Goal: Information Seeking & Learning: Learn about a topic

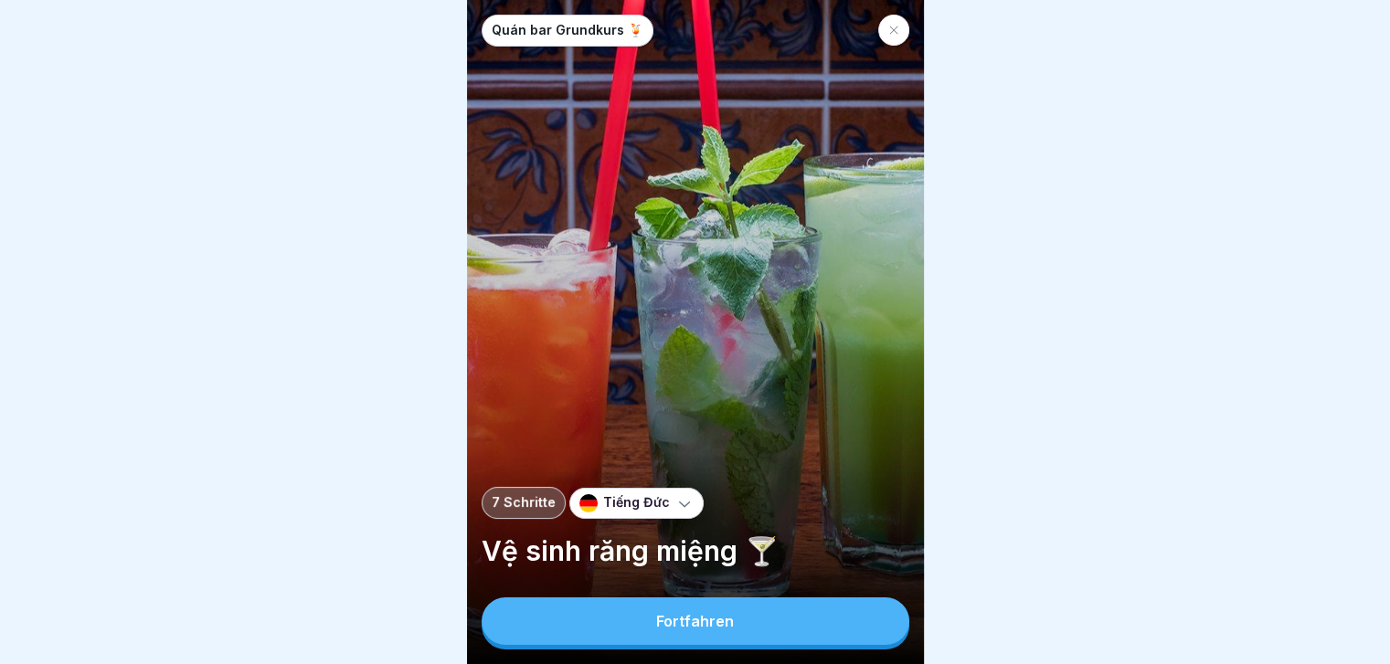
click at [898, 37] on div at bounding box center [893, 30] width 31 height 31
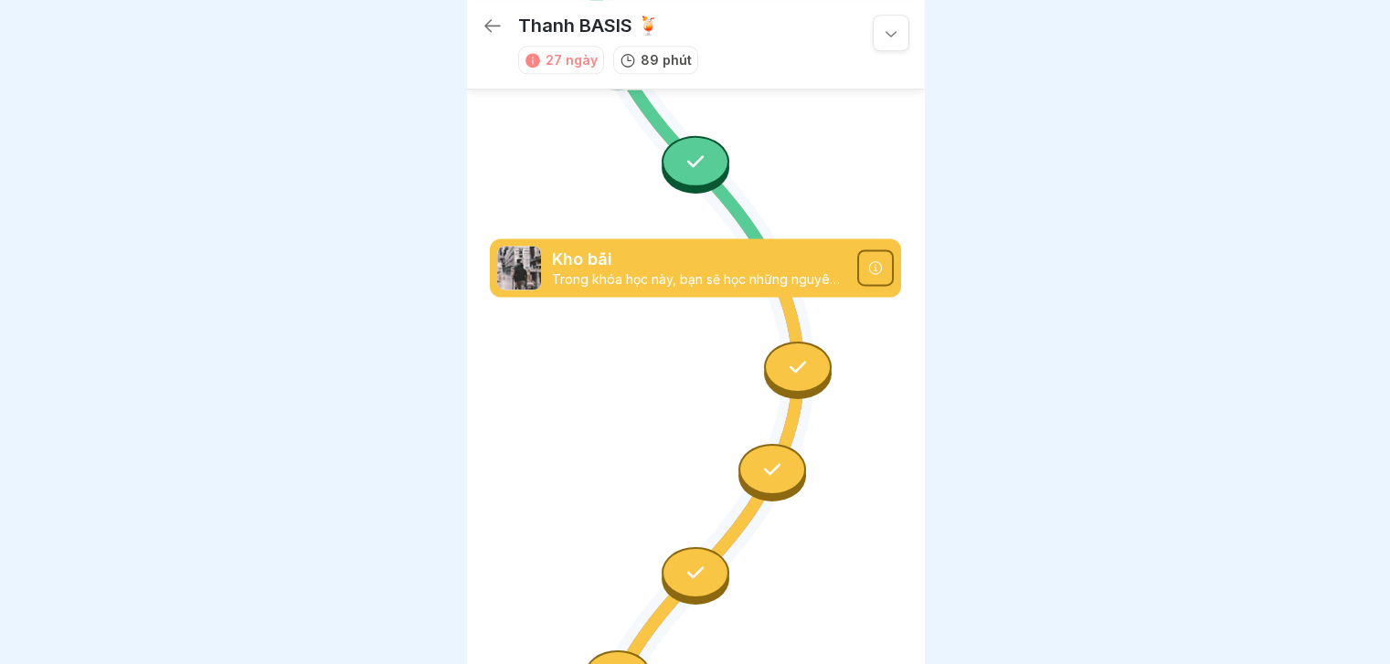
scroll to position [3284, 0]
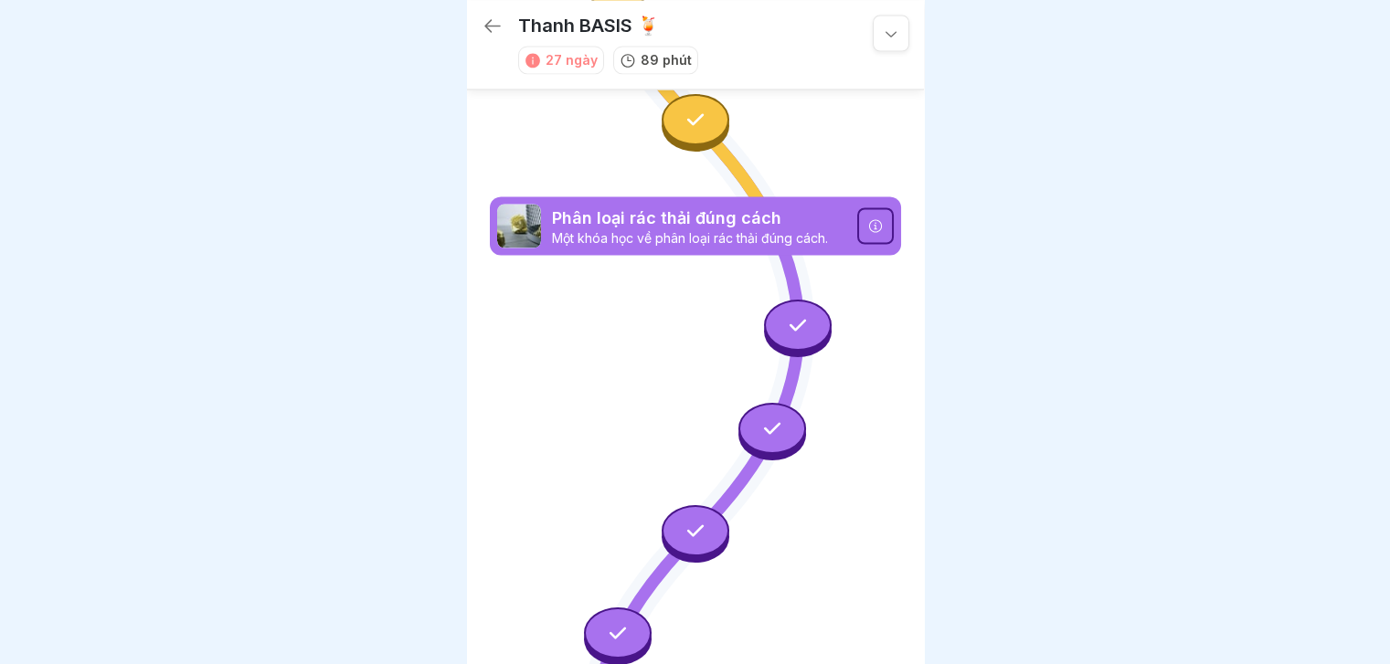
click at [490, 26] on icon at bounding box center [492, 25] width 16 height 13
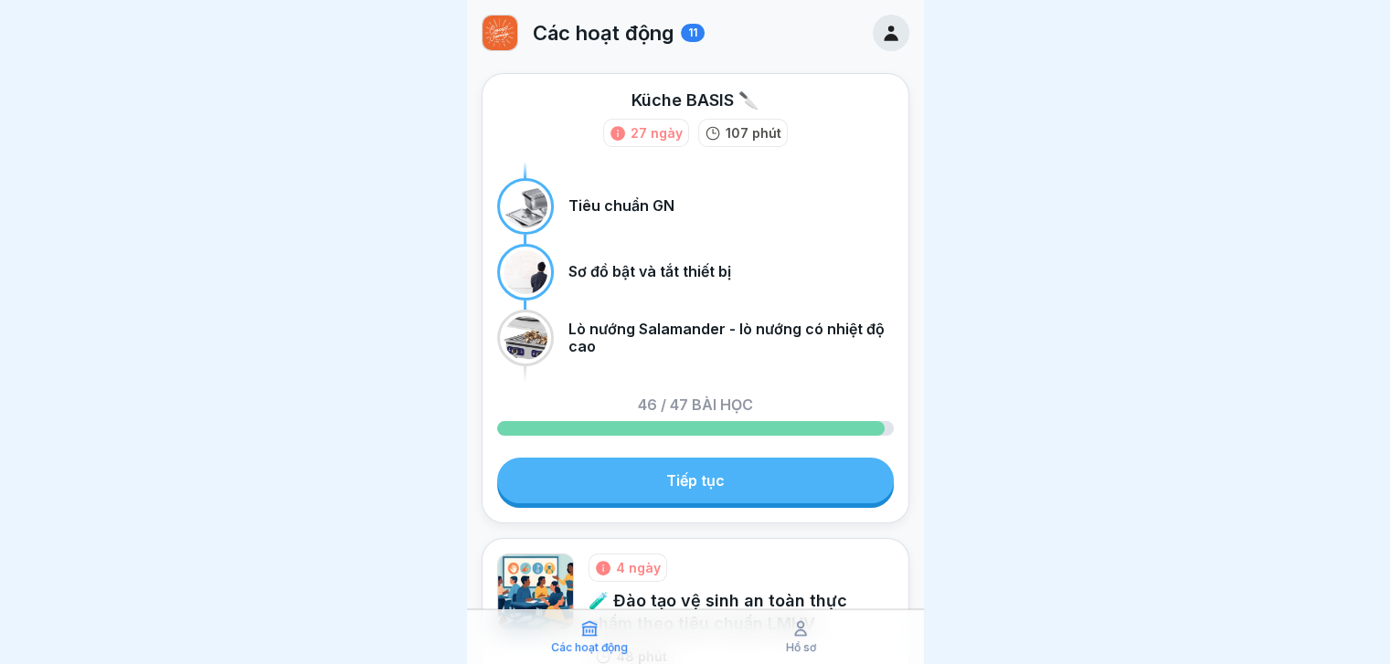
click at [535, 275] on div at bounding box center [525, 272] width 44 height 44
click at [724, 481] on link "Tiếp tục" at bounding box center [695, 481] width 397 height 46
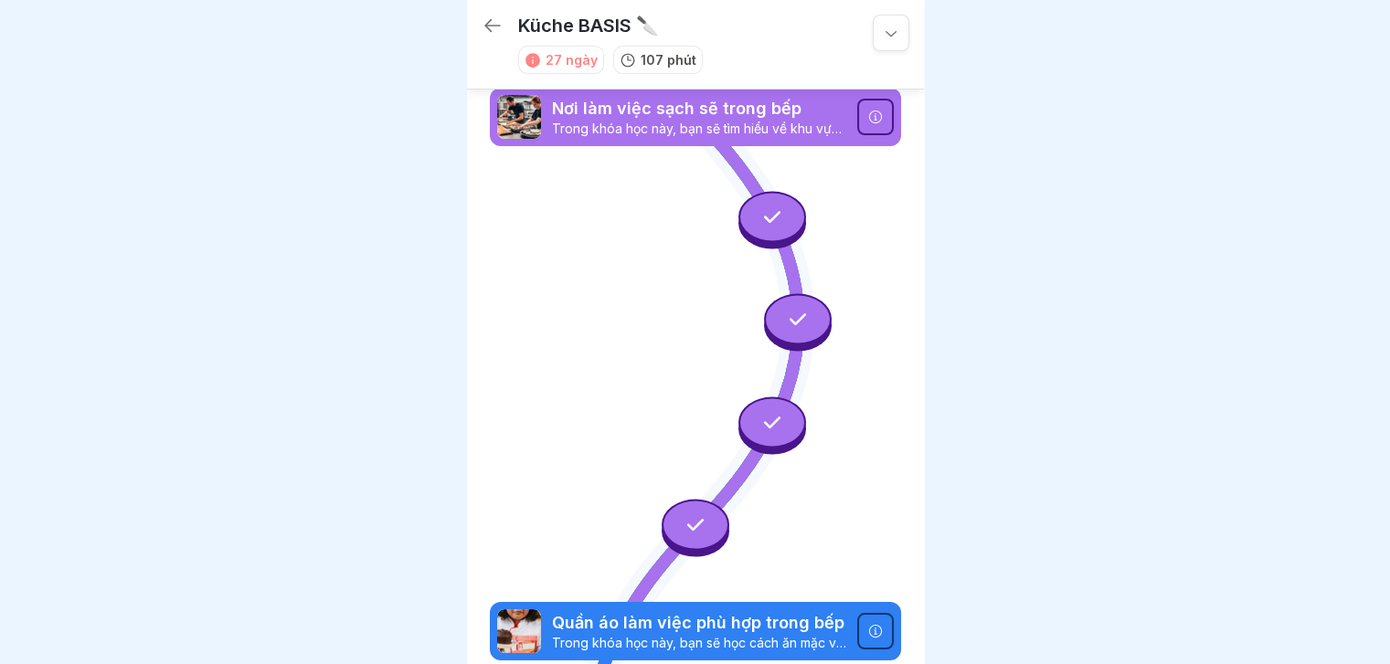
click at [857, 109] on div at bounding box center [875, 117] width 37 height 37
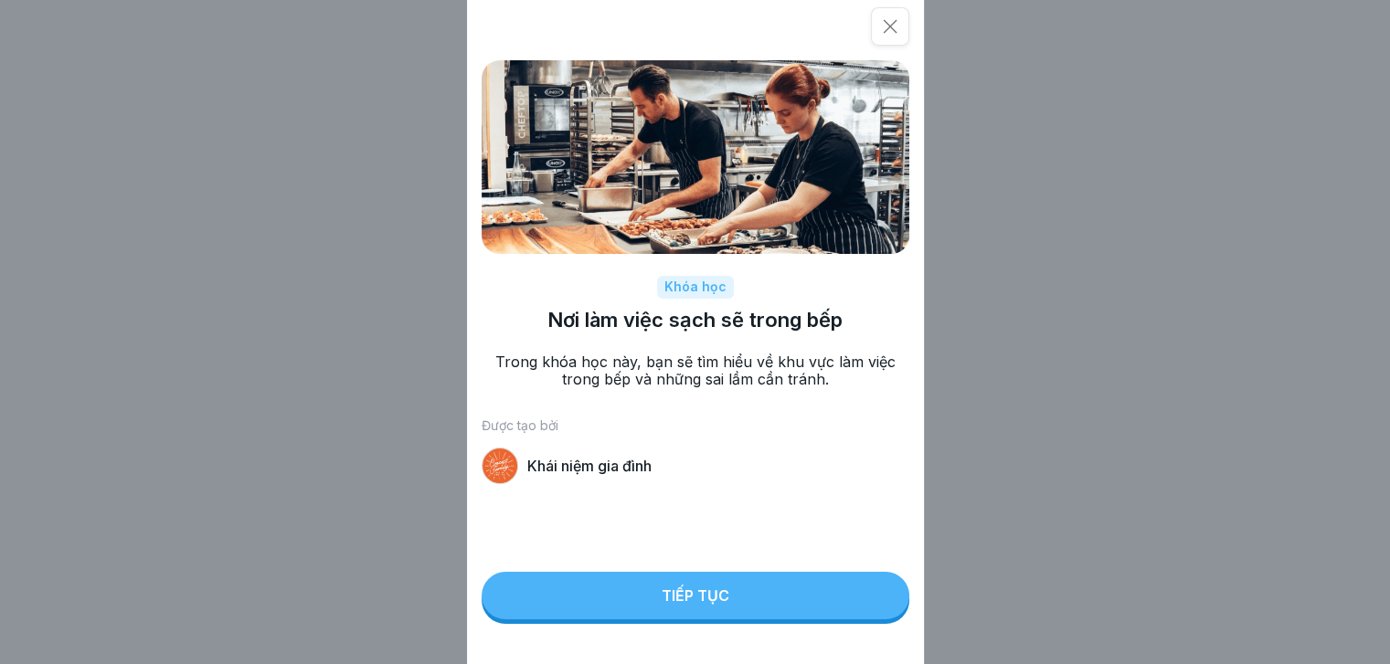
click at [895, 24] on icon at bounding box center [890, 27] width 14 height 14
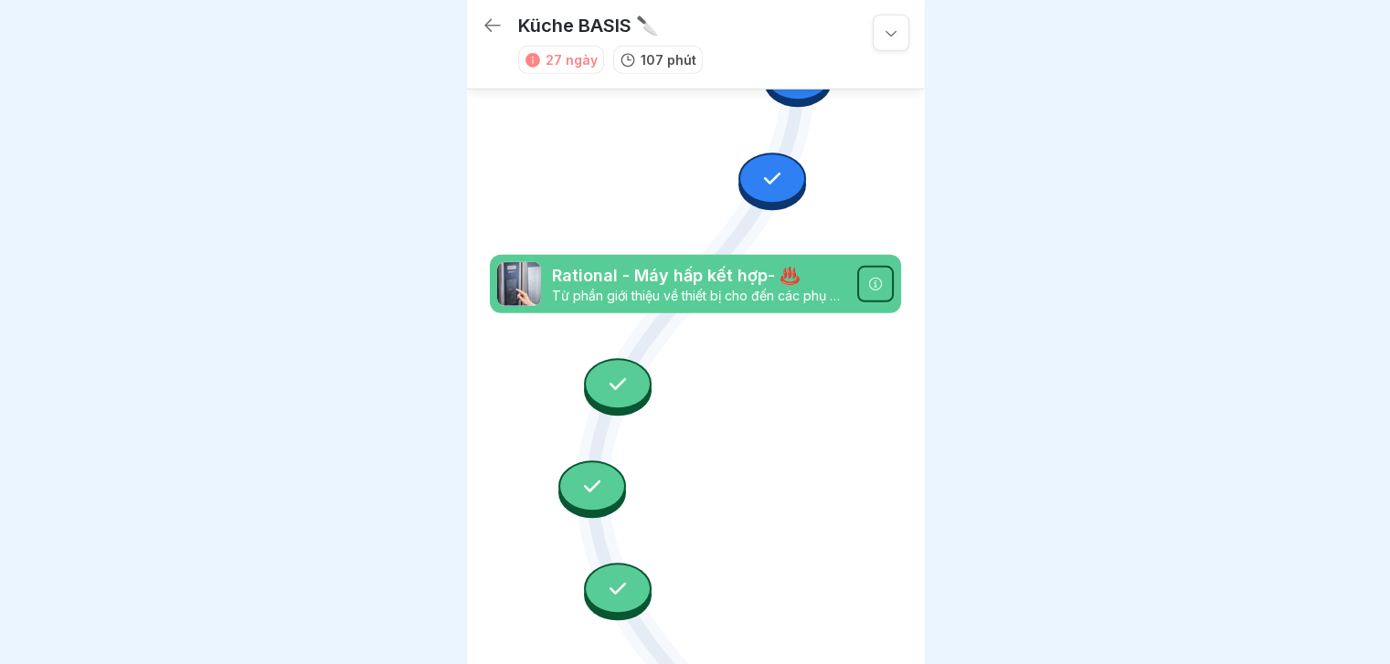
scroll to position [14, 0]
click at [486, 19] on icon at bounding box center [492, 25] width 16 height 13
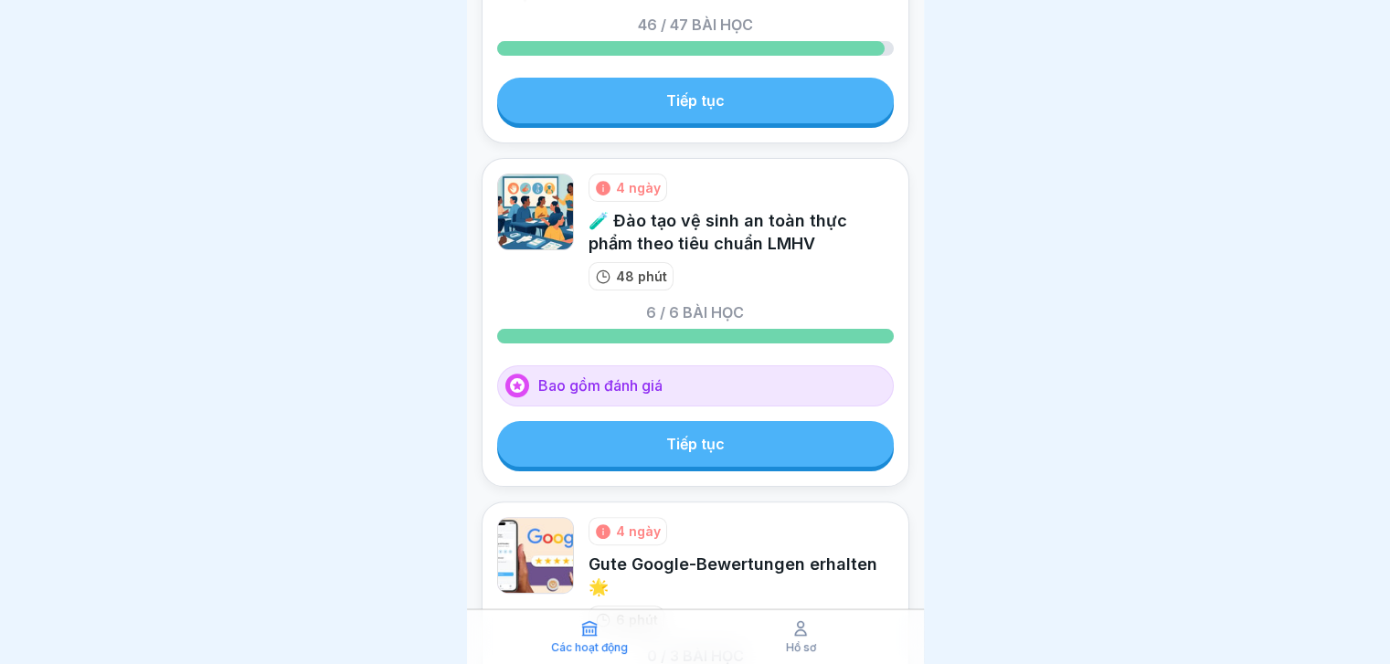
scroll to position [380, 0]
click at [641, 381] on font "Bao gồm đánh giá" at bounding box center [600, 385] width 124 height 18
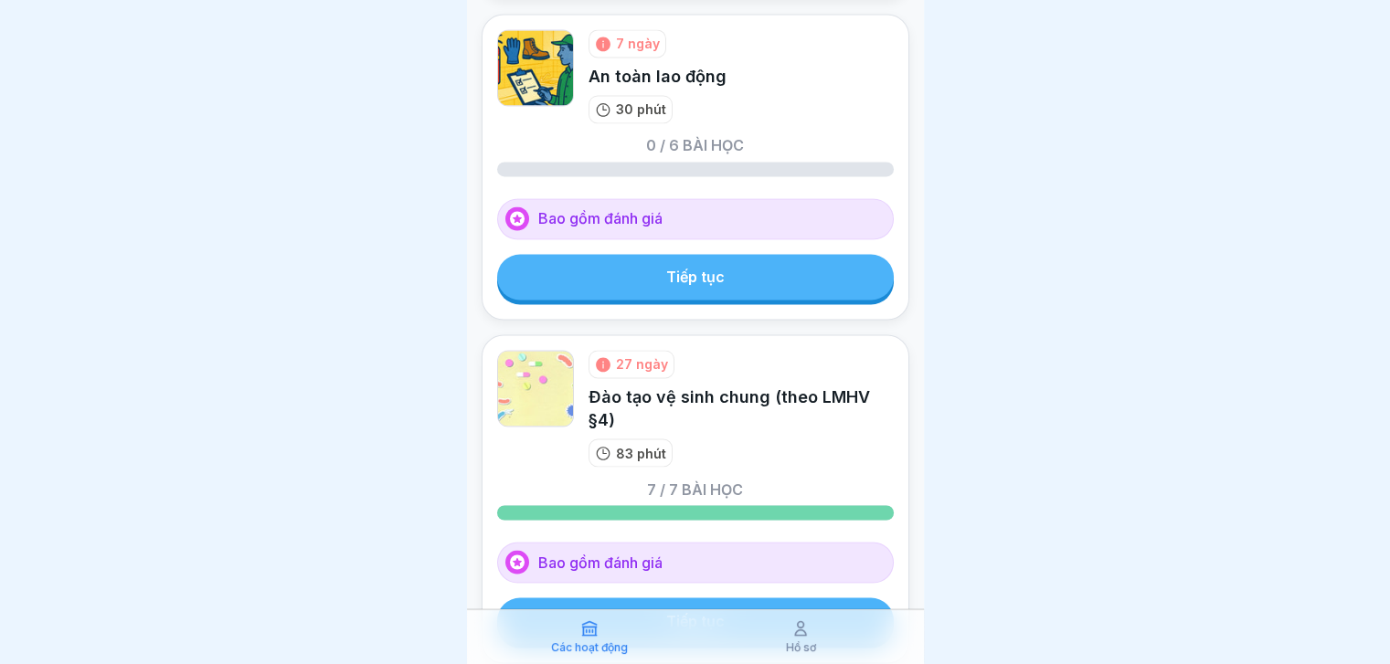
scroll to position [3132, 0]
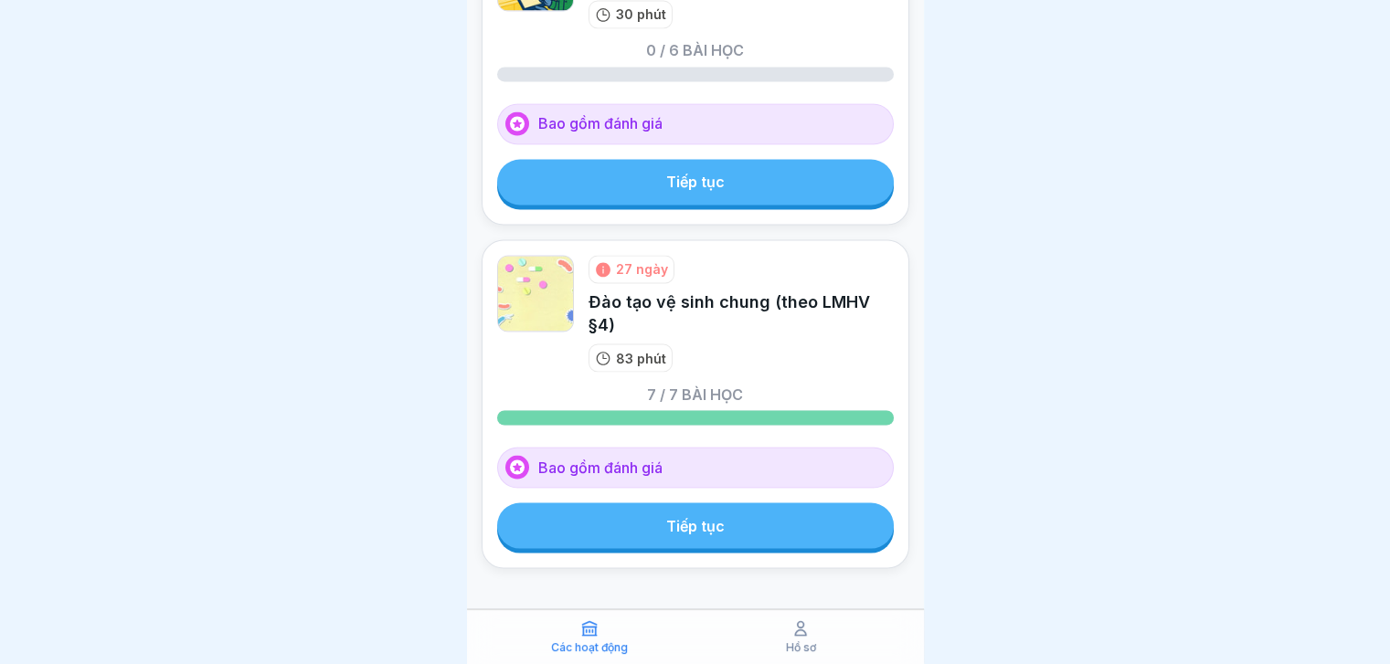
click at [688, 516] on font "Tiếp tục" at bounding box center [695, 525] width 58 height 18
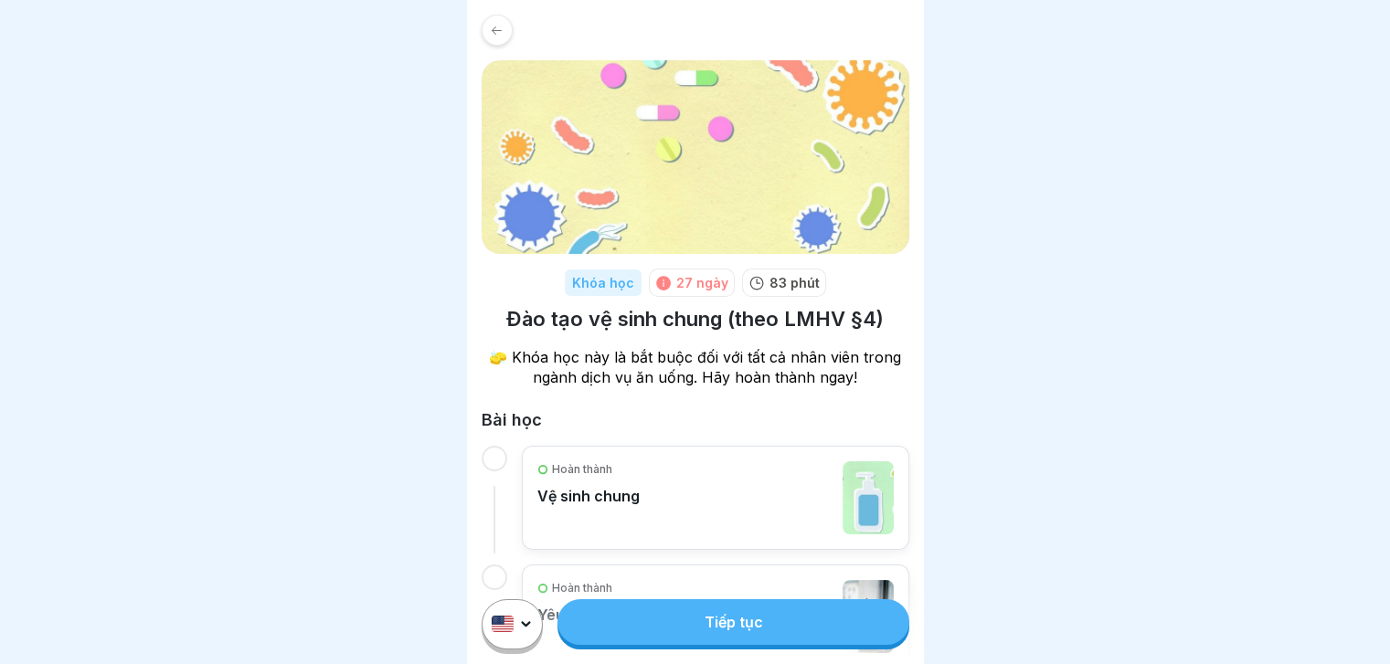
click at [492, 32] on icon at bounding box center [497, 31] width 14 height 14
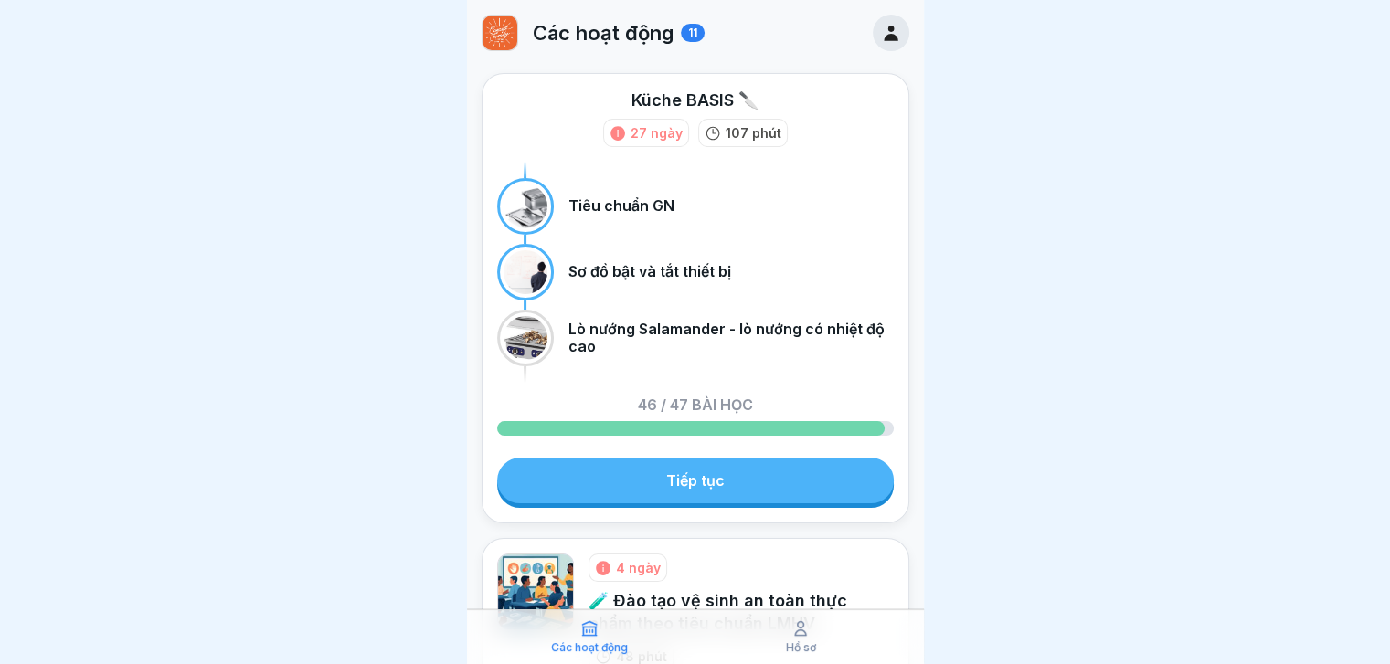
click at [881, 32] on icon at bounding box center [891, 33] width 20 height 20
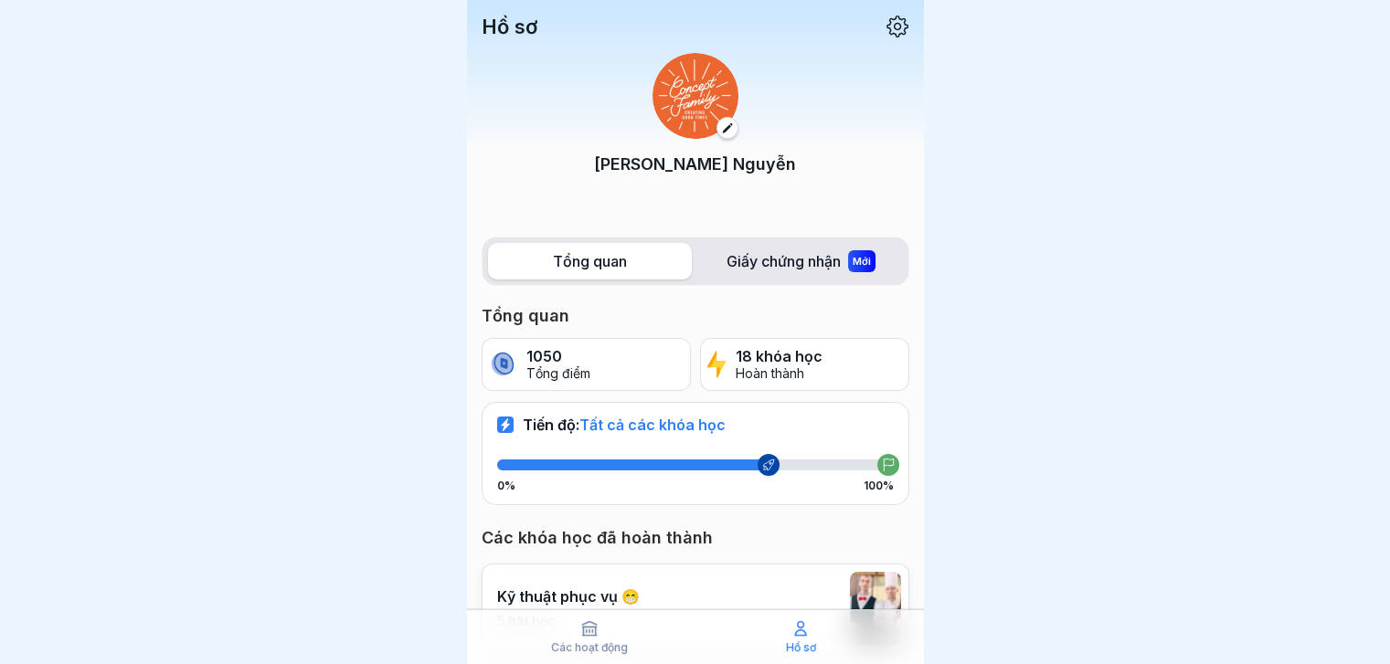
click at [789, 350] on font "18 khóa học" at bounding box center [779, 356] width 87 height 18
click at [806, 258] on font "Giấy chứng nhận" at bounding box center [783, 261] width 114 height 18
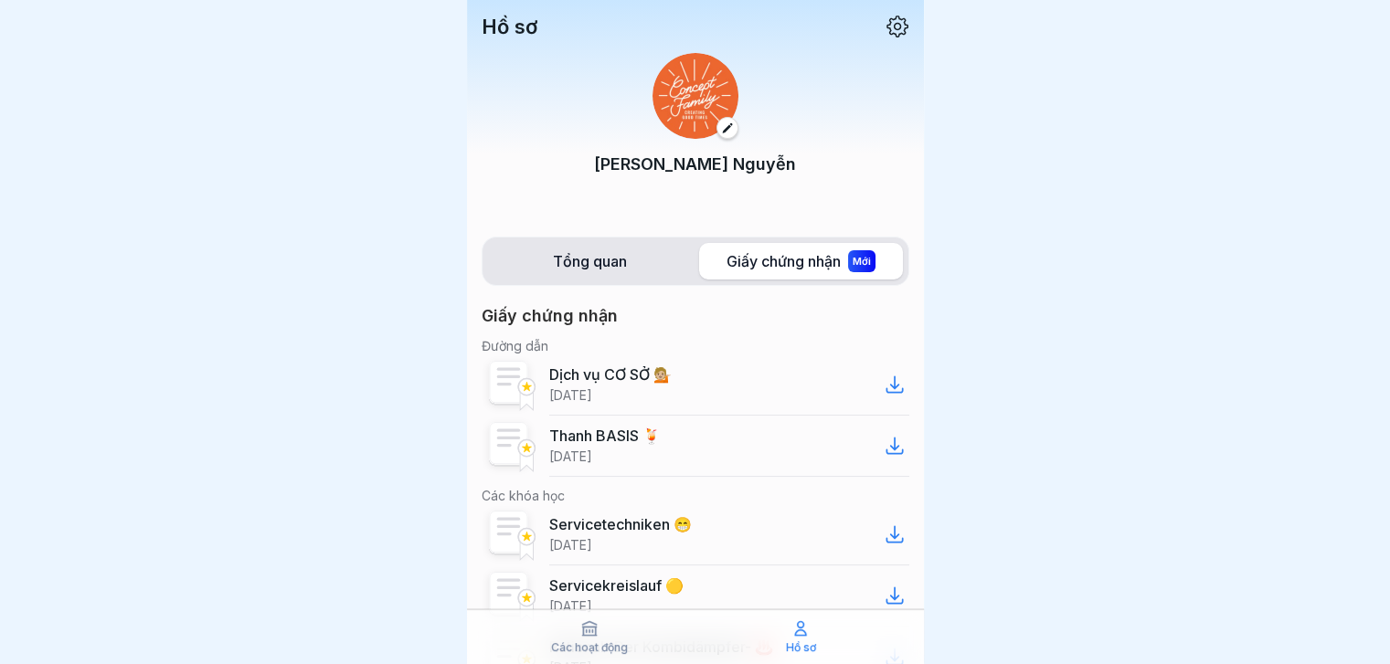
click at [586, 267] on font "Tổng quan" at bounding box center [590, 261] width 74 height 18
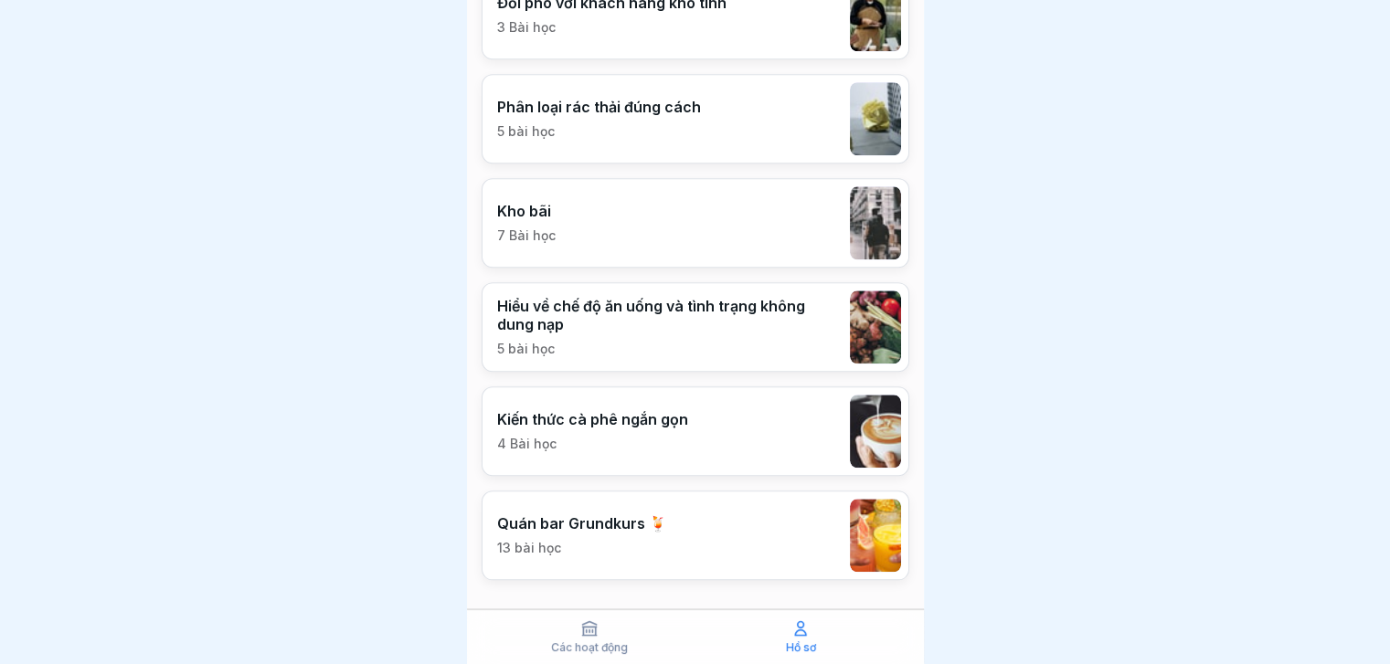
scroll to position [14, 0]
click at [595, 646] on font "Các hoạt động" at bounding box center [589, 648] width 77 height 14
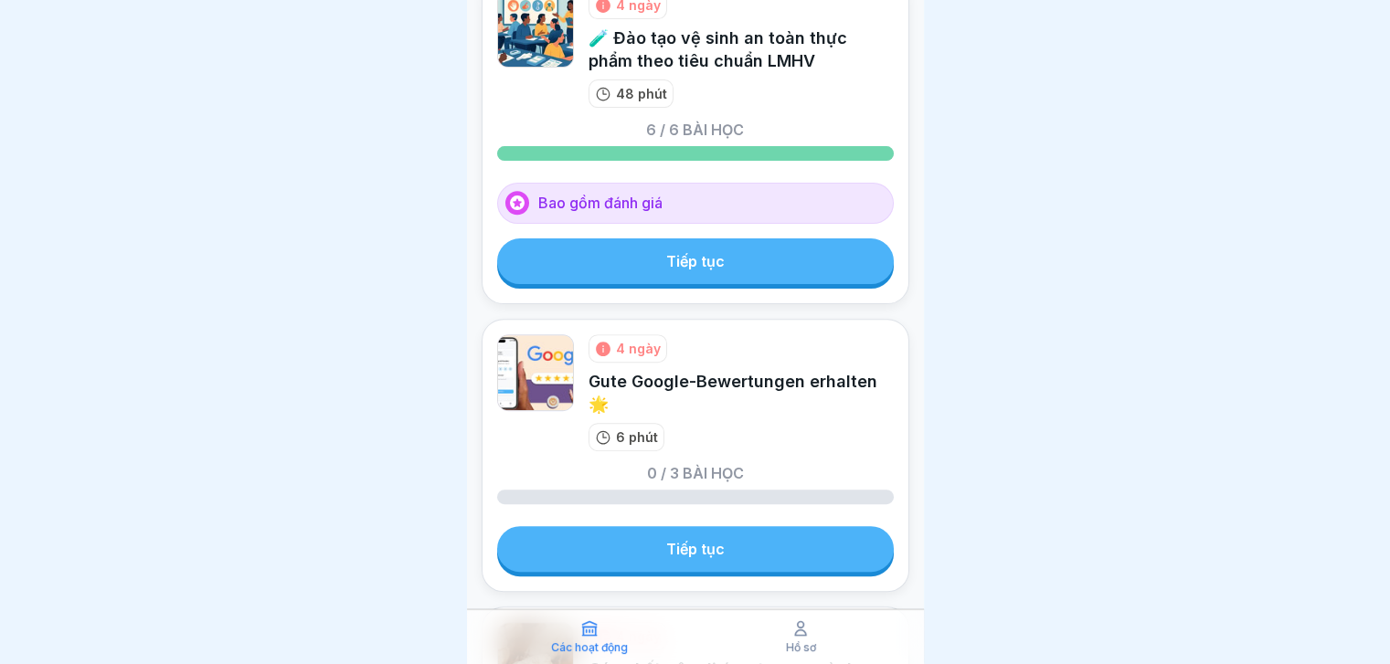
scroll to position [562, 0]
click at [730, 281] on link "Tiếp tục" at bounding box center [695, 262] width 397 height 46
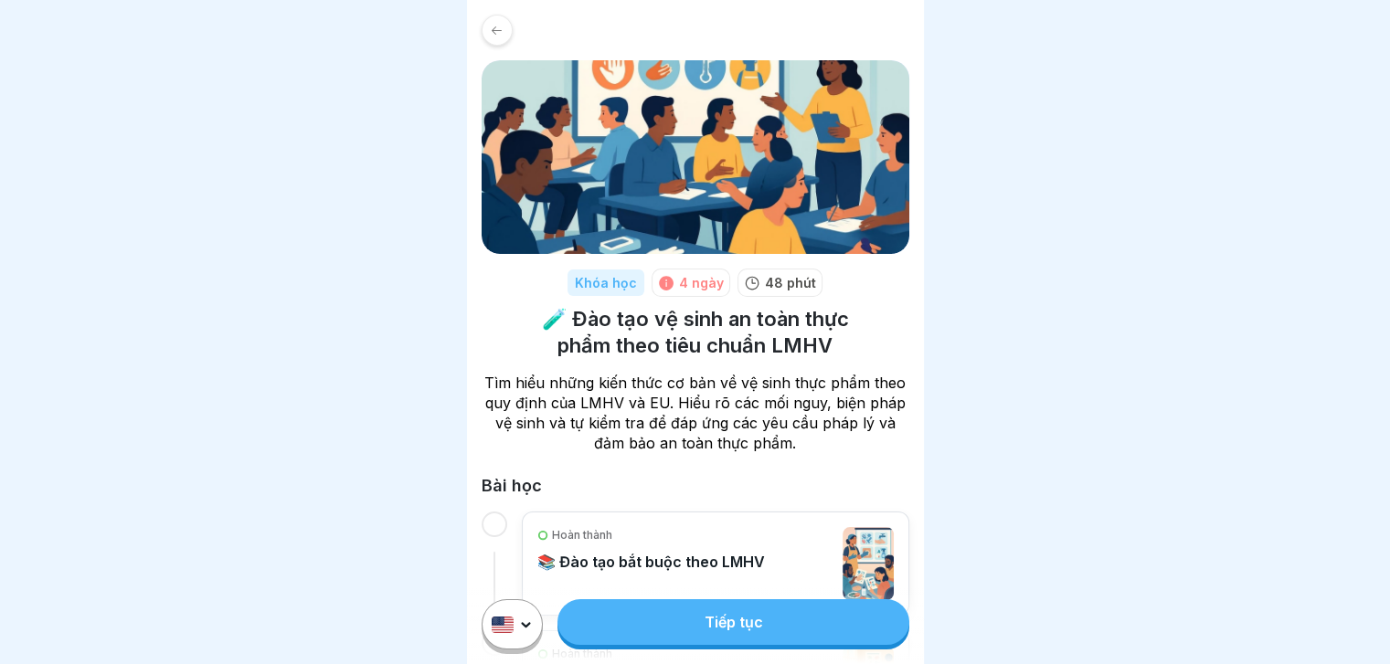
scroll to position [757, 0]
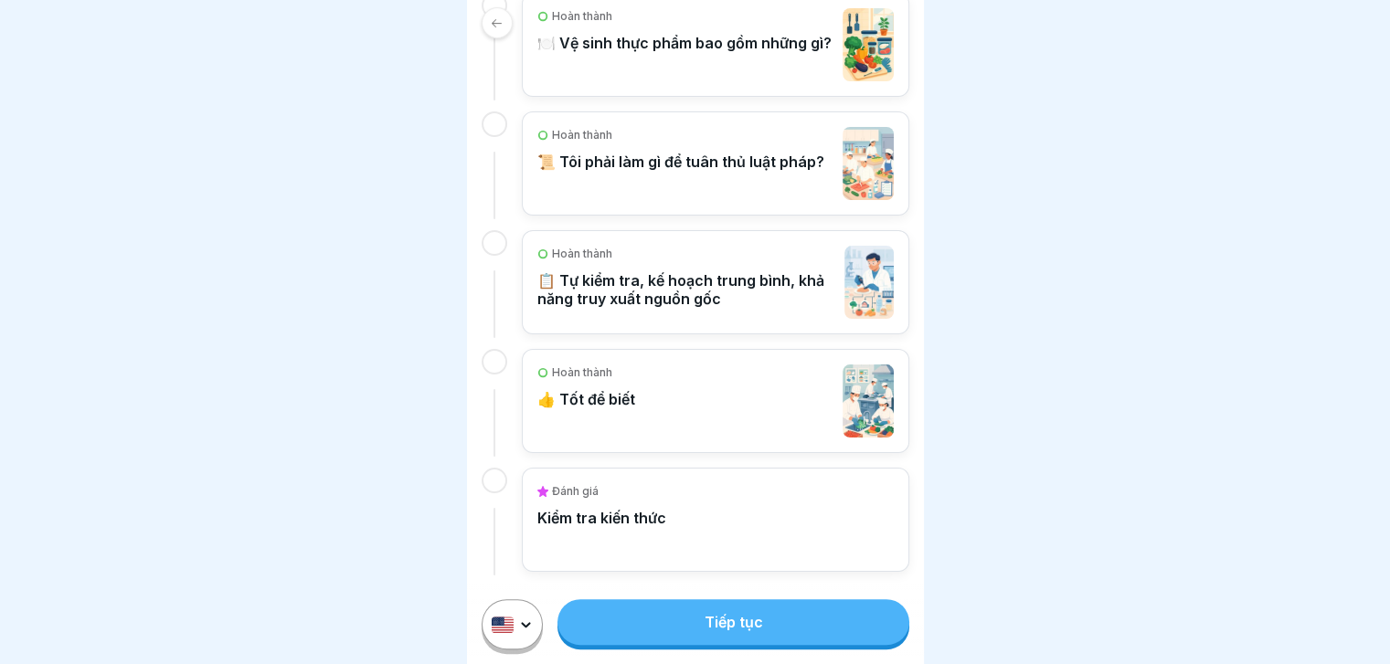
click at [588, 515] on font "Kiểm tra kiến ​​thức" at bounding box center [601, 518] width 129 height 18
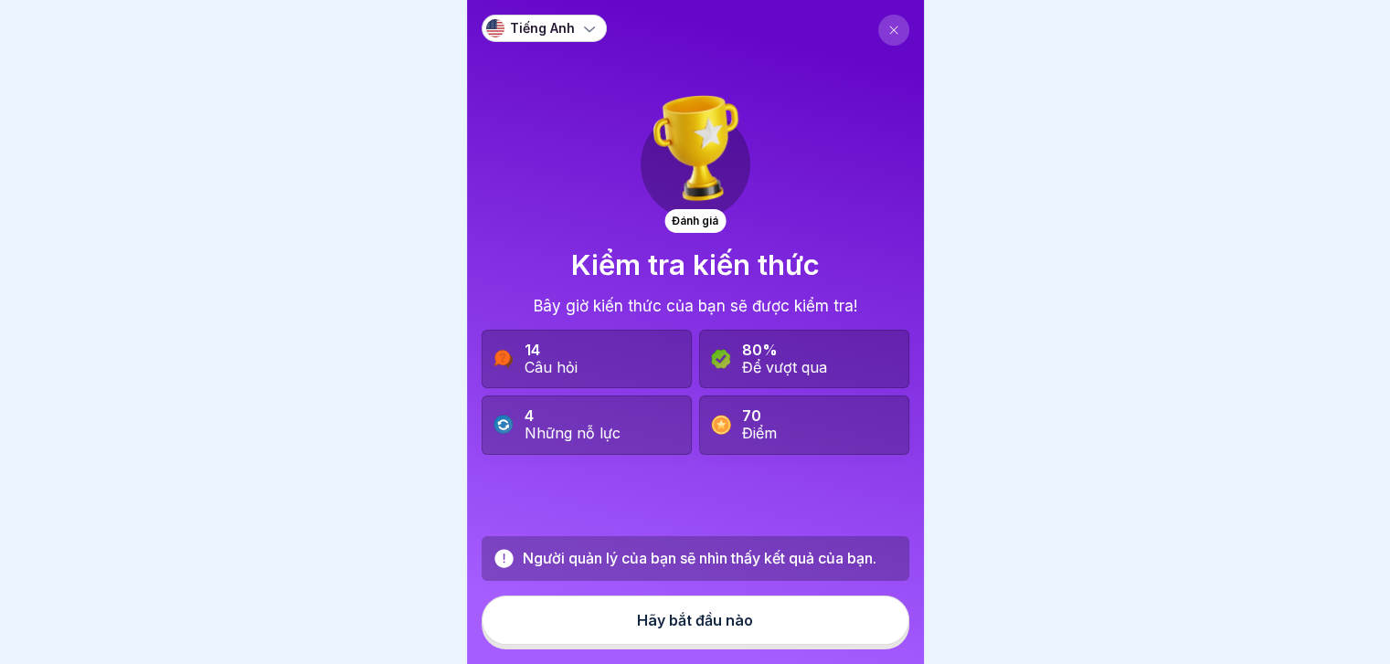
click at [884, 37] on button at bounding box center [893, 30] width 31 height 31
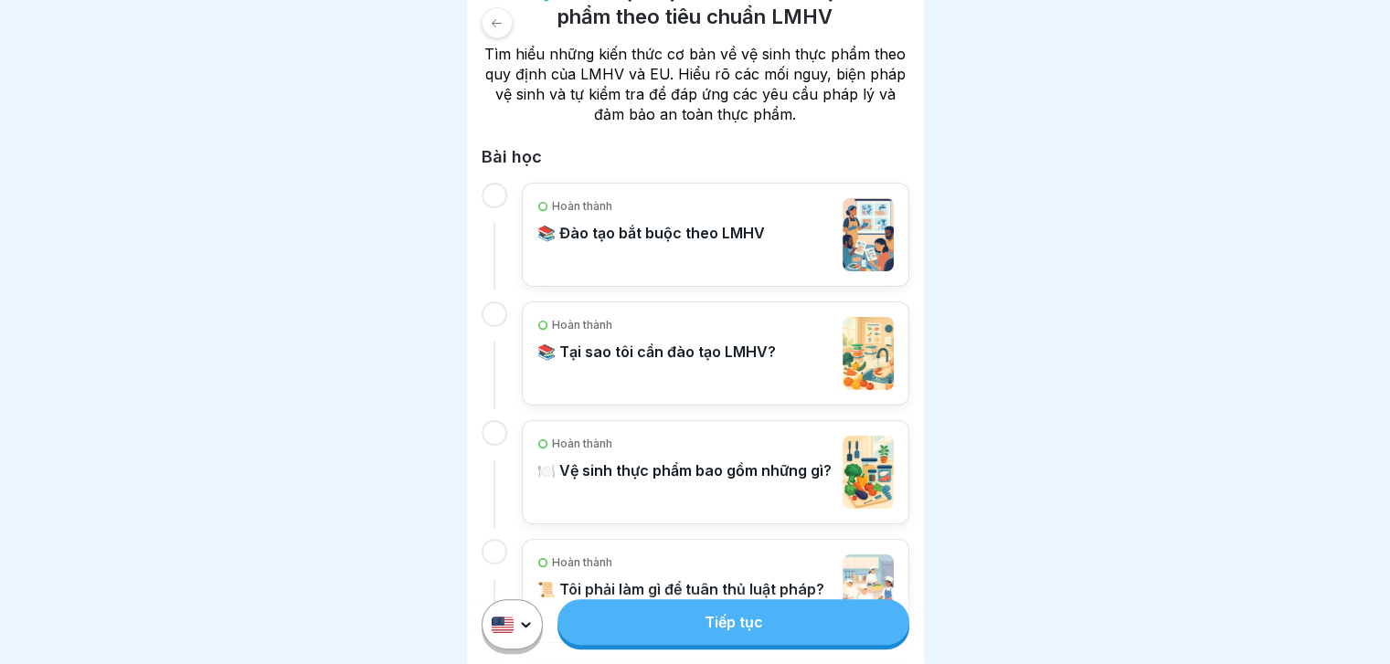
scroll to position [757, 0]
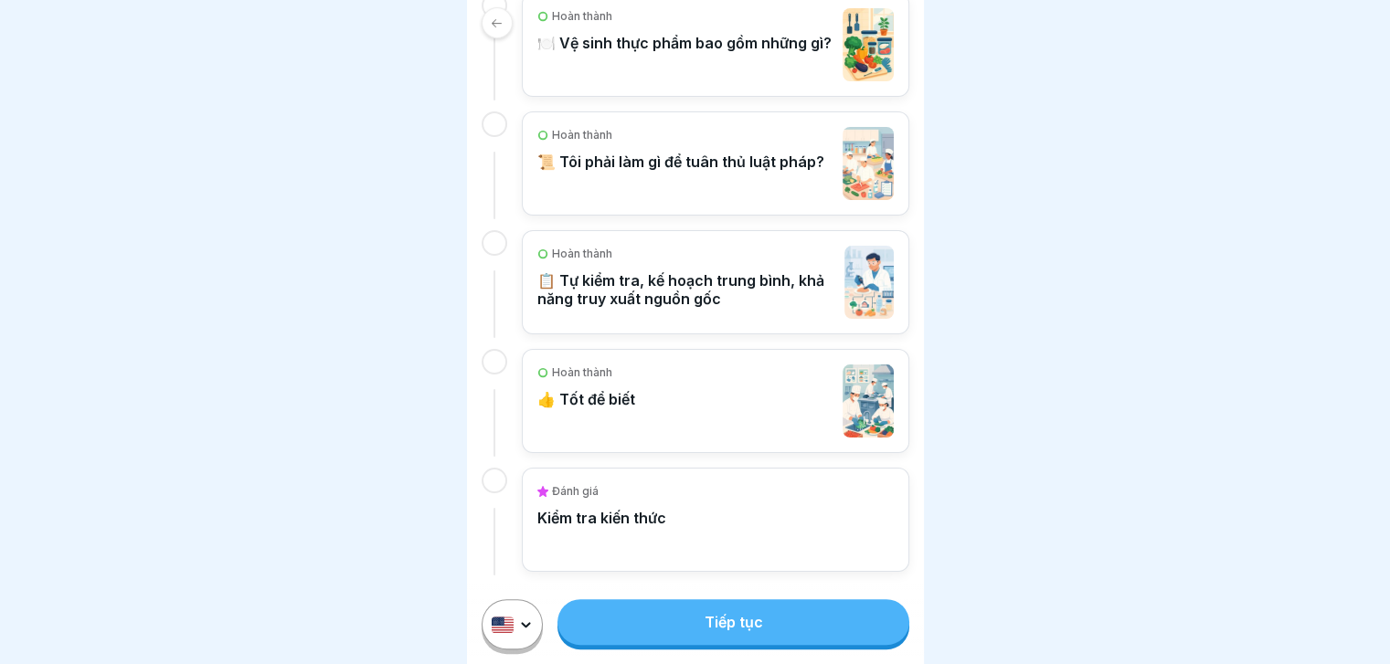
click at [503, 24] on icon at bounding box center [497, 23] width 14 height 14
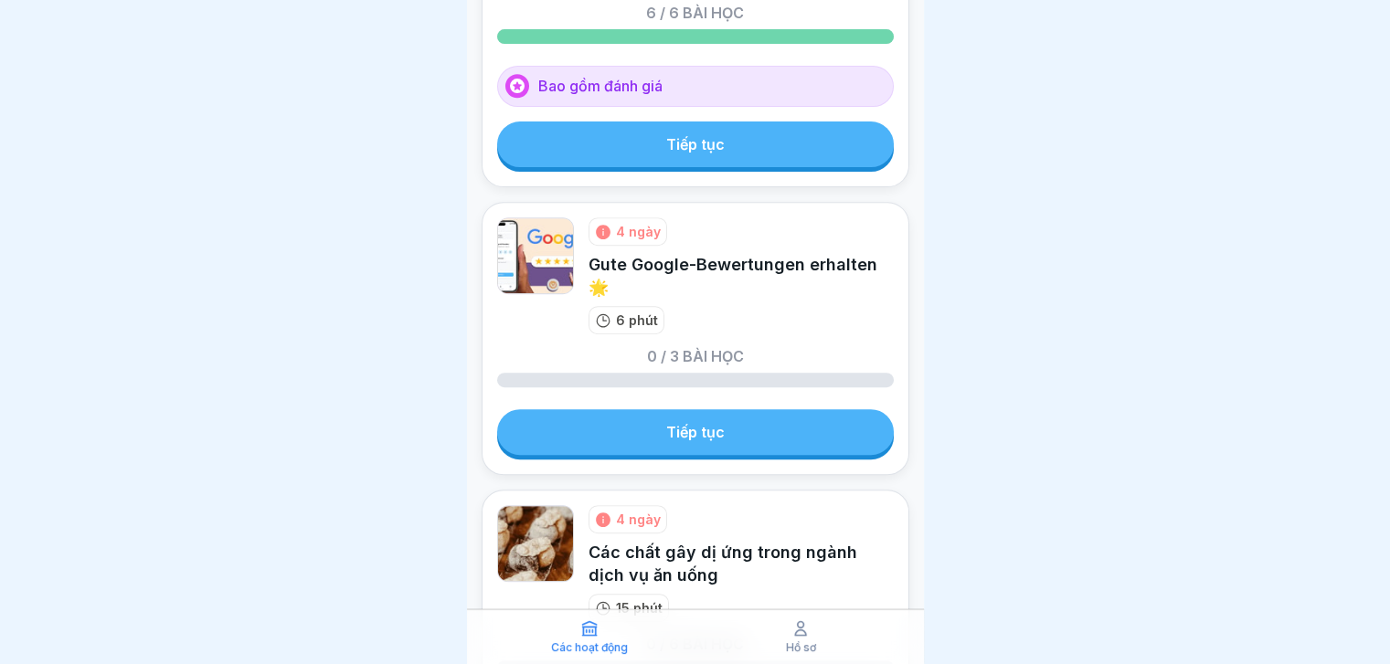
scroll to position [682, 0]
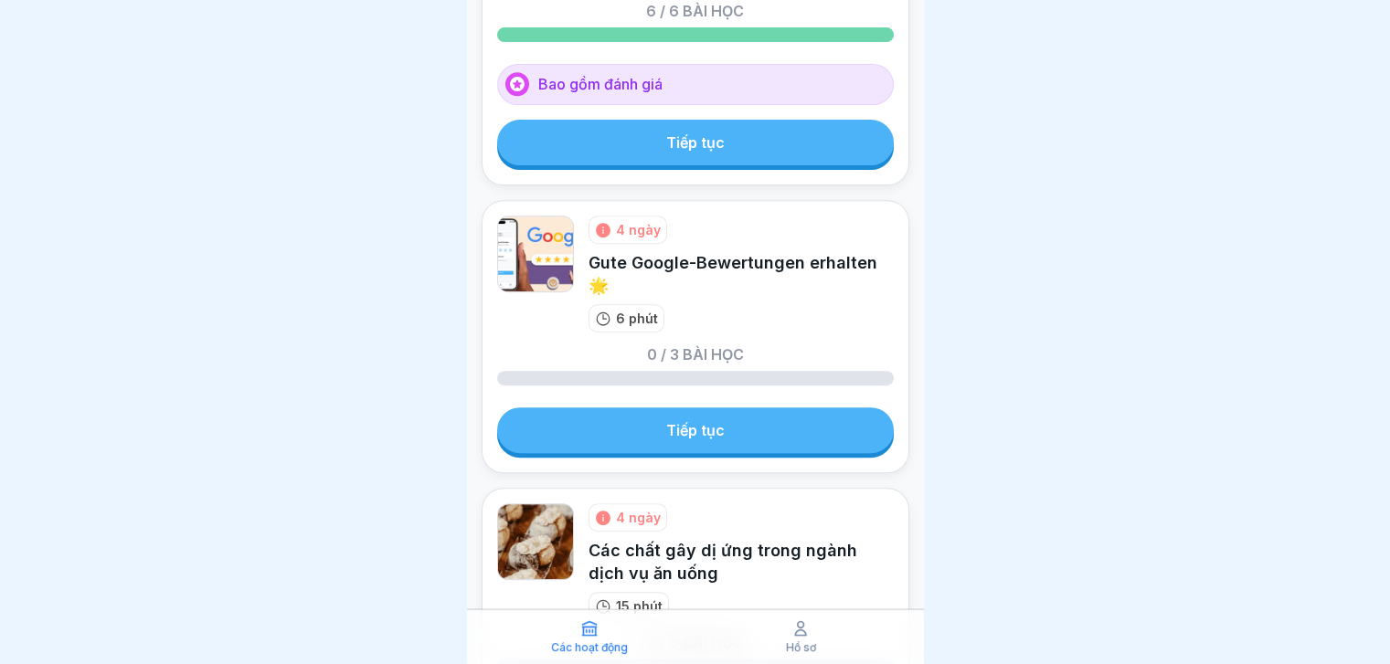
click at [764, 425] on link "Tiếp tục" at bounding box center [695, 431] width 397 height 46
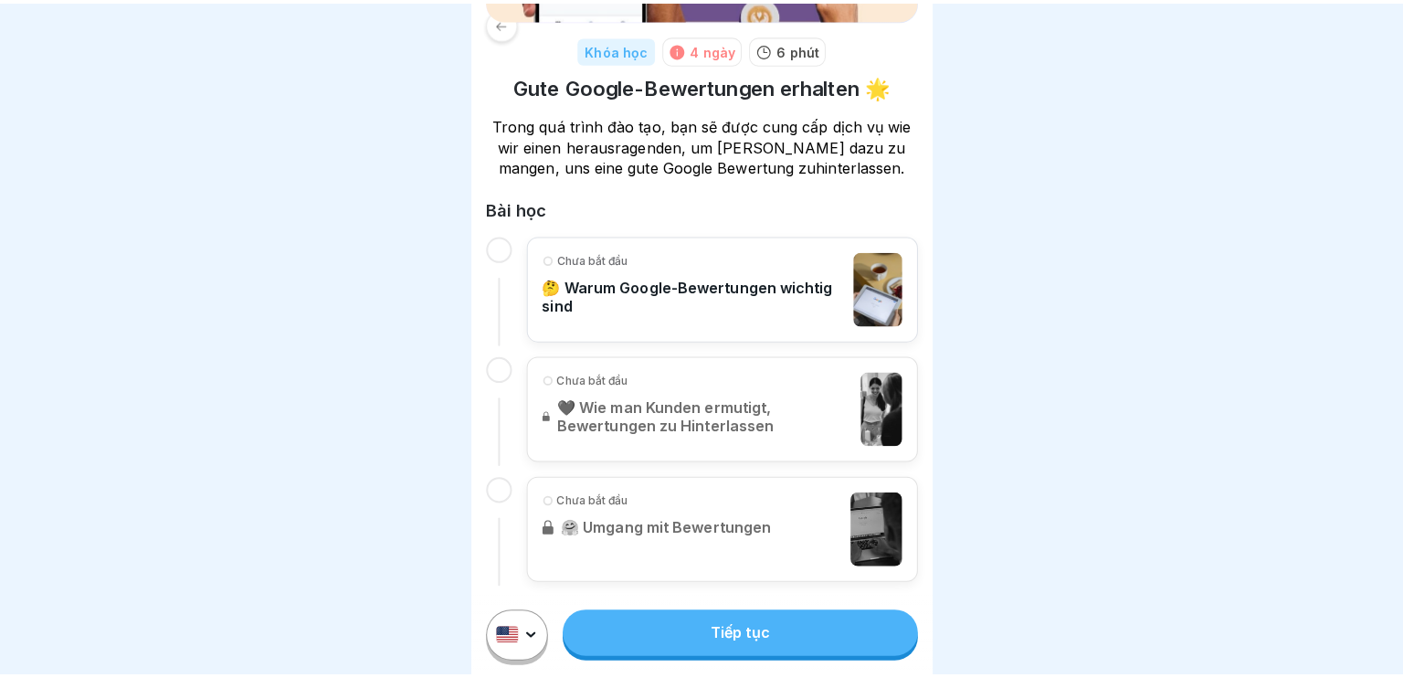
scroll to position [236, 0]
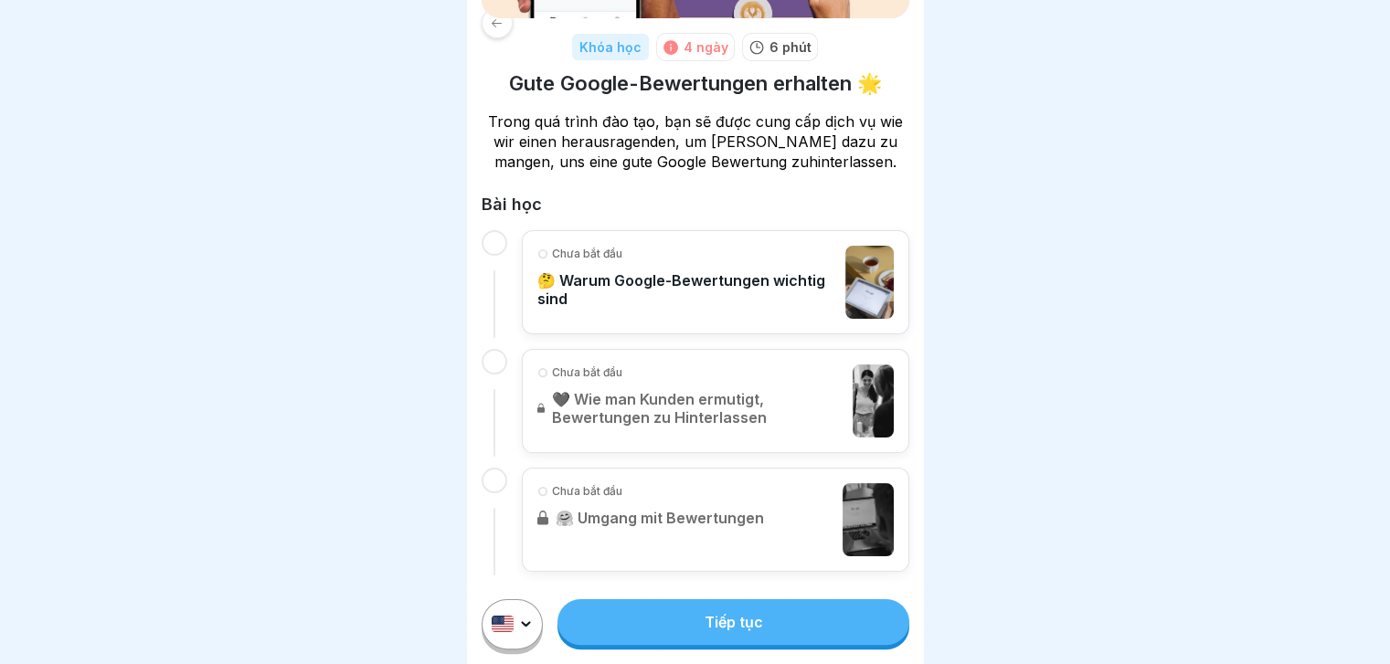
click at [751, 630] on font "Tiếp tục" at bounding box center [733, 622] width 58 height 18
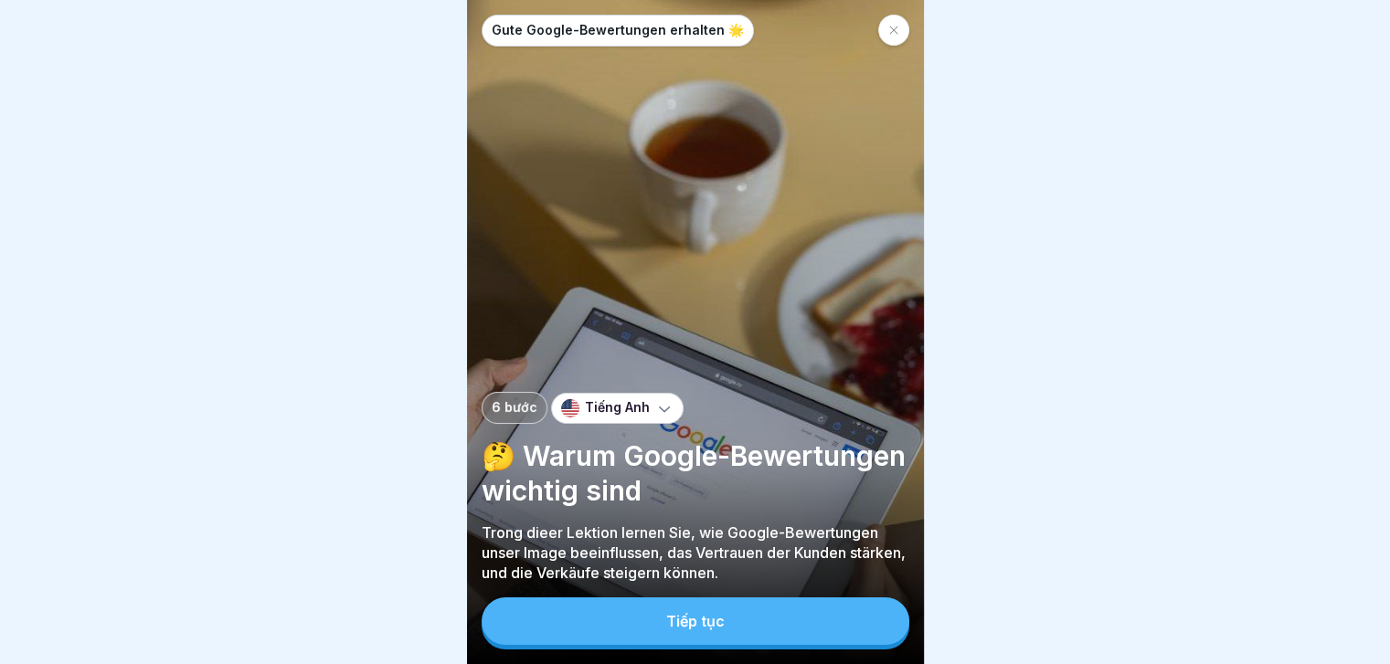
drag, startPoint x: 0, startPoint y: 0, endPoint x: 751, endPoint y: 630, distance: 980.0
click at [751, 630] on button "Tiếp tục" at bounding box center [696, 622] width 428 height 48
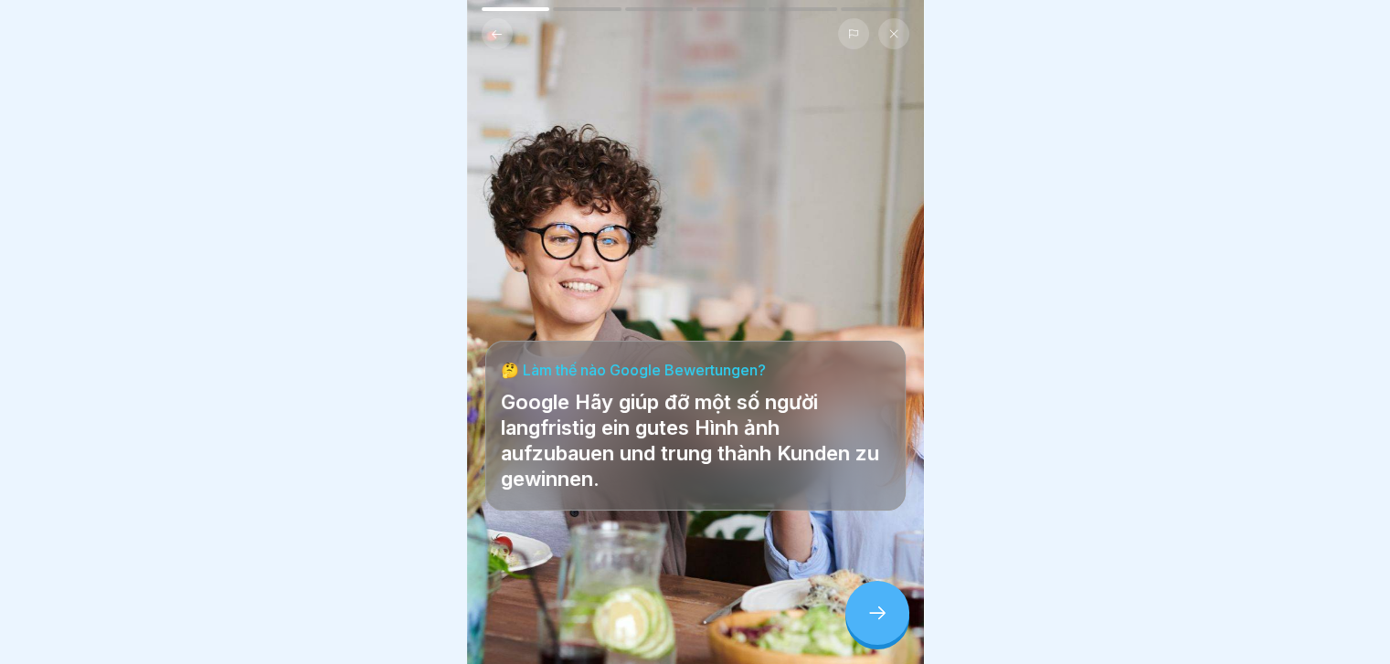
click at [876, 623] on icon at bounding box center [877, 613] width 22 height 22
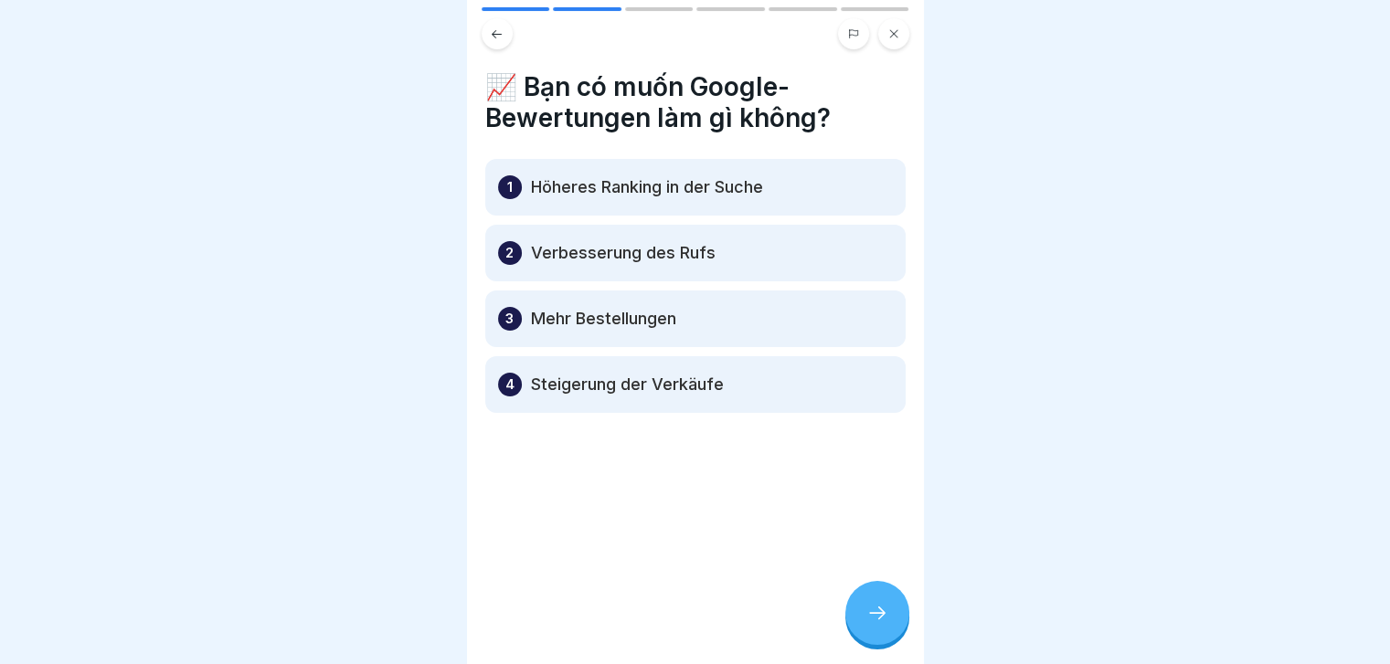
click at [876, 623] on icon at bounding box center [877, 613] width 22 height 22
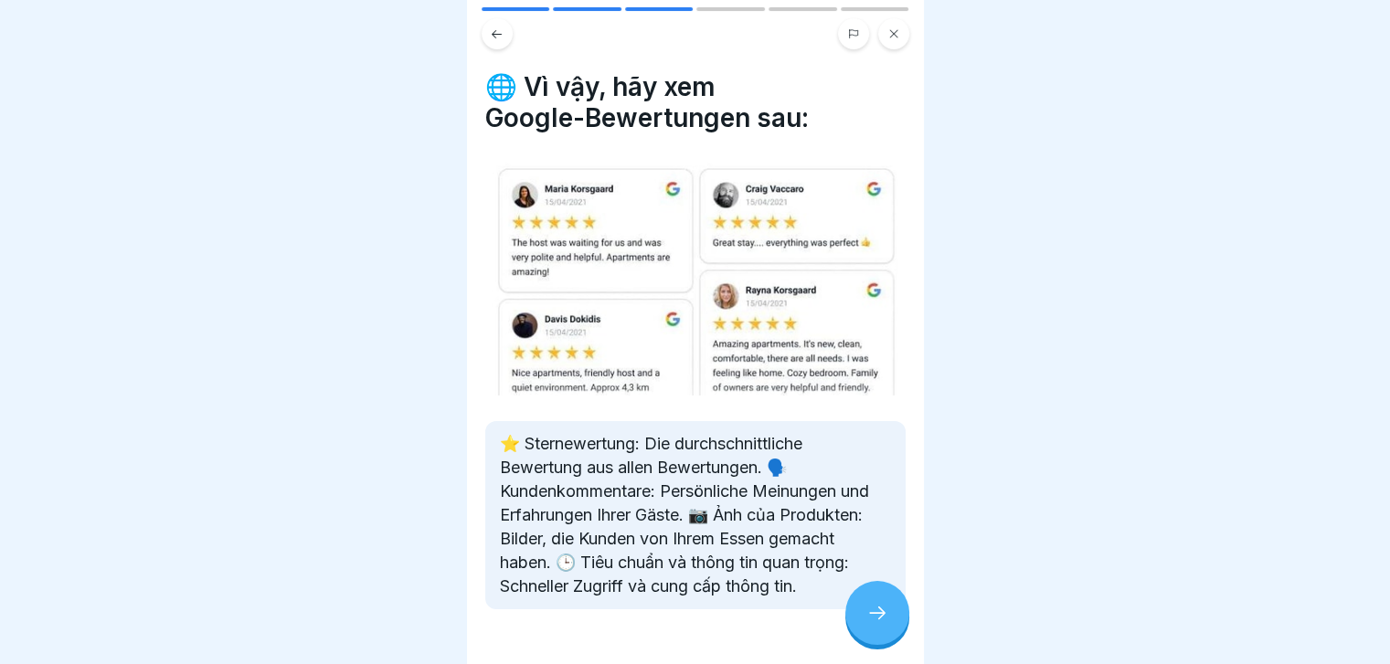
click at [876, 623] on icon at bounding box center [877, 613] width 22 height 22
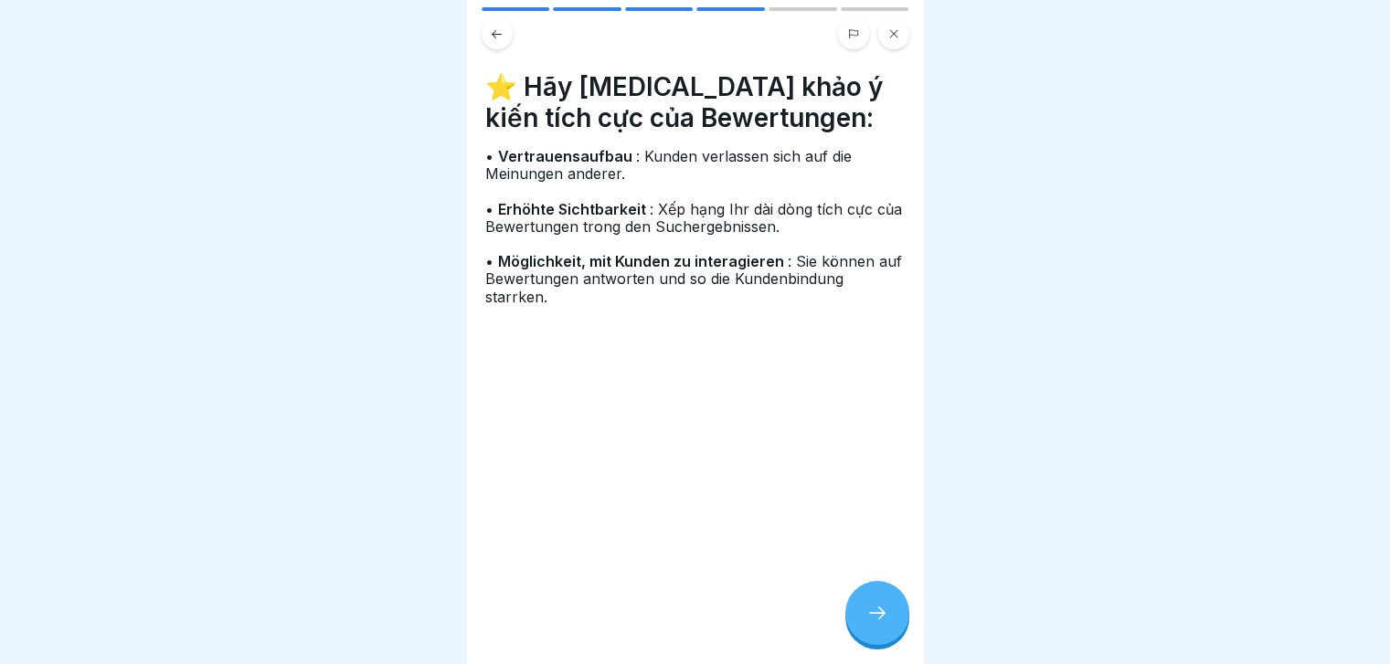
click at [876, 623] on icon at bounding box center [877, 613] width 22 height 22
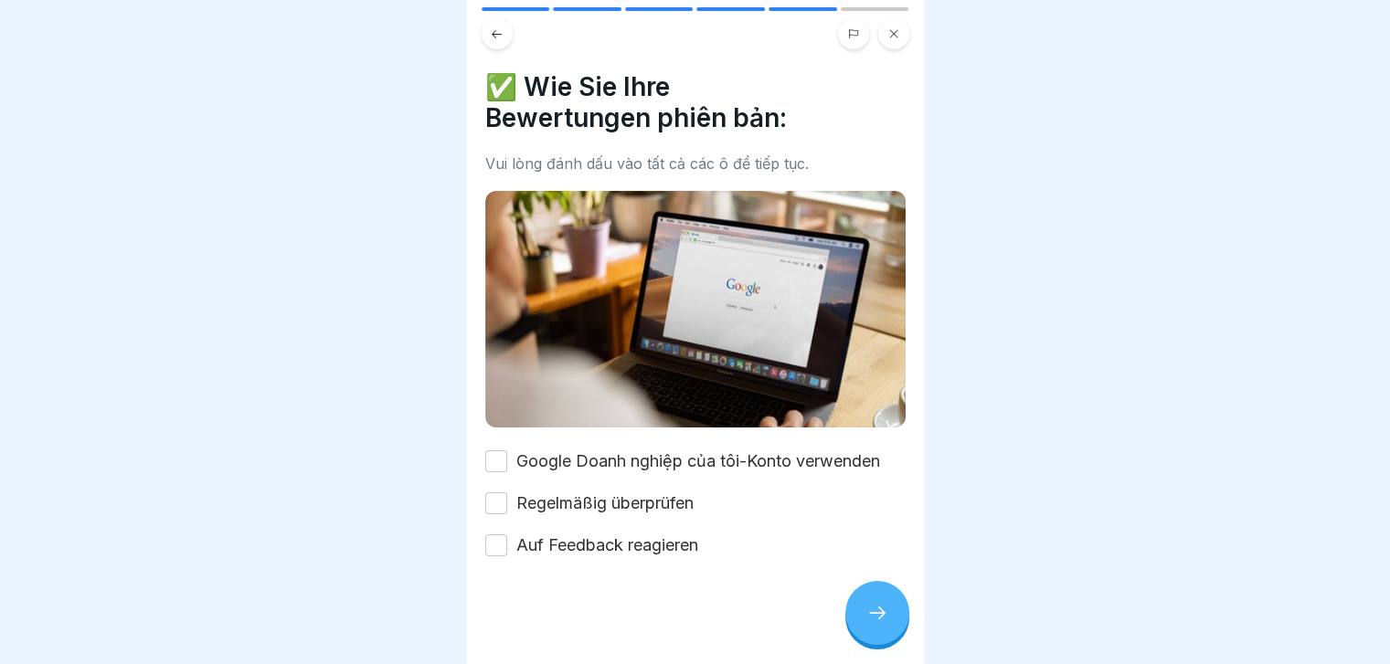
click at [876, 623] on icon at bounding box center [877, 613] width 22 height 22
click at [630, 455] on font "Google Doanh nghiệp của tôi-Konto verwenden" at bounding box center [698, 460] width 364 height 19
click at [507, 455] on button "Google Doanh nghiệp của tôi-Konto verwenden" at bounding box center [496, 461] width 22 height 22
click at [598, 493] on font "Regelmäßig überprüfen" at bounding box center [604, 502] width 177 height 19
click at [507, 492] on button "Regelmäßig überprüfen" at bounding box center [496, 503] width 22 height 22
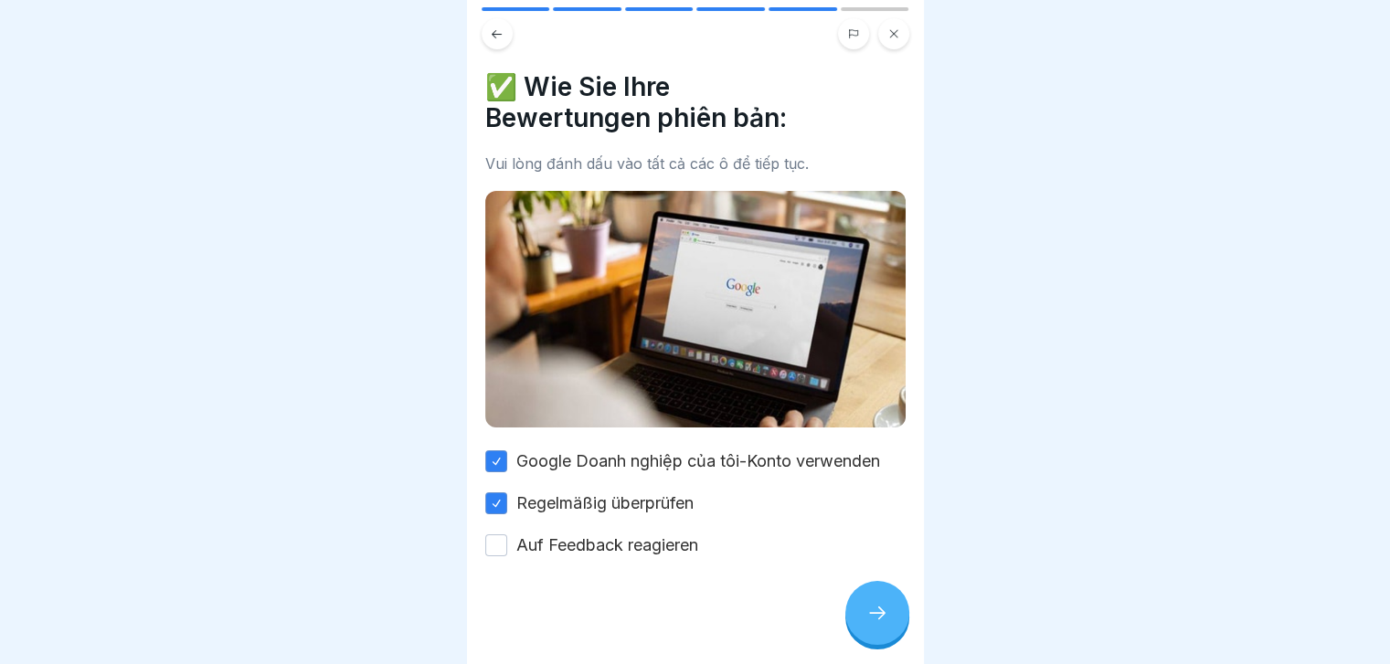
click at [605, 540] on font "Auf Feedback reagieren" at bounding box center [607, 544] width 182 height 19
click at [507, 540] on button "Auf Feedback reagieren" at bounding box center [496, 546] width 22 height 22
click at [888, 640] on div at bounding box center [877, 613] width 64 height 64
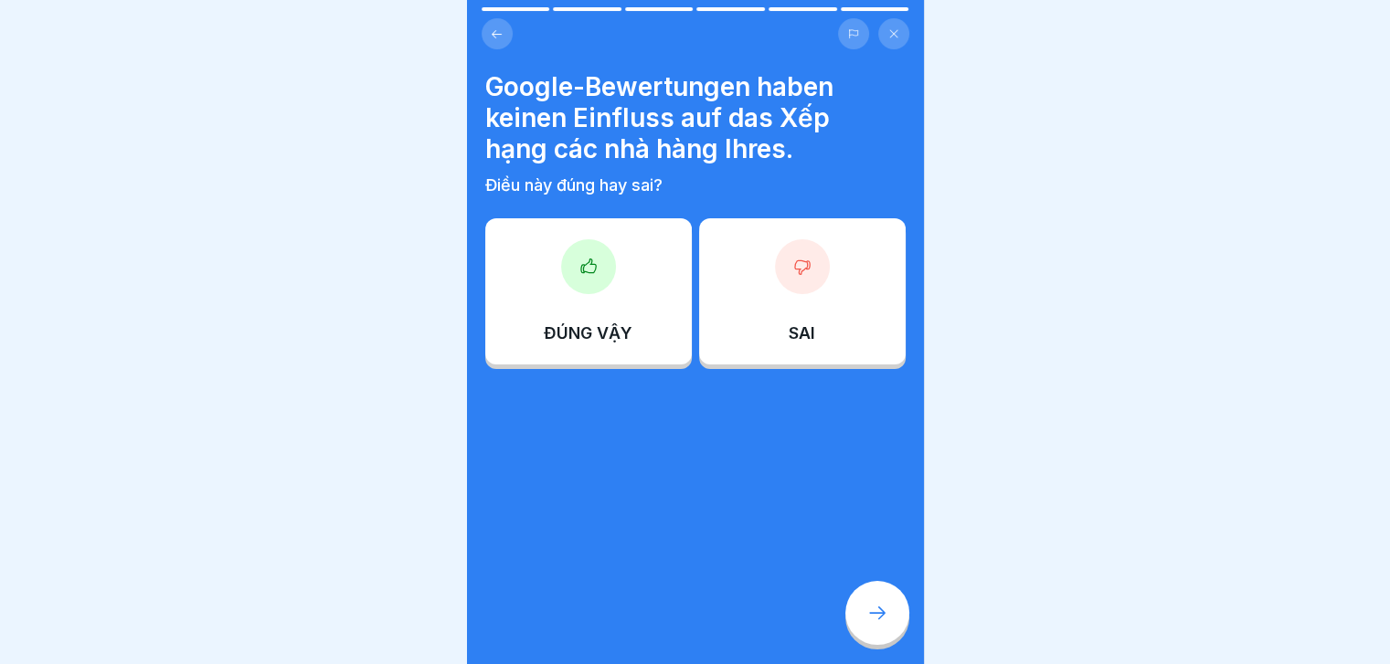
click at [598, 300] on div "ĐÚNG VẬY" at bounding box center [588, 291] width 207 height 146
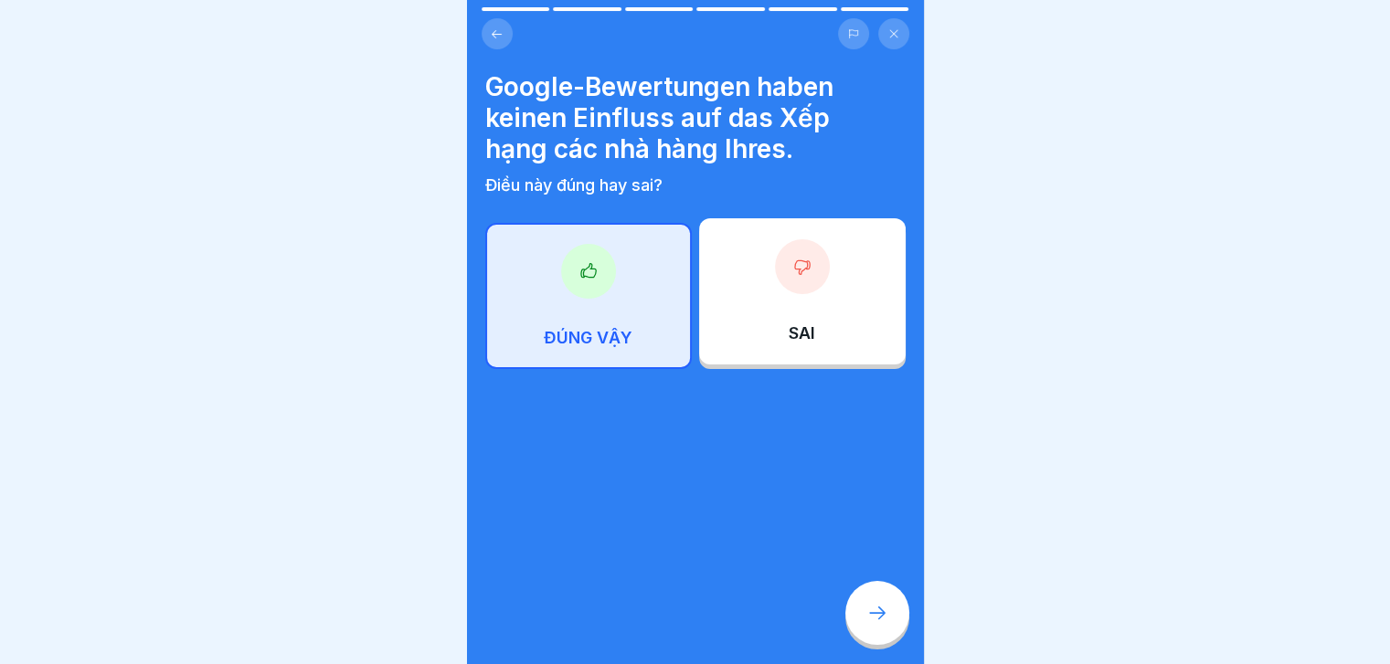
click at [860, 632] on div at bounding box center [877, 613] width 64 height 64
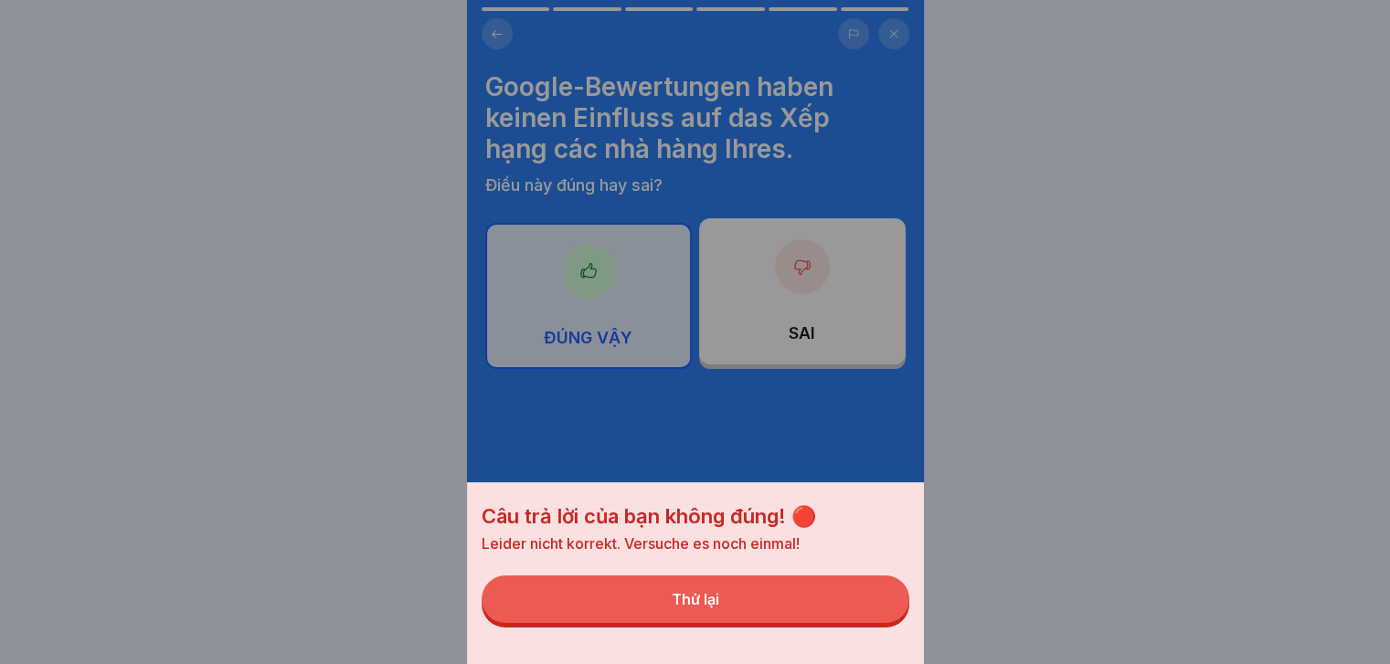
click at [860, 623] on button "Thử lại" at bounding box center [696, 600] width 428 height 48
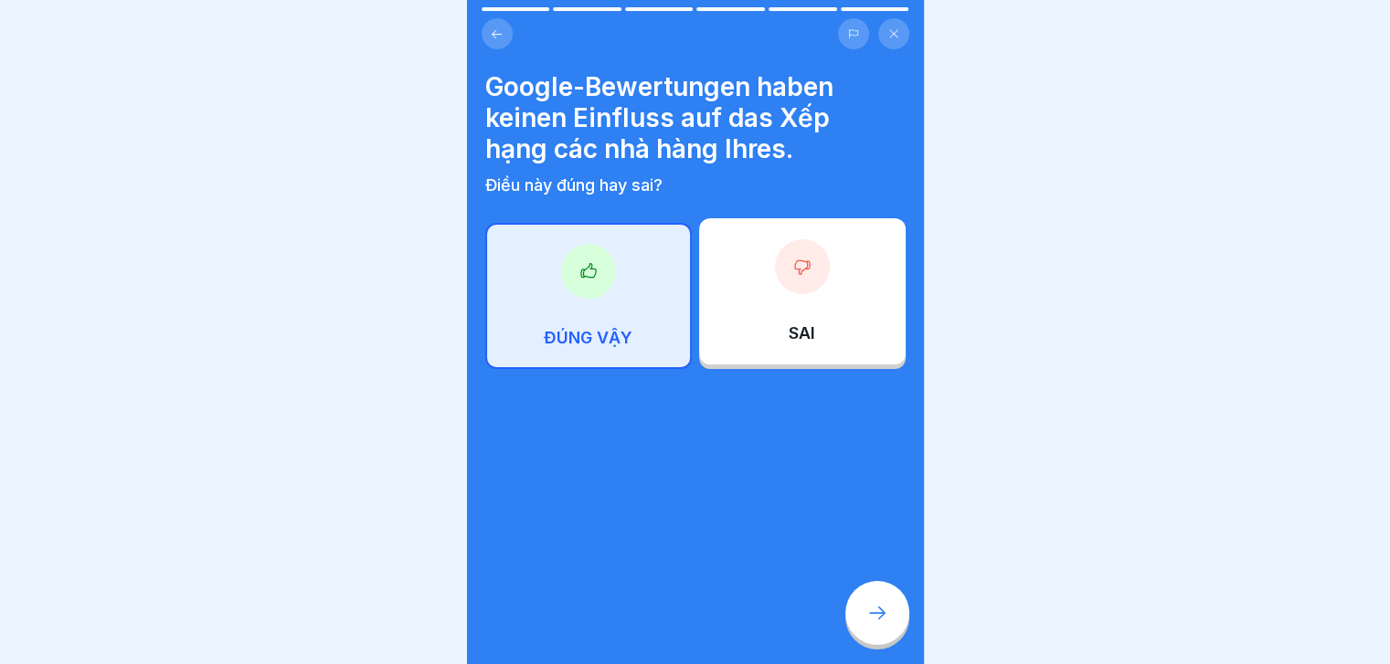
click at [830, 325] on div "SAI" at bounding box center [802, 291] width 207 height 146
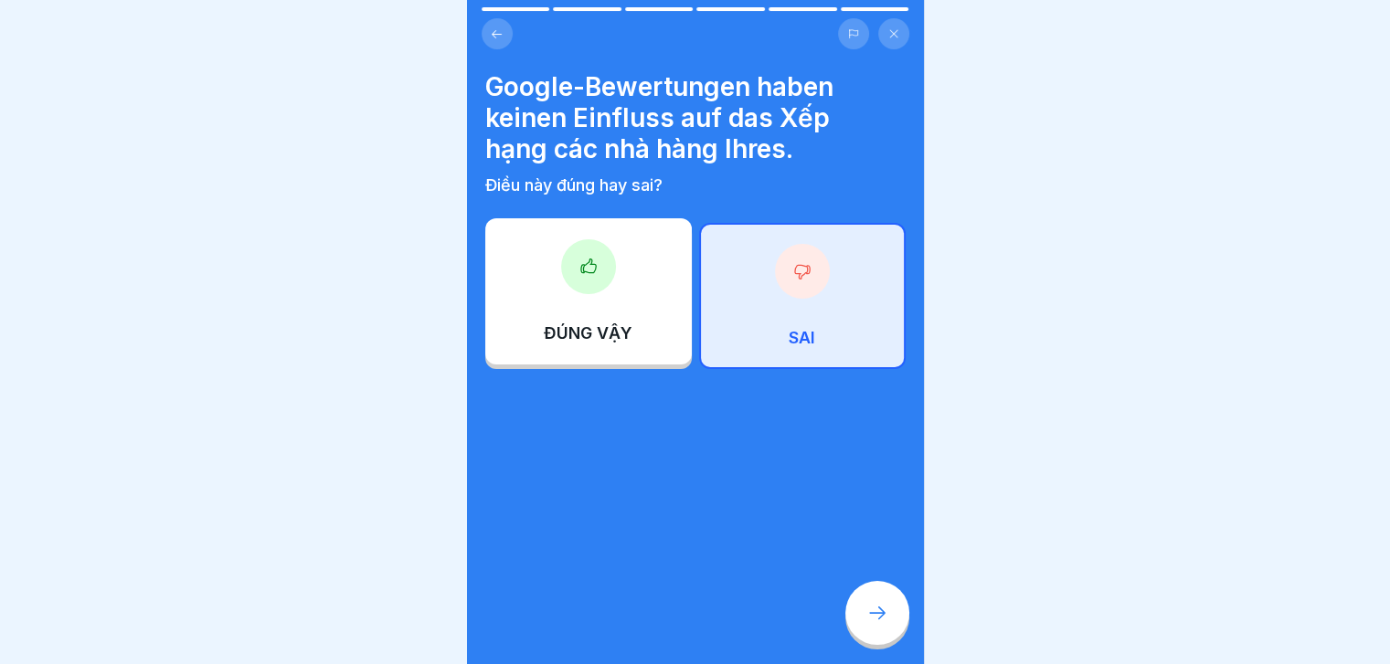
click at [886, 644] on div at bounding box center [877, 613] width 64 height 64
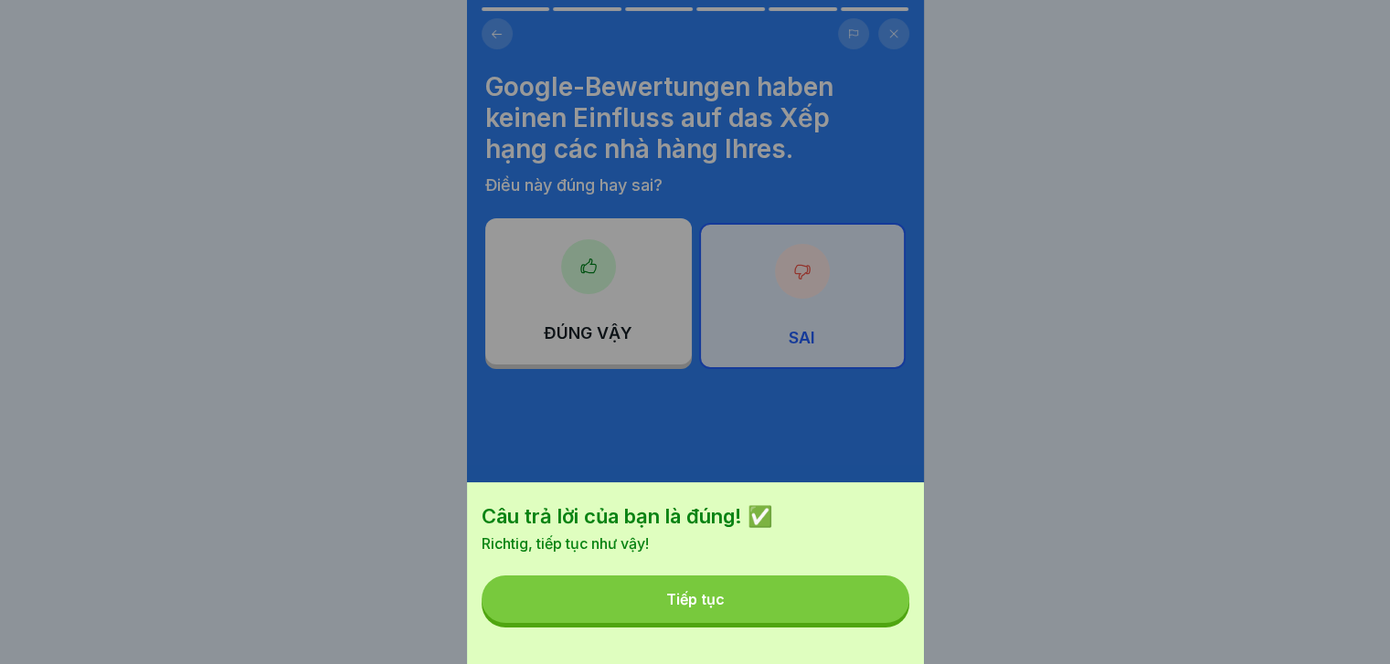
click at [886, 644] on div "Câu trả lời của bạn là đúng! ✅ Richtig, tiếp tục như vậy! Tiếp tục" at bounding box center [695, 573] width 457 height 182
click at [853, 623] on button "Tiếp tục" at bounding box center [696, 600] width 428 height 48
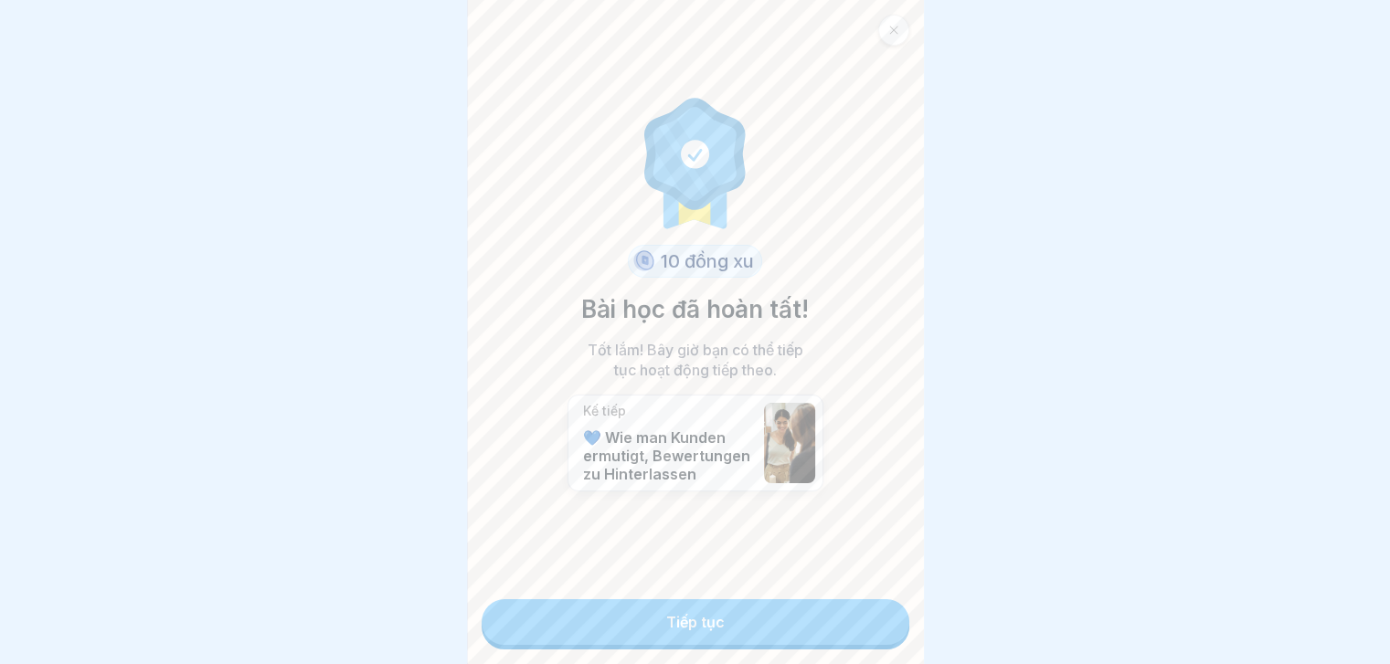
click at [853, 631] on link "Tiếp tục" at bounding box center [696, 622] width 428 height 46
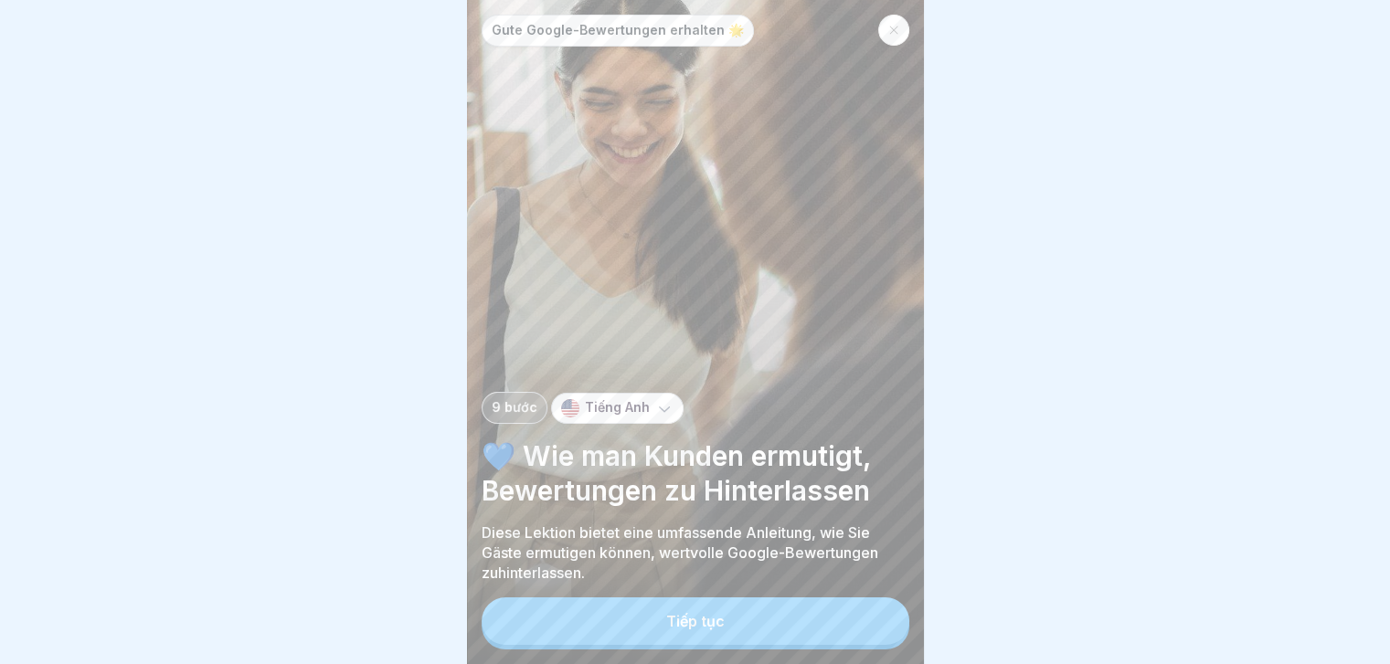
click at [853, 631] on button "Tiếp tục" at bounding box center [696, 622] width 428 height 48
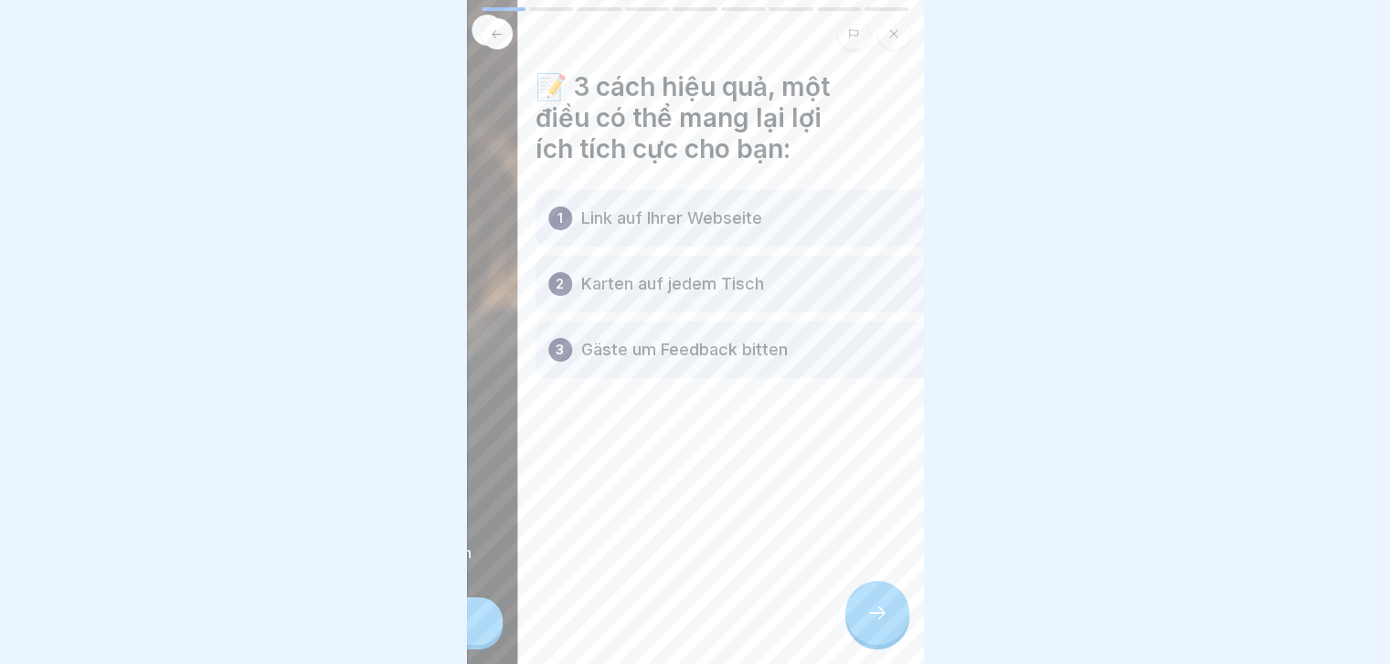
click at [881, 638] on div "Gute Google-Bewertungen erhalten 🌟 9 bước Tiếng Anh 💙 Wie man Kunden ermutigt, …" at bounding box center [695, 332] width 457 height 664
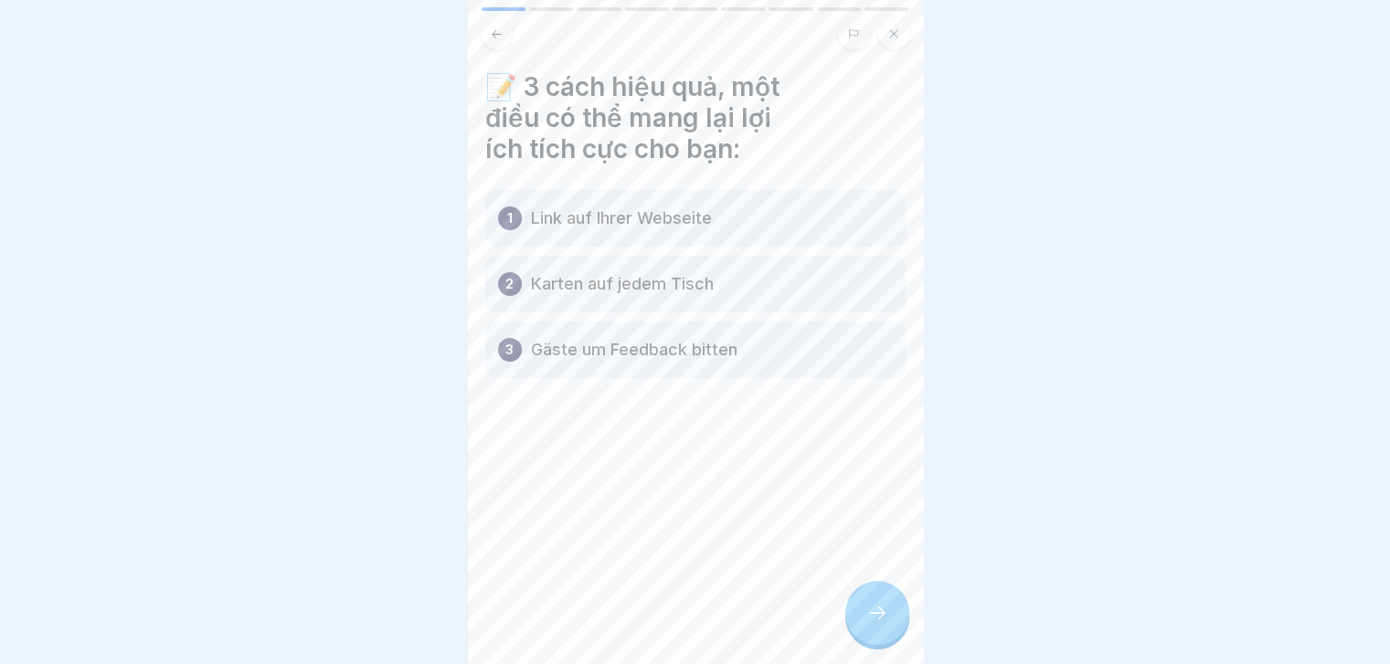
click at [881, 624] on icon at bounding box center [877, 613] width 22 height 22
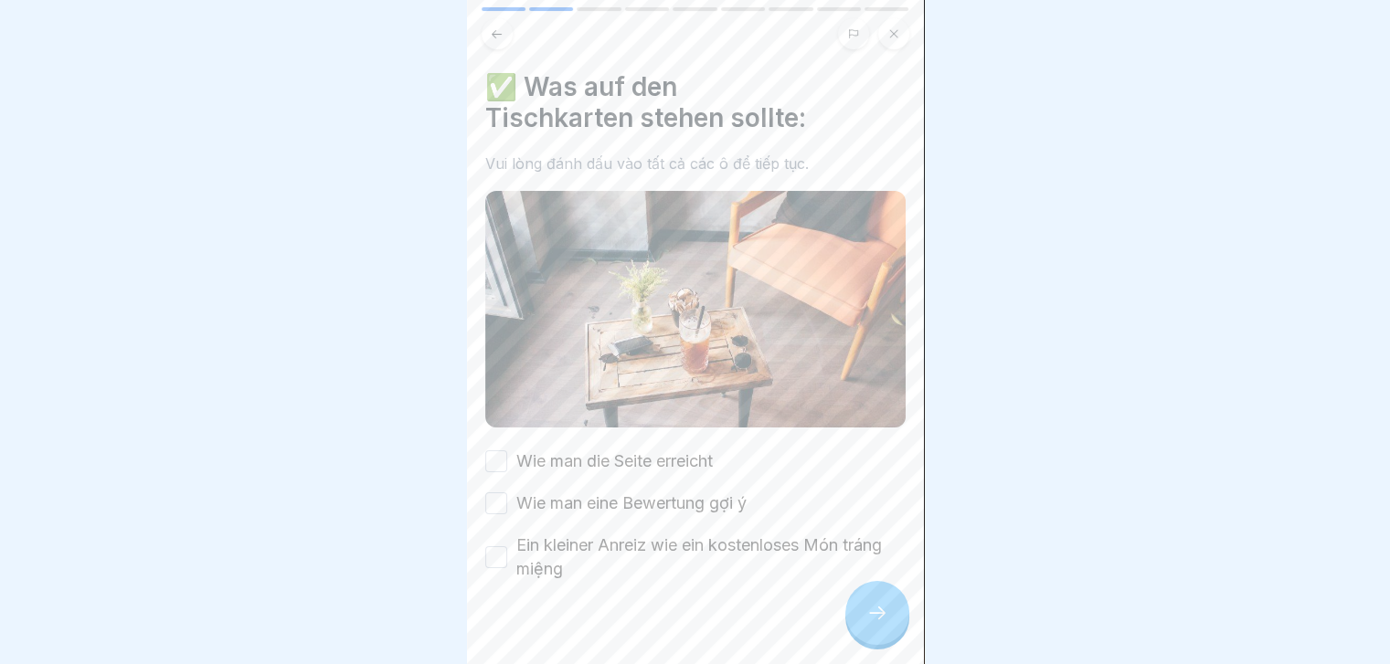
click at [685, 451] on font "Wie man die Seite erreicht" at bounding box center [614, 460] width 196 height 19
click at [507, 450] on button "Wie man die Seite erreicht" at bounding box center [496, 461] width 22 height 22
click at [704, 503] on font "Wie man eine Bewertung gợi ý" at bounding box center [631, 502] width 230 height 19
click at [507, 503] on button "Wie man eine Bewertung gợi ý" at bounding box center [496, 503] width 22 height 22
click at [717, 547] on label "Ein kleiner Anreiz wie ein kostenloses Món tráng miệng" at bounding box center [710, 558] width 389 height 48
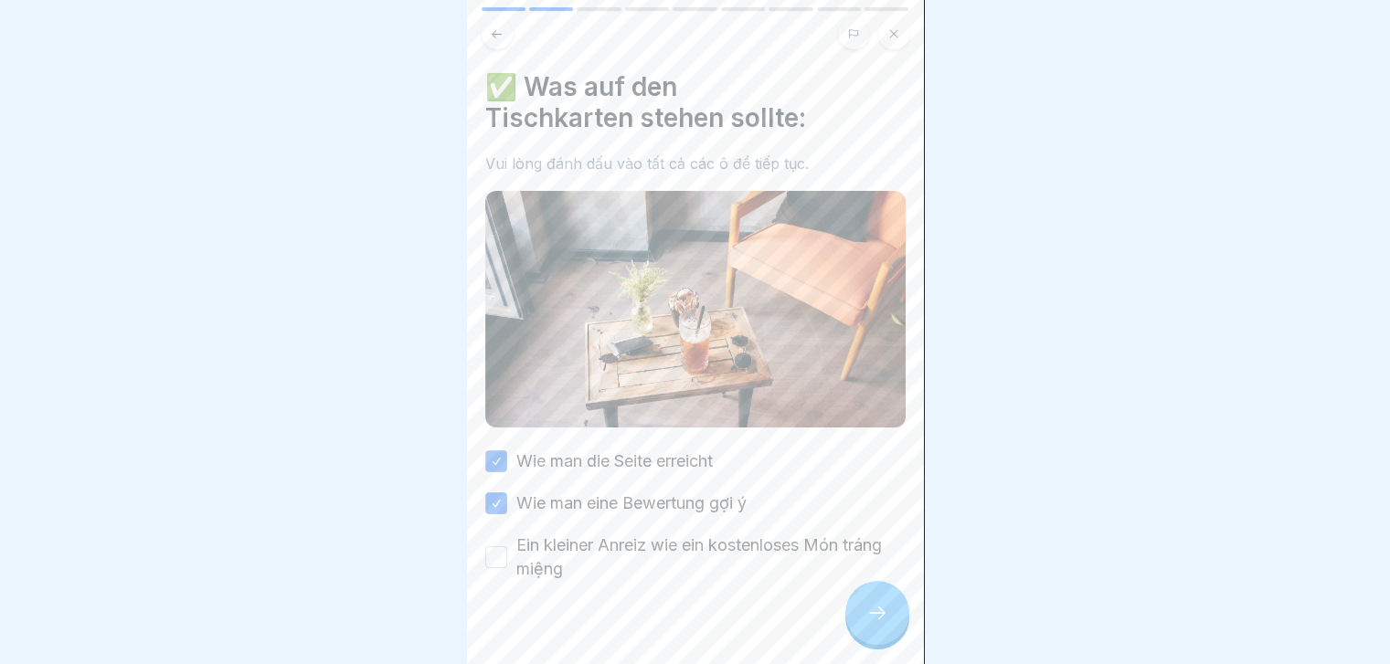
click at [507, 547] on button "Ein kleiner Anreiz wie ein kostenloses Món tráng miệng" at bounding box center [496, 557] width 22 height 22
click at [877, 606] on div at bounding box center [877, 613] width 64 height 64
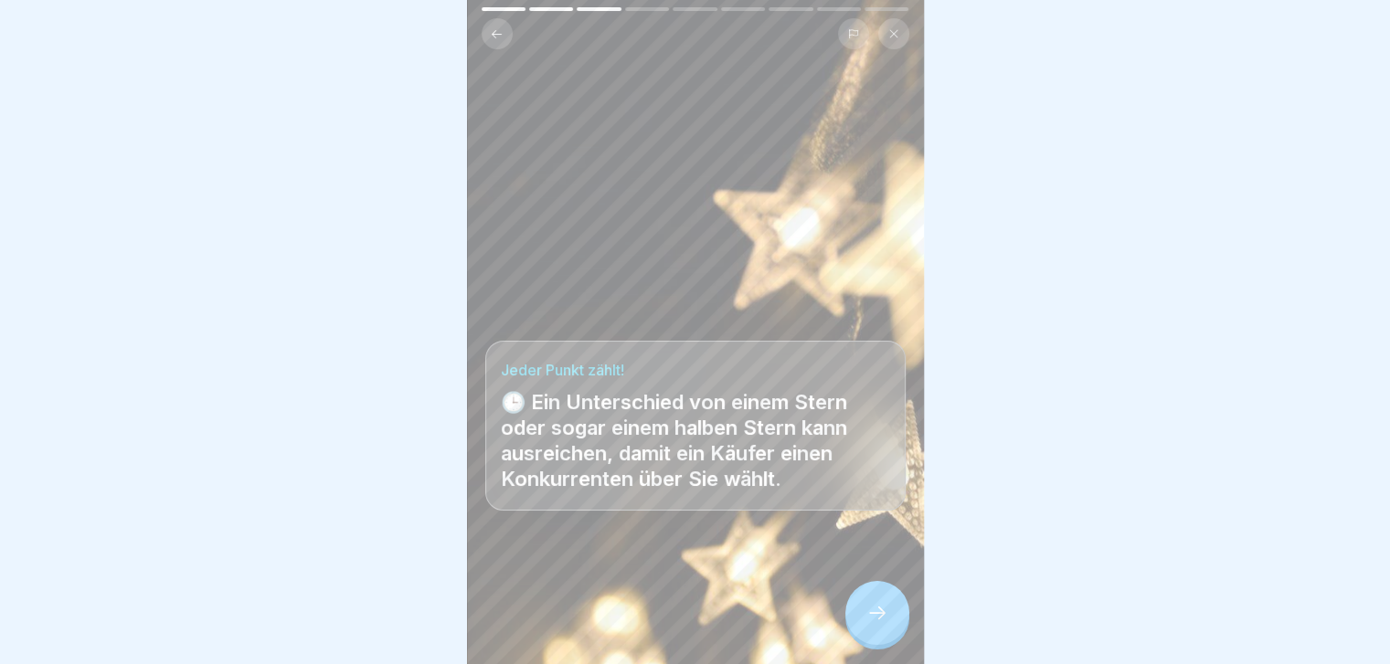
click at [877, 606] on div at bounding box center [877, 613] width 64 height 64
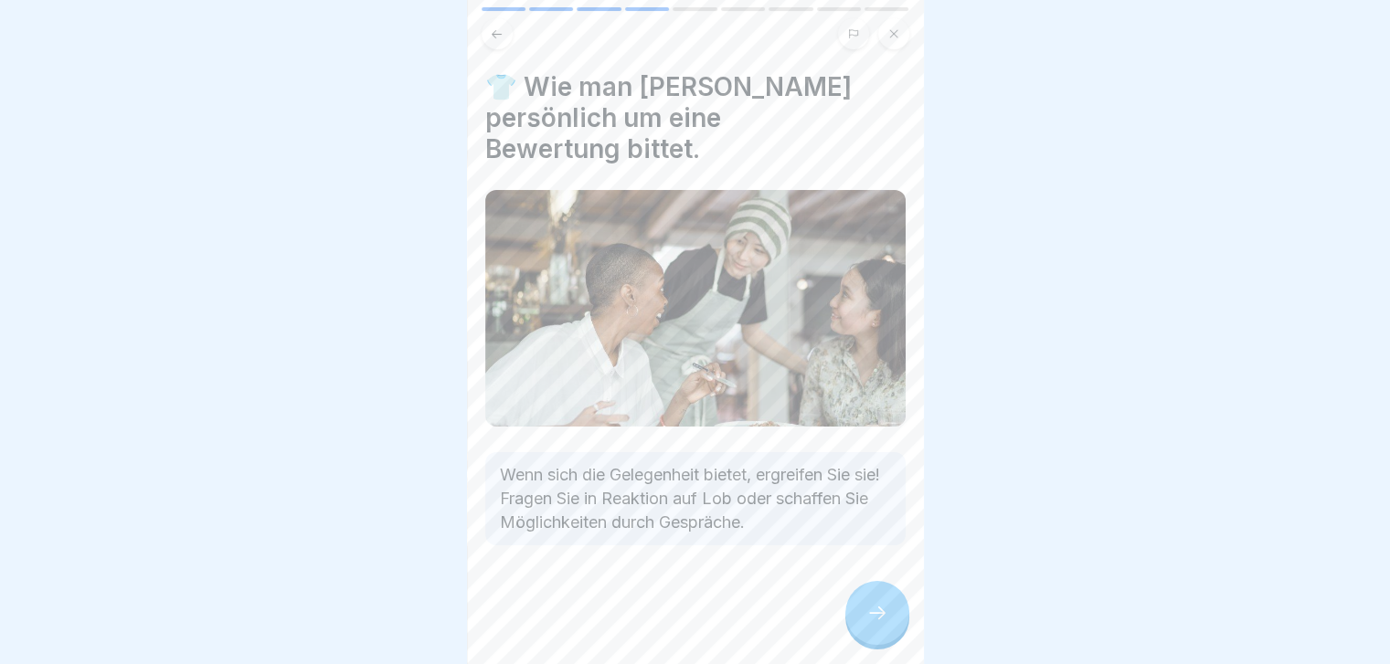
click at [877, 606] on div at bounding box center [877, 613] width 64 height 64
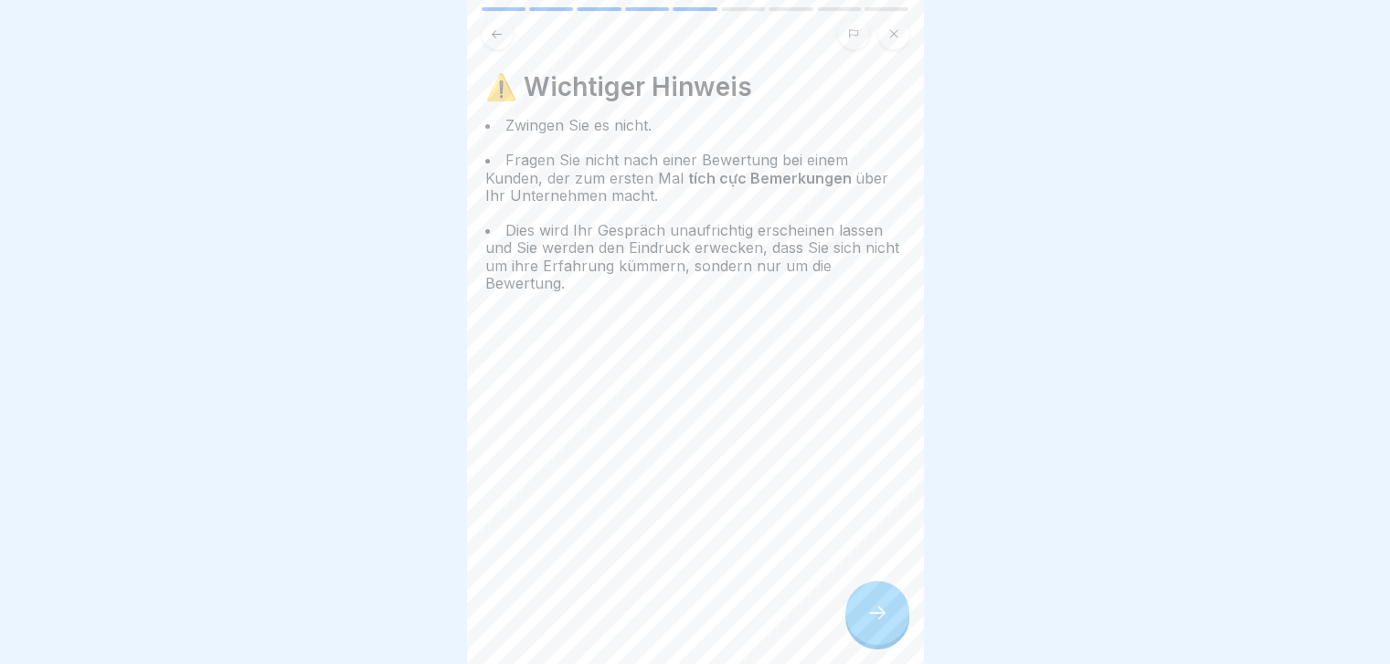
click at [877, 606] on div at bounding box center [877, 613] width 64 height 64
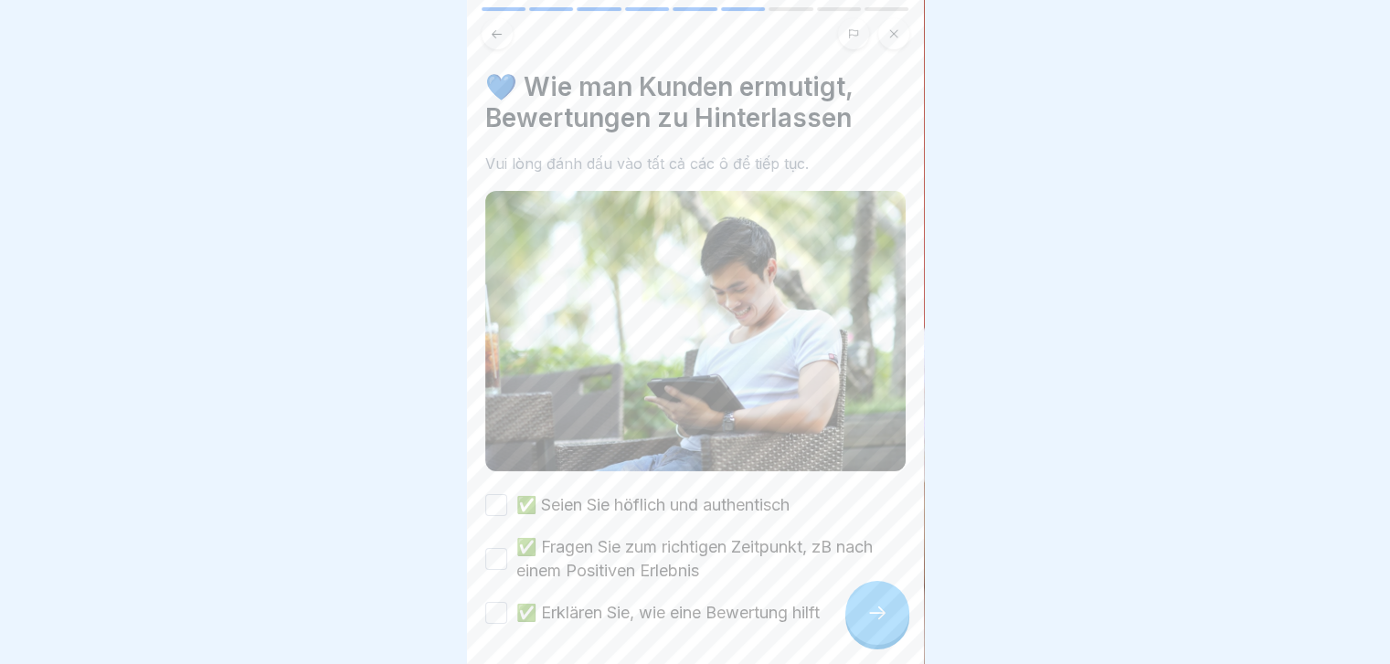
click at [760, 495] on font "✅ Seien Sie höflich und authentisch" at bounding box center [652, 504] width 273 height 19
click at [507, 494] on button "✅ Seien Sie höflich und authentisch" at bounding box center [496, 505] width 22 height 22
click at [757, 537] on font "✅ Fragen Sie zum richtigen Zeitpunkt, zB nach einem Positiven Erlebnis" at bounding box center [694, 558] width 356 height 43
click at [507, 548] on button "✅ Fragen Sie zum richtigen Zeitpunkt, zB nach einem Positiven Erlebnis" at bounding box center [496, 559] width 22 height 22
click at [763, 603] on font "✅ Erklären Sie, wie eine Bewertung hilft" at bounding box center [667, 612] width 303 height 19
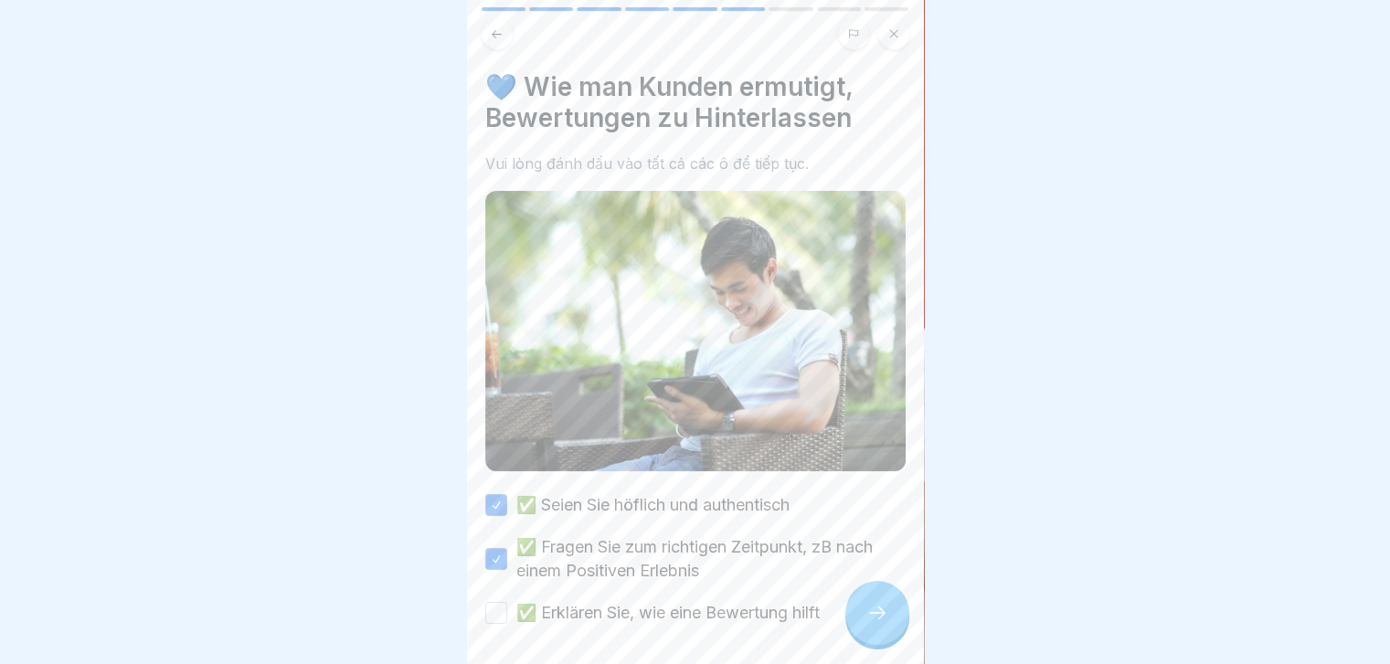
click at [507, 602] on button "✅ Erklären Sie, wie eine Bewertung hilft" at bounding box center [496, 613] width 22 height 22
click at [860, 627] on div at bounding box center [877, 613] width 64 height 64
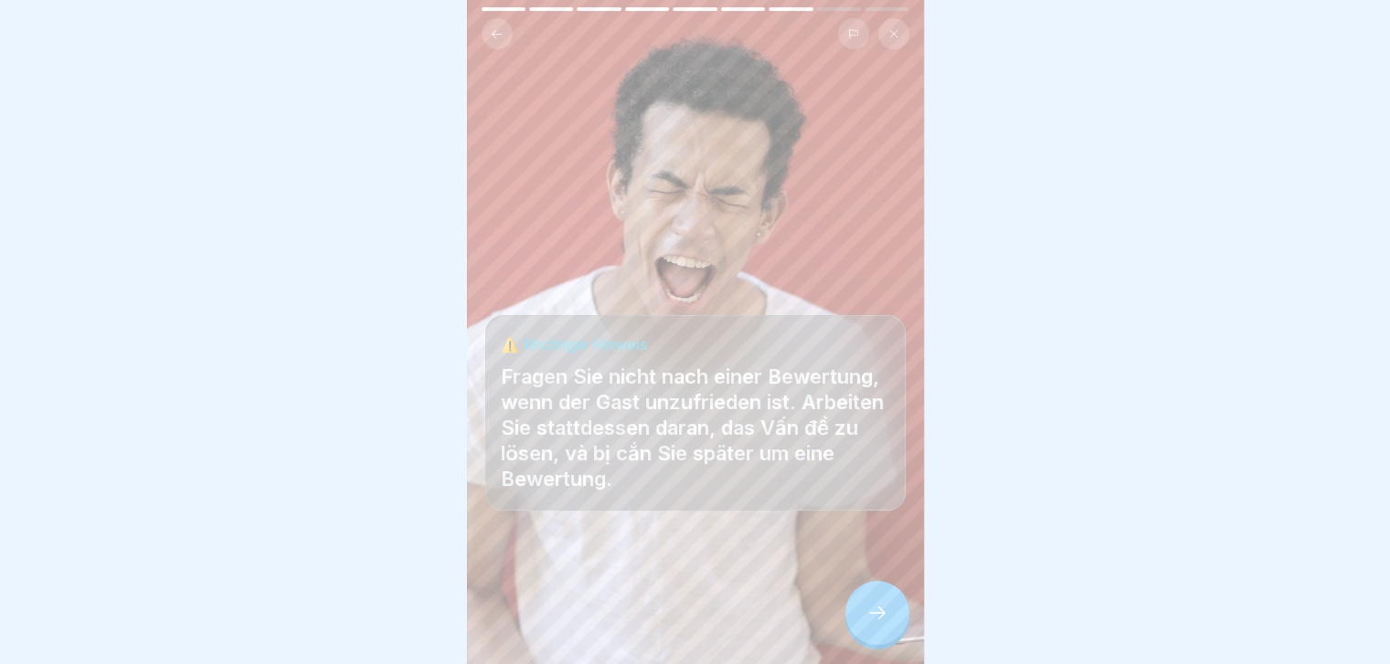
click at [860, 627] on div at bounding box center [877, 613] width 64 height 64
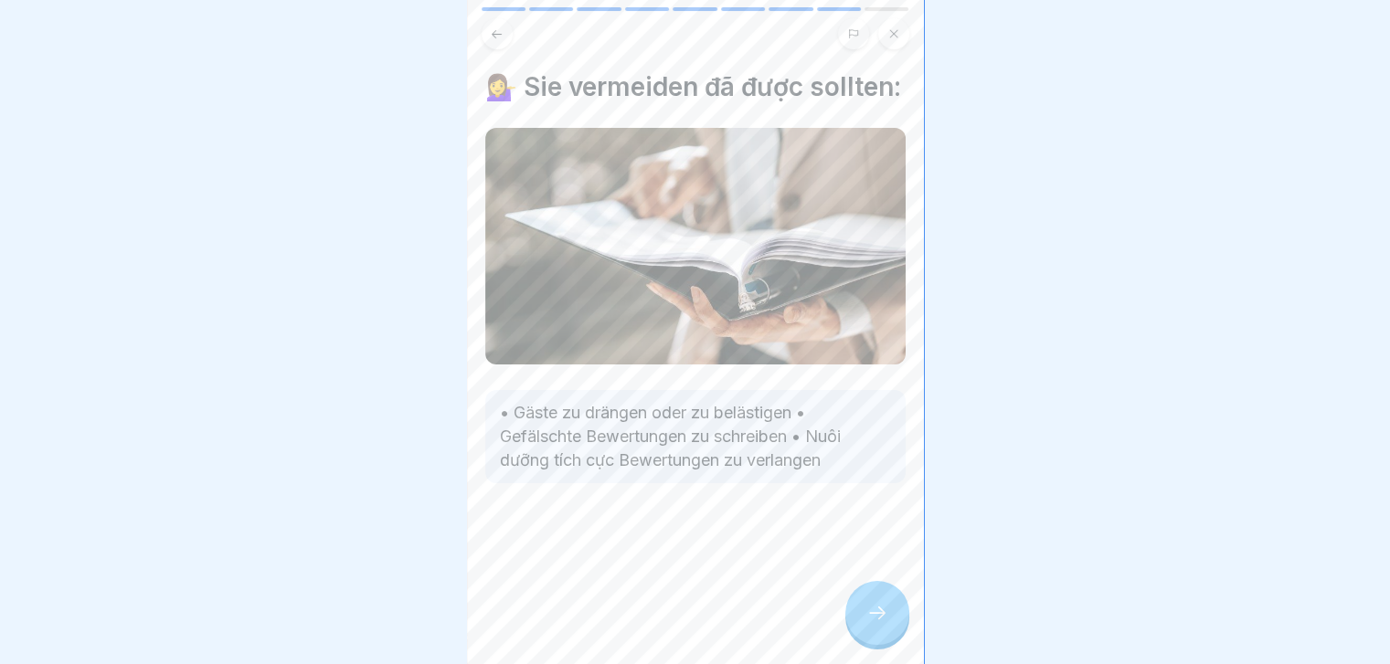
click at [860, 627] on div at bounding box center [877, 613] width 64 height 64
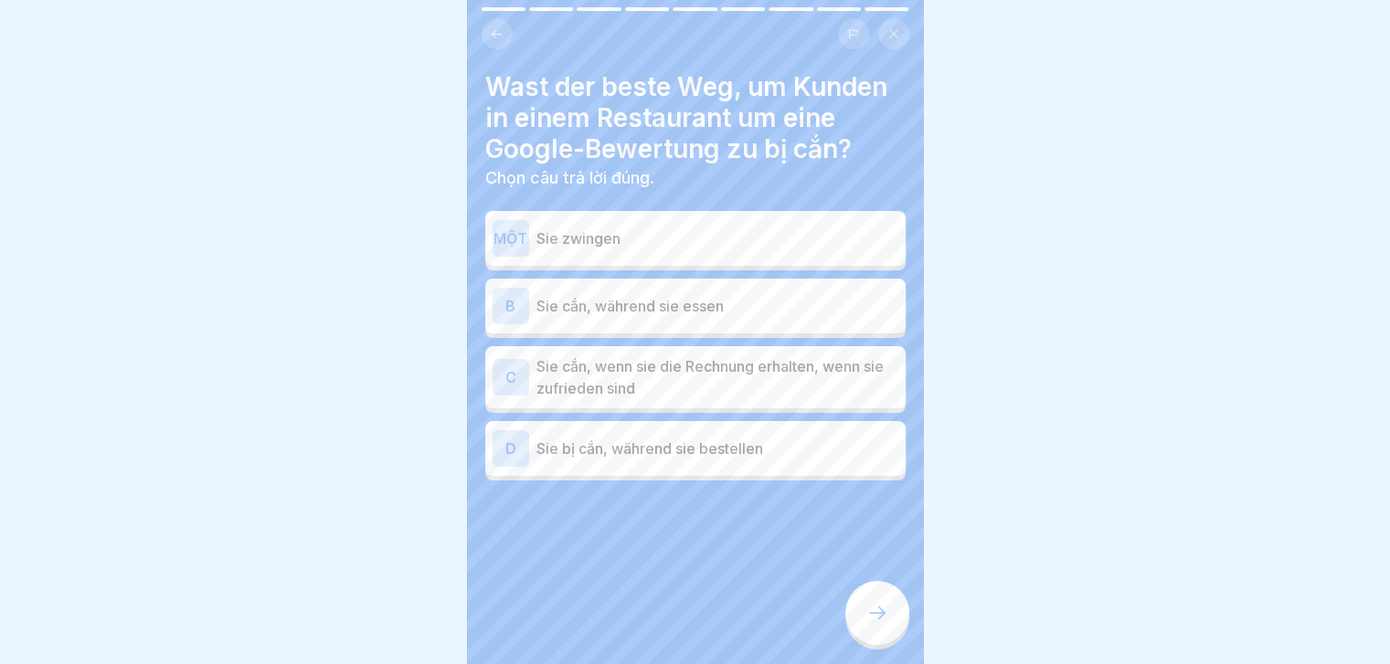
click at [745, 329] on div "B Sie cắn, während sie essen" at bounding box center [695, 306] width 420 height 55
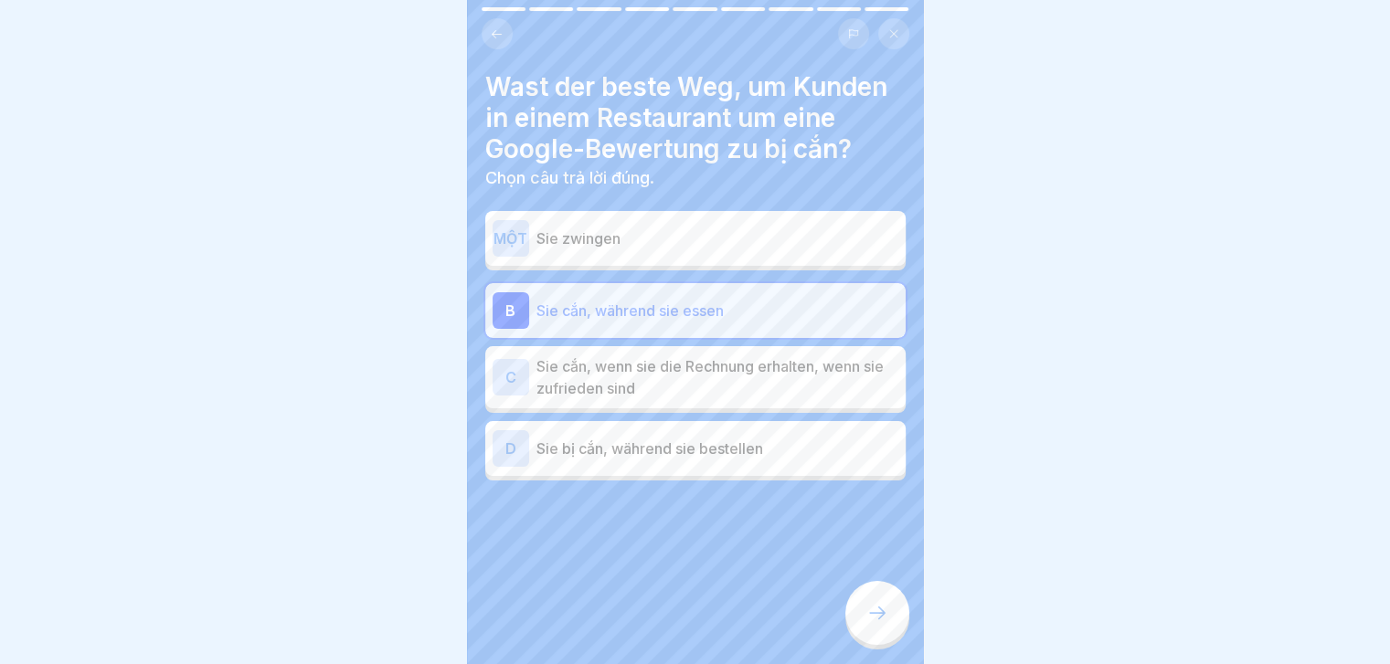
click at [867, 624] on icon at bounding box center [877, 613] width 22 height 22
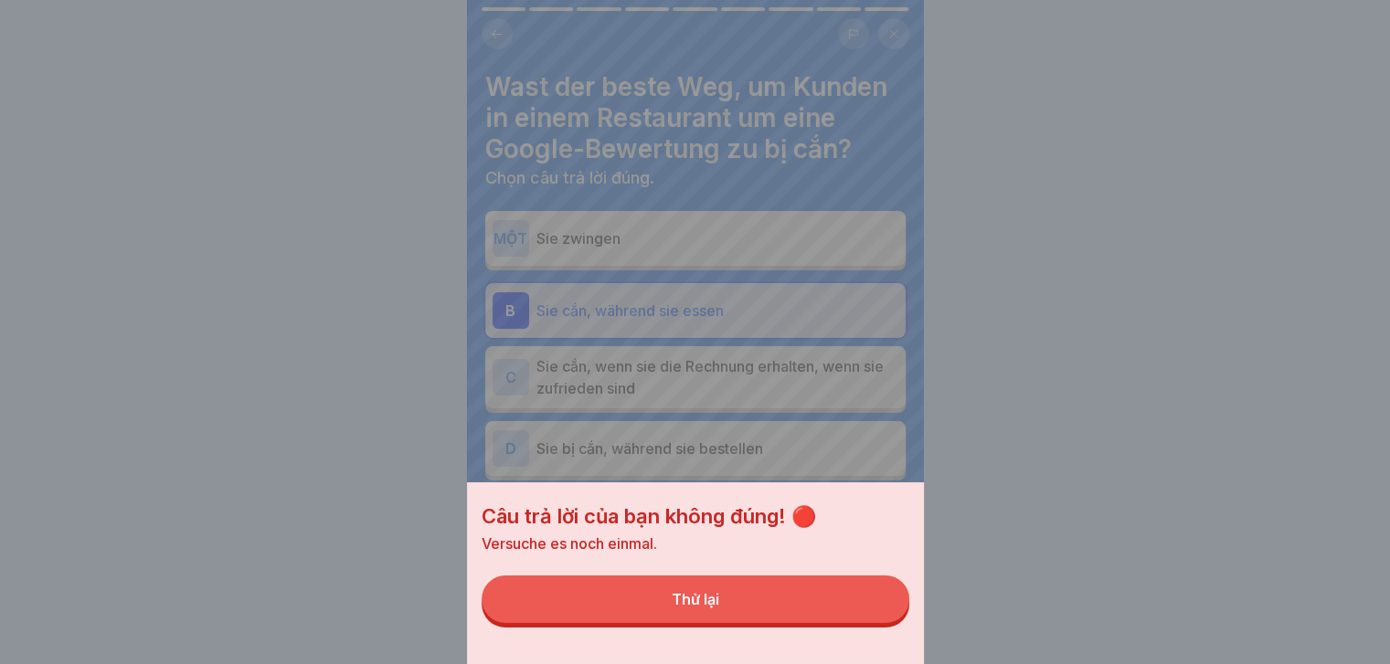
click at [867, 623] on button "Thử lại" at bounding box center [696, 600] width 428 height 48
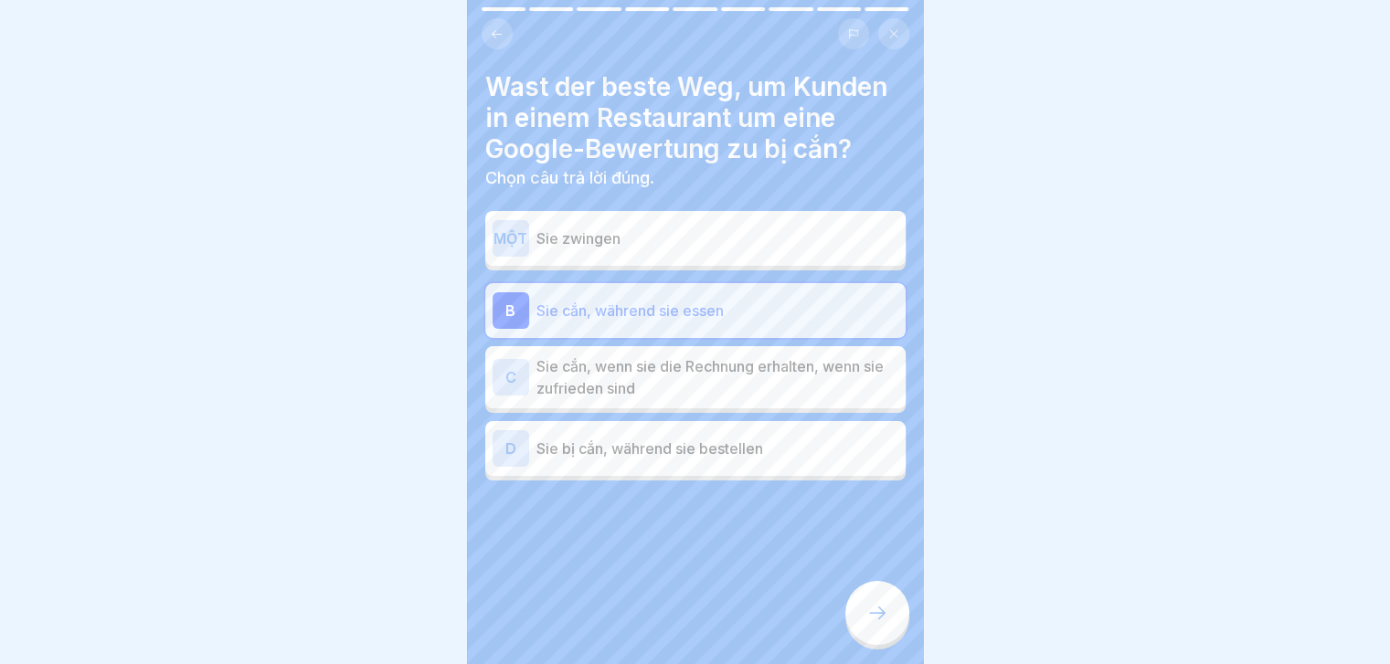
click at [800, 235] on p "Sie zwingen" at bounding box center [717, 239] width 362 height 22
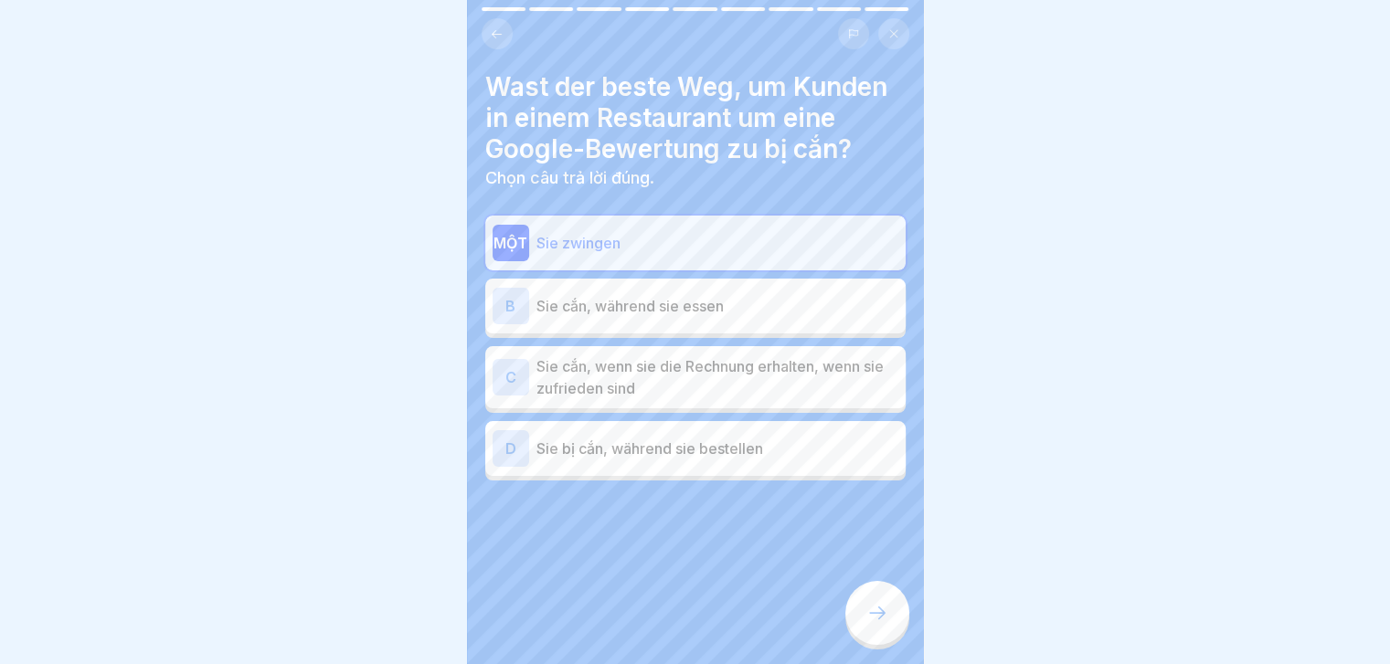
click at [874, 624] on icon at bounding box center [877, 613] width 22 height 22
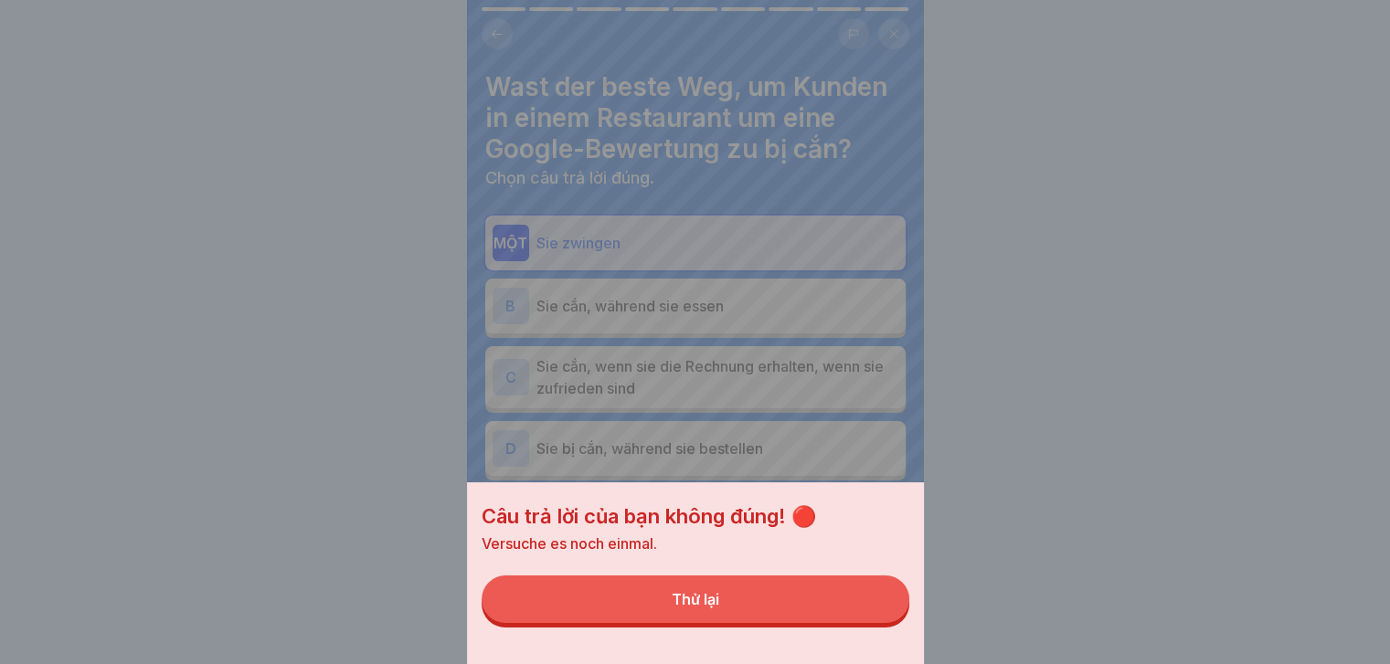
click at [866, 617] on button "Thử lại" at bounding box center [696, 600] width 428 height 48
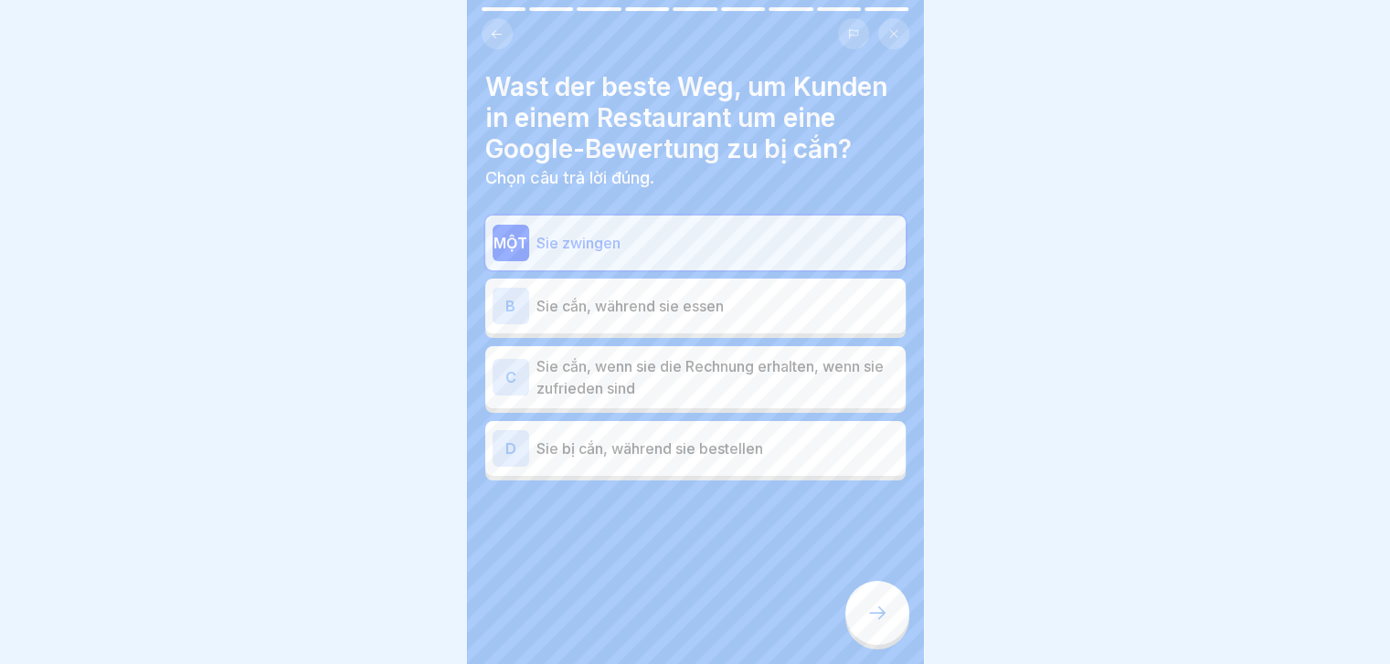
click at [842, 401] on div "C Sie cắn, wenn sie die Rechnung erhalten, wenn sie zufrieden sind" at bounding box center [695, 377] width 420 height 62
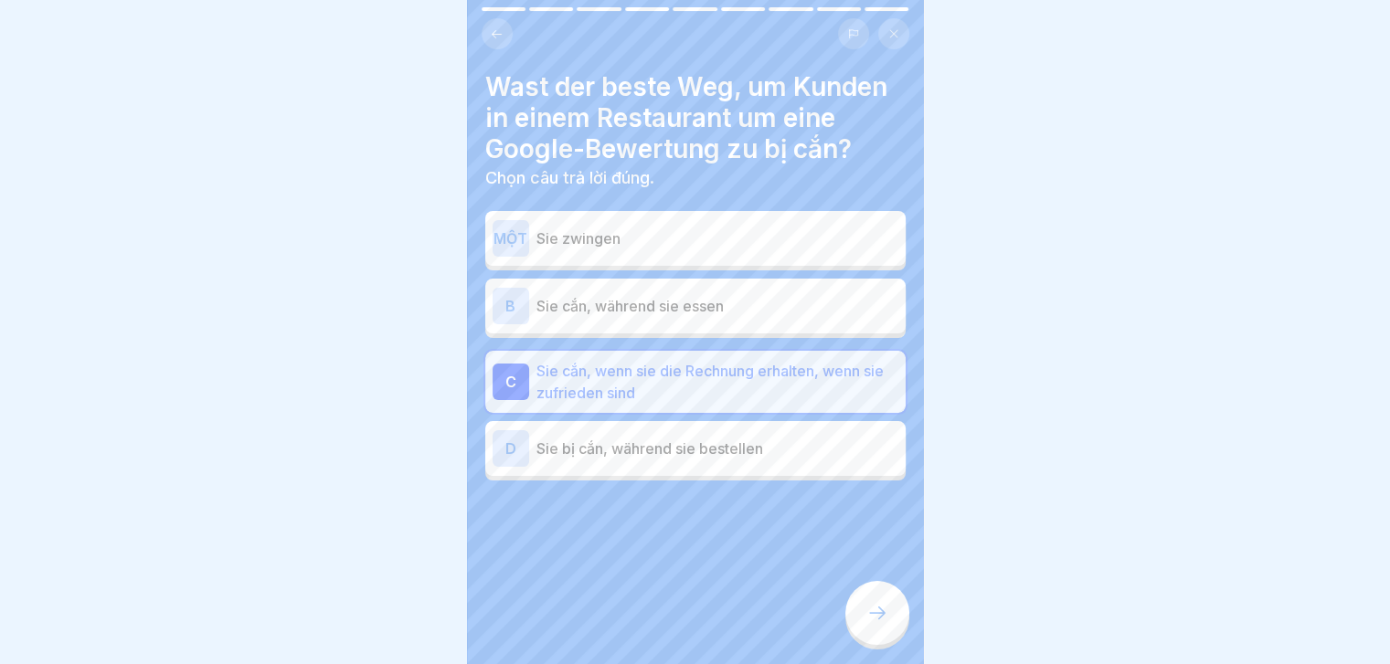
click at [876, 609] on div at bounding box center [877, 613] width 64 height 64
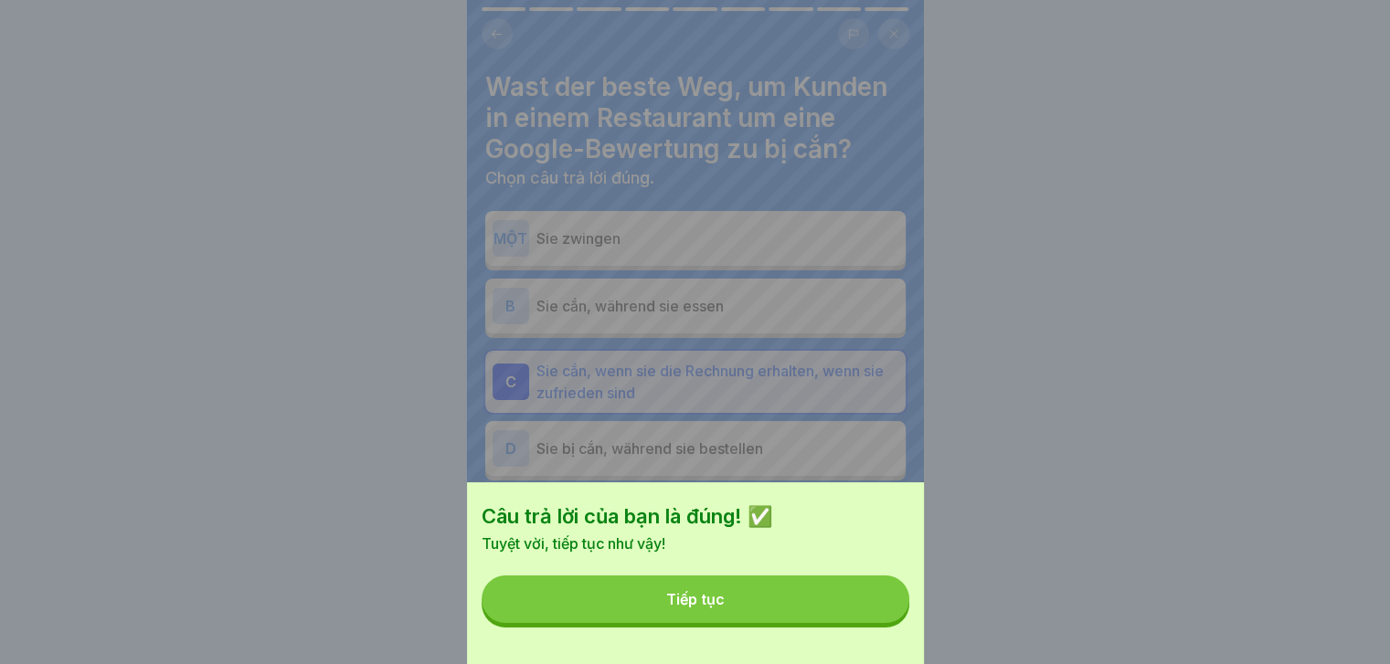
click at [876, 609] on button "Tiếp tục" at bounding box center [696, 600] width 428 height 48
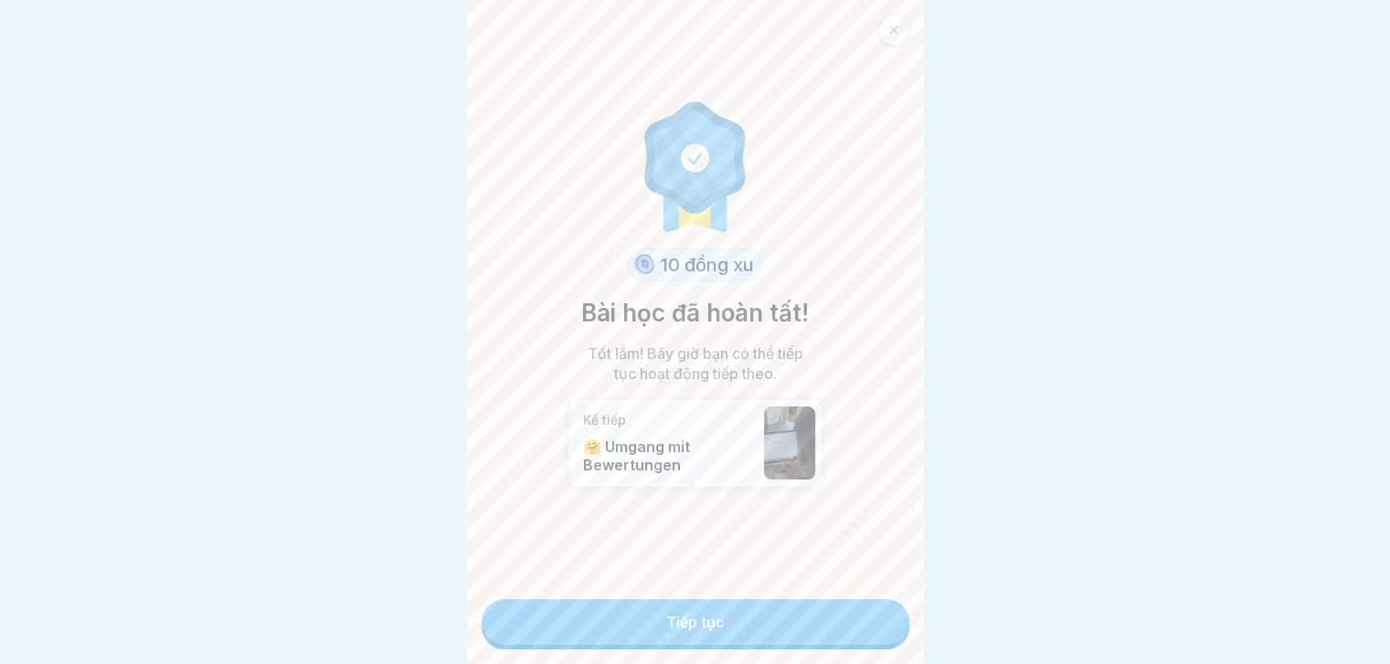
click at [876, 609] on link "Tiếp tục" at bounding box center [696, 622] width 428 height 46
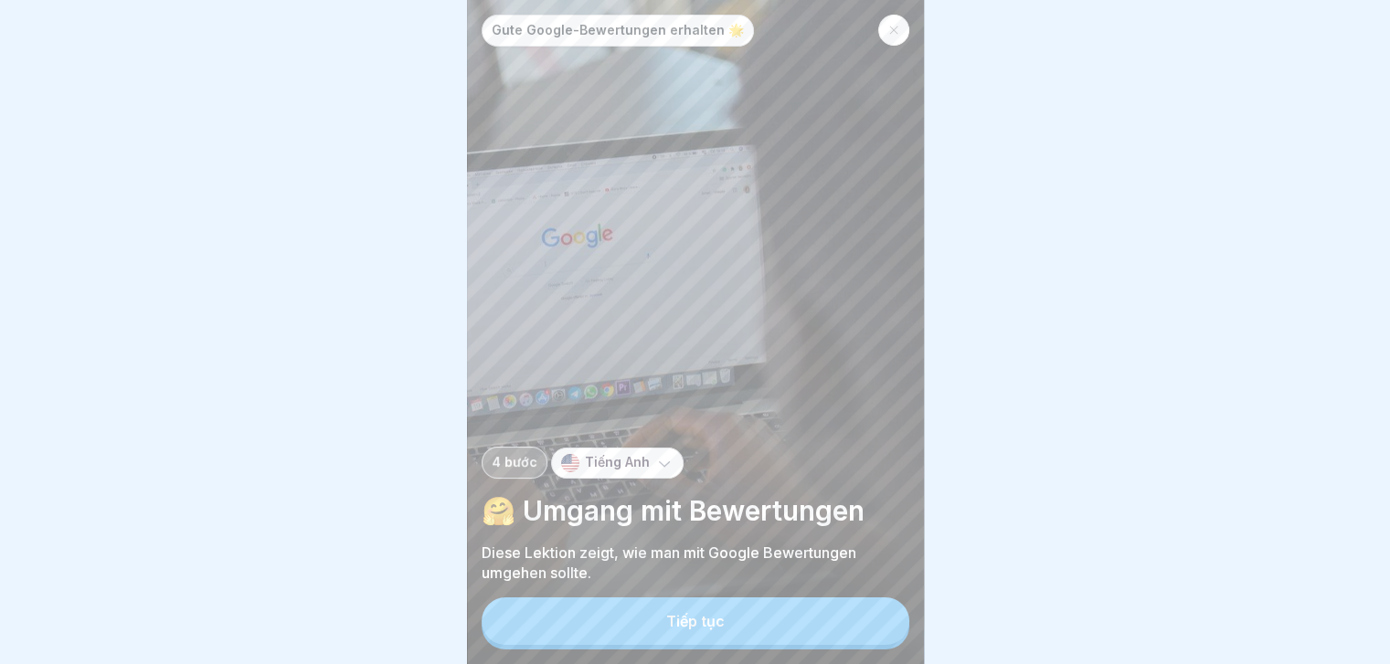
click at [876, 609] on div "Gute Google-Bewertungen erhalten 🌟 4 bước Tiếng Anh 🤗 Umgang mit Bewertungen Di…" at bounding box center [695, 332] width 457 height 664
click at [827, 631] on button "Tiếp tục" at bounding box center [696, 622] width 428 height 48
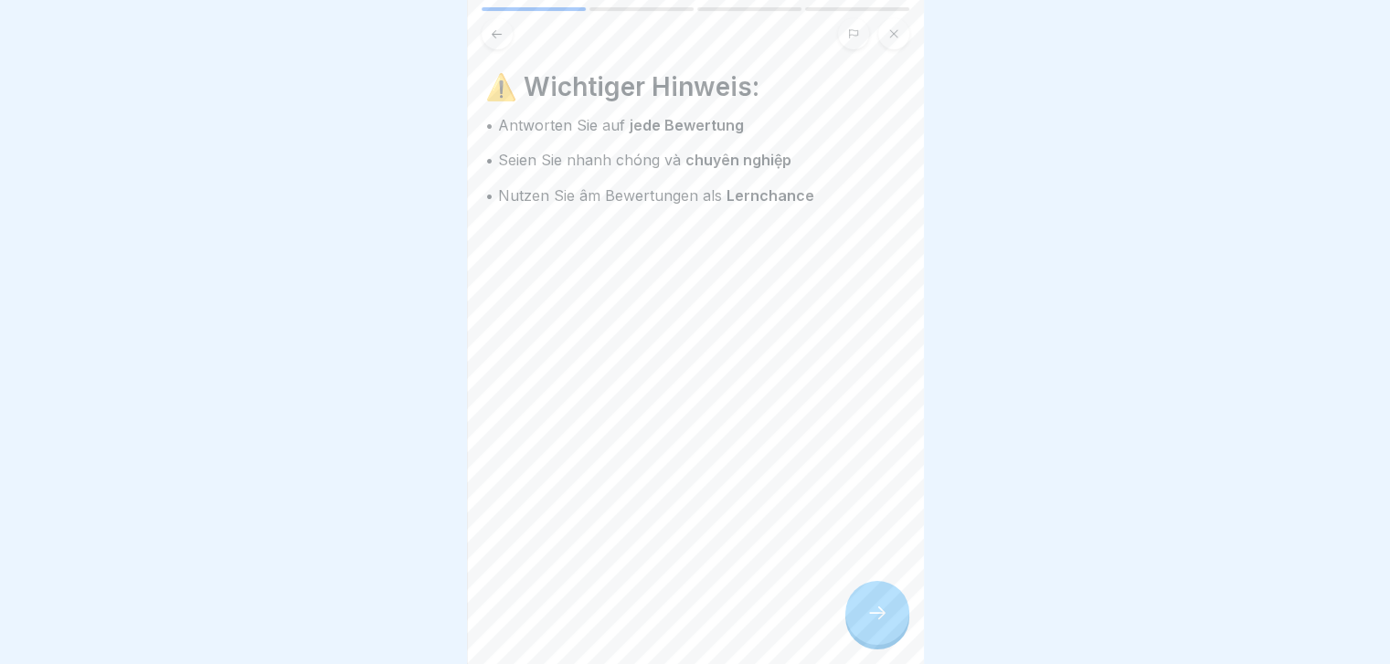
click at [884, 644] on div at bounding box center [877, 613] width 64 height 64
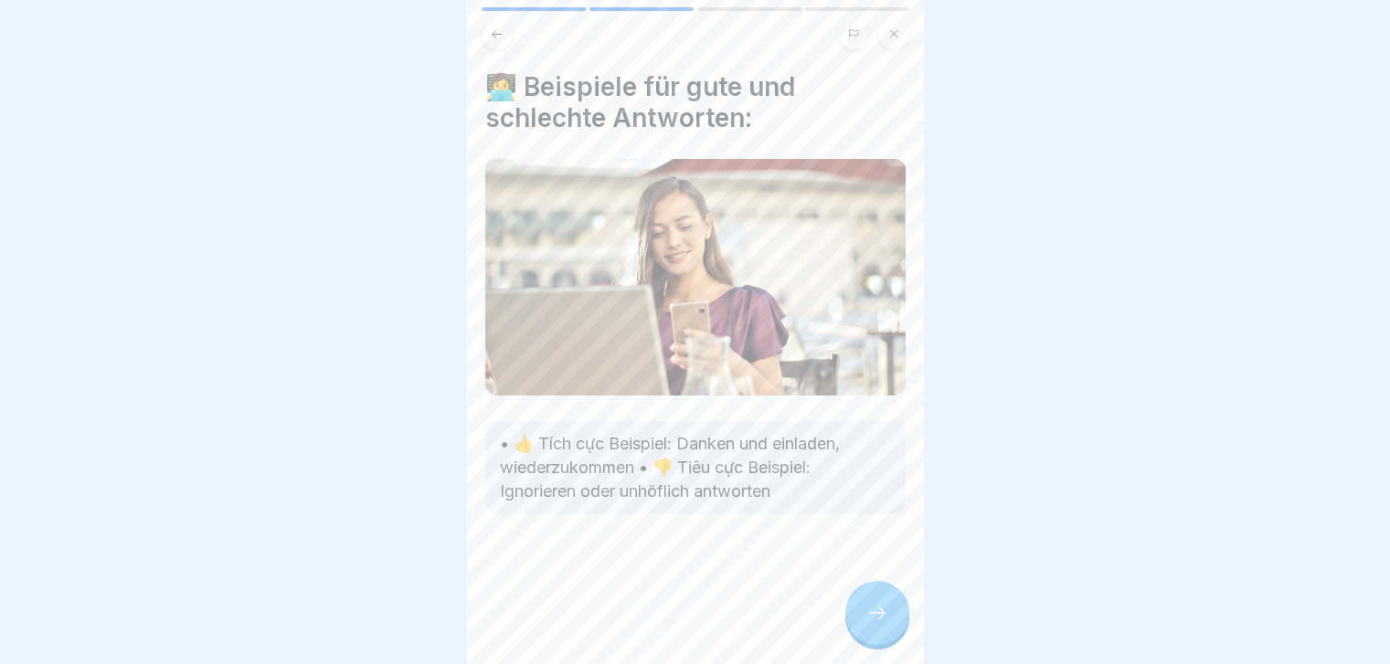
click at [884, 644] on div at bounding box center [877, 613] width 64 height 64
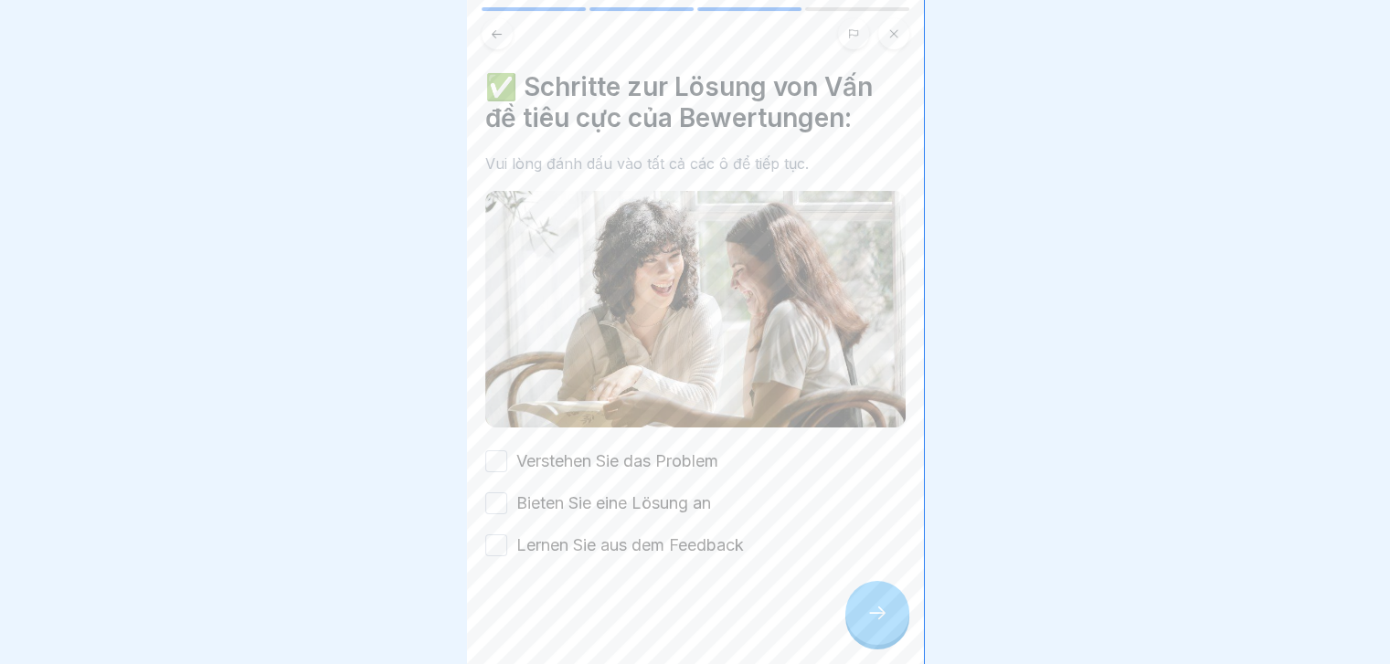
click at [884, 644] on div at bounding box center [877, 613] width 64 height 64
click at [676, 451] on font "Verstehen Sie das Problem" at bounding box center [617, 460] width 202 height 19
click at [507, 450] on button "Verstehen Sie das Problem" at bounding box center [496, 461] width 22 height 22
click at [672, 502] on font "Bieten Sie eine Lösung an" at bounding box center [613, 502] width 195 height 19
click at [507, 502] on button "Bieten Sie eine Lösung an" at bounding box center [496, 503] width 22 height 22
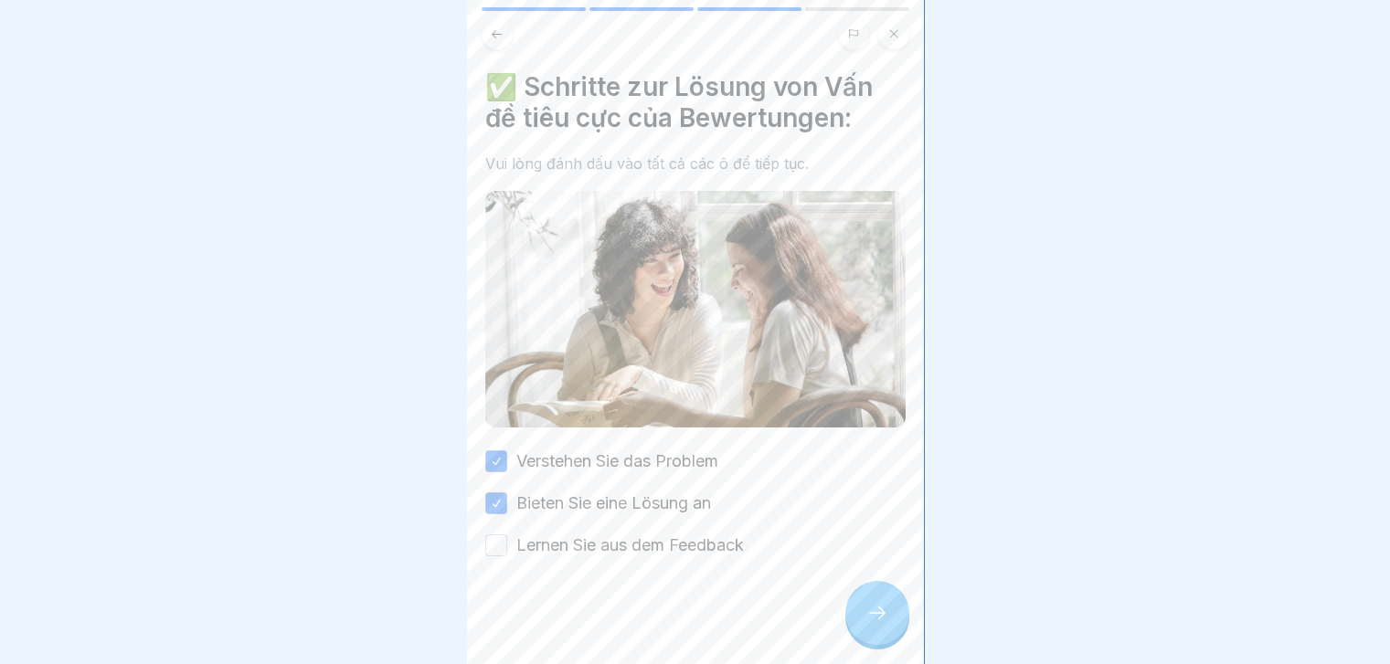
click at [674, 547] on label "Lernen Sie aus dem Feedback" at bounding box center [630, 546] width 228 height 24
click at [507, 547] on button "Lernen Sie aus dem Feedback" at bounding box center [496, 546] width 22 height 22
click at [852, 620] on div at bounding box center [877, 613] width 64 height 64
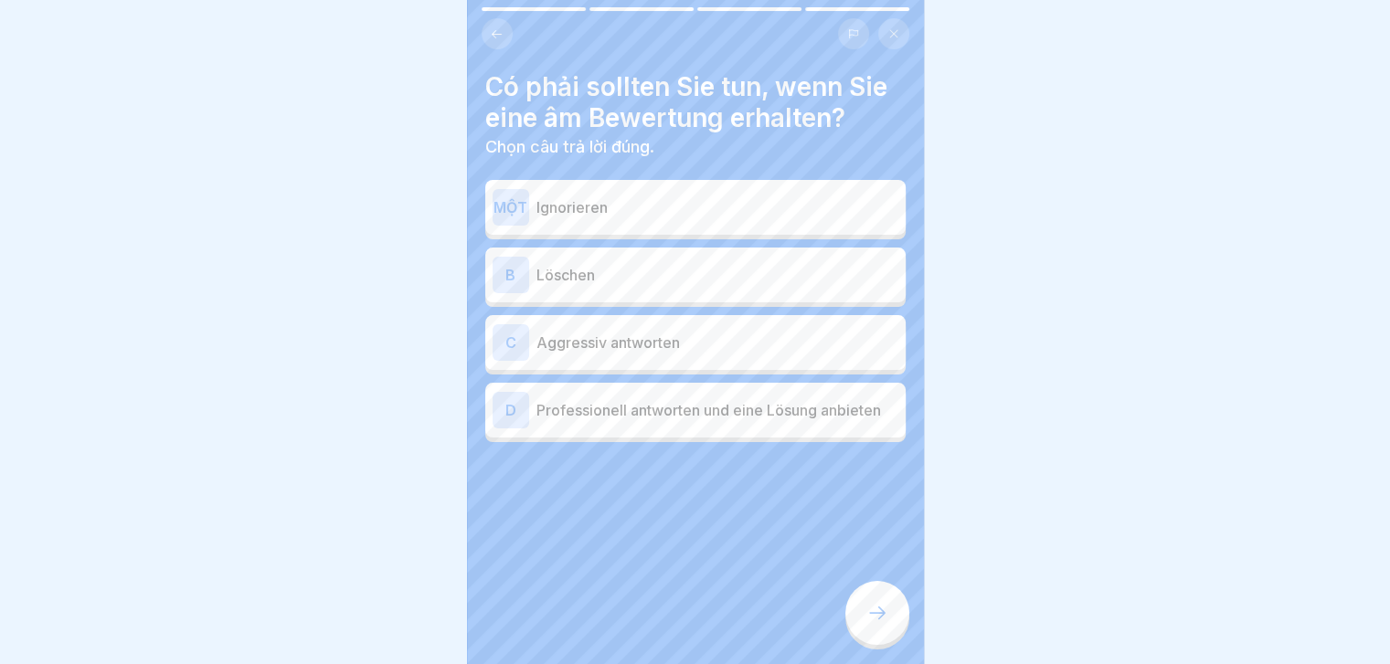
click at [819, 302] on div "MỘT Ignorieren B Löschen C Aggressiv antworten D Professionell antworten und ei…" at bounding box center [695, 314] width 420 height 258
click at [782, 281] on p "Löschen" at bounding box center [717, 275] width 362 height 22
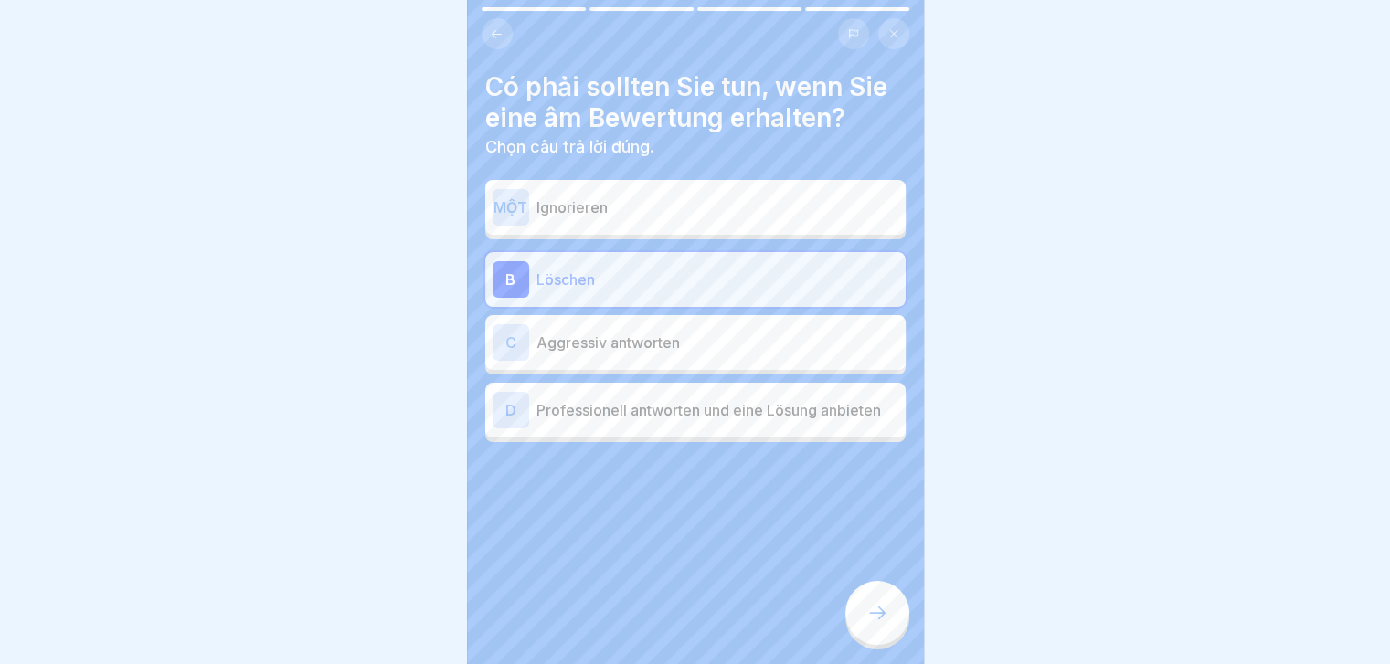
click at [845, 597] on div "Có phải sollten Sie tun, wenn Sie eine âm Bewertung erhalten? Chọn câu trả lời …" at bounding box center [695, 332] width 457 height 664
click at [858, 636] on div at bounding box center [877, 613] width 64 height 64
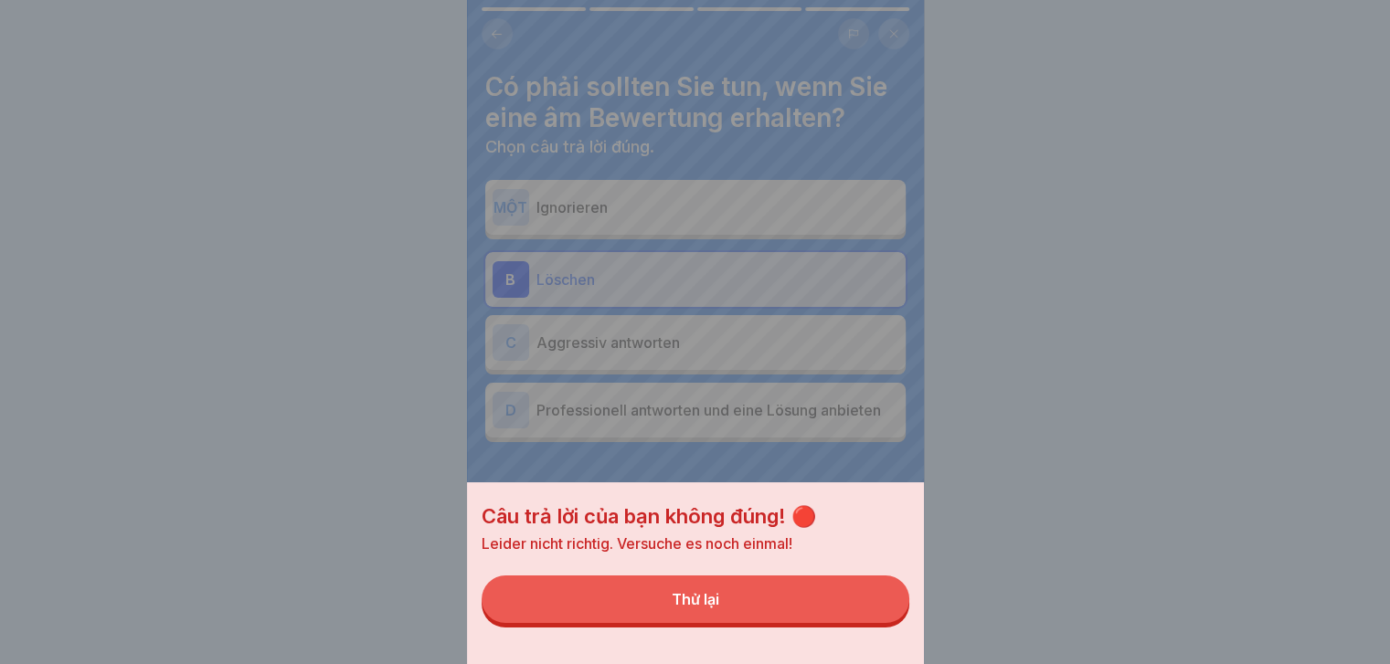
click at [858, 623] on button "Thử lại" at bounding box center [696, 600] width 428 height 48
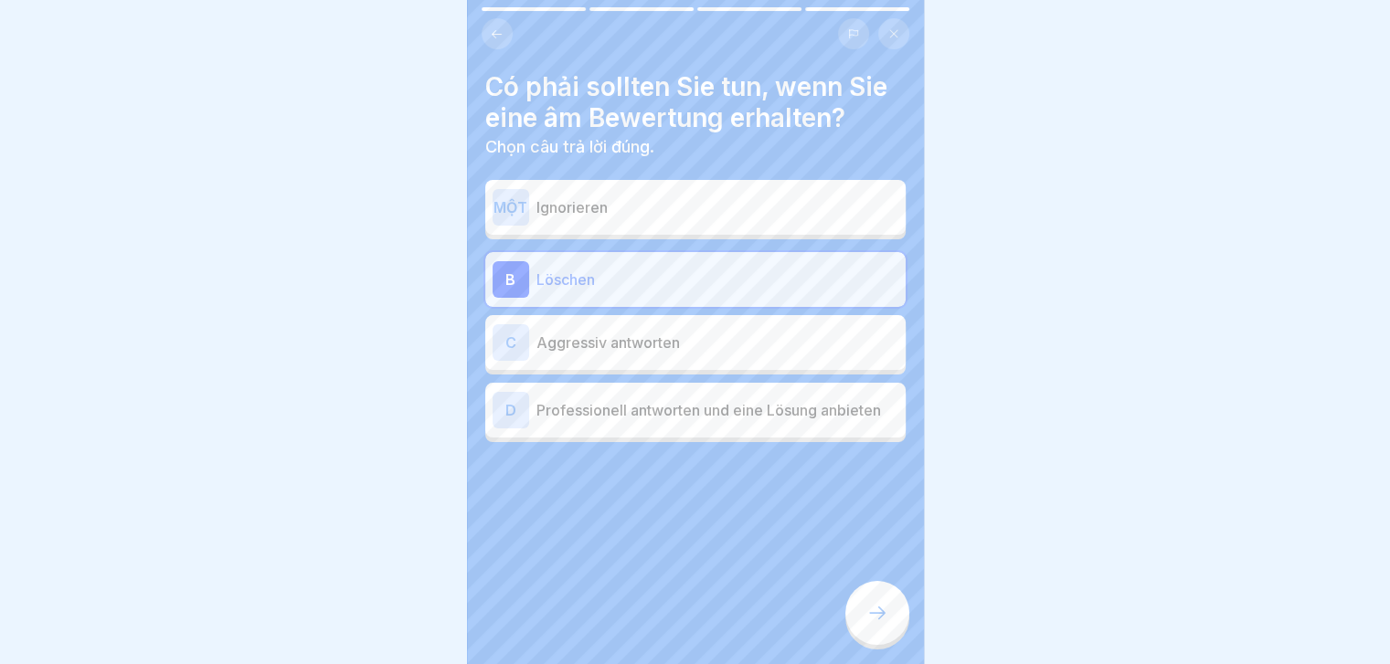
click at [751, 225] on div "MỘT Ignorieren" at bounding box center [695, 207] width 406 height 37
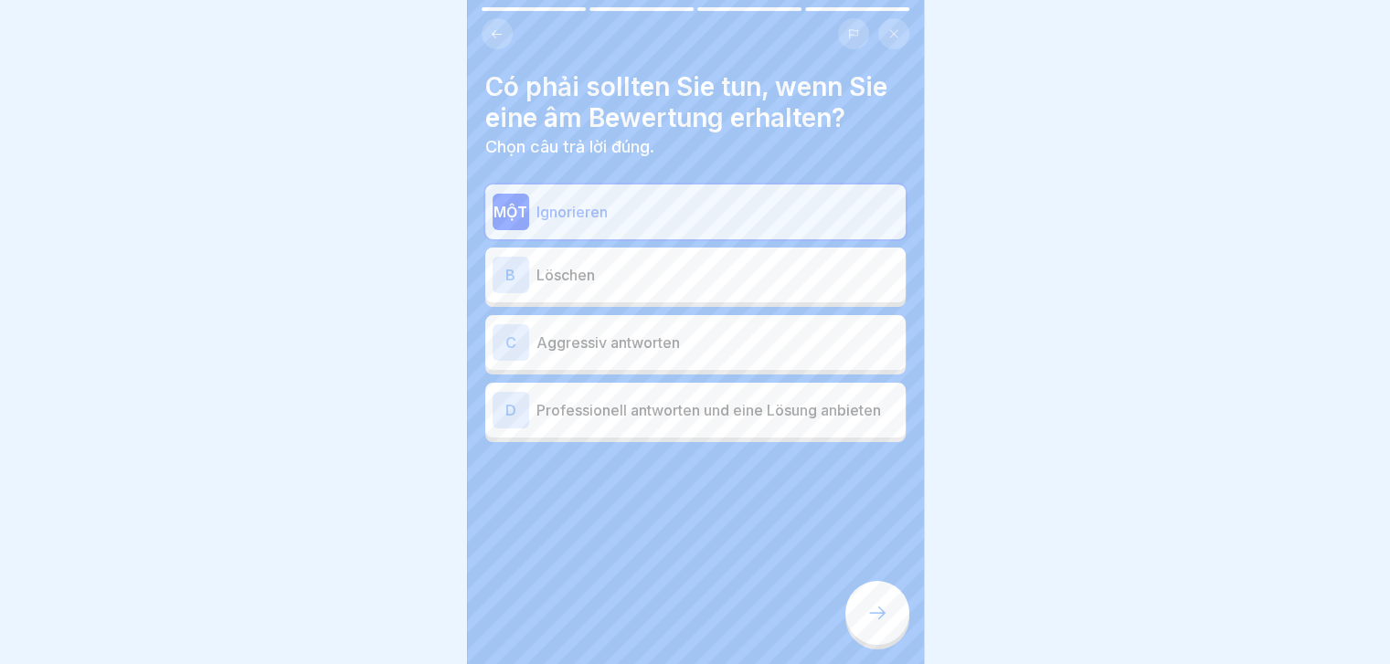
click at [878, 639] on div at bounding box center [877, 613] width 64 height 64
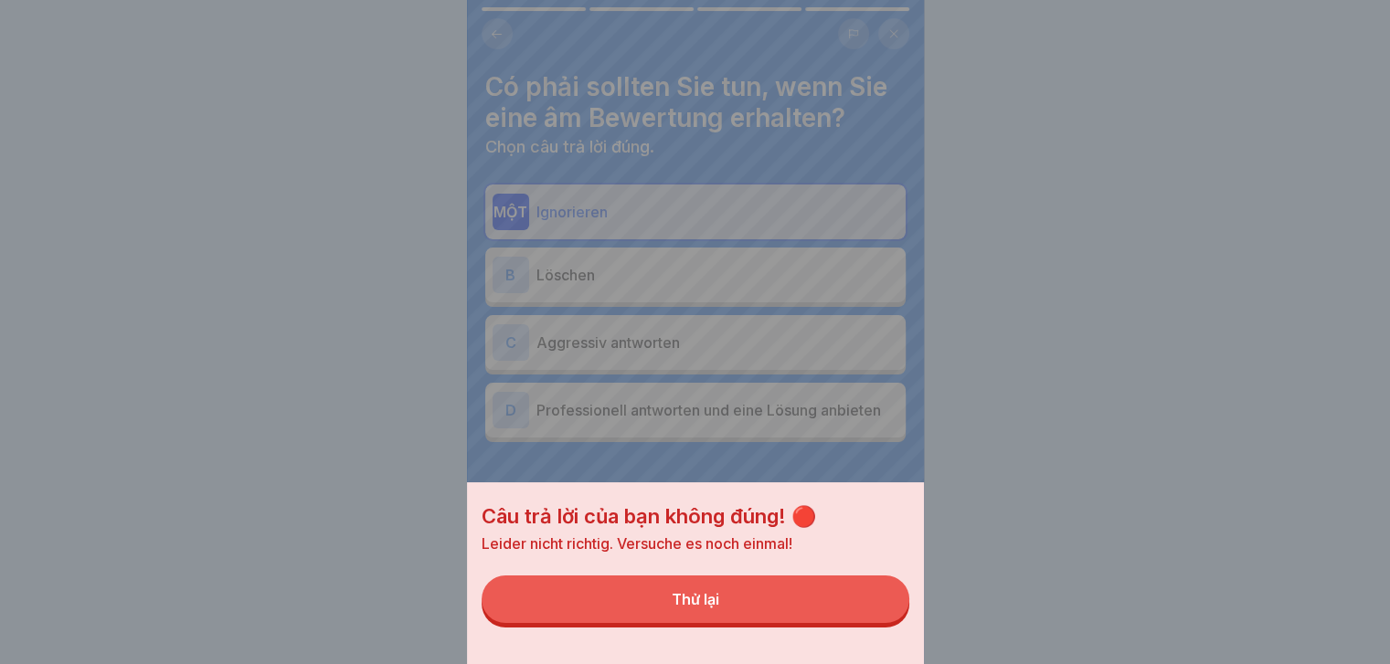
click at [878, 639] on div "Câu trả lời của bạn không đúng! 🔴 Leider nicht richtig. Versuche es noch einmal…" at bounding box center [695, 573] width 457 height 182
click at [852, 620] on button "Thử lại" at bounding box center [696, 600] width 428 height 48
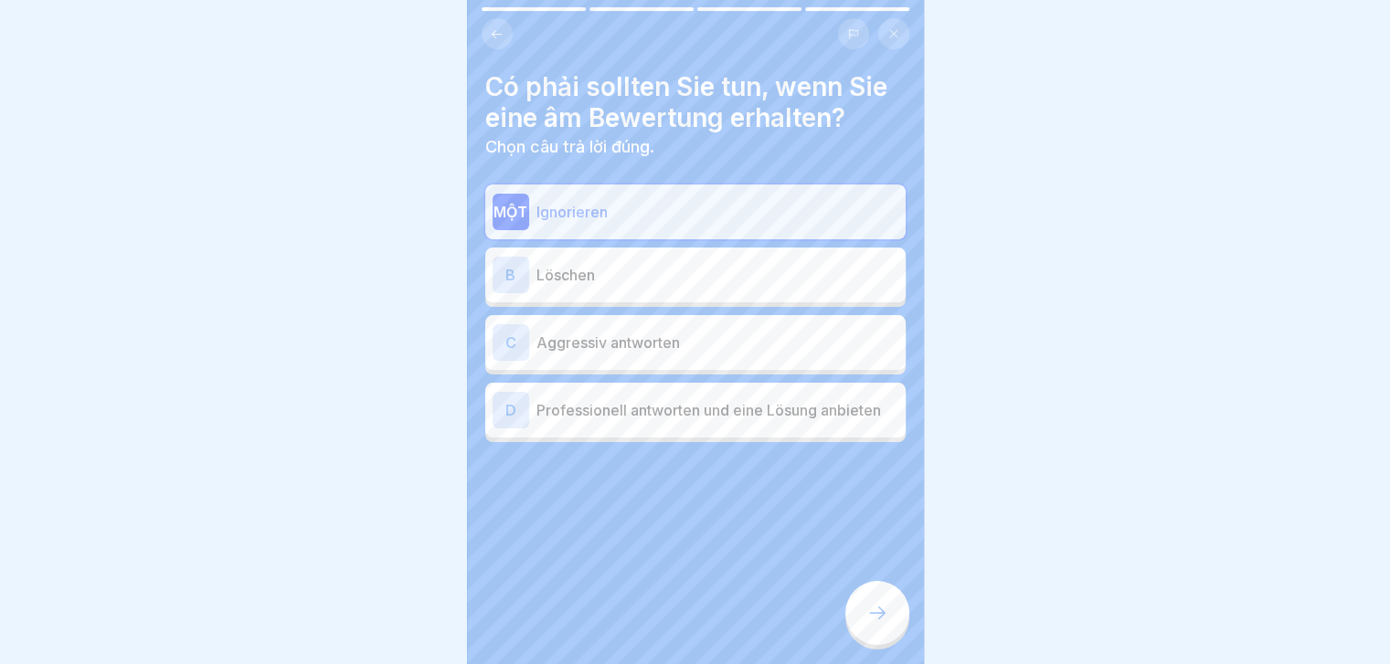
click at [822, 354] on div "C Aggressiv antworten" at bounding box center [695, 342] width 406 height 37
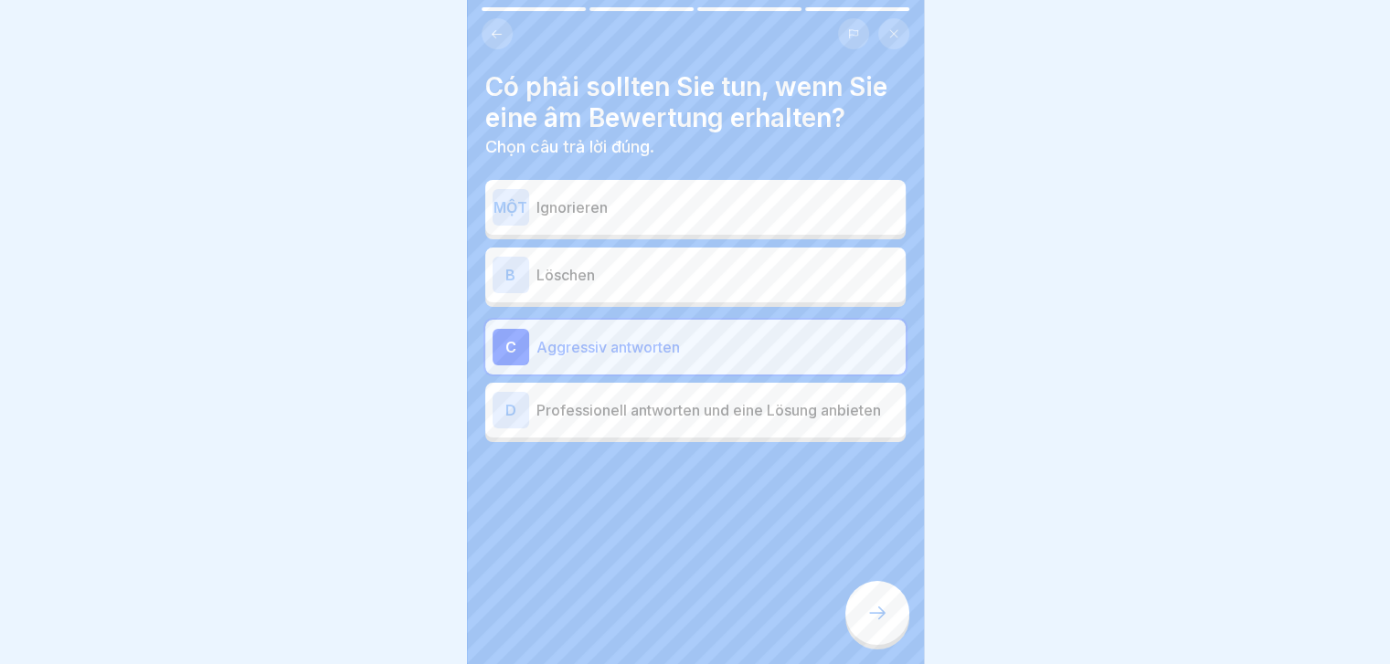
click at [839, 421] on p "Professionell antworten und eine Lösung anbieten" at bounding box center [717, 410] width 362 height 22
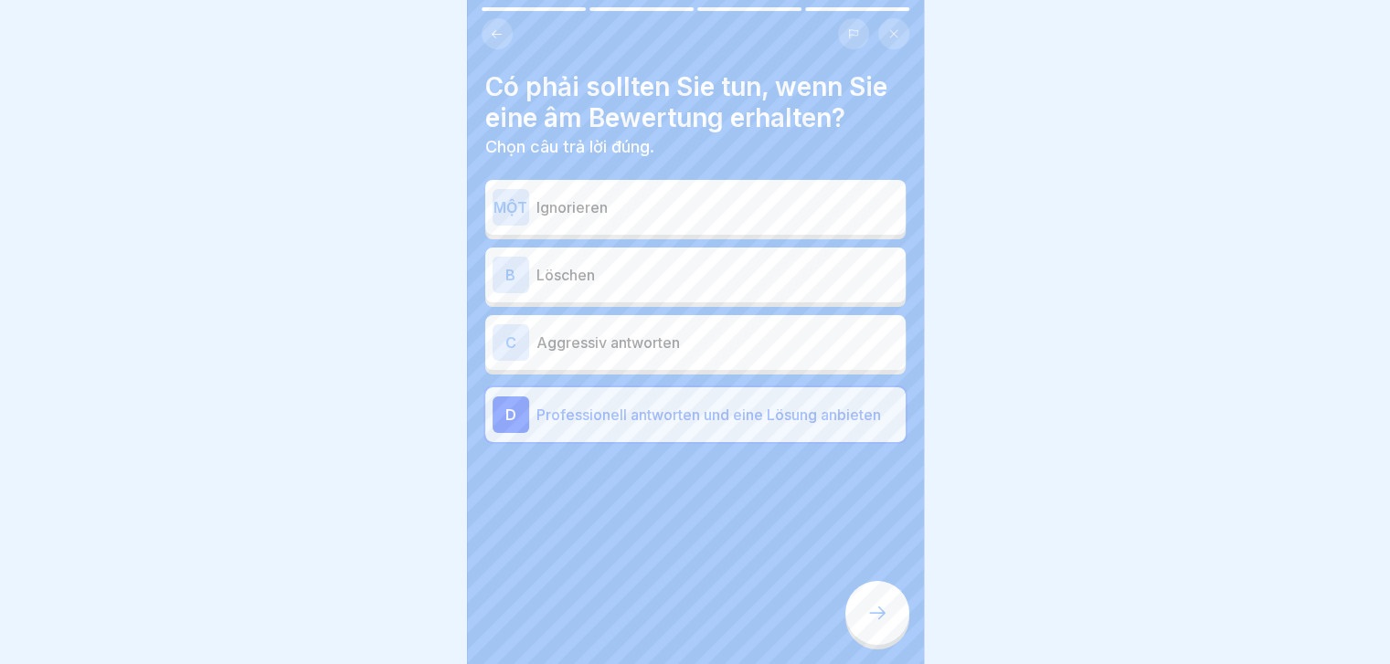
click at [866, 641] on div at bounding box center [877, 613] width 64 height 64
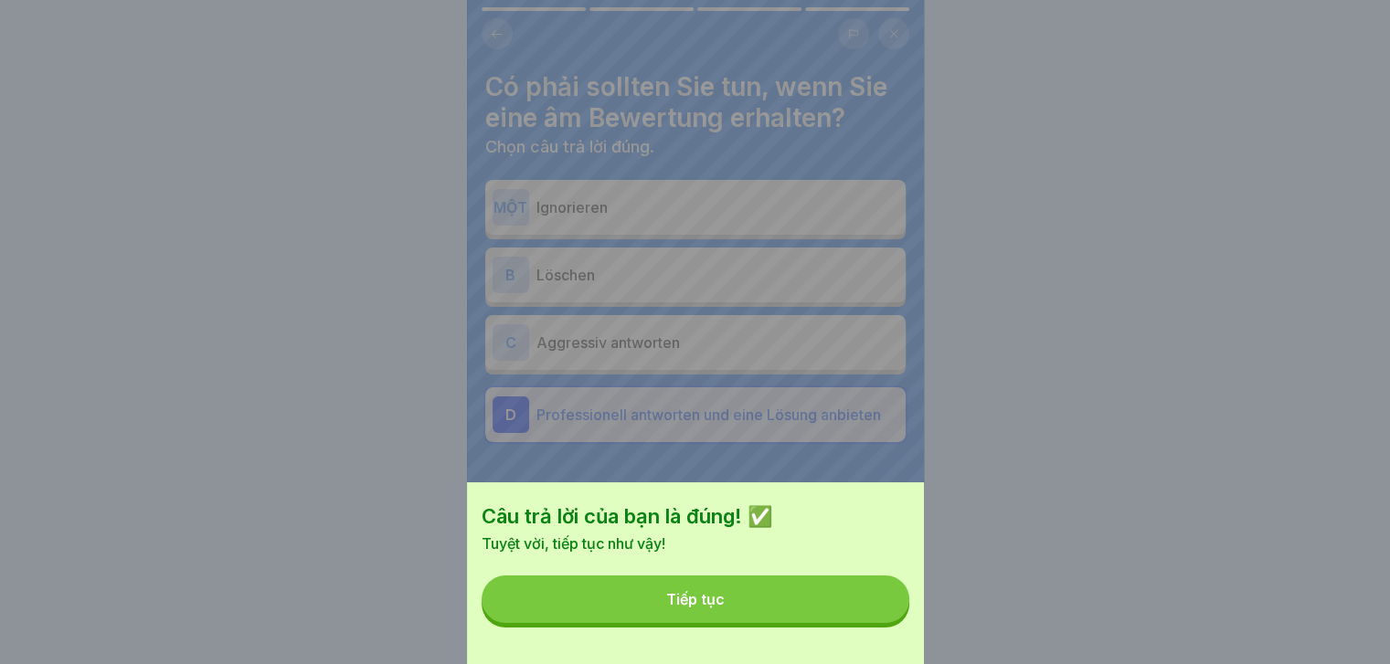
click at [866, 641] on div "Câu trả lời của bạn là đúng! ✅ Tuyệt vời, tiếp tục như vậy! Tiếp tục" at bounding box center [695, 573] width 457 height 182
click at [847, 623] on button "Tiếp tục" at bounding box center [696, 600] width 428 height 48
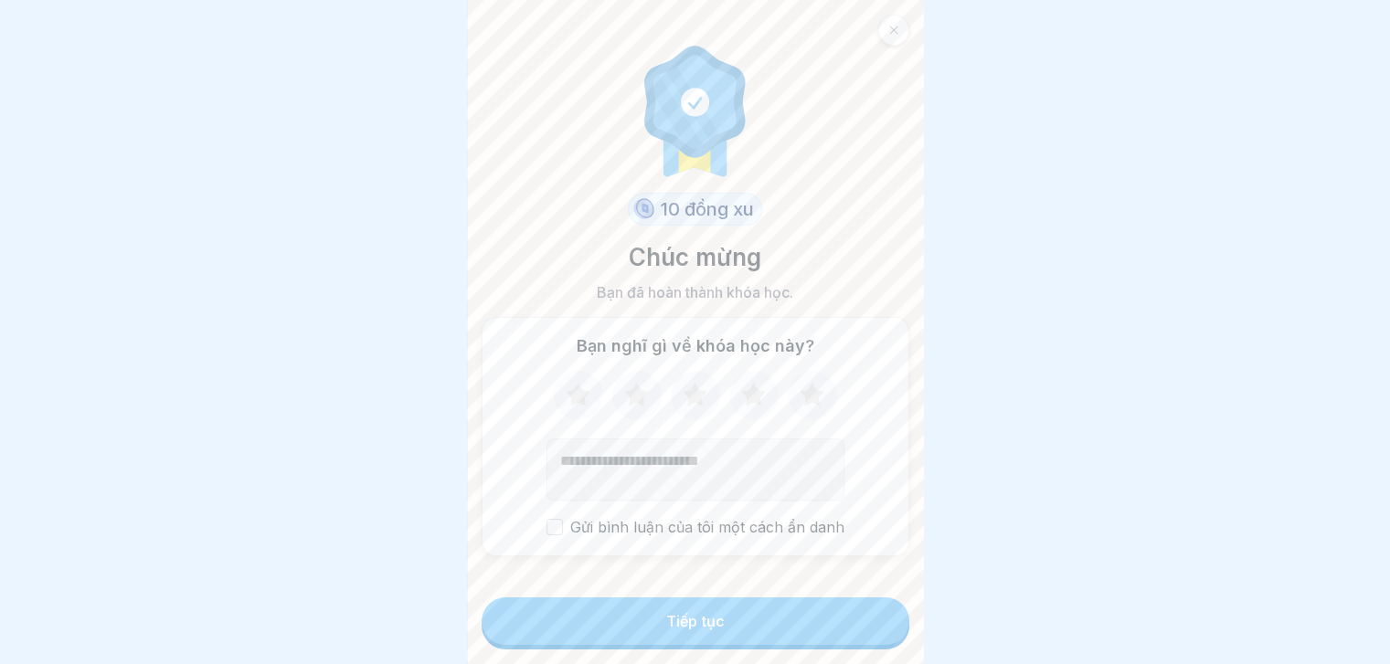
click at [847, 625] on button "Tiếp tục" at bounding box center [696, 622] width 428 height 48
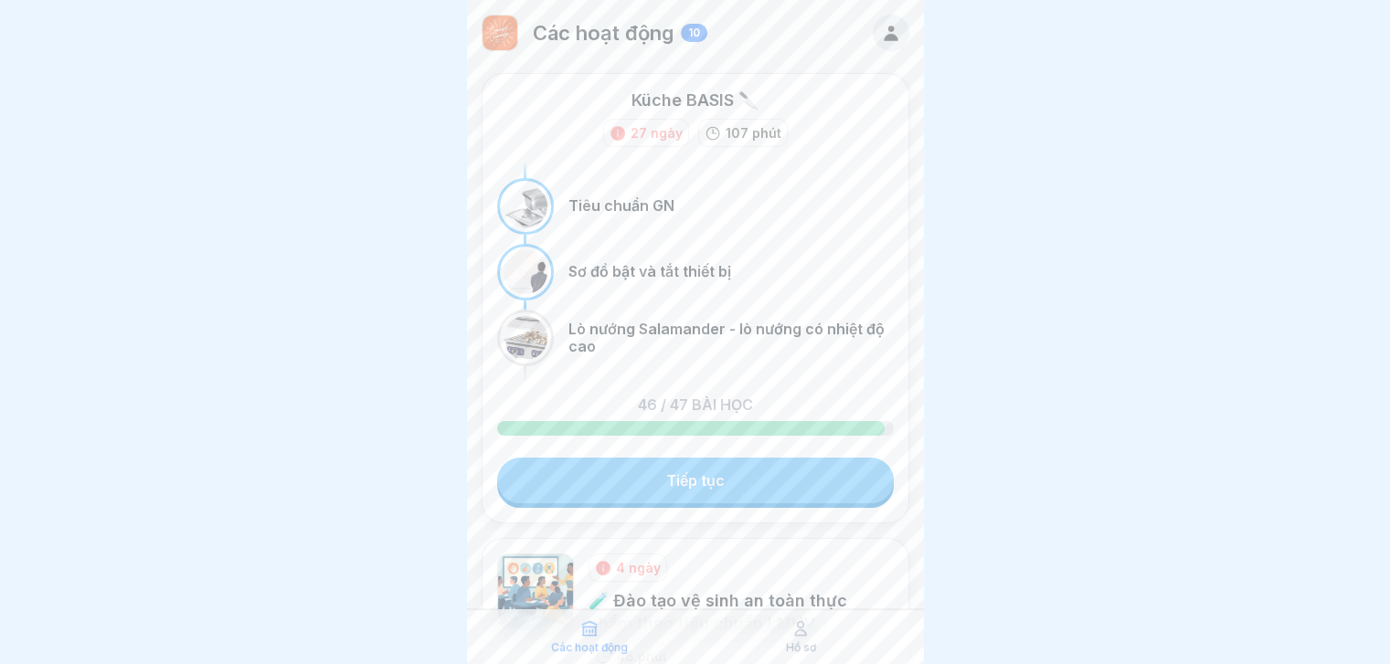
click at [778, 485] on link "Tiếp tục" at bounding box center [695, 481] width 397 height 46
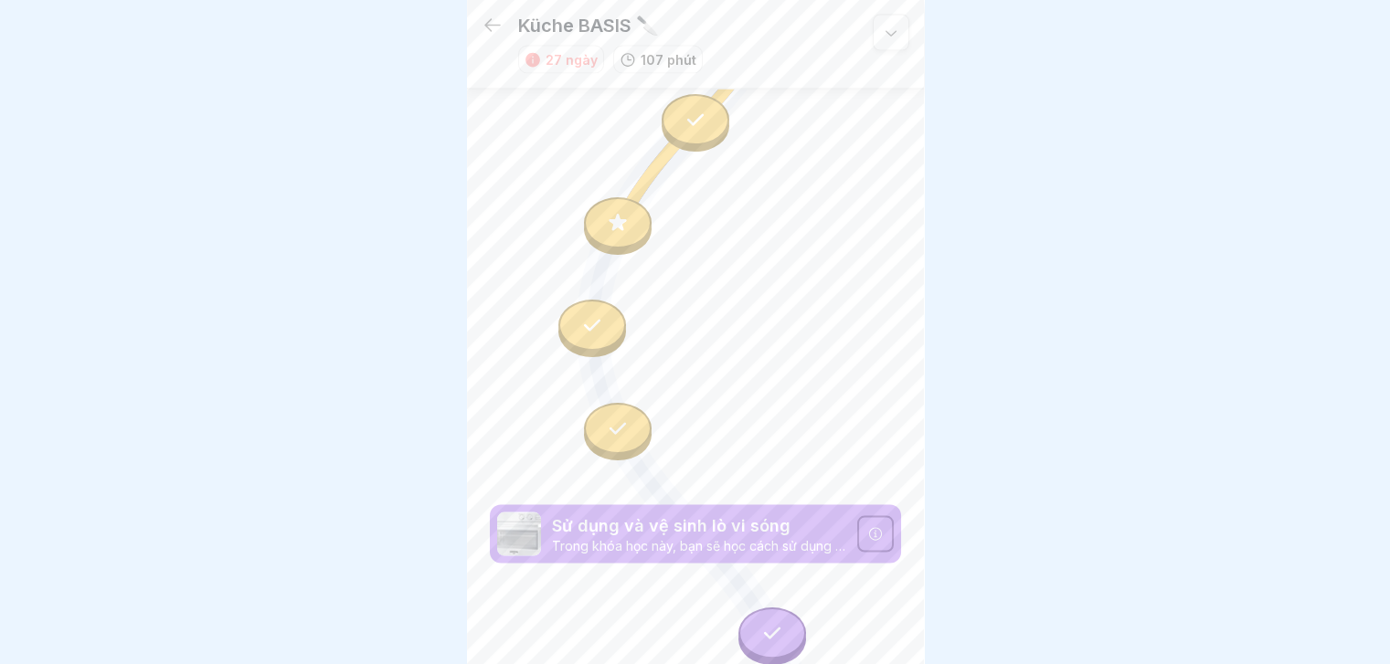
scroll to position [3692, 0]
click at [482, 16] on icon at bounding box center [493, 26] width 22 height 22
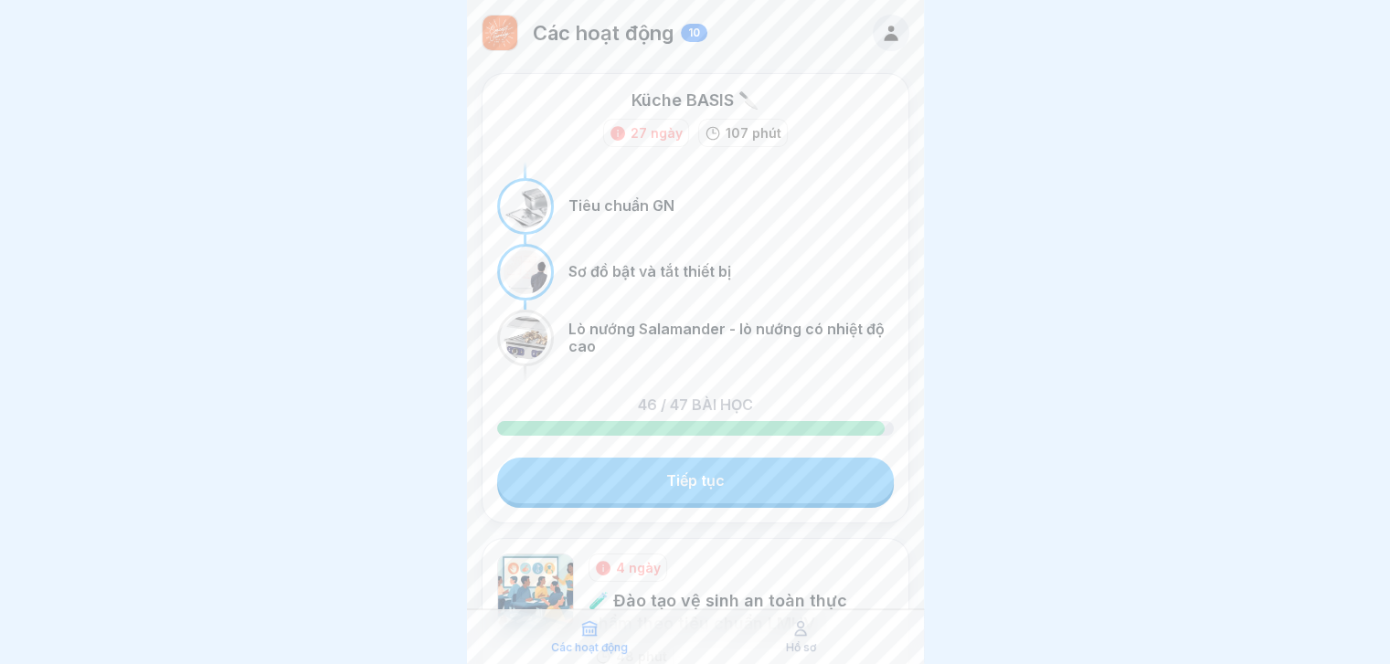
click at [689, 487] on font "Tiếp tục" at bounding box center [695, 480] width 58 height 18
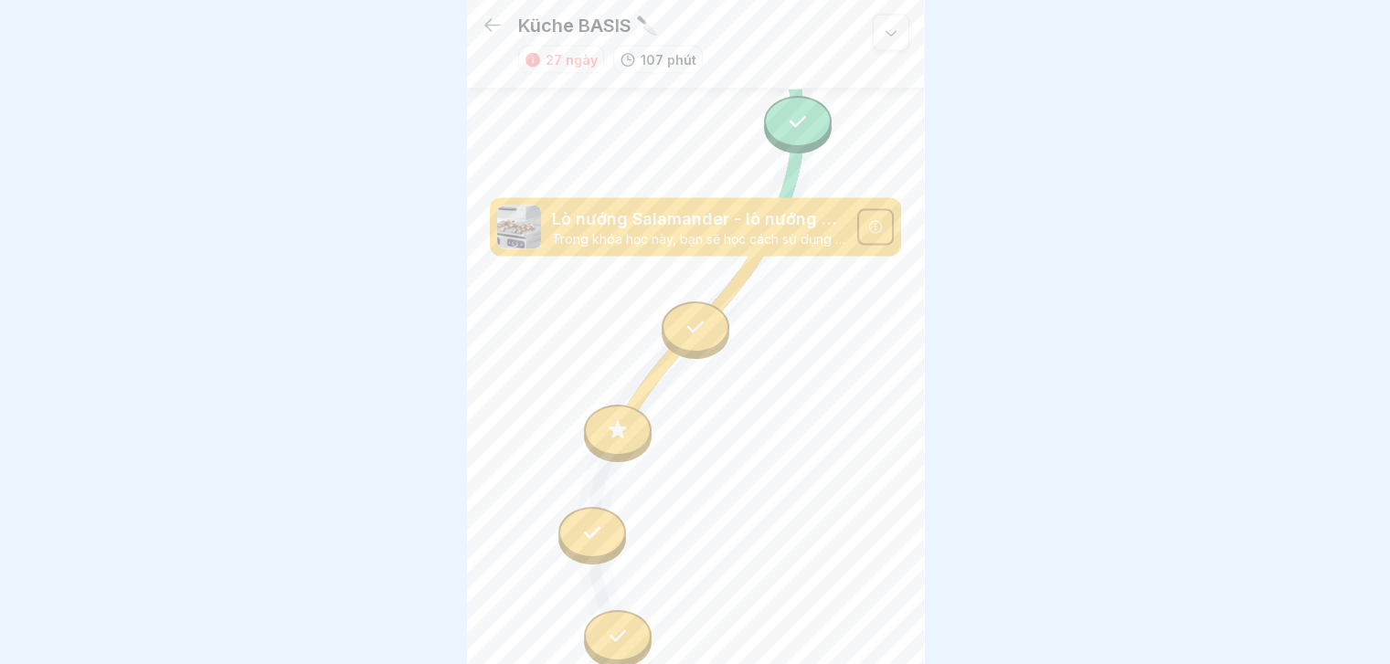
scroll to position [3487, 0]
click at [606, 418] on icon at bounding box center [618, 430] width 24 height 24
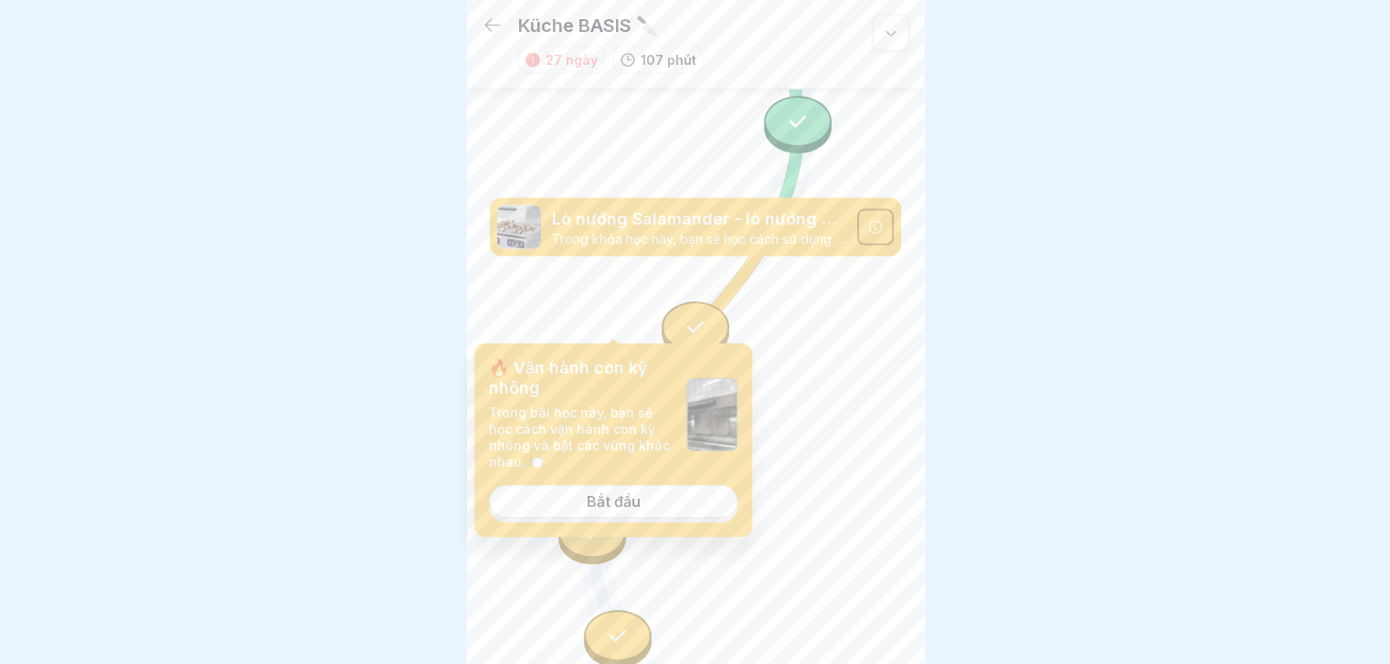
click at [634, 514] on link "Bắt đầu" at bounding box center [613, 501] width 249 height 33
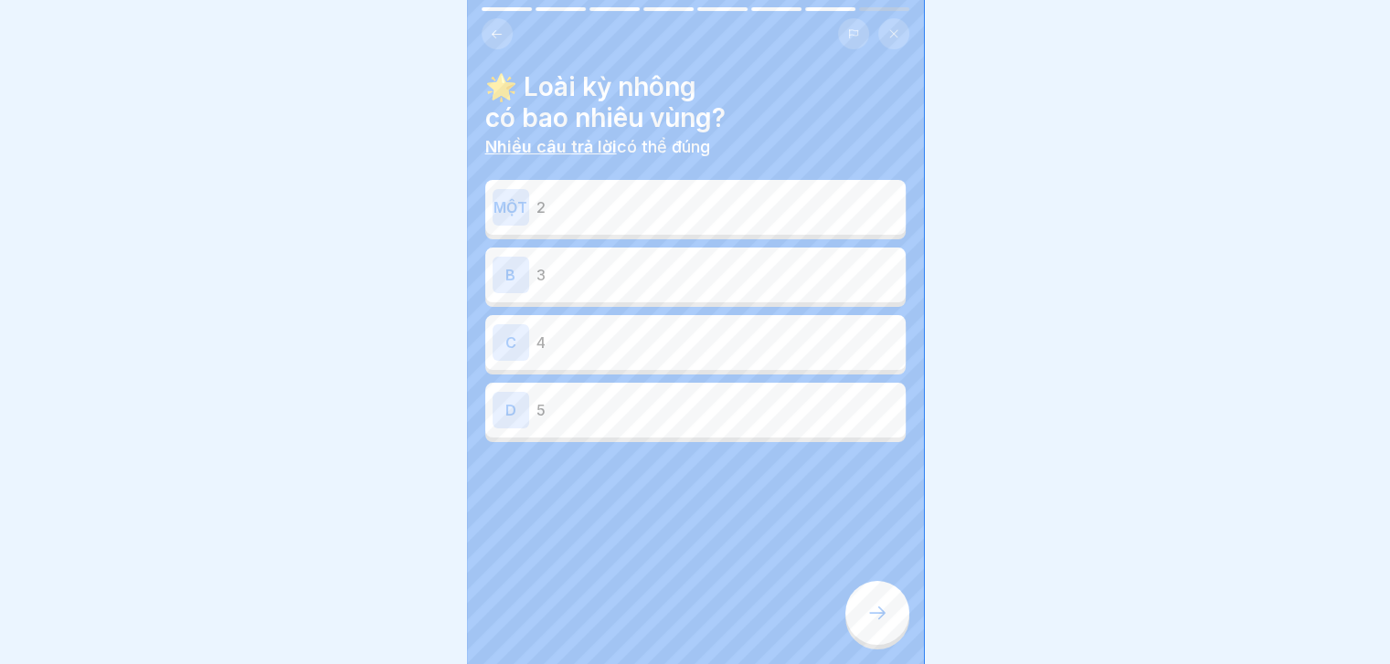
click at [713, 280] on div "B 3" at bounding box center [695, 275] width 406 height 37
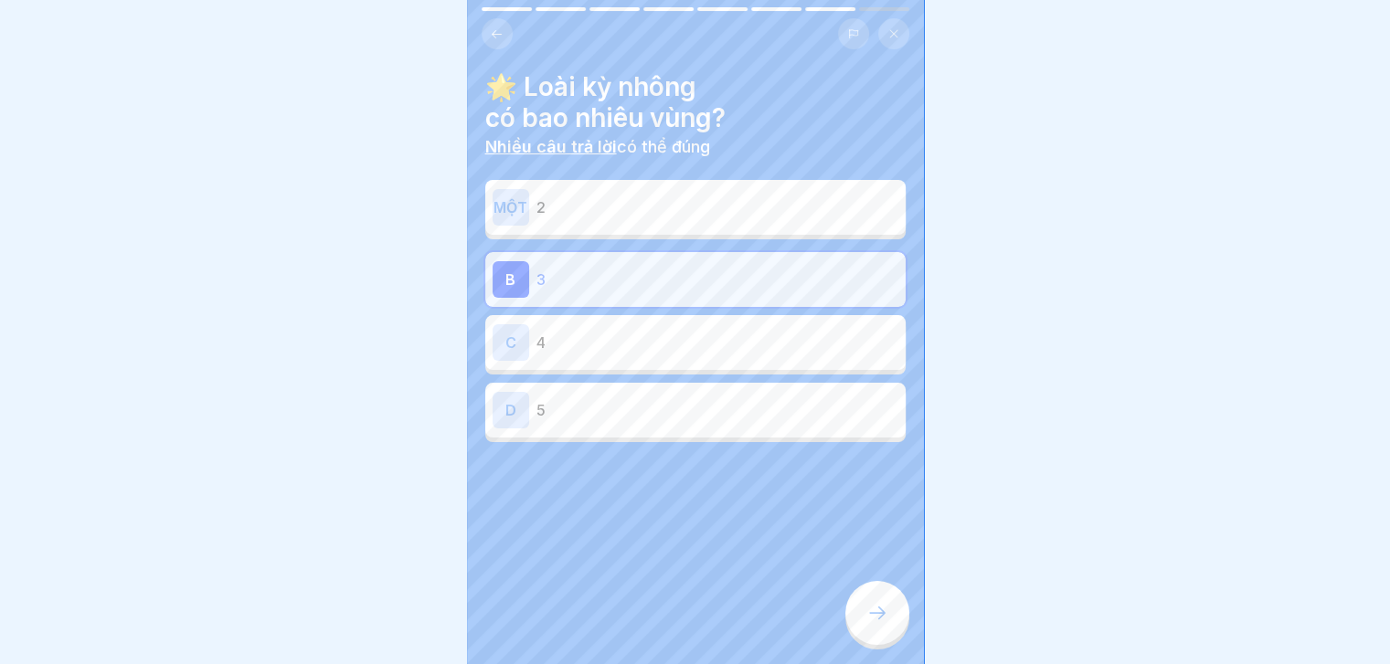
click at [872, 601] on div at bounding box center [877, 613] width 64 height 64
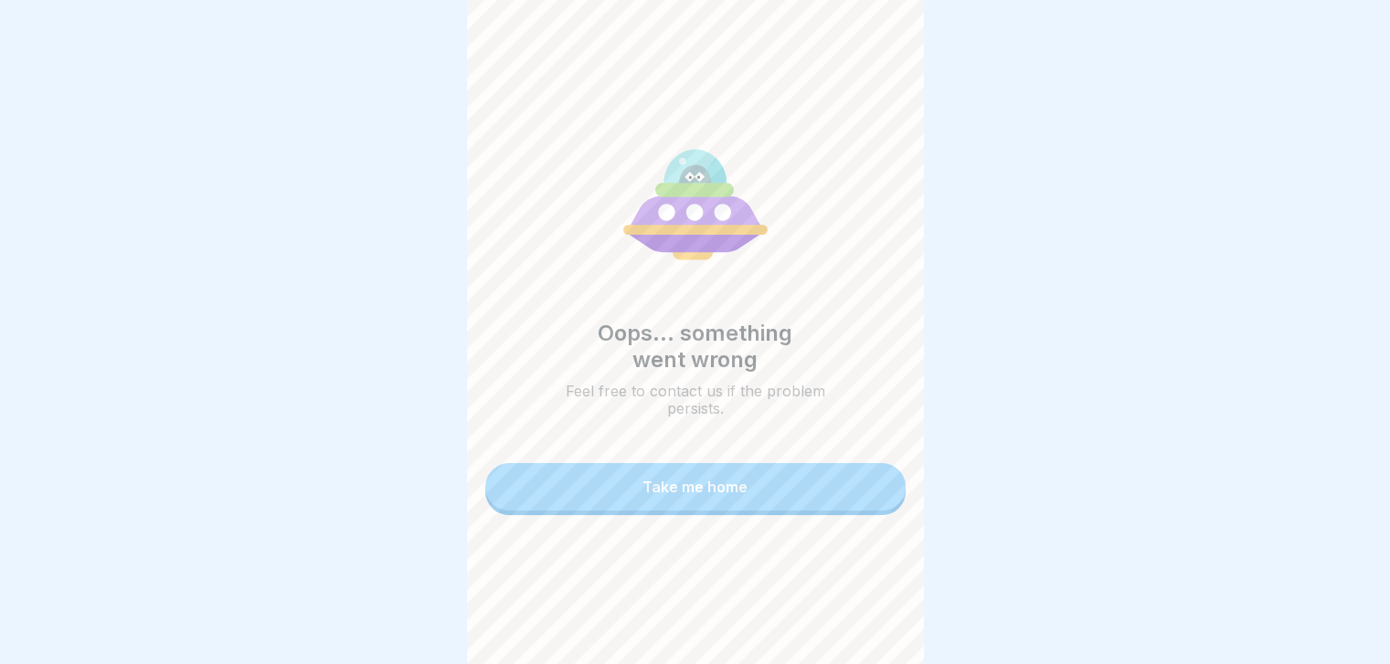
click at [798, 476] on button "Take me home" at bounding box center [695, 487] width 420 height 48
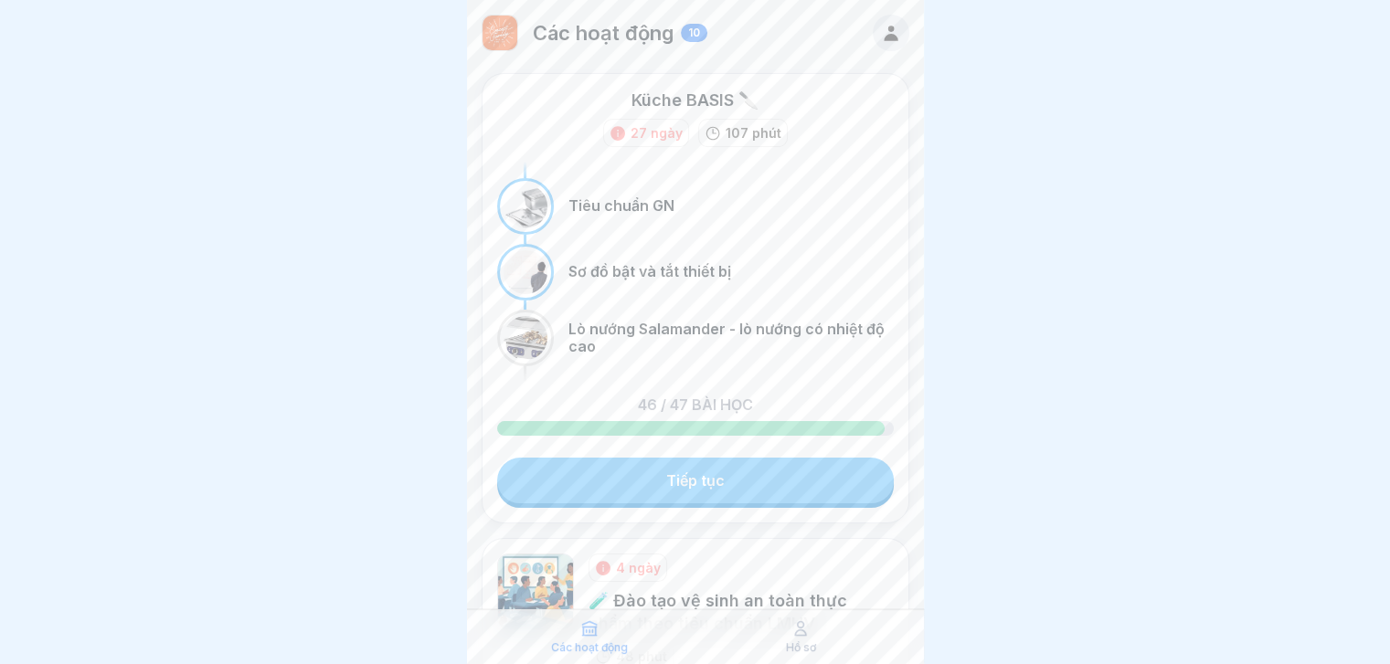
click at [798, 476] on link "Tiếp tục" at bounding box center [695, 481] width 397 height 46
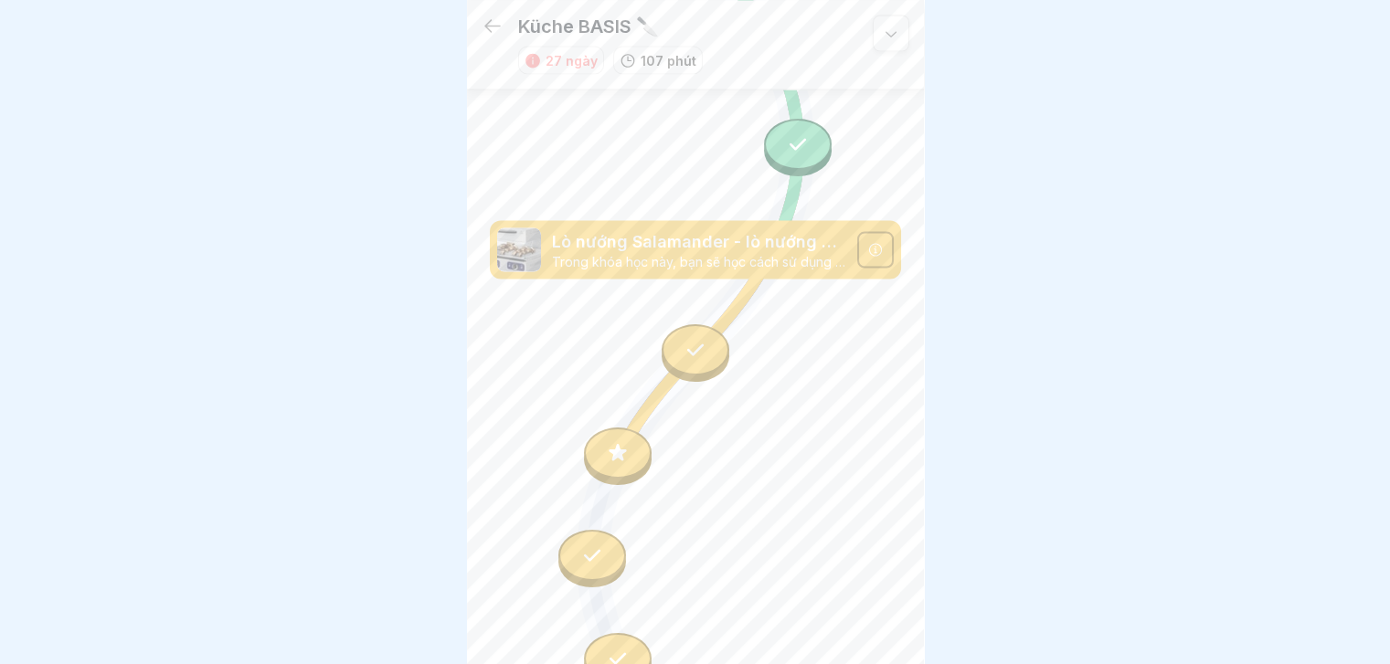
click at [610, 440] on icon at bounding box center [618, 452] width 24 height 24
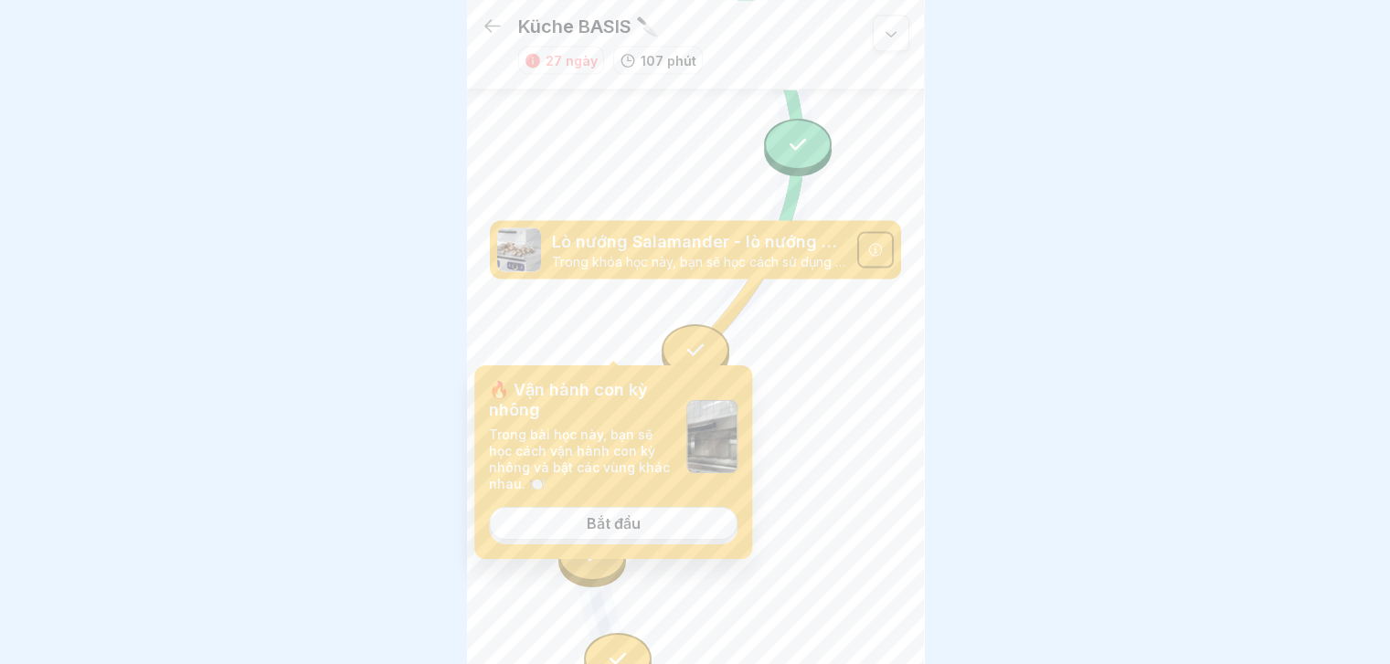
click at [590, 528] on font "Bắt đầu" at bounding box center [614, 523] width 54 height 18
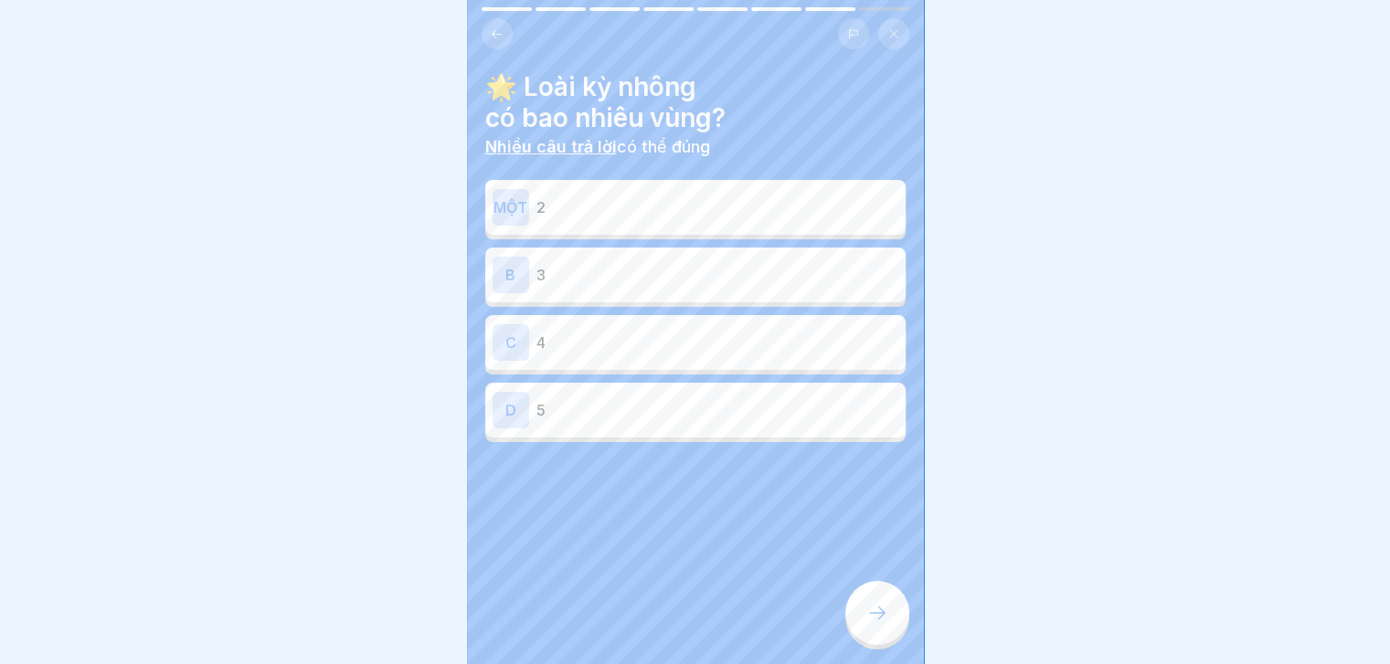
click at [498, 32] on icon at bounding box center [497, 34] width 14 height 14
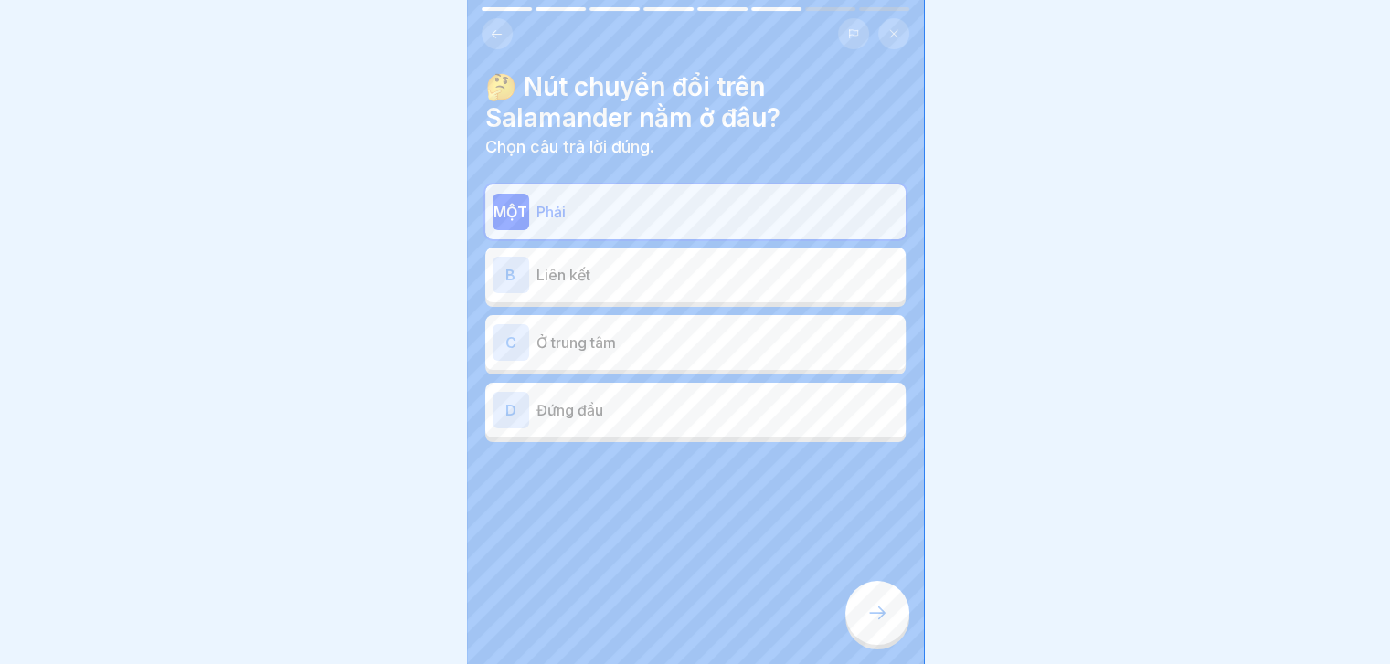
click at [498, 32] on icon at bounding box center [497, 34] width 14 height 14
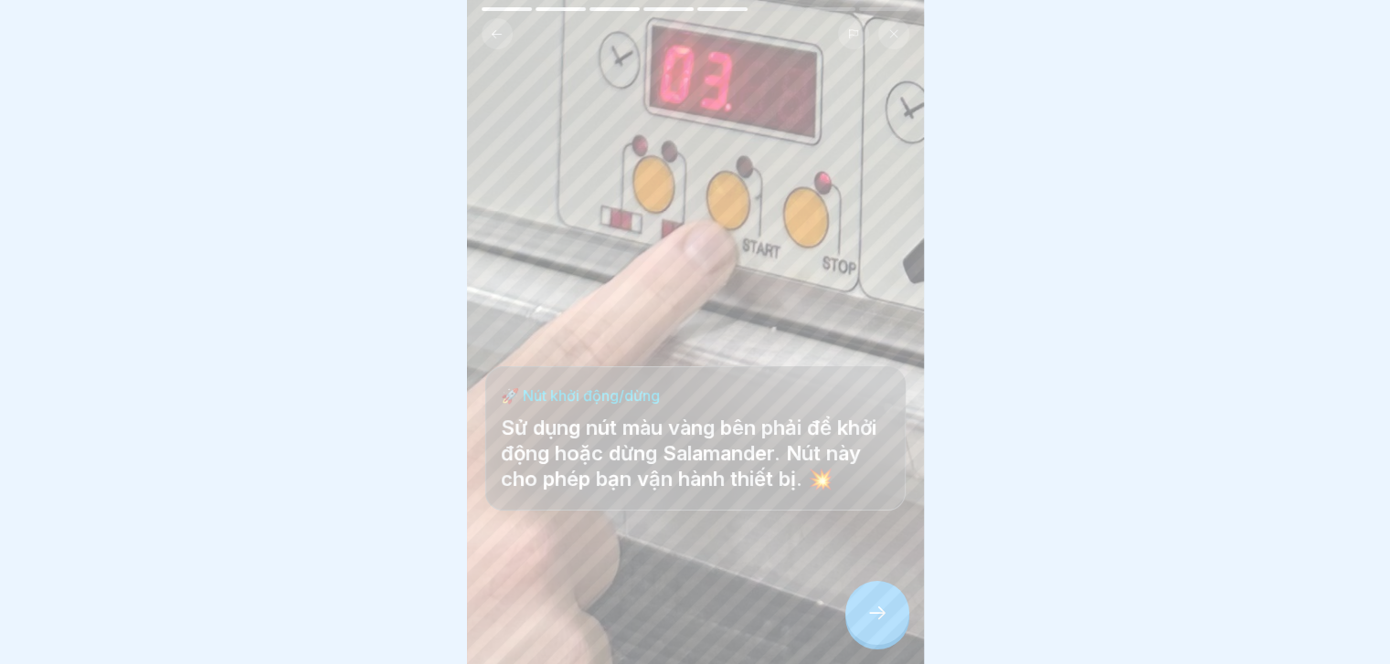
click at [498, 32] on icon at bounding box center [497, 34] width 14 height 14
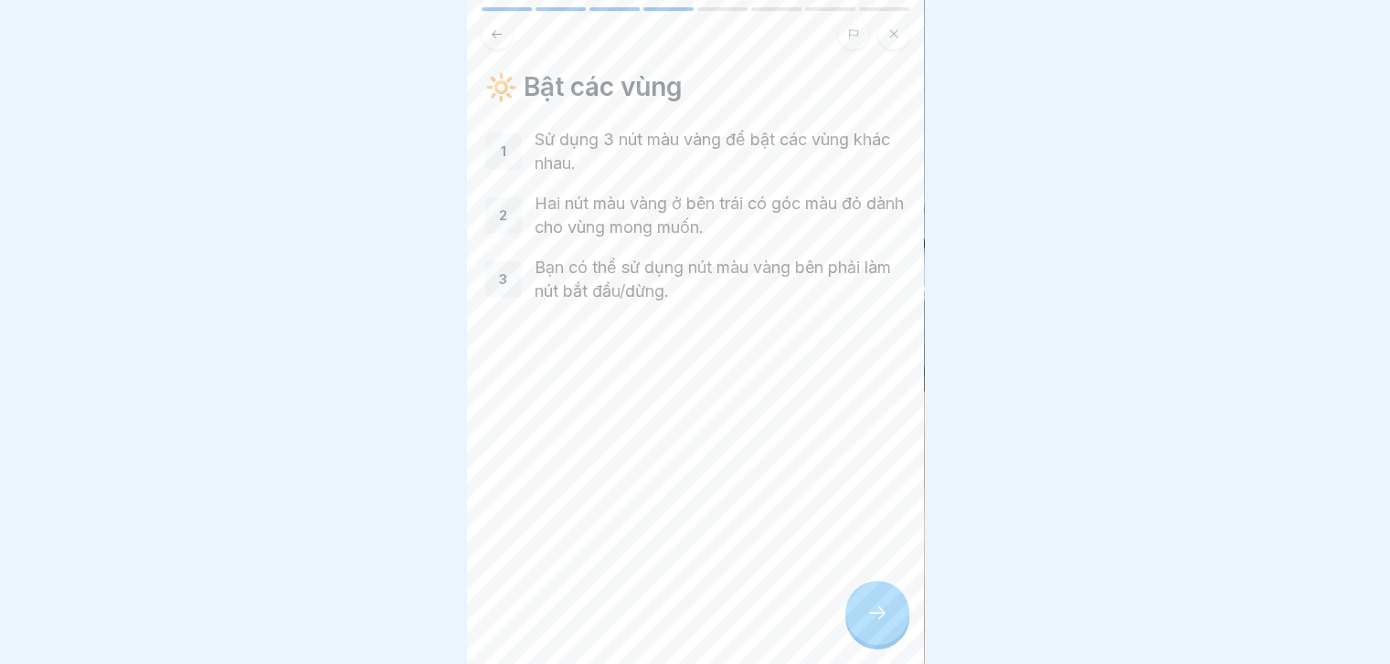
click at [498, 32] on icon at bounding box center [497, 34] width 14 height 14
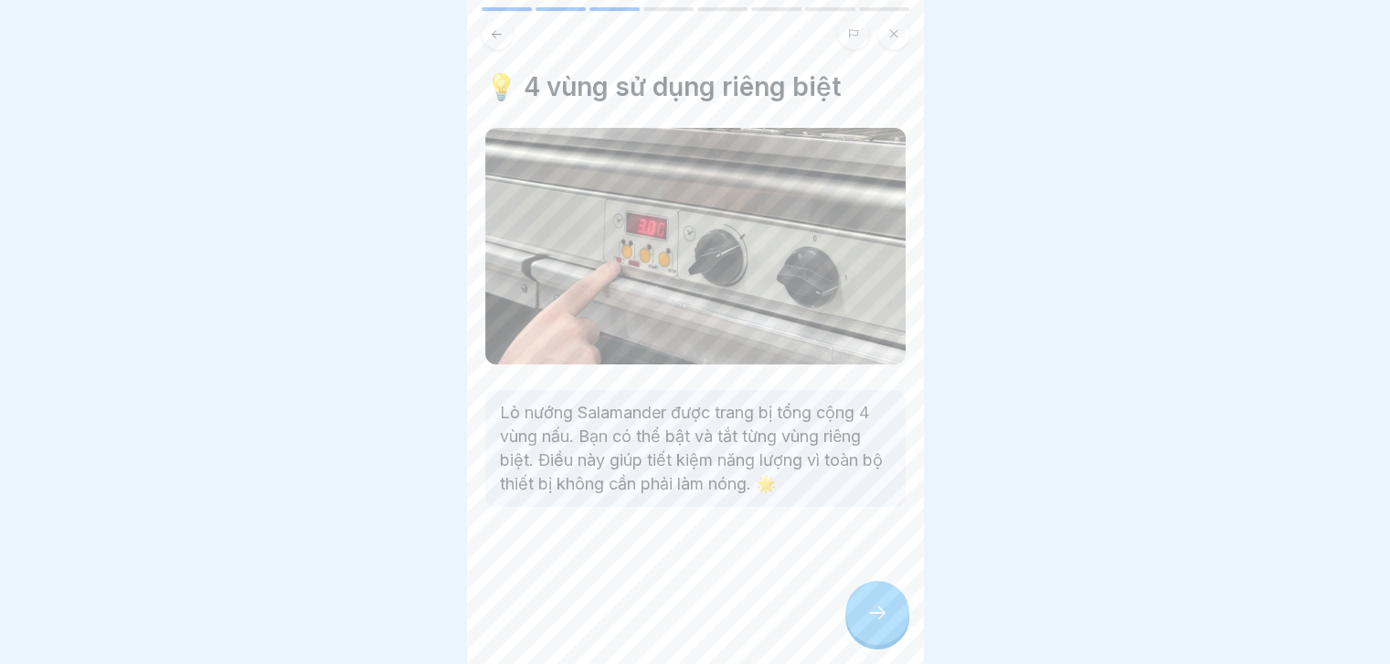
click at [498, 32] on icon at bounding box center [497, 34] width 14 height 14
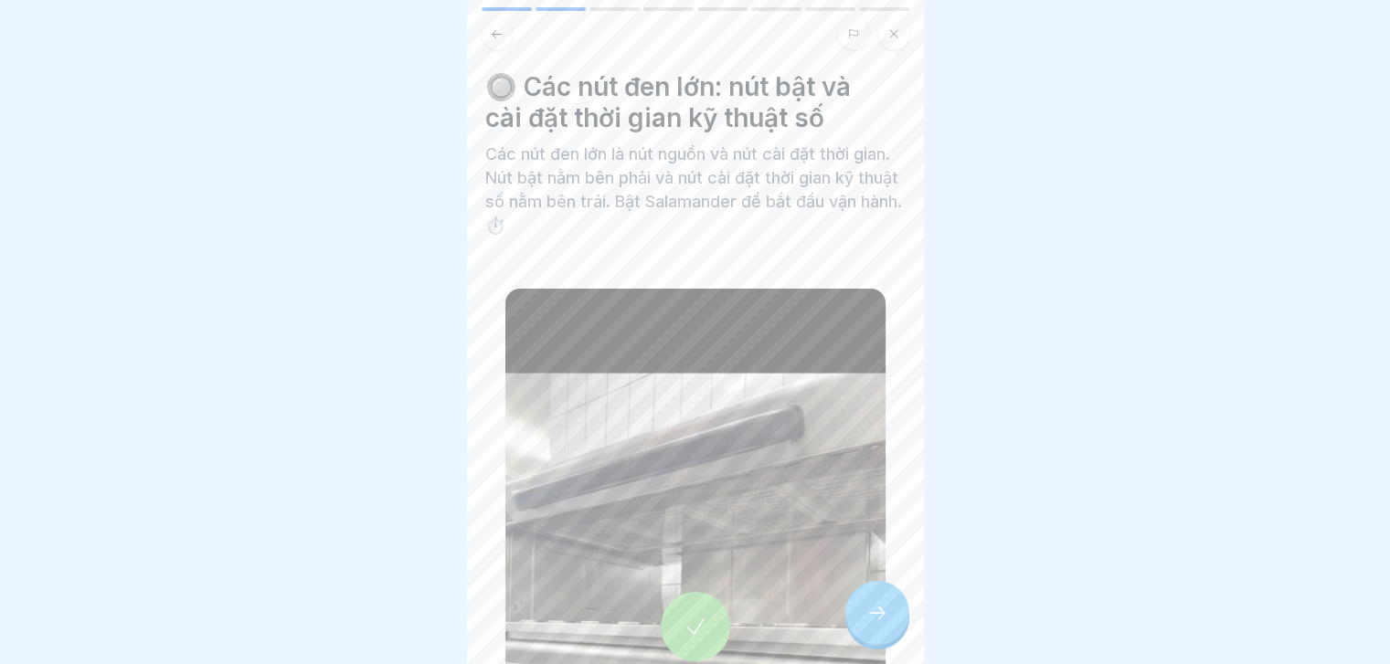
click at [498, 32] on icon at bounding box center [497, 34] width 14 height 14
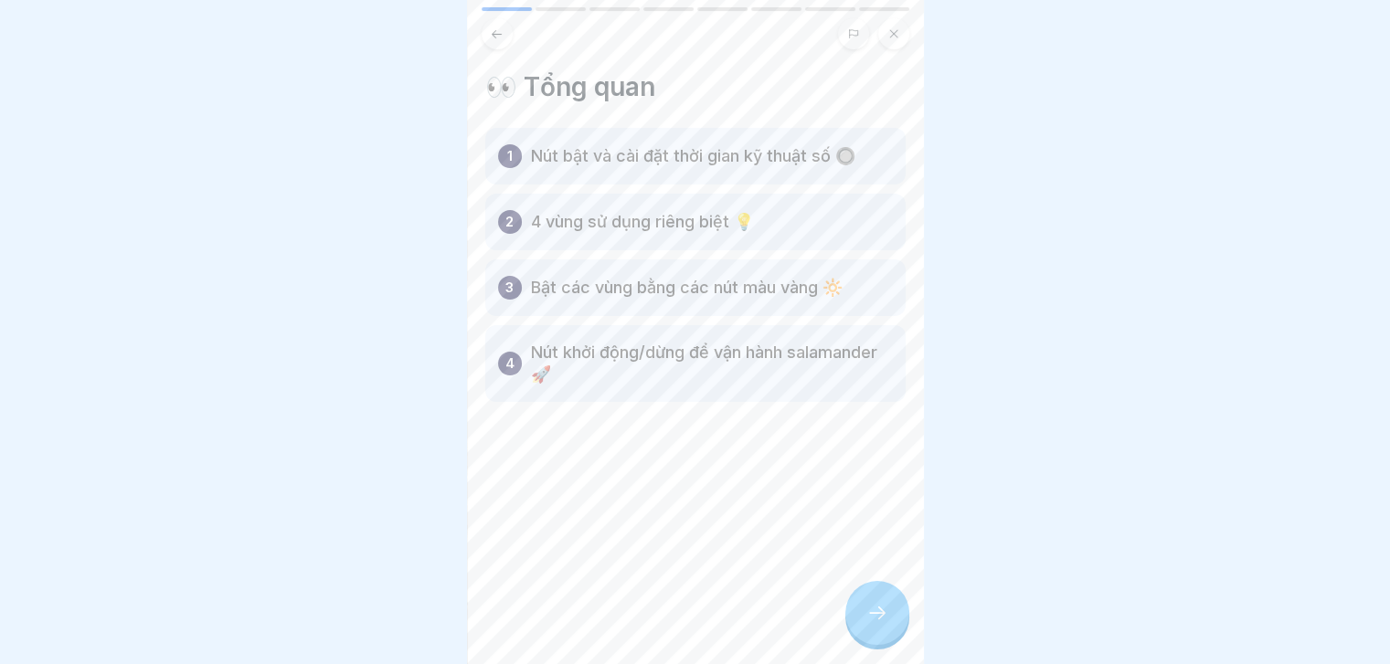
click at [865, 631] on div at bounding box center [877, 613] width 64 height 64
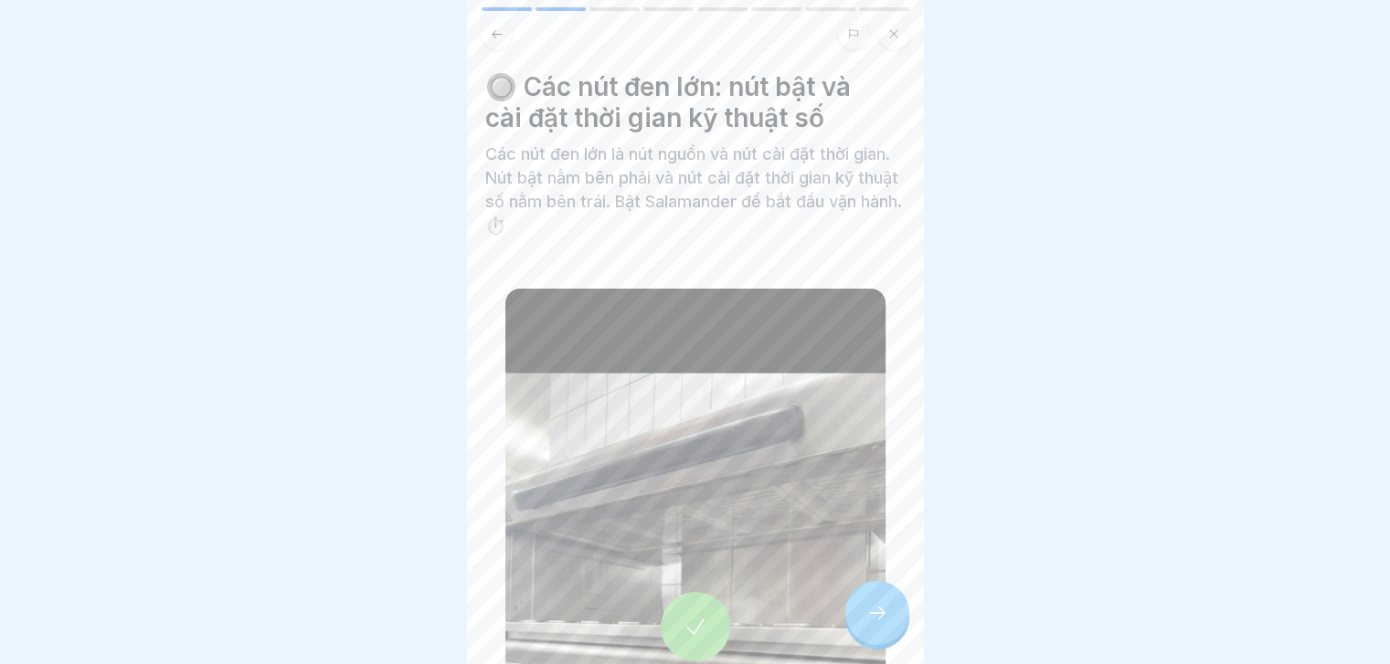
click at [865, 631] on div at bounding box center [877, 613] width 64 height 64
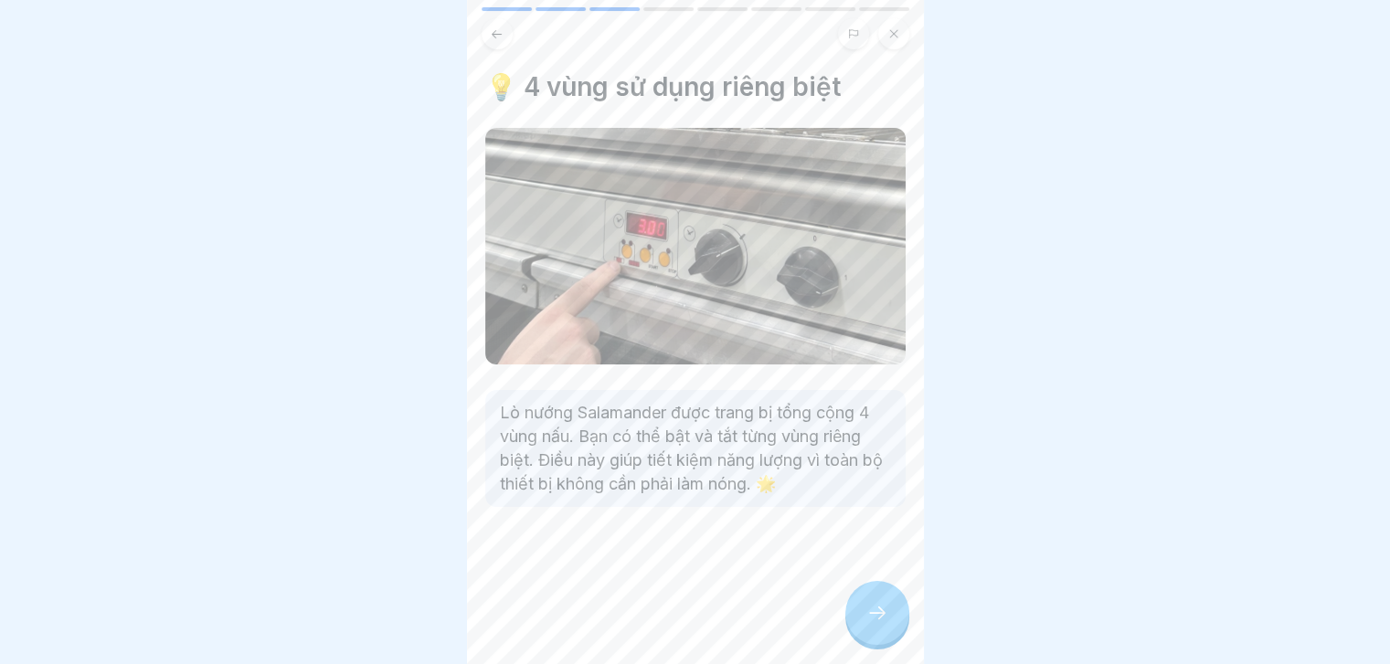
click at [866, 624] on icon at bounding box center [877, 613] width 22 height 22
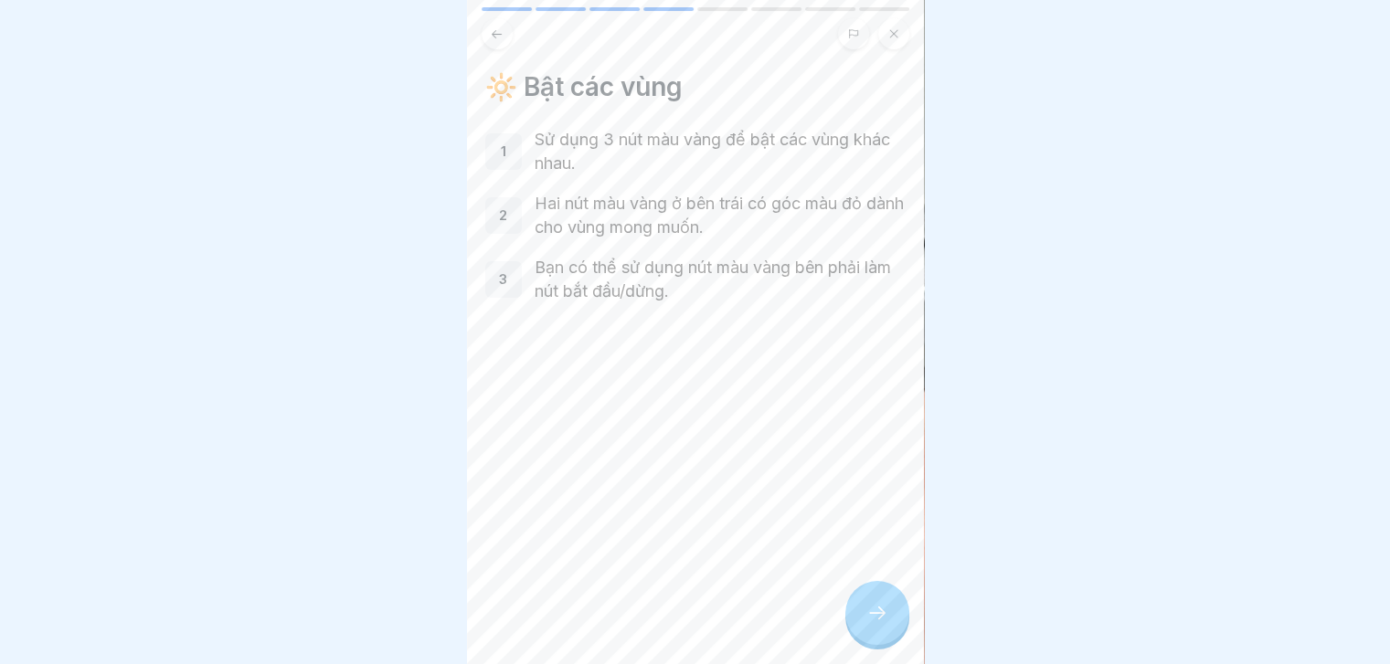
click at [866, 624] on icon at bounding box center [877, 613] width 22 height 22
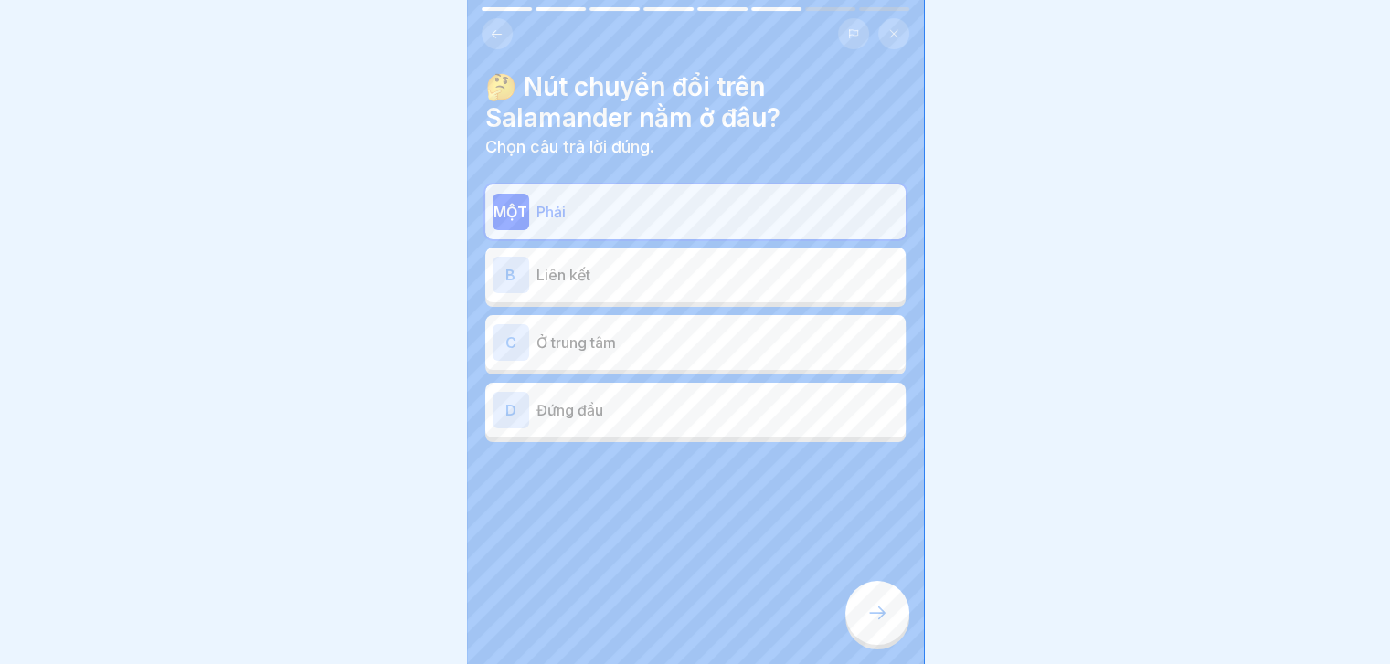
click at [866, 624] on icon at bounding box center [877, 613] width 22 height 22
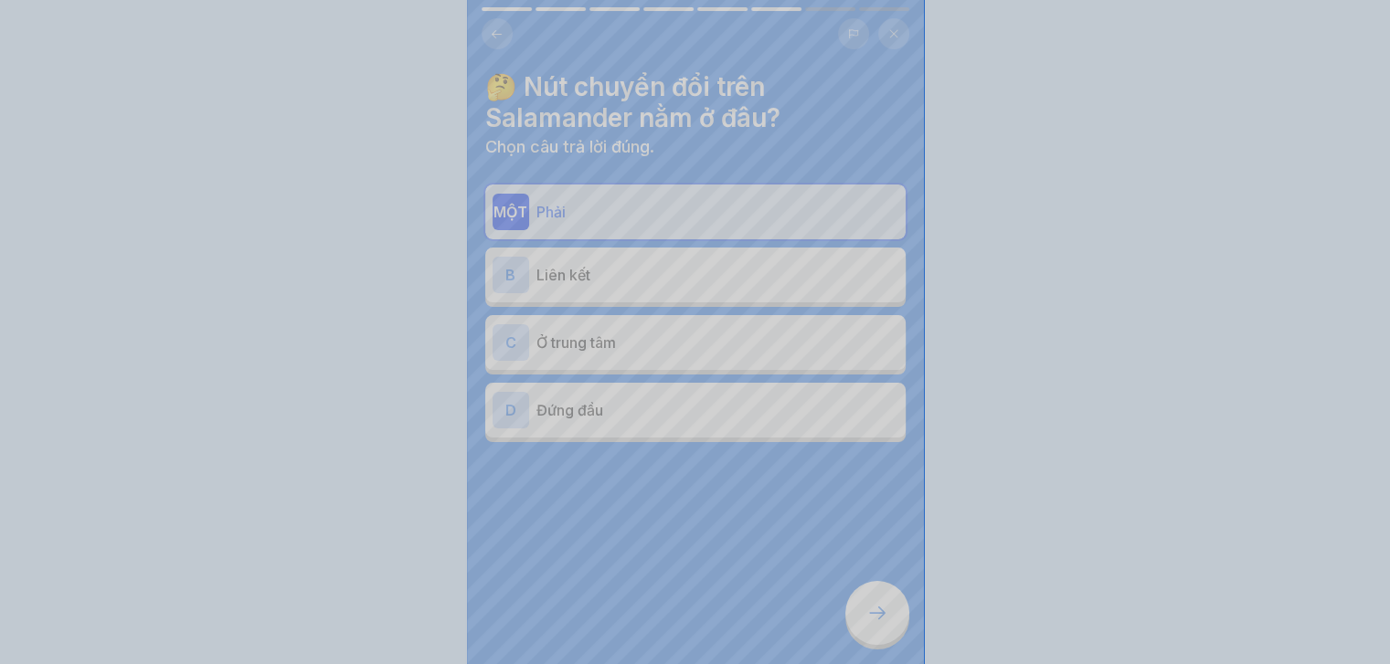
click at [865, 631] on div "Your answer is correct! ✅ That's right! The power button on the Salamander is o…" at bounding box center [695, 332] width 1390 height 664
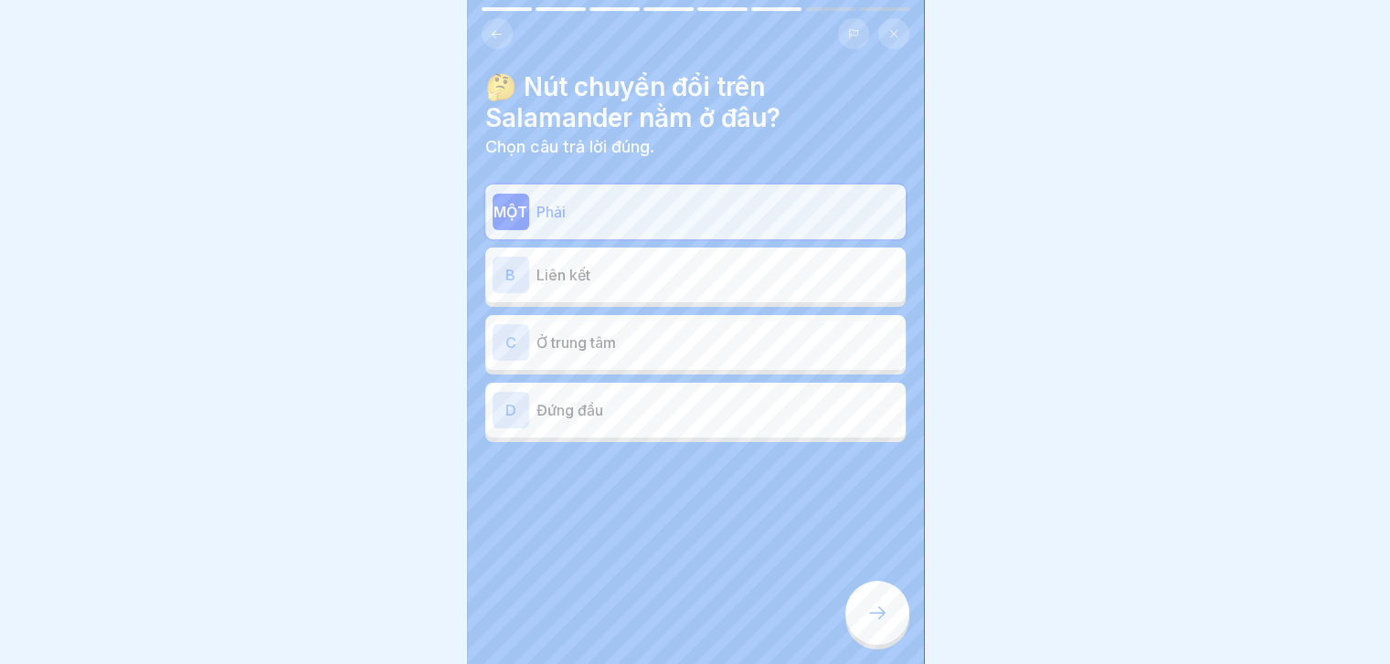
click at [865, 631] on div at bounding box center [877, 613] width 64 height 64
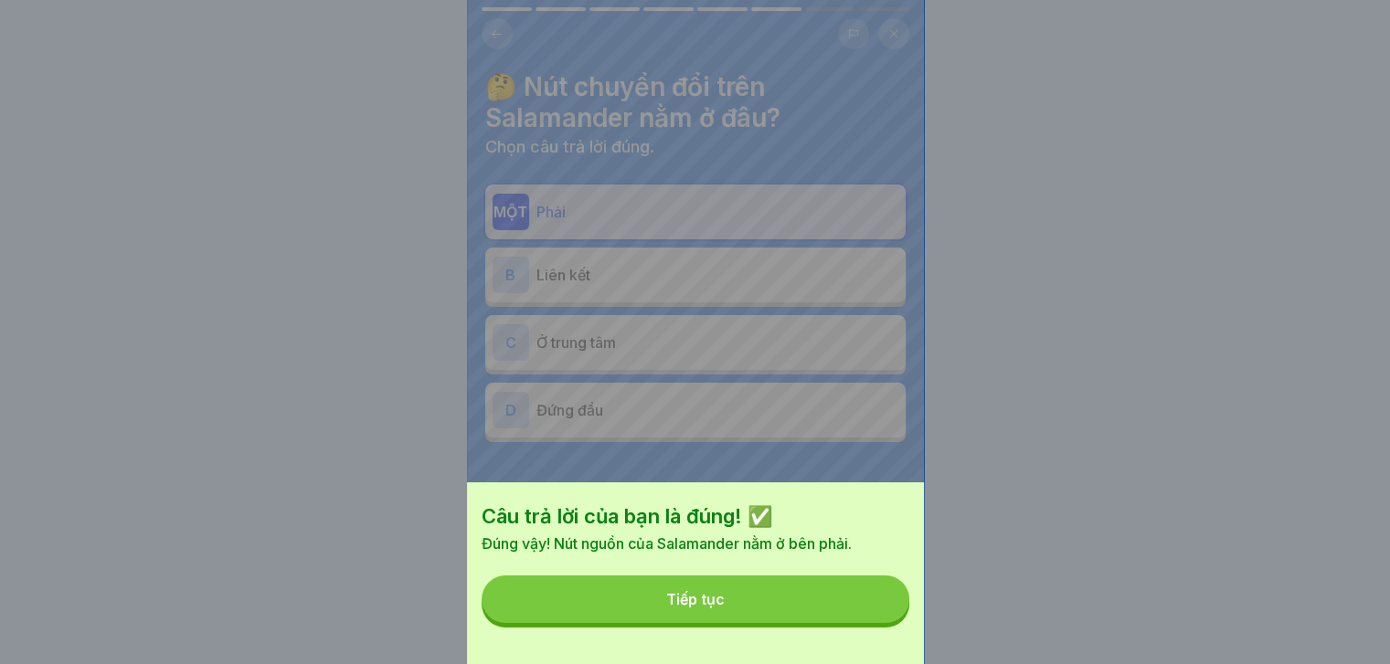
click at [865, 623] on button "Tiếp tục" at bounding box center [696, 600] width 428 height 48
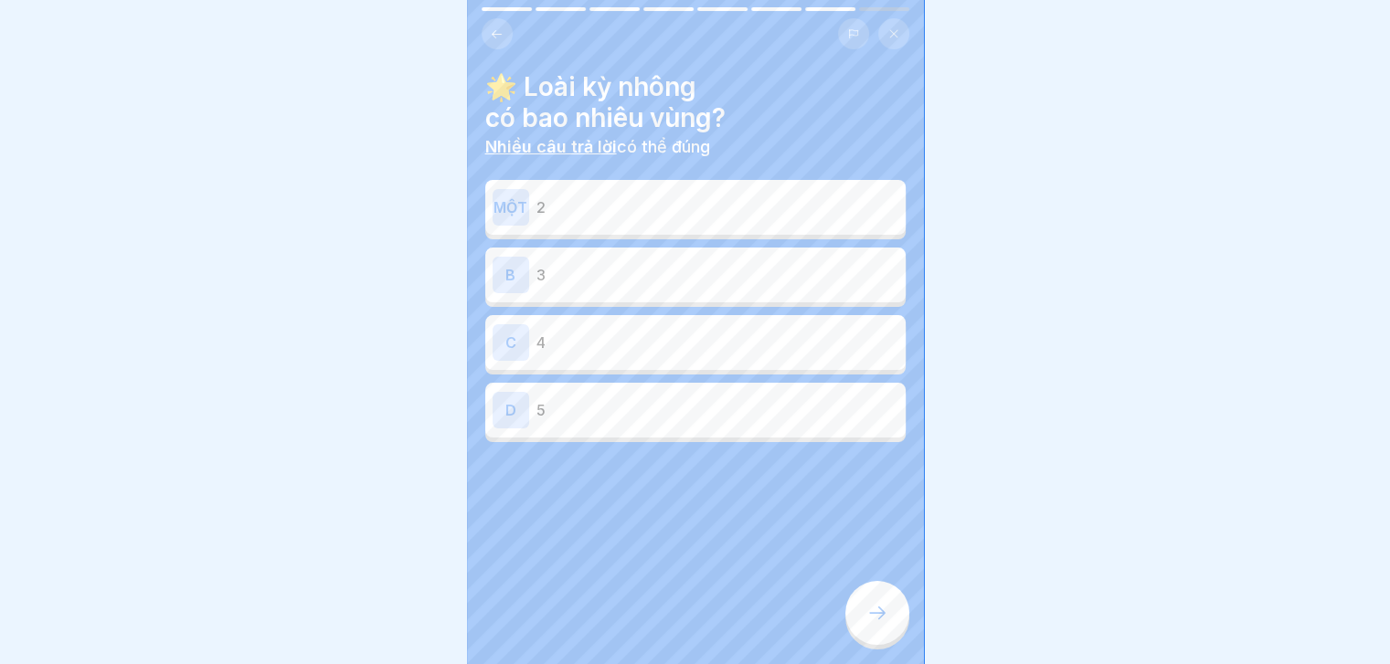
click at [865, 631] on div at bounding box center [877, 613] width 64 height 64
click at [816, 354] on div "C 4" at bounding box center [695, 342] width 406 height 37
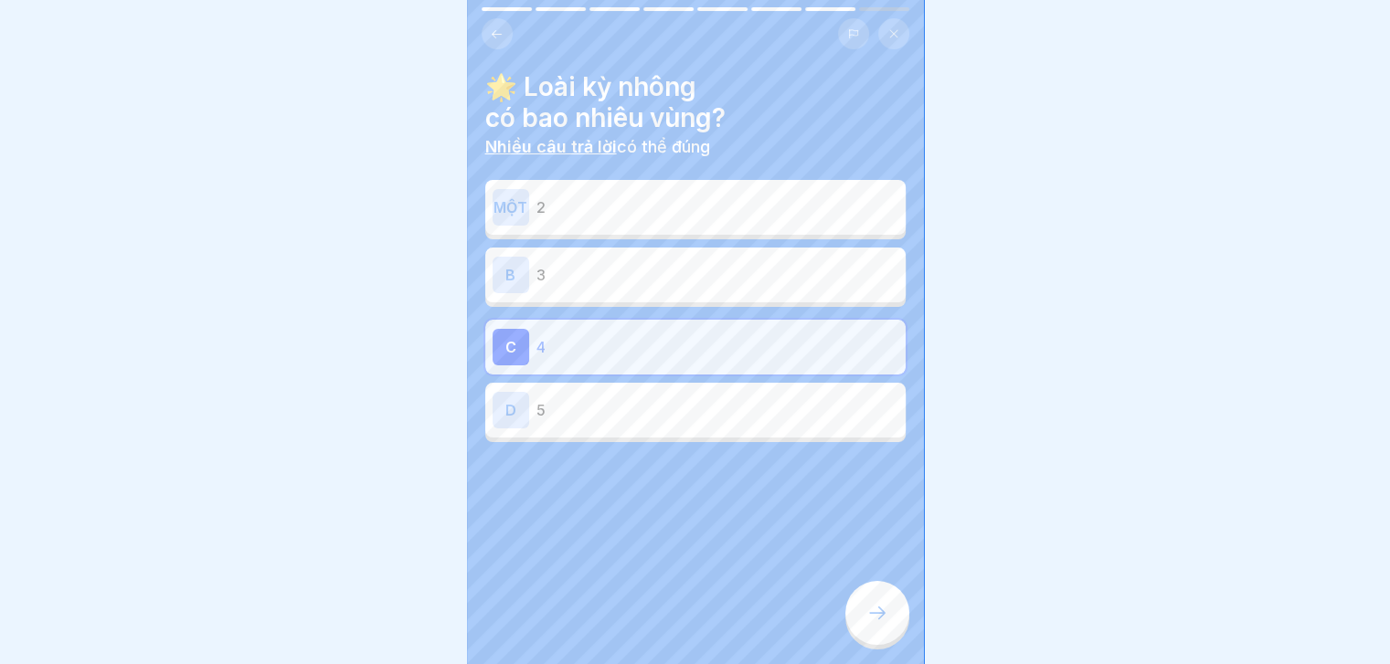
click at [877, 624] on icon at bounding box center [877, 613] width 22 height 22
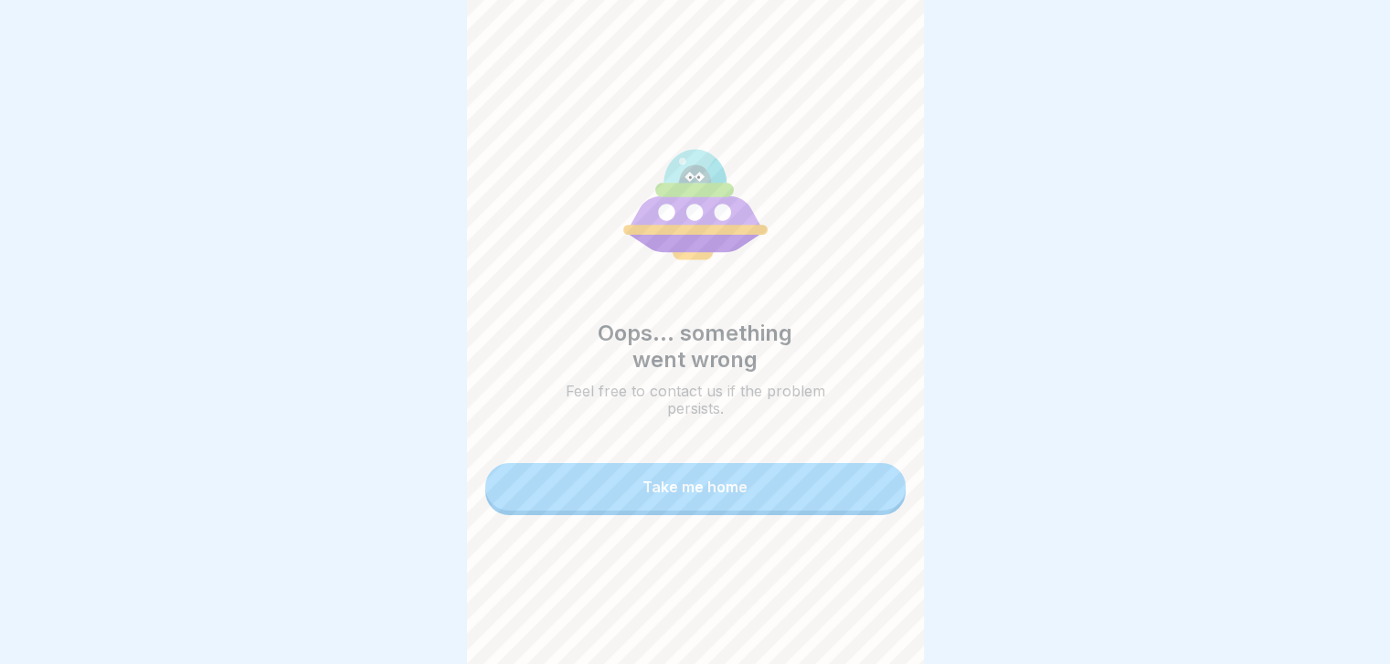
click at [811, 492] on button "Take me home" at bounding box center [695, 487] width 420 height 48
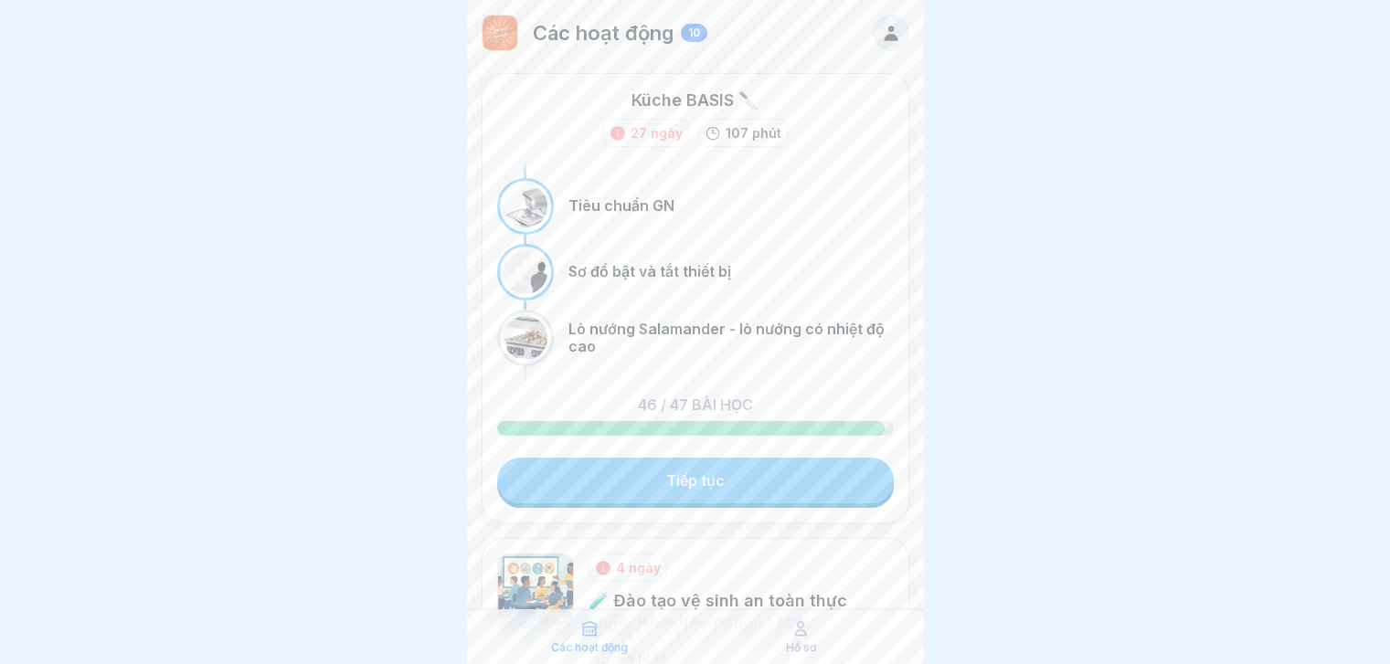
click at [811, 492] on link "Tiếp tục" at bounding box center [695, 481] width 397 height 46
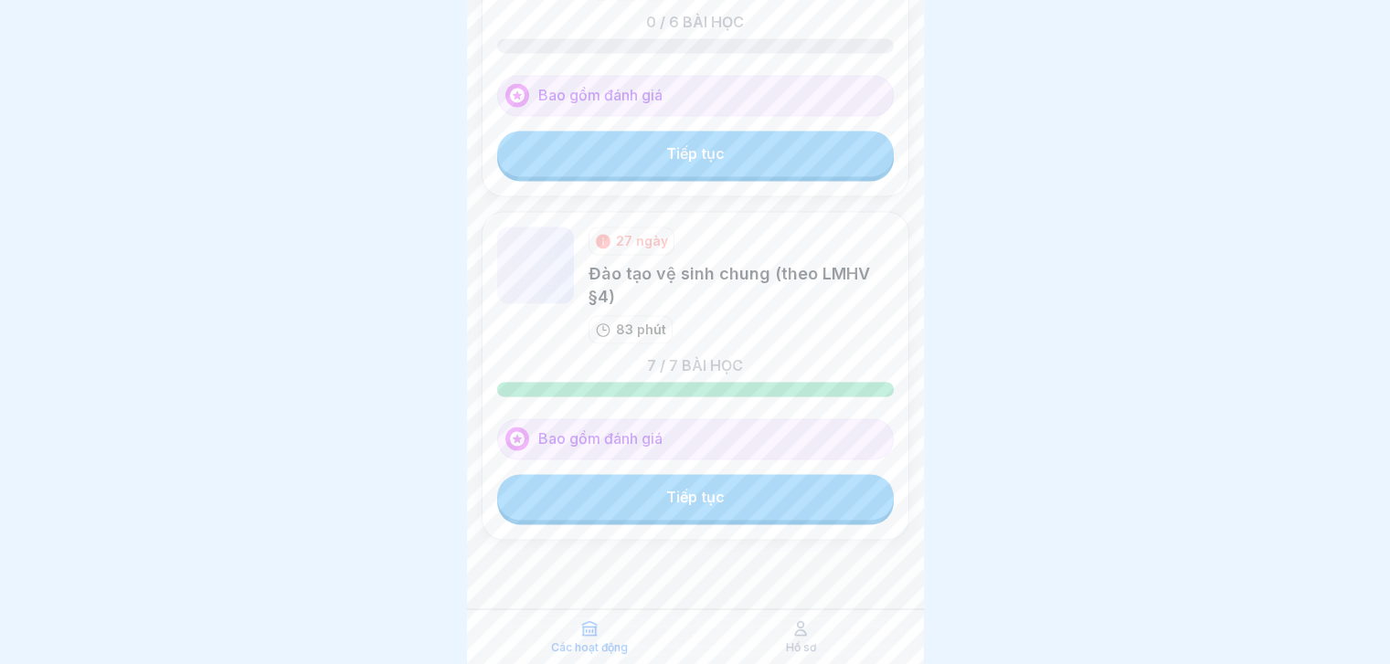
scroll to position [6, 0]
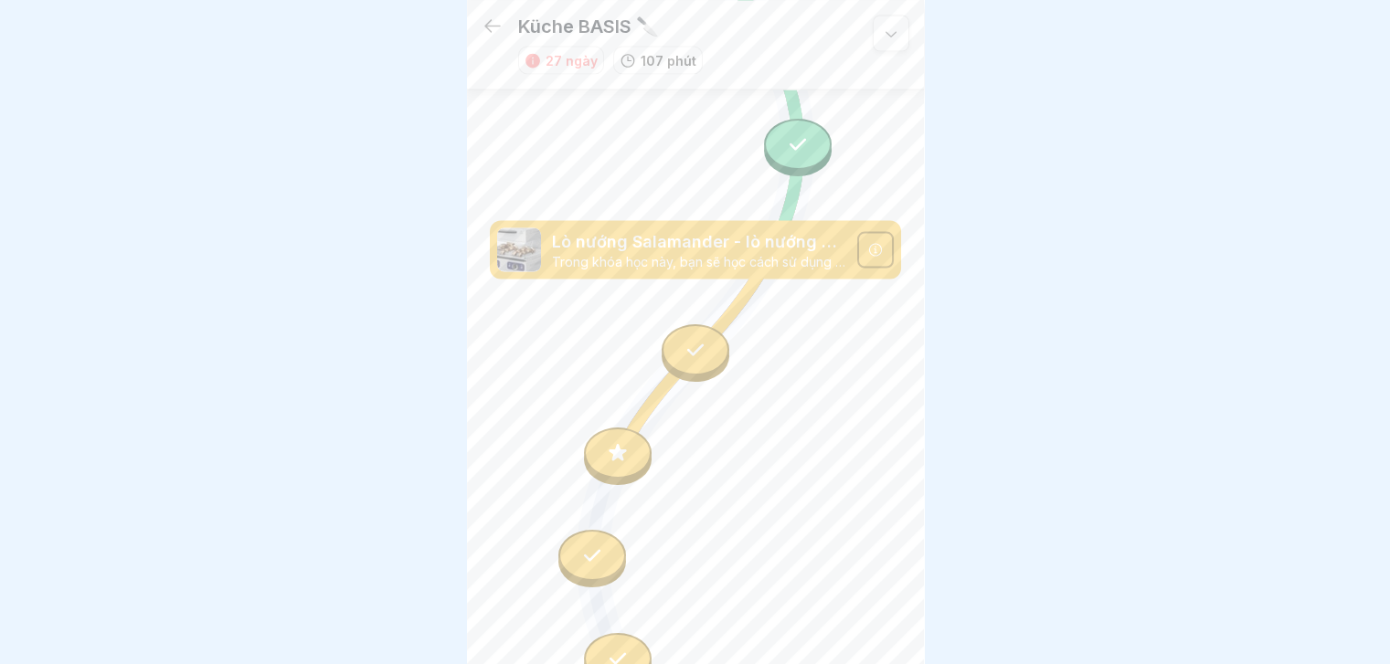
click at [621, 440] on icon at bounding box center [618, 452] width 24 height 24
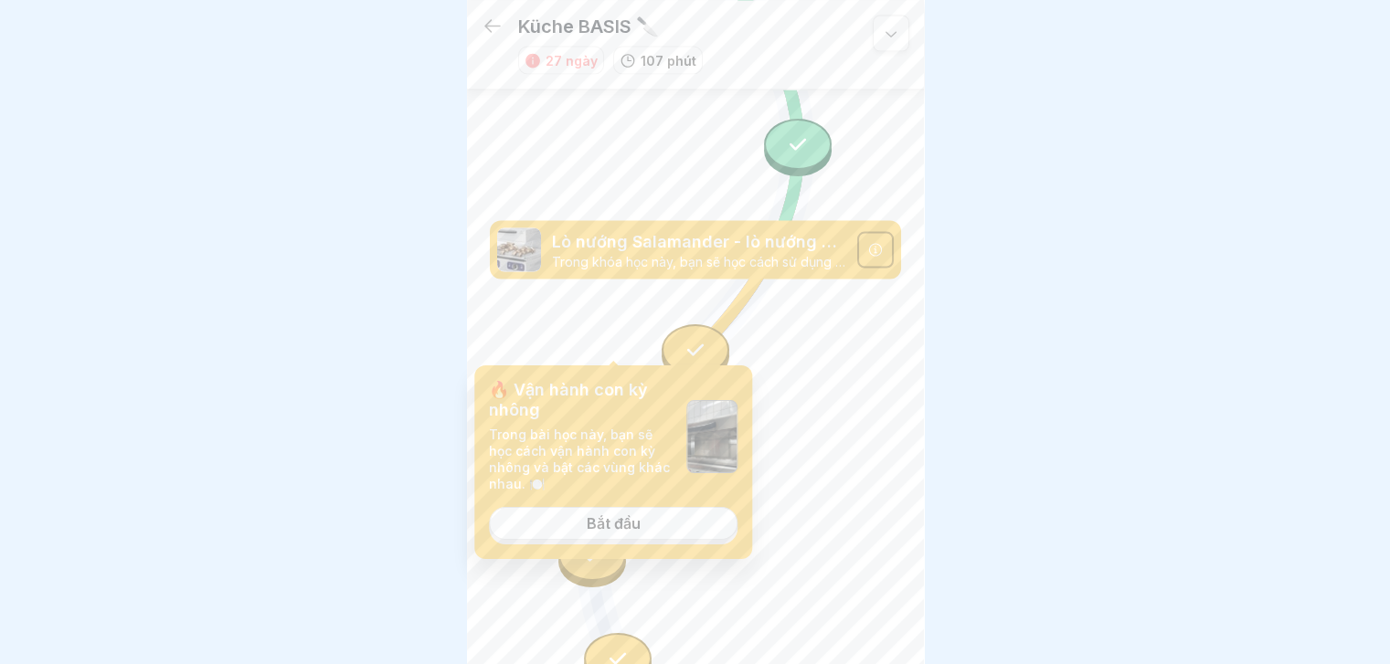
click at [614, 529] on font "Bắt đầu" at bounding box center [614, 523] width 54 height 18
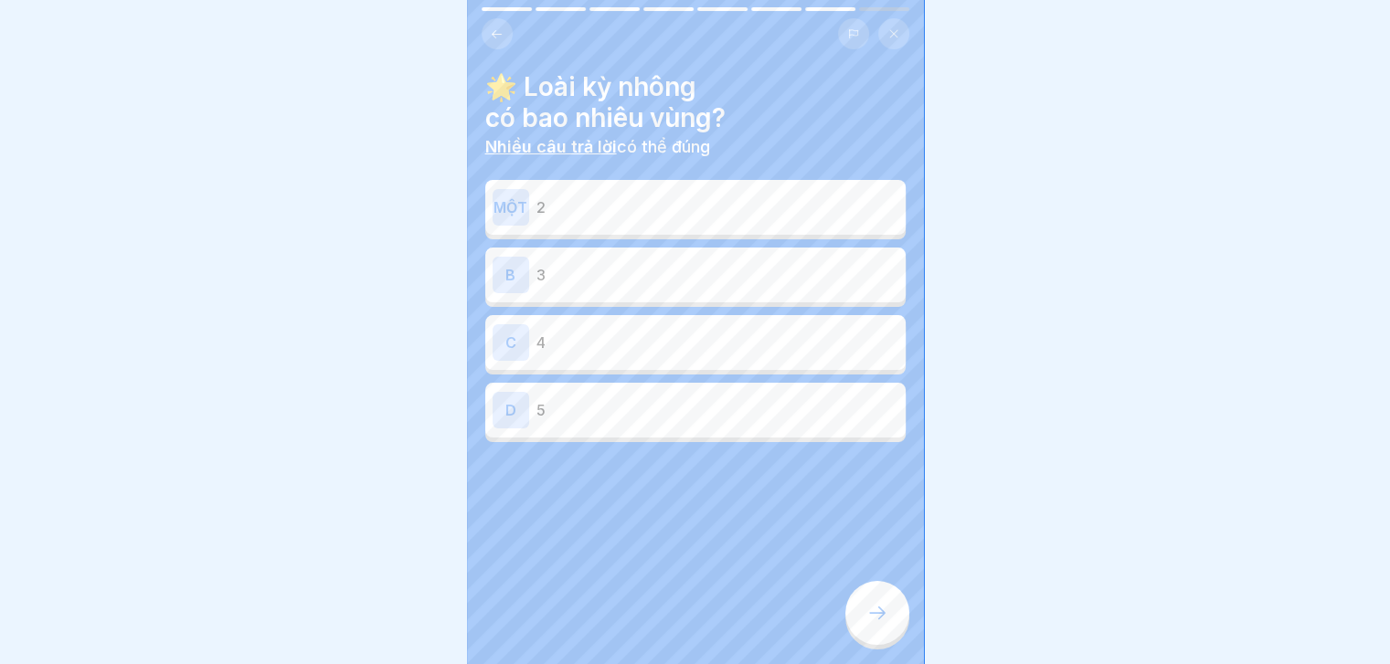
click at [675, 355] on div "C 4" at bounding box center [695, 342] width 420 height 55
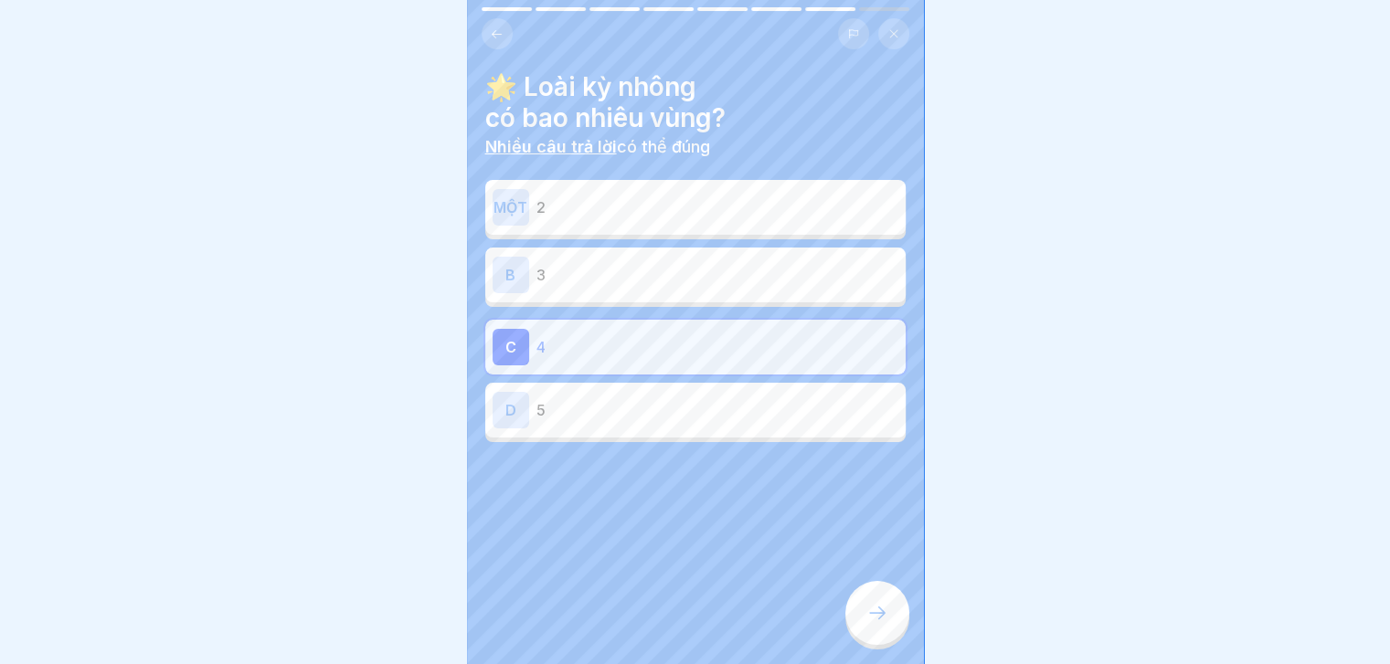
click at [730, 270] on p "3" at bounding box center [717, 275] width 362 height 22
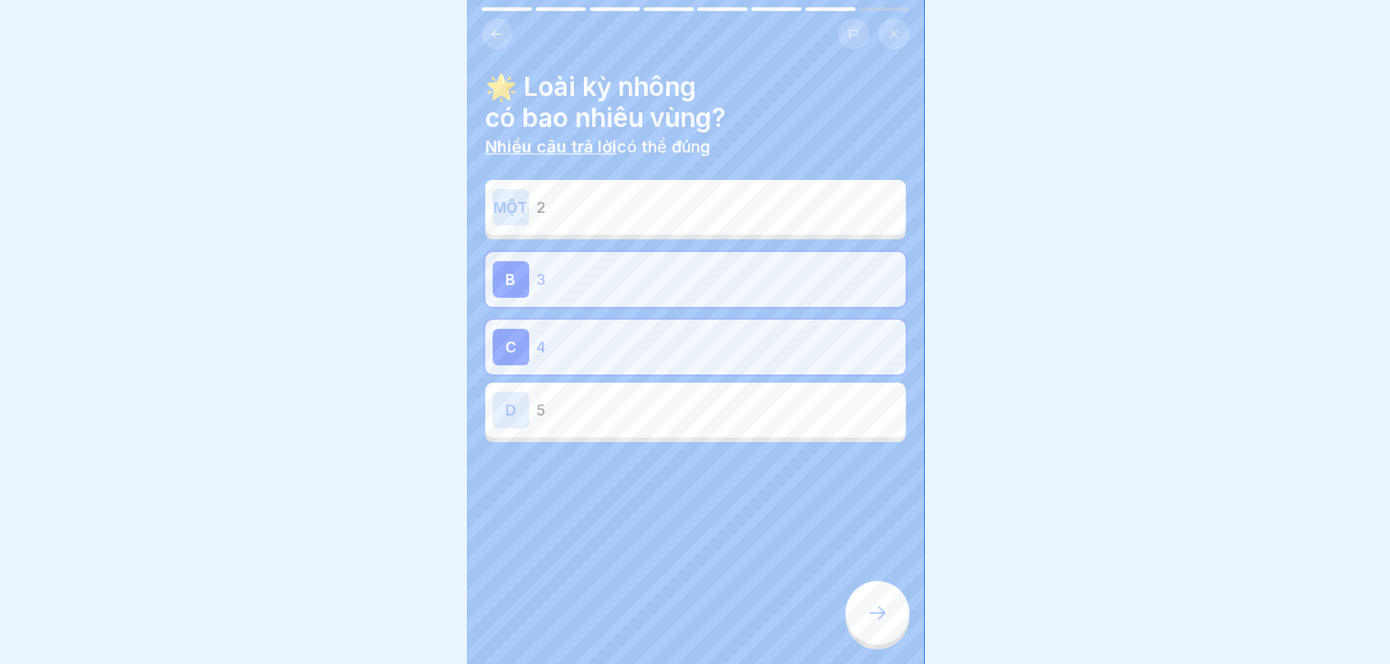
click at [739, 213] on div "MỘT 2" at bounding box center [695, 207] width 406 height 37
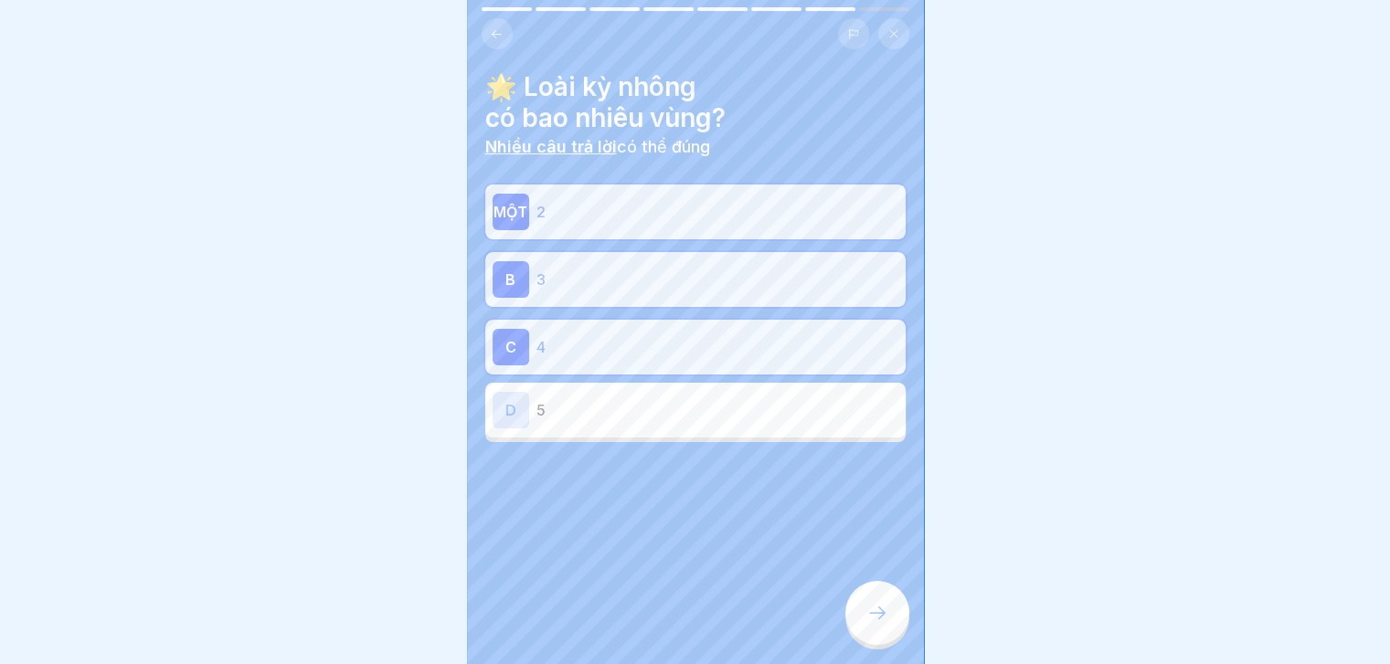
click at [698, 407] on p "5" at bounding box center [717, 410] width 362 height 22
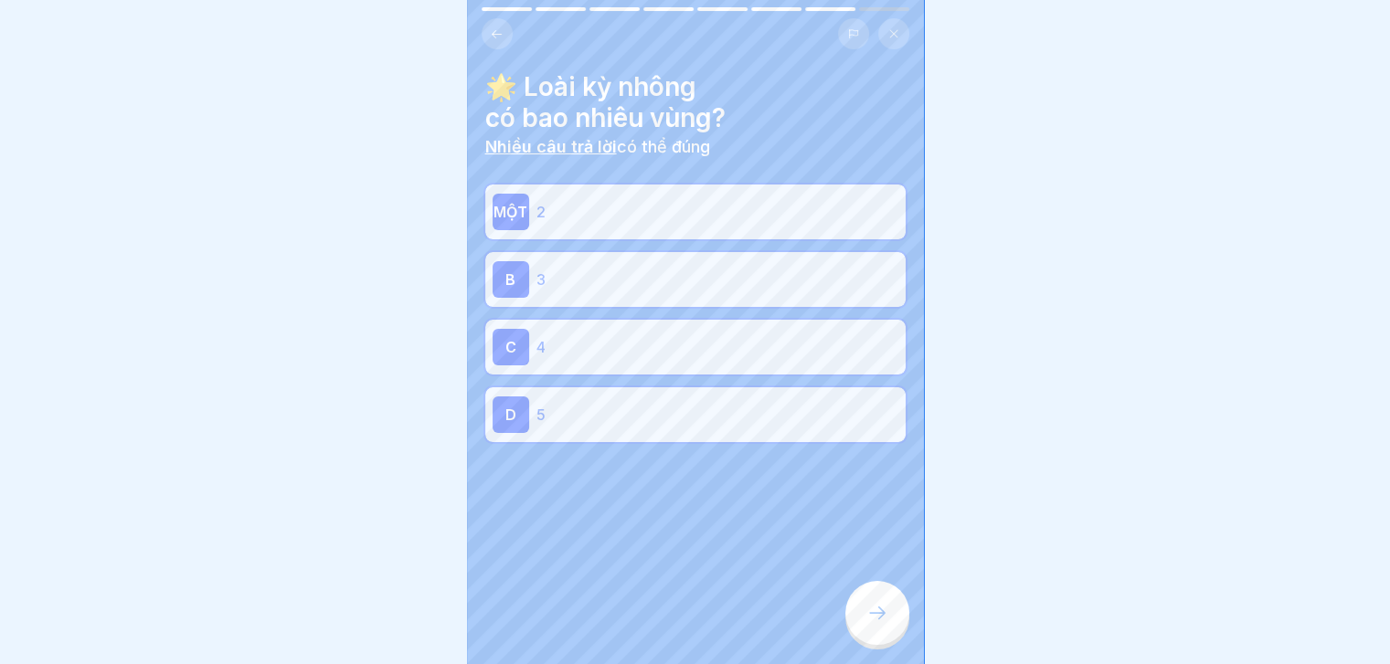
click at [869, 598] on div at bounding box center [877, 613] width 64 height 64
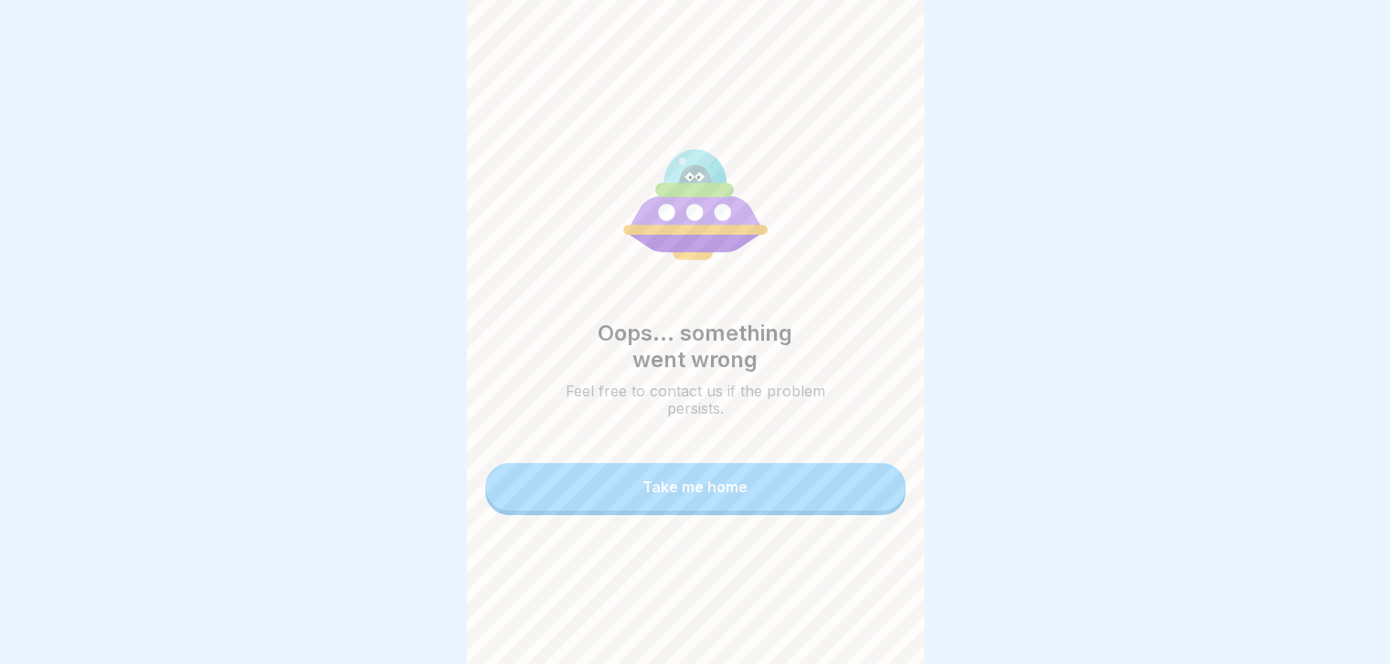
click at [813, 474] on button "Take me home" at bounding box center [695, 487] width 420 height 48
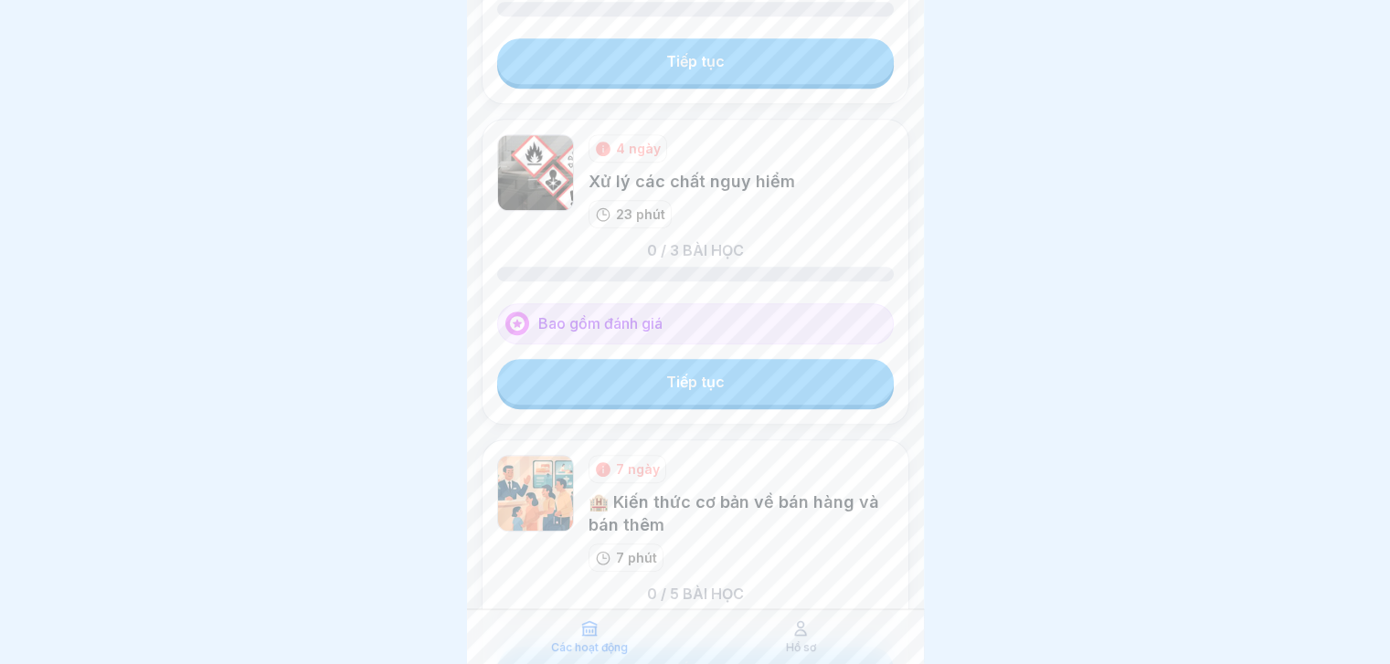
scroll to position [1049, 0]
click at [768, 378] on link "Tiếp tục" at bounding box center [695, 384] width 397 height 46
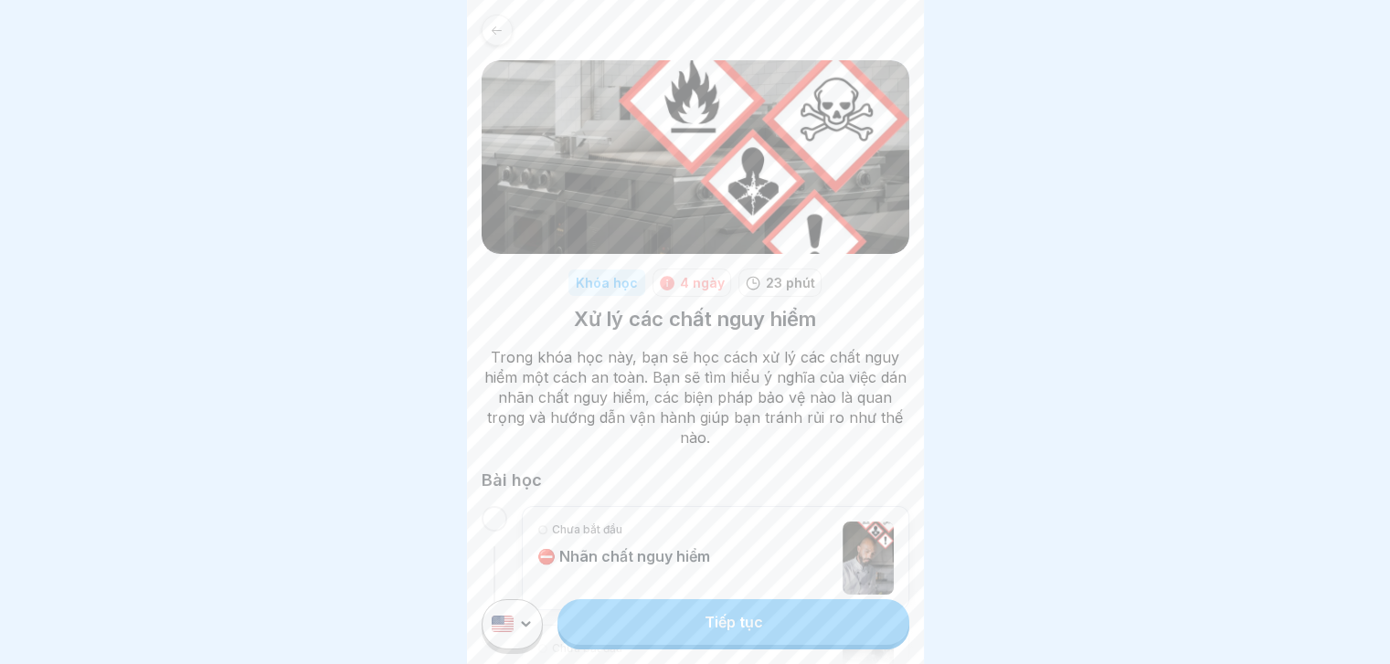
click at [749, 631] on font "Tiếp tục" at bounding box center [733, 622] width 58 height 18
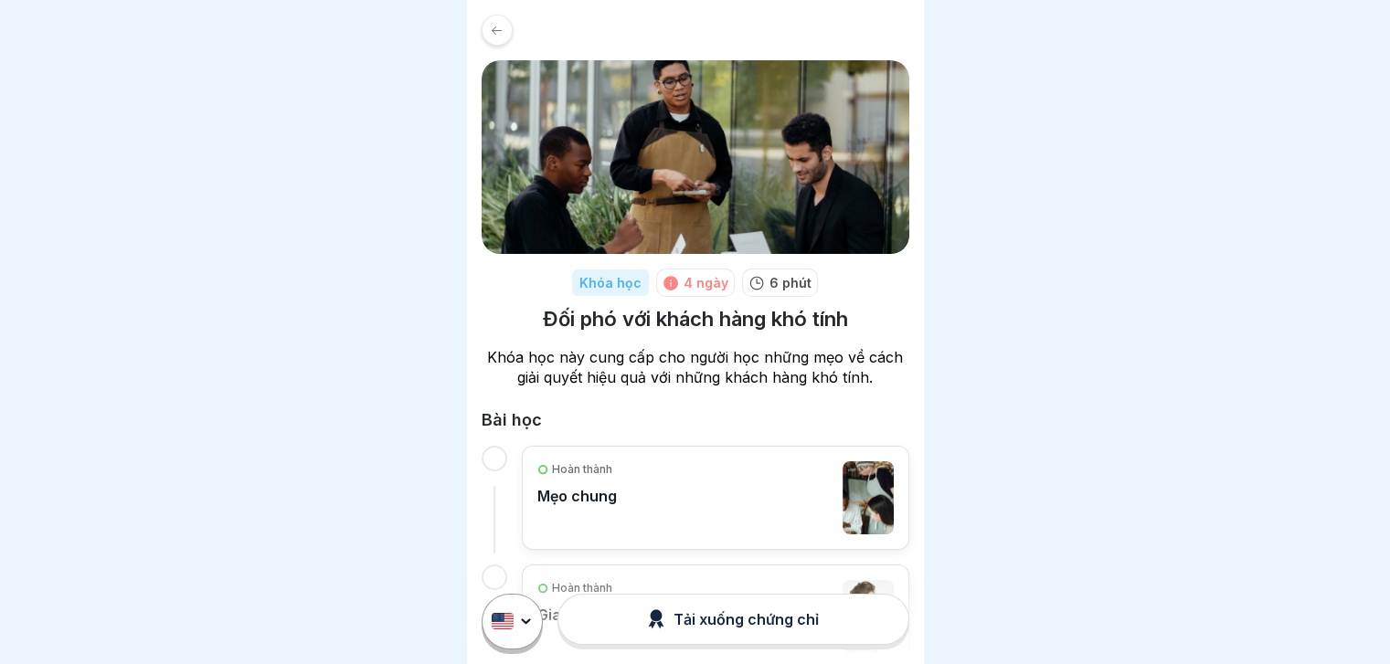
click at [501, 24] on icon at bounding box center [497, 31] width 14 height 14
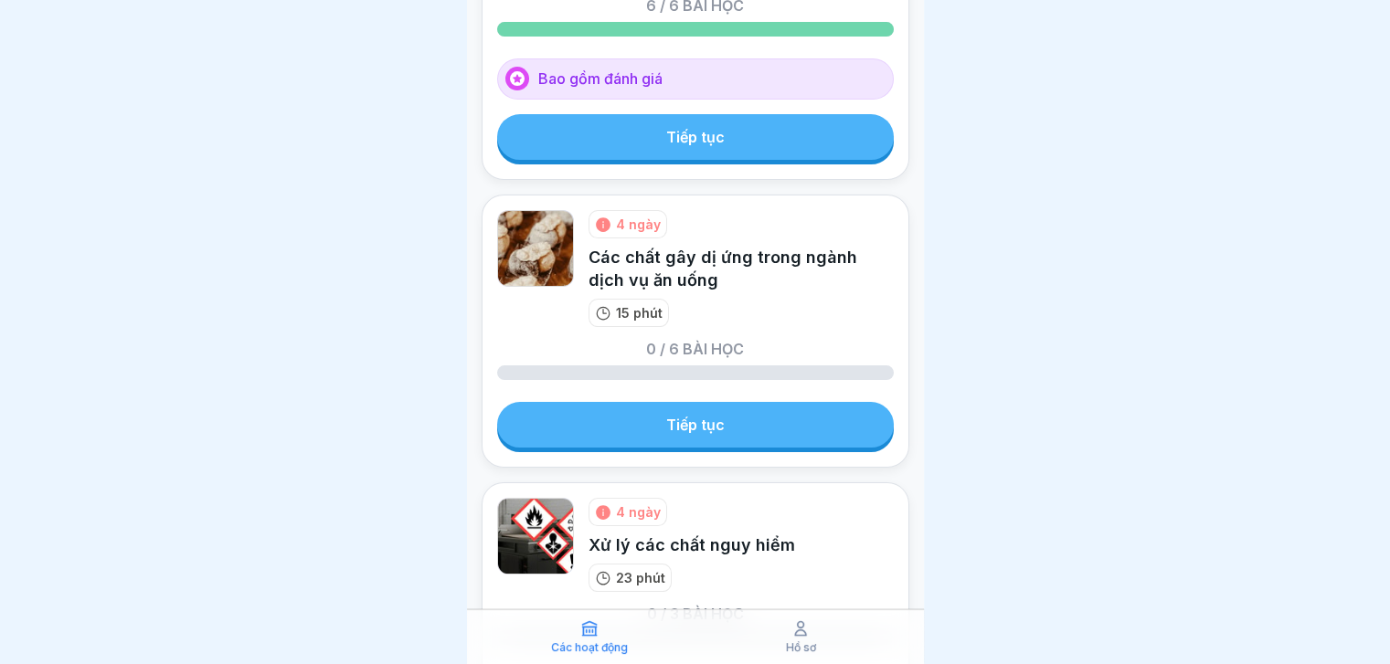
scroll to position [223, 0]
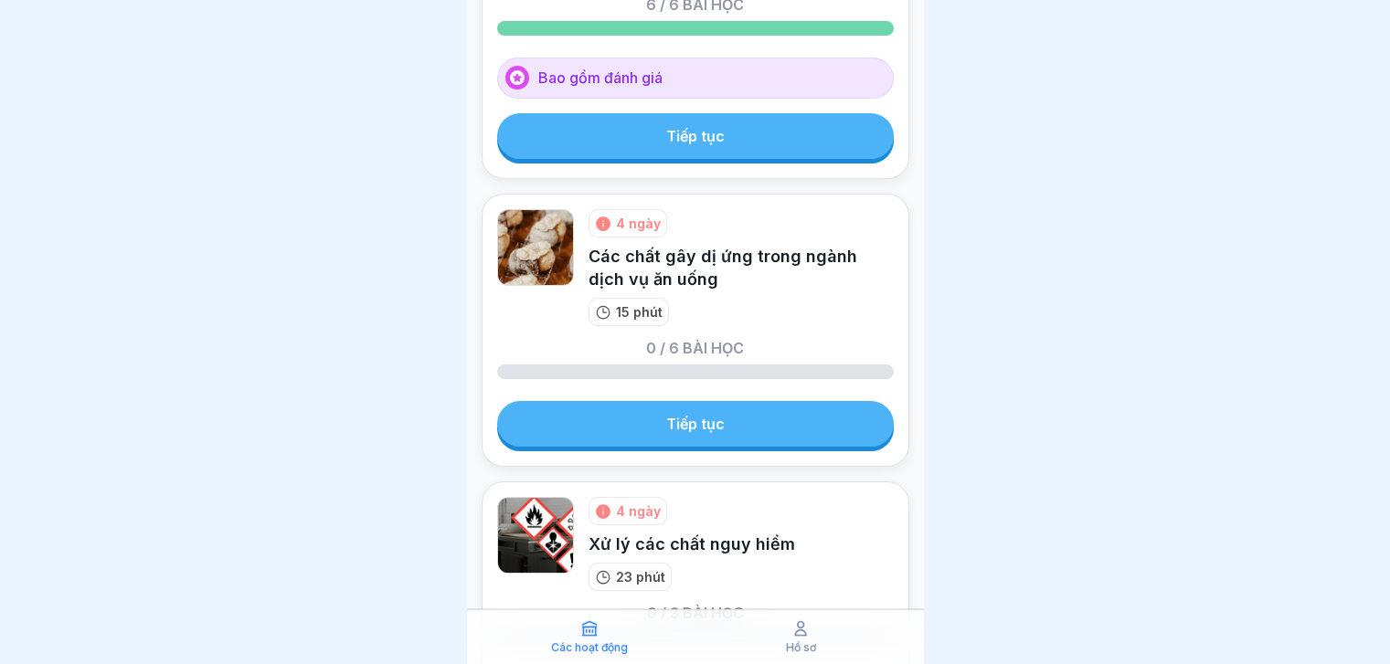
click at [672, 424] on font "Tiếp tục" at bounding box center [695, 424] width 58 height 18
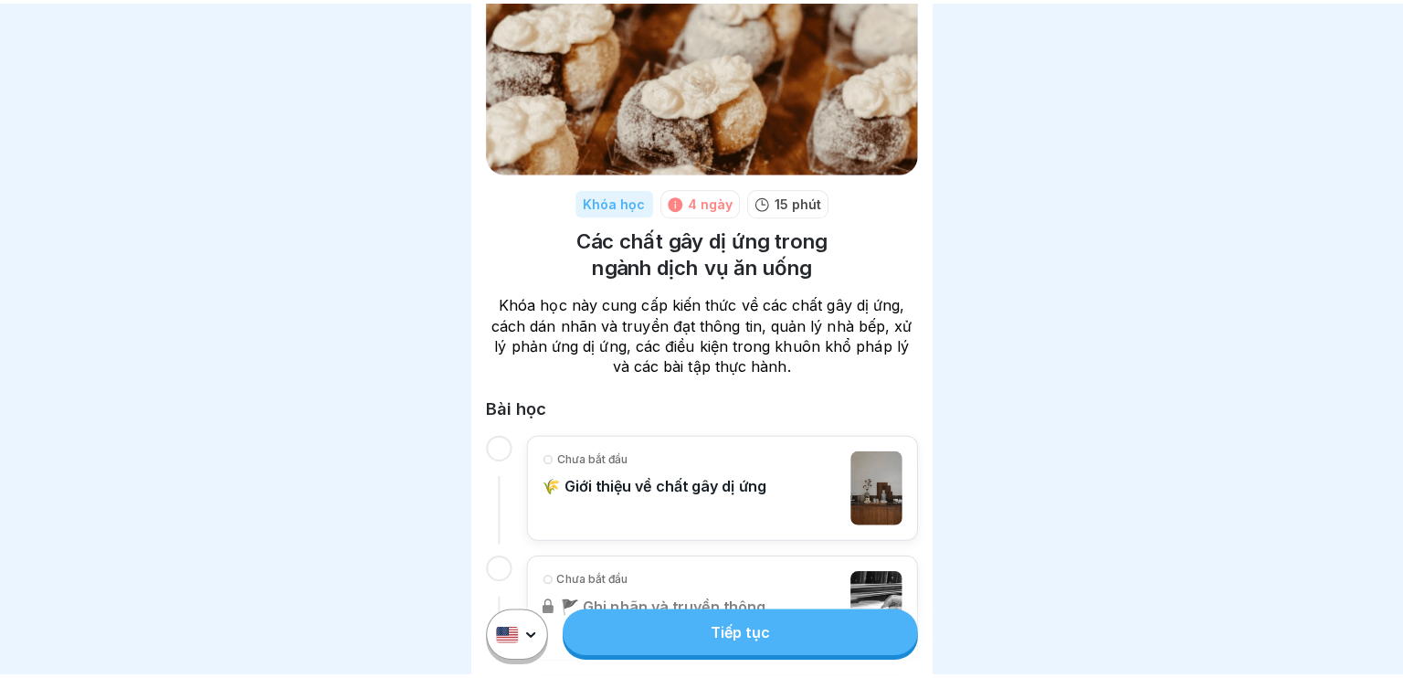
scroll to position [168, 0]
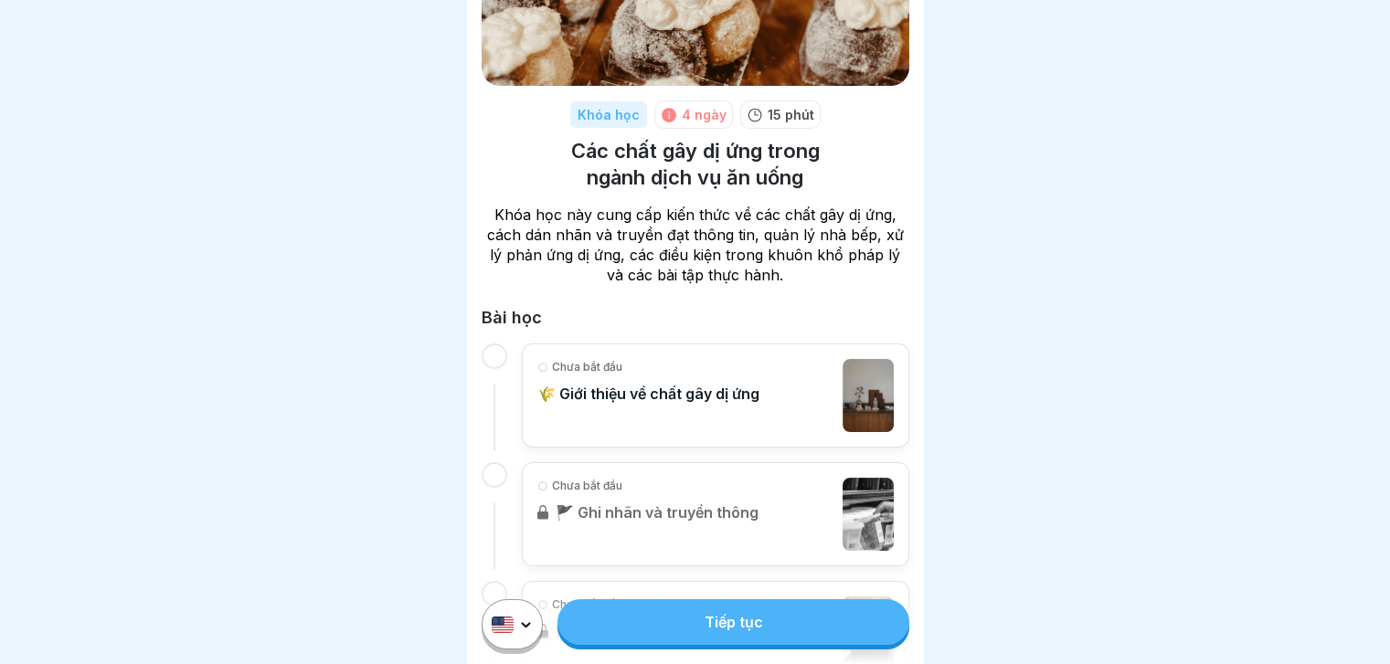
click at [695, 636] on link "Tiếp tục" at bounding box center [732, 622] width 351 height 46
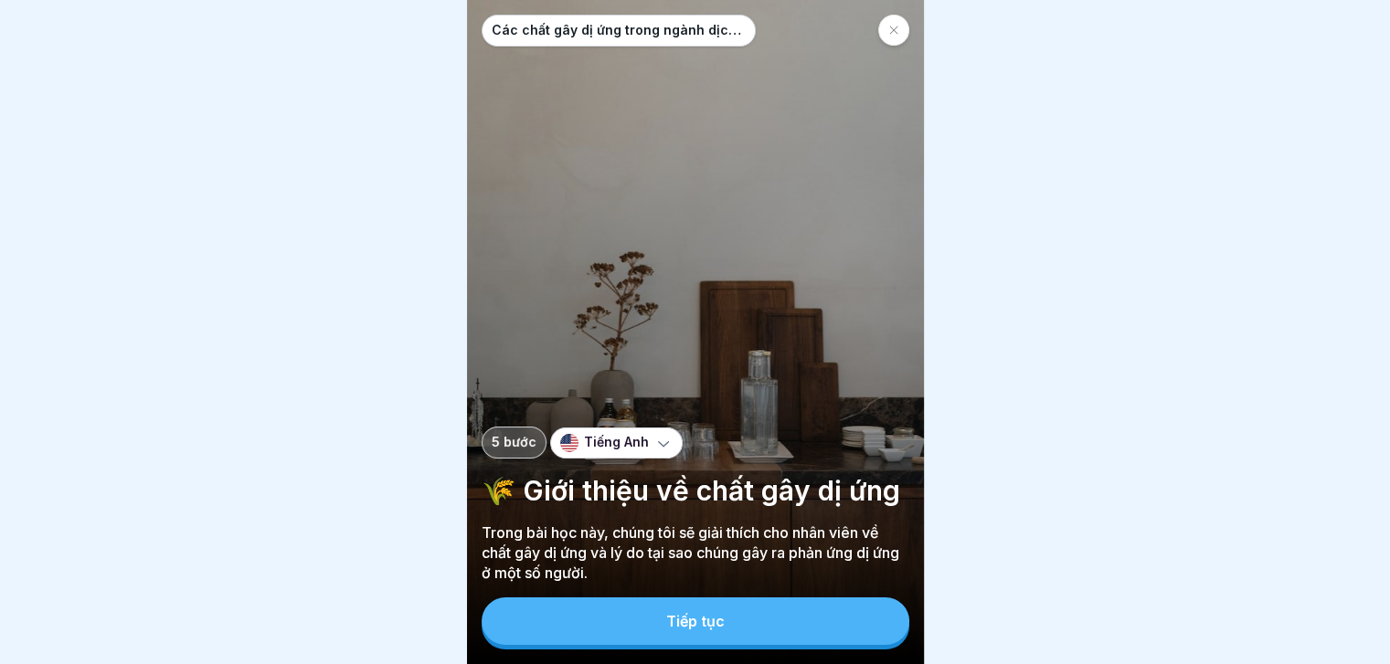
click at [708, 630] on font "Tiếp tục" at bounding box center [695, 621] width 58 height 18
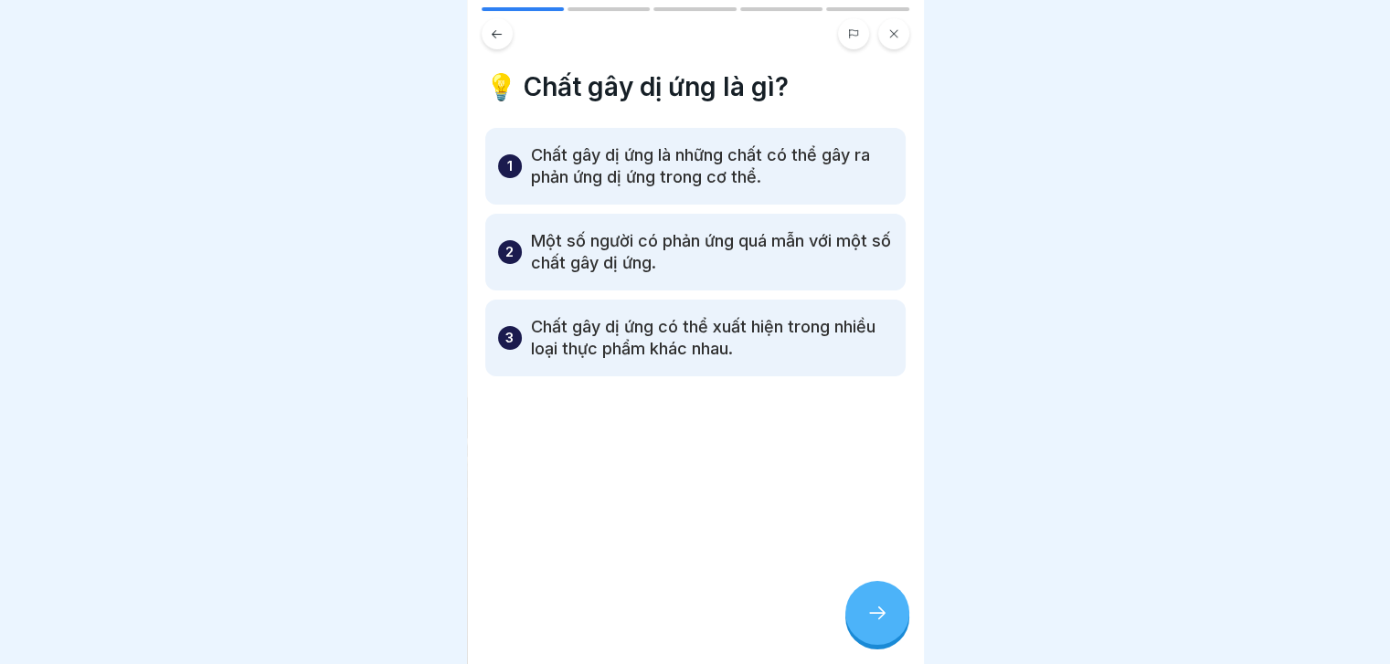
click at [882, 642] on div at bounding box center [877, 613] width 64 height 64
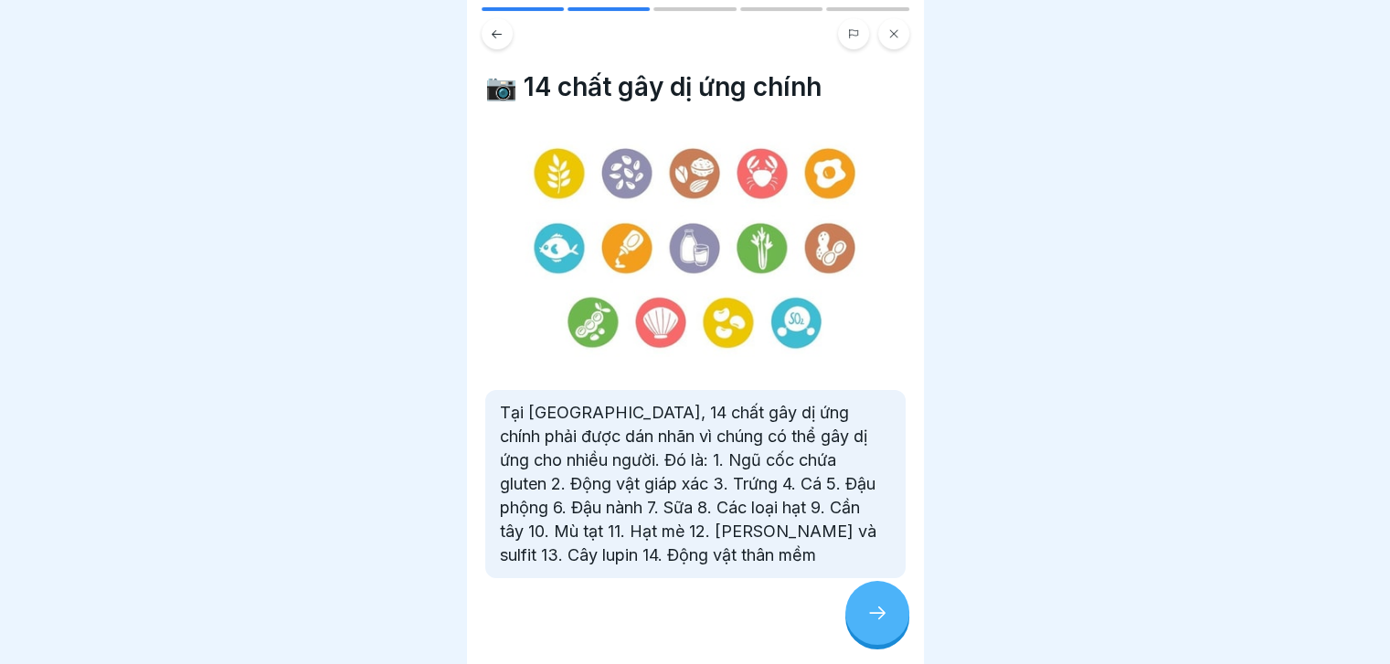
click at [882, 642] on div at bounding box center [877, 613] width 64 height 64
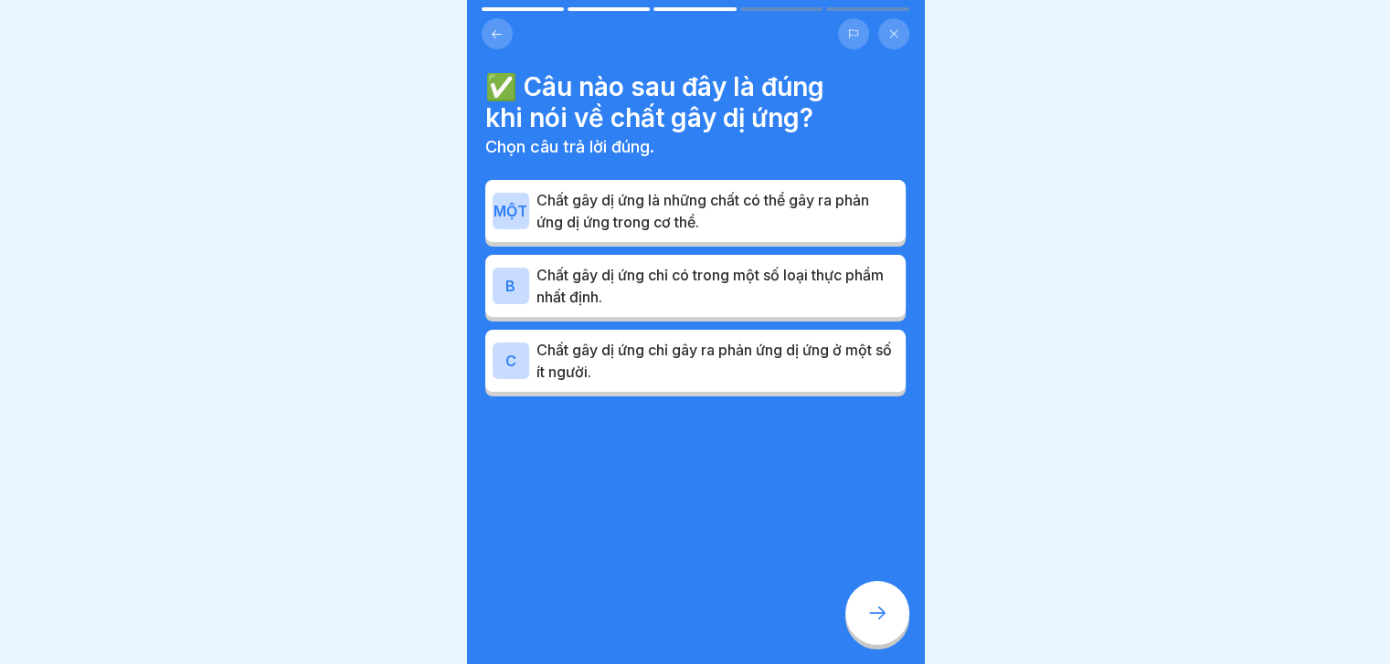
click at [778, 281] on font "Chất gây dị ứng chỉ có trong một số loại thực phẩm nhất định." at bounding box center [709, 286] width 347 height 40
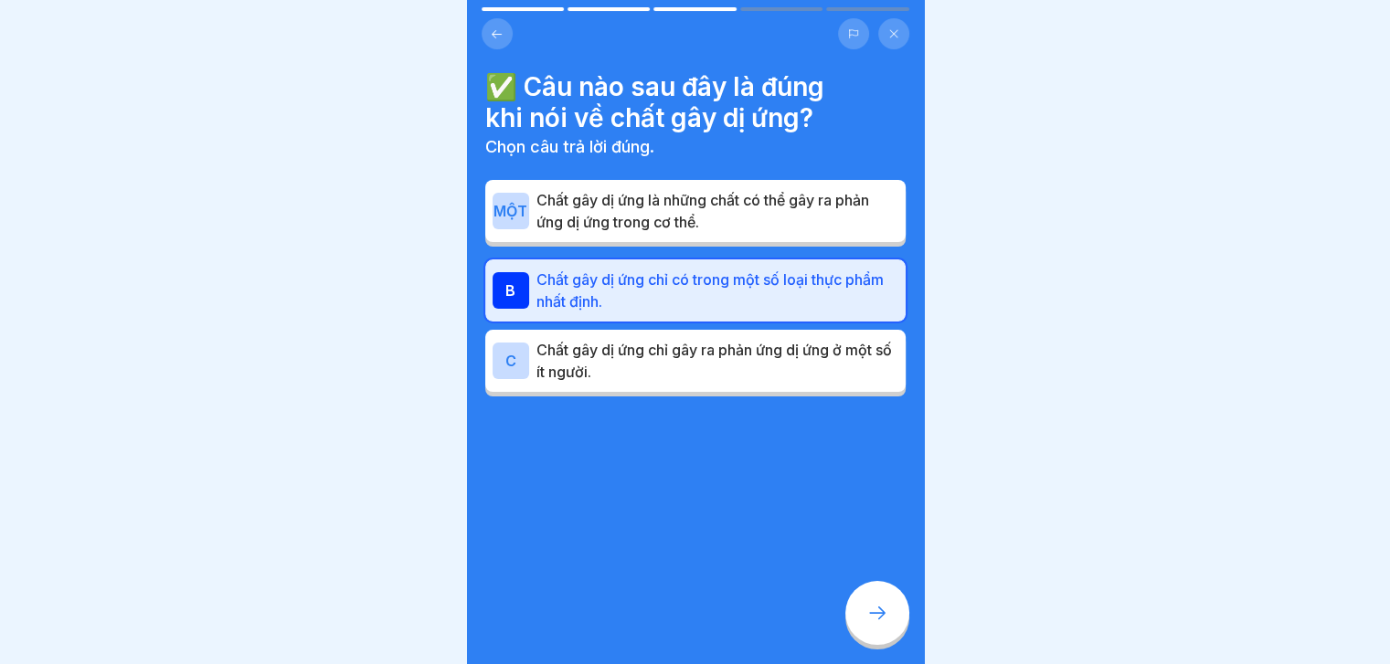
click at [887, 640] on div at bounding box center [877, 613] width 64 height 64
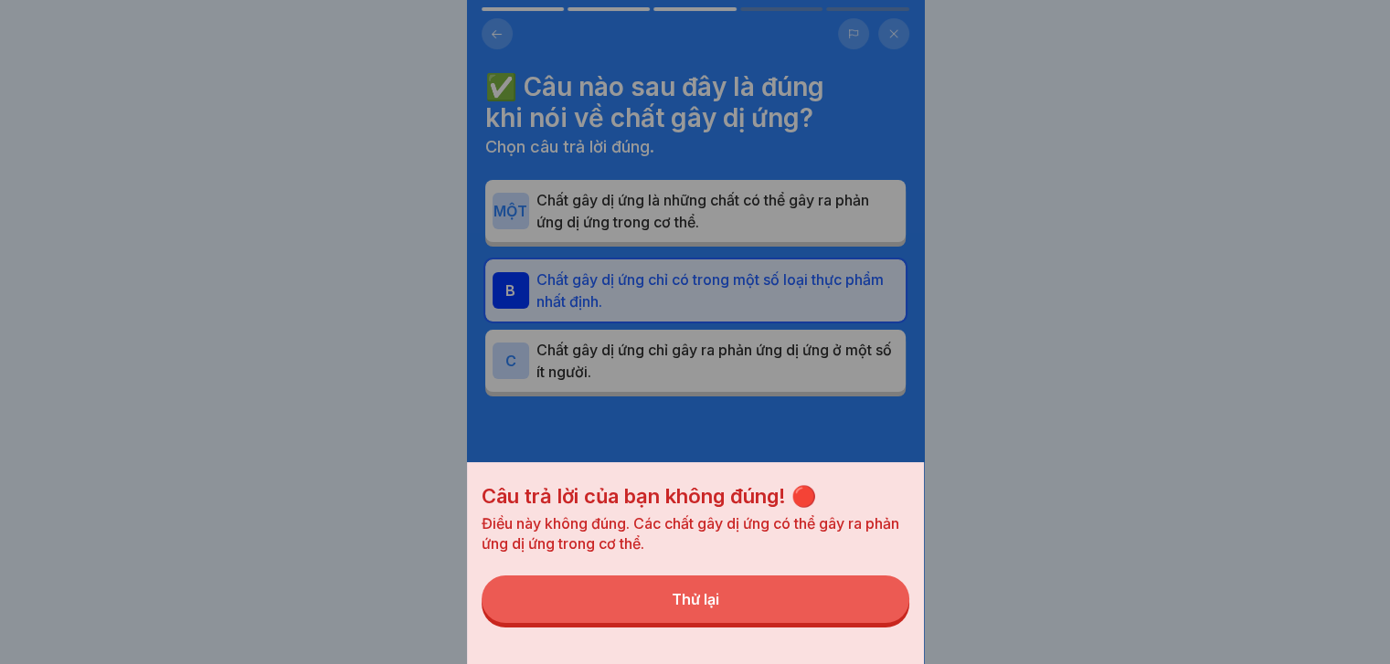
click at [856, 619] on button "Thử lại" at bounding box center [696, 600] width 428 height 48
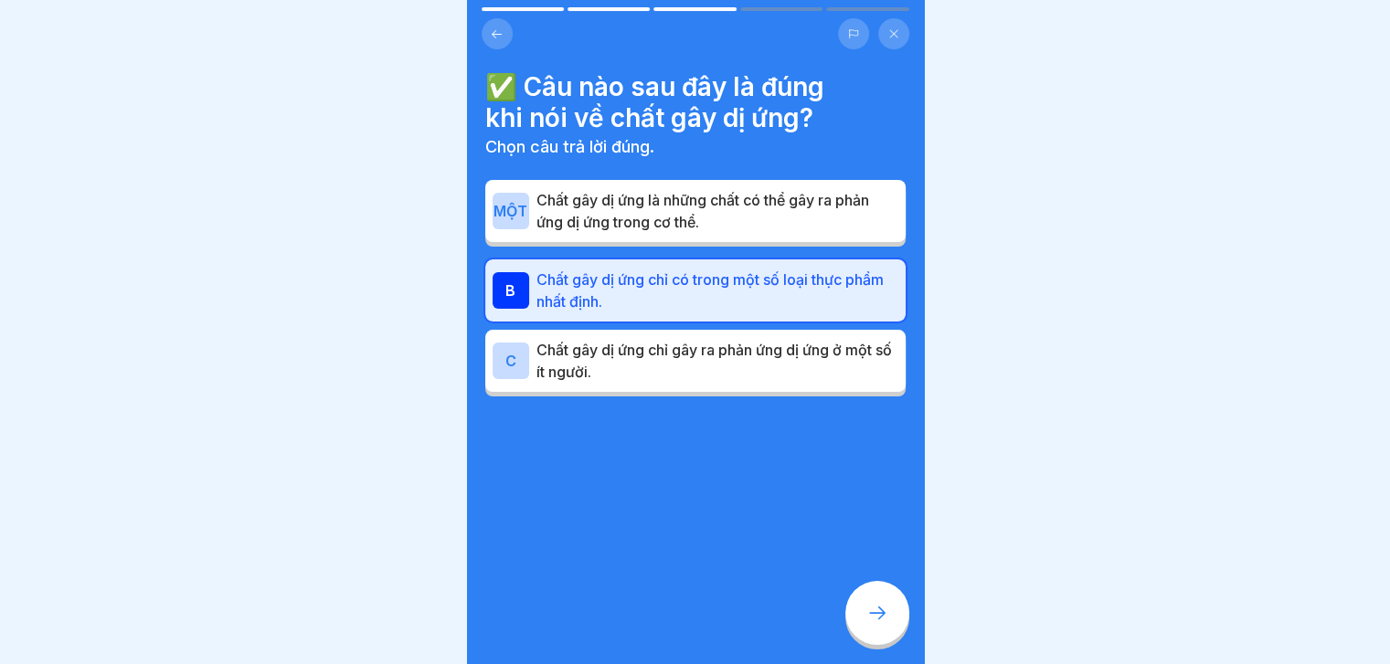
click at [807, 215] on p "Chất gây dị ứng là những chất có thể gây ra phản ứng dị ứng trong cơ thể." at bounding box center [717, 211] width 362 height 44
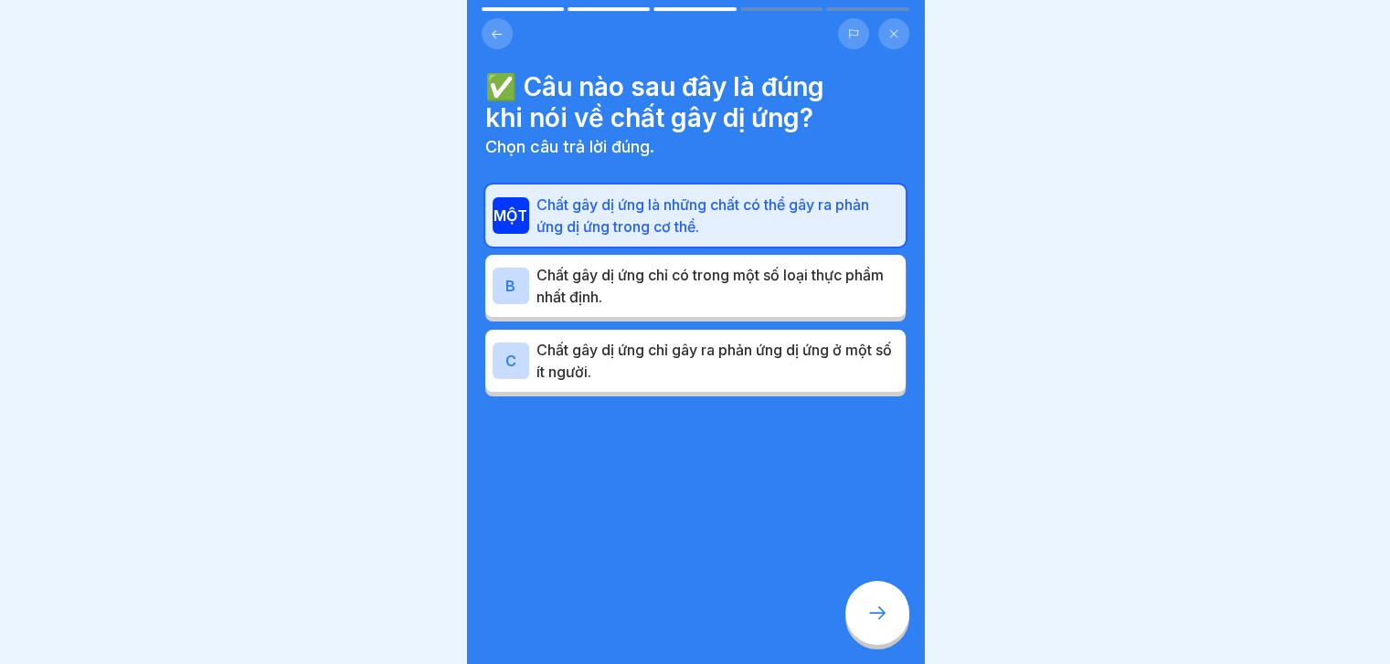
click at [875, 624] on icon at bounding box center [877, 613] width 22 height 22
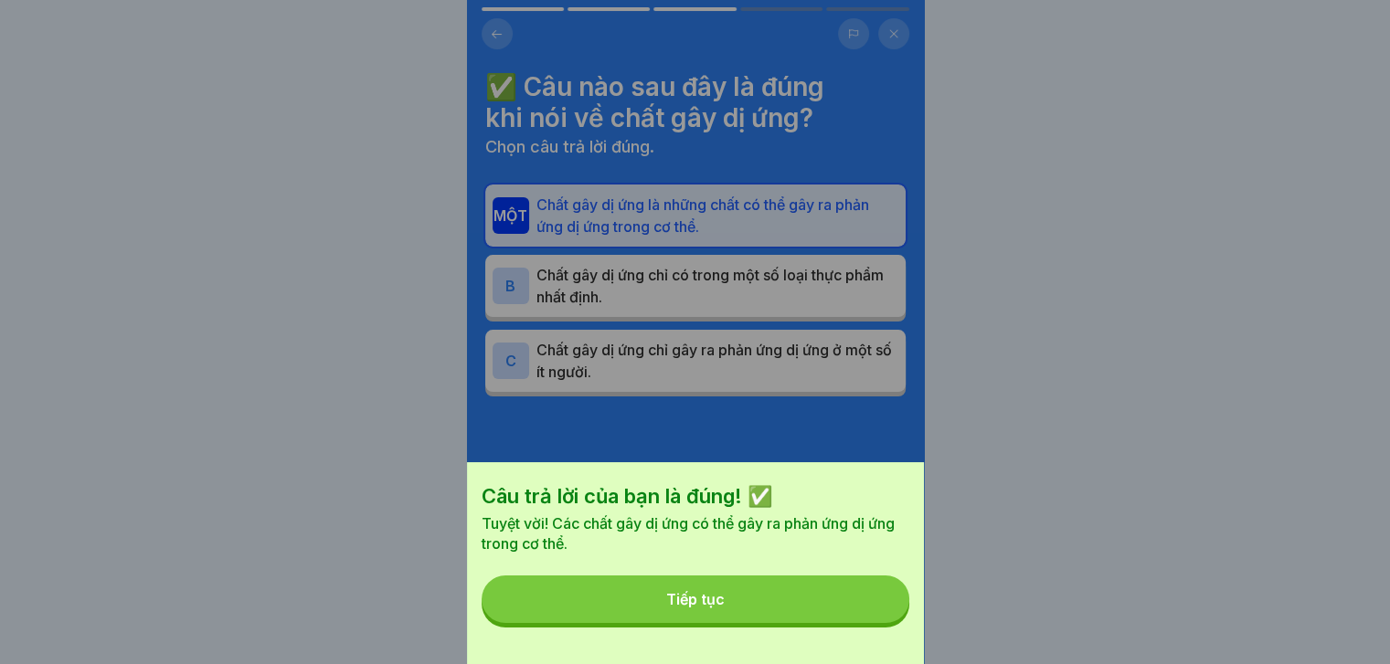
click at [875, 637] on div "Câu trả lời của bạn là đúng! ✅ Tuyệt vời! Các chất gây dị ứng có thể gây ra phả…" at bounding box center [695, 563] width 457 height 202
click at [841, 617] on button "Tiếp tục" at bounding box center [696, 600] width 428 height 48
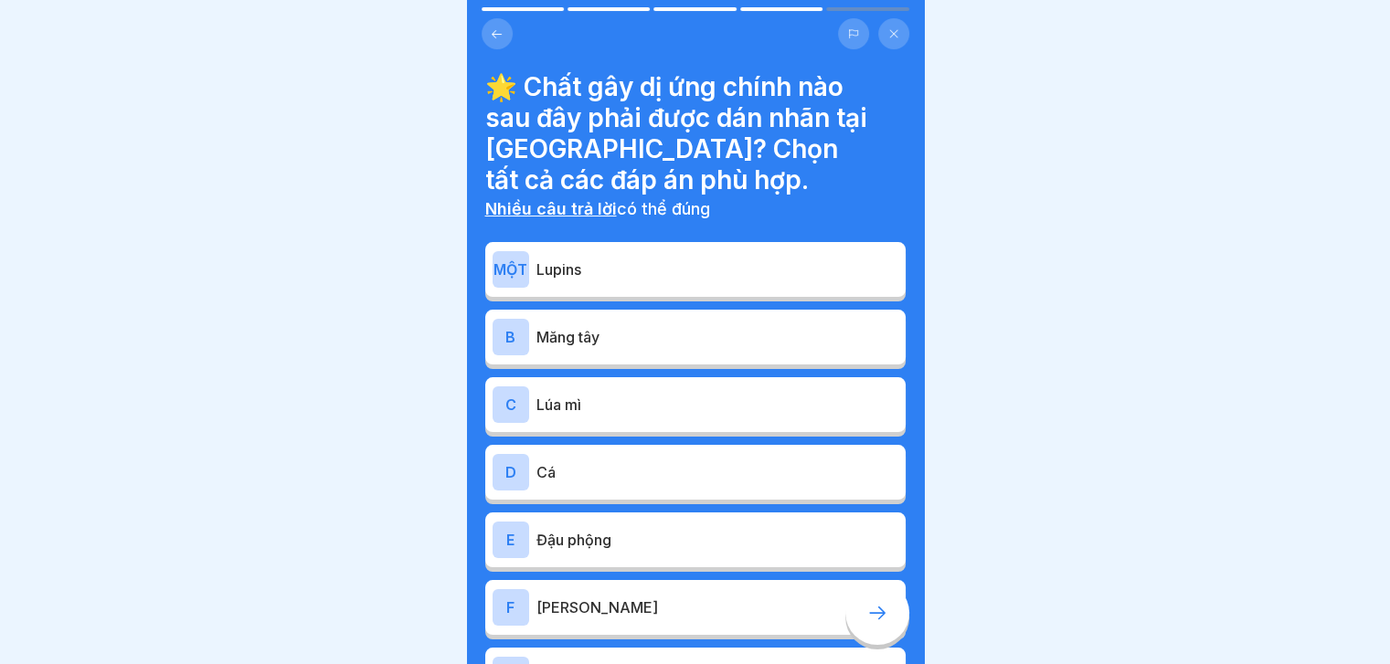
click at [818, 262] on p "Lupins" at bounding box center [717, 270] width 362 height 22
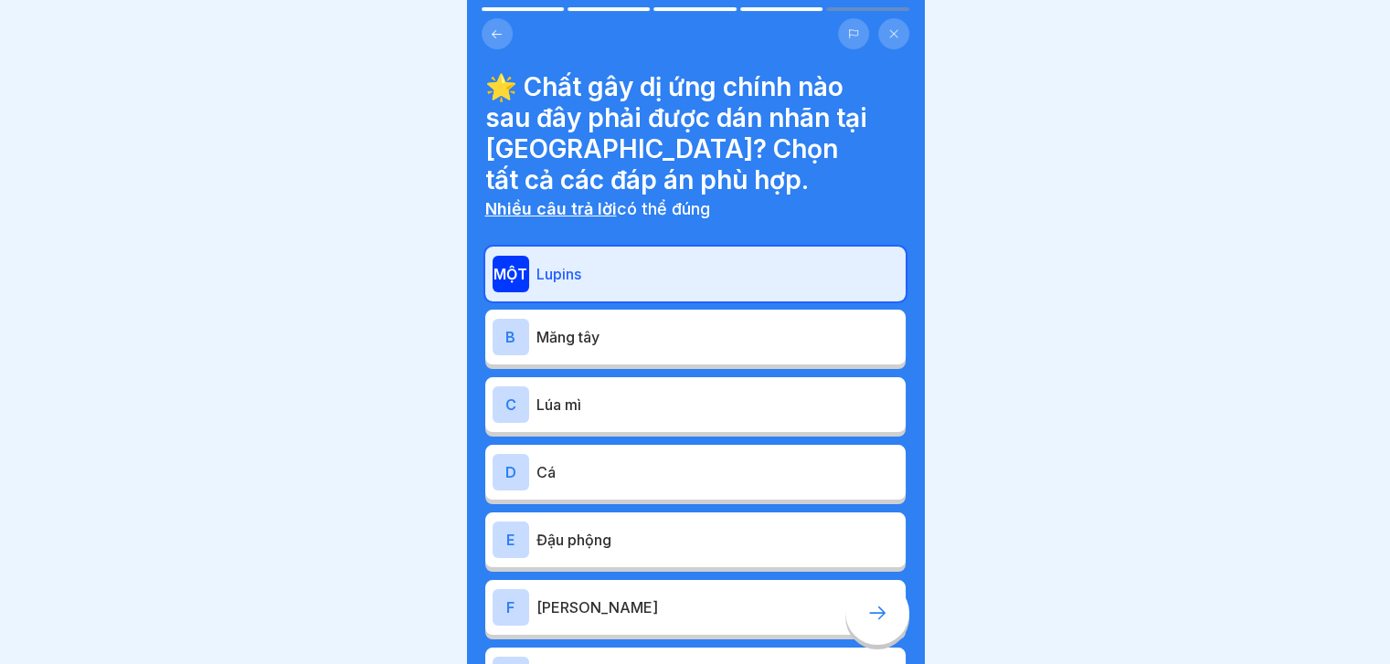
click at [757, 354] on div "B Măng tây" at bounding box center [695, 337] width 406 height 37
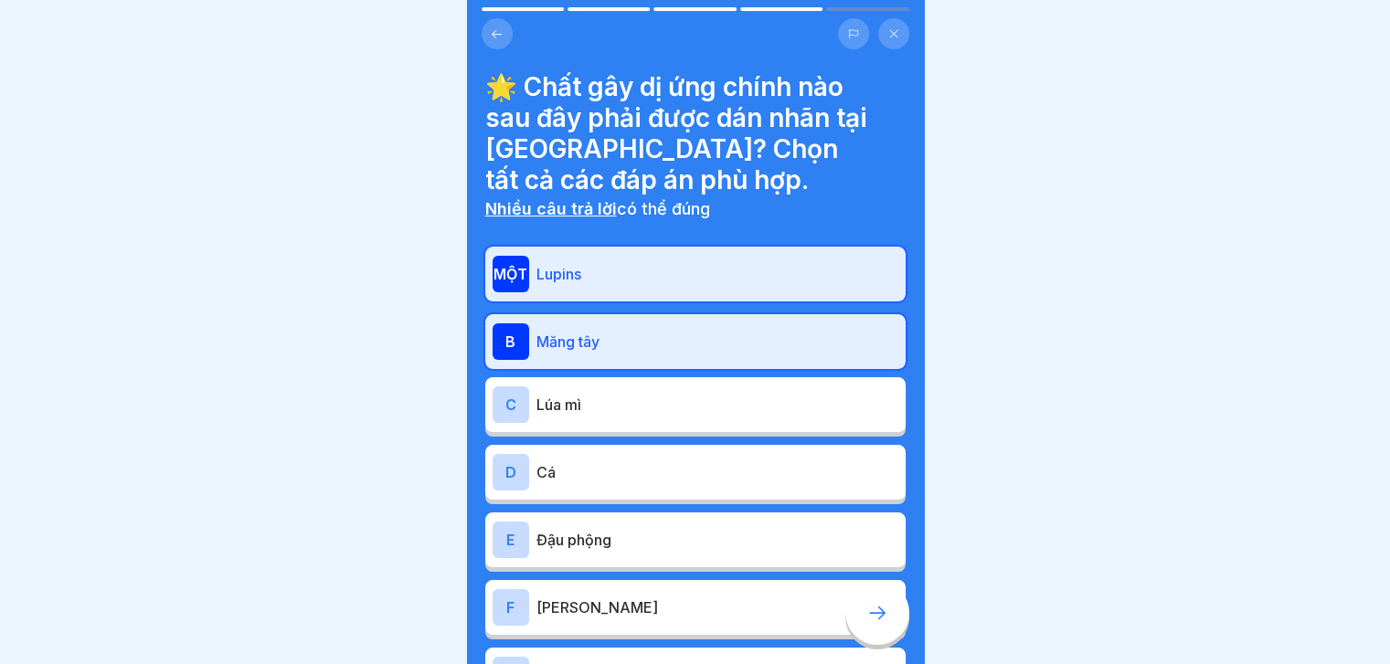
click at [720, 415] on p "Lúa mì" at bounding box center [717, 405] width 362 height 22
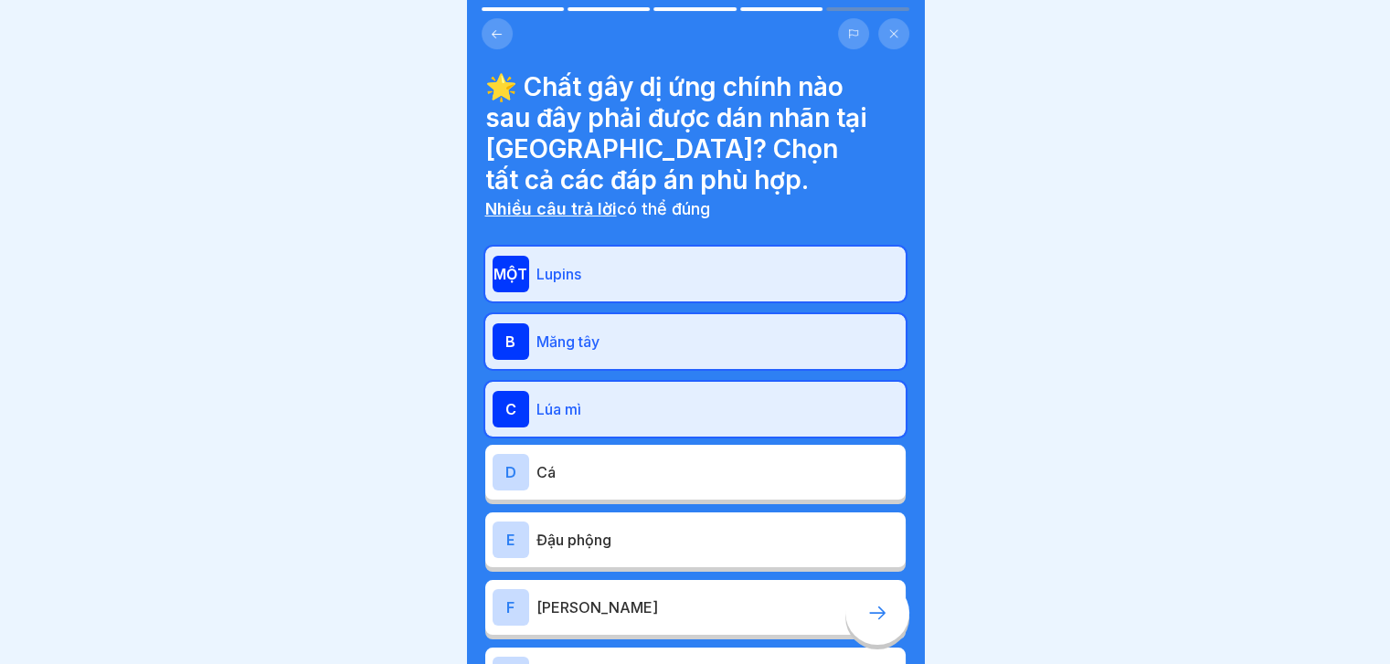
click at [705, 492] on div "D Cá" at bounding box center [695, 472] width 420 height 55
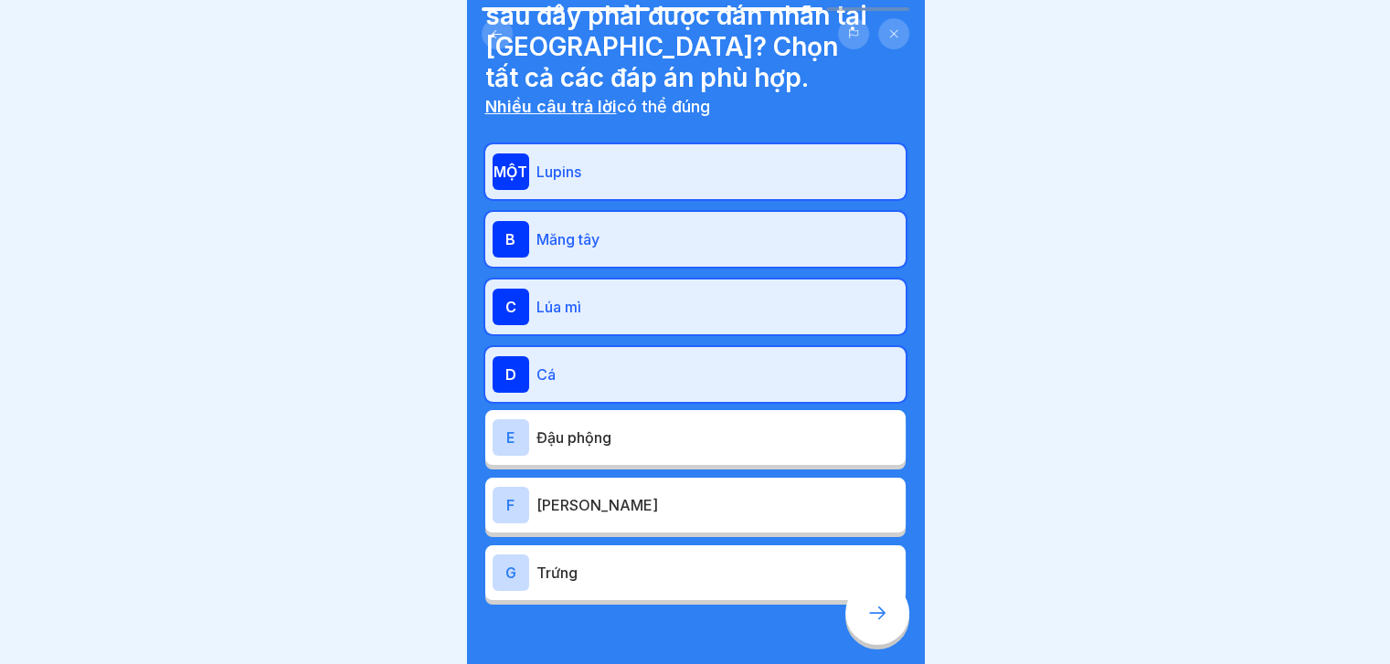
scroll to position [152, 0]
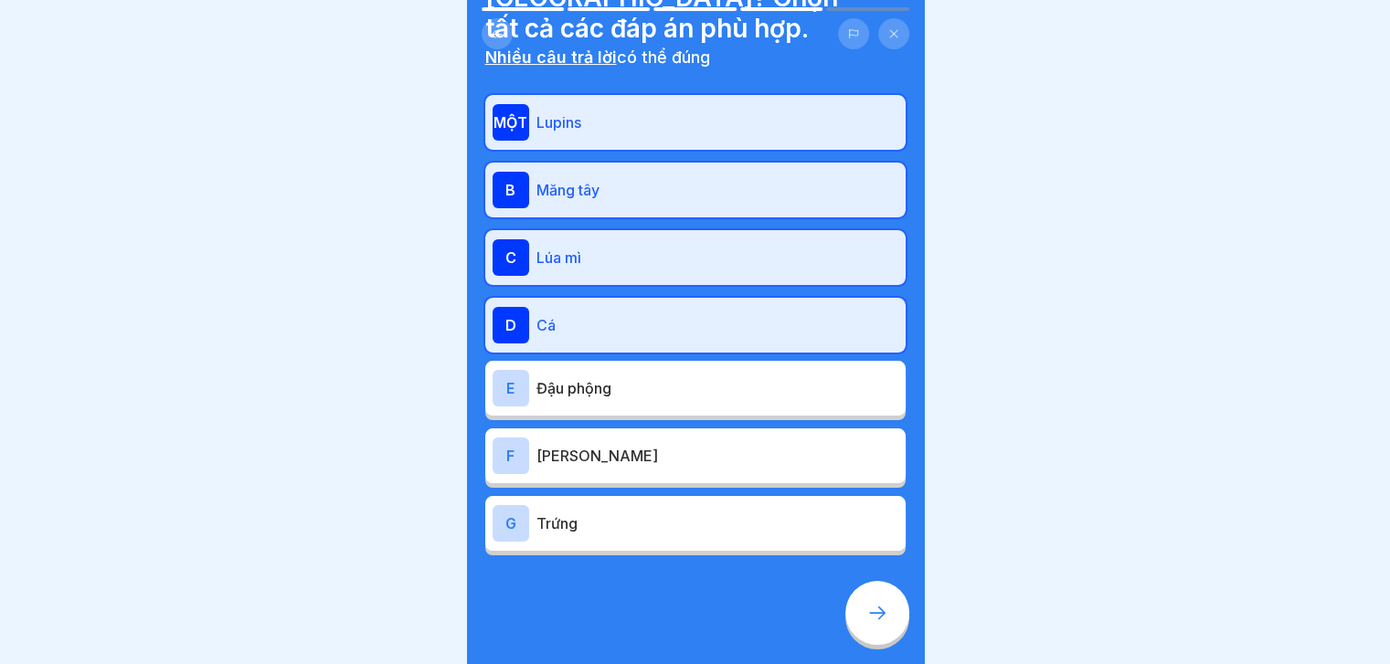
click at [665, 463] on div "MỘT Lupins B Măng tây C Lúa mì D Cá E Đậu phộng F Lưu huỳnh đioxit G Trứng" at bounding box center [695, 325] width 420 height 461
click at [665, 463] on p "[PERSON_NAME]" at bounding box center [717, 456] width 362 height 22
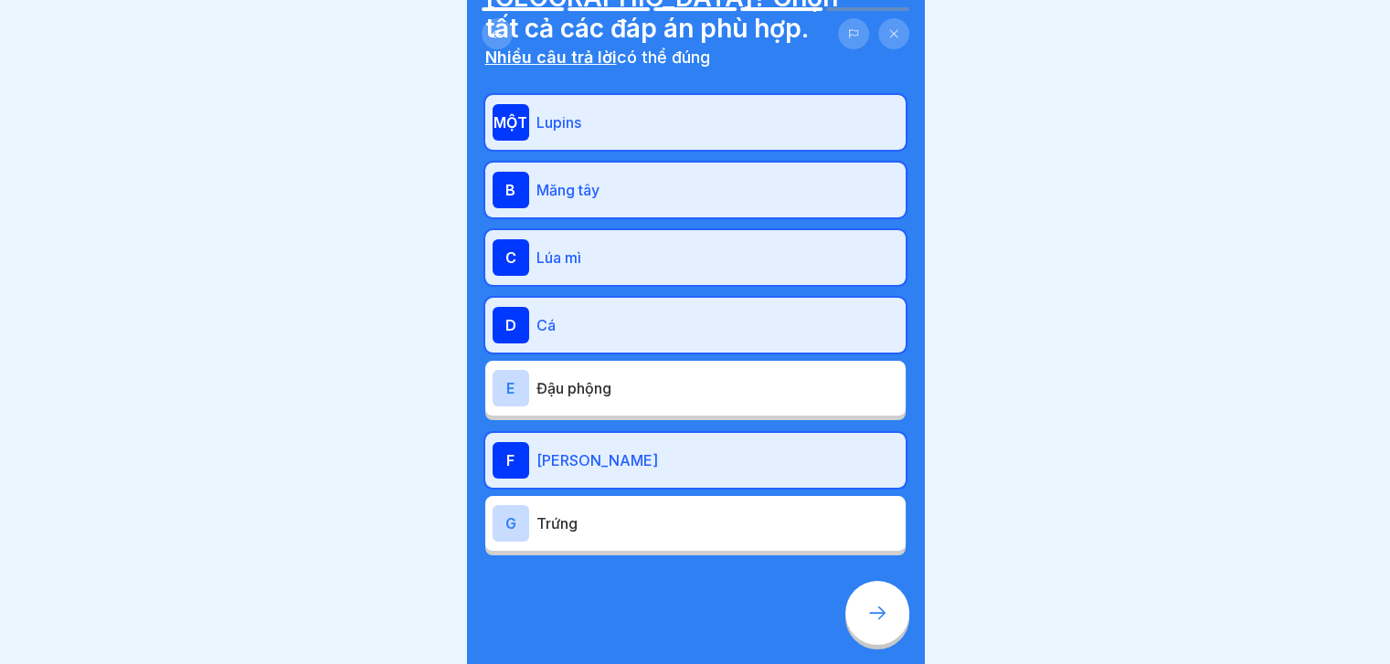
click at [577, 406] on div "E Đậu phộng" at bounding box center [695, 388] width 420 height 55
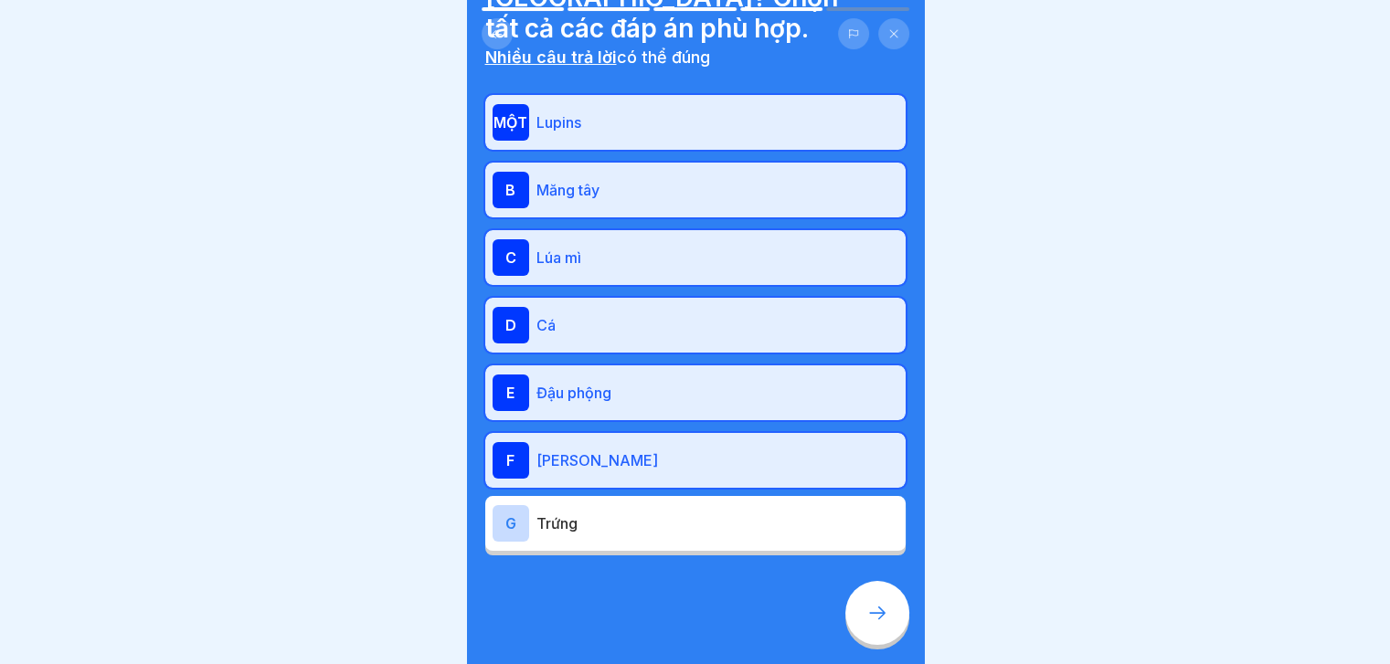
click at [598, 531] on p "Trứng" at bounding box center [717, 524] width 362 height 22
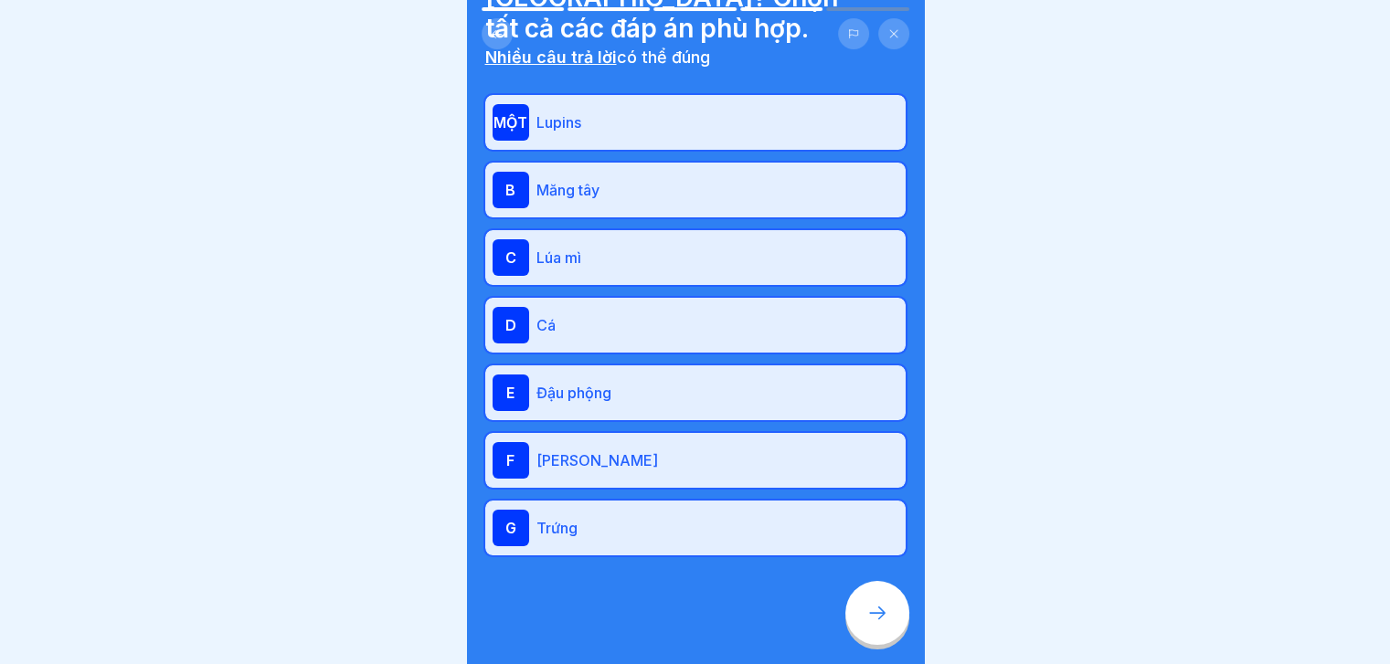
click at [886, 643] on div at bounding box center [877, 613] width 64 height 64
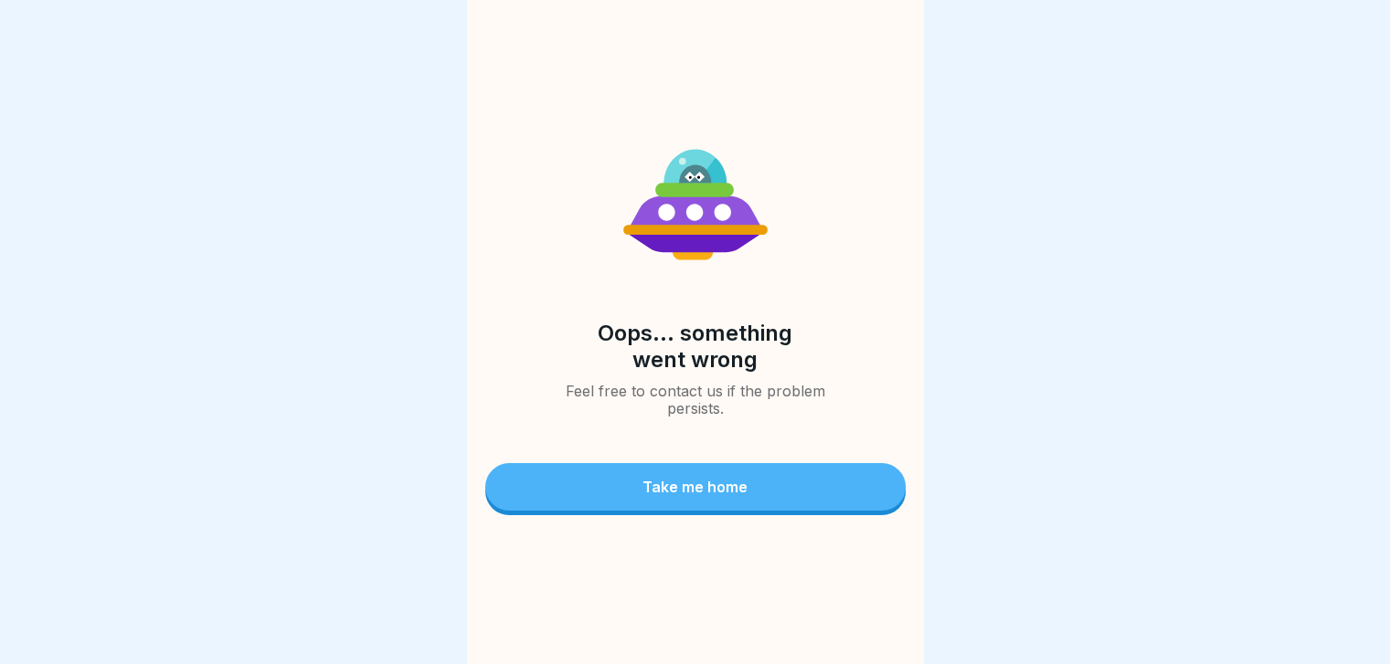
click at [786, 515] on link "Take me home" at bounding box center [695, 489] width 420 height 52
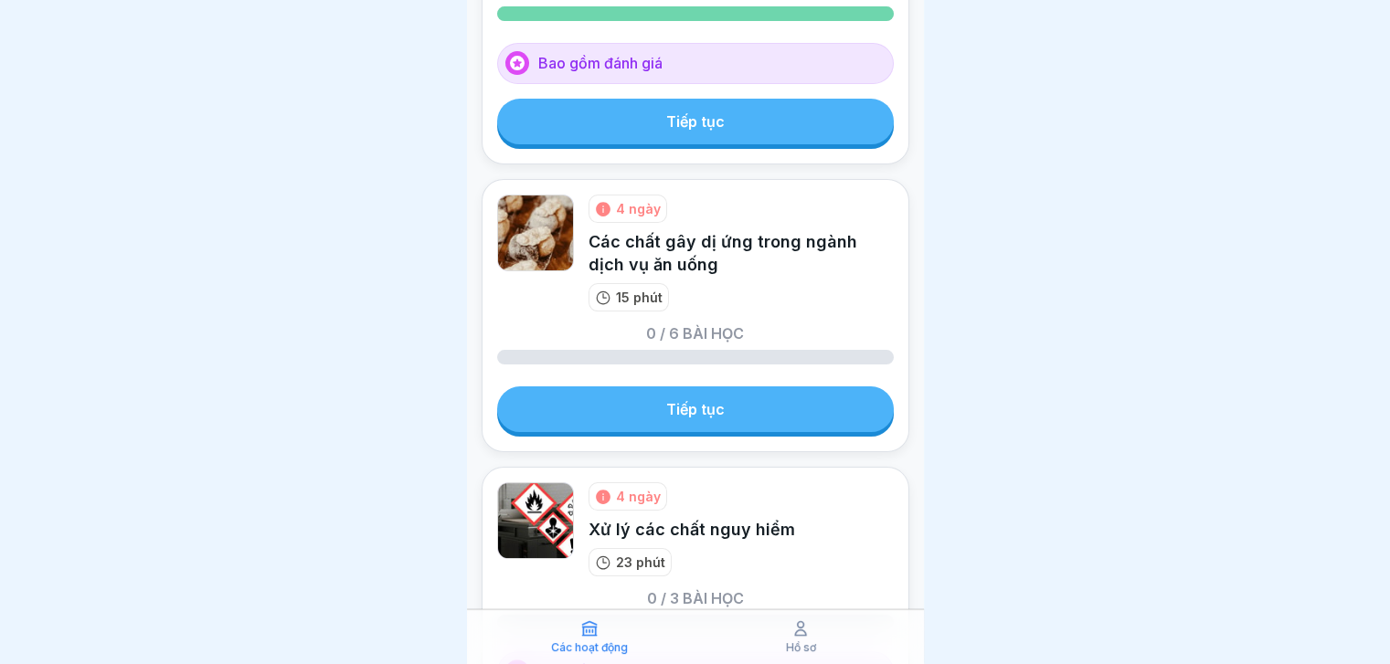
scroll to position [239, 0]
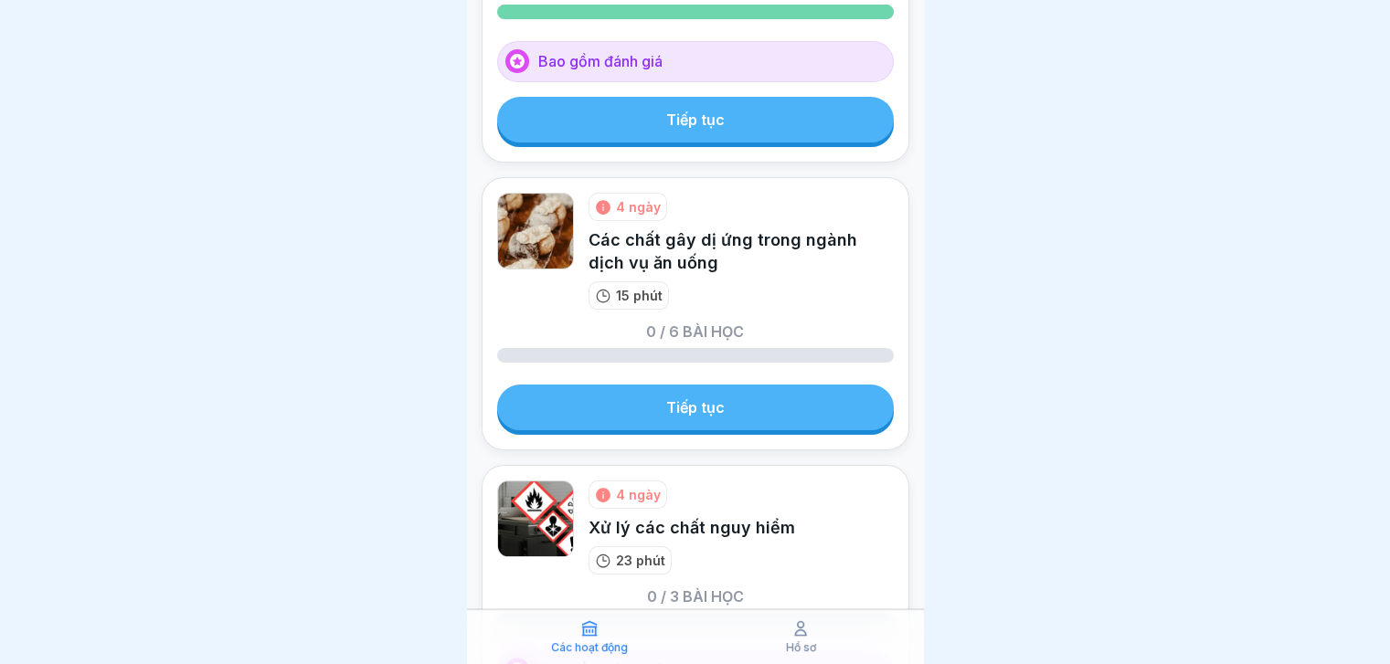
click at [705, 390] on link "Tiếp tục" at bounding box center [695, 408] width 397 height 46
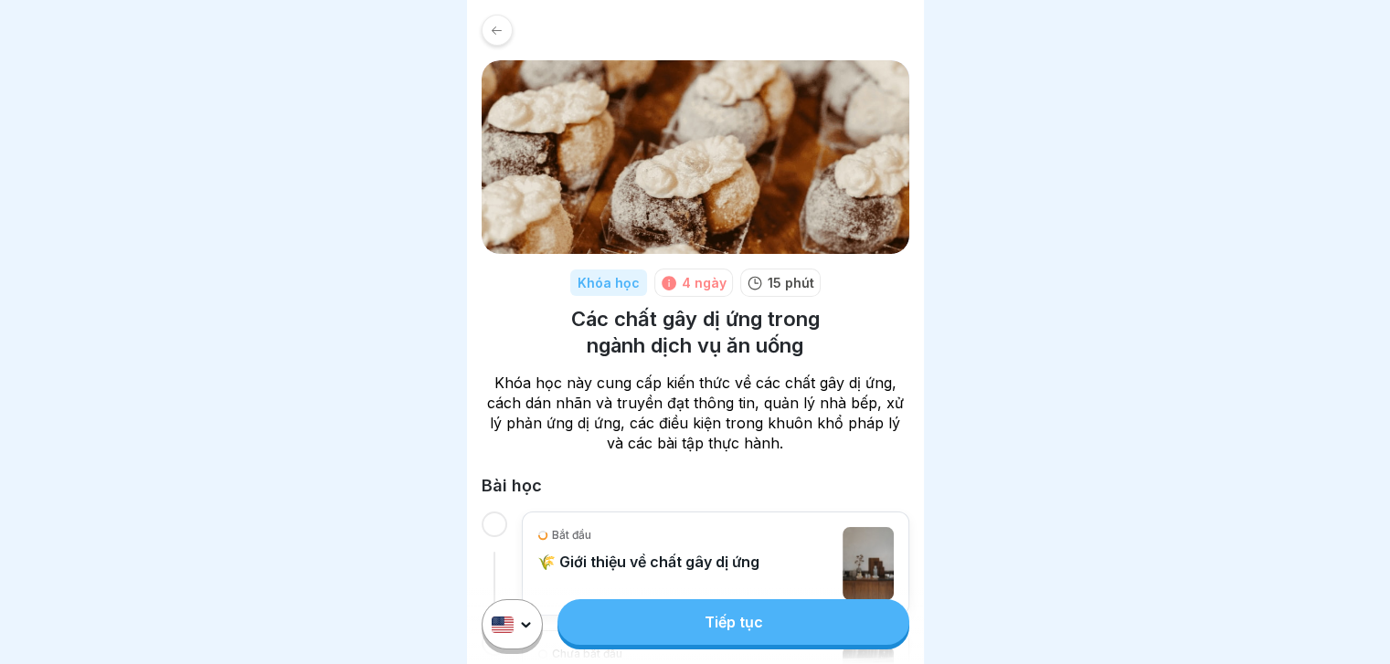
click at [714, 627] on link "Tiếp tục" at bounding box center [732, 622] width 351 height 46
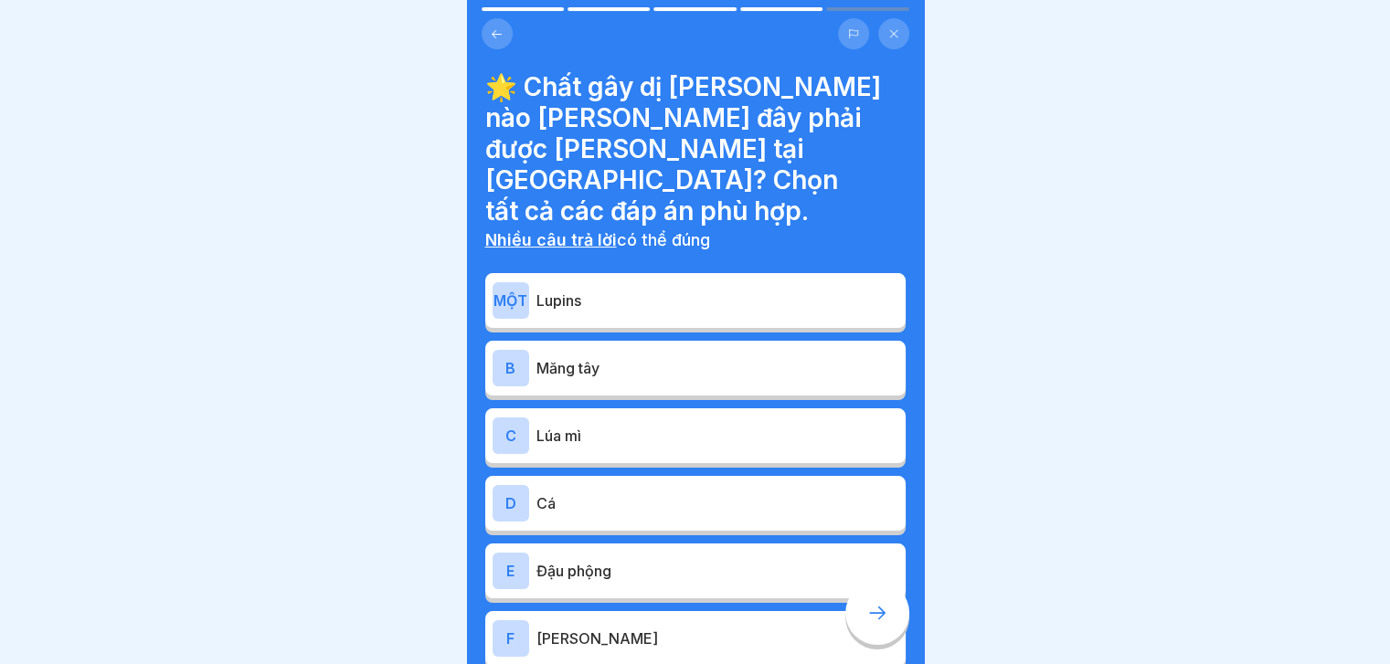
click at [591, 282] on div "MỘT Lupins" at bounding box center [695, 300] width 406 height 37
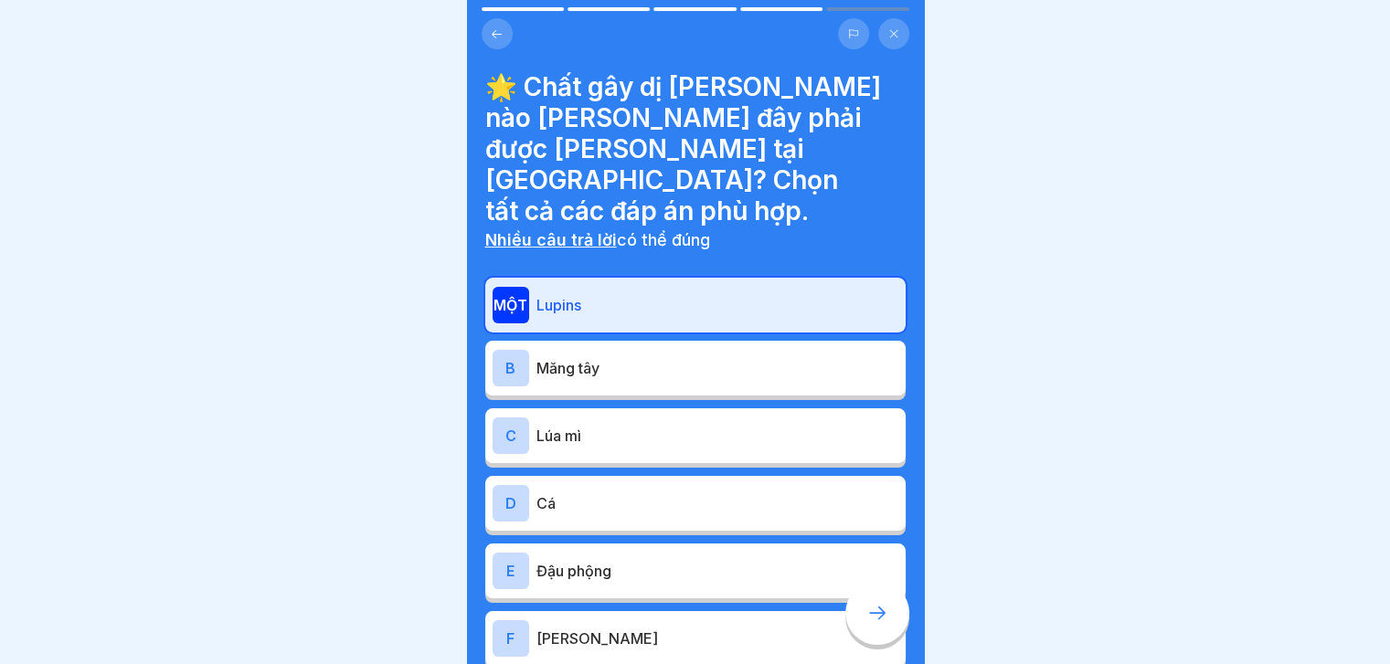
click at [588, 357] on p "Măng tây" at bounding box center [717, 368] width 362 height 22
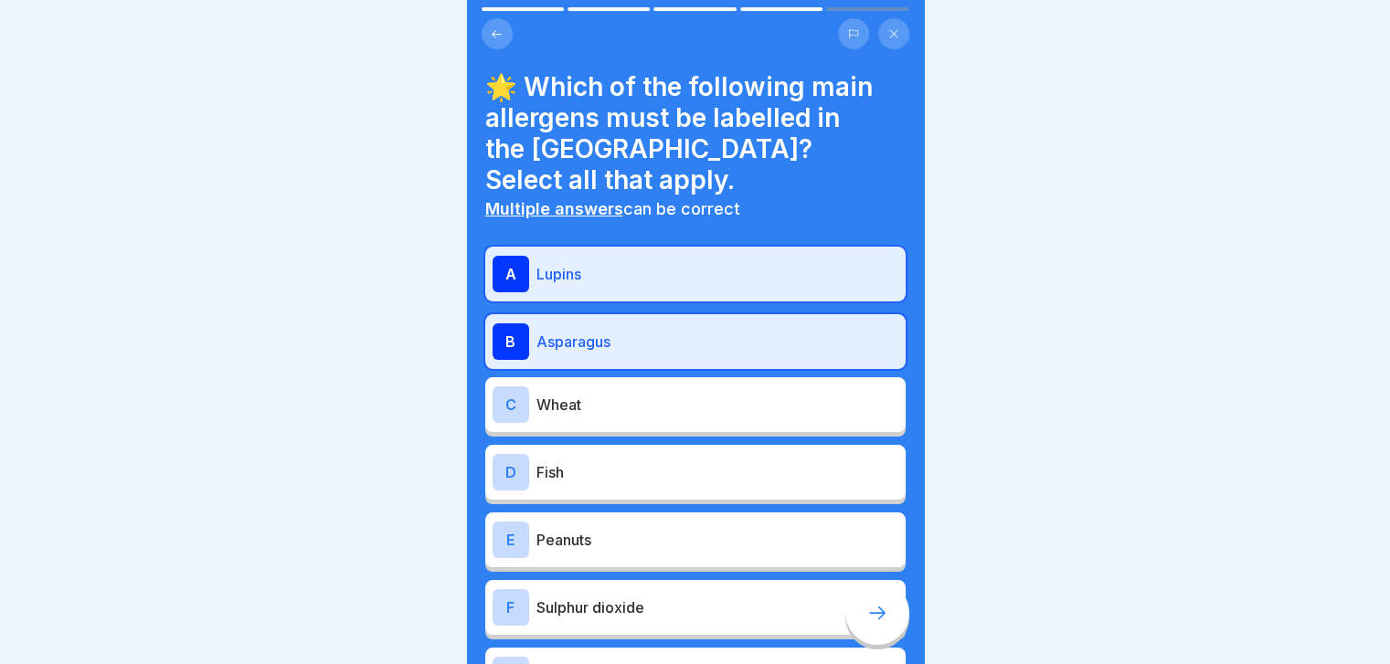
click at [951, 230] on div at bounding box center [695, 332] width 1390 height 664
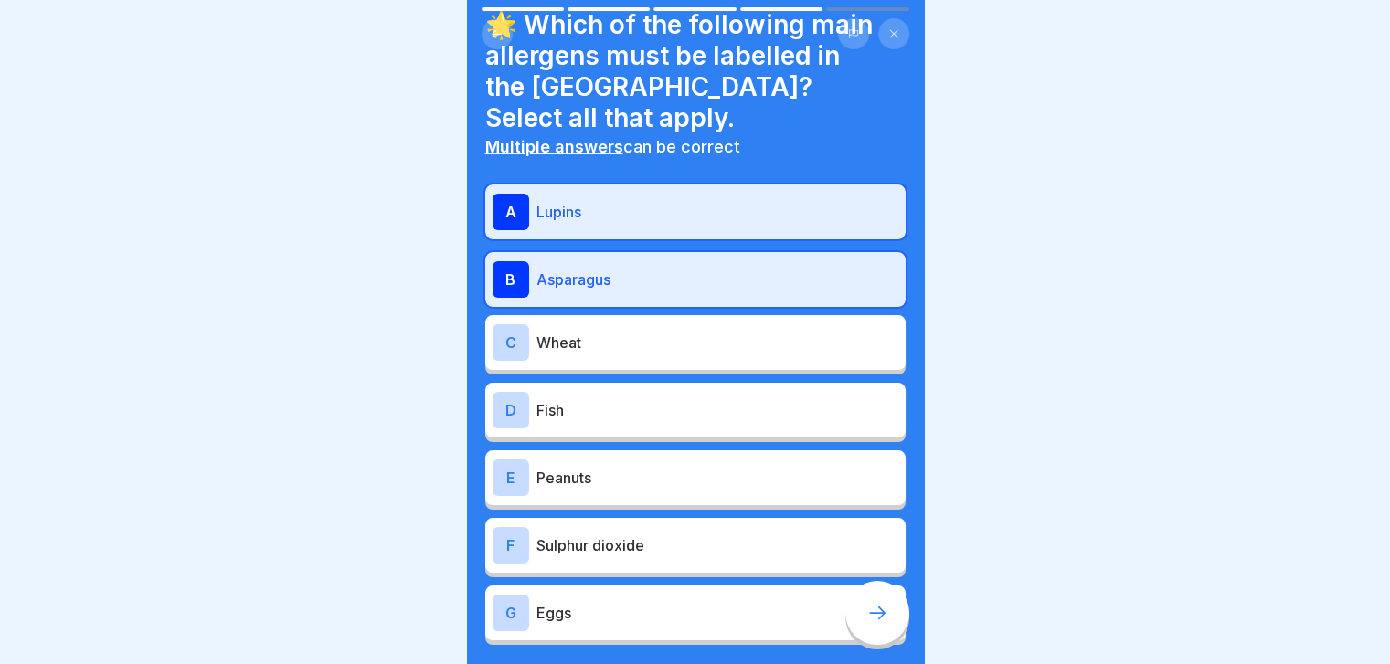
scroll to position [66, 0]
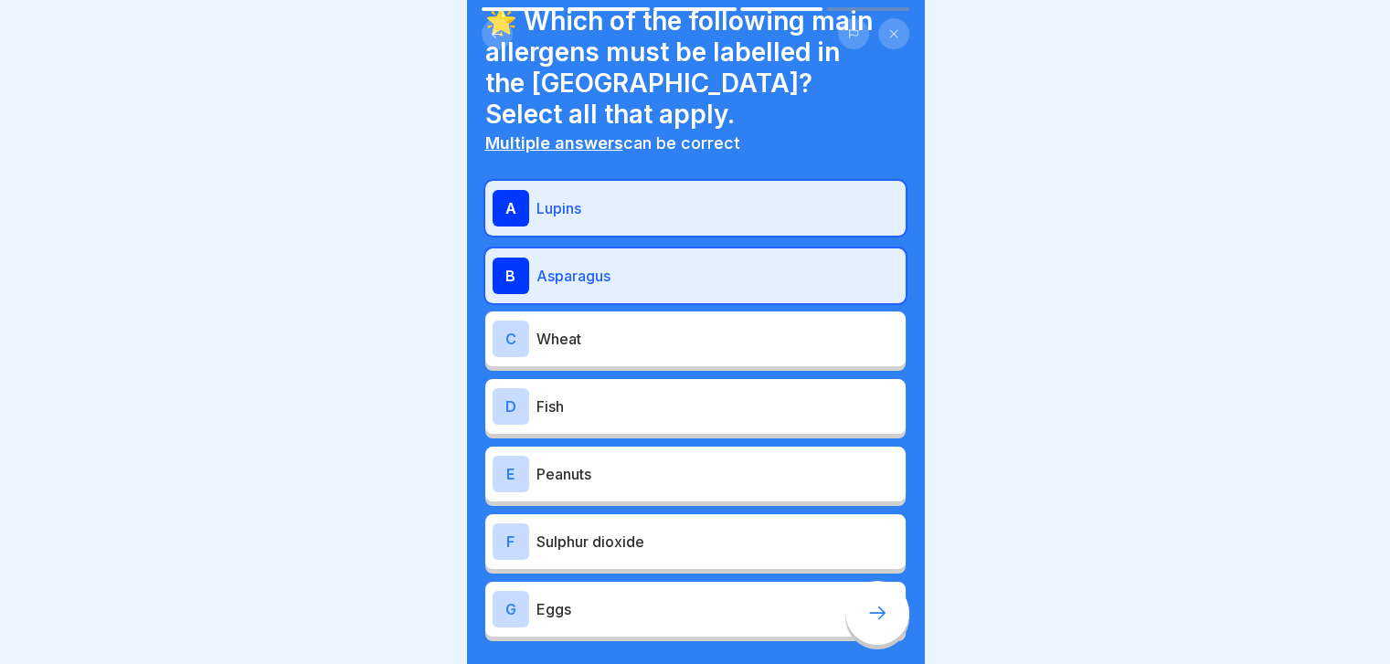
click at [724, 328] on p "Wheat" at bounding box center [717, 339] width 362 height 22
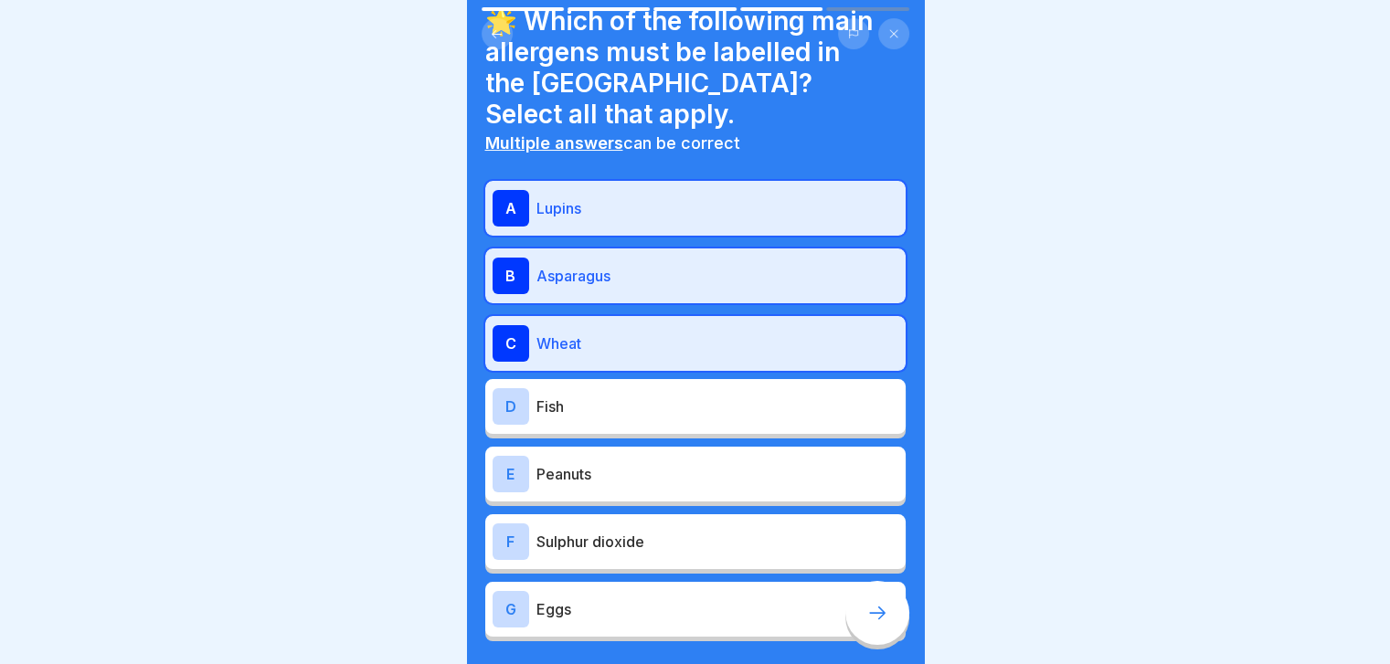
click at [694, 396] on p "Fish" at bounding box center [717, 407] width 362 height 22
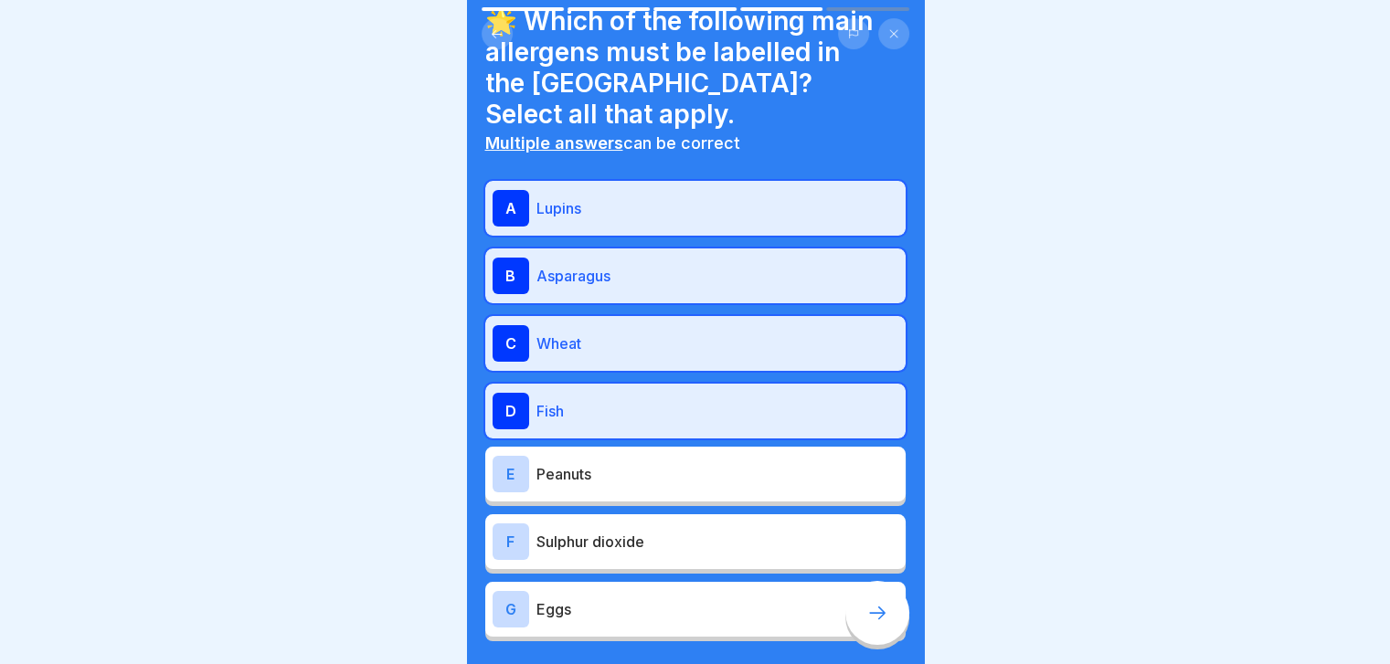
click at [674, 456] on div "E Peanuts" at bounding box center [695, 474] width 406 height 37
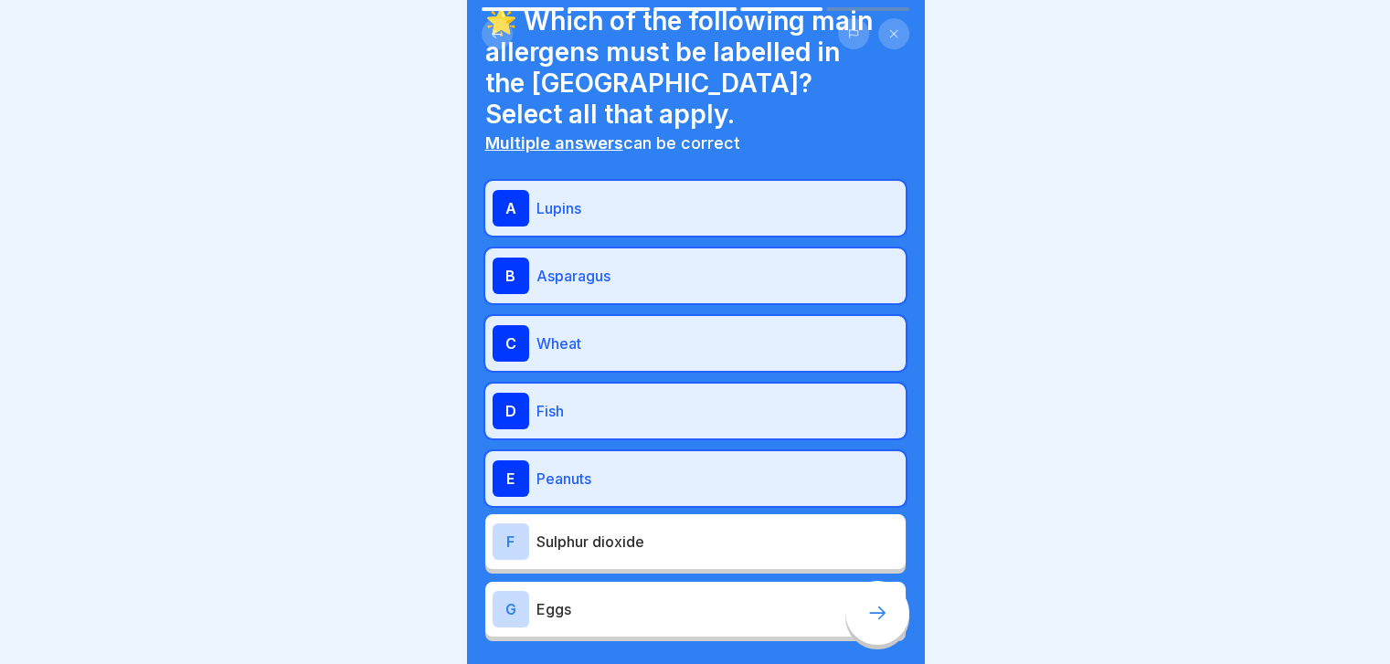
click at [698, 525] on div "F Sulphur dioxide" at bounding box center [695, 542] width 406 height 37
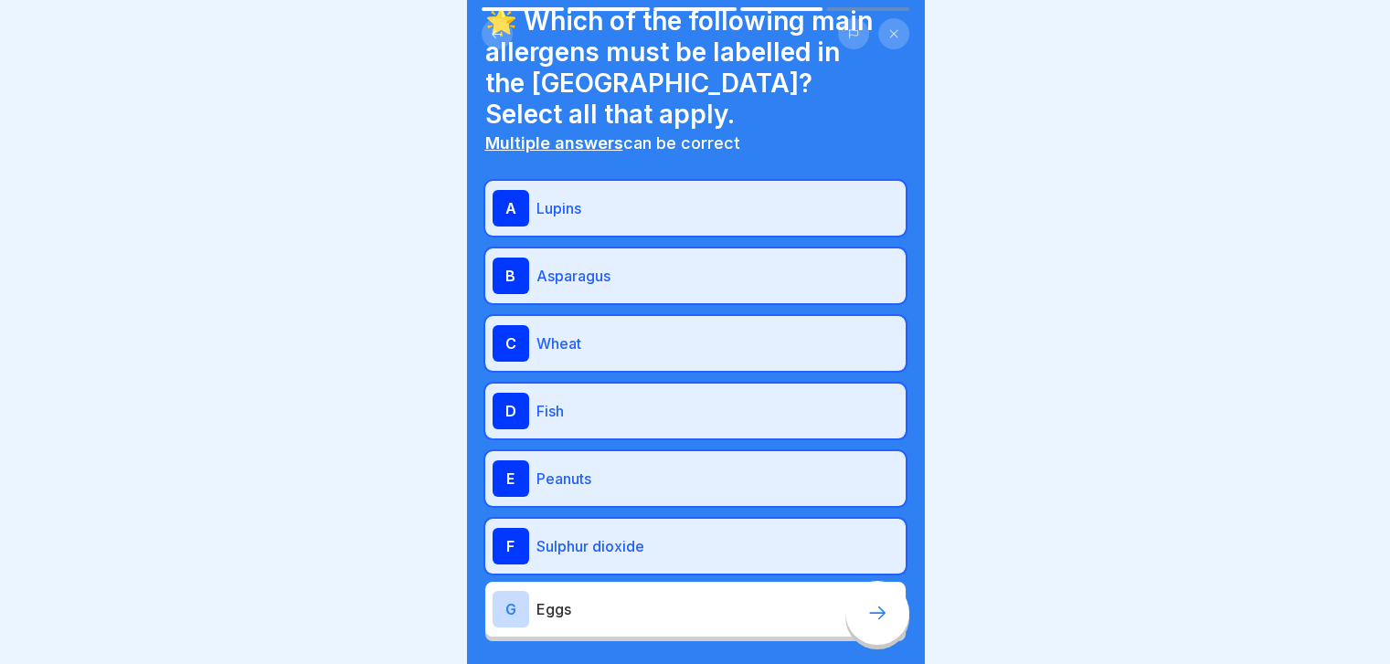
click at [698, 598] on p "Eggs" at bounding box center [717, 609] width 362 height 22
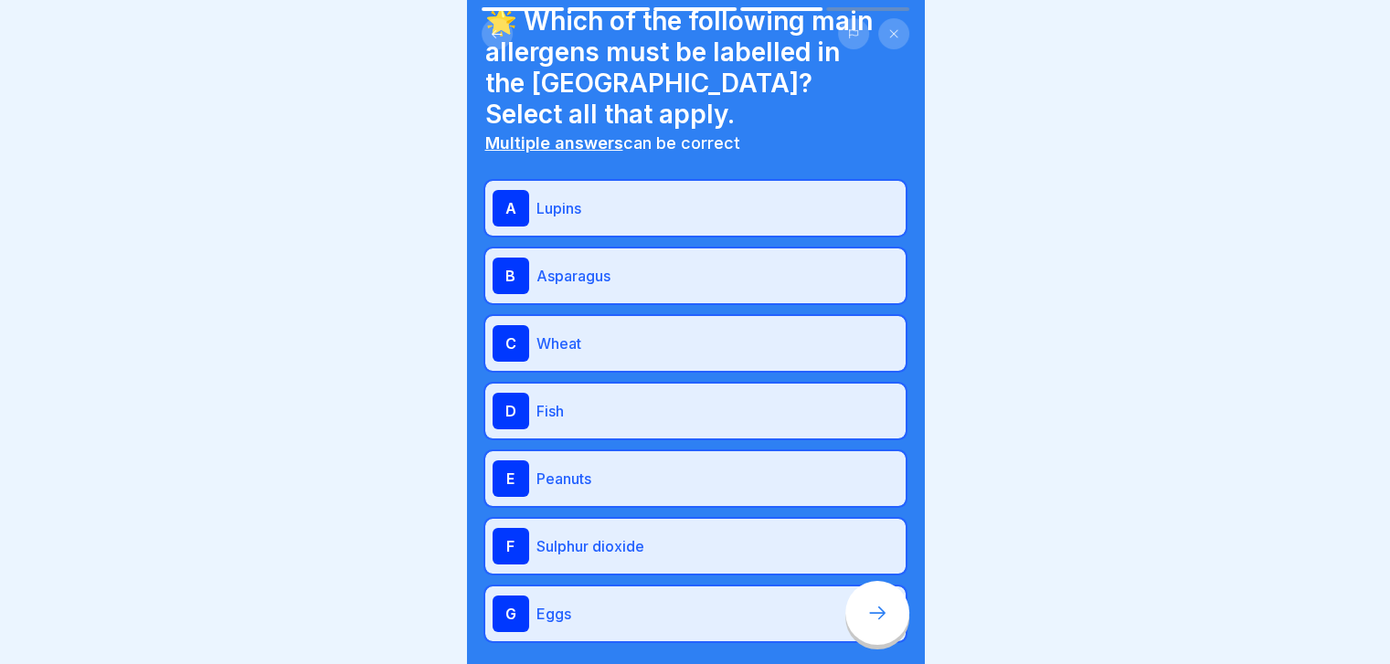
click at [875, 624] on icon at bounding box center [877, 613] width 22 height 22
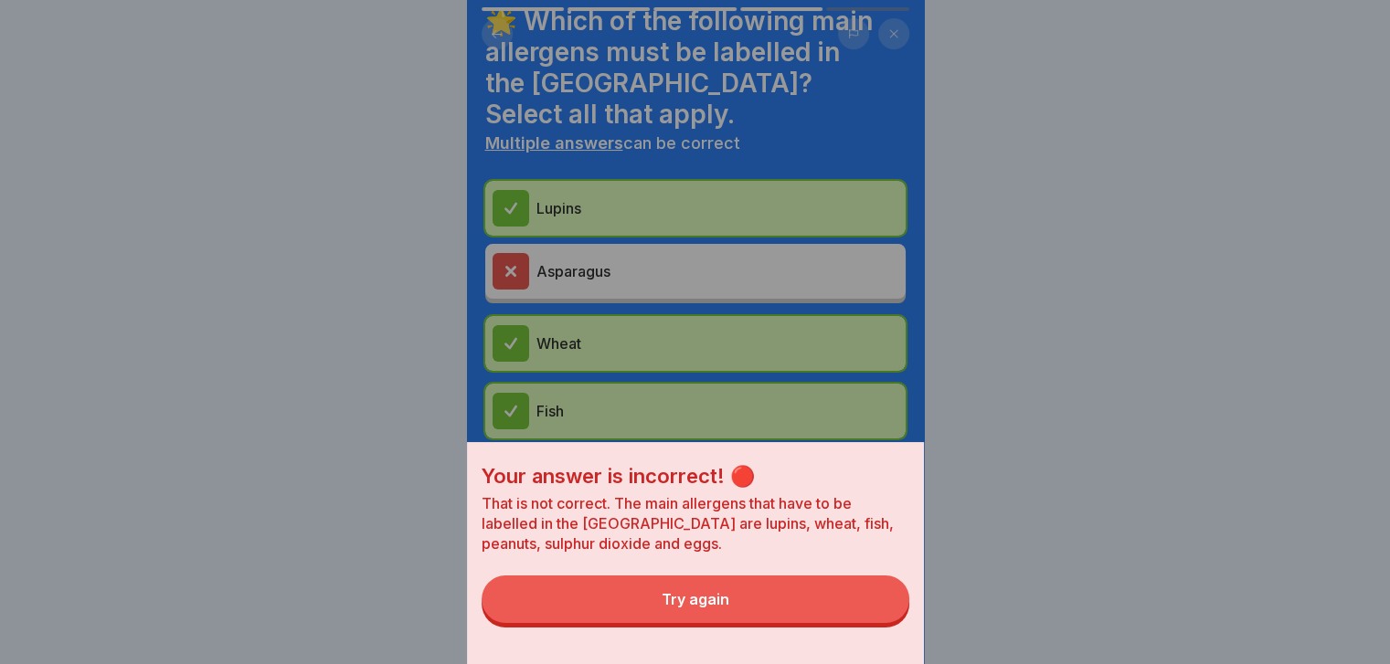
click at [875, 623] on button "Try again" at bounding box center [696, 600] width 428 height 48
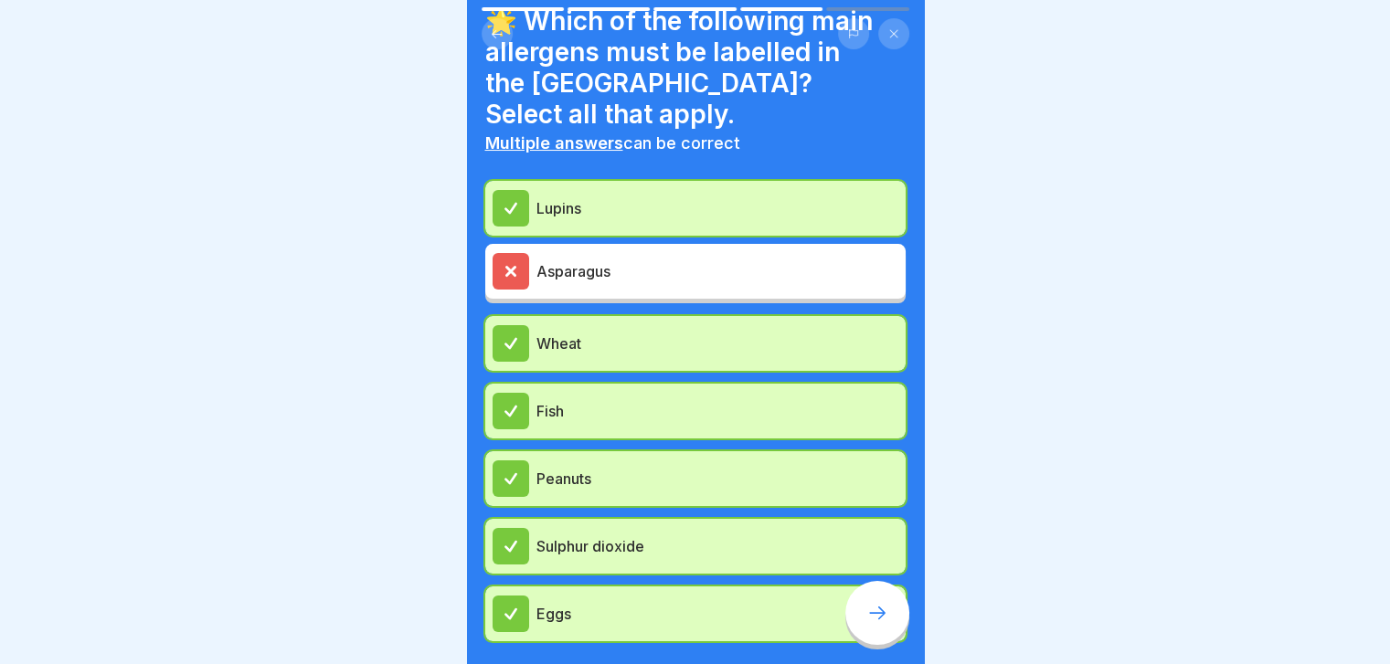
click at [875, 624] on icon at bounding box center [877, 613] width 22 height 22
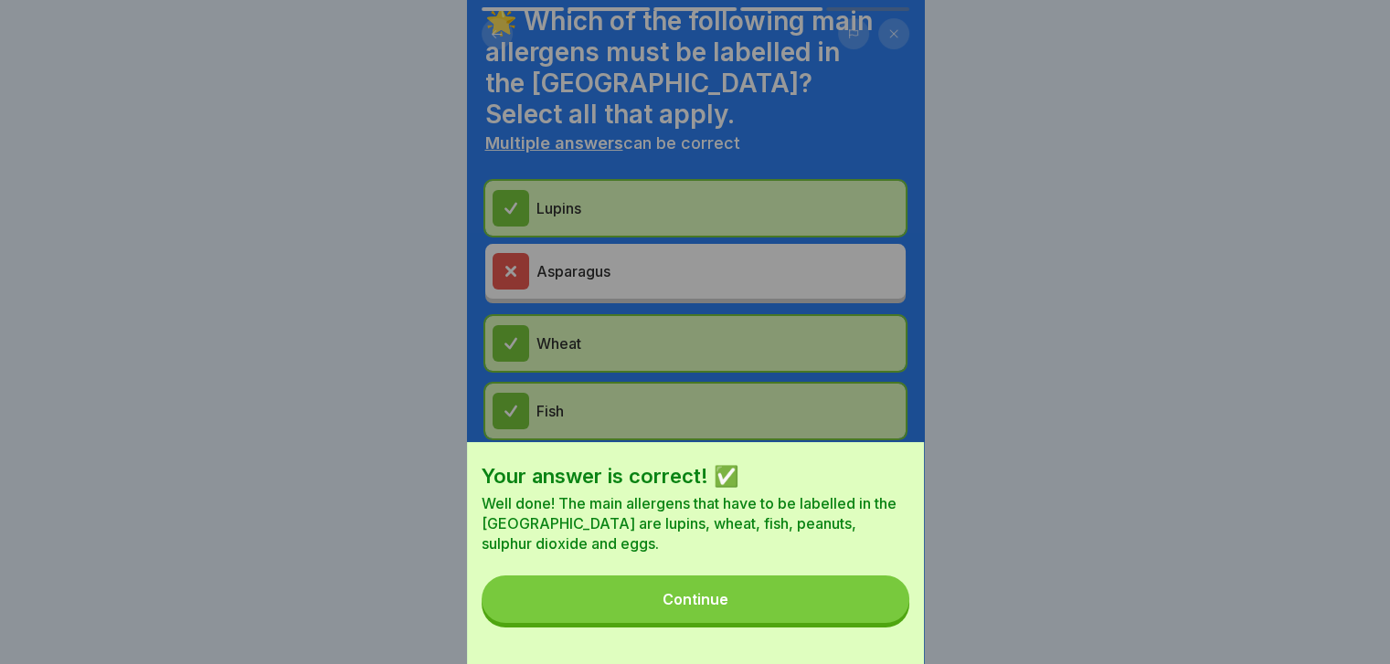
click at [875, 623] on button "Continue" at bounding box center [696, 600] width 428 height 48
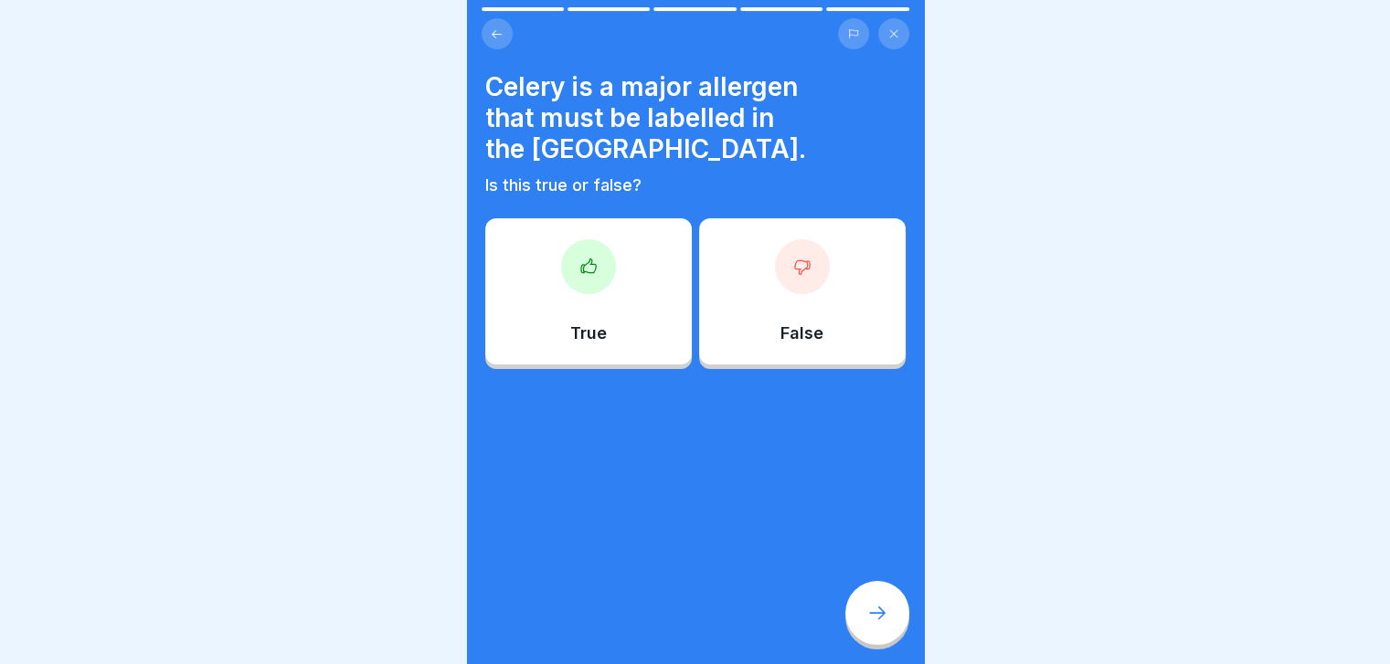
click at [552, 218] on div "True" at bounding box center [588, 291] width 207 height 146
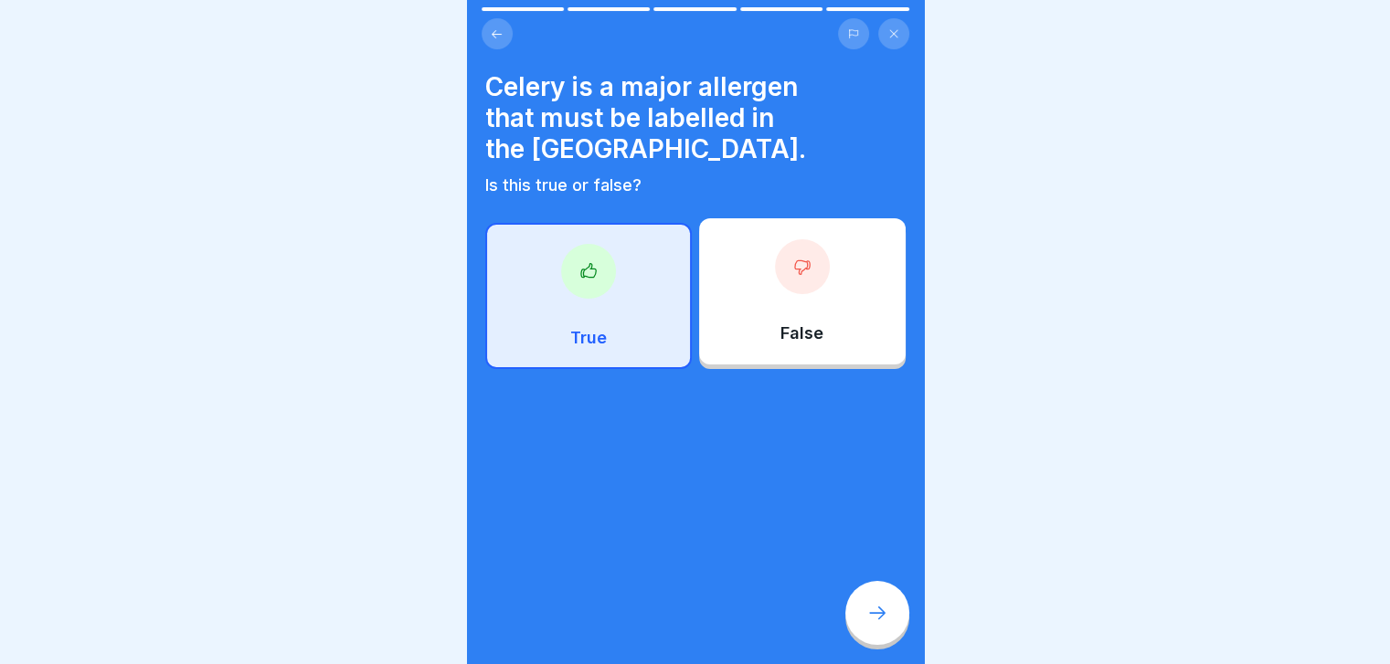
click at [855, 624] on div at bounding box center [877, 613] width 64 height 64
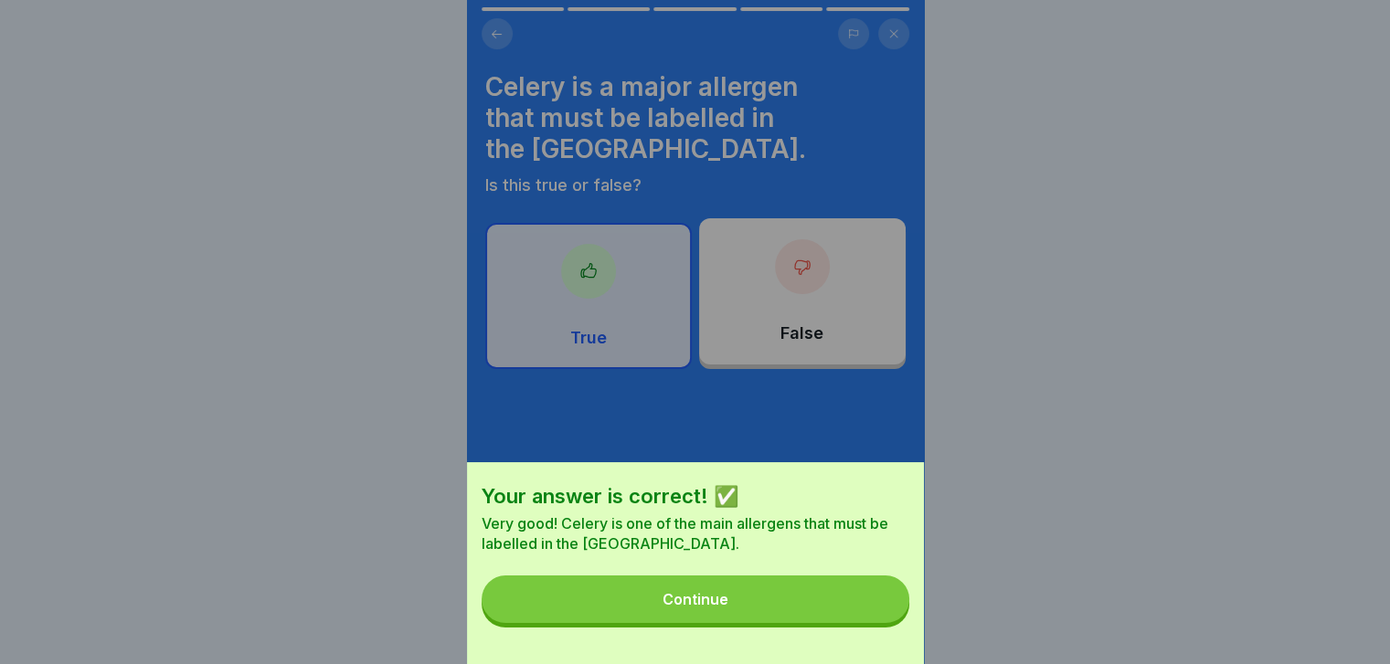
click at [855, 623] on button "Continue" at bounding box center [696, 600] width 428 height 48
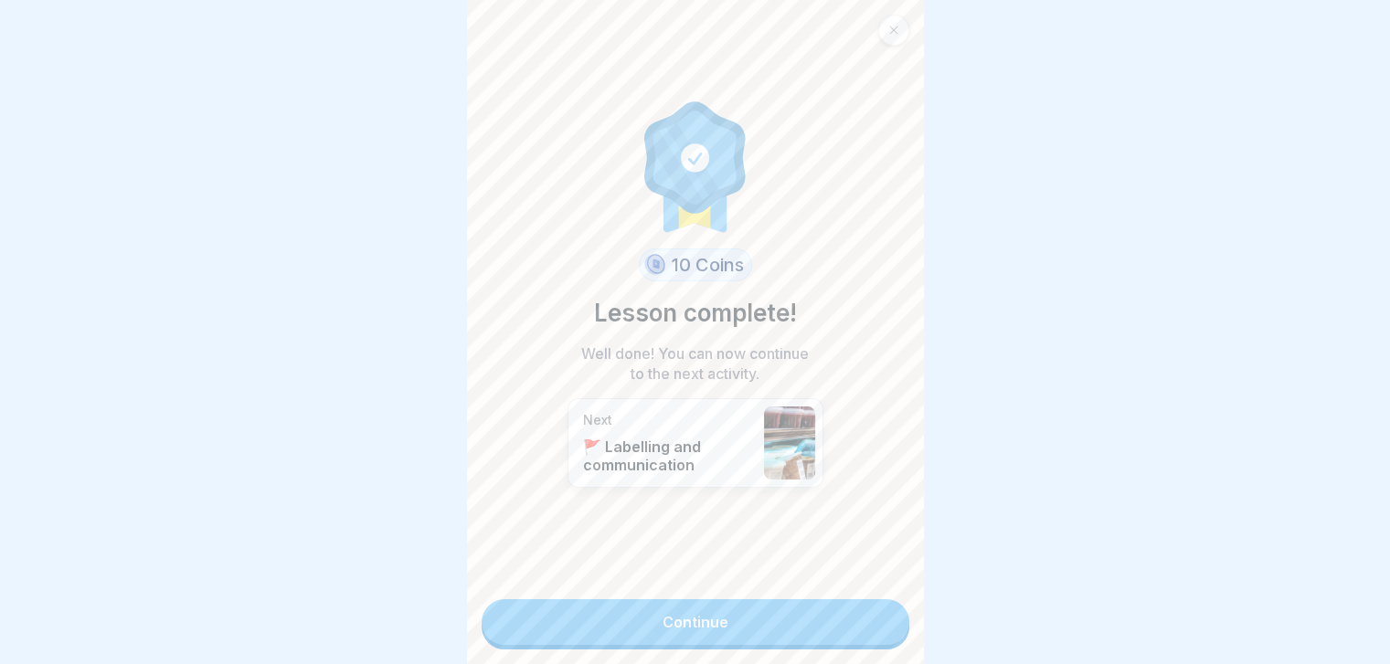
click at [855, 624] on link "Continue" at bounding box center [696, 622] width 428 height 46
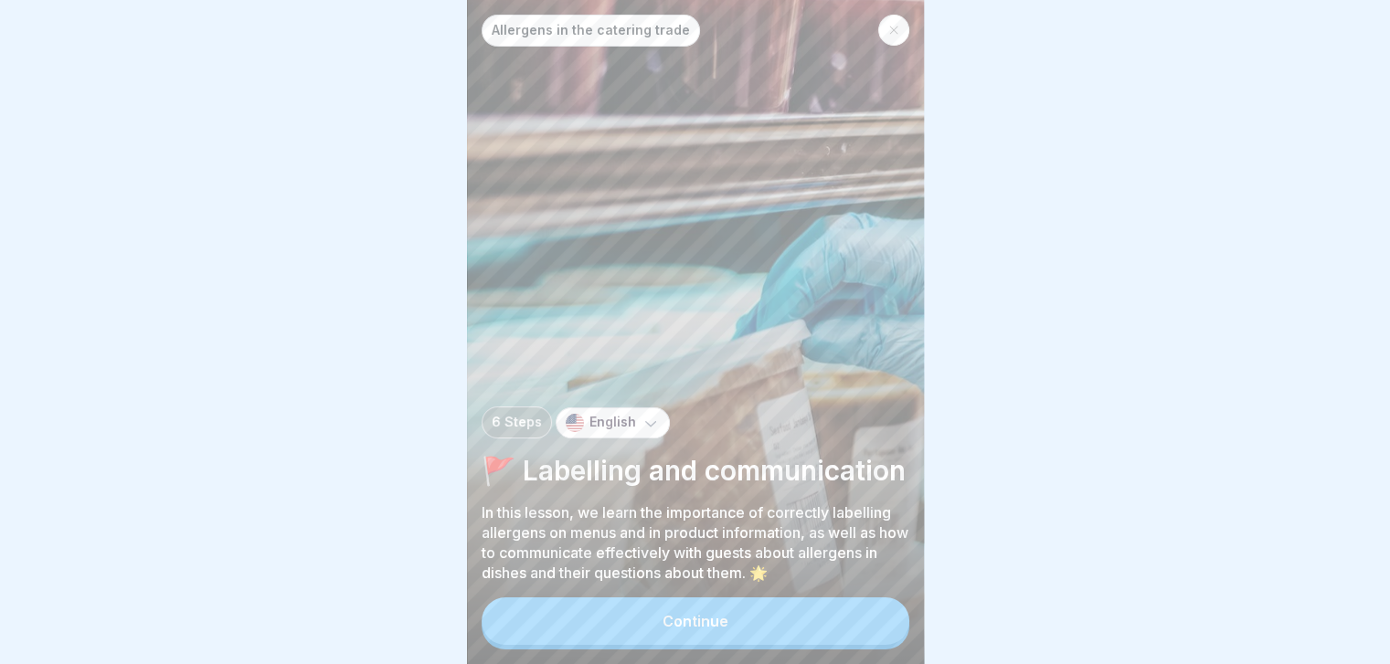
click at [855, 624] on button "Continue" at bounding box center [696, 622] width 428 height 48
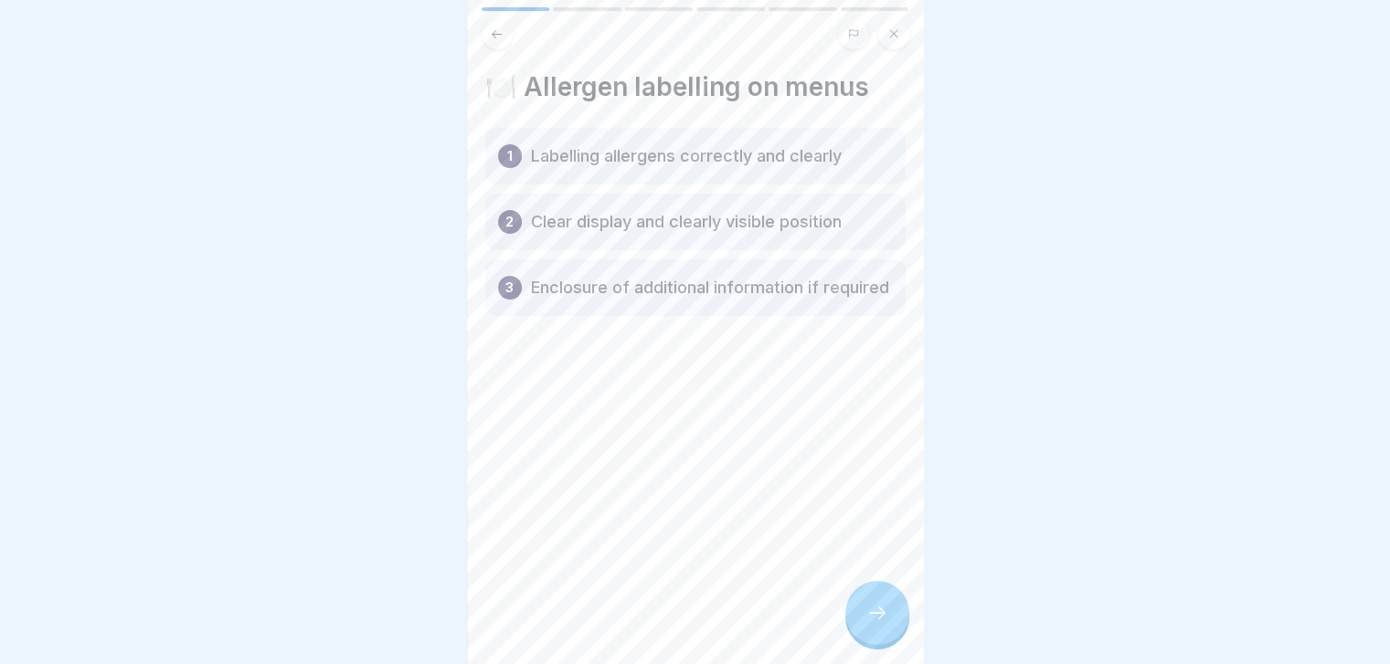
click at [855, 624] on div at bounding box center [877, 613] width 64 height 64
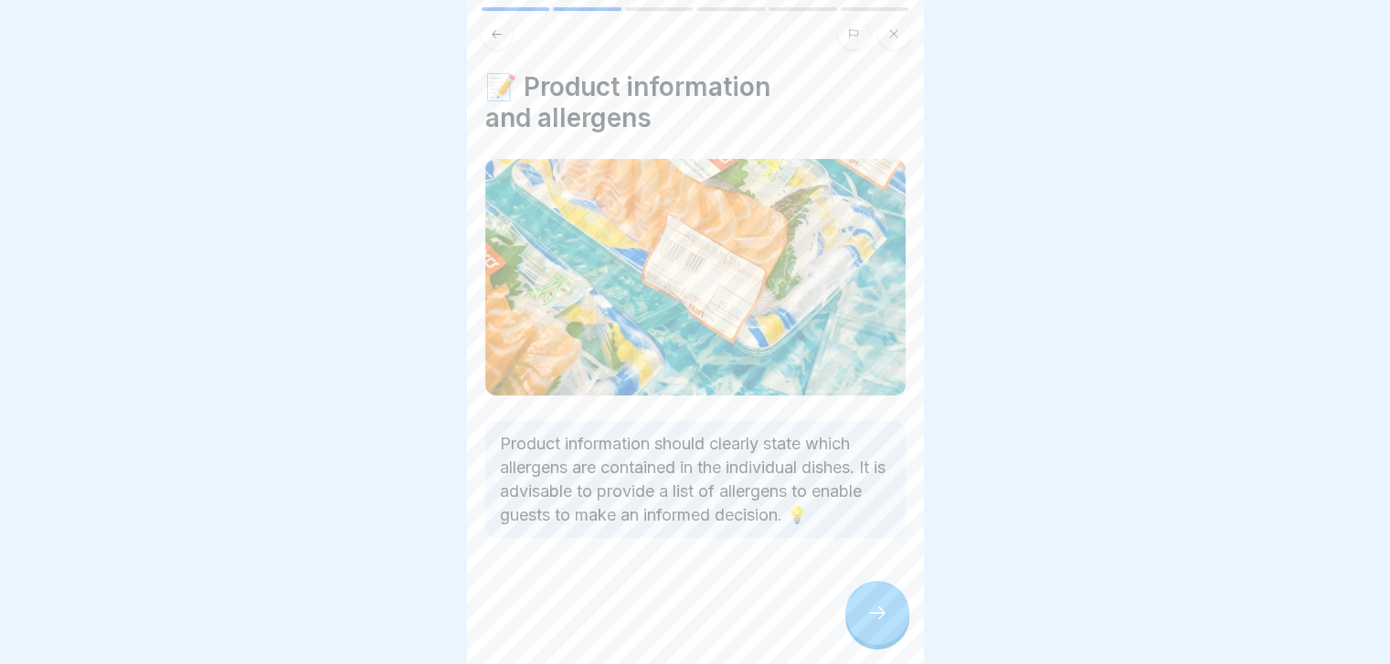
click at [855, 624] on div at bounding box center [877, 613] width 64 height 64
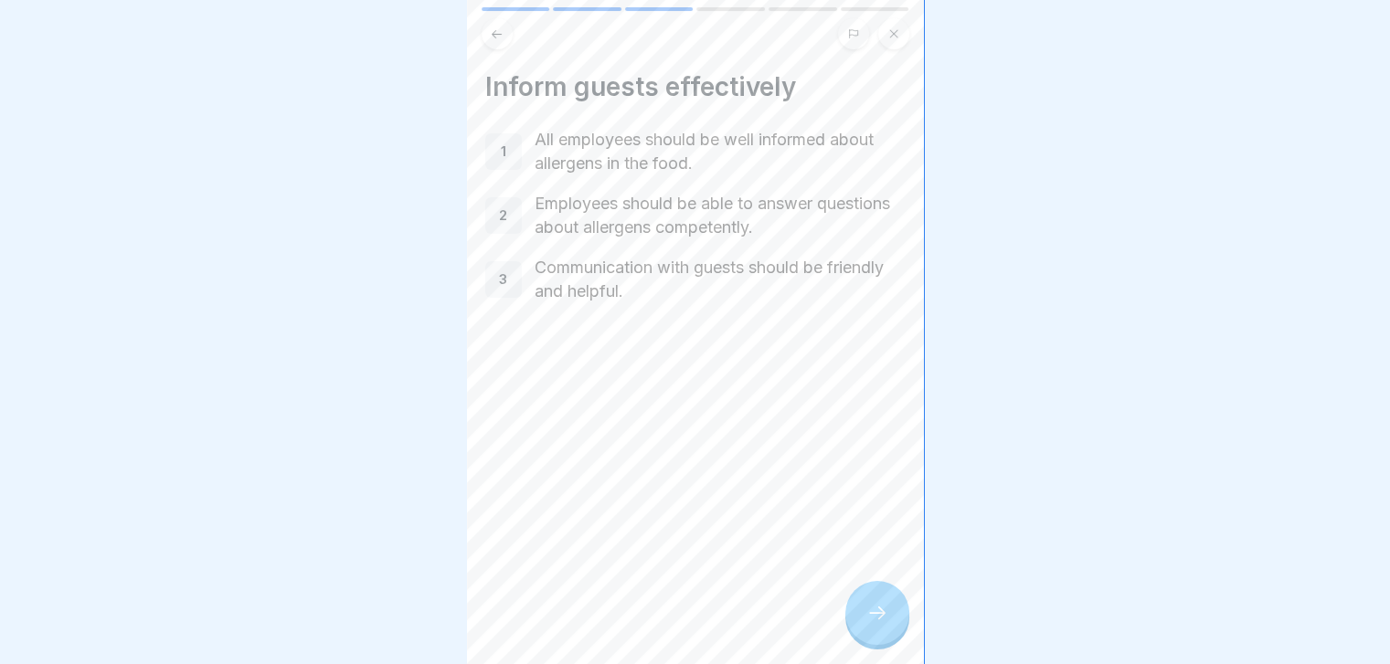
click at [855, 624] on div at bounding box center [877, 613] width 64 height 64
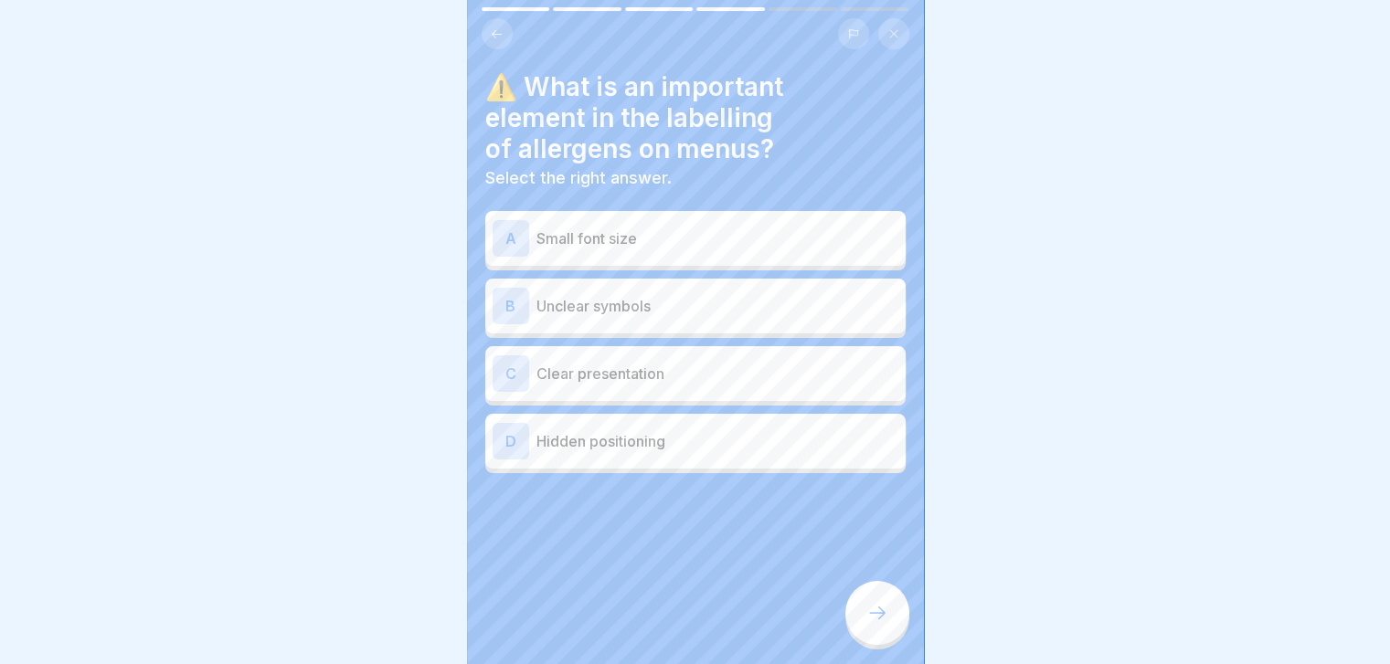
click at [694, 313] on p "Unclear symbols" at bounding box center [717, 306] width 362 height 22
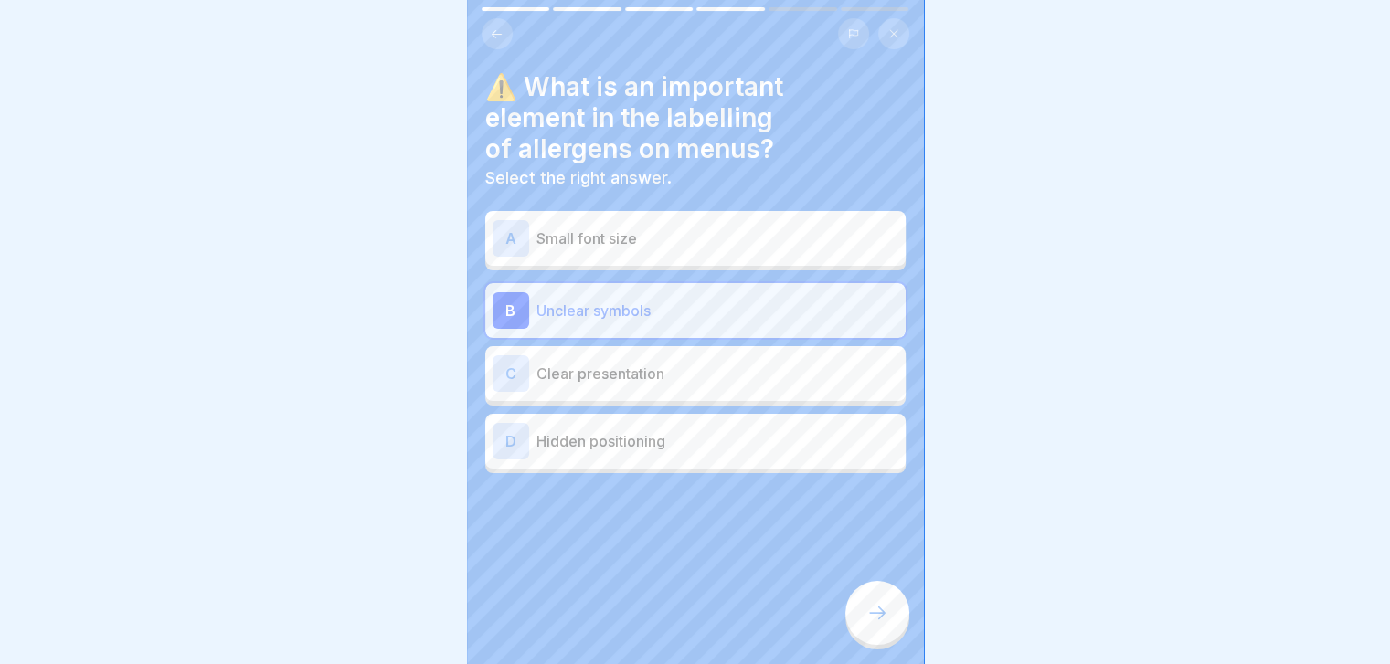
click at [890, 634] on div at bounding box center [877, 613] width 64 height 64
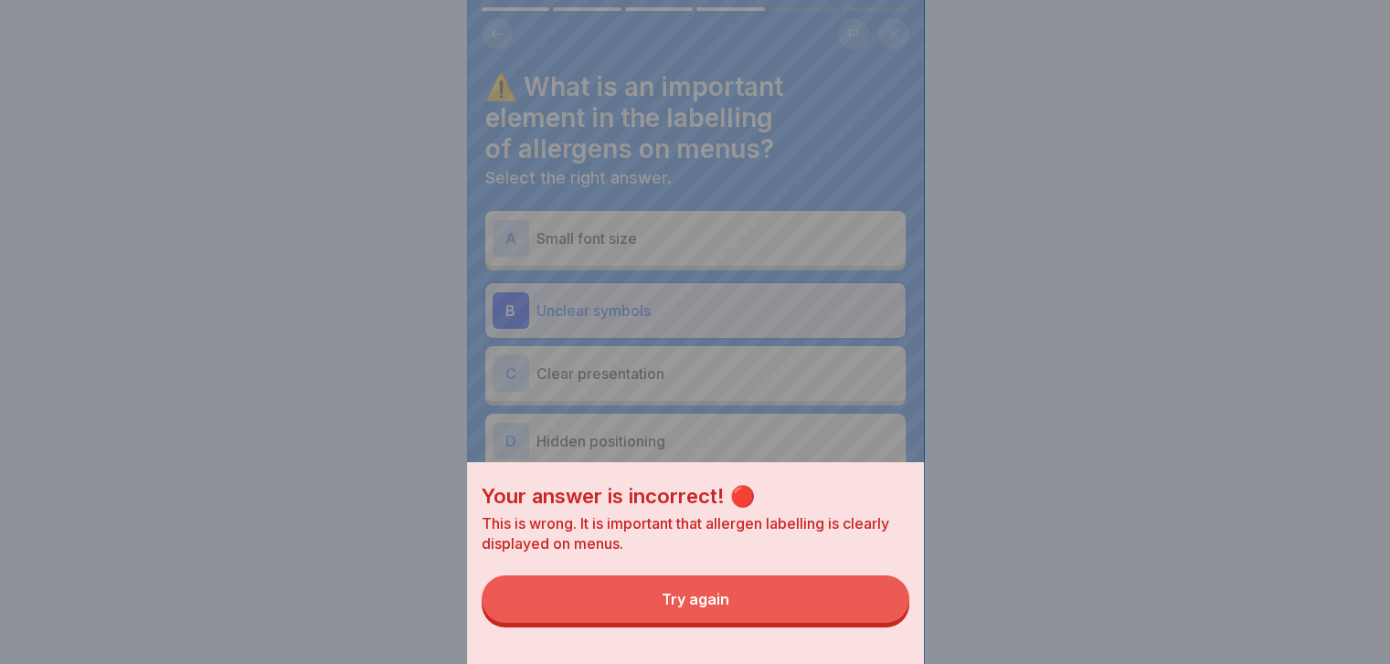
click at [890, 623] on button "Try again" at bounding box center [696, 600] width 428 height 48
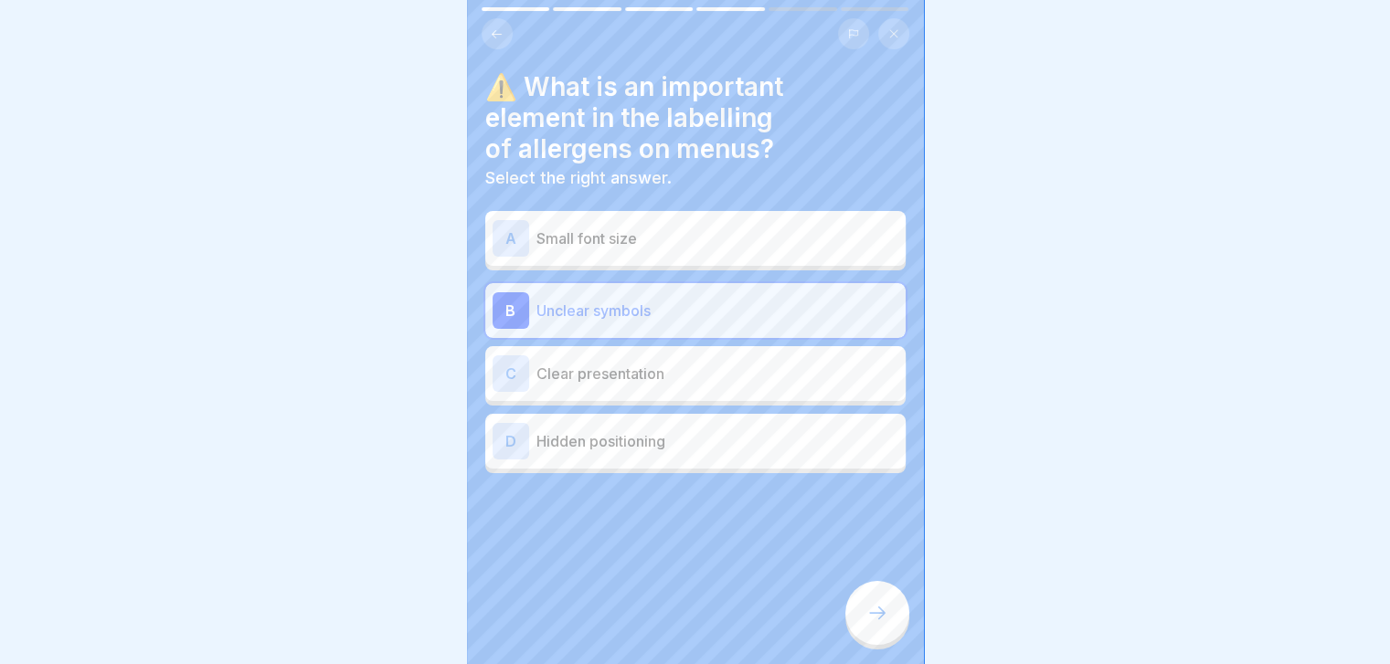
click at [793, 250] on div "A Small font size" at bounding box center [695, 238] width 406 height 37
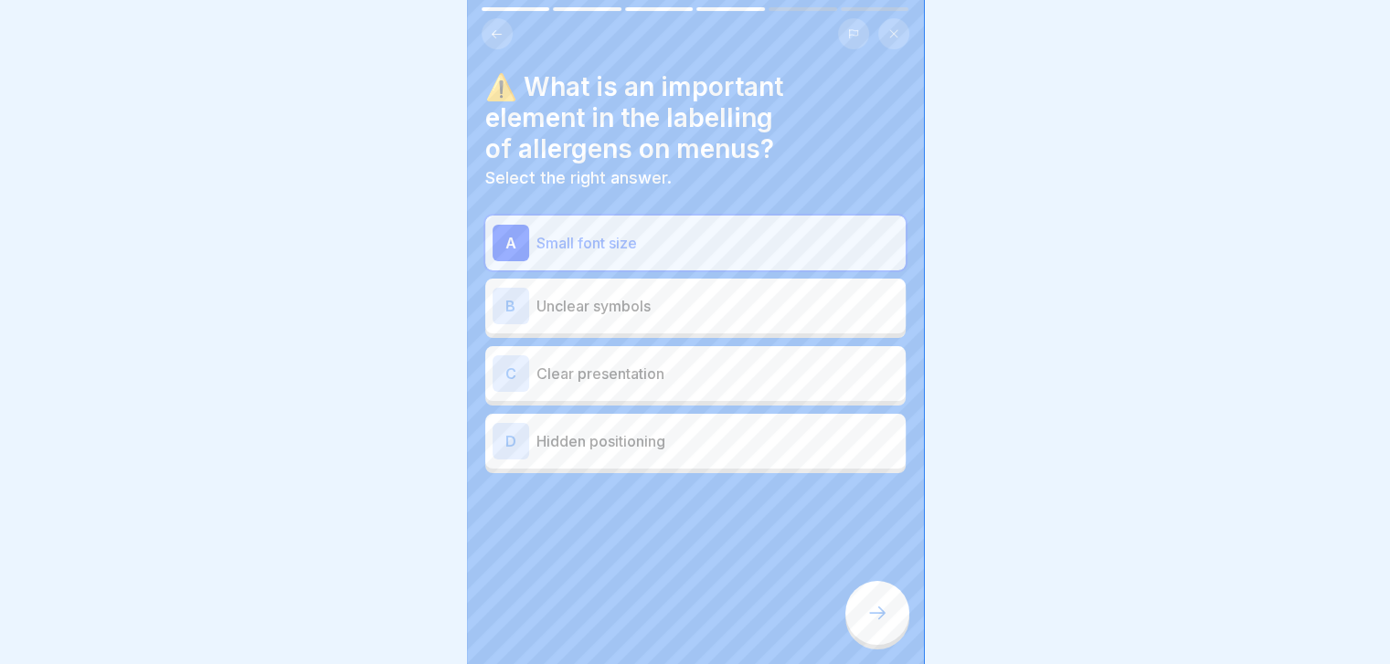
click at [868, 599] on div at bounding box center [877, 613] width 64 height 64
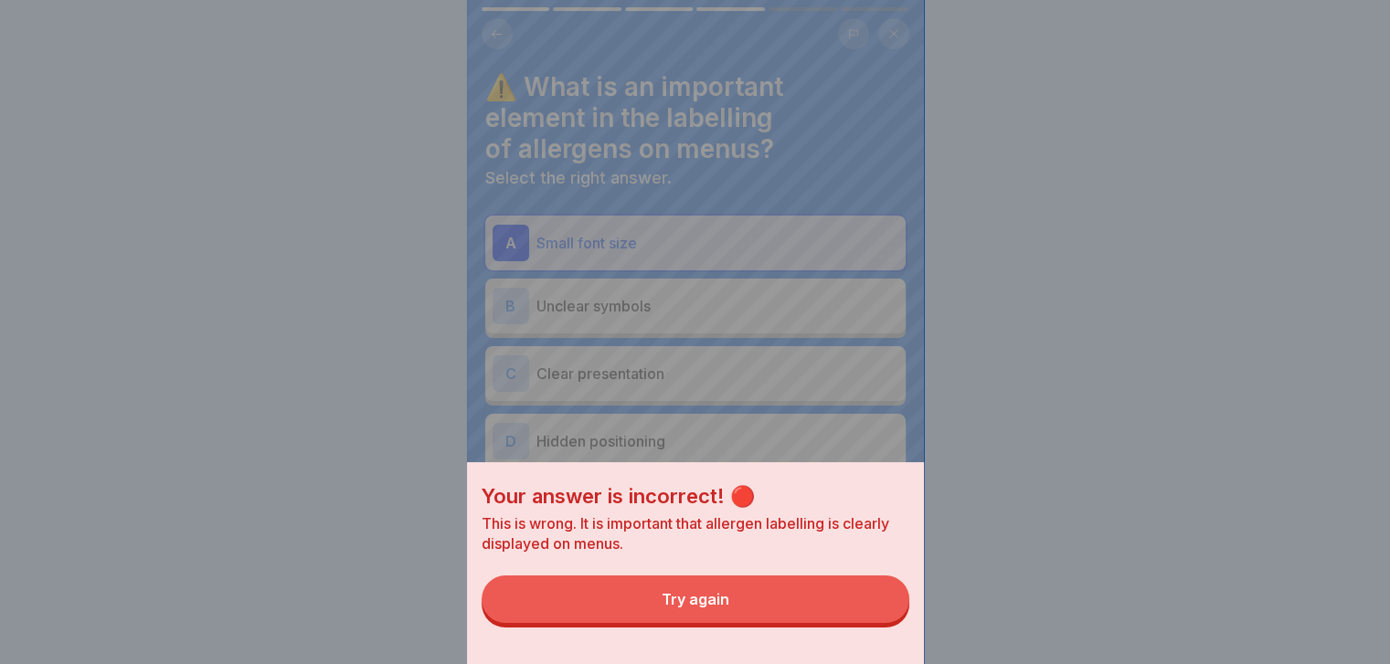
click at [868, 599] on button "Try again" at bounding box center [696, 600] width 428 height 48
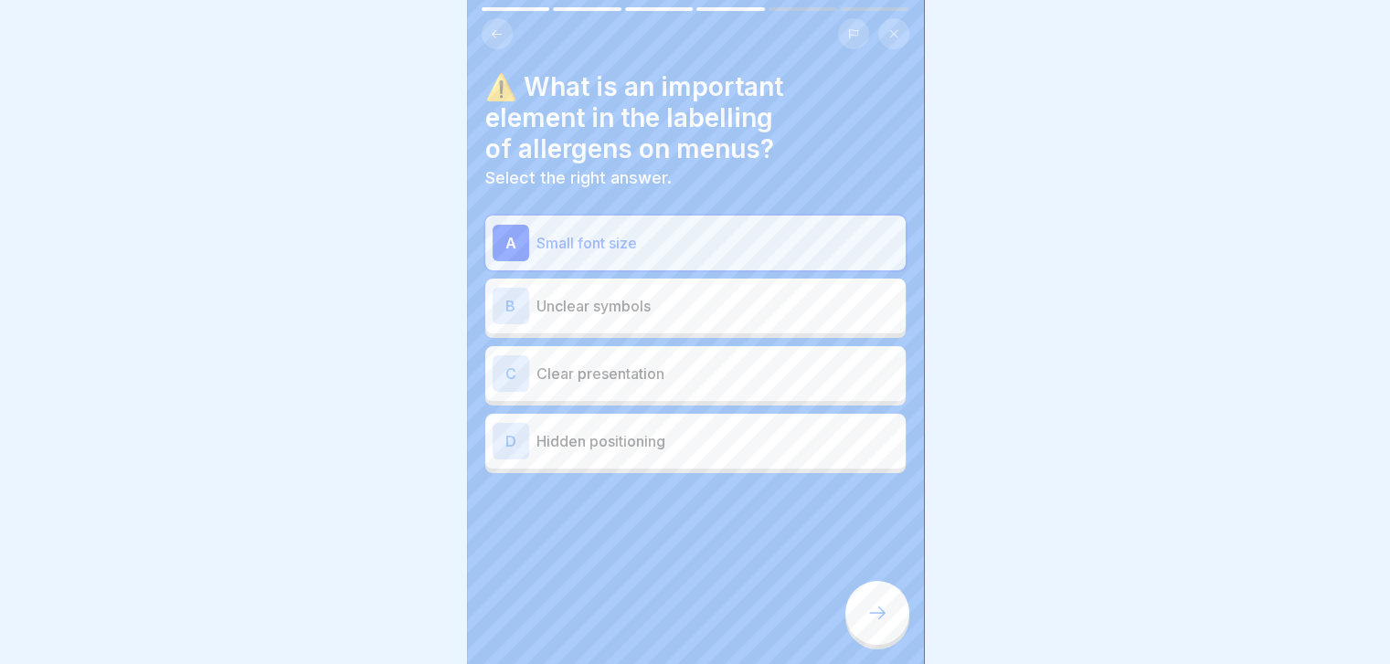
click at [738, 380] on p "Clear presentation" at bounding box center [717, 374] width 362 height 22
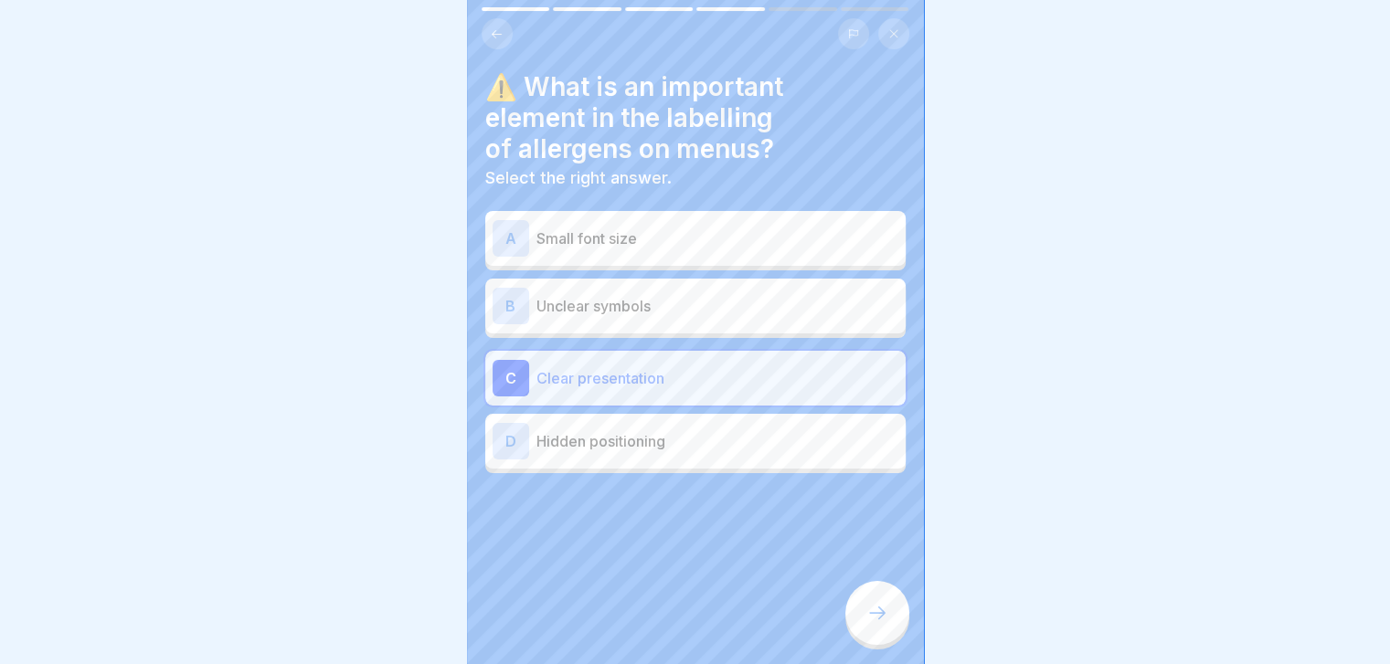
click at [859, 620] on div at bounding box center [877, 613] width 64 height 64
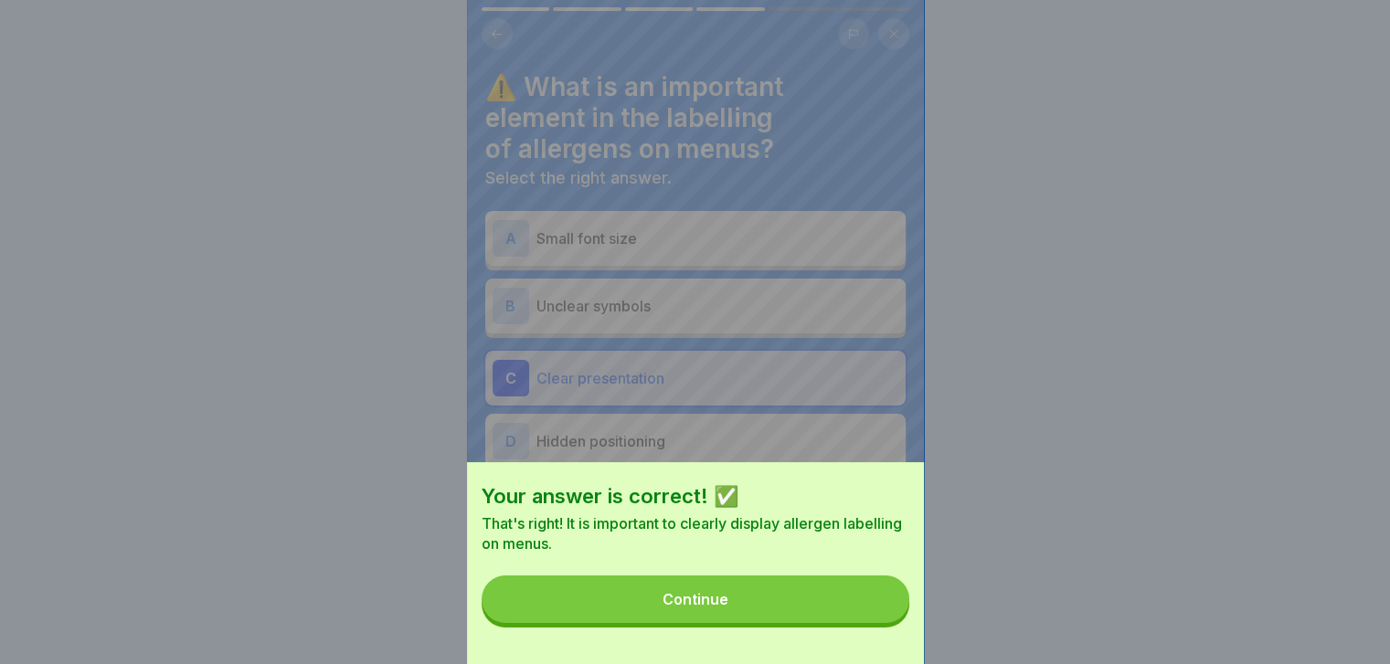
click at [859, 620] on button "Continue" at bounding box center [696, 600] width 428 height 48
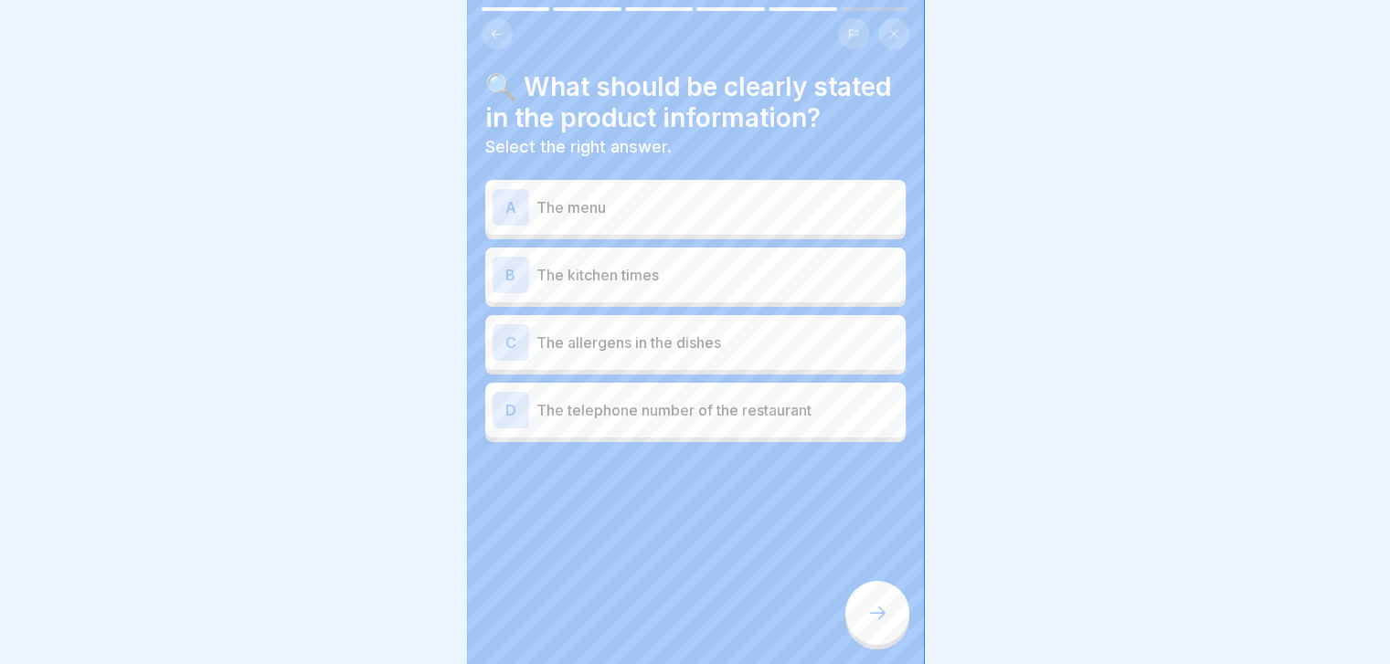
click at [812, 286] on p "The kitchen times" at bounding box center [717, 275] width 362 height 22
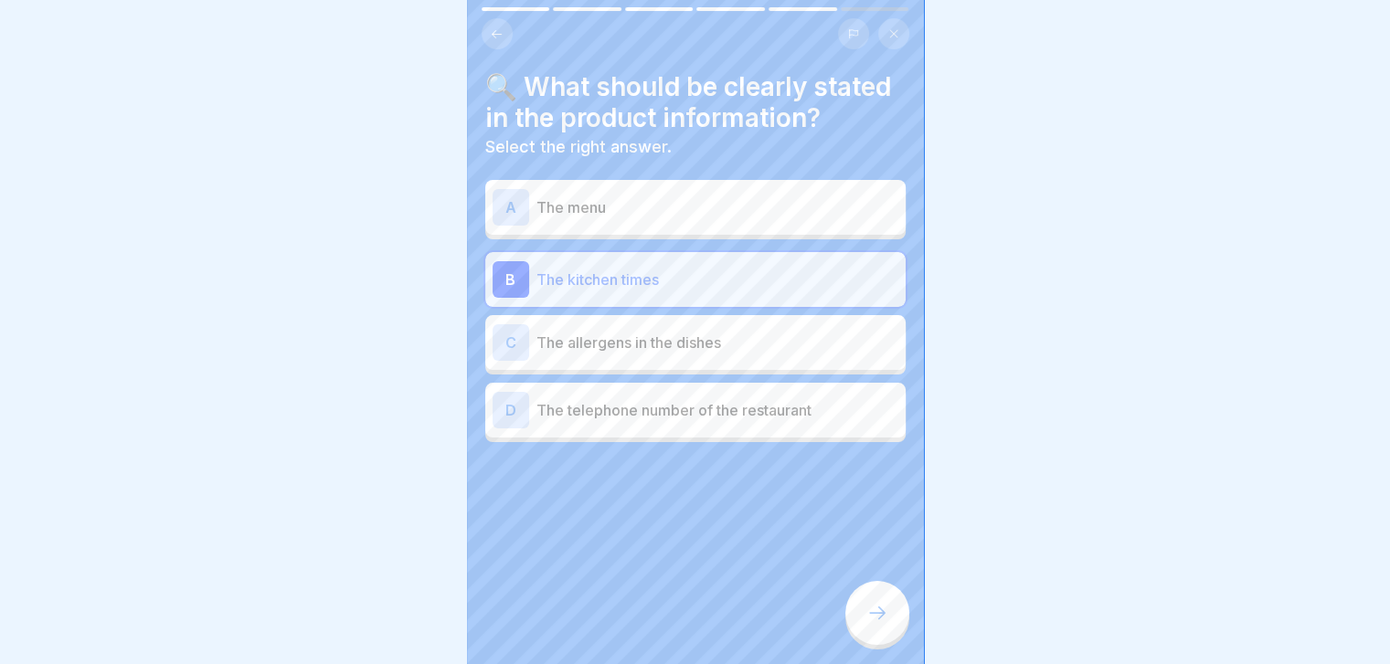
click at [880, 620] on icon at bounding box center [877, 613] width 22 height 22
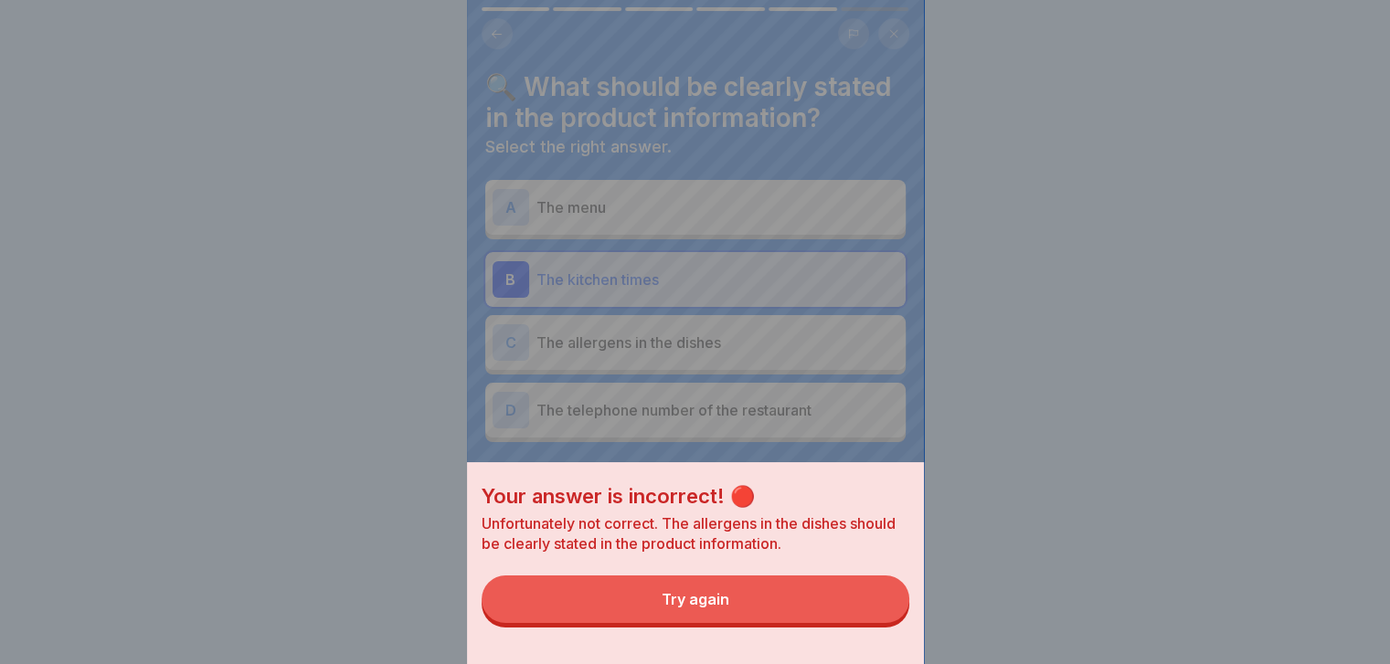
click at [880, 620] on button "Try again" at bounding box center [696, 600] width 428 height 48
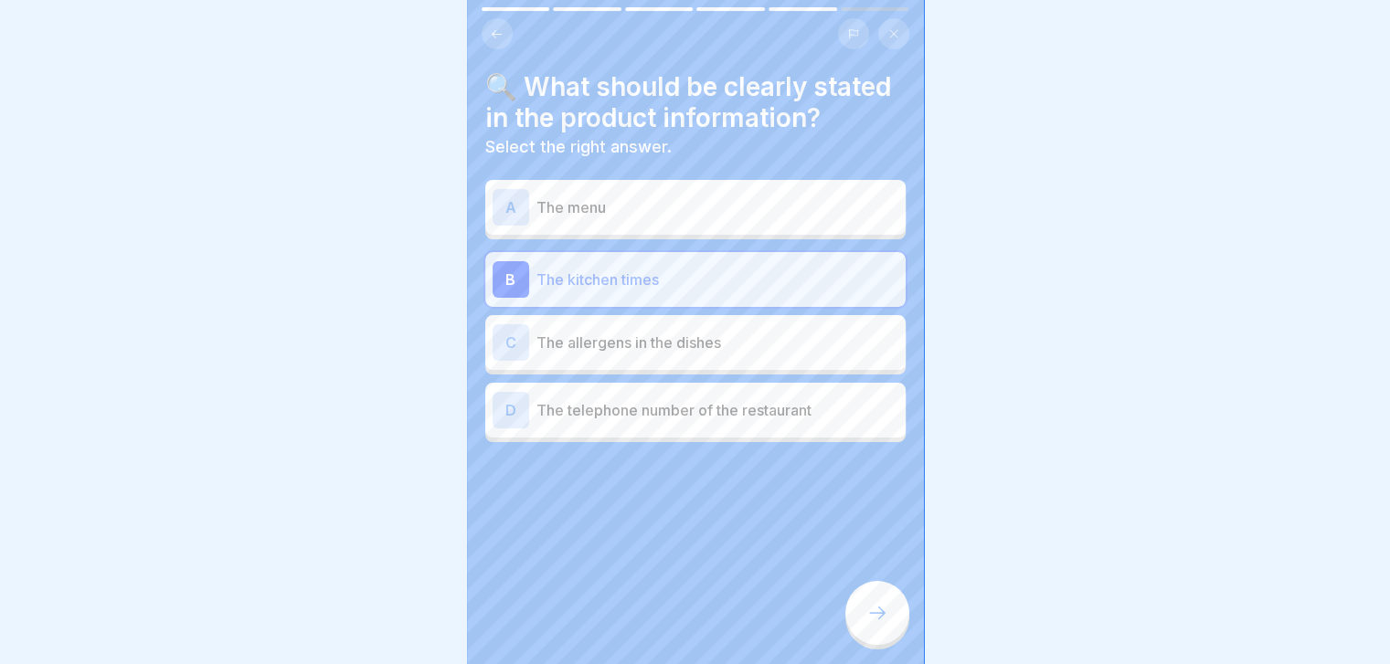
click at [768, 235] on div "A The menu" at bounding box center [695, 207] width 420 height 55
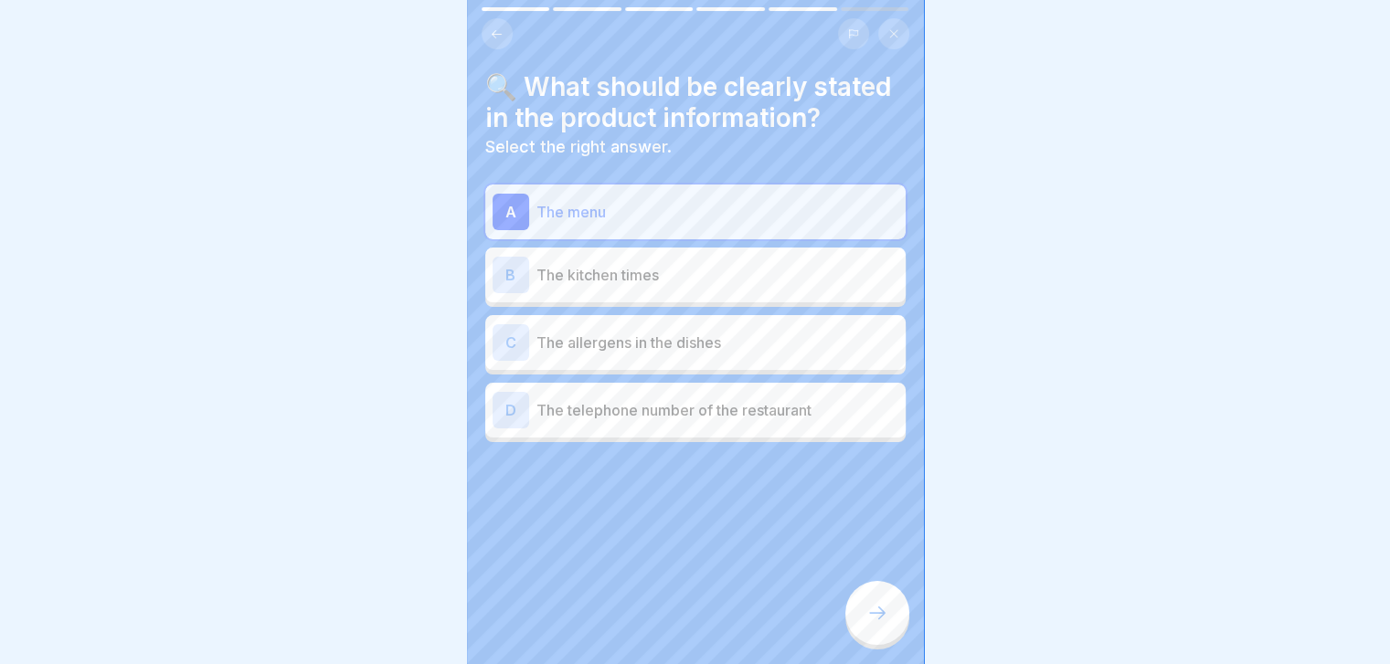
click at [875, 609] on div at bounding box center [877, 613] width 64 height 64
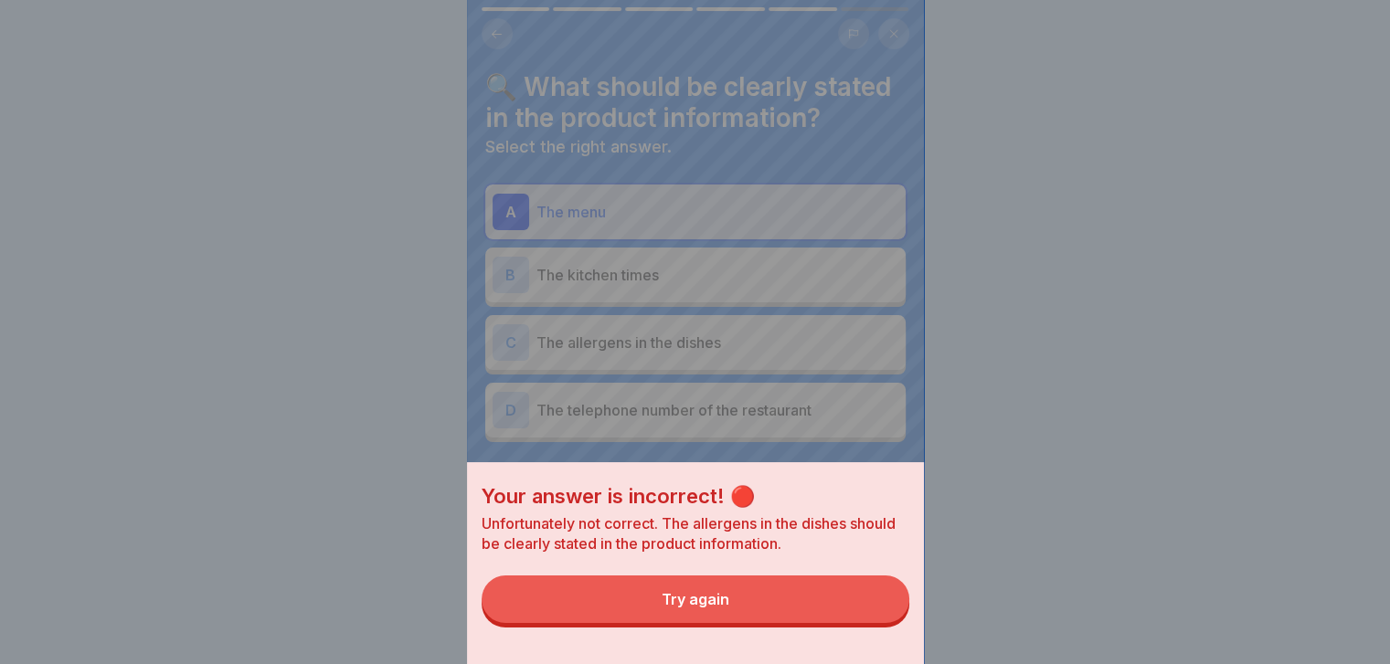
click at [875, 609] on button "Try again" at bounding box center [696, 600] width 428 height 48
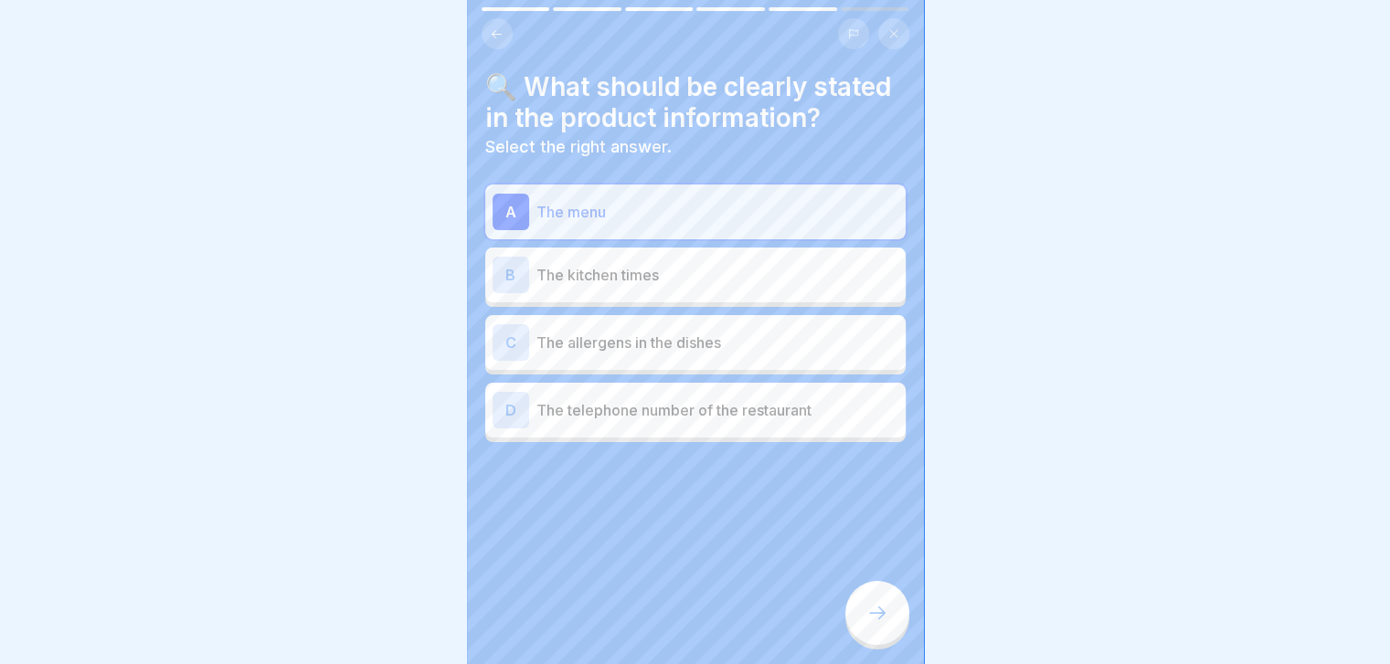
click at [788, 361] on div "C The allergens in the dishes" at bounding box center [695, 342] width 406 height 37
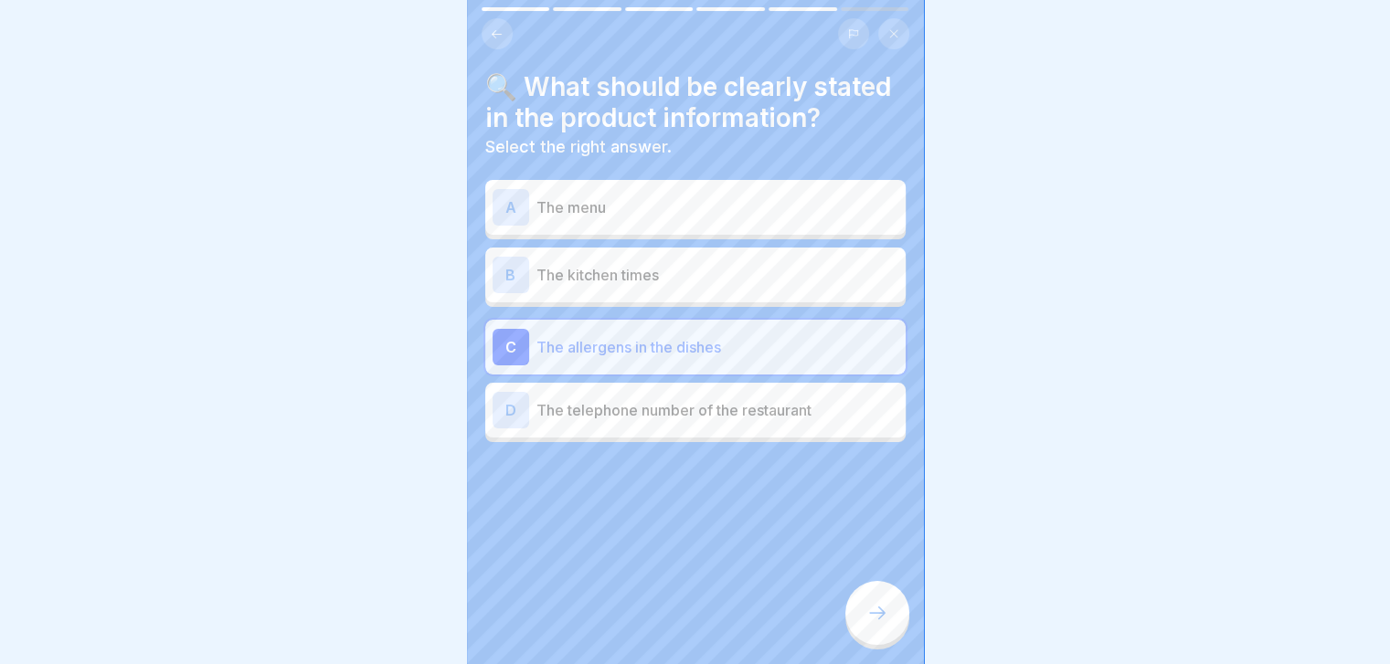
click at [881, 624] on icon at bounding box center [877, 613] width 22 height 22
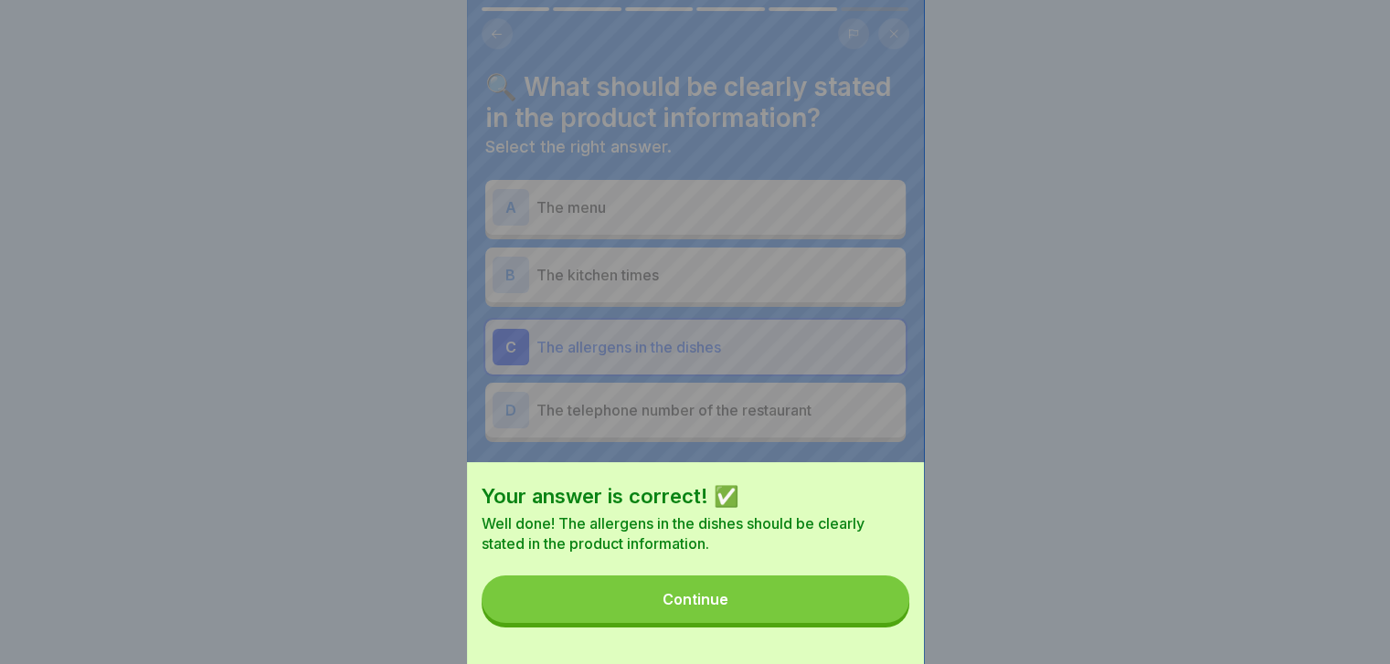
click at [881, 623] on button "Continue" at bounding box center [696, 600] width 428 height 48
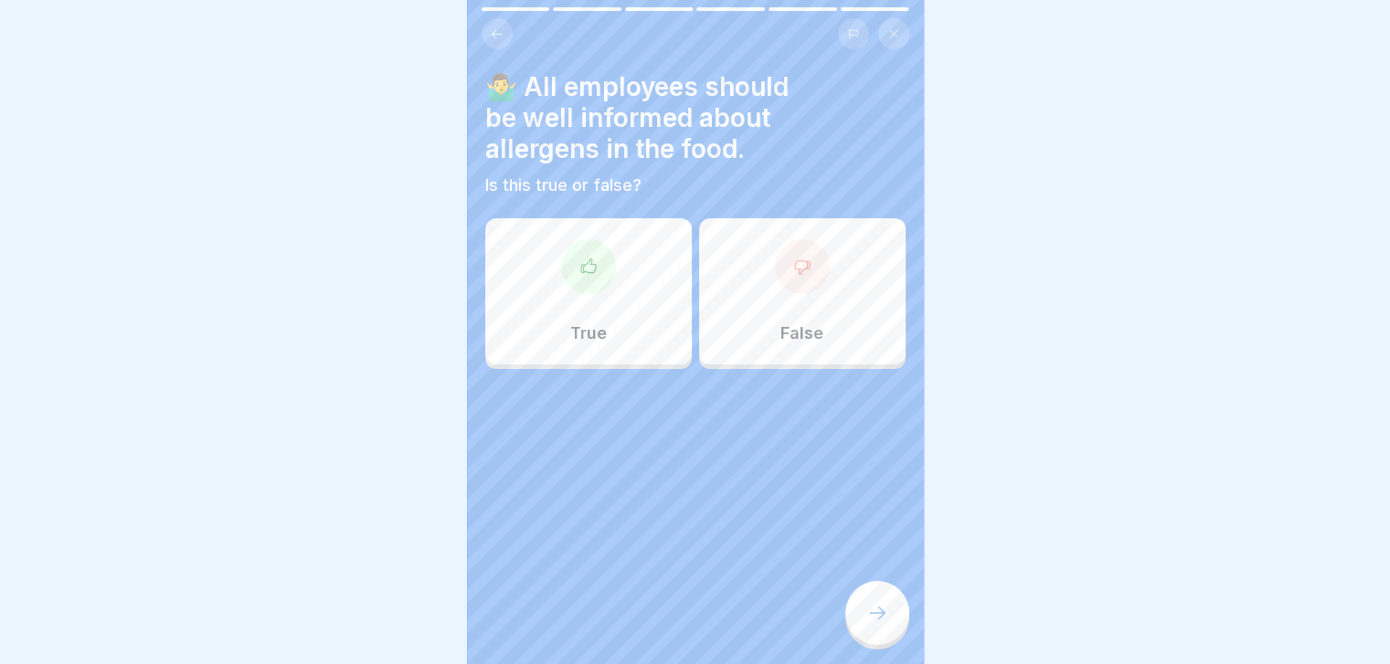
click at [616, 256] on div "True" at bounding box center [588, 291] width 207 height 146
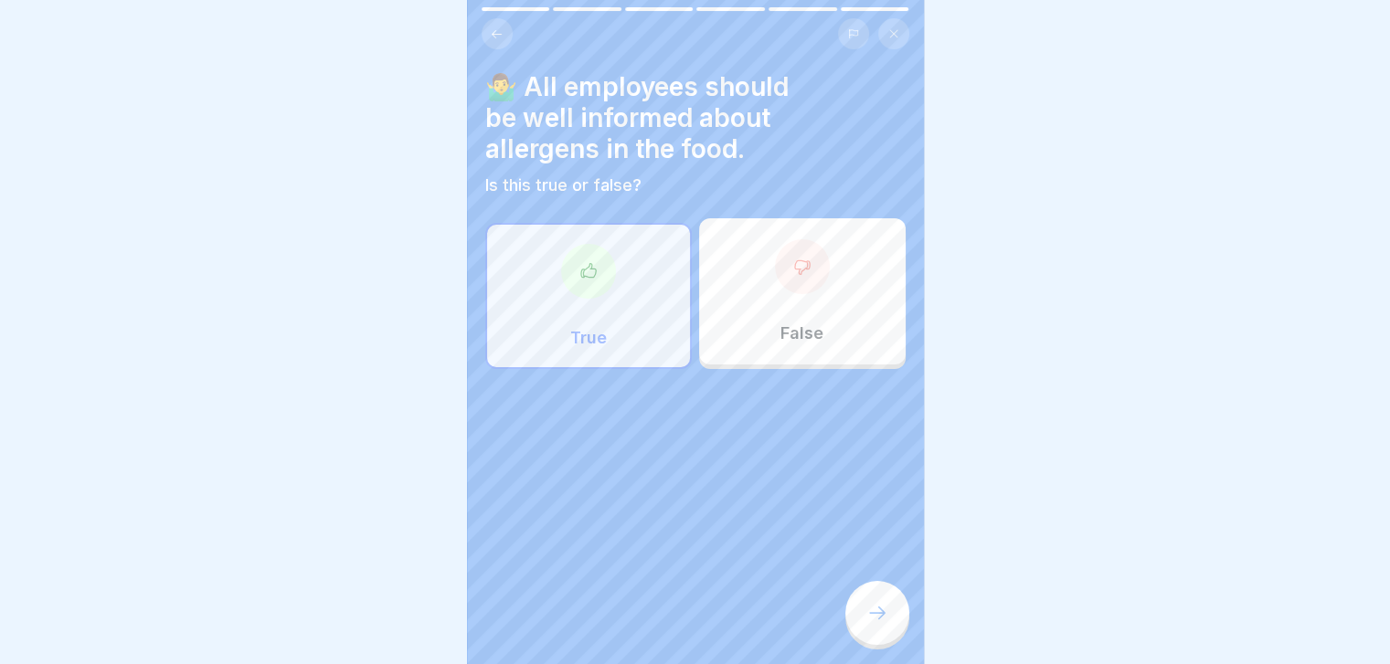
click at [863, 613] on div at bounding box center [877, 613] width 64 height 64
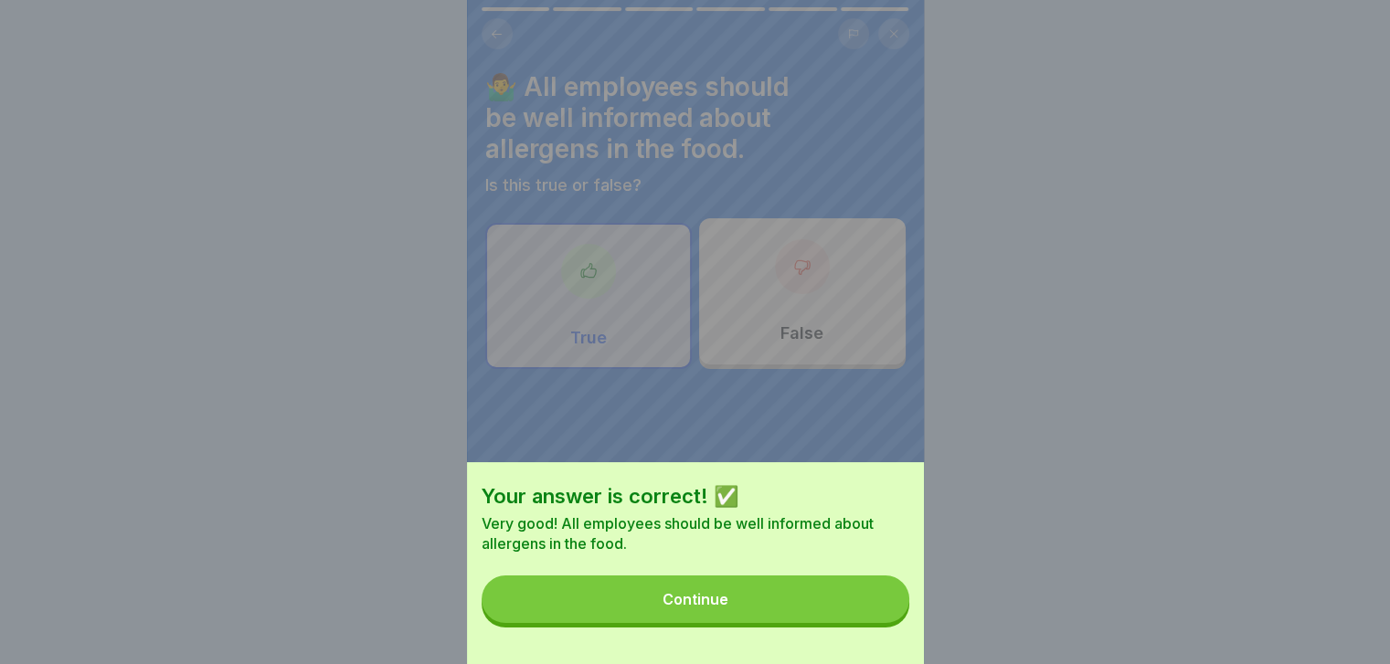
click at [863, 613] on button "Continue" at bounding box center [696, 600] width 428 height 48
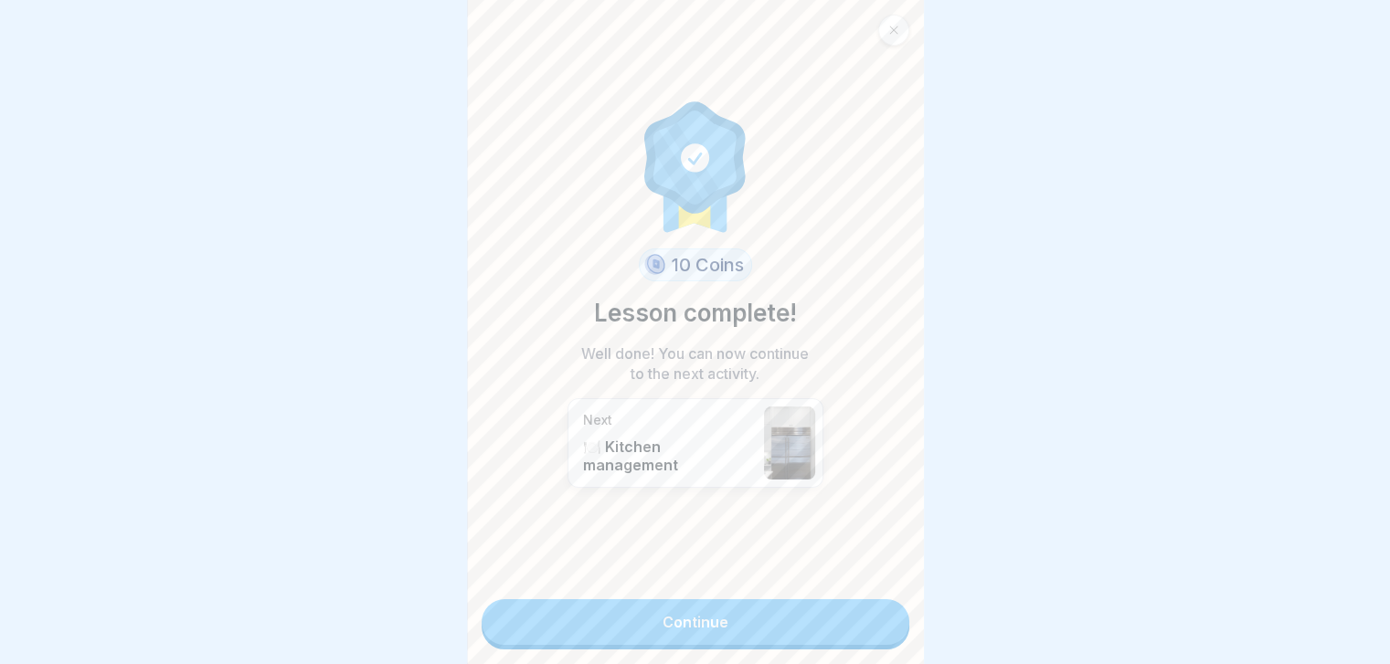
click at [863, 613] on link "Continue" at bounding box center [696, 622] width 428 height 46
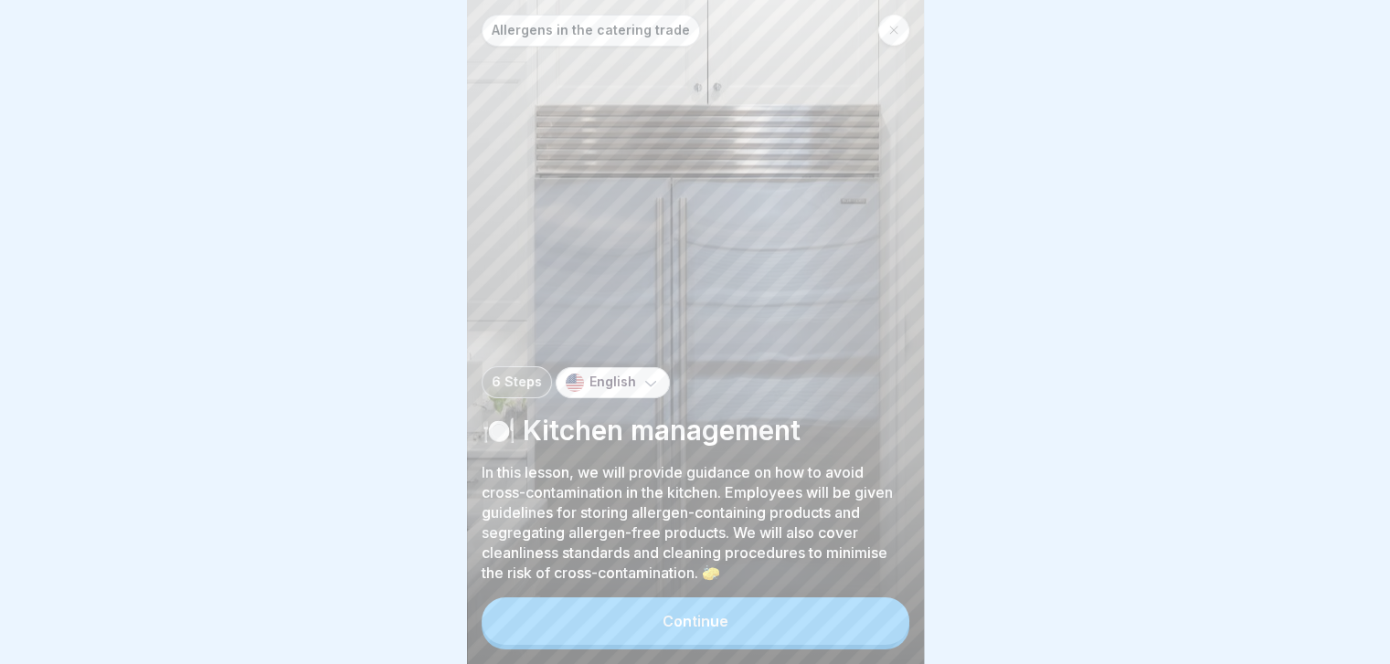
click at [863, 613] on button "Continue" at bounding box center [696, 622] width 428 height 48
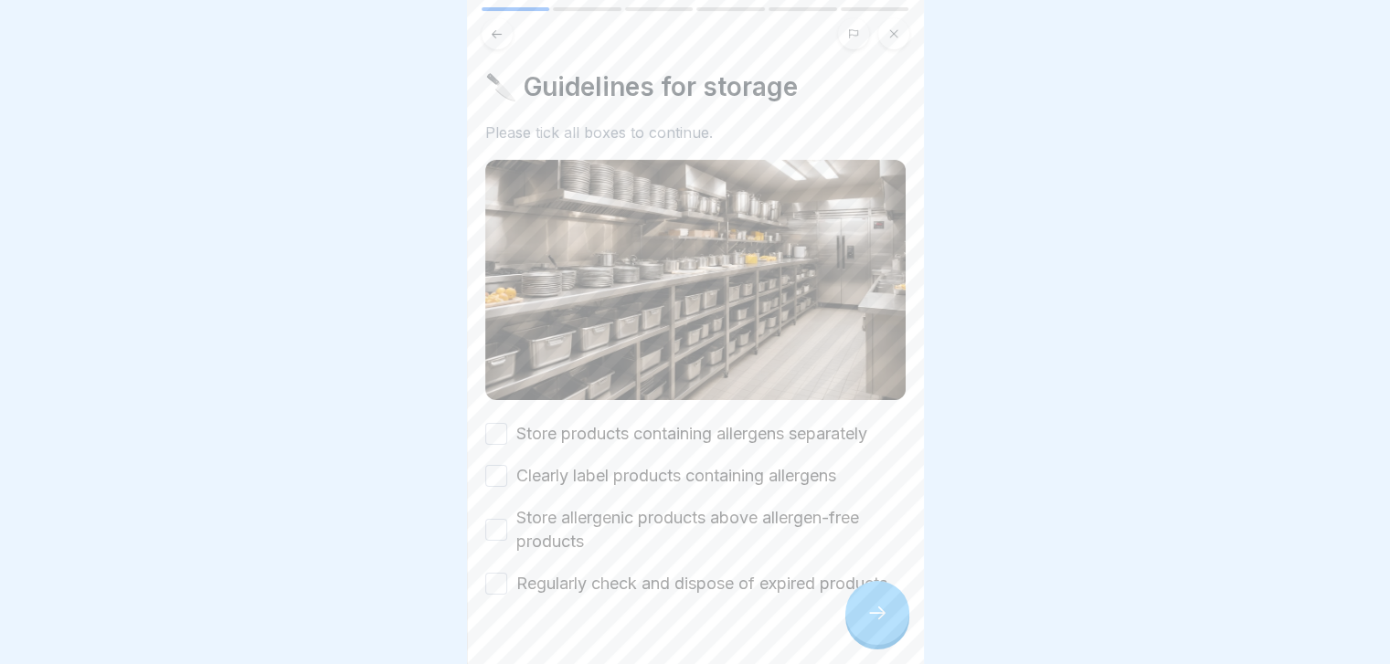
click at [789, 432] on label "Store products containing allergens separately" at bounding box center [691, 434] width 351 height 24
click at [507, 432] on button "Store products containing allergens separately" at bounding box center [496, 434] width 22 height 22
click at [782, 475] on label "Clearly label products containing allergens" at bounding box center [676, 476] width 320 height 24
click at [507, 475] on button "Clearly label products containing allergens" at bounding box center [496, 476] width 22 height 22
click at [784, 518] on label "Store allergenic products above allergen-free products" at bounding box center [710, 530] width 389 height 48
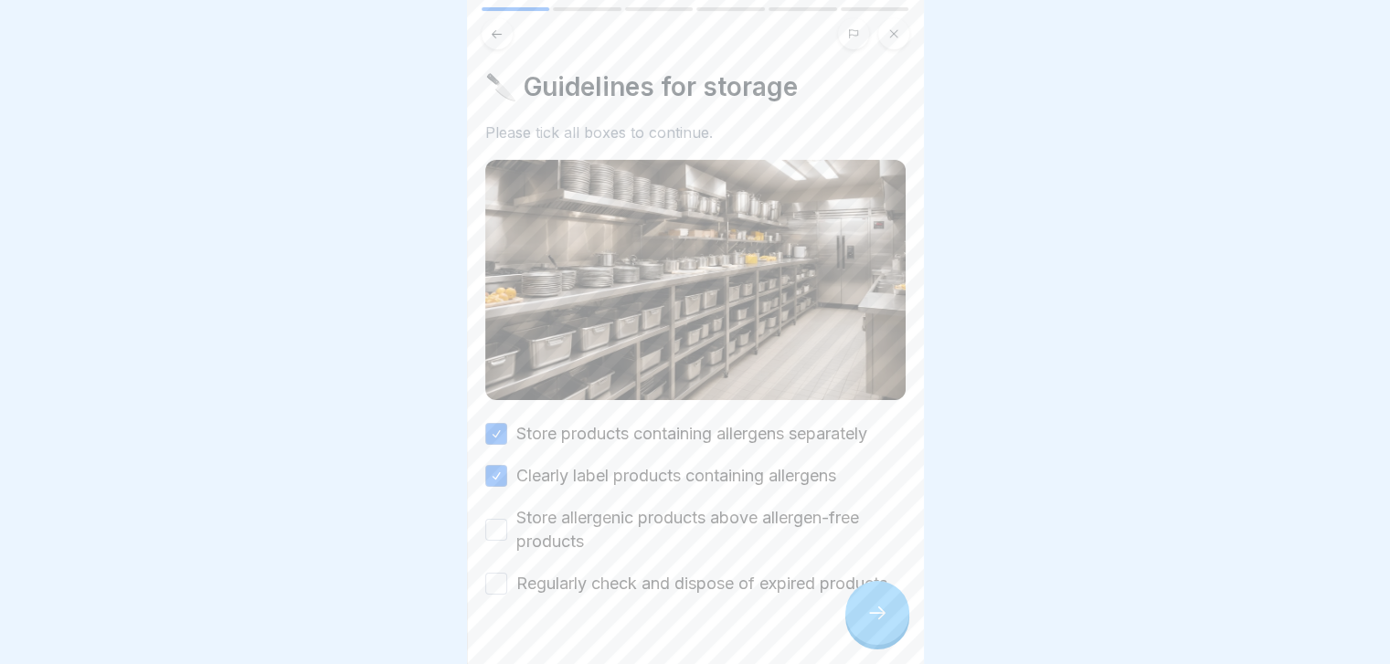
click at [507, 519] on button "Store allergenic products above allergen-free products" at bounding box center [496, 530] width 22 height 22
click at [773, 580] on label "Regularly check and dispose of expired products" at bounding box center [701, 584] width 371 height 24
click at [507, 580] on button "Regularly check and dispose of expired products" at bounding box center [496, 584] width 22 height 22
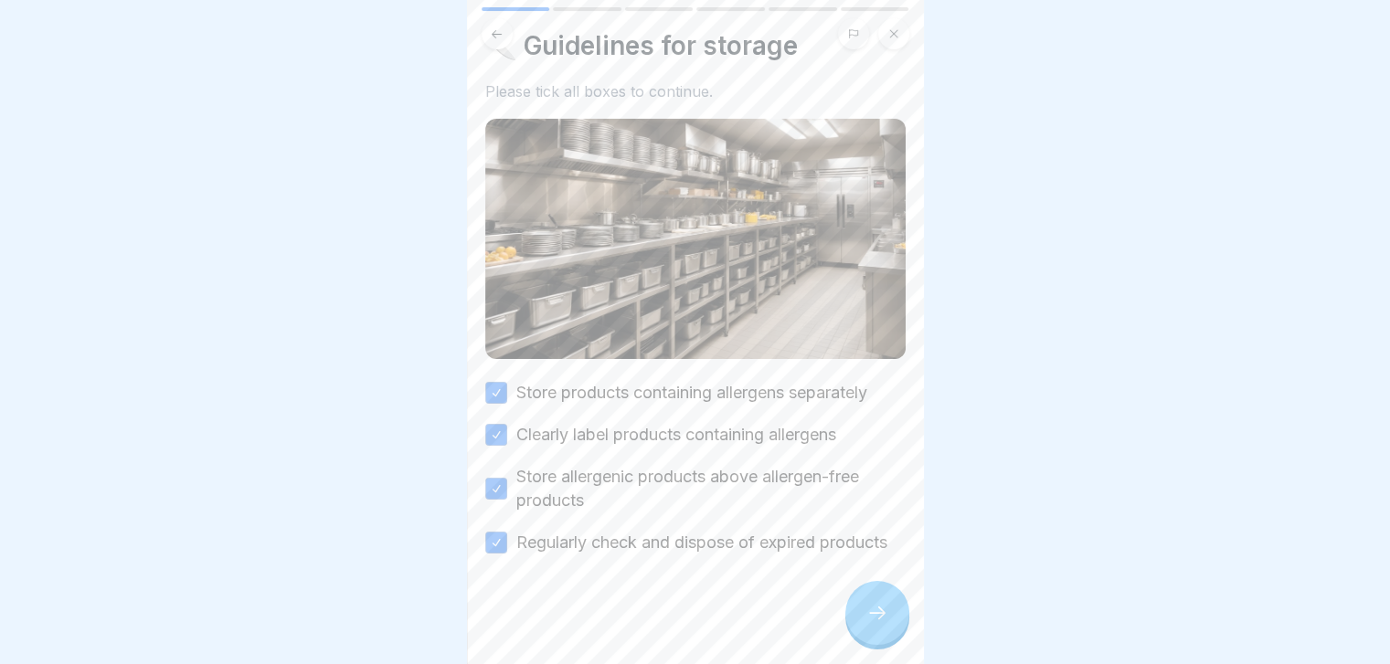
click at [863, 631] on div at bounding box center [877, 613] width 64 height 64
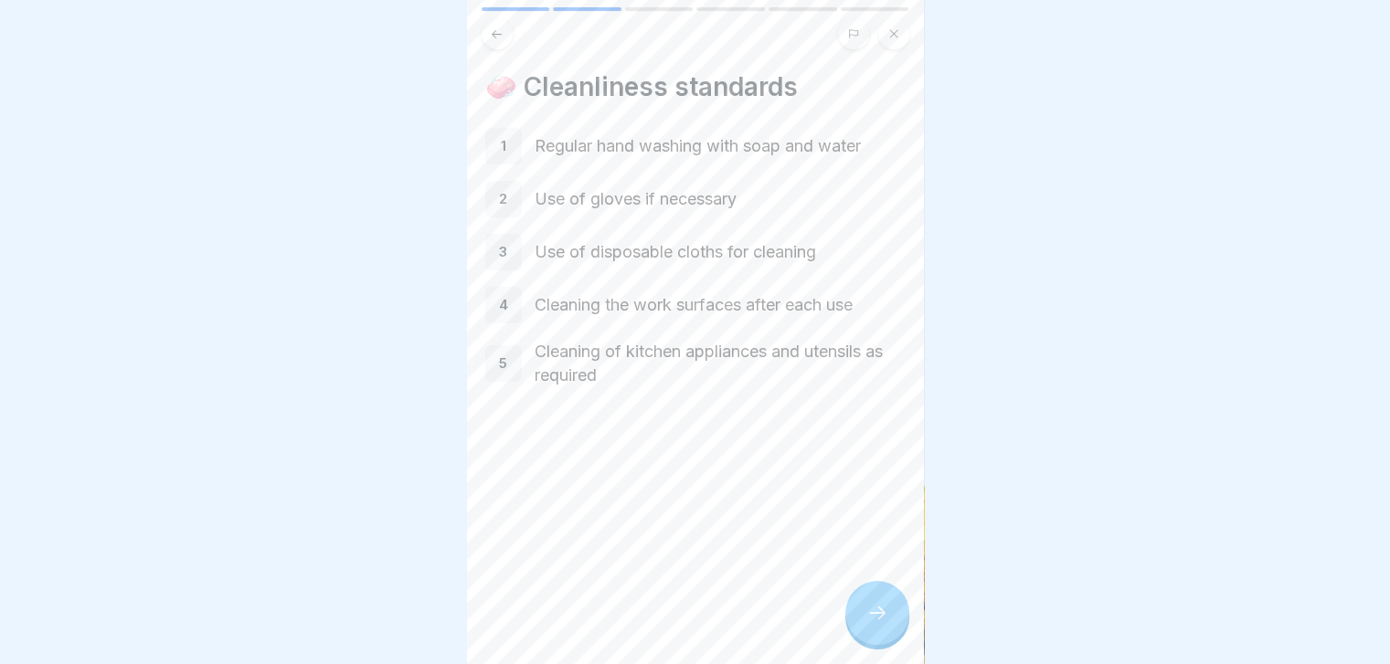
click at [863, 631] on div at bounding box center [877, 613] width 64 height 64
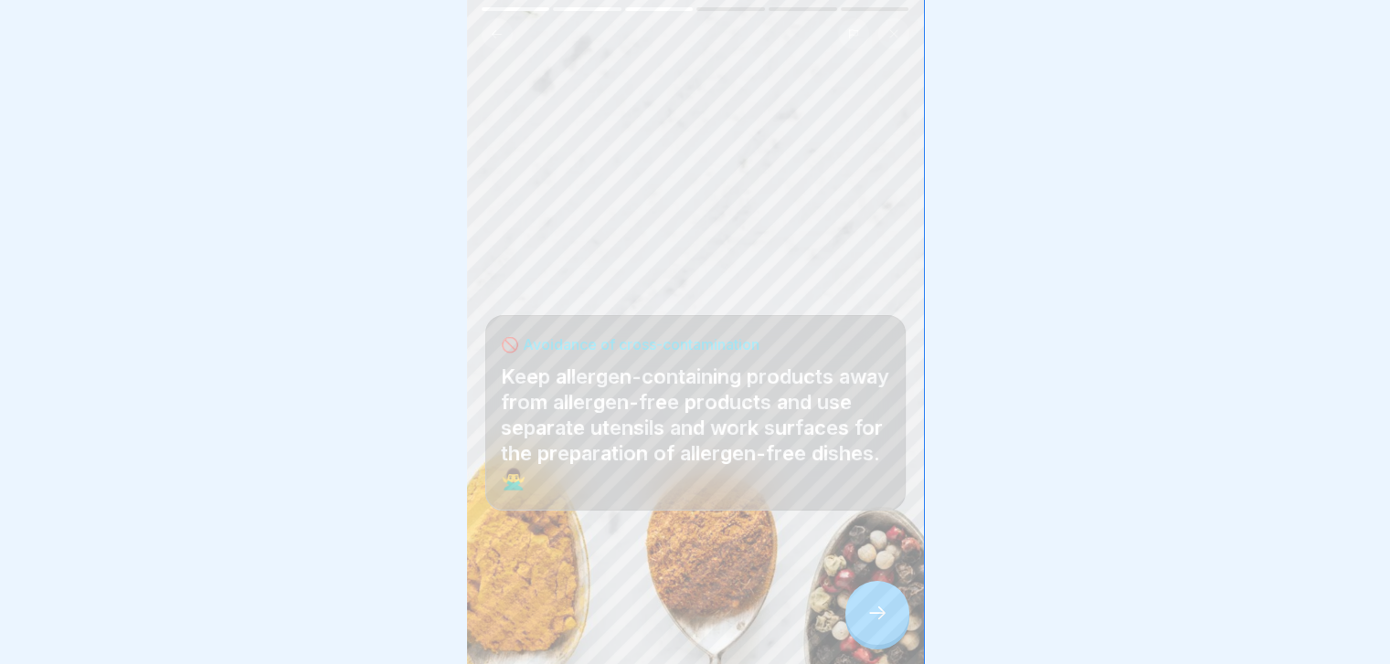
click at [863, 631] on div at bounding box center [877, 613] width 64 height 64
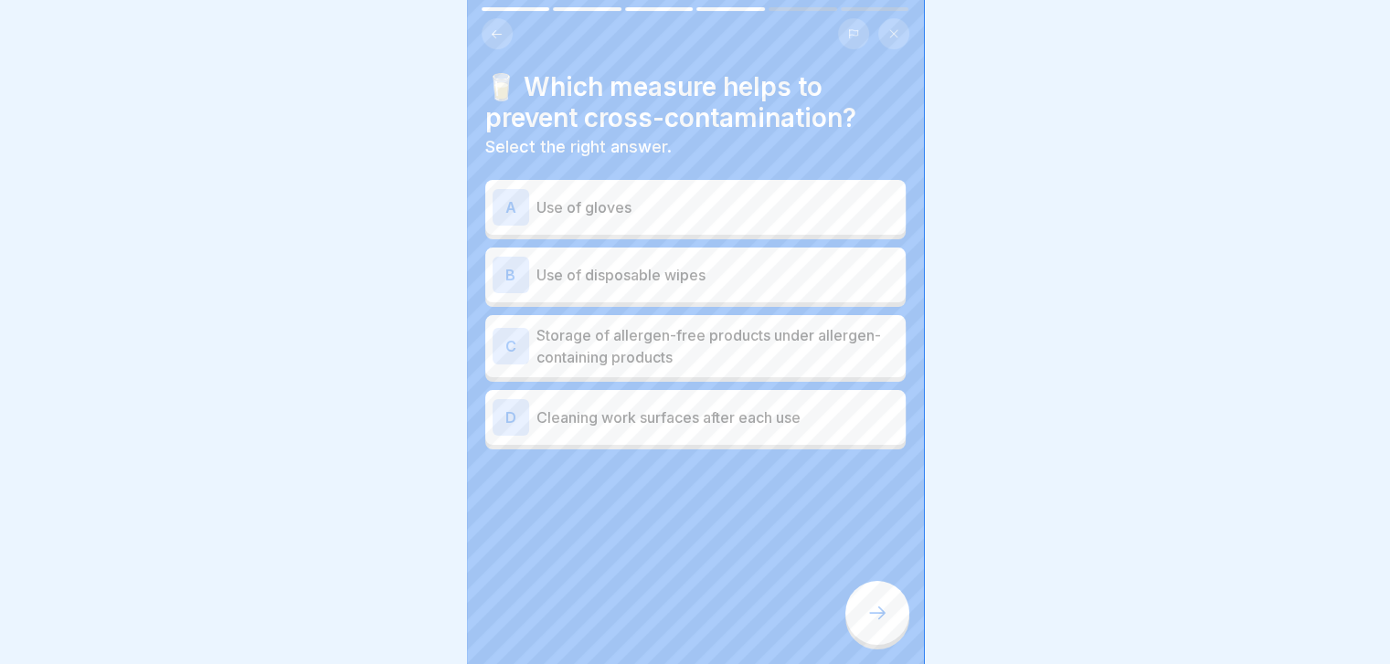
click at [790, 346] on p "Storage of allergen-free products under allergen-containing products" at bounding box center [717, 346] width 362 height 44
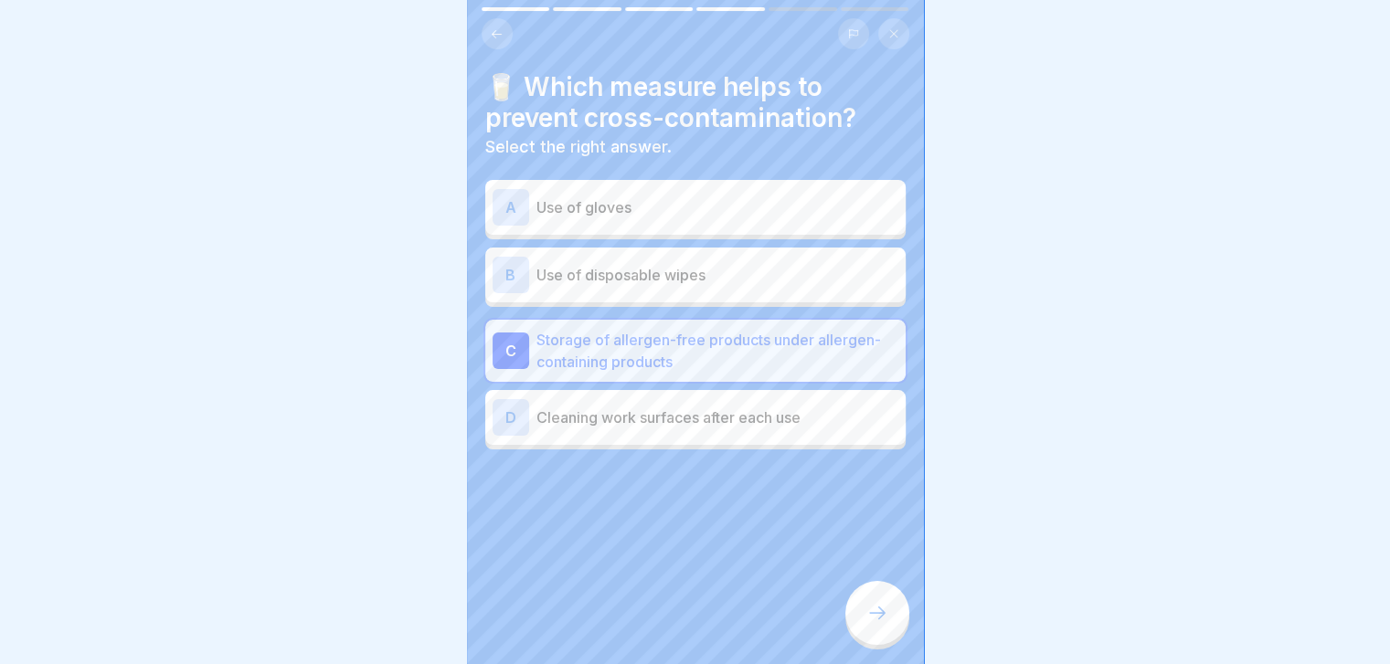
click at [881, 624] on icon at bounding box center [877, 613] width 22 height 22
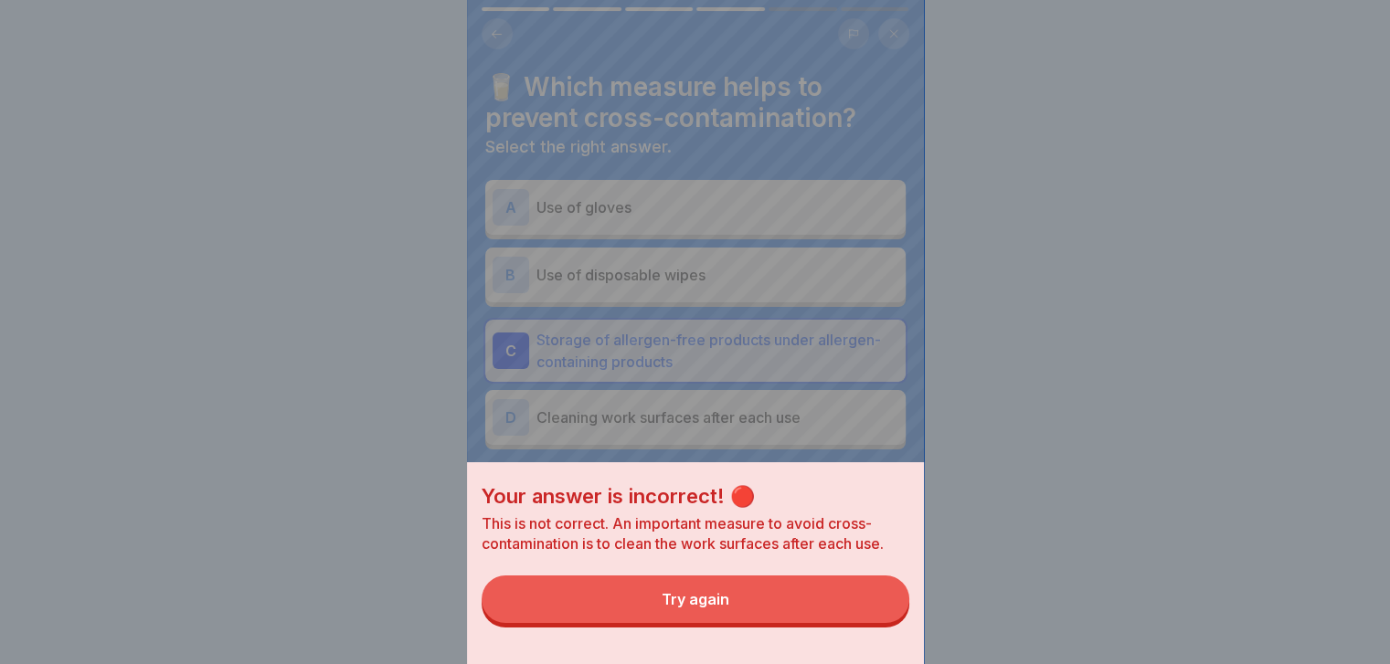
click at [859, 620] on button "Try again" at bounding box center [696, 600] width 428 height 48
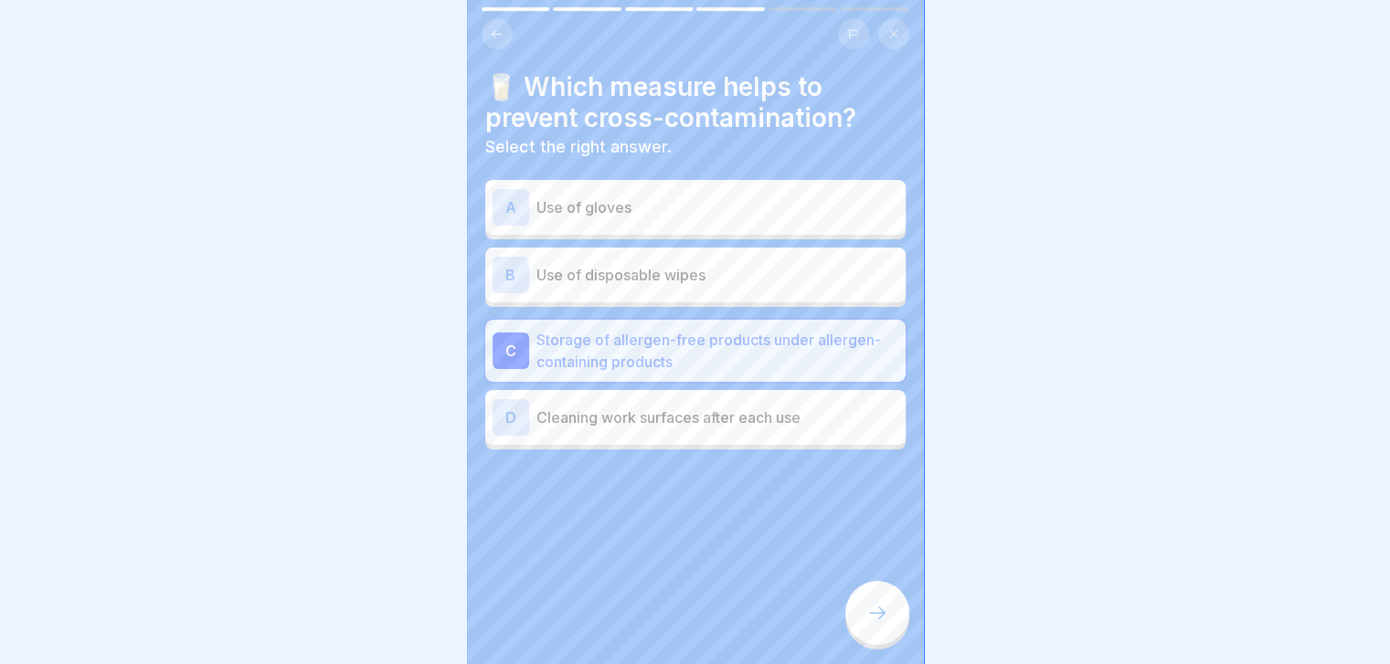
click at [859, 419] on p "Cleaning work surfaces after each use" at bounding box center [717, 418] width 362 height 22
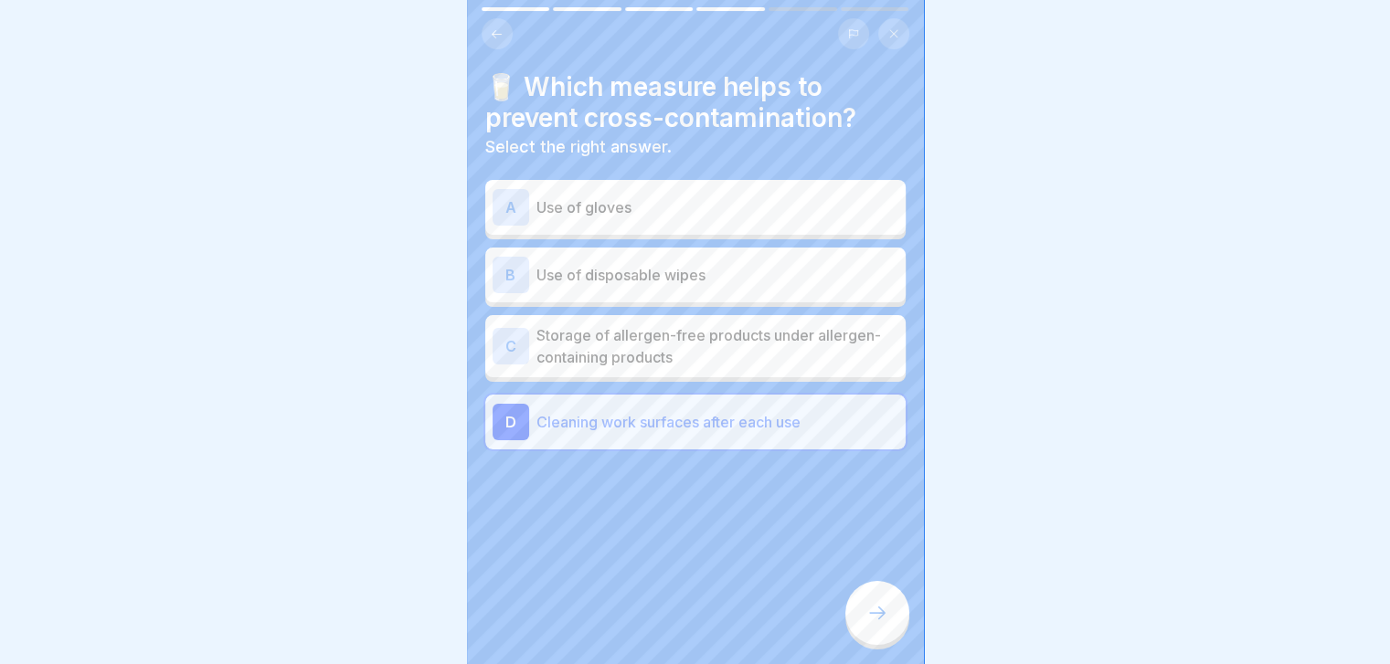
click at [888, 619] on div at bounding box center [877, 613] width 64 height 64
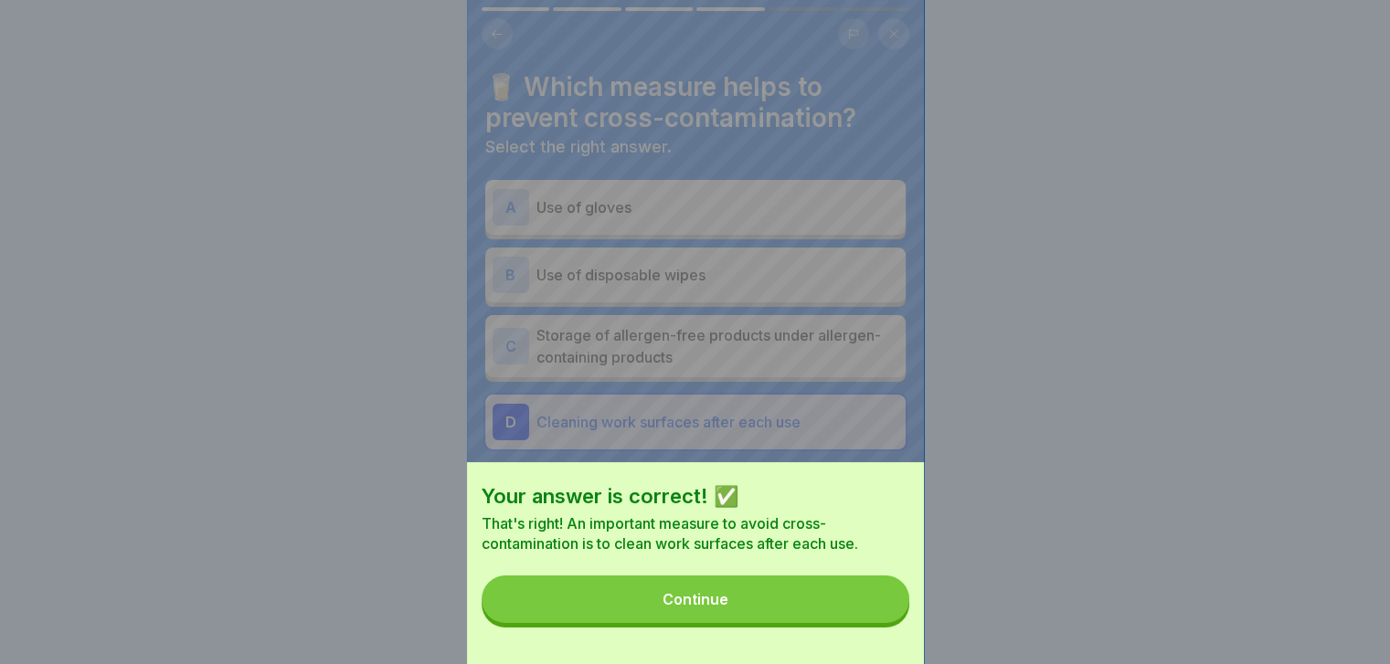
click at [888, 619] on button "Continue" at bounding box center [696, 600] width 428 height 48
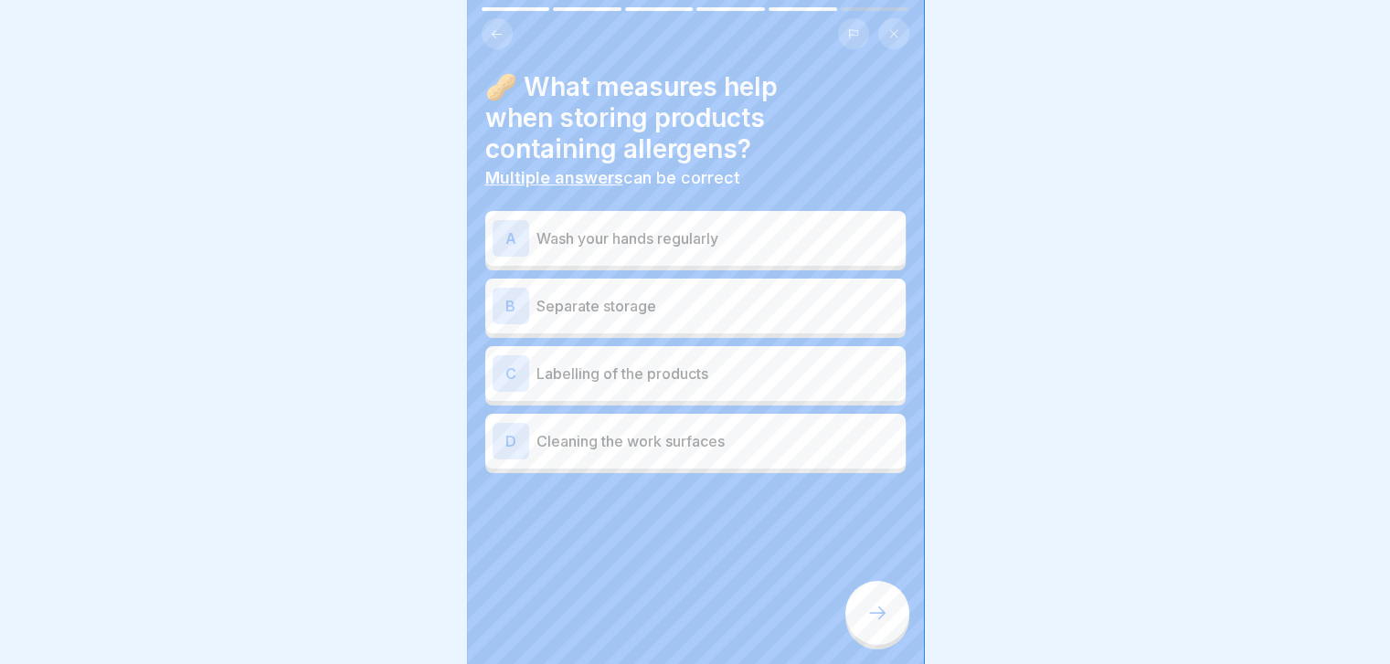
click at [830, 324] on div "B Separate storage" at bounding box center [695, 306] width 420 height 55
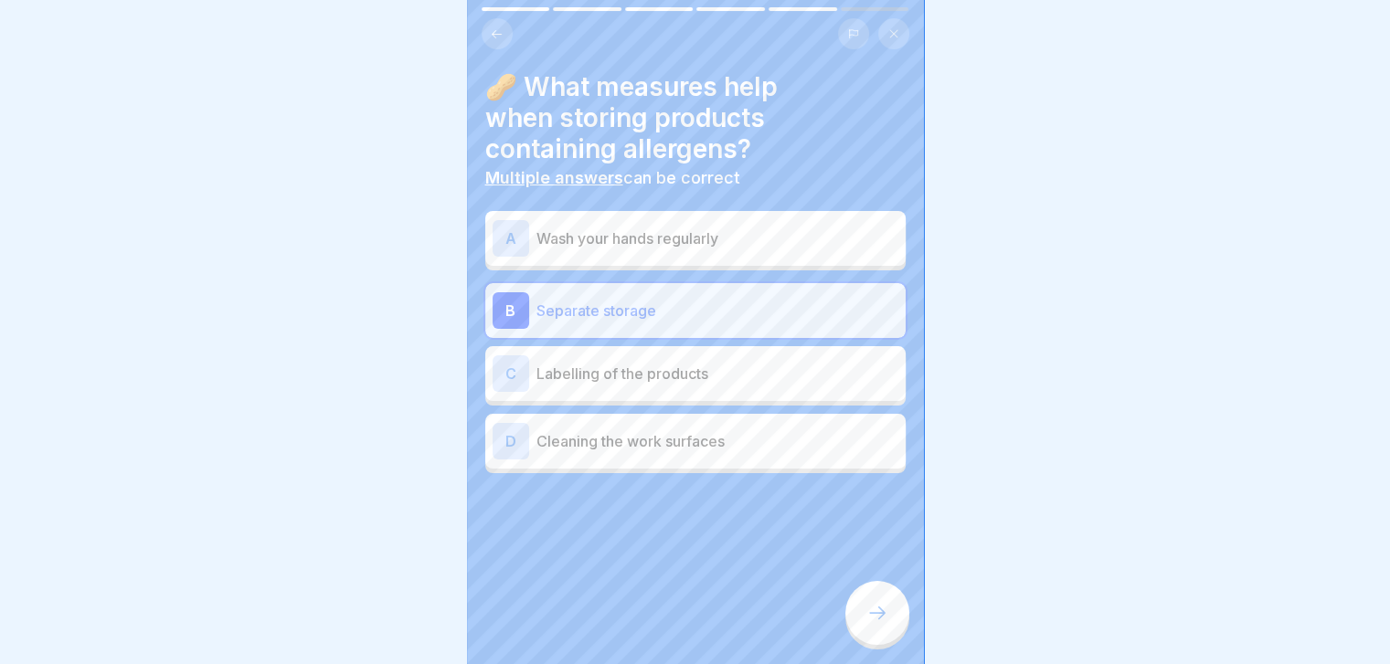
click at [821, 255] on div "A Wash your hands regularly" at bounding box center [695, 238] width 406 height 37
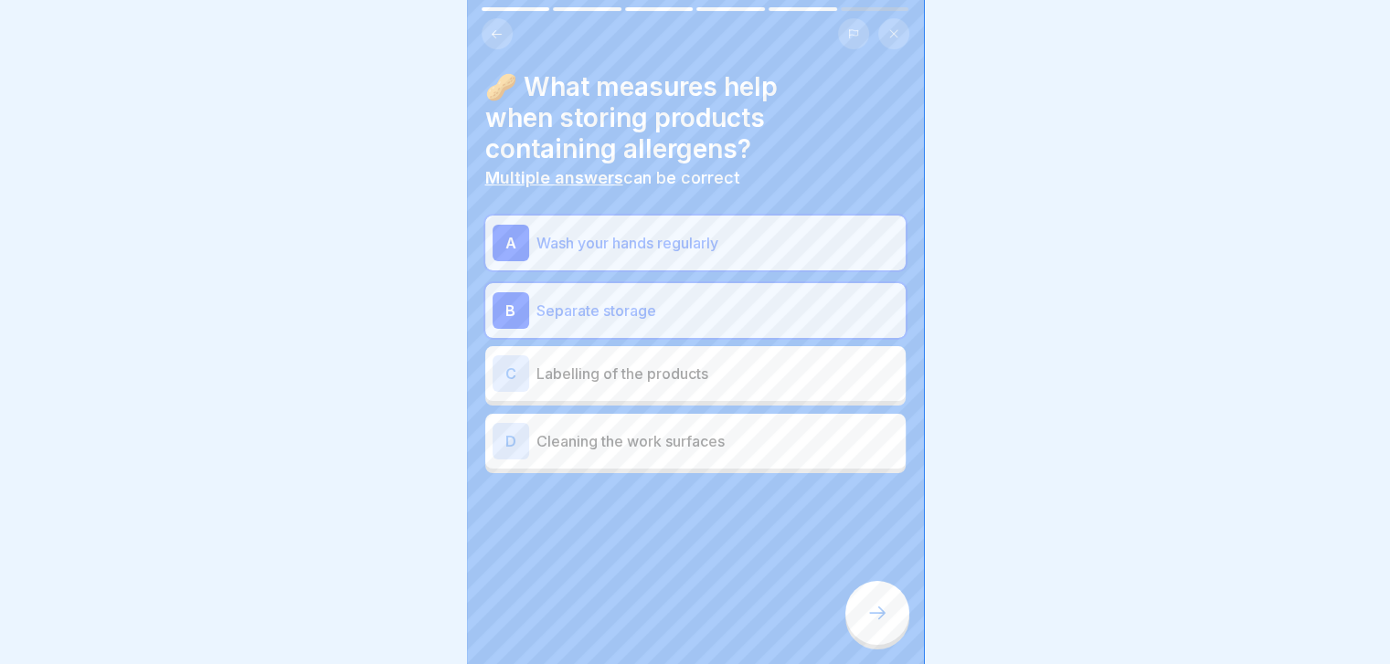
click at [771, 471] on div "A Wash your hands regularly B Separate storage C Labelling of the products D Cl…" at bounding box center [695, 345] width 420 height 258
click at [757, 447] on p "Cleaning the work surfaces" at bounding box center [717, 441] width 362 height 22
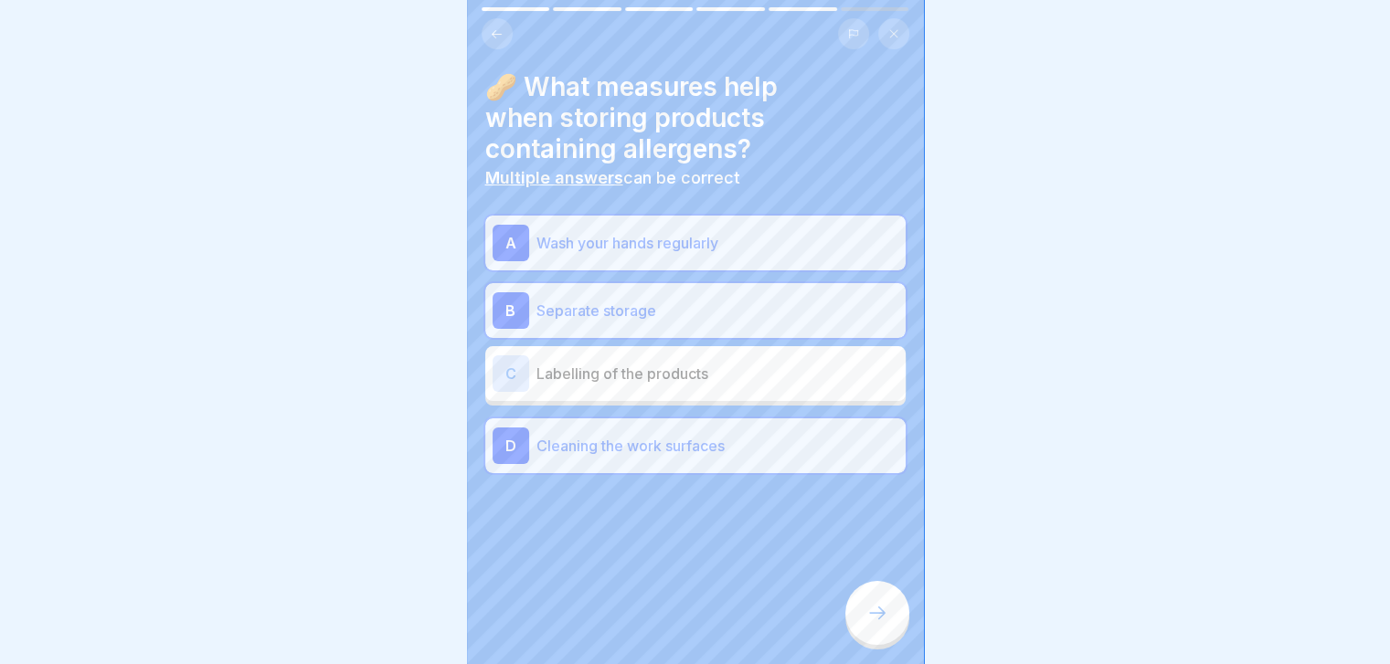
click at [769, 357] on div "C Labelling of the products" at bounding box center [695, 373] width 406 height 37
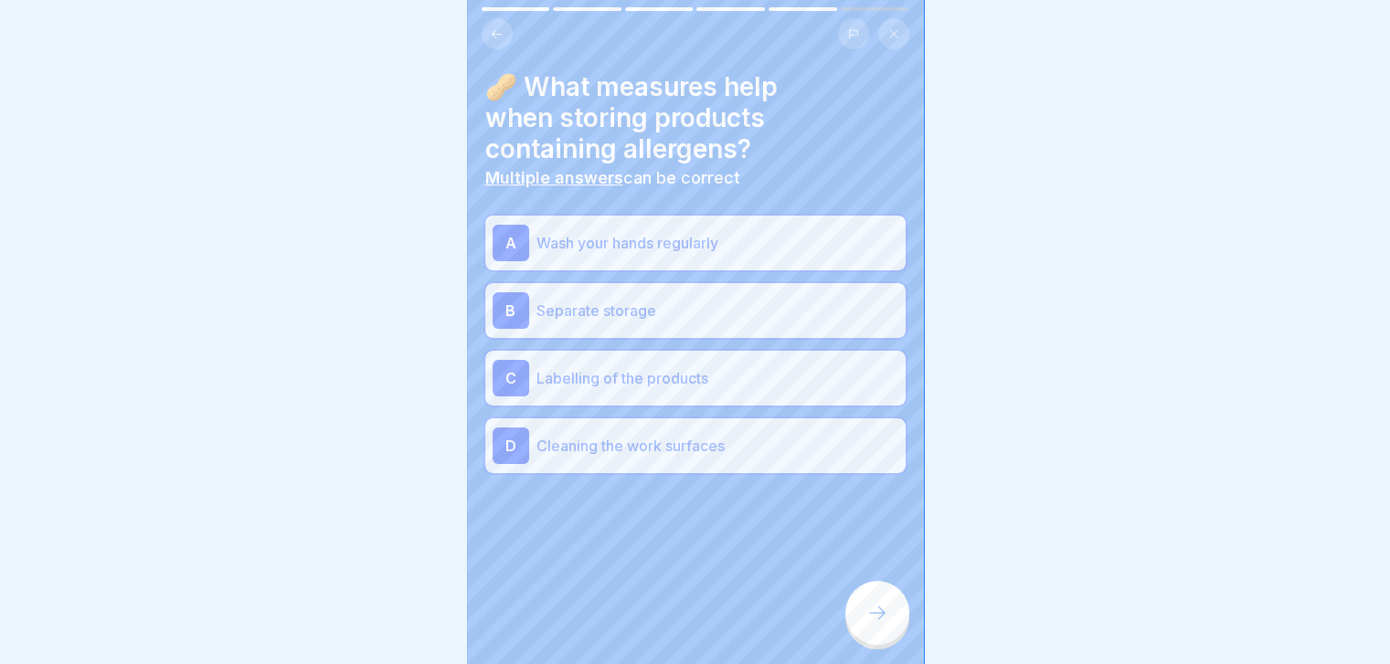
click at [892, 612] on div at bounding box center [877, 613] width 64 height 64
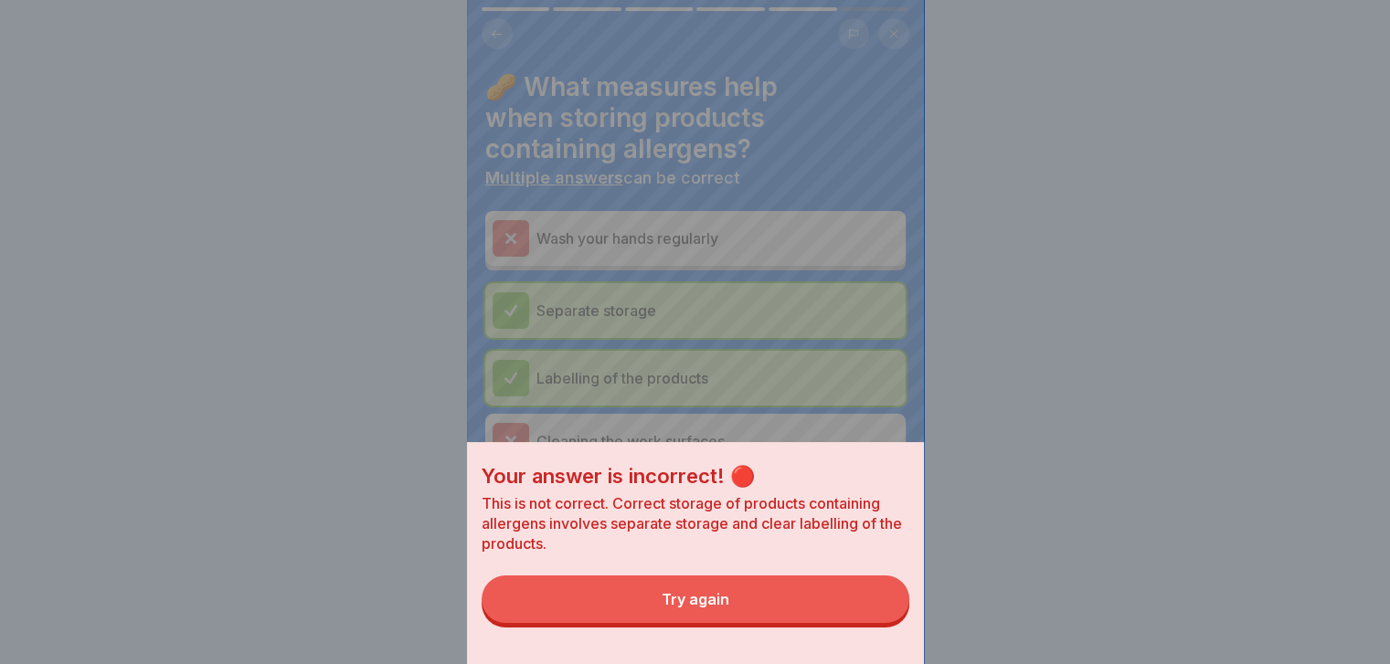
click at [892, 612] on button "Try again" at bounding box center [696, 600] width 428 height 48
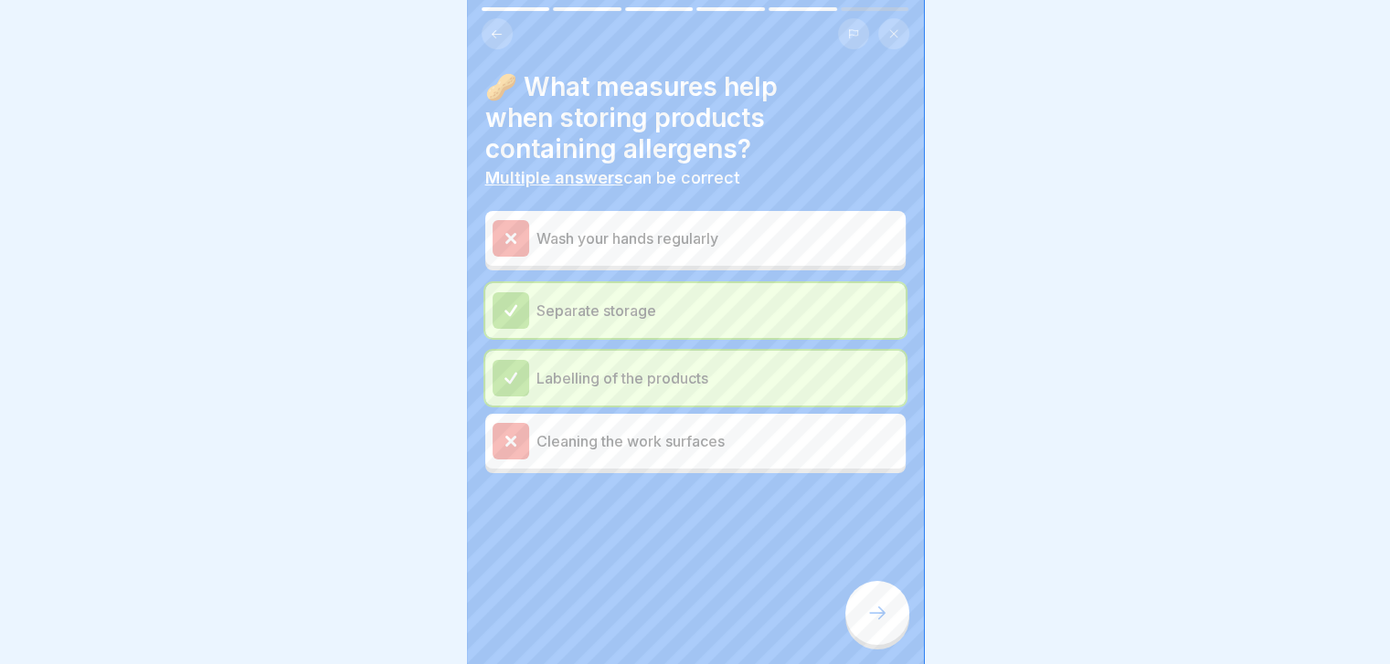
click at [892, 612] on div at bounding box center [877, 613] width 64 height 64
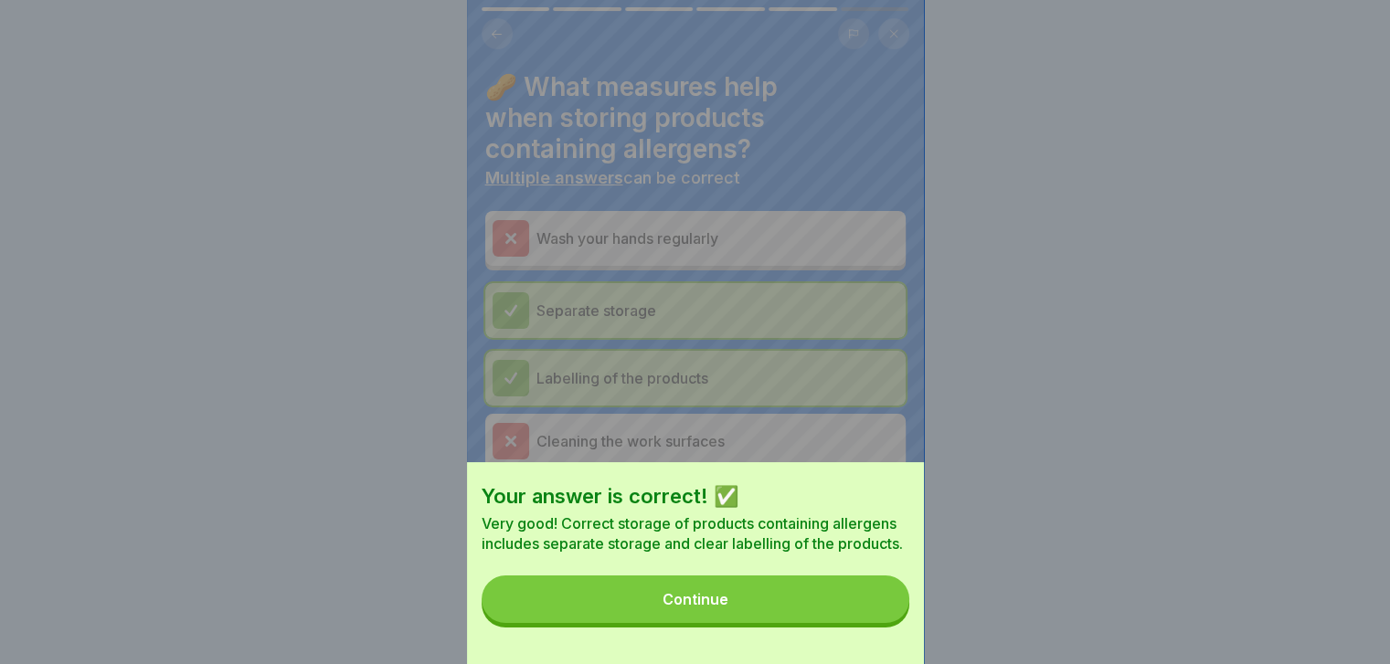
click at [892, 612] on button "Continue" at bounding box center [696, 600] width 428 height 48
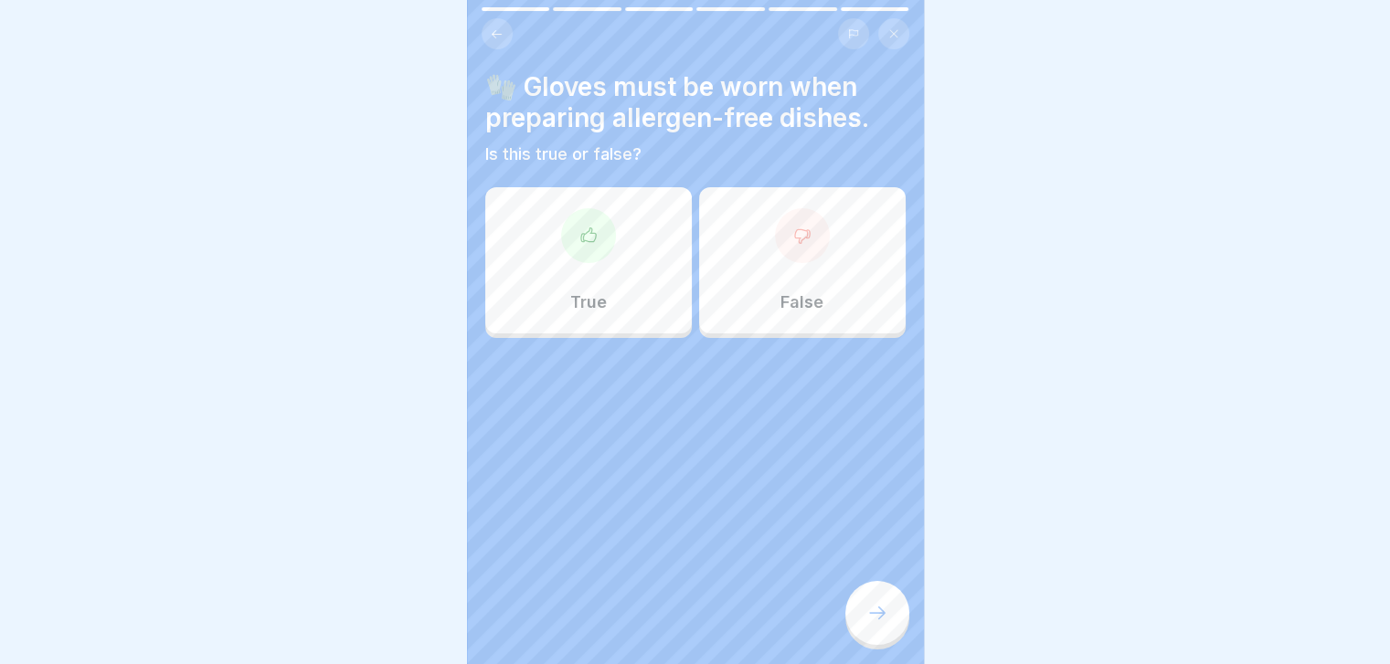
click at [650, 281] on div "True" at bounding box center [588, 260] width 207 height 146
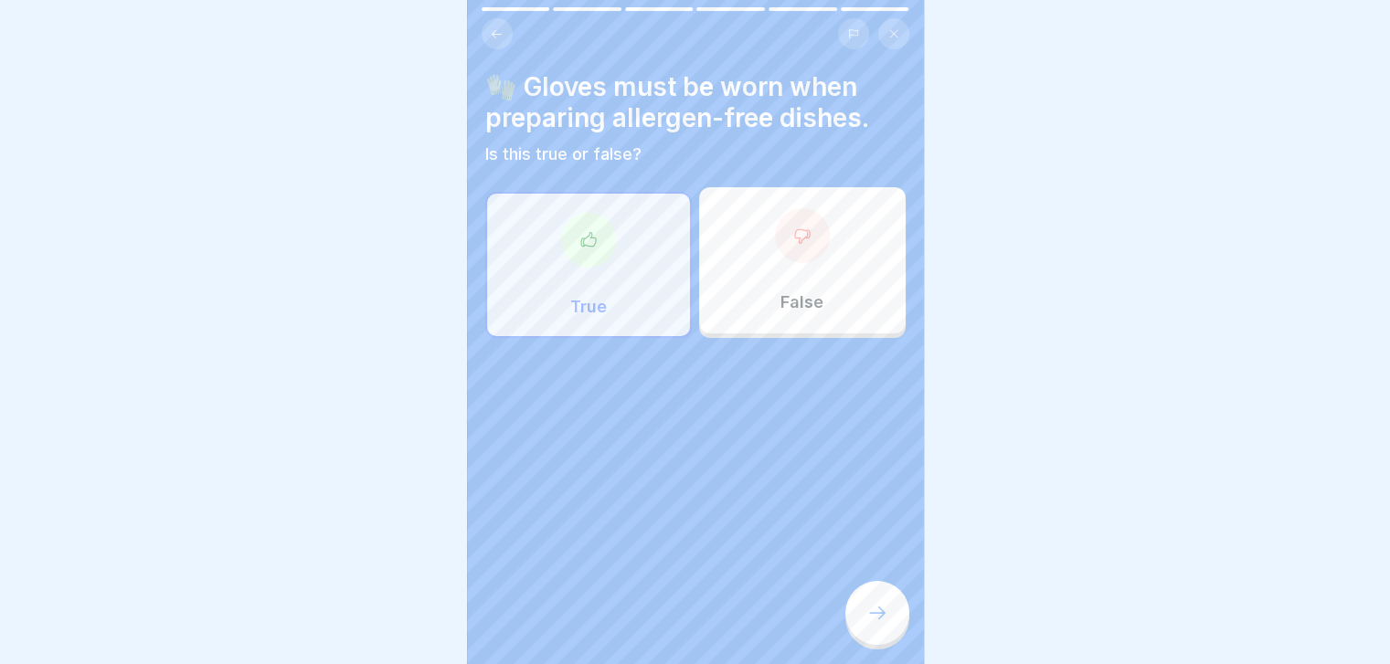
click at [861, 620] on div at bounding box center [877, 613] width 64 height 64
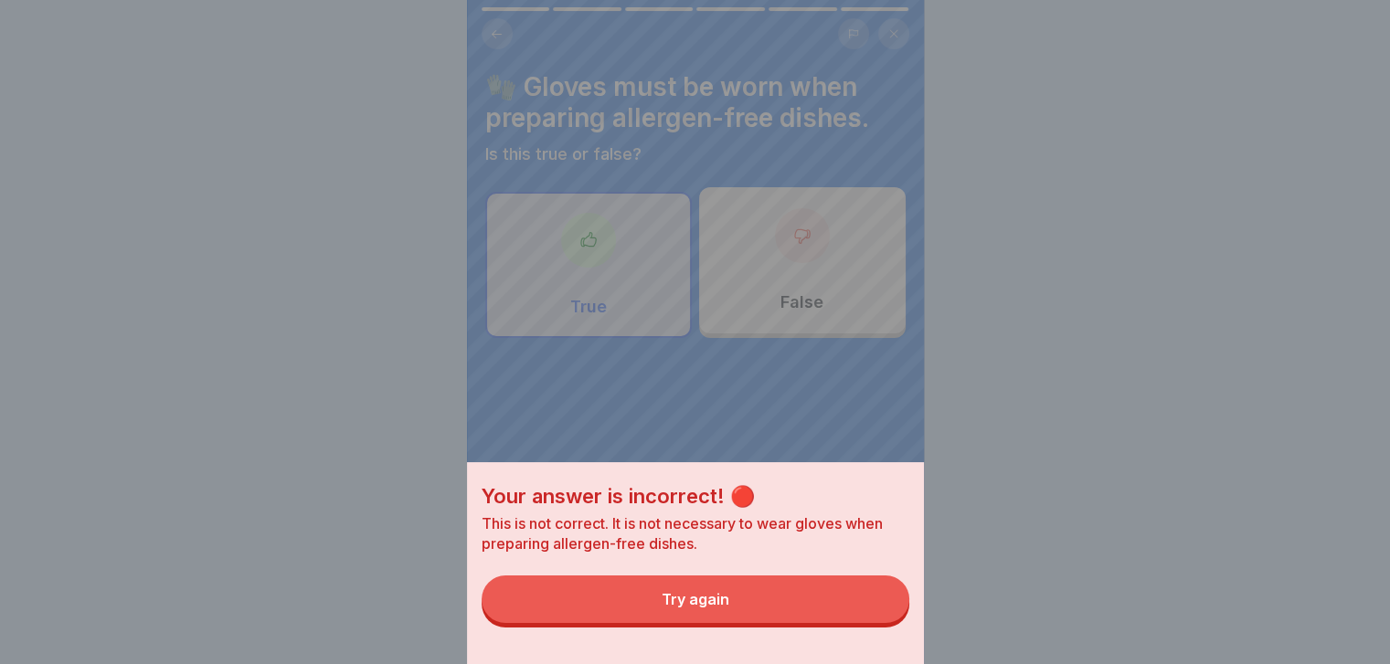
click at [861, 620] on button "Try again" at bounding box center [696, 600] width 428 height 48
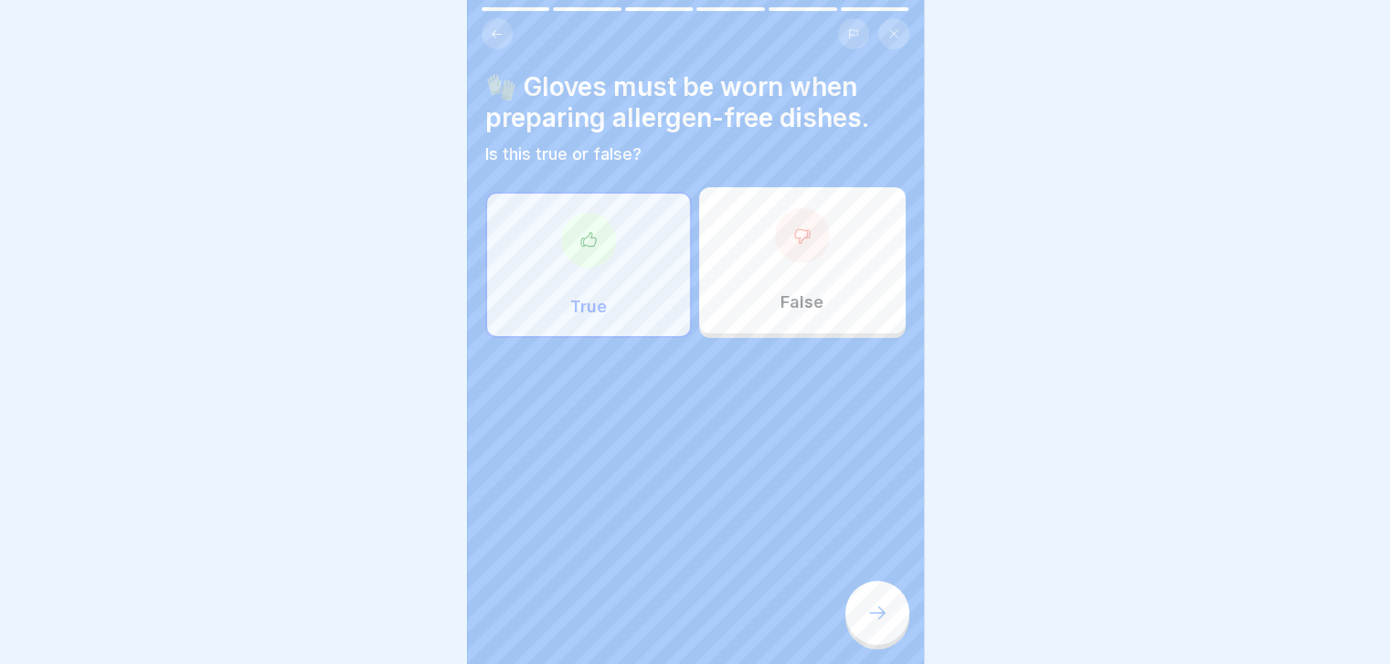
click at [760, 224] on div "False" at bounding box center [802, 260] width 207 height 146
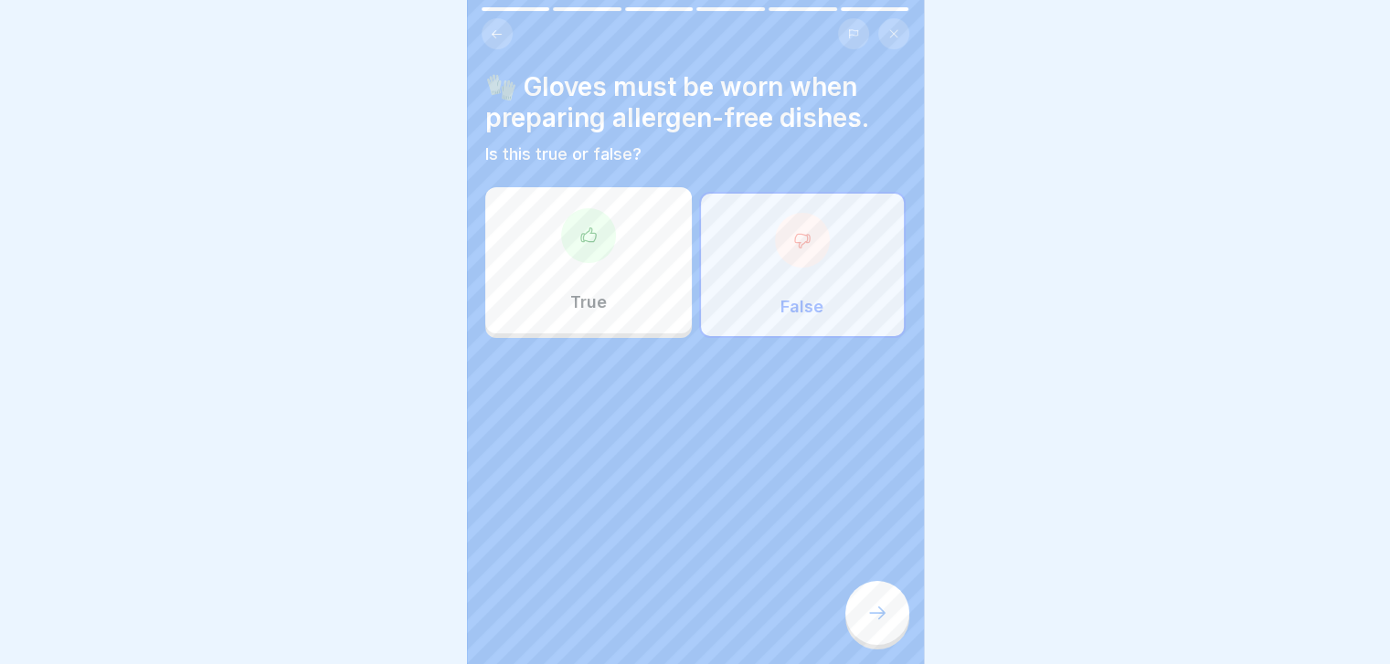
click at [884, 619] on icon at bounding box center [877, 613] width 22 height 22
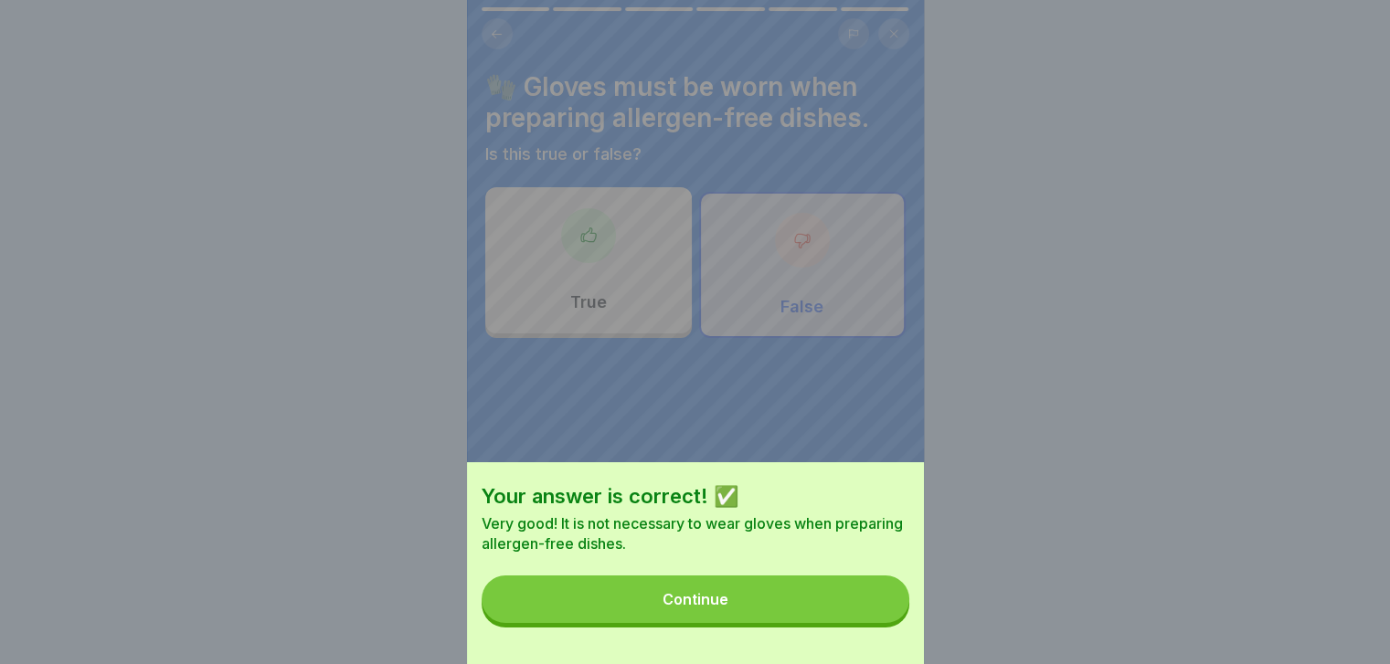
click at [884, 619] on button "Continue" at bounding box center [696, 600] width 428 height 48
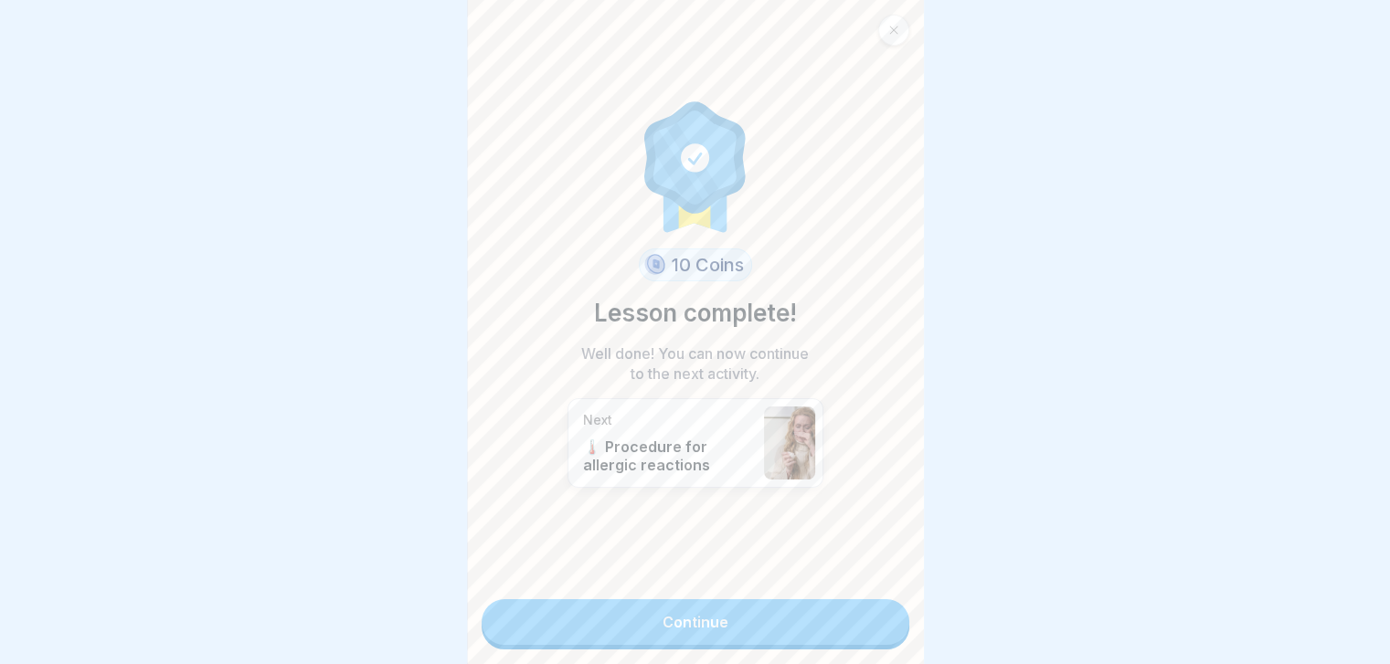
click at [884, 619] on link "Continue" at bounding box center [696, 622] width 428 height 46
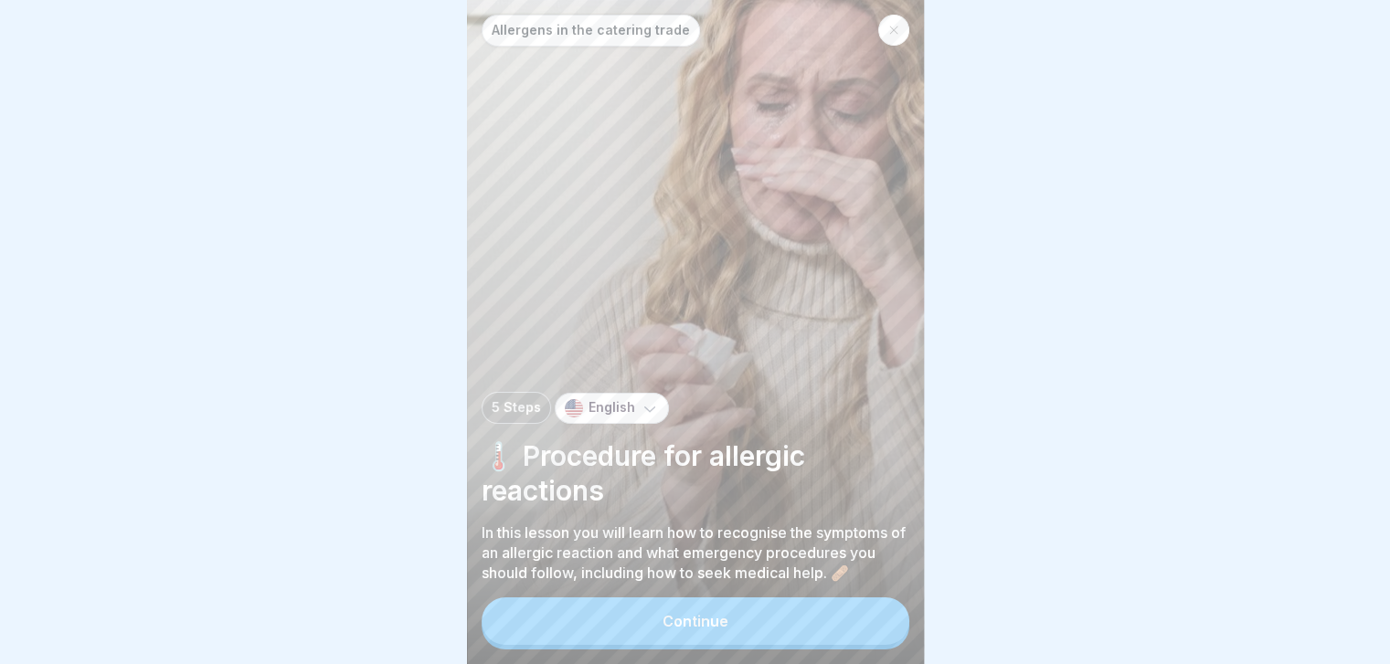
click at [884, 619] on button "Continue" at bounding box center [696, 622] width 428 height 48
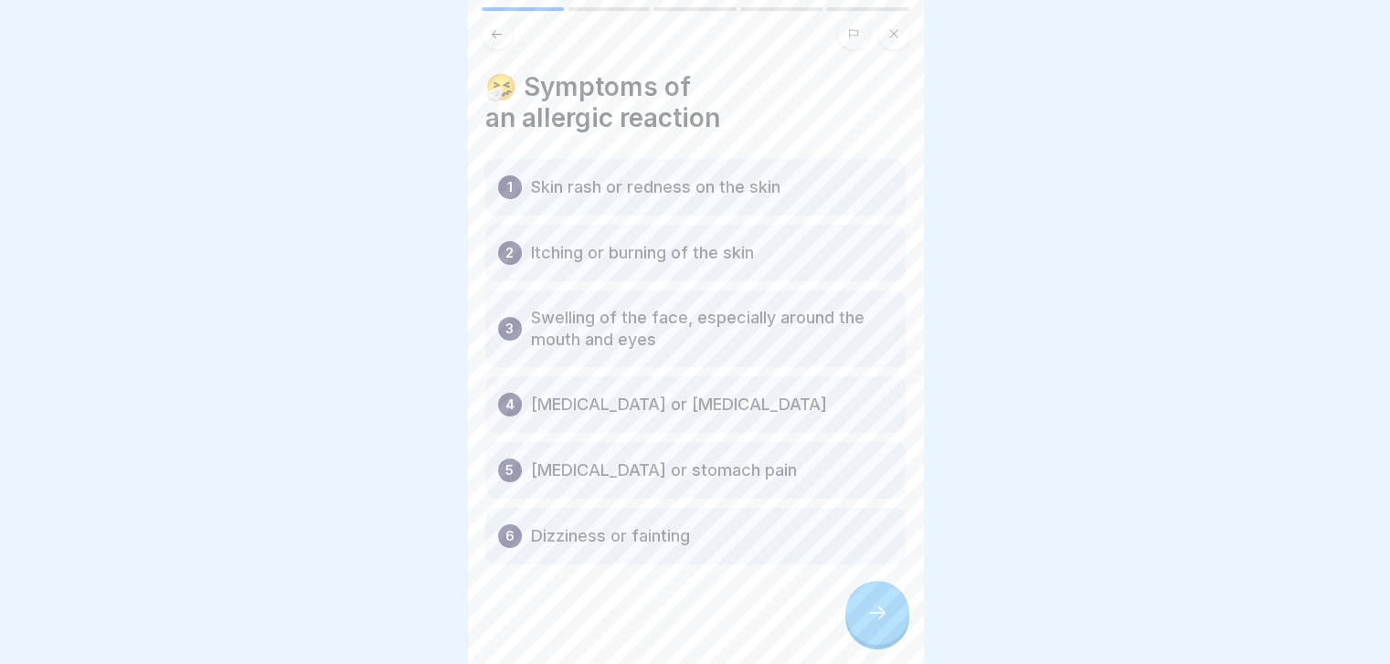
click at [884, 619] on icon at bounding box center [877, 613] width 22 height 22
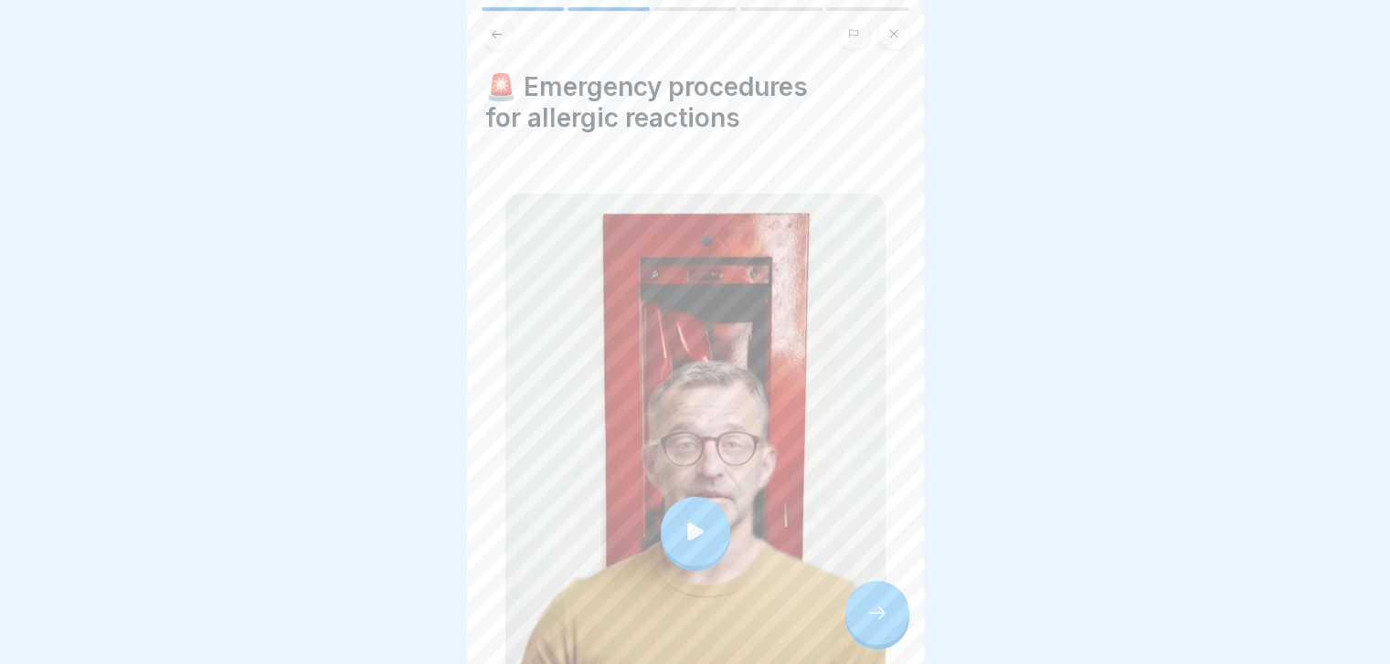
click at [884, 619] on icon at bounding box center [877, 613] width 22 height 22
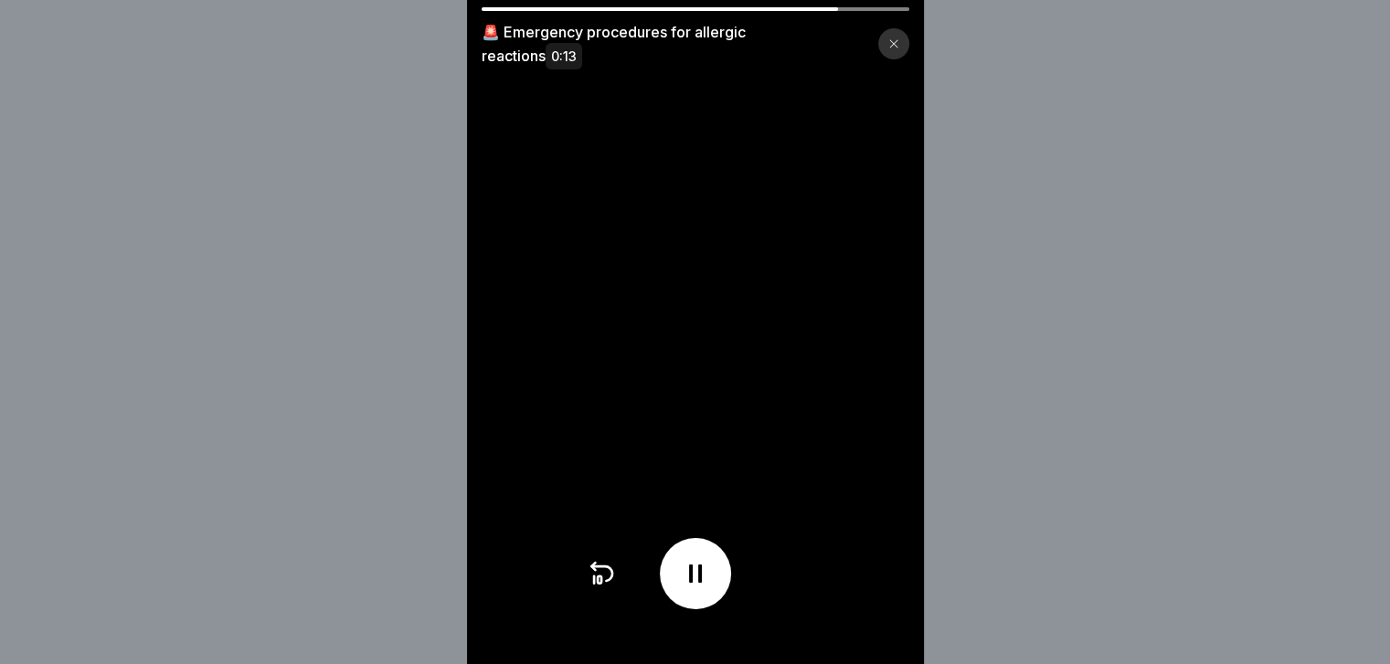
click at [884, 619] on video at bounding box center [695, 332] width 457 height 664
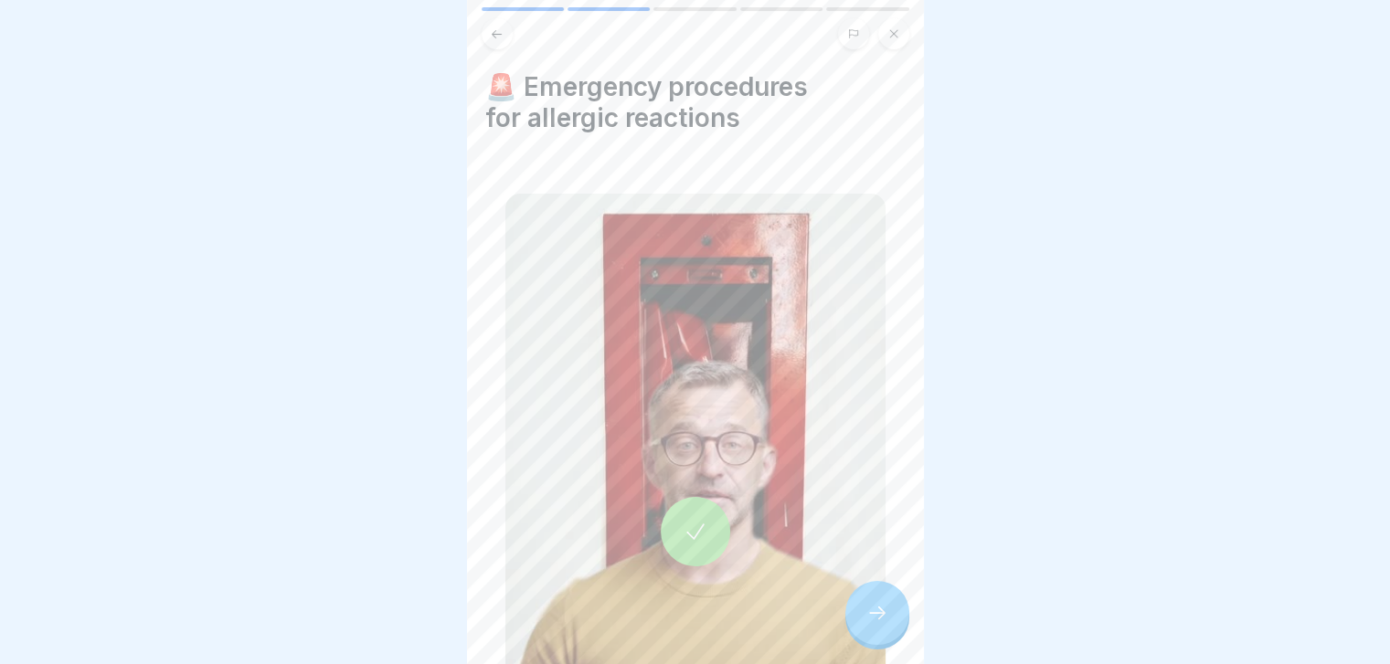
click at [884, 619] on icon at bounding box center [877, 613] width 22 height 22
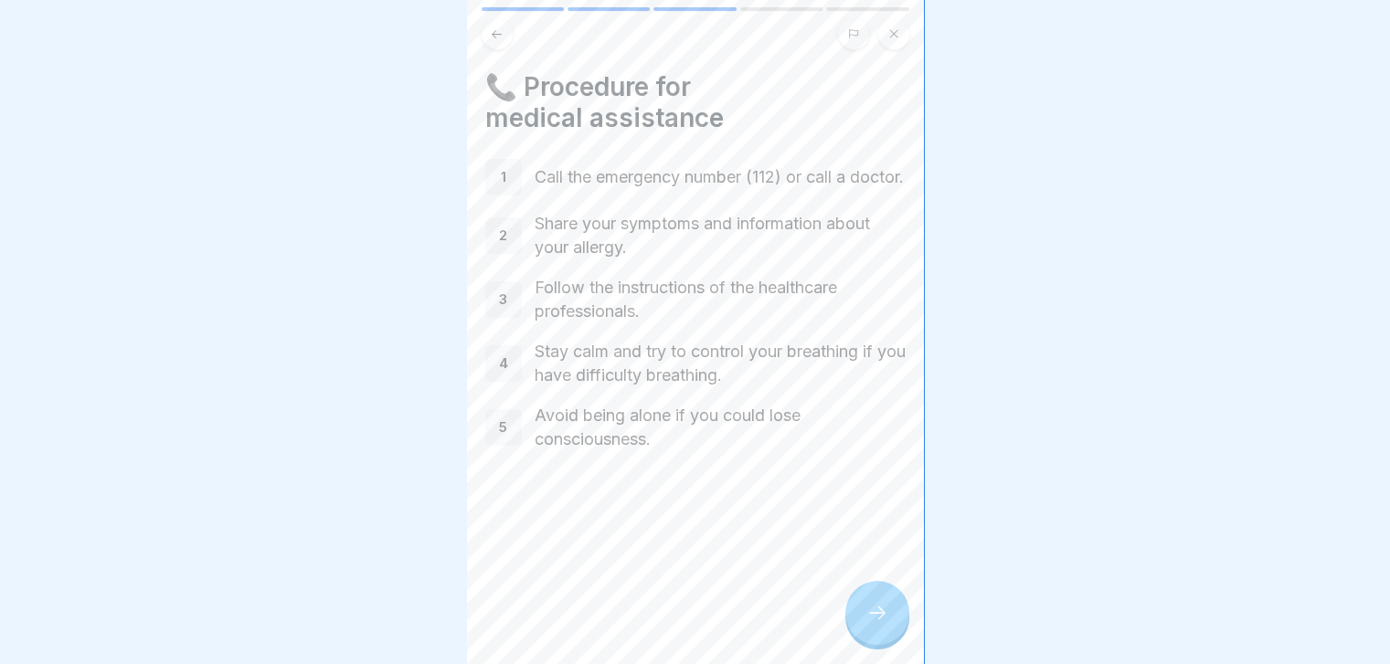
click at [884, 619] on icon at bounding box center [877, 613] width 22 height 22
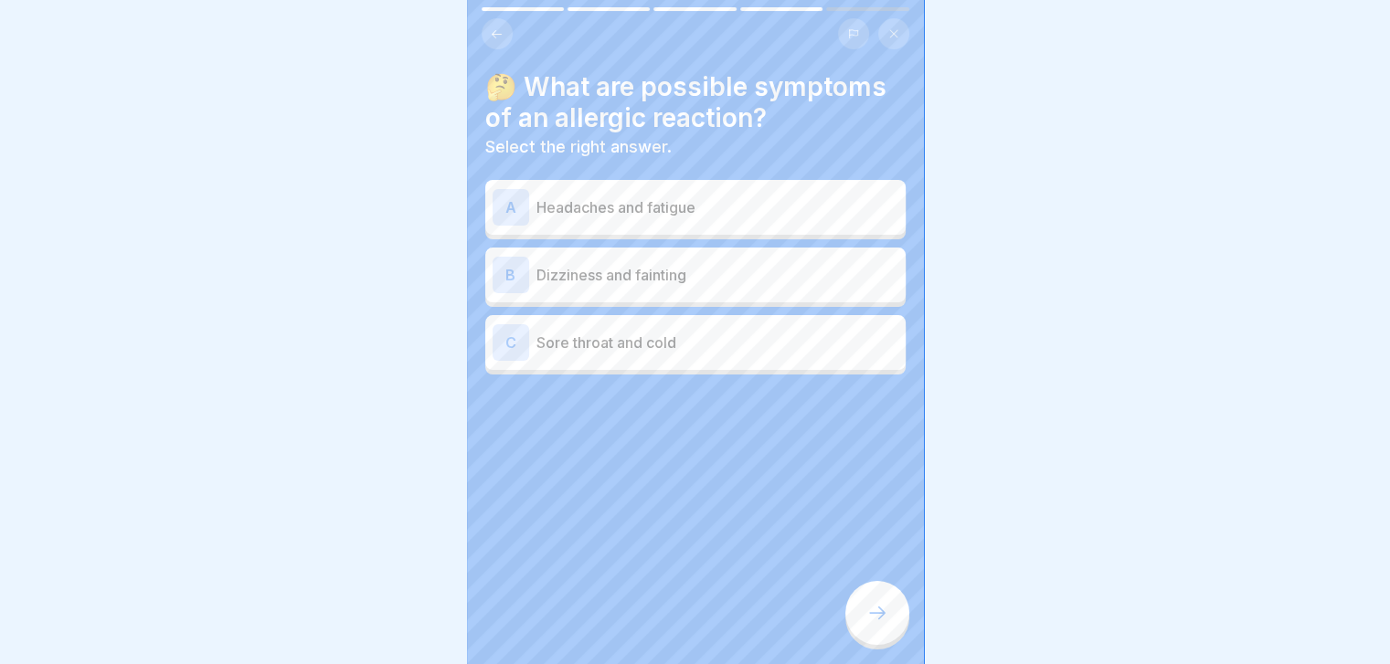
click at [789, 271] on p "Dizziness and fainting" at bounding box center [717, 275] width 362 height 22
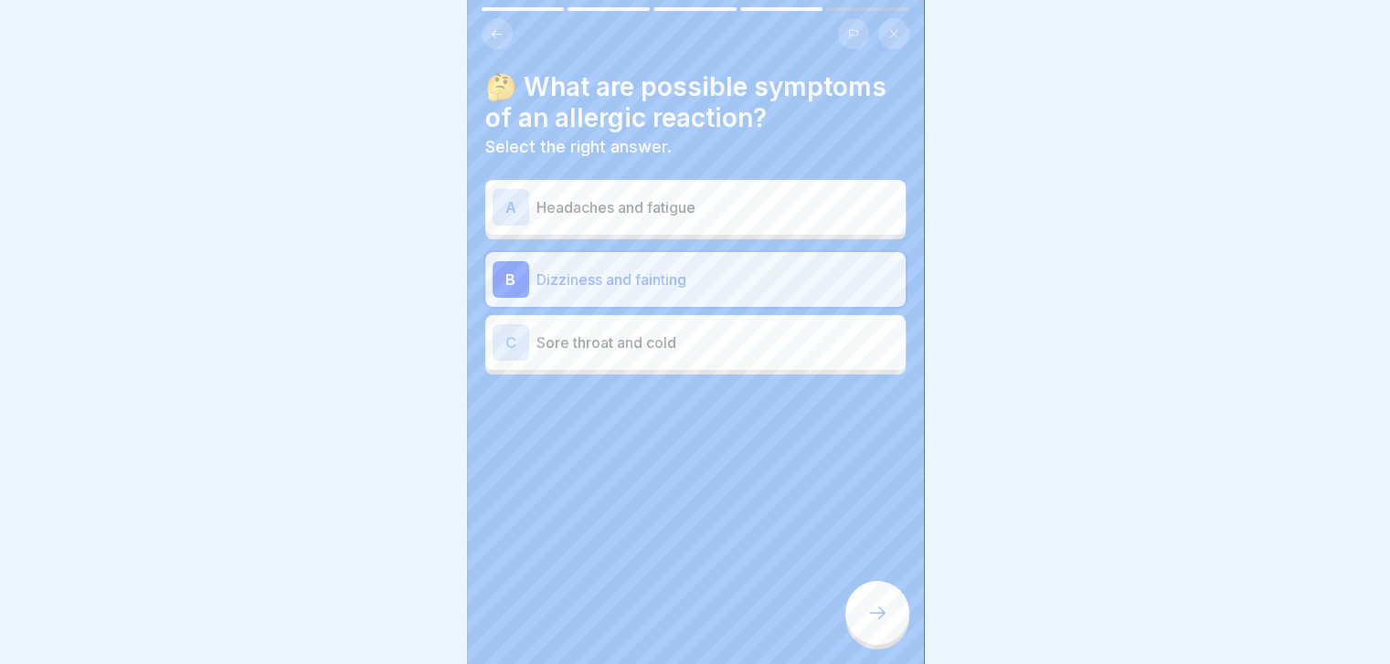
click at [879, 611] on div at bounding box center [877, 613] width 64 height 64
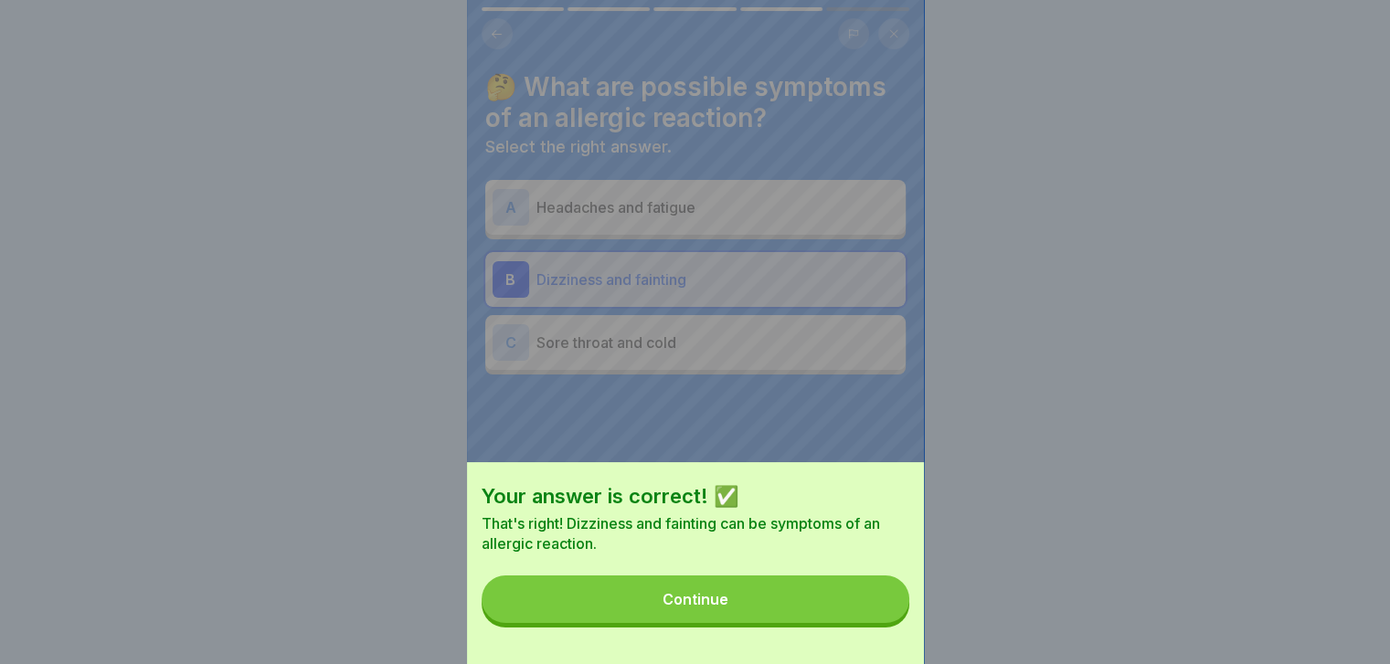
click at [879, 611] on button "Continue" at bounding box center [696, 600] width 428 height 48
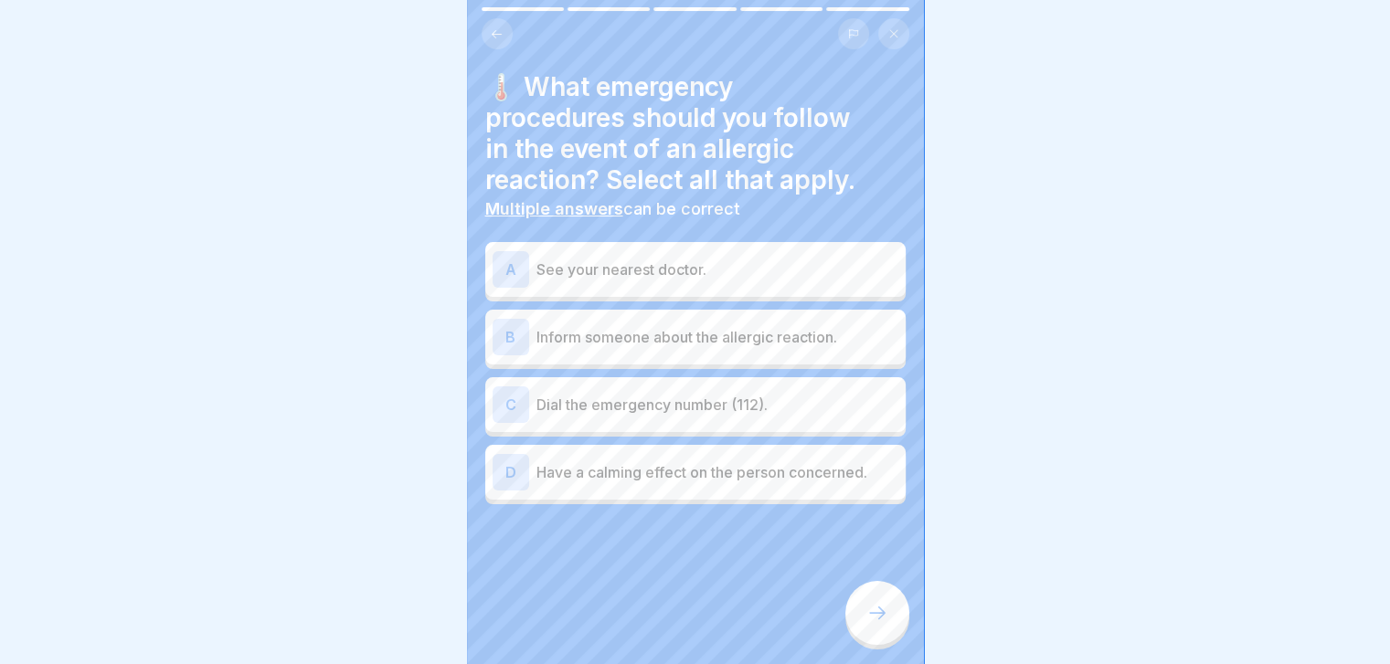
click at [761, 339] on p "Inform someone about the allergic reaction." at bounding box center [717, 337] width 362 height 22
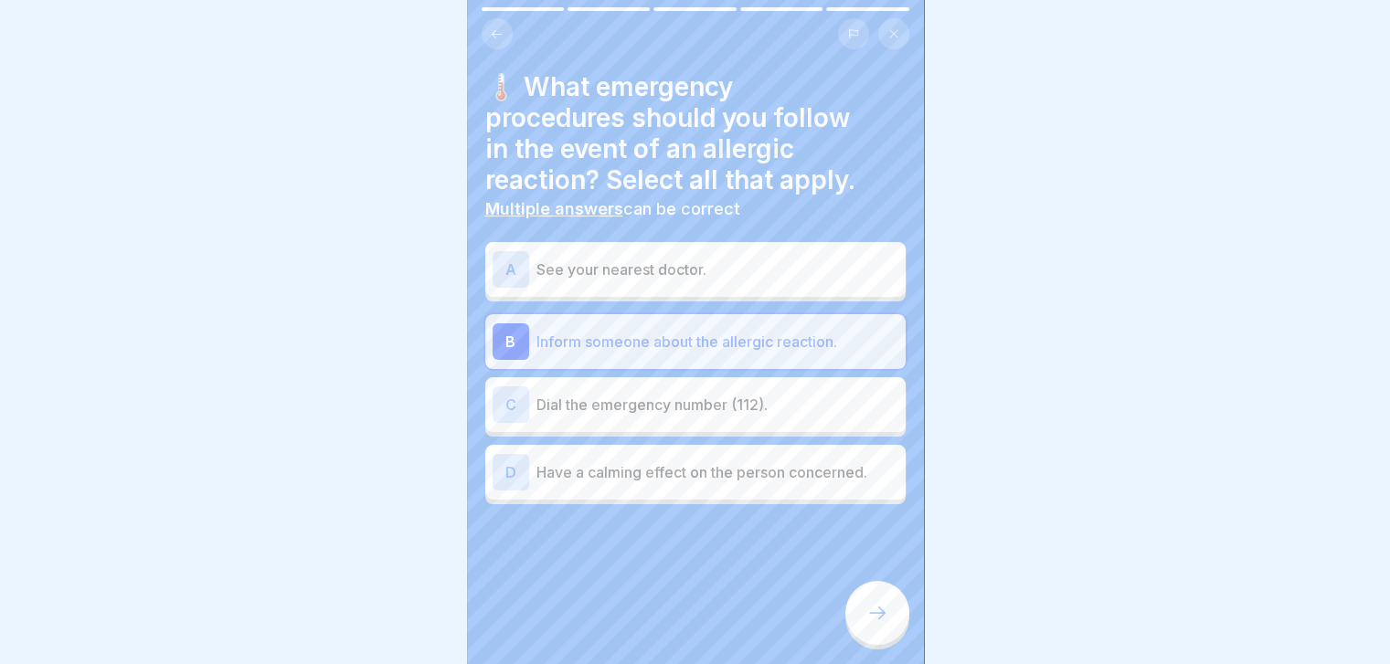
click at [756, 416] on div "C Dial the emergency number (112)." at bounding box center [695, 405] width 406 height 37
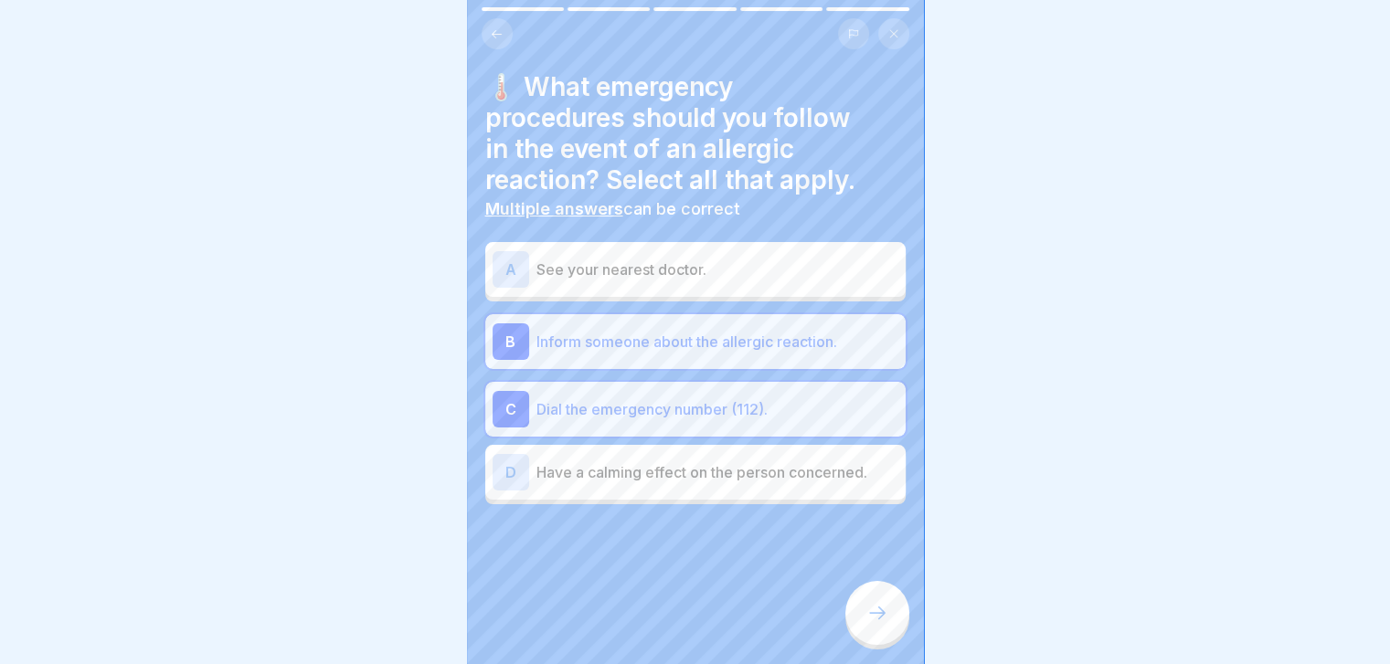
click at [775, 262] on p "See your nearest doctor." at bounding box center [717, 270] width 362 height 22
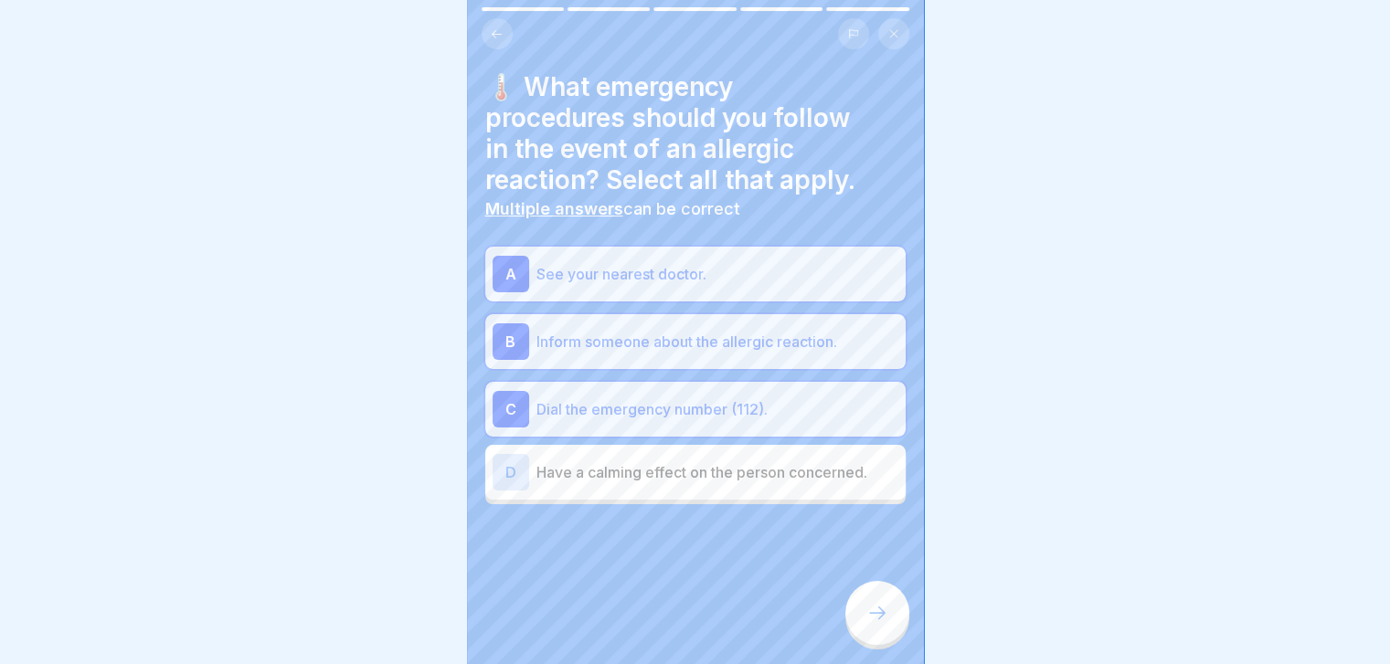
click at [761, 476] on p "Have a calming effect on the person concerned." at bounding box center [717, 472] width 362 height 22
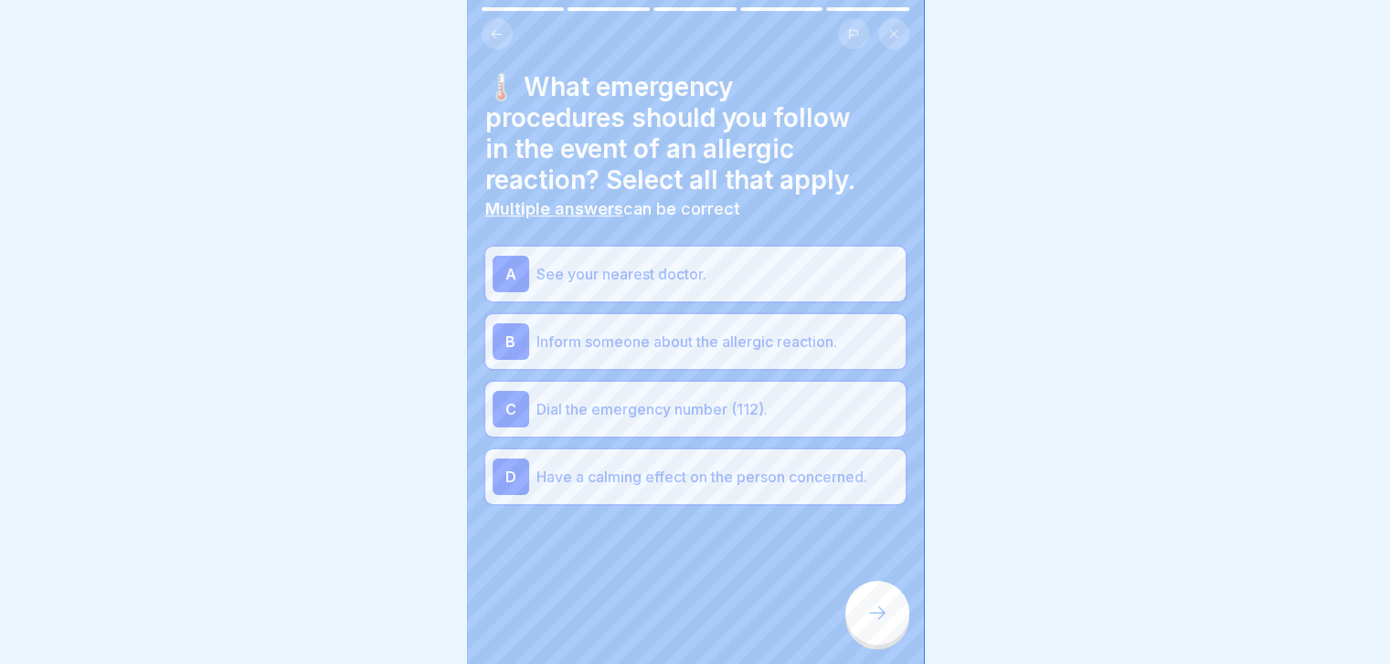
click at [798, 351] on p "Inform someone about the allergic reaction." at bounding box center [717, 342] width 362 height 22
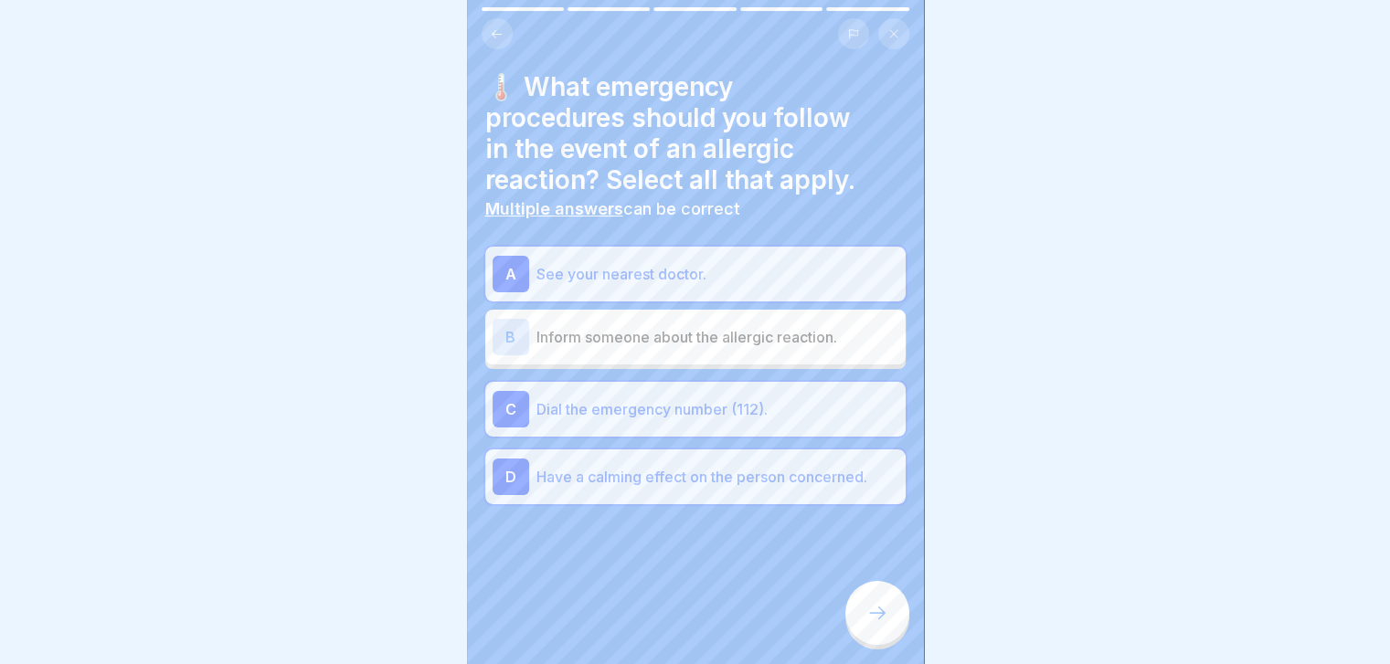
click at [874, 624] on icon at bounding box center [877, 613] width 22 height 22
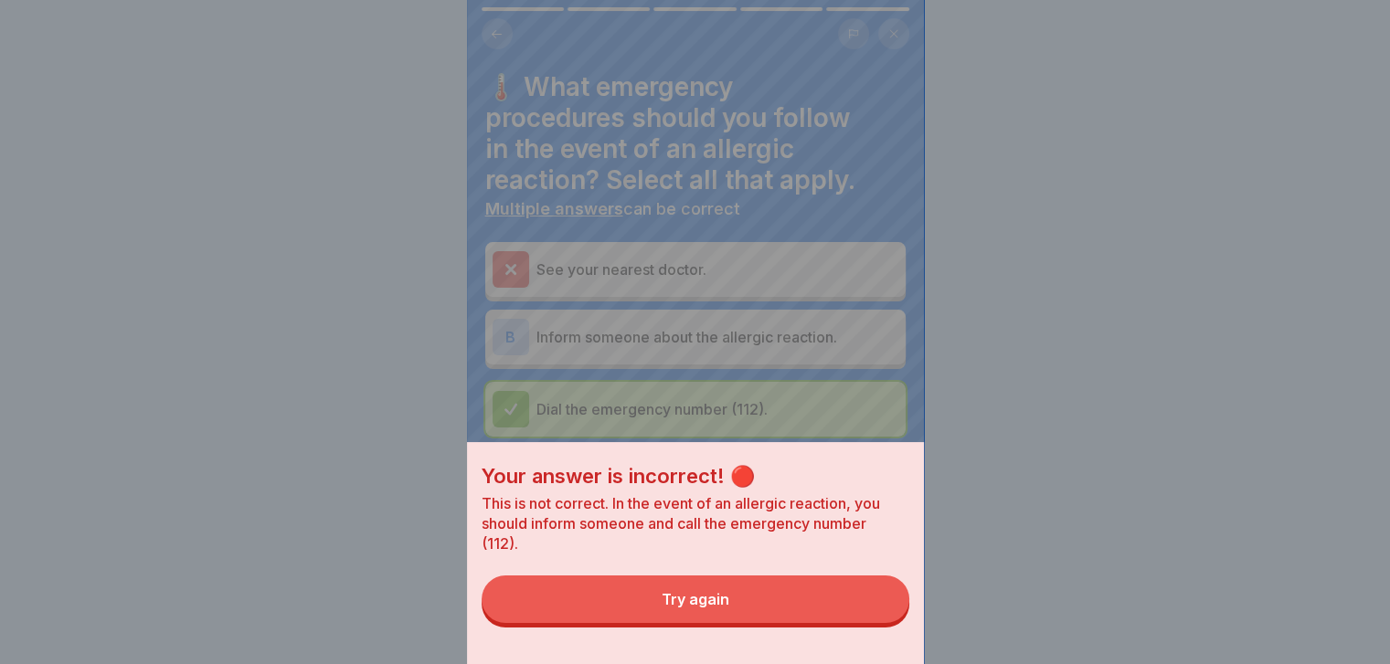
click at [874, 623] on button "Try again" at bounding box center [696, 600] width 428 height 48
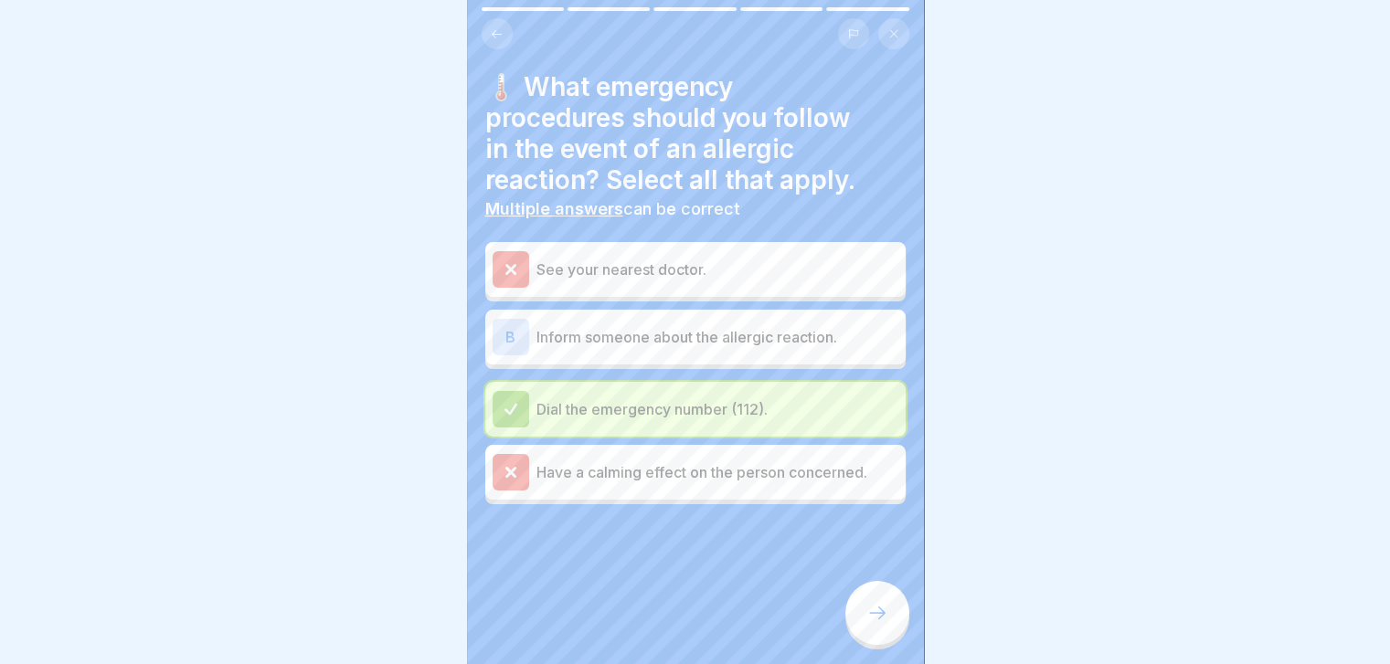
click at [768, 356] on div "B Inform someone about the allergic reaction." at bounding box center [695, 337] width 420 height 55
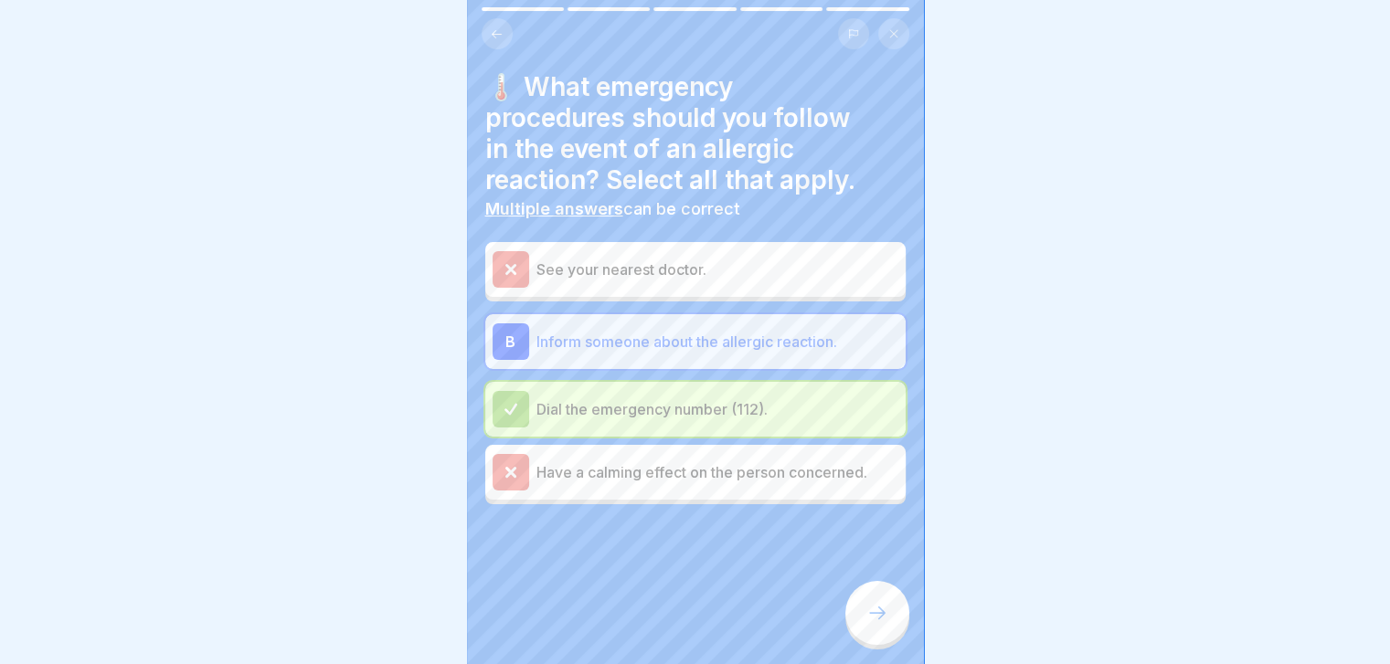
click at [880, 621] on icon at bounding box center [877, 613] width 22 height 22
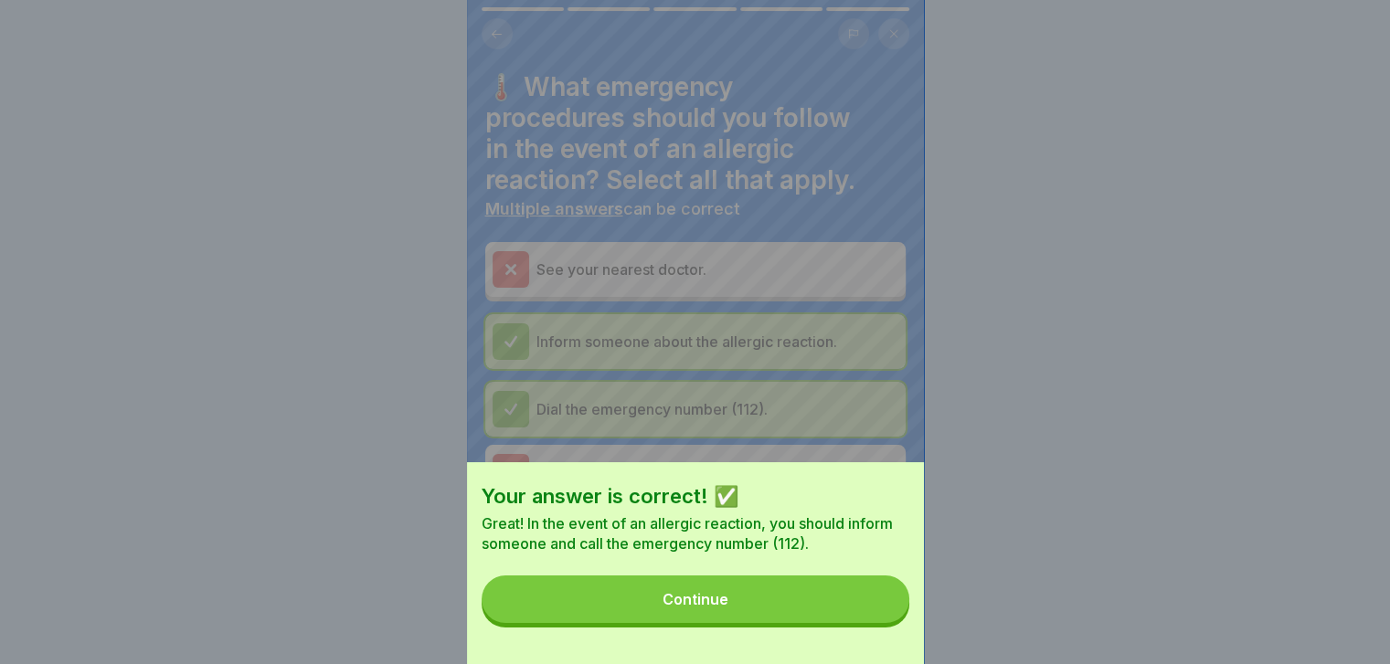
click at [880, 621] on button "Continue" at bounding box center [696, 600] width 428 height 48
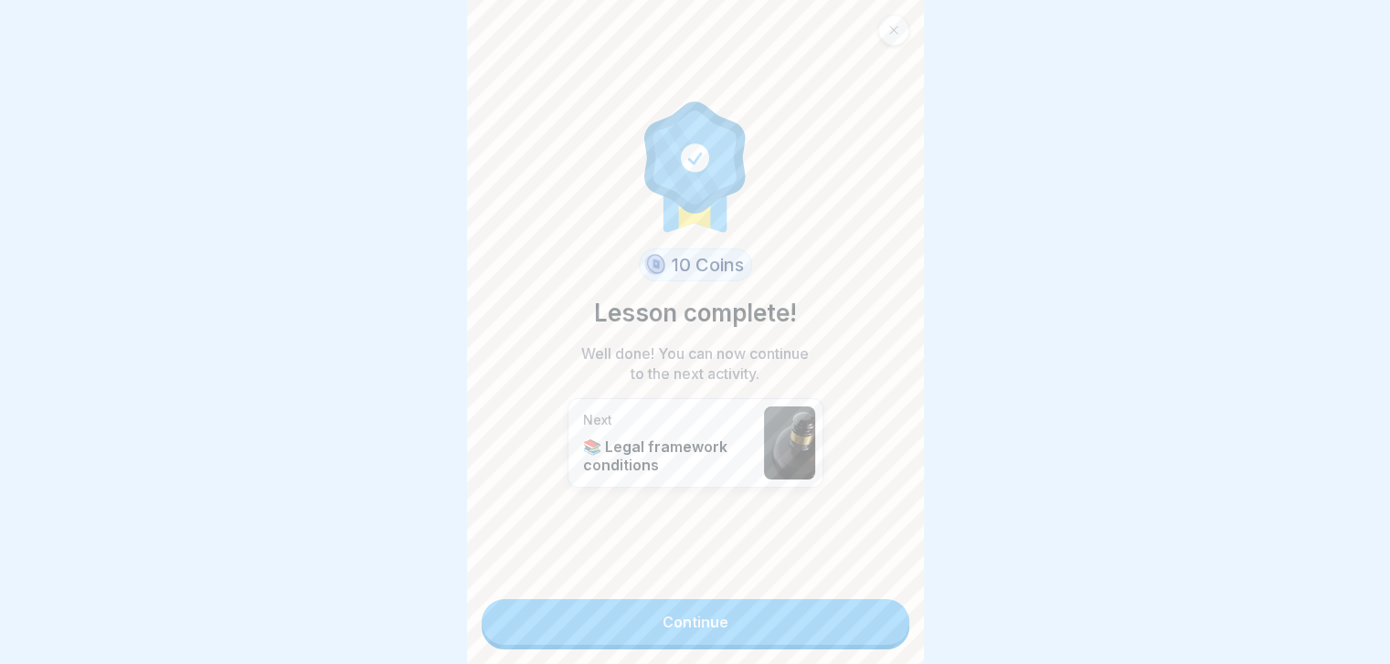
click at [880, 621] on link "Continue" at bounding box center [696, 622] width 428 height 46
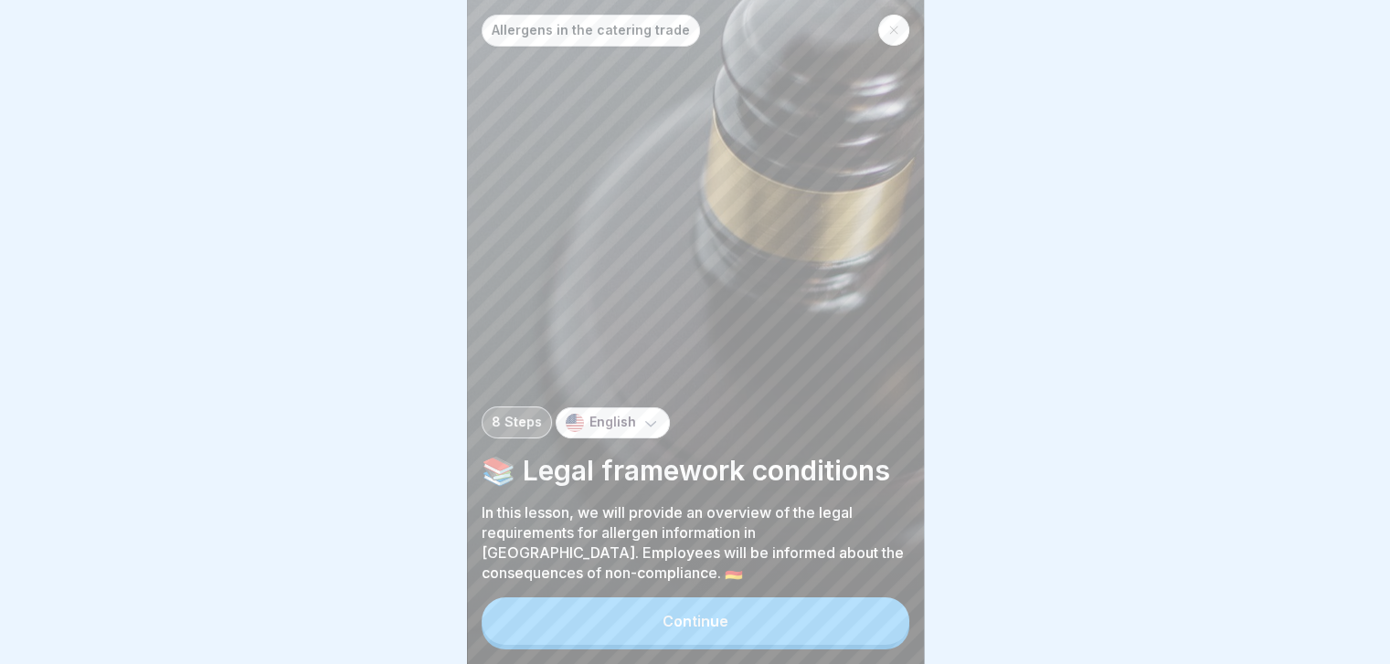
click at [880, 621] on button "Continue" at bounding box center [696, 622] width 428 height 48
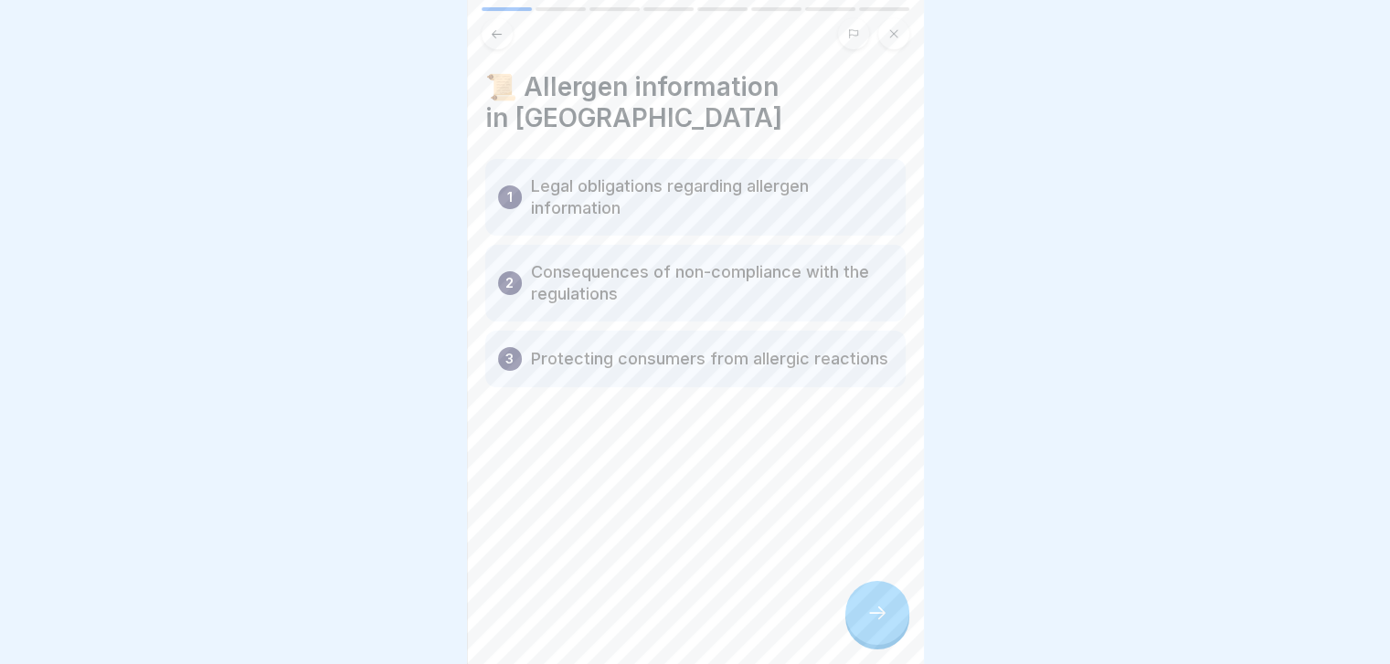
click at [880, 621] on icon at bounding box center [877, 613] width 22 height 22
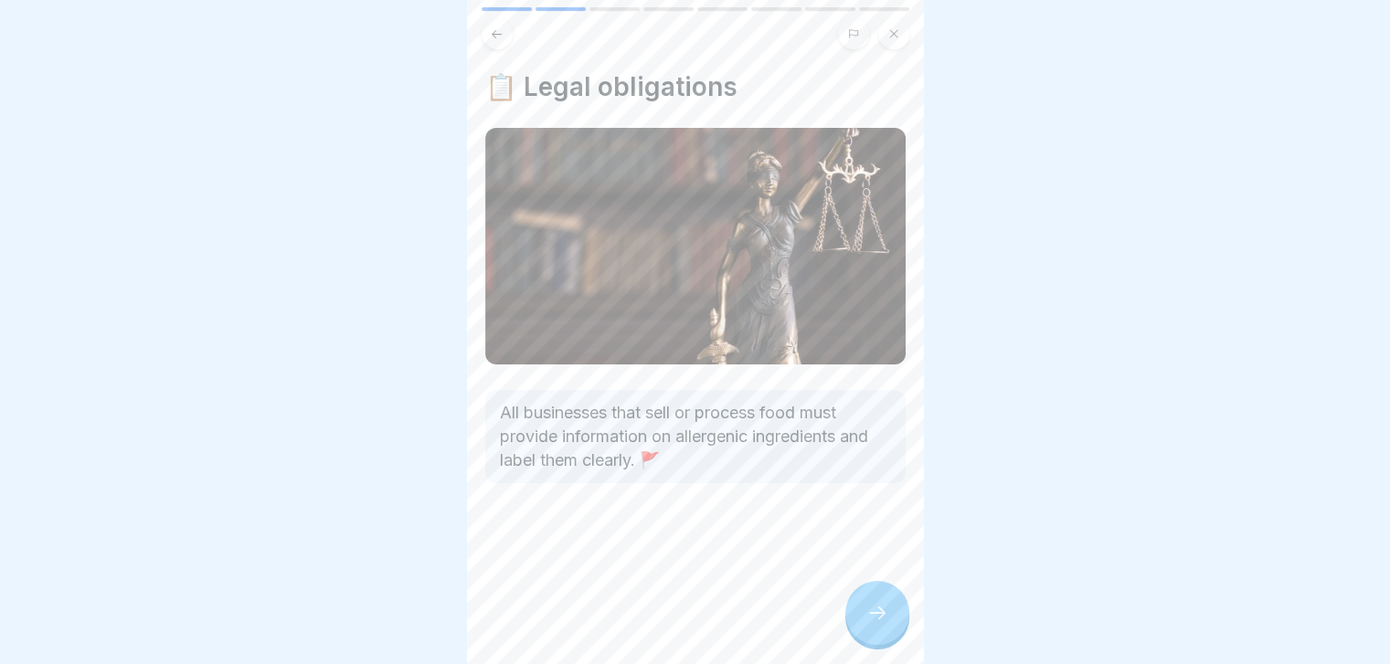
click at [880, 621] on icon at bounding box center [877, 613] width 22 height 22
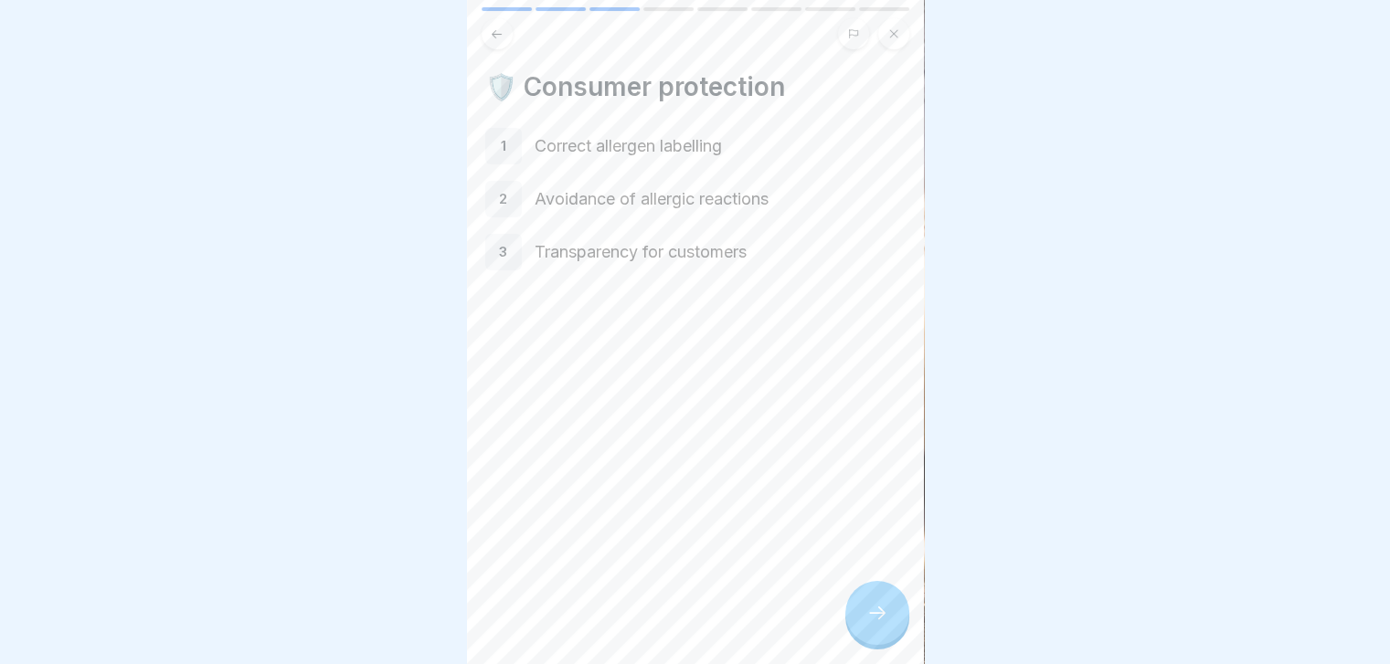
click at [880, 621] on icon at bounding box center [877, 613] width 22 height 22
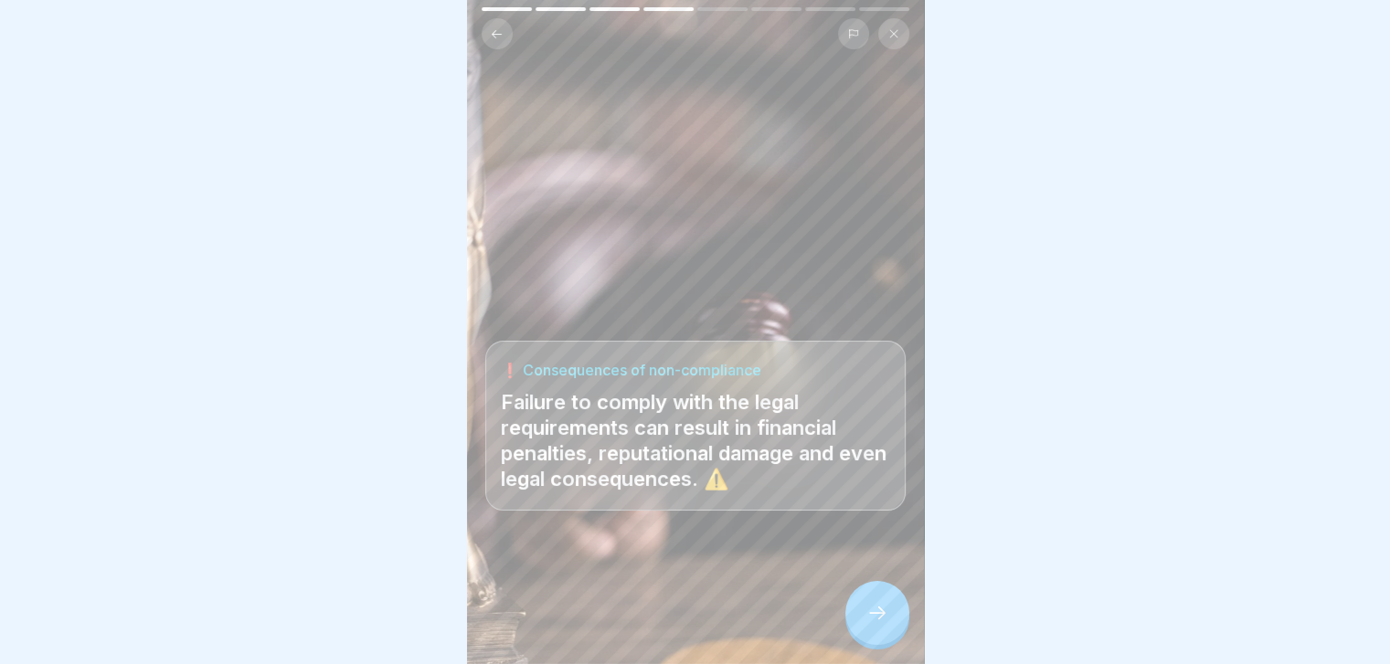
click at [880, 621] on icon at bounding box center [877, 613] width 22 height 22
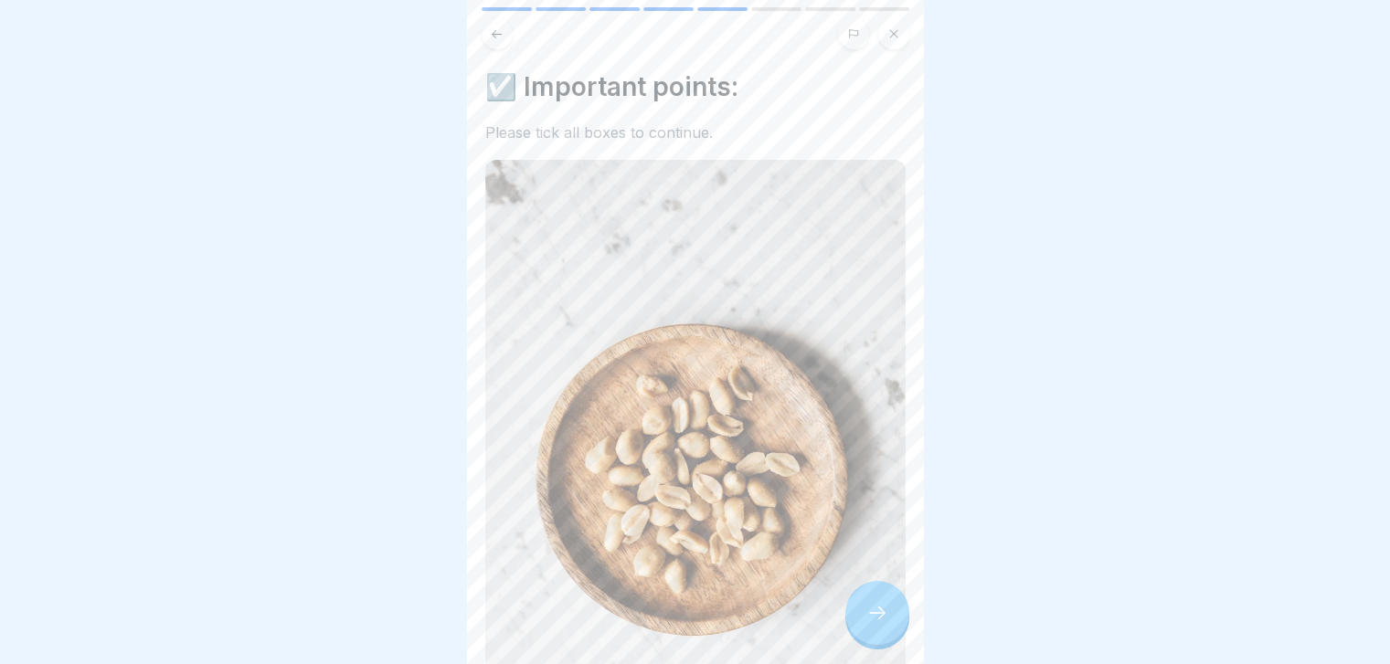
click at [880, 621] on icon at bounding box center [877, 613] width 22 height 22
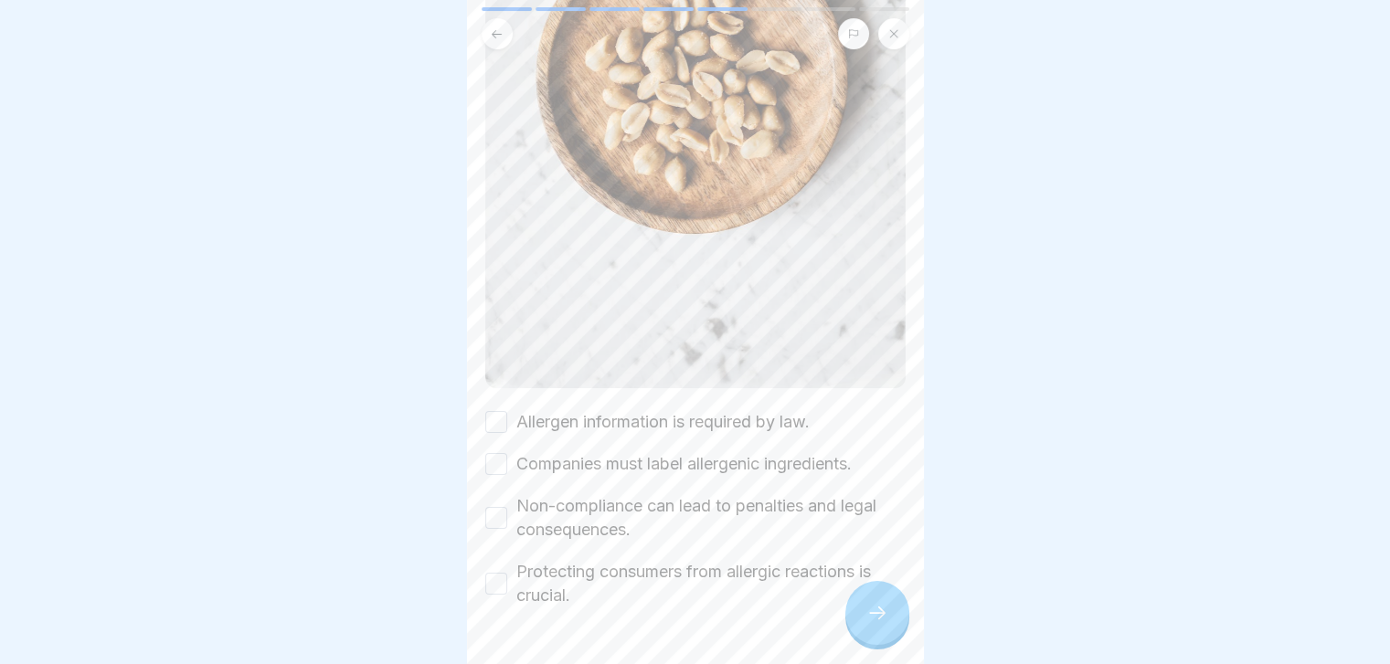
scroll to position [434, 0]
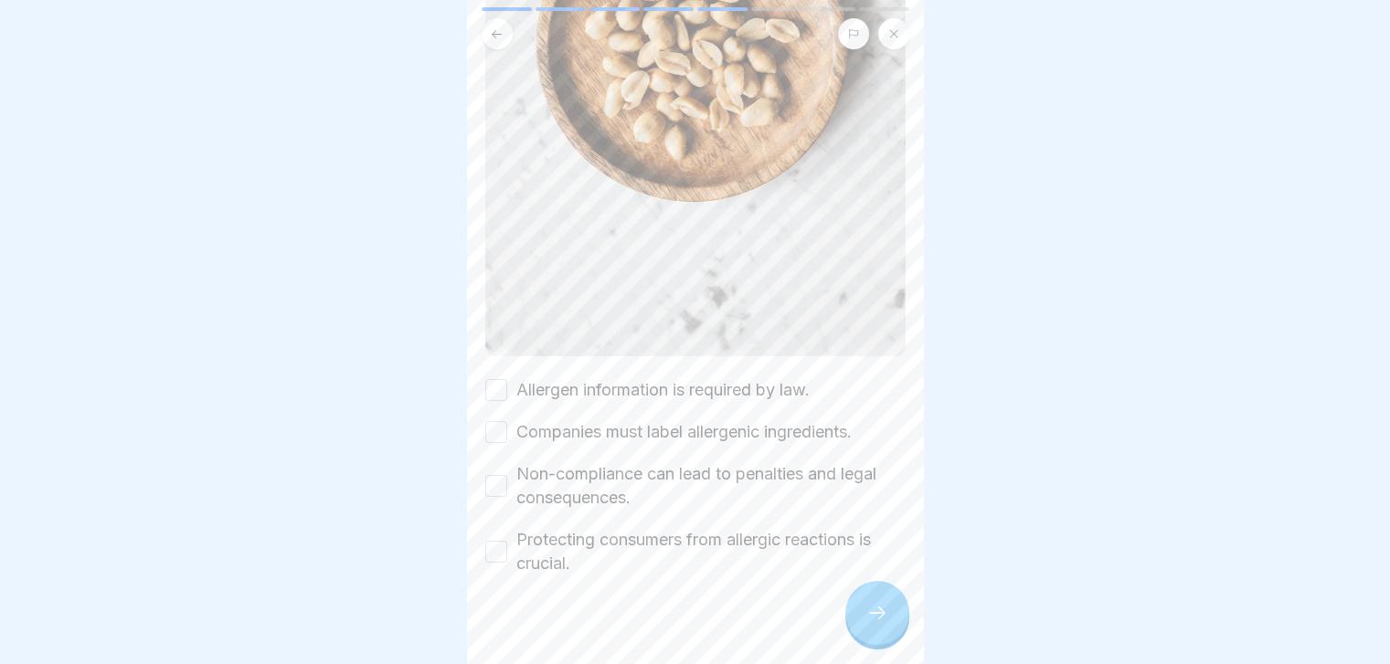
click at [805, 378] on label "Allergen information is required by law." at bounding box center [662, 390] width 293 height 24
click at [507, 379] on button "Allergen information is required by law." at bounding box center [496, 390] width 22 height 22
click at [816, 420] on label "Companies must label allergenic ingredients." at bounding box center [683, 432] width 335 height 24
click at [507, 421] on button "Companies must label allergenic ingredients." at bounding box center [496, 432] width 22 height 22
click at [804, 462] on label "Non-compliance can lead to penalties and legal consequences." at bounding box center [710, 486] width 389 height 48
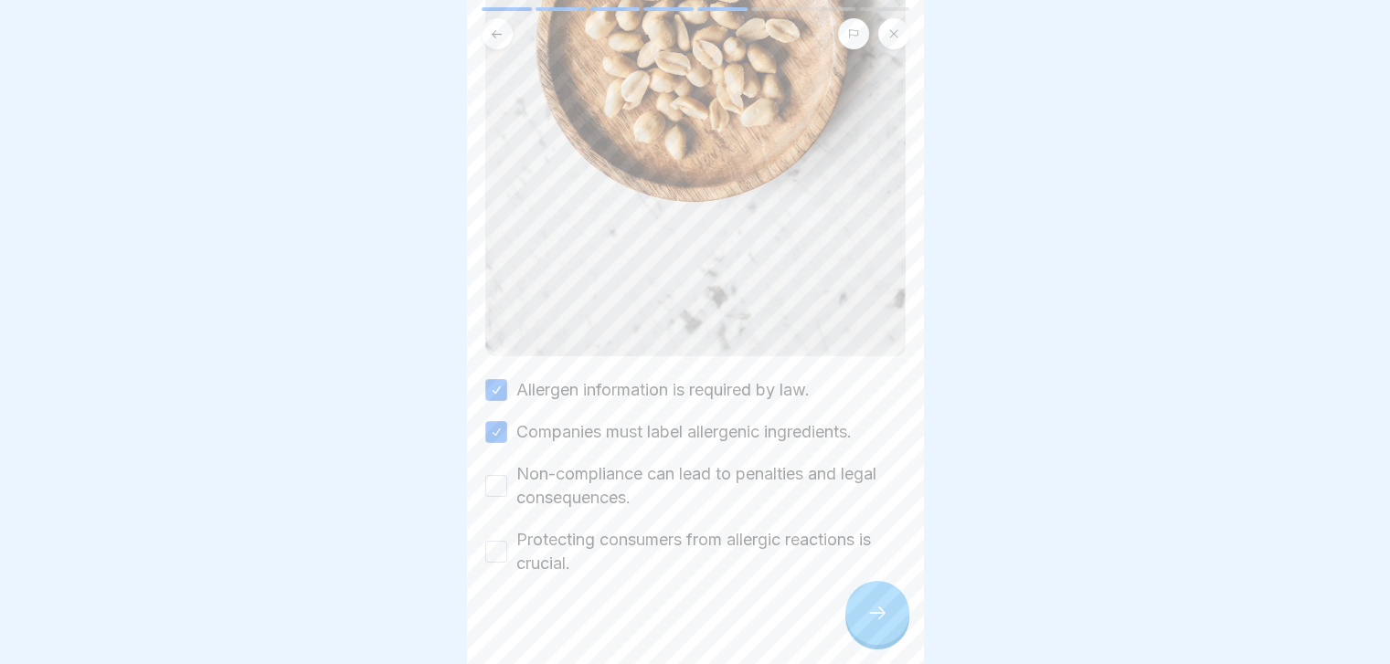
click at [507, 475] on button "Non-compliance can lead to penalties and legal consequences." at bounding box center [496, 486] width 22 height 22
click at [800, 528] on label "Protecting consumers from allergic reactions is crucial." at bounding box center [710, 552] width 389 height 48
click at [507, 541] on button "Protecting consumers from allergic reactions is crucial." at bounding box center [496, 552] width 22 height 22
click at [885, 610] on div at bounding box center [877, 613] width 64 height 64
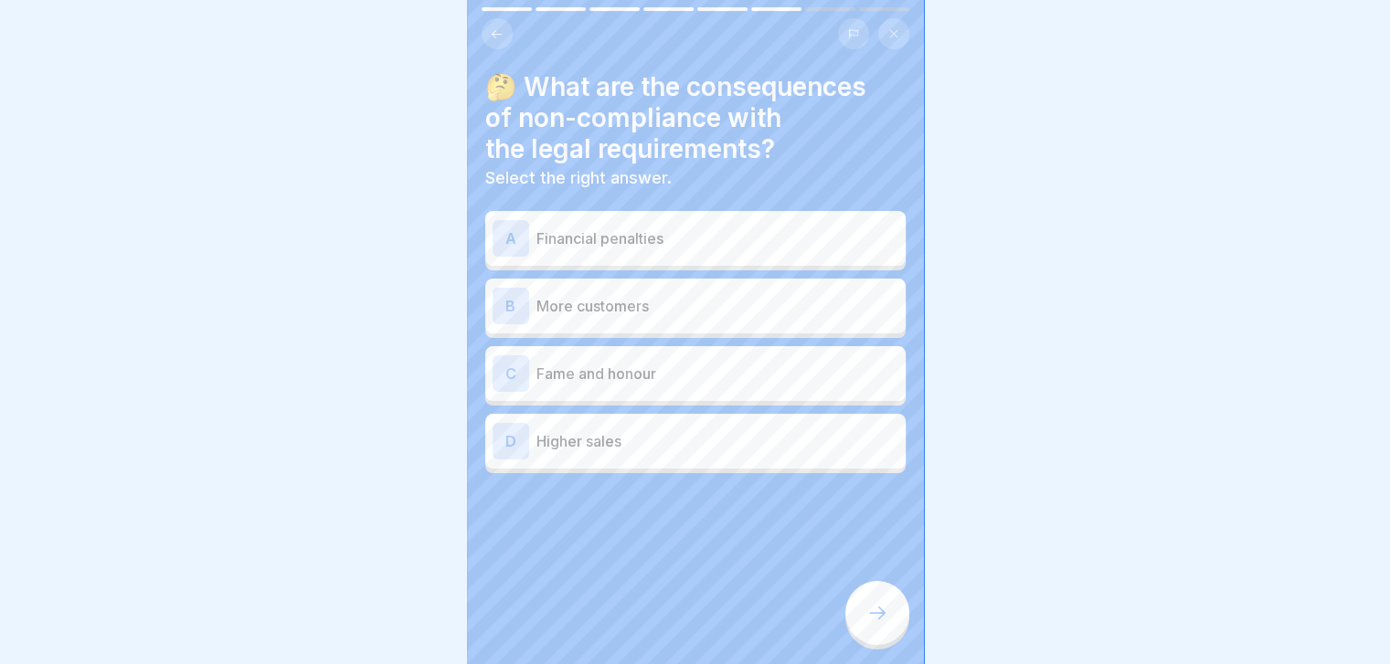
click at [763, 321] on div "B More customers" at bounding box center [695, 306] width 406 height 37
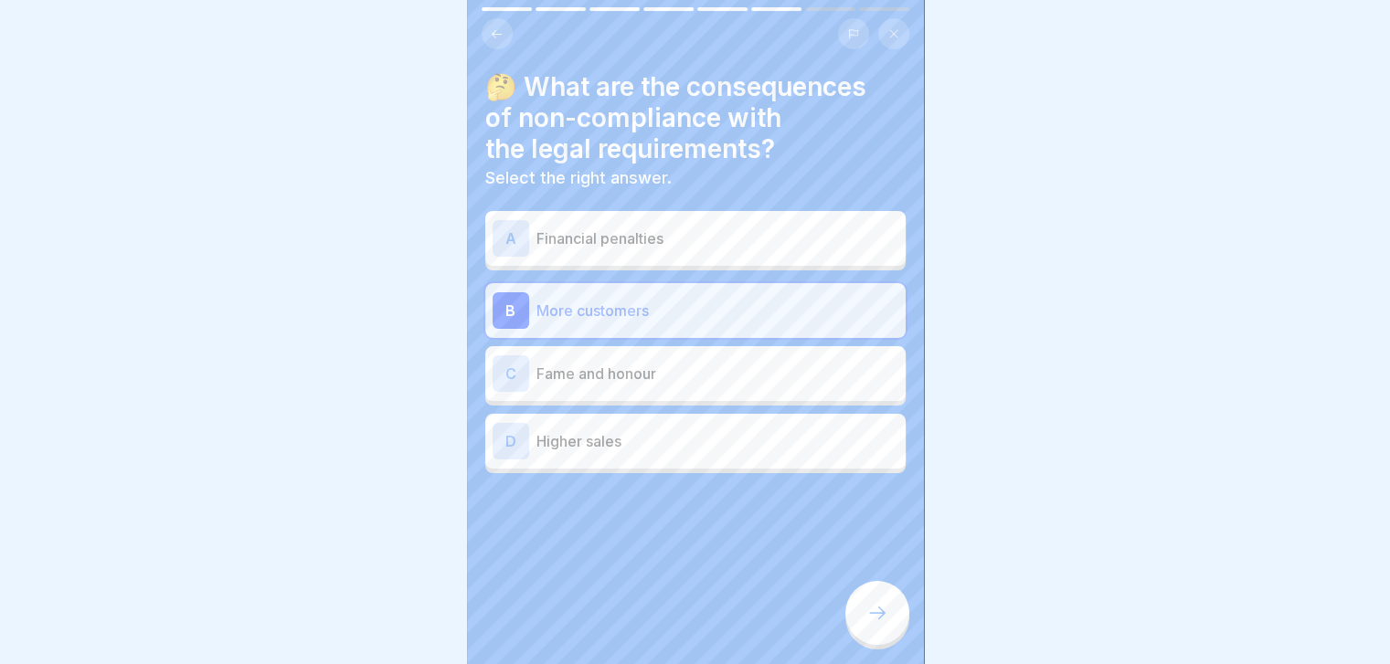
click at [866, 599] on div at bounding box center [877, 613] width 64 height 64
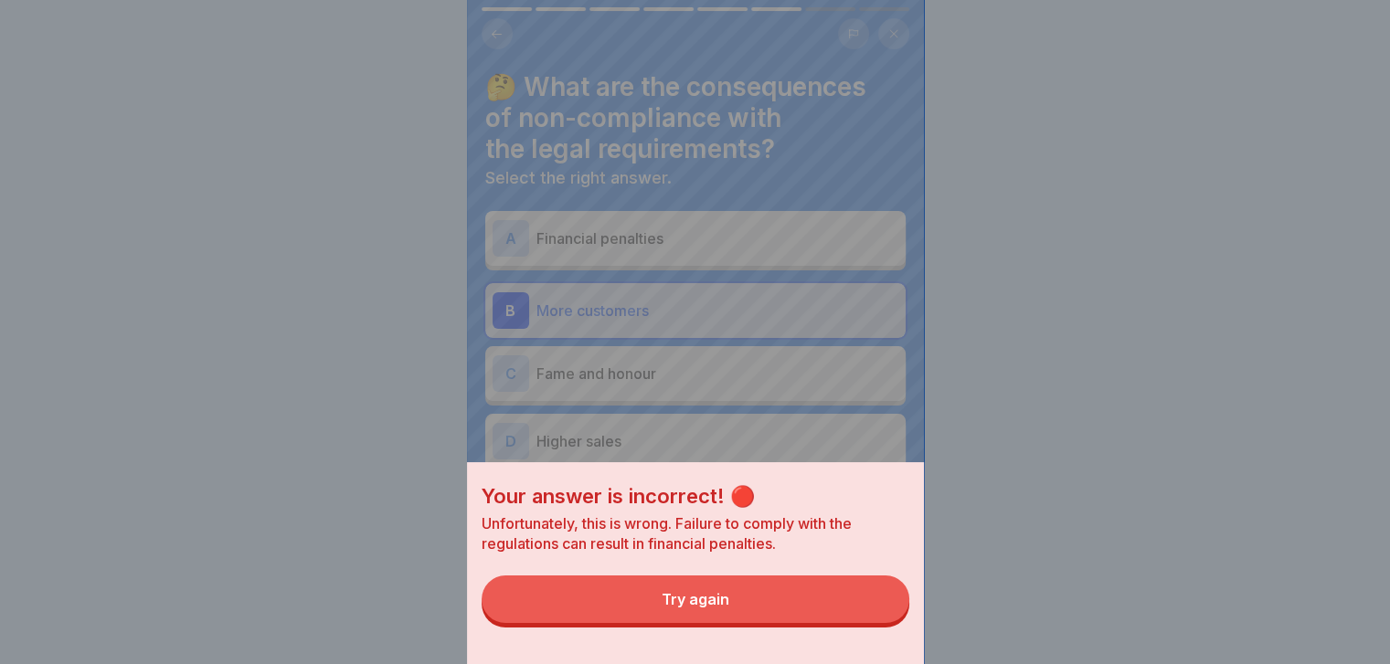
click at [866, 599] on button "Try again" at bounding box center [696, 600] width 428 height 48
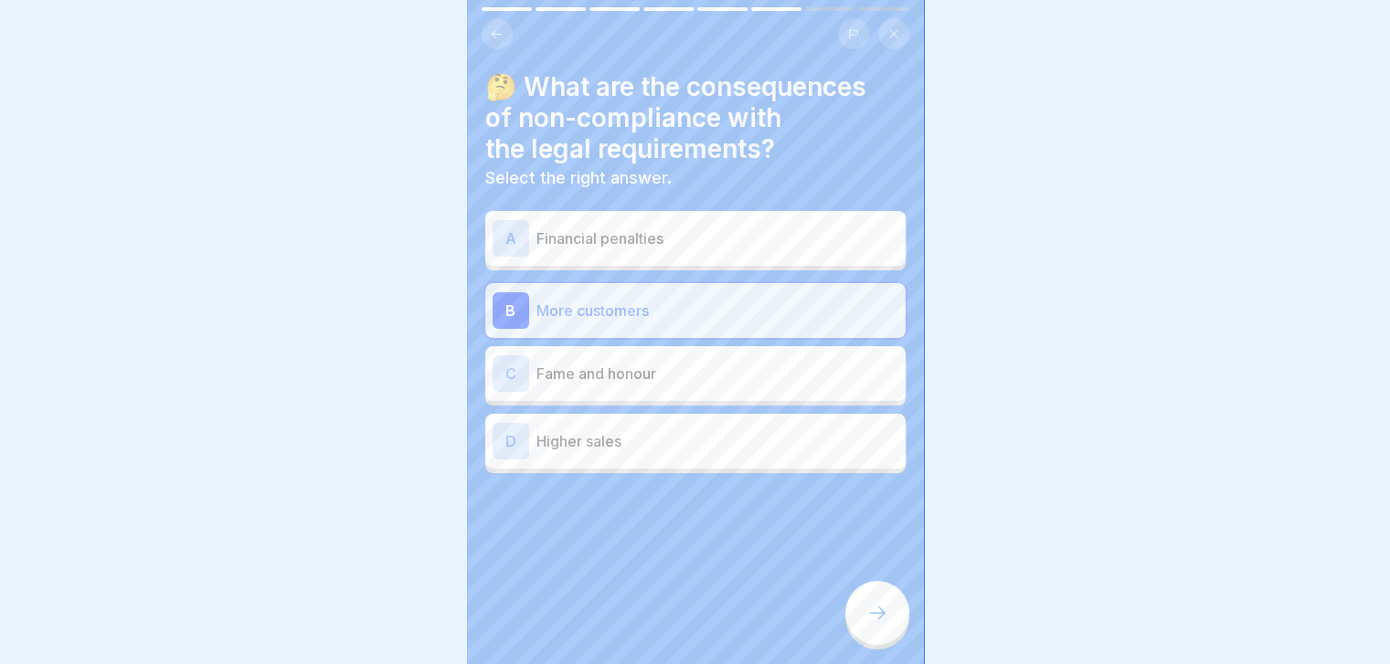
click at [808, 238] on p "Financial penalties" at bounding box center [717, 239] width 362 height 22
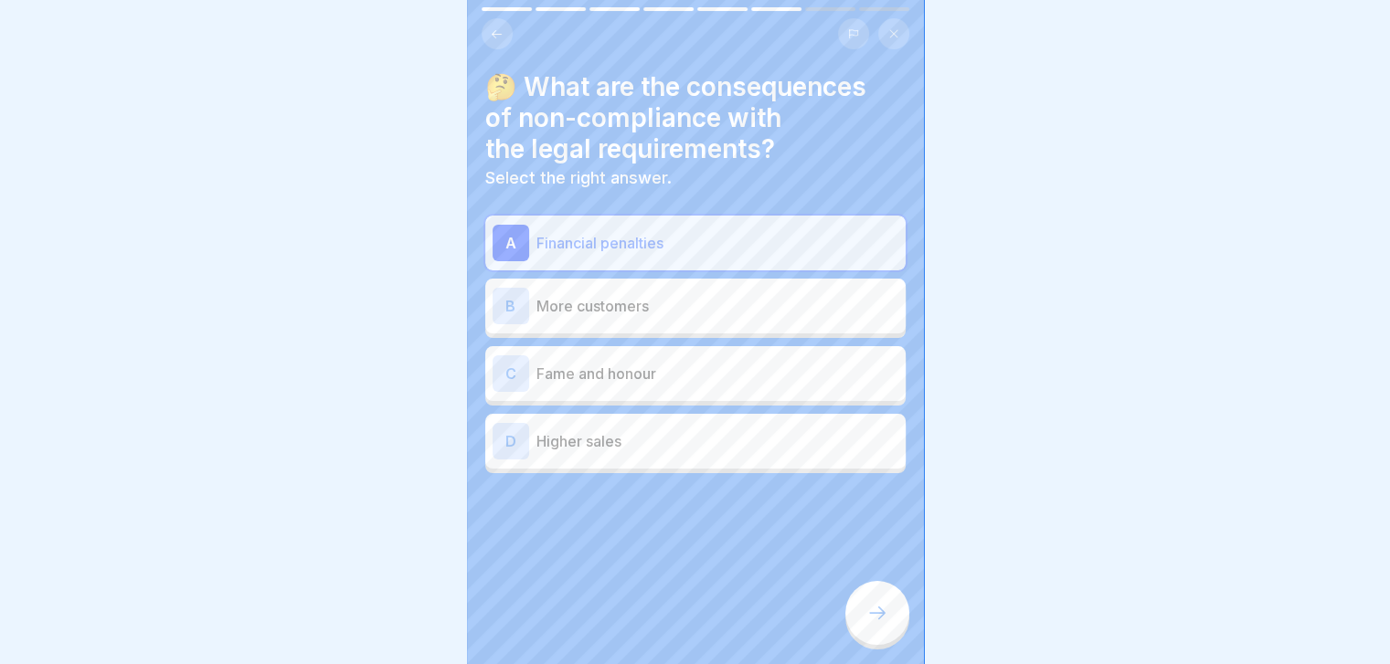
click at [875, 601] on div at bounding box center [877, 613] width 64 height 64
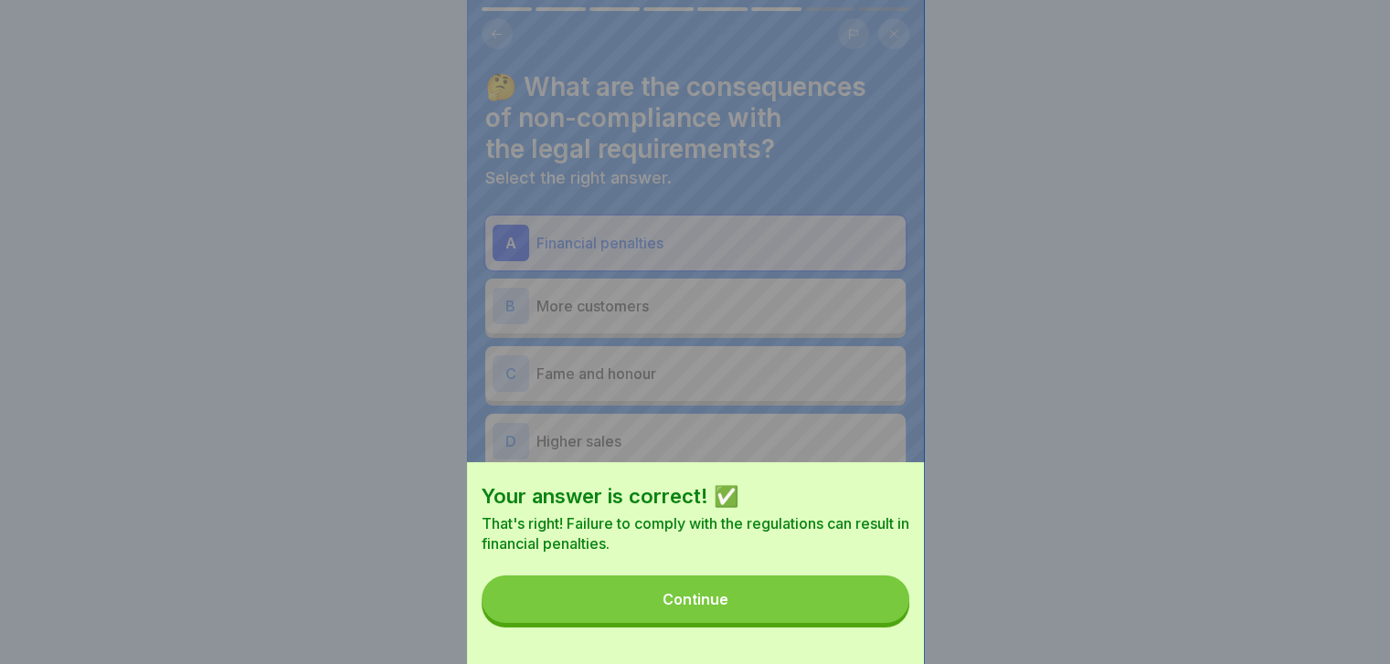
click at [875, 601] on button "Continue" at bounding box center [696, 600] width 428 height 48
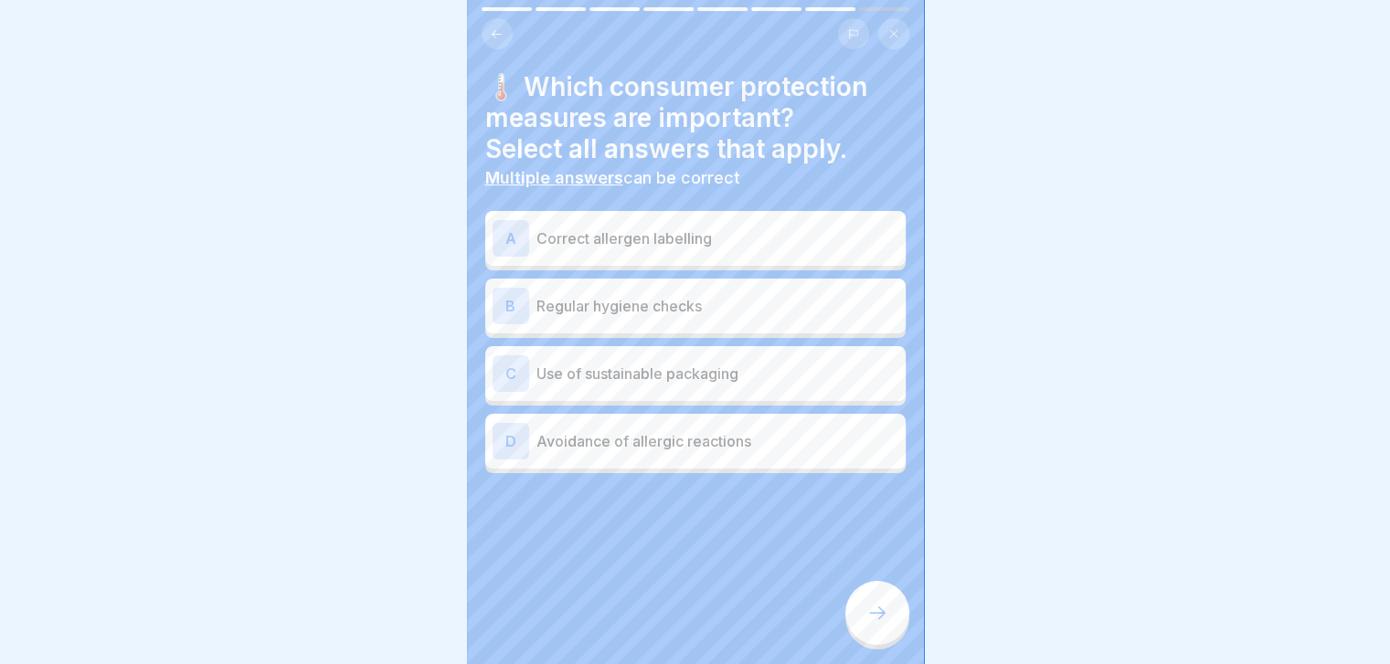
click at [808, 306] on p "Regular hygiene checks" at bounding box center [717, 306] width 362 height 22
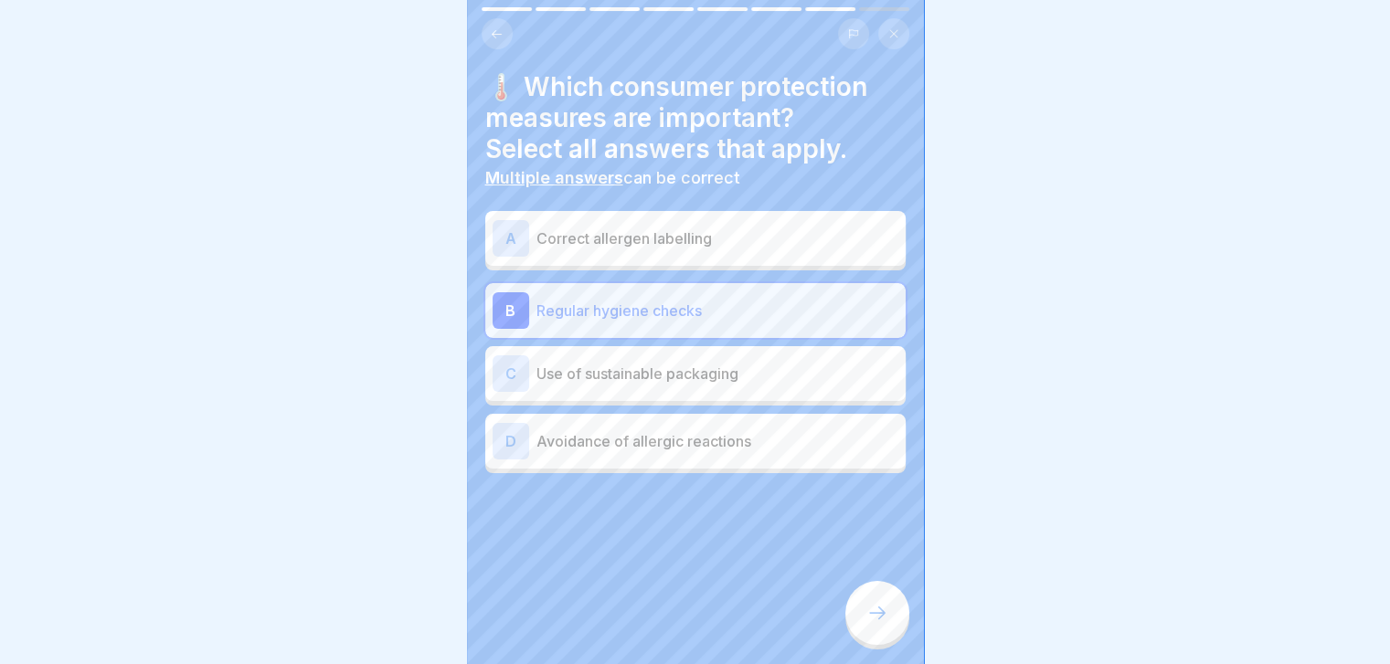
click at [796, 250] on div "A Correct allergen labelling" at bounding box center [695, 238] width 406 height 37
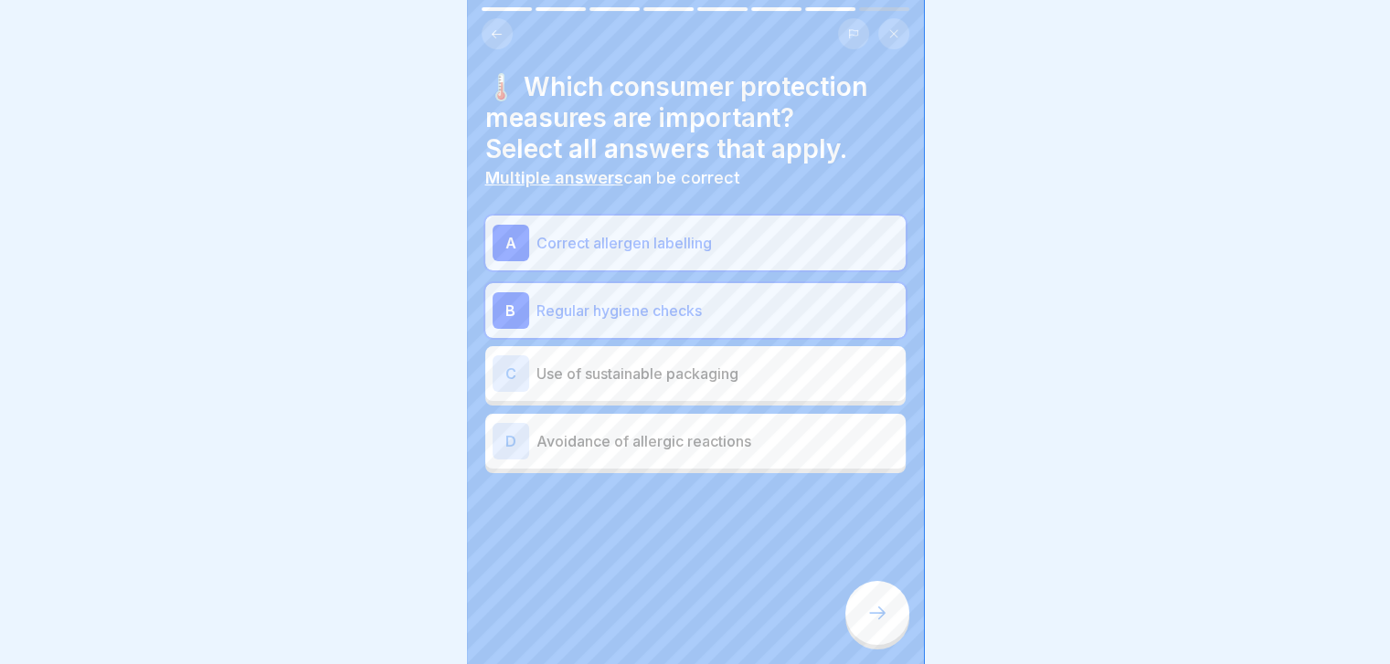
click at [753, 391] on div "C Use of sustainable packaging" at bounding box center [695, 373] width 420 height 55
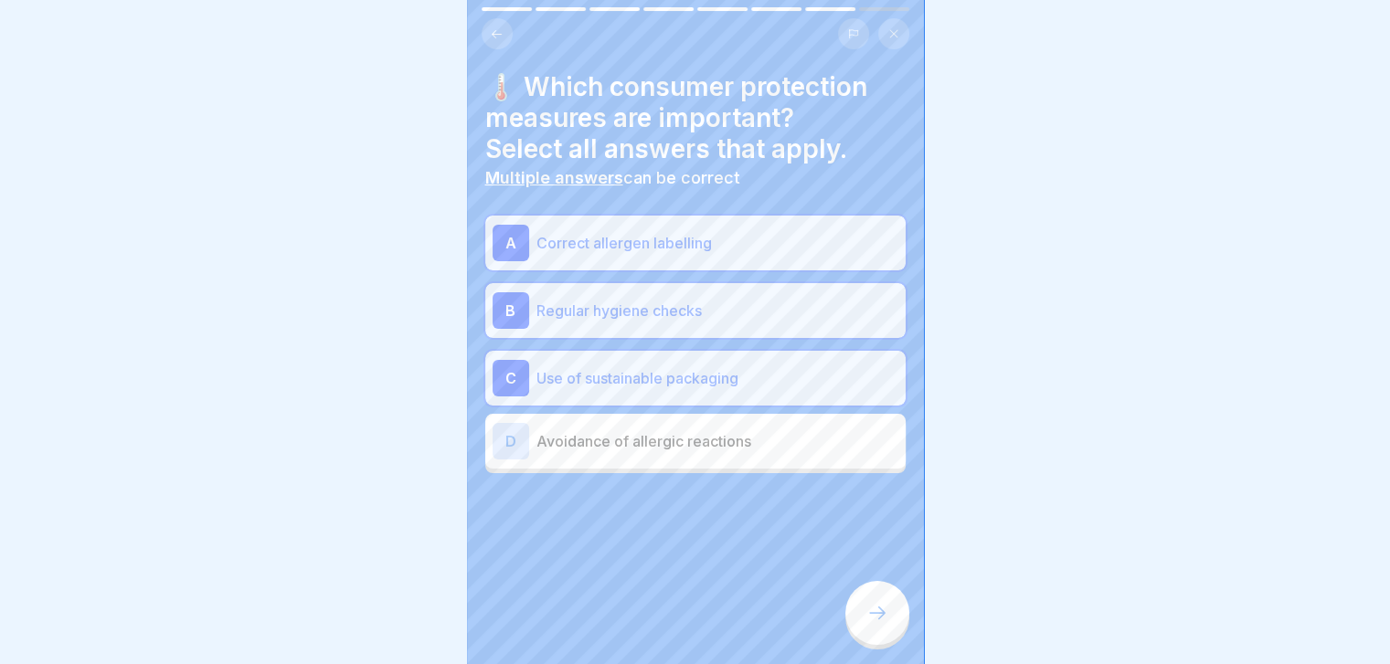
click at [748, 438] on p "Avoidance of allergic reactions" at bounding box center [717, 441] width 362 height 22
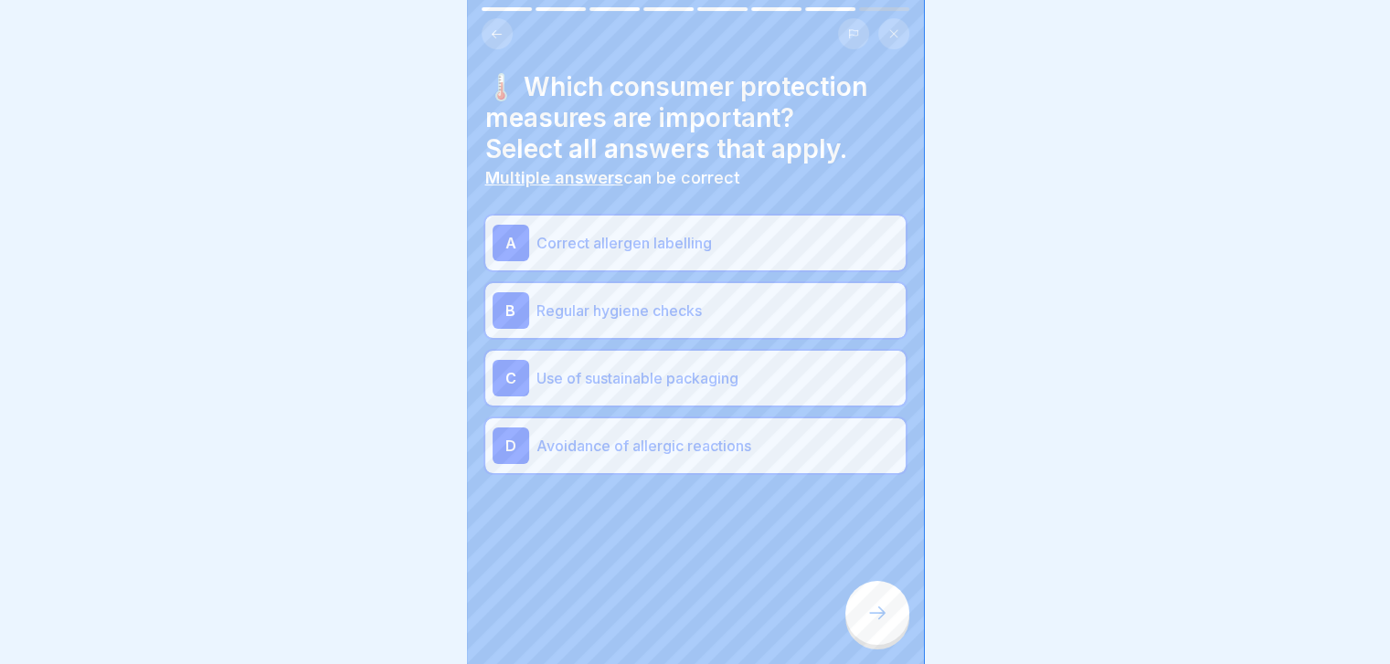
click at [884, 624] on icon at bounding box center [877, 613] width 22 height 22
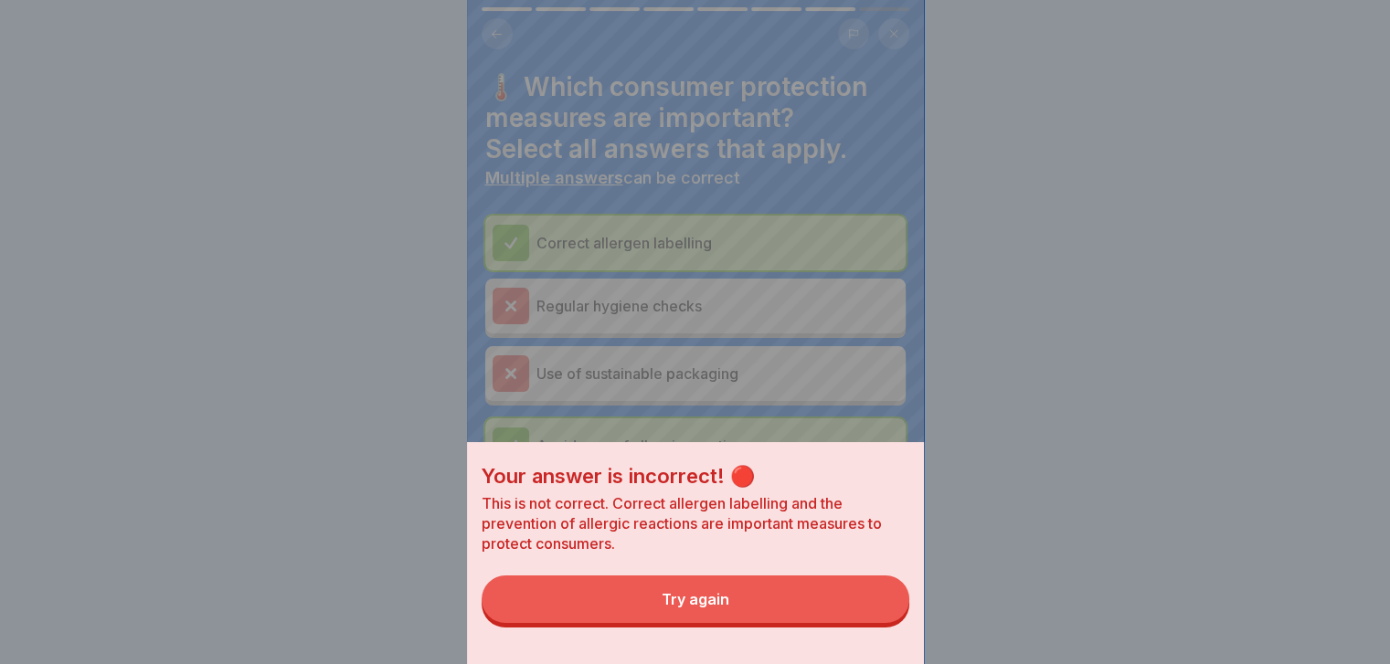
click at [884, 623] on button "Try again" at bounding box center [696, 600] width 428 height 48
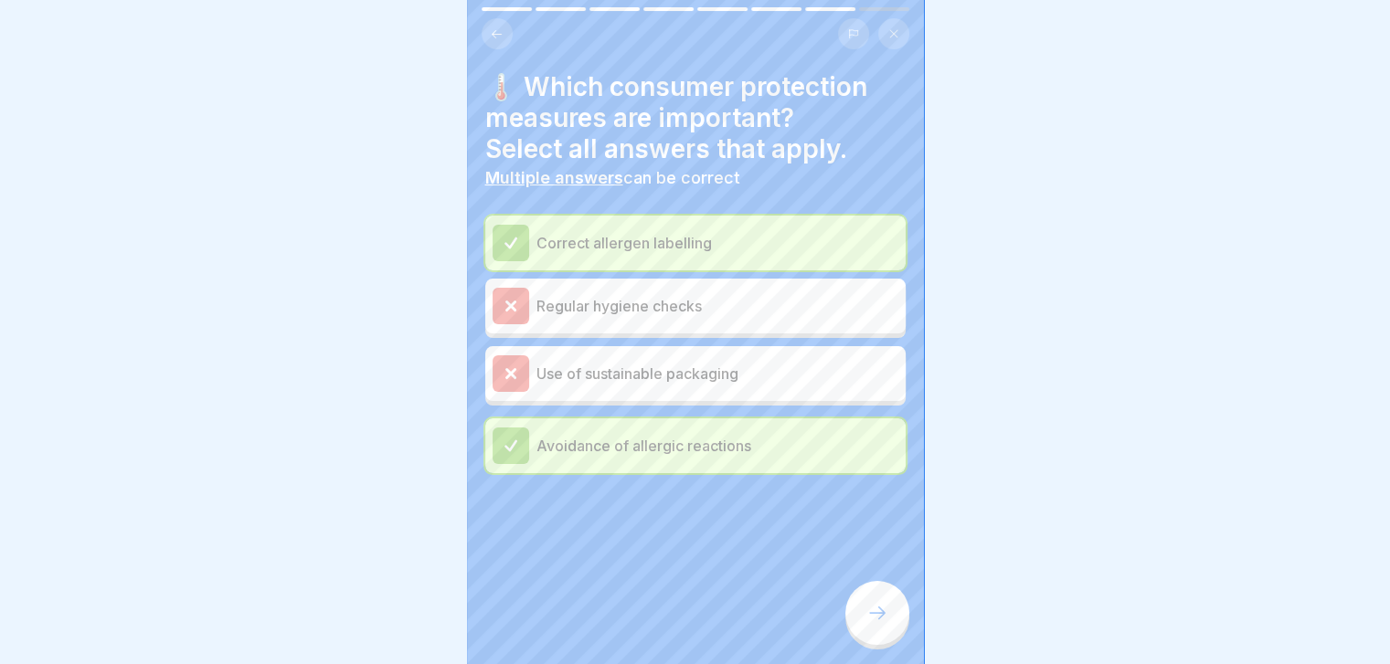
click at [884, 624] on icon at bounding box center [877, 613] width 22 height 22
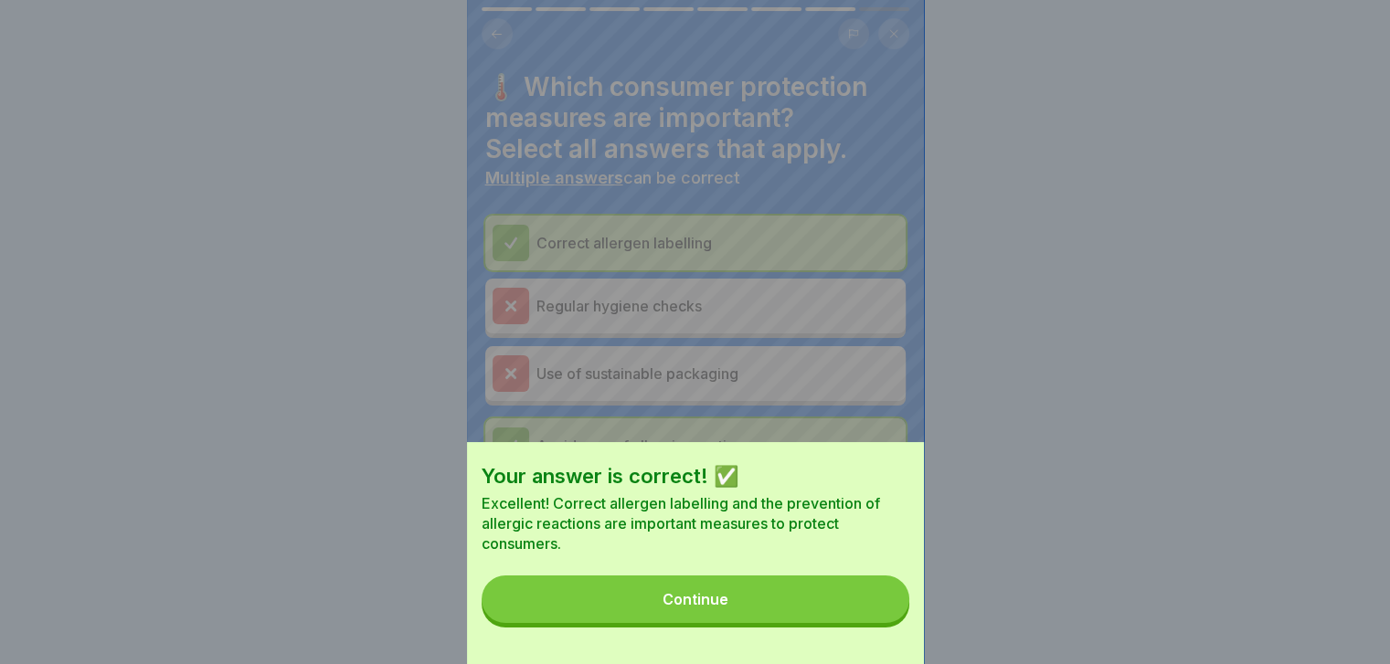
click at [884, 623] on button "Continue" at bounding box center [696, 600] width 428 height 48
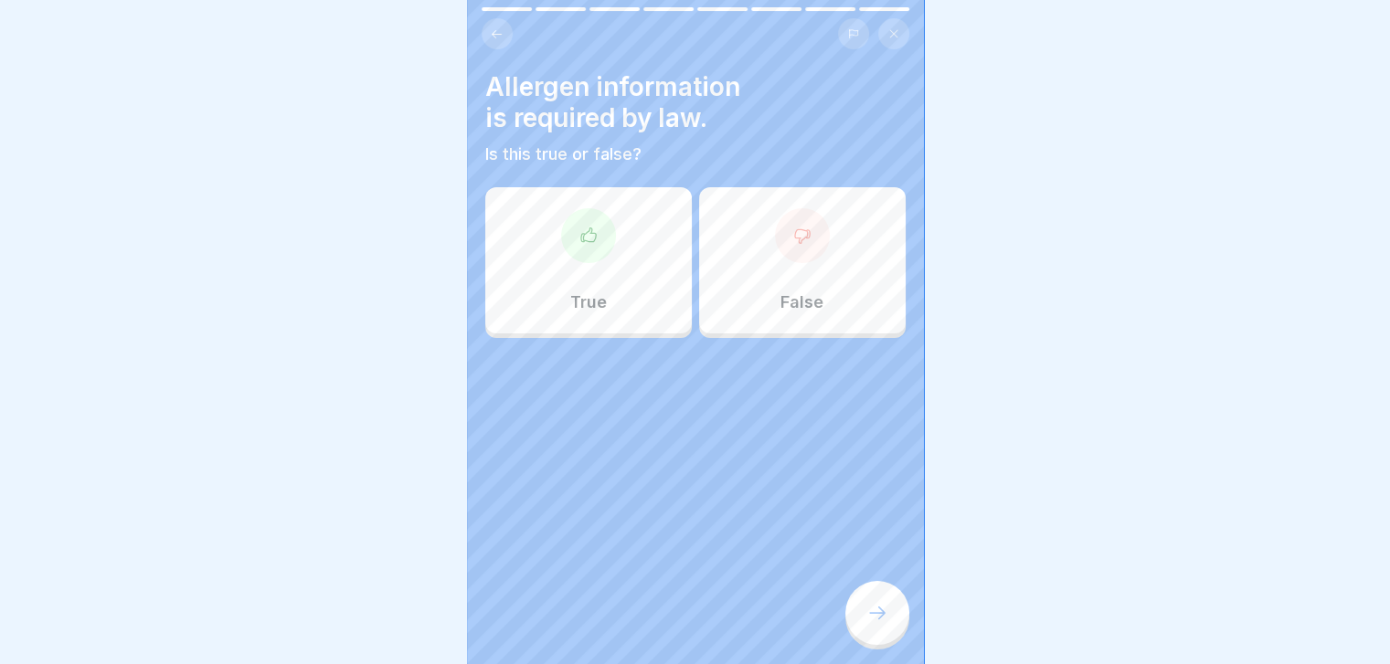
click at [649, 284] on div "True" at bounding box center [588, 260] width 207 height 146
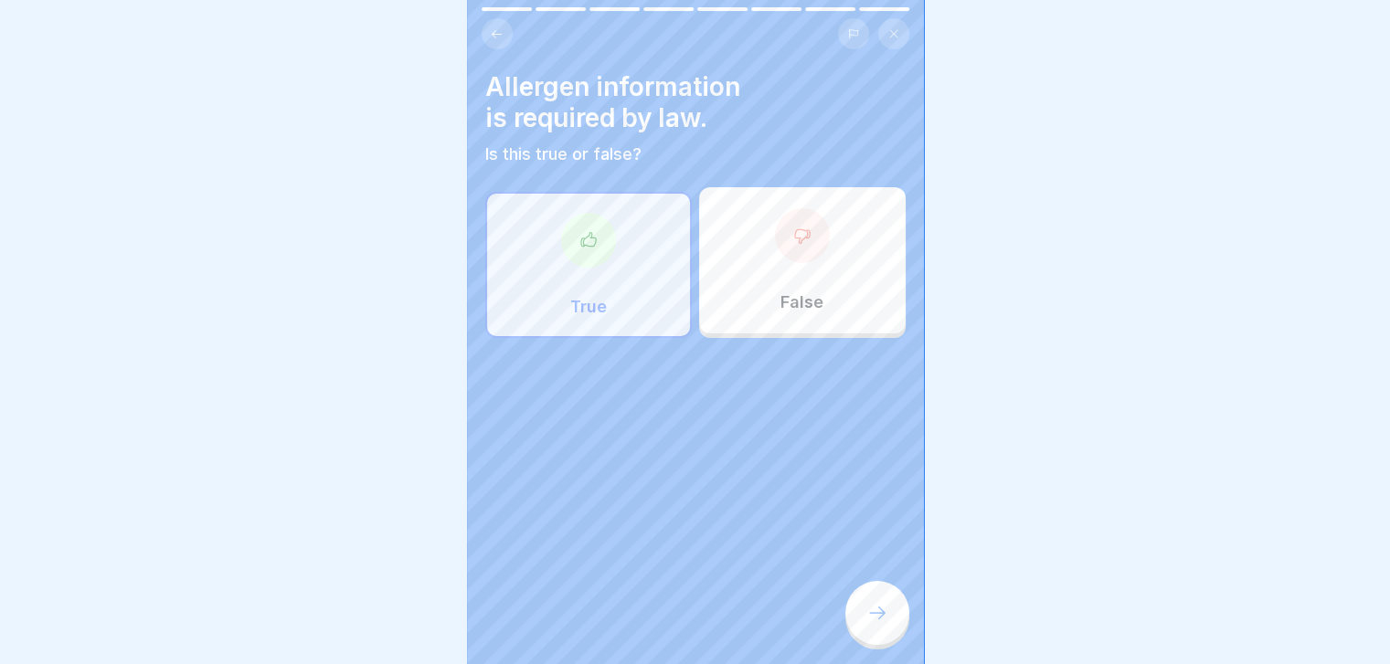
click at [879, 624] on icon at bounding box center [877, 613] width 22 height 22
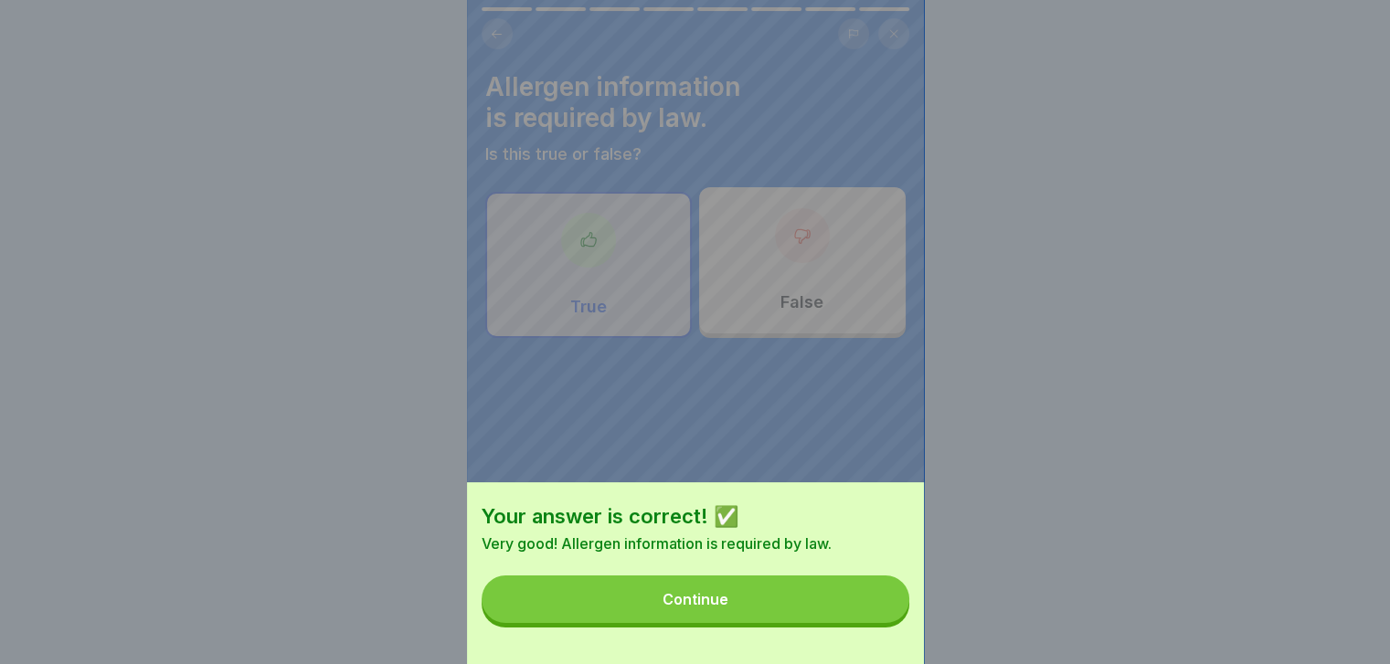
click at [879, 623] on button "Continue" at bounding box center [696, 600] width 428 height 48
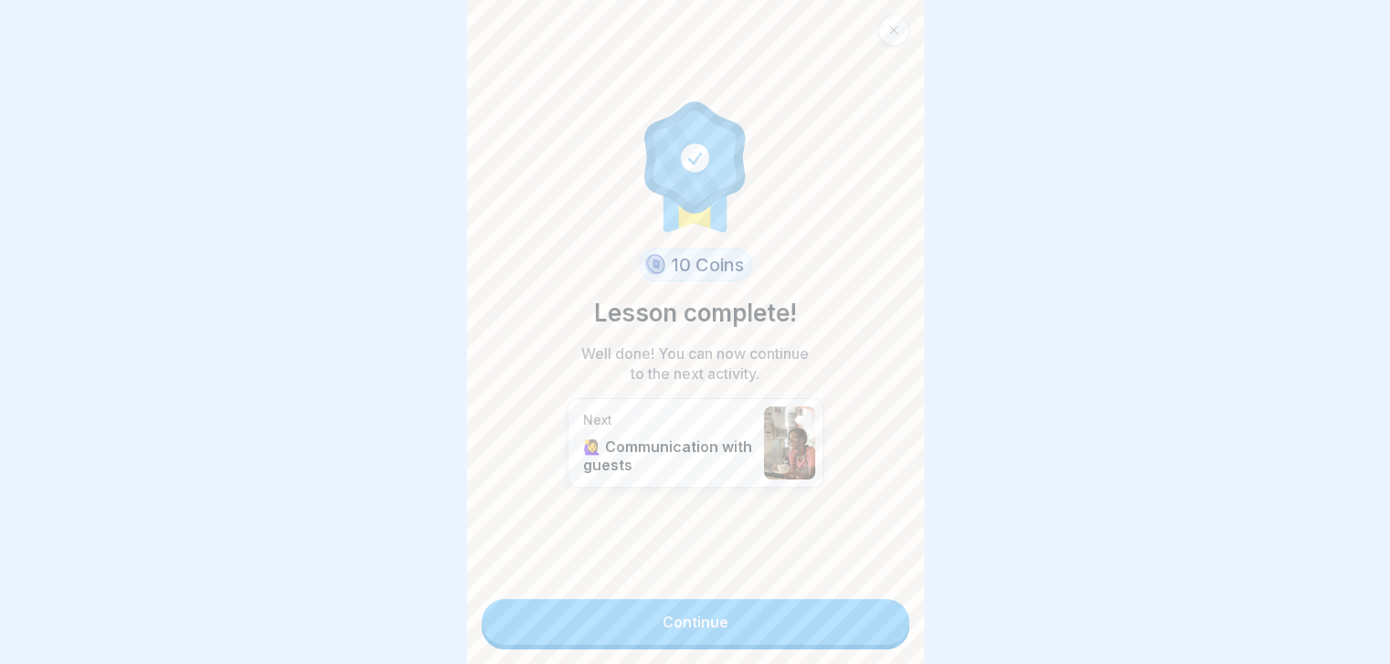
click at [879, 635] on link "Continue" at bounding box center [696, 622] width 428 height 46
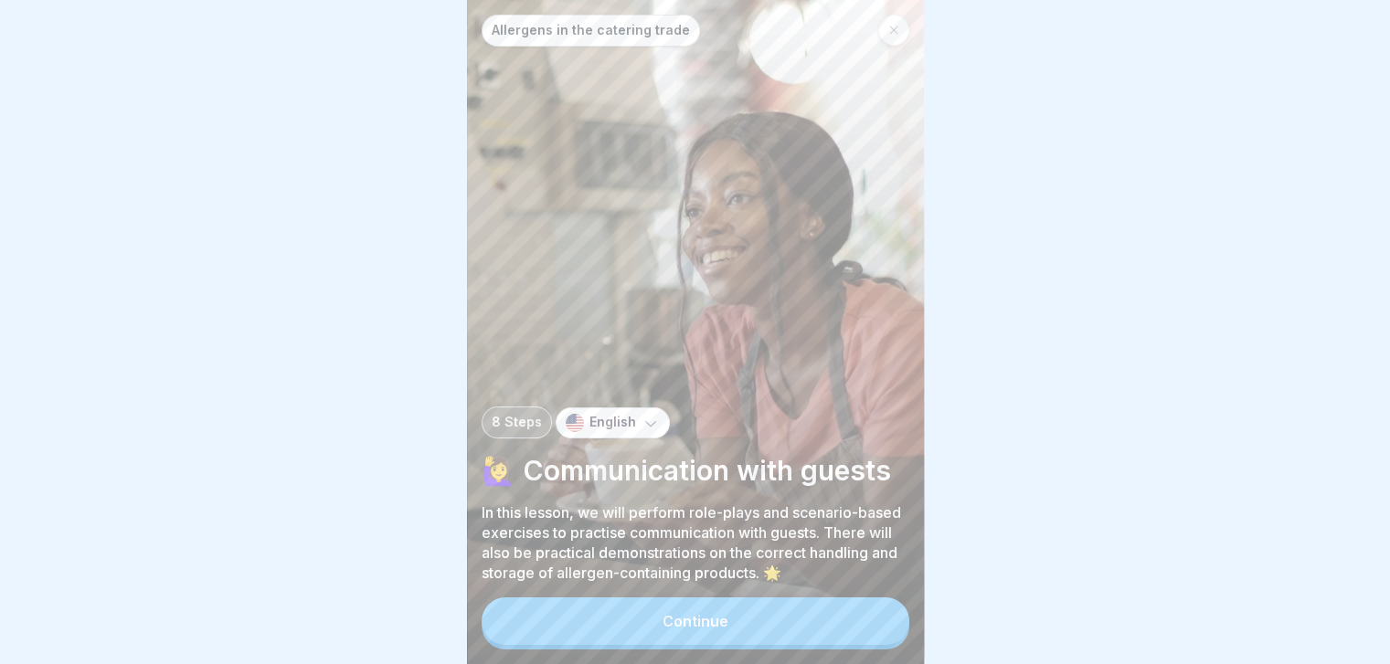
click at [879, 635] on button "Continue" at bounding box center [696, 622] width 428 height 48
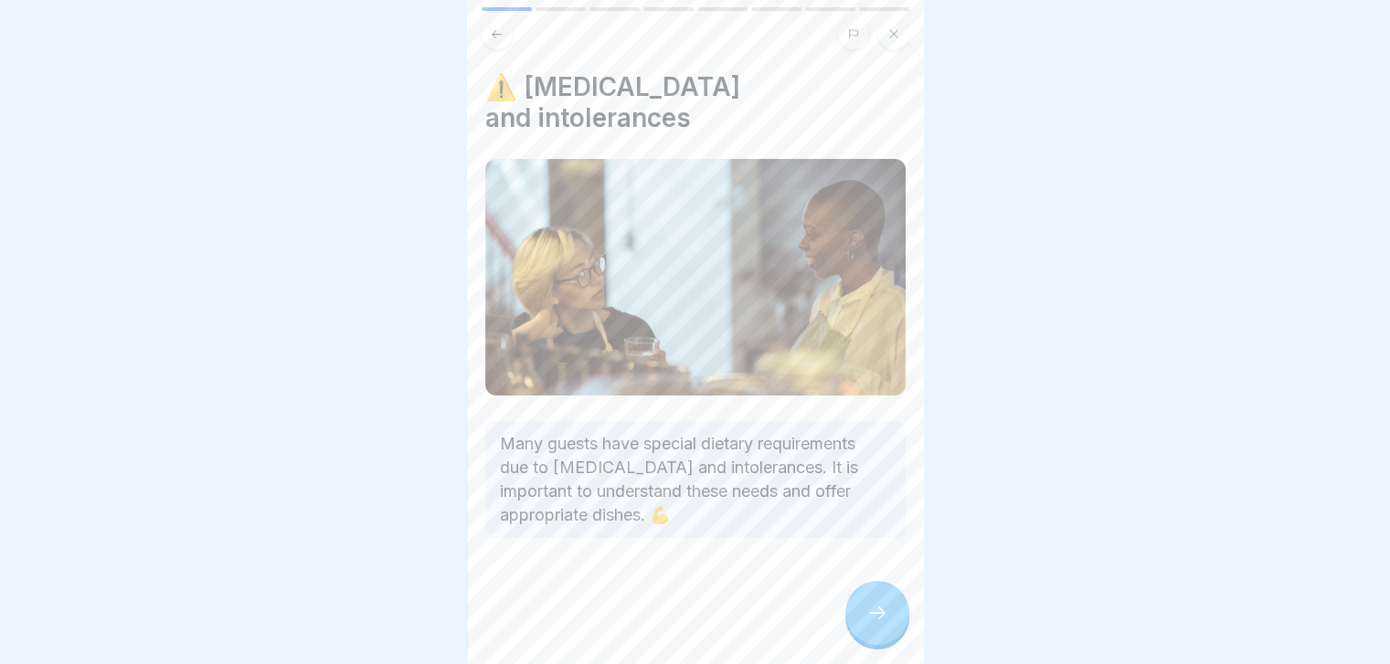
click at [879, 624] on icon at bounding box center [877, 613] width 22 height 22
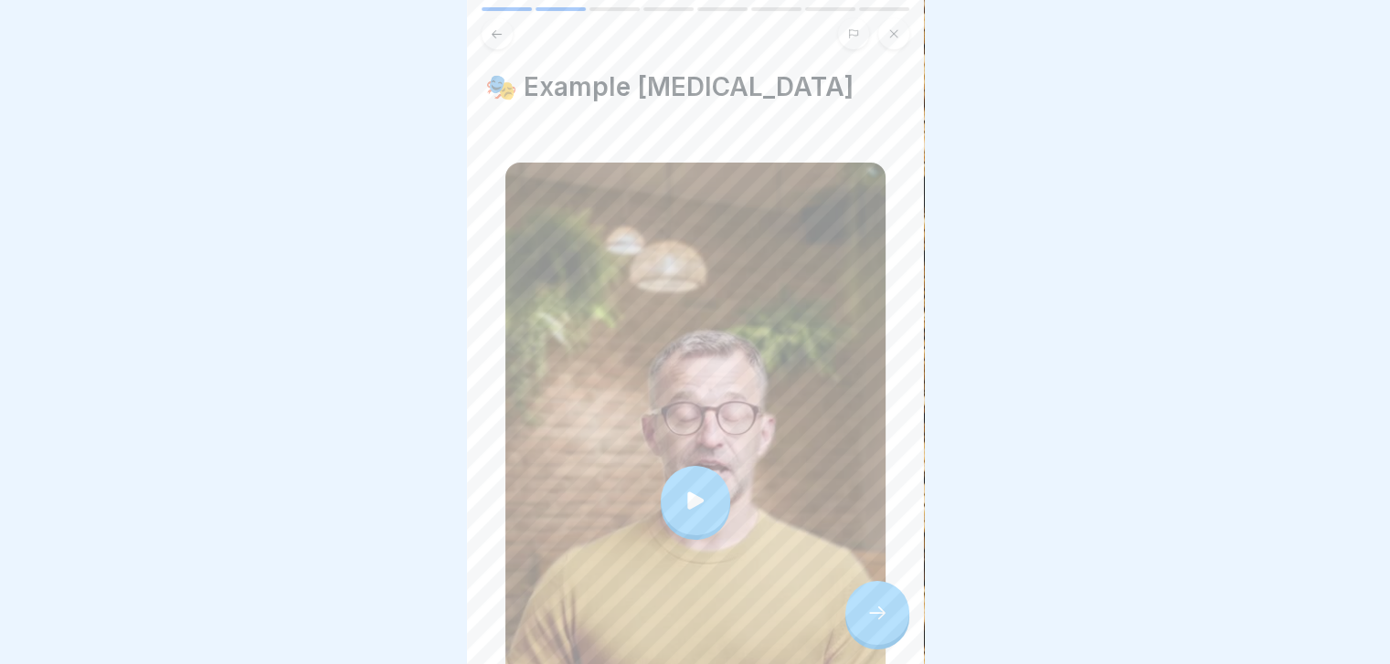
click at [879, 624] on icon at bounding box center [877, 613] width 22 height 22
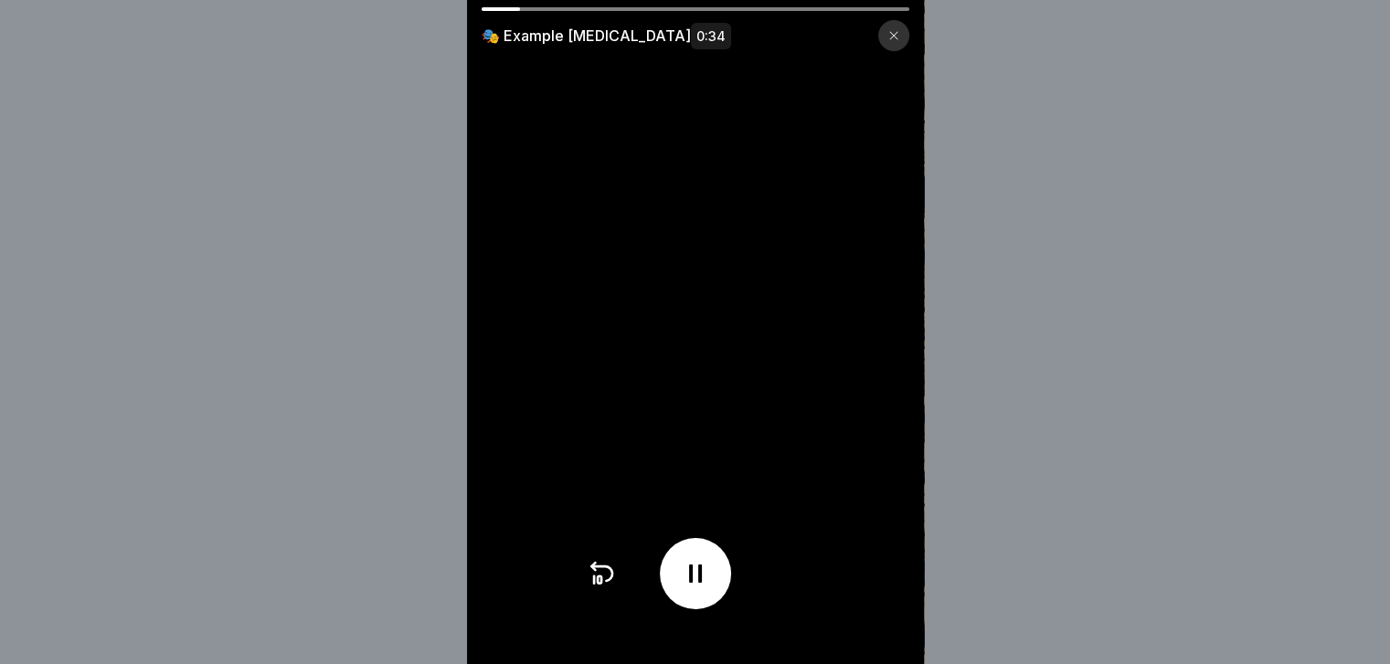
click at [879, 635] on video at bounding box center [695, 332] width 457 height 664
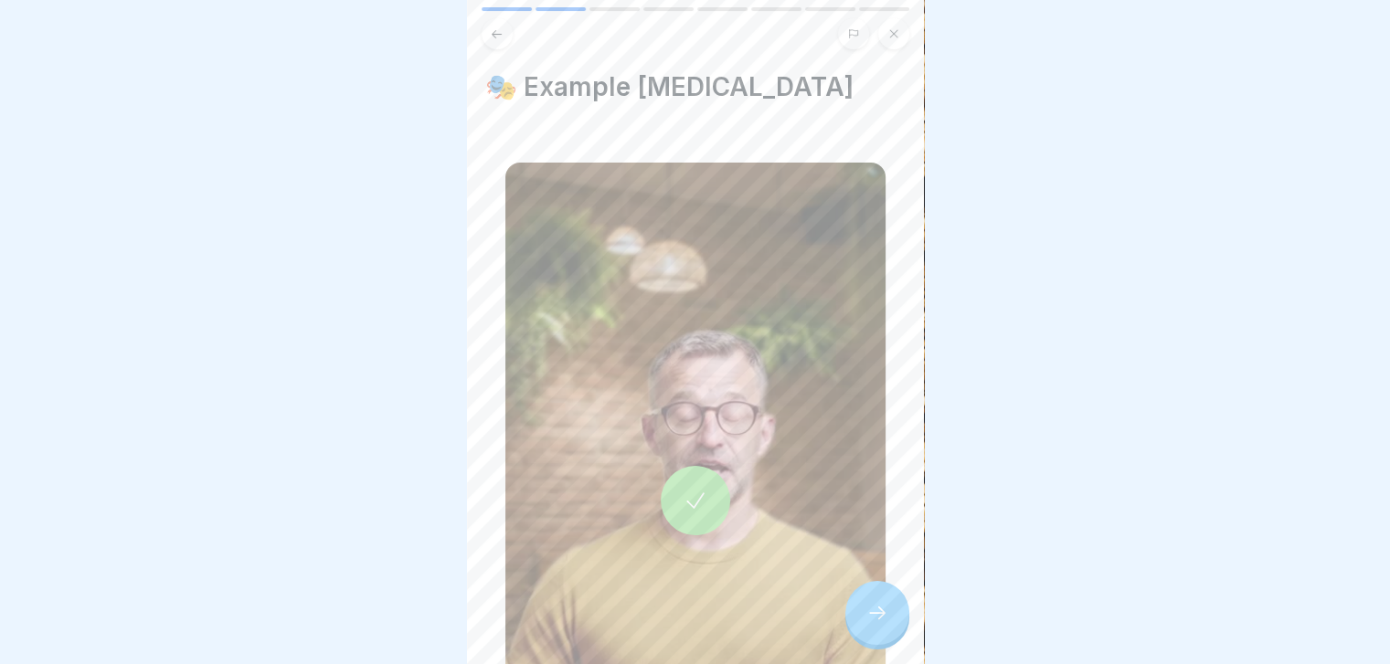
click at [859, 645] on div at bounding box center [877, 613] width 64 height 64
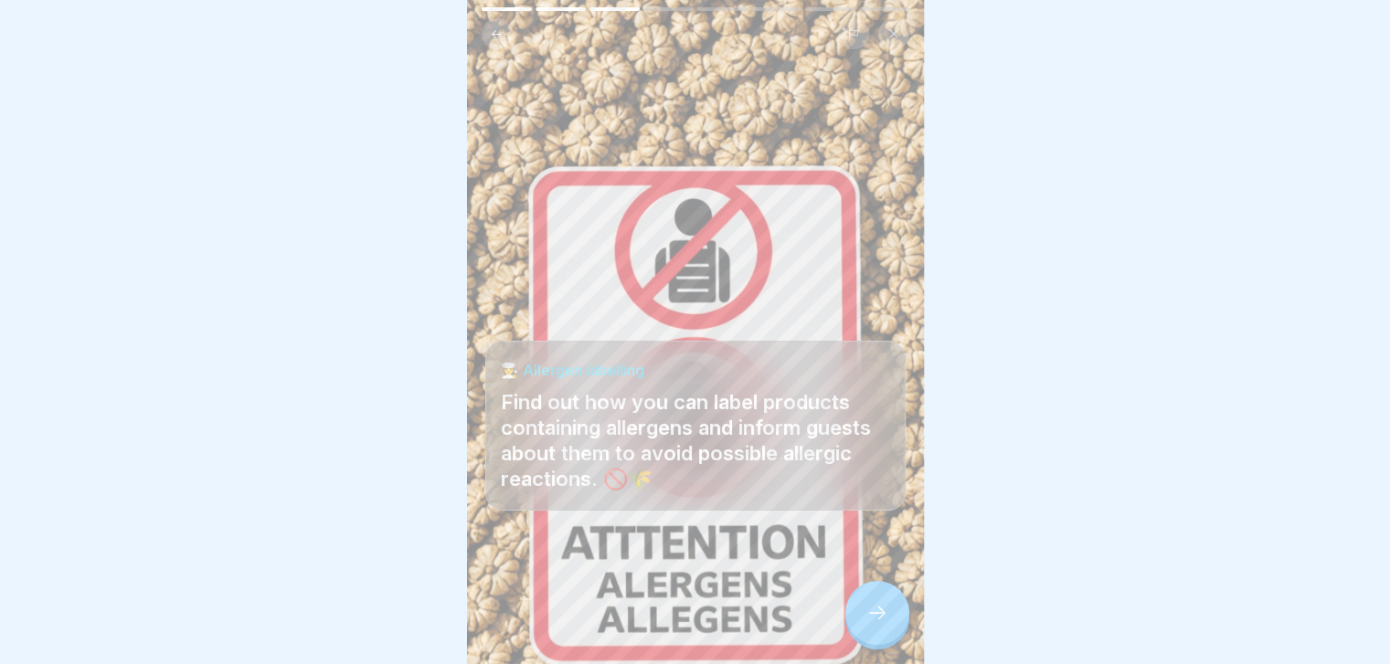
click at [859, 645] on div at bounding box center [877, 613] width 64 height 64
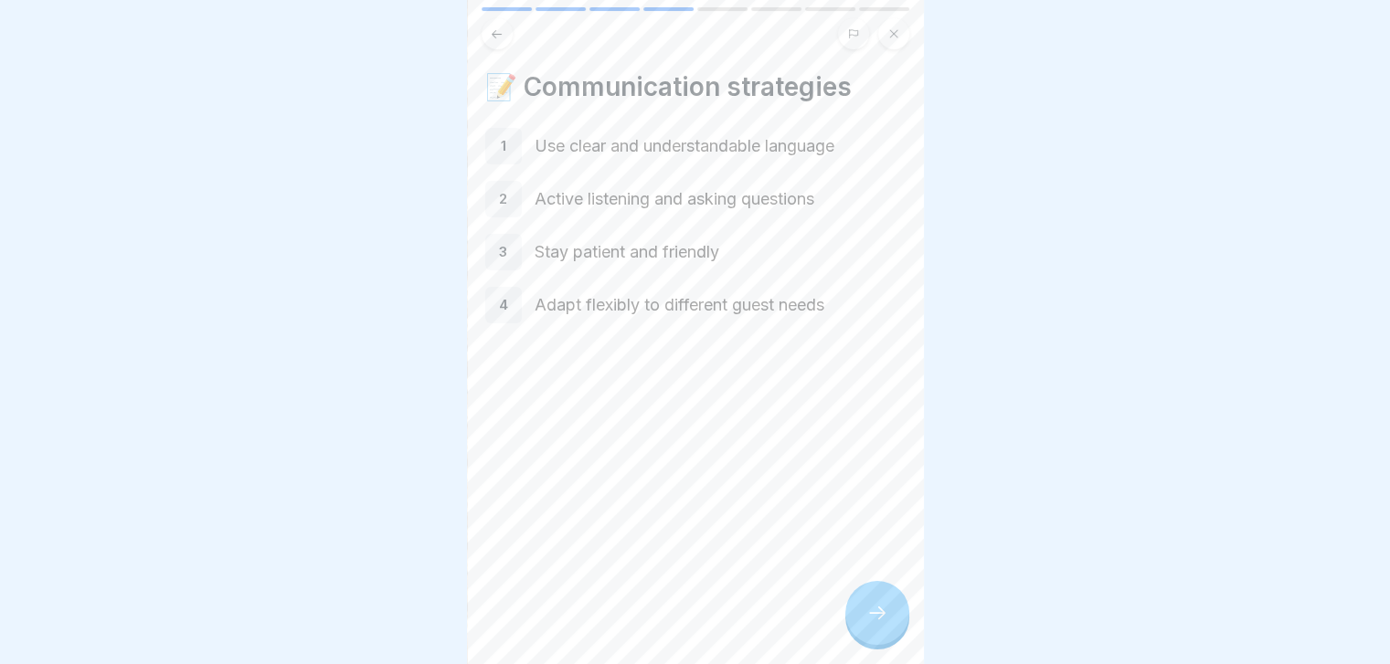
click at [859, 645] on div at bounding box center [877, 613] width 64 height 64
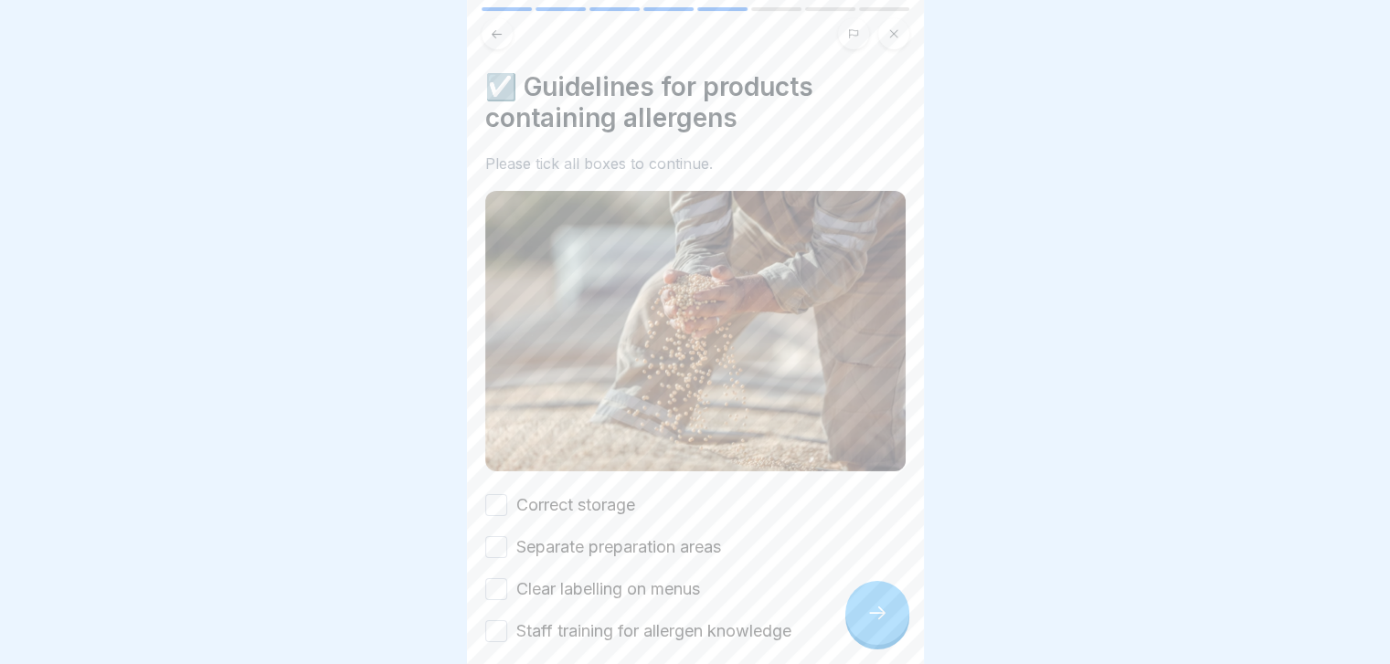
click at [742, 498] on div "Correct storage Separate preparation areas Clear labelling on menus Staff train…" at bounding box center [695, 568] width 420 height 150
click at [641, 499] on div "Correct storage Separate preparation areas Clear labelling on menus Staff train…" at bounding box center [695, 568] width 420 height 150
click at [634, 500] on label "Correct storage" at bounding box center [575, 505] width 119 height 24
click at [507, 500] on button "Correct storage" at bounding box center [496, 505] width 22 height 22
click at [618, 535] on label "Separate preparation areas" at bounding box center [618, 547] width 205 height 24
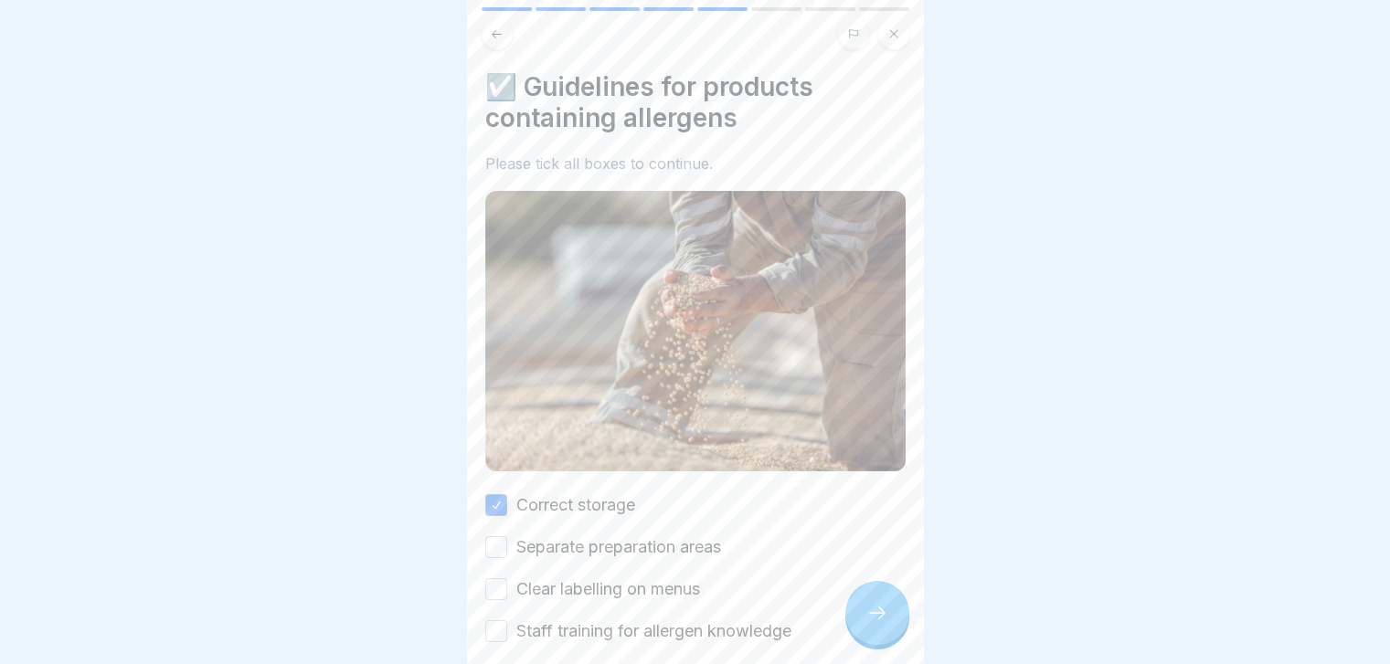
click at [507, 536] on button "Separate preparation areas" at bounding box center [496, 547] width 22 height 22
click at [596, 577] on label "Clear labelling on menus" at bounding box center [608, 589] width 184 height 24
click at [507, 578] on button "Clear labelling on menus" at bounding box center [496, 589] width 22 height 22
click at [581, 620] on label "Staff training for allergen knowledge" at bounding box center [653, 632] width 275 height 24
click at [507, 620] on button "Staff training for allergen knowledge" at bounding box center [496, 631] width 22 height 22
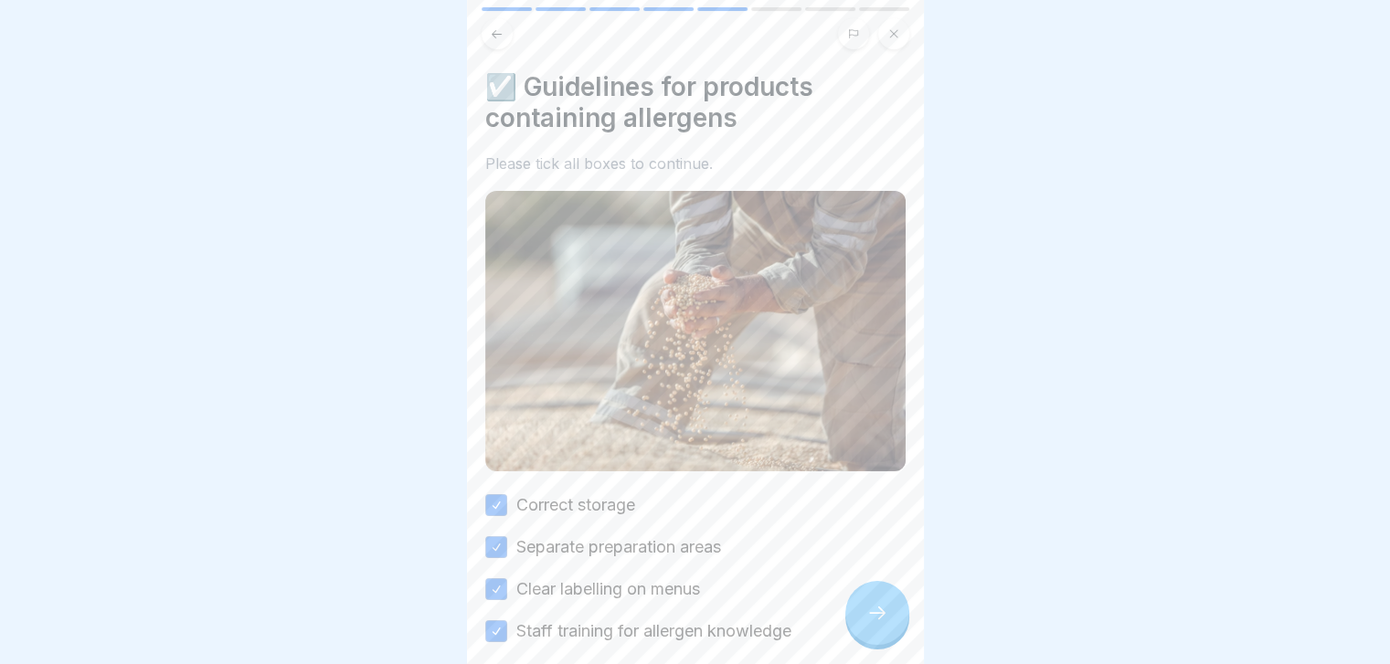
click at [862, 635] on div at bounding box center [877, 613] width 64 height 64
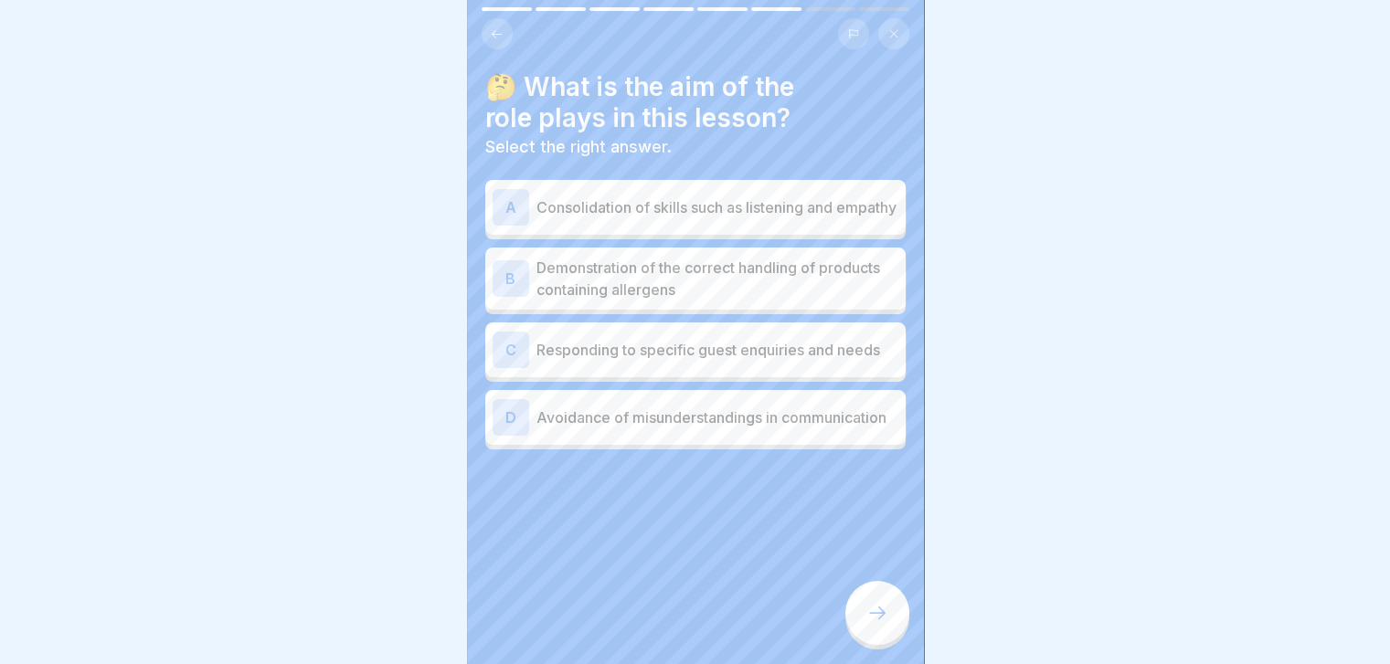
click at [778, 274] on p "Demonstration of the correct handling of products containing allergens" at bounding box center [717, 279] width 362 height 44
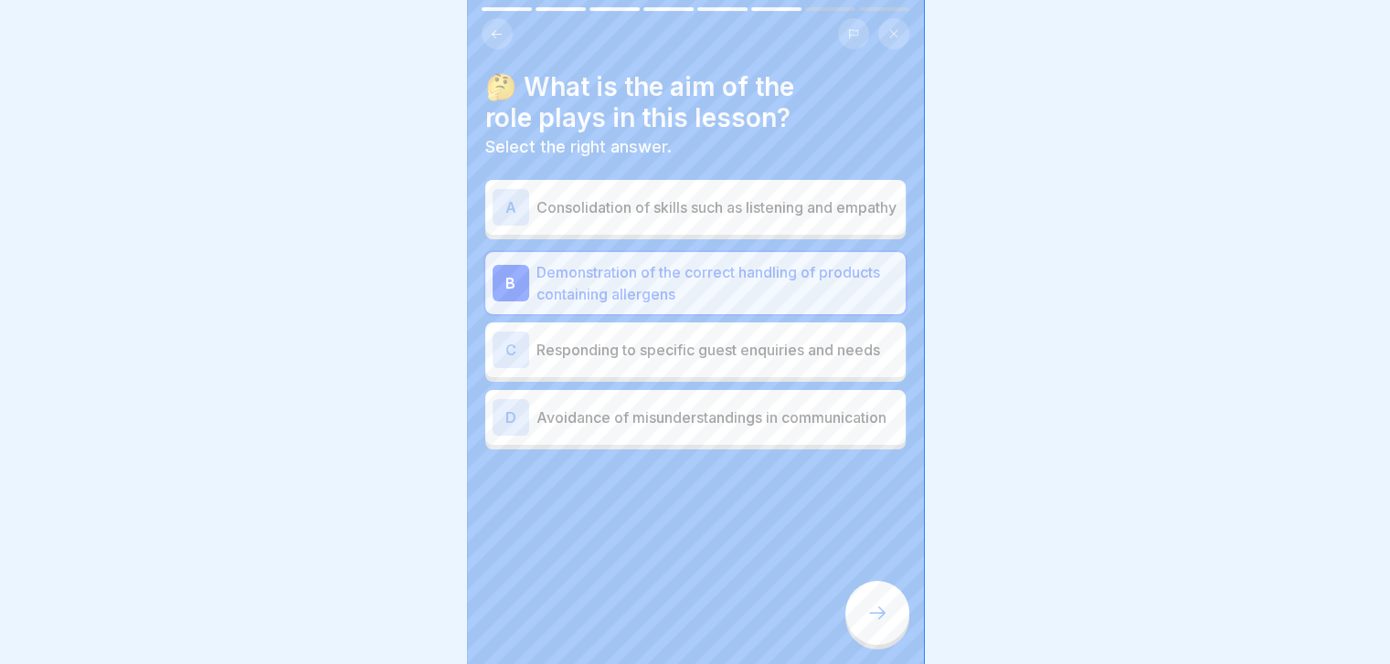
click at [884, 624] on icon at bounding box center [877, 613] width 22 height 22
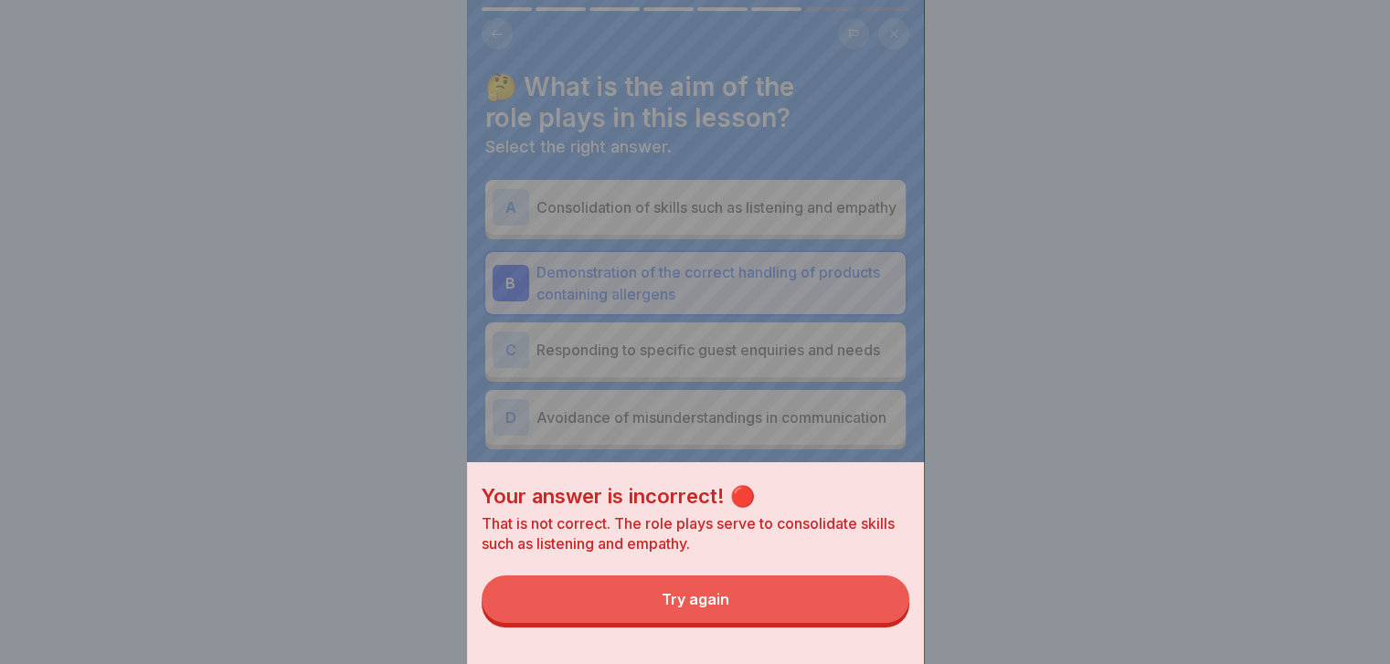
click at [884, 623] on button "Try again" at bounding box center [696, 600] width 428 height 48
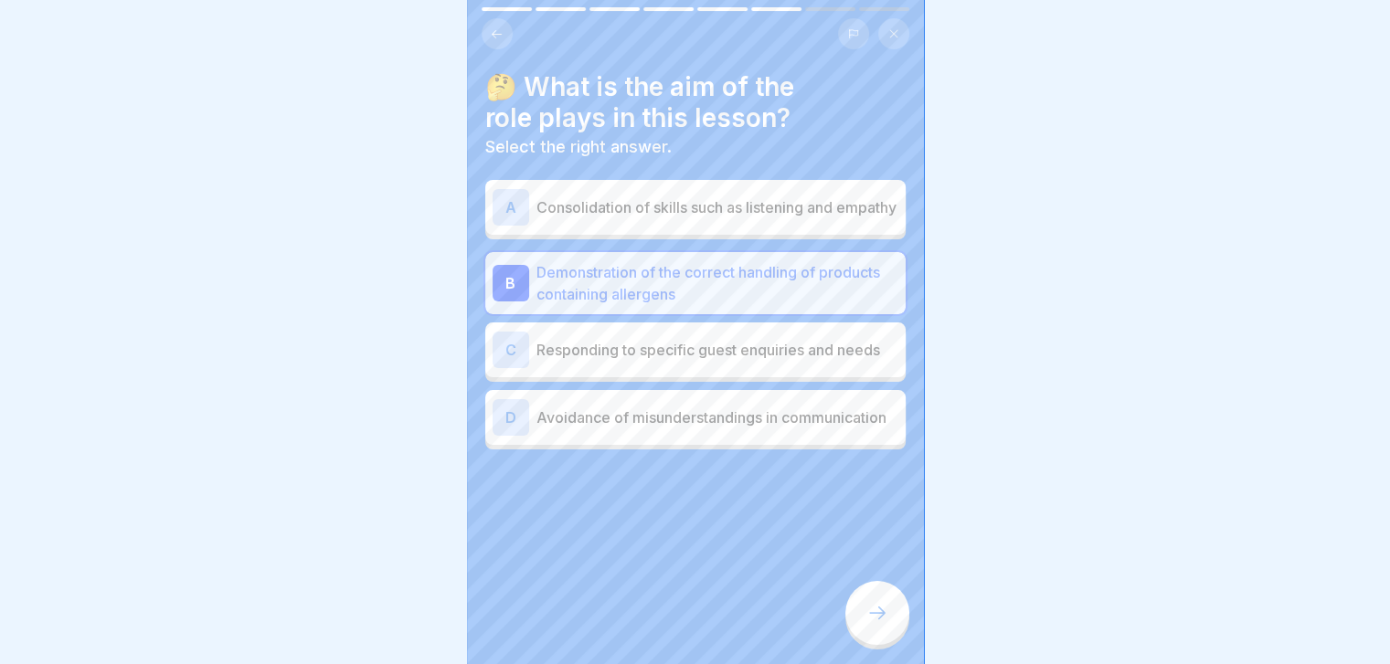
click at [835, 207] on p "Consolidation of skills such as listening and empathy" at bounding box center [717, 207] width 362 height 22
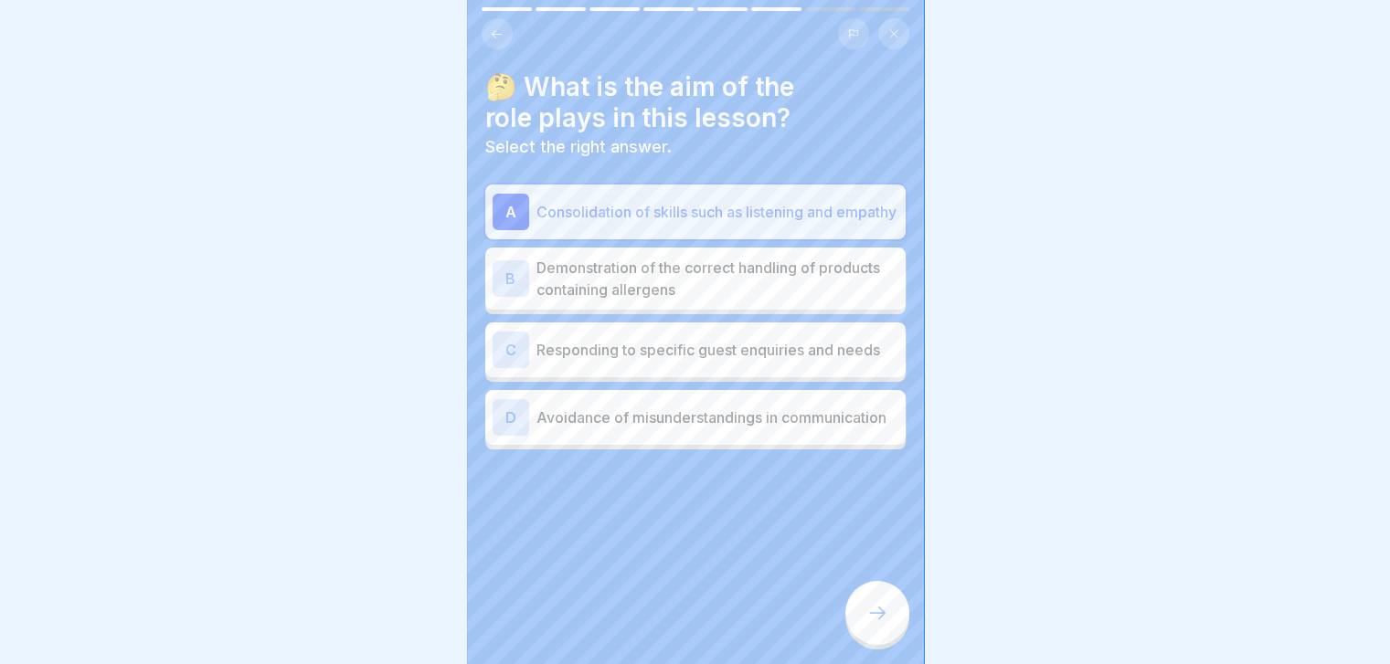
click at [892, 614] on div at bounding box center [877, 613] width 64 height 64
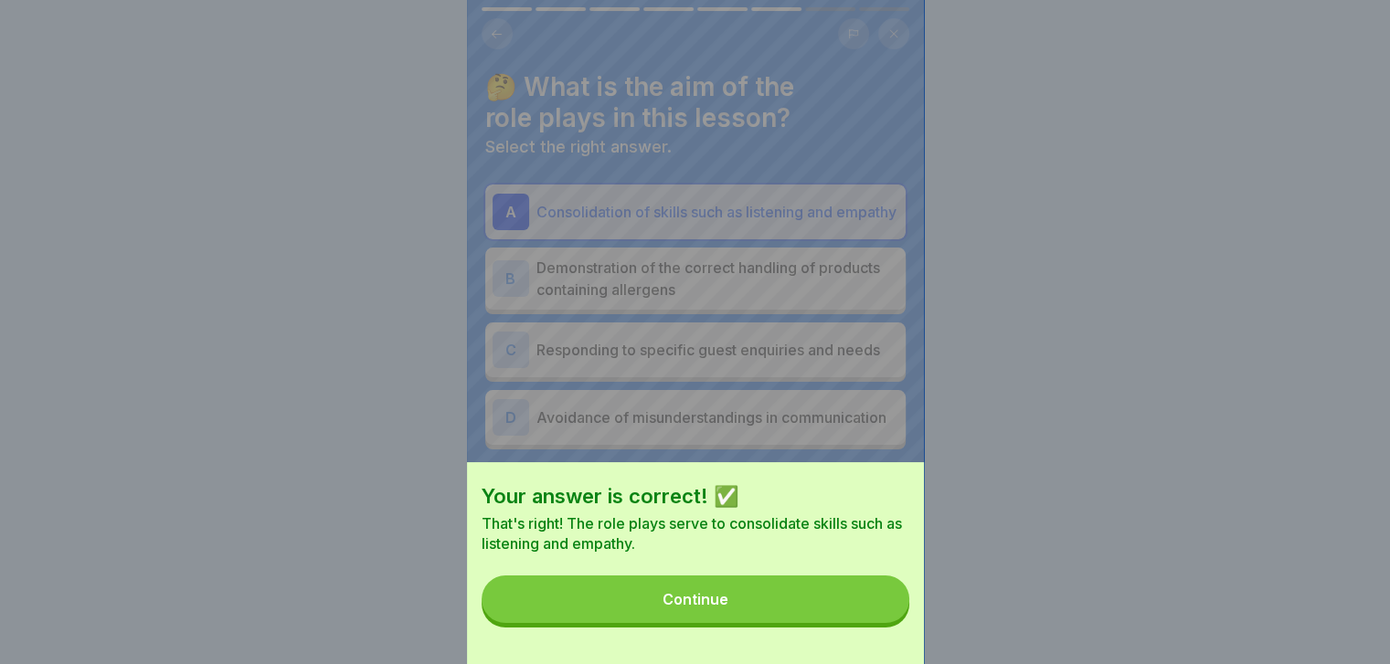
click at [892, 614] on button "Continue" at bounding box center [696, 600] width 428 height 48
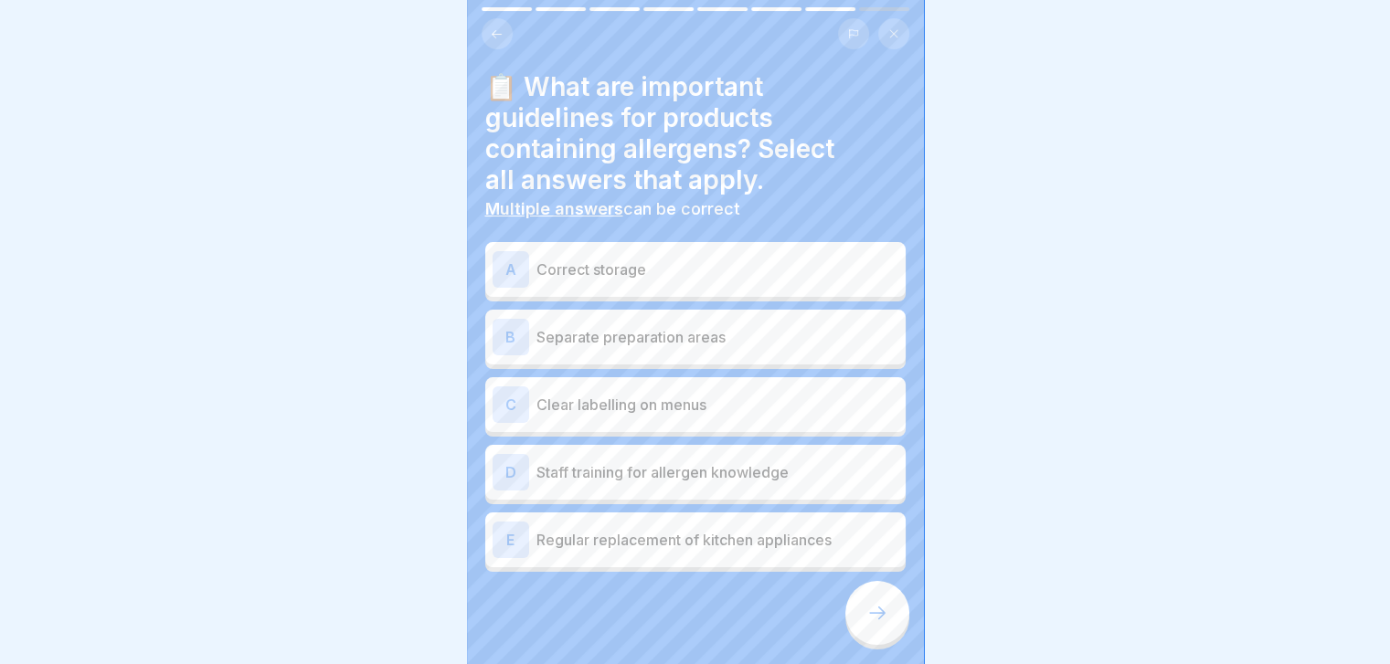
click at [811, 346] on p "Separate preparation areas" at bounding box center [717, 337] width 362 height 22
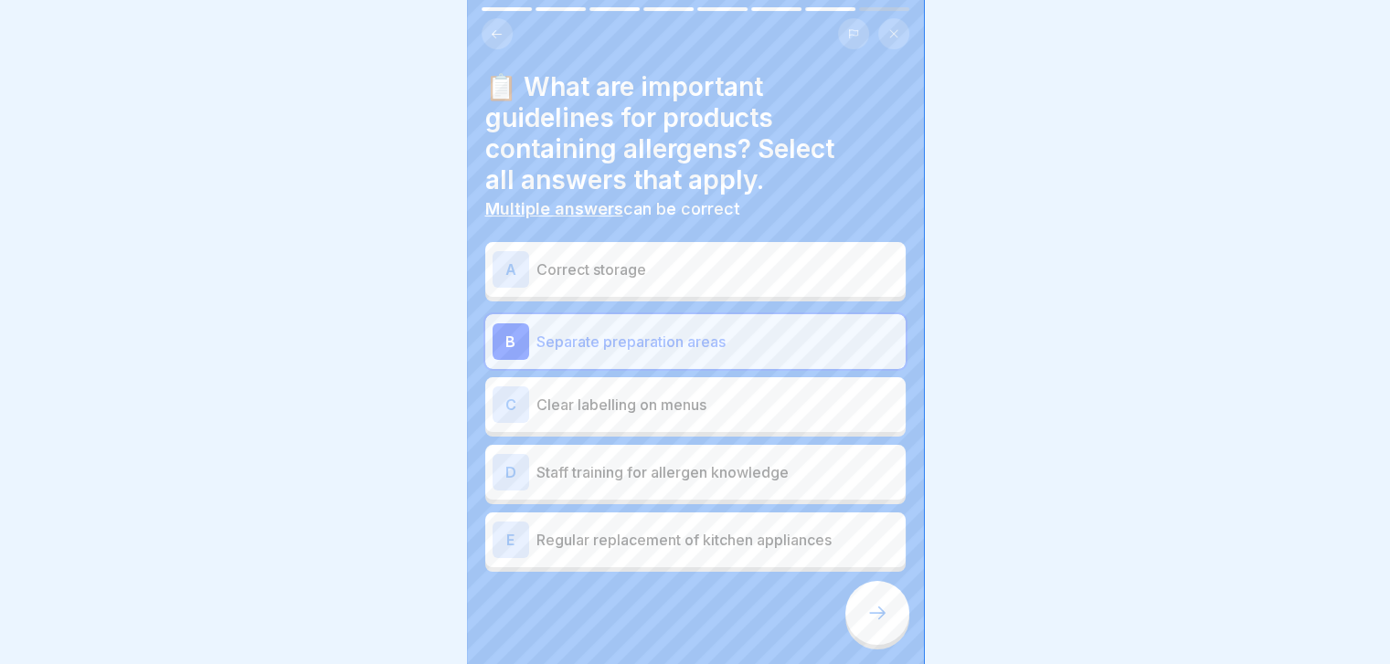
click at [819, 245] on div "A Correct storage" at bounding box center [695, 269] width 420 height 55
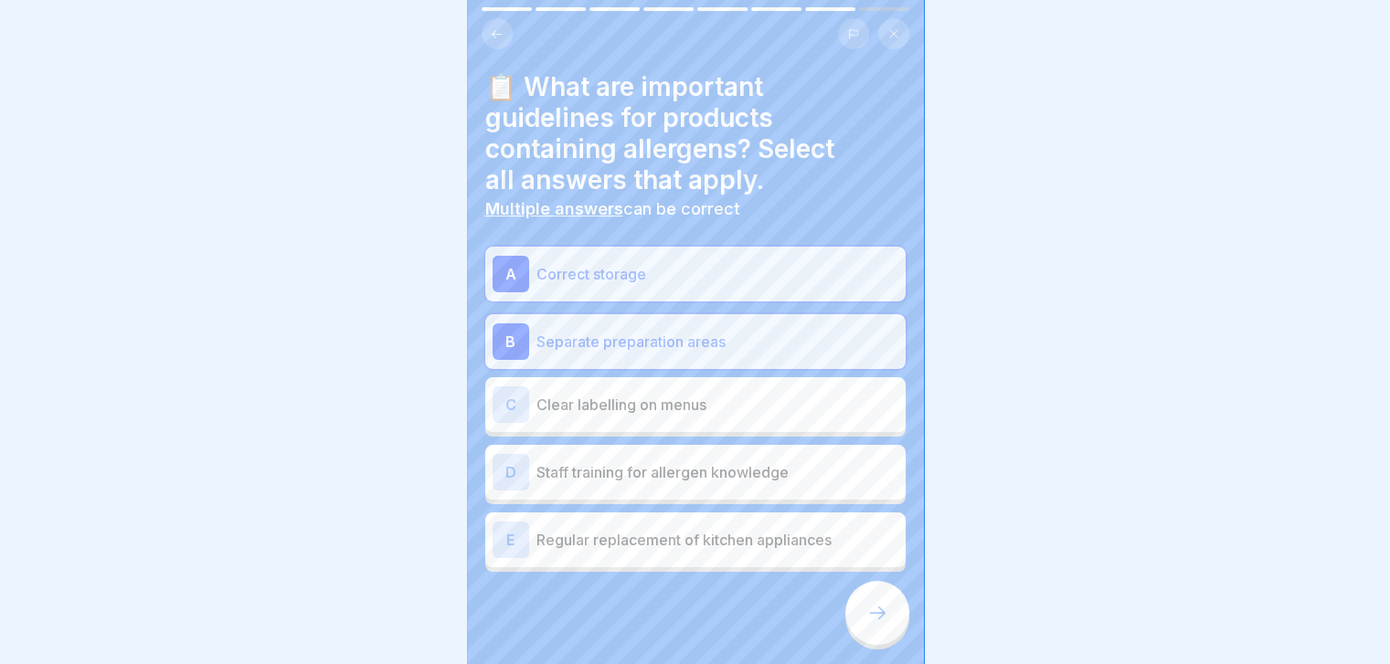
click at [772, 387] on div "C Clear labelling on menus" at bounding box center [695, 405] width 406 height 37
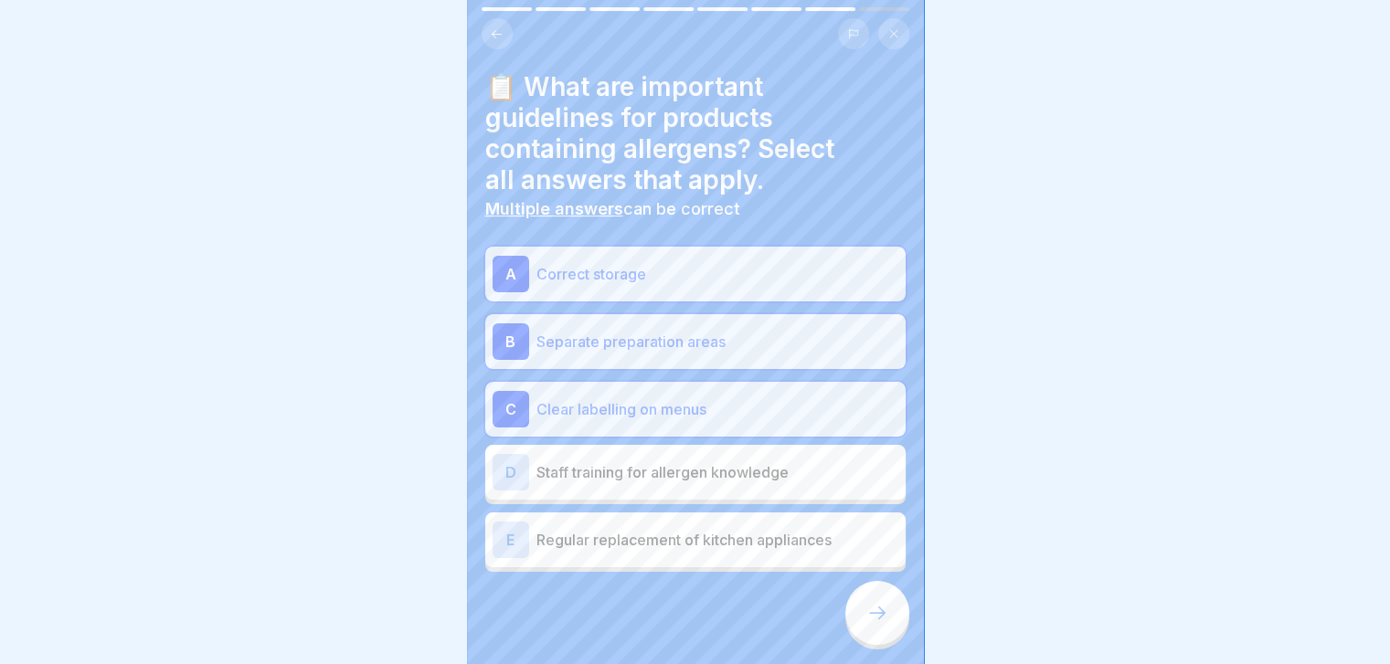
click at [726, 474] on p "Staff training for allergen knowledge" at bounding box center [717, 472] width 362 height 22
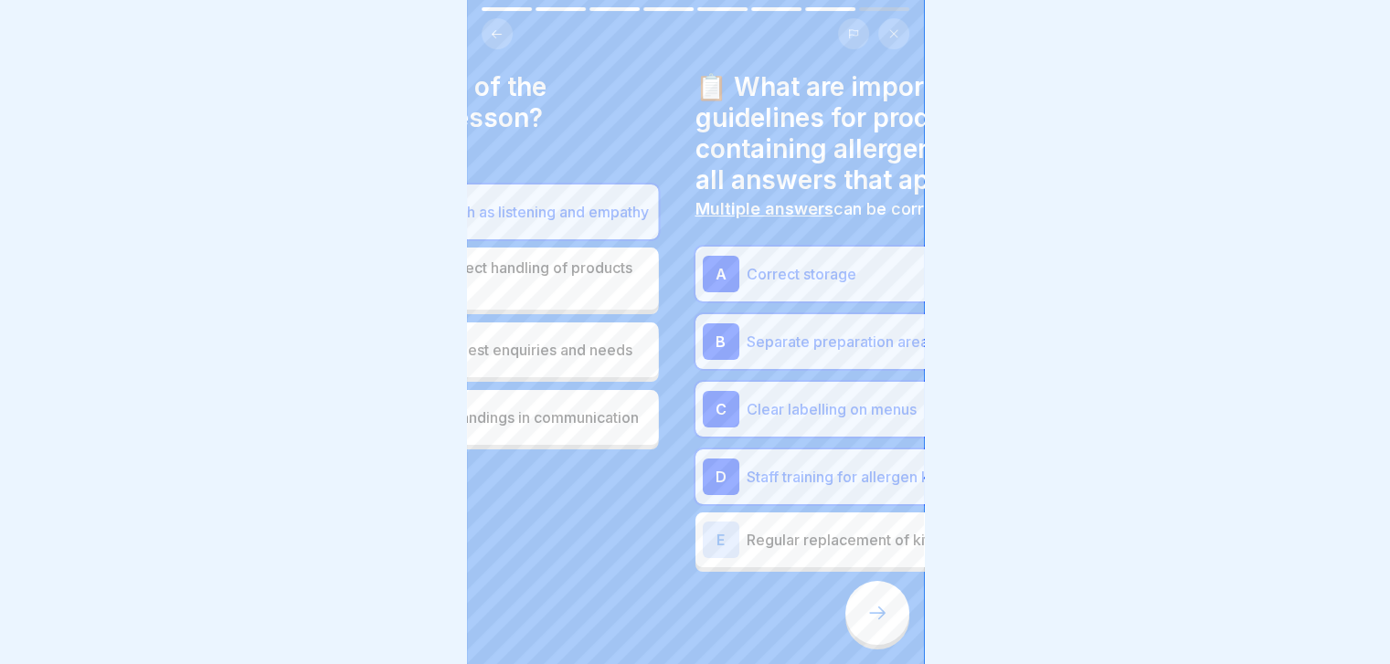
click at [947, 663] on html "Allergens in the catering trade 8 Steps English 🙋‍♀️ Communication with guests …" at bounding box center [695, 332] width 1390 height 664
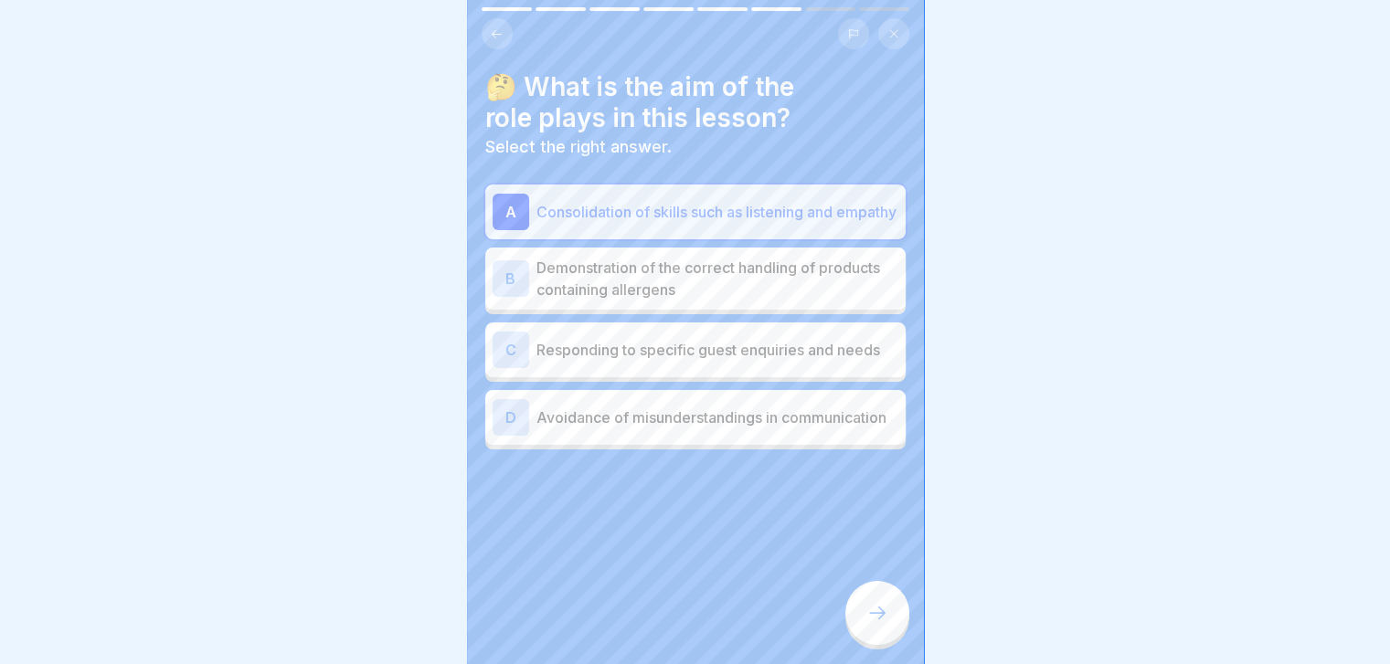
click at [886, 620] on icon at bounding box center [877, 613] width 22 height 22
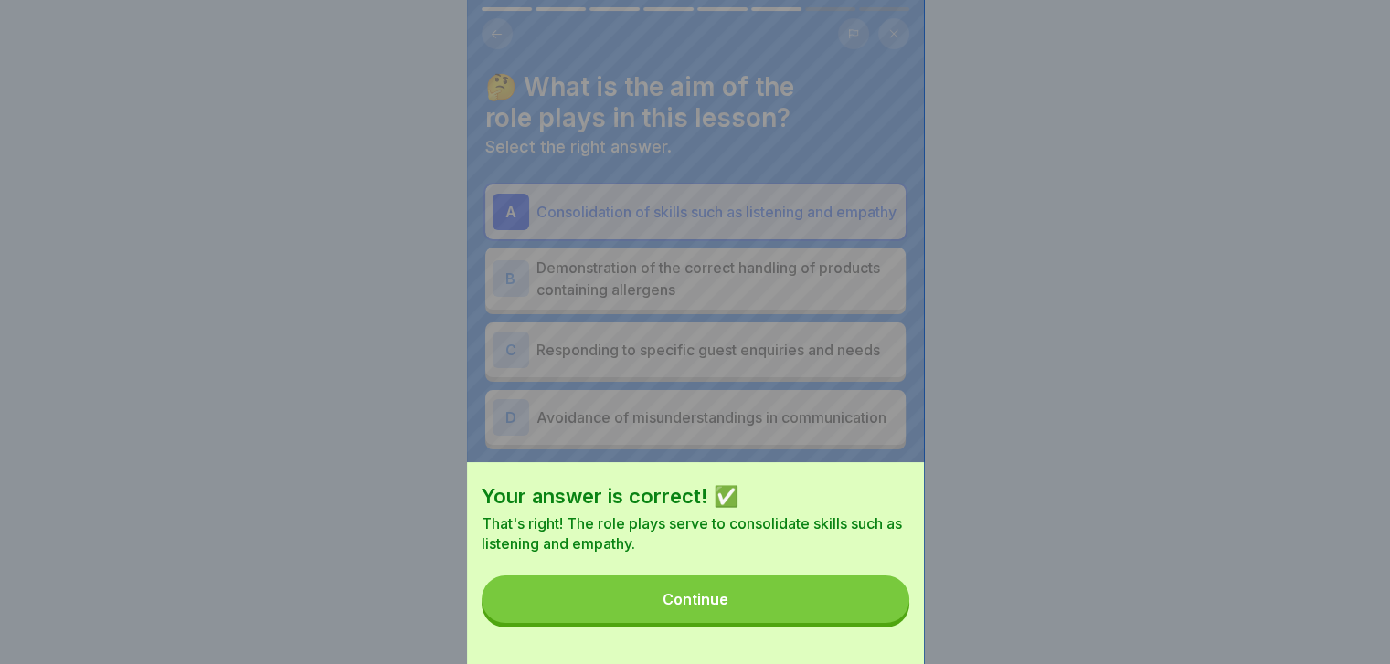
click at [886, 620] on button "Continue" at bounding box center [696, 600] width 428 height 48
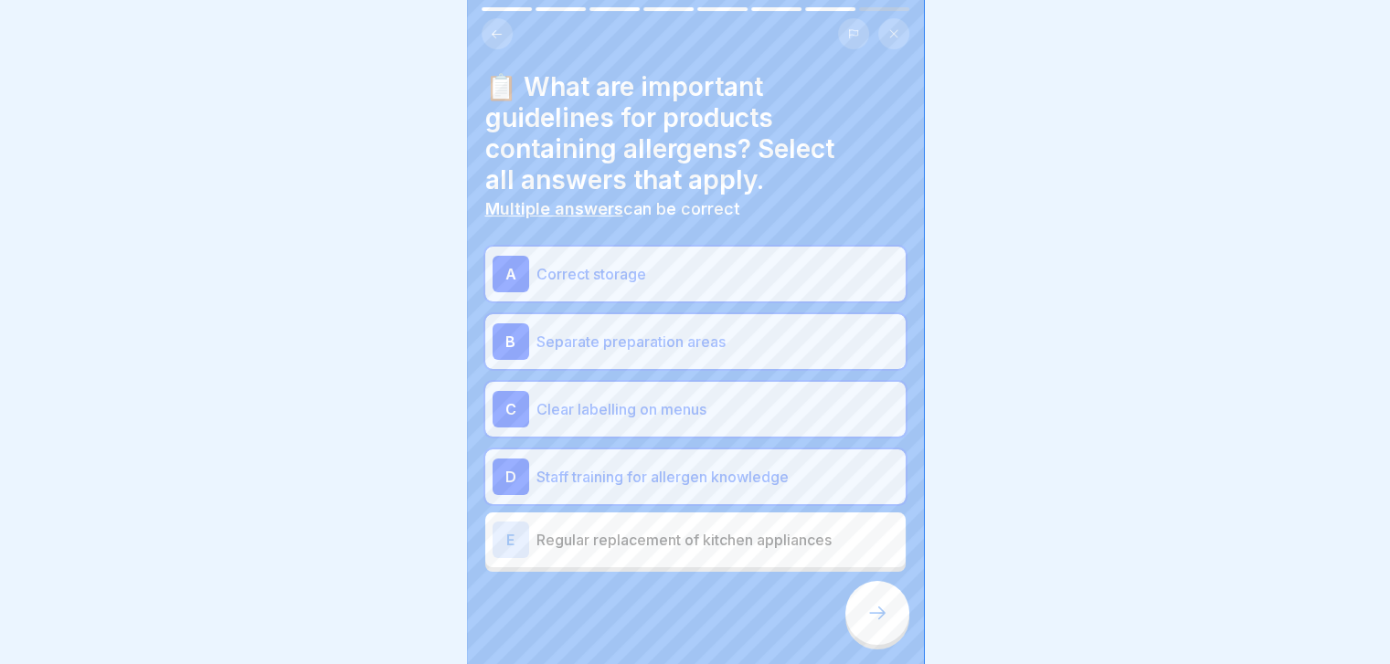
click at [831, 554] on div "E Regular replacement of kitchen appliances" at bounding box center [695, 540] width 406 height 37
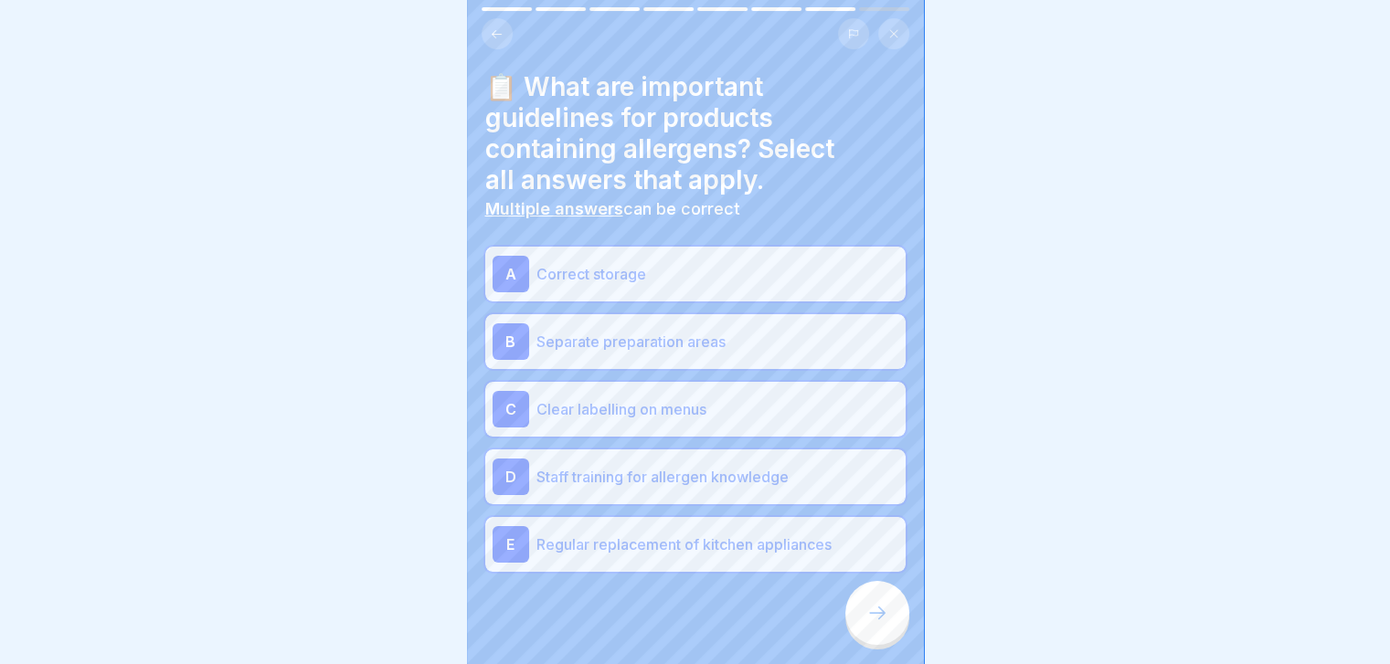
click at [860, 621] on div at bounding box center [877, 613] width 64 height 64
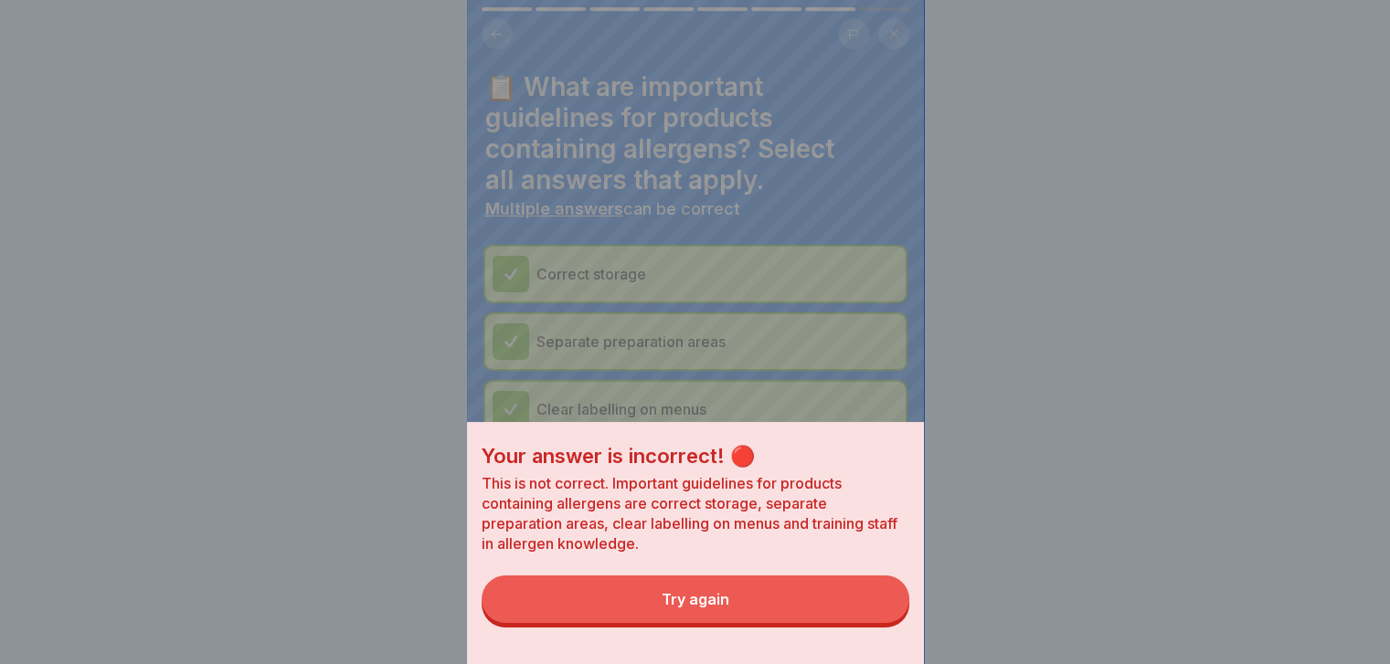
click at [860, 621] on button "Try again" at bounding box center [696, 600] width 428 height 48
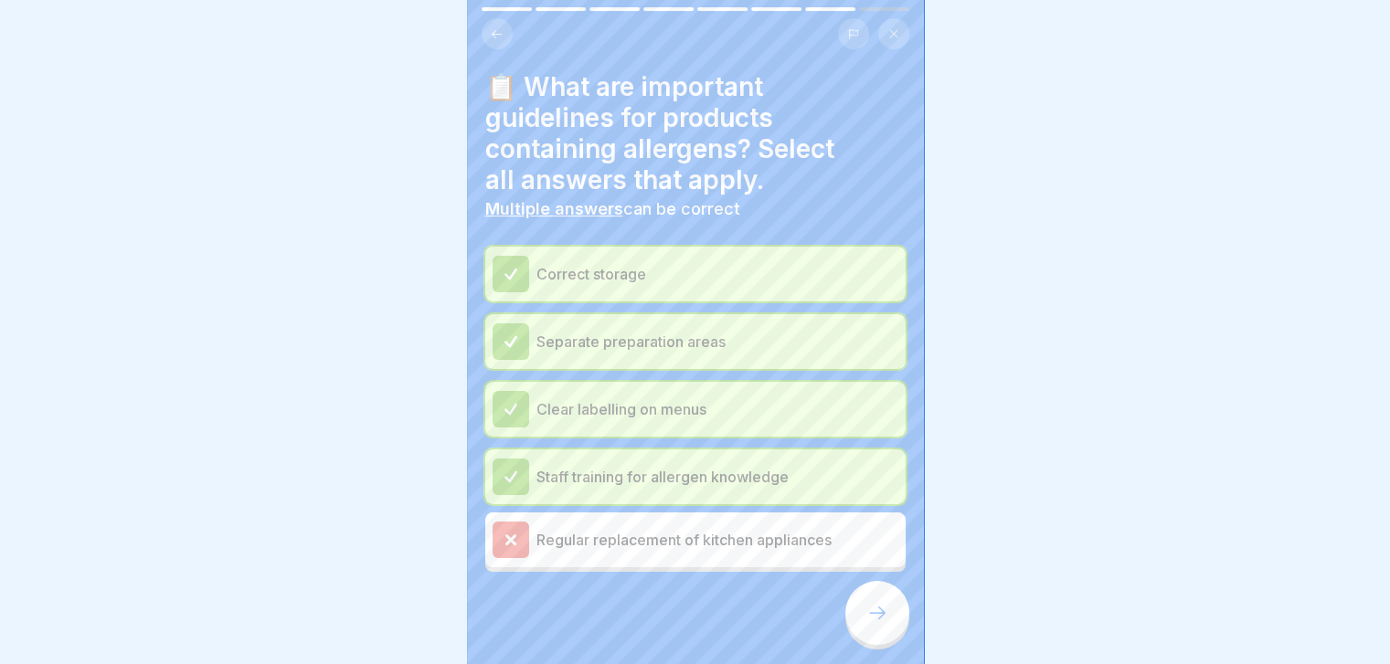
click at [860, 621] on div at bounding box center [877, 613] width 64 height 64
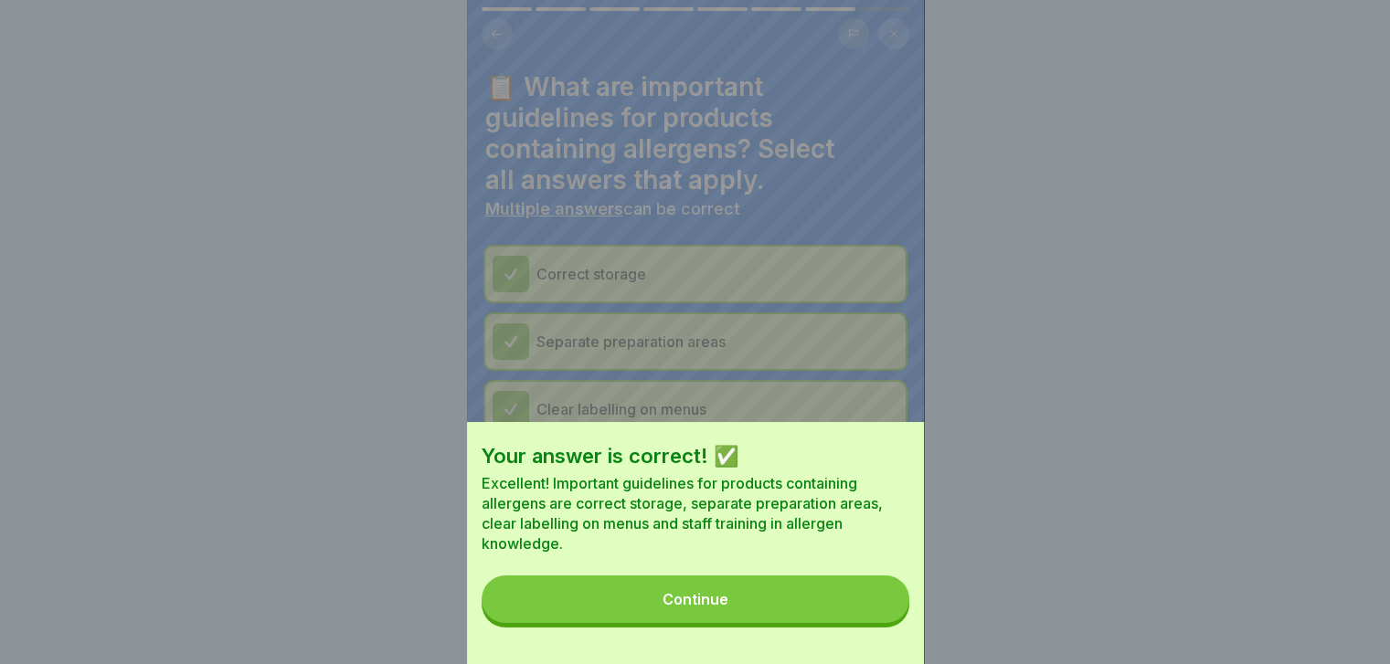
click at [860, 621] on button "Continue" at bounding box center [696, 600] width 428 height 48
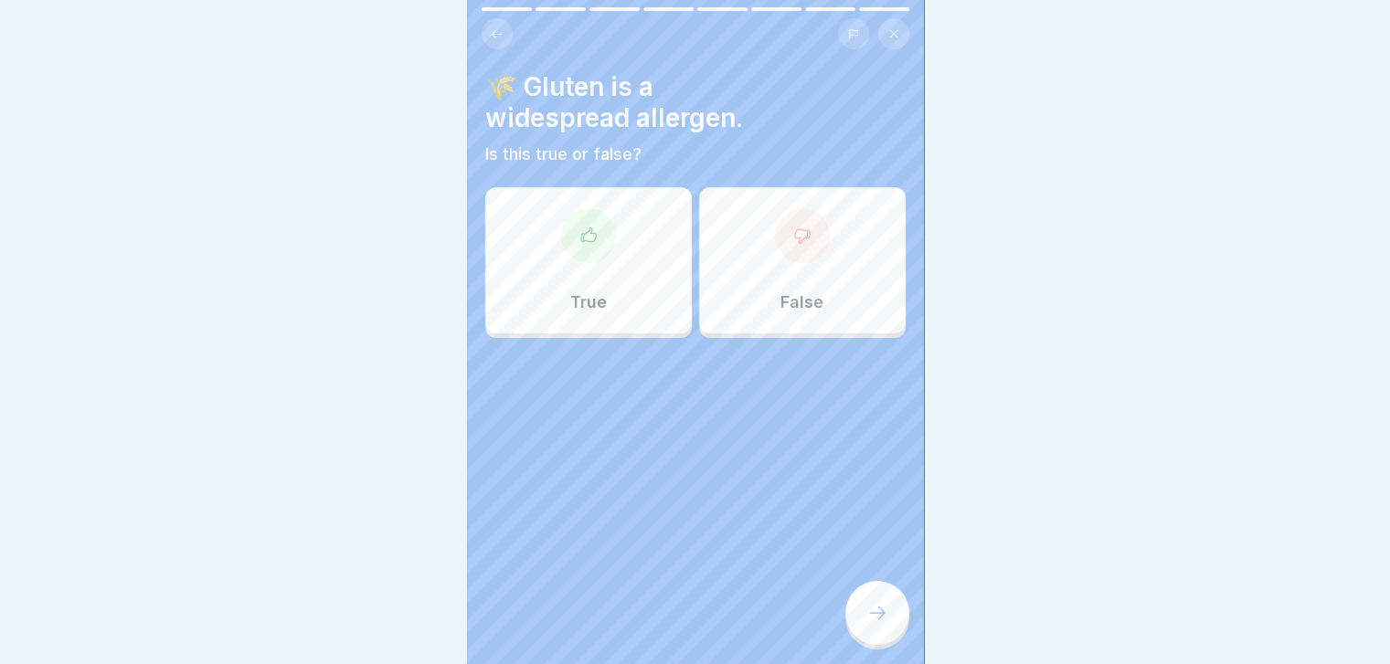
click at [581, 274] on div "True" at bounding box center [588, 260] width 207 height 146
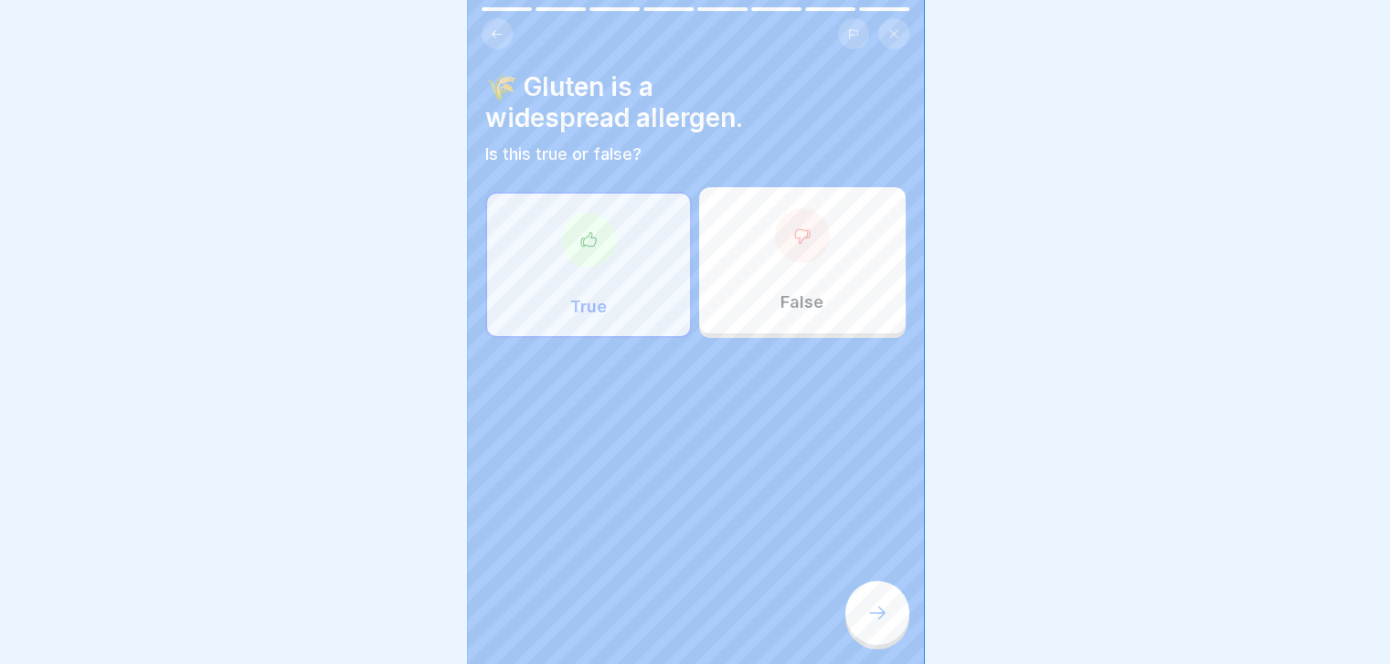
click at [880, 620] on icon at bounding box center [877, 613] width 22 height 22
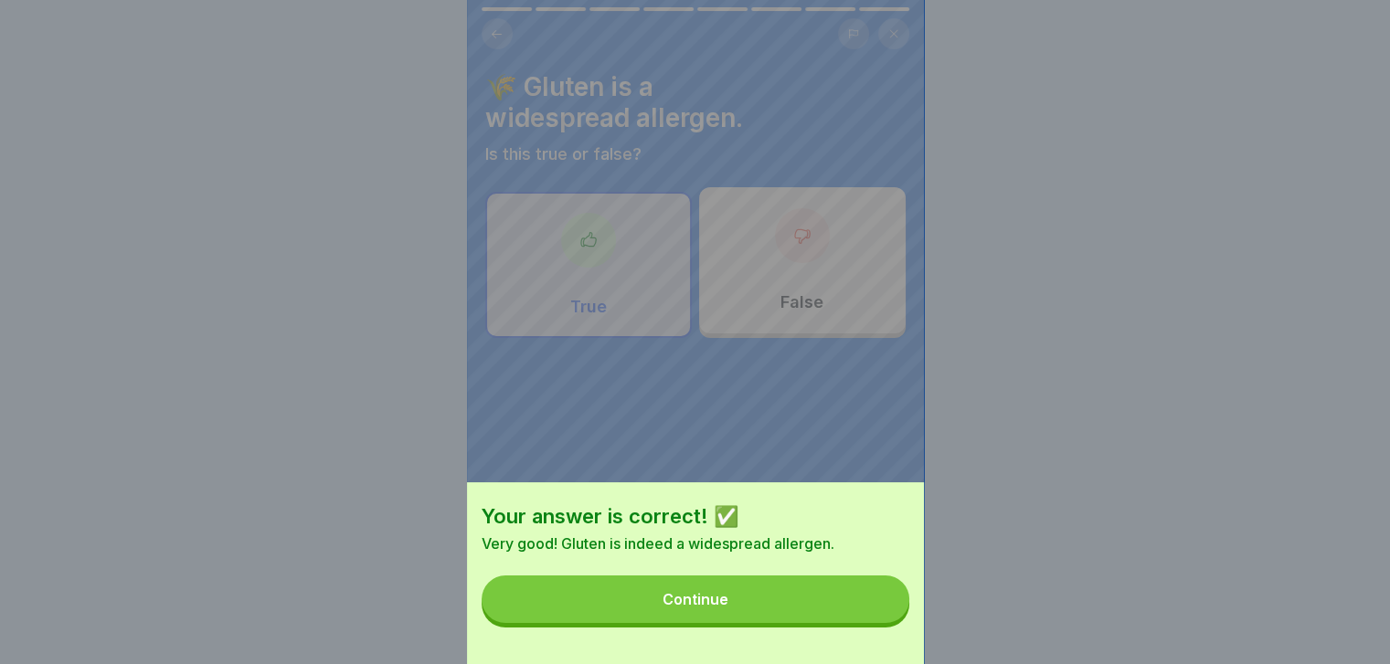
click at [880, 620] on button "Continue" at bounding box center [696, 600] width 428 height 48
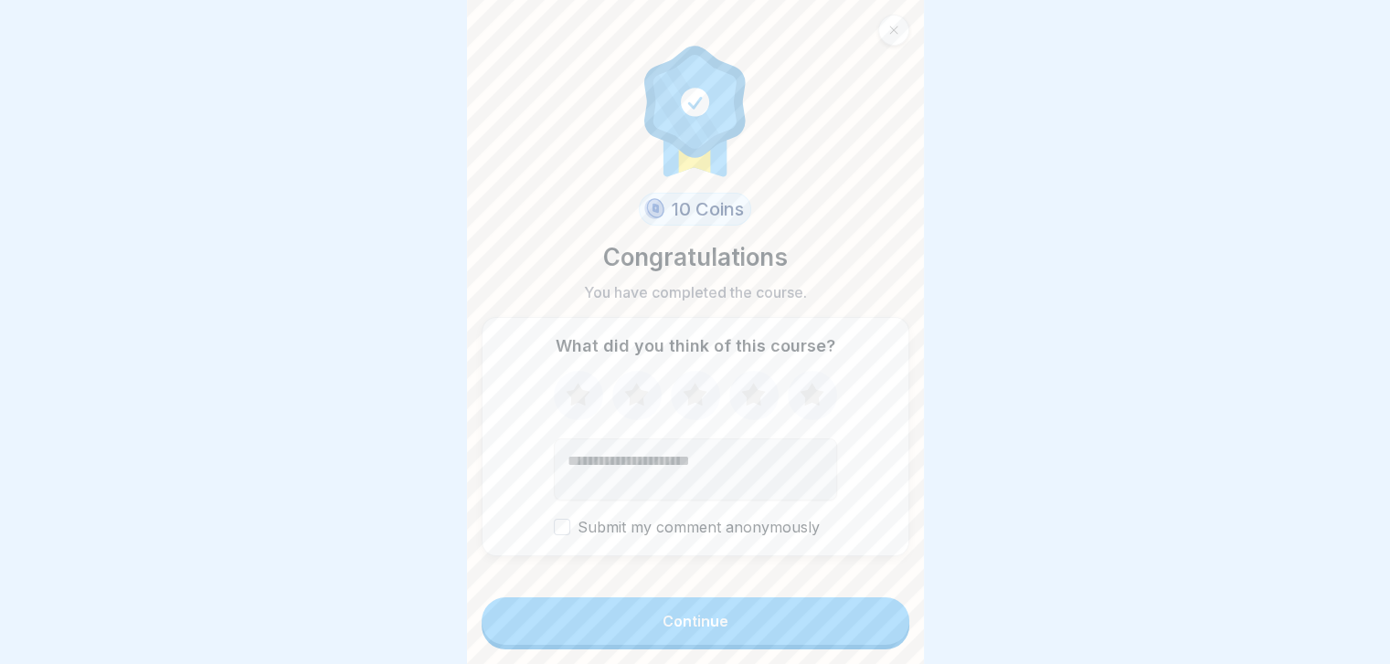
click at [880, 620] on button "Continue" at bounding box center [696, 622] width 428 height 48
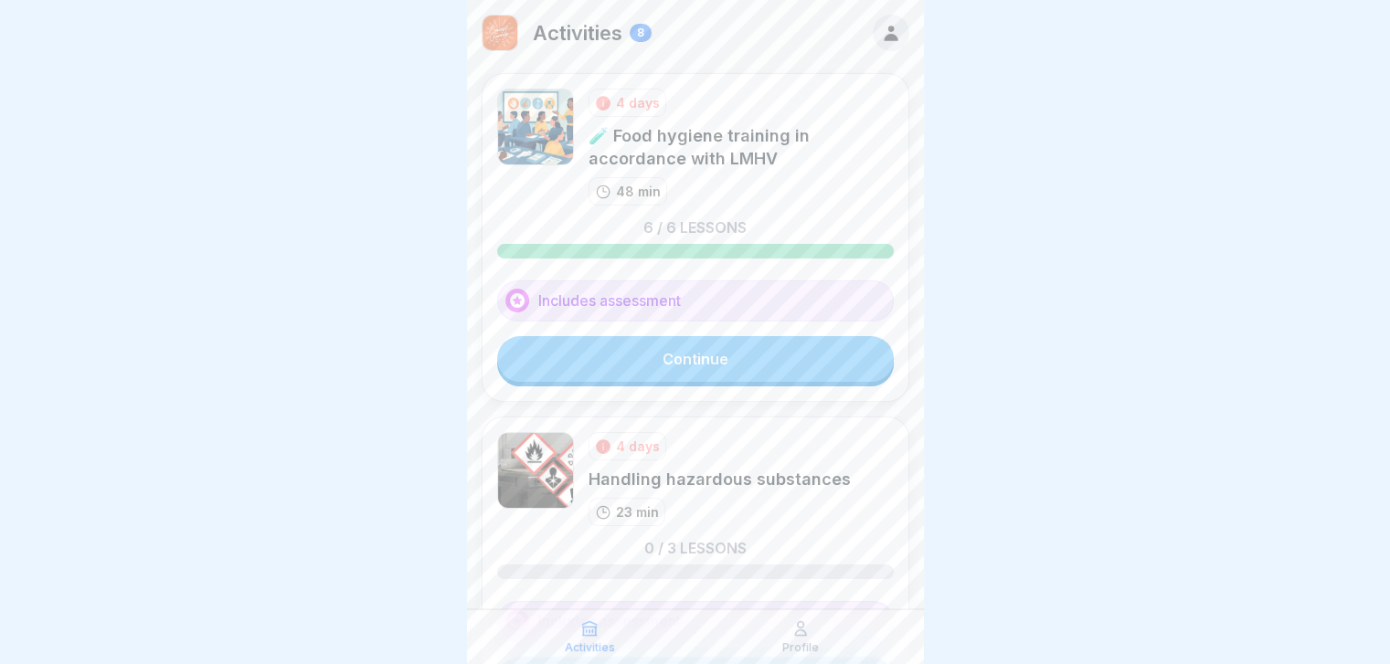
click at [764, 344] on link "Continue" at bounding box center [695, 359] width 397 height 46
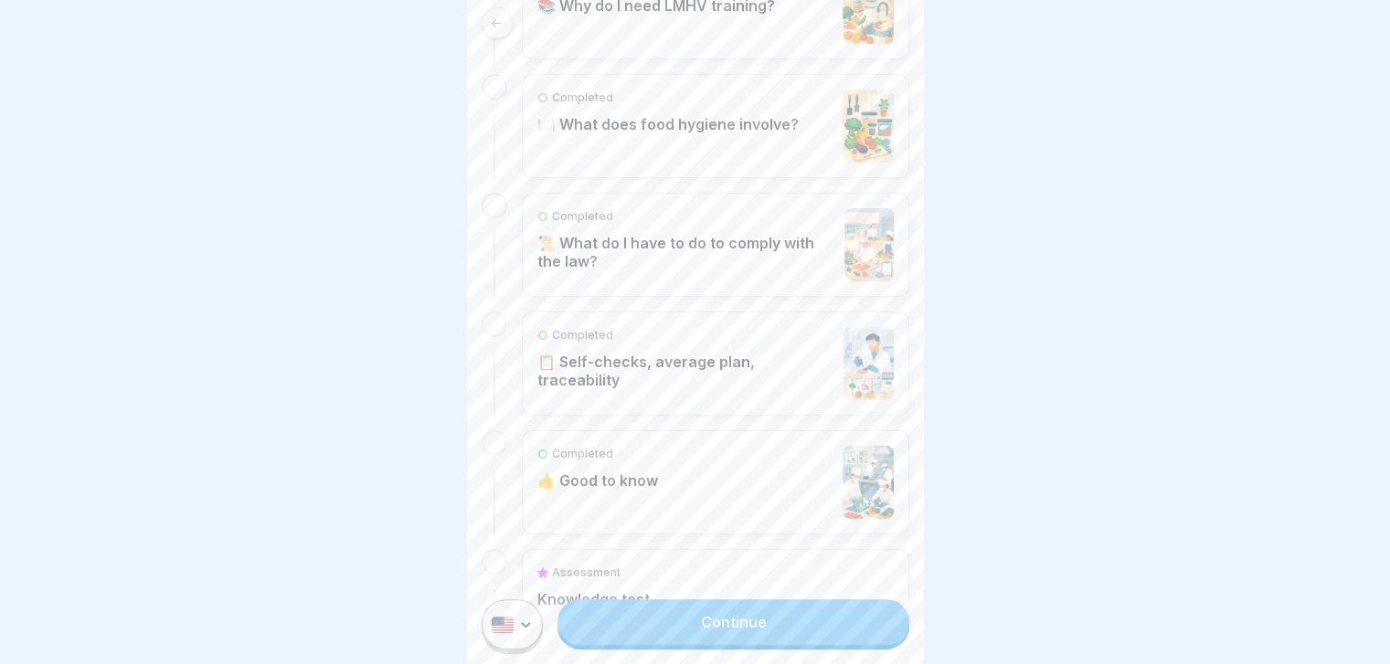
scroll to position [757, 0]
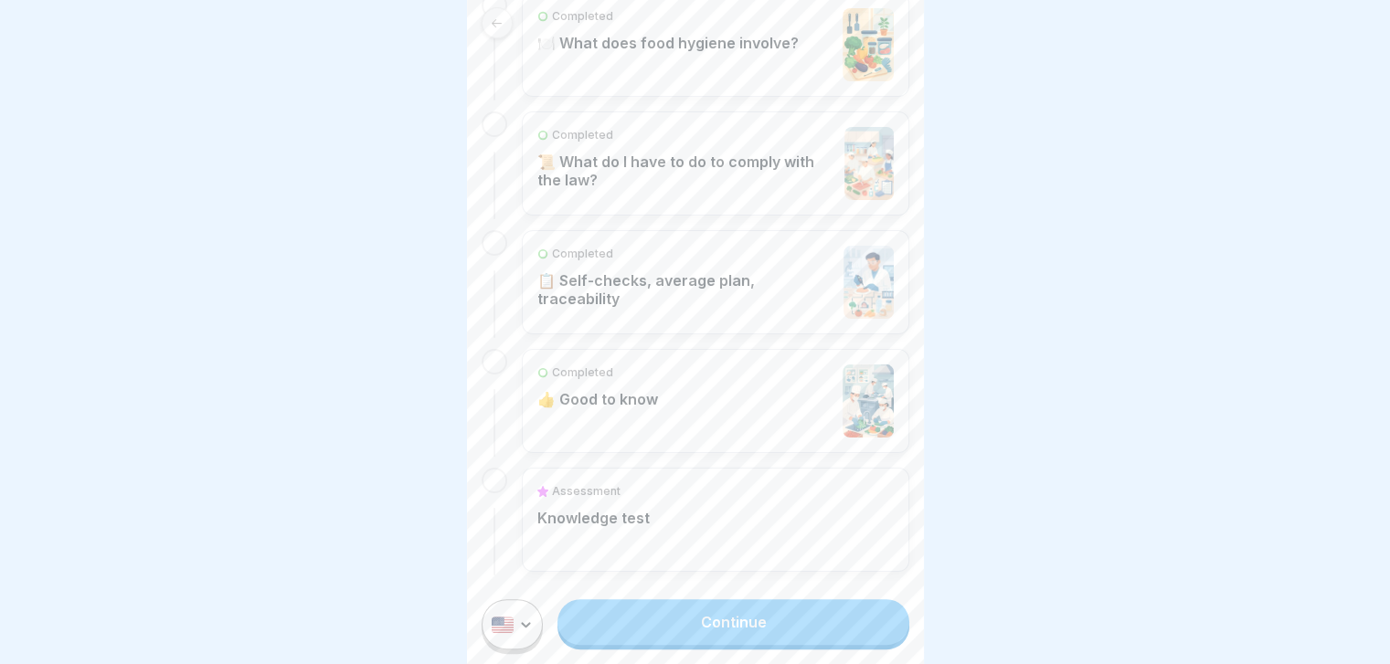
click at [694, 520] on div "Assessment Knowledge test" at bounding box center [715, 519] width 356 height 73
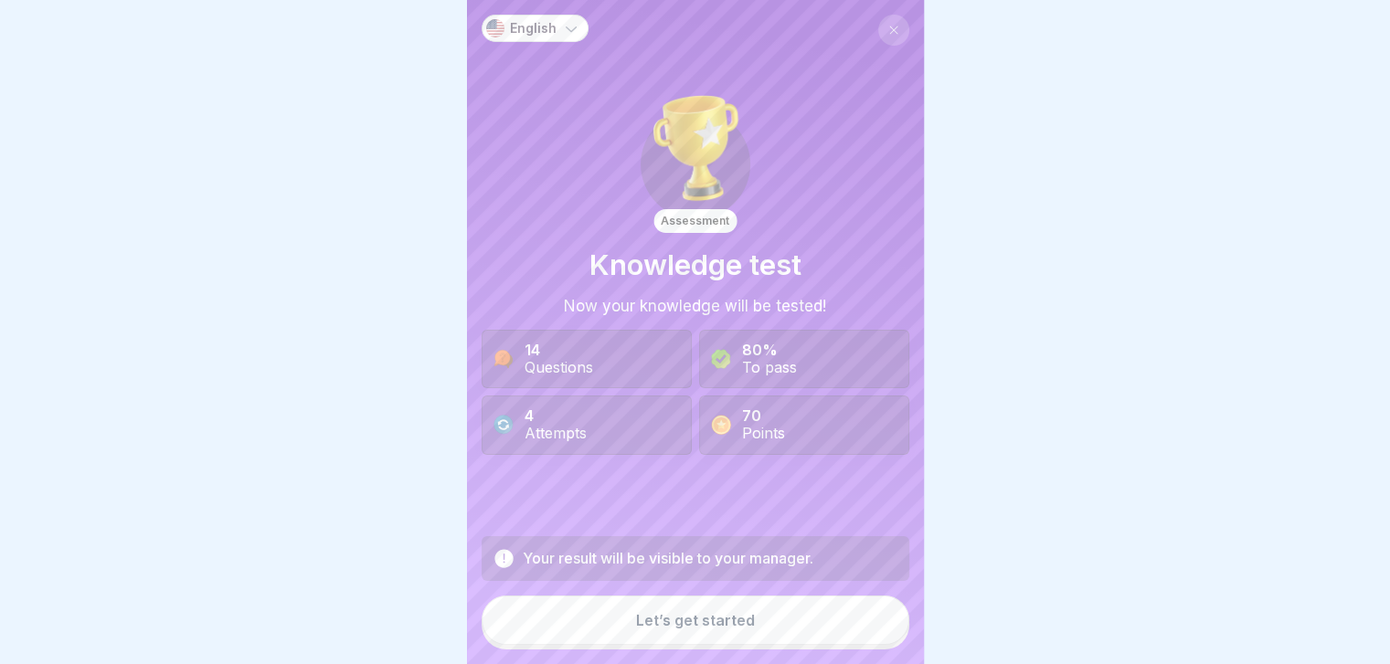
click at [878, 37] on button at bounding box center [893, 30] width 31 height 31
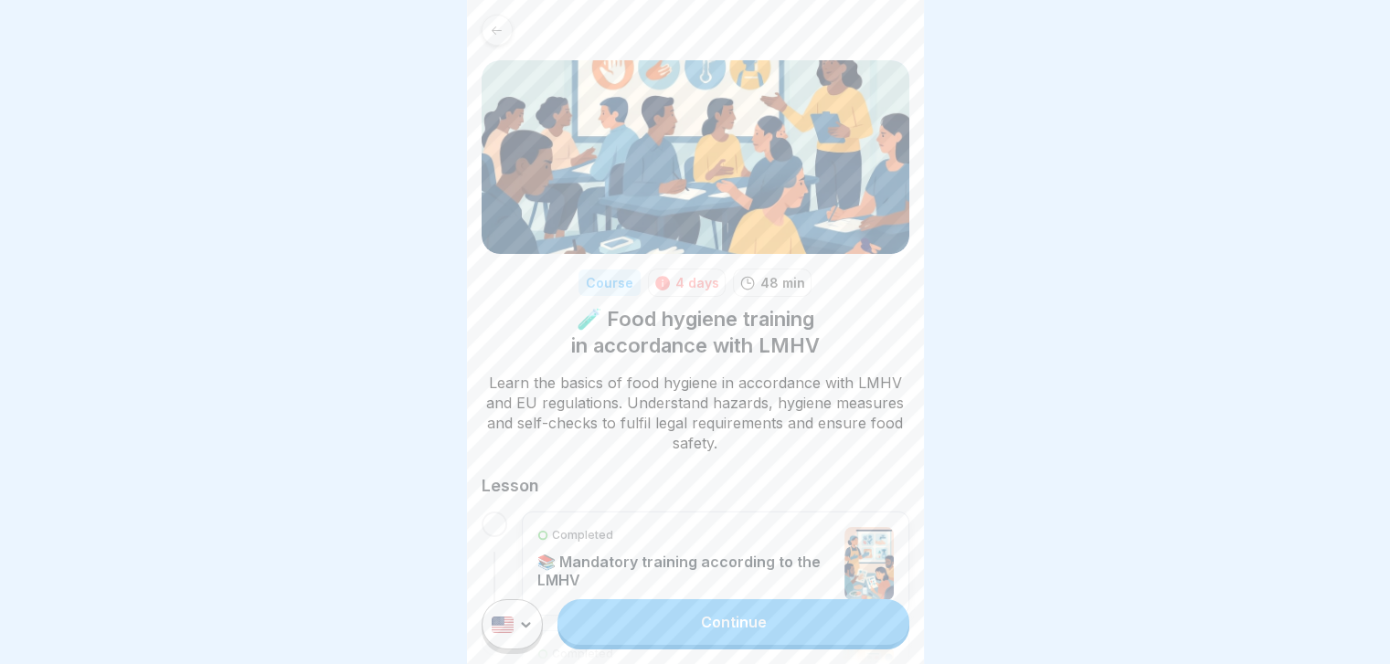
click at [493, 24] on icon at bounding box center [497, 31] width 14 height 14
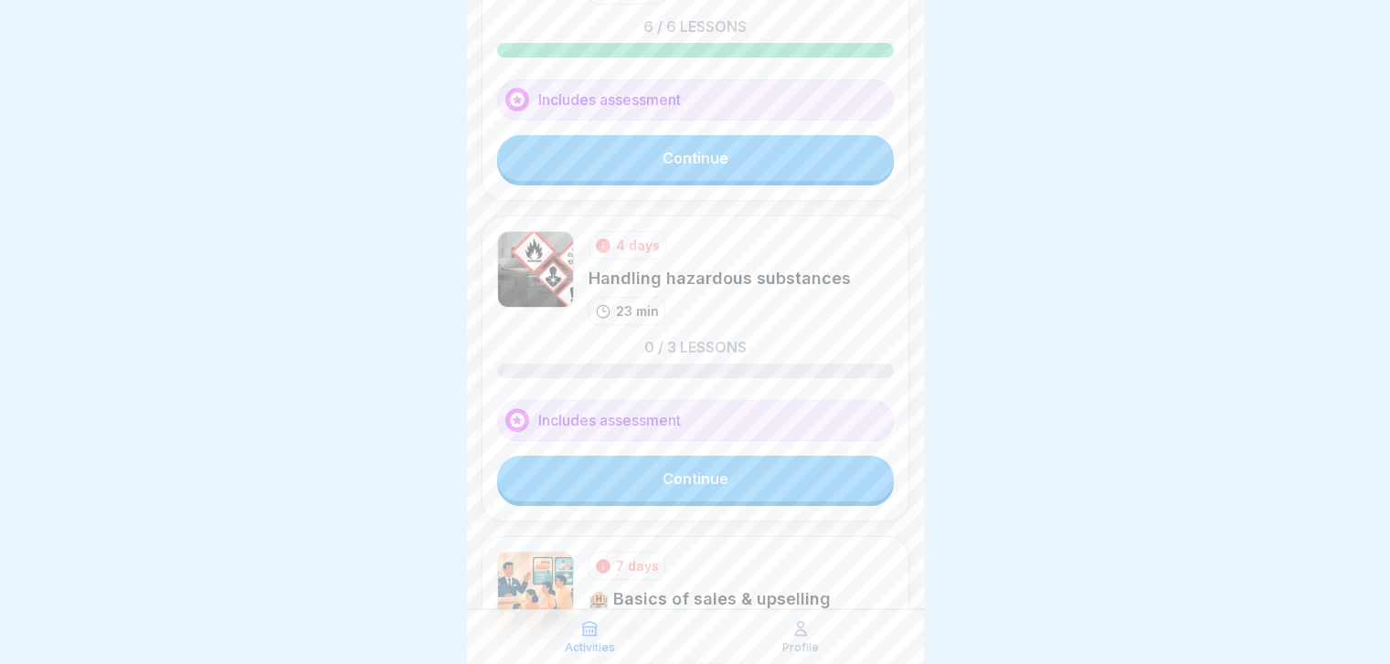
scroll to position [240, 0]
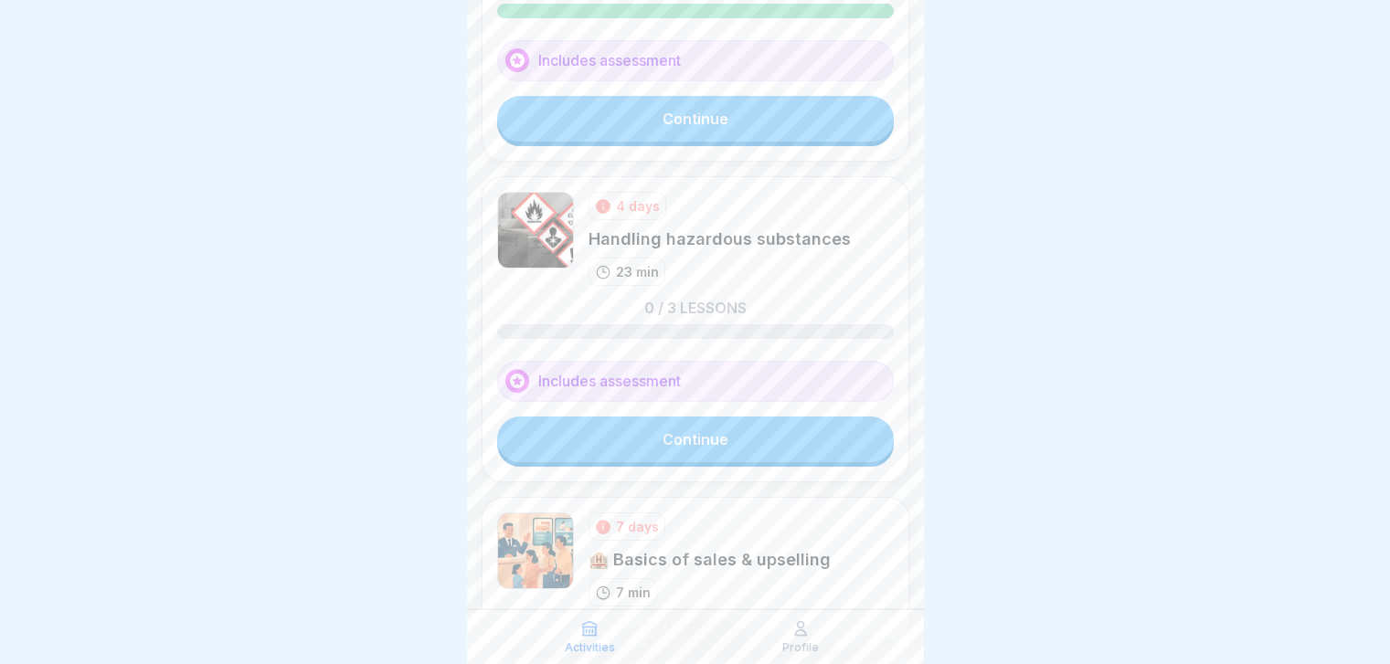
click at [632, 437] on link "Continue" at bounding box center [695, 440] width 397 height 46
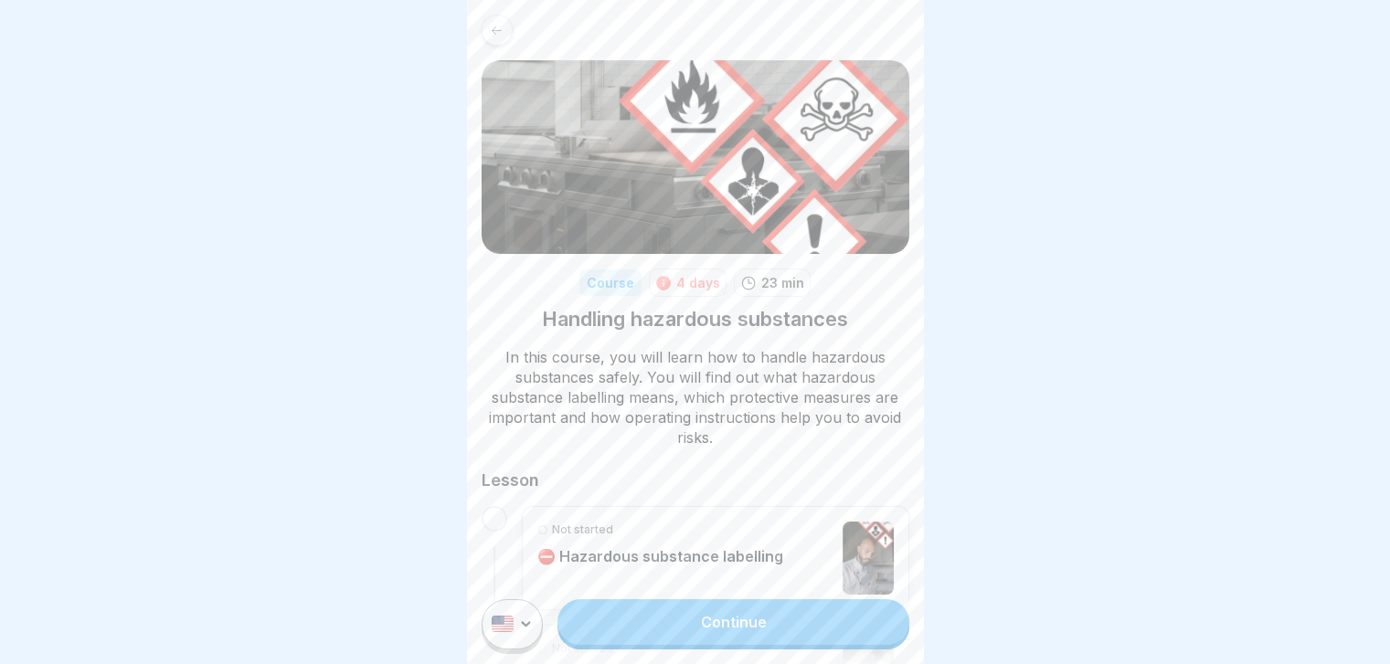
click at [637, 620] on link "Continue" at bounding box center [732, 622] width 351 height 46
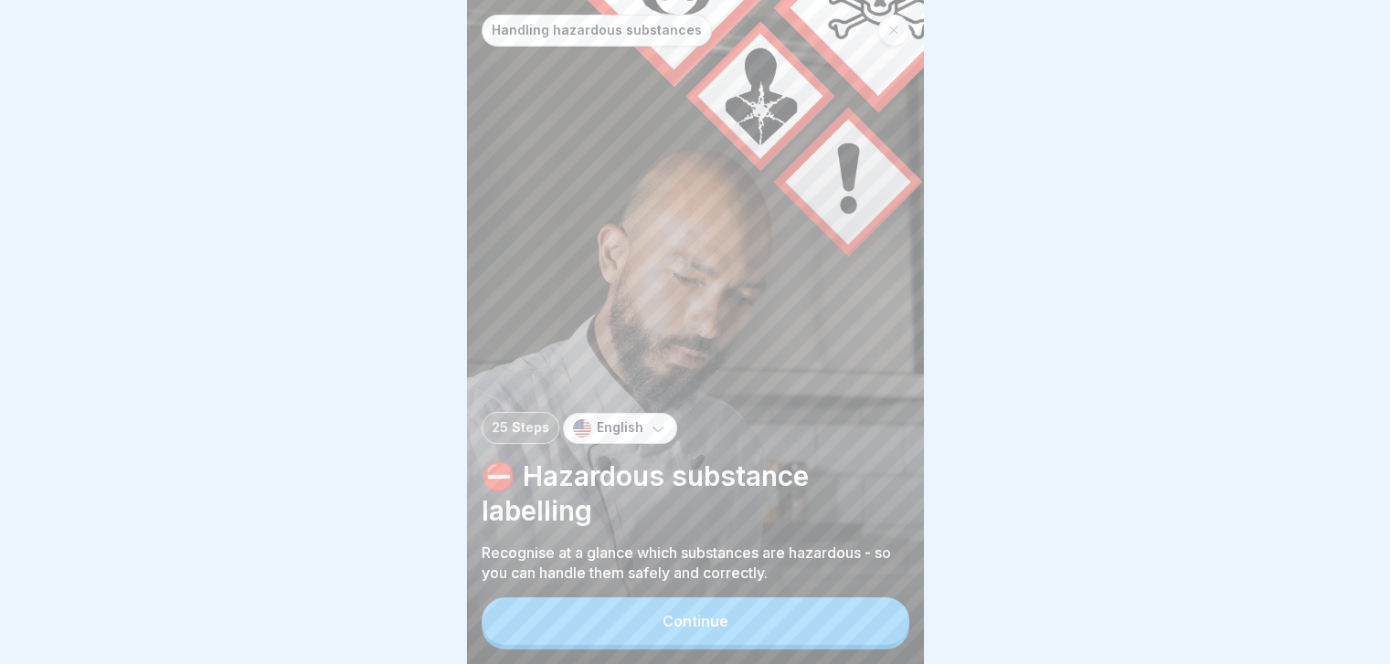
click at [647, 621] on button "Continue" at bounding box center [696, 622] width 428 height 48
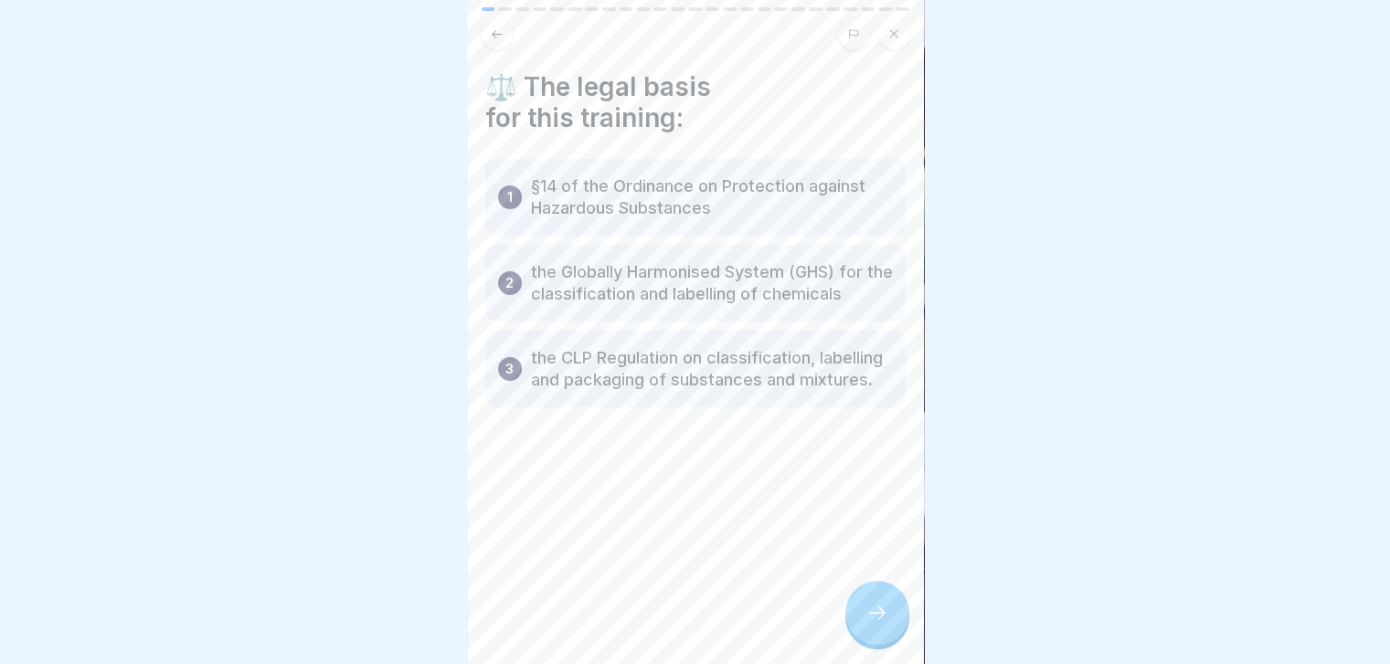
click at [855, 639] on div at bounding box center [877, 613] width 64 height 64
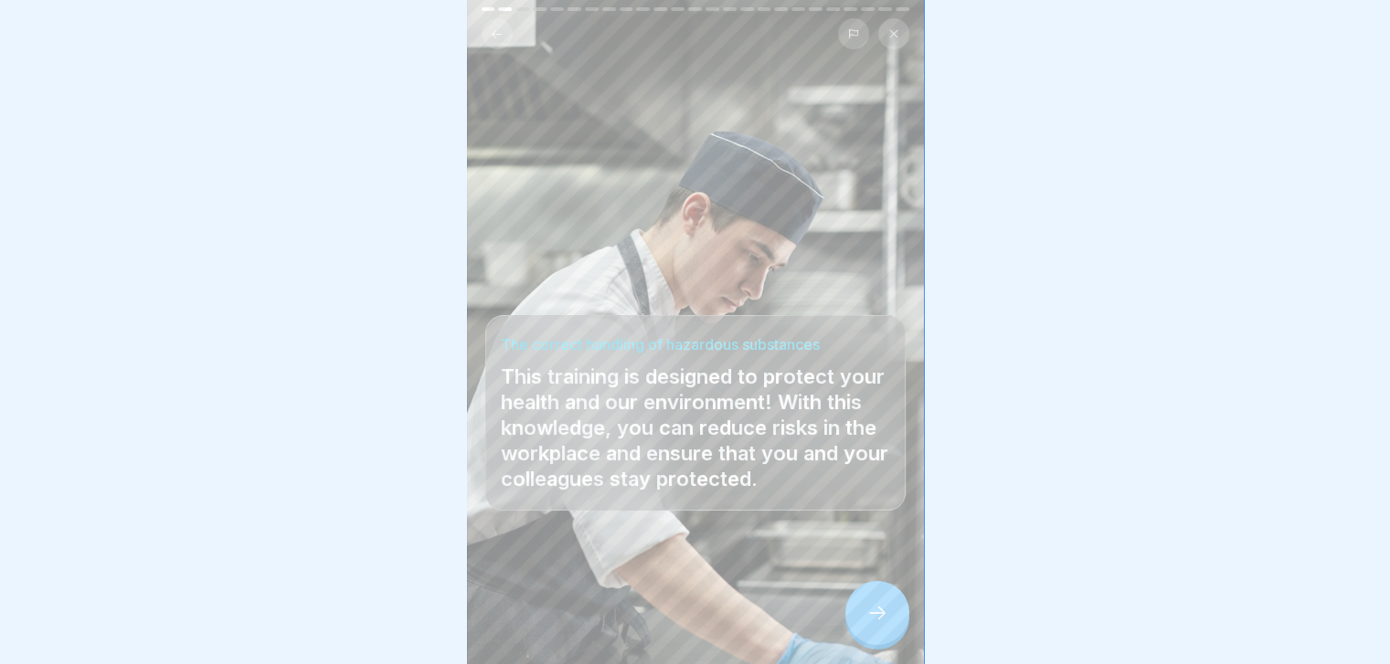
click at [855, 639] on div at bounding box center [877, 613] width 64 height 64
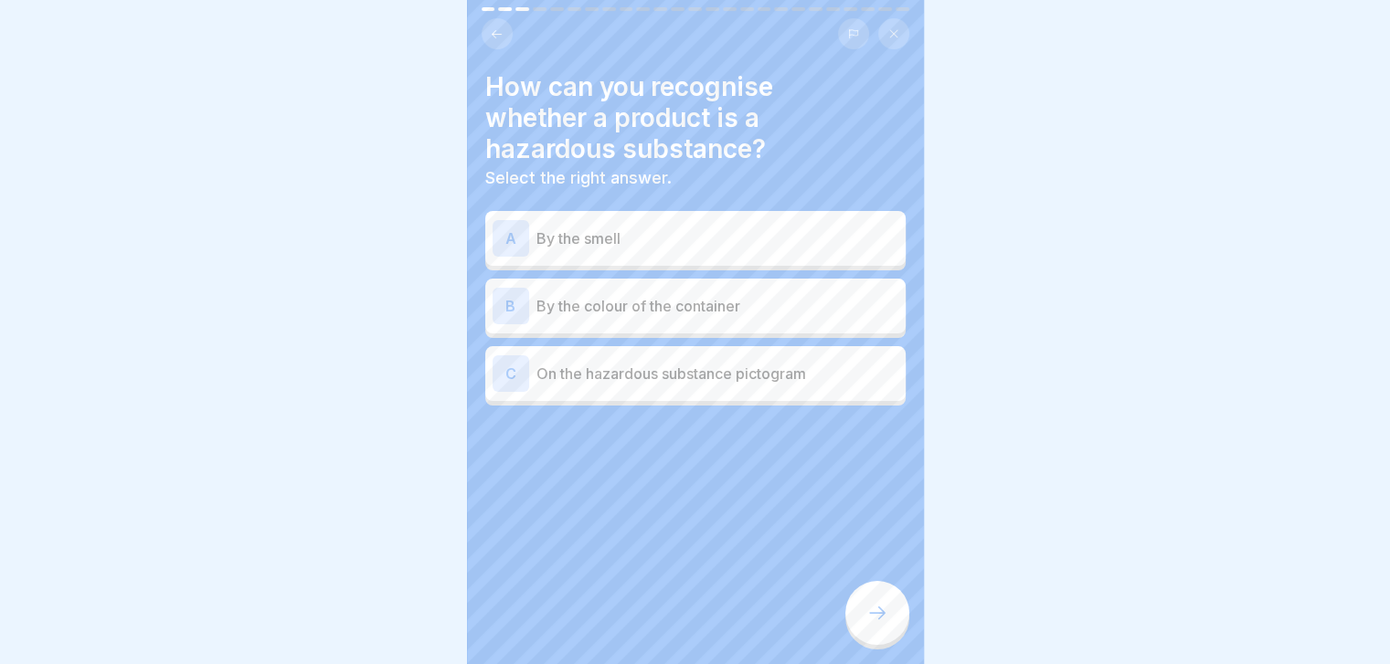
click at [807, 313] on p "By the colour of the container" at bounding box center [717, 306] width 362 height 22
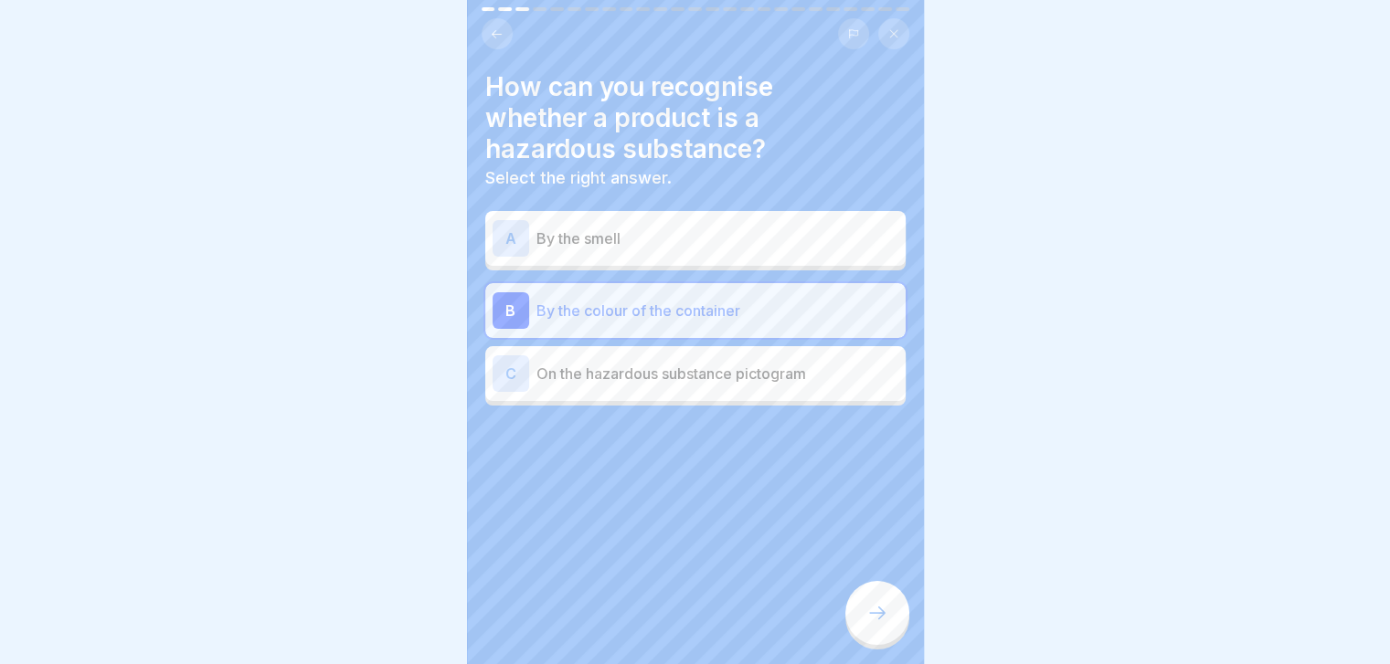
click at [881, 624] on icon at bounding box center [877, 613] width 22 height 22
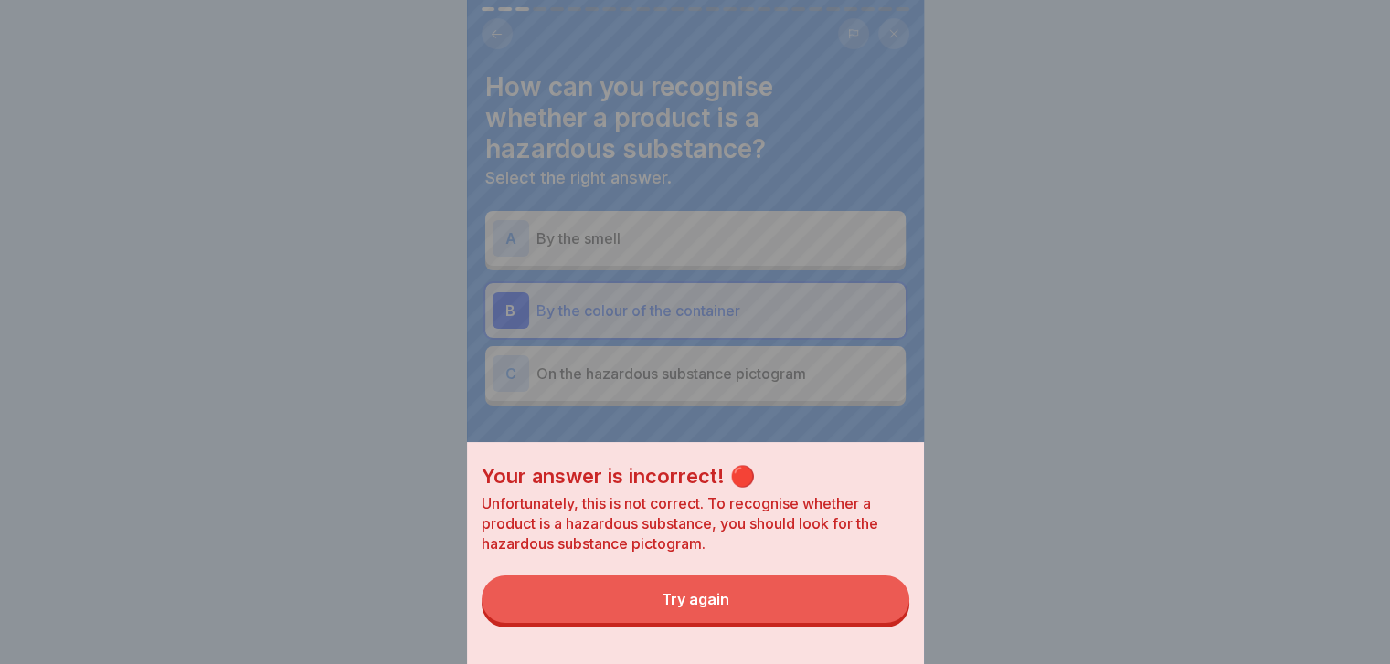
click at [881, 623] on button "Try again" at bounding box center [696, 600] width 428 height 48
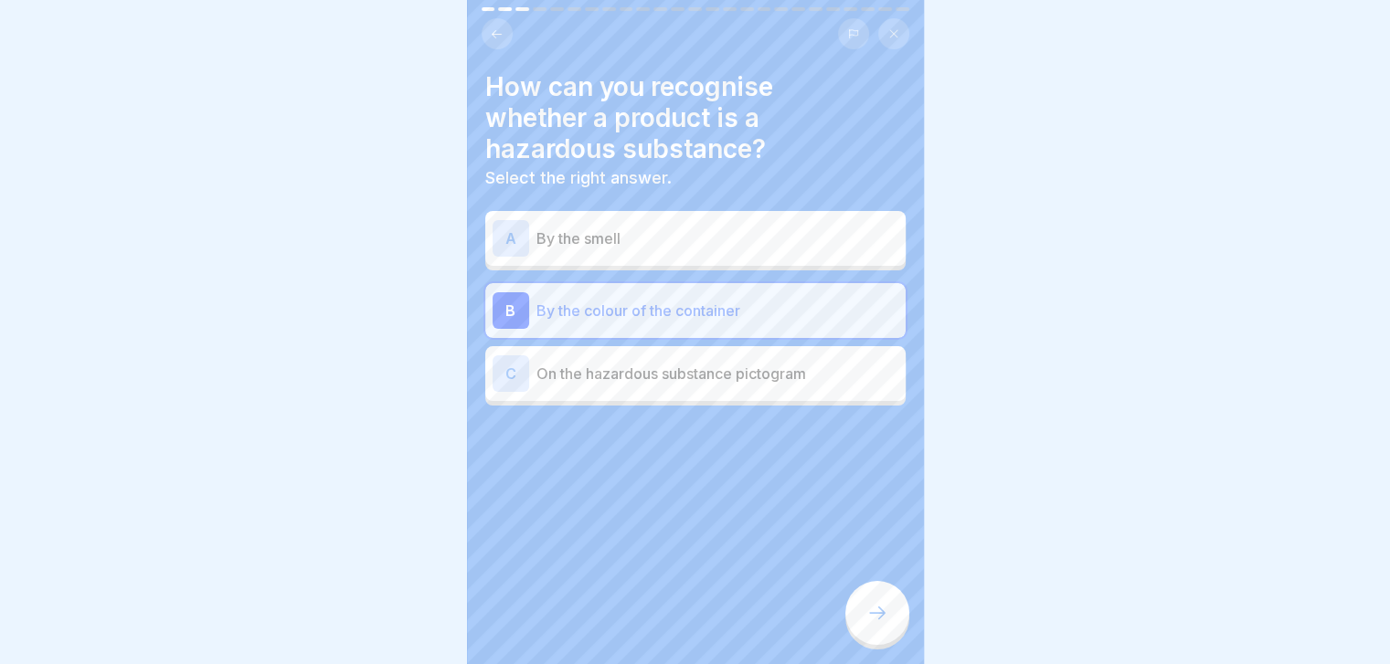
click at [881, 624] on icon at bounding box center [877, 613] width 22 height 22
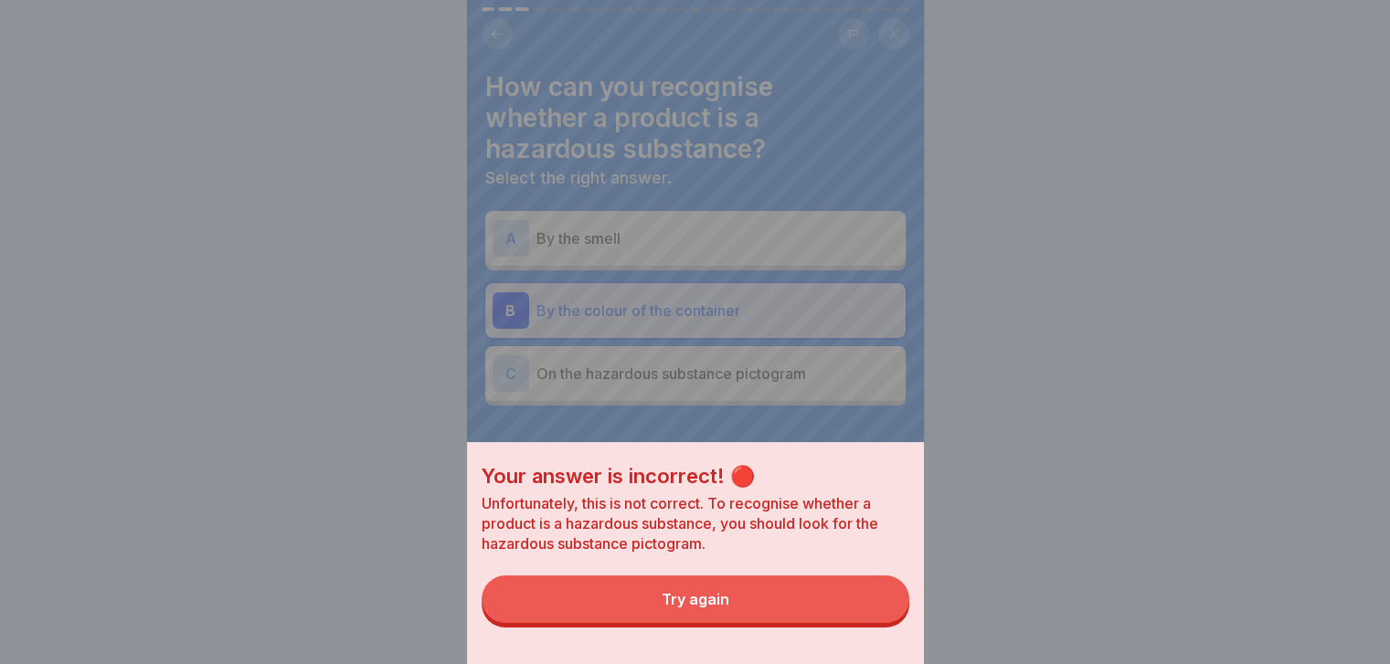
click at [881, 623] on button "Try again" at bounding box center [696, 600] width 428 height 48
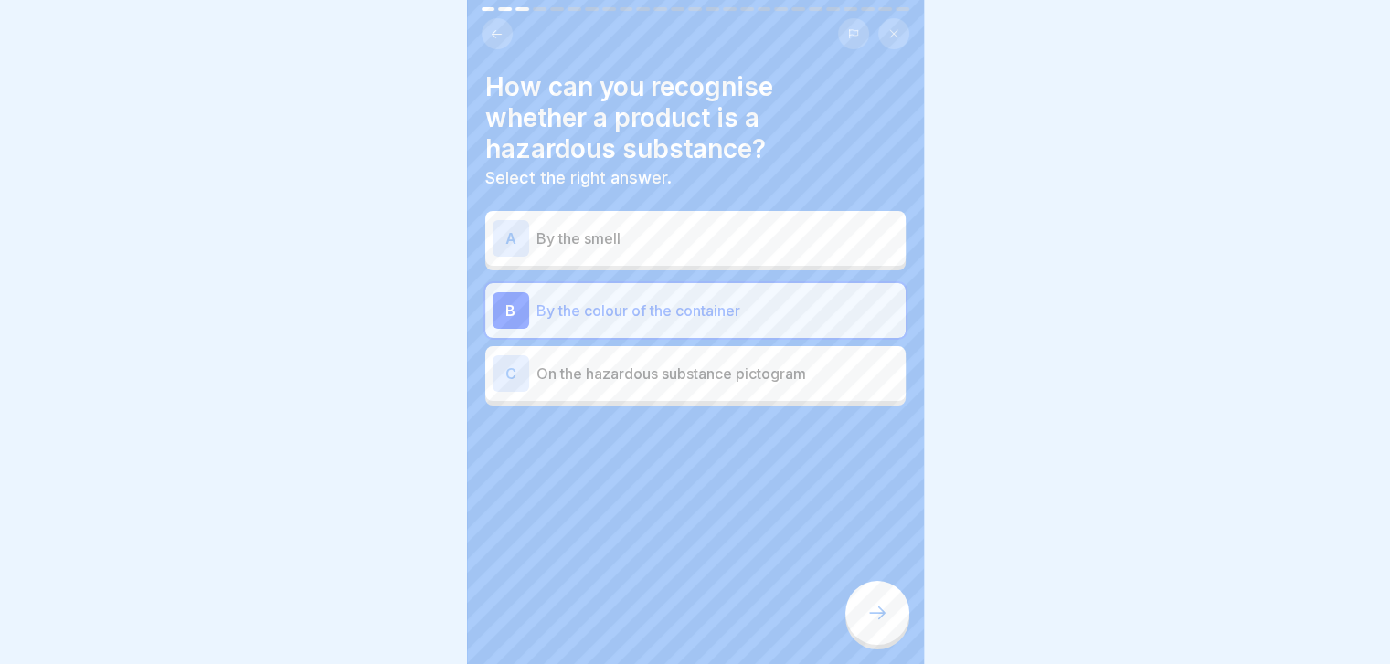
click at [851, 368] on p "On the hazardous substance pictogram" at bounding box center [717, 374] width 362 height 22
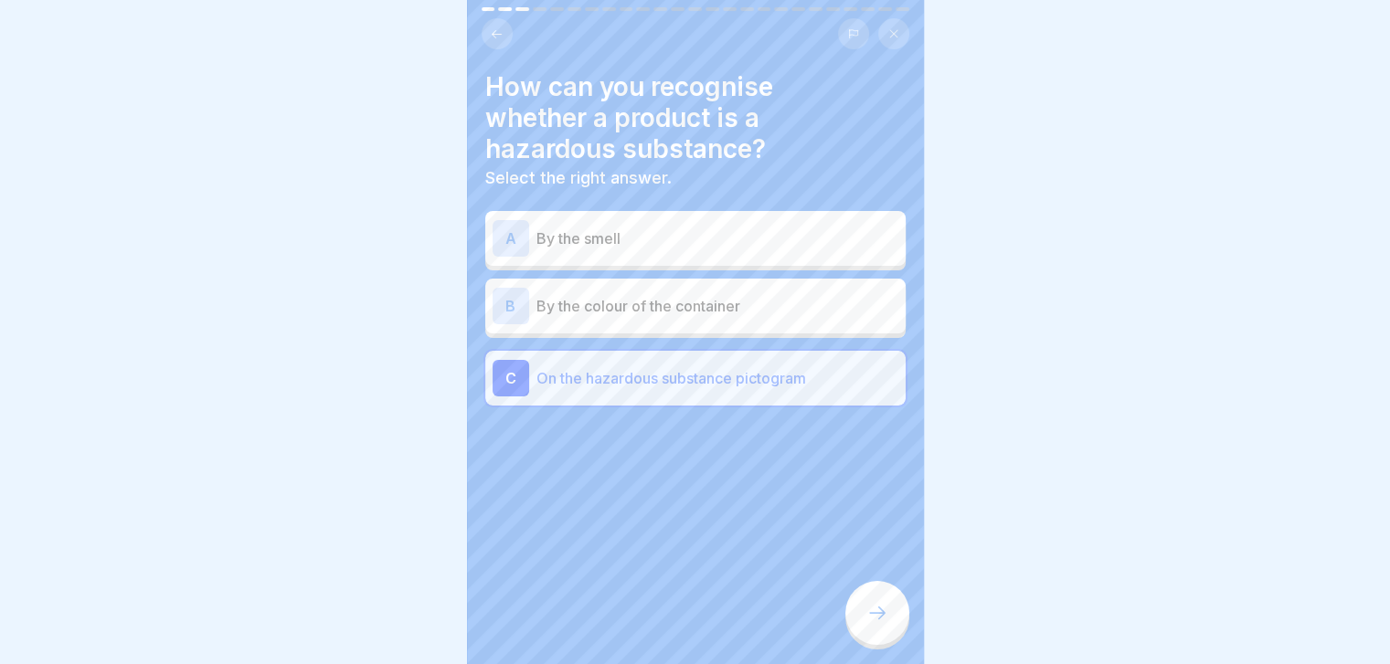
click at [879, 624] on icon at bounding box center [877, 613] width 22 height 22
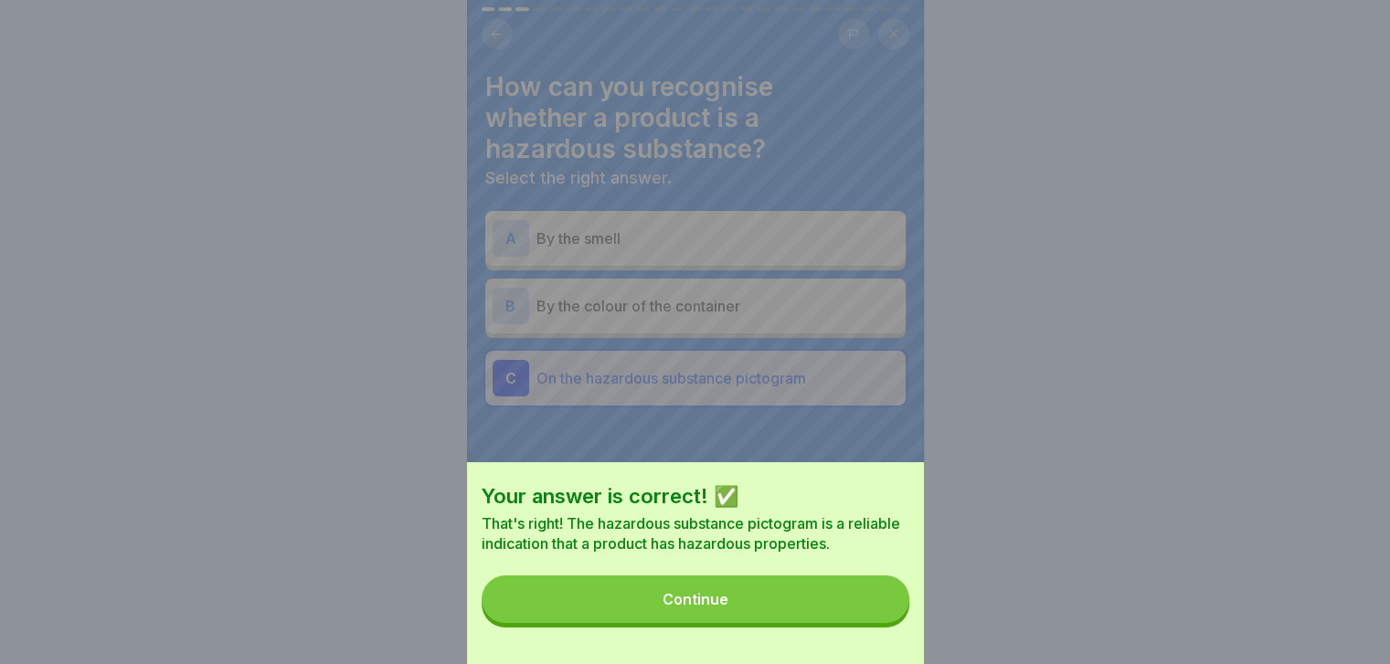
click at [879, 623] on button "Continue" at bounding box center [696, 600] width 428 height 48
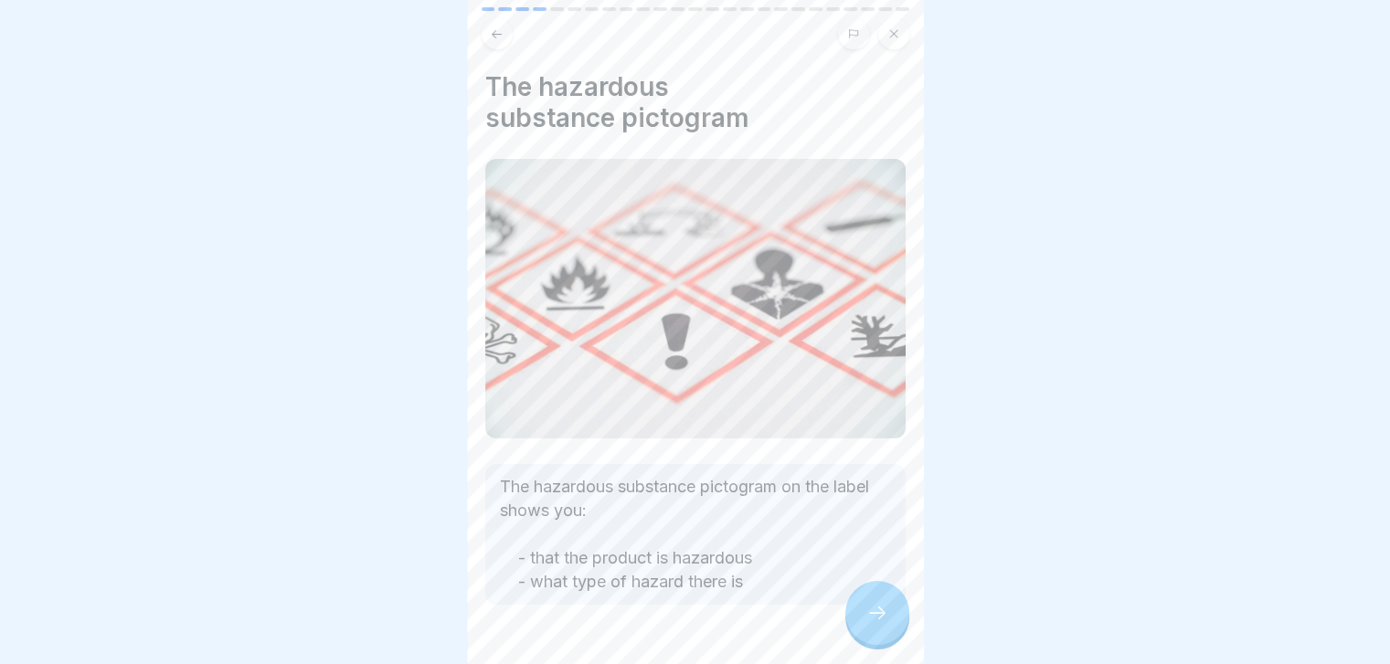
click at [879, 624] on icon at bounding box center [877, 613] width 22 height 22
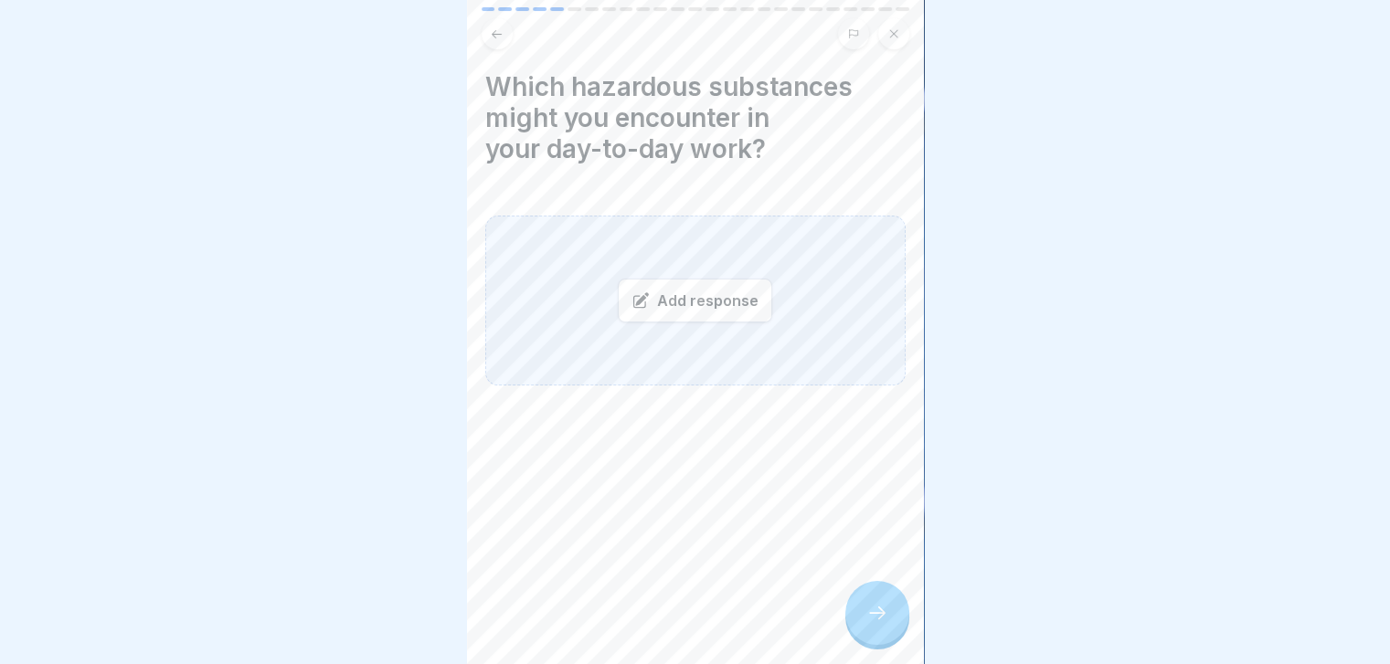
click at [705, 288] on div "Add response" at bounding box center [695, 301] width 154 height 44
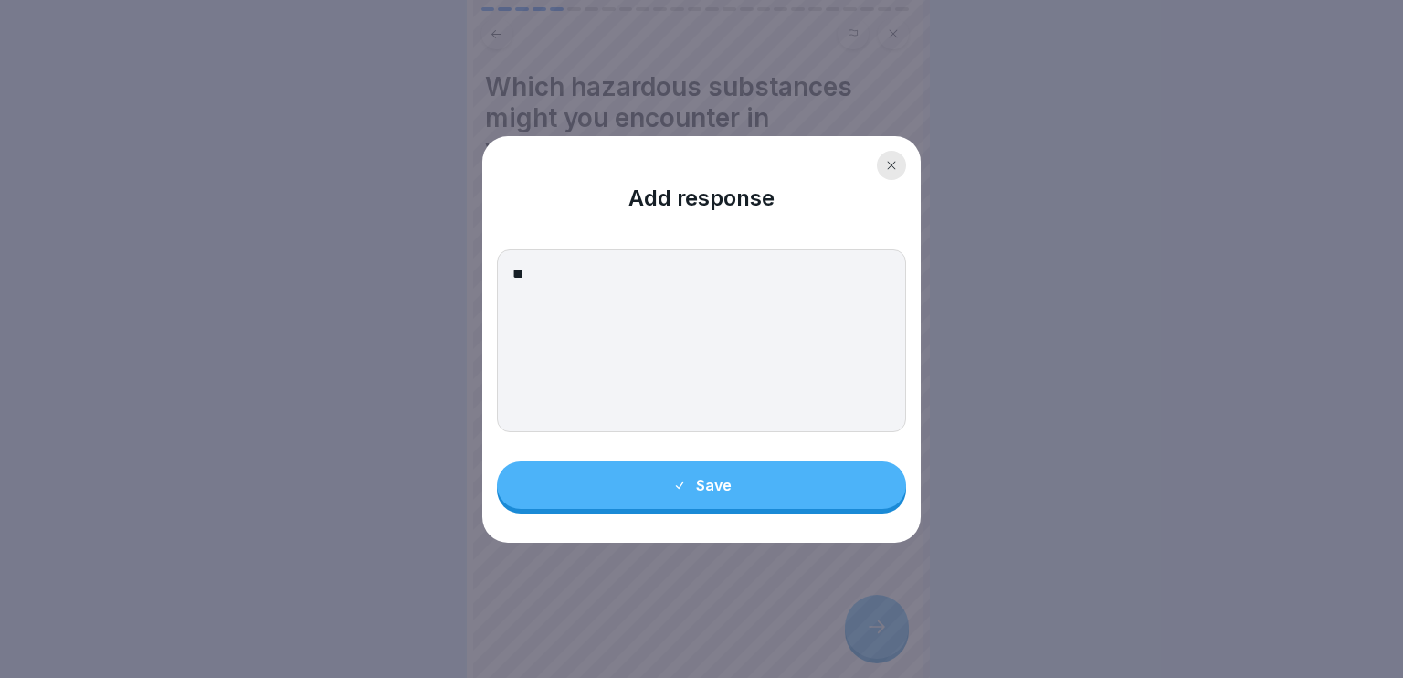
type textarea "*"
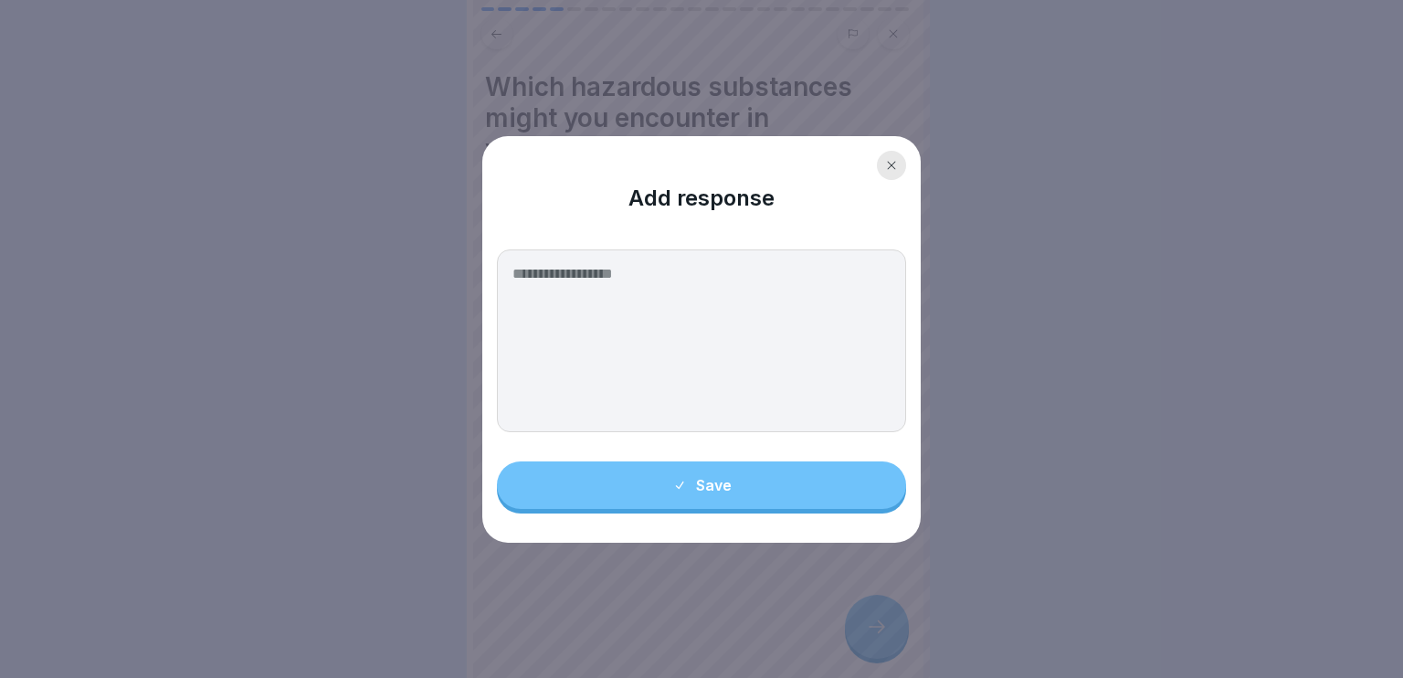
click at [892, 156] on div at bounding box center [891, 165] width 29 height 29
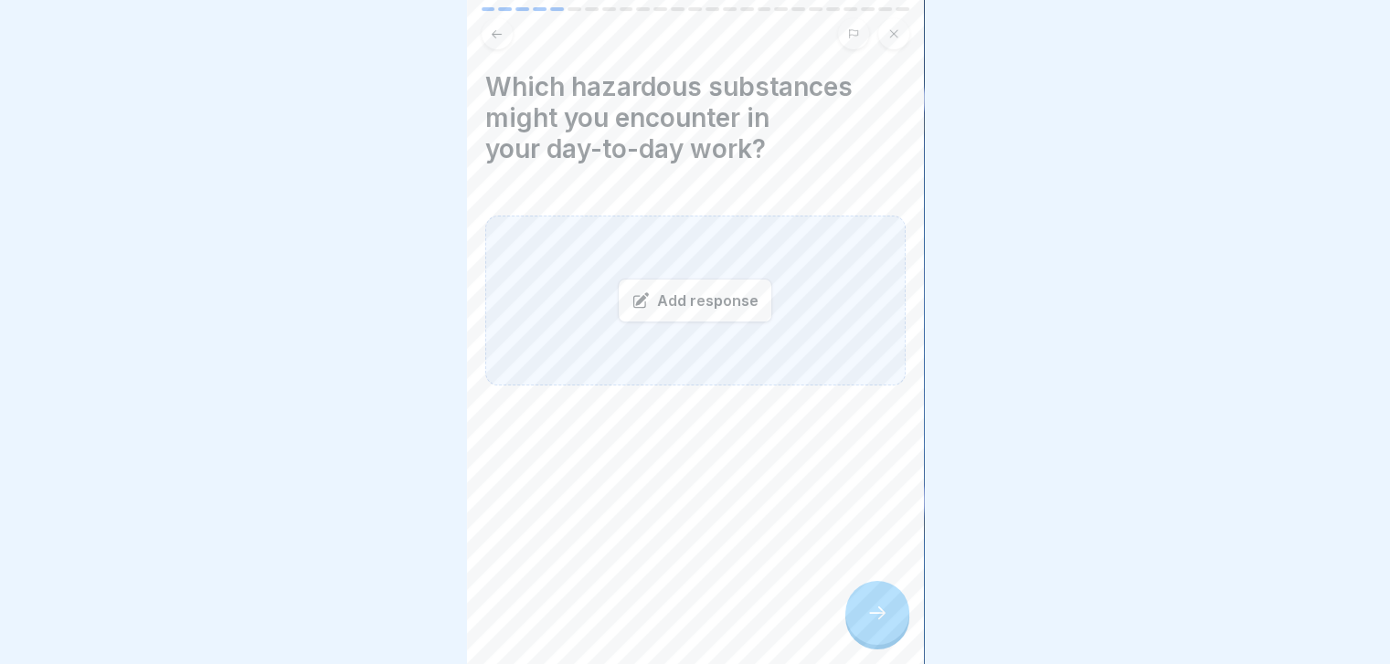
click at [675, 288] on div "Add response" at bounding box center [695, 301] width 154 height 44
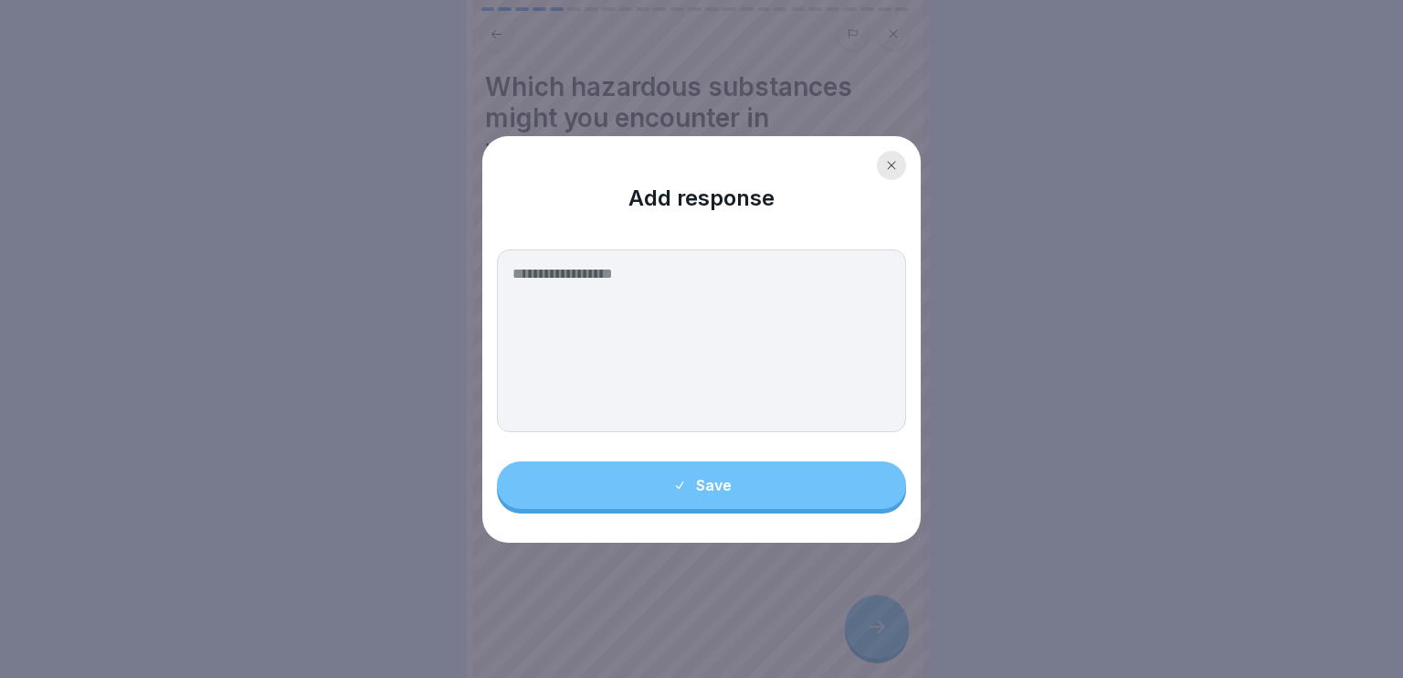
click at [892, 169] on icon at bounding box center [891, 165] width 11 height 11
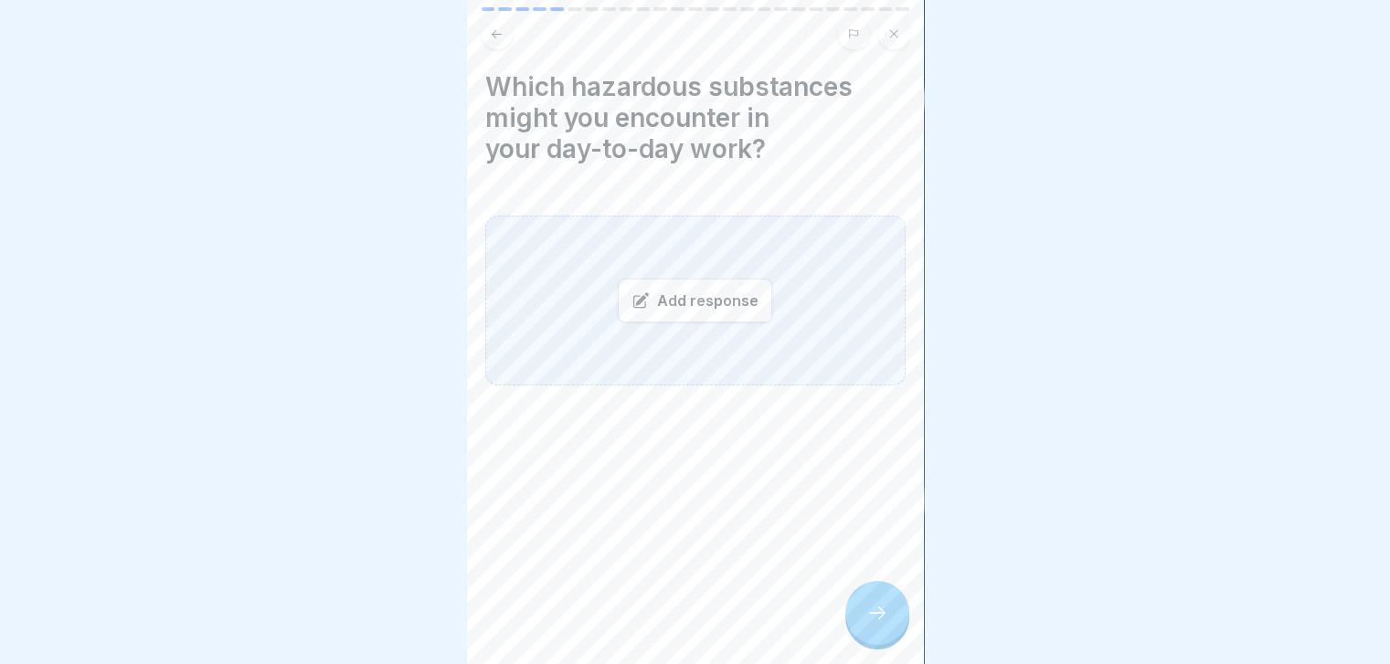
click at [497, 33] on icon at bounding box center [497, 33] width 10 height 8
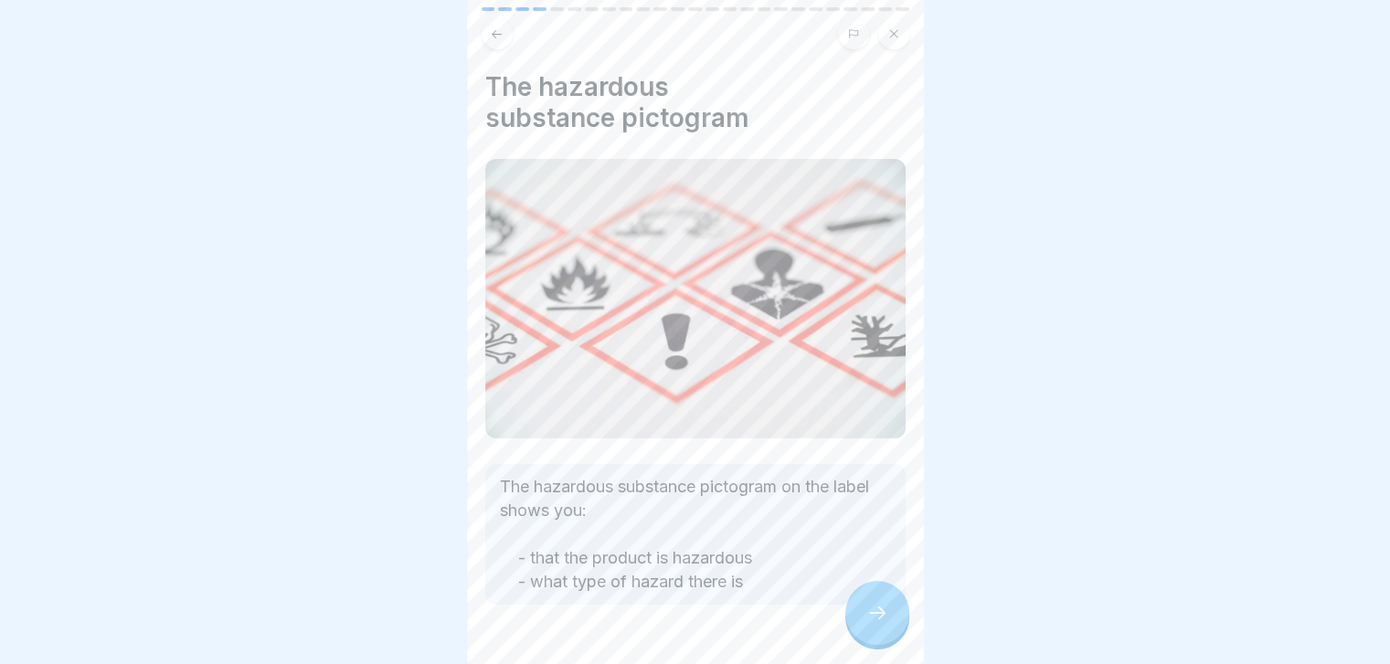
click at [497, 33] on icon at bounding box center [497, 33] width 10 height 8
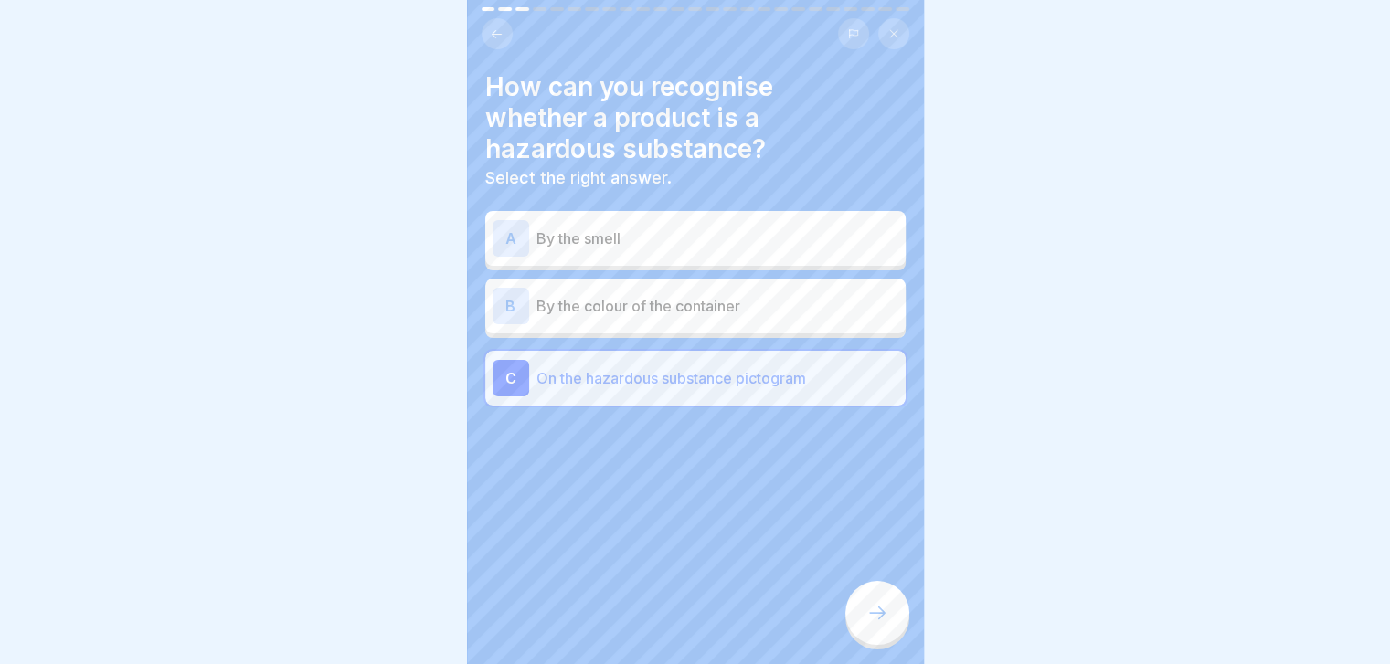
click at [877, 624] on icon at bounding box center [877, 613] width 22 height 22
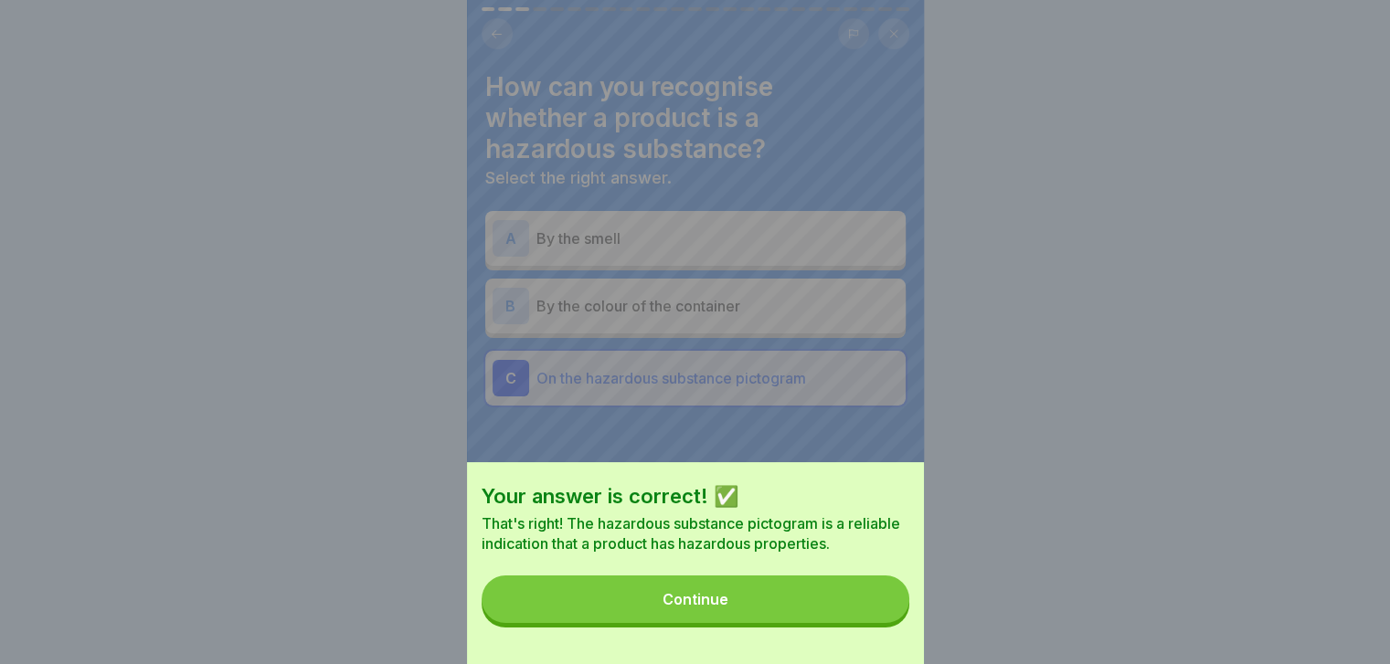
click at [877, 623] on button "Continue" at bounding box center [696, 600] width 428 height 48
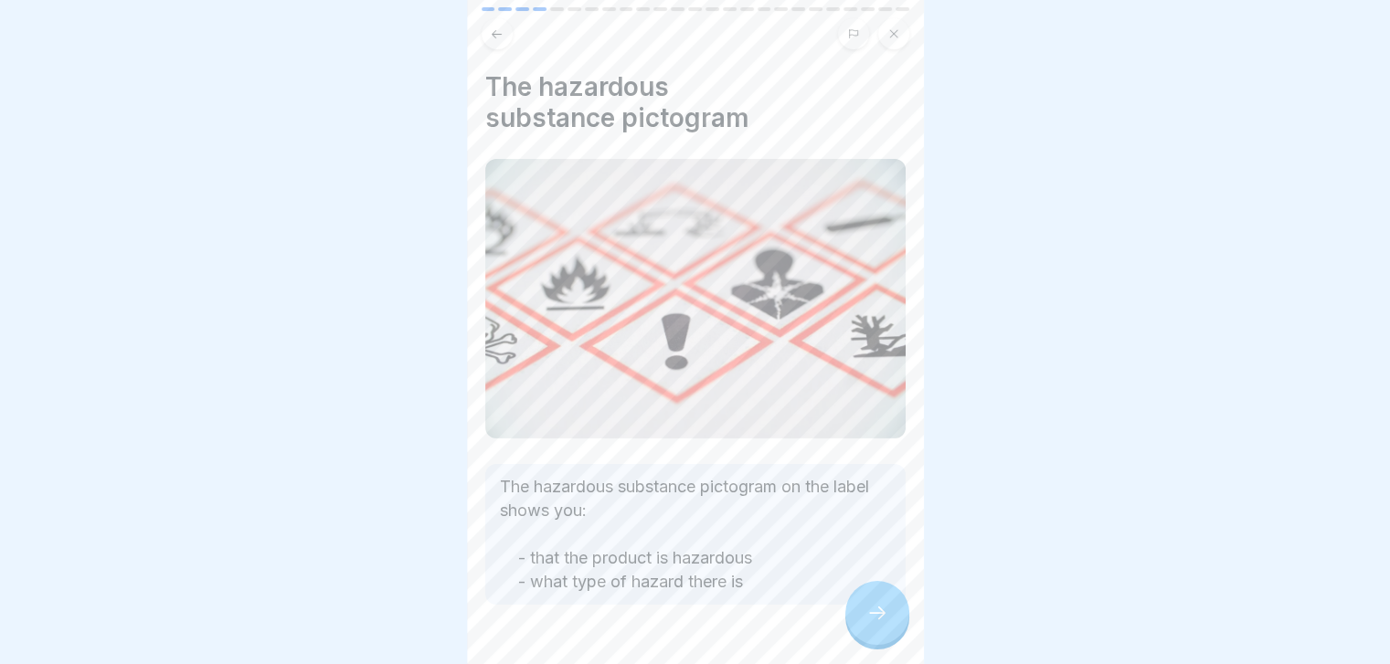
click at [501, 39] on button at bounding box center [497, 33] width 31 height 31
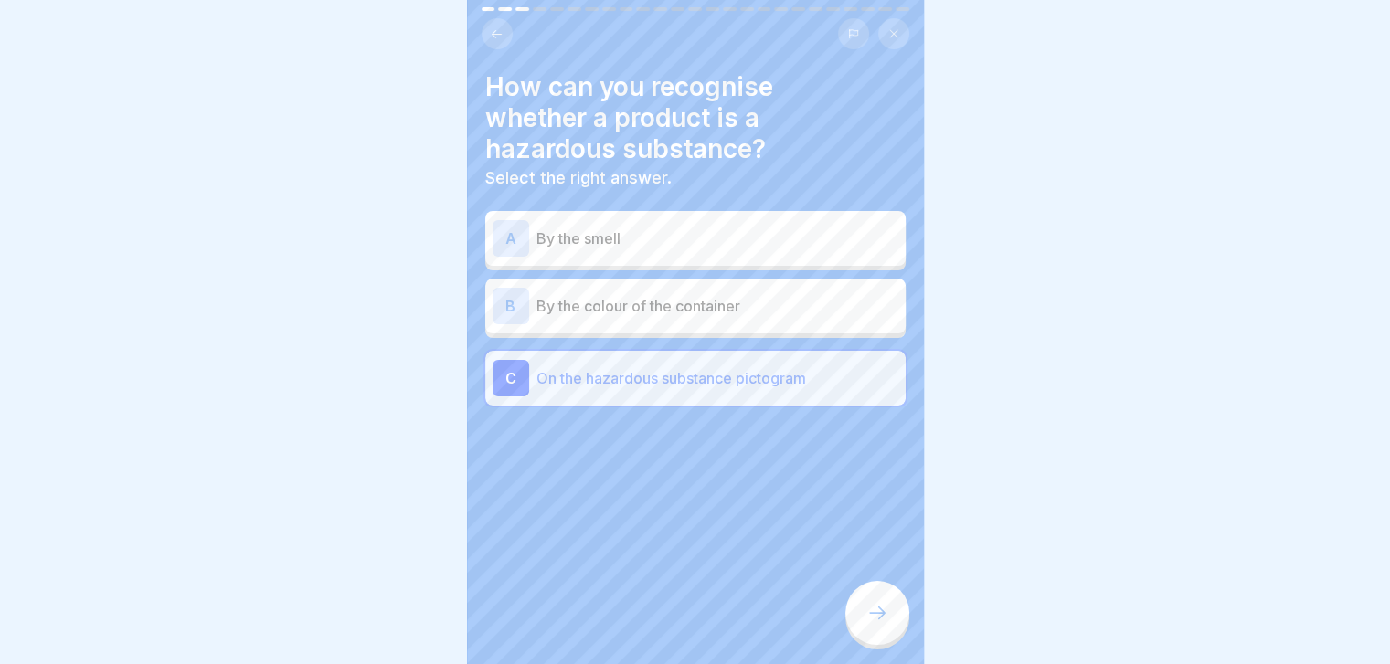
click at [501, 39] on button at bounding box center [497, 33] width 31 height 31
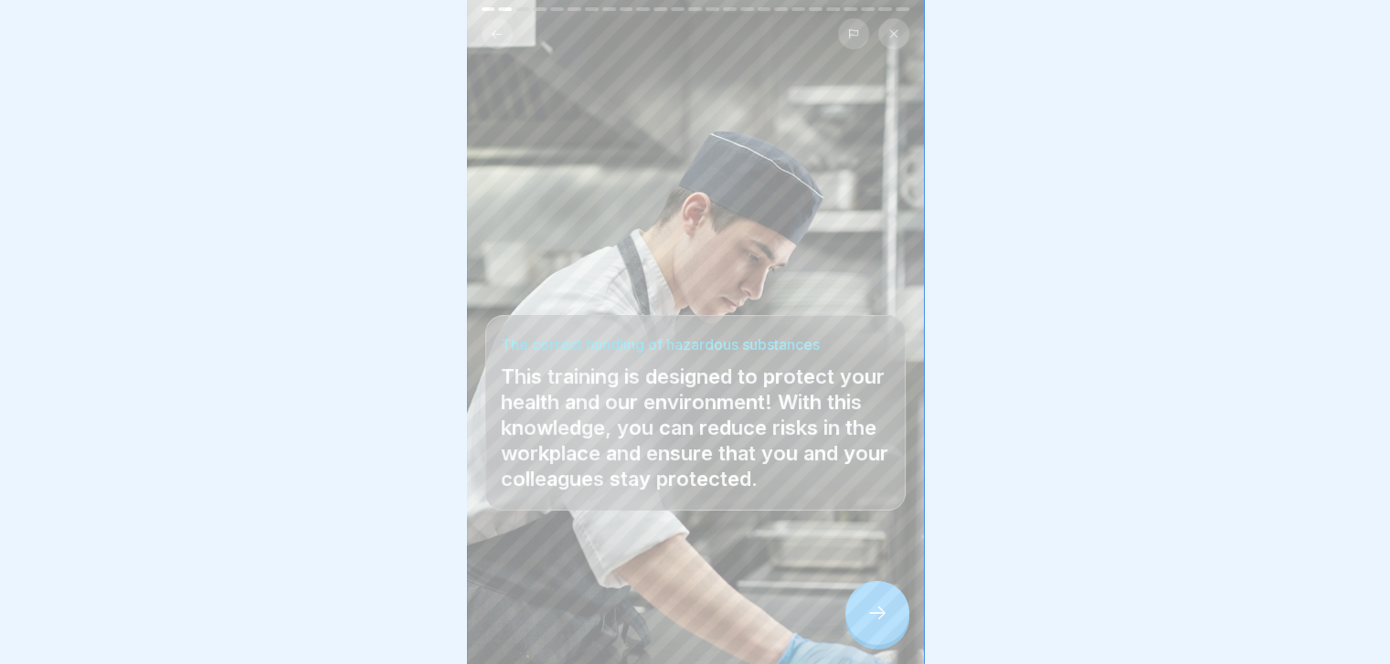
click at [501, 39] on button at bounding box center [497, 33] width 31 height 31
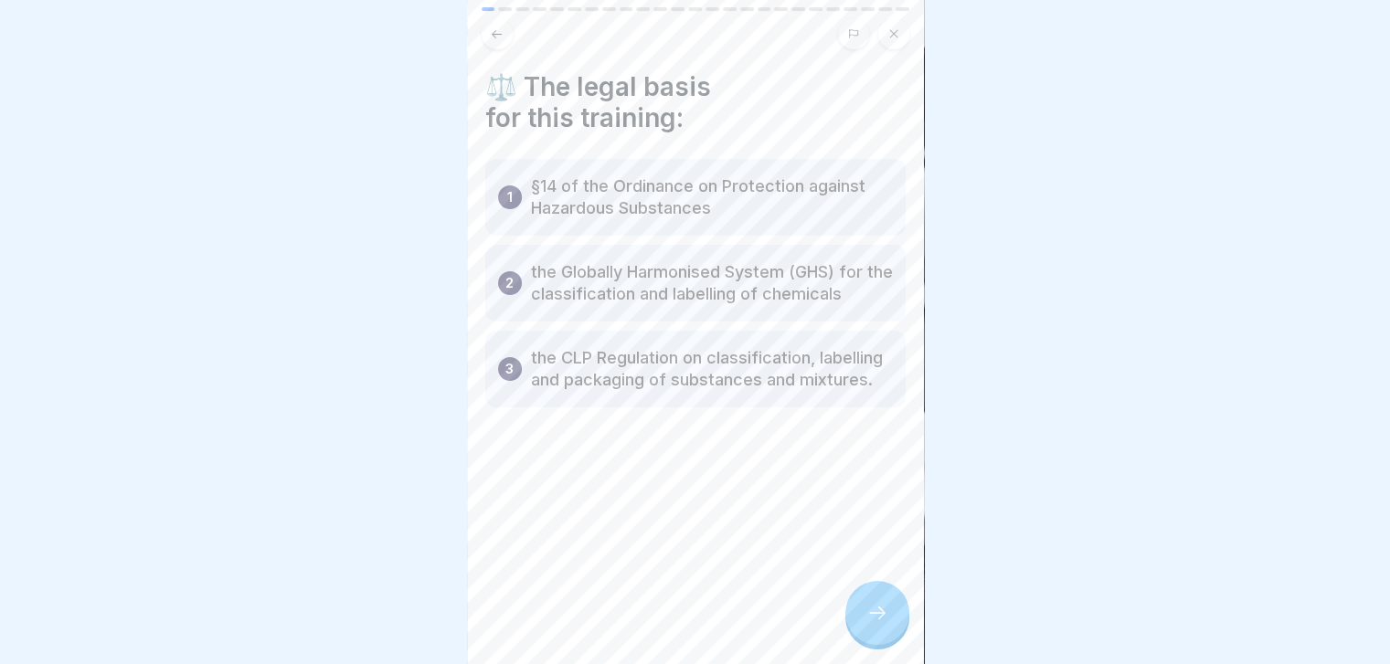
click at [855, 651] on div "⚖️ The legal basis for this training: 1 §14 of the Ordinance on Protection agai…" at bounding box center [695, 332] width 457 height 664
click at [872, 624] on icon at bounding box center [877, 613] width 22 height 22
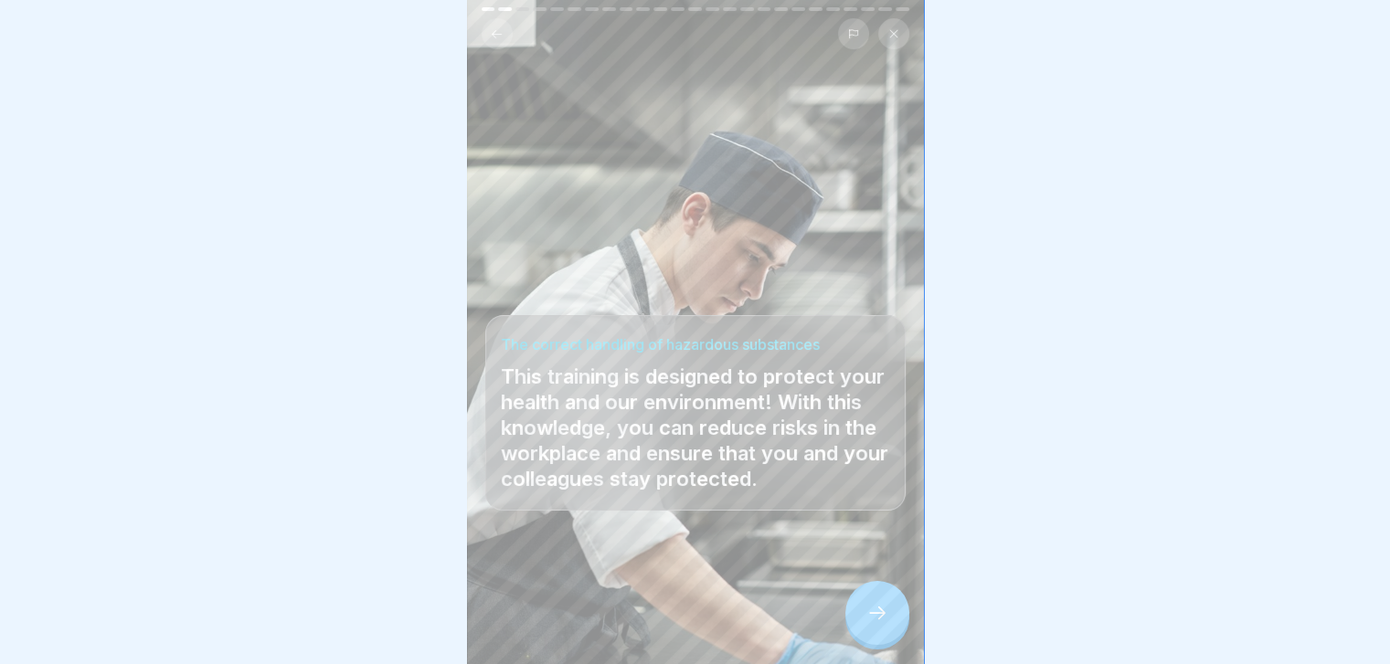
click at [872, 624] on icon at bounding box center [877, 613] width 22 height 22
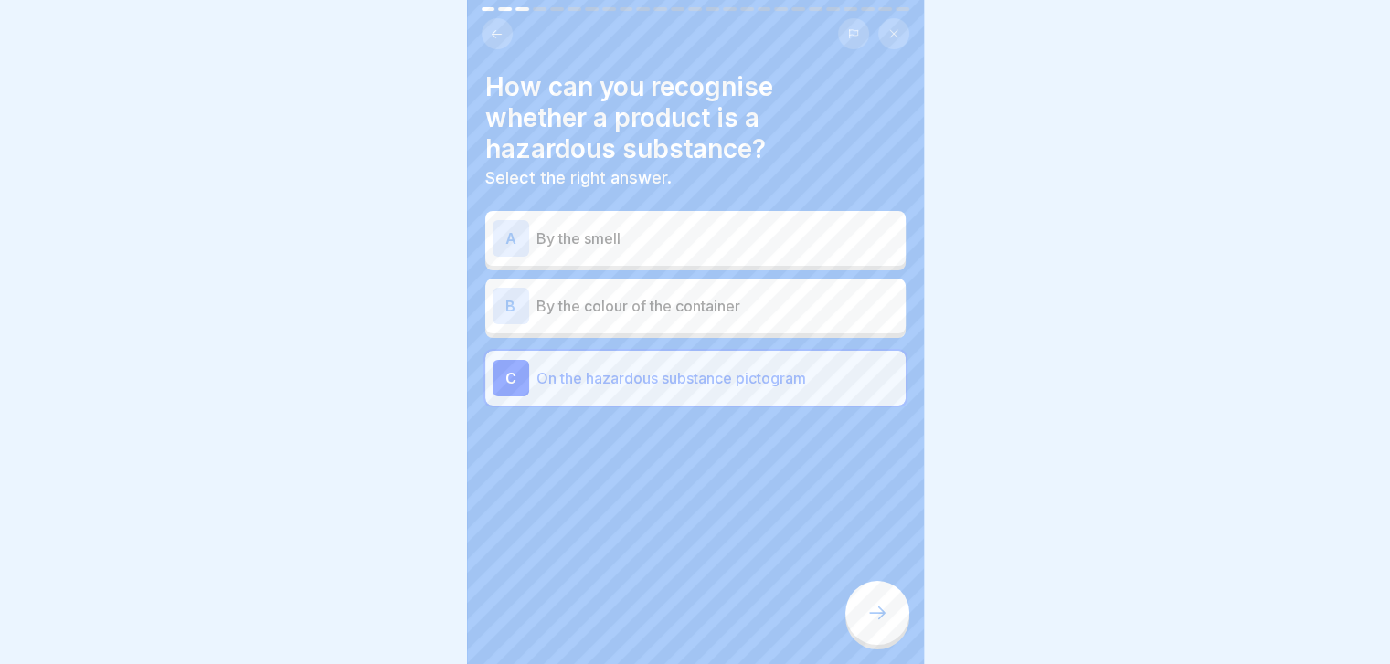
click at [872, 624] on icon at bounding box center [877, 613] width 22 height 22
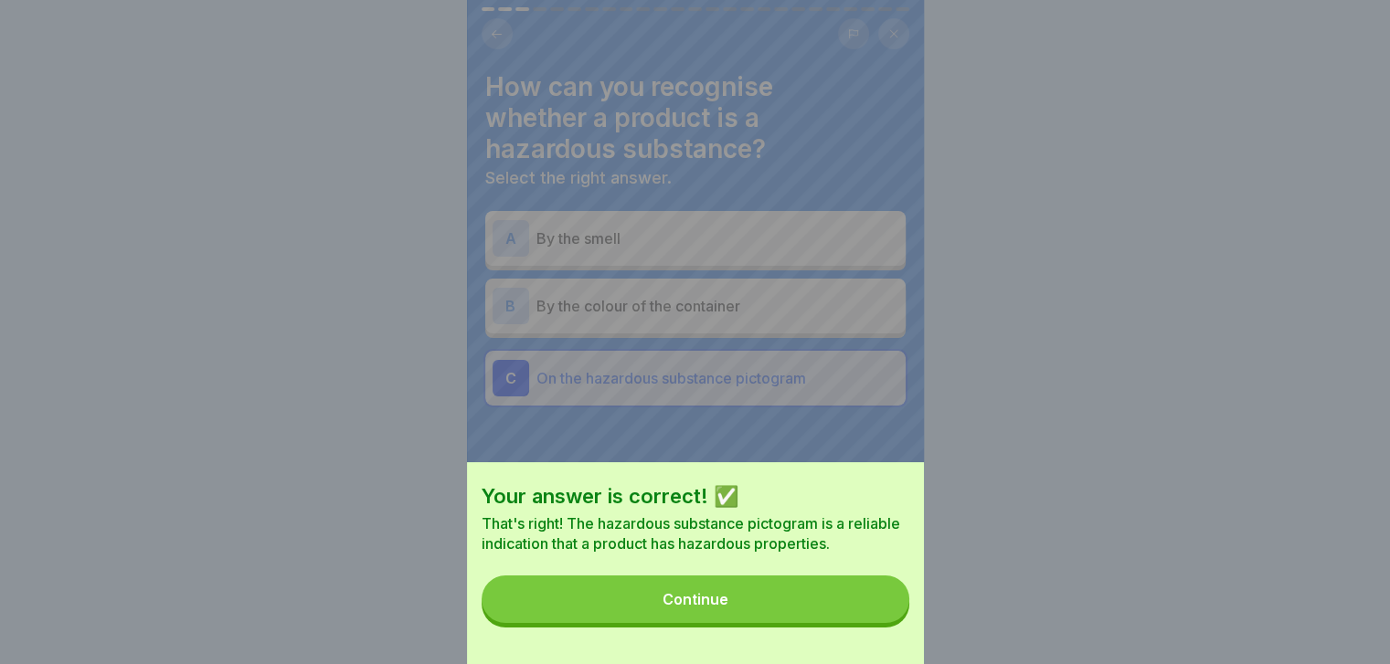
click at [869, 622] on button "Continue" at bounding box center [696, 600] width 428 height 48
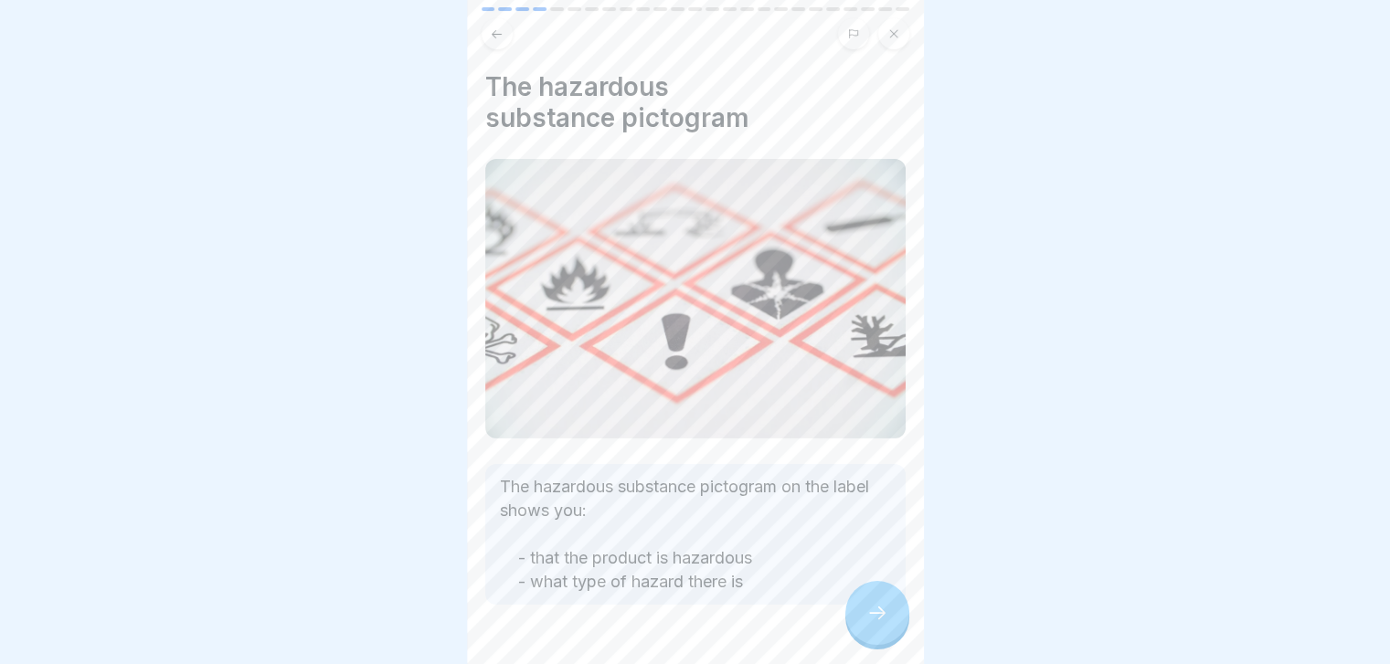
click at [869, 622] on icon at bounding box center [877, 613] width 22 height 22
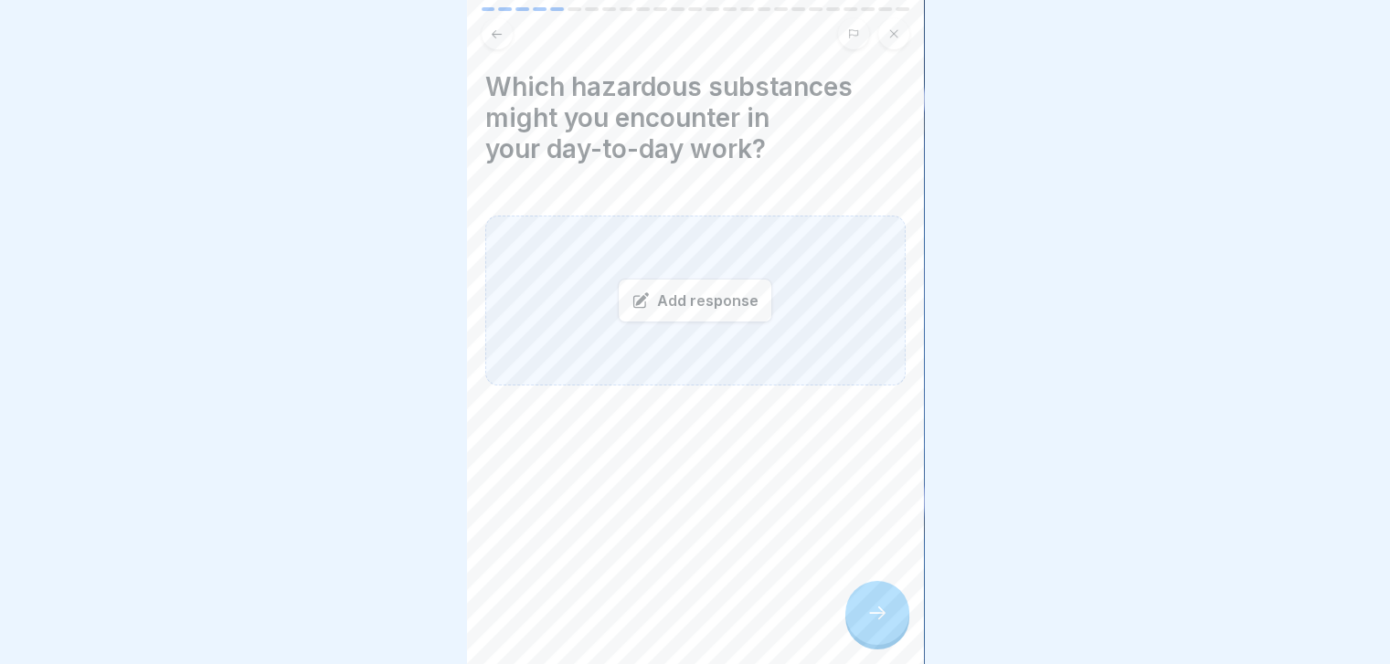
click at [869, 622] on icon at bounding box center [877, 613] width 22 height 22
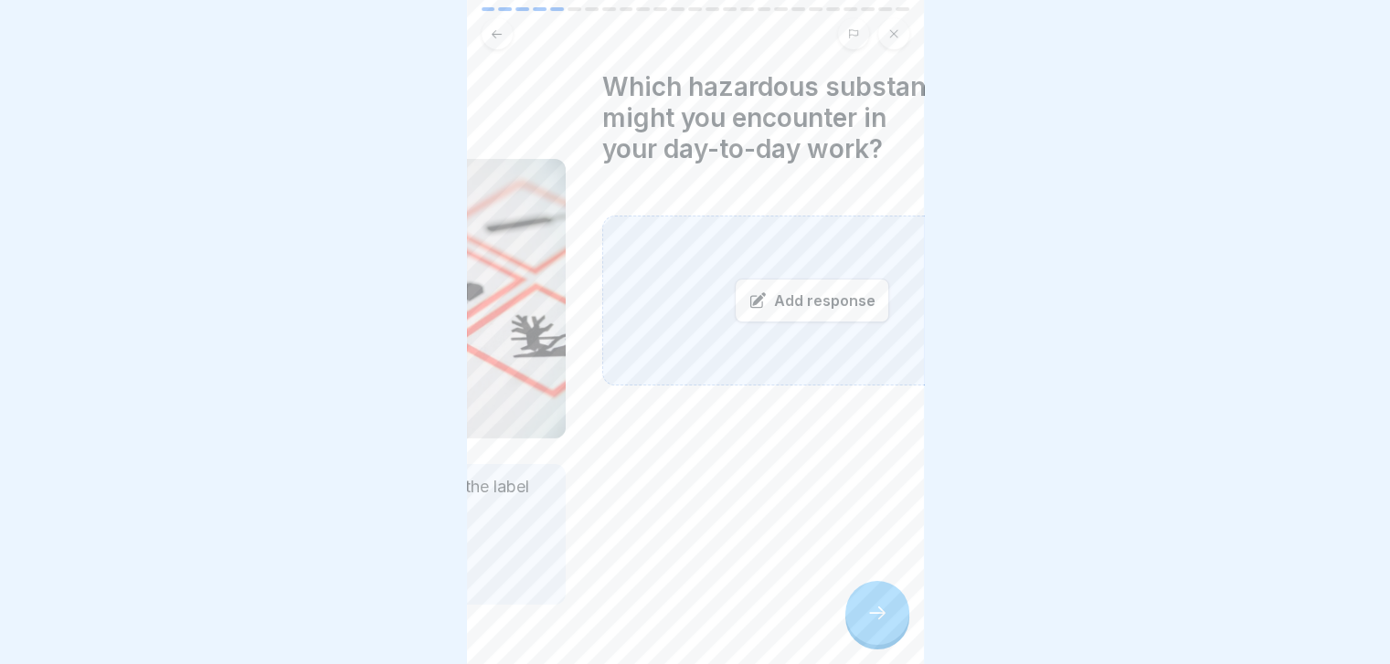
click at [584, 179] on div "Which hazardous substances might you encounter in your day-to-day work? Add res…" at bounding box center [812, 332] width 457 height 664
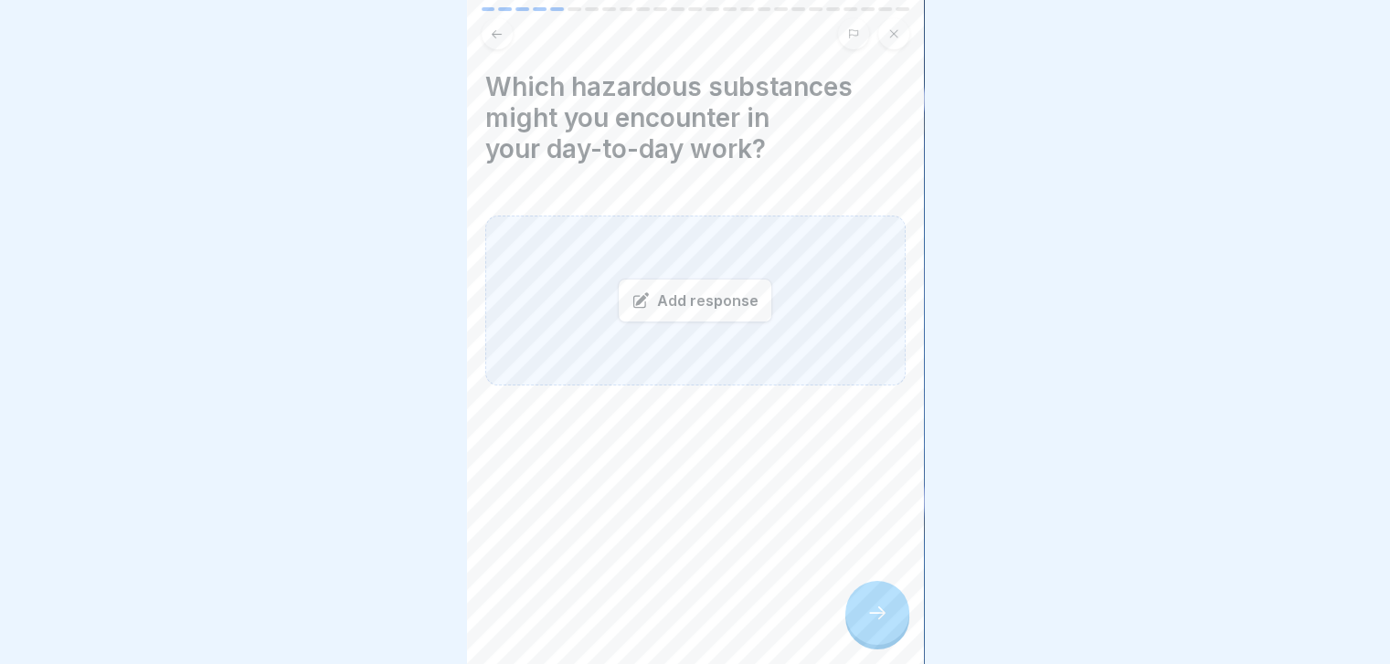
click at [522, 86] on h4 "Which hazardous substances might you encounter in your day-to-day work?" at bounding box center [695, 117] width 420 height 93
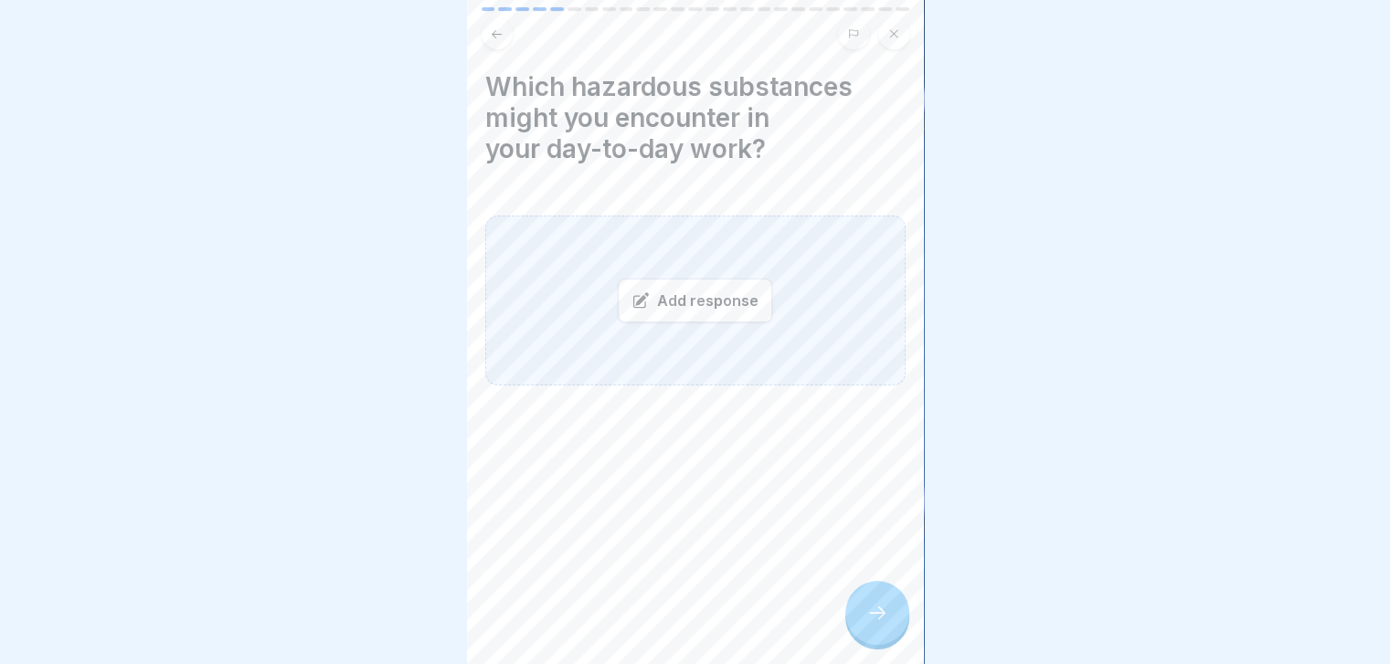
click at [522, 86] on h4 "Which hazardous substances might you encounter in your day-to-day work?" at bounding box center [695, 117] width 420 height 93
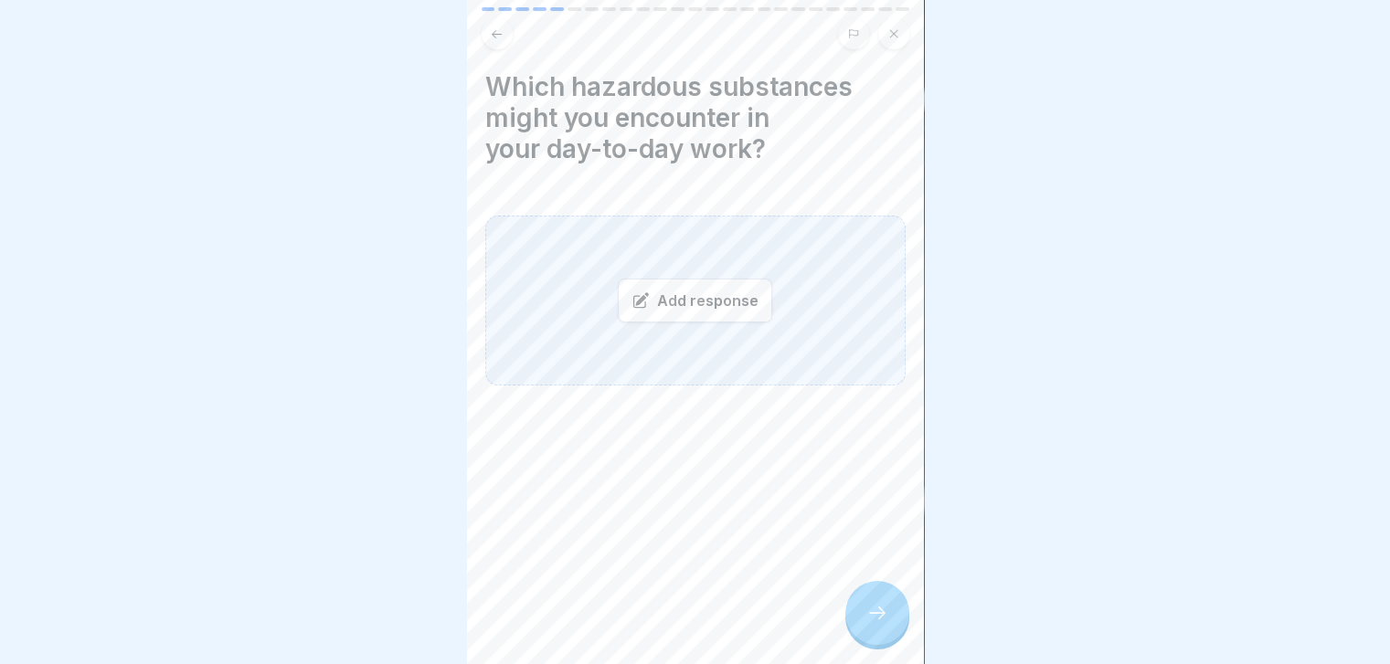
click at [522, 86] on h4 "Which hazardous substances might you encounter in your day-to-day work?" at bounding box center [695, 117] width 420 height 93
click at [504, 28] on button at bounding box center [497, 33] width 31 height 31
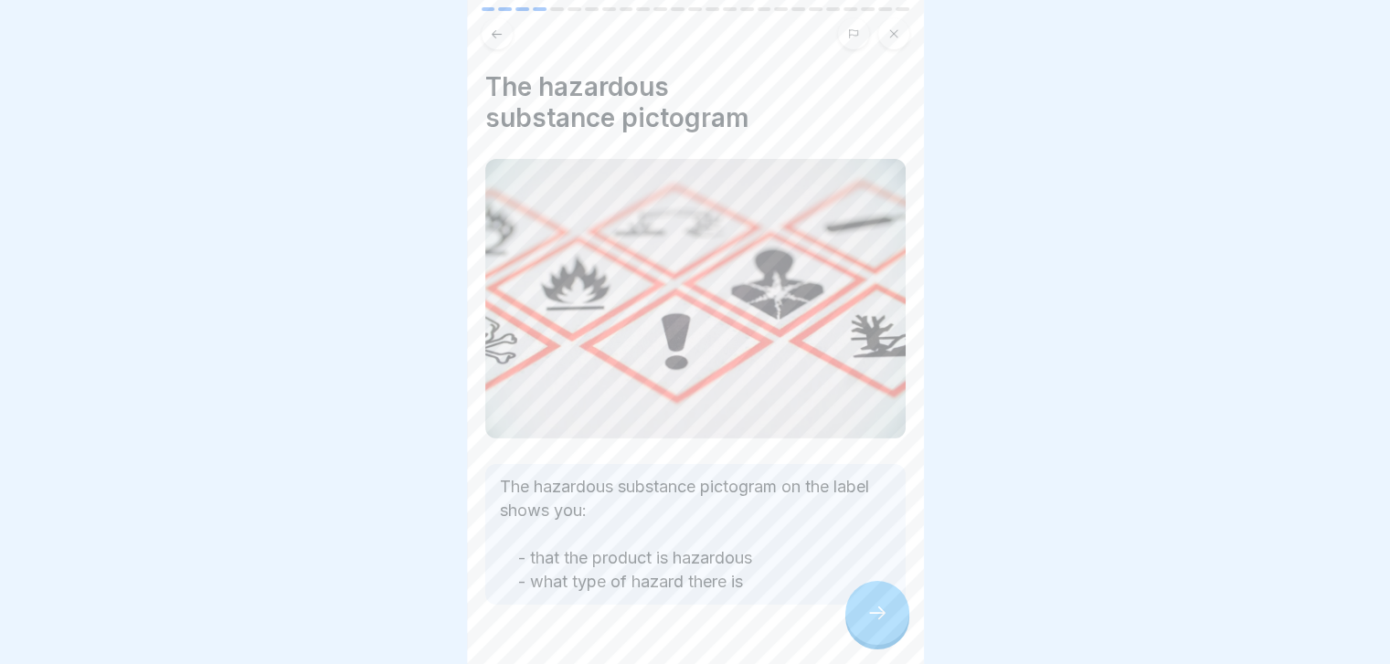
click at [866, 613] on div at bounding box center [877, 613] width 64 height 64
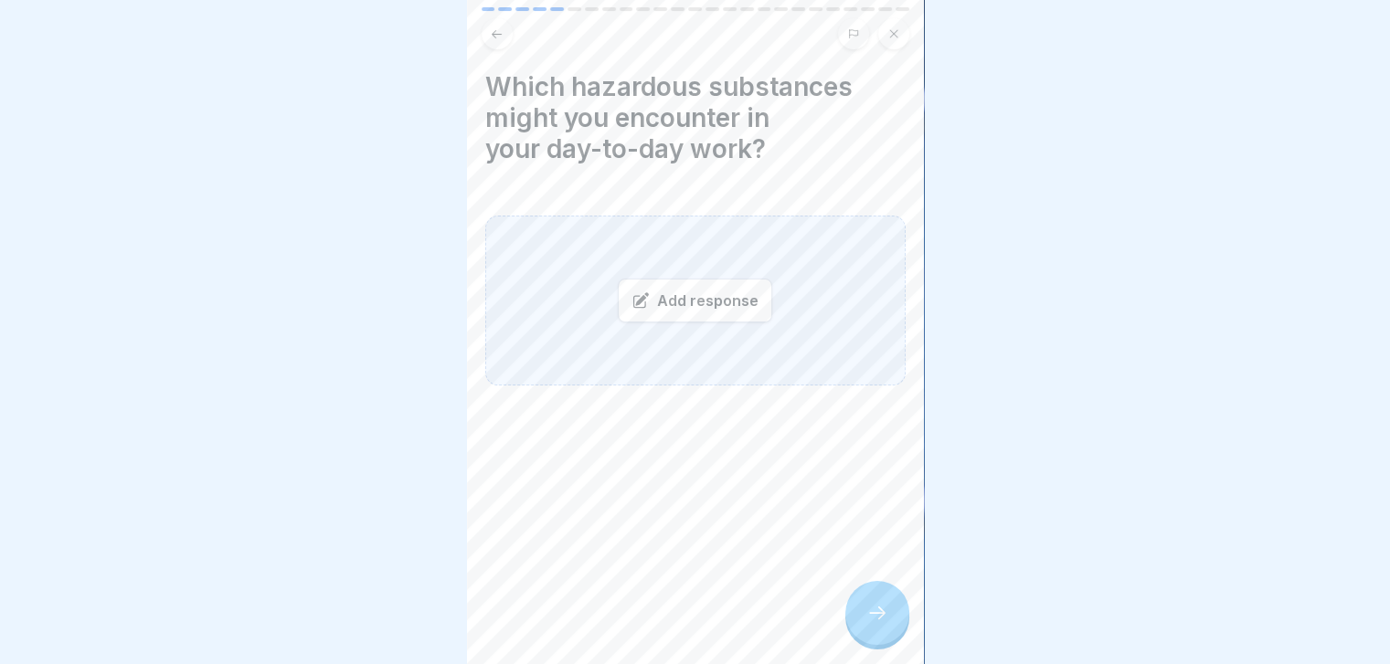
click at [665, 317] on div "Add response" at bounding box center [695, 301] width 154 height 44
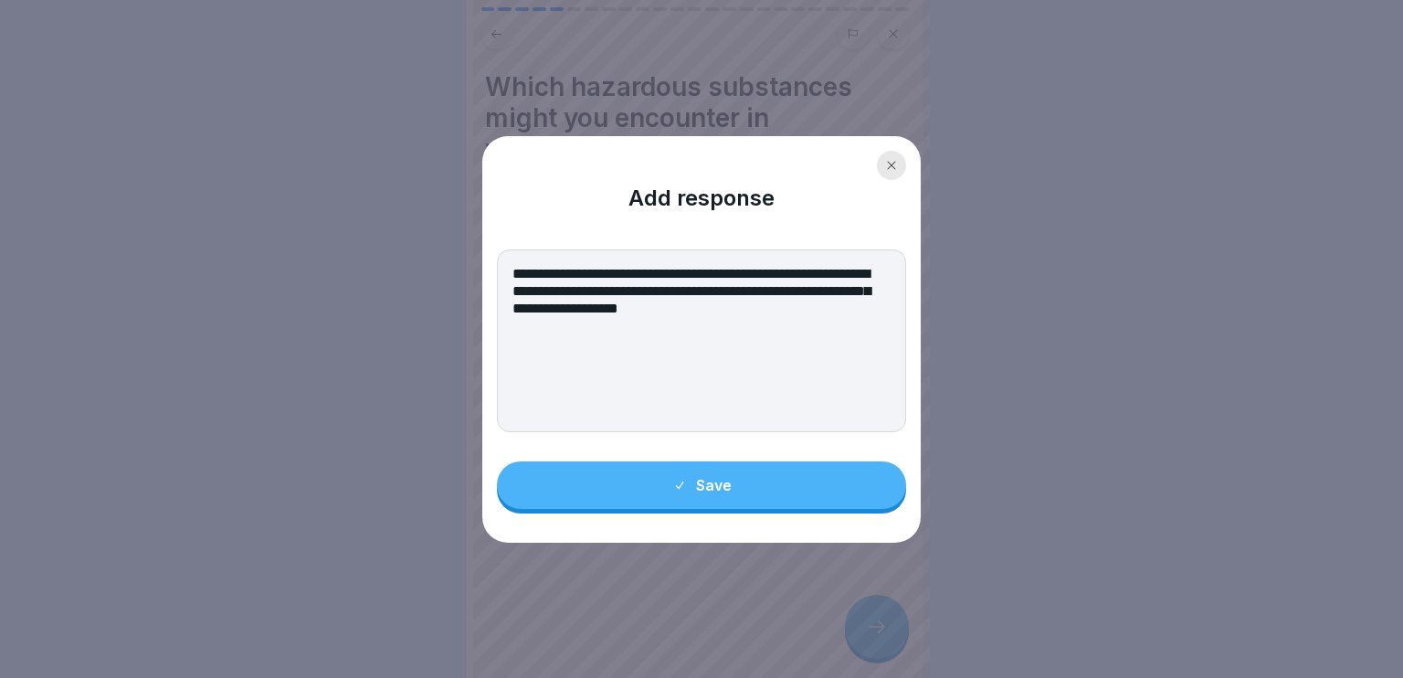
type textarea "**********"
click at [746, 483] on button "Save" at bounding box center [701, 485] width 409 height 48
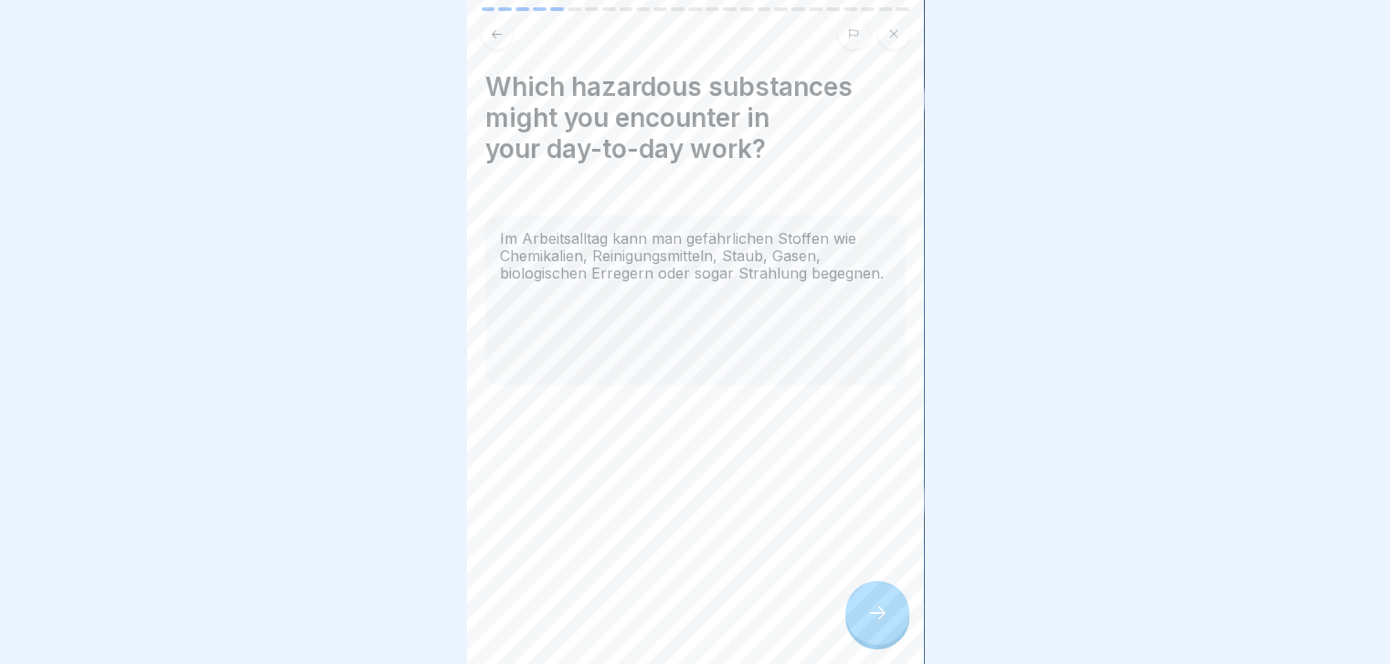
click at [882, 624] on icon at bounding box center [877, 613] width 22 height 22
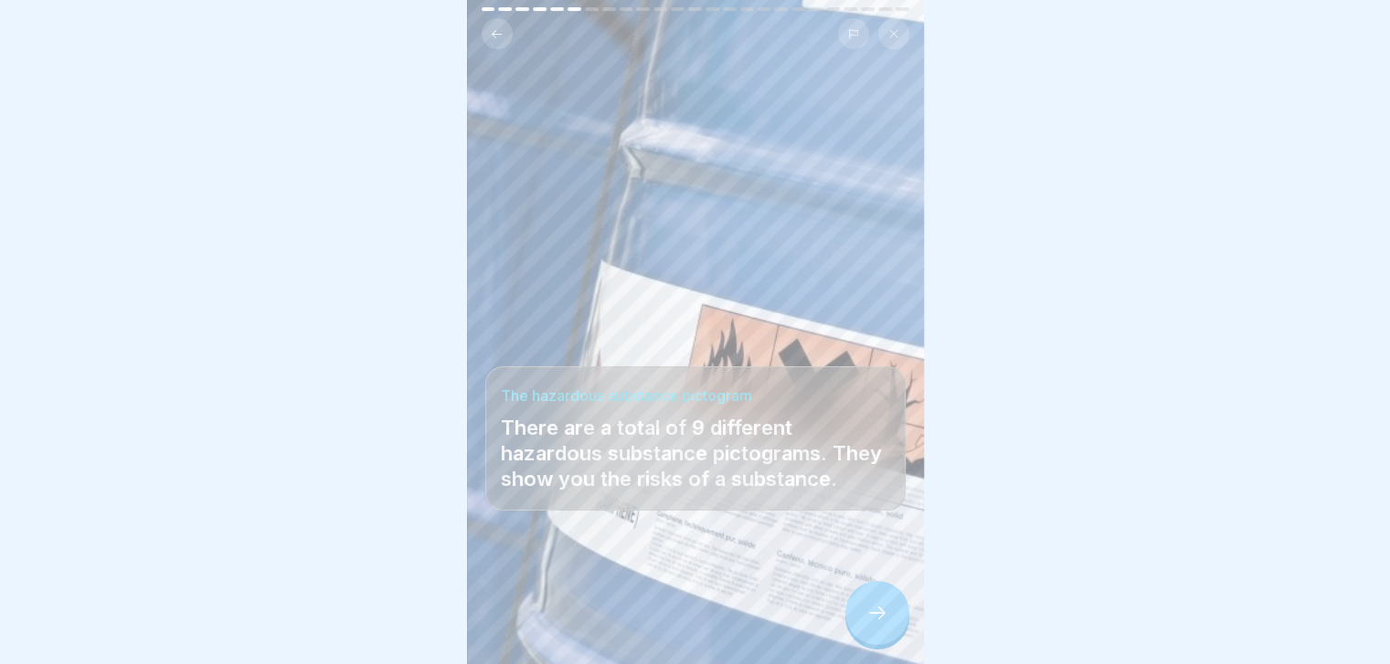
click at [501, 36] on icon at bounding box center [497, 34] width 14 height 14
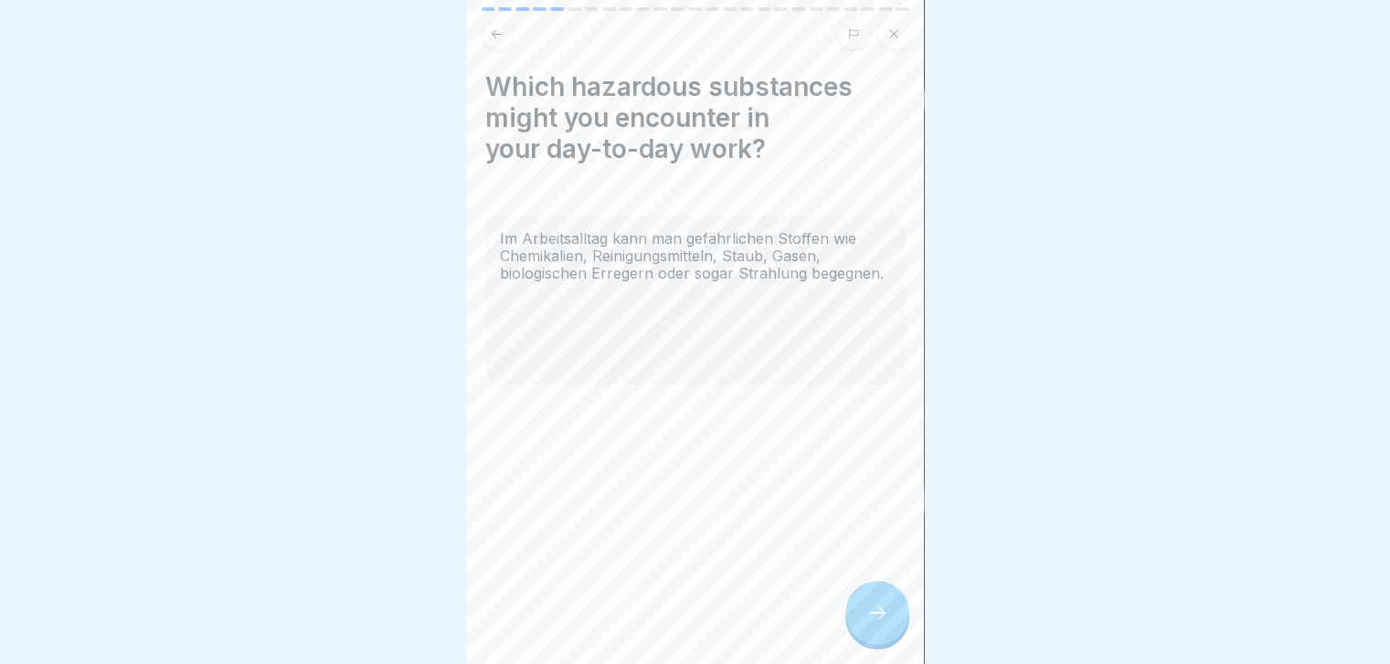
click at [863, 619] on div at bounding box center [877, 613] width 64 height 64
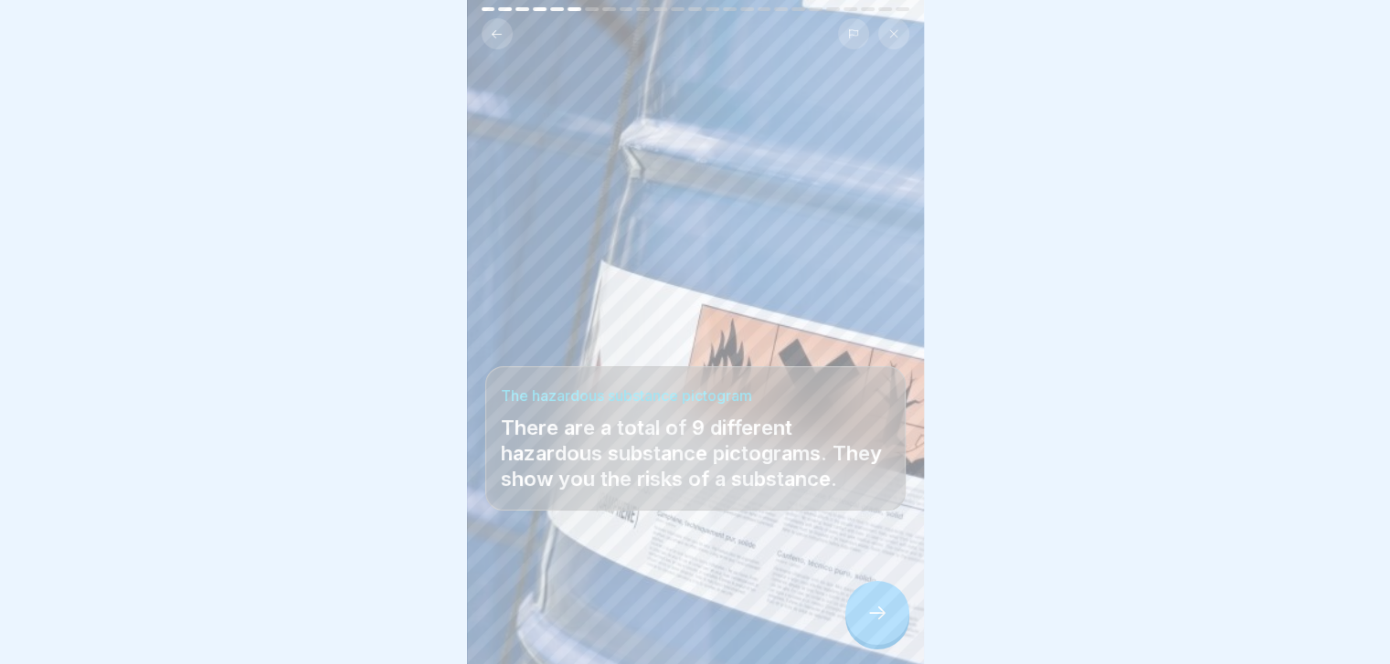
click at [863, 619] on div at bounding box center [877, 613] width 64 height 64
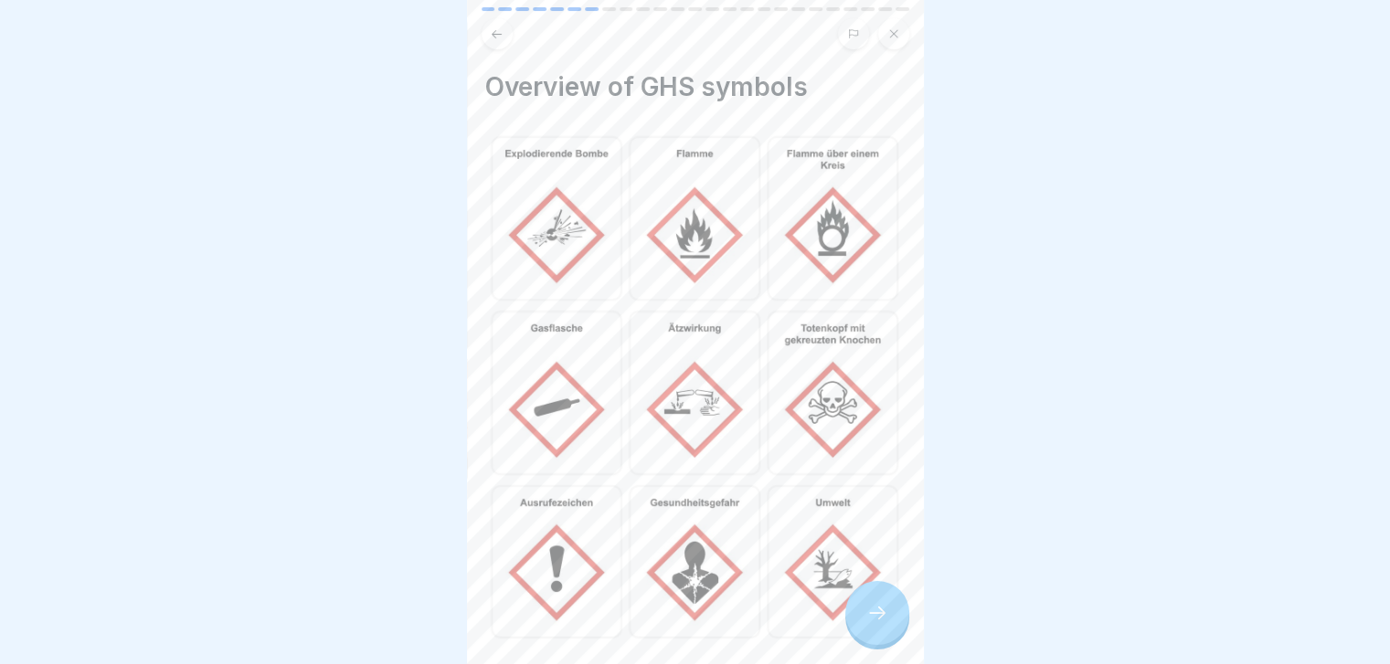
click at [863, 619] on div at bounding box center [877, 613] width 64 height 64
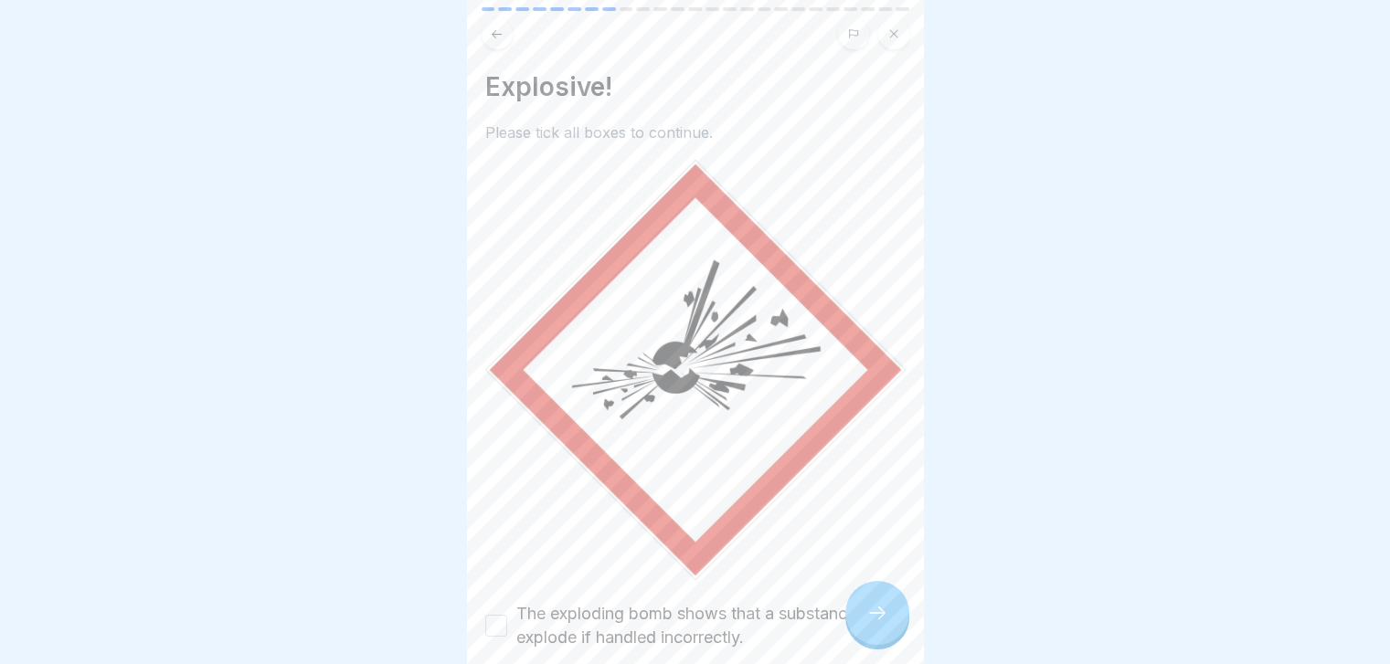
scroll to position [146, 0]
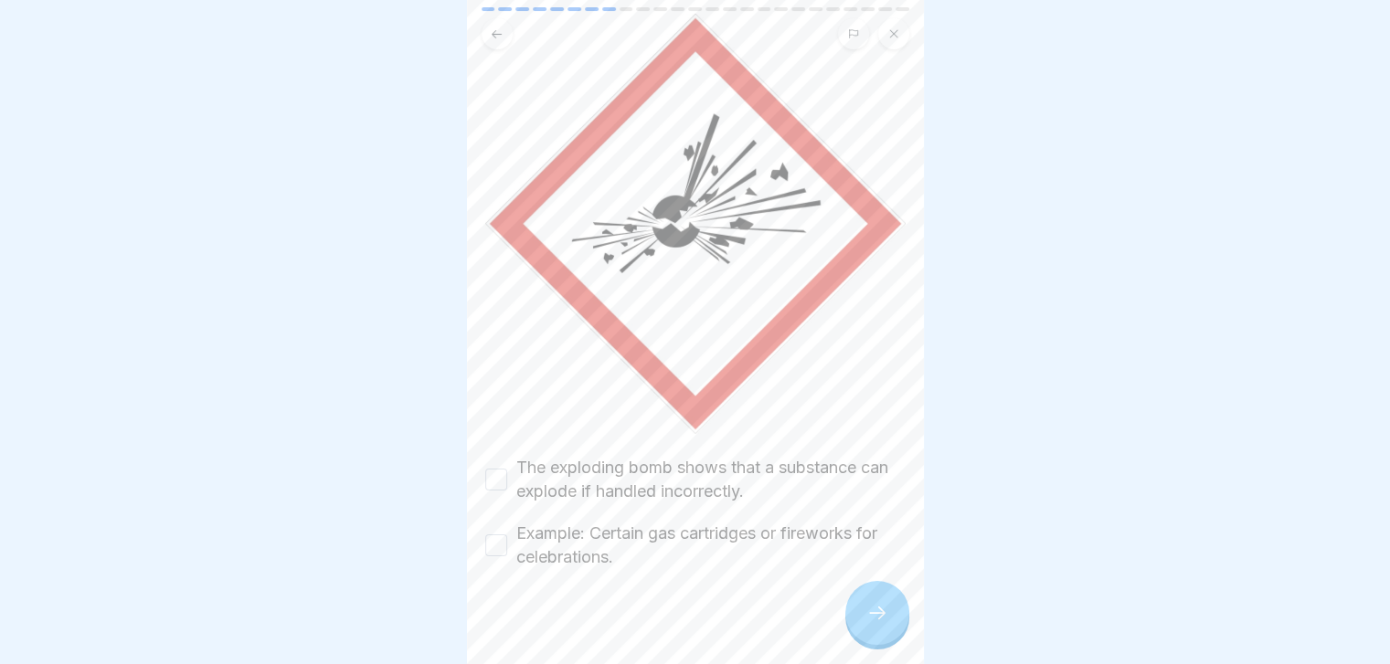
click at [804, 467] on label "The exploding bomb shows that a substance can explode if handled incorrectly." at bounding box center [710, 480] width 389 height 48
click at [507, 469] on button "The exploding bomb shows that a substance can explode if handled incorrectly." at bounding box center [496, 480] width 22 height 22
click at [771, 522] on label "Example: Certain gas cartridges or fireworks for celebrations." at bounding box center [710, 546] width 389 height 48
click at [507, 535] on button "Example: Certain gas cartridges or fireworks for celebrations." at bounding box center [496, 546] width 22 height 22
click at [888, 625] on div at bounding box center [877, 613] width 64 height 64
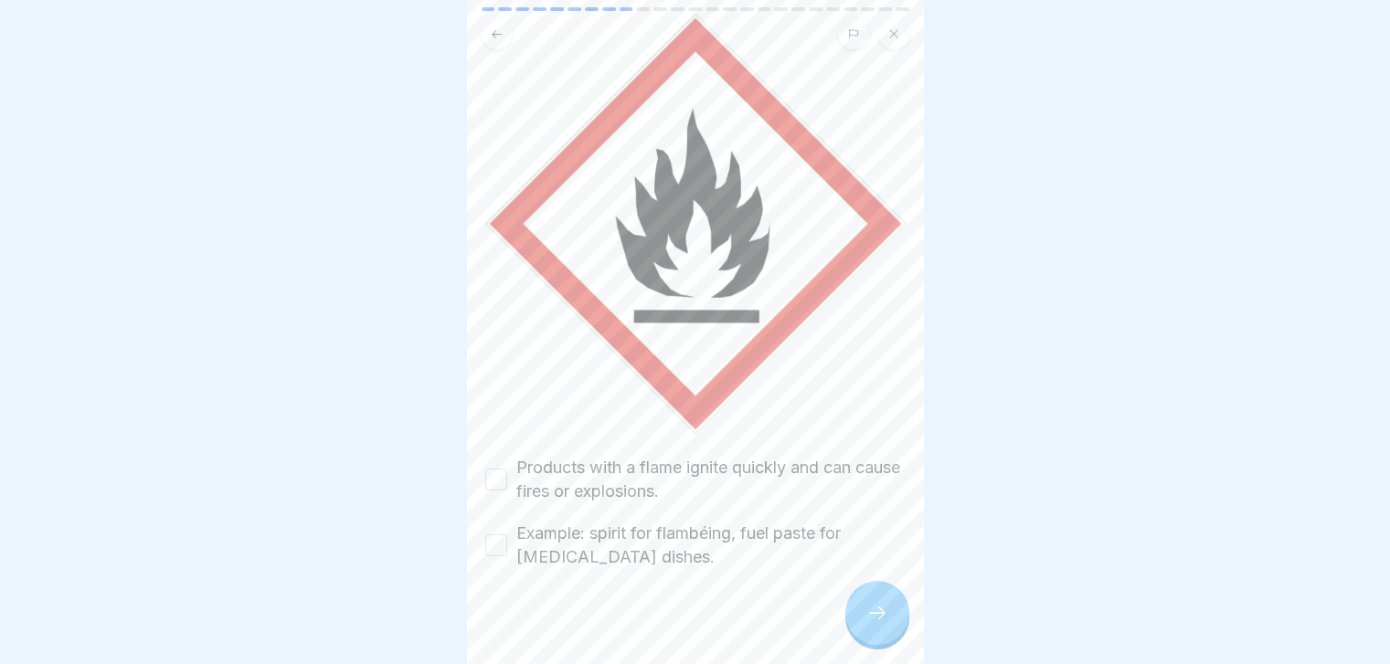
click at [800, 456] on label "Products with a flame ignite quickly and can cause fires or explosions." at bounding box center [710, 480] width 389 height 48
click at [507, 469] on button "Products with a flame ignite quickly and can cause fires or explosions." at bounding box center [496, 480] width 22 height 22
click at [759, 531] on label "Example: spirit for flambéing, fuel paste for chafing dishes." at bounding box center [710, 546] width 389 height 48
click at [507, 535] on button "Example: spirit for flambéing, fuel paste for chafing dishes." at bounding box center [496, 546] width 22 height 22
click at [863, 623] on div at bounding box center [877, 613] width 64 height 64
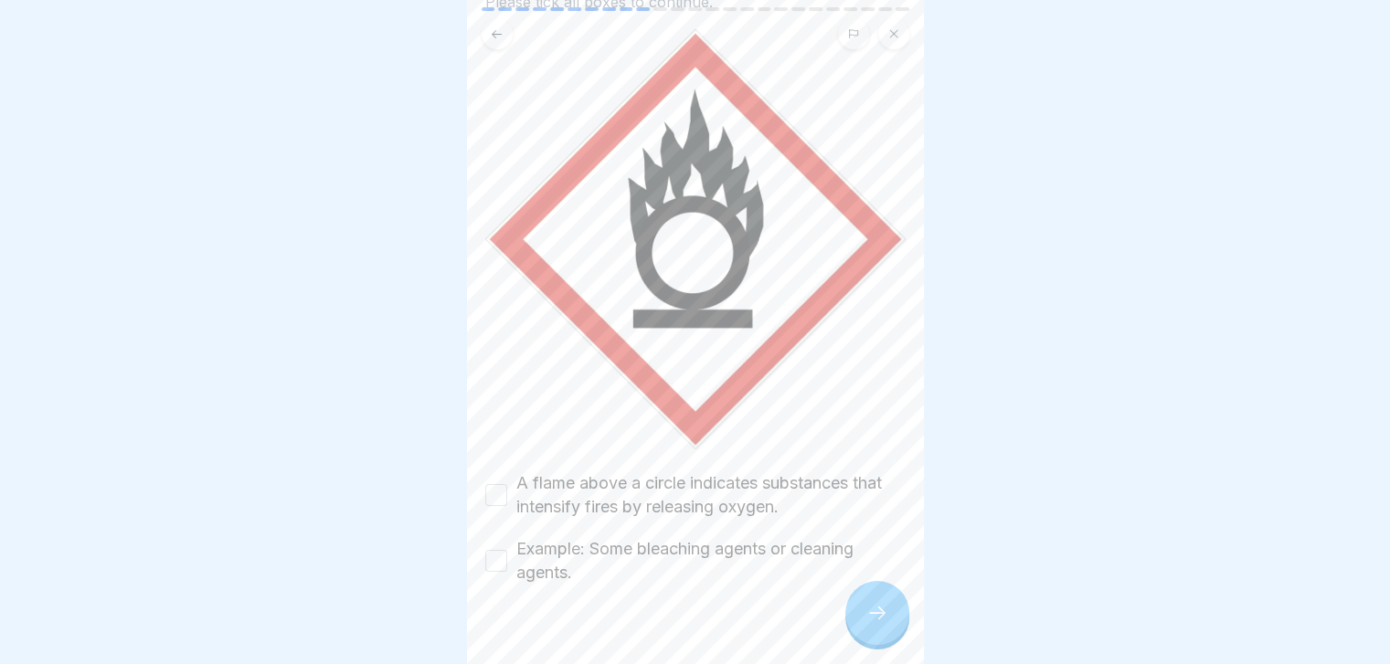
scroll to position [132, 0]
click at [807, 489] on label "A flame above a circle indicates substances that intensify fires by releasing o…" at bounding box center [710, 495] width 389 height 48
click at [507, 489] on button "A flame above a circle indicates substances that intensify fires by releasing o…" at bounding box center [496, 494] width 22 height 22
click at [820, 537] on label "Example: Some bleaching agents or cleaning agents." at bounding box center [710, 560] width 389 height 48
click at [507, 549] on button "Example: Some bleaching agents or cleaning agents." at bounding box center [496, 560] width 22 height 22
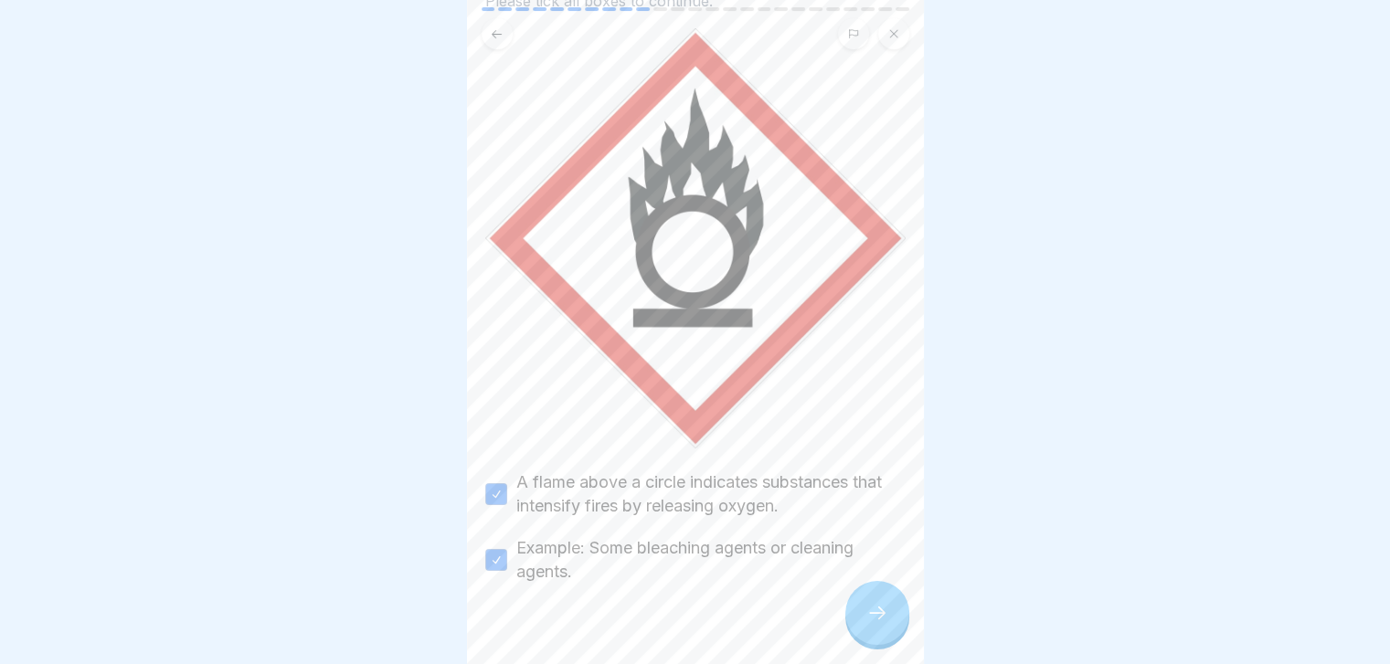
click at [879, 615] on div at bounding box center [877, 613] width 64 height 64
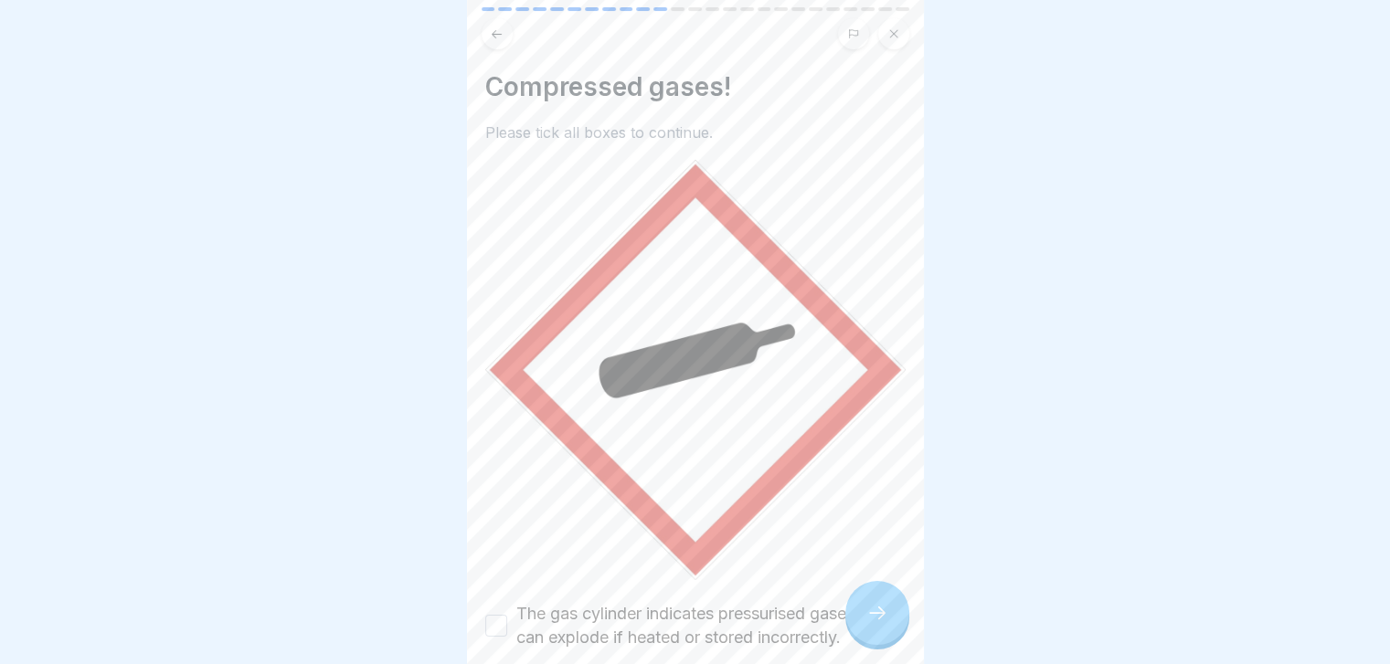
click at [879, 615] on div at bounding box center [877, 613] width 64 height 64
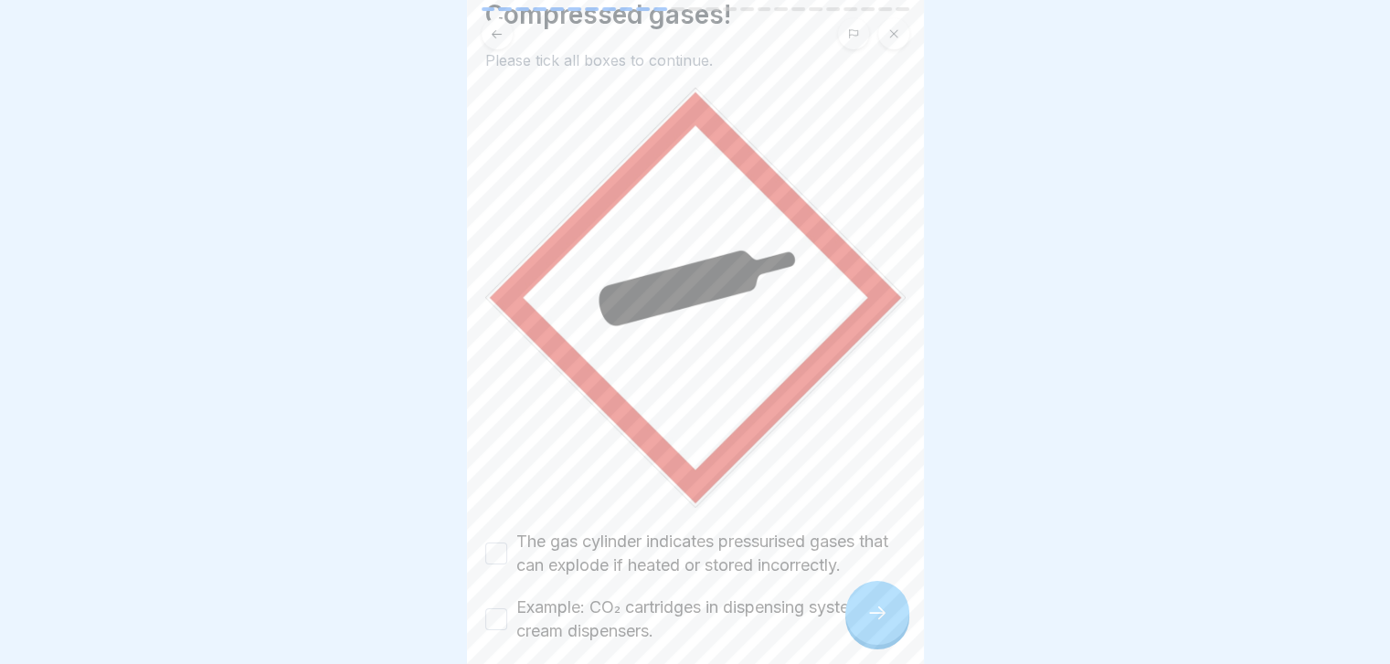
scroll to position [143, 0]
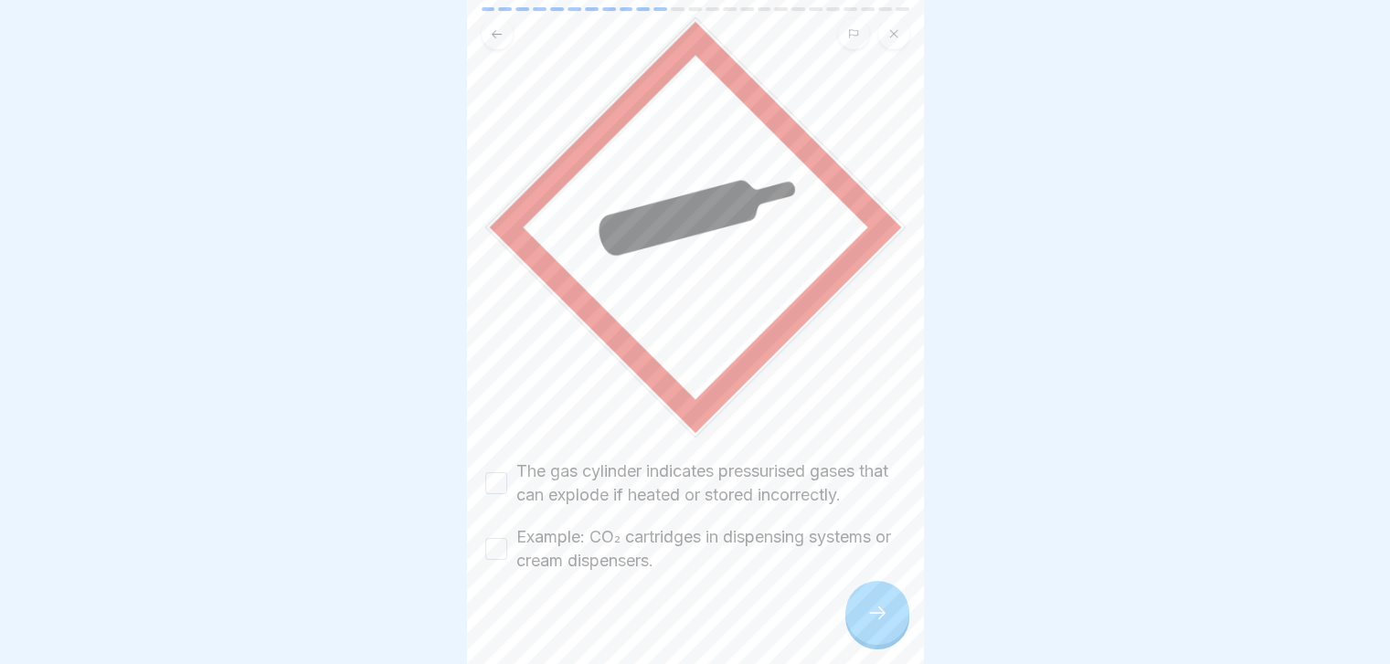
click at [829, 473] on label "The gas cylinder indicates pressurised gases that can explode if heated or stor…" at bounding box center [710, 484] width 389 height 48
click at [507, 473] on button "The gas cylinder indicates pressurised gases that can explode if heated or stor…" at bounding box center [496, 483] width 22 height 22
click at [811, 525] on label "Example: CO₂ cartridges in dispensing systems or cream dispensers." at bounding box center [710, 549] width 389 height 48
click at [507, 538] on button "Example: CO₂ cartridges in dispensing systems or cream dispensers." at bounding box center [496, 549] width 22 height 22
click at [863, 636] on div at bounding box center [877, 613] width 64 height 64
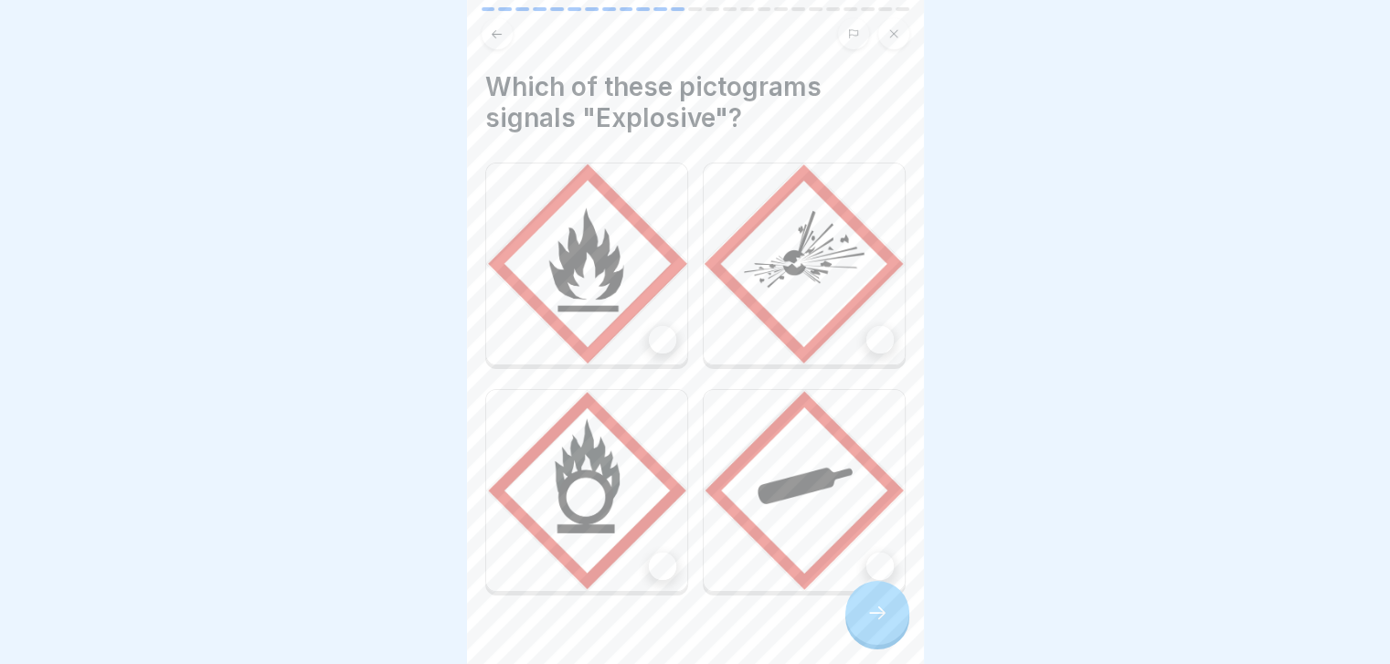
click at [771, 306] on img at bounding box center [804, 264] width 201 height 201
click at [880, 624] on icon at bounding box center [877, 613] width 22 height 22
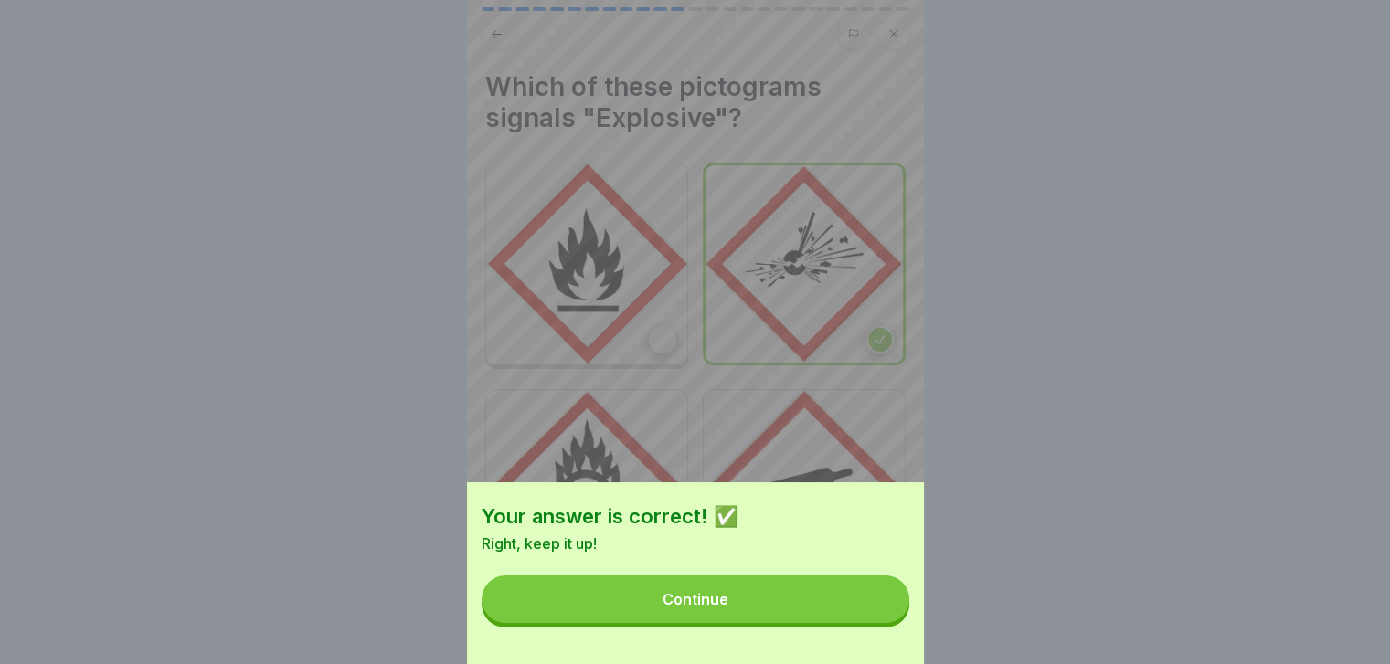
click at [880, 623] on button "Continue" at bounding box center [696, 600] width 428 height 48
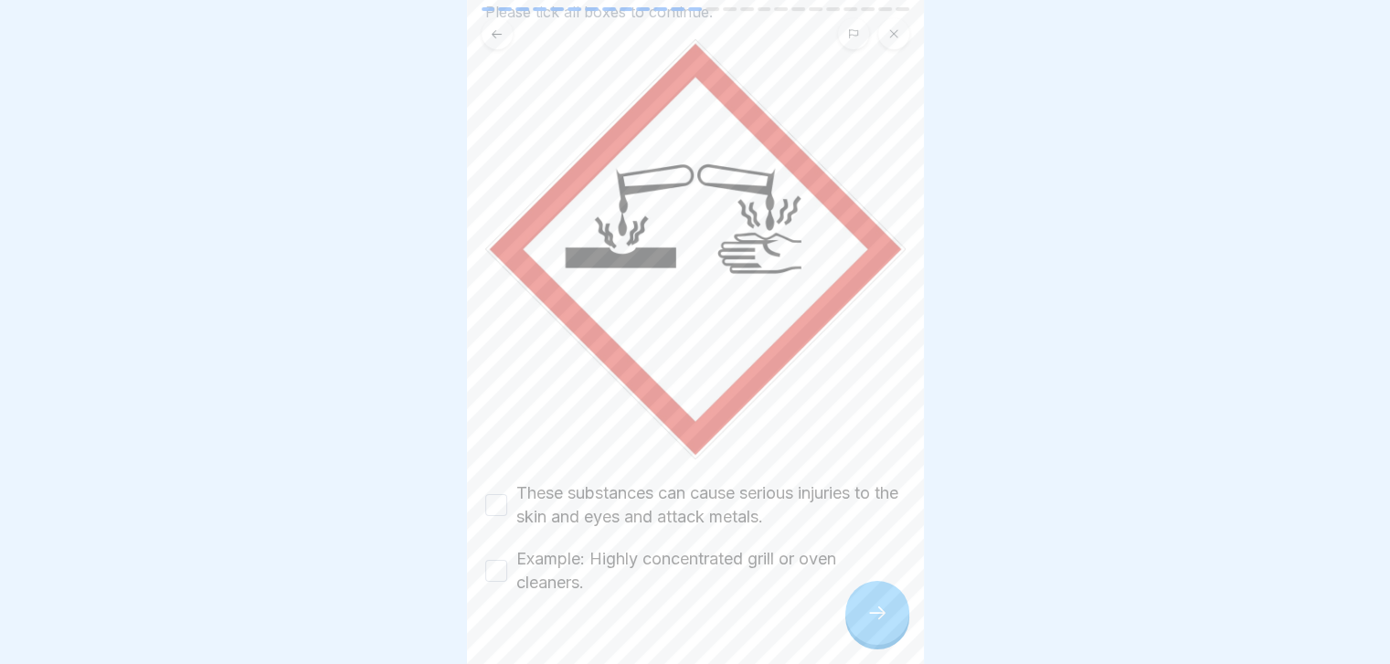
scroll to position [139, 0]
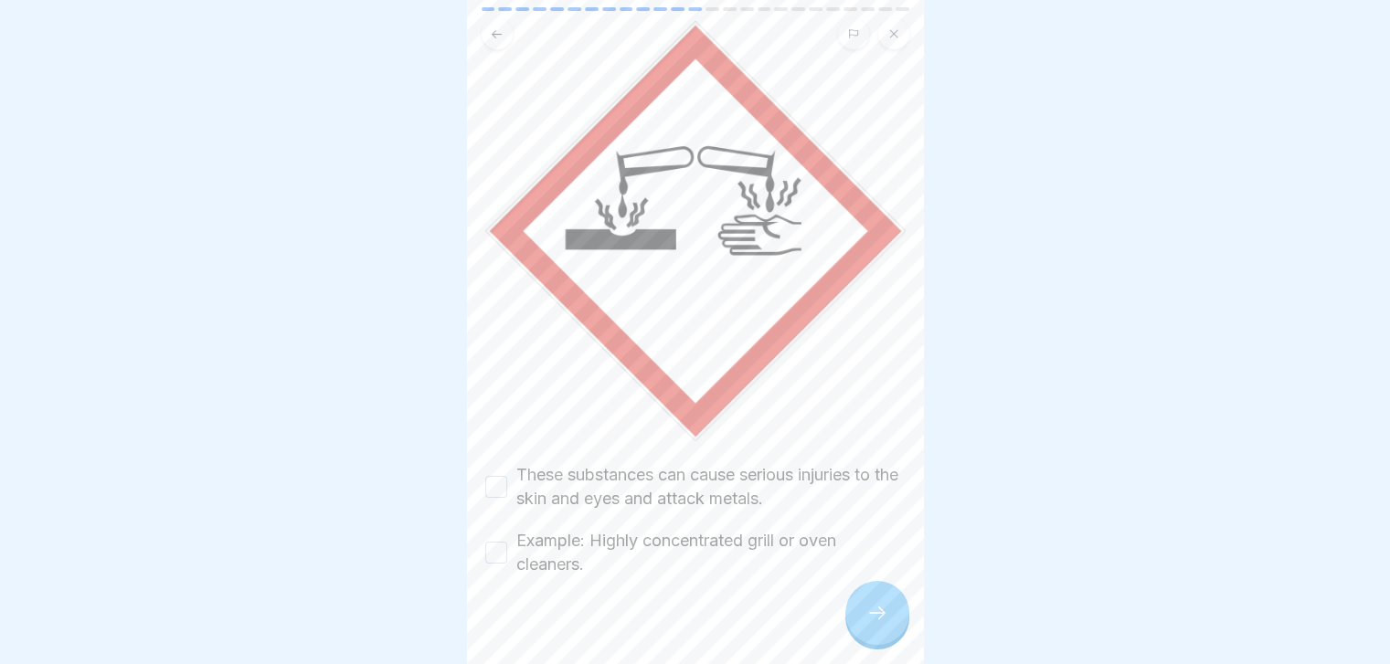
click at [724, 484] on label "These substances can cause serious injuries to the skin and eyes and attack met…" at bounding box center [710, 487] width 389 height 48
click at [507, 484] on button "These substances can cause serious injuries to the skin and eyes and attack met…" at bounding box center [496, 487] width 22 height 22
click at [705, 529] on label "Example: Highly concentrated grill or oven cleaners." at bounding box center [710, 553] width 389 height 48
click at [507, 542] on button "Example: Highly concentrated grill or oven cleaners." at bounding box center [496, 553] width 22 height 22
click at [884, 624] on icon at bounding box center [877, 613] width 22 height 22
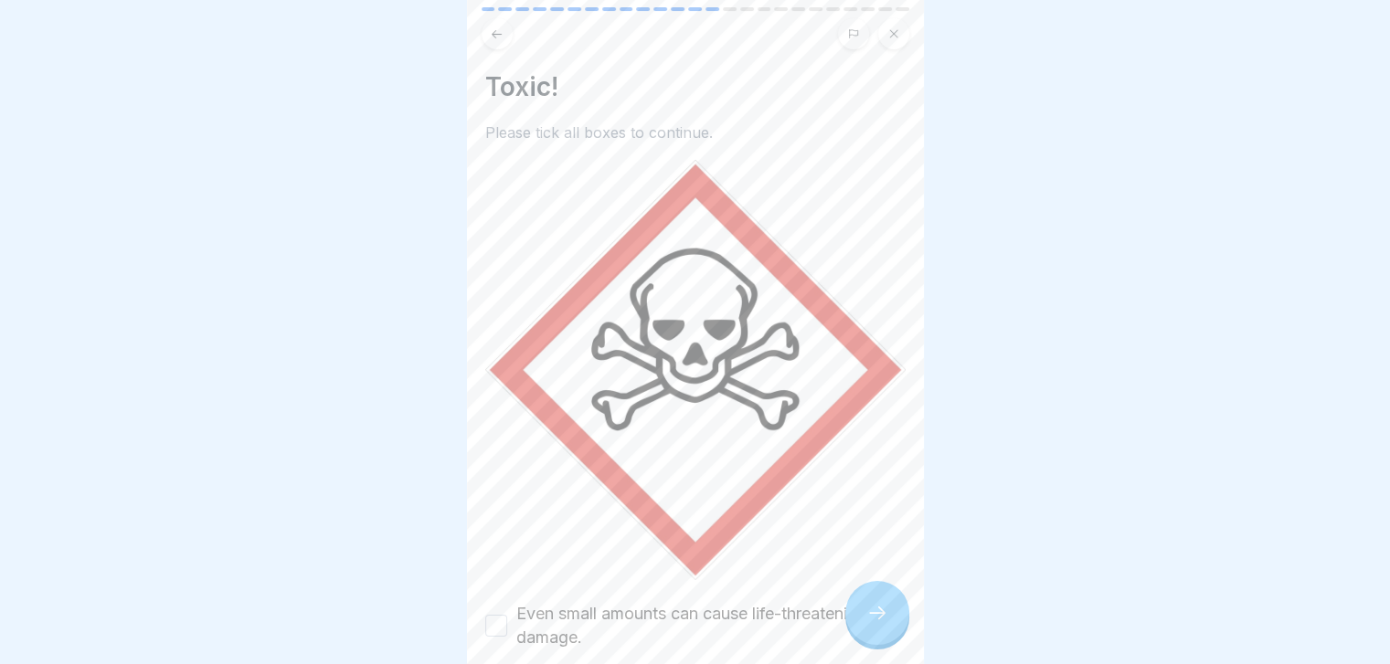
click at [808, 538] on img at bounding box center [695, 370] width 420 height 420
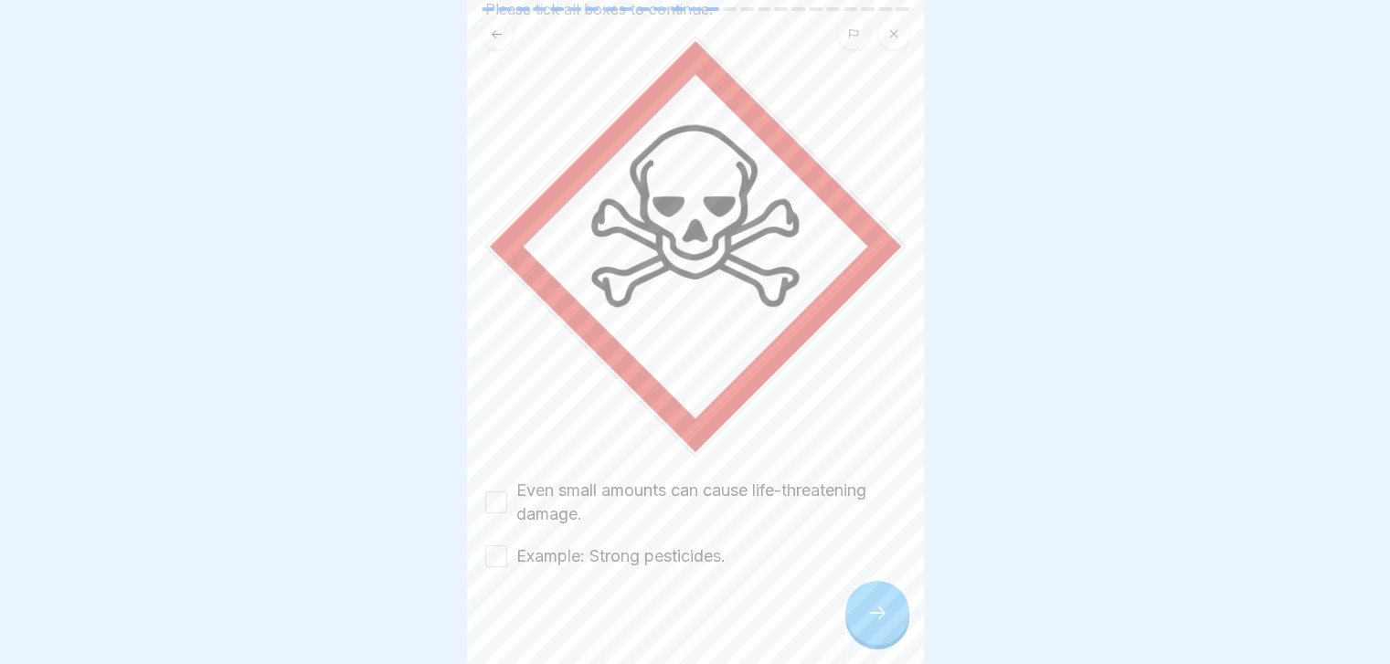
click at [761, 479] on label "Even small amounts can cause life-threatening damage." at bounding box center [710, 503] width 389 height 48
click at [507, 492] on button "Even small amounts can cause life-threatening damage." at bounding box center [496, 503] width 22 height 22
click at [736, 533] on div "Even small amounts can cause life-threatening damage. Example: Strong pesticide…" at bounding box center [695, 524] width 420 height 90
click at [701, 547] on label "Example: Strong pesticides." at bounding box center [620, 557] width 209 height 24
click at [507, 547] on button "Example: Strong pesticides." at bounding box center [496, 556] width 22 height 22
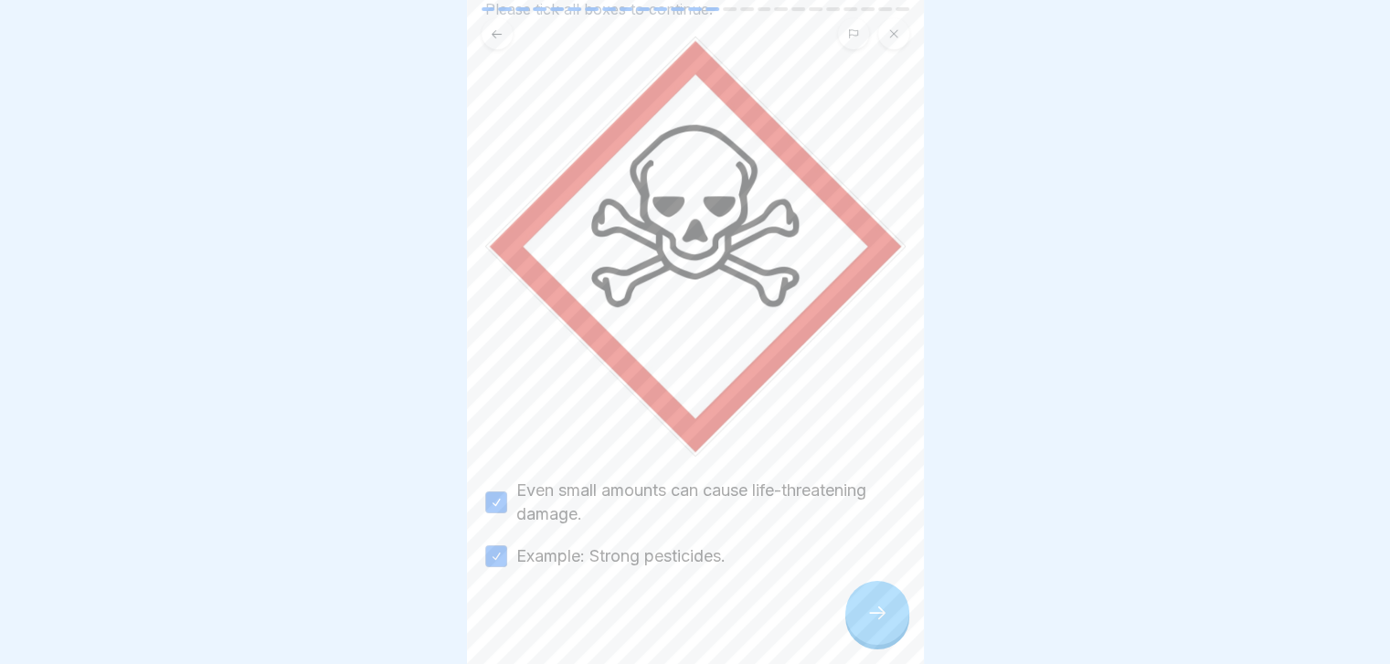
click at [893, 634] on div at bounding box center [877, 613] width 64 height 64
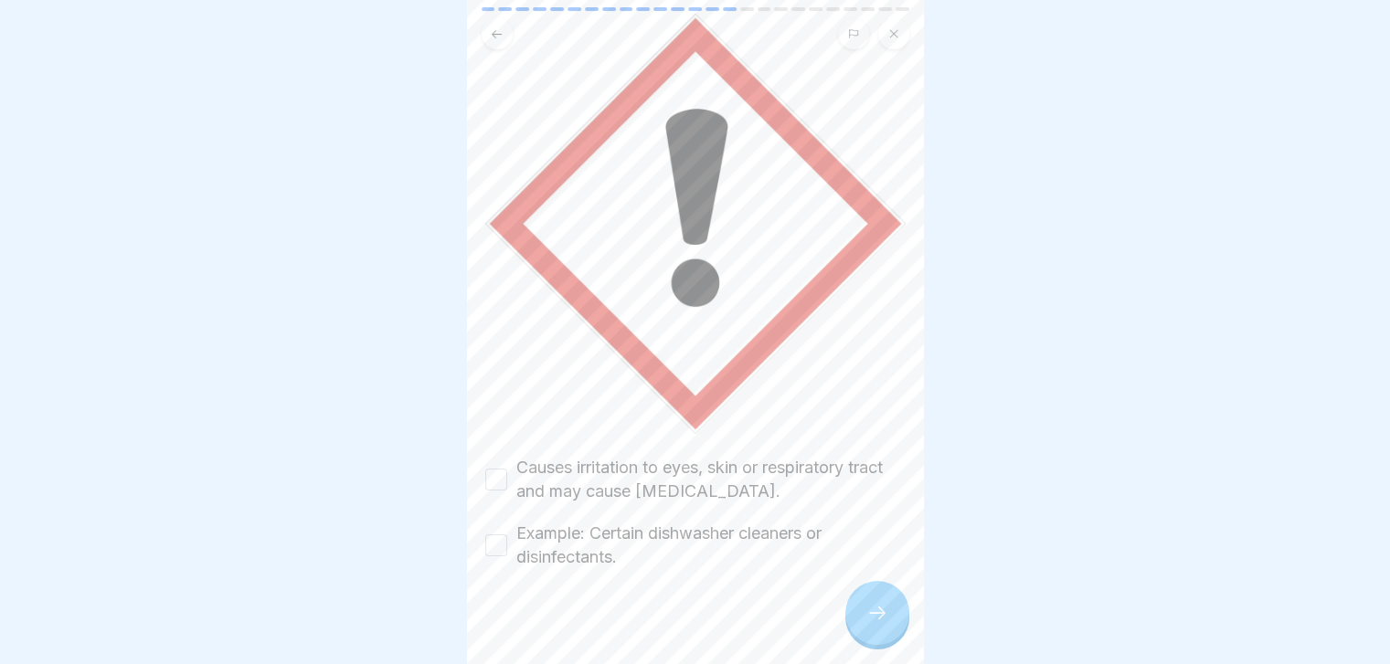
scroll to position [146, 0]
click at [731, 460] on label "Causes irritation to eyes, skin or respiratory tract and may cause allergies." at bounding box center [710, 480] width 389 height 48
click at [507, 469] on button "Causes irritation to eyes, skin or respiratory tract and may cause allergies." at bounding box center [496, 480] width 22 height 22
click at [676, 522] on label "Example: Certain dishwasher cleaners or disinfectants." at bounding box center [710, 546] width 389 height 48
click at [507, 535] on button "Example: Certain dishwasher cleaners or disinfectants." at bounding box center [496, 546] width 22 height 22
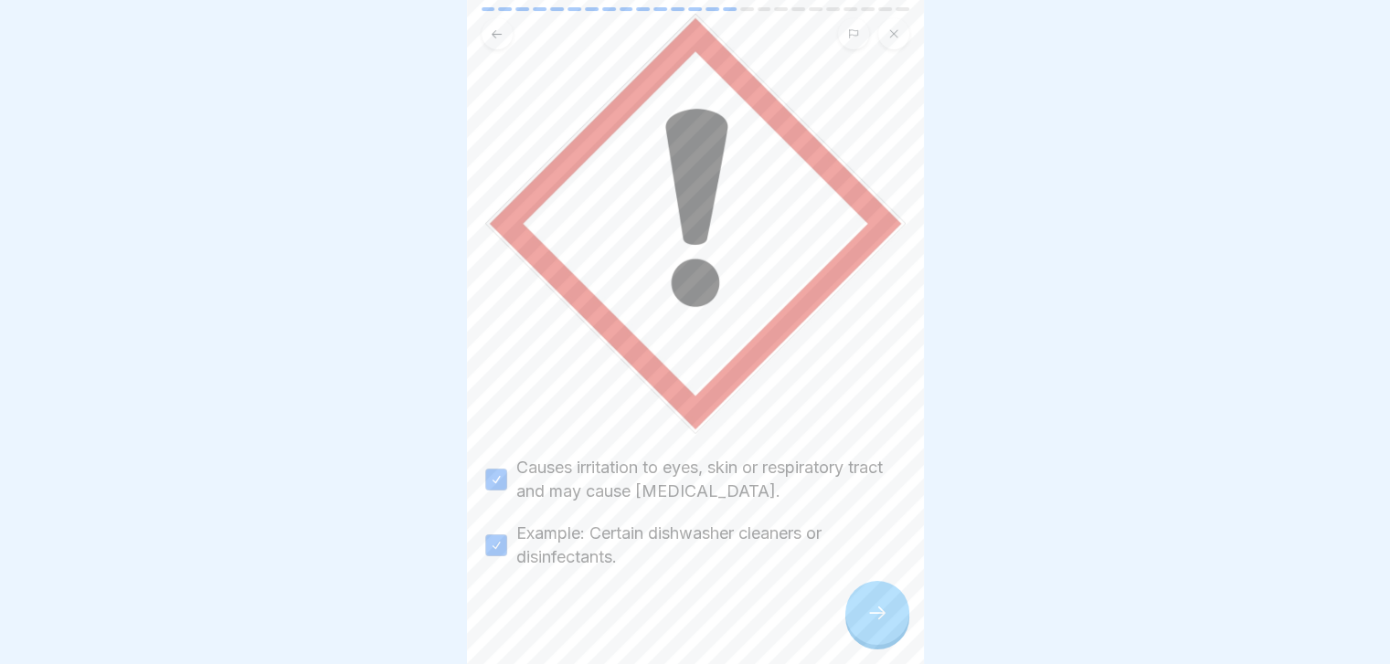
click at [870, 620] on icon at bounding box center [877, 613] width 22 height 22
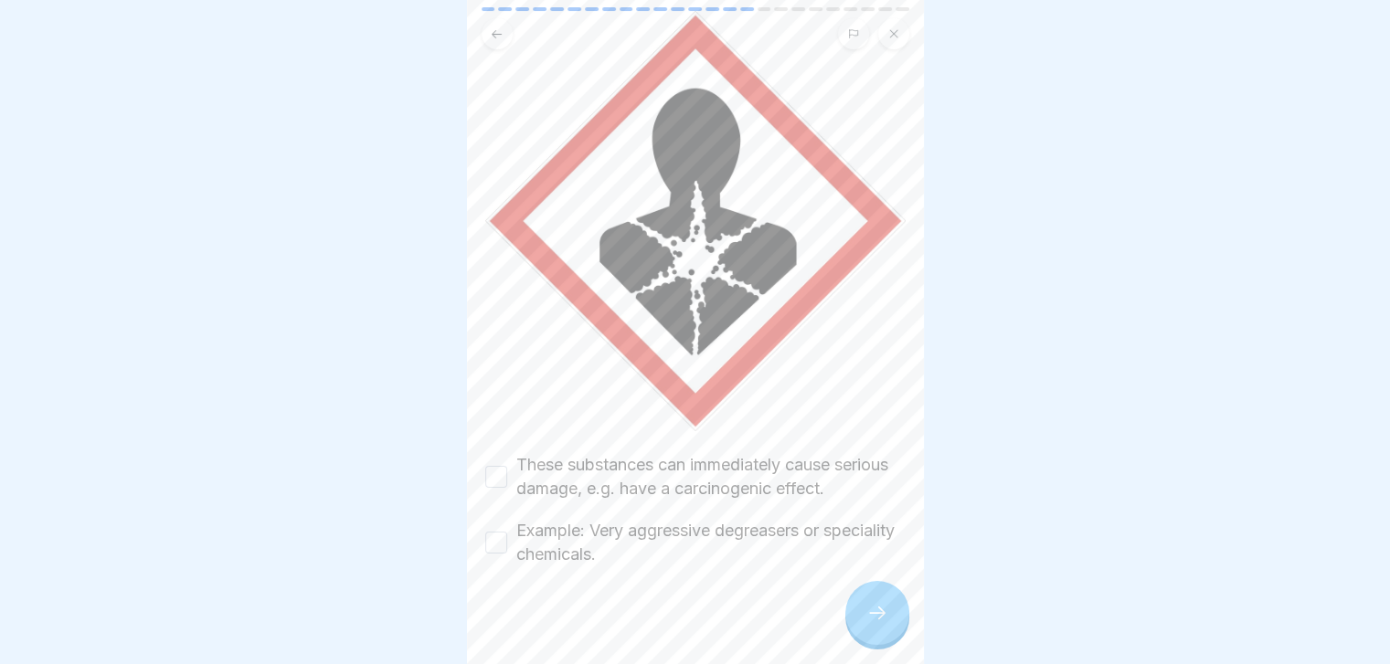
scroll to position [171, 0]
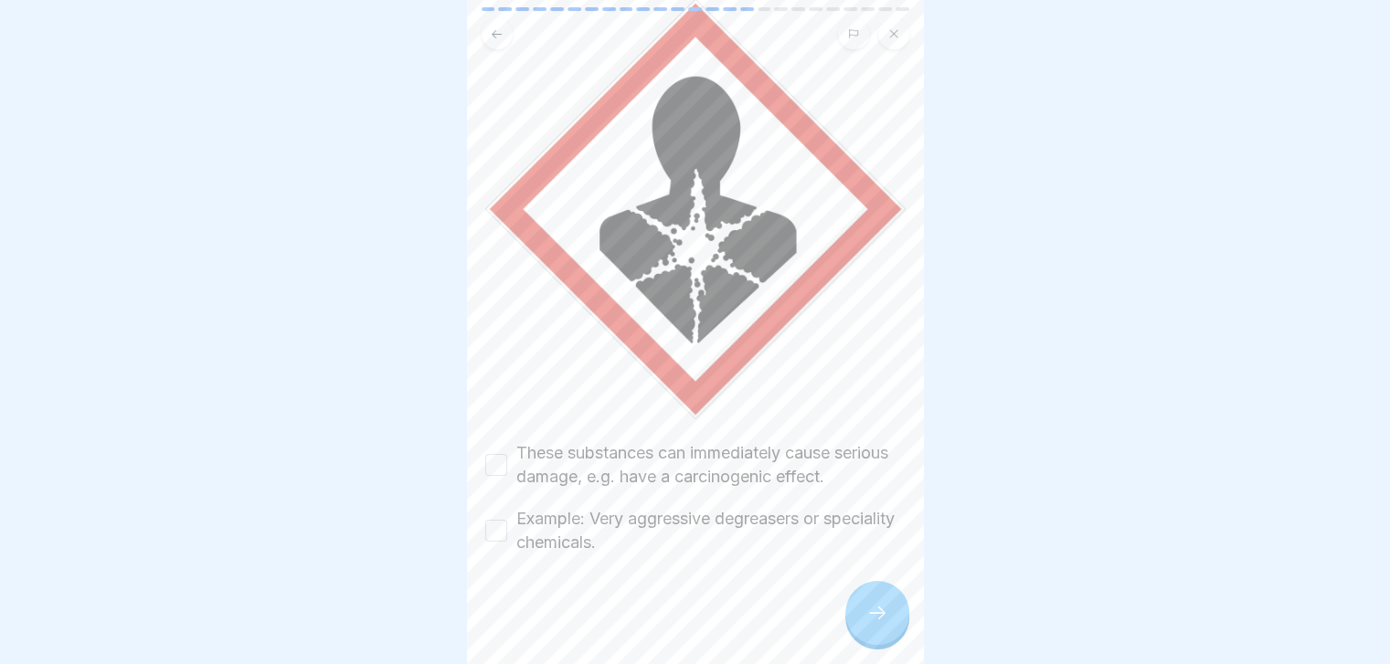
click at [719, 466] on label "These substances can immediately cause serious damage, e.g. have a carcinogenic…" at bounding box center [710, 465] width 389 height 48
click at [507, 466] on button "These substances can immediately cause serious damage, e.g. have a carcinogenic…" at bounding box center [496, 465] width 22 height 22
click at [660, 536] on label "Example: Very aggressive degreasers or speciality chemicals." at bounding box center [710, 531] width 389 height 48
click at [507, 536] on button "Example: Very aggressive degreasers or speciality chemicals." at bounding box center [496, 531] width 22 height 22
click at [868, 624] on icon at bounding box center [877, 613] width 22 height 22
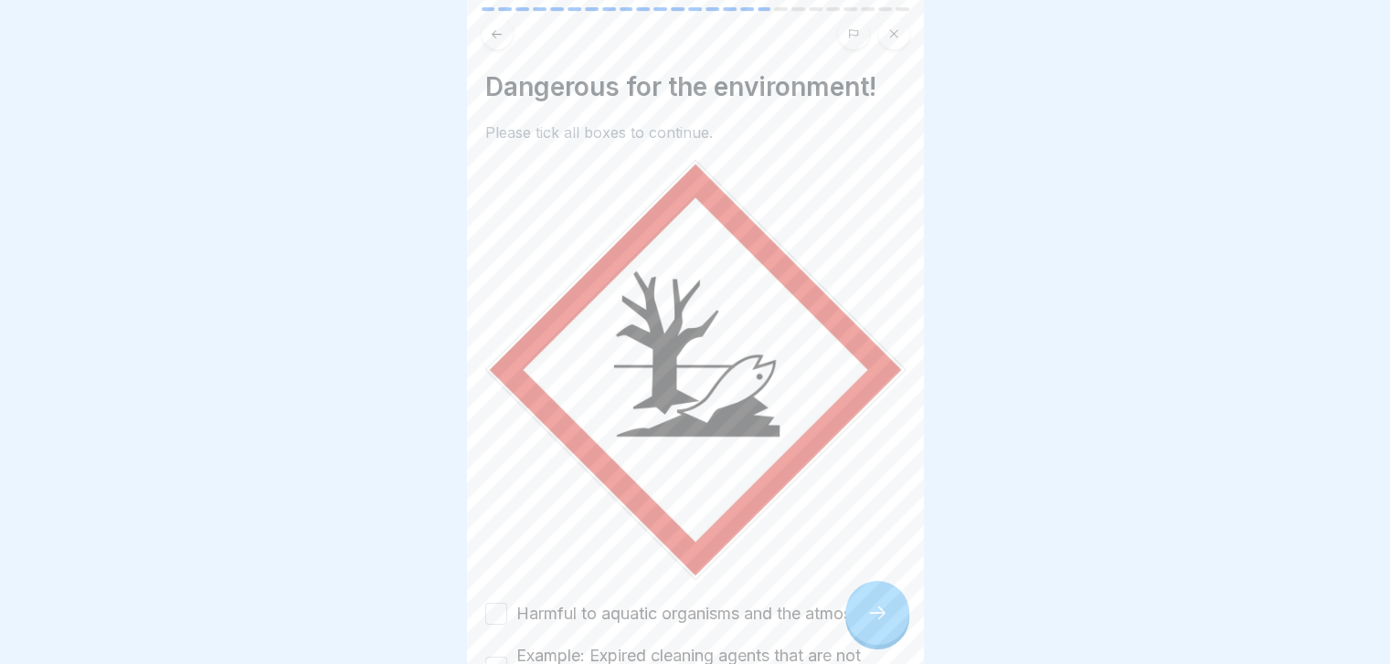
scroll to position [146, 0]
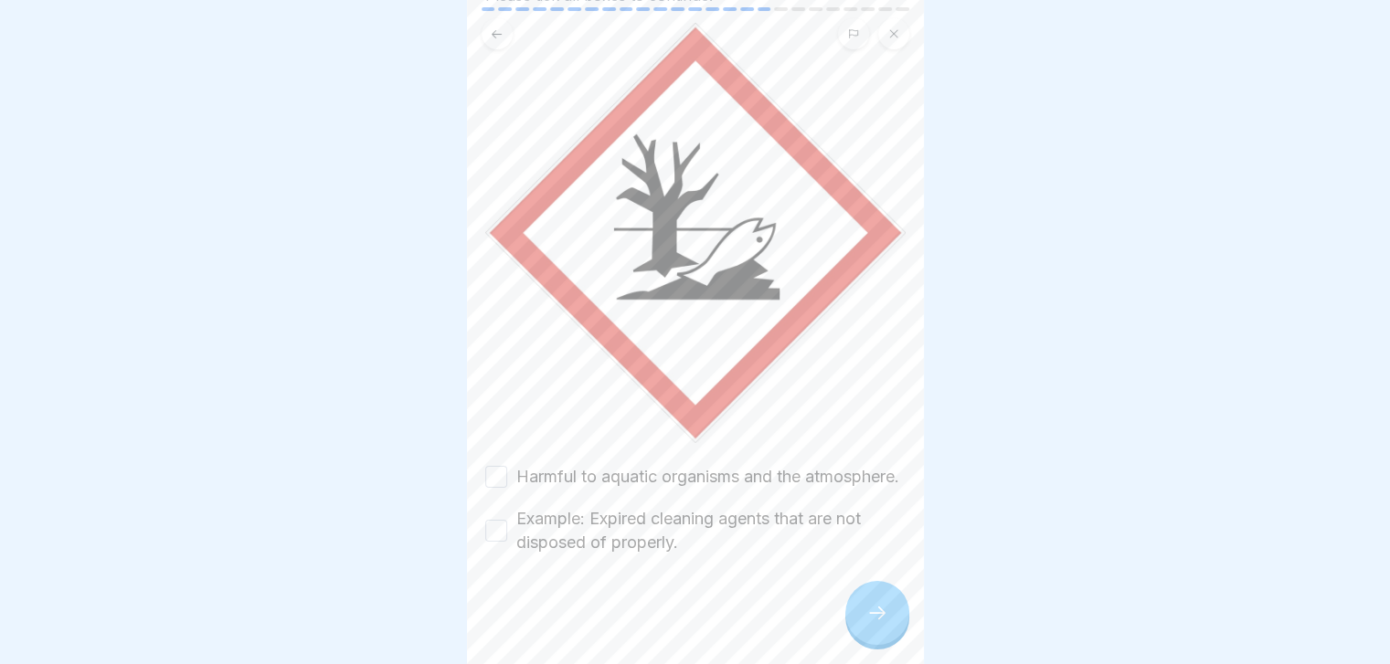
click at [720, 465] on label "Harmful to aquatic organisms and the atmosphere." at bounding box center [707, 477] width 383 height 24
click at [507, 466] on button "Harmful to aquatic organisms and the atmosphere." at bounding box center [496, 477] width 22 height 22
click at [650, 535] on label "Example: Expired cleaning agents that are not disposed of properly." at bounding box center [710, 531] width 389 height 48
click at [507, 535] on button "Example: Expired cleaning agents that are not disposed of properly." at bounding box center [496, 531] width 22 height 22
click at [877, 624] on icon at bounding box center [877, 613] width 22 height 22
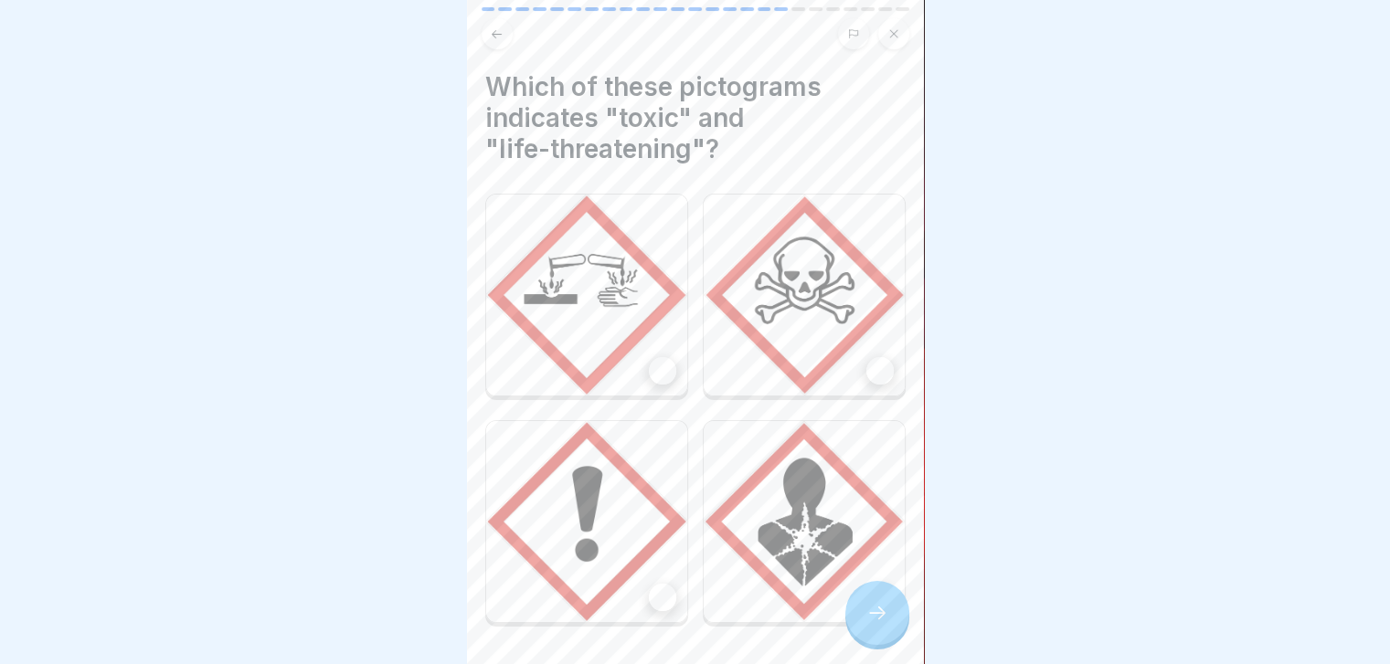
click at [819, 321] on img at bounding box center [804, 295] width 201 height 201
click at [865, 612] on div at bounding box center [877, 613] width 64 height 64
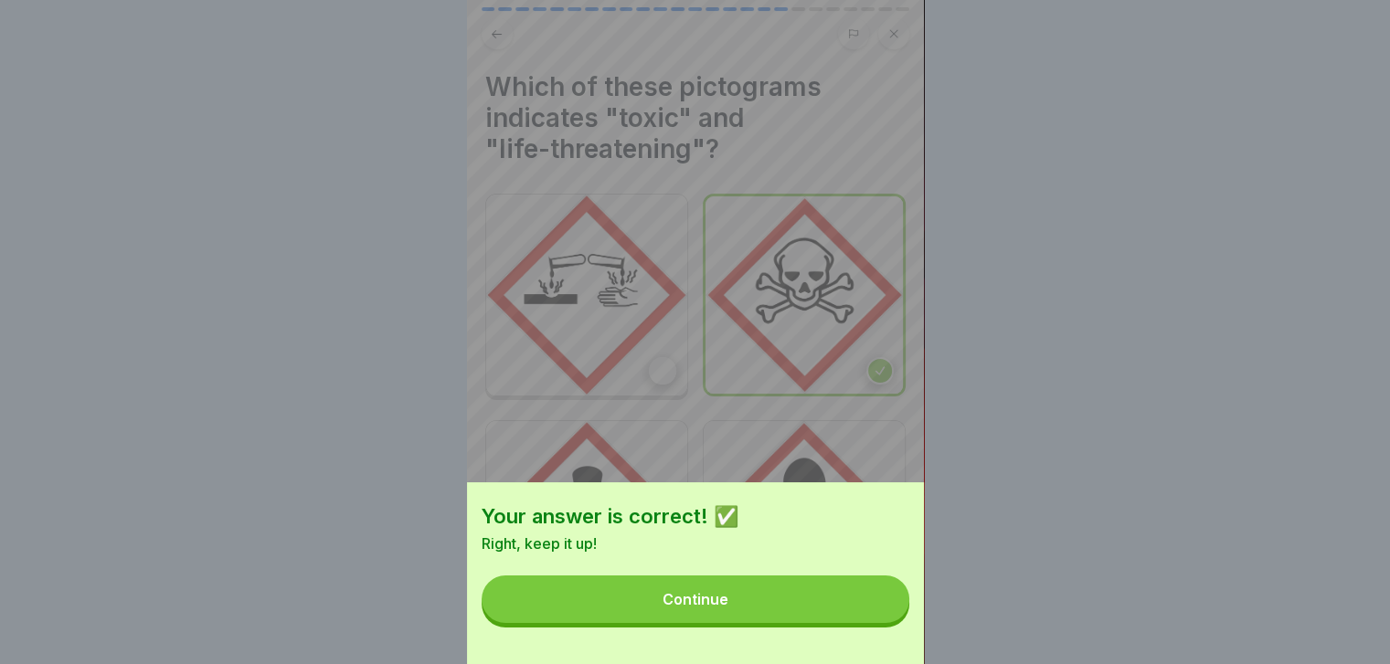
click at [865, 612] on button "Continue" at bounding box center [696, 600] width 428 height 48
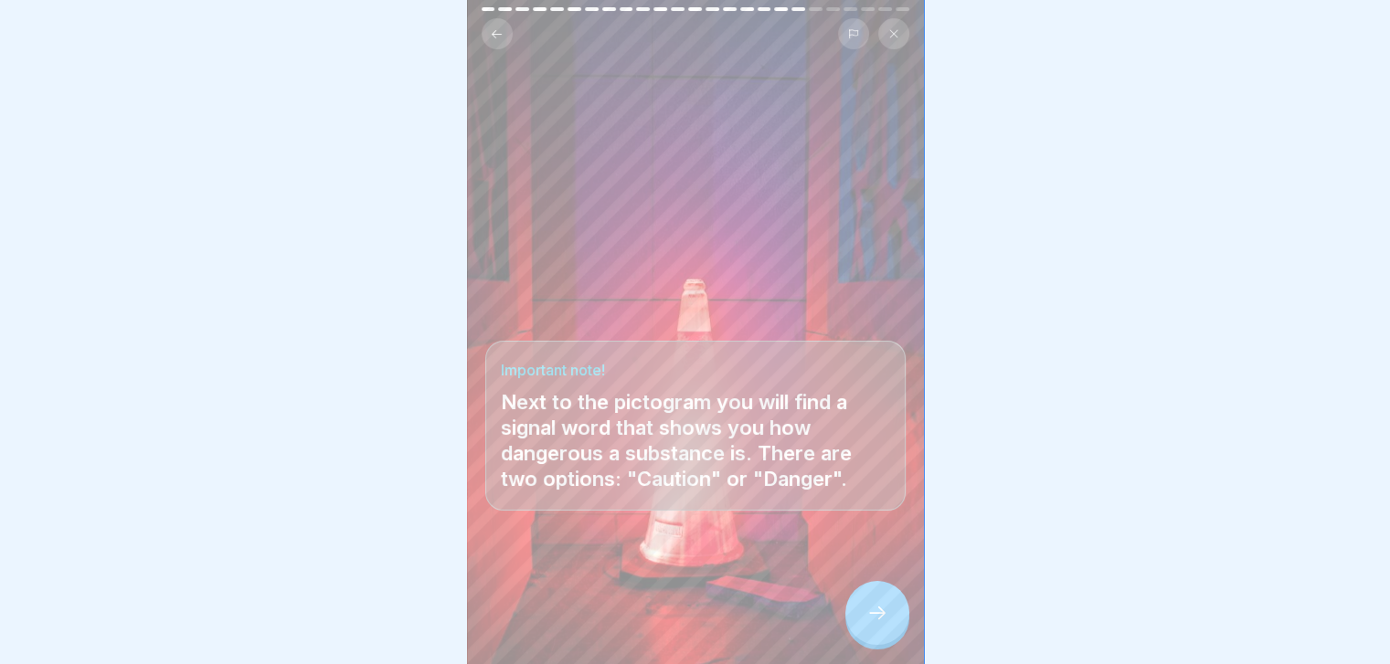
click at [865, 612] on div at bounding box center [877, 613] width 64 height 64
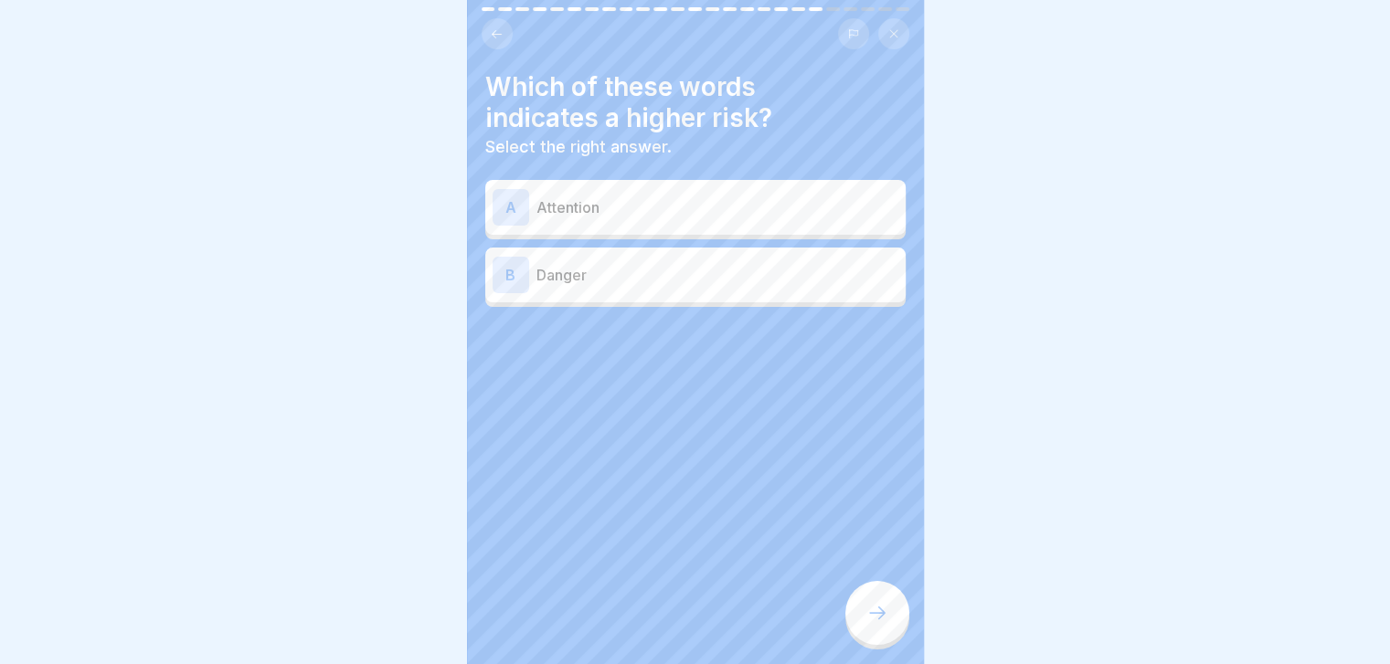
click at [784, 195] on div "A Attention" at bounding box center [695, 207] width 406 height 37
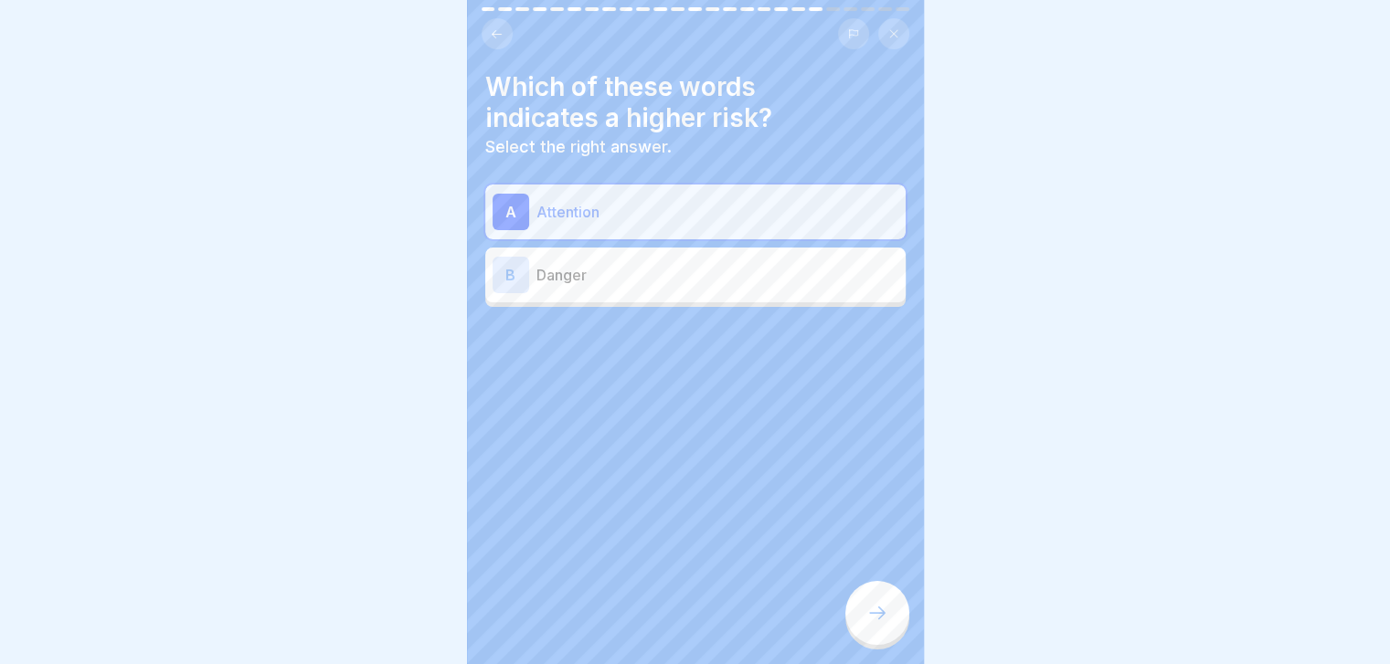
click at [903, 618] on div at bounding box center [877, 613] width 64 height 64
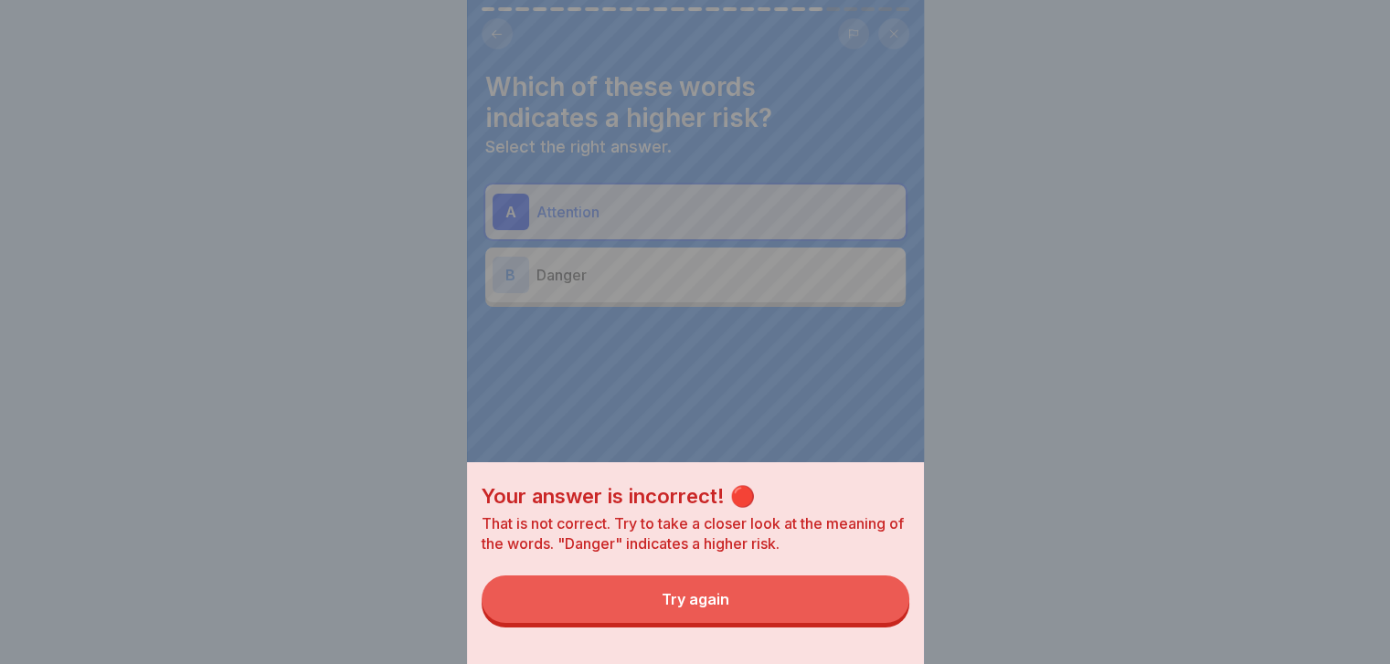
click at [870, 616] on button "Try again" at bounding box center [696, 600] width 428 height 48
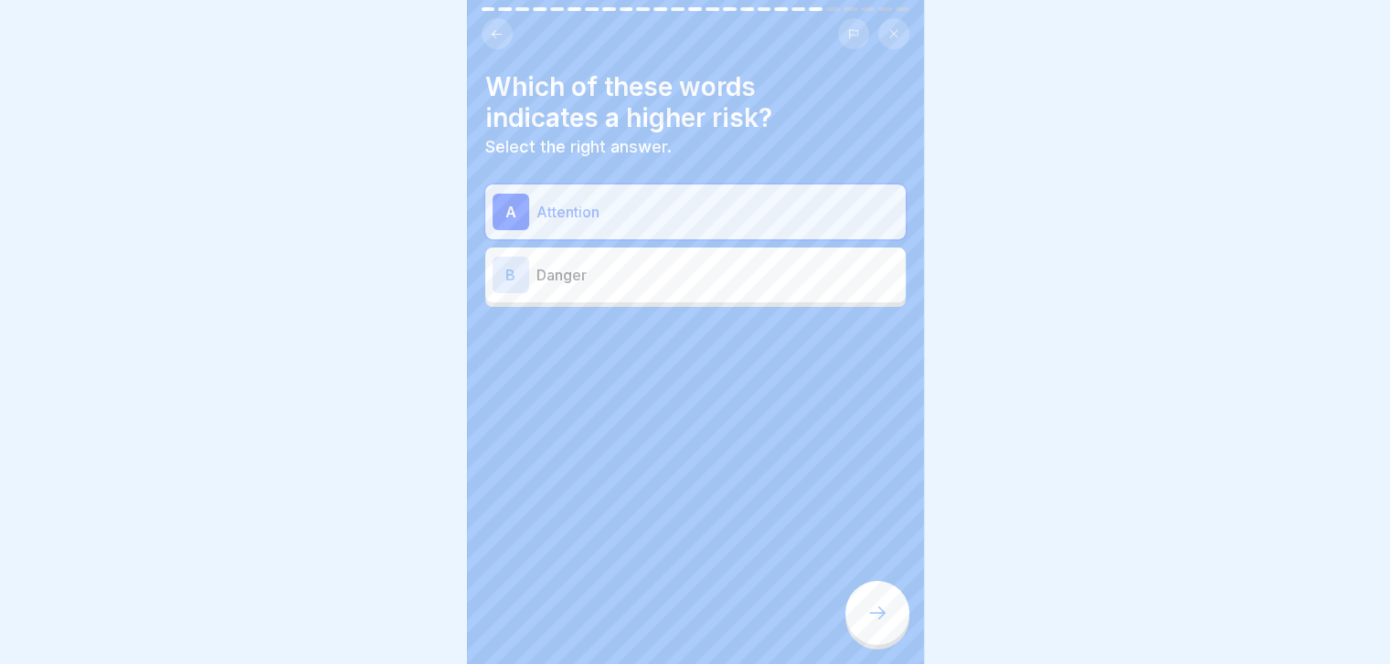
click at [821, 276] on p "Danger" at bounding box center [717, 275] width 362 height 22
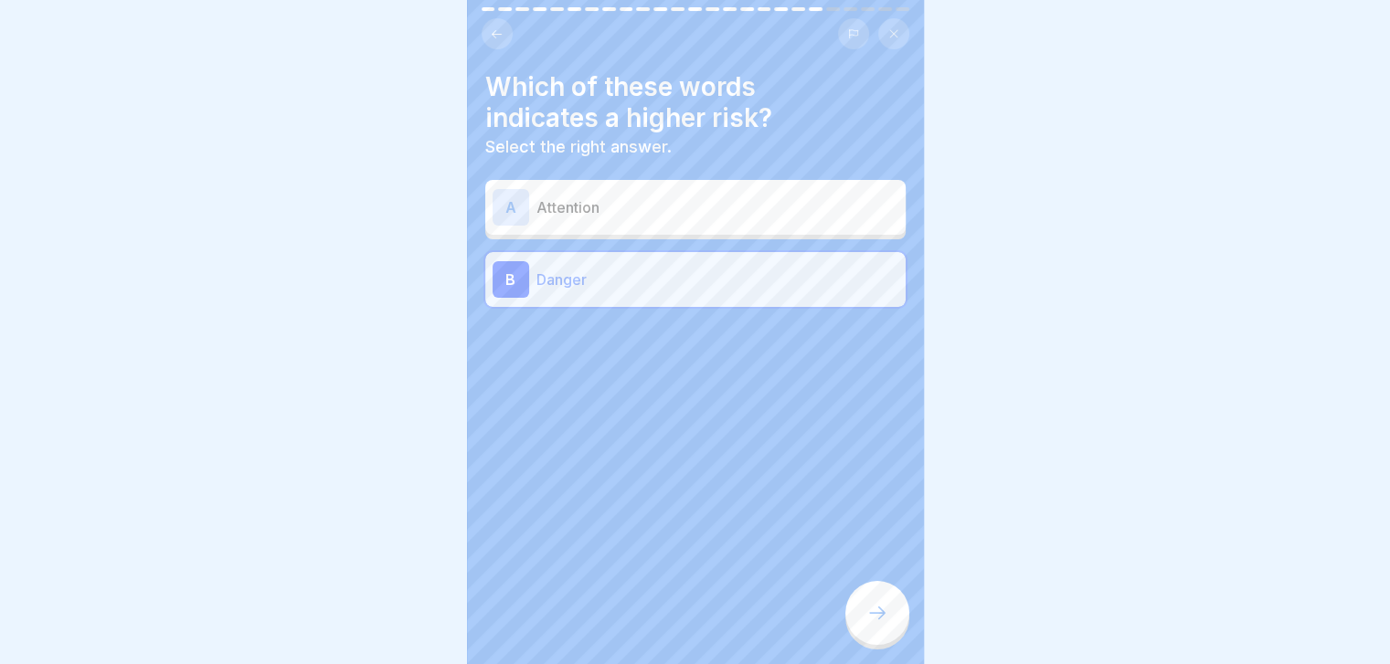
click at [884, 620] on icon at bounding box center [877, 613] width 22 height 22
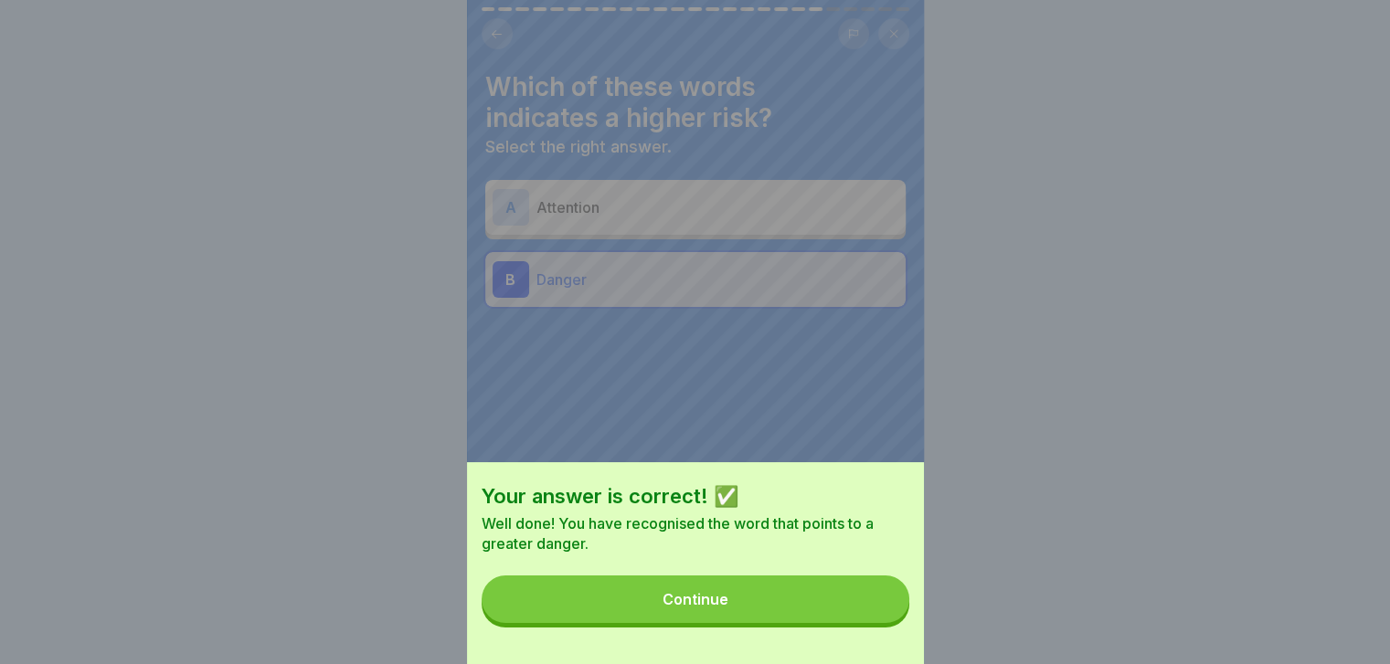
click at [884, 620] on button "Continue" at bounding box center [696, 600] width 428 height 48
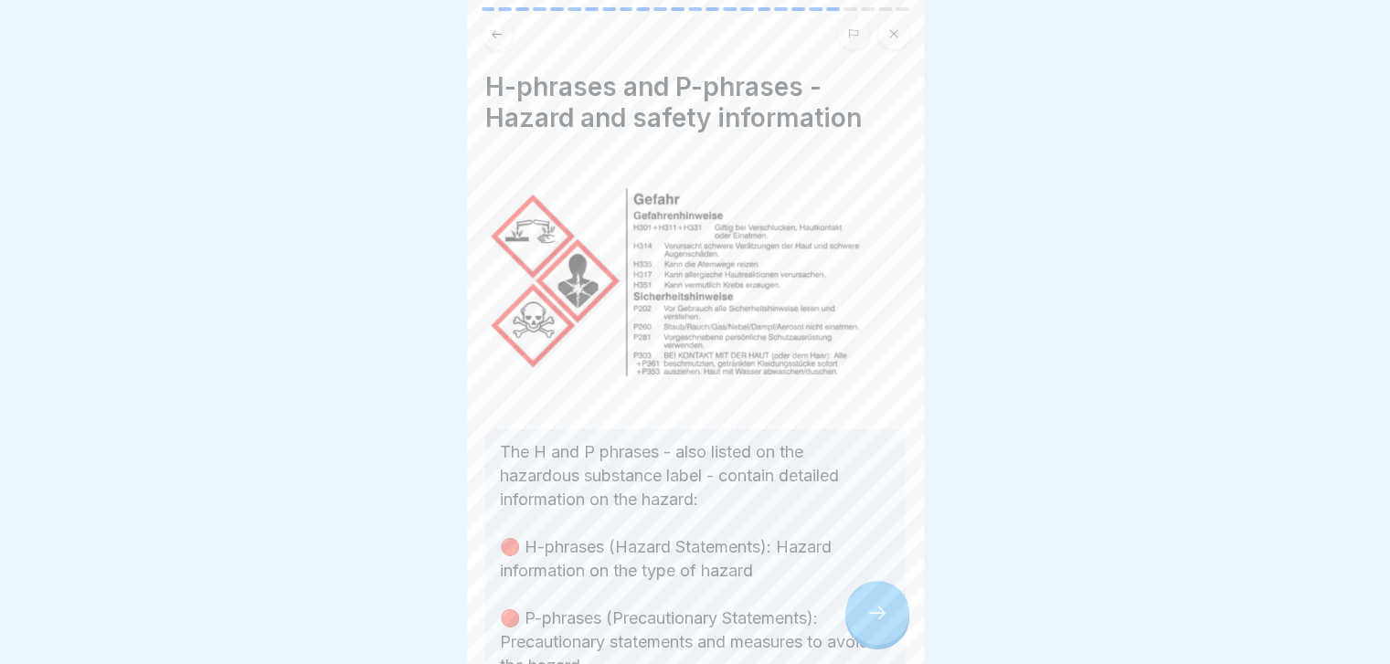
click at [884, 620] on icon at bounding box center [877, 613] width 22 height 22
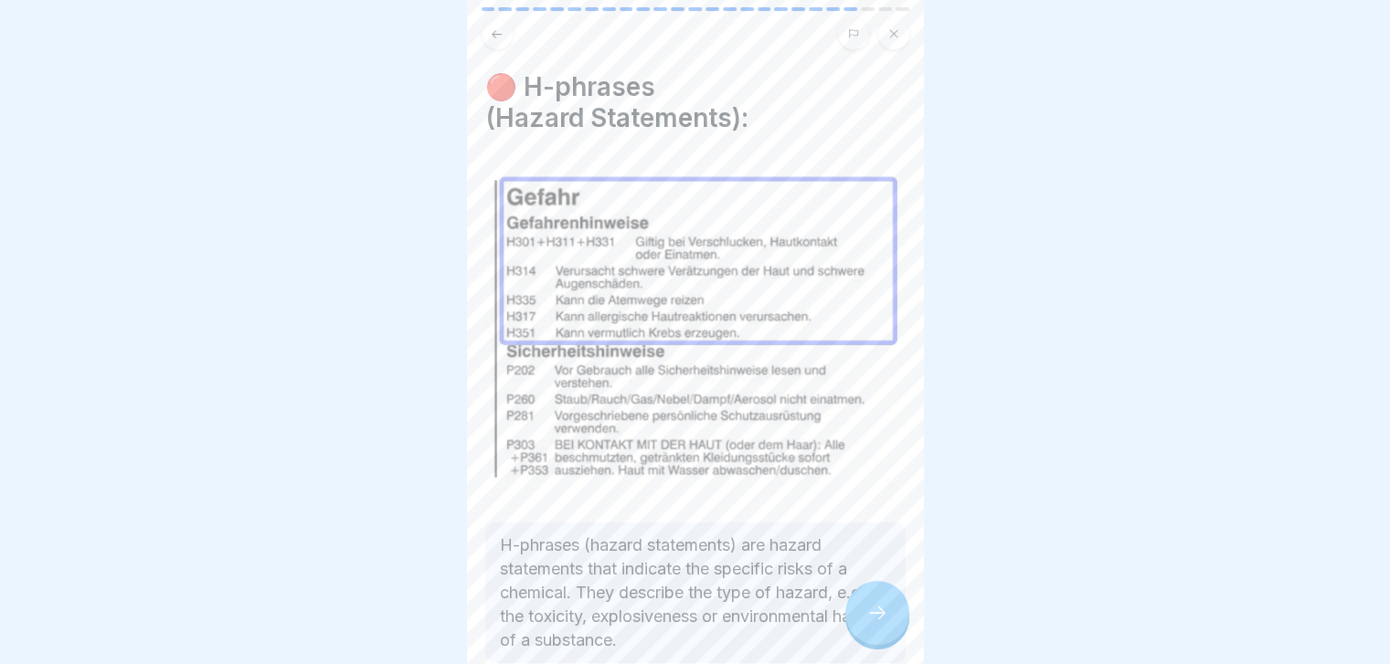
click at [884, 620] on icon at bounding box center [877, 613] width 22 height 22
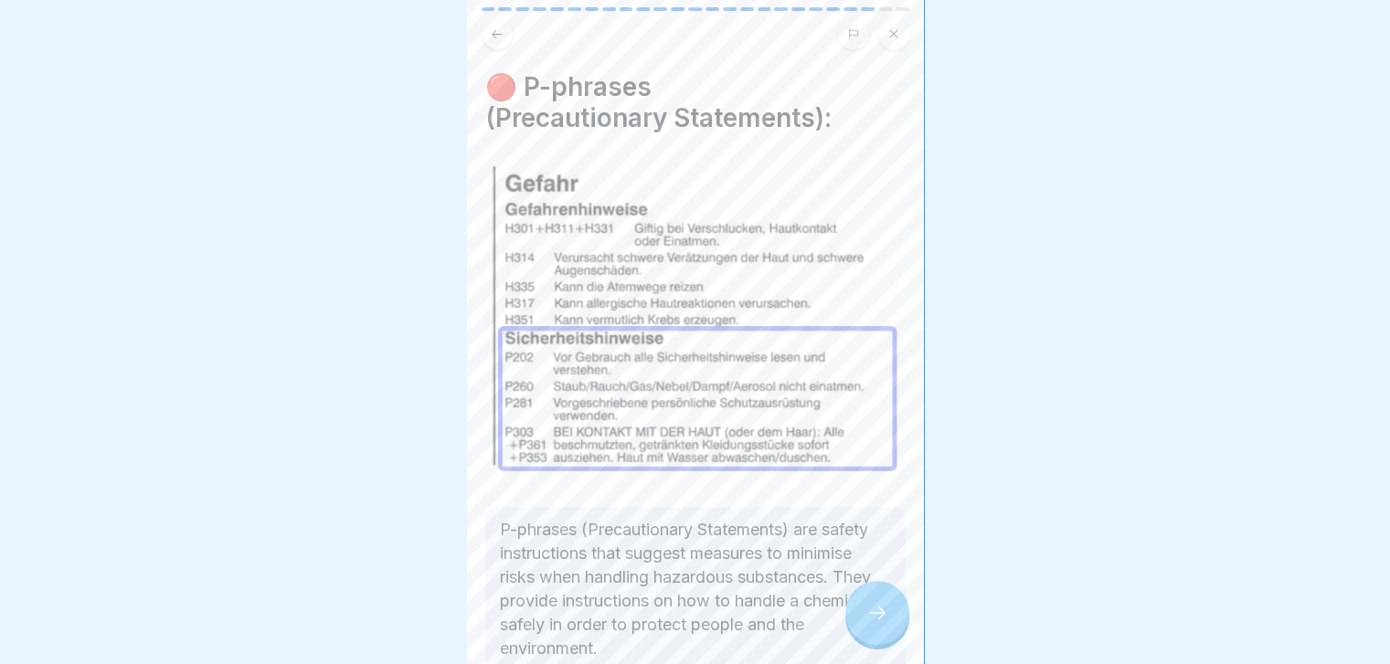
click at [884, 620] on icon at bounding box center [877, 613] width 22 height 22
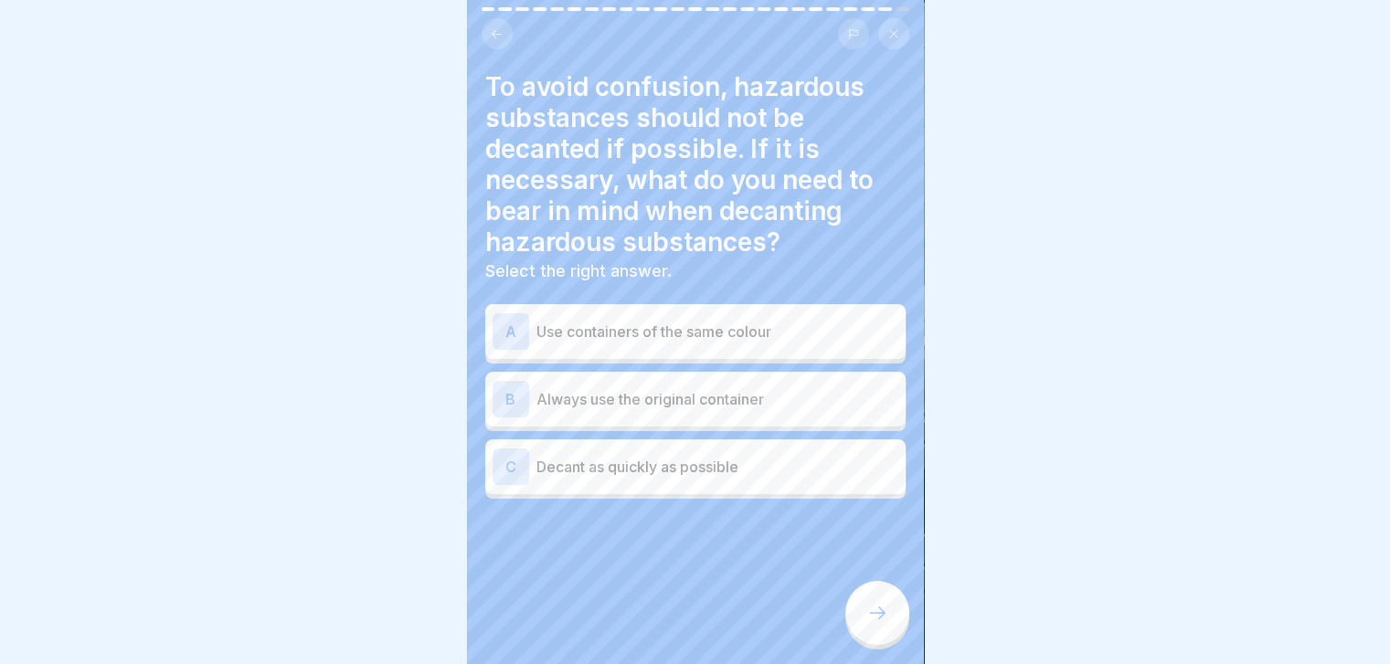
click at [797, 405] on p "Always use the original container" at bounding box center [717, 399] width 362 height 22
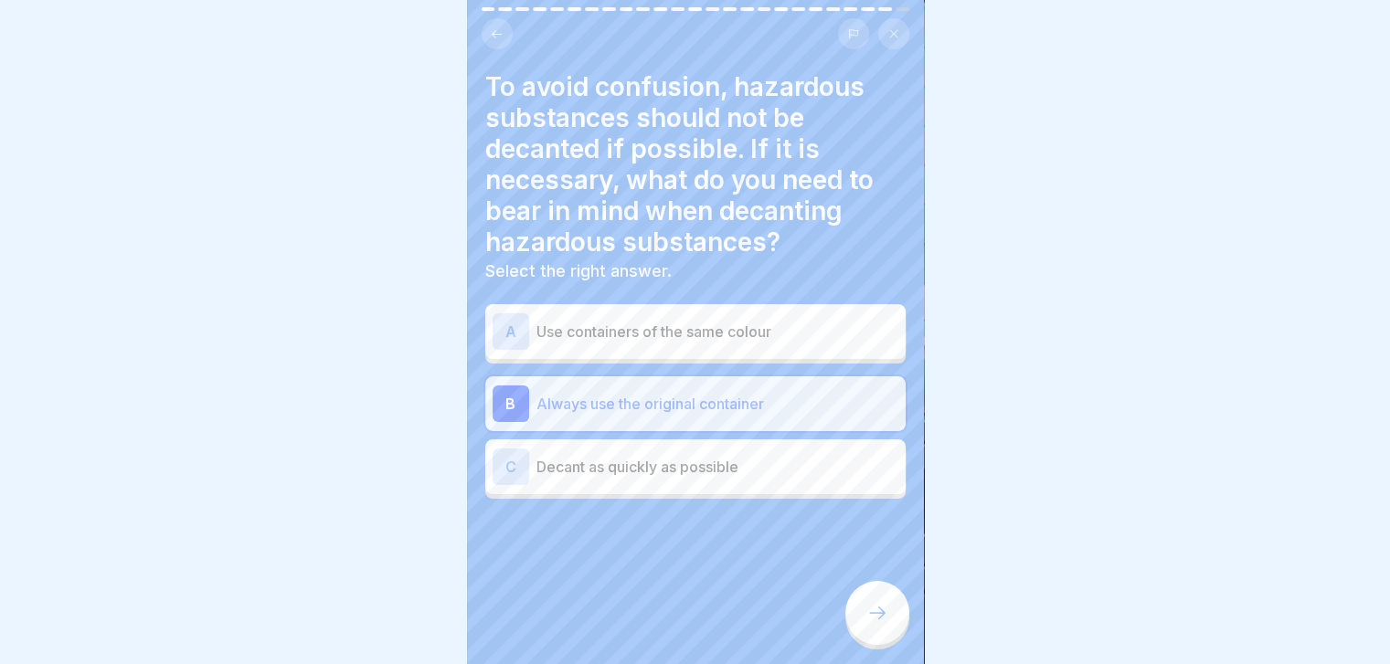
click at [876, 614] on div at bounding box center [877, 613] width 64 height 64
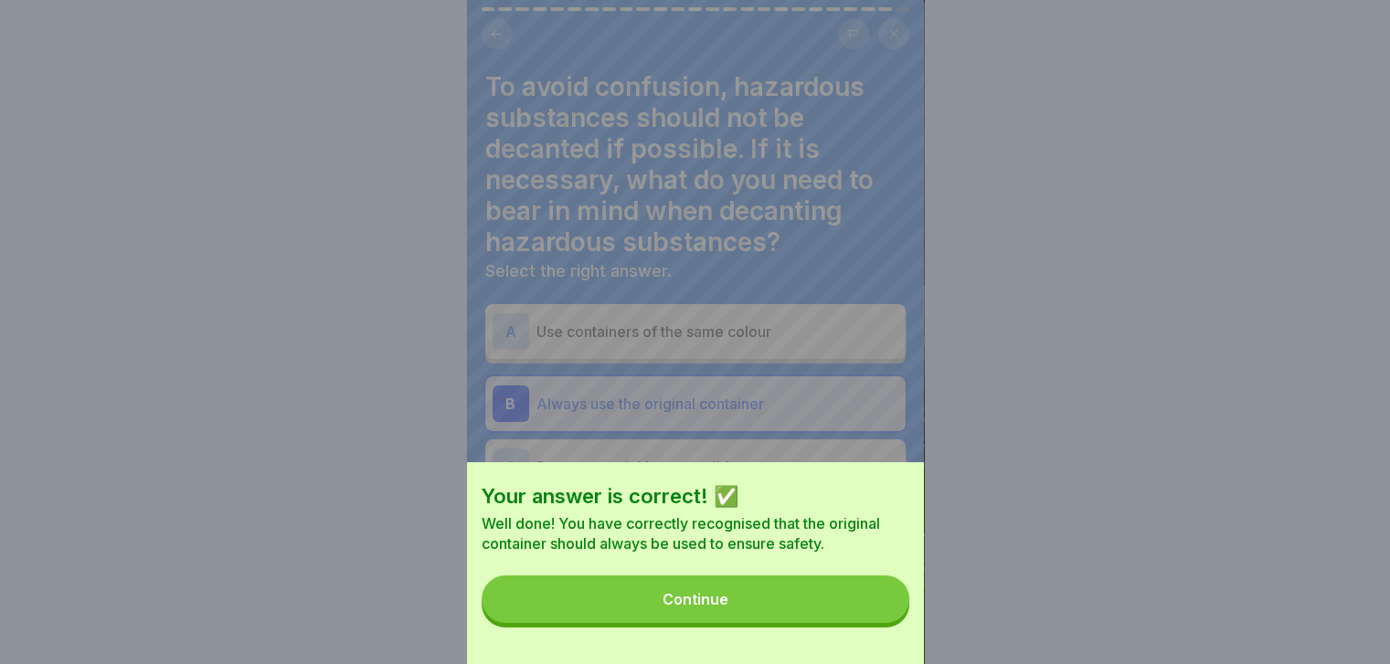
click at [876, 614] on button "Continue" at bounding box center [696, 600] width 428 height 48
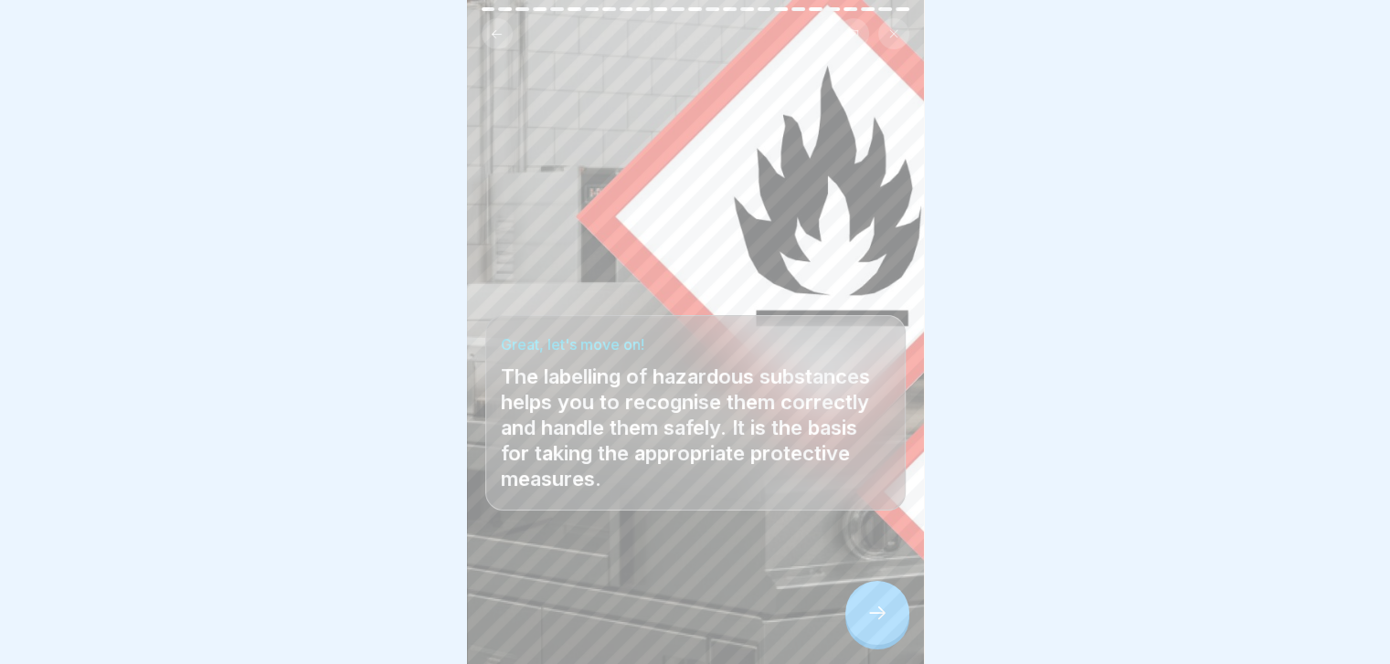
click at [876, 614] on div at bounding box center [877, 613] width 64 height 64
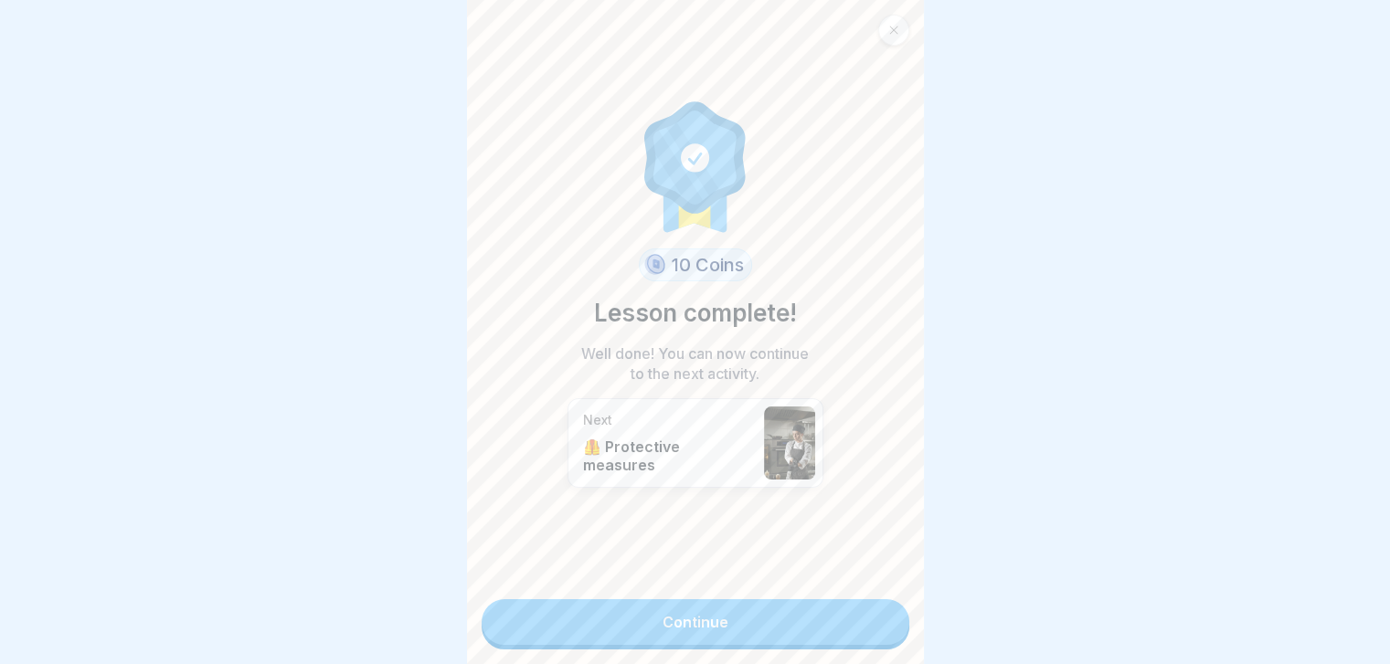
click at [844, 638] on link "Continue" at bounding box center [696, 622] width 428 height 46
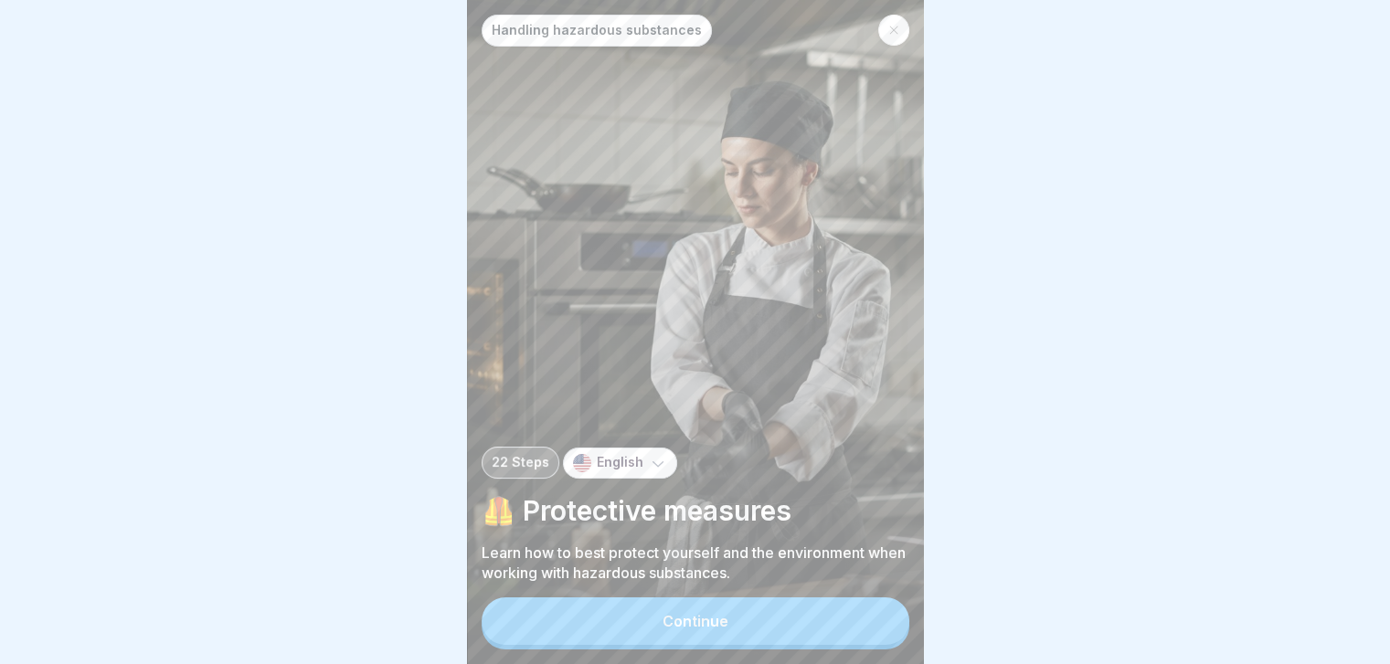
click at [844, 638] on button "Continue" at bounding box center [696, 622] width 428 height 48
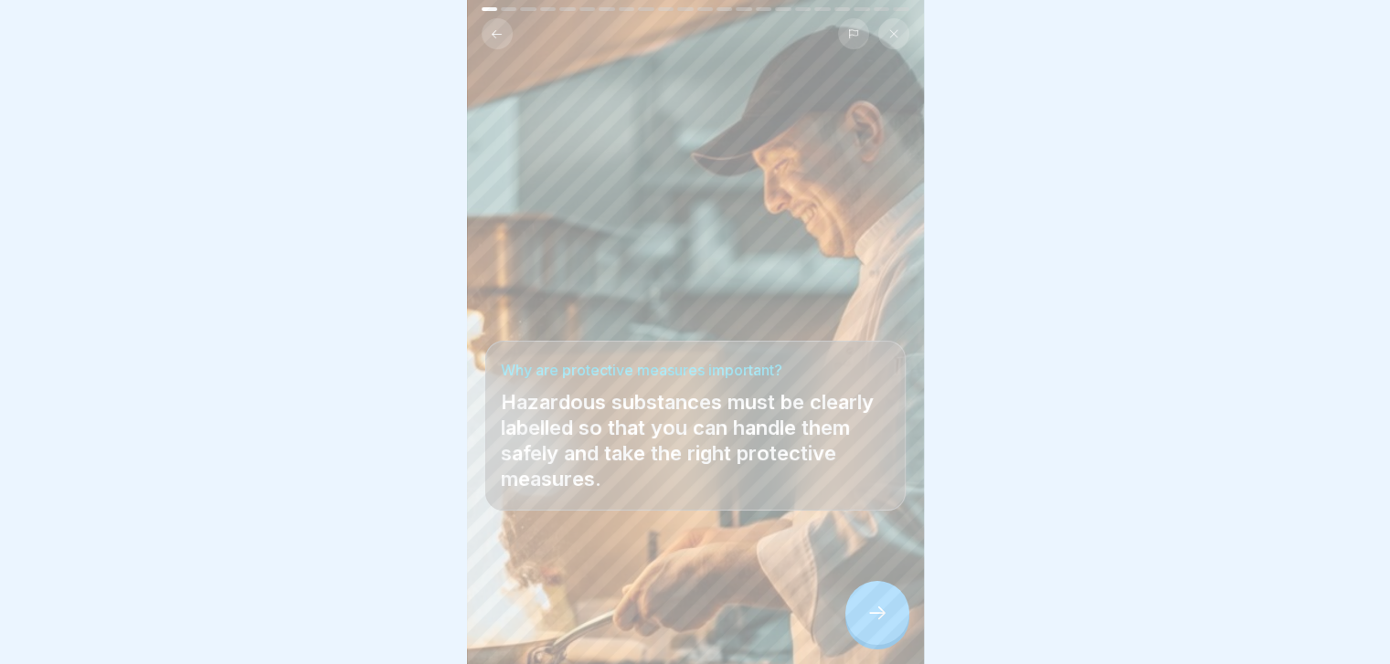
click at [862, 630] on div at bounding box center [877, 613] width 64 height 64
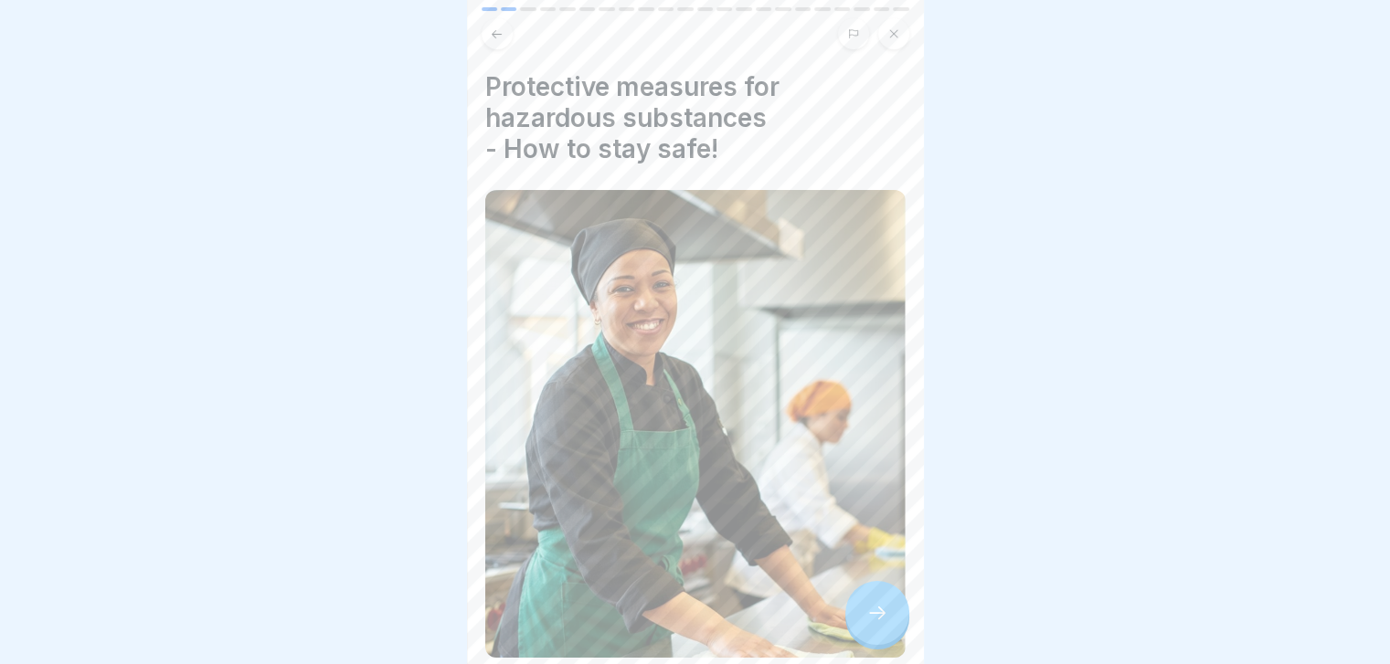
click at [862, 630] on div at bounding box center [877, 613] width 64 height 64
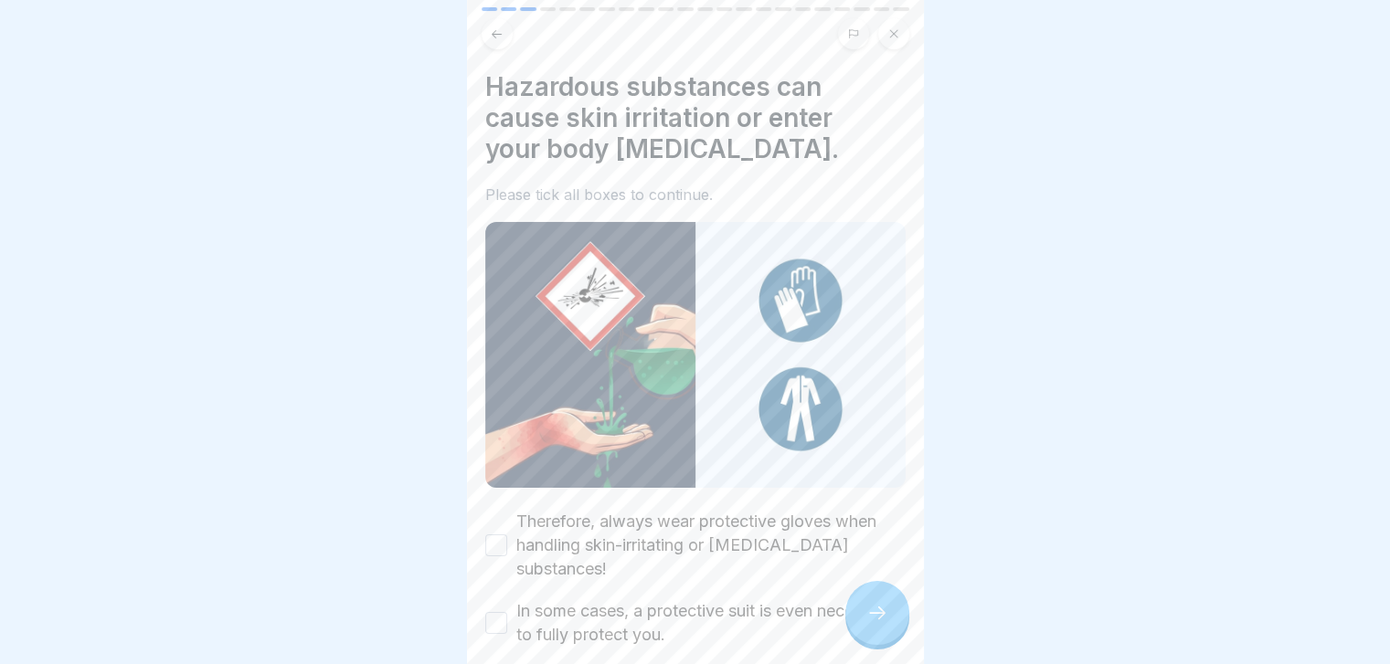
click at [862, 630] on div at bounding box center [877, 613] width 64 height 64
click at [793, 518] on label "Therefore, always wear protective gloves when handling skin-irritating or corro…" at bounding box center [710, 545] width 389 height 71
click at [507, 535] on button "Therefore, always wear protective gloves when handling skin-irritating or corro…" at bounding box center [496, 546] width 22 height 22
click at [762, 599] on label "In some cases, a protective suit is even necessary to fully protect you." at bounding box center [710, 623] width 389 height 48
click at [507, 612] on button "In some cases, a protective suit is even necessary to fully protect you." at bounding box center [496, 623] width 22 height 22
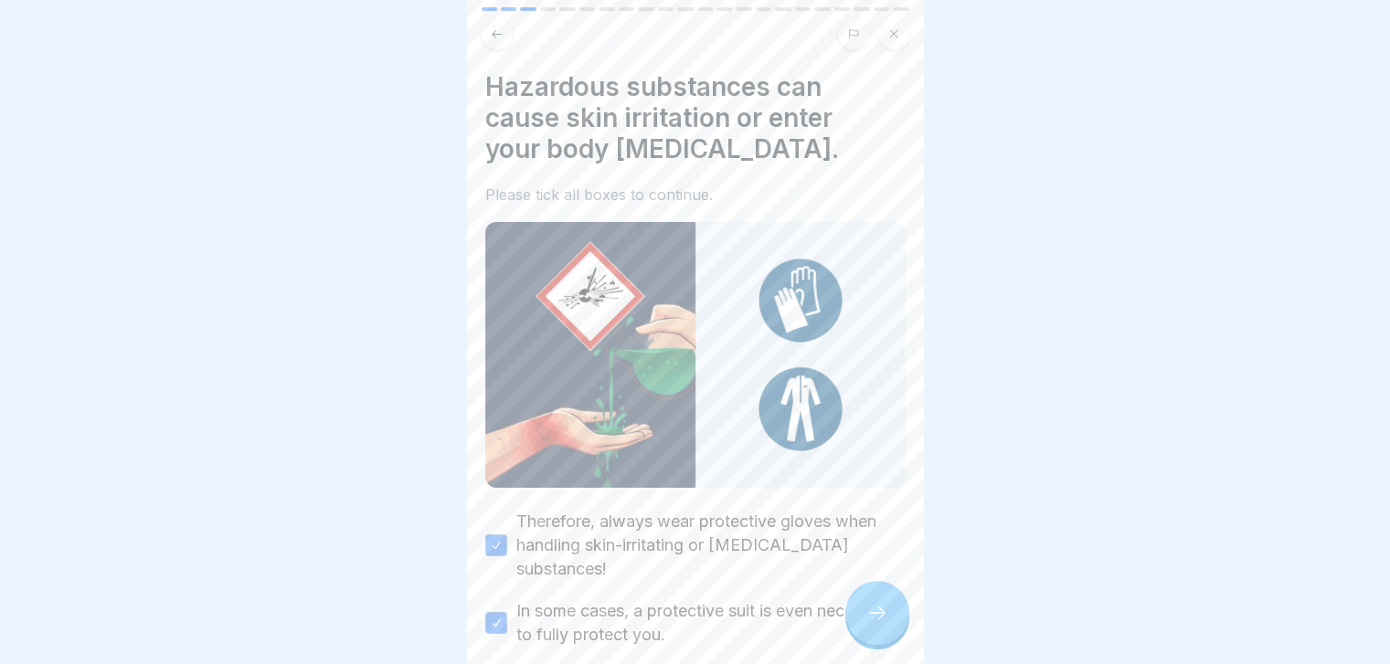
click at [863, 629] on div at bounding box center [877, 613] width 64 height 64
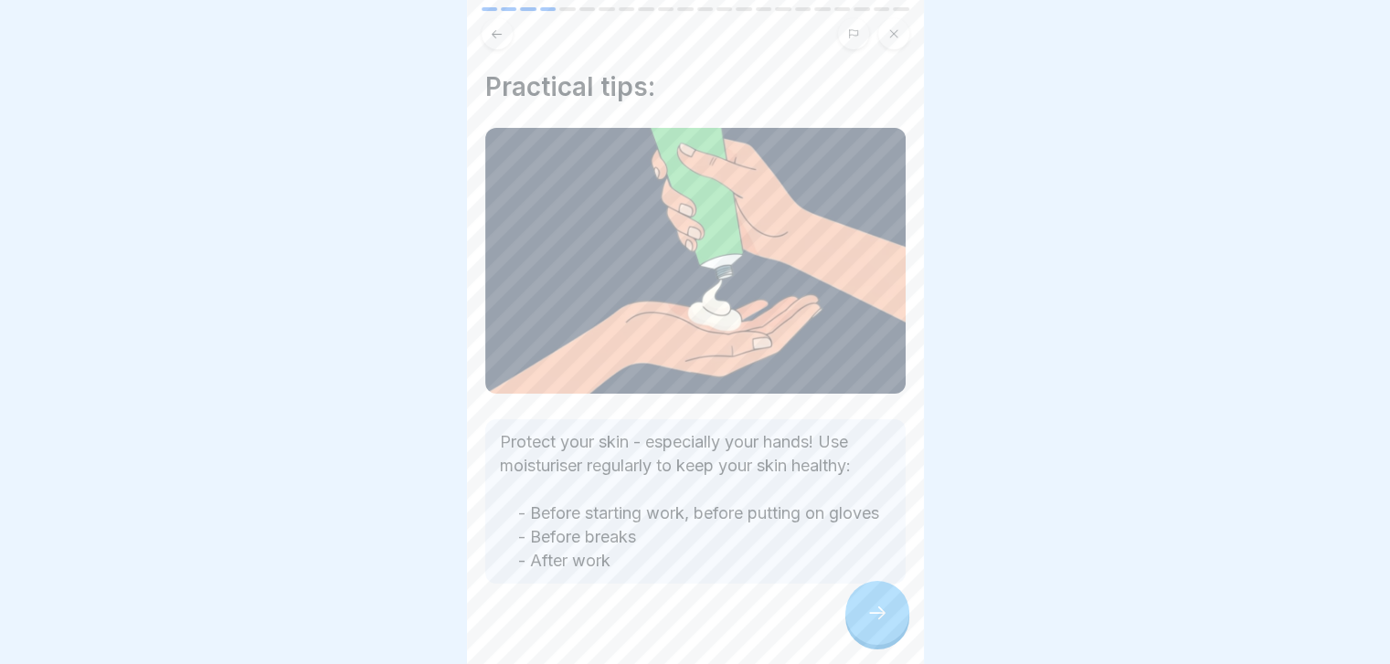
click at [863, 629] on div at bounding box center [877, 613] width 64 height 64
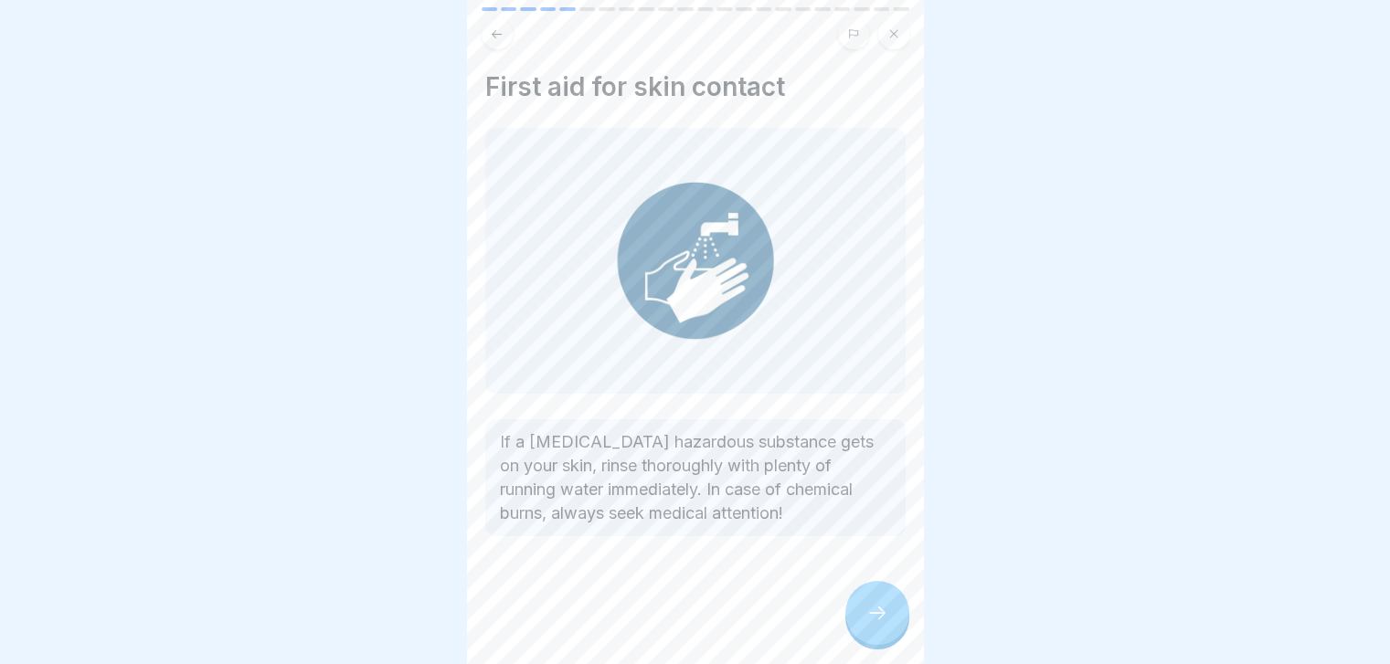
click at [863, 629] on div at bounding box center [877, 613] width 64 height 64
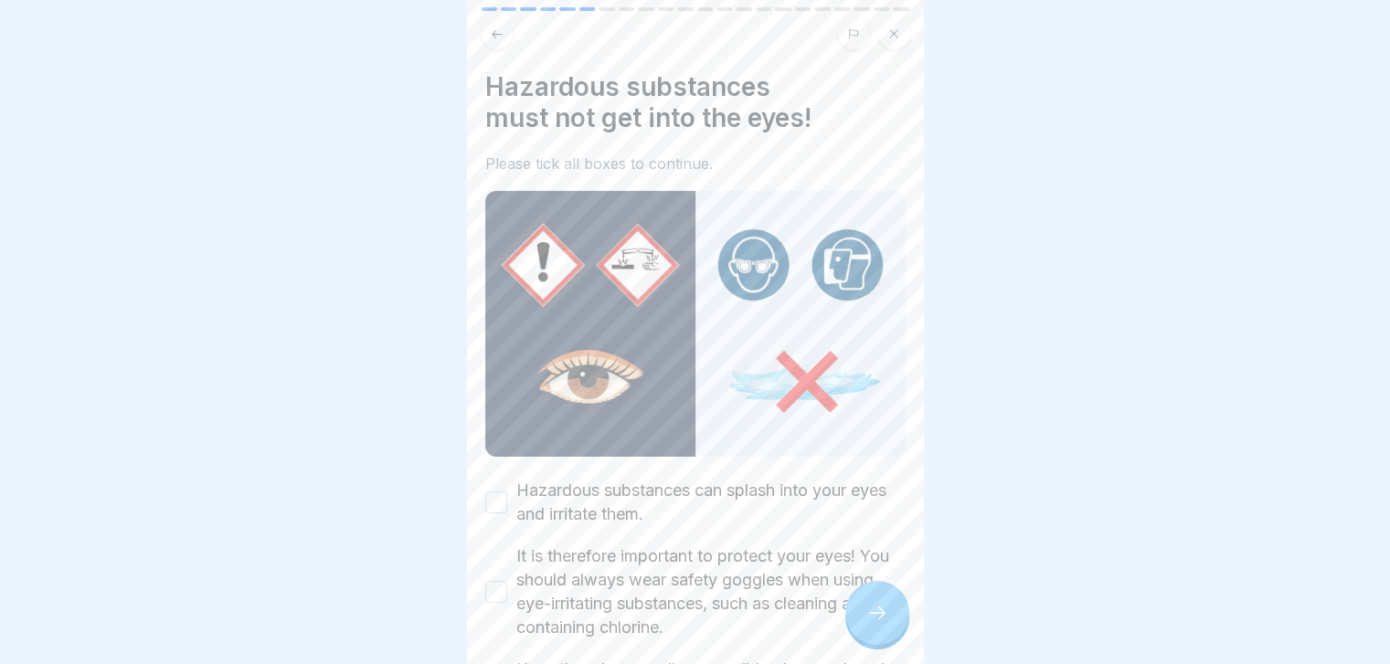
click at [863, 629] on div at bounding box center [877, 613] width 64 height 64
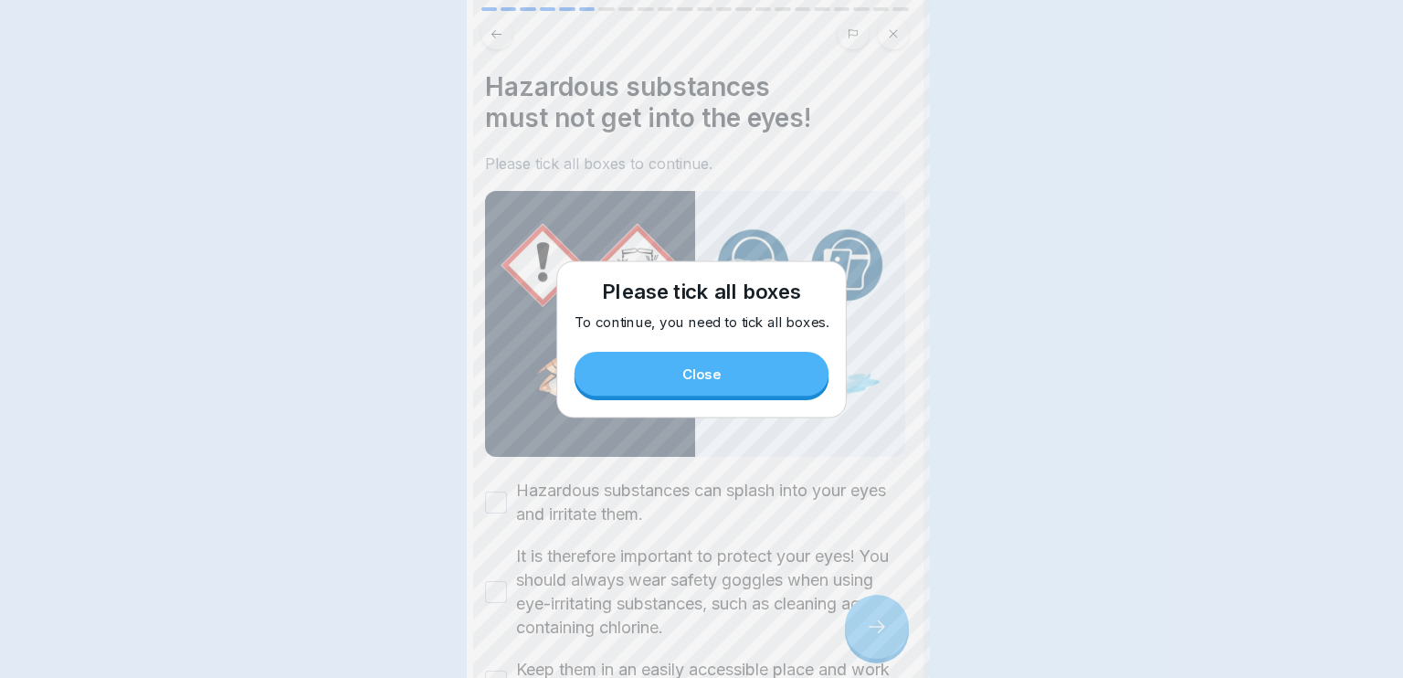
click at [863, 629] on div at bounding box center [701, 339] width 1403 height 678
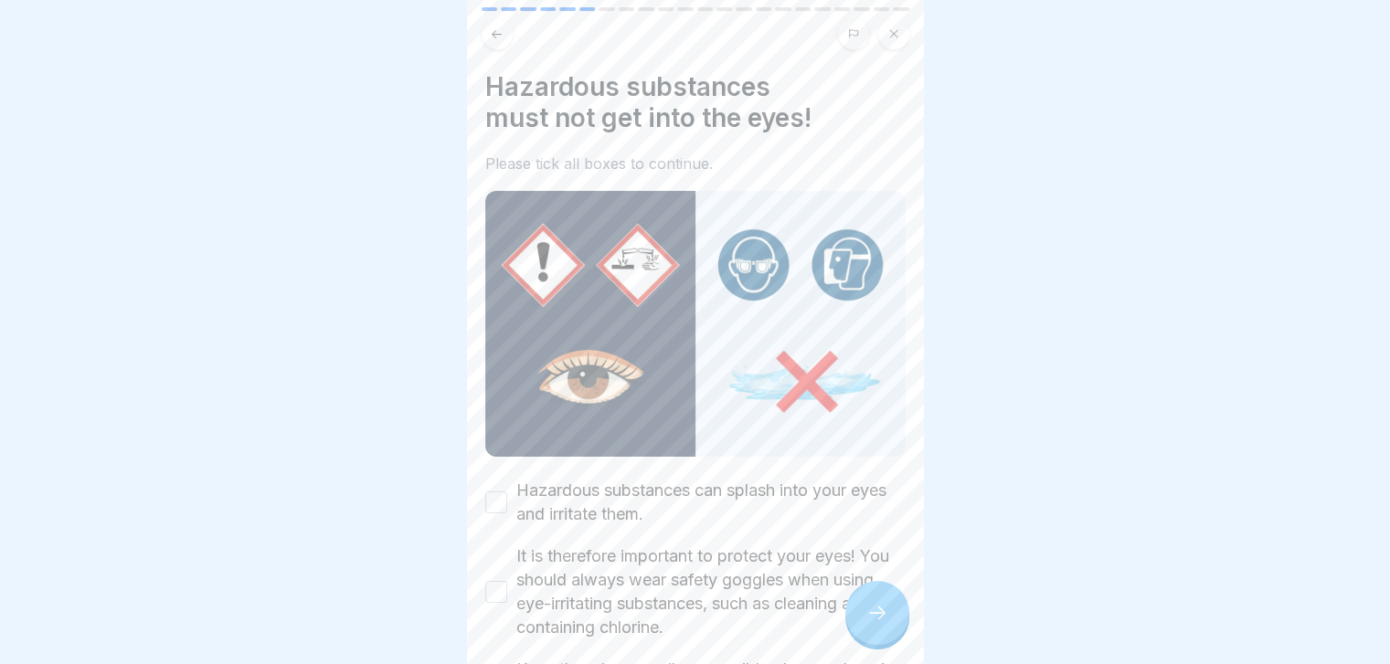
click at [736, 497] on label "Hazardous substances can splash into your eyes and irritate them." at bounding box center [710, 503] width 389 height 48
click at [507, 497] on button "Hazardous substances can splash into your eyes and irritate them." at bounding box center [496, 503] width 22 height 22
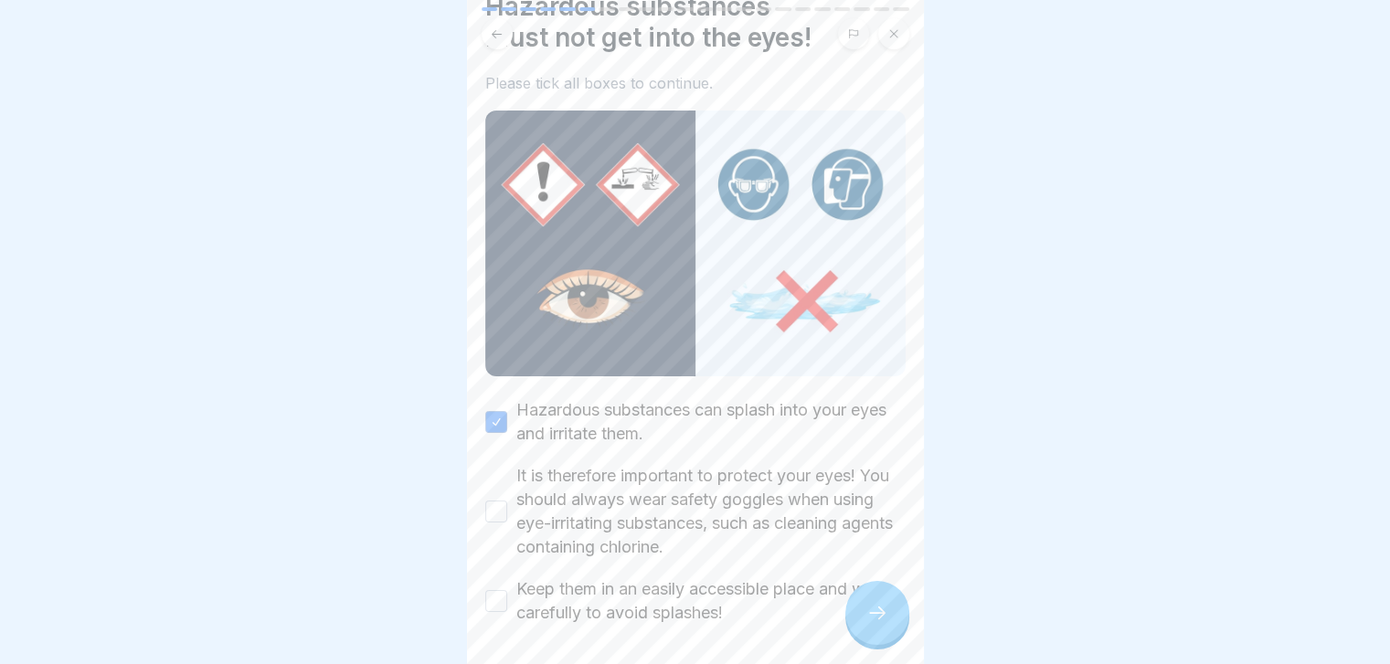
scroll to position [88, 0]
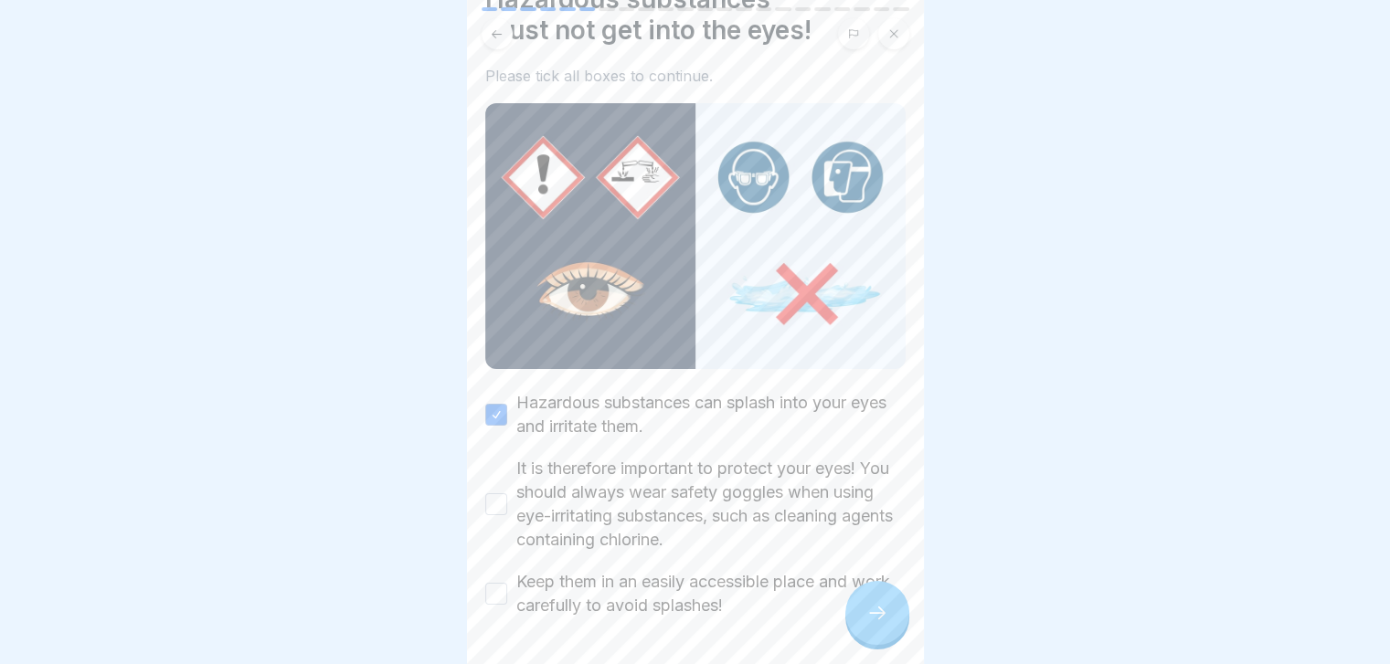
click at [736, 497] on label "It is therefore important to protect your eyes! You should always wear safety g…" at bounding box center [710, 504] width 389 height 95
click at [507, 497] on button "It is therefore important to protect your eyes! You should always wear safety g…" at bounding box center [496, 504] width 22 height 22
click at [698, 573] on label "Keep them in an easily accessible place and work carefully to avoid splashes!" at bounding box center [710, 594] width 389 height 48
click at [507, 583] on button "Keep them in an easily accessible place and work carefully to avoid splashes!" at bounding box center [496, 594] width 22 height 22
click at [873, 624] on icon at bounding box center [877, 613] width 22 height 22
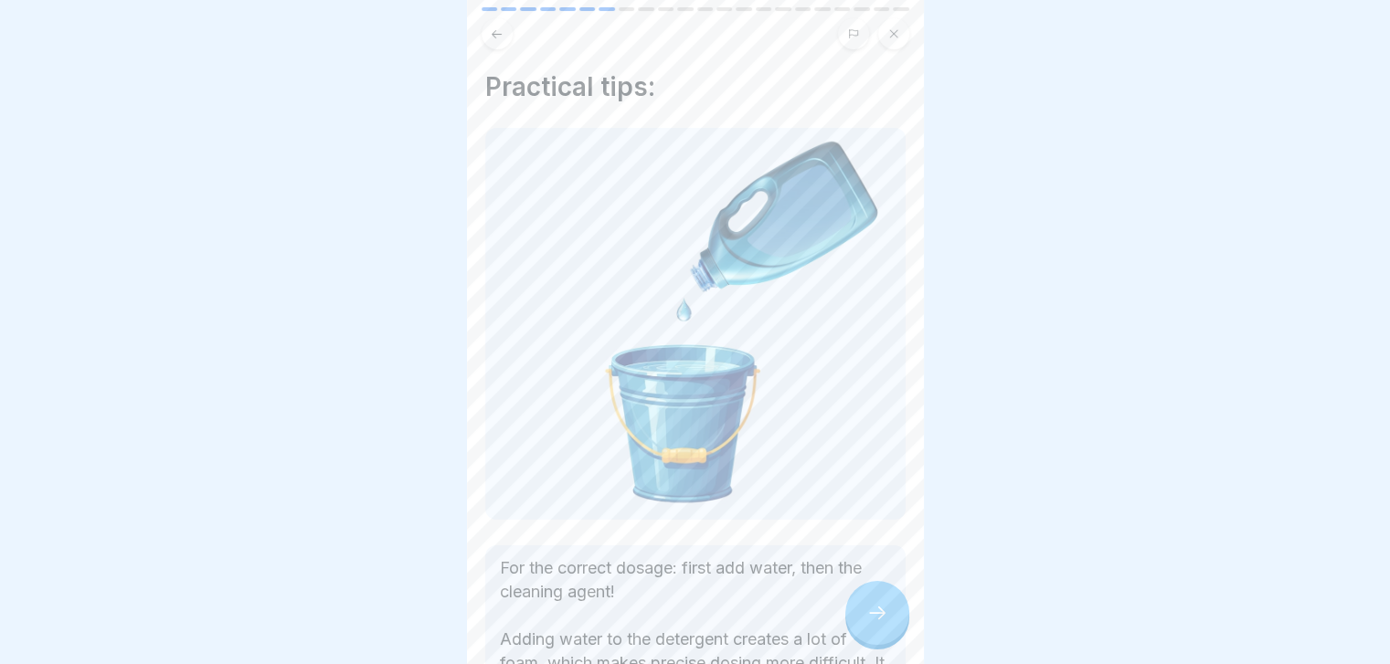
click at [873, 624] on icon at bounding box center [877, 613] width 22 height 22
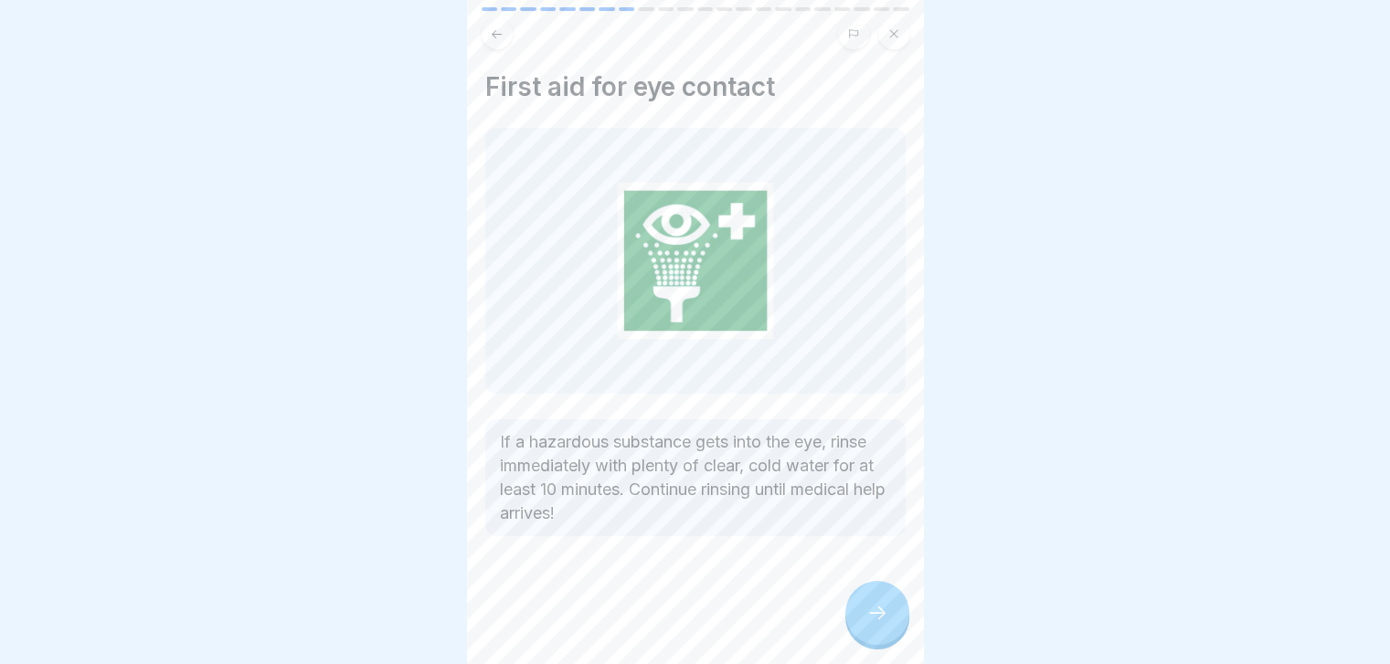
click at [873, 624] on icon at bounding box center [877, 613] width 22 height 22
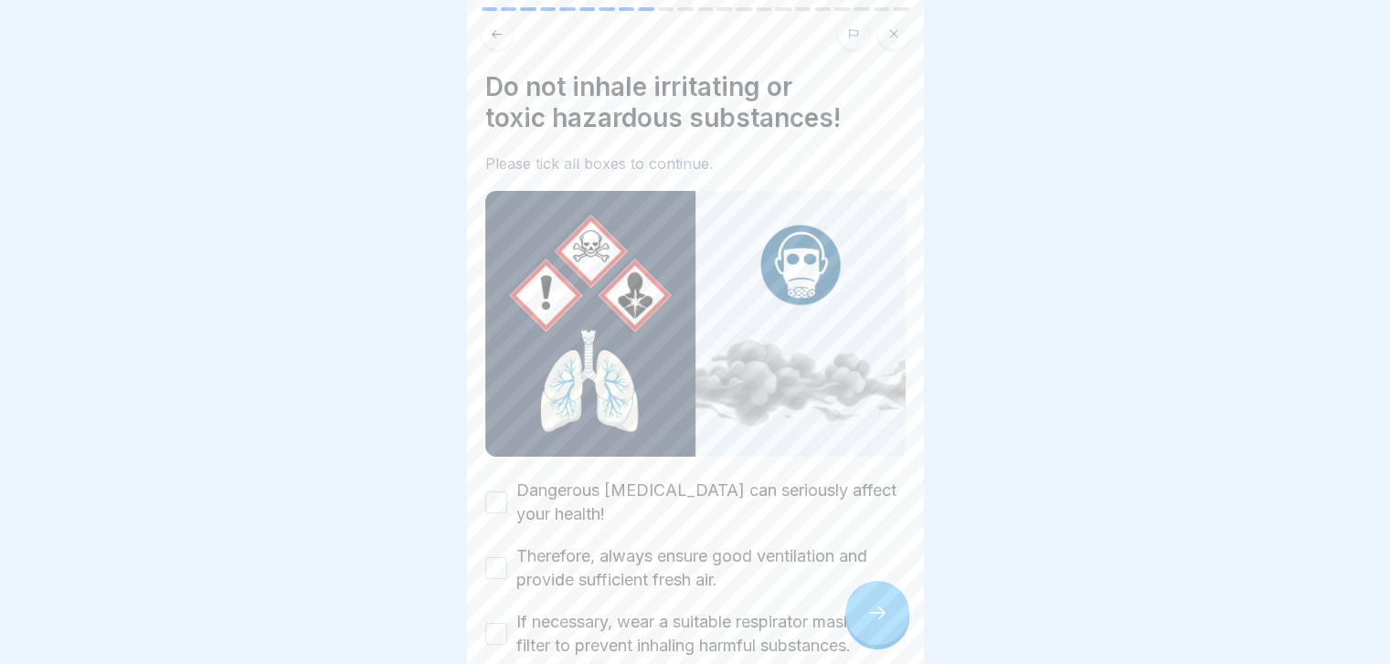
click at [797, 479] on label "Dangerous vapours can seriously affect your health!" at bounding box center [710, 503] width 389 height 48
click at [507, 492] on button "Dangerous vapours can seriously affect your health!" at bounding box center [496, 503] width 22 height 22
click at [753, 551] on label "Therefore, always ensure good ventilation and provide sufficient fresh air." at bounding box center [710, 569] width 389 height 48
click at [507, 557] on button "Therefore, always ensure good ventilation and provide sufficient fresh air." at bounding box center [496, 568] width 22 height 22
click at [704, 624] on label "If necessary, wear a suitable respirator mask with a filter to prevent inhaling…" at bounding box center [710, 634] width 389 height 48
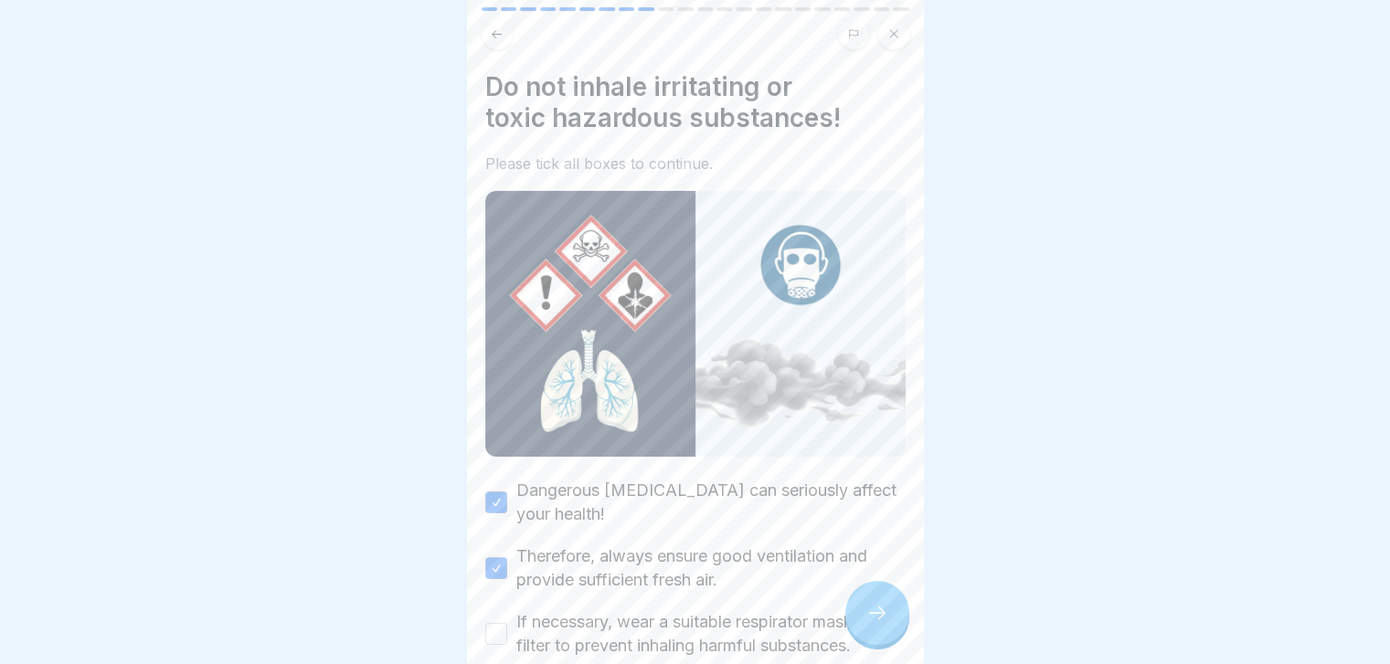
click at [507, 624] on button "If necessary, wear a suitable respirator mask with a filter to prevent inhaling…" at bounding box center [496, 634] width 22 height 22
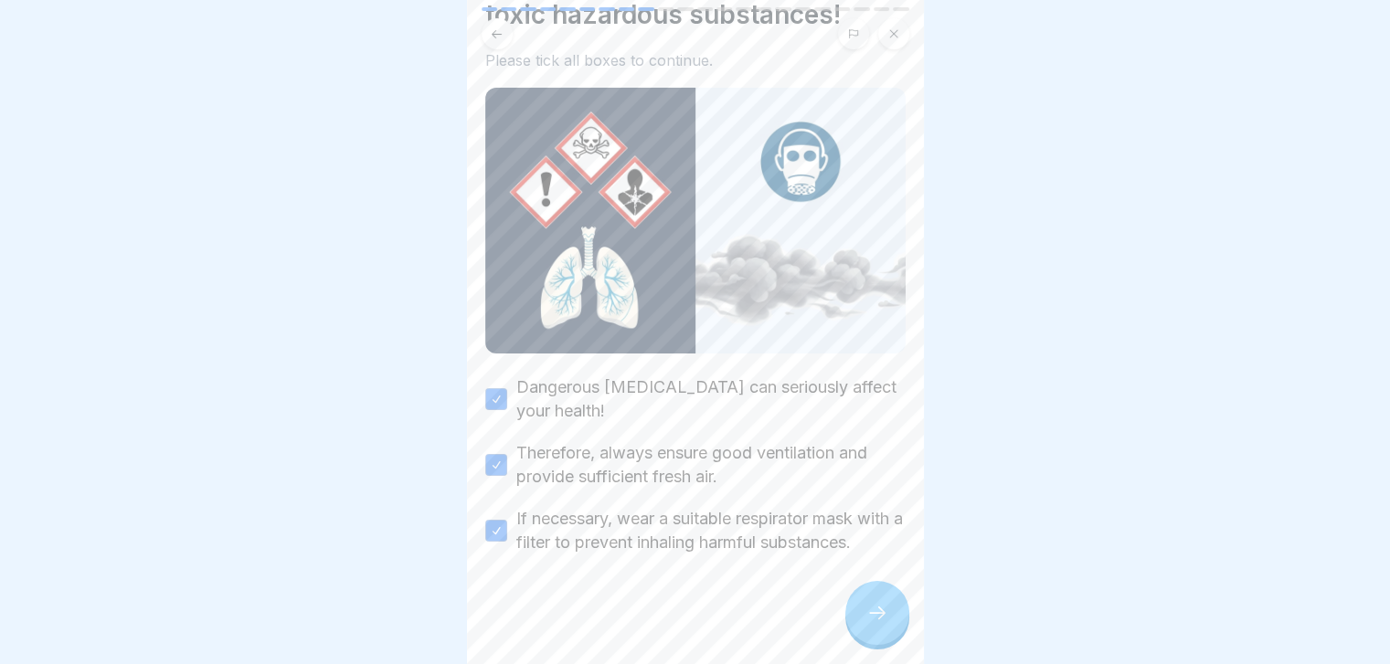
click at [862, 642] on div at bounding box center [877, 613] width 64 height 64
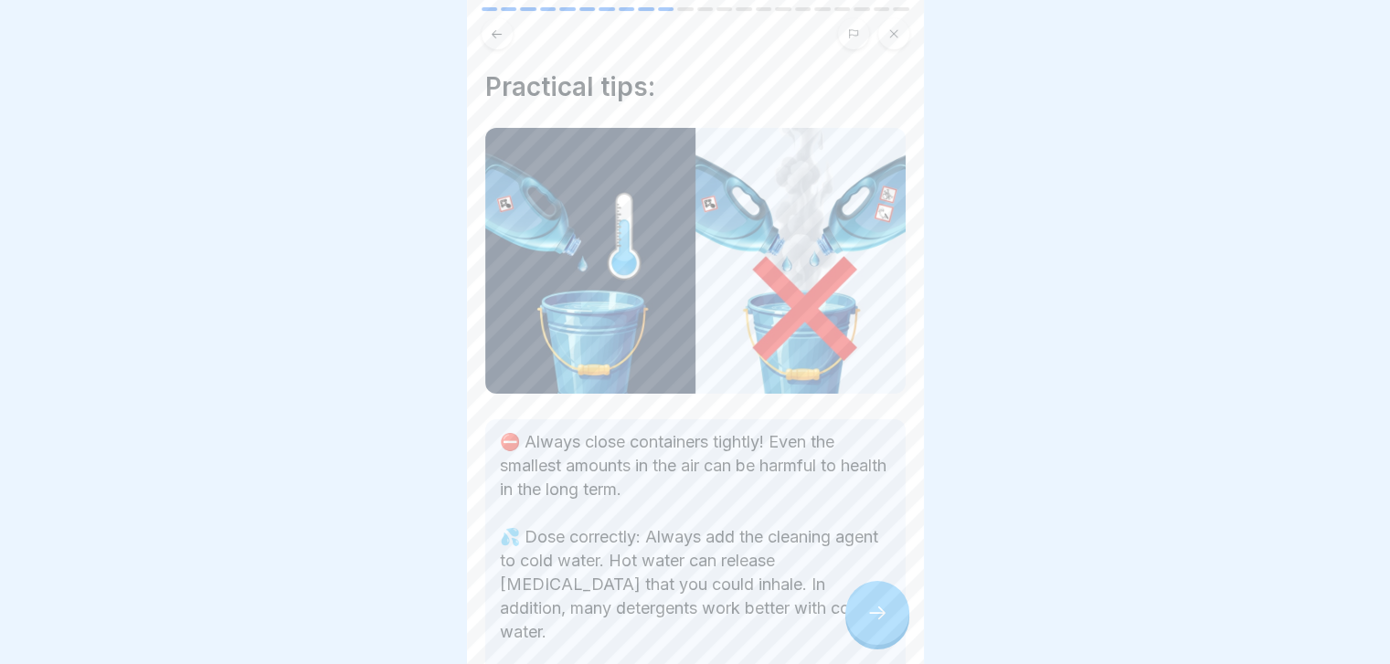
click at [862, 642] on div at bounding box center [877, 613] width 64 height 64
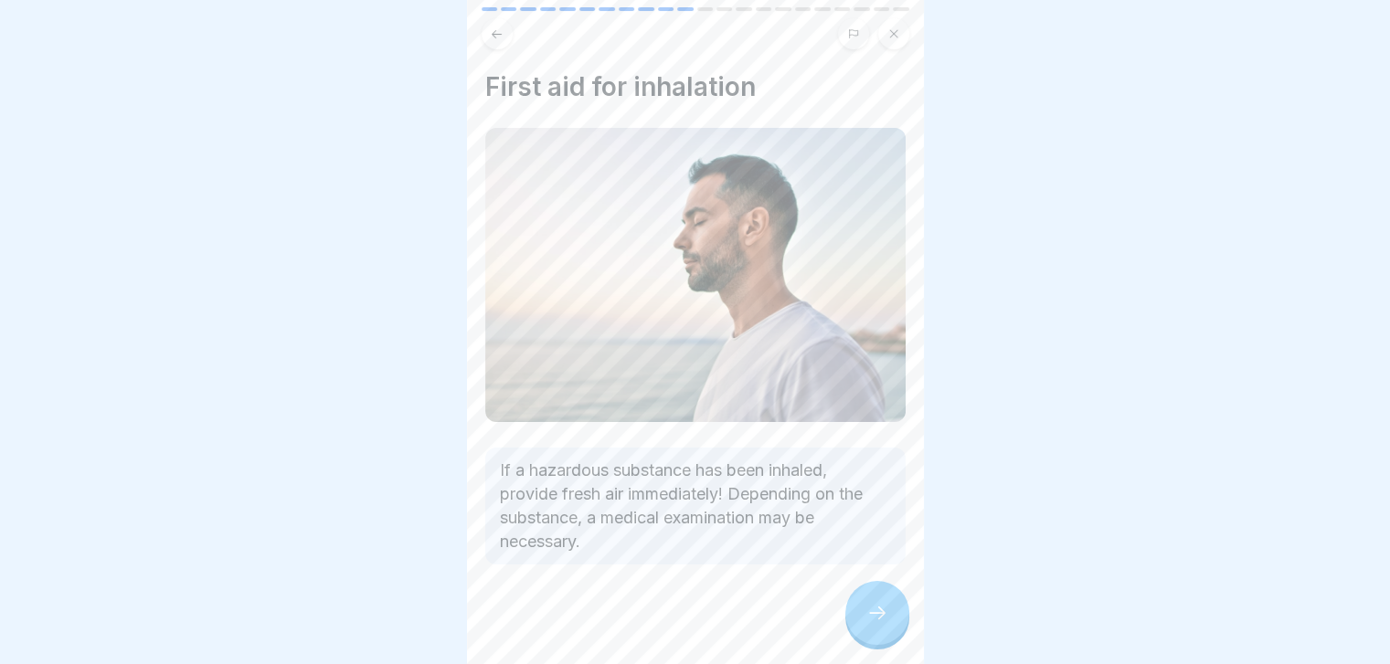
click at [862, 642] on div at bounding box center [877, 613] width 64 height 64
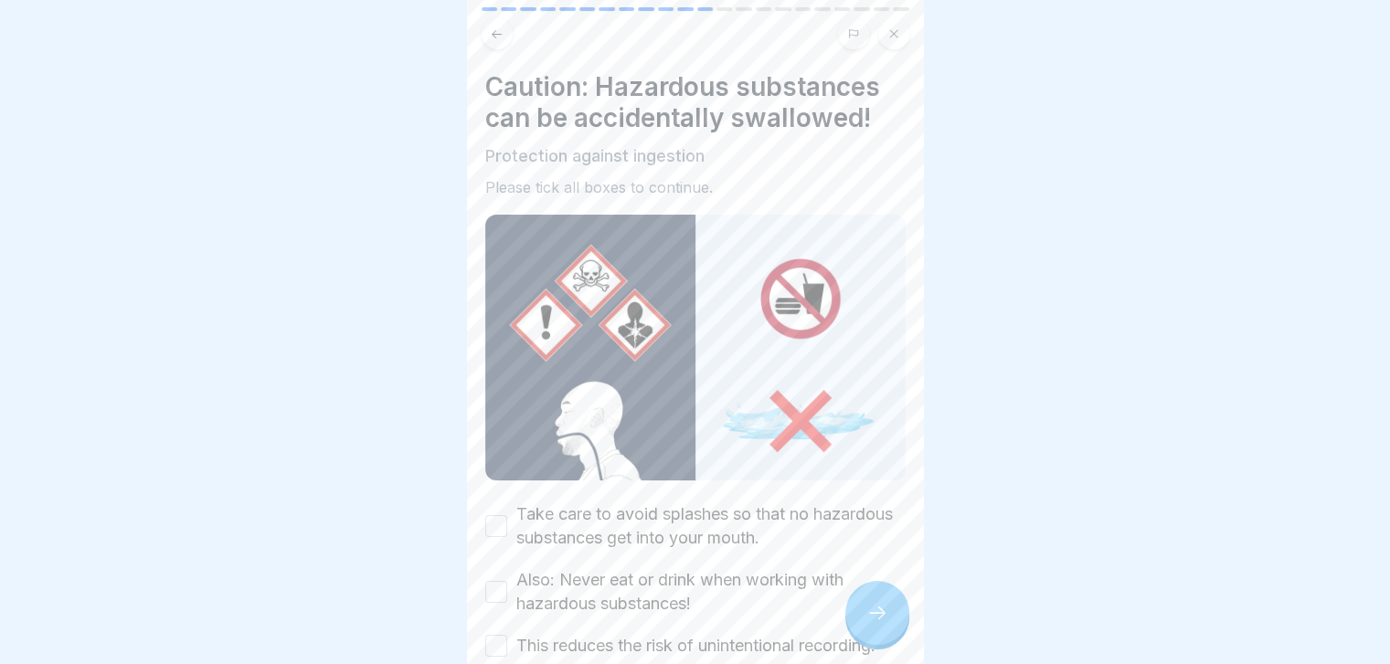
click at [862, 642] on div at bounding box center [877, 613] width 64 height 64
click at [796, 503] on label "Take care to avoid splashes so that no hazardous substances get into your mouth." at bounding box center [710, 527] width 389 height 48
click at [507, 515] on button "Take care to avoid splashes so that no hazardous substances get into your mouth." at bounding box center [496, 526] width 22 height 22
click at [712, 568] on label "Also: Never eat or drink when working with hazardous substances!" at bounding box center [710, 592] width 389 height 48
click at [507, 581] on button "Also: Never eat or drink when working with hazardous substances!" at bounding box center [496, 592] width 22 height 22
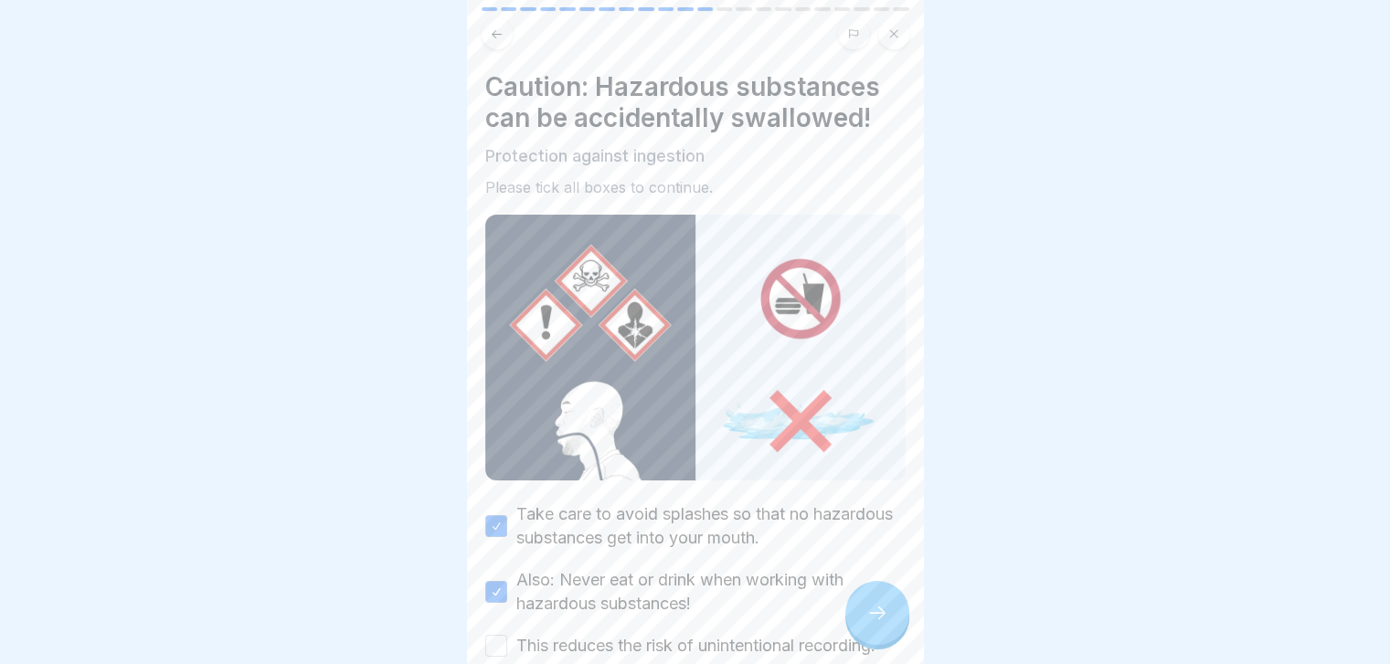
click at [673, 634] on label "This reduces the risk of unintentional recording." at bounding box center [695, 646] width 359 height 24
click at [507, 635] on button "This reduces the risk of unintentional recording." at bounding box center [496, 646] width 22 height 22
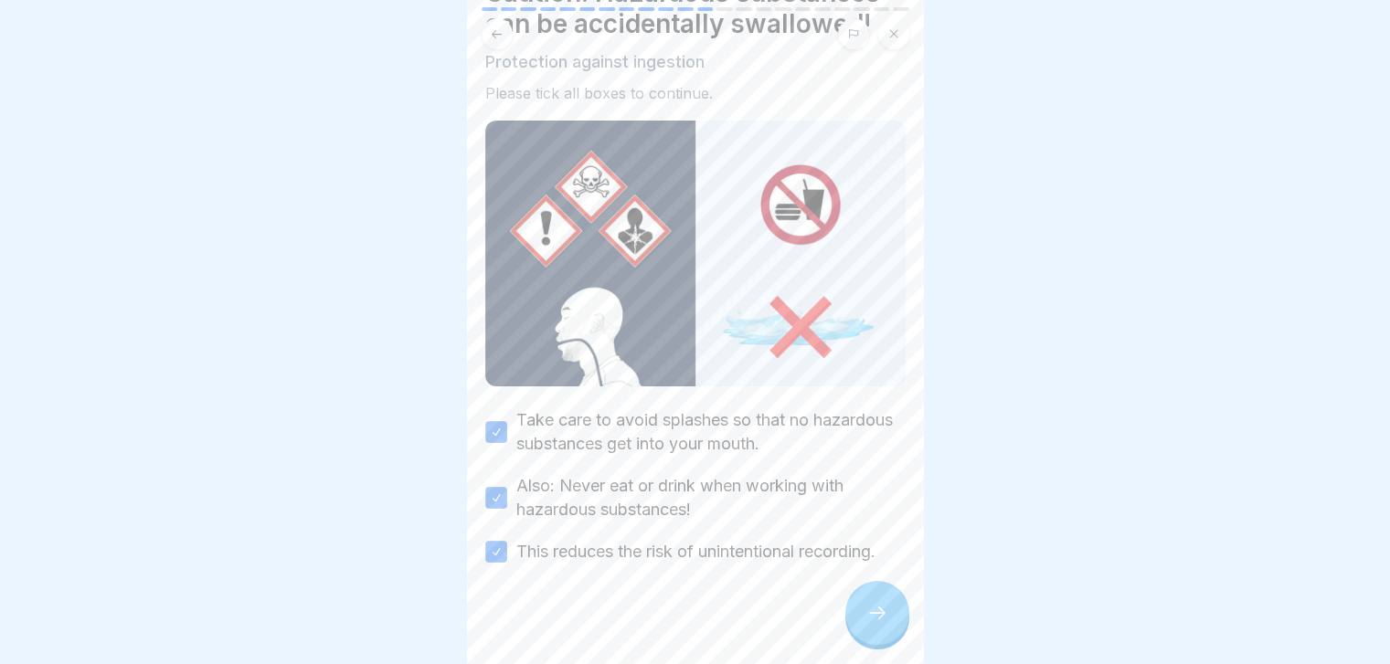
click at [886, 639] on div at bounding box center [877, 613] width 64 height 64
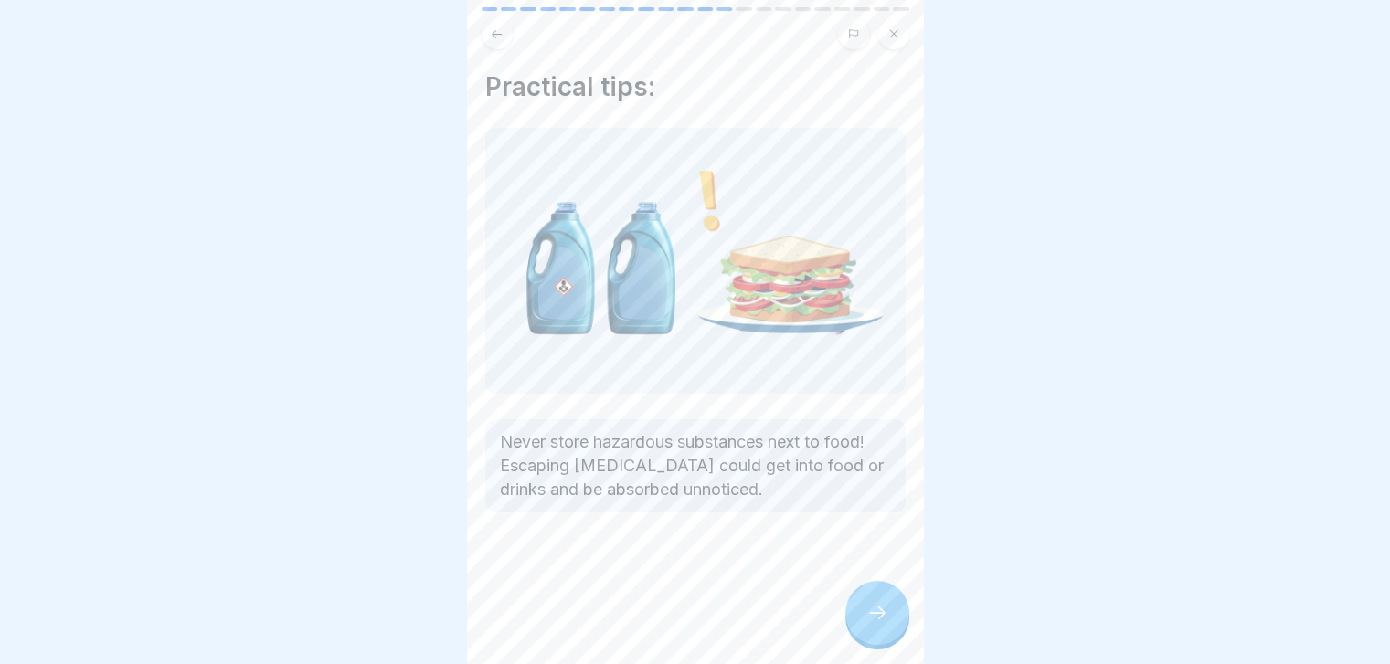
click at [886, 639] on div at bounding box center [877, 613] width 64 height 64
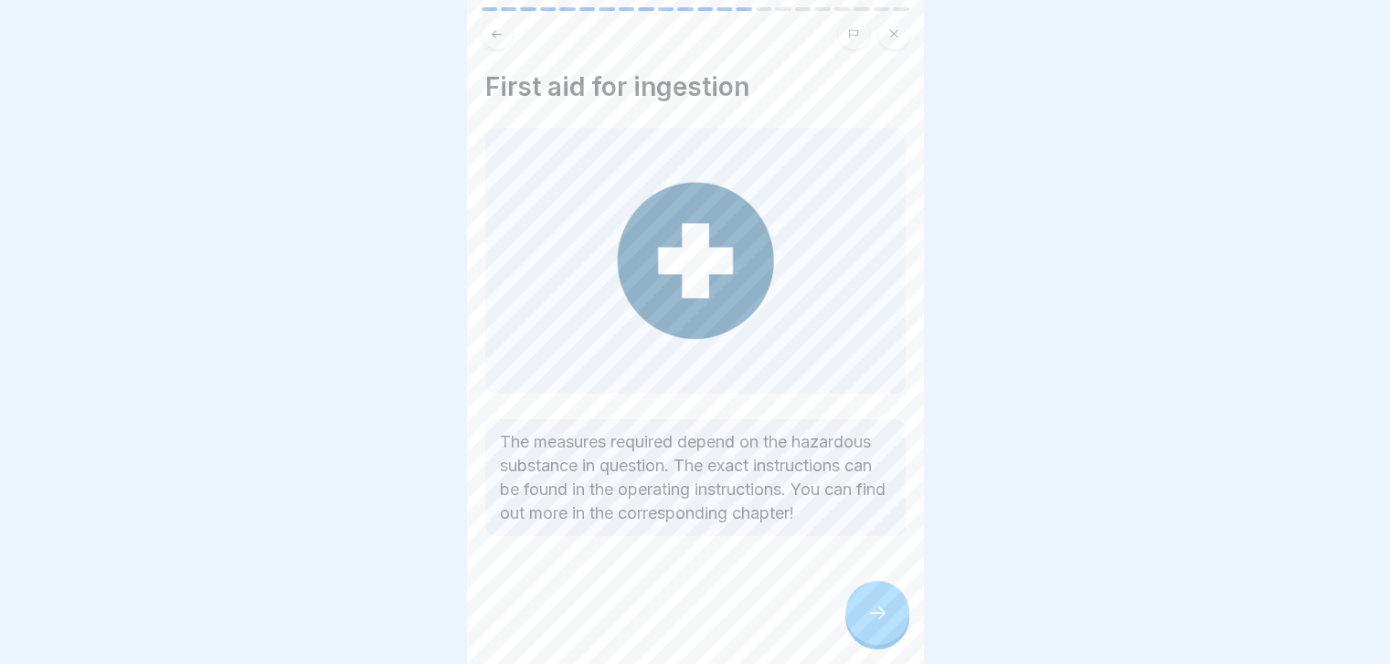
click at [886, 639] on div at bounding box center [877, 613] width 64 height 64
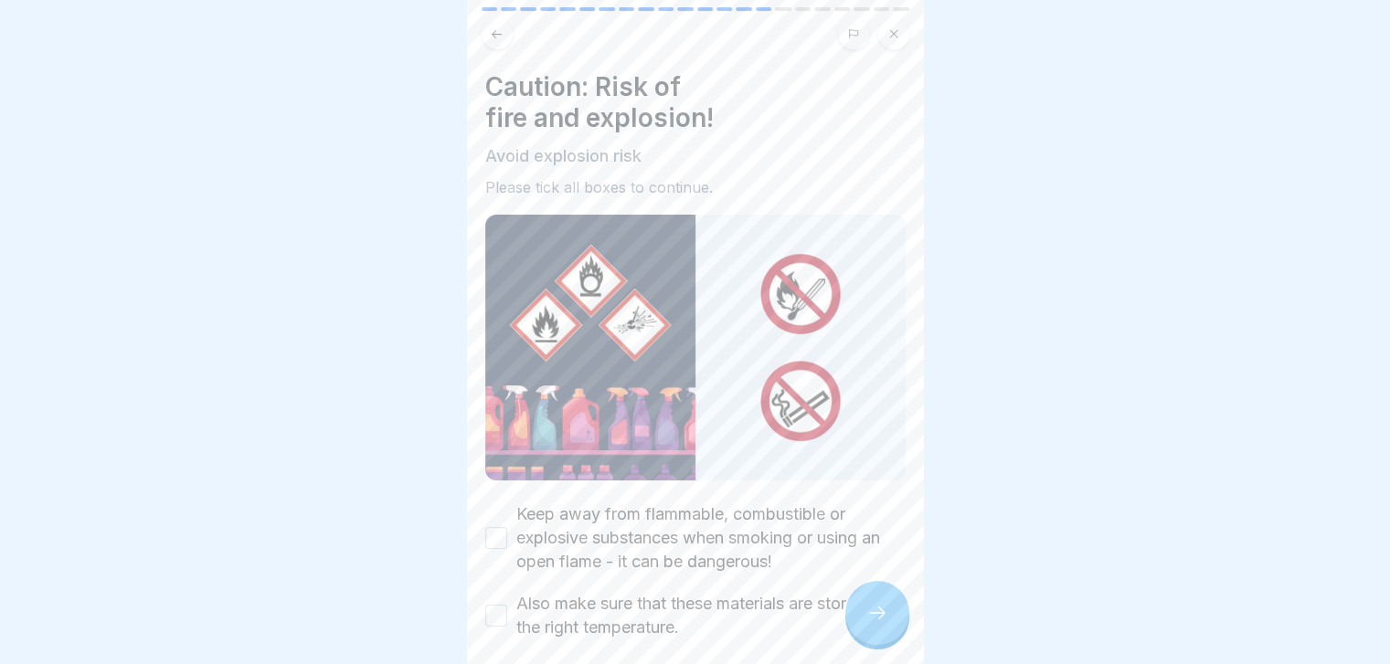
click at [779, 521] on label "Keep away from flammable, combustible or explosive substances when smoking or u…" at bounding box center [710, 538] width 389 height 71
click at [507, 527] on button "Keep away from flammable, combustible or explosive substances when smoking or u…" at bounding box center [496, 538] width 22 height 22
click at [704, 595] on label "Also make sure that these materials are stored at the right temperature." at bounding box center [710, 616] width 389 height 48
click at [507, 605] on button "Also make sure that these materials are stored at the right temperature." at bounding box center [496, 616] width 22 height 22
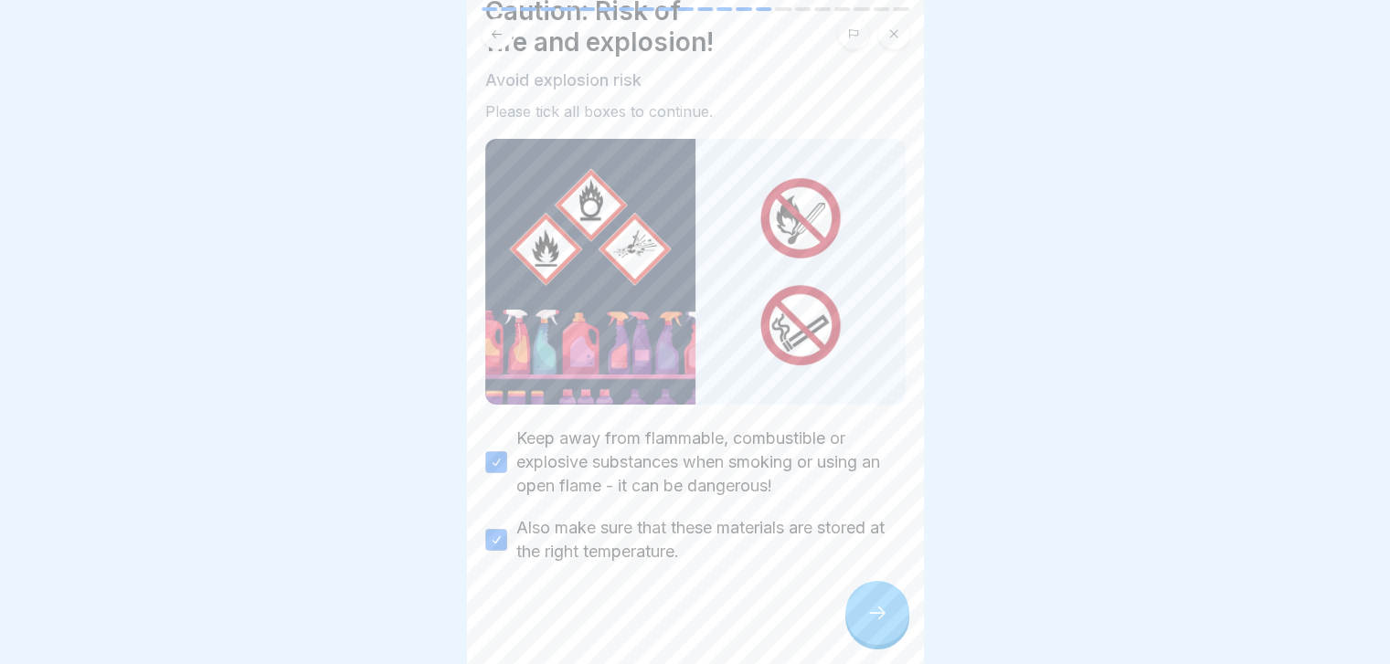
click at [892, 631] on div at bounding box center [877, 613] width 64 height 64
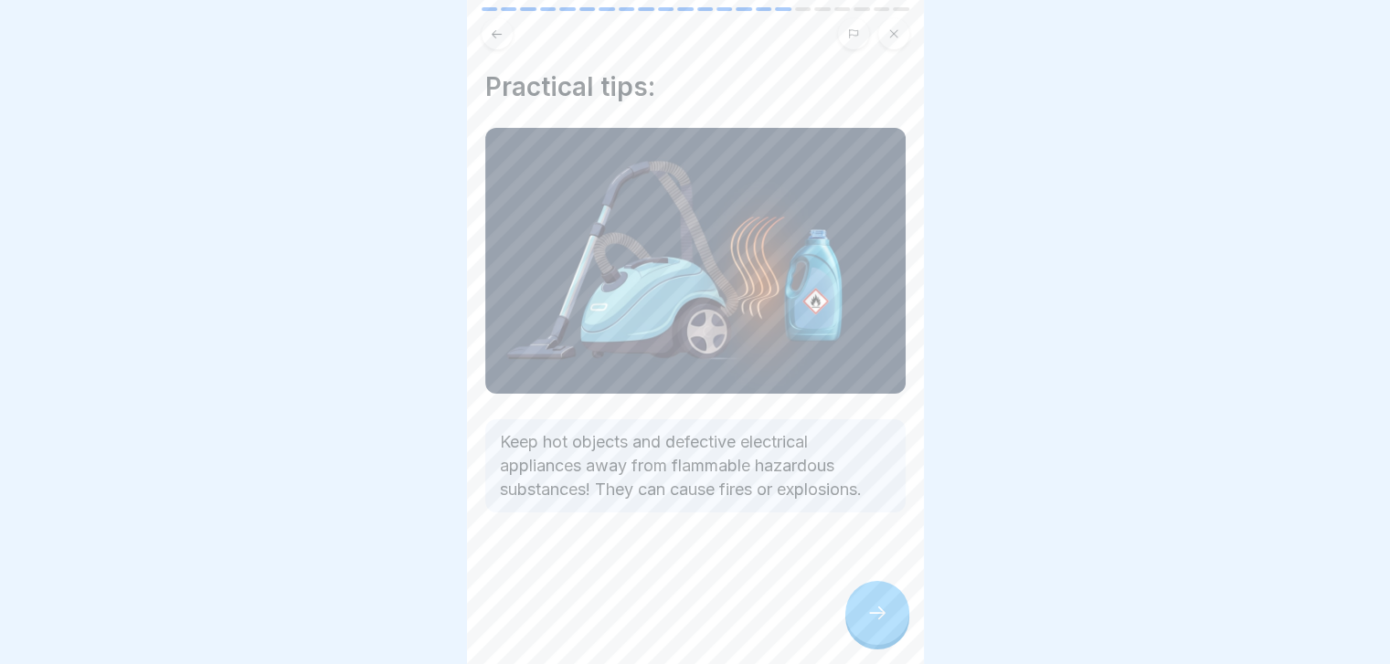
click at [892, 631] on div at bounding box center [877, 613] width 64 height 64
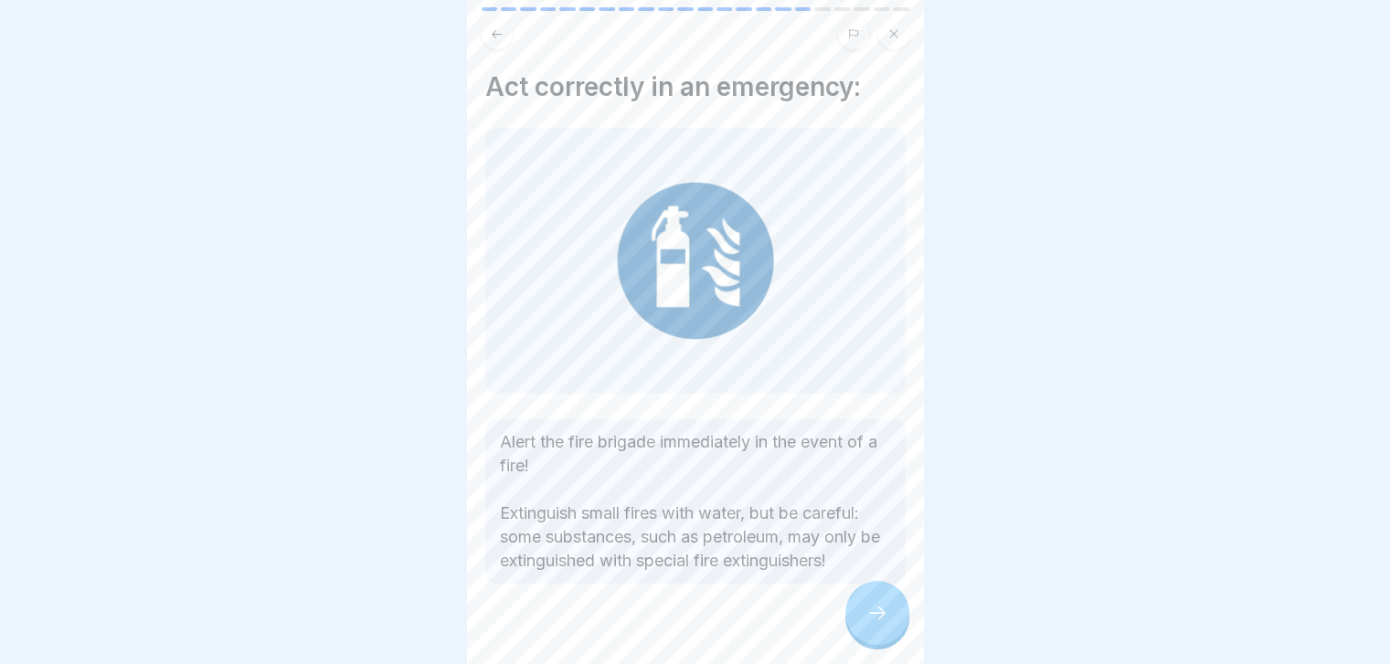
click at [892, 631] on div at bounding box center [877, 613] width 64 height 64
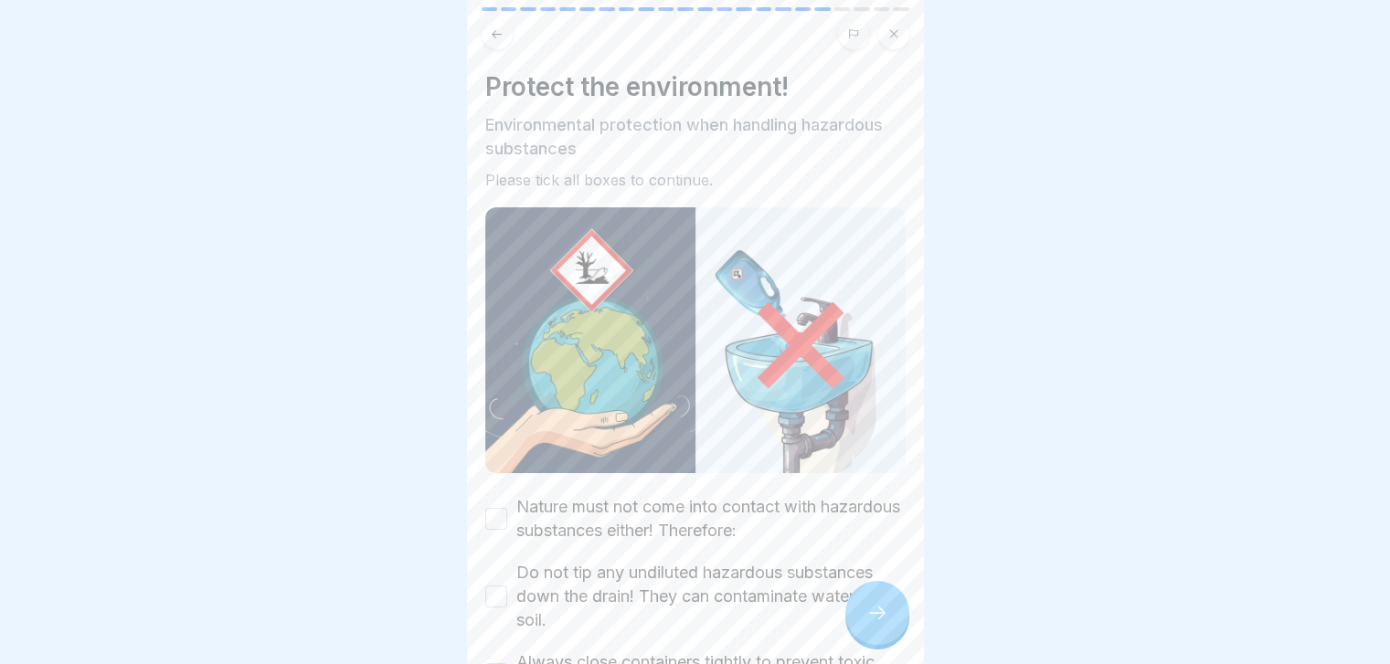
scroll to position [75, 0]
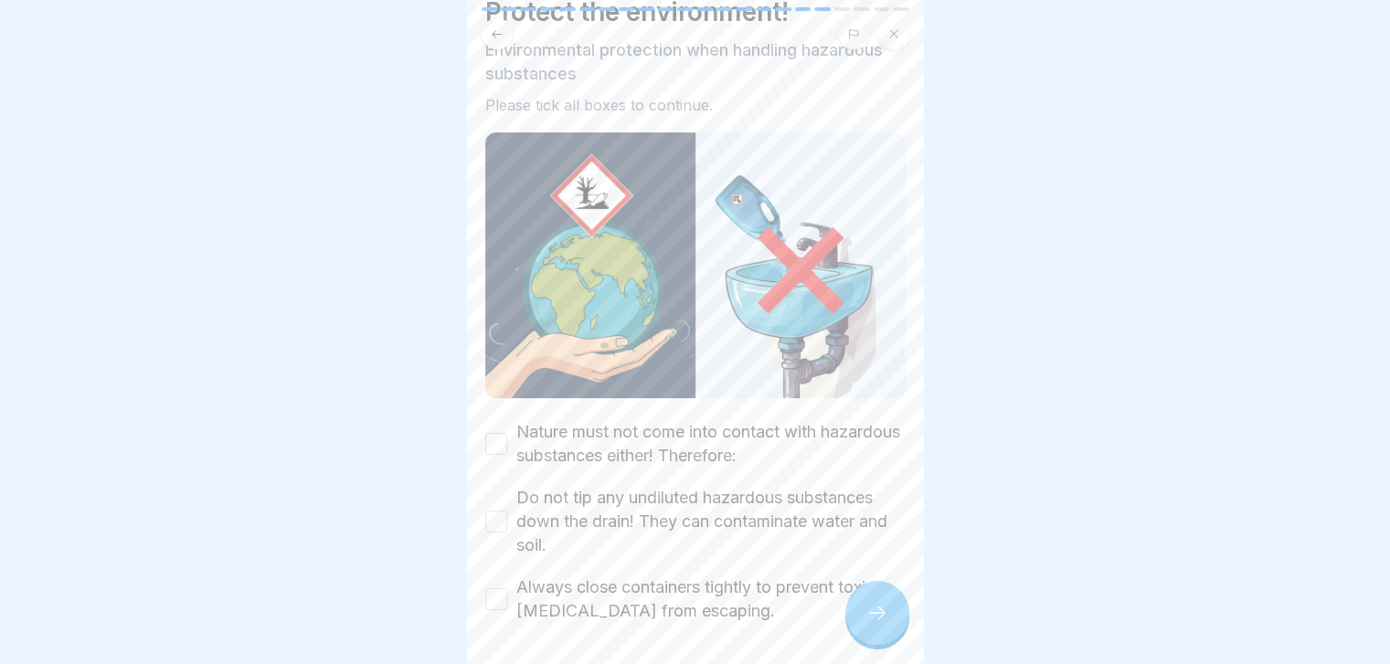
click at [801, 423] on label "Nature must not come into contact with hazardous substances either! Therefore:" at bounding box center [710, 444] width 389 height 48
click at [507, 433] on button "Nature must not come into contact with hazardous substances either! Therefore:" at bounding box center [496, 444] width 22 height 22
click at [778, 486] on label "Do not tip any undiluted hazardous substances down the drain! They can contamin…" at bounding box center [710, 521] width 389 height 71
click at [507, 511] on button "Do not tip any undiluted hazardous substances down the drain! They can contamin…" at bounding box center [496, 522] width 22 height 22
click at [747, 578] on label "Always close containers tightly to prevent toxic vapours from escaping." at bounding box center [710, 600] width 389 height 48
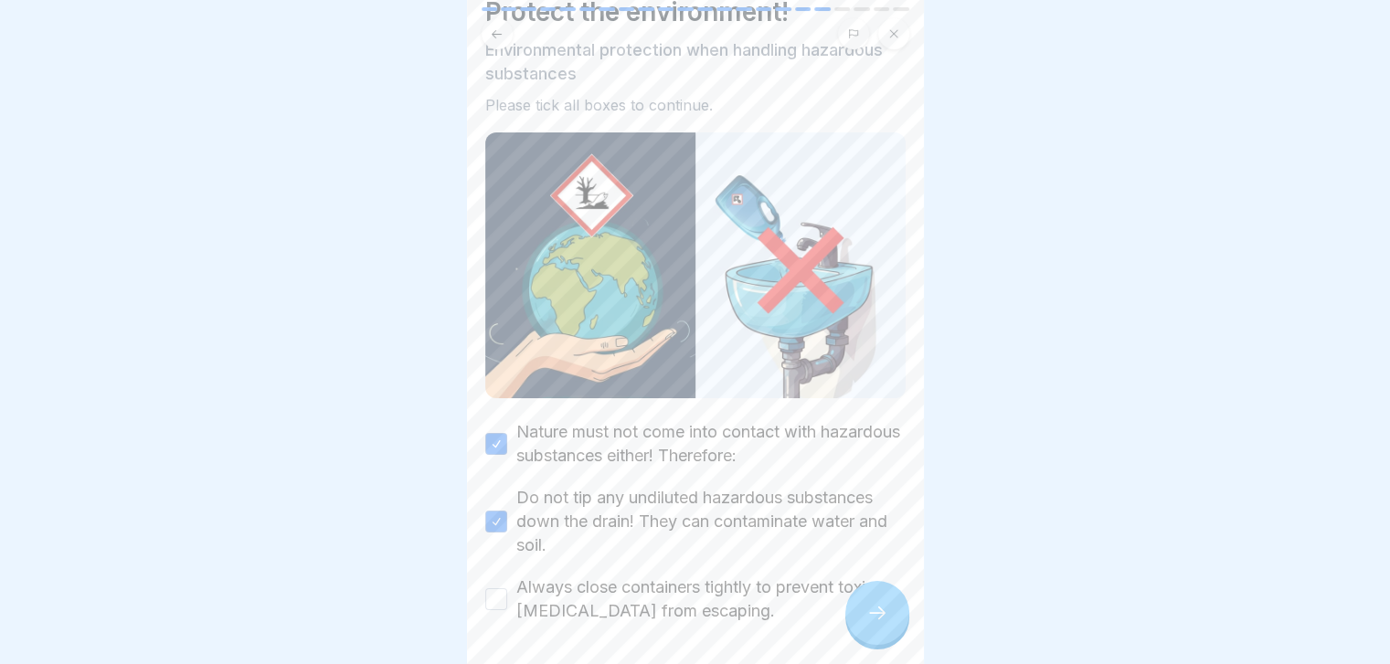
click at [507, 588] on button "Always close containers tightly to prevent toxic vapours from escaping." at bounding box center [496, 599] width 22 height 22
click at [892, 635] on div at bounding box center [877, 613] width 64 height 64
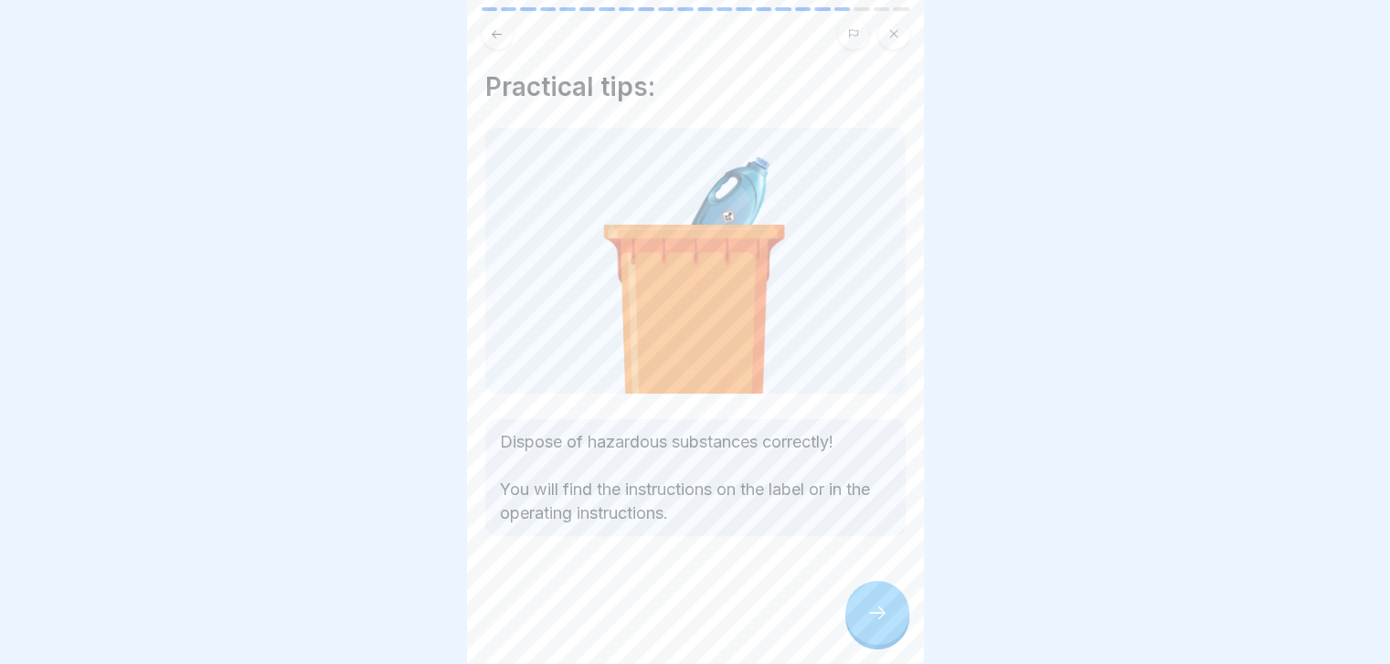
click at [892, 635] on div at bounding box center [877, 613] width 64 height 64
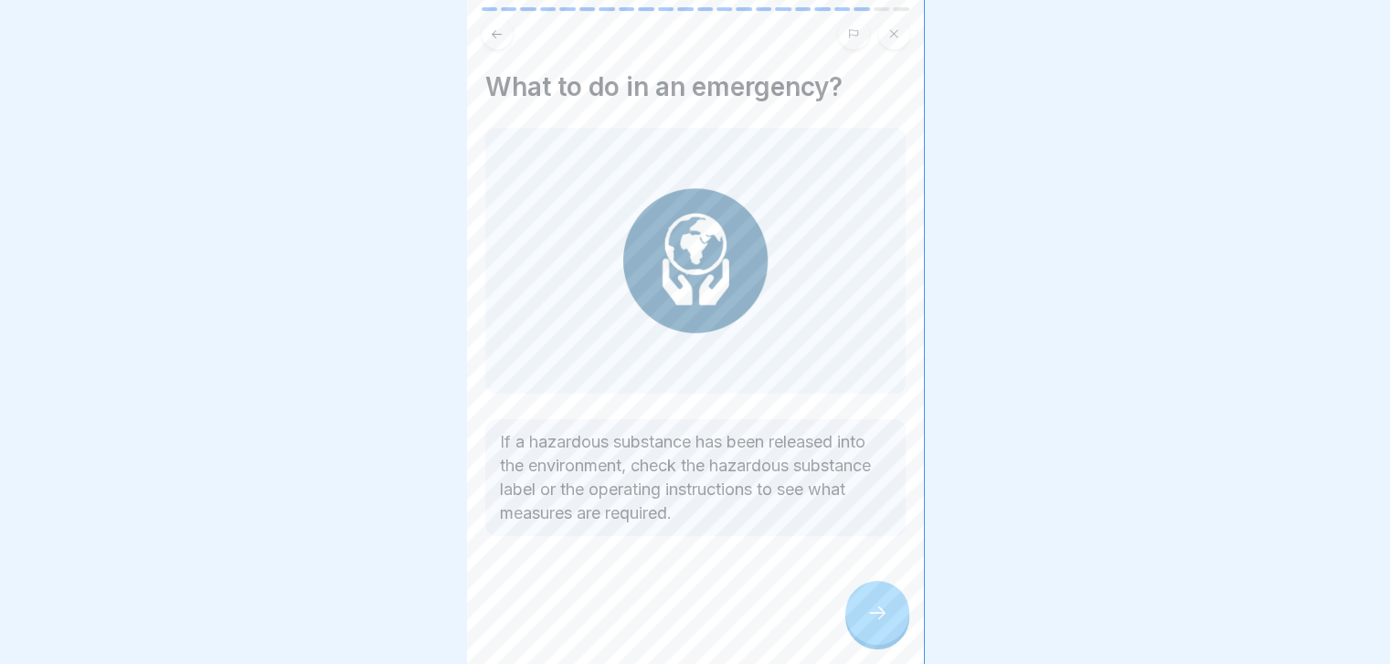
click at [892, 635] on div at bounding box center [877, 613] width 64 height 64
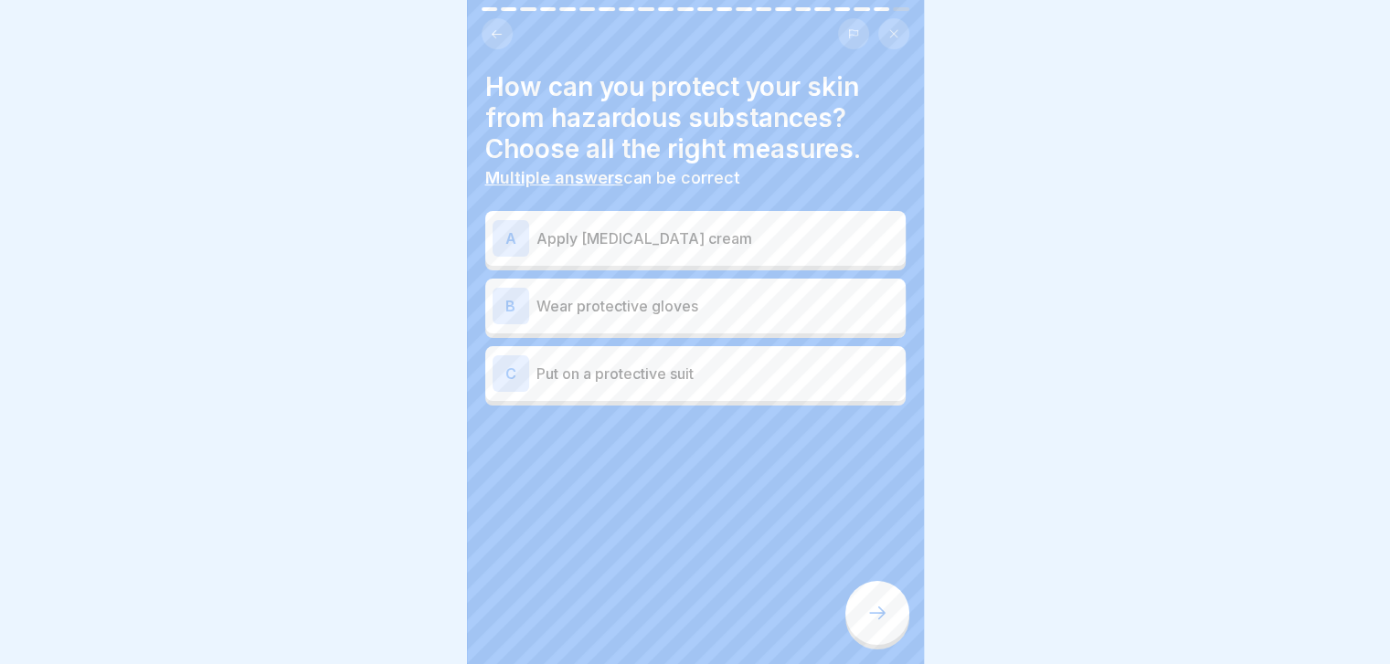
click at [778, 309] on p "Wear protective gloves" at bounding box center [717, 306] width 362 height 22
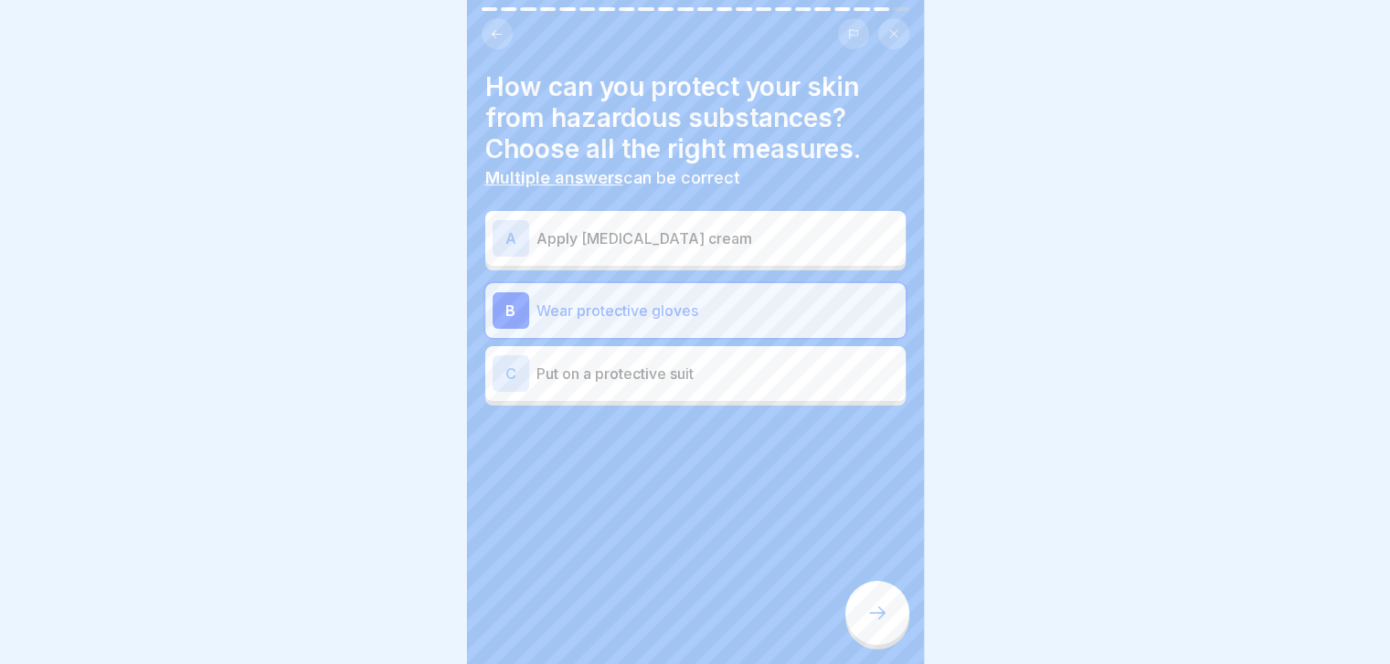
click at [883, 624] on icon at bounding box center [877, 613] width 22 height 22
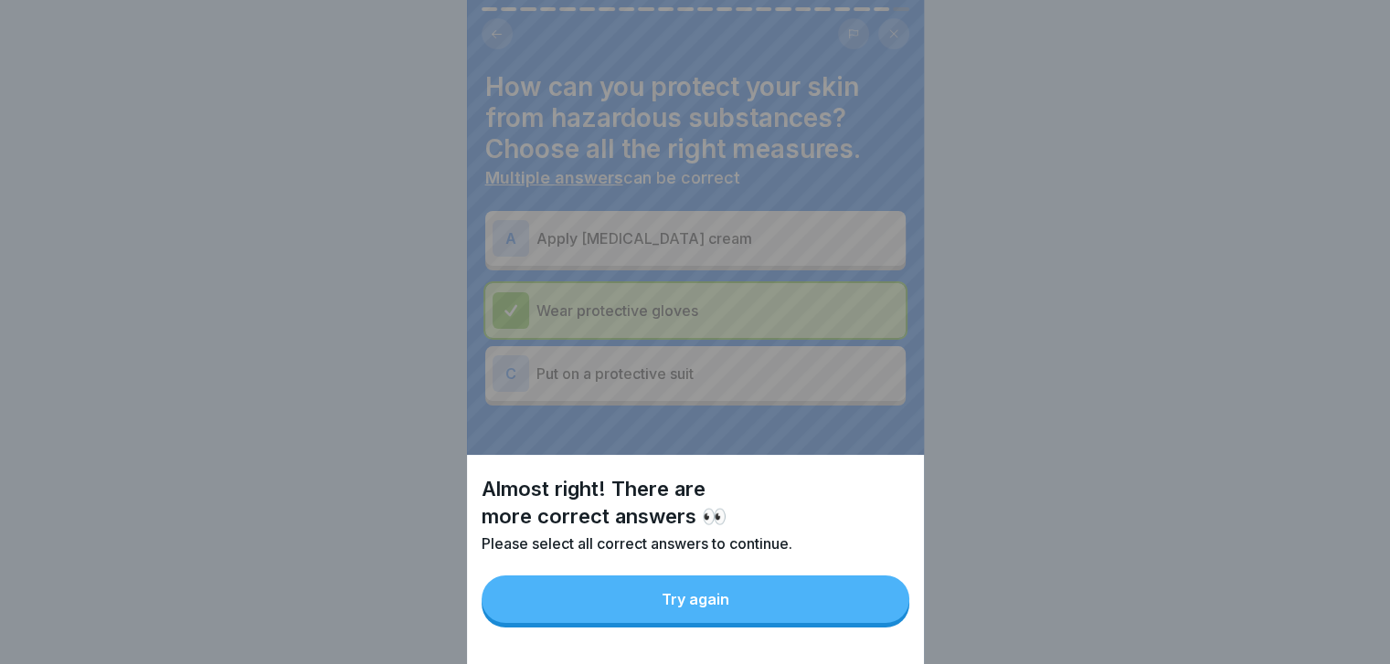
click at [883, 623] on button "Try again" at bounding box center [696, 600] width 428 height 48
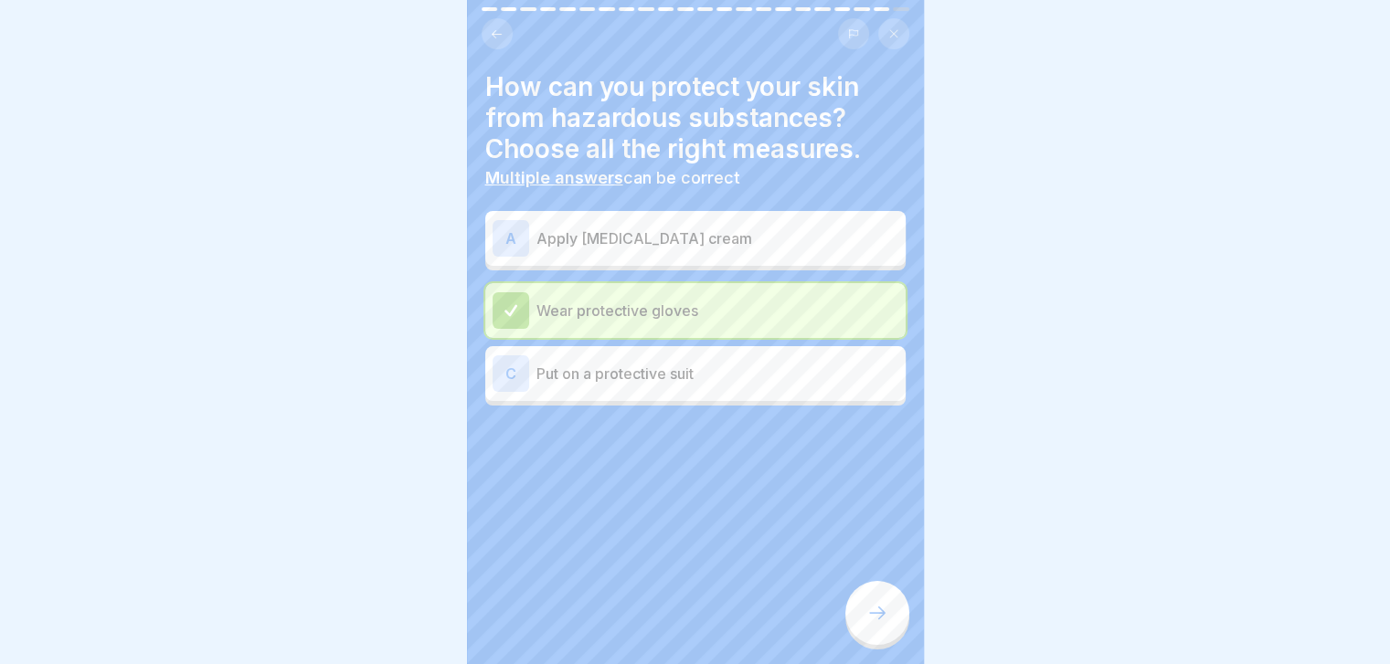
click at [883, 624] on icon at bounding box center [877, 613] width 22 height 22
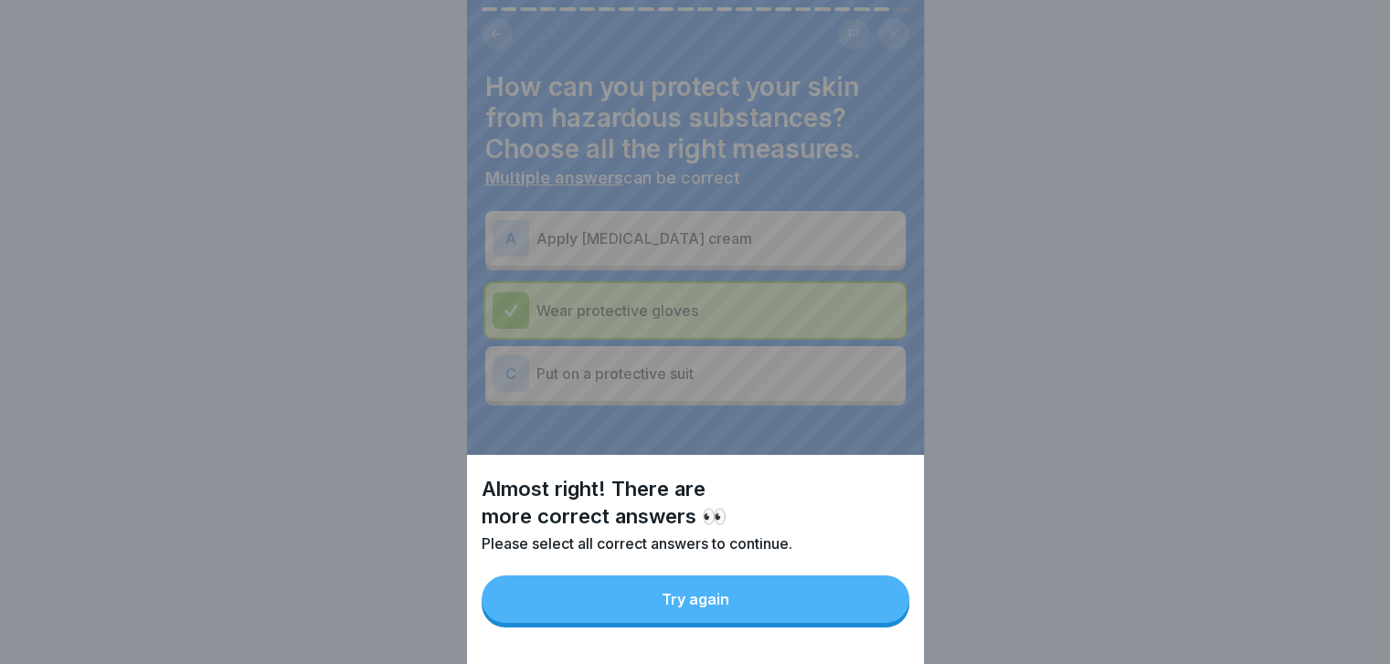
click at [883, 623] on button "Try again" at bounding box center [696, 600] width 428 height 48
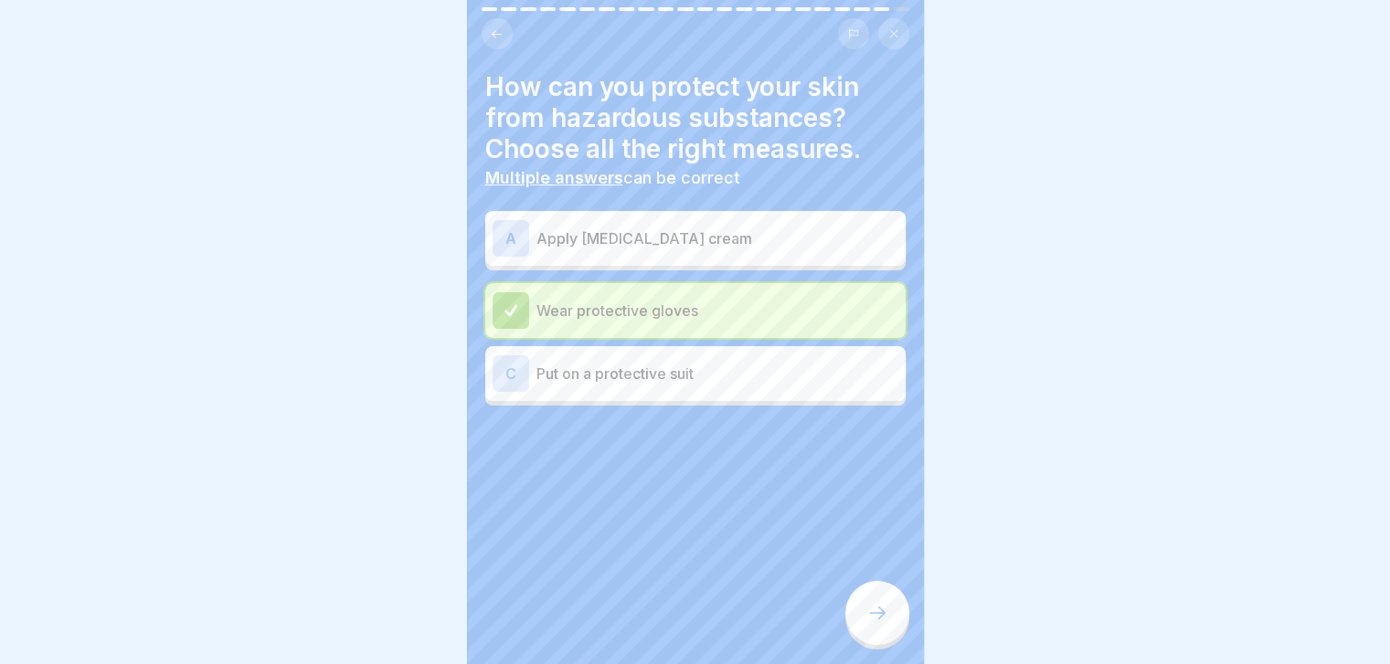
click at [822, 242] on p "Apply skin care cream" at bounding box center [717, 239] width 362 height 22
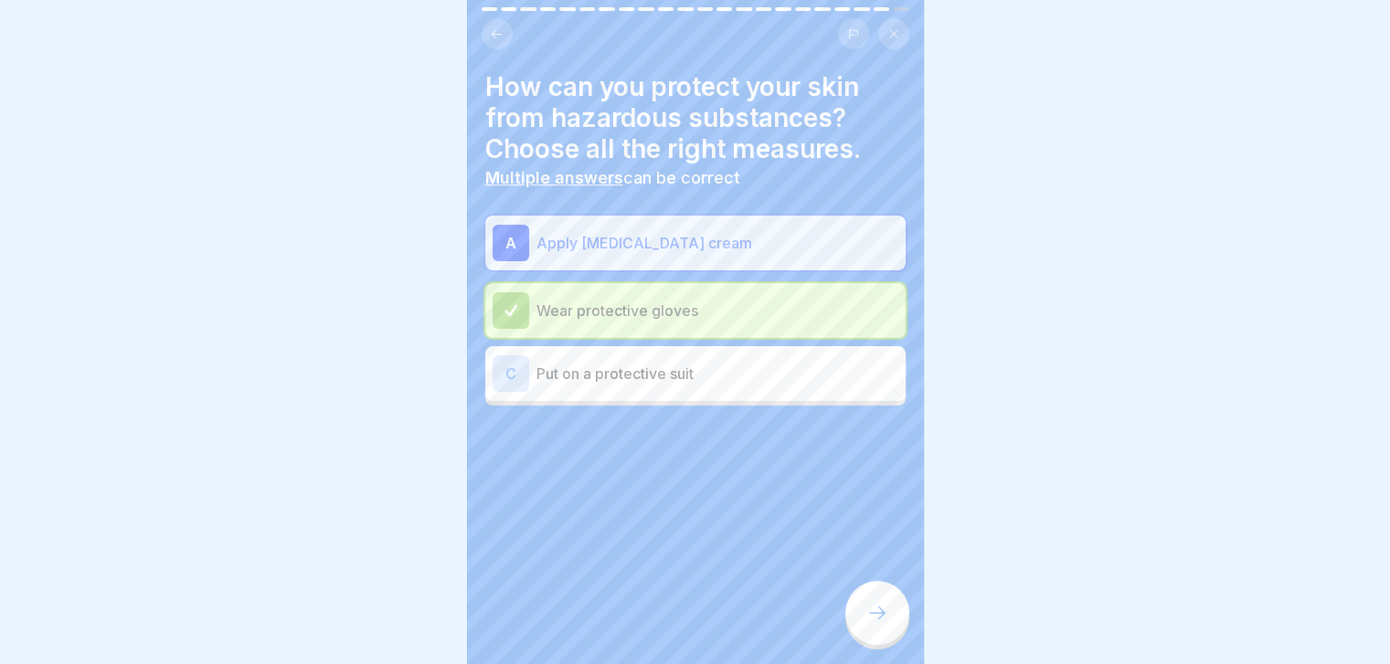
click at [766, 369] on p "Put on a protective suit" at bounding box center [717, 374] width 362 height 22
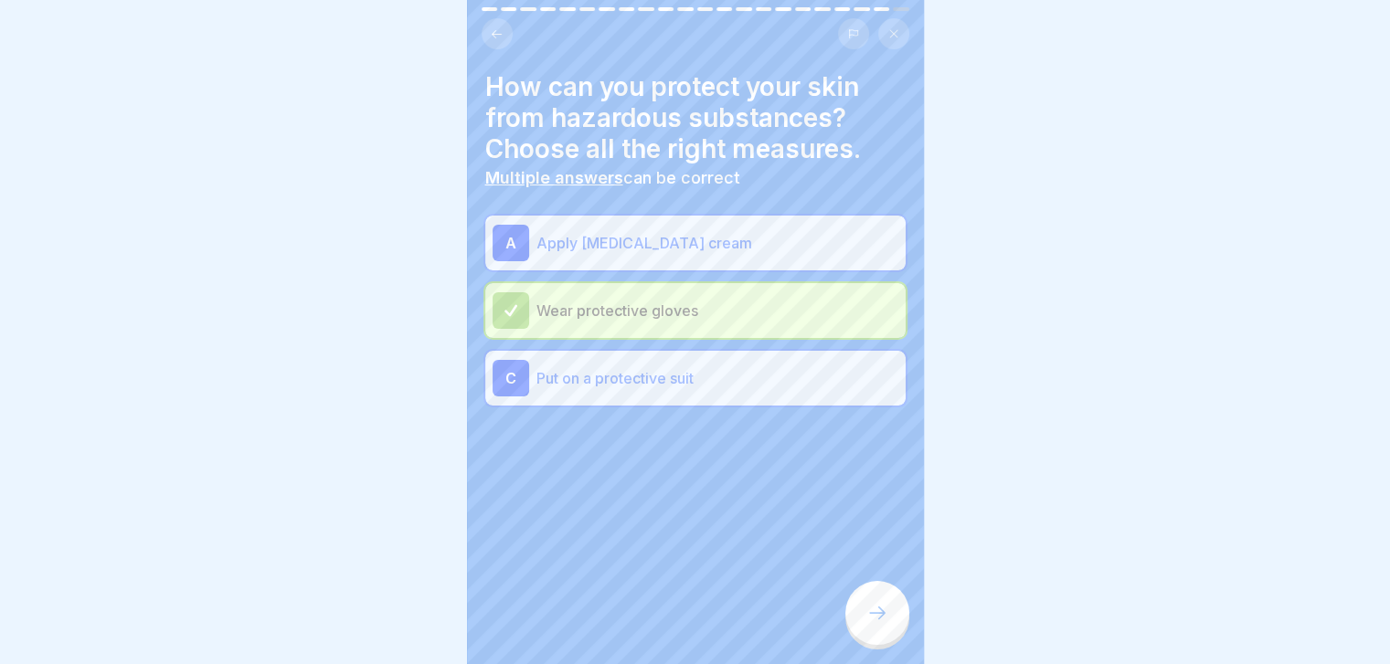
click at [874, 624] on icon at bounding box center [877, 613] width 22 height 22
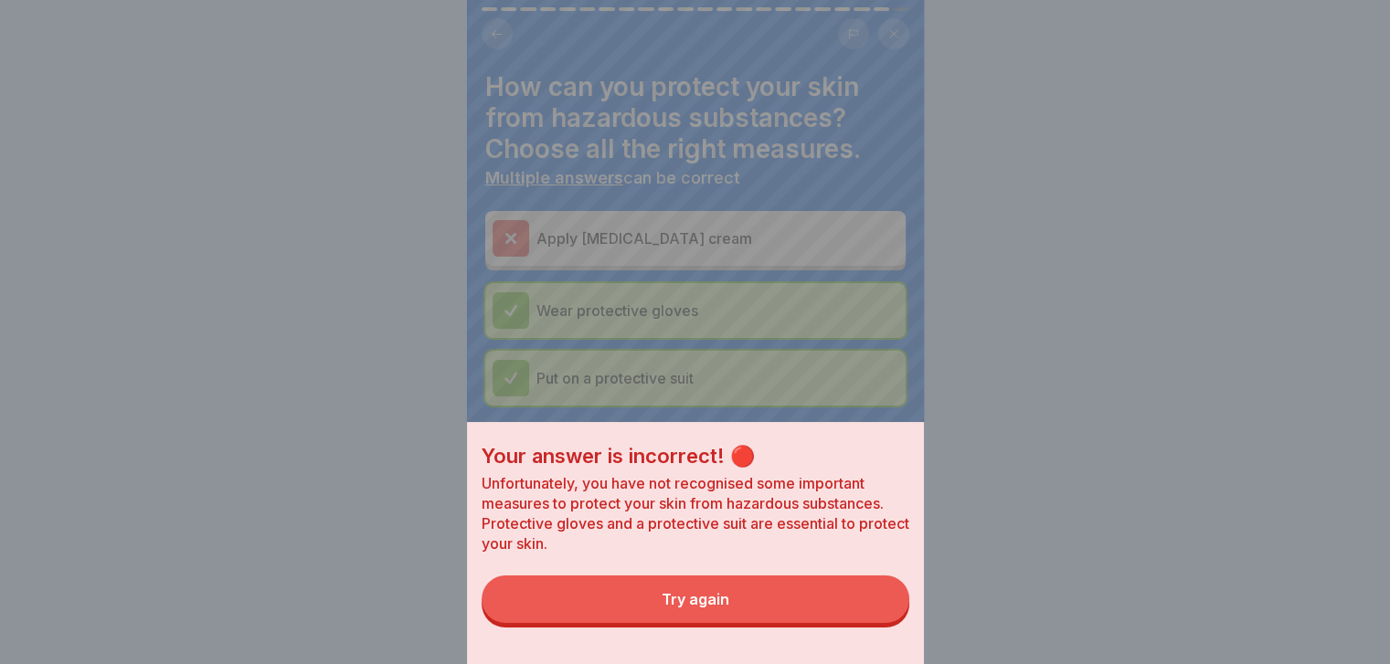
click at [874, 623] on button "Try again" at bounding box center [696, 600] width 428 height 48
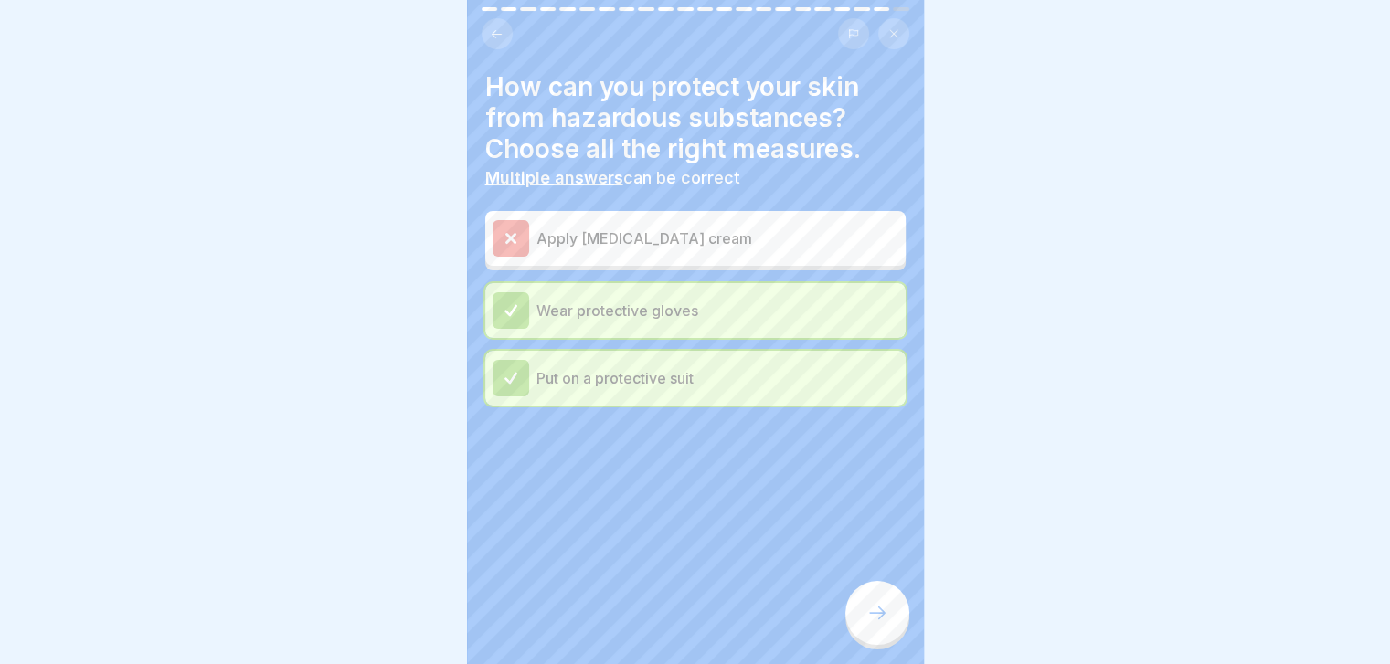
click at [874, 624] on icon at bounding box center [877, 613] width 22 height 22
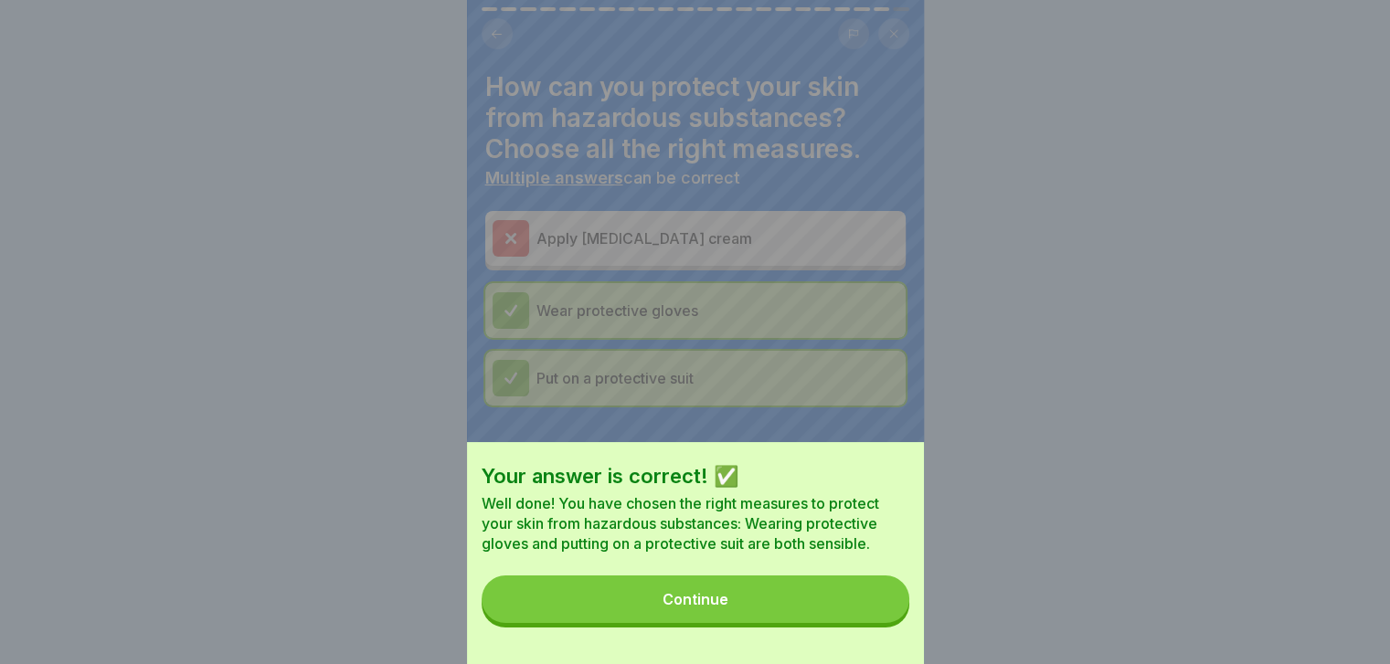
click at [874, 623] on button "Continue" at bounding box center [696, 600] width 428 height 48
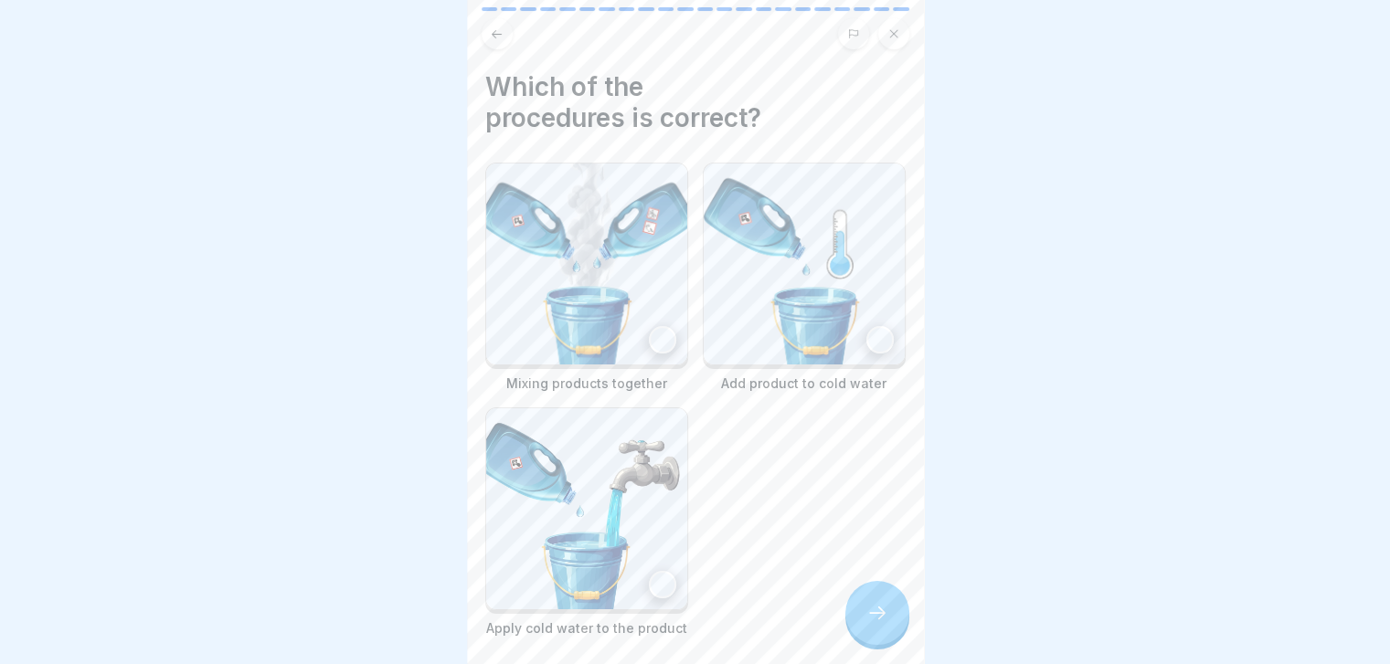
click at [757, 346] on img at bounding box center [804, 264] width 201 height 201
click at [855, 603] on div "Handling hazardous substances 22 Steps English 🦺 Protective measures Learn how …" at bounding box center [695, 332] width 457 height 664
click at [866, 623] on icon at bounding box center [877, 613] width 22 height 22
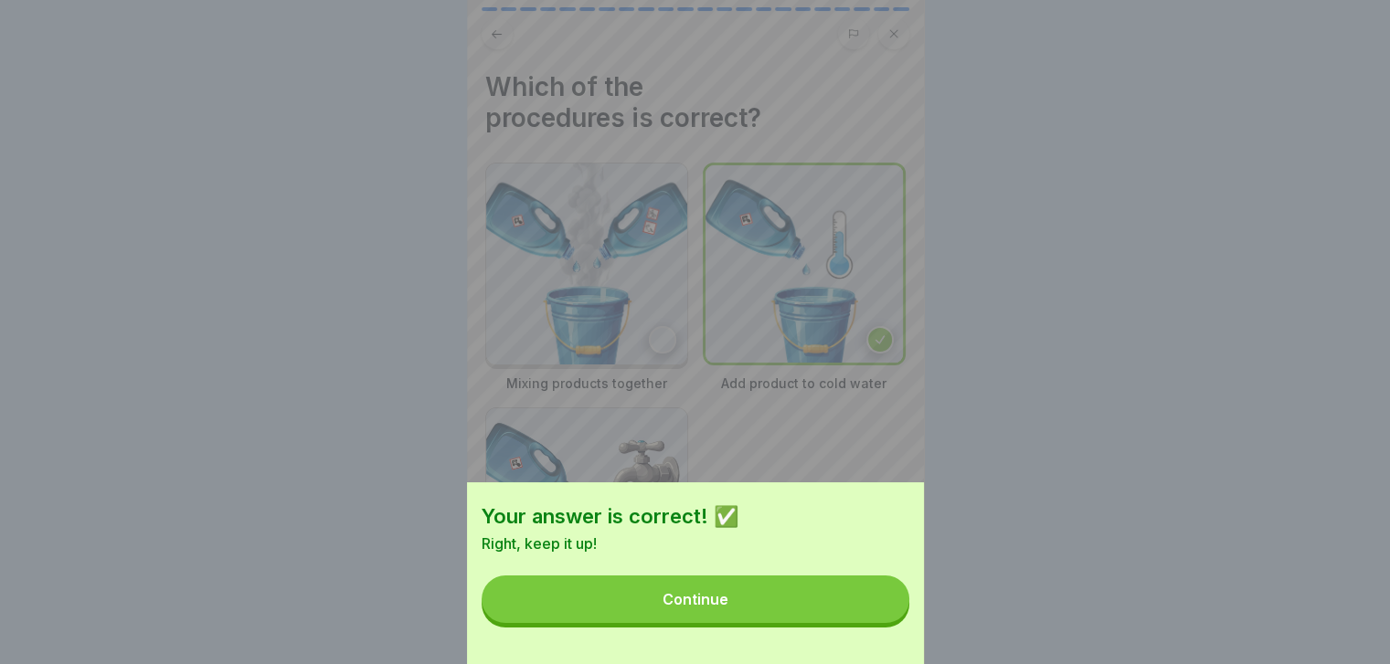
click at [865, 623] on button "Continue" at bounding box center [696, 600] width 428 height 48
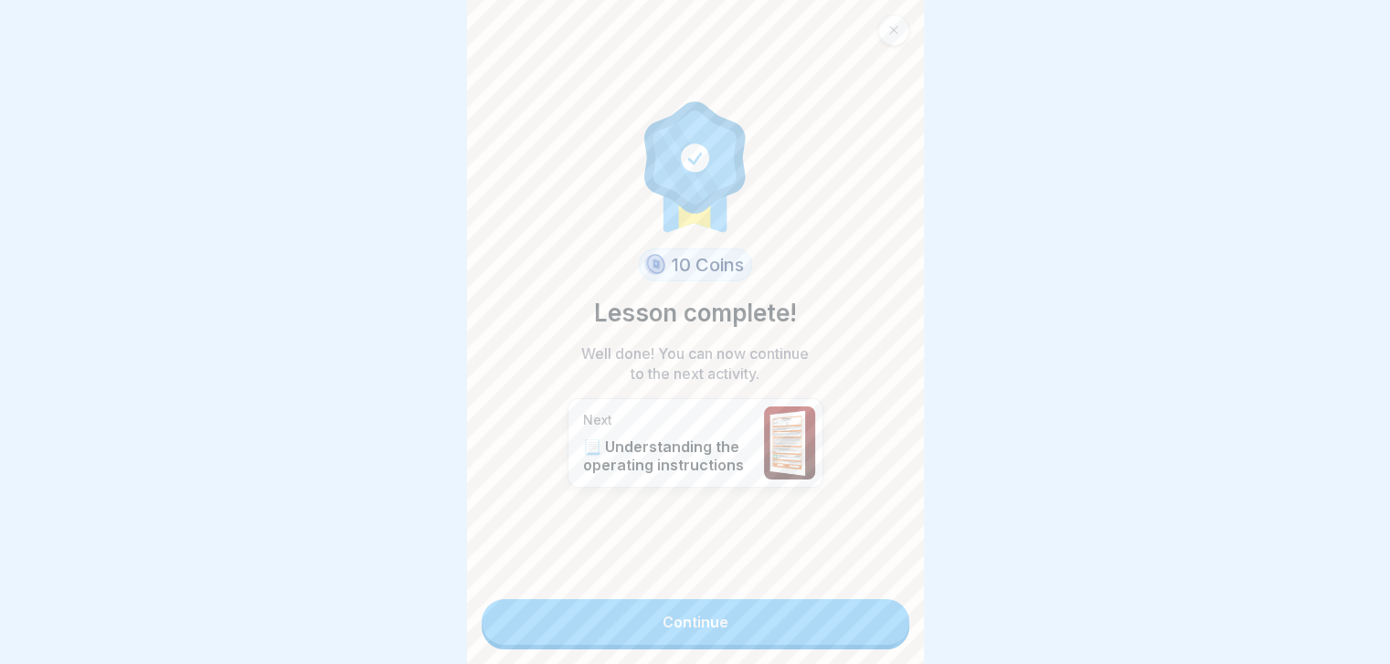
click at [865, 623] on link "Continue" at bounding box center [696, 622] width 428 height 46
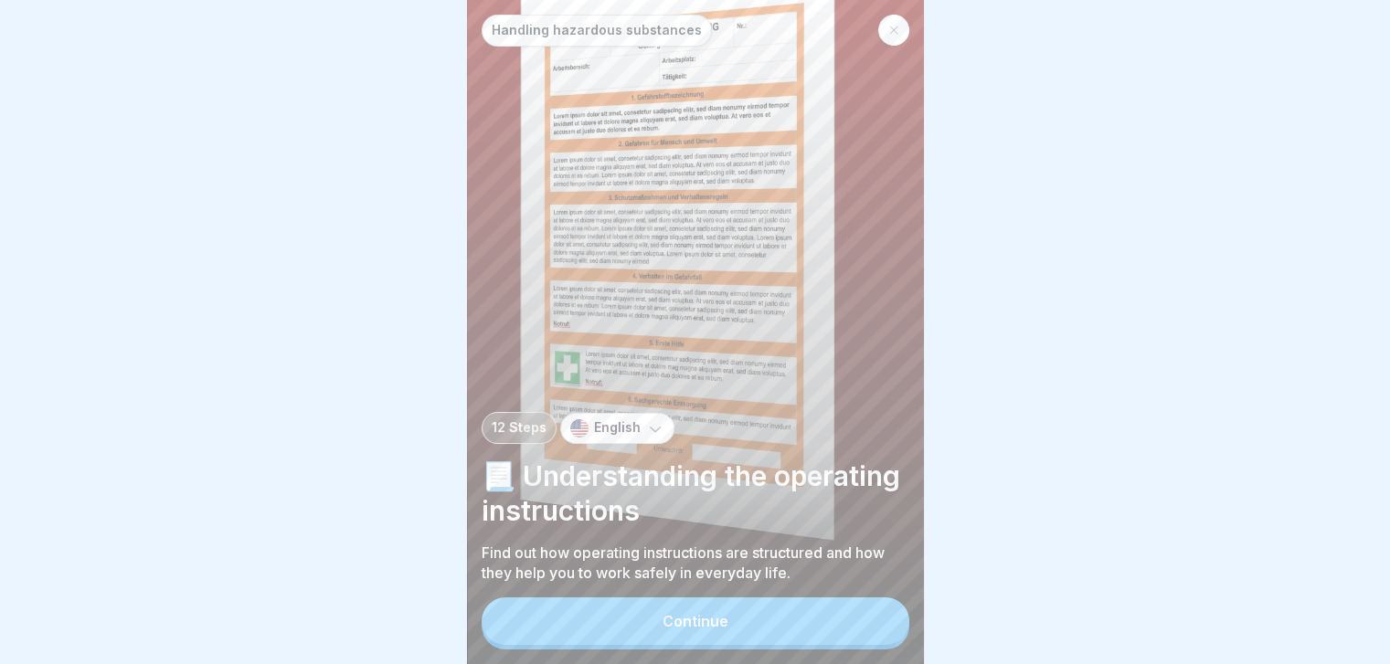
click at [865, 623] on button "Continue" at bounding box center [696, 622] width 428 height 48
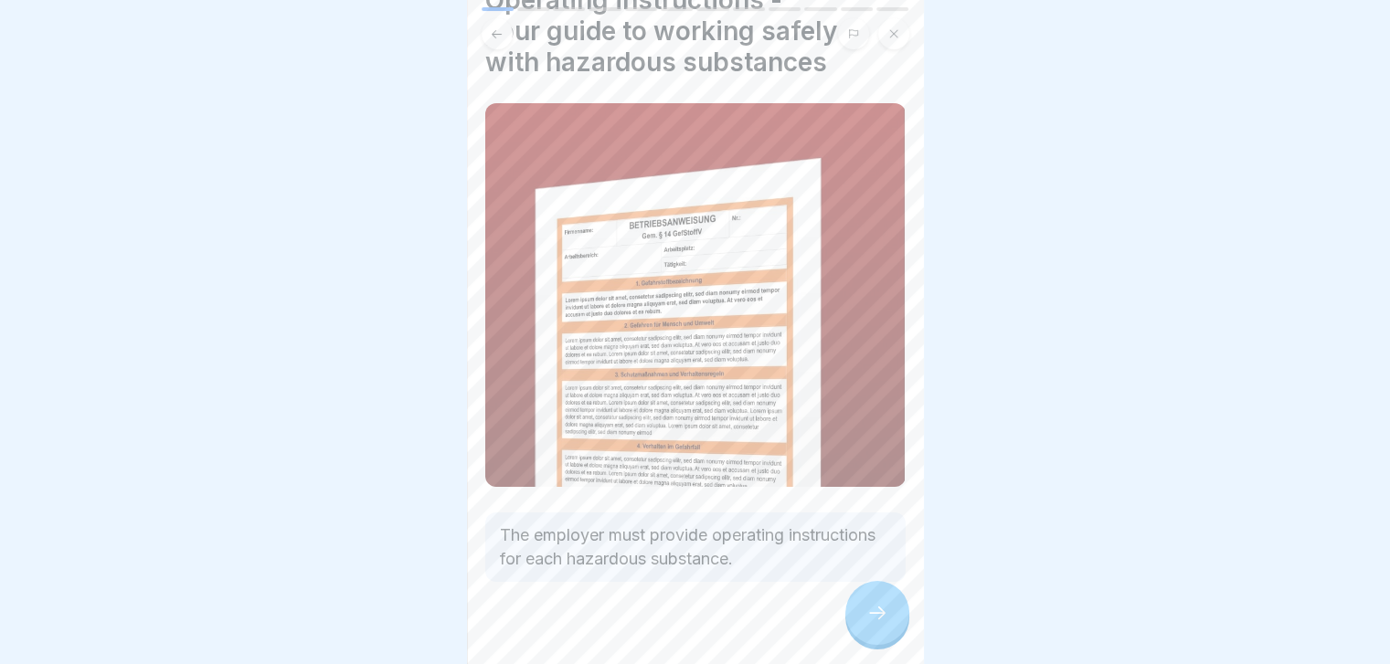
scroll to position [101, 0]
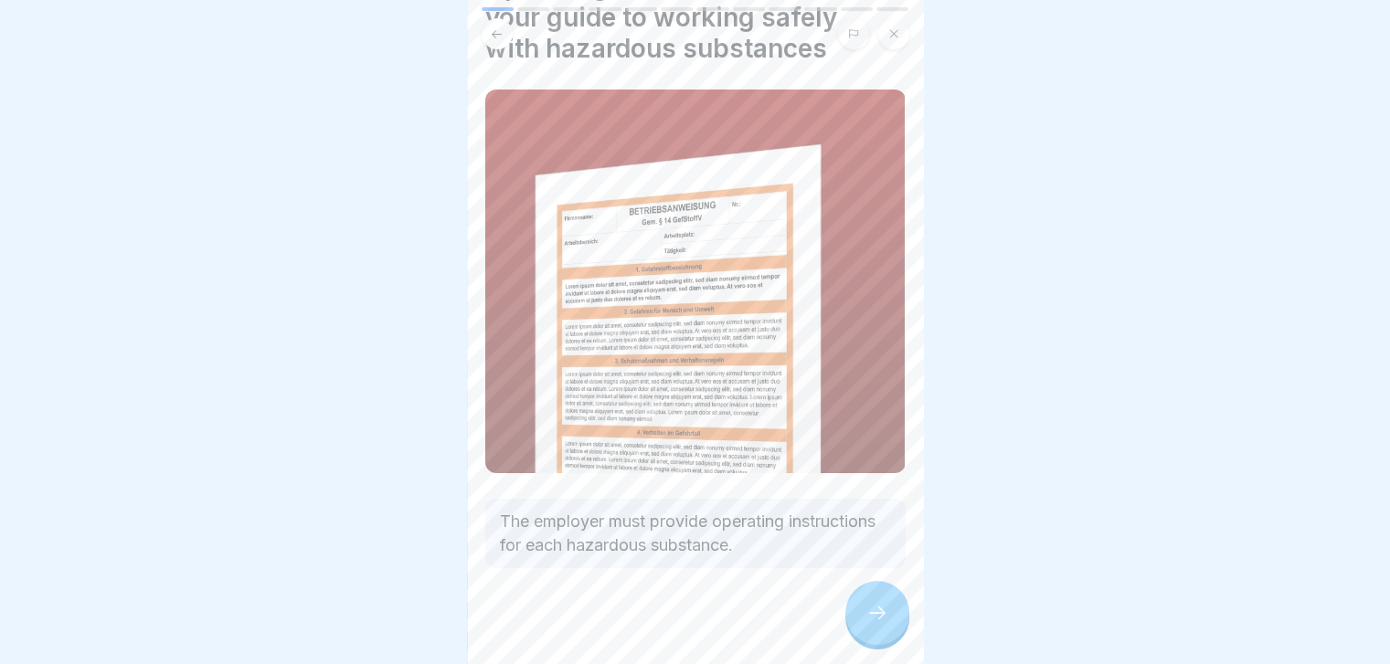
click at [875, 624] on icon at bounding box center [877, 613] width 22 height 22
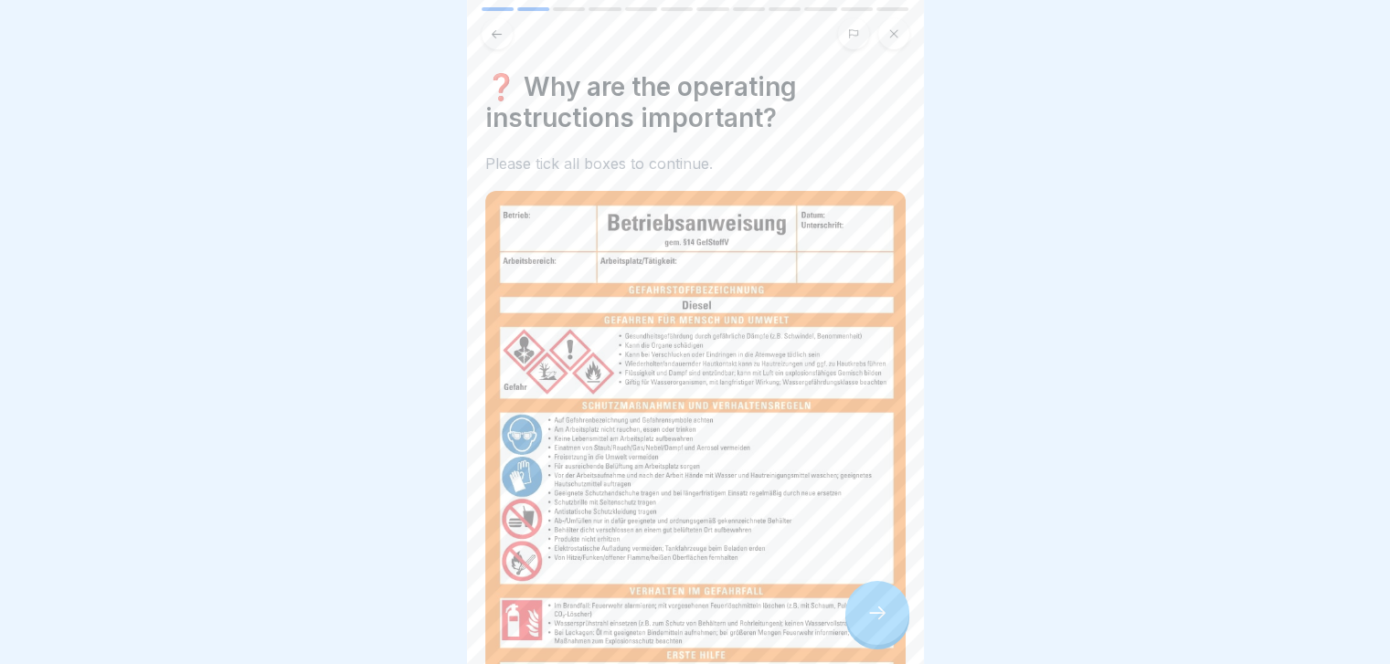
click at [875, 624] on icon at bounding box center [877, 613] width 22 height 22
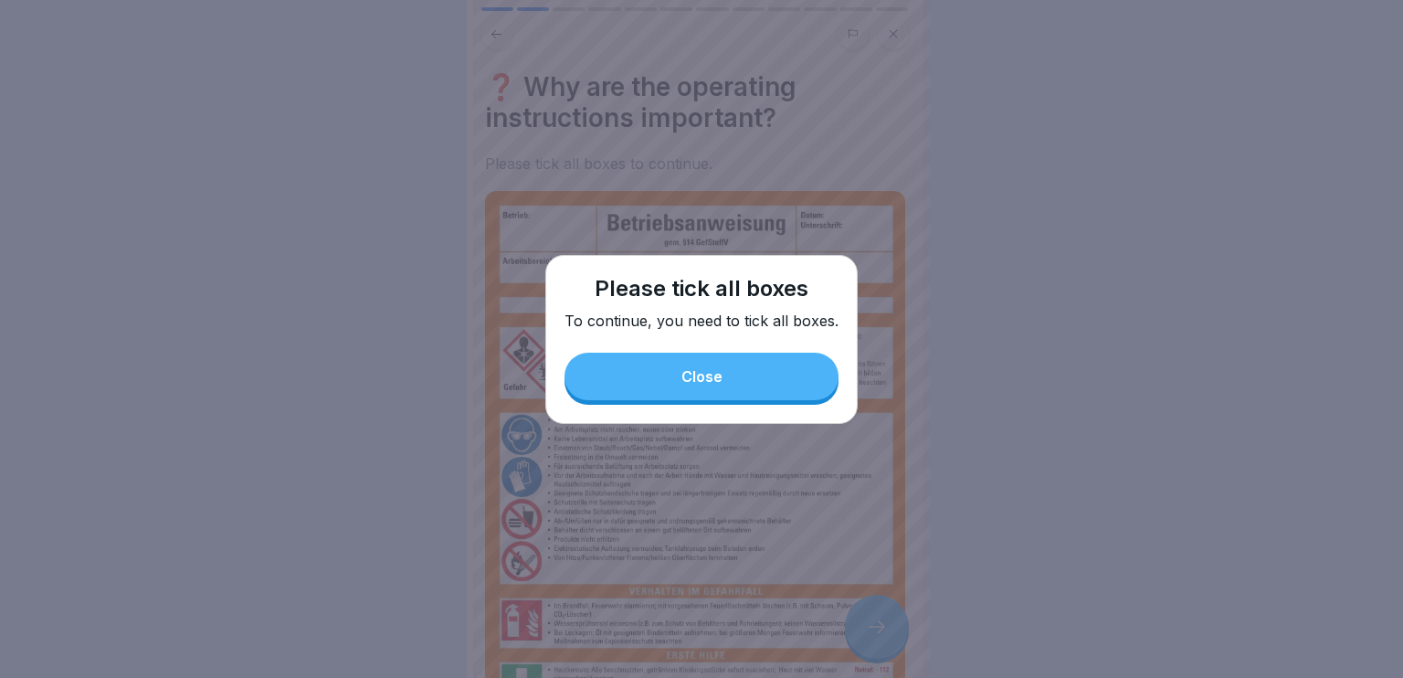
click at [772, 375] on button "Close" at bounding box center [702, 377] width 274 height 48
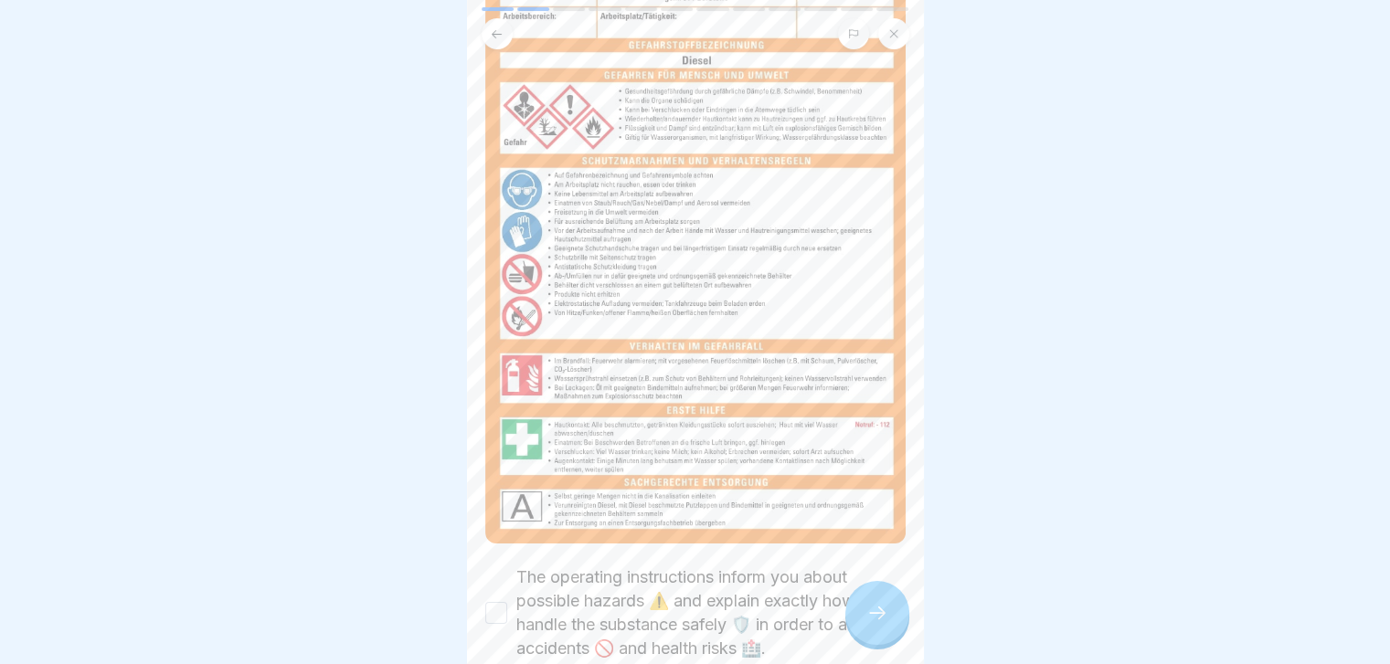
scroll to position [318, 0]
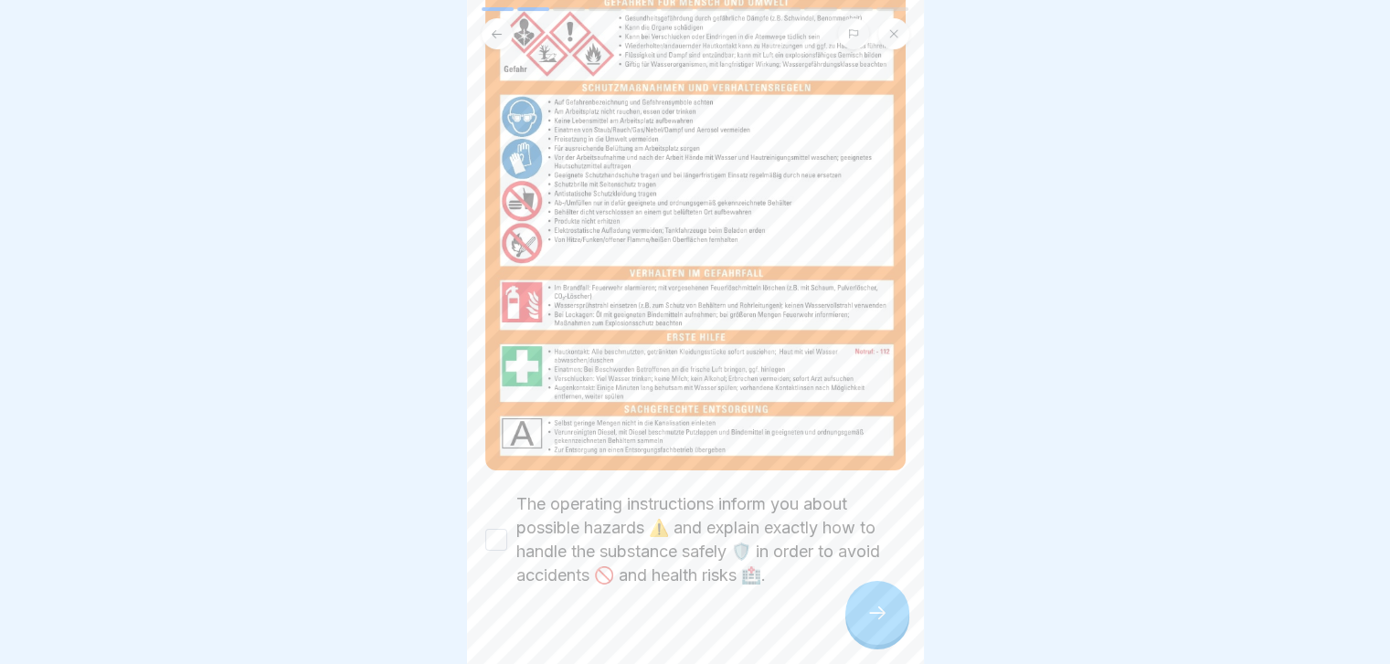
click at [707, 506] on label "The operating instructions inform you about possible hazards ⚠️ and explain exa…" at bounding box center [710, 539] width 389 height 95
click at [507, 529] on button "The operating instructions inform you about possible hazards ⚠️ and explain exa…" at bounding box center [496, 540] width 22 height 22
click at [881, 620] on icon at bounding box center [877, 613] width 16 height 13
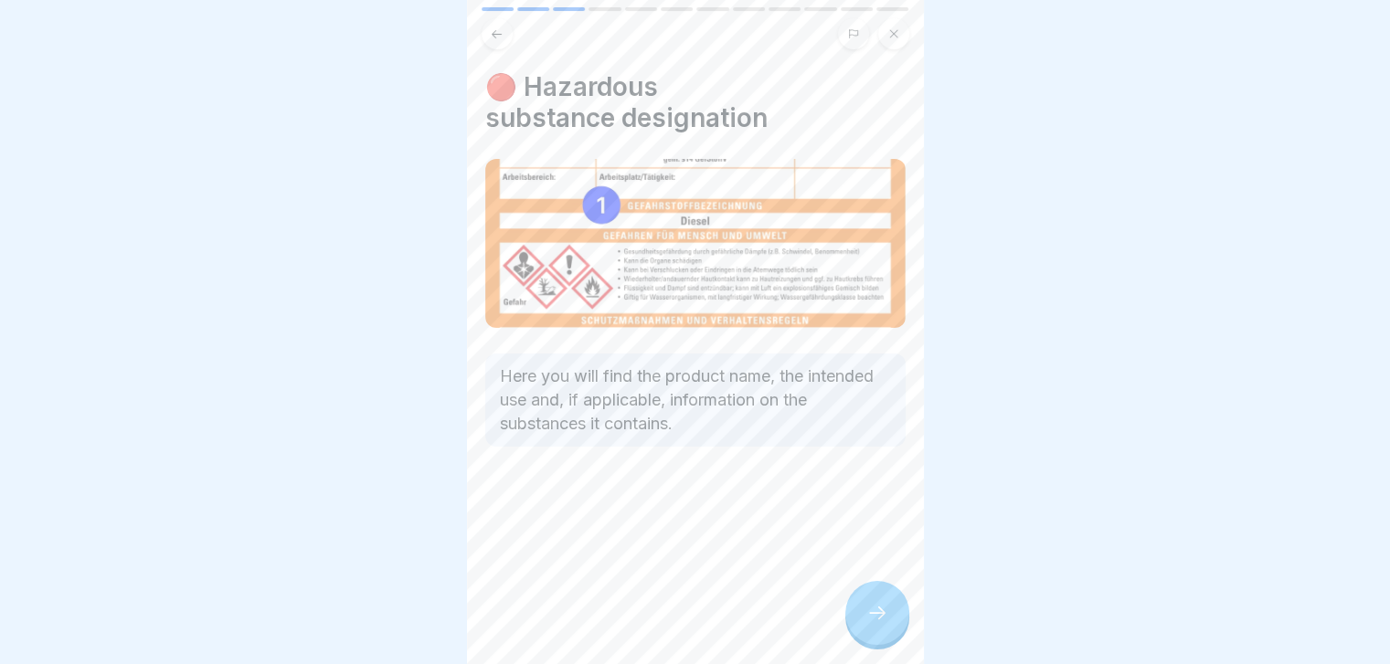
click at [881, 620] on icon at bounding box center [877, 613] width 16 height 13
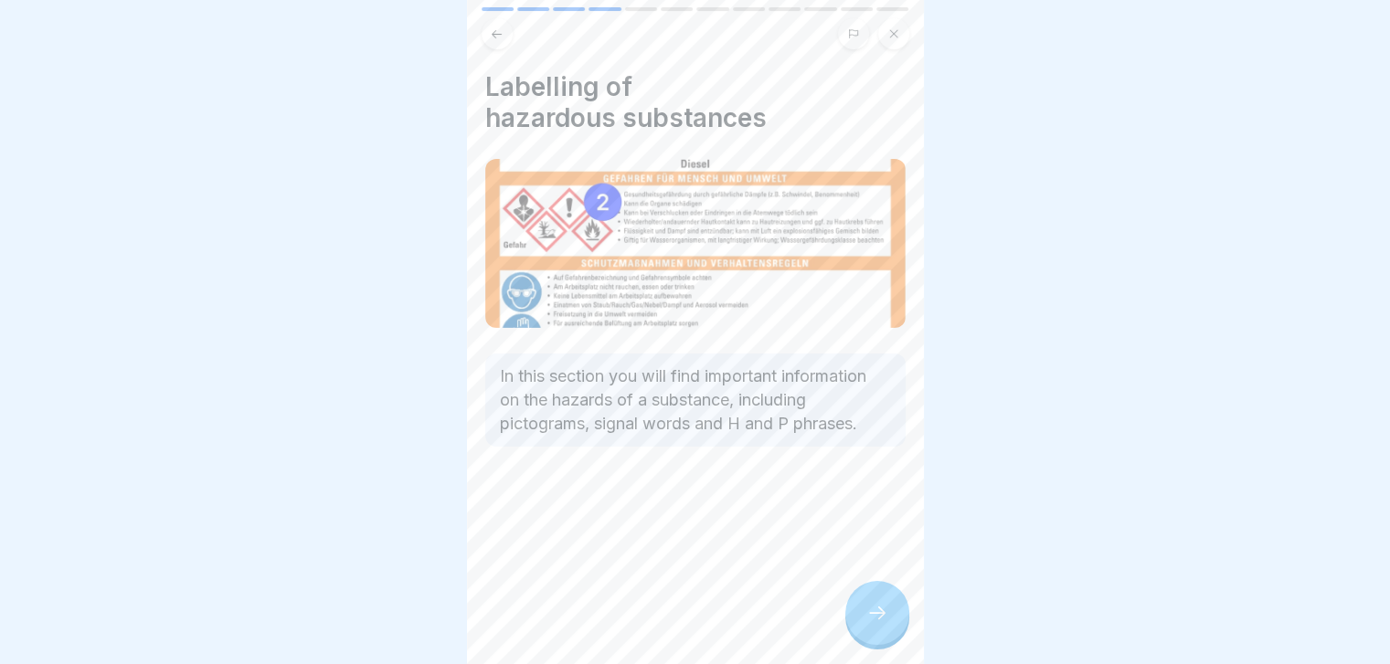
click at [881, 620] on icon at bounding box center [877, 613] width 16 height 13
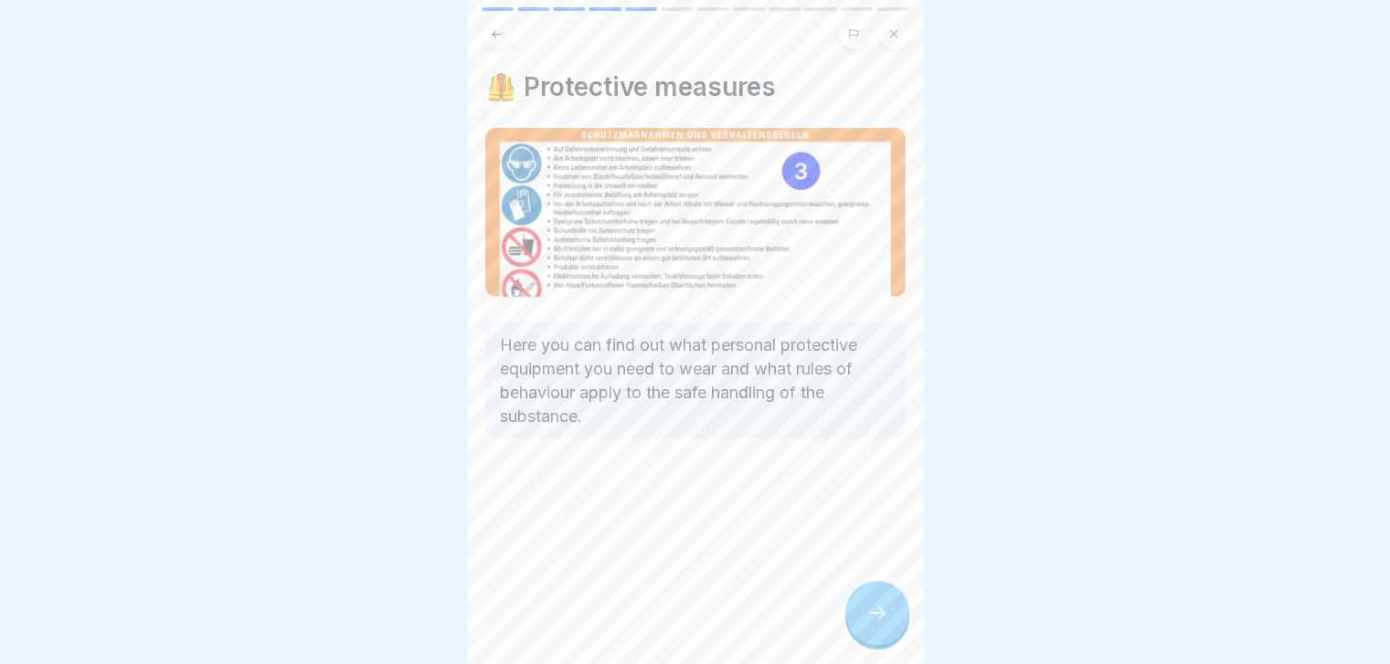
click at [881, 620] on icon at bounding box center [877, 613] width 16 height 13
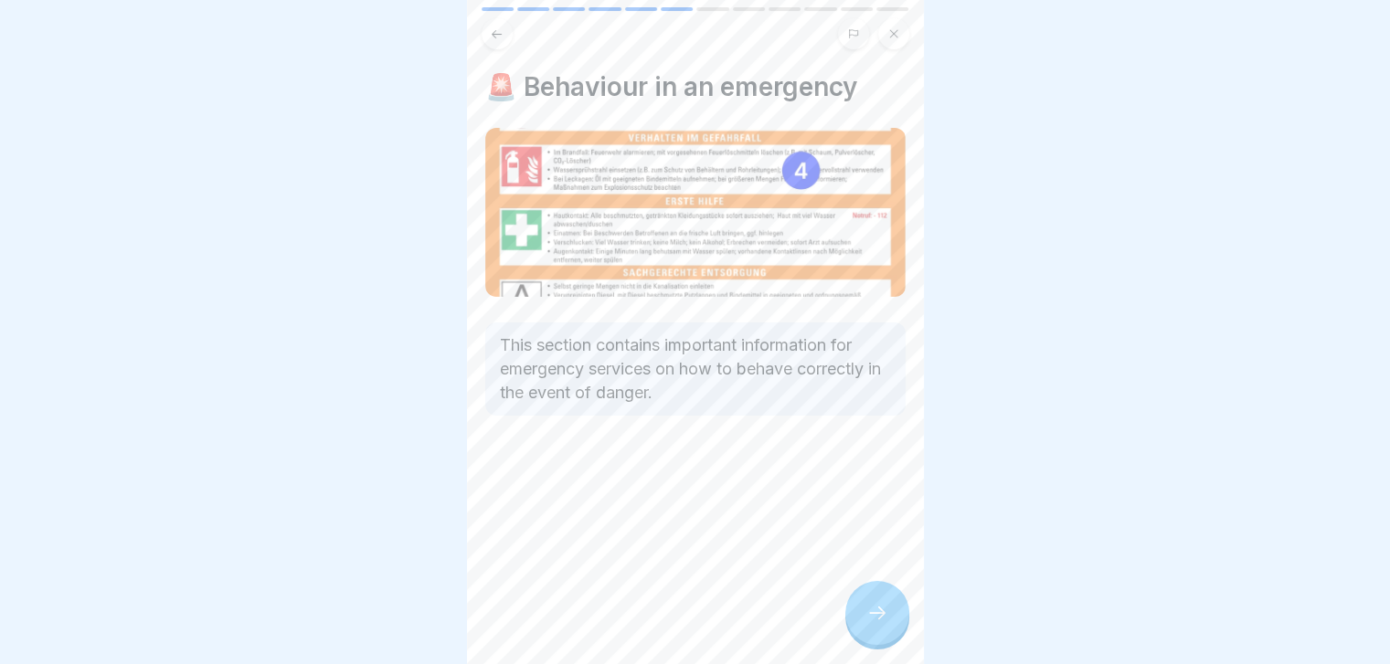
click at [881, 620] on icon at bounding box center [877, 613] width 16 height 13
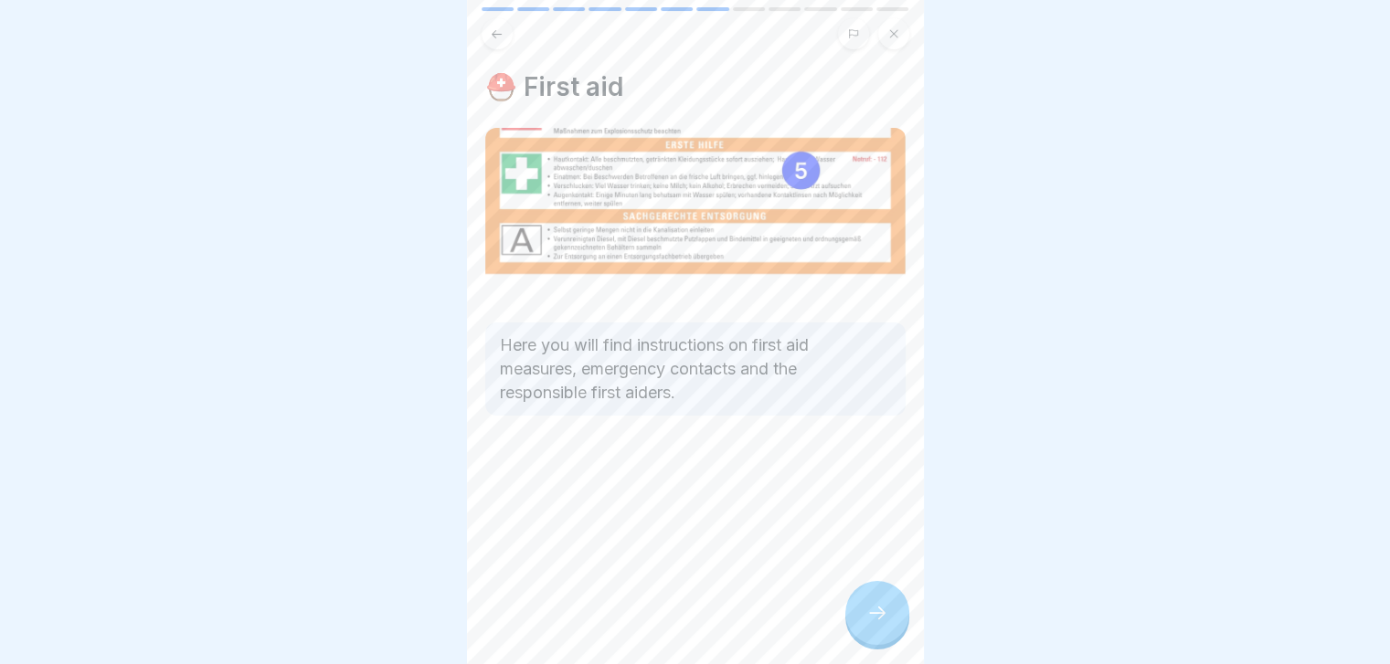
click at [881, 620] on icon at bounding box center [877, 613] width 16 height 13
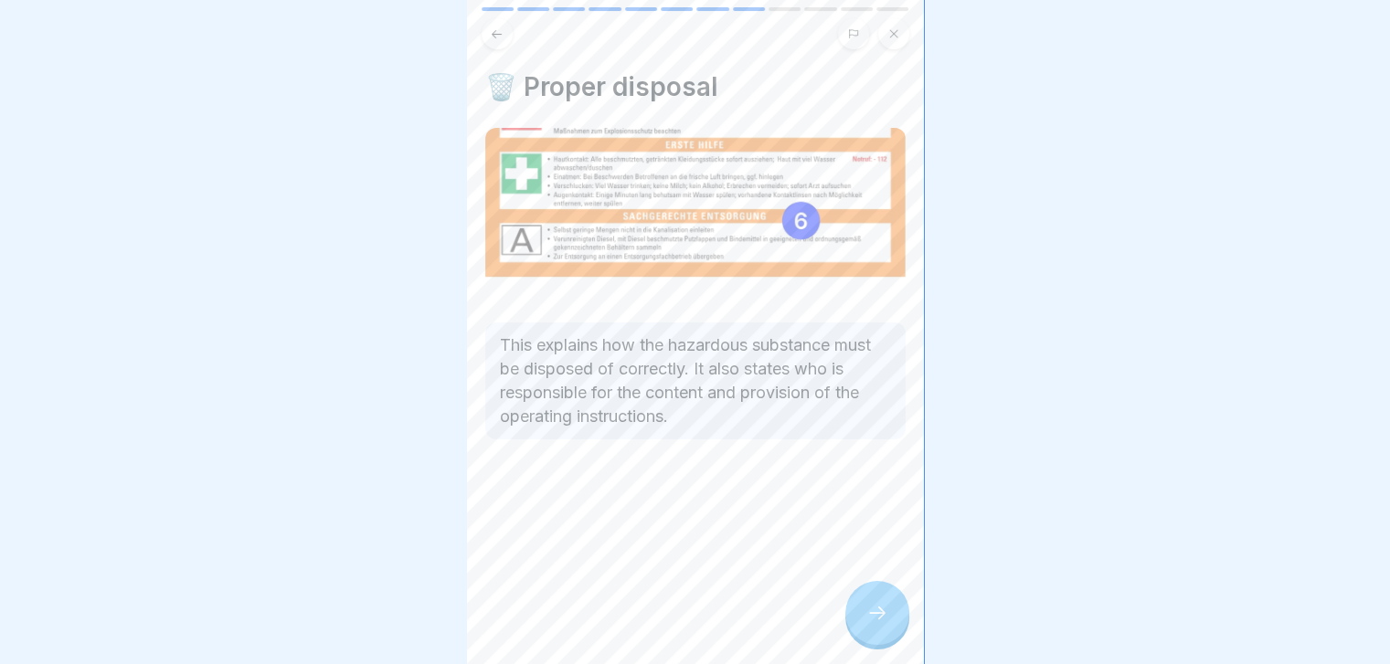
click at [881, 620] on icon at bounding box center [877, 613] width 16 height 13
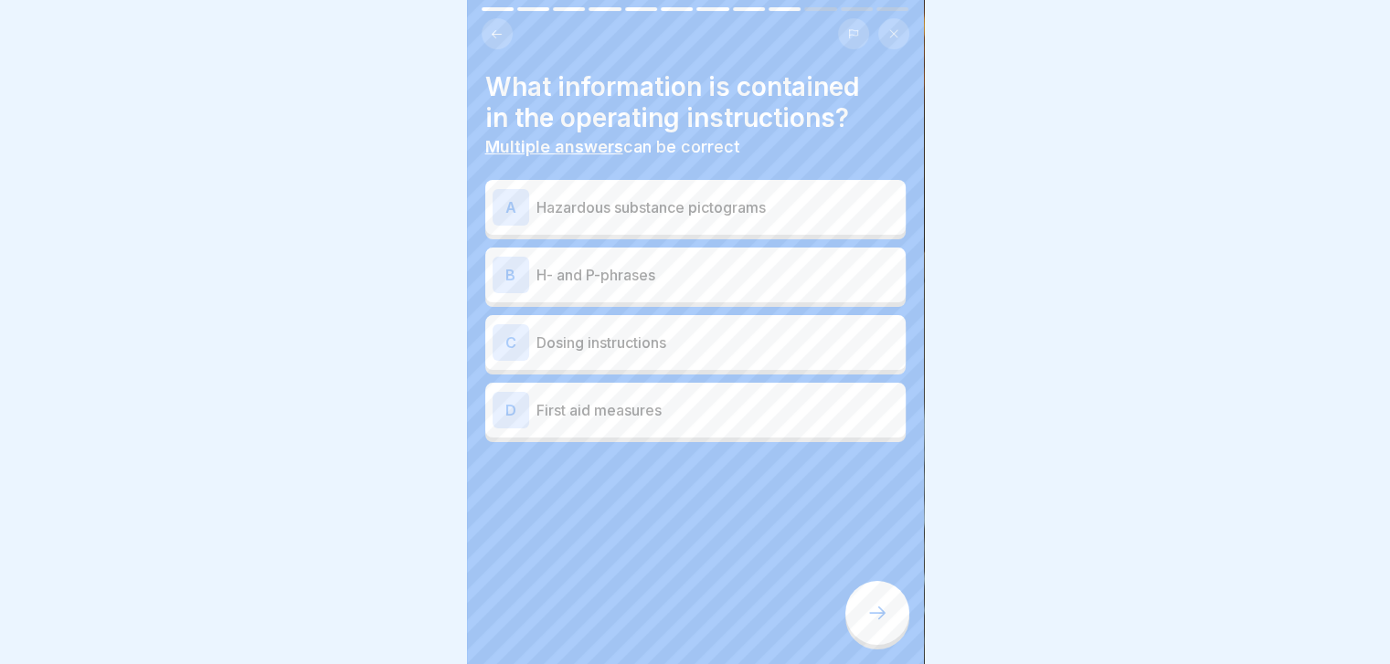
click at [881, 620] on icon at bounding box center [877, 613] width 16 height 13
click at [808, 195] on div "A Hazardous substance pictograms" at bounding box center [695, 207] width 406 height 37
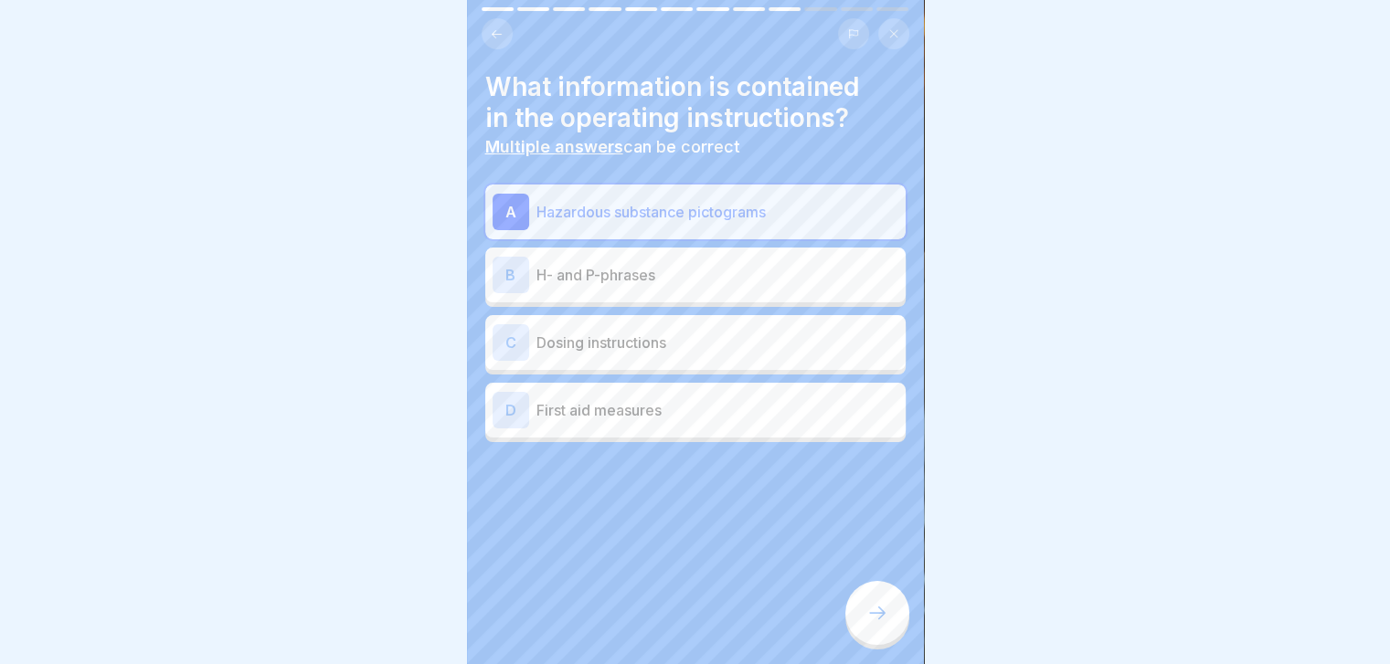
click at [768, 273] on p "H- and P-phrases" at bounding box center [717, 275] width 362 height 22
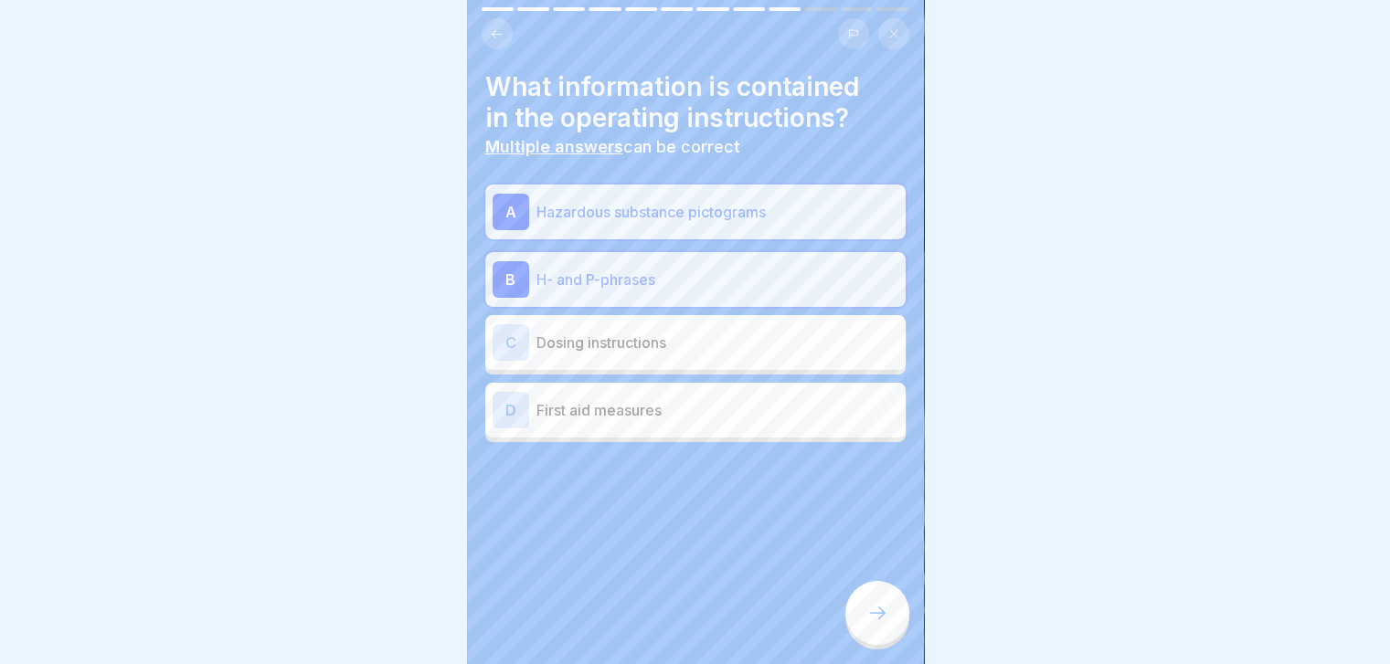
click at [742, 335] on p "Dosing instructions" at bounding box center [717, 343] width 362 height 22
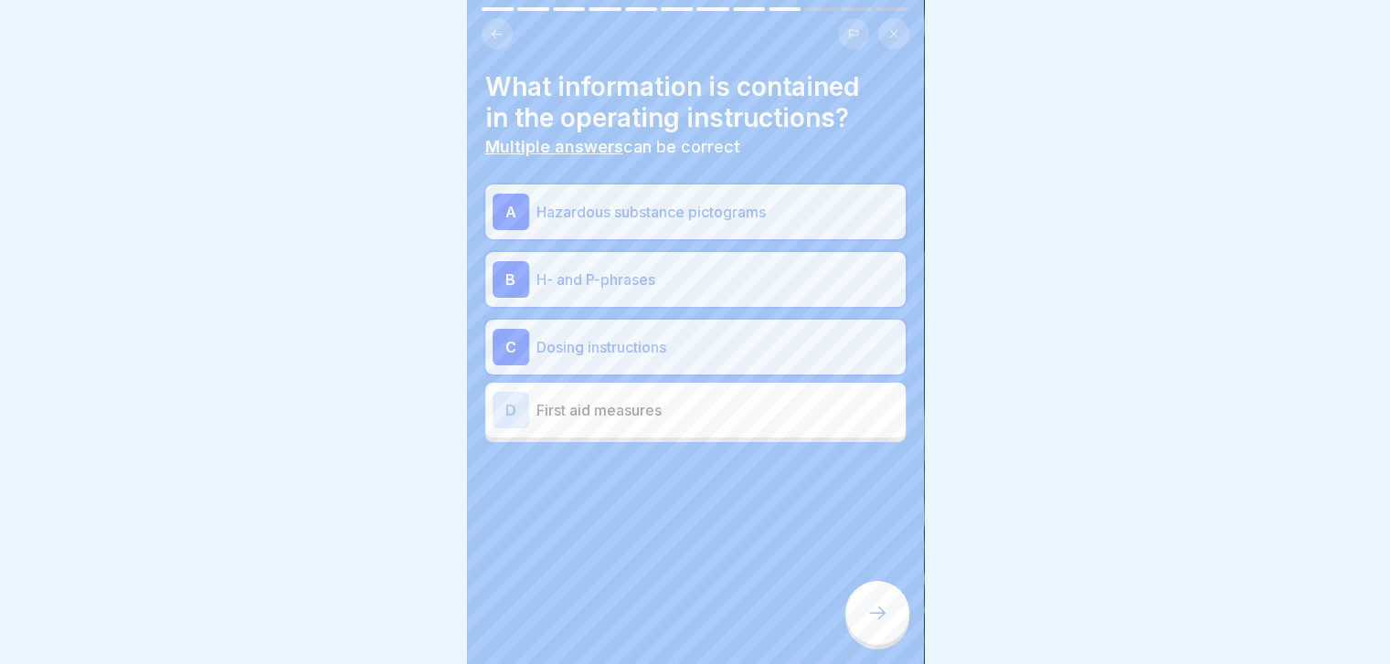
click at [715, 415] on p "First aid measures" at bounding box center [717, 410] width 362 height 22
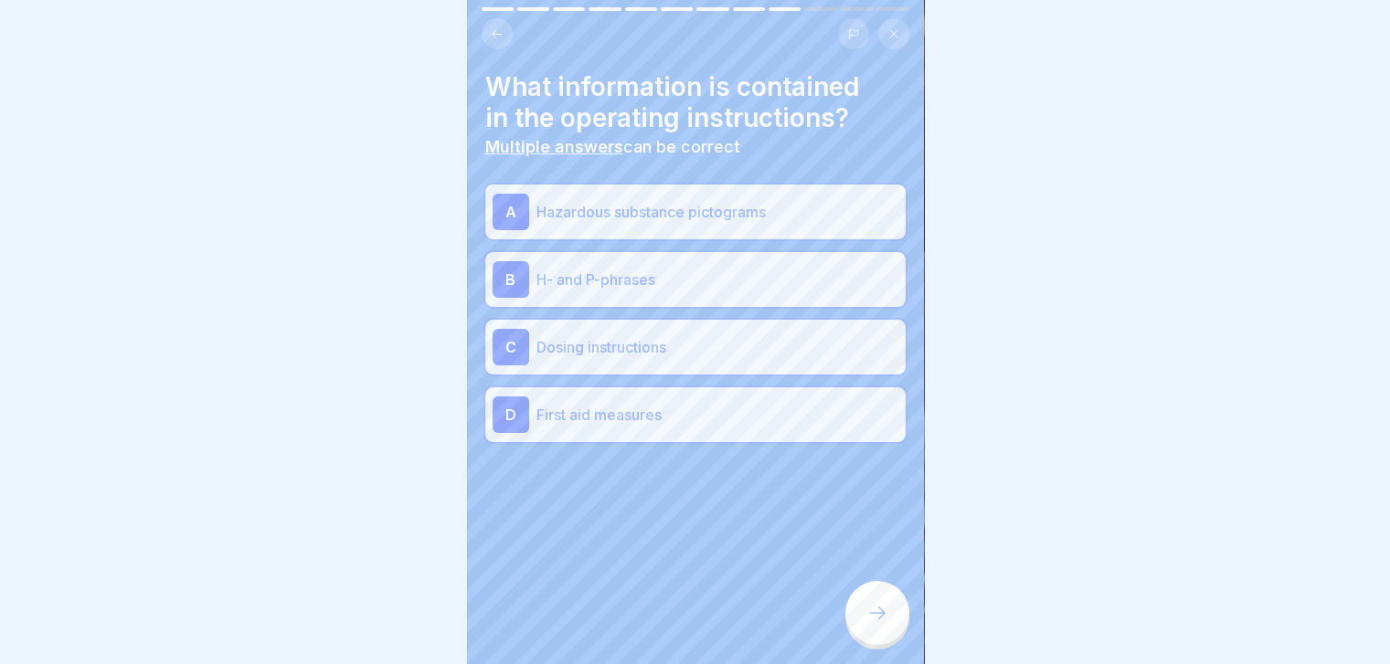
click at [888, 602] on div at bounding box center [877, 613] width 64 height 64
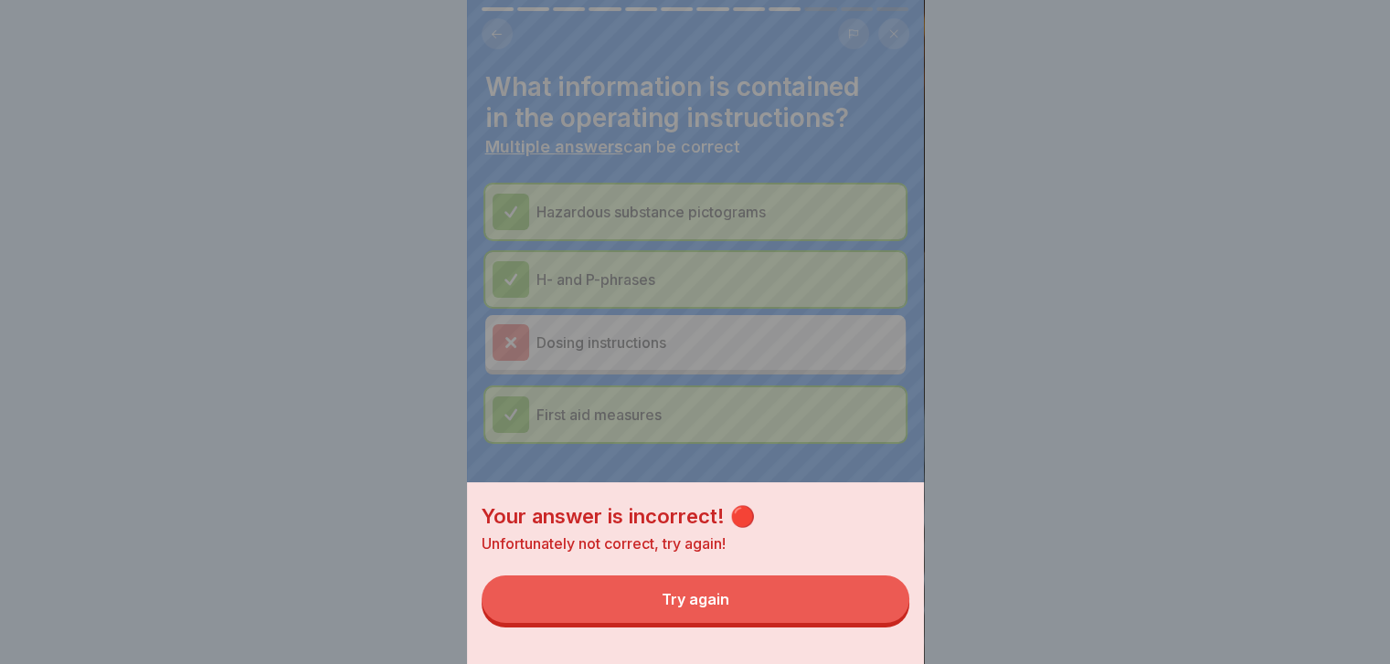
click at [888, 602] on button "Try again" at bounding box center [696, 600] width 428 height 48
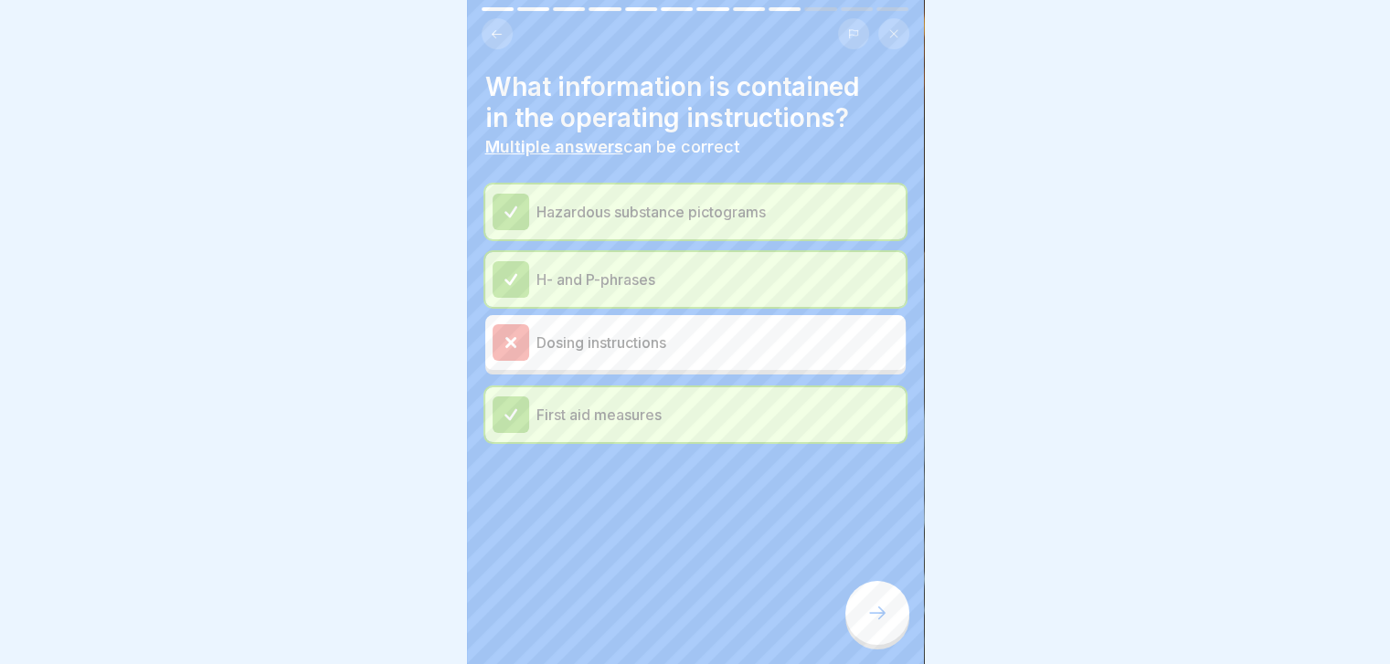
click at [888, 602] on div at bounding box center [877, 613] width 64 height 64
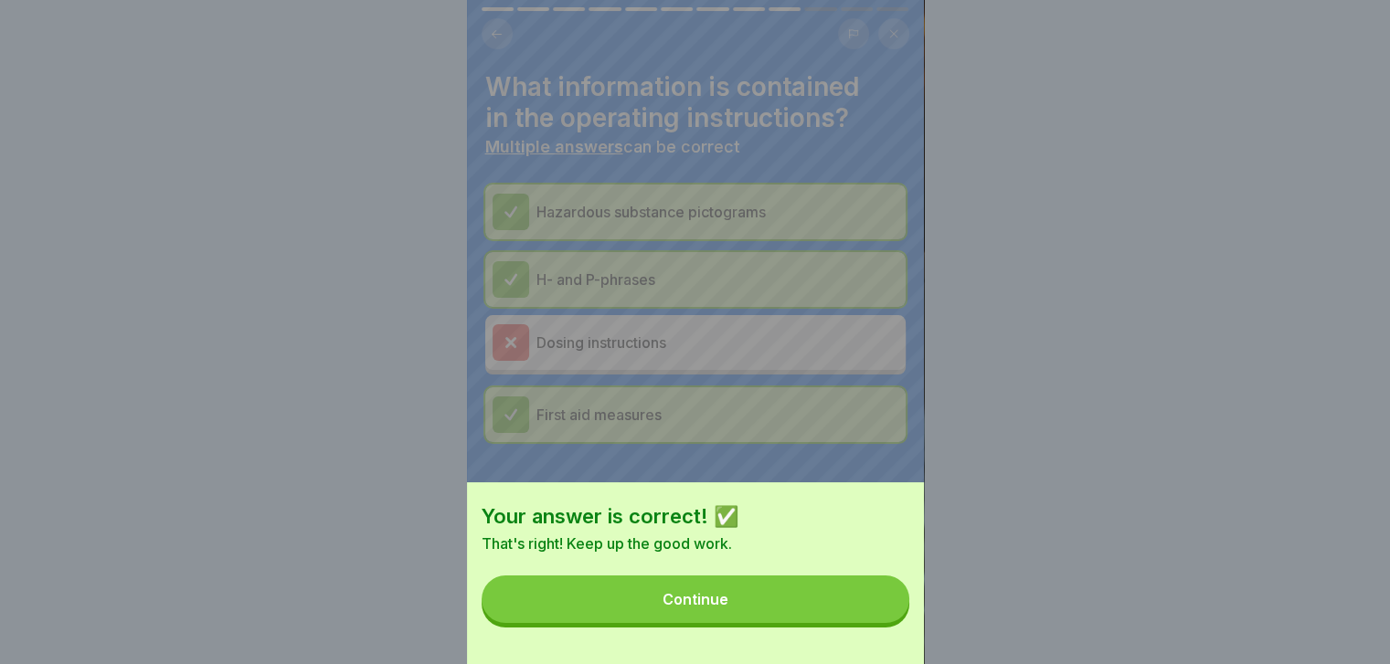
click at [888, 602] on button "Continue" at bounding box center [696, 600] width 428 height 48
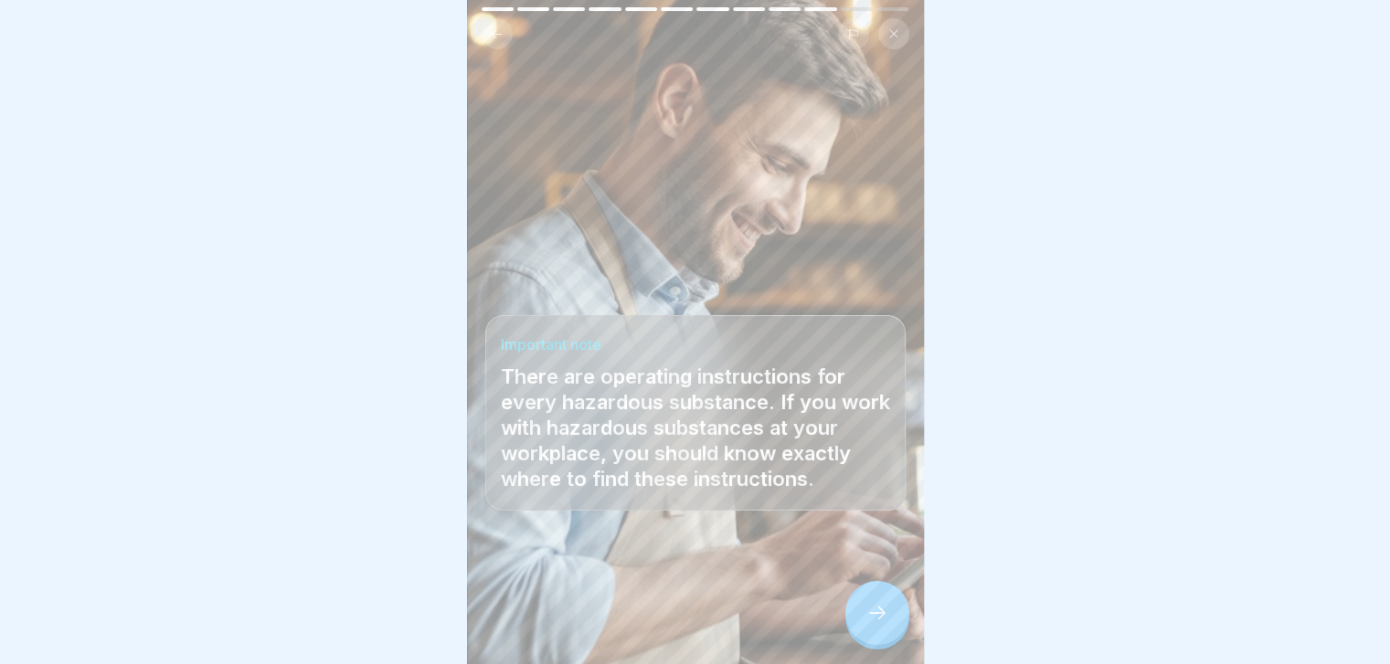
click at [888, 602] on div at bounding box center [877, 613] width 64 height 64
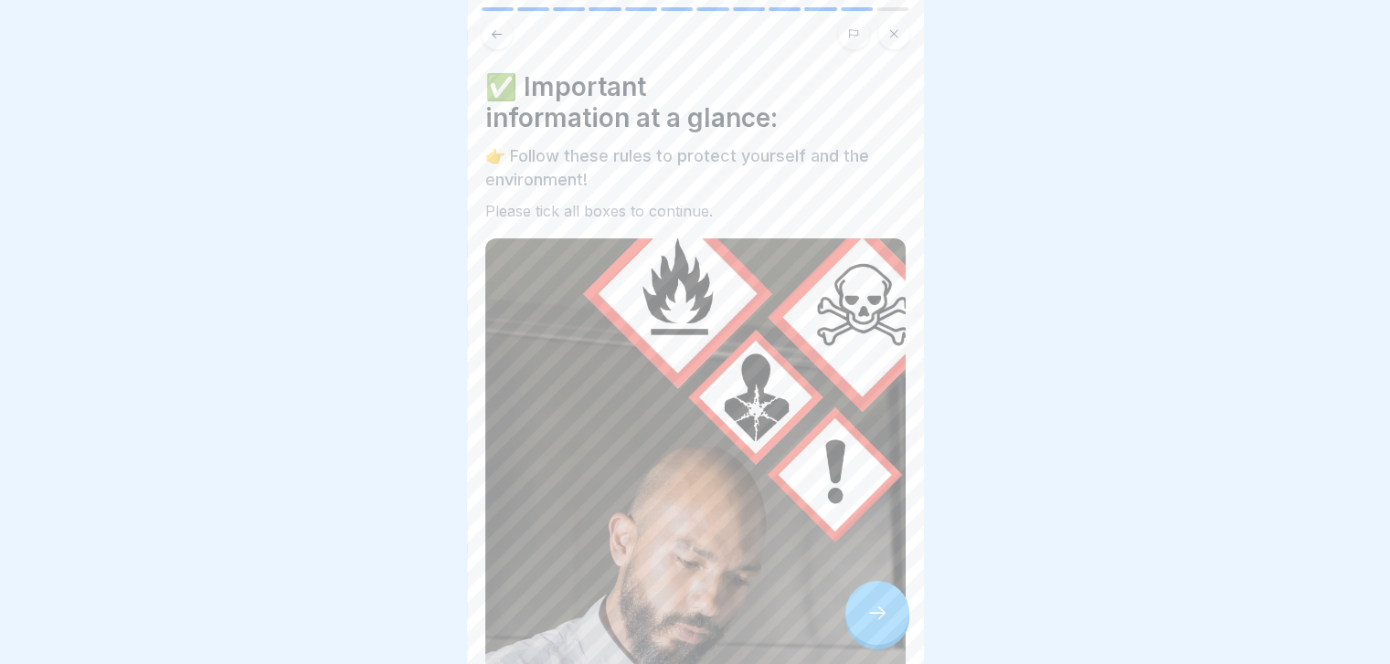
click at [888, 602] on div at bounding box center [877, 613] width 64 height 64
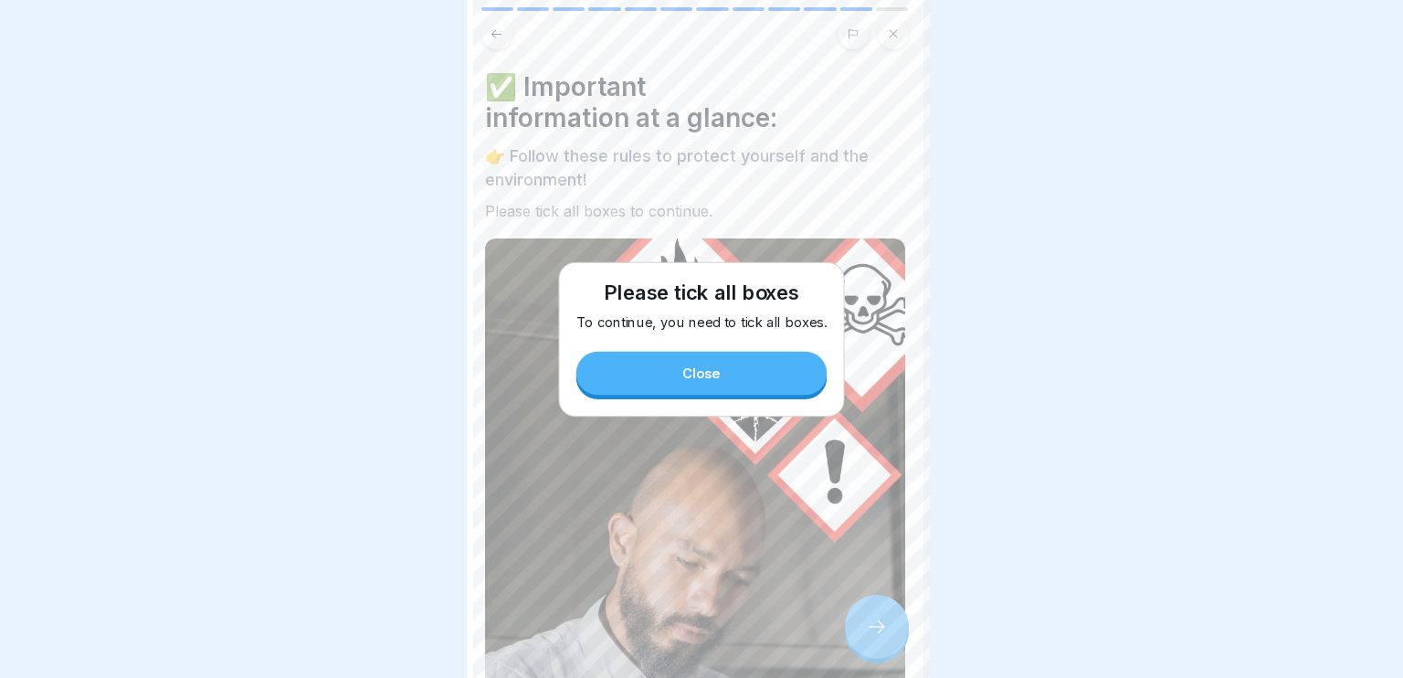
click at [888, 602] on div at bounding box center [701, 339] width 1403 height 678
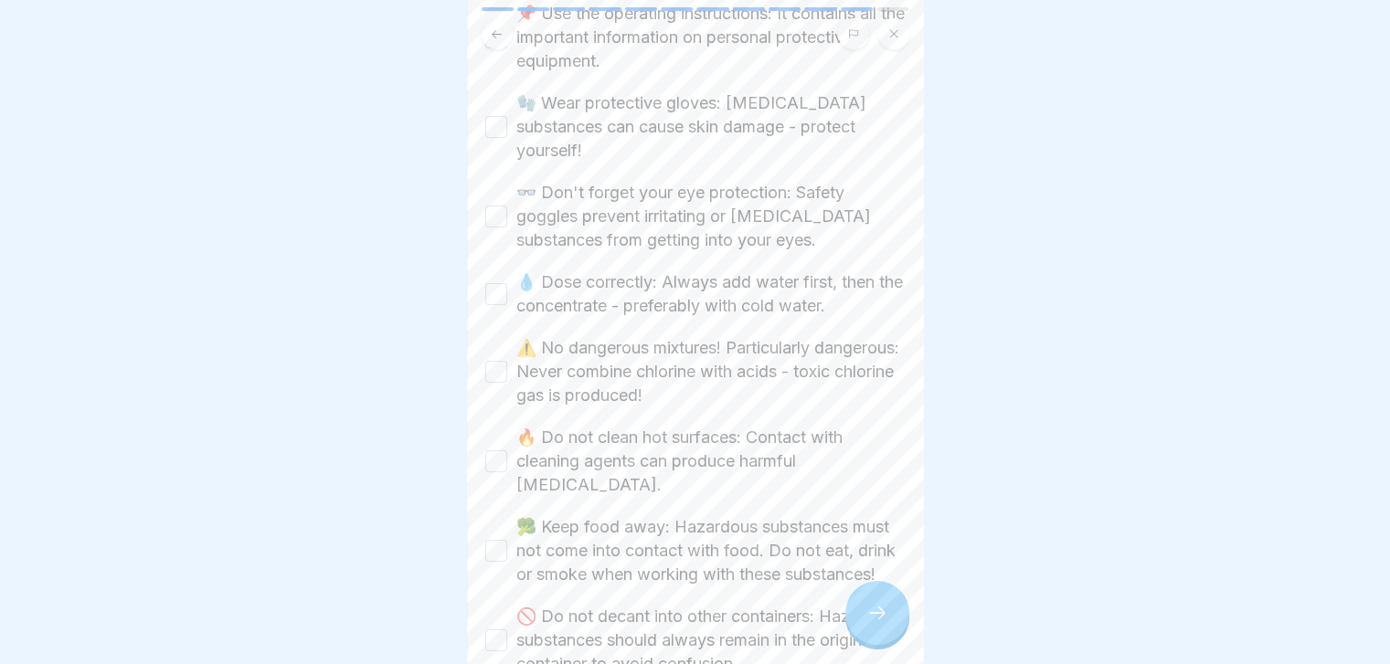
scroll to position [760, 0]
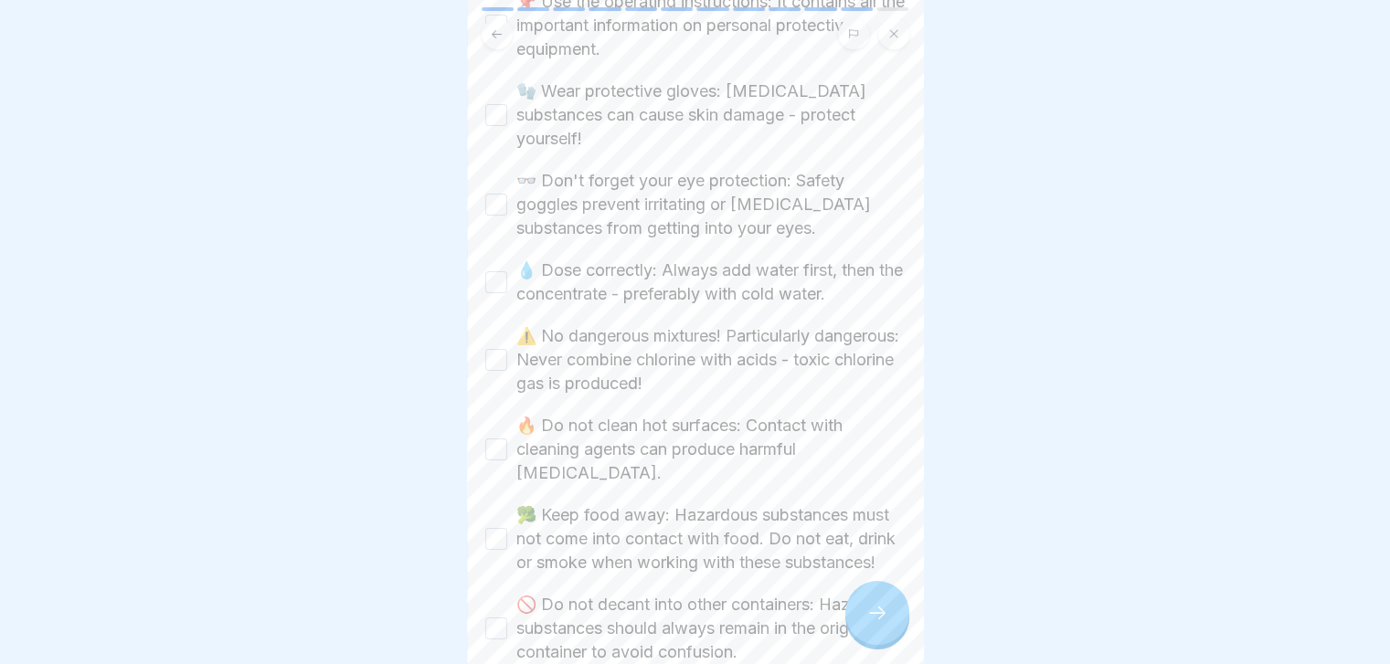
click at [717, 26] on div at bounding box center [696, 33] width 428 height 31
click at [720, 31] on div at bounding box center [696, 33] width 428 height 31
click at [662, 28] on div at bounding box center [696, 33] width 428 height 31
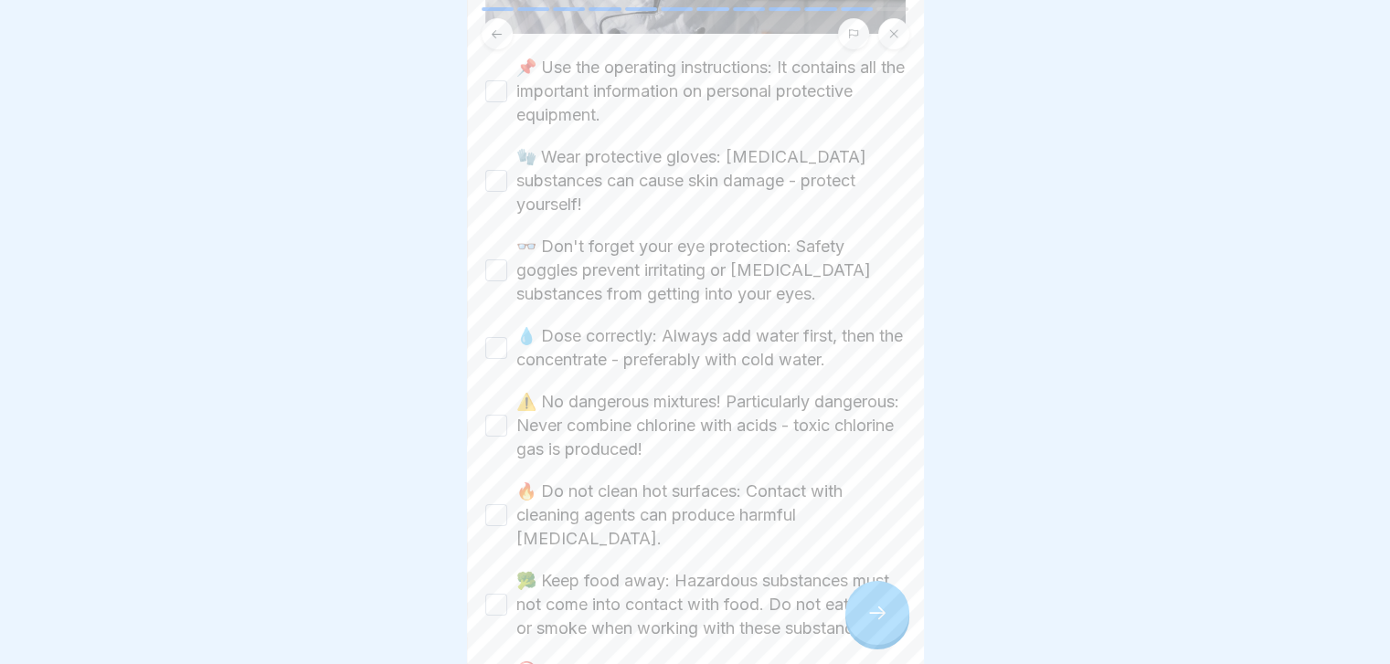
scroll to position [691, 0]
click at [652, 71] on label "📌 Use the operating instructions: It contains all the important information on …" at bounding box center [710, 94] width 389 height 71
click at [507, 84] on button "📌 Use the operating instructions: It contains all the important information on …" at bounding box center [496, 95] width 22 height 22
click at [618, 156] on label "🧤 Wear protective gloves: Corrosive substances can cause skin damage - protect …" at bounding box center [710, 184] width 389 height 71
click at [507, 174] on button "🧤 Wear protective gloves: Corrosive substances can cause skin damage - protect …" at bounding box center [496, 185] width 22 height 22
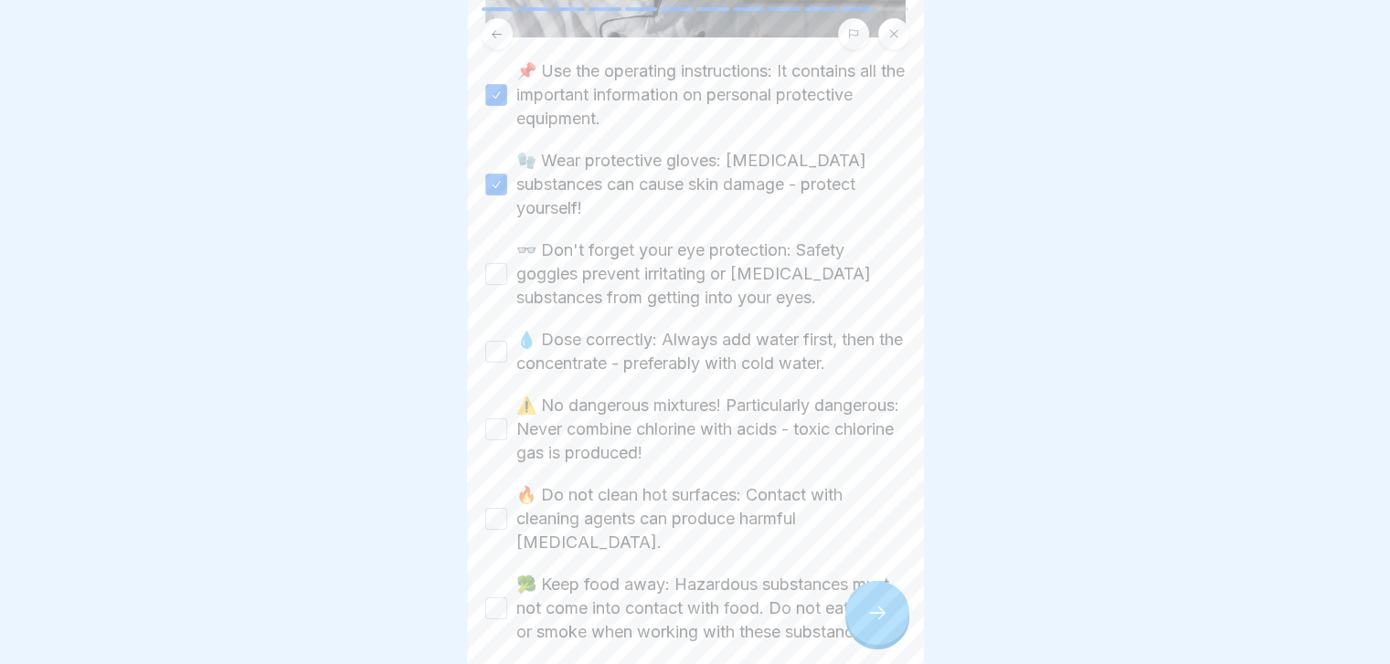
drag, startPoint x: 562, startPoint y: 239, endPoint x: 622, endPoint y: 334, distance: 112.5
click at [622, 334] on div "📌 Use the operating instructions: It contains all the important information on …" at bounding box center [695, 429] width 420 height 740
click at [622, 334] on label "💧 Dose correctly: Always add water first, then the concentrate - preferably wit…" at bounding box center [710, 352] width 389 height 48
click at [507, 341] on button "💧 Dose correctly: Always add water first, then the concentrate - preferably wit…" at bounding box center [496, 352] width 22 height 22
click at [649, 269] on label "👓 Don't forget your eye protection: Safety goggles prevent irritating or corros…" at bounding box center [710, 273] width 389 height 71
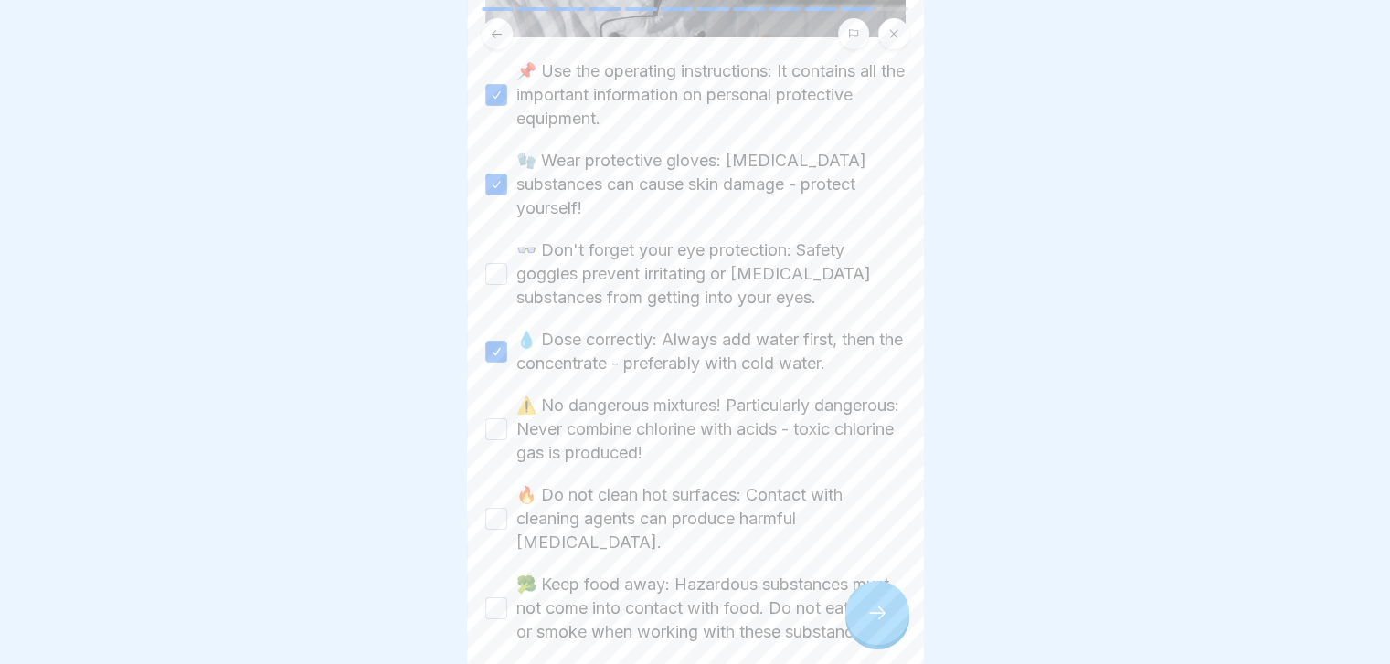
click at [507, 269] on button "👓 Don't forget your eye protection: Safety goggles prevent irritating or corros…" at bounding box center [496, 274] width 22 height 22
click at [588, 396] on label "⚠️ No dangerous mixtures! Particularly dangerous: Never combine chlorine with a…" at bounding box center [710, 429] width 389 height 71
click at [507, 418] on button "⚠️ No dangerous mixtures! Particularly dangerous: Never combine chlorine with a…" at bounding box center [496, 429] width 22 height 22
click at [537, 488] on label "🔥 Do not clean hot surfaces: Contact with cleaning agents can produce harmful v…" at bounding box center [710, 518] width 389 height 71
click at [507, 508] on button "🔥 Do not clean hot surfaces: Contact with cleaning agents can produce harmful v…" at bounding box center [496, 519] width 22 height 22
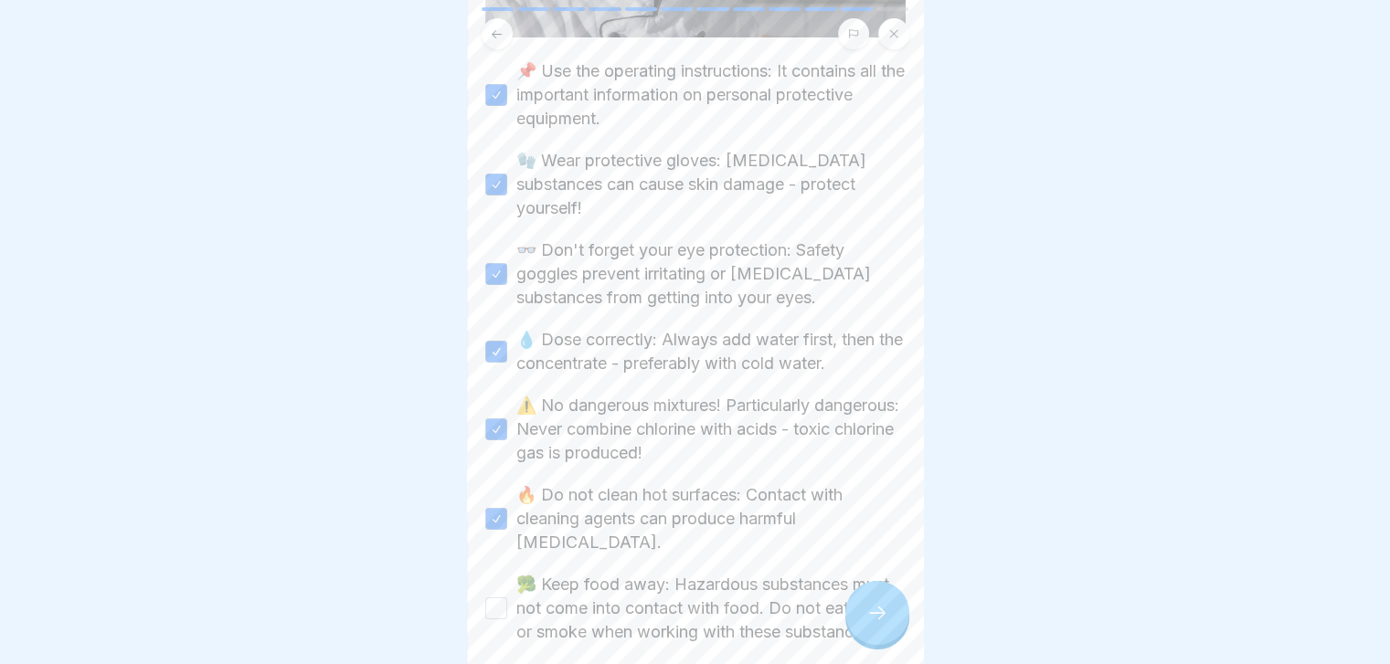
click at [634, 588] on label "🥦 Keep food away: Hazardous substances must not come into contact with food. Do…" at bounding box center [710, 608] width 389 height 71
click at [507, 598] on button "🥦 Keep food away: Hazardous substances must not come into contact with food. Do…" at bounding box center [496, 609] width 22 height 22
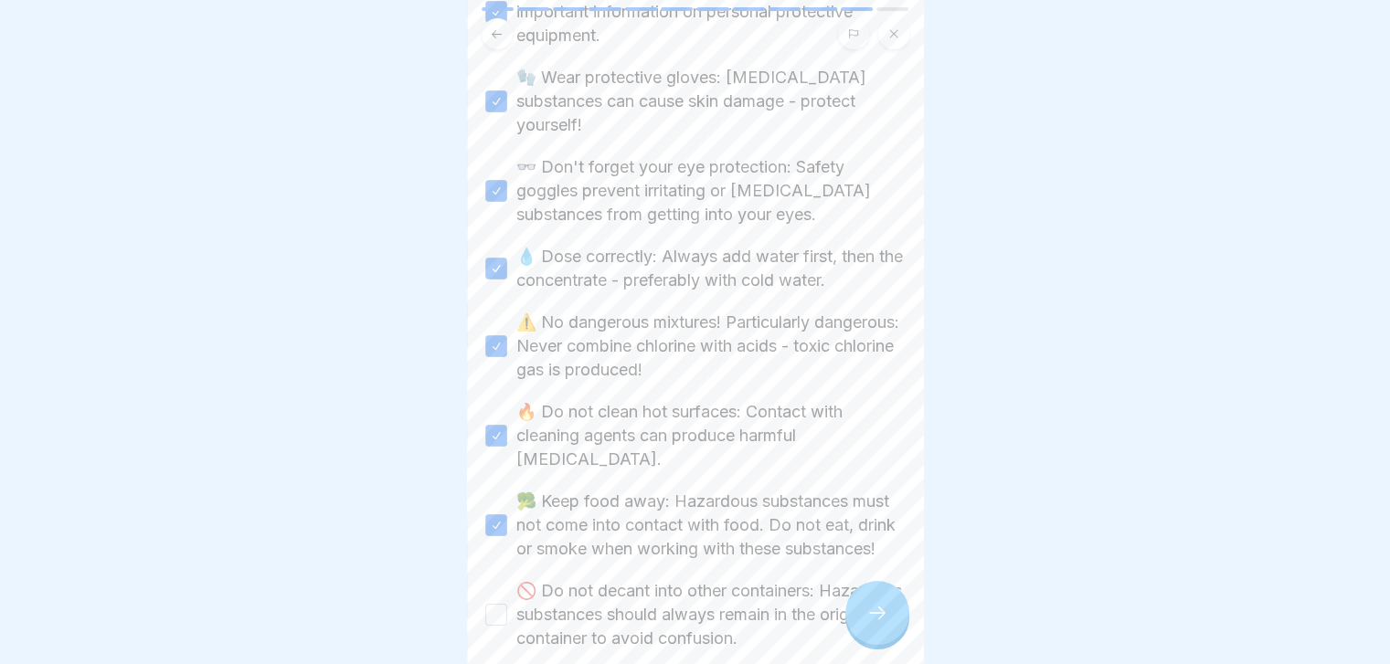
scroll to position [782, 0]
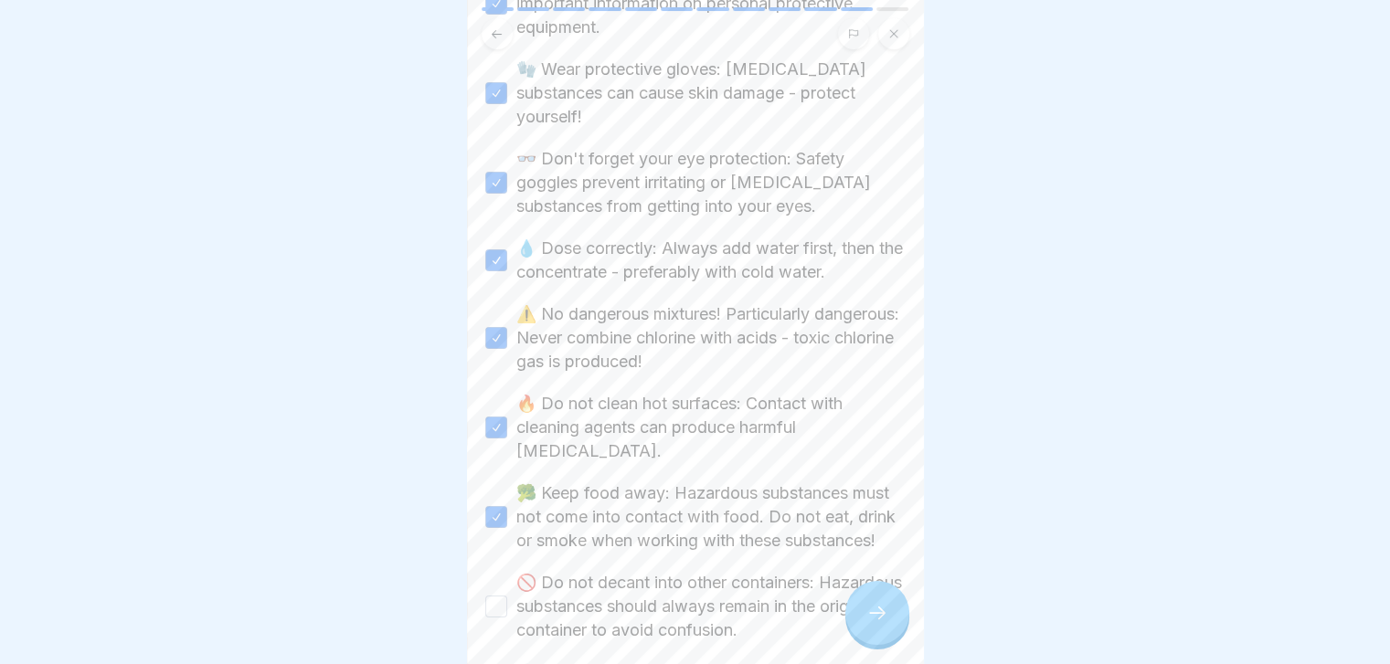
click at [634, 588] on label "🚫 Do not decant into other containers: Hazardous substances should always remai…" at bounding box center [710, 606] width 389 height 71
click at [507, 596] on button "🚫 Do not decant into other containers: Hazardous substances should always remai…" at bounding box center [496, 607] width 22 height 22
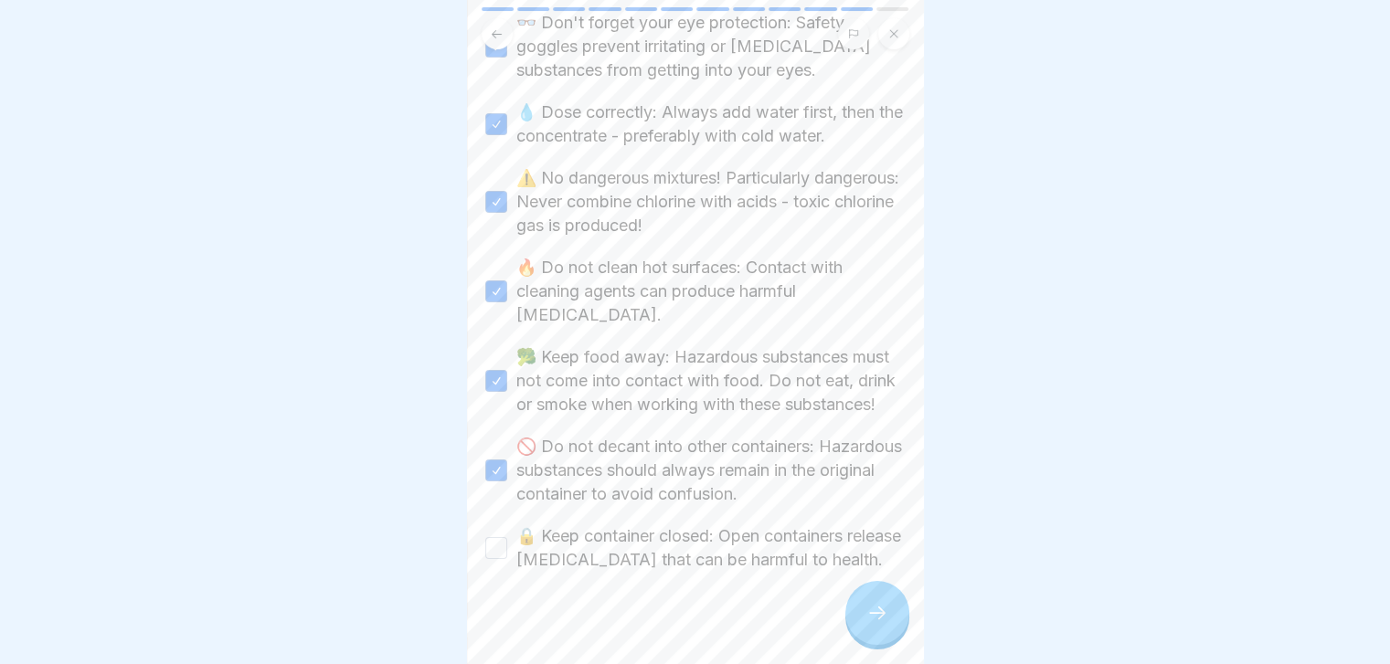
click at [670, 524] on label "🔒 Keep container closed: Open containers release vapours that can be harmful to…" at bounding box center [710, 548] width 389 height 48
click at [507, 537] on button "🔒 Keep container closed: Open containers release vapours that can be harmful to…" at bounding box center [496, 548] width 22 height 22
click at [868, 624] on icon at bounding box center [877, 613] width 22 height 22
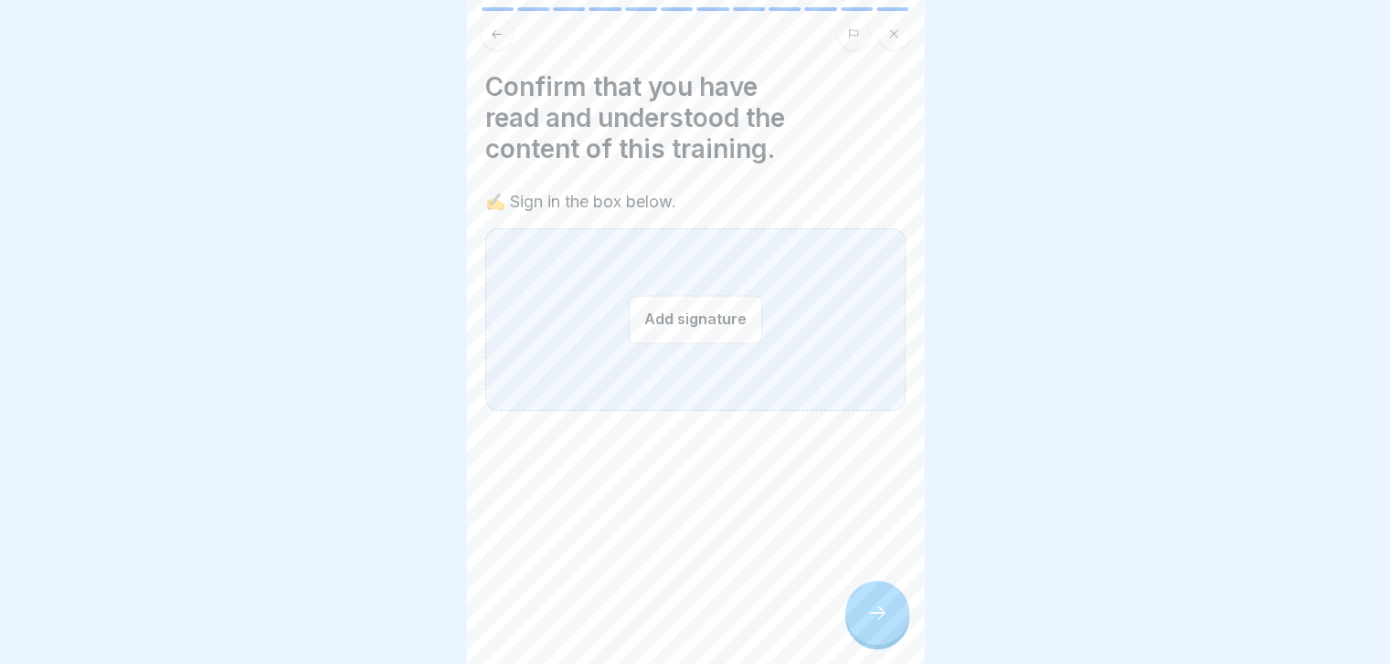
click at [868, 624] on icon at bounding box center [877, 613] width 22 height 22
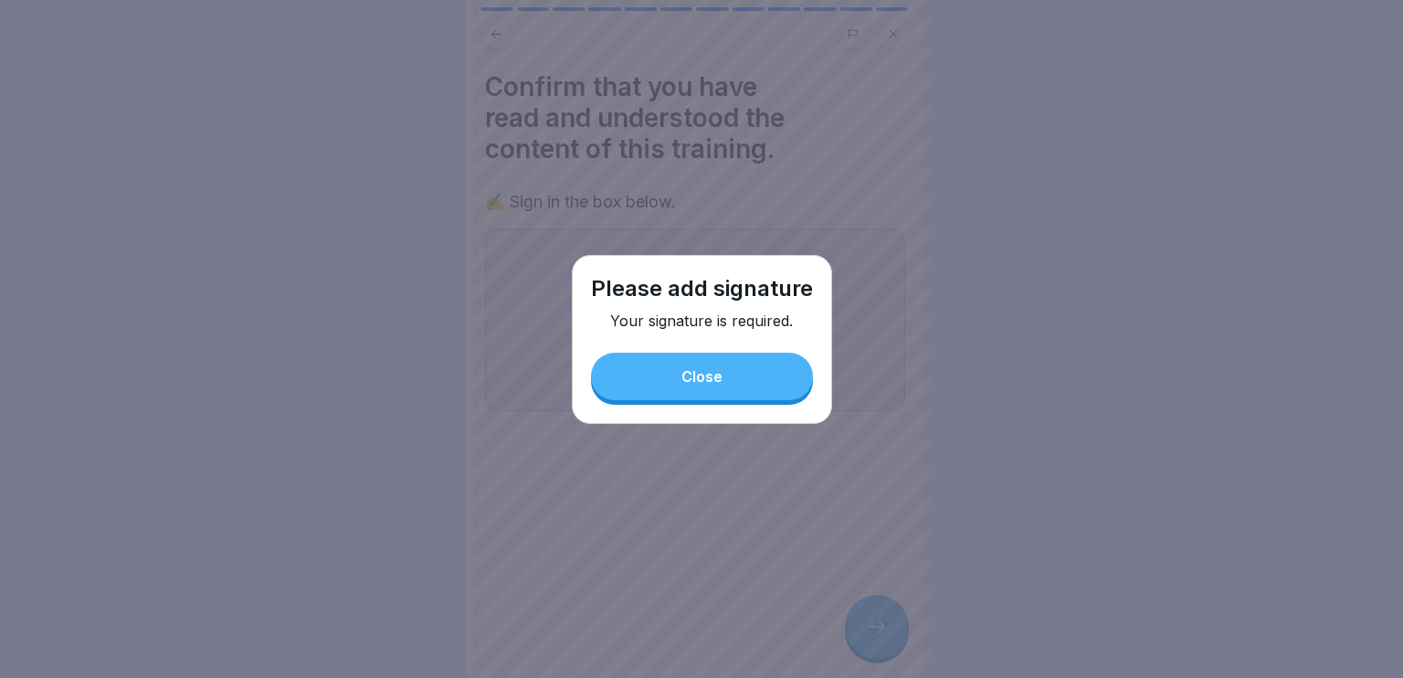
click at [731, 361] on button "Close" at bounding box center [702, 377] width 222 height 48
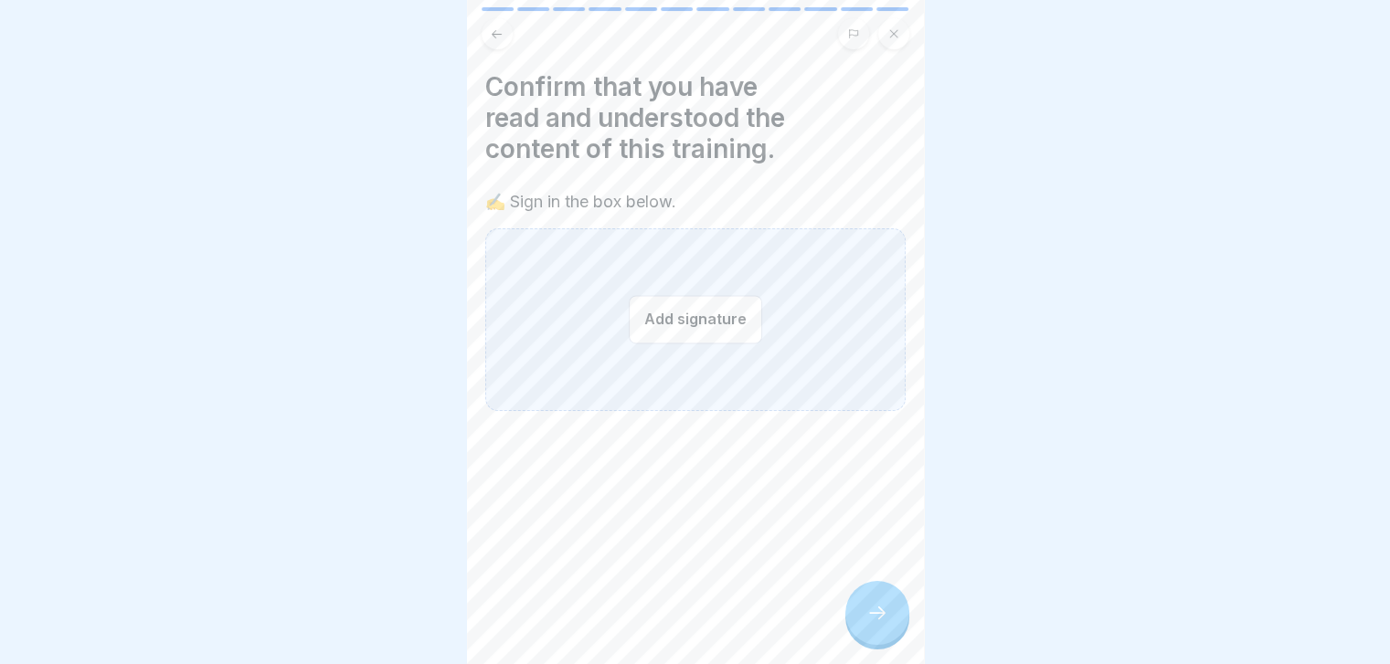
click at [901, 635] on div at bounding box center [877, 613] width 64 height 64
click at [664, 301] on button "Add signature" at bounding box center [695, 319] width 133 height 48
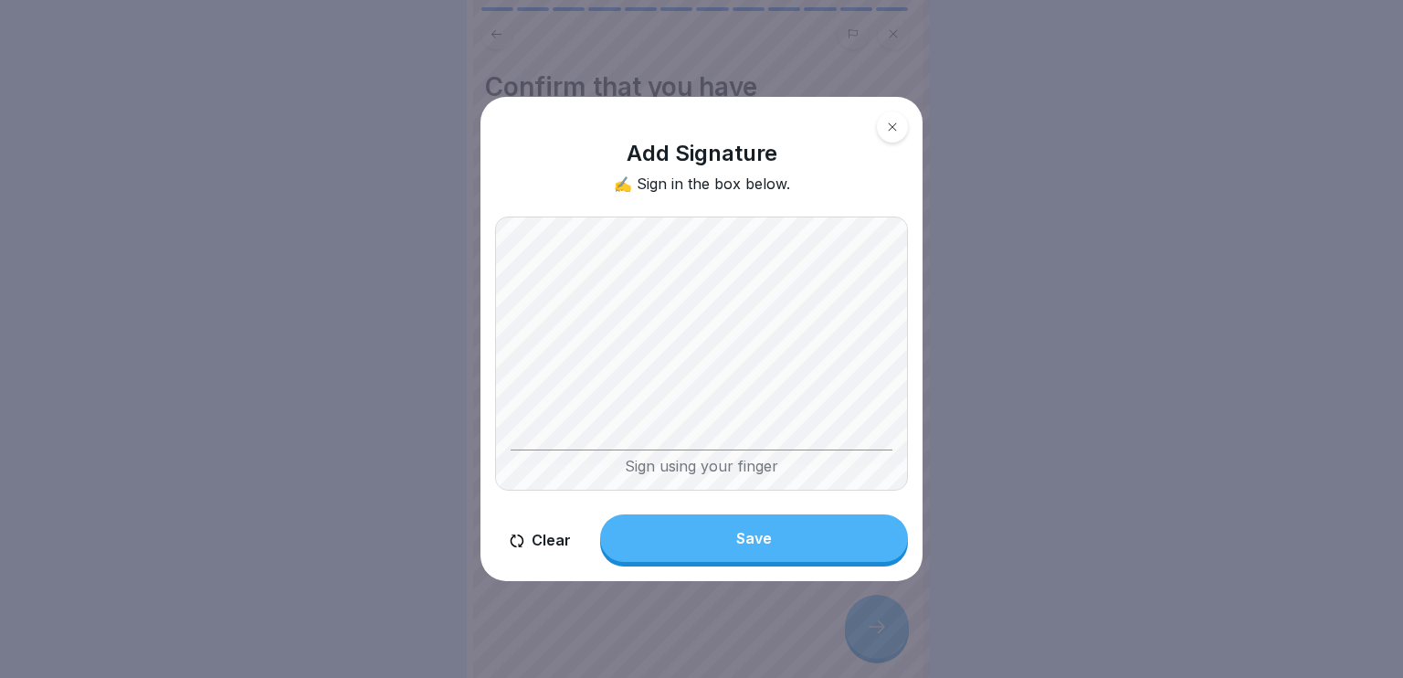
click at [535, 547] on button "Clear" at bounding box center [540, 540] width 90 height 52
click at [985, 345] on body "Handling hazardous substances 12 Steps English 📃 Understanding the operating in…" at bounding box center [695, 339] width 1390 height 678
click at [544, 545] on button "Clear" at bounding box center [540, 540] width 90 height 52
click at [540, 535] on button "Clear" at bounding box center [540, 540] width 90 height 52
click at [535, 517] on div "Add Signature ✍️ Sign in the box below. Sign using your finger Clear Save" at bounding box center [702, 339] width 442 height 485
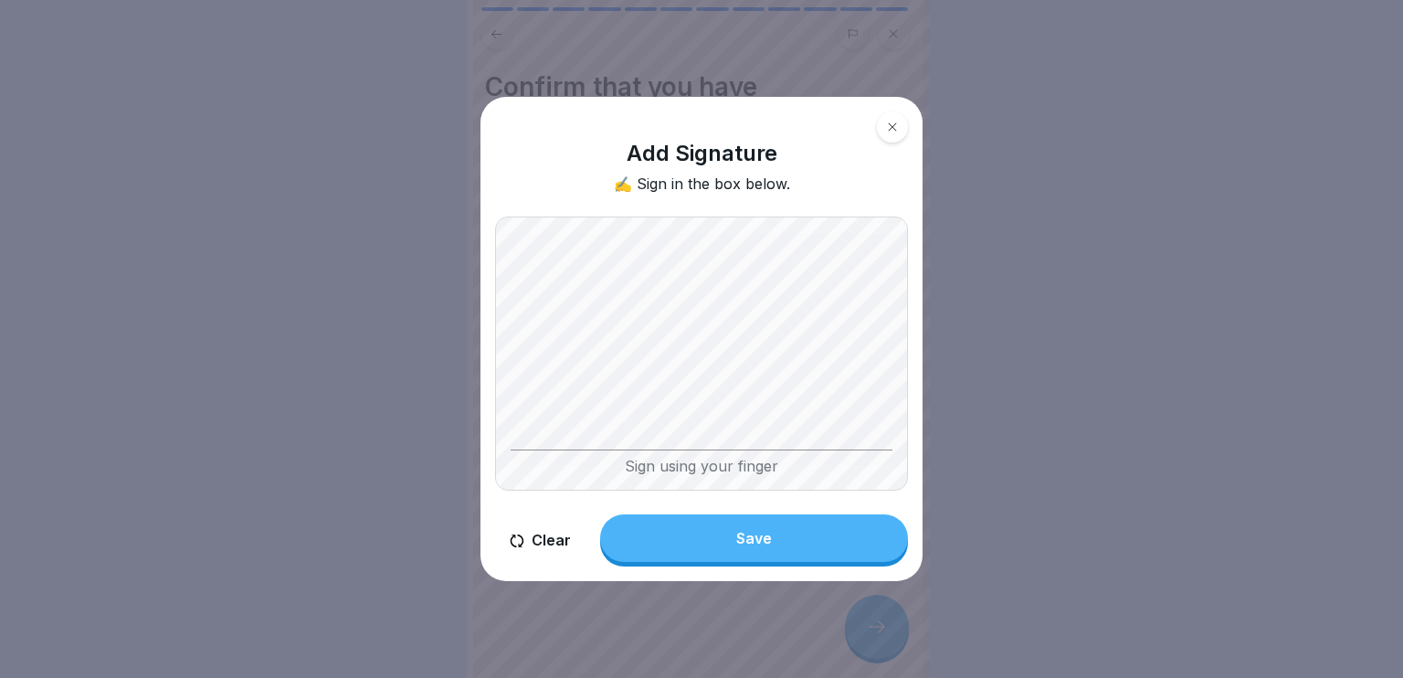
click at [533, 551] on button "Clear" at bounding box center [540, 540] width 90 height 52
click at [530, 557] on button "Clear" at bounding box center [540, 540] width 90 height 52
click at [1031, 444] on body "Handling hazardous substances 12 Steps English 📃 Understanding the operating in…" at bounding box center [695, 339] width 1390 height 678
click at [538, 545] on button "Clear" at bounding box center [540, 540] width 90 height 52
click at [895, 127] on icon at bounding box center [892, 127] width 11 height 11
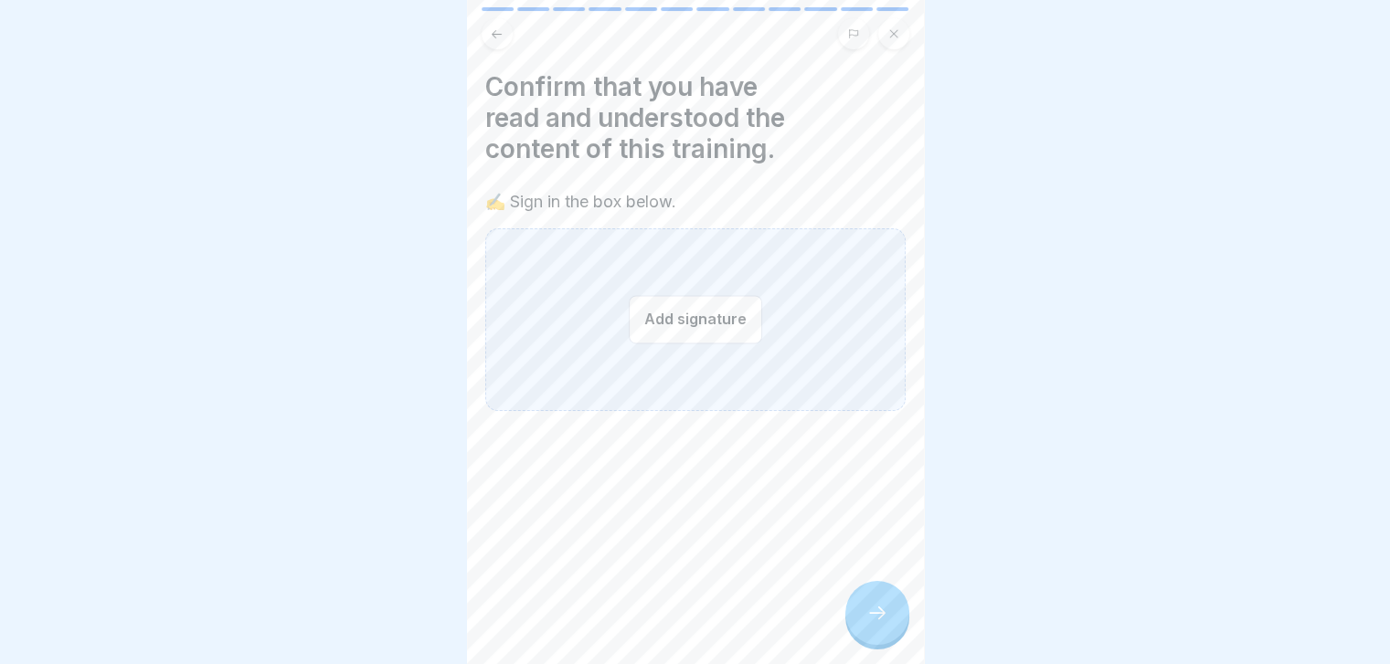
click at [894, 32] on icon at bounding box center [893, 33] width 11 height 11
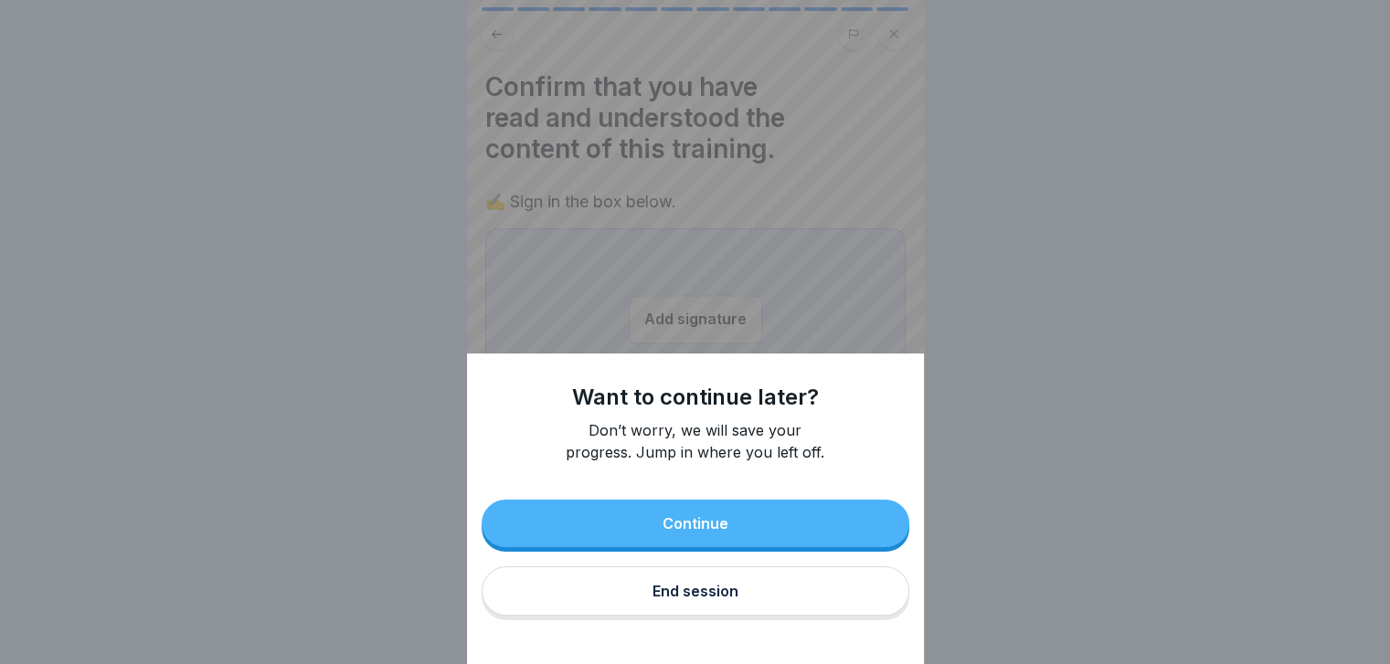
click at [736, 591] on button "End session" at bounding box center [696, 591] width 428 height 49
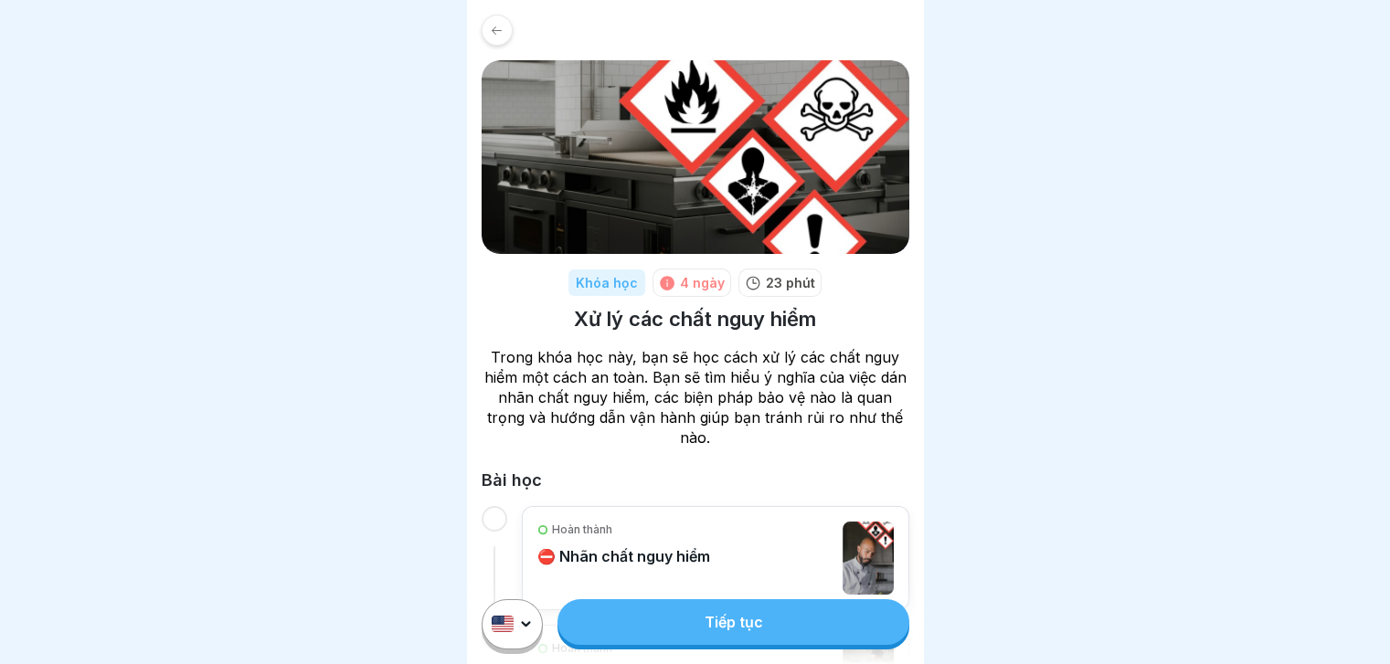
click at [738, 438] on p "Trong khóa học này, bạn sẽ học cách xử lý các chất nguy hiểm một cách an toàn. …" at bounding box center [696, 397] width 428 height 101
click at [764, 645] on link "Tiếp tục" at bounding box center [732, 622] width 351 height 46
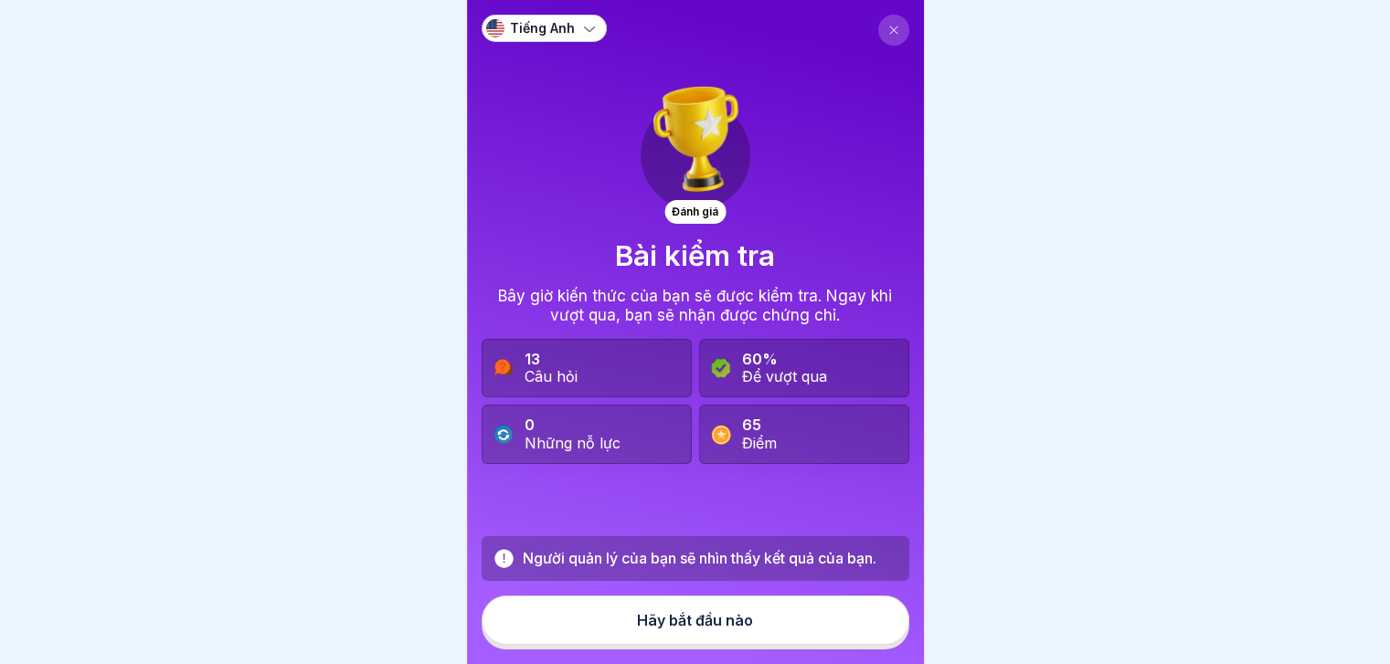
click at [734, 645] on button "Hãy bắt đầu nào" at bounding box center [696, 620] width 428 height 49
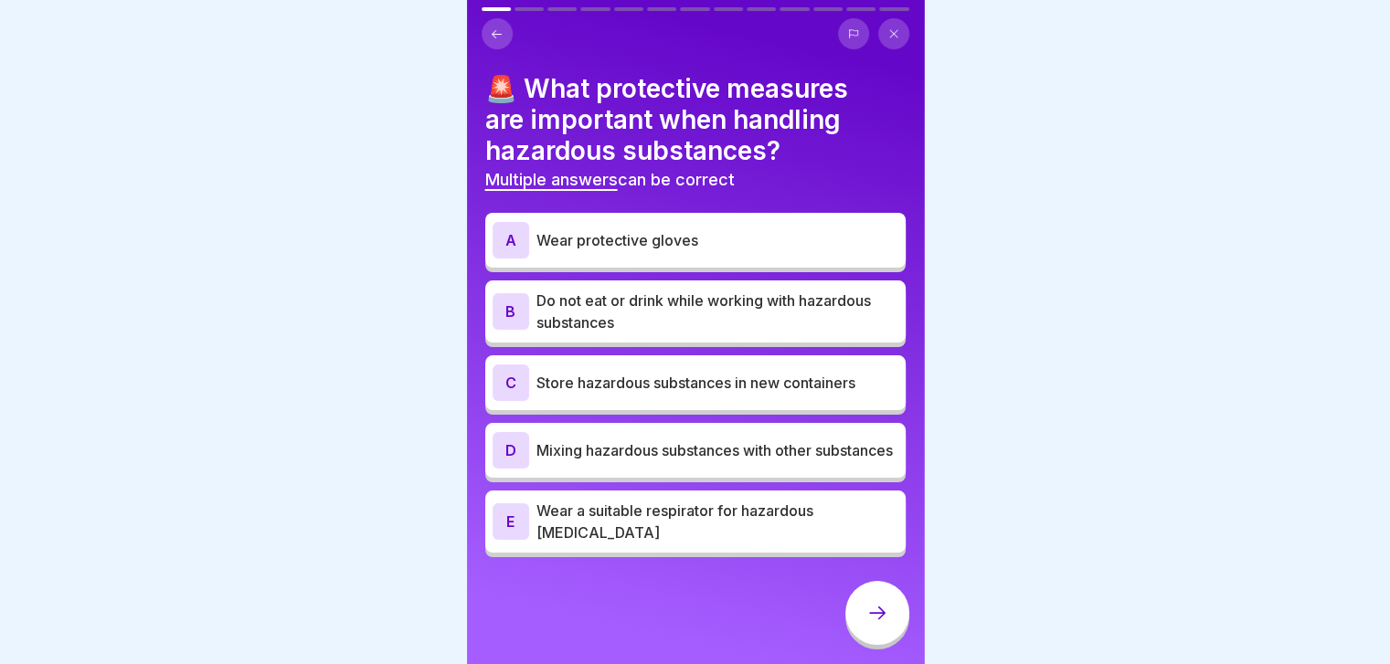
click at [797, 225] on div "A Wear protective gloves" at bounding box center [695, 240] width 406 height 37
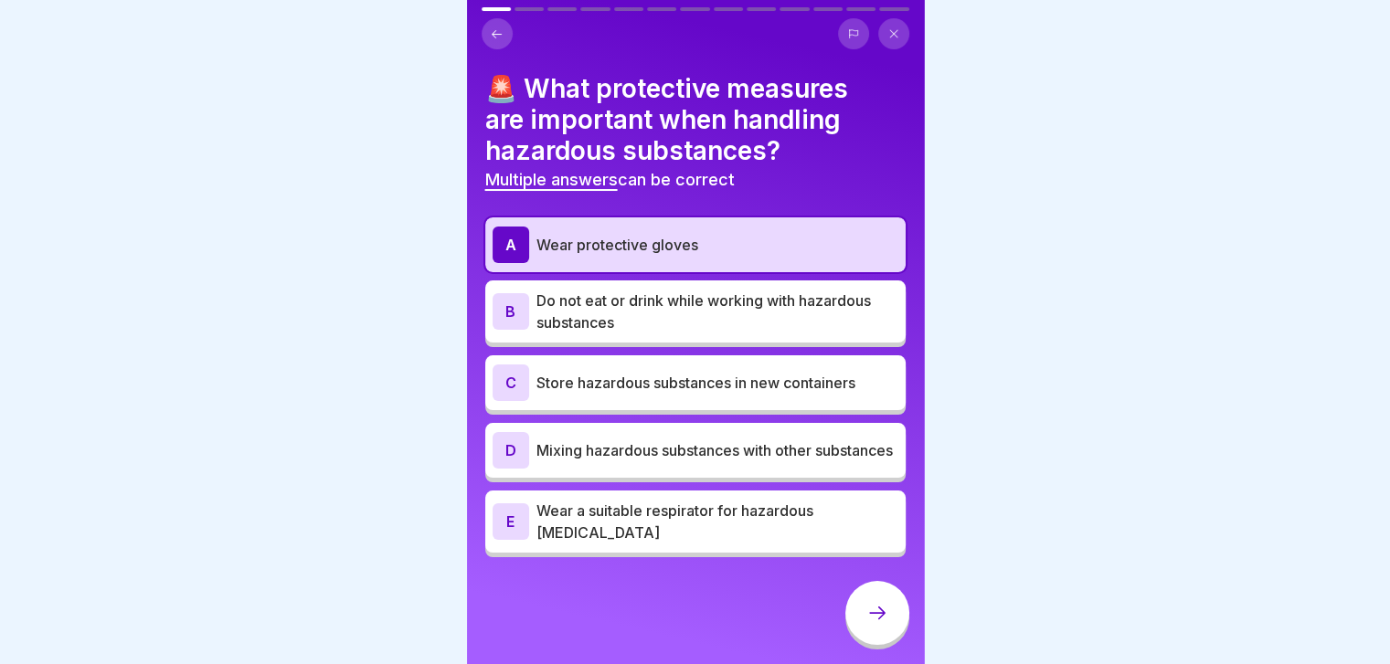
click at [800, 312] on p "Do not eat or drink while working with hazardous substances" at bounding box center [717, 312] width 362 height 44
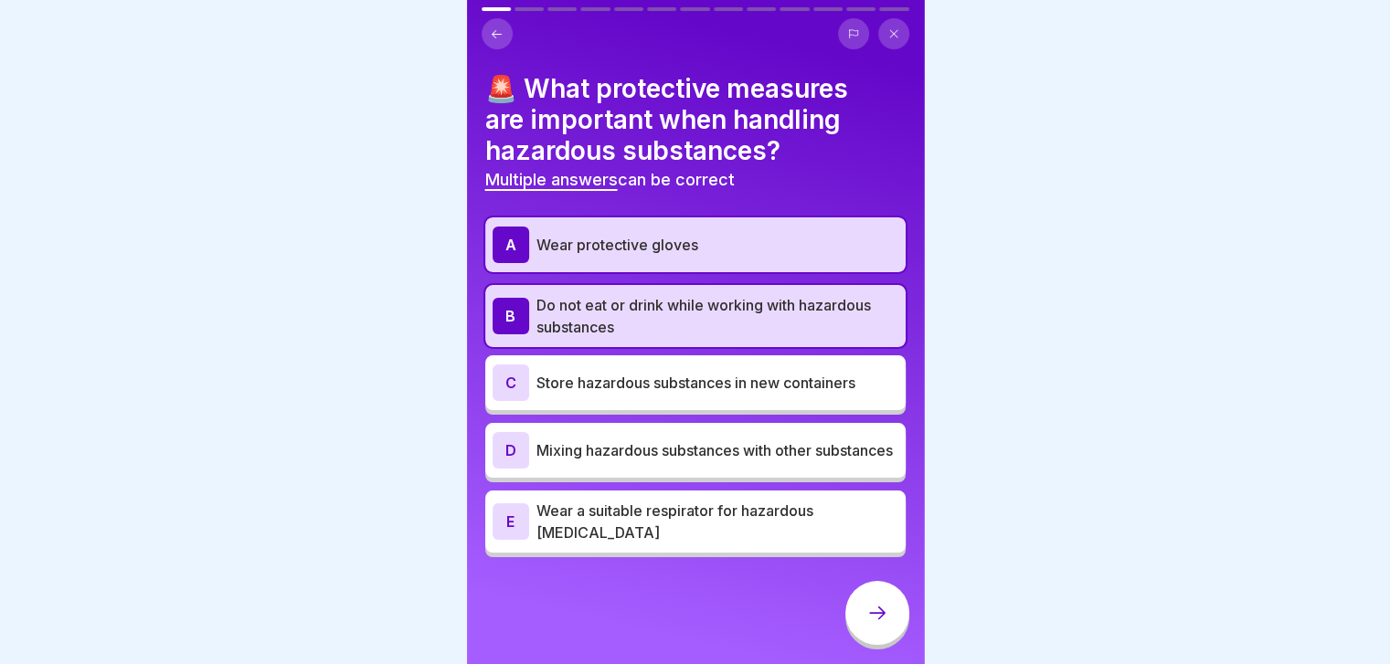
click at [833, 392] on p "Store hazardous substances in new containers" at bounding box center [717, 383] width 362 height 22
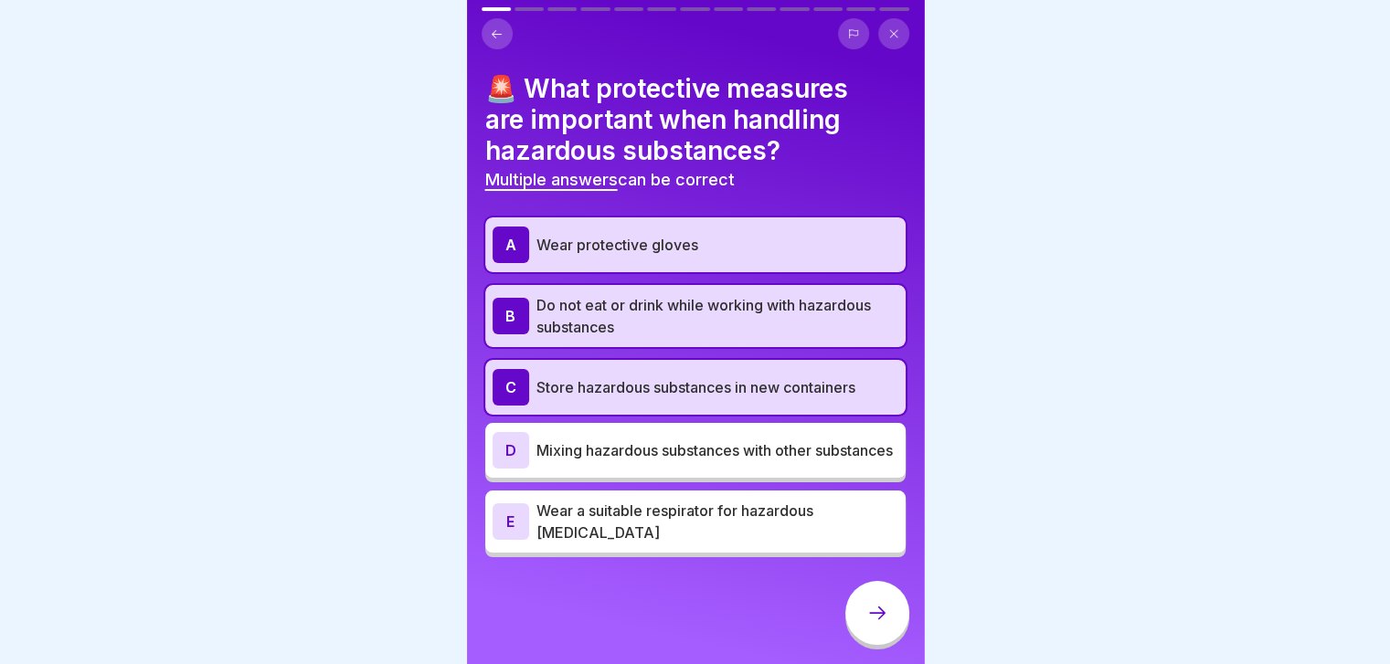
click at [826, 545] on div "E Wear a suitable respirator for hazardous [MEDICAL_DATA]" at bounding box center [695, 522] width 420 height 62
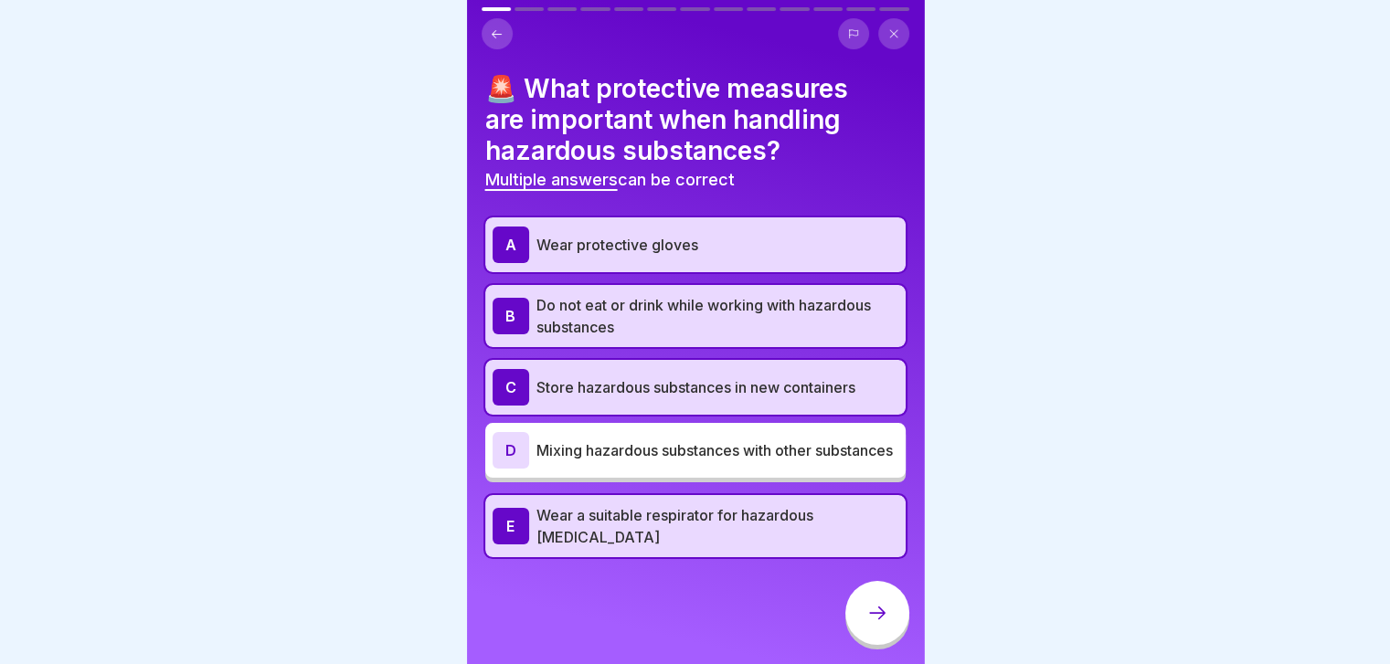
click at [887, 624] on icon at bounding box center [877, 613] width 22 height 22
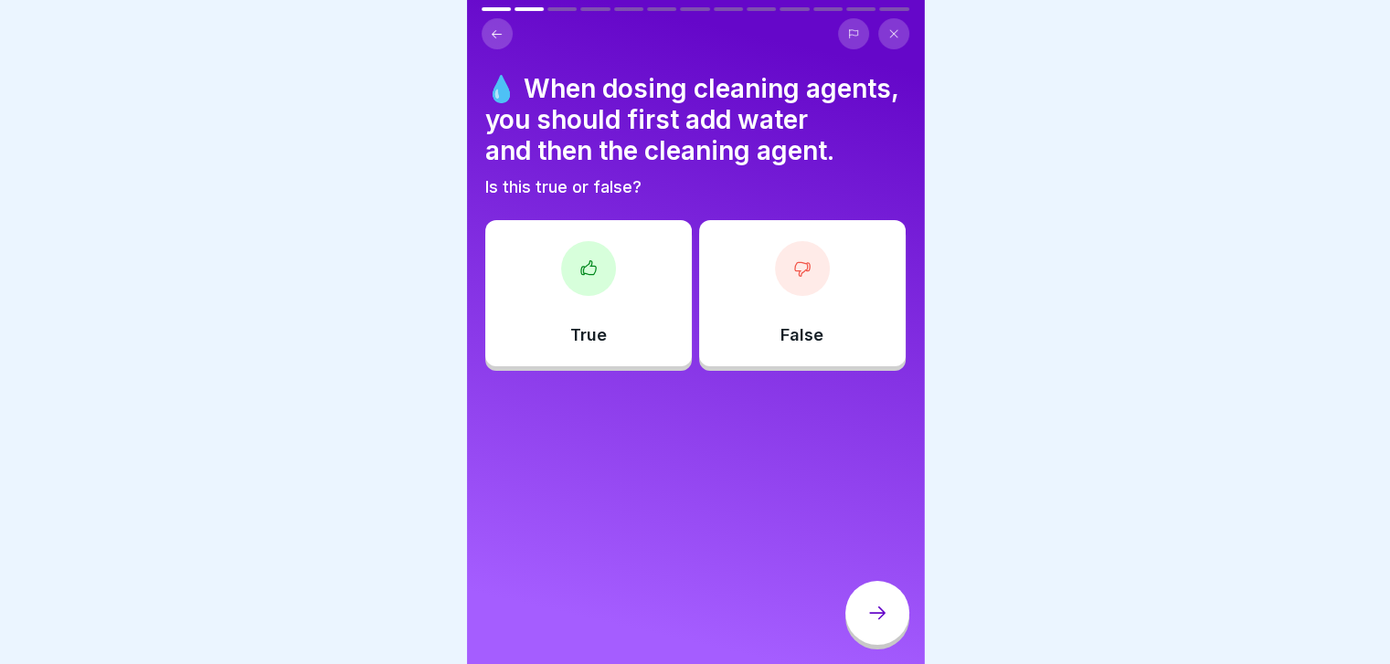
click at [558, 302] on div "True" at bounding box center [588, 293] width 207 height 146
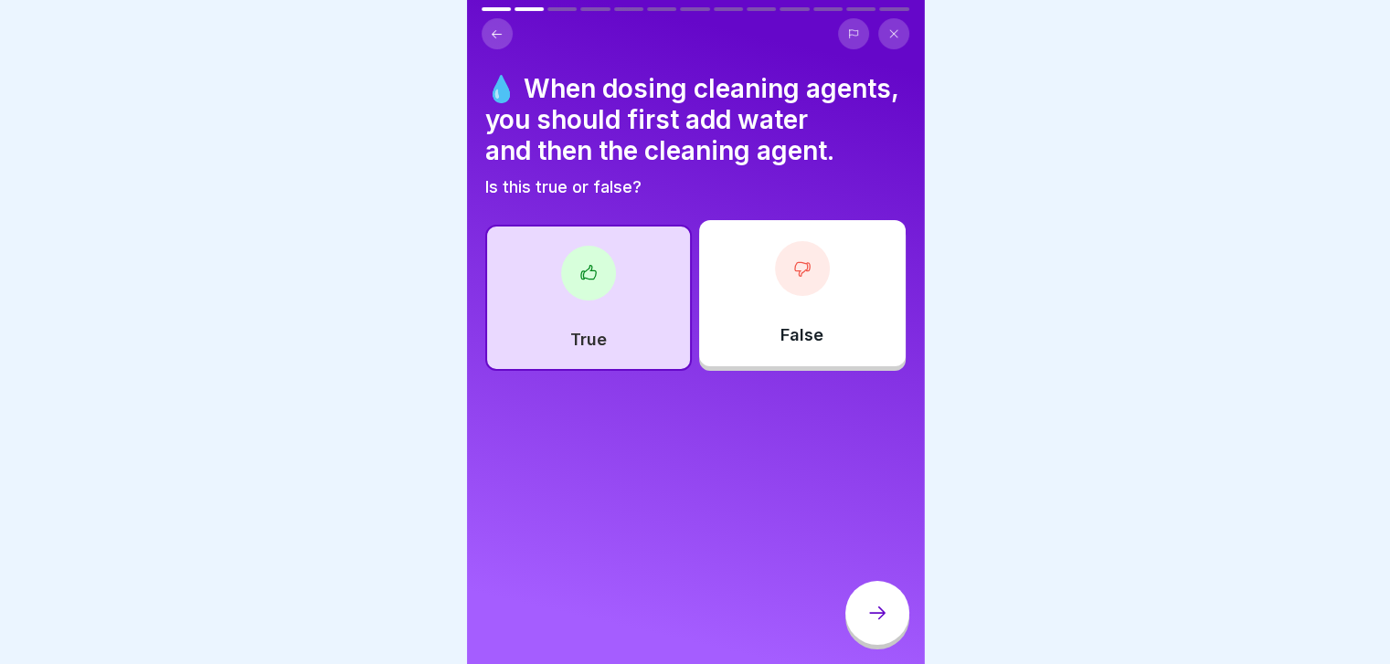
click at [871, 642] on div at bounding box center [877, 613] width 64 height 64
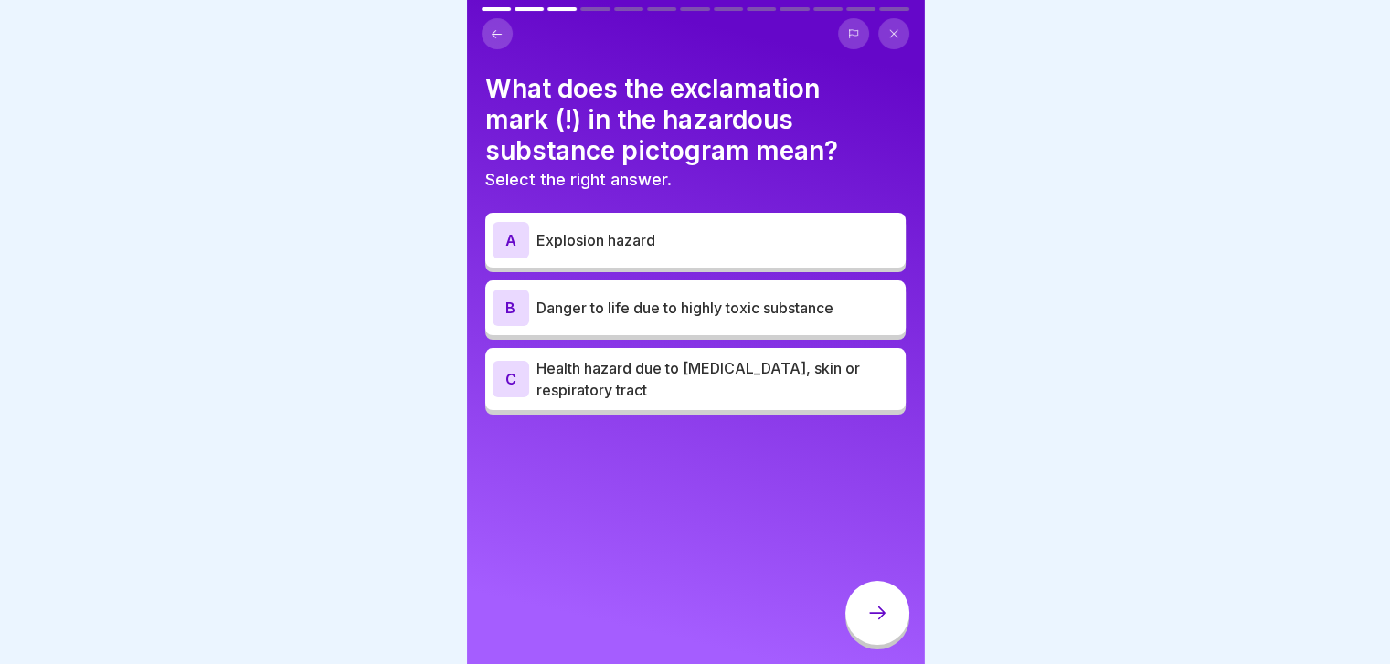
click at [732, 381] on p "Health hazard due to irritation of eyes, skin or respiratory tract" at bounding box center [717, 379] width 362 height 44
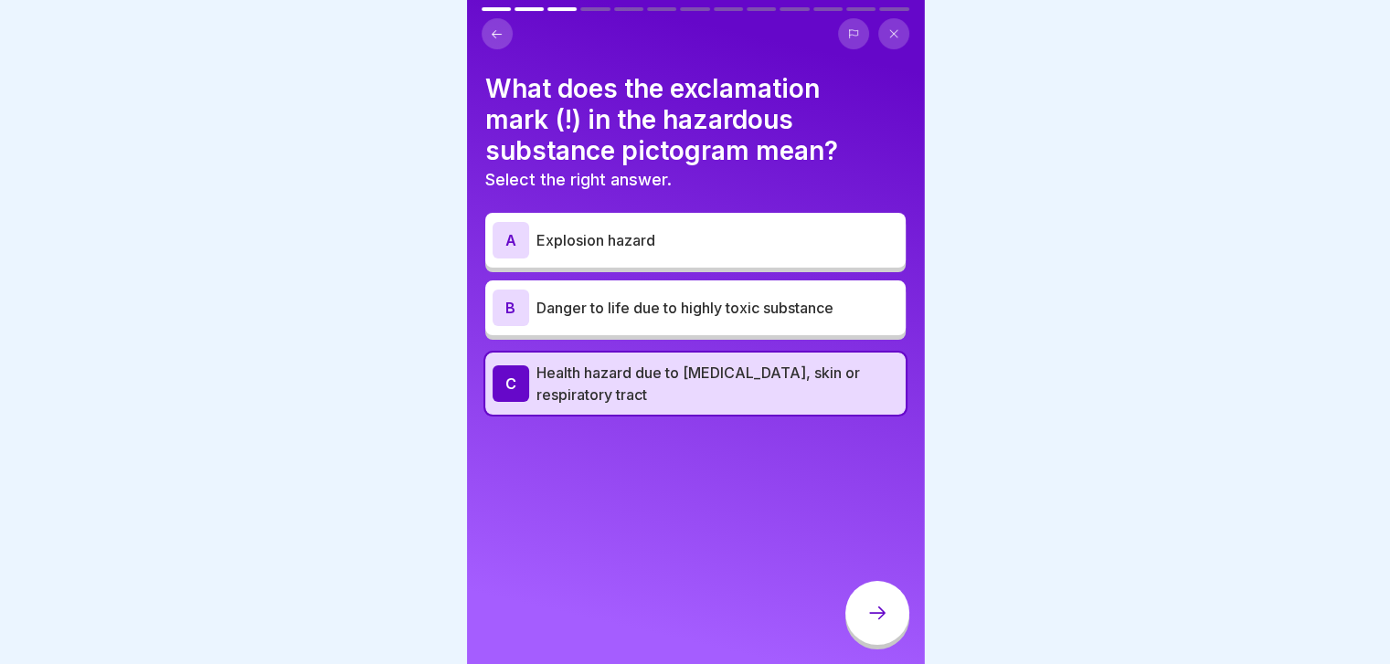
click at [878, 624] on icon at bounding box center [877, 613] width 22 height 22
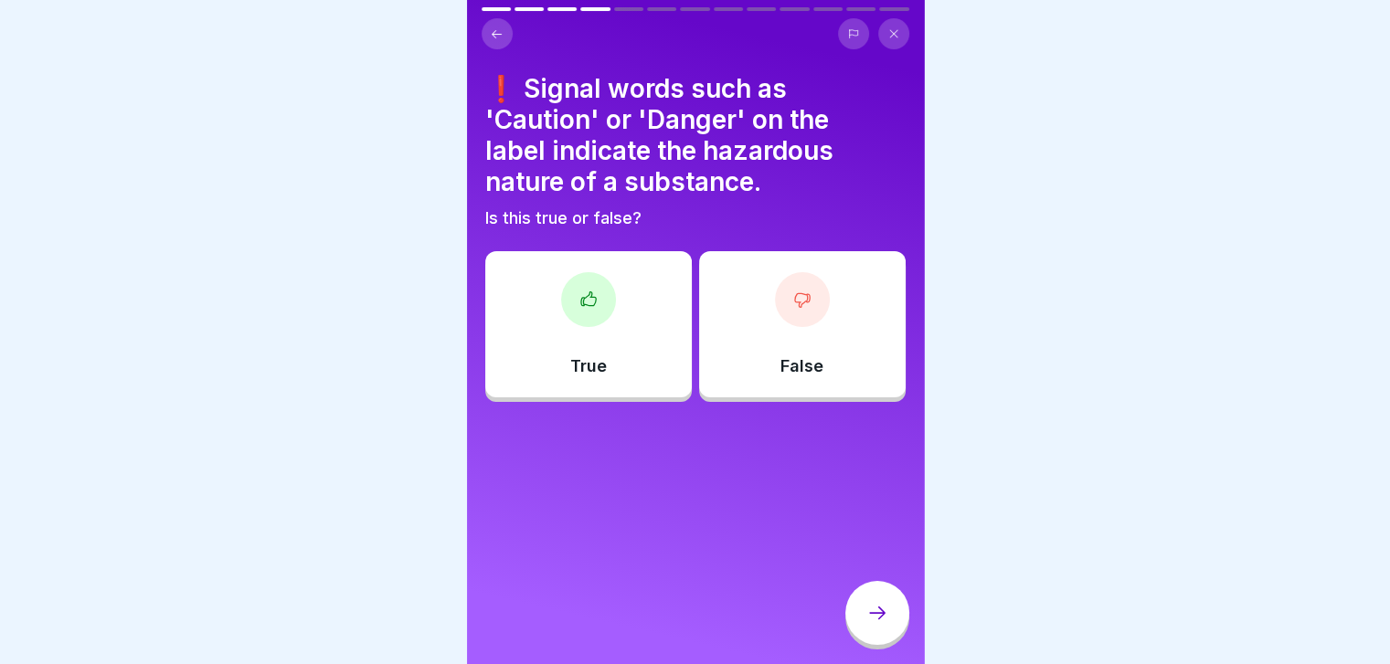
click at [650, 342] on div "True" at bounding box center [588, 324] width 207 height 146
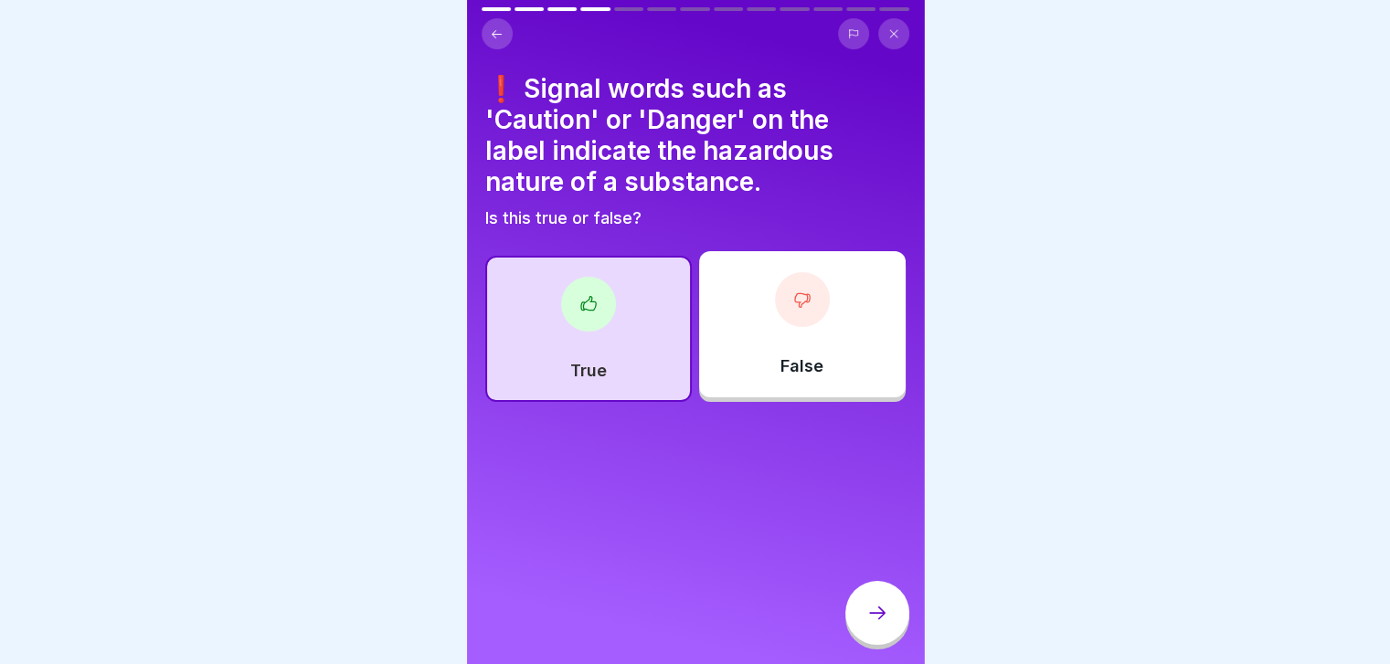
click at [864, 633] on div at bounding box center [877, 613] width 64 height 64
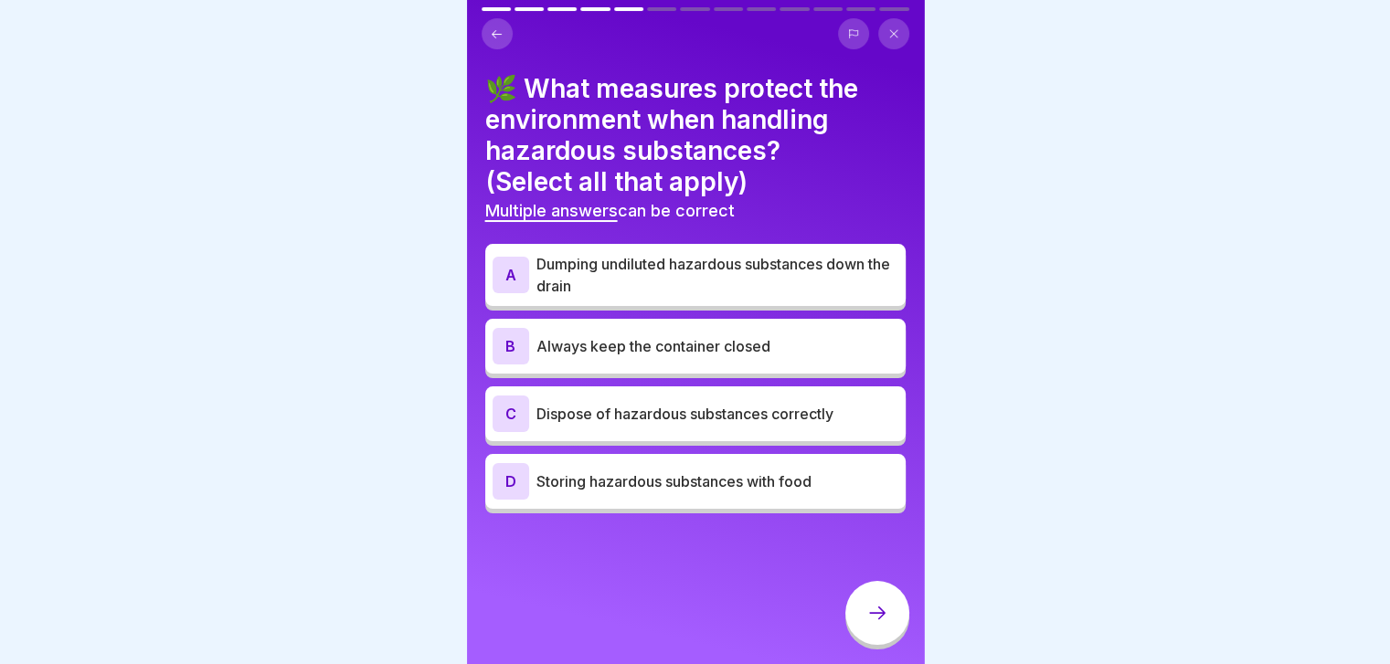
click at [726, 361] on div "B Always keep the container closed" at bounding box center [695, 346] width 406 height 37
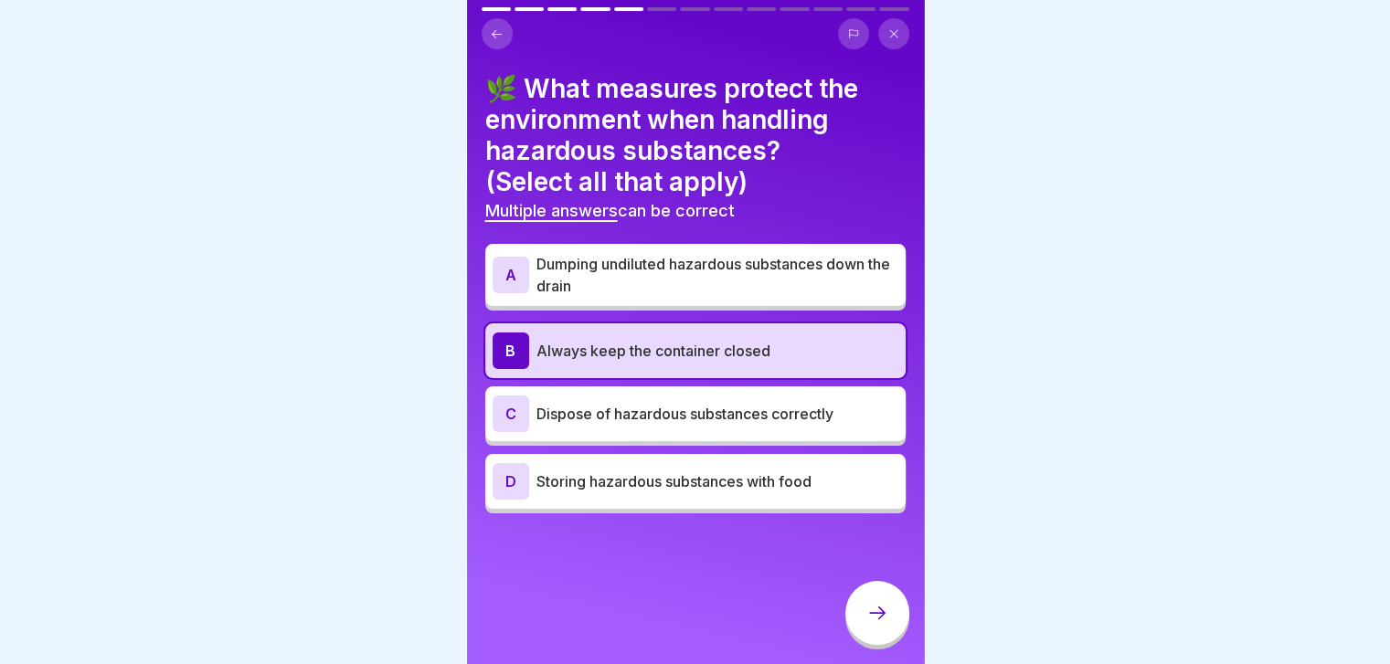
click at [746, 415] on p "Dispose of hazardous substances correctly" at bounding box center [717, 414] width 362 height 22
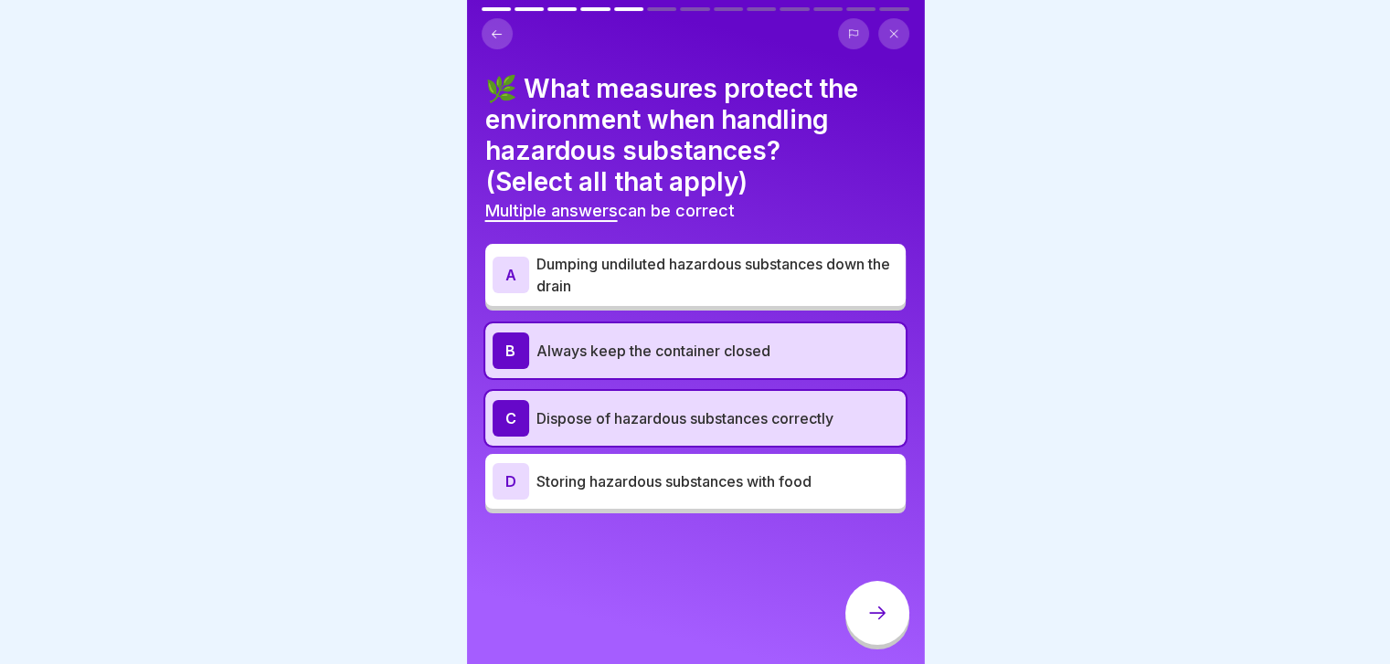
click at [876, 615] on div at bounding box center [877, 613] width 64 height 64
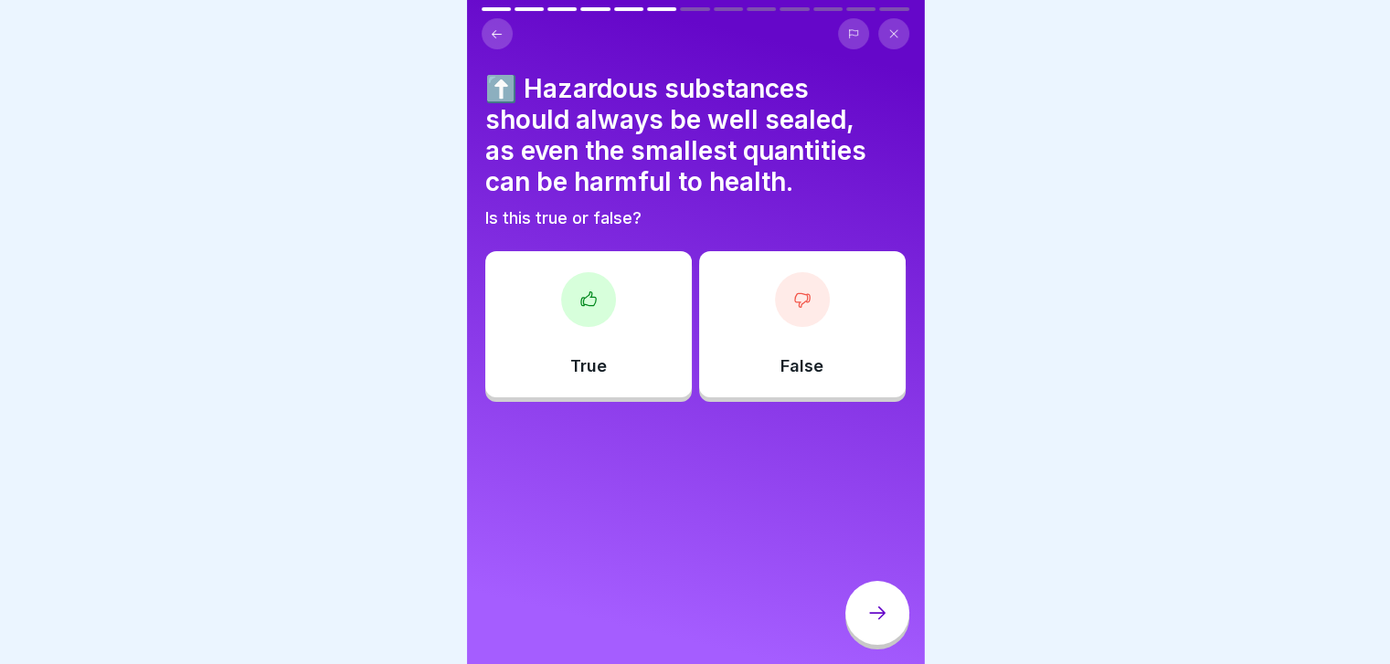
click at [609, 317] on div "True" at bounding box center [588, 324] width 207 height 146
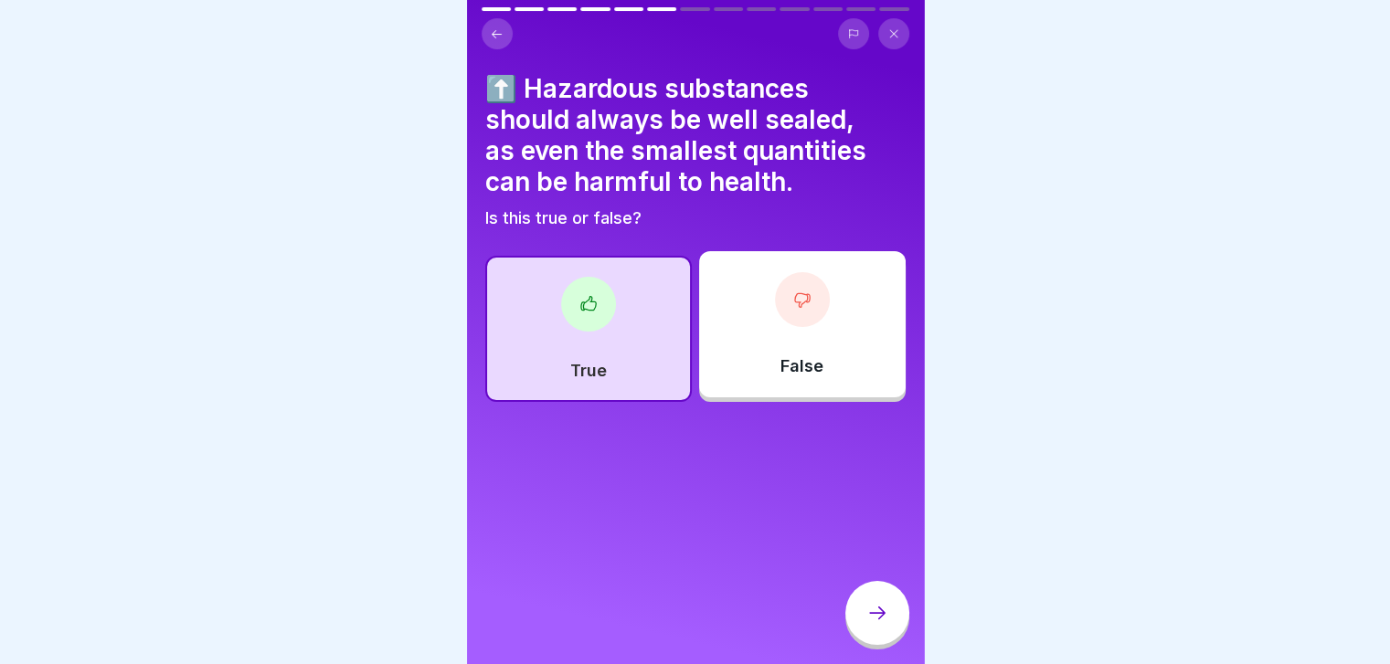
click at [870, 620] on icon at bounding box center [877, 613] width 22 height 22
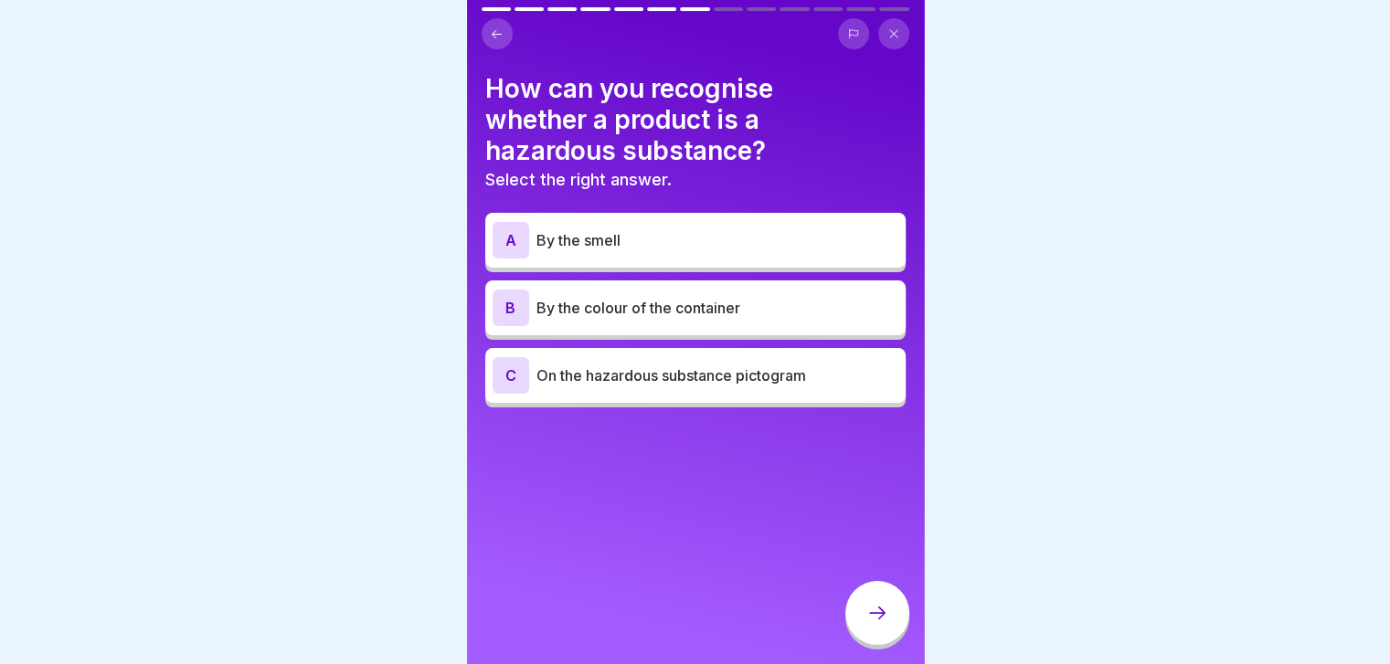
click at [789, 383] on p "On the hazardous substance pictogram" at bounding box center [717, 376] width 362 height 22
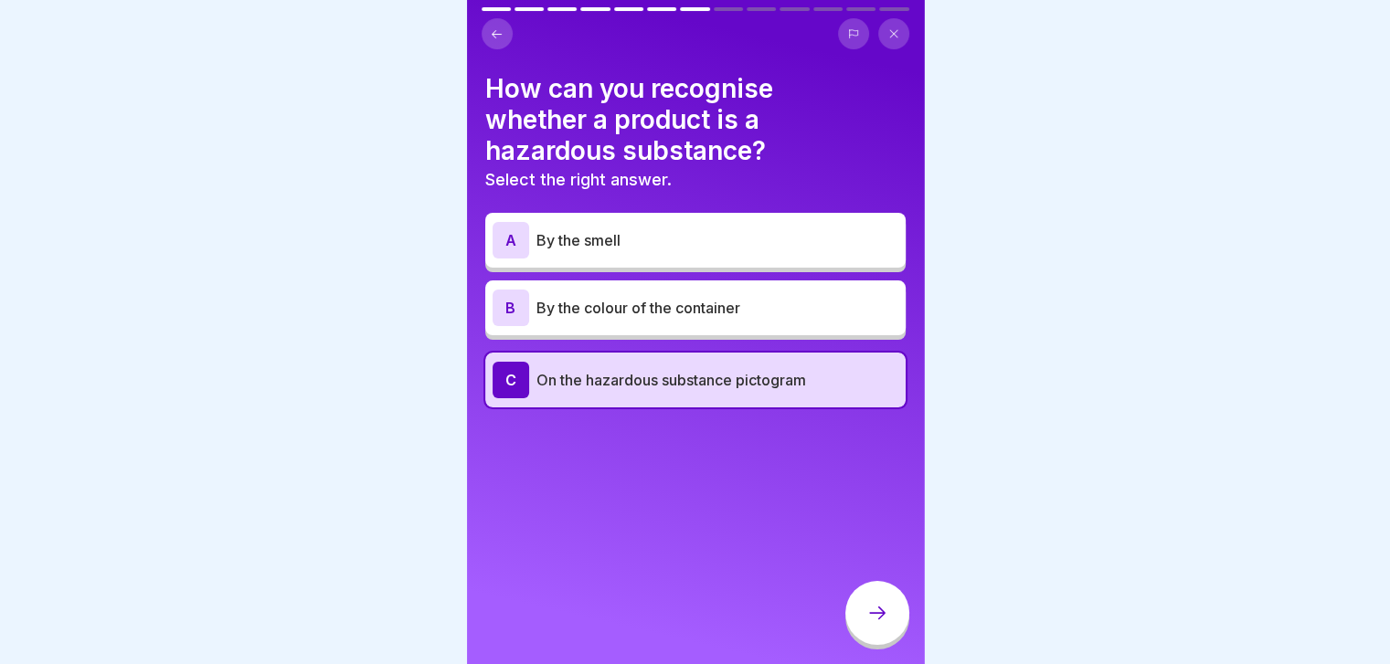
click at [870, 611] on div at bounding box center [877, 613] width 64 height 64
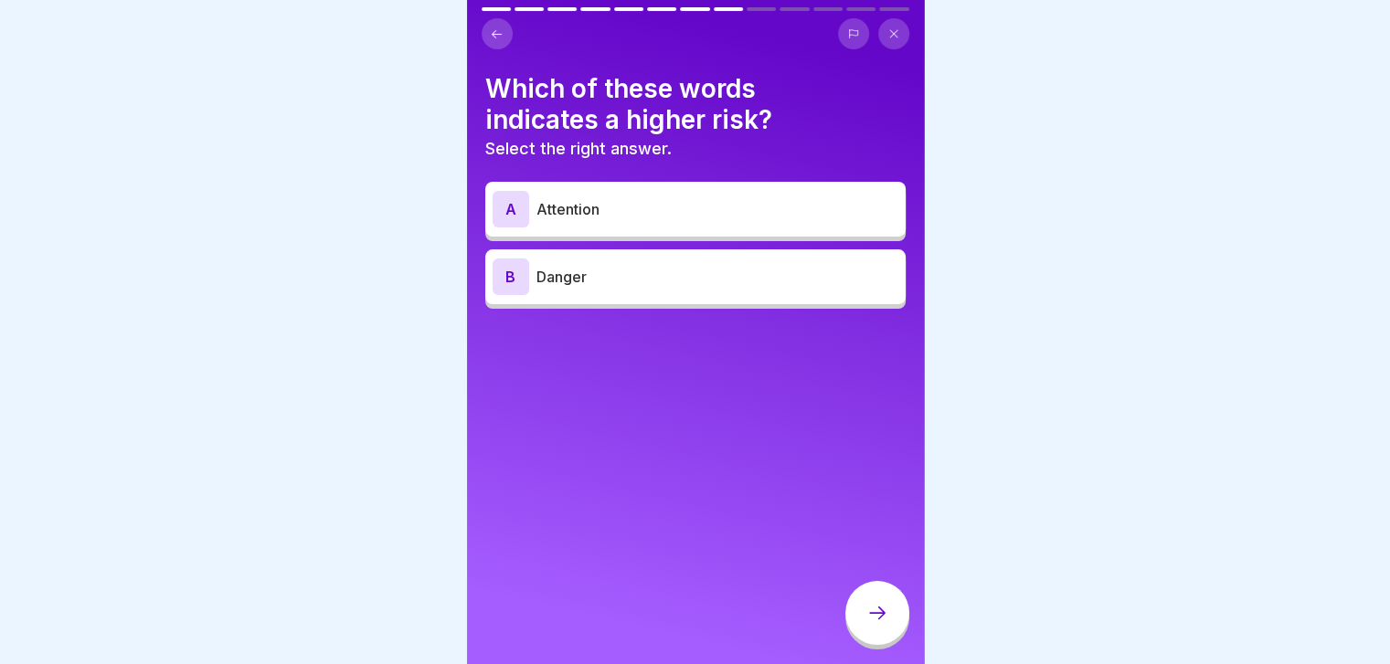
click at [805, 277] on p "Danger" at bounding box center [717, 277] width 362 height 22
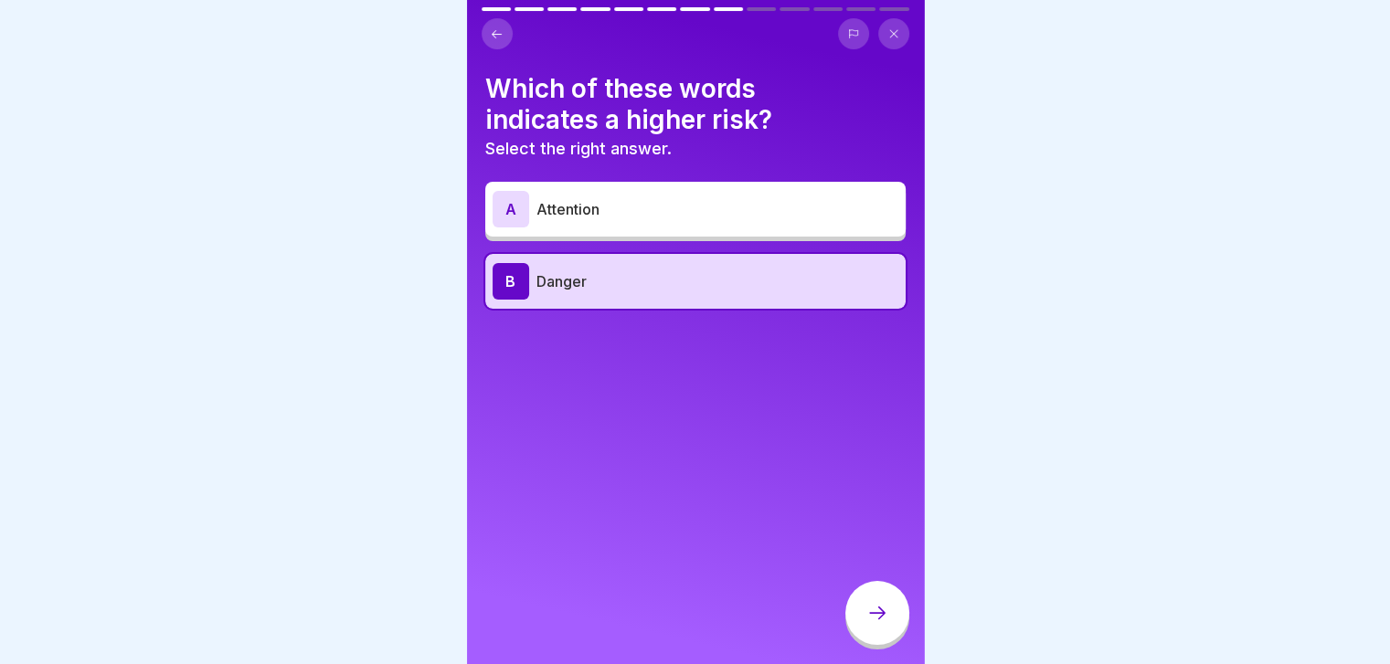
click at [869, 607] on div at bounding box center [877, 613] width 64 height 64
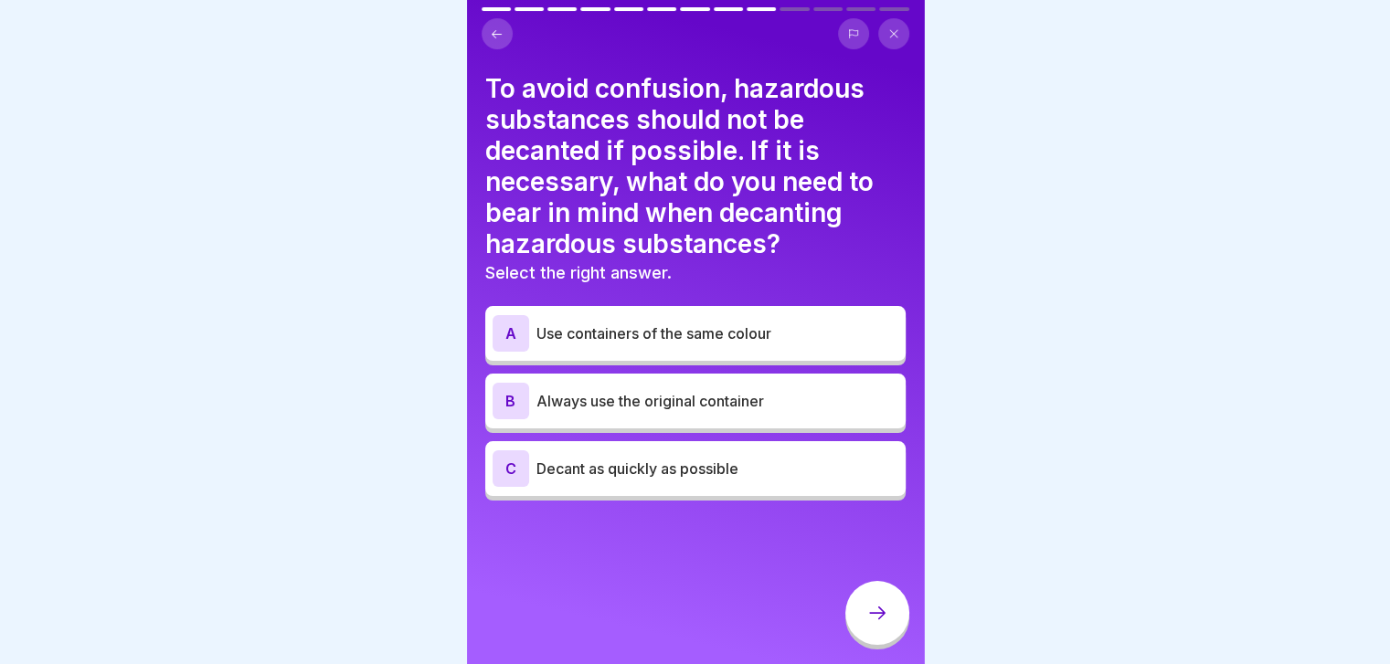
click at [760, 405] on p "Always use the original container" at bounding box center [717, 401] width 362 height 22
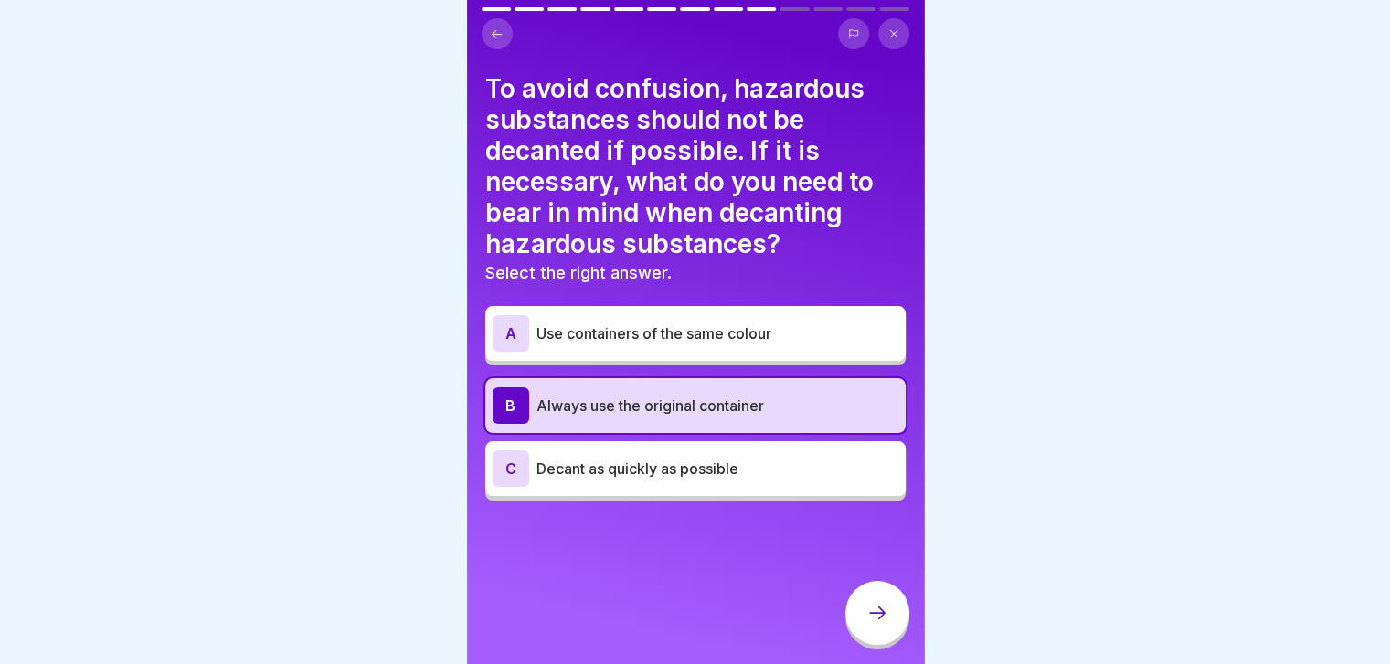
click at [865, 614] on div at bounding box center [877, 613] width 64 height 64
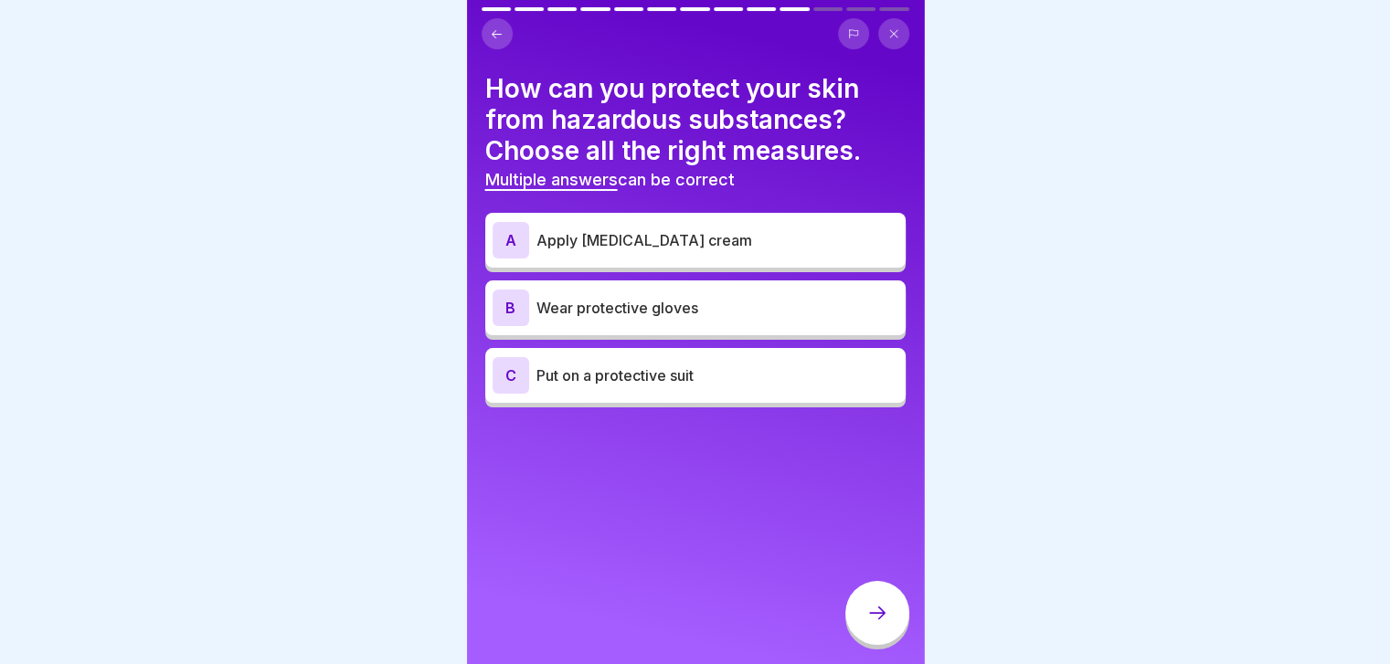
click at [808, 318] on div "B Wear protective gloves" at bounding box center [695, 308] width 406 height 37
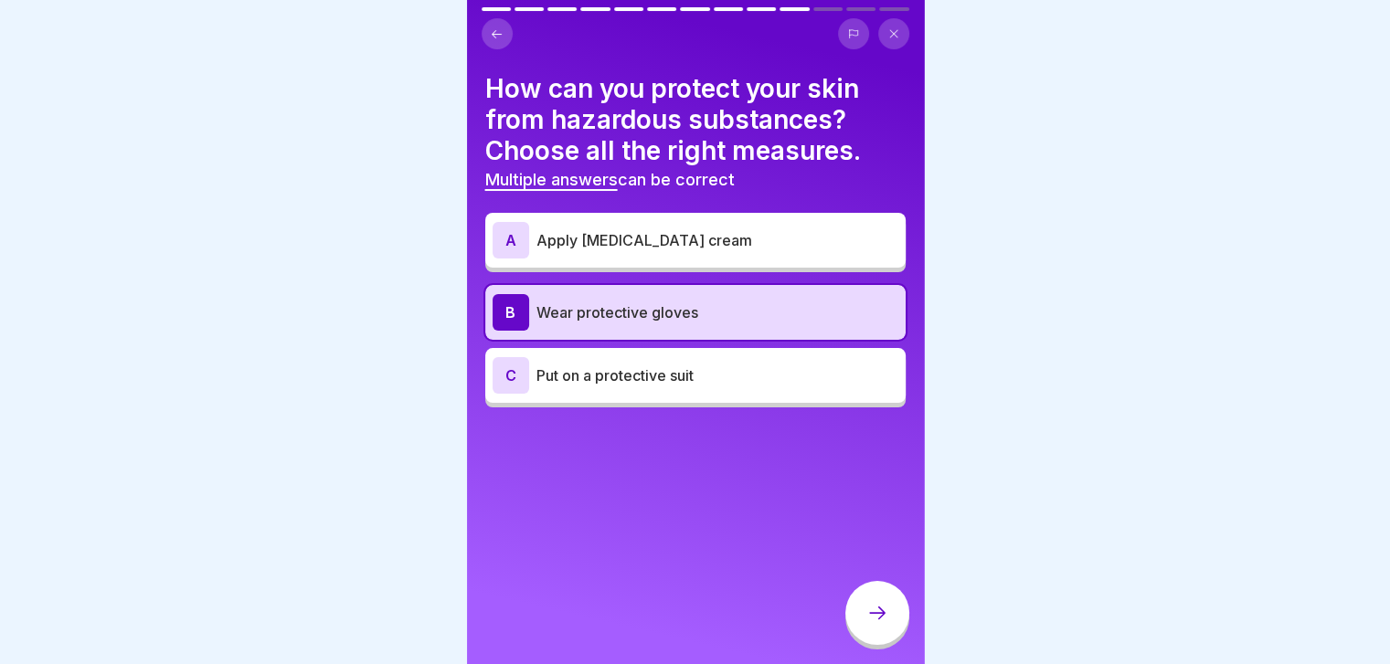
click at [784, 368] on p "Put on a protective suit" at bounding box center [717, 376] width 362 height 22
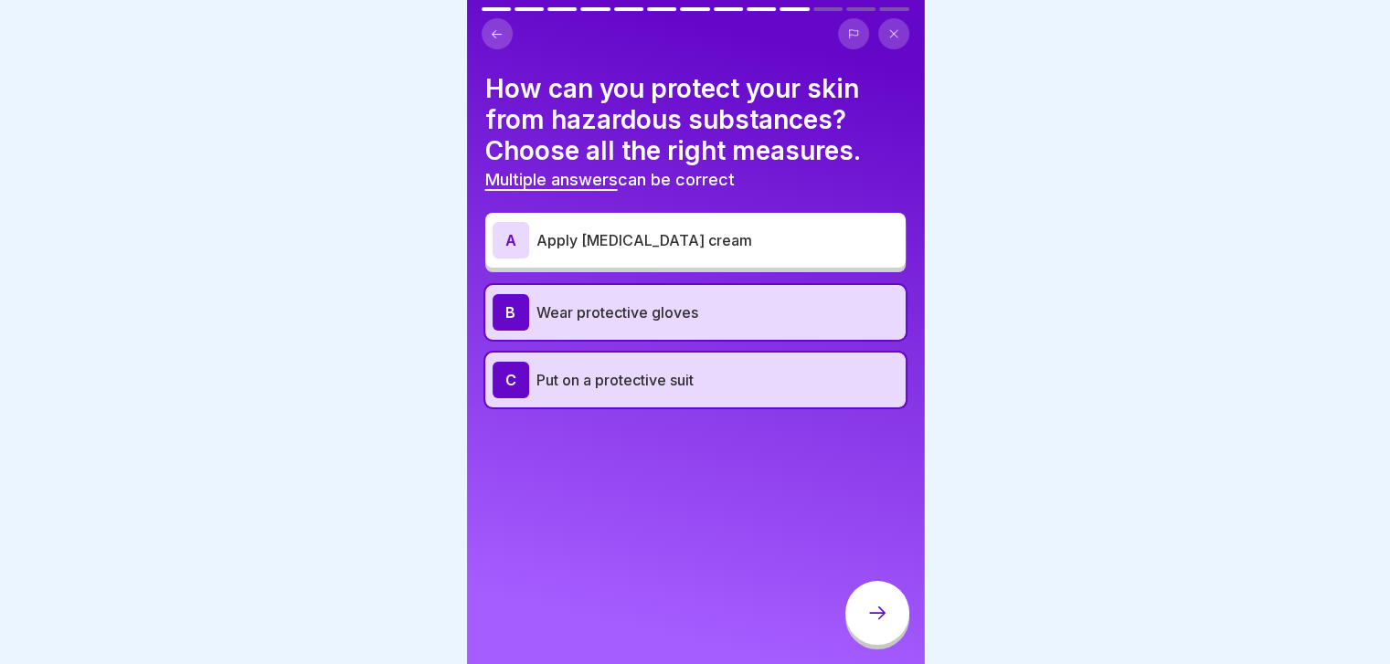
click at [870, 616] on div at bounding box center [877, 613] width 64 height 64
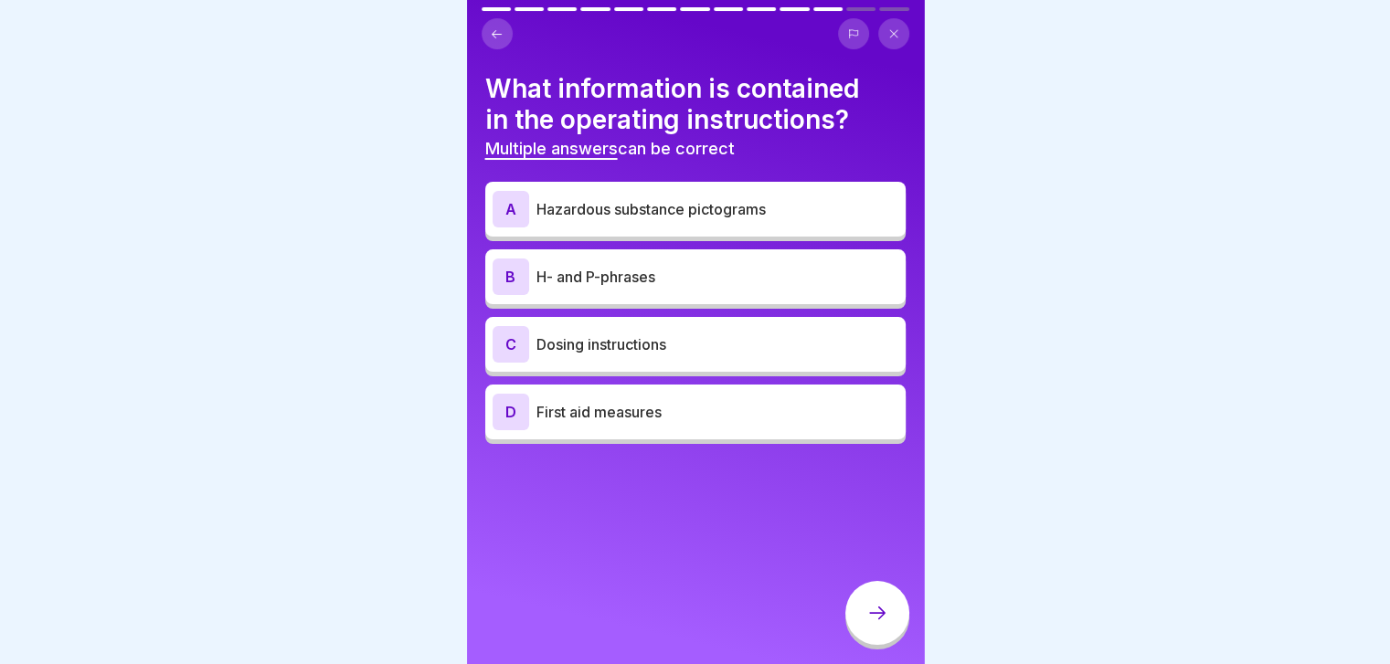
click at [756, 225] on div "A Hazardous substance pictograms" at bounding box center [695, 209] width 406 height 37
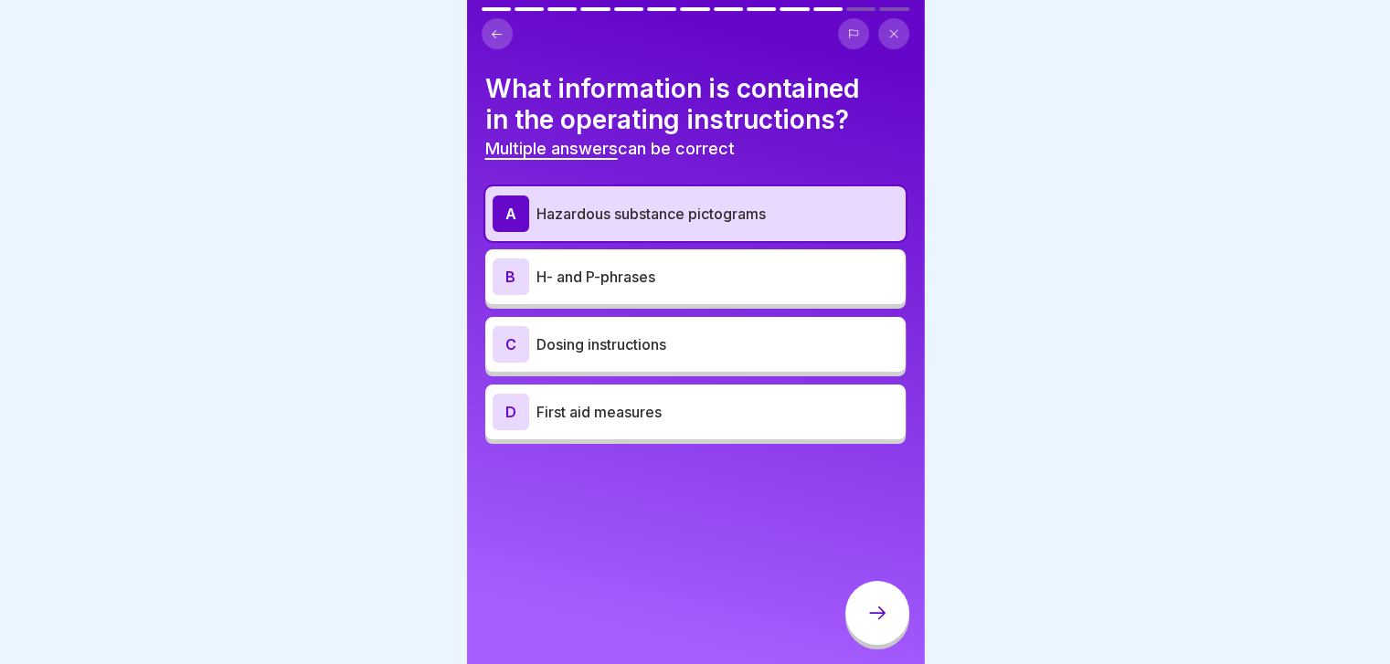
click at [737, 340] on p "Dosing instructions" at bounding box center [717, 345] width 362 height 22
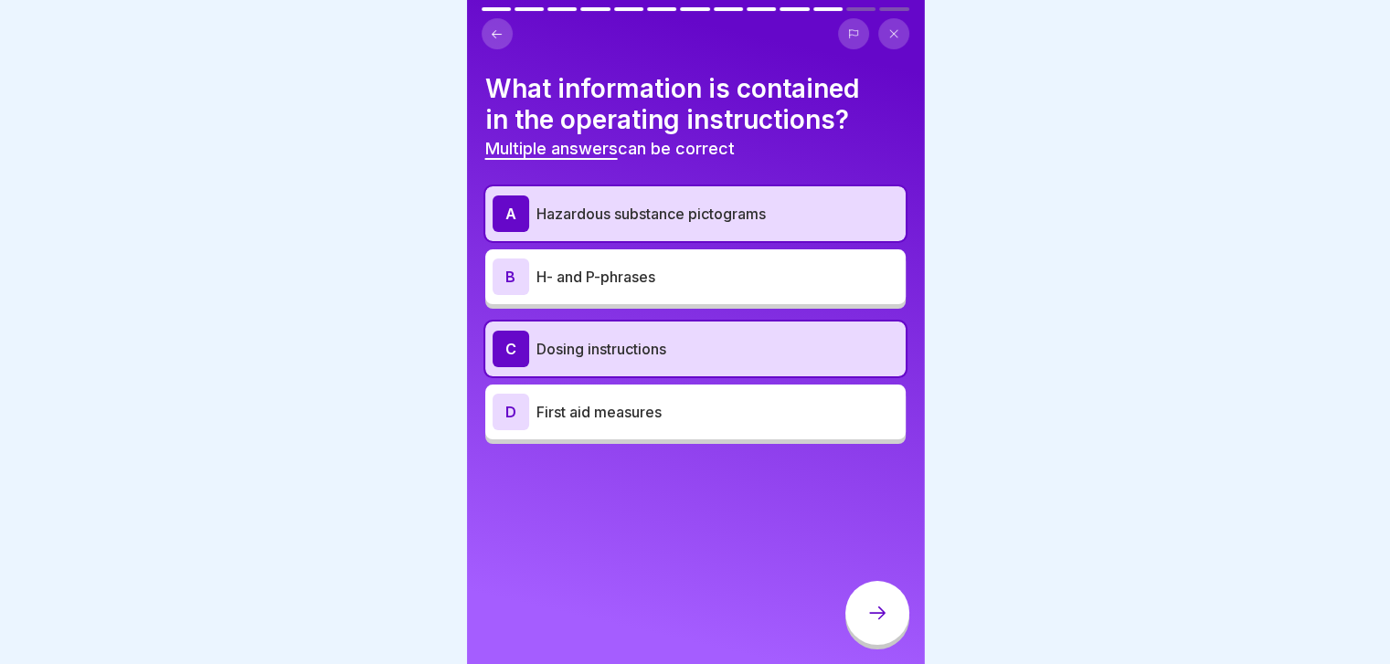
click at [734, 412] on p "First aid measures" at bounding box center [717, 412] width 362 height 22
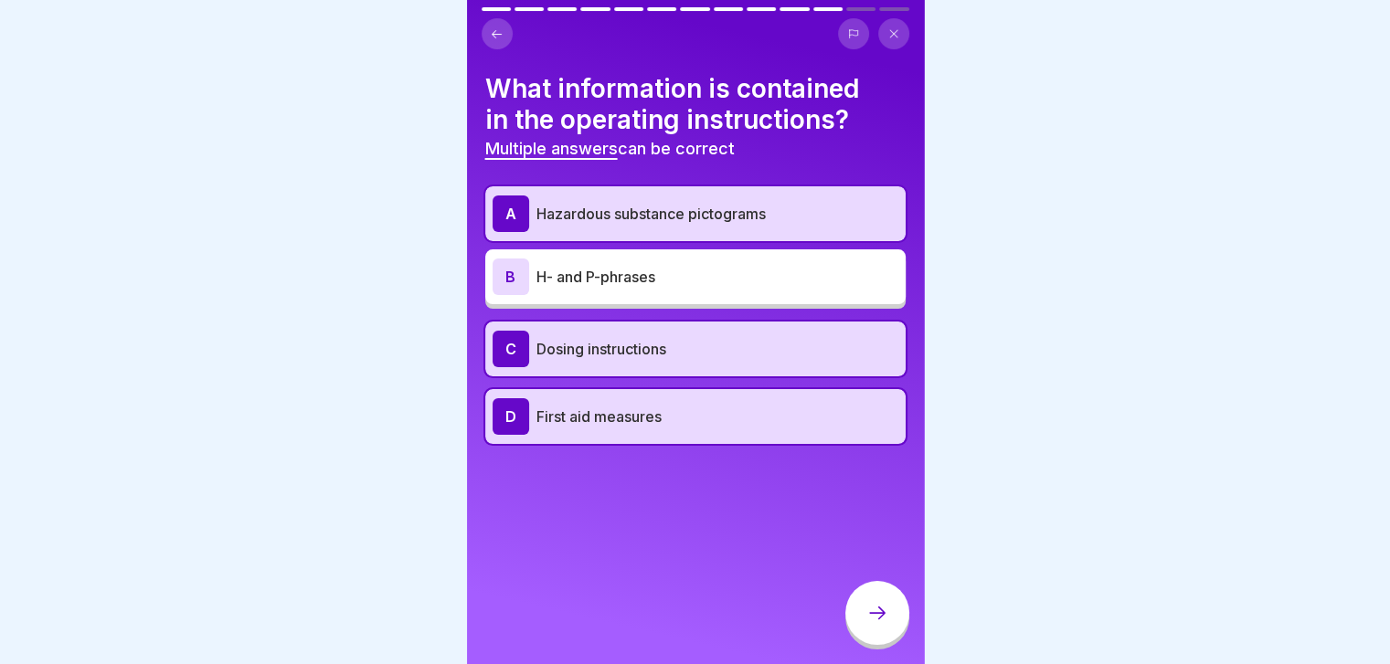
click at [869, 604] on div at bounding box center [877, 613] width 64 height 64
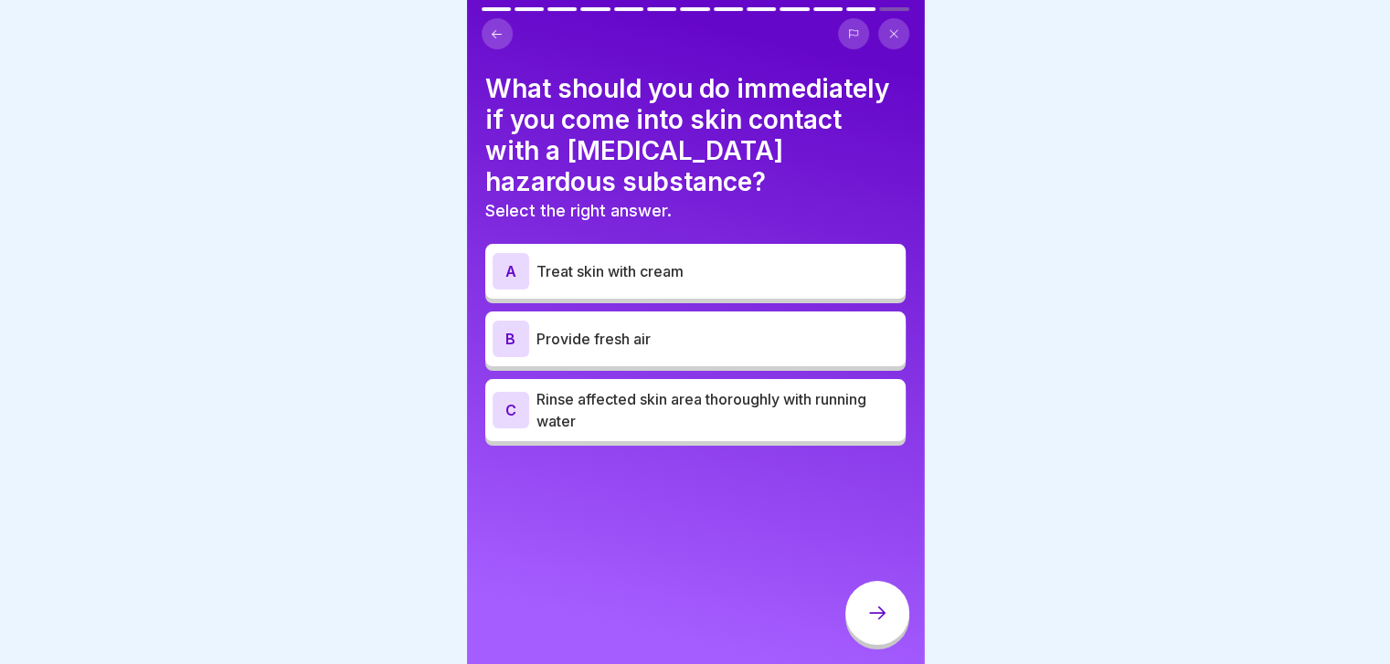
click at [768, 341] on p "Provide fresh air" at bounding box center [717, 339] width 362 height 22
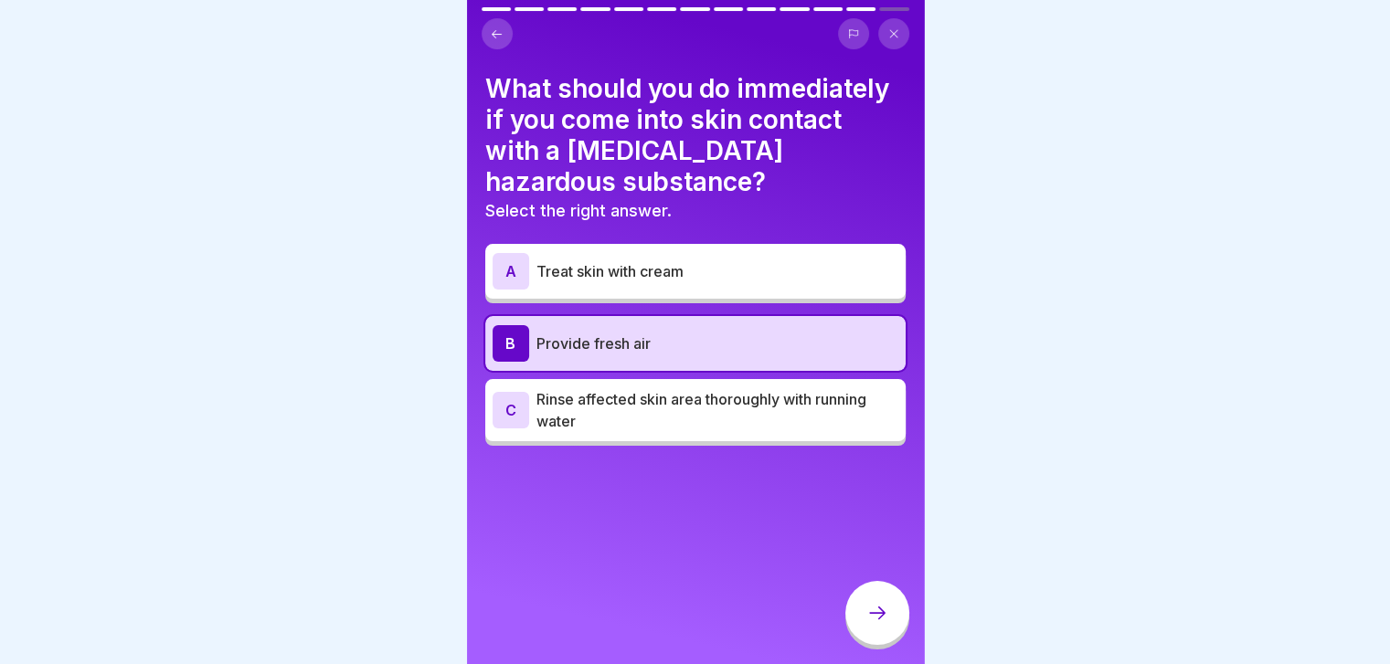
click at [781, 408] on p "Rinse affected skin area thoroughly with running water" at bounding box center [717, 410] width 362 height 44
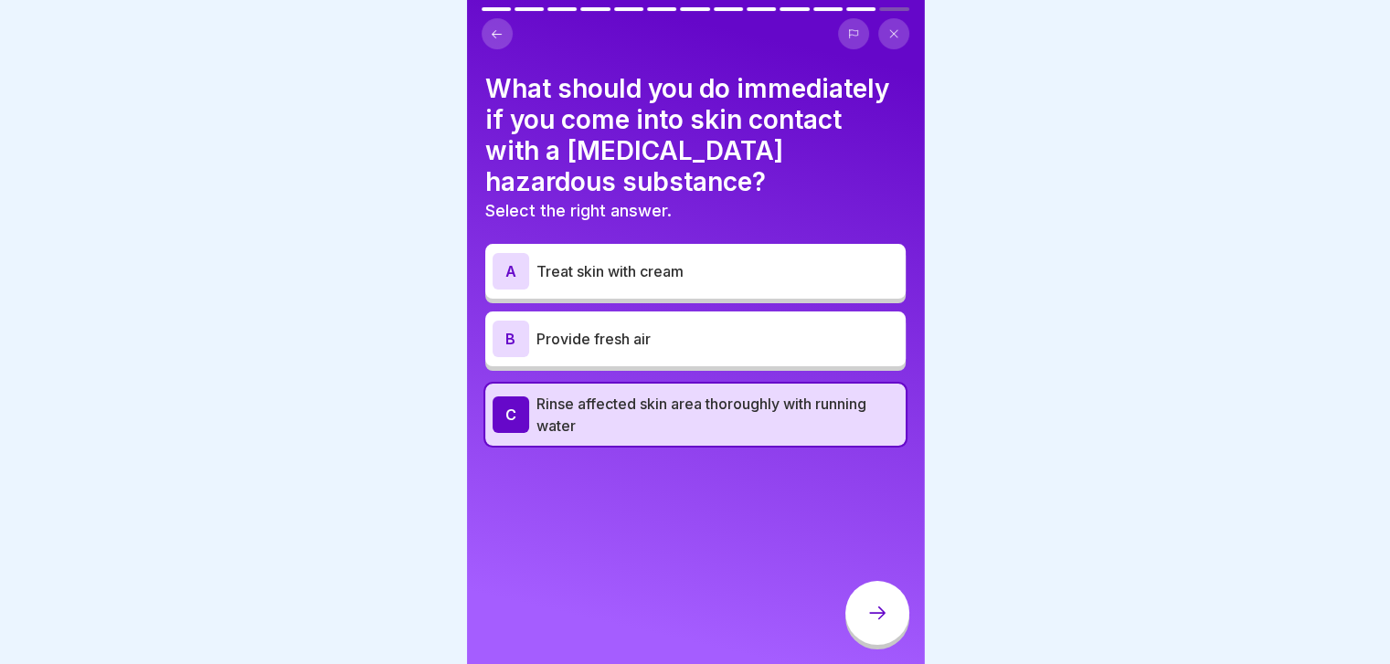
click at [855, 478] on div "What should you do immediately if you come into skin contact with a corrosive h…" at bounding box center [695, 332] width 457 height 664
click at [901, 639] on div at bounding box center [877, 613] width 64 height 64
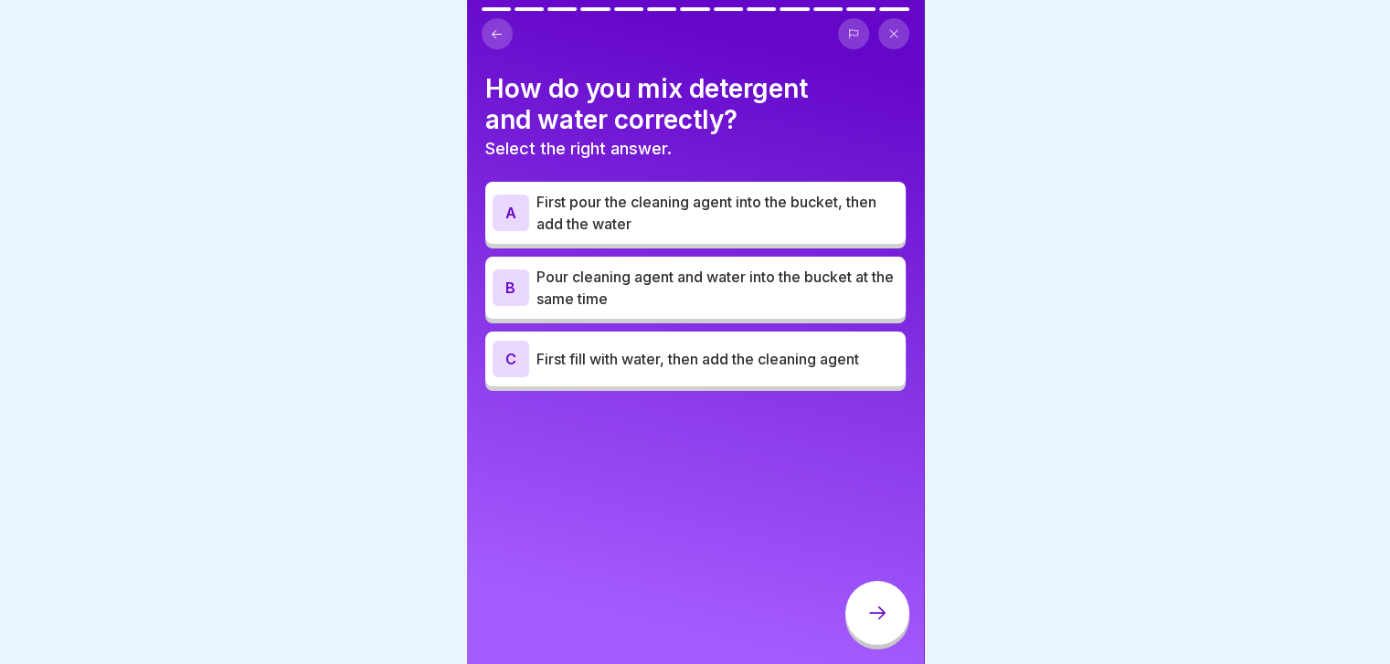
click at [853, 376] on div "C First fill with water, then add the cleaning agent" at bounding box center [695, 359] width 406 height 37
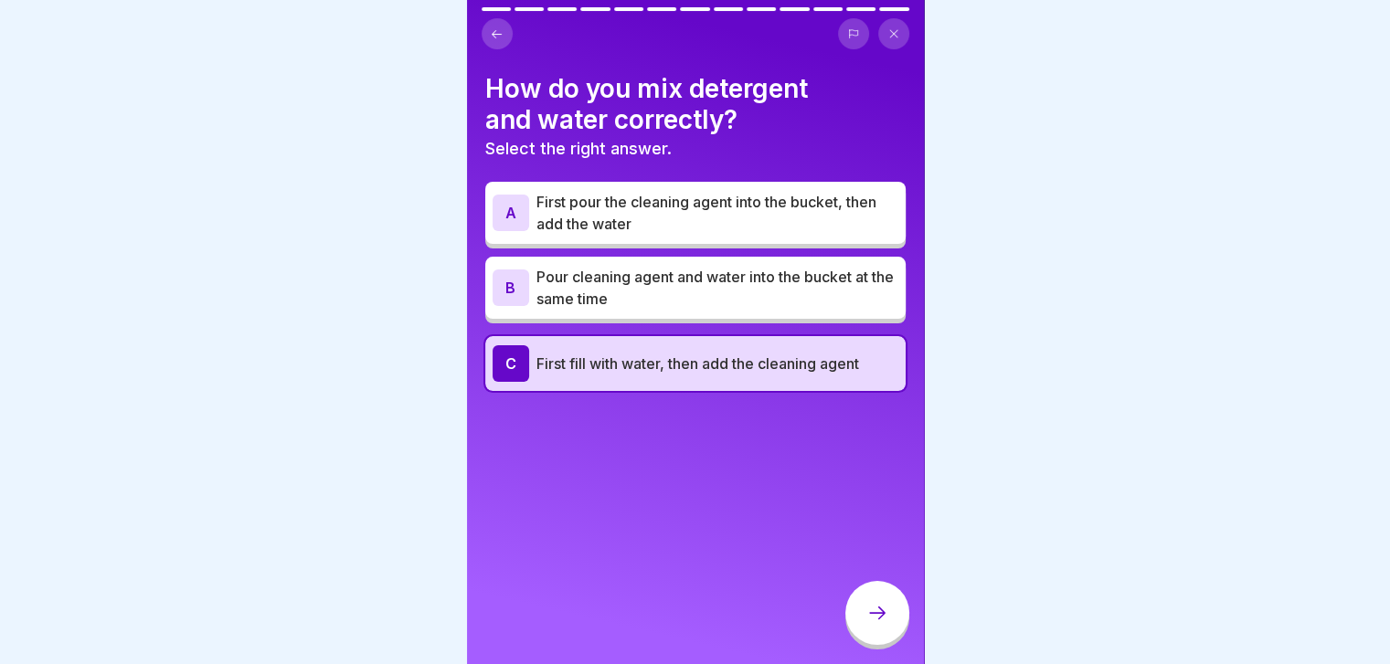
click at [879, 621] on icon at bounding box center [877, 613] width 22 height 22
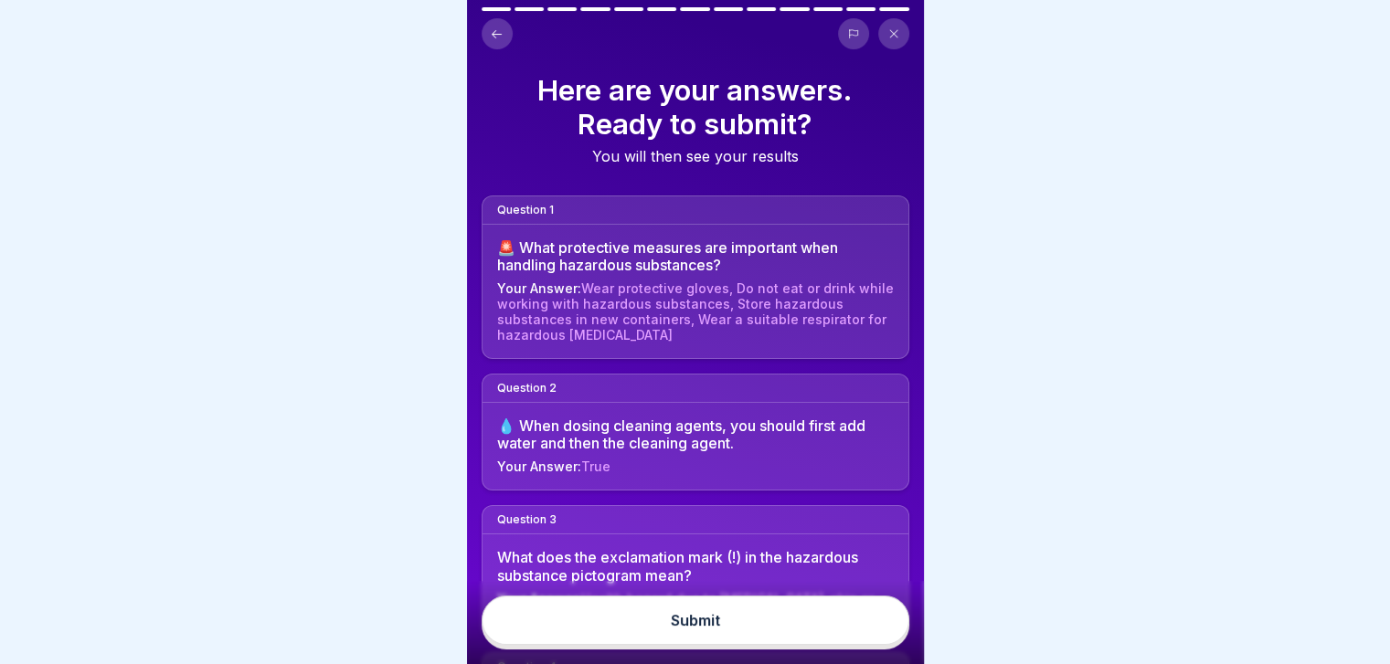
click at [844, 639] on button "Submit" at bounding box center [696, 620] width 428 height 49
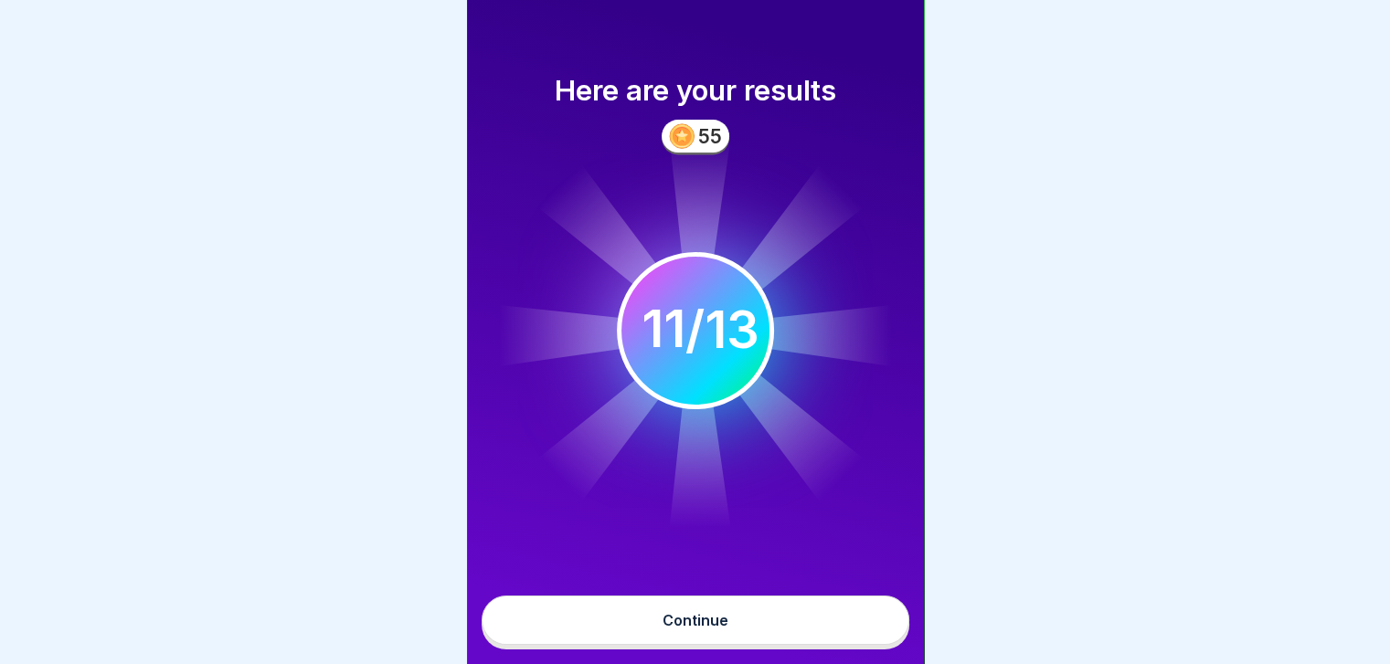
click at [844, 639] on button "Continue" at bounding box center [696, 620] width 428 height 49
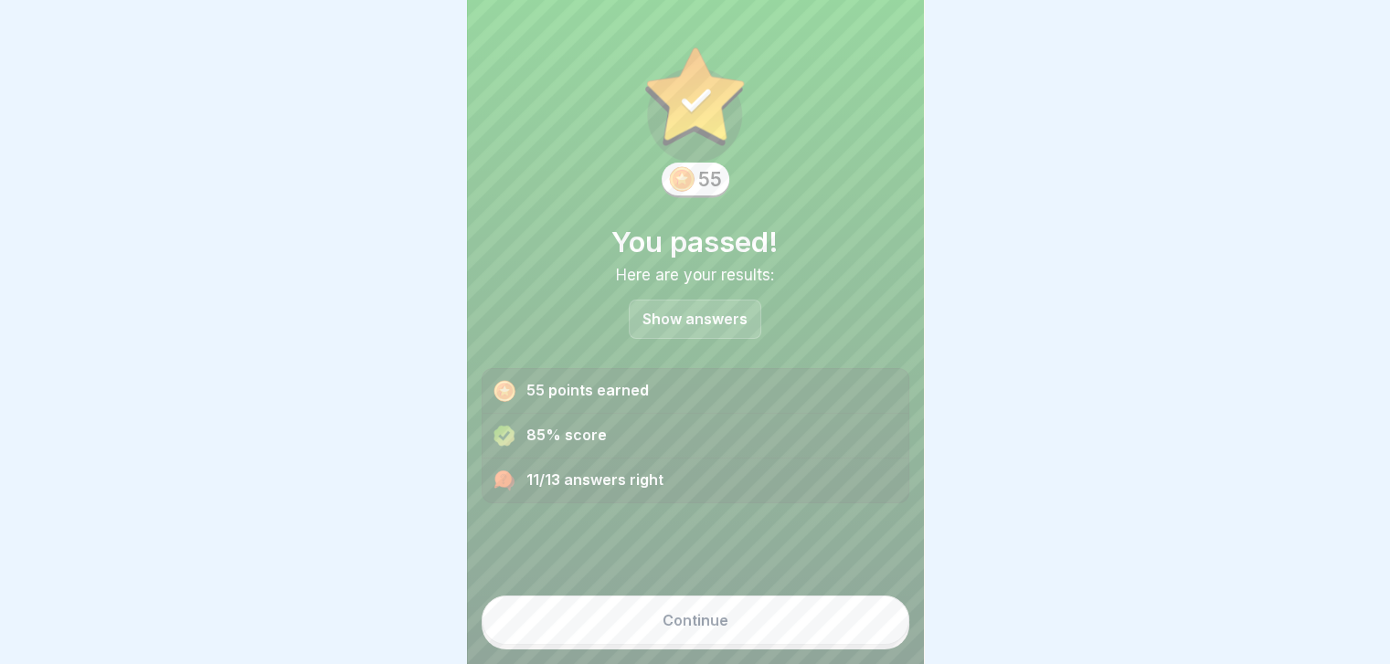
click at [844, 639] on button "Continue" at bounding box center [696, 620] width 428 height 49
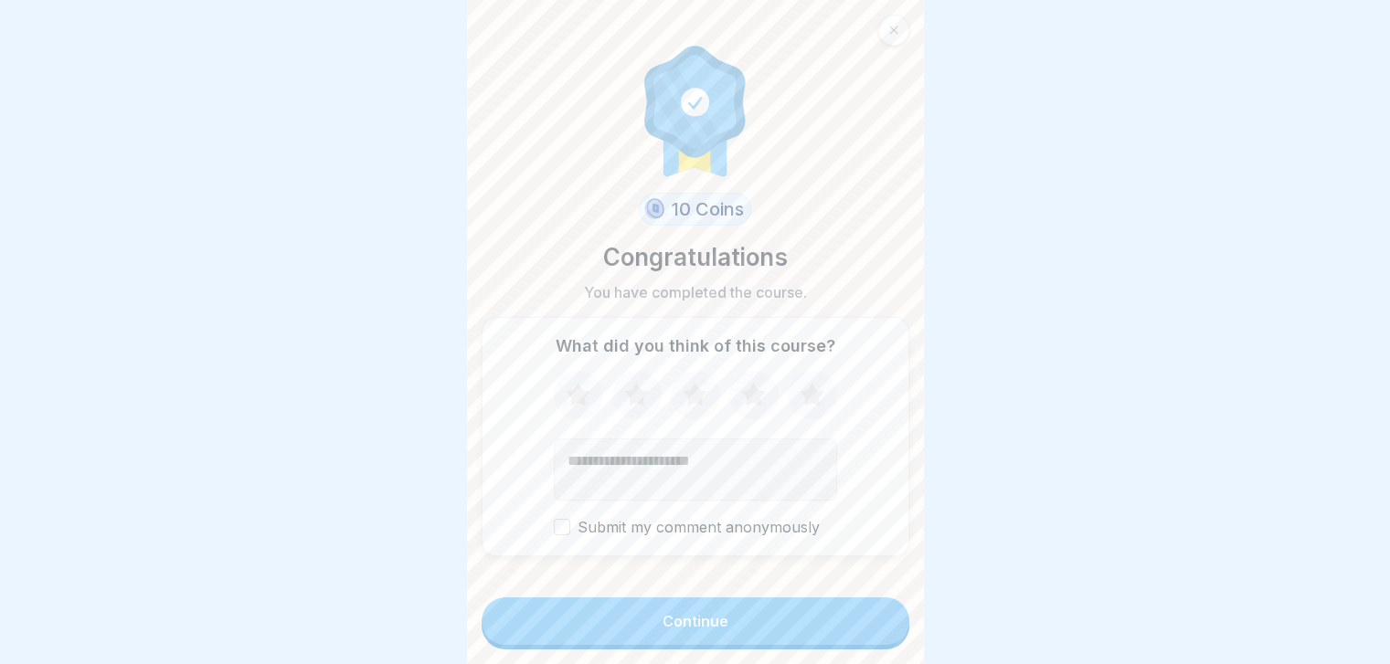
click at [844, 639] on button "Continue" at bounding box center [696, 622] width 428 height 48
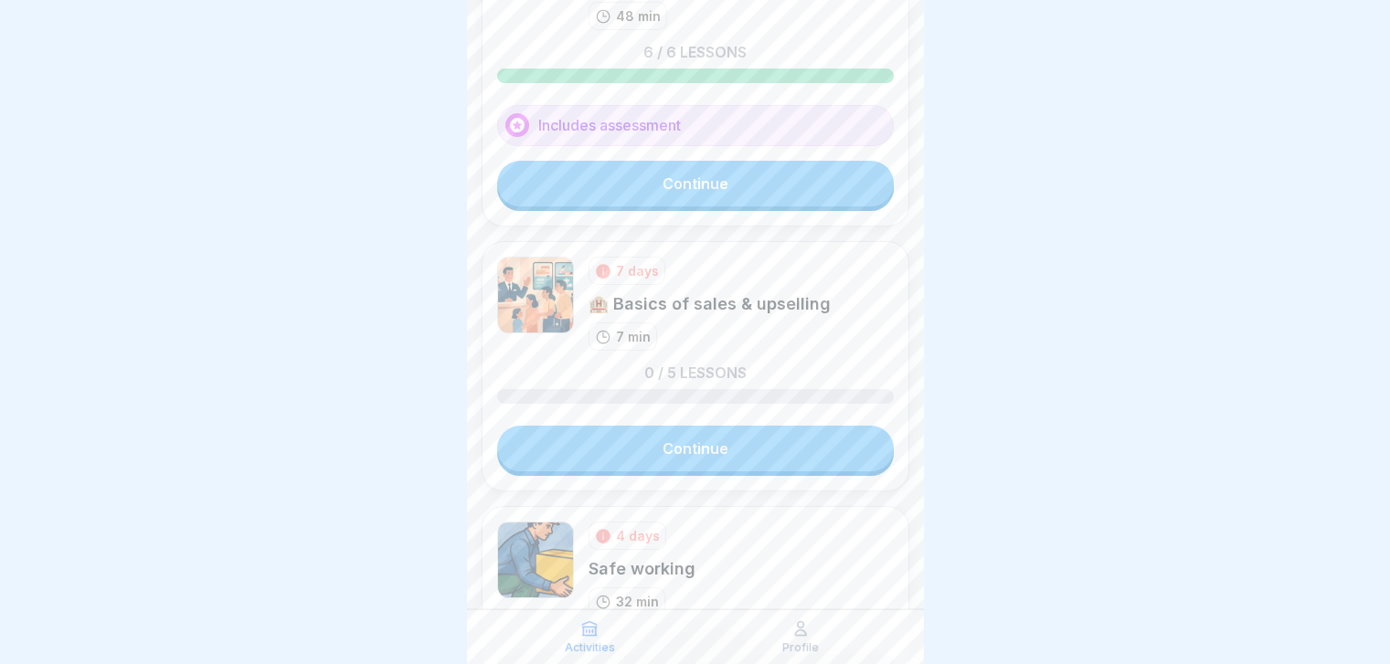
scroll to position [177, 0]
click at [787, 433] on link "Continue" at bounding box center [695, 447] width 397 height 46
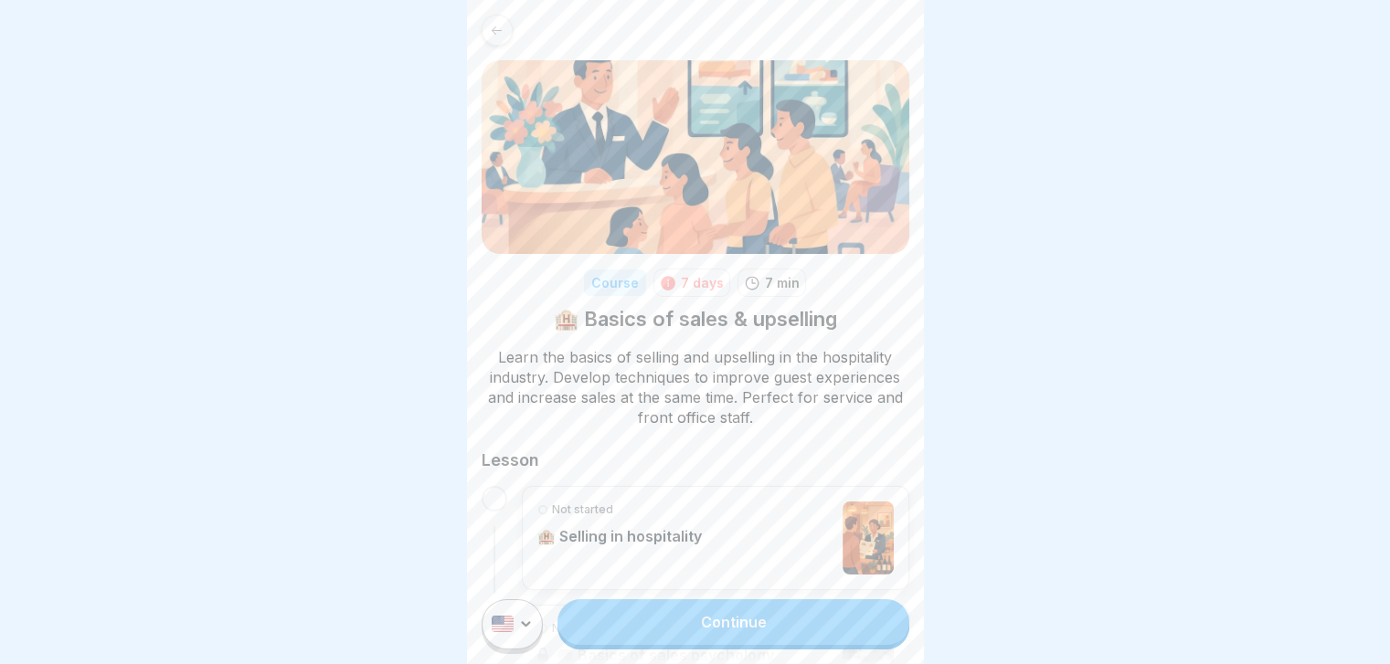
click at [497, 26] on icon at bounding box center [497, 31] width 14 height 14
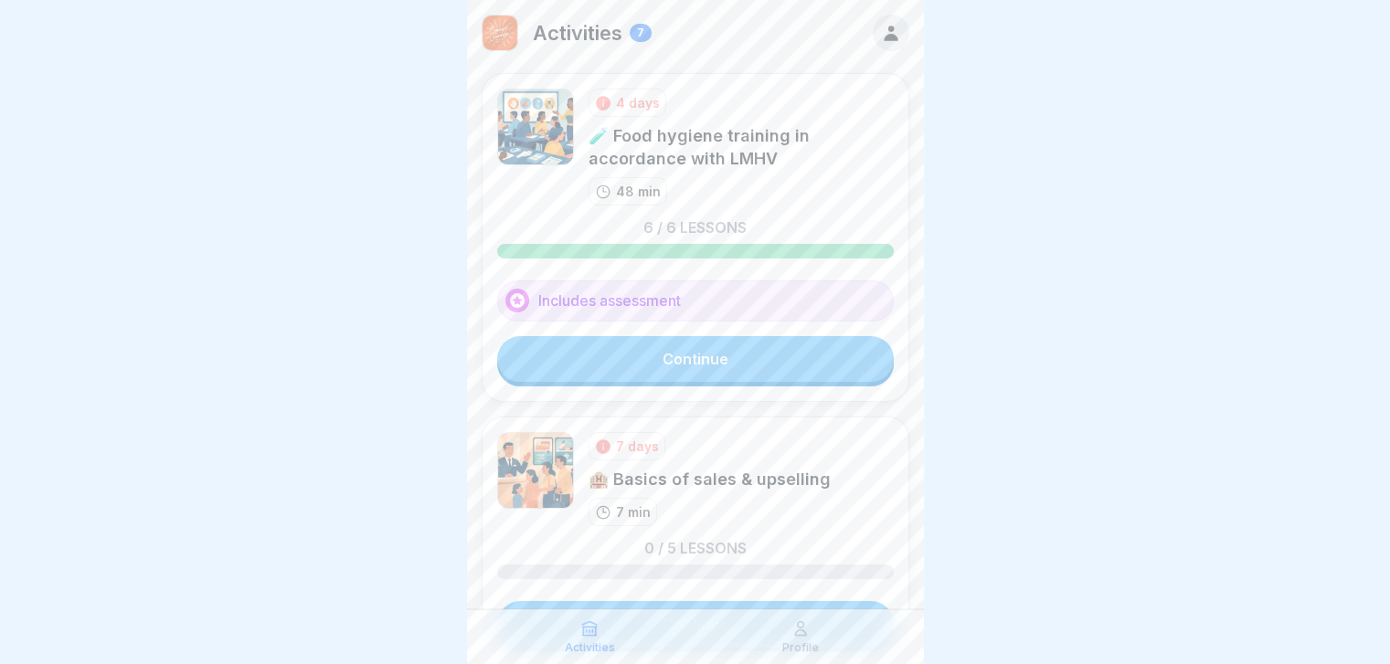
click at [705, 366] on link "Continue" at bounding box center [695, 359] width 397 height 46
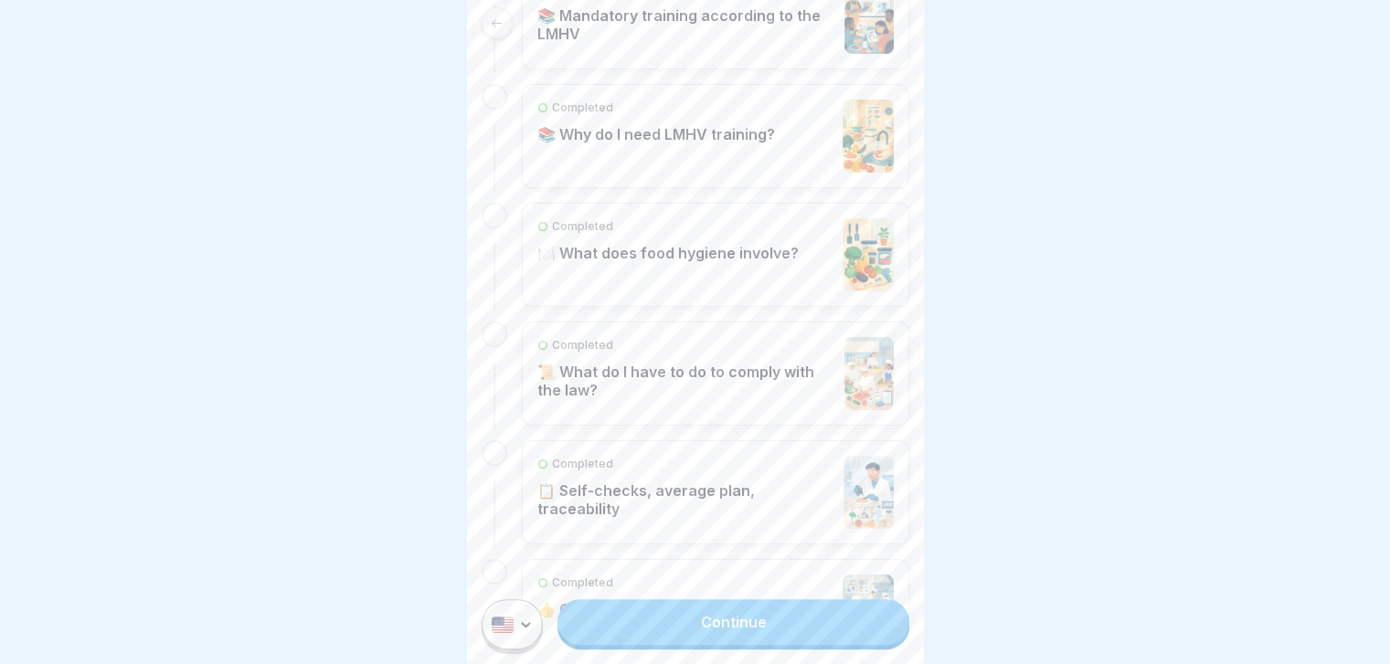
scroll to position [757, 0]
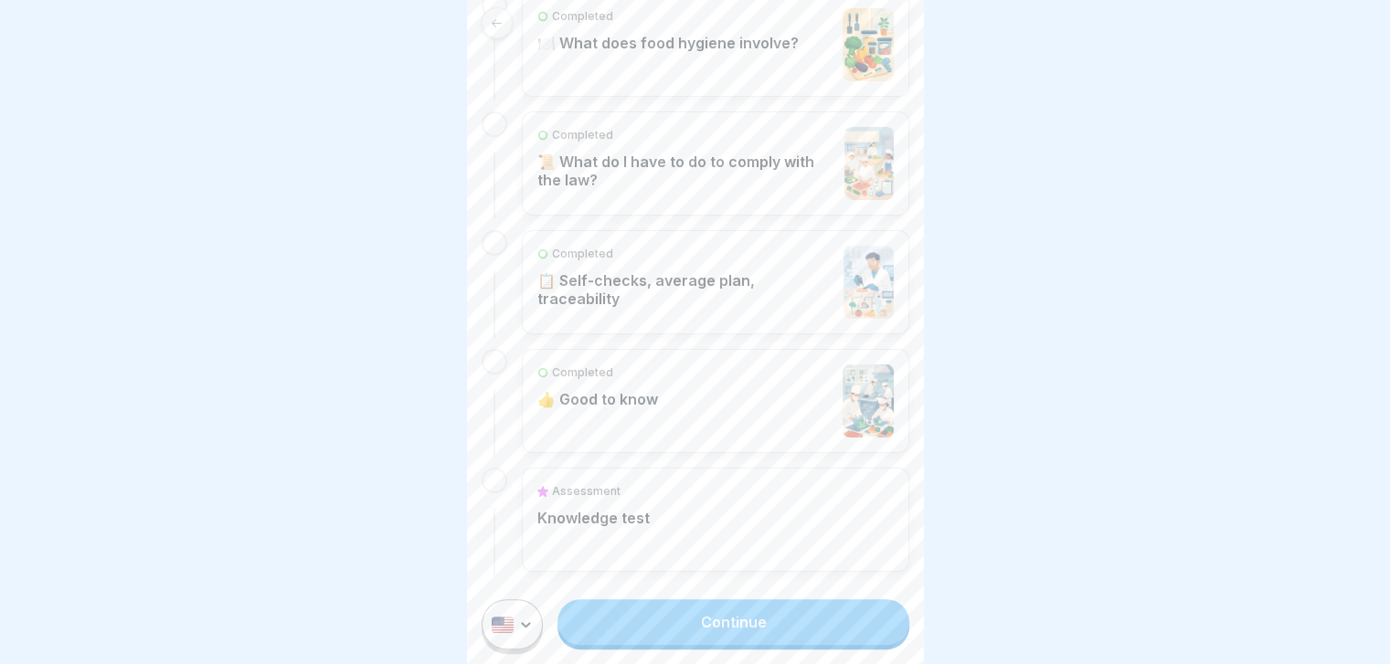
click at [672, 526] on div "Assessment Knowledge test" at bounding box center [715, 519] width 356 height 73
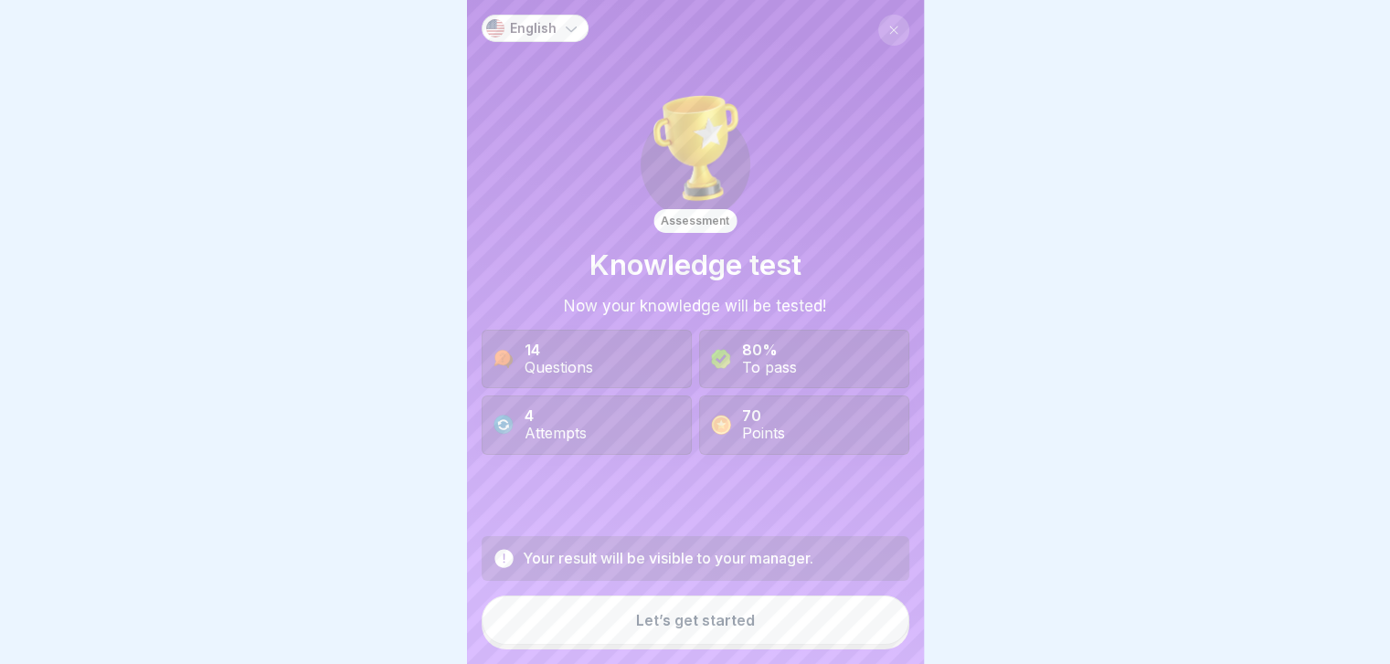
click at [705, 629] on div "Let’s get started" at bounding box center [695, 620] width 119 height 16
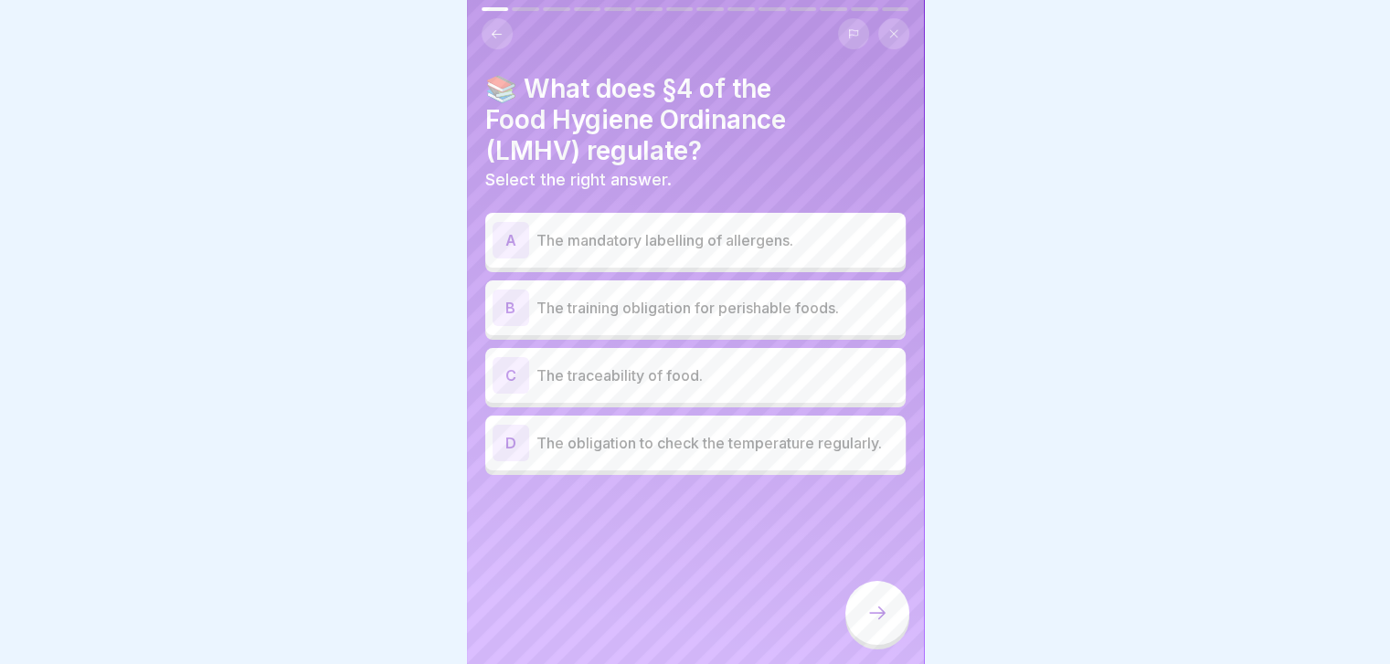
click at [697, 294] on div "B The training obligation for perishable foods." at bounding box center [695, 308] width 406 height 37
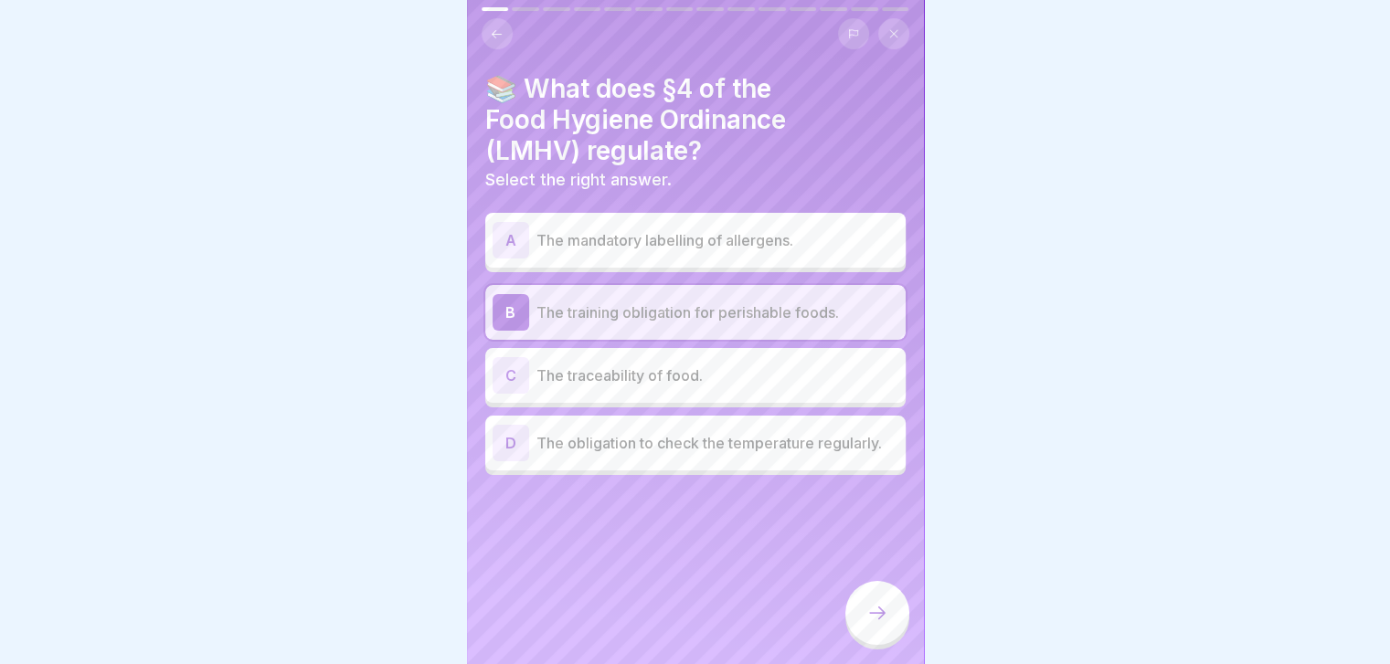
click at [872, 613] on div at bounding box center [877, 613] width 64 height 64
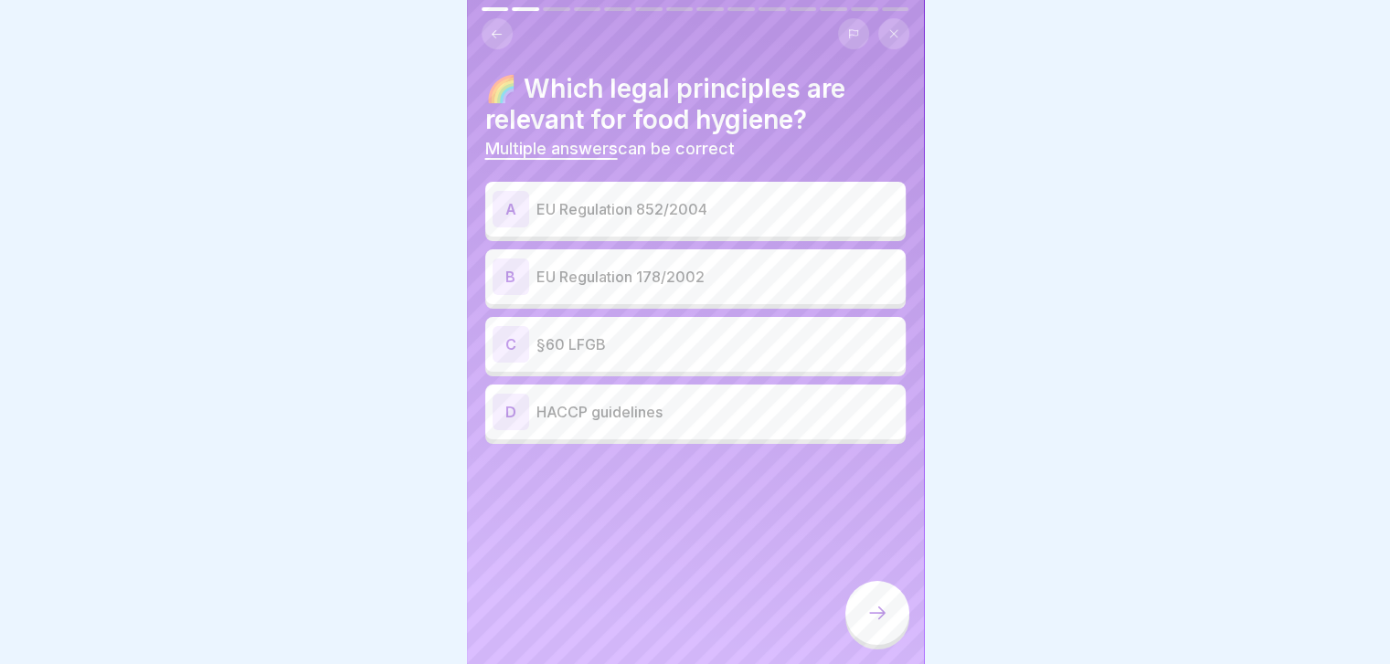
click at [771, 215] on p "EU Regulation 852/2004" at bounding box center [717, 209] width 362 height 22
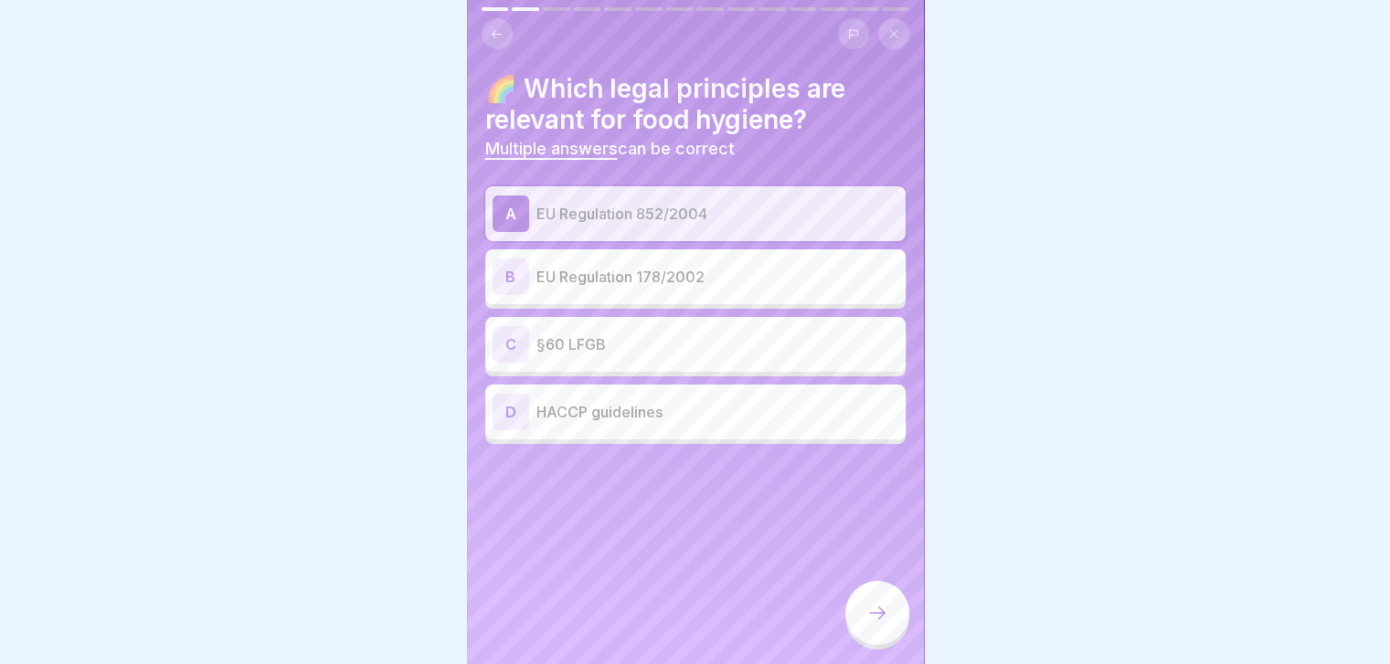
click at [893, 641] on div at bounding box center [877, 613] width 64 height 64
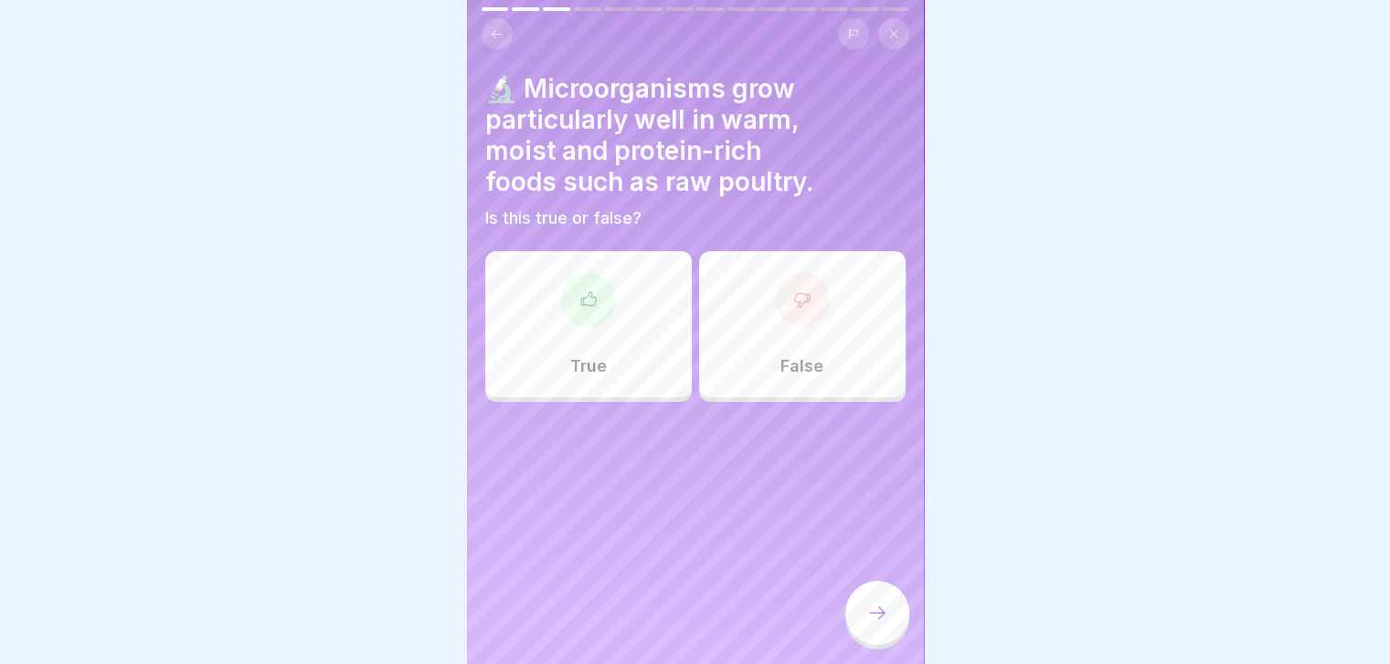
click at [603, 321] on div "True" at bounding box center [588, 324] width 207 height 146
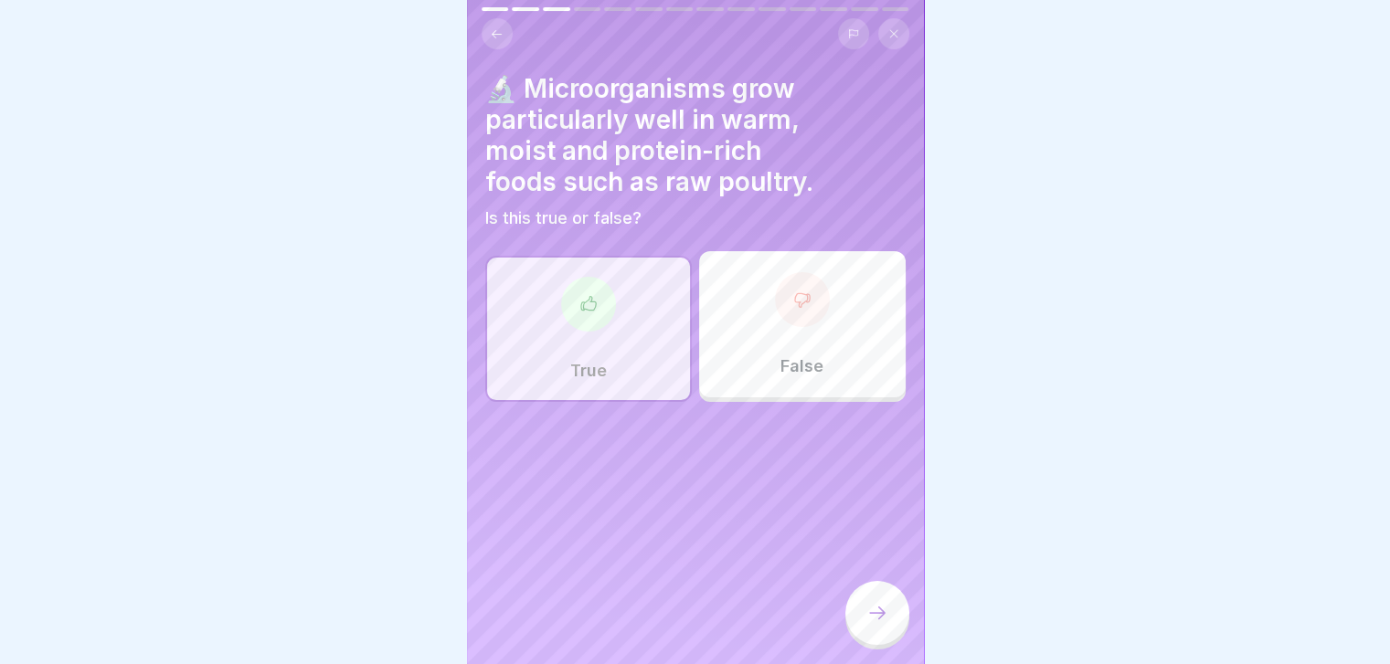
click at [881, 622] on icon at bounding box center [877, 613] width 22 height 22
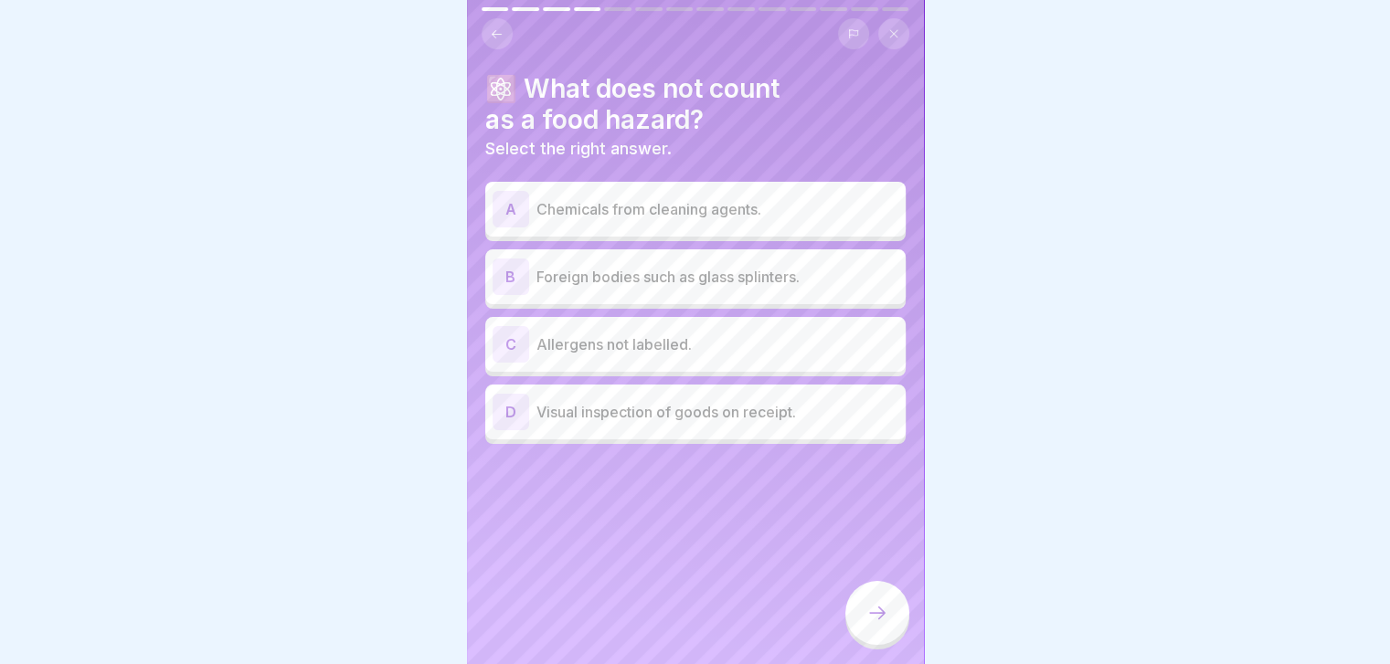
click at [775, 185] on div "A Chemicals from cleaning agents." at bounding box center [695, 209] width 420 height 55
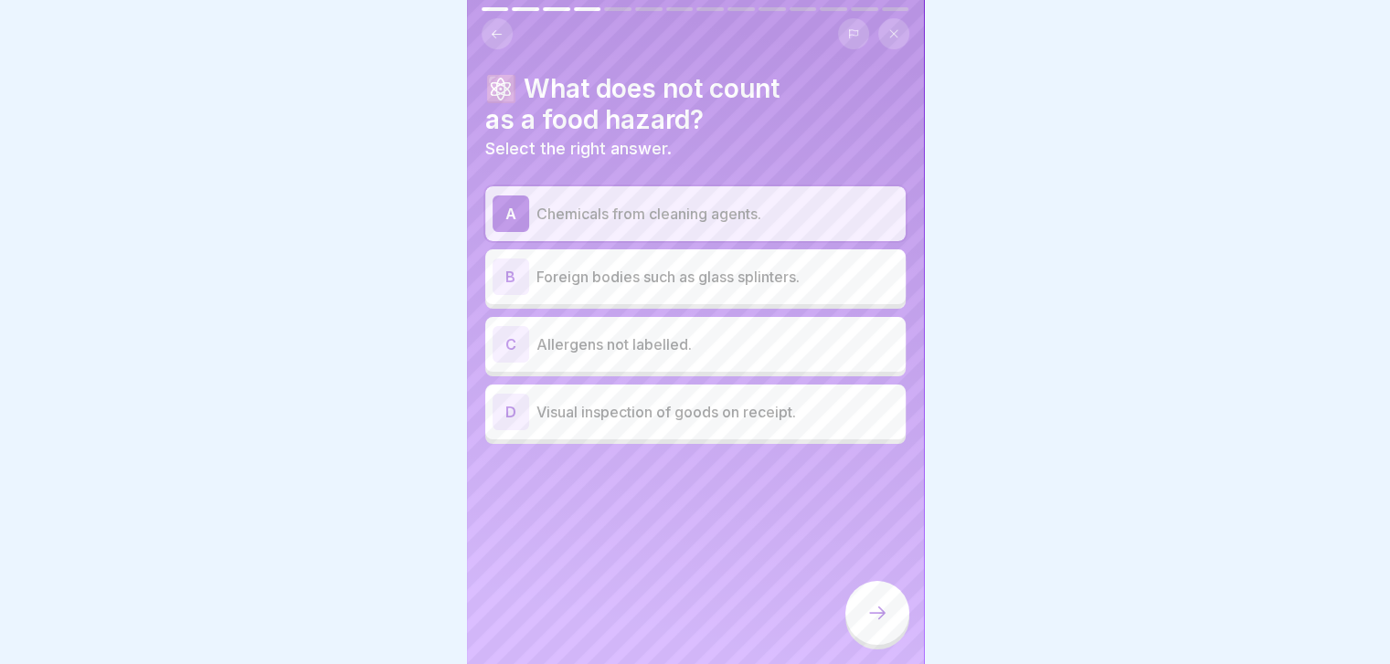
click at [775, 185] on div "⚛️ What does not count as a food hazard? Select the right answer. A Chemicals f…" at bounding box center [695, 258] width 420 height 371
click at [740, 421] on p "Visual inspection of goods on receipt." at bounding box center [717, 412] width 362 height 22
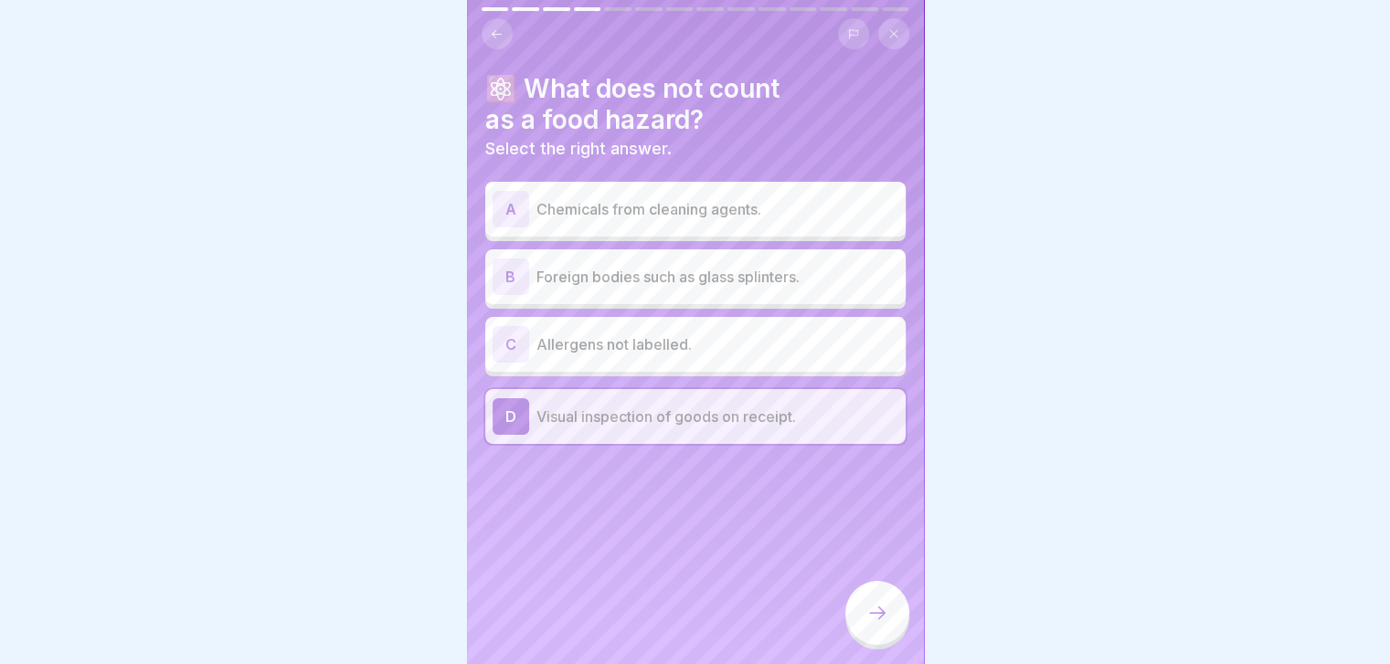
click at [879, 624] on icon at bounding box center [877, 613] width 22 height 22
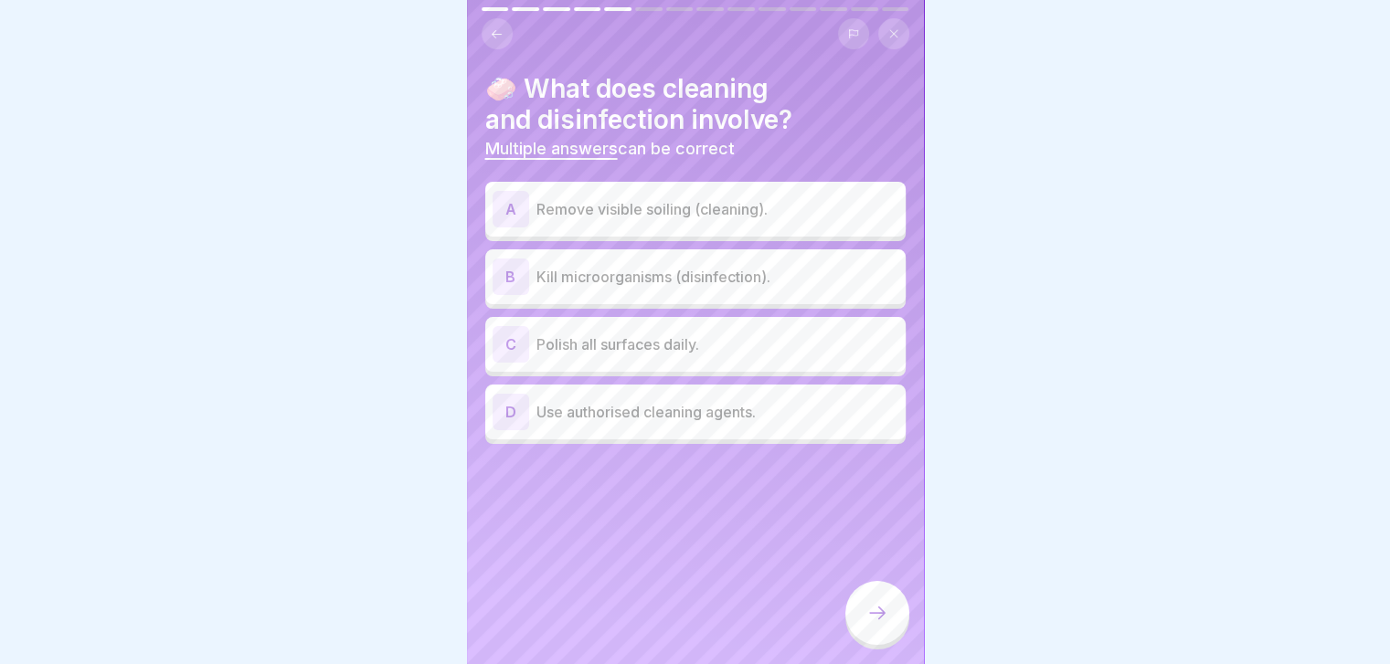
click at [711, 192] on div "A Remove visible soiling (cleaning)." at bounding box center [695, 209] width 406 height 37
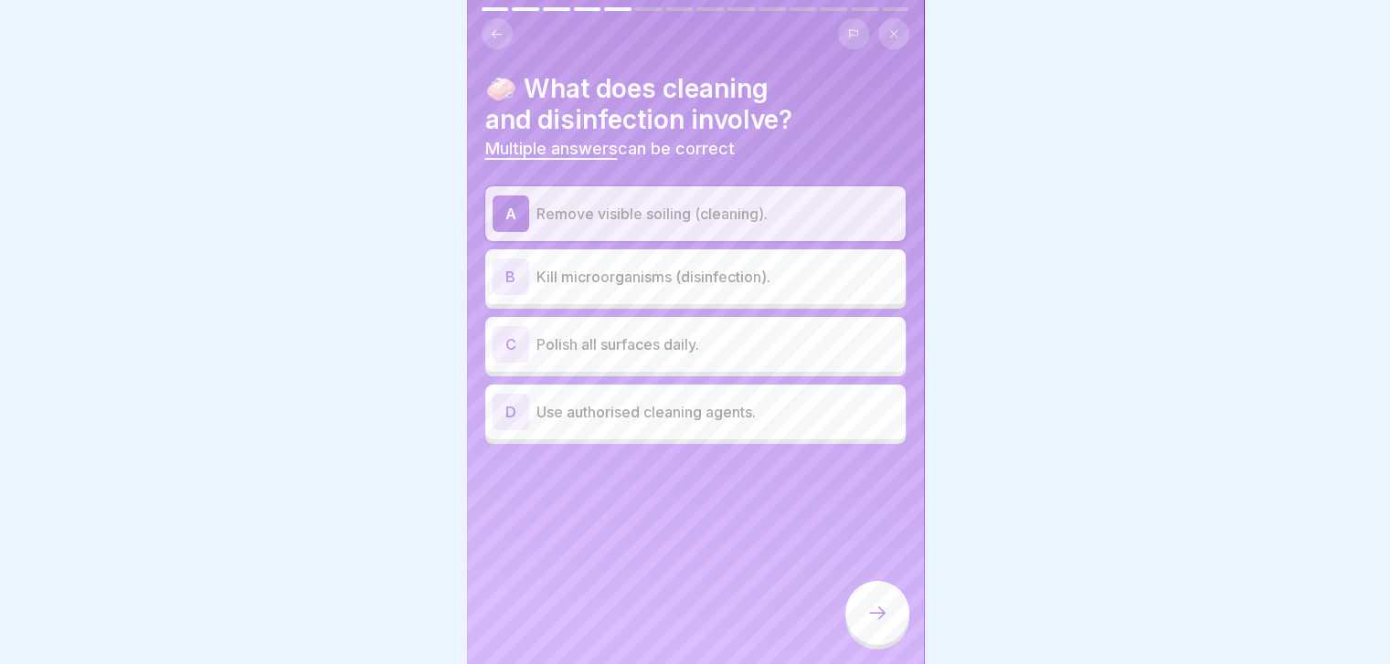
click at [727, 284] on p "Kill microorganisms (disinfection)." at bounding box center [717, 277] width 362 height 22
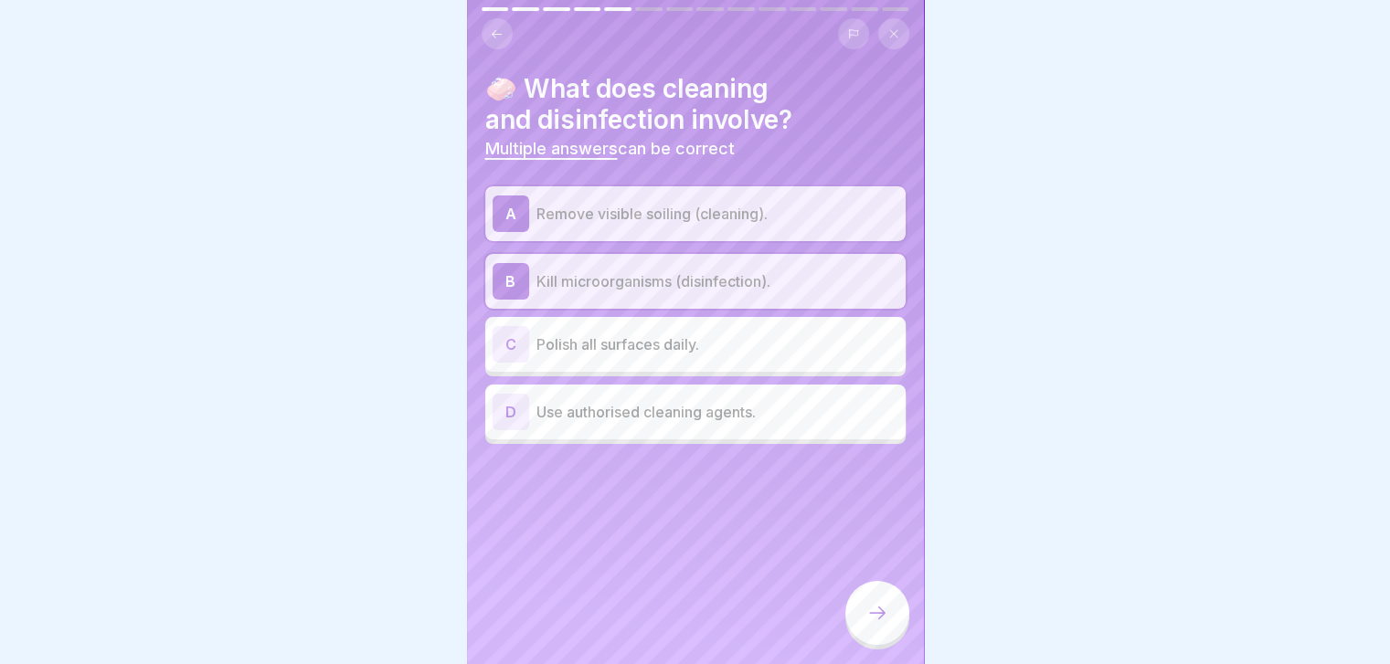
click at [730, 319] on div "C Polish all surfaces daily." at bounding box center [695, 344] width 420 height 55
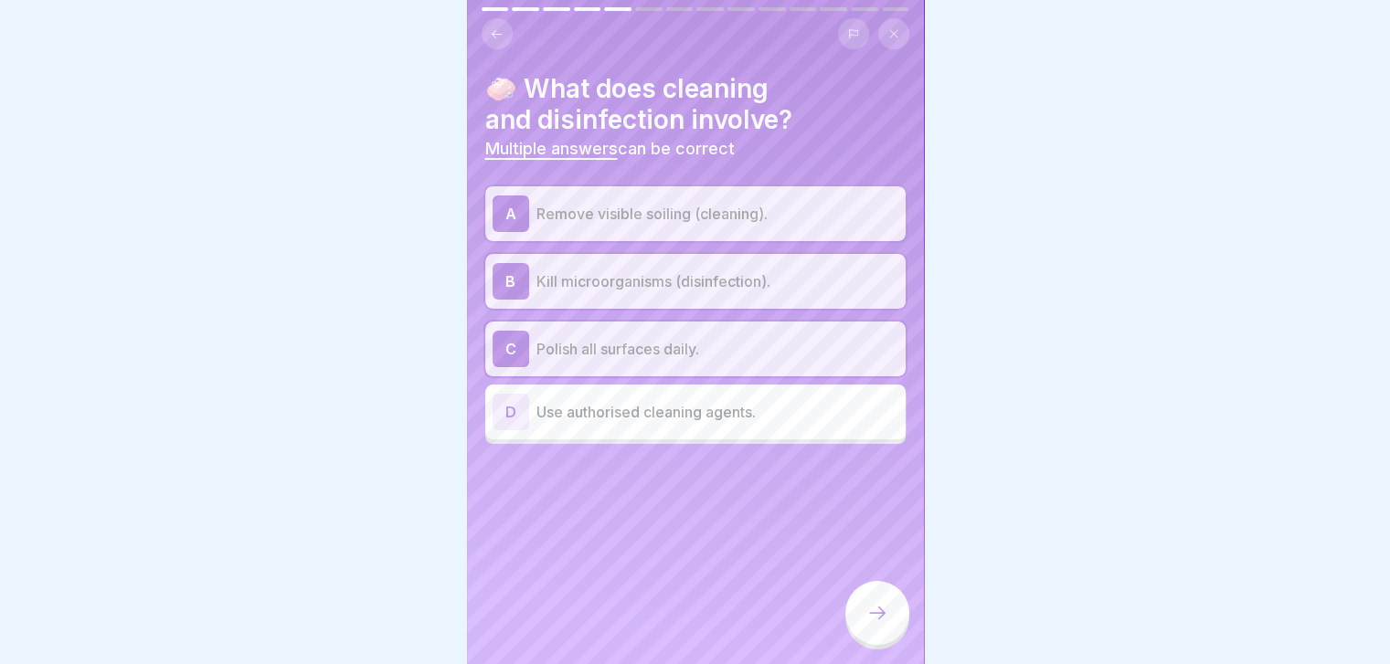
click at [879, 610] on div at bounding box center [877, 613] width 64 height 64
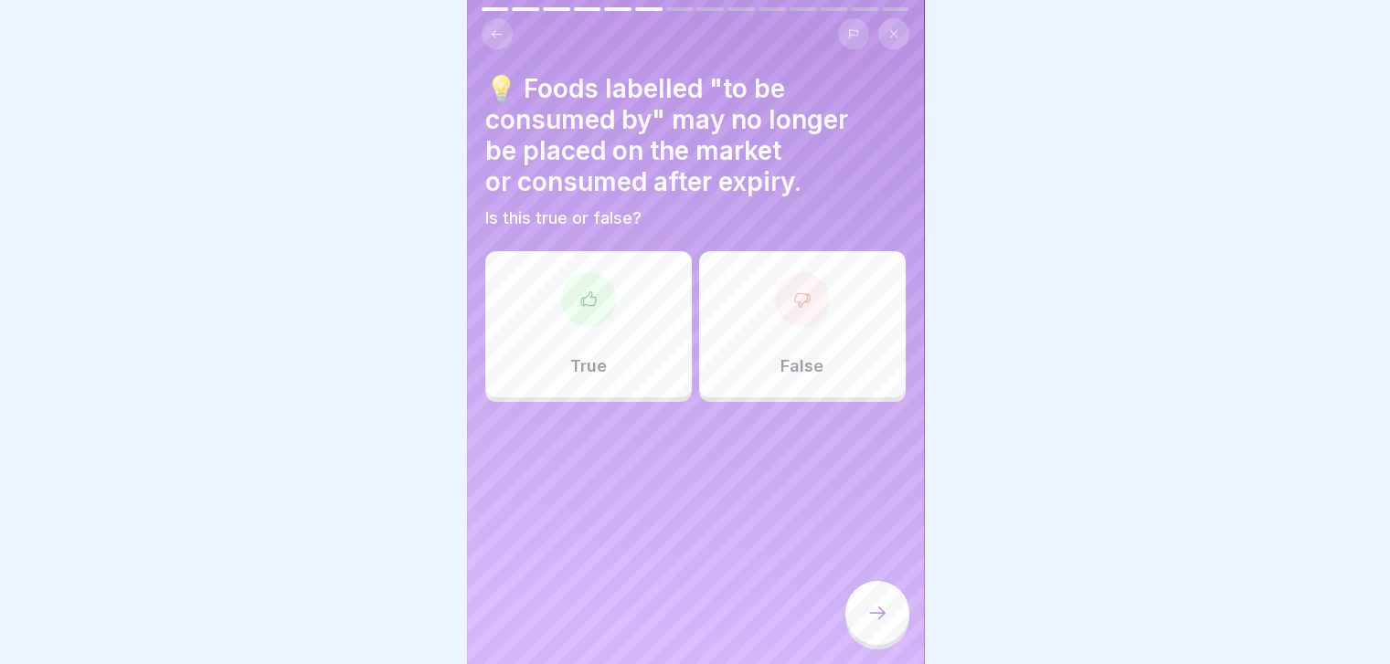
click at [607, 356] on div "True" at bounding box center [588, 324] width 207 height 146
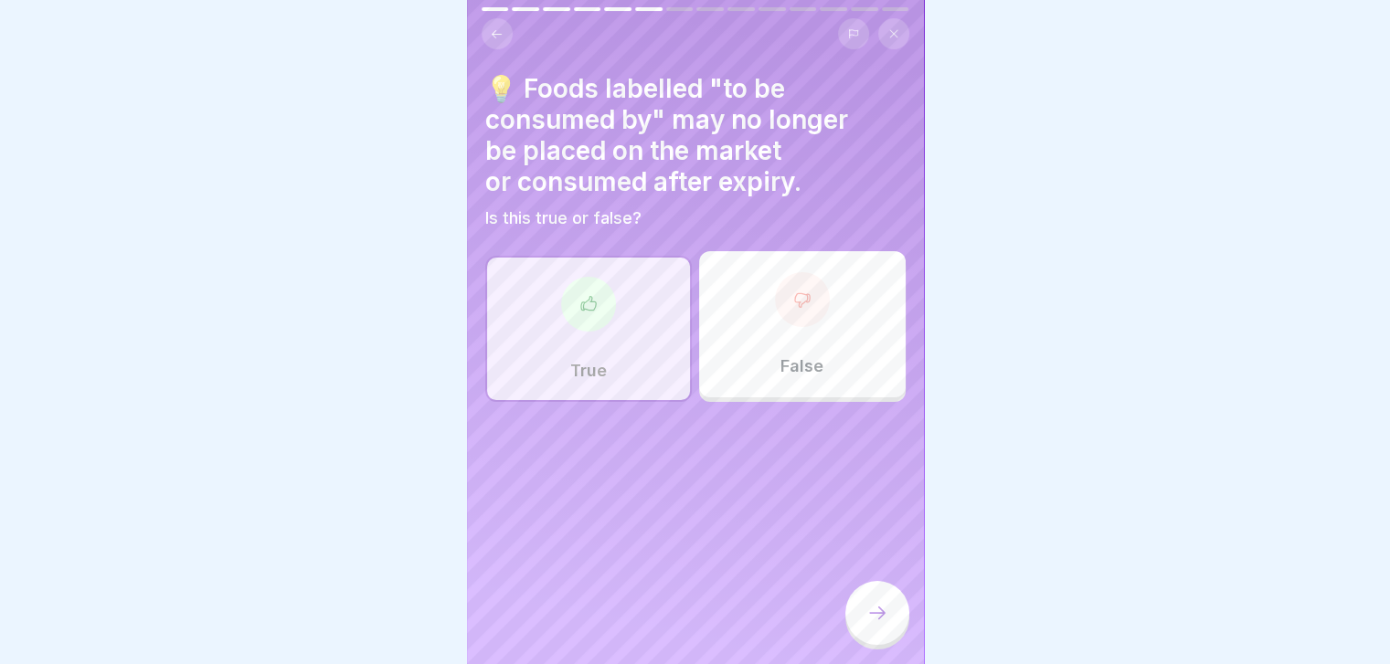
click at [863, 623] on div at bounding box center [877, 613] width 64 height 64
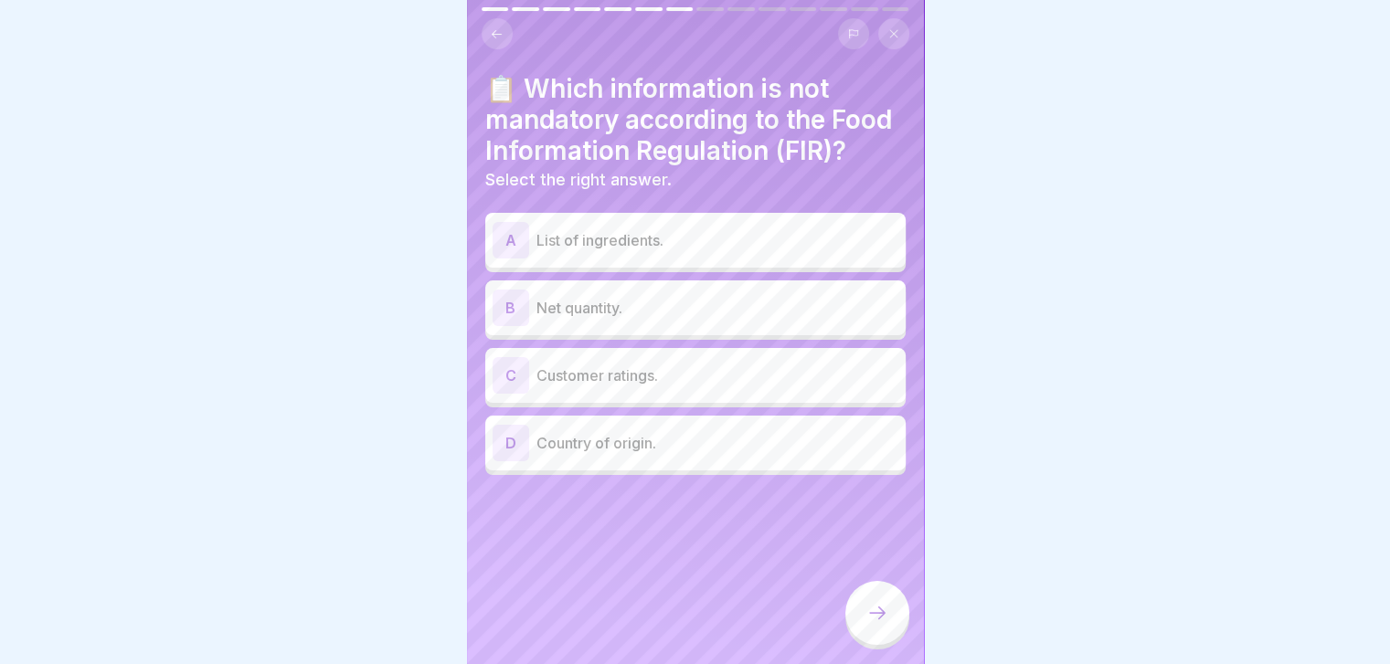
click at [758, 403] on div "C Customer ratings." at bounding box center [695, 375] width 420 height 55
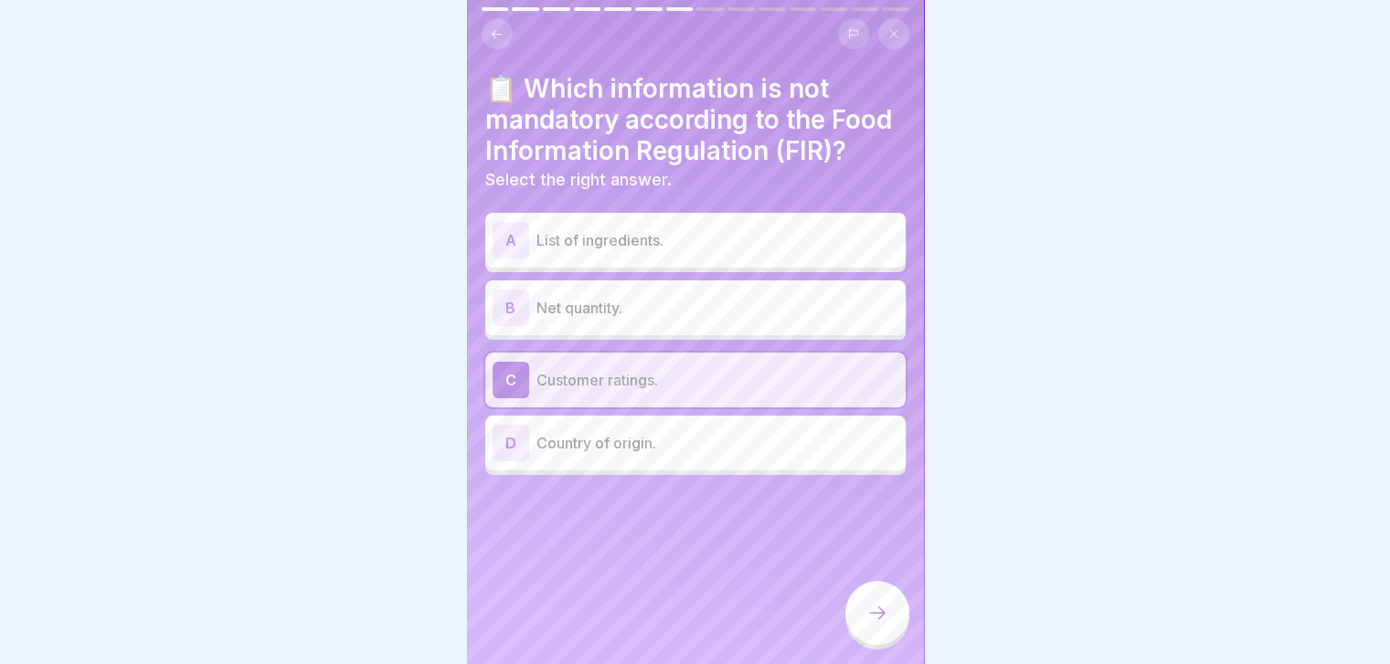
click at [884, 624] on icon at bounding box center [877, 613] width 22 height 22
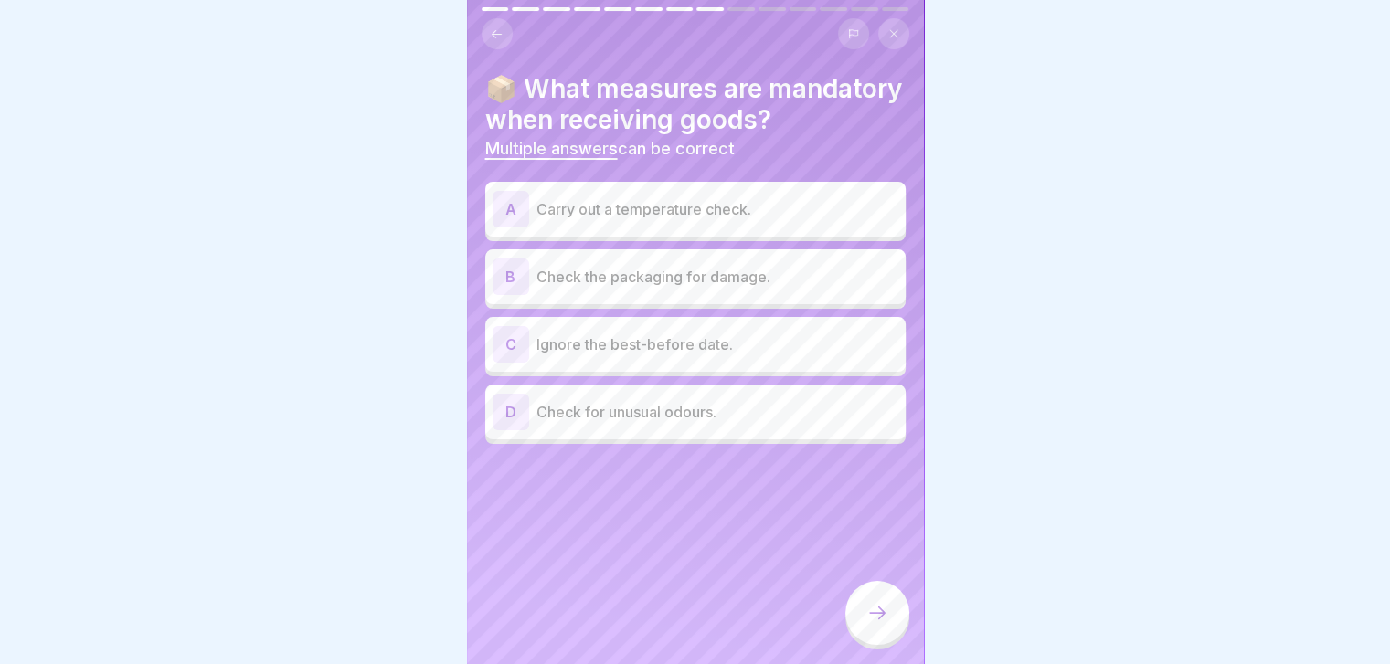
click at [706, 220] on p "Carry out a temperature check." at bounding box center [717, 209] width 362 height 22
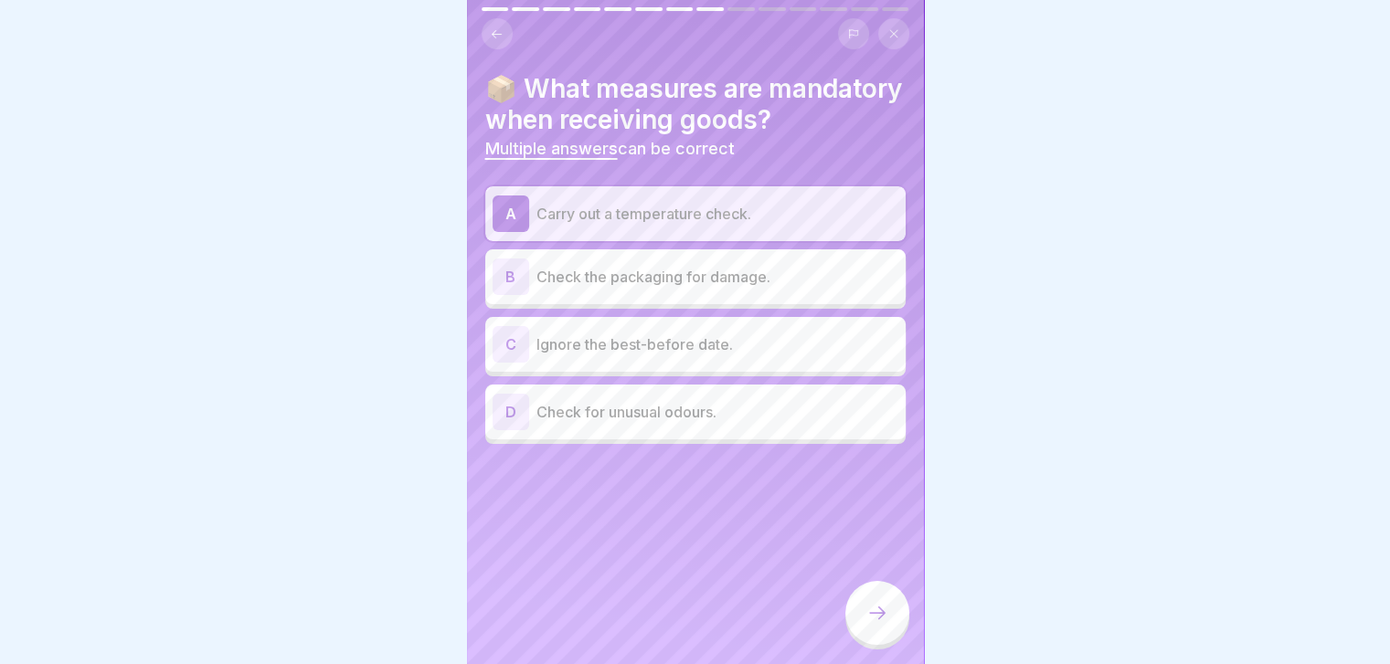
click at [706, 287] on div "B Check the packaging for damage." at bounding box center [695, 276] width 420 height 55
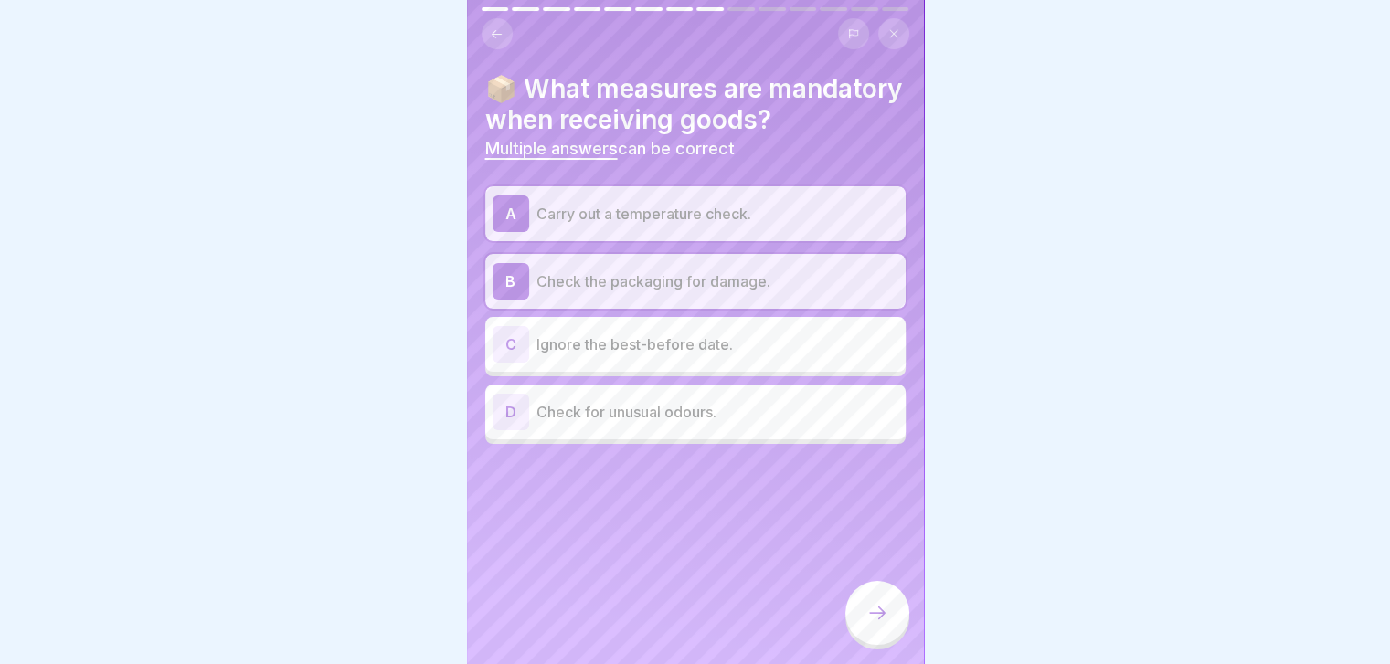
click at [708, 423] on p "Check for unusual odours." at bounding box center [717, 412] width 362 height 22
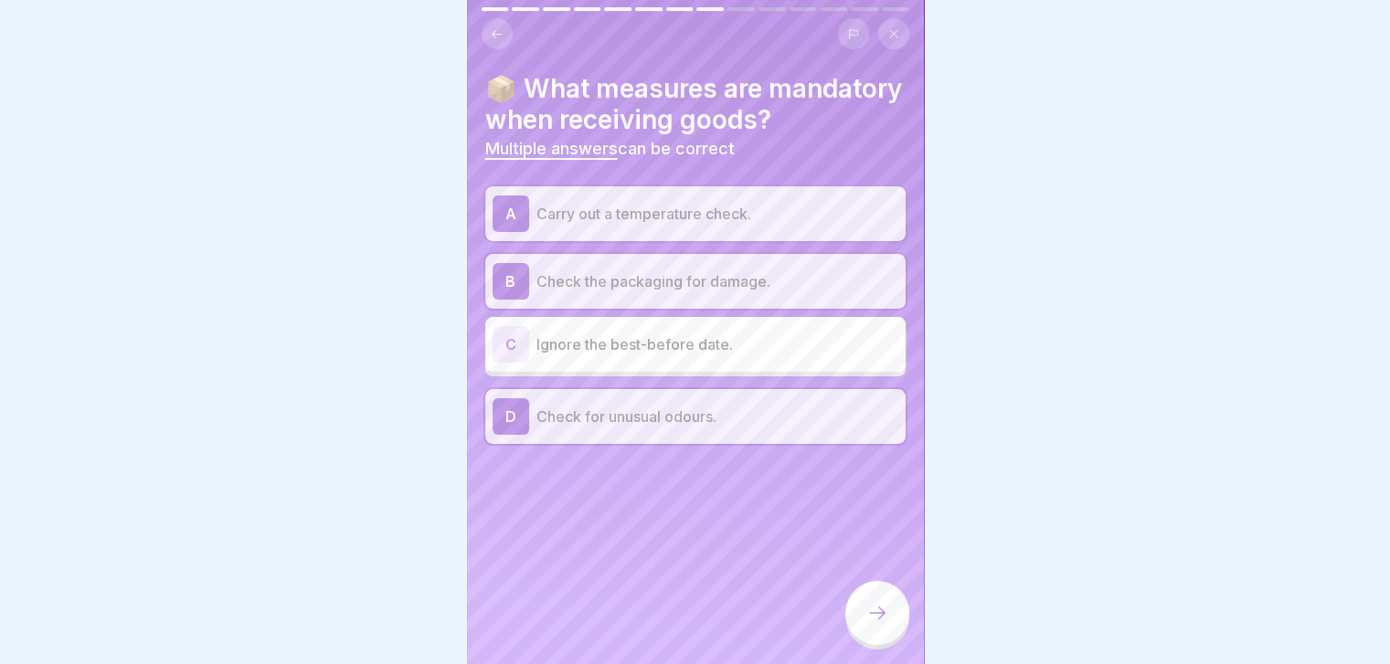
click at [869, 616] on div at bounding box center [877, 613] width 64 height 64
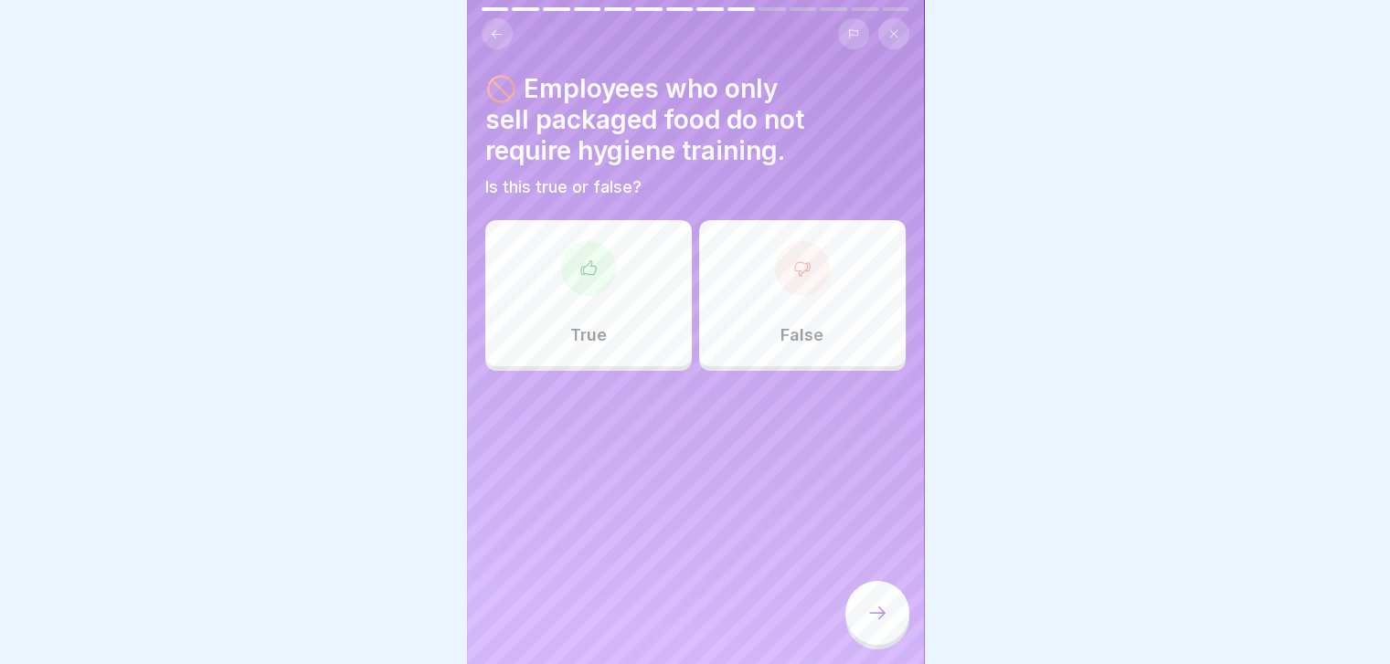
click at [621, 328] on div "True" at bounding box center [588, 293] width 207 height 146
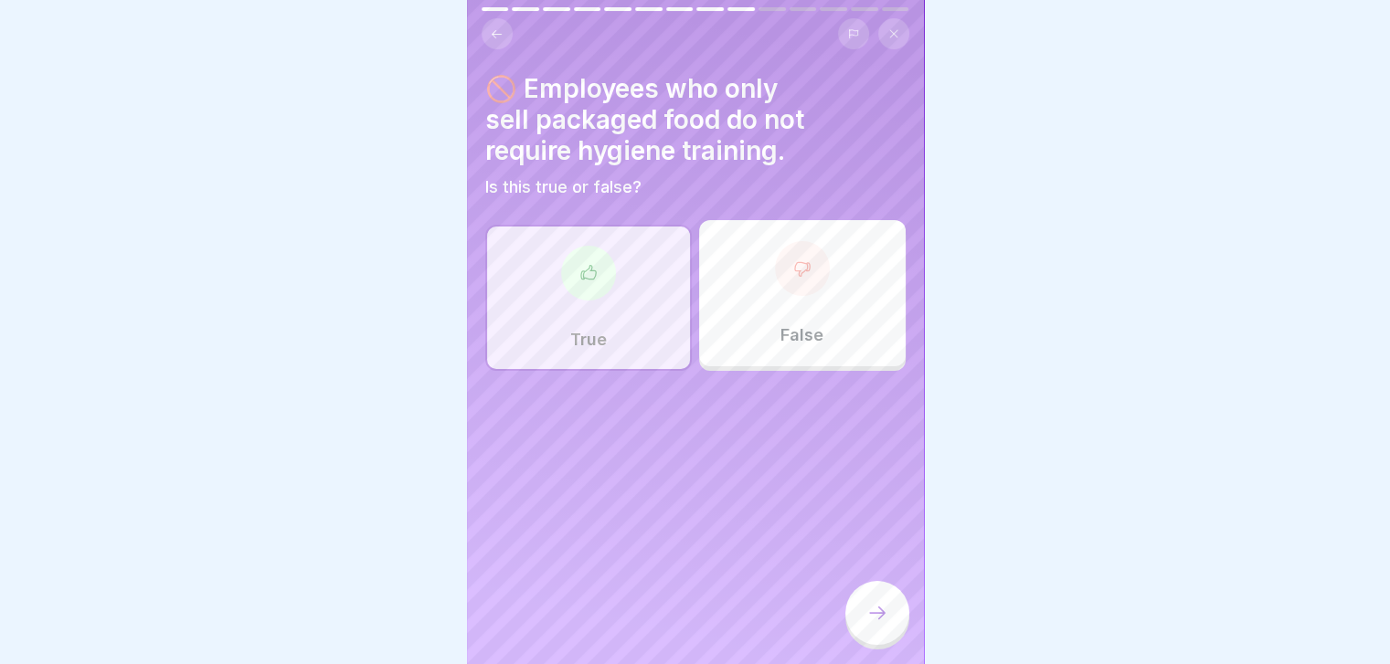
click at [796, 275] on icon at bounding box center [802, 268] width 18 height 18
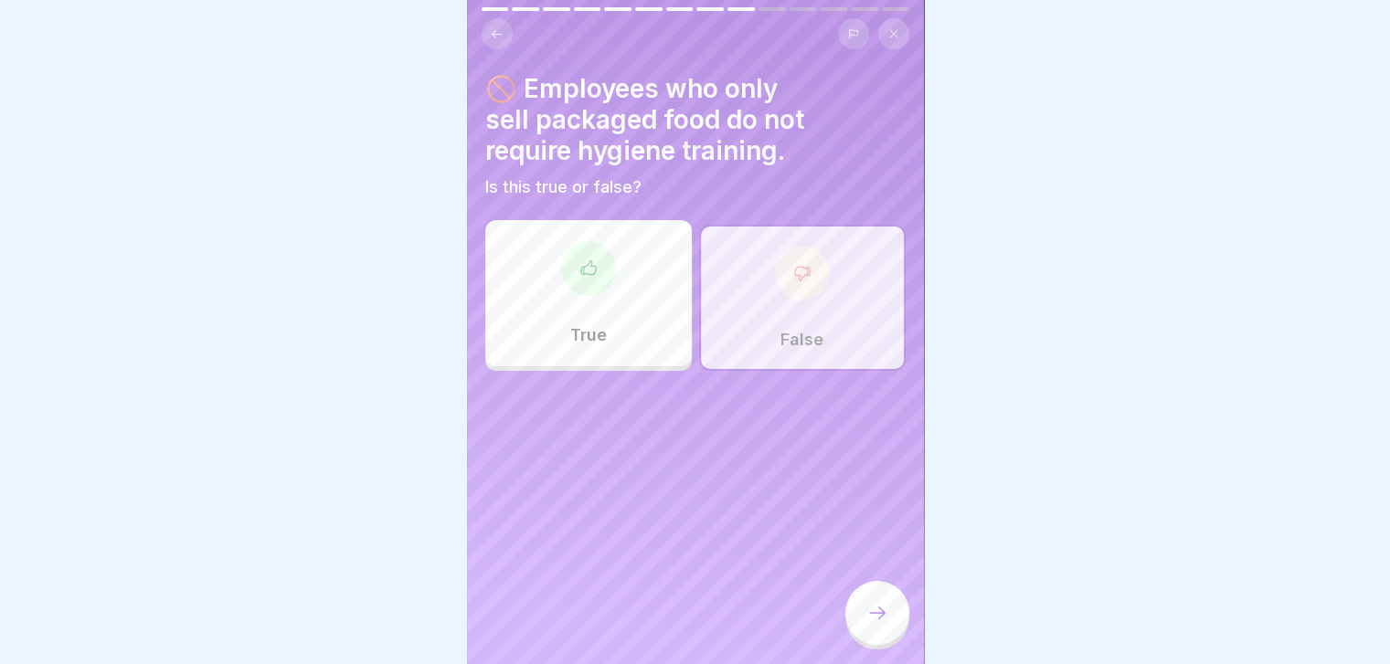
click at [887, 624] on icon at bounding box center [877, 613] width 22 height 22
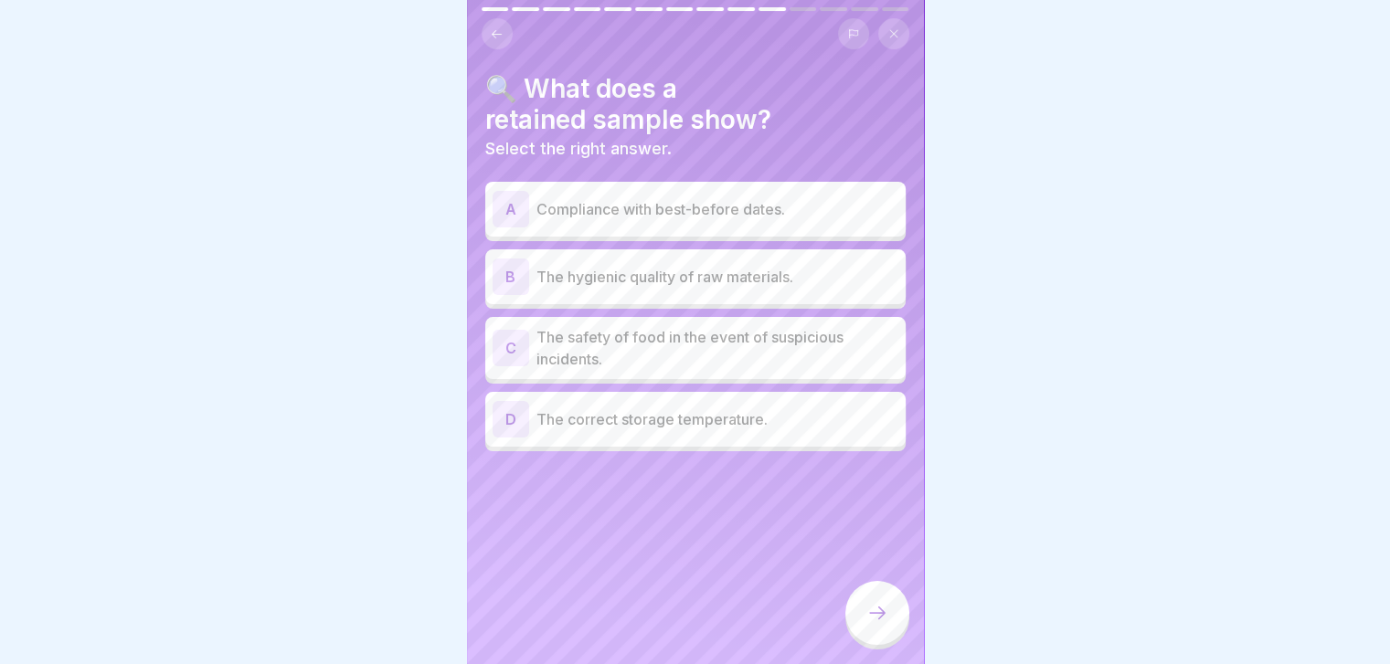
click at [696, 348] on p "The safety of food in the event of suspicious incidents." at bounding box center [717, 348] width 362 height 44
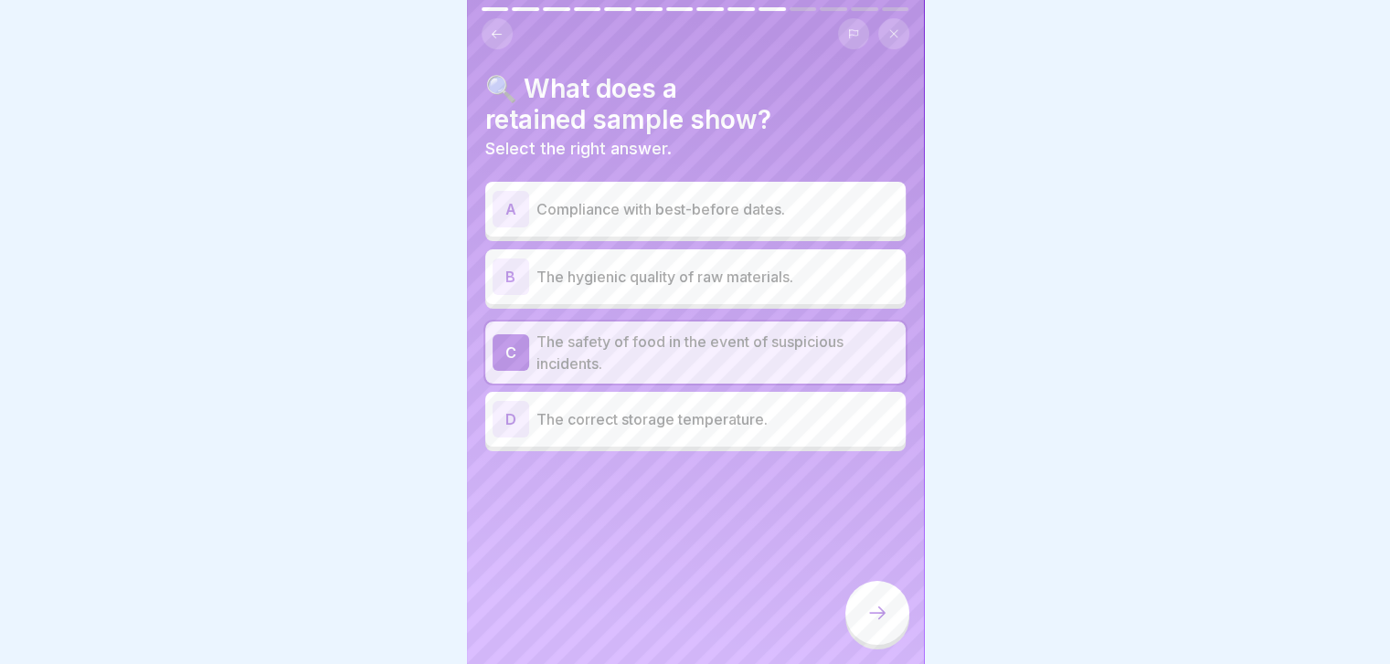
click at [861, 630] on div at bounding box center [877, 613] width 64 height 64
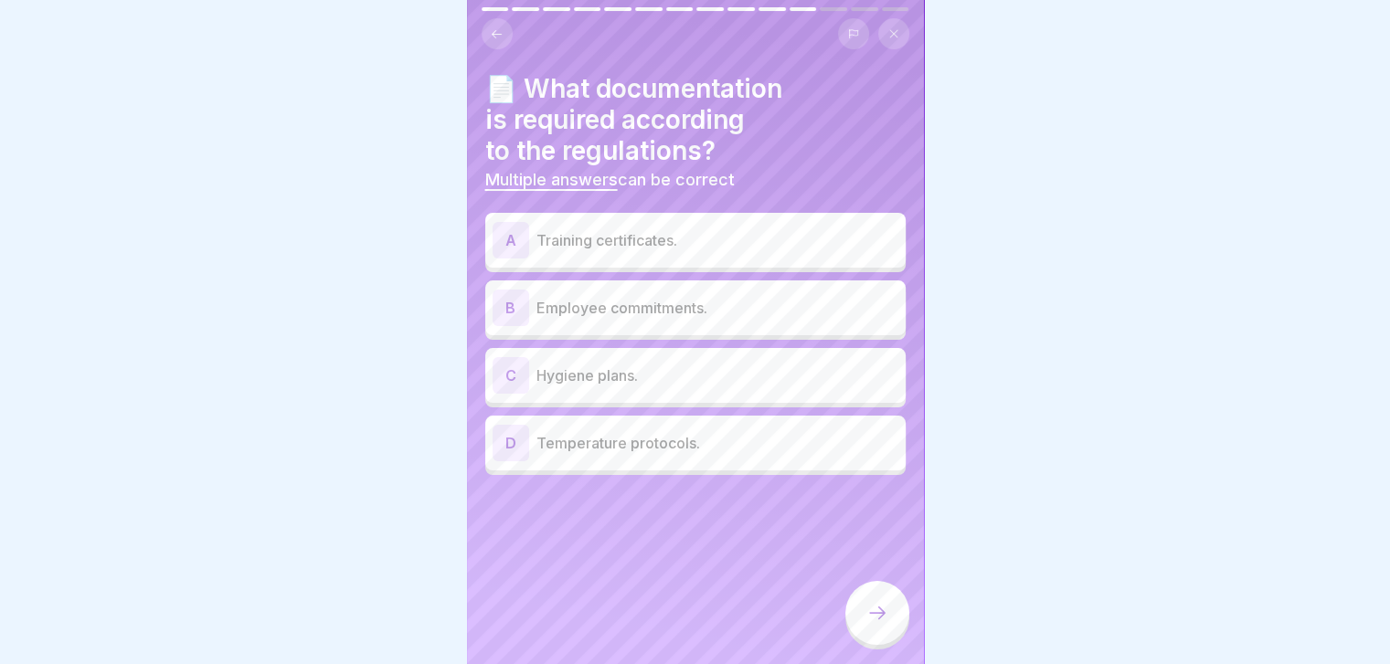
click at [765, 259] on div "A Training certificates." at bounding box center [695, 240] width 420 height 55
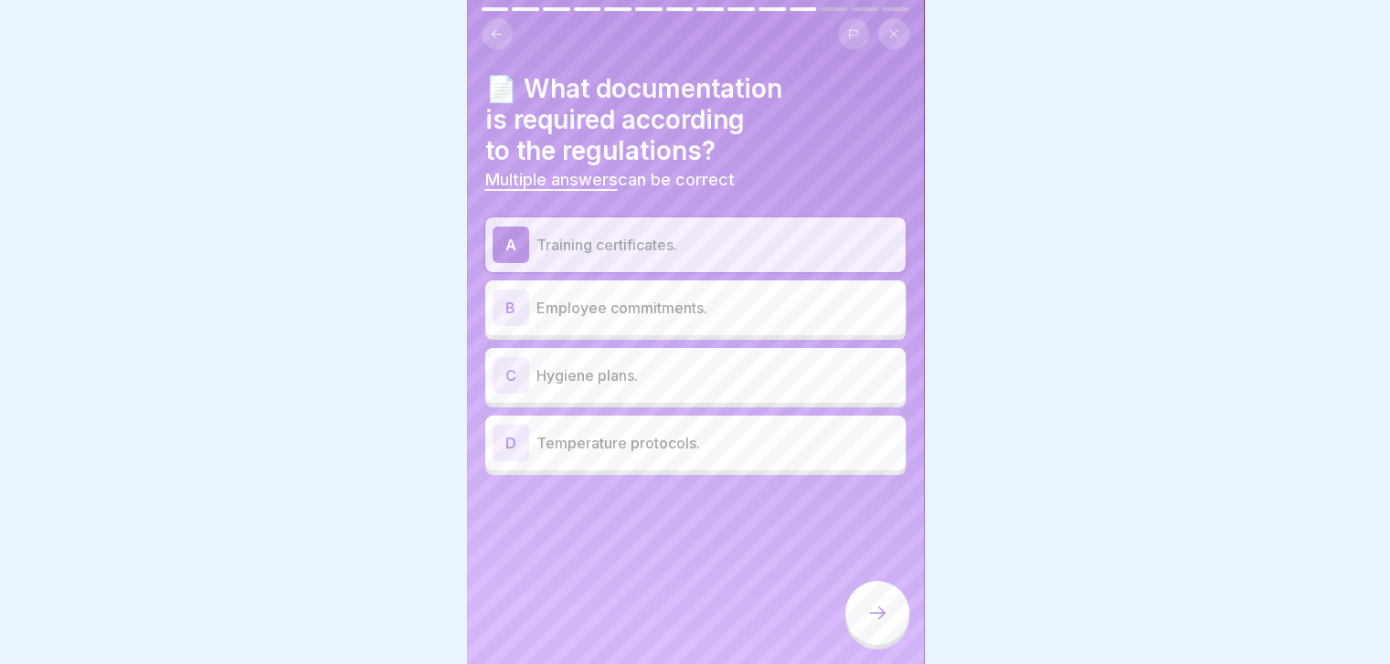
click at [760, 321] on div "B Employee commitments." at bounding box center [695, 308] width 406 height 37
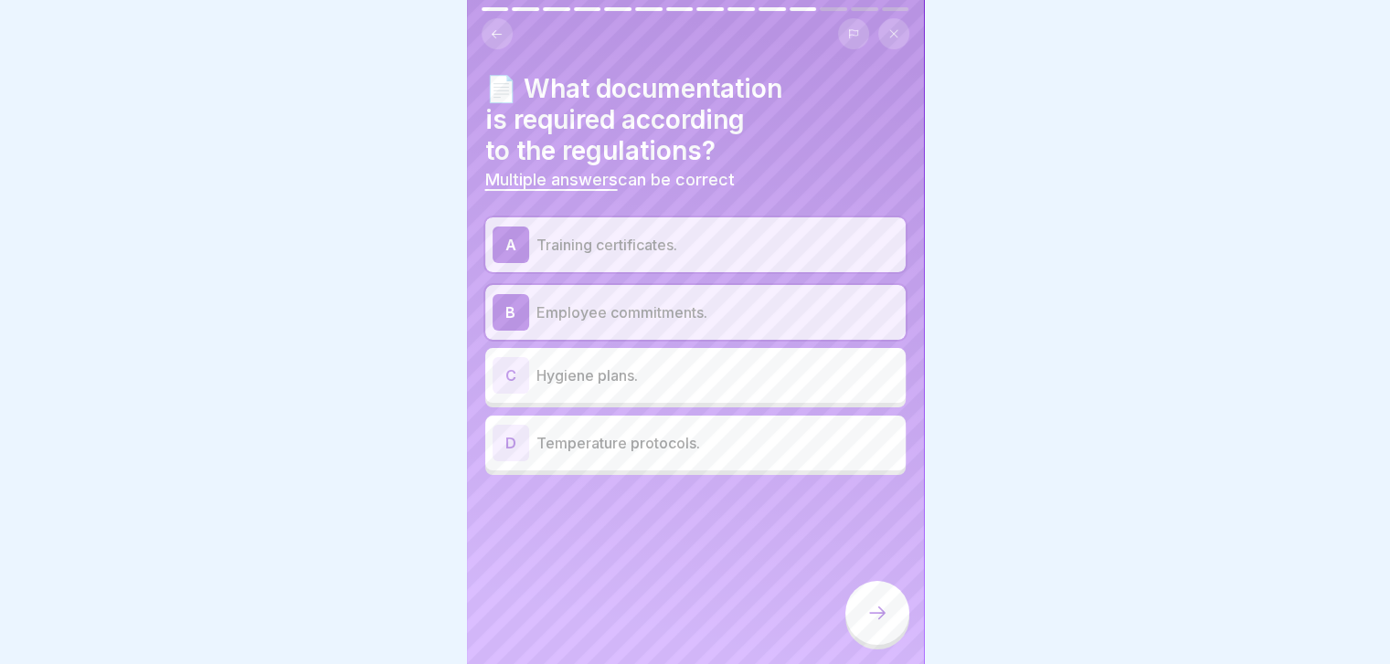
click at [757, 379] on p "Hygiene plans." at bounding box center [717, 376] width 362 height 22
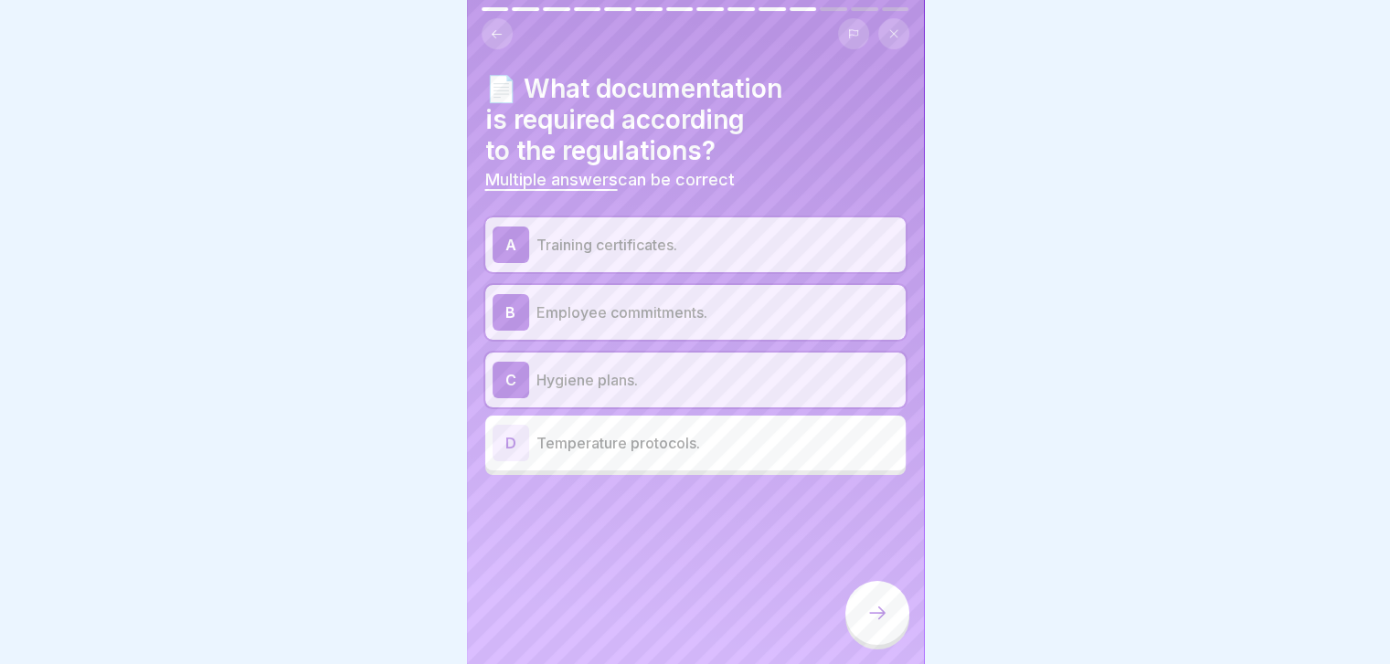
click at [760, 444] on p "Temperature protocols." at bounding box center [717, 443] width 362 height 22
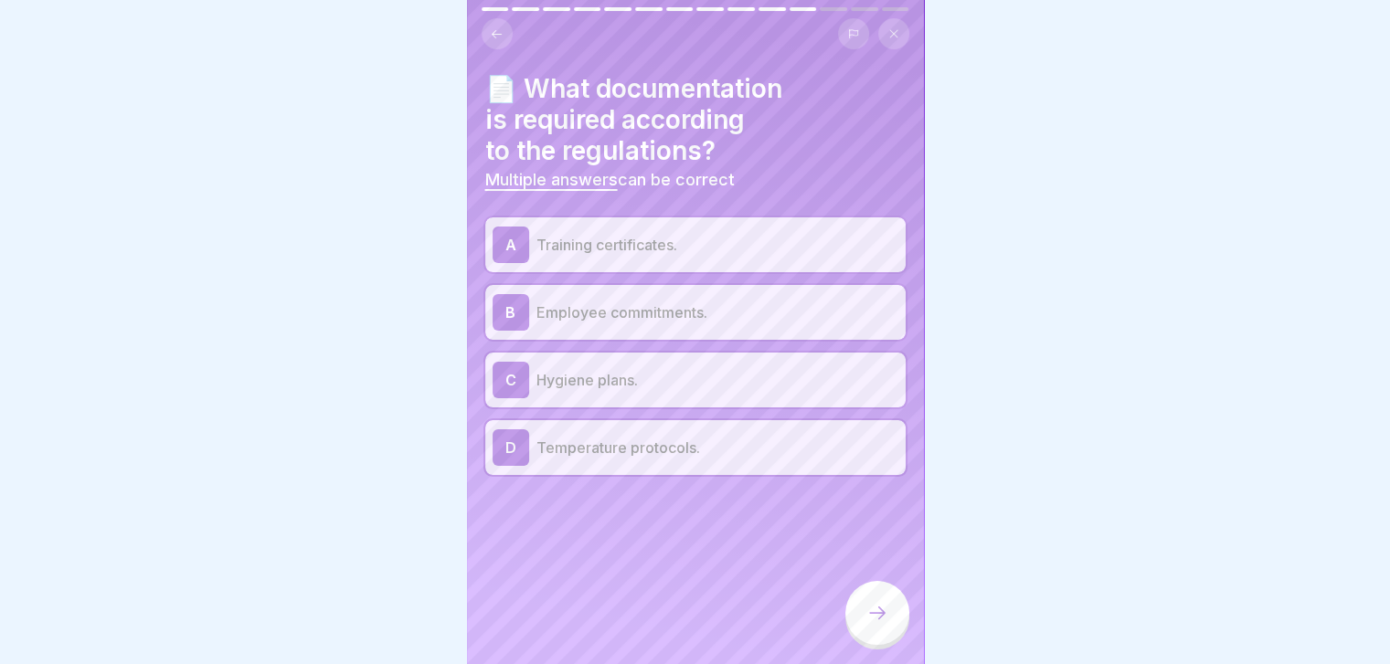
click at [881, 624] on icon at bounding box center [877, 613] width 22 height 22
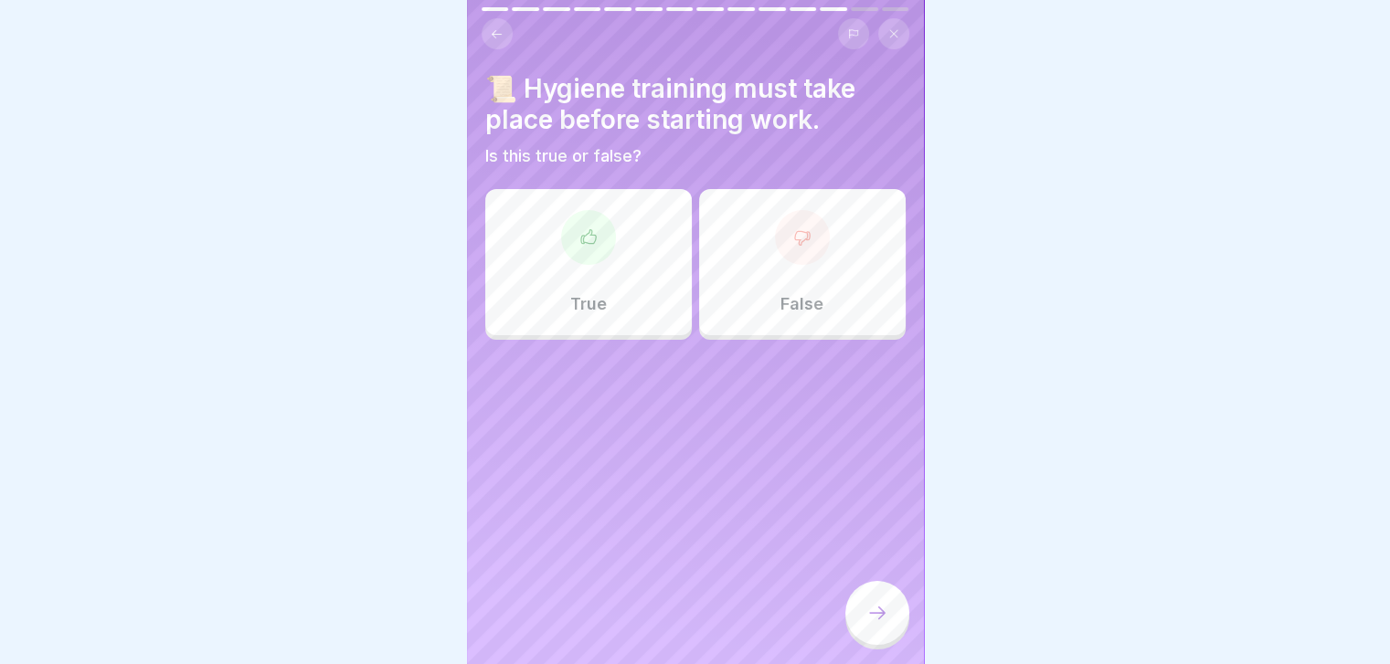
click at [598, 245] on div at bounding box center [588, 237] width 55 height 55
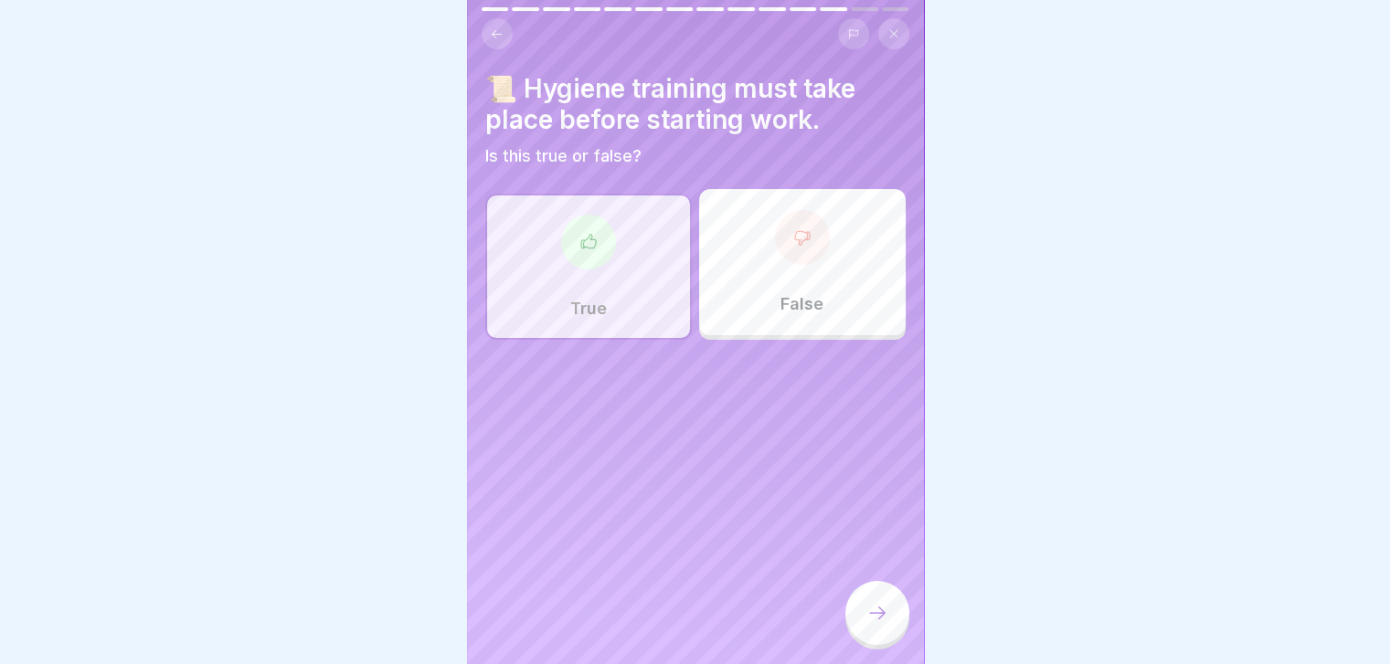
click at [880, 621] on icon at bounding box center [877, 613] width 22 height 22
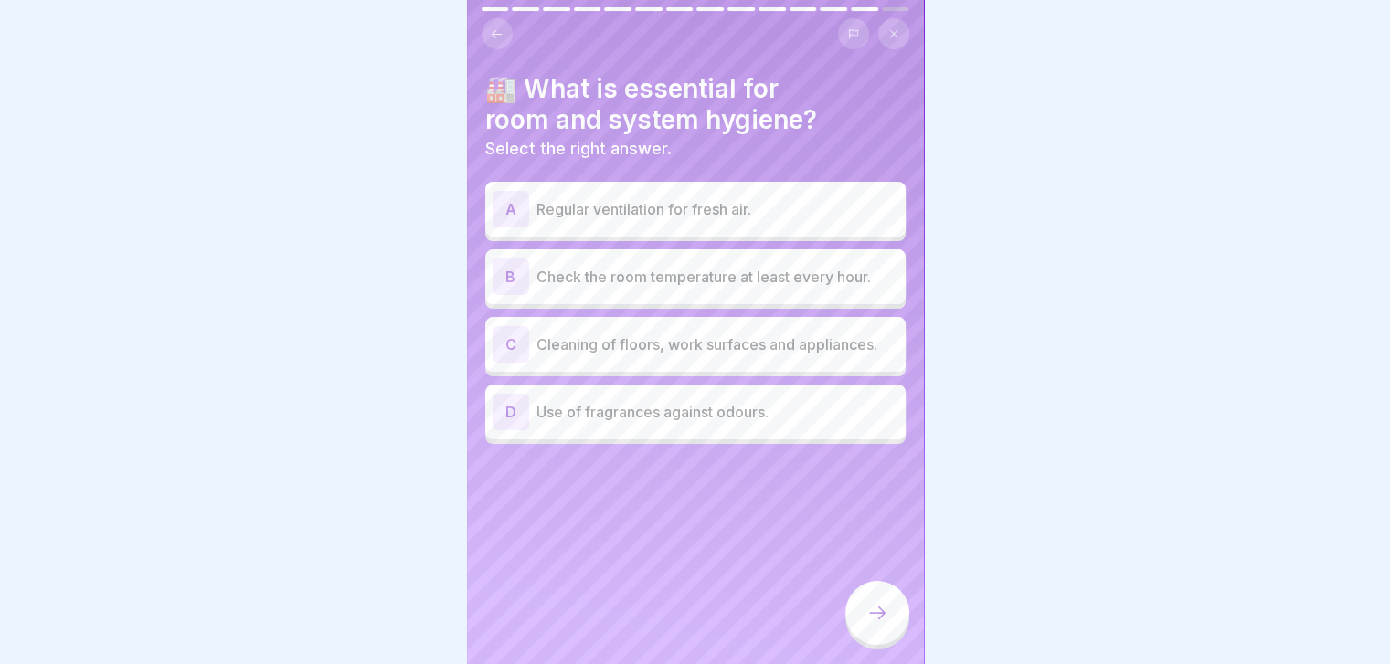
click at [504, 46] on button at bounding box center [497, 33] width 31 height 31
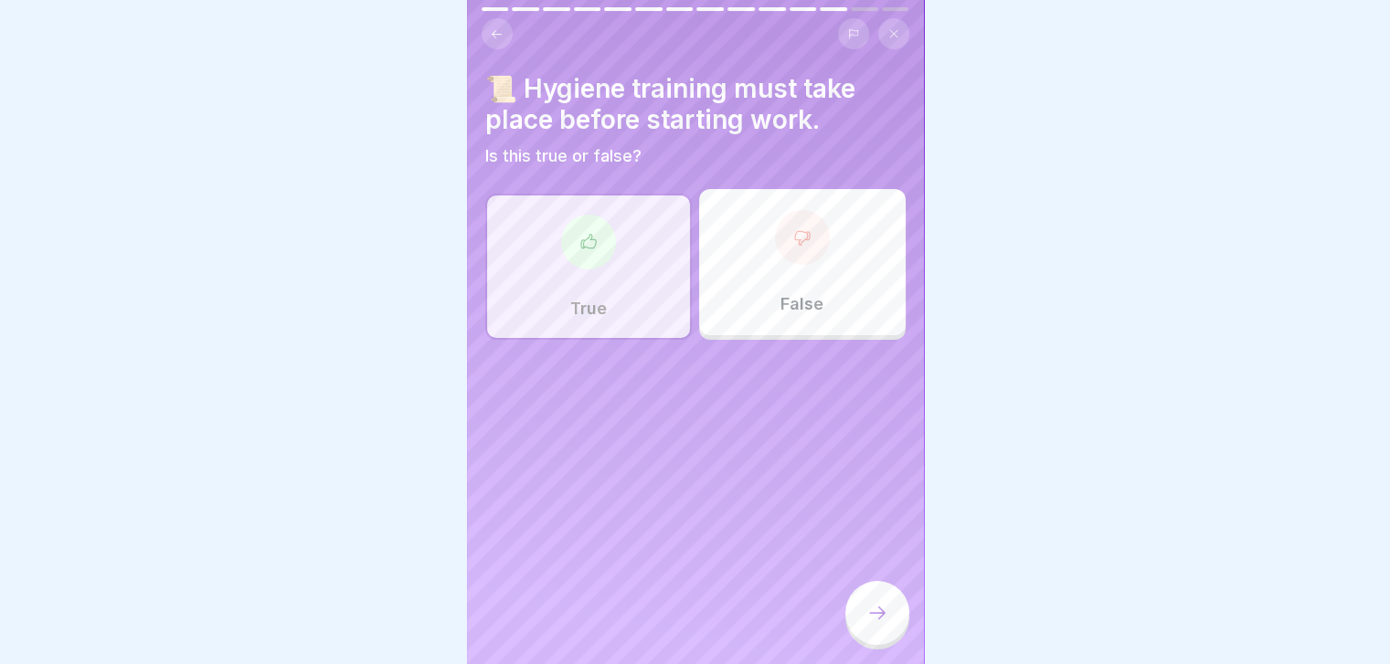
click at [498, 48] on button at bounding box center [497, 33] width 31 height 31
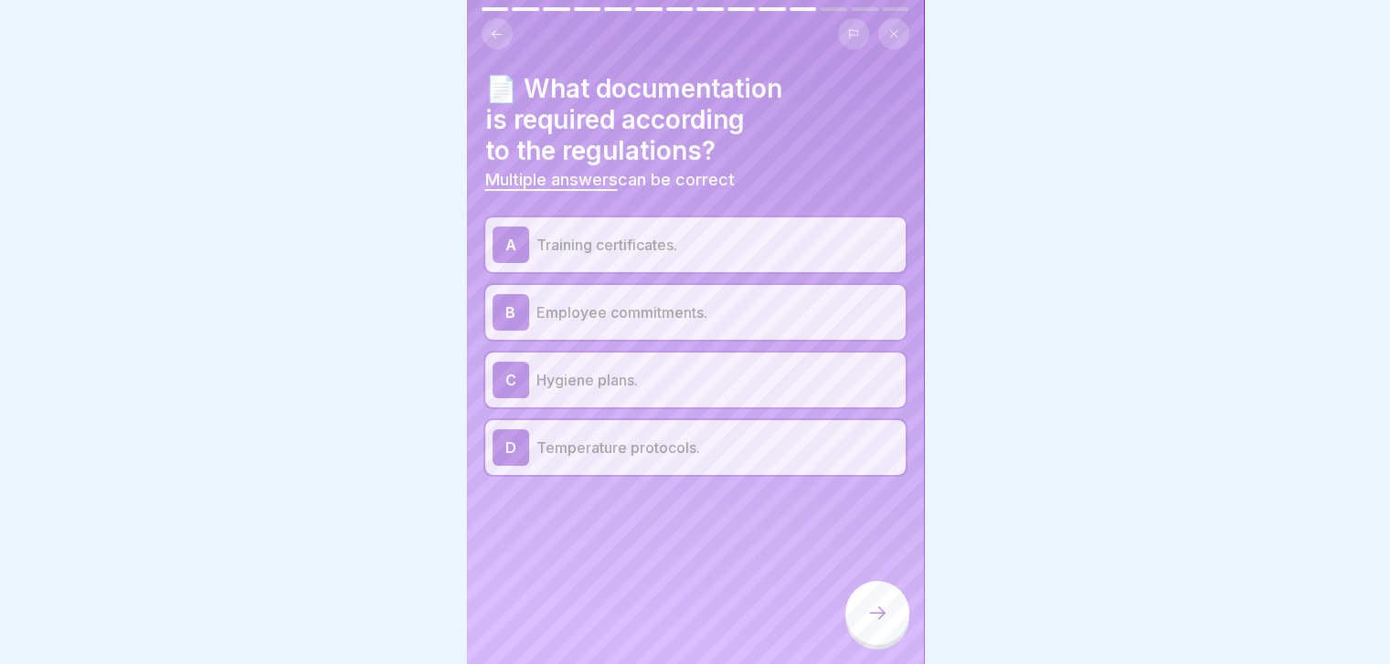
click at [593, 372] on p "Hygiene plans." at bounding box center [717, 380] width 362 height 22
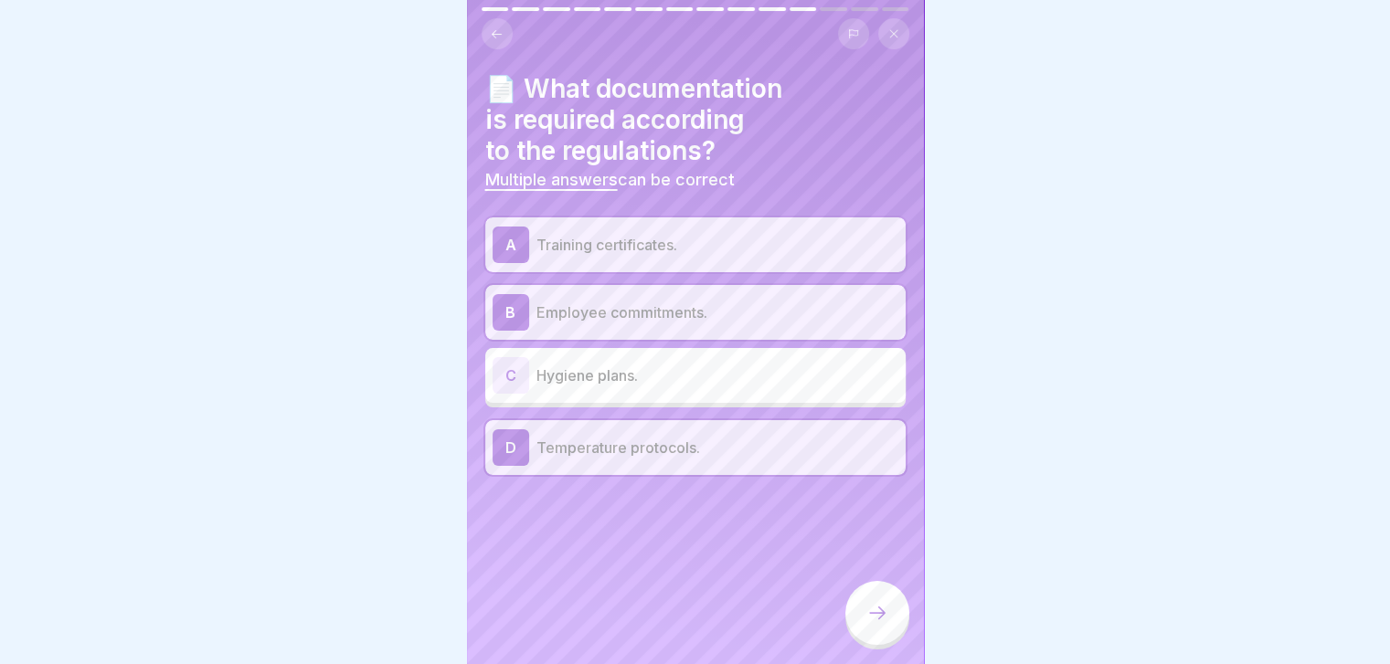
click at [900, 624] on div at bounding box center [877, 613] width 64 height 64
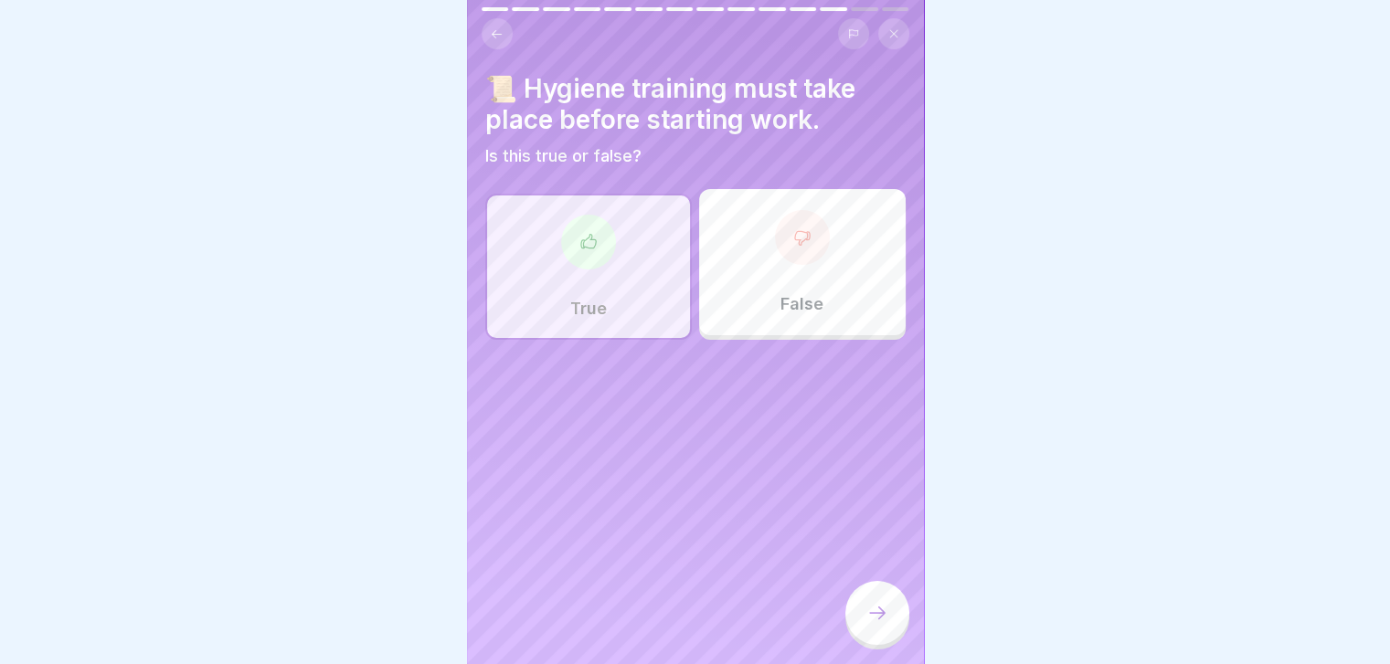
click at [900, 624] on div at bounding box center [877, 613] width 64 height 64
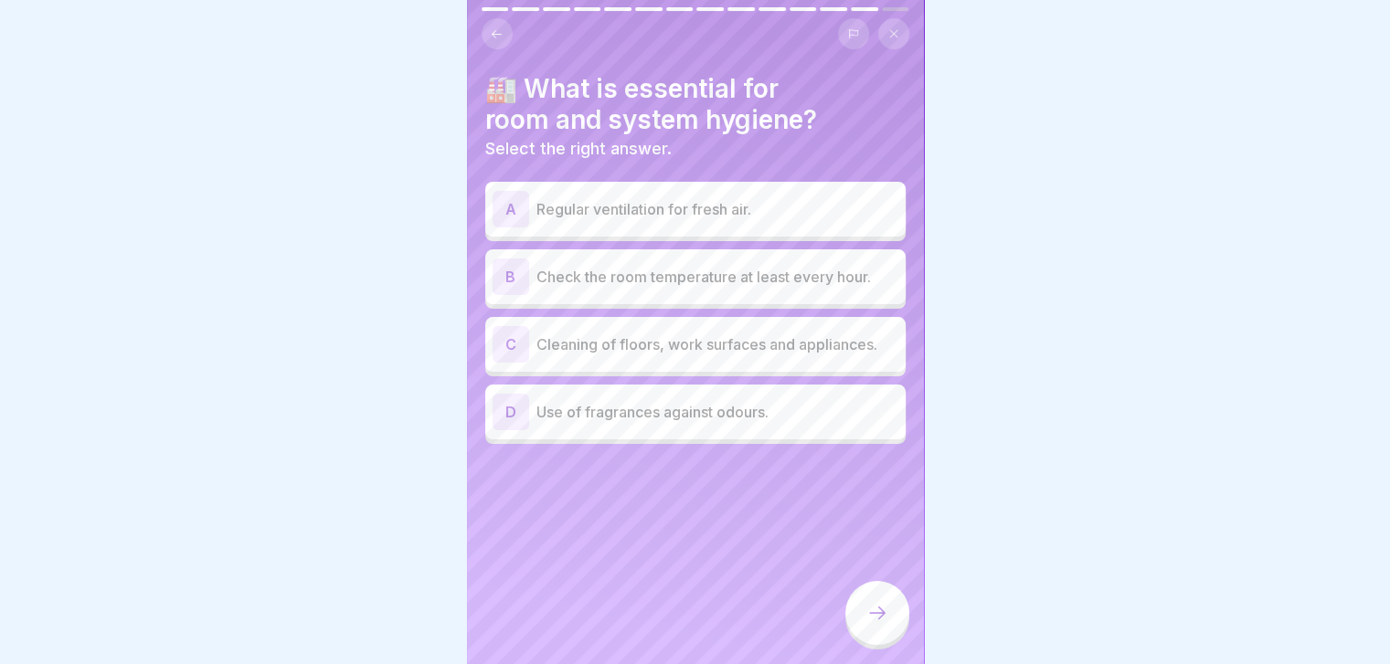
click at [747, 344] on p "Cleaning of floors, work surfaces and appliances." at bounding box center [717, 345] width 362 height 22
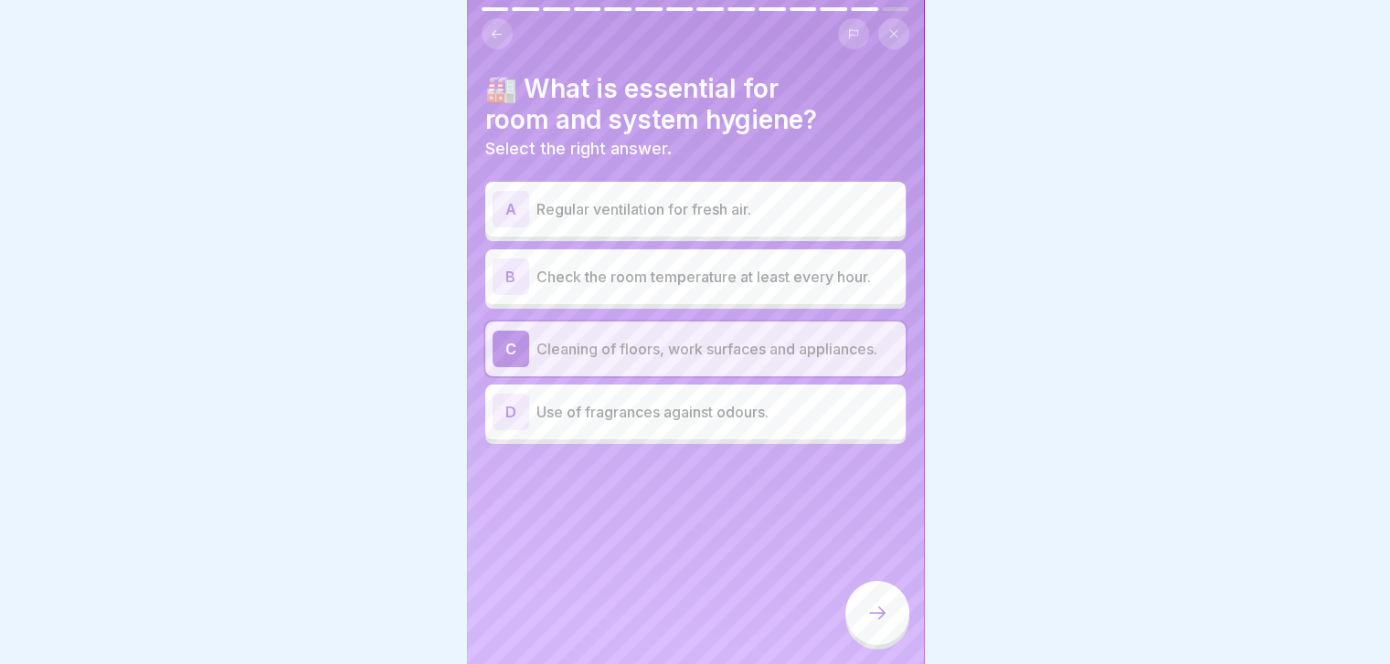
click at [864, 630] on div at bounding box center [877, 613] width 64 height 64
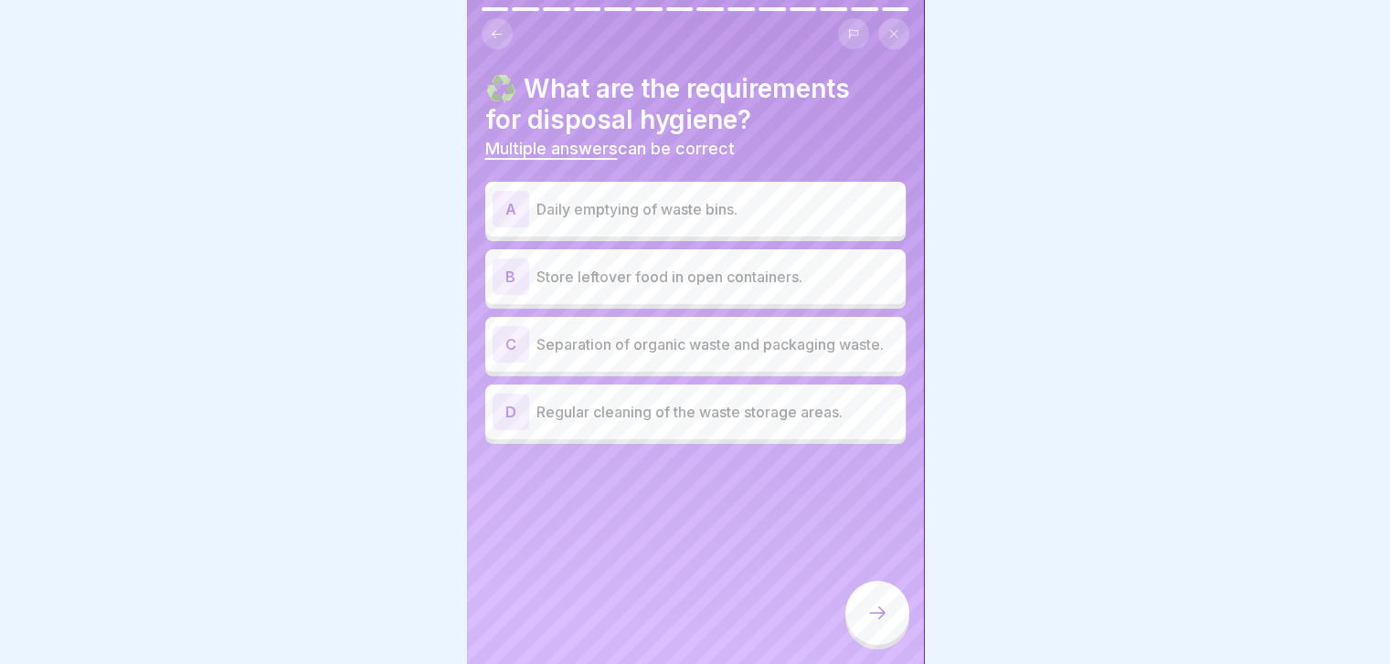
click at [816, 223] on div "A Daily emptying of waste bins." at bounding box center [695, 209] width 406 height 37
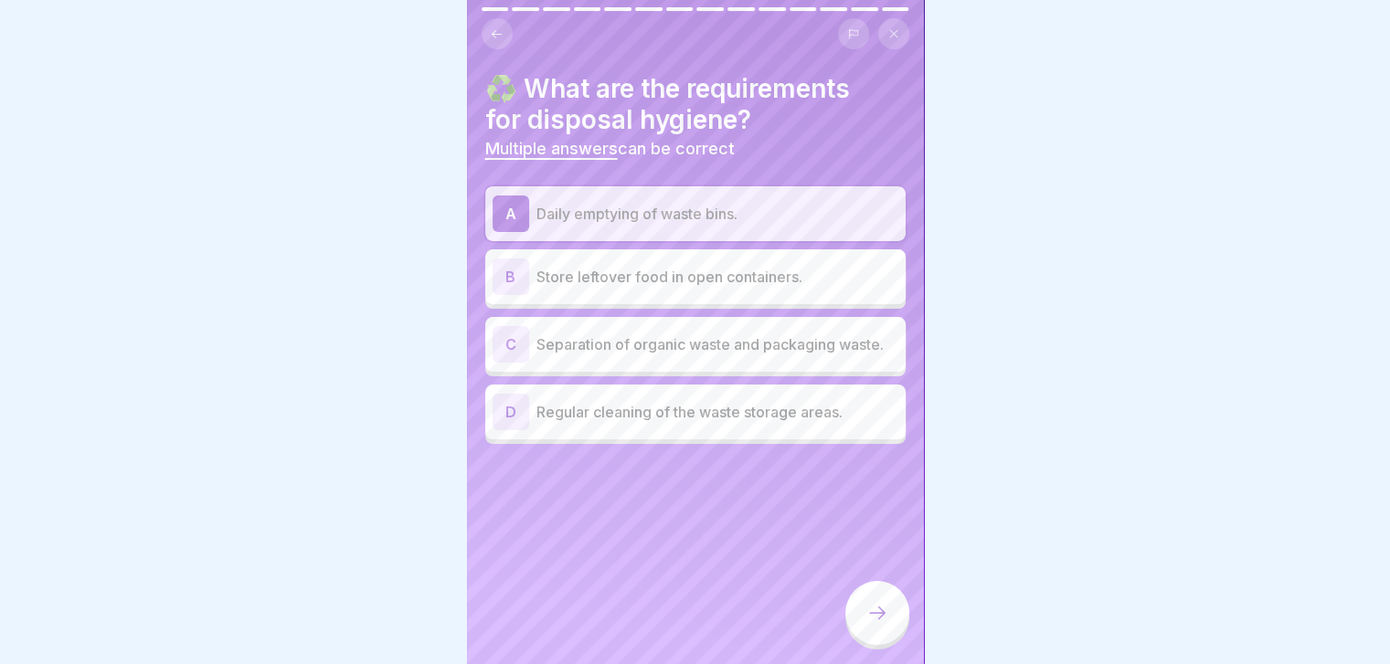
click at [783, 369] on div "C Separation of organic waste and packaging waste." at bounding box center [695, 344] width 420 height 55
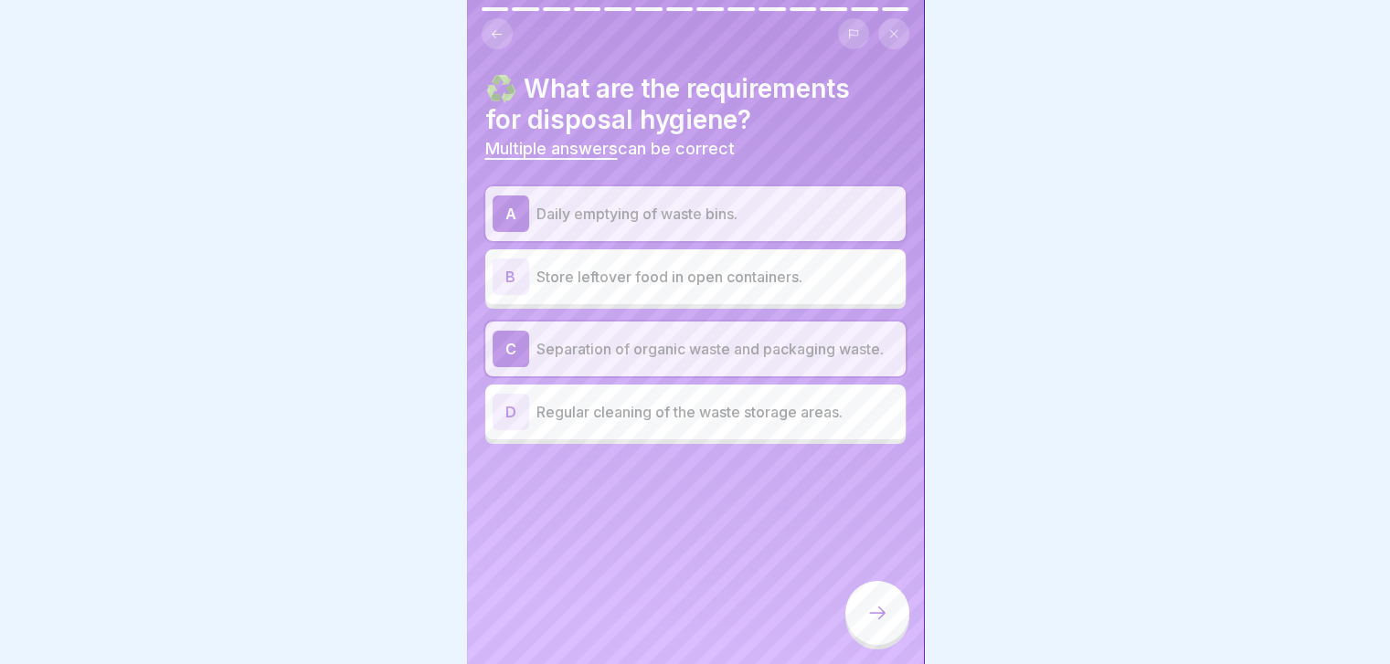
click at [764, 454] on div "♻️ What are the requirements for disposal hygiene? Multiple answers can be corr…" at bounding box center [695, 332] width 457 height 664
click at [738, 423] on p "Regular cleaning of the waste storage areas." at bounding box center [717, 412] width 362 height 22
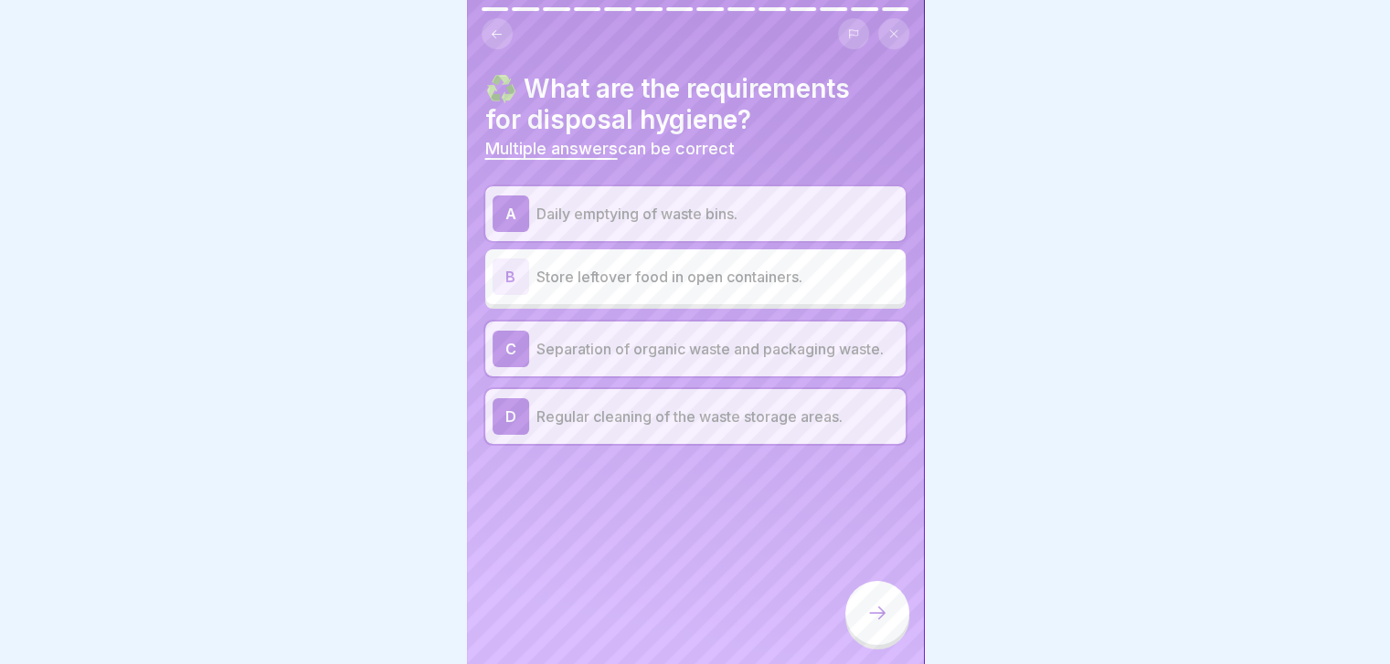
click at [886, 624] on icon at bounding box center [877, 613] width 22 height 22
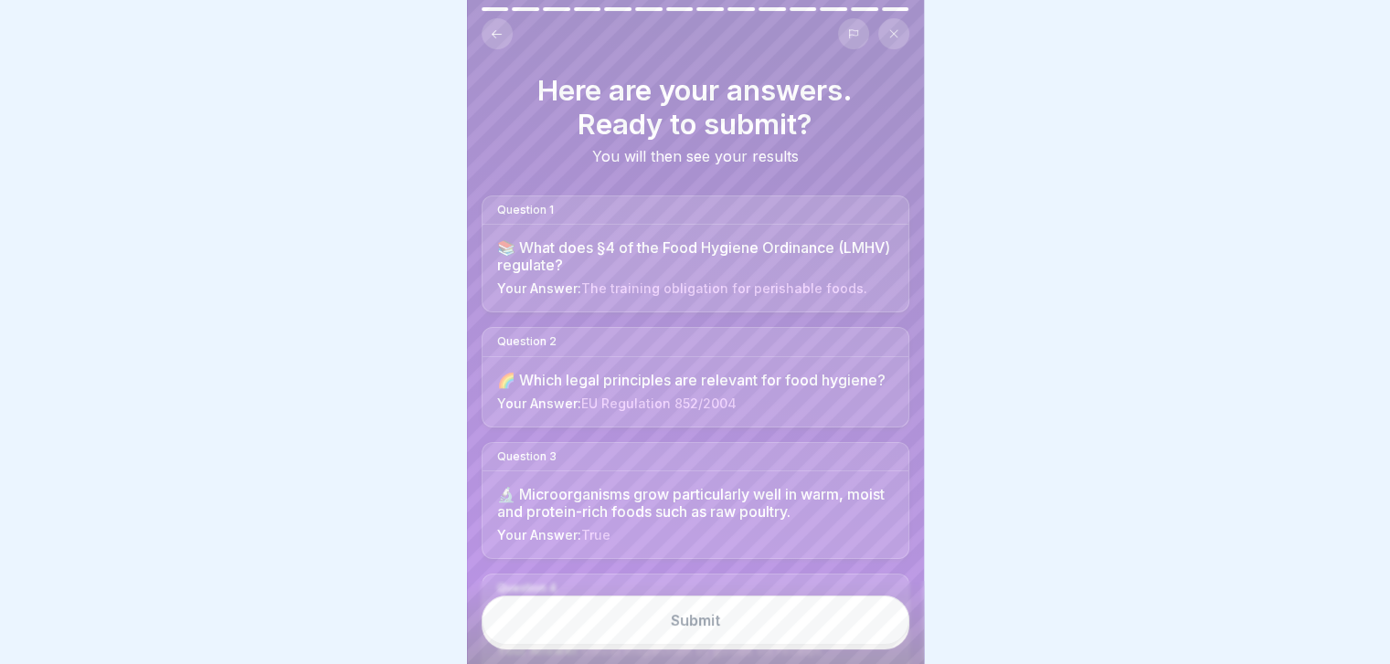
click at [886, 627] on button "Submit" at bounding box center [696, 620] width 428 height 49
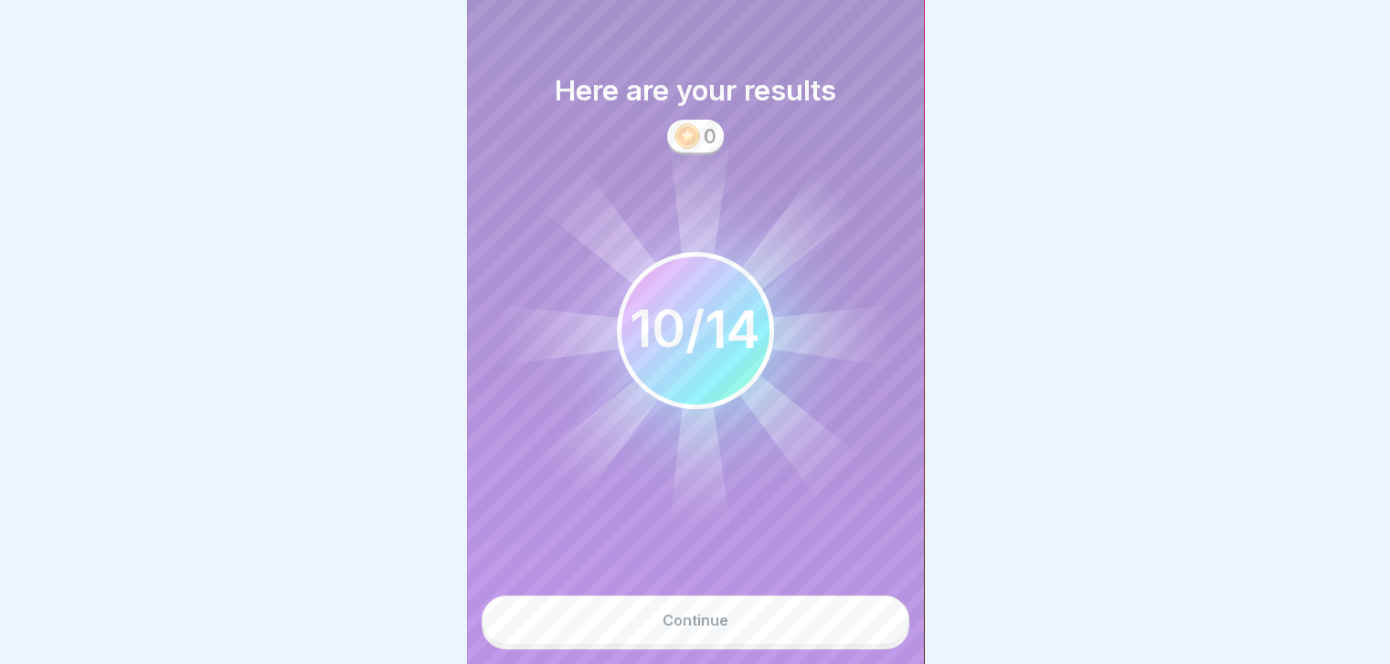
click at [886, 627] on button "Continue" at bounding box center [696, 620] width 428 height 49
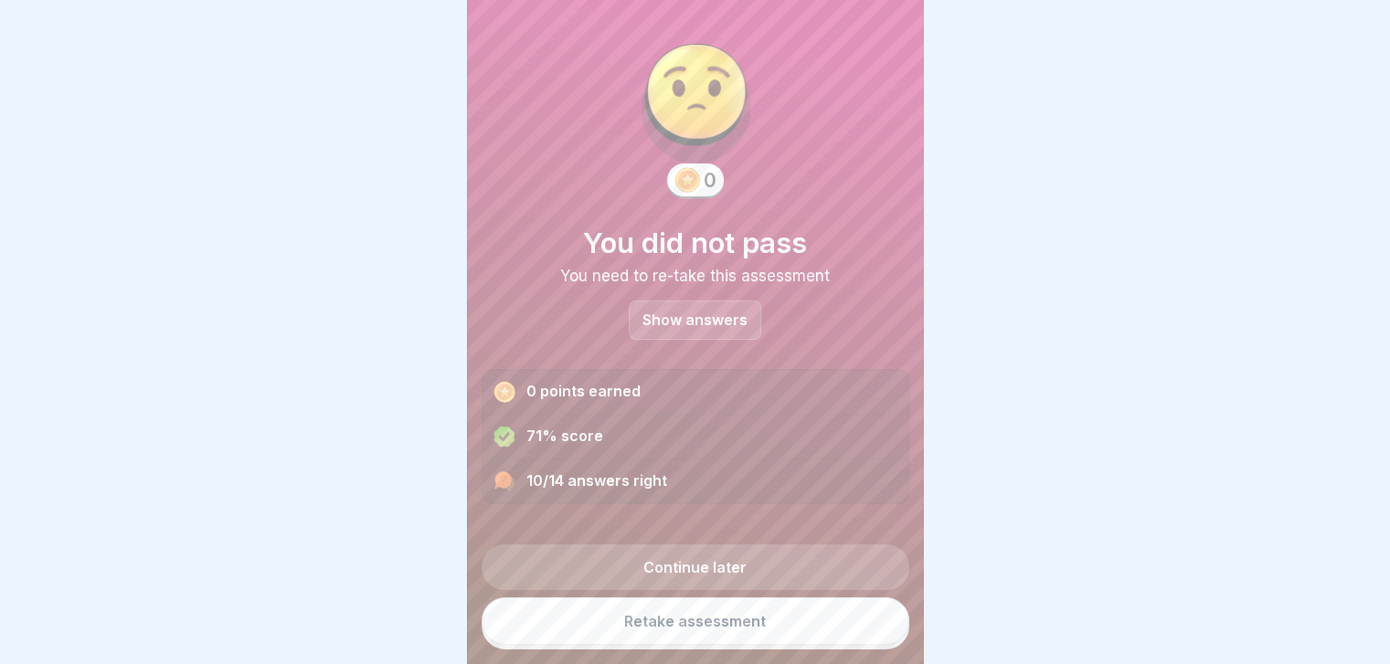
click at [720, 324] on p "Show answers" at bounding box center [694, 320] width 105 height 16
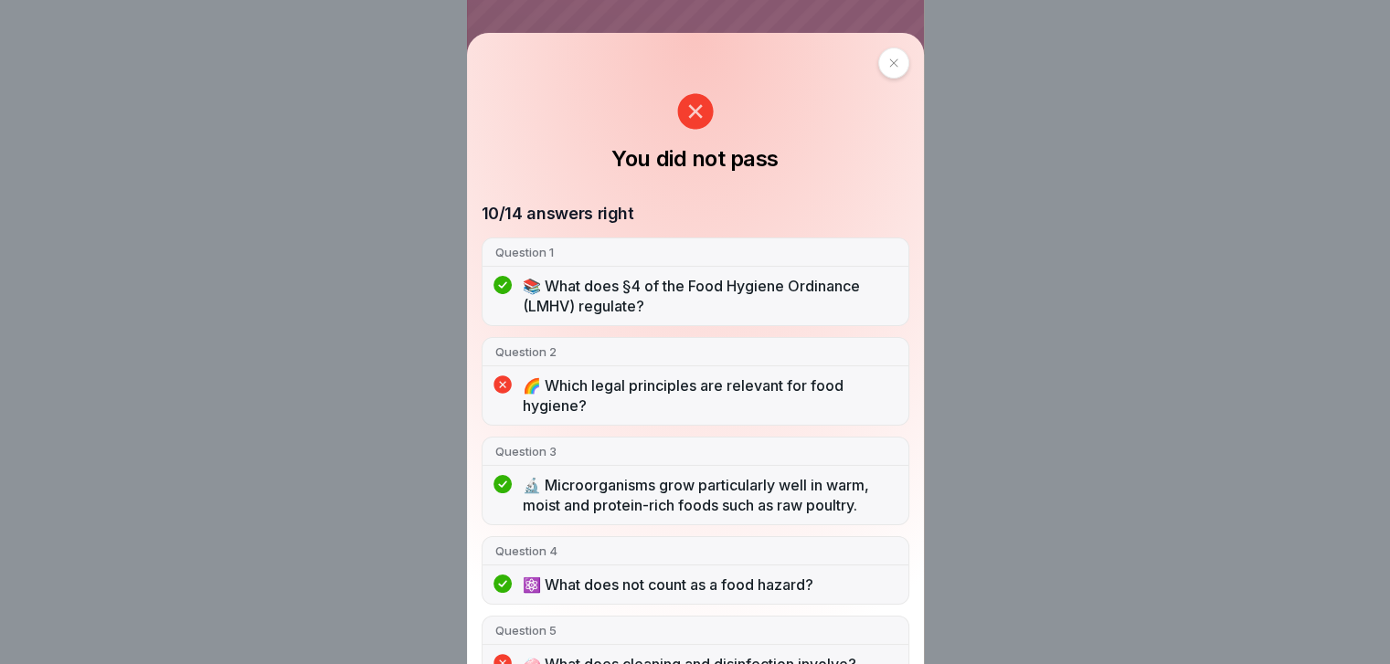
click at [878, 66] on div at bounding box center [893, 63] width 31 height 31
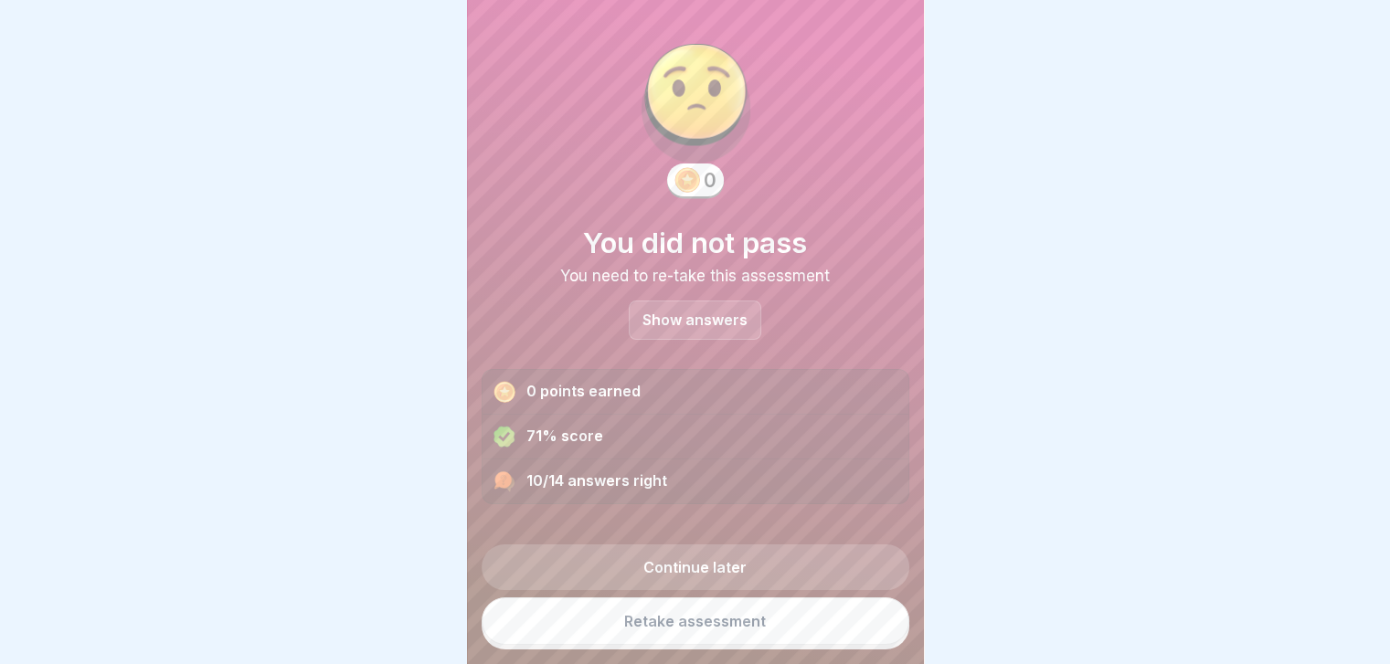
click at [675, 635] on link "Retake assessment" at bounding box center [696, 622] width 428 height 48
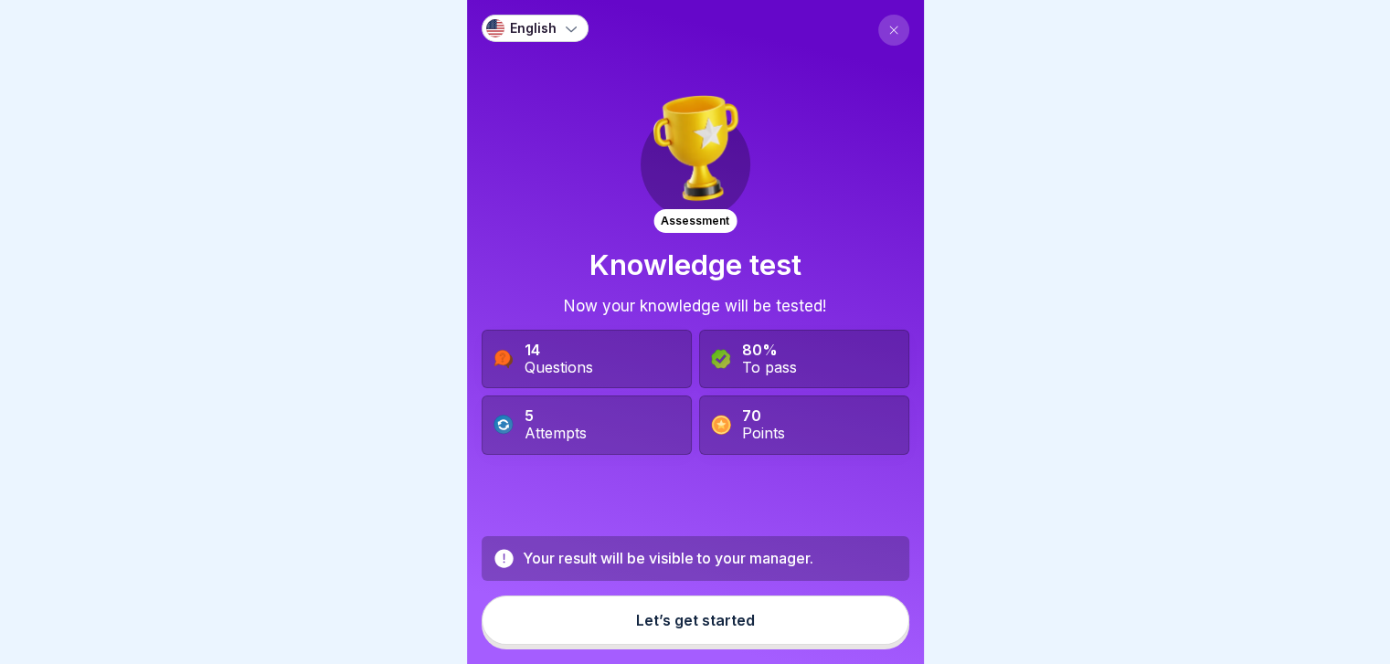
click at [675, 629] on div "Let’s get started" at bounding box center [695, 620] width 119 height 16
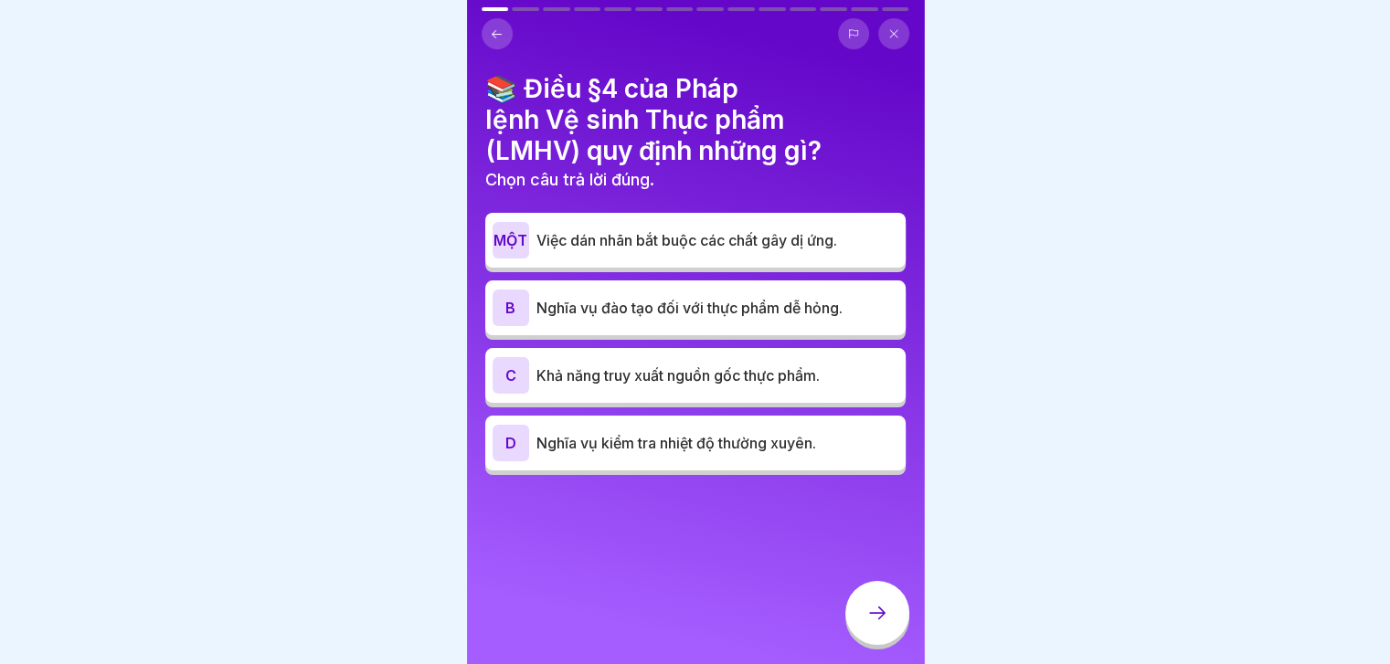
click at [755, 318] on div "B [PERSON_NAME] đào tạo đối với [PERSON_NAME] dễ hỏng." at bounding box center [695, 308] width 406 height 37
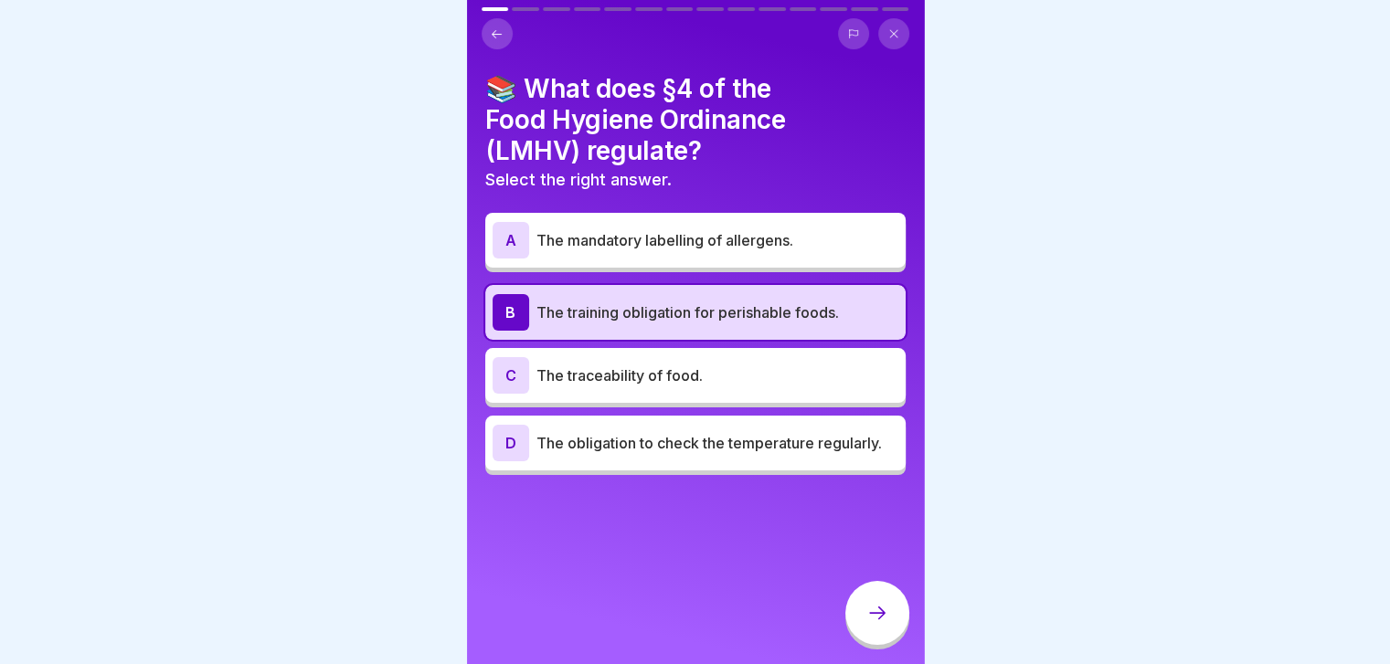
click at [884, 624] on icon at bounding box center [877, 613] width 22 height 22
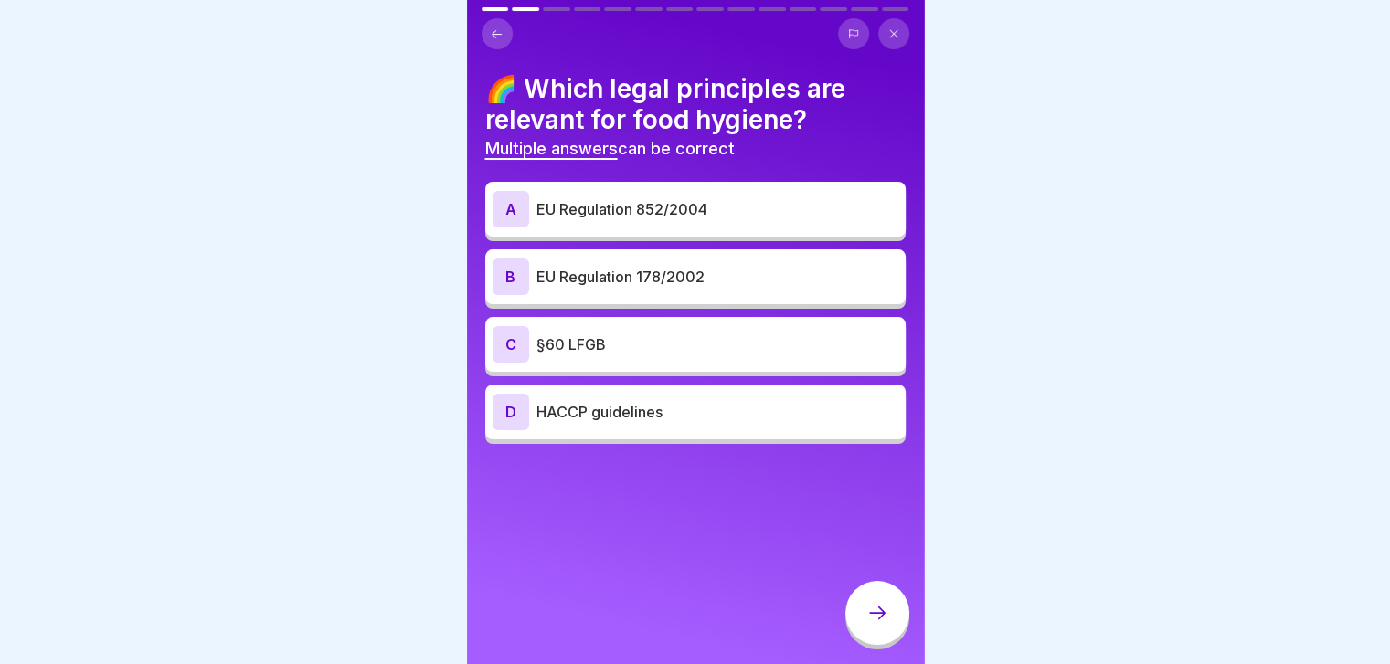
click at [802, 214] on p "EU Regulation 852/2004" at bounding box center [717, 209] width 362 height 22
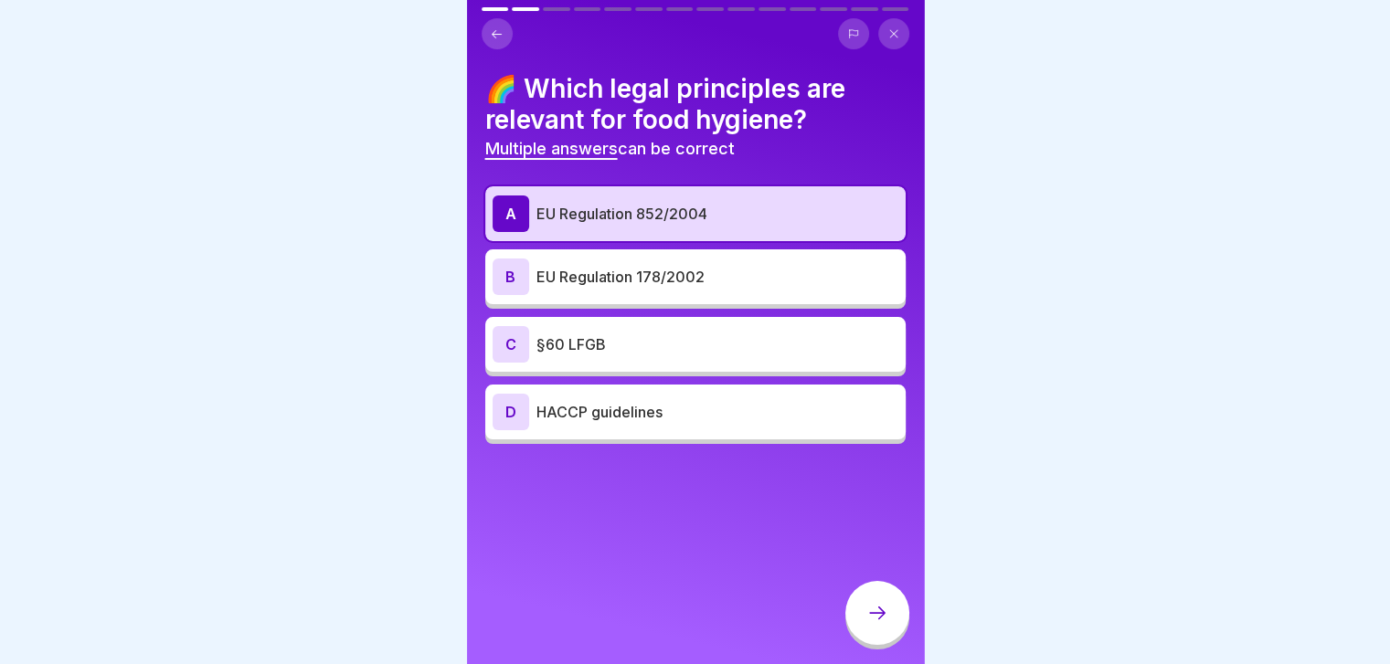
click at [775, 278] on p "EU Regulation 178/2002" at bounding box center [717, 277] width 362 height 22
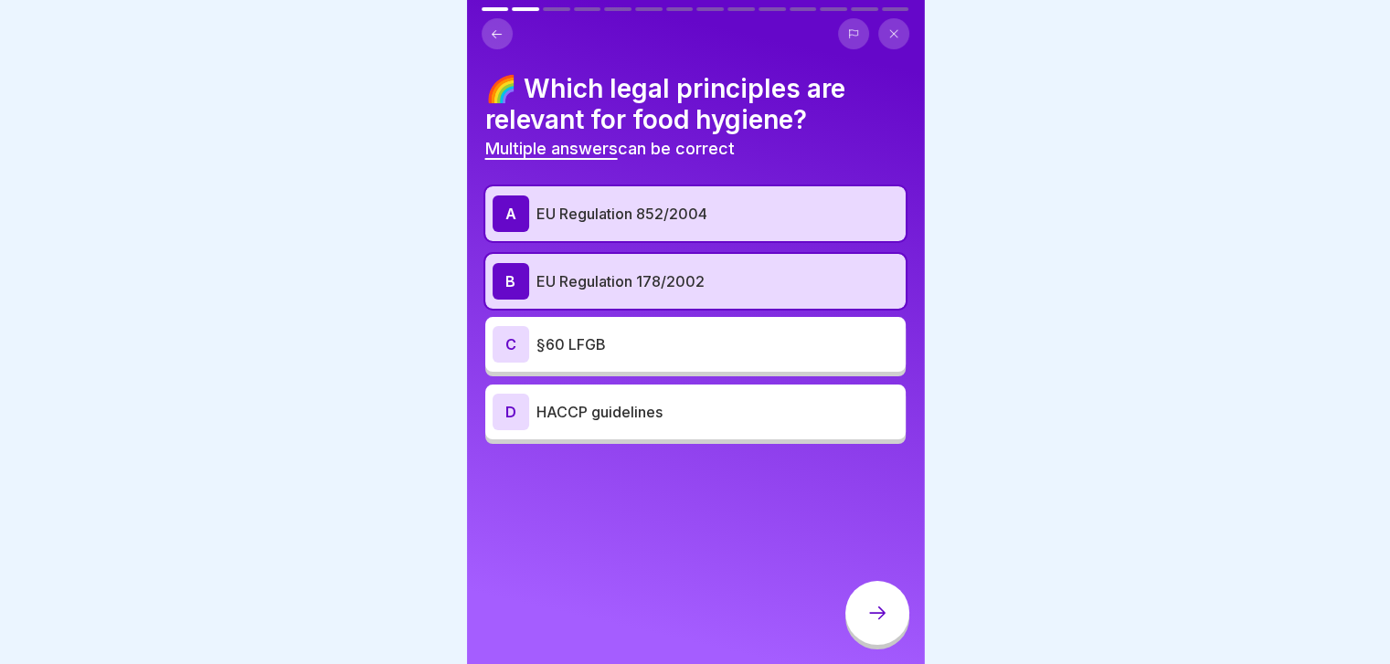
click at [772, 341] on p "§60 LFGB" at bounding box center [717, 345] width 362 height 22
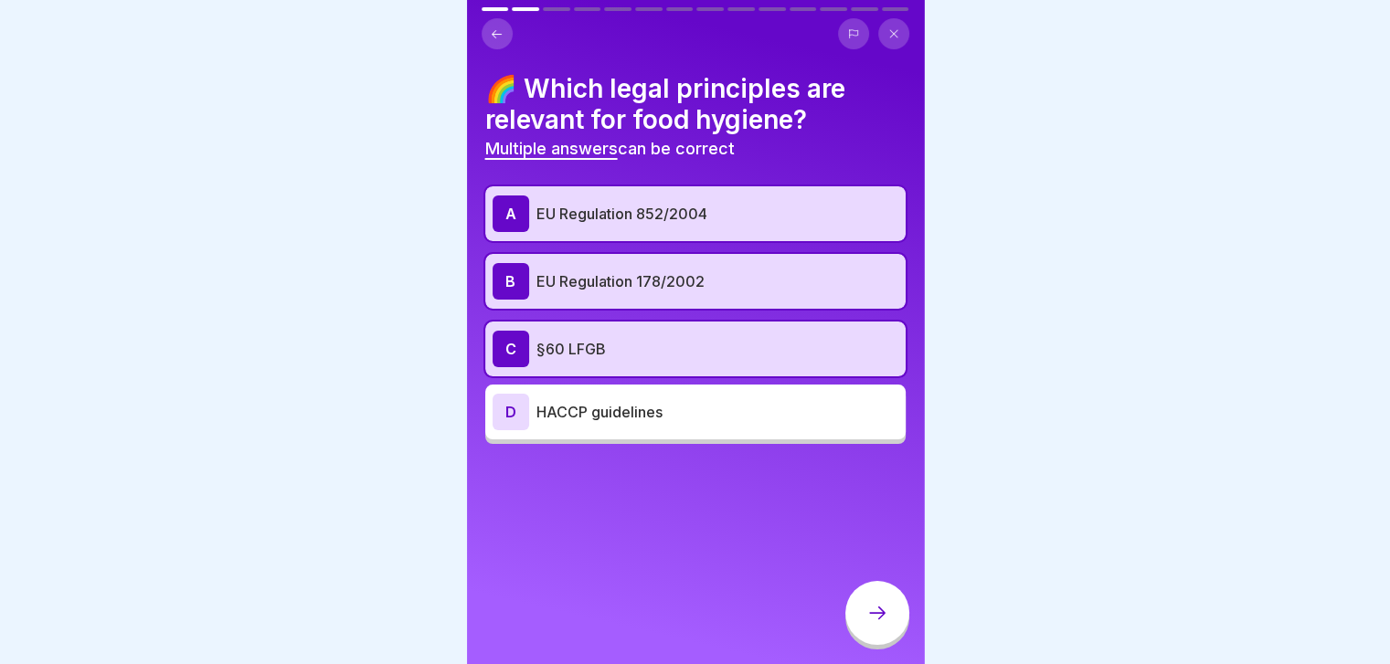
click at [768, 432] on div "D HACCP guidelines" at bounding box center [695, 412] width 420 height 55
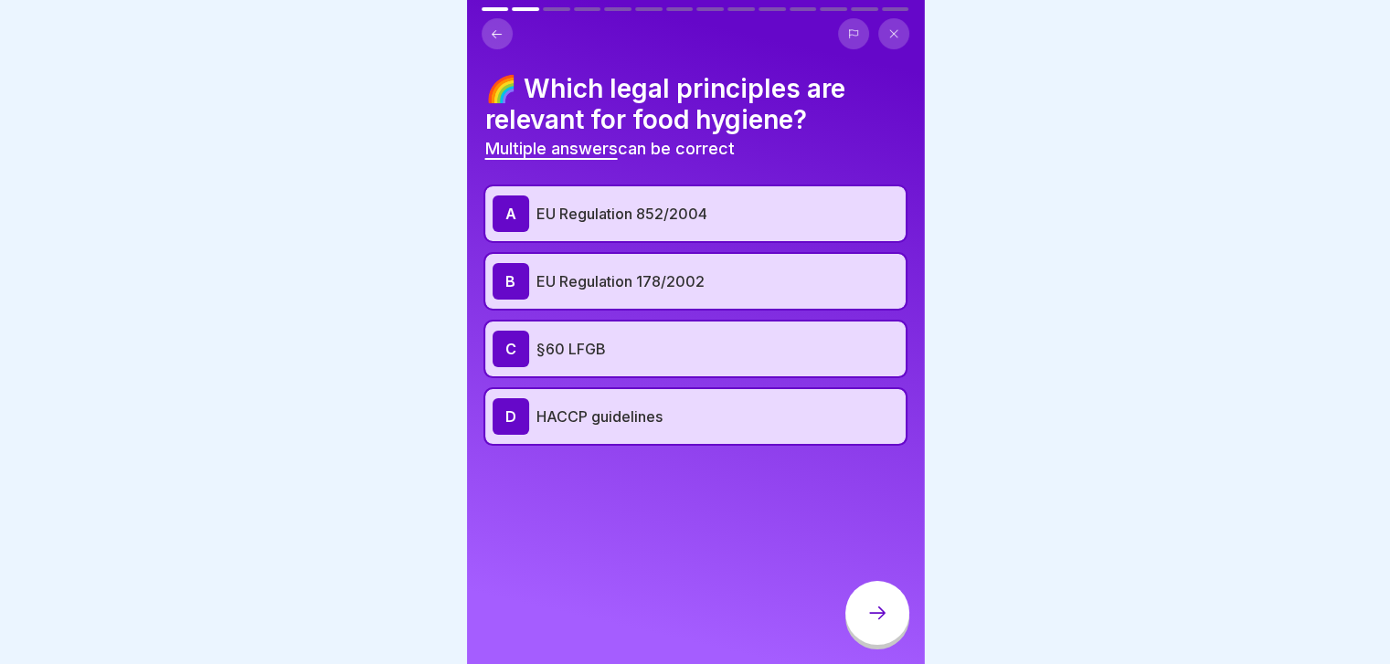
click at [881, 620] on icon at bounding box center [877, 613] width 22 height 22
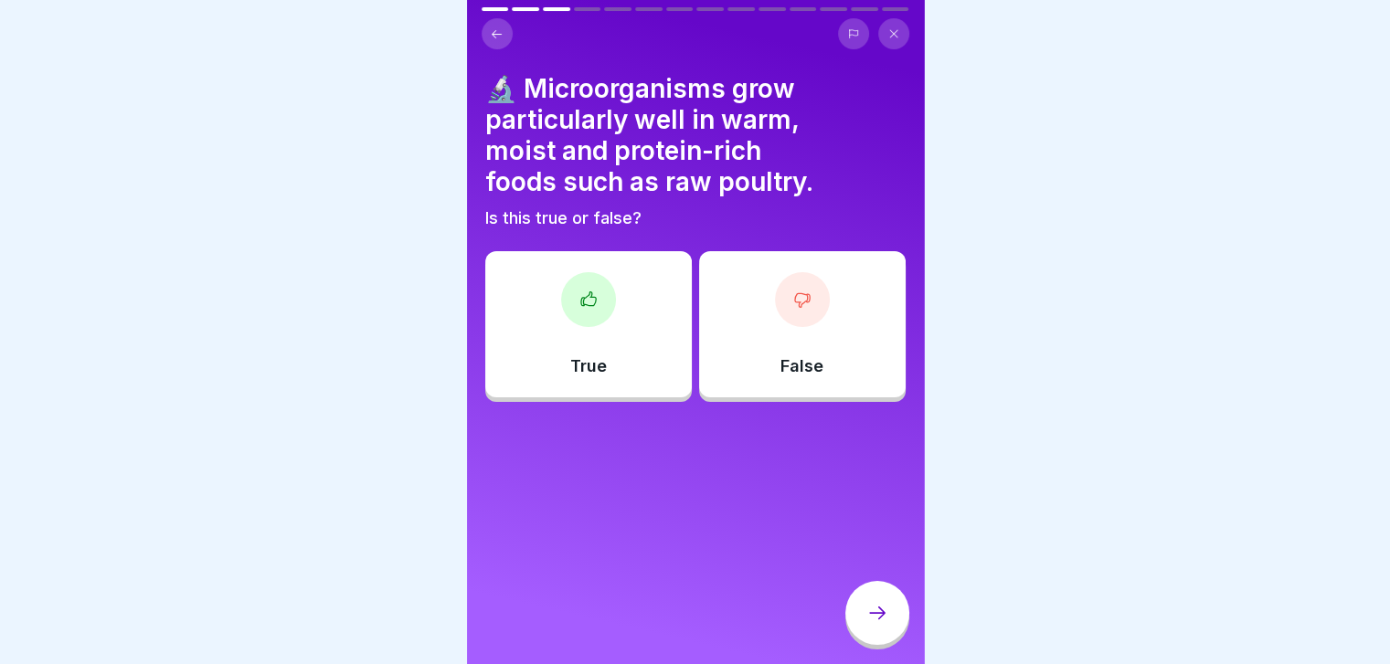
click at [629, 320] on div "True" at bounding box center [588, 324] width 207 height 146
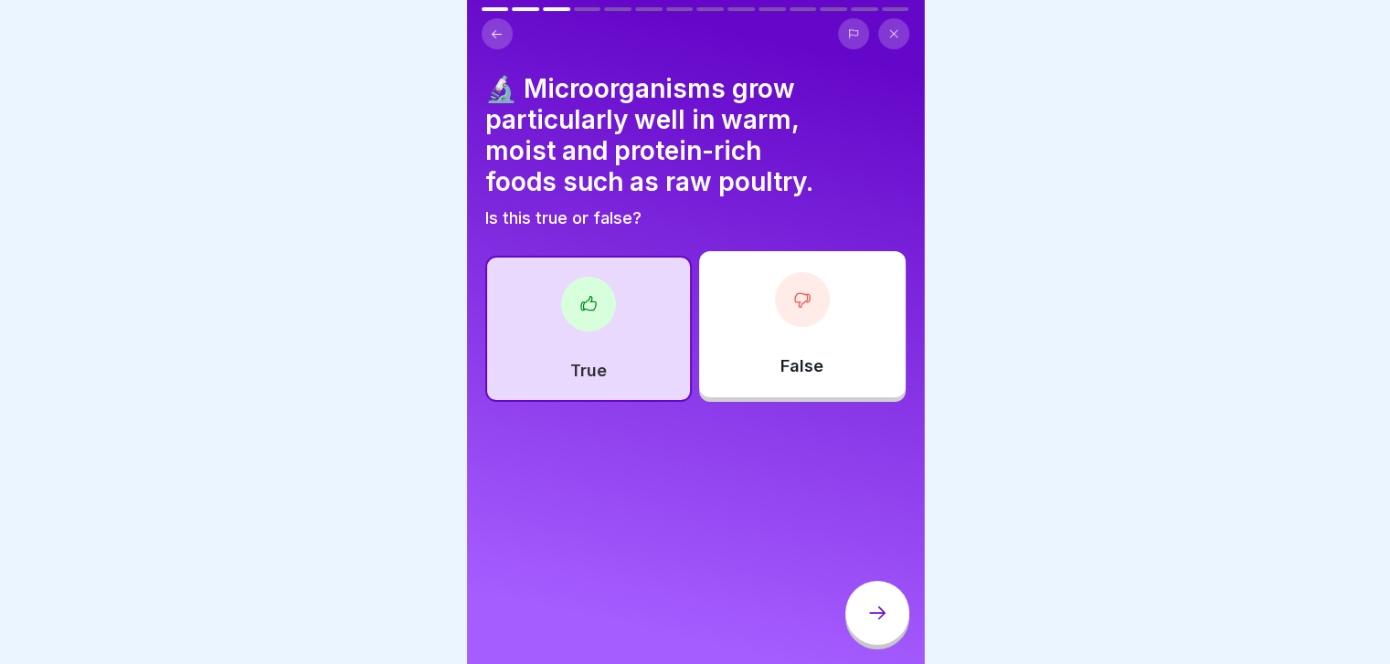
click at [885, 624] on icon at bounding box center [877, 613] width 22 height 22
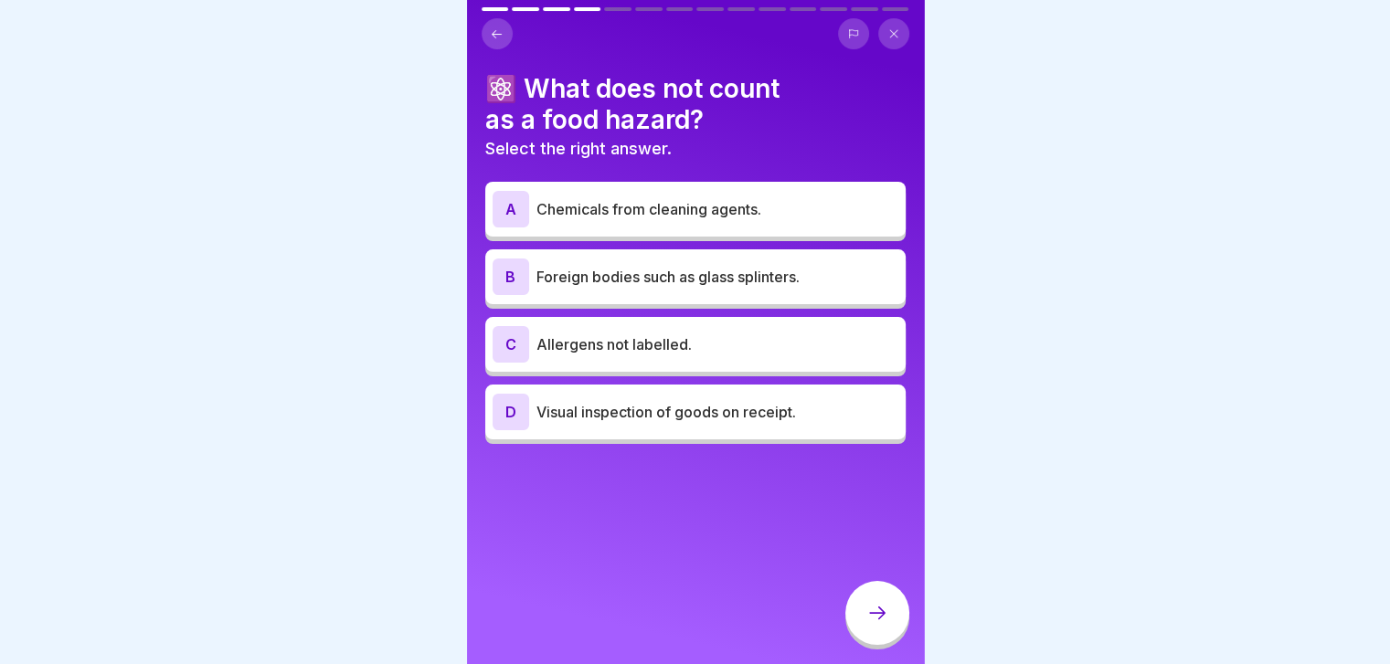
click at [729, 226] on div "A Chemicals from cleaning agents." at bounding box center [695, 209] width 406 height 37
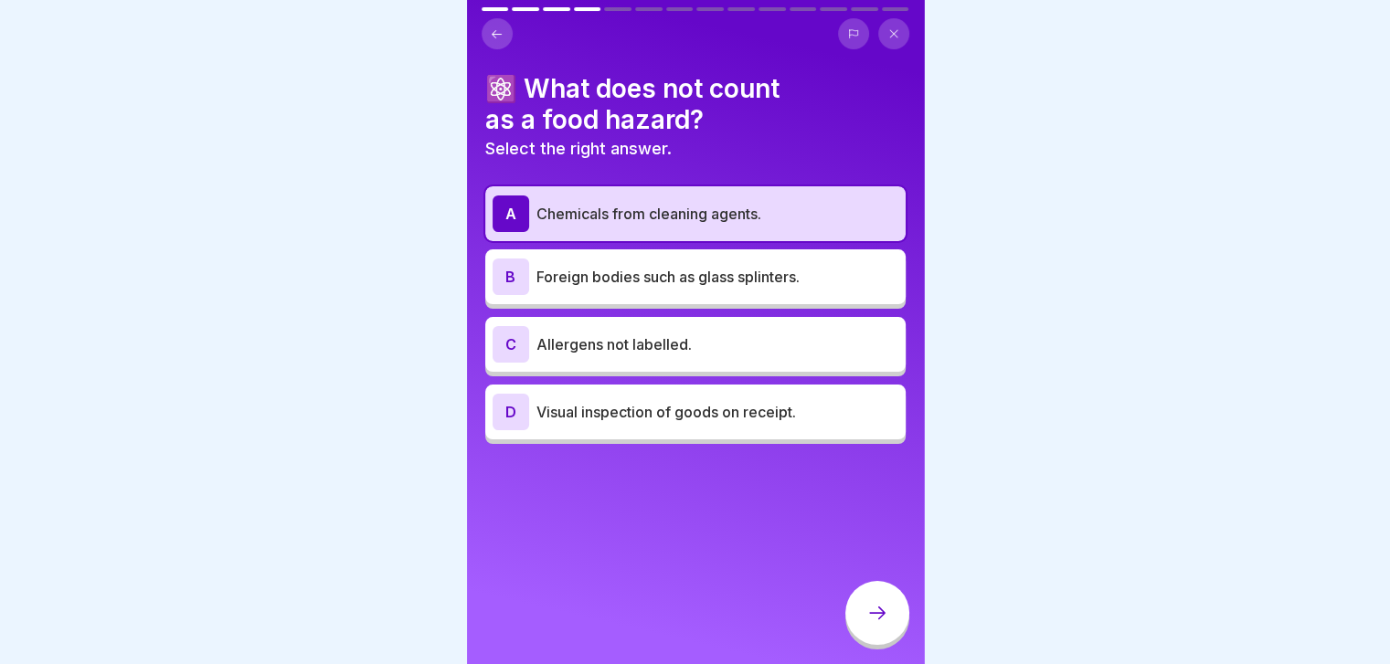
click at [714, 270] on p "Foreign bodies such as glass splinters." at bounding box center [717, 277] width 362 height 22
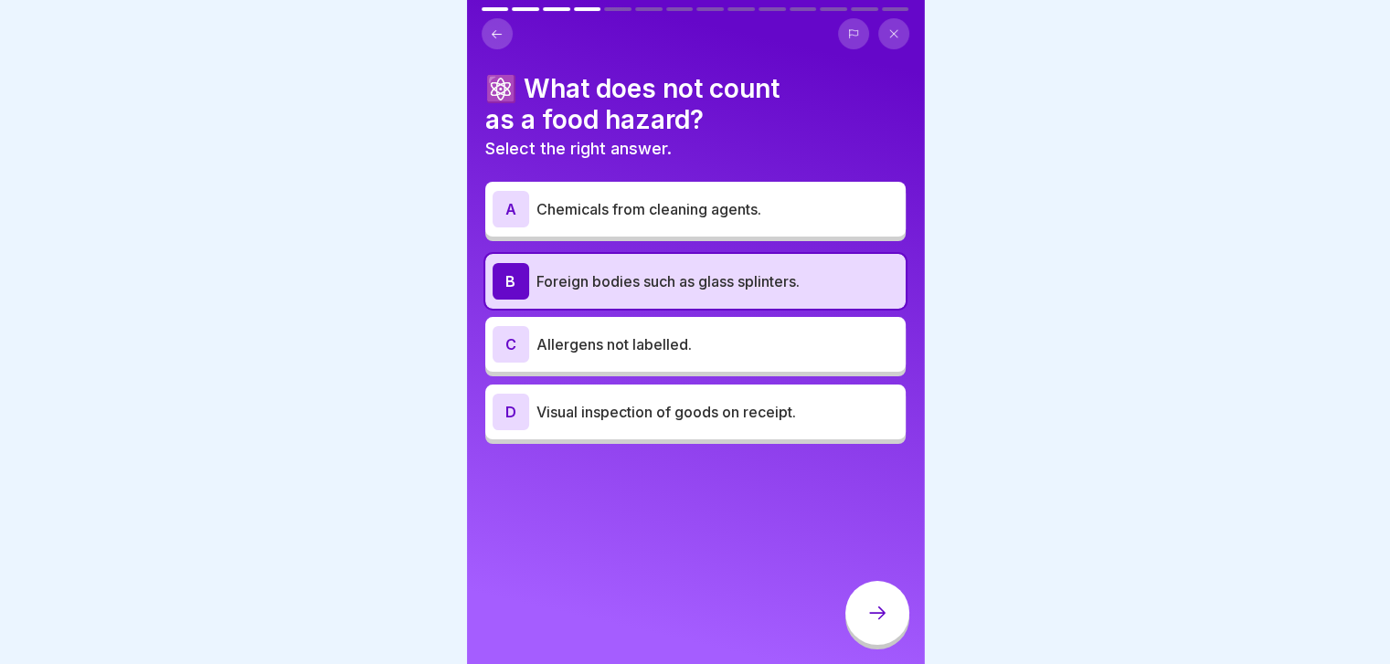
click at [763, 411] on p "Visual inspection of goods on receipt." at bounding box center [717, 412] width 362 height 22
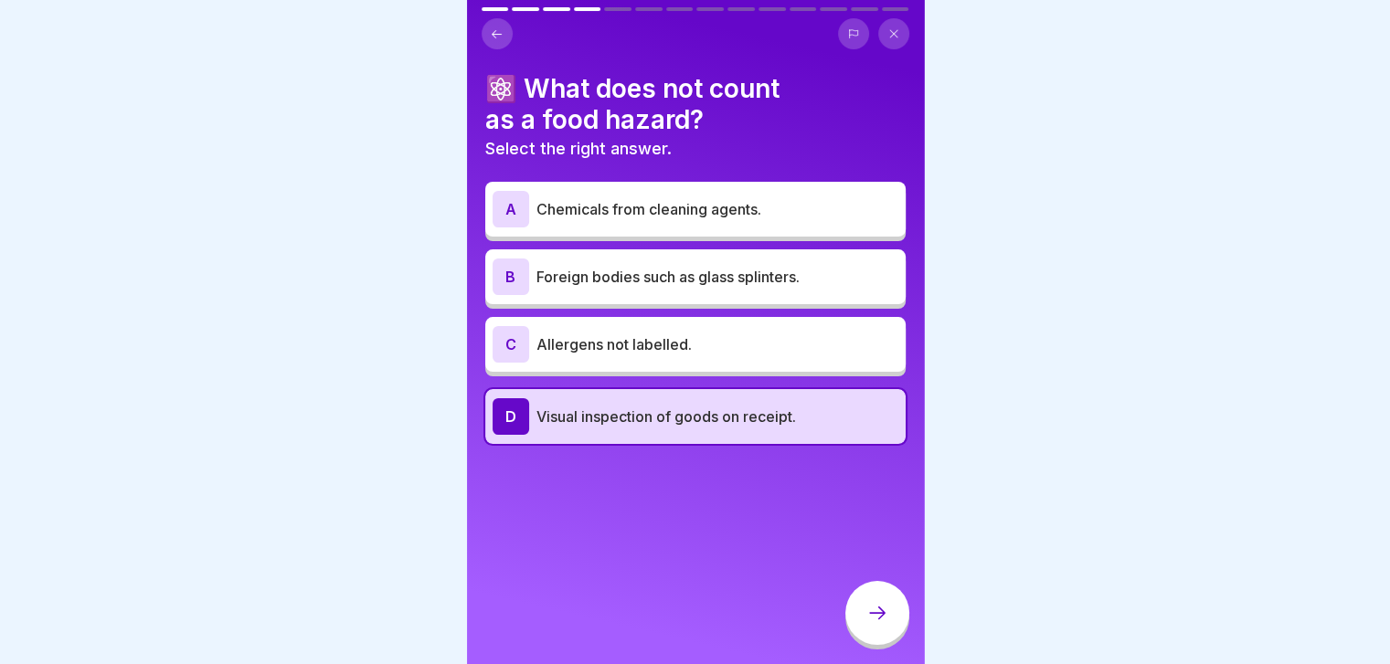
click at [893, 630] on div at bounding box center [877, 613] width 64 height 64
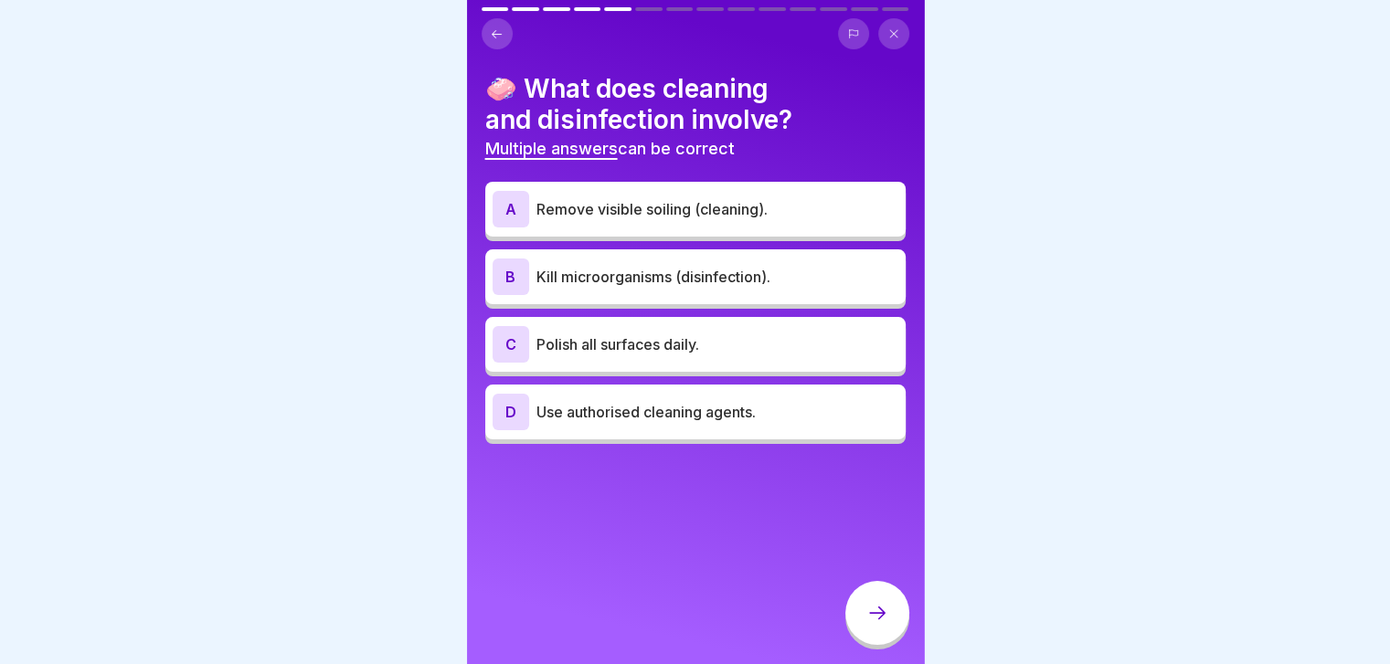
click at [790, 205] on p "Remove visible soiling (cleaning)." at bounding box center [717, 209] width 362 height 22
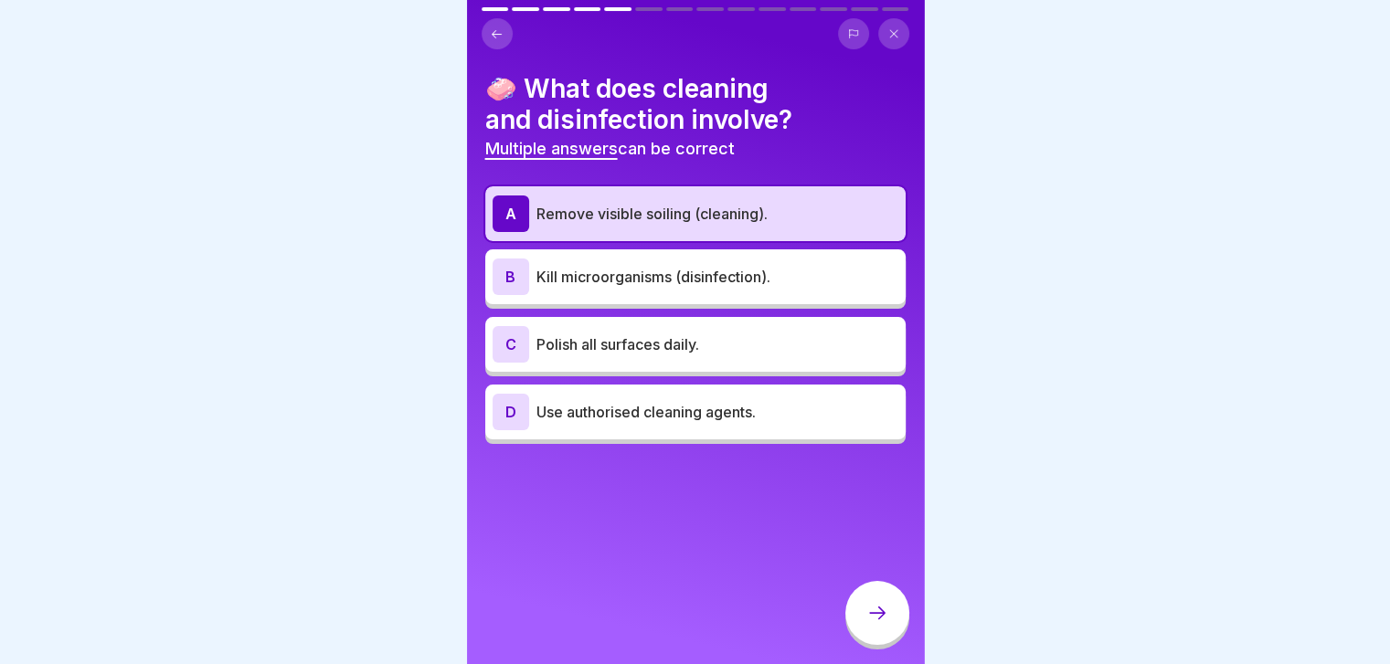
click at [792, 289] on div "B Kill microorganisms (disinfection)." at bounding box center [695, 277] width 406 height 37
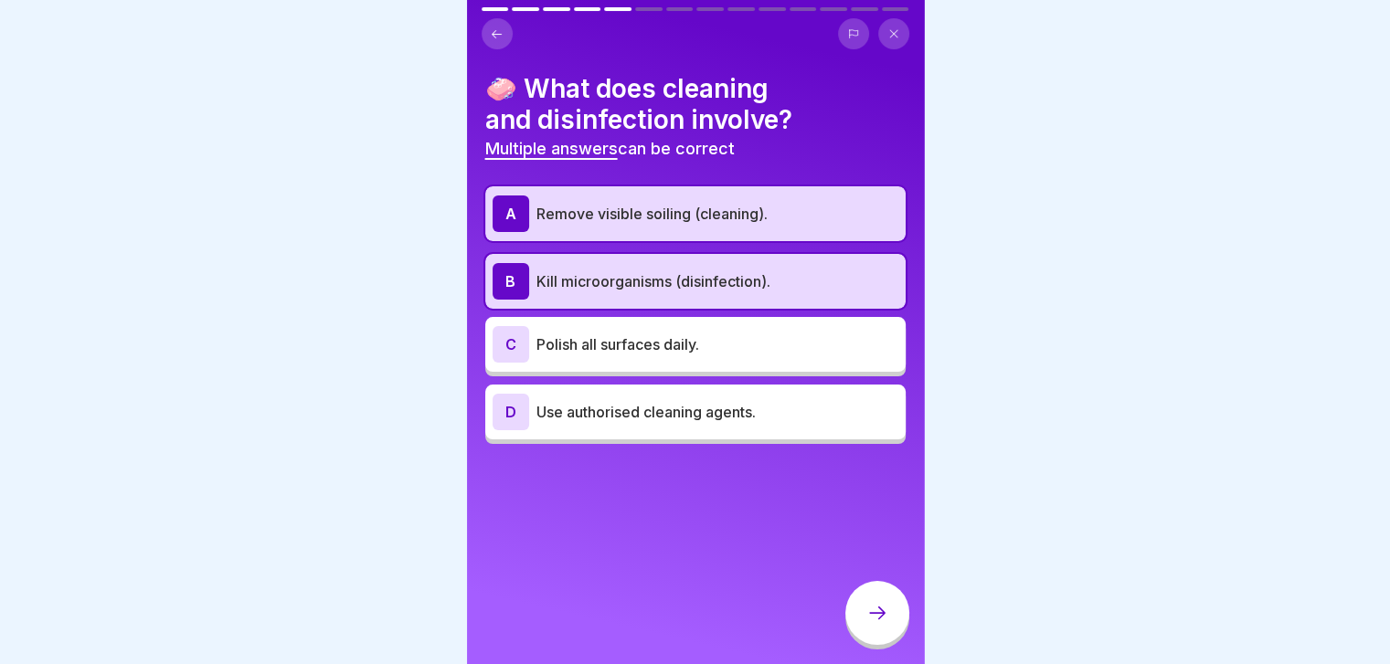
click at [766, 351] on p "Polish all surfaces daily." at bounding box center [717, 345] width 362 height 22
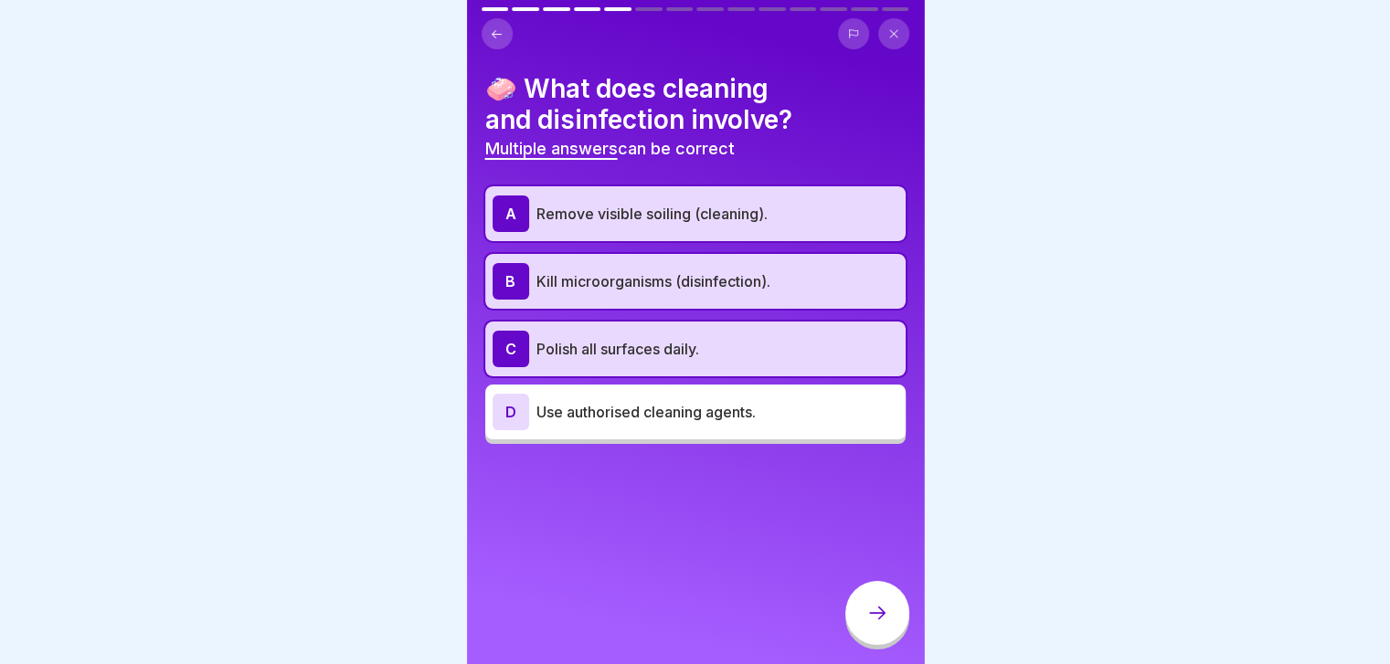
click at [733, 419] on p "Use authorised cleaning agents." at bounding box center [717, 412] width 362 height 22
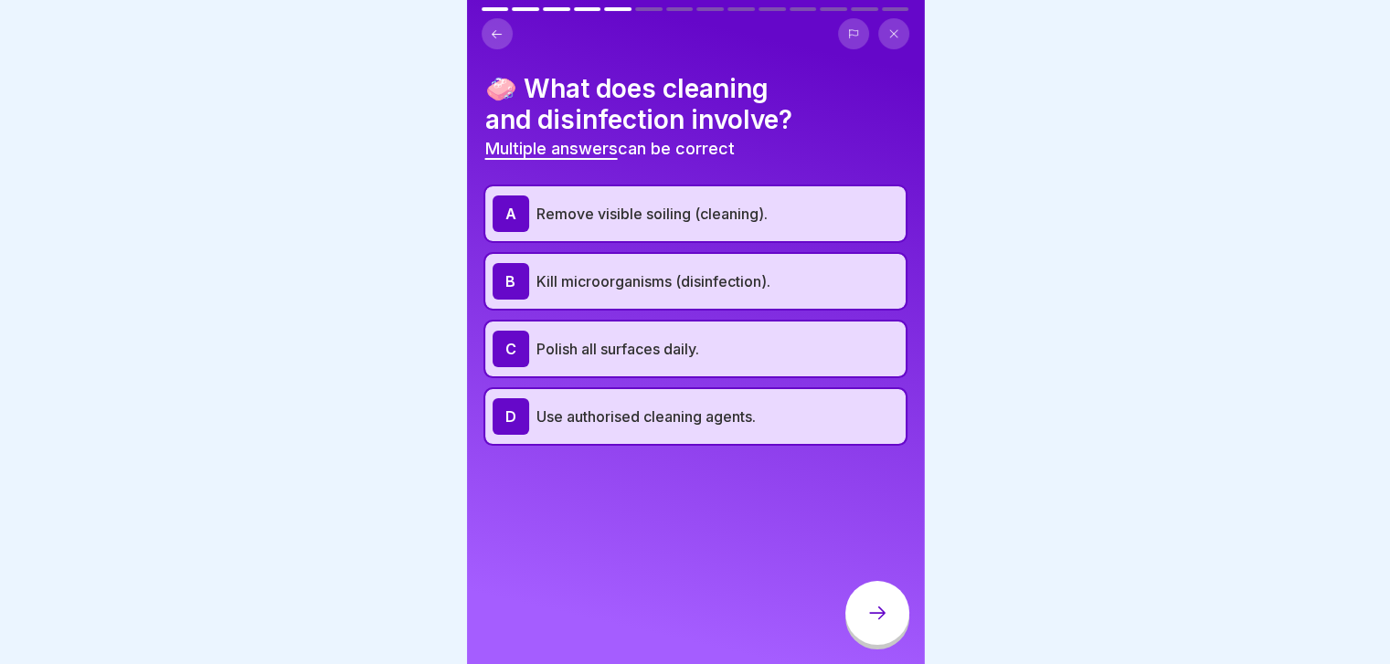
click at [752, 346] on p "Polish all surfaces daily." at bounding box center [717, 349] width 362 height 22
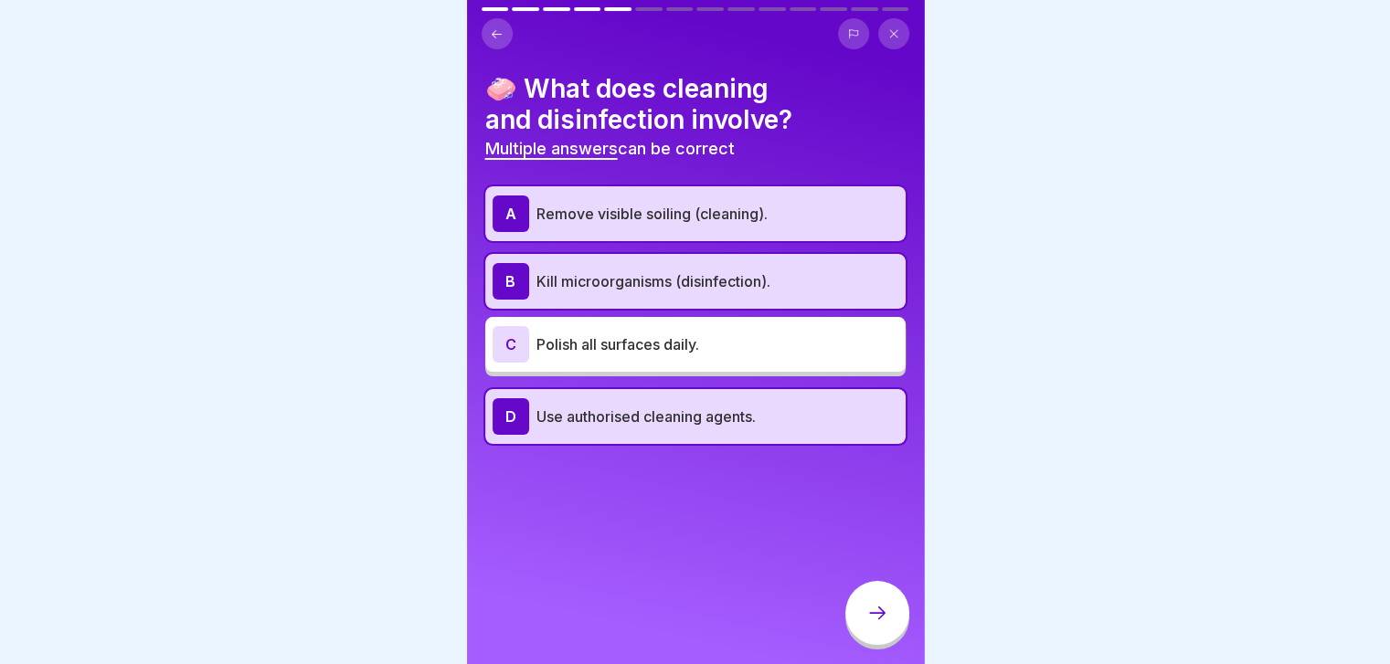
click at [873, 621] on icon at bounding box center [877, 613] width 22 height 22
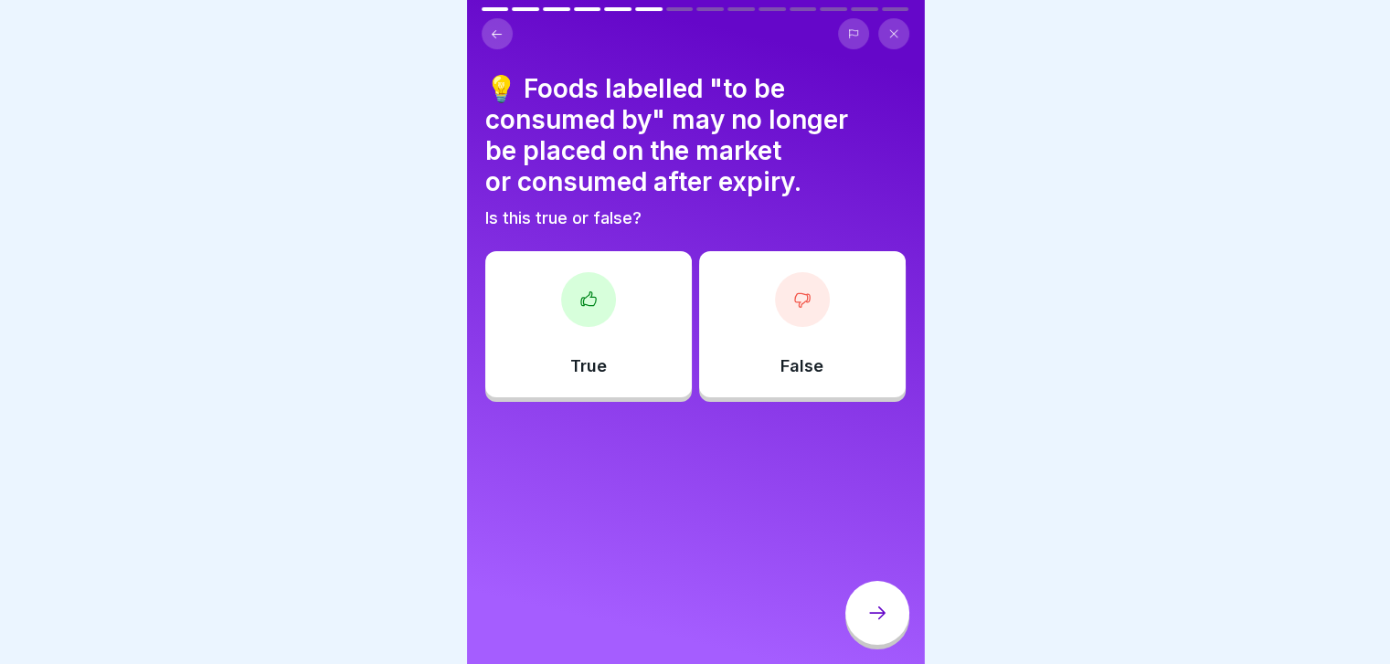
click at [630, 395] on div "True" at bounding box center [588, 324] width 207 height 146
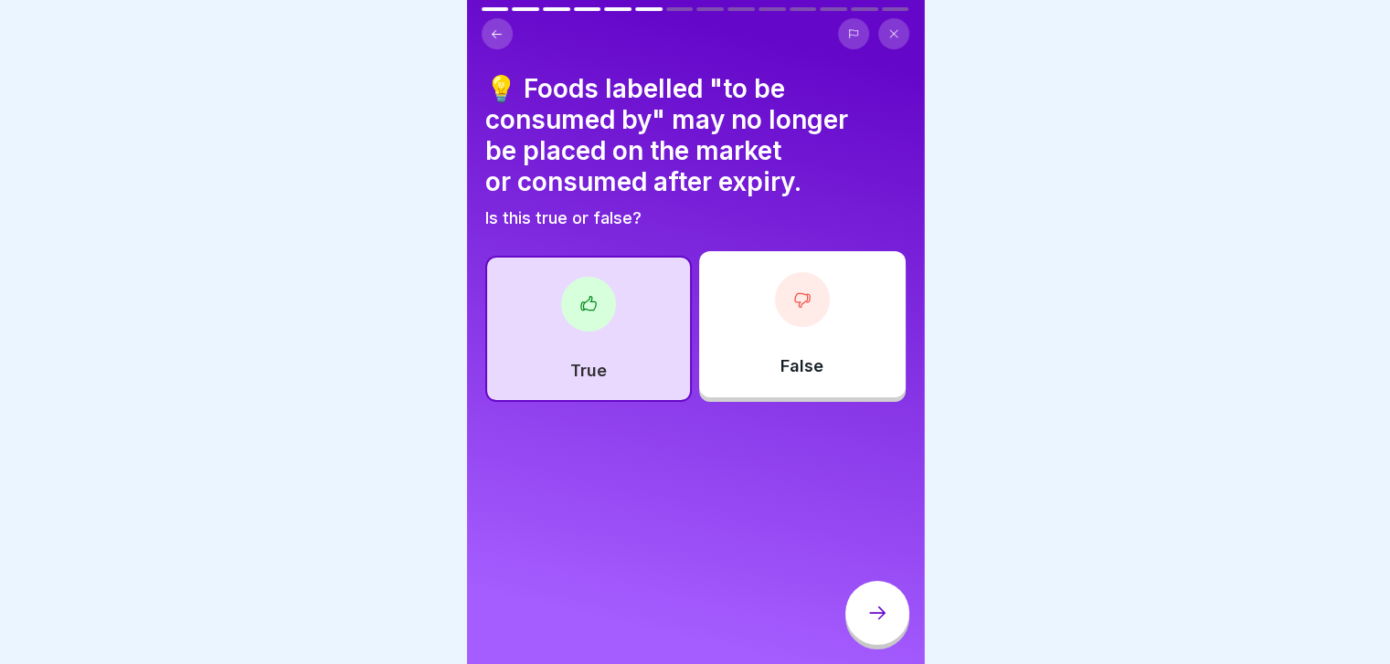
click at [879, 624] on icon at bounding box center [877, 613] width 22 height 22
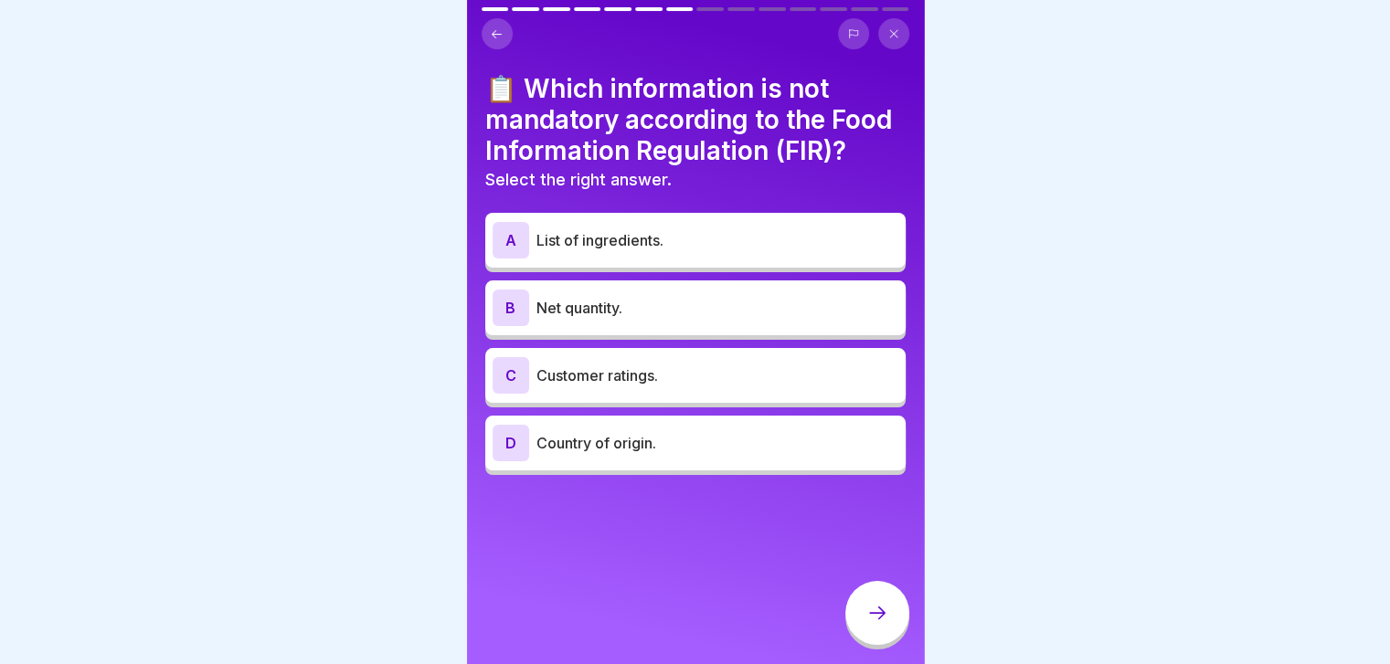
click at [596, 387] on p "Customer ratings." at bounding box center [717, 376] width 362 height 22
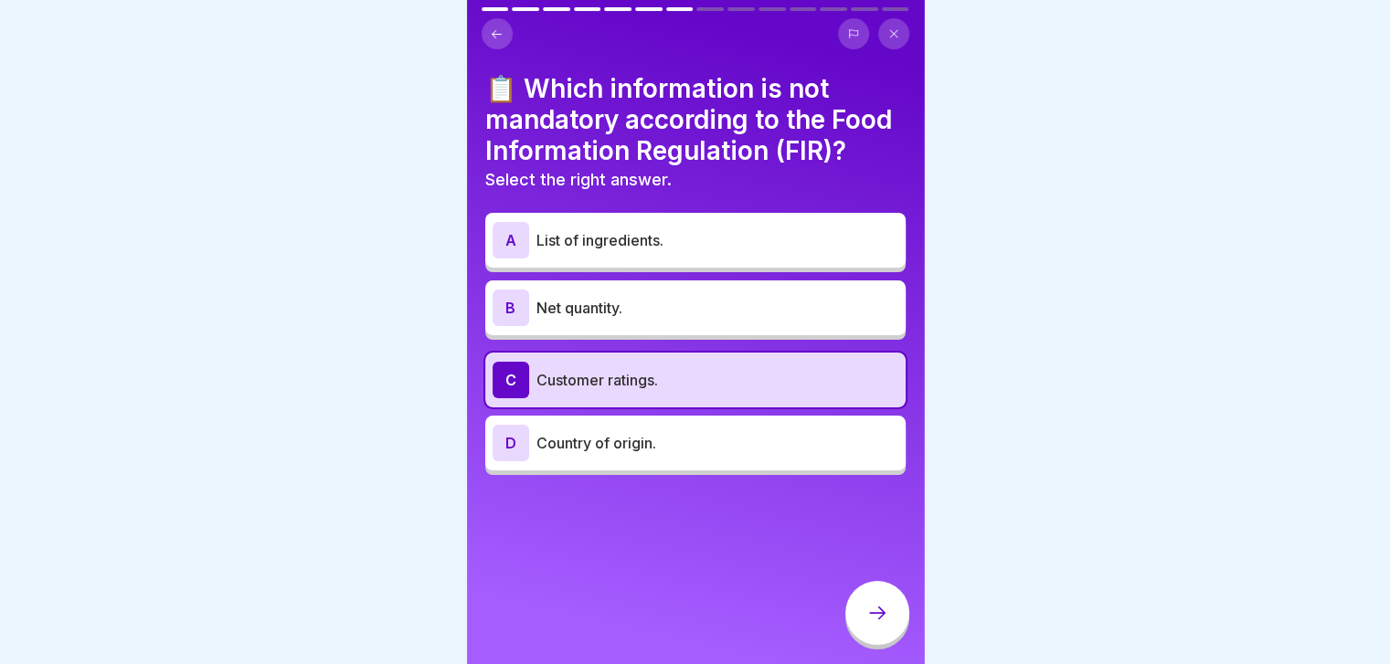
click at [878, 622] on icon at bounding box center [877, 613] width 22 height 22
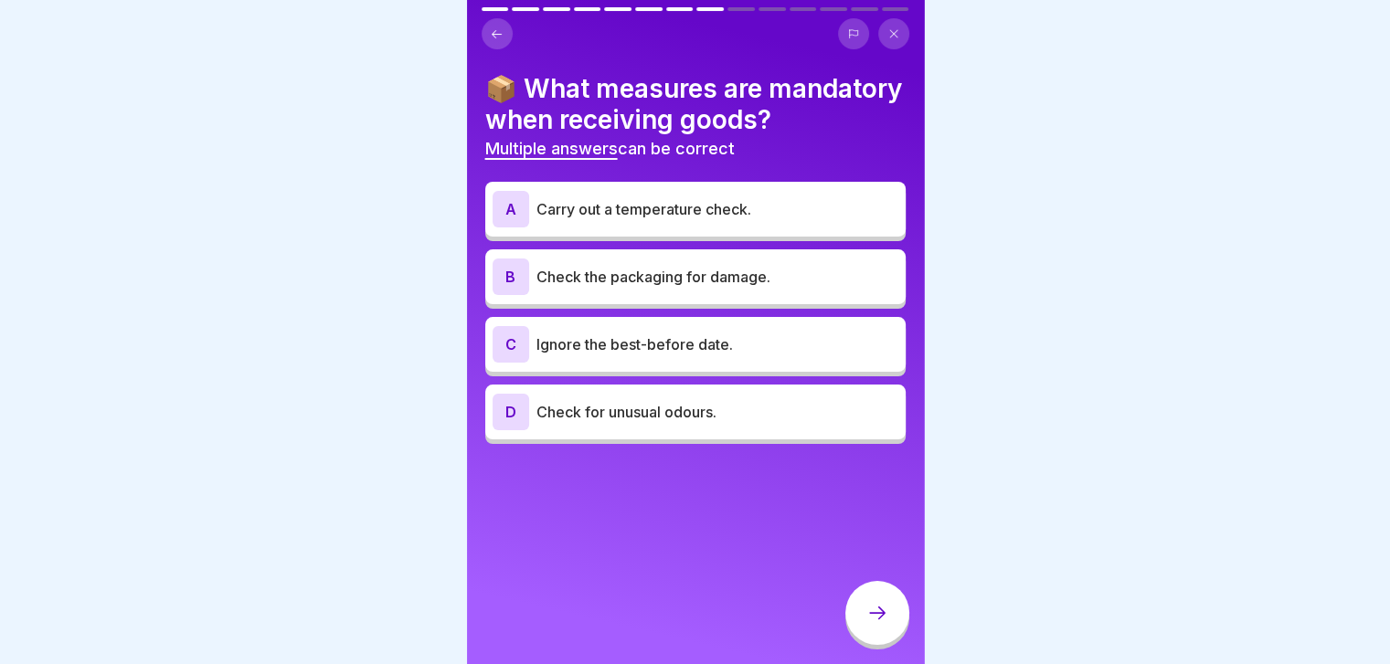
click at [709, 220] on p "Carry out a temperature check." at bounding box center [717, 209] width 362 height 22
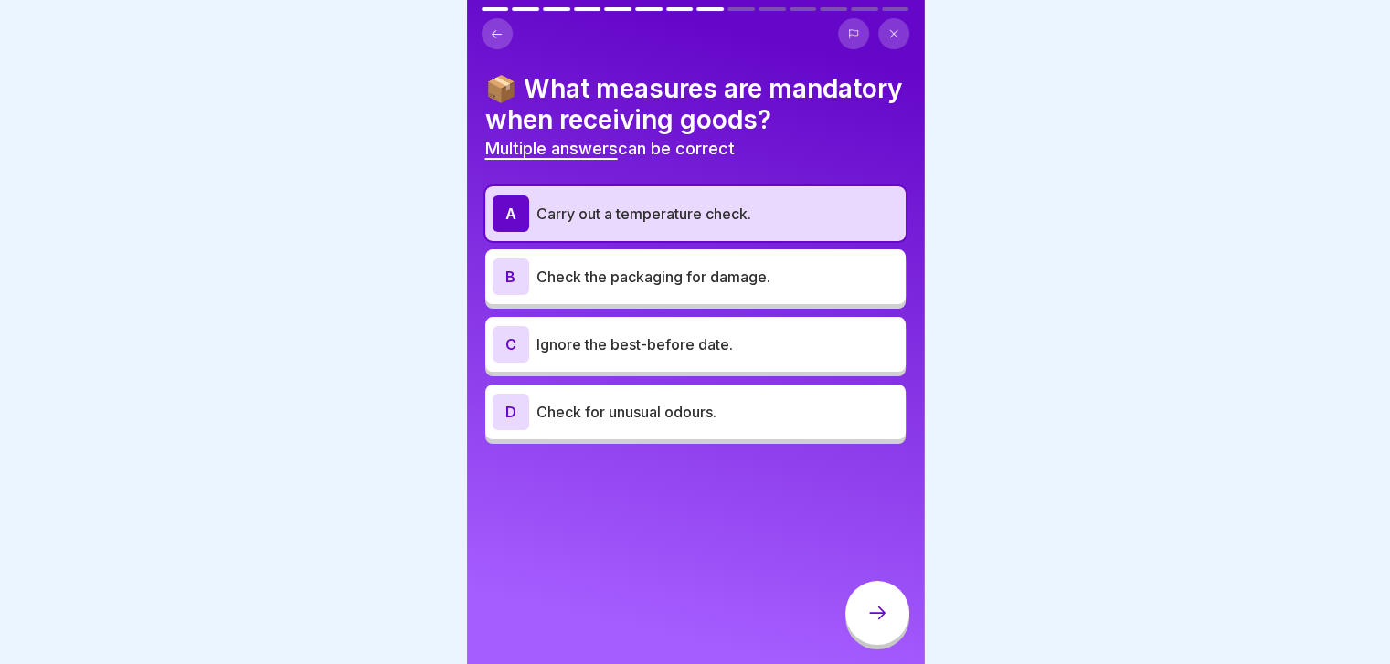
click at [690, 288] on p "Check the packaging for damage." at bounding box center [717, 277] width 362 height 22
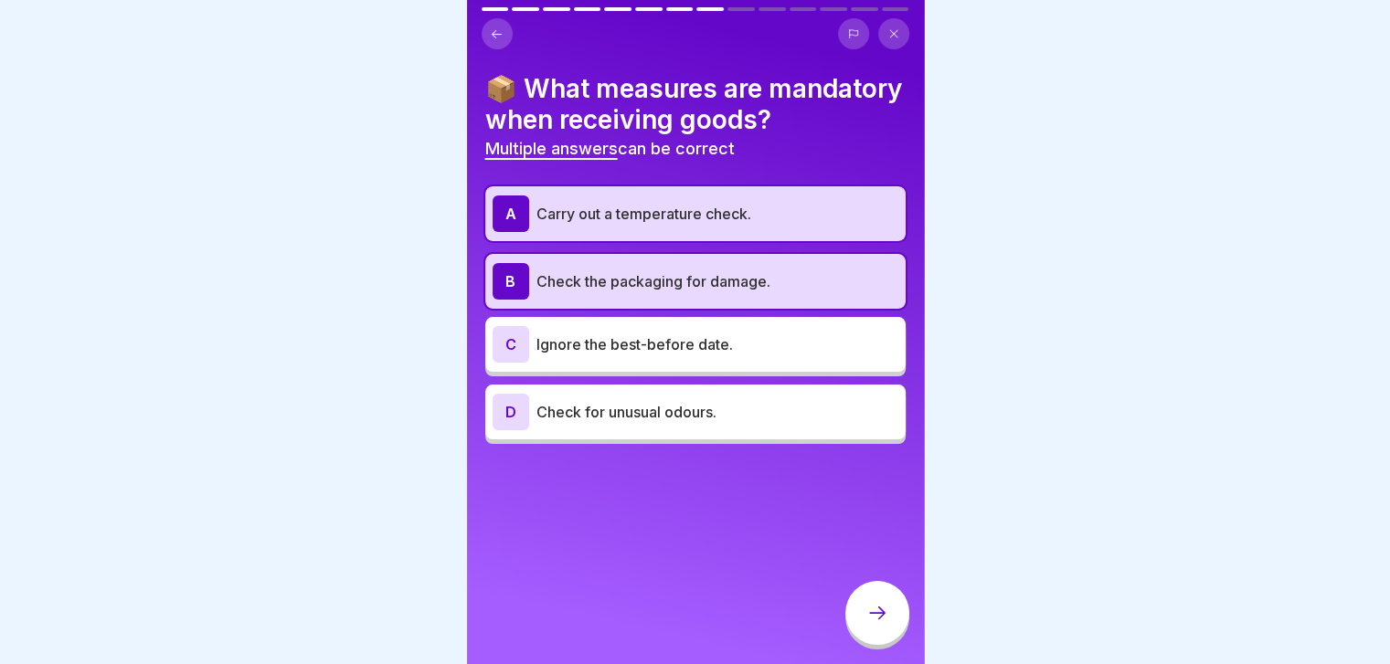
click at [716, 430] on div "D Check for unusual odours." at bounding box center [695, 412] width 406 height 37
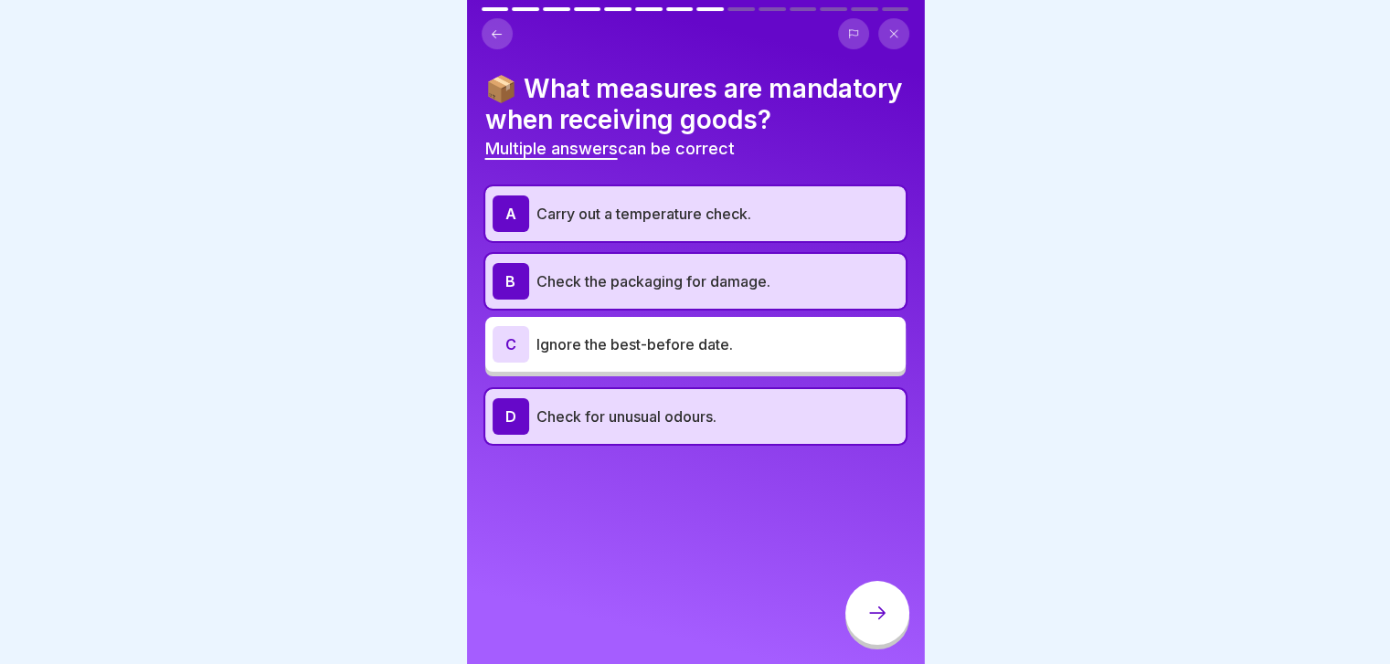
click at [723, 372] on div "C Ignore the best-before date." at bounding box center [695, 344] width 420 height 55
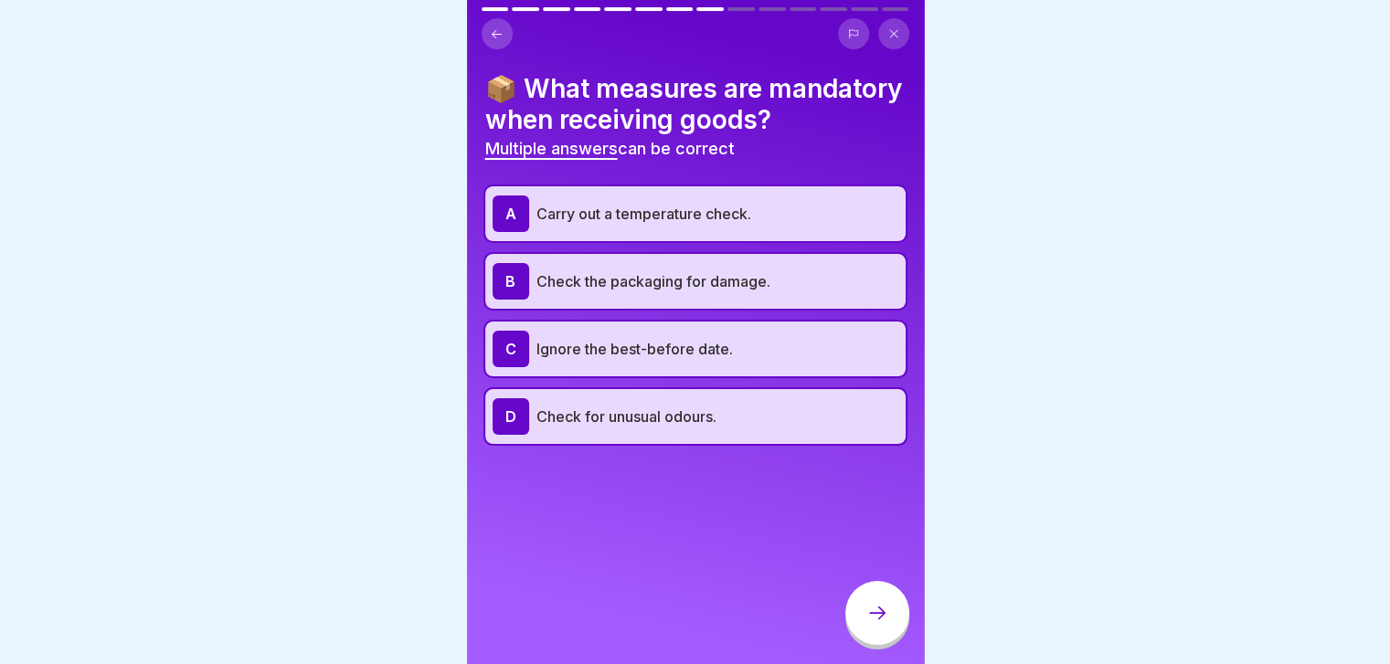
click at [757, 309] on div "B Check the packaging for damage." at bounding box center [695, 281] width 420 height 55
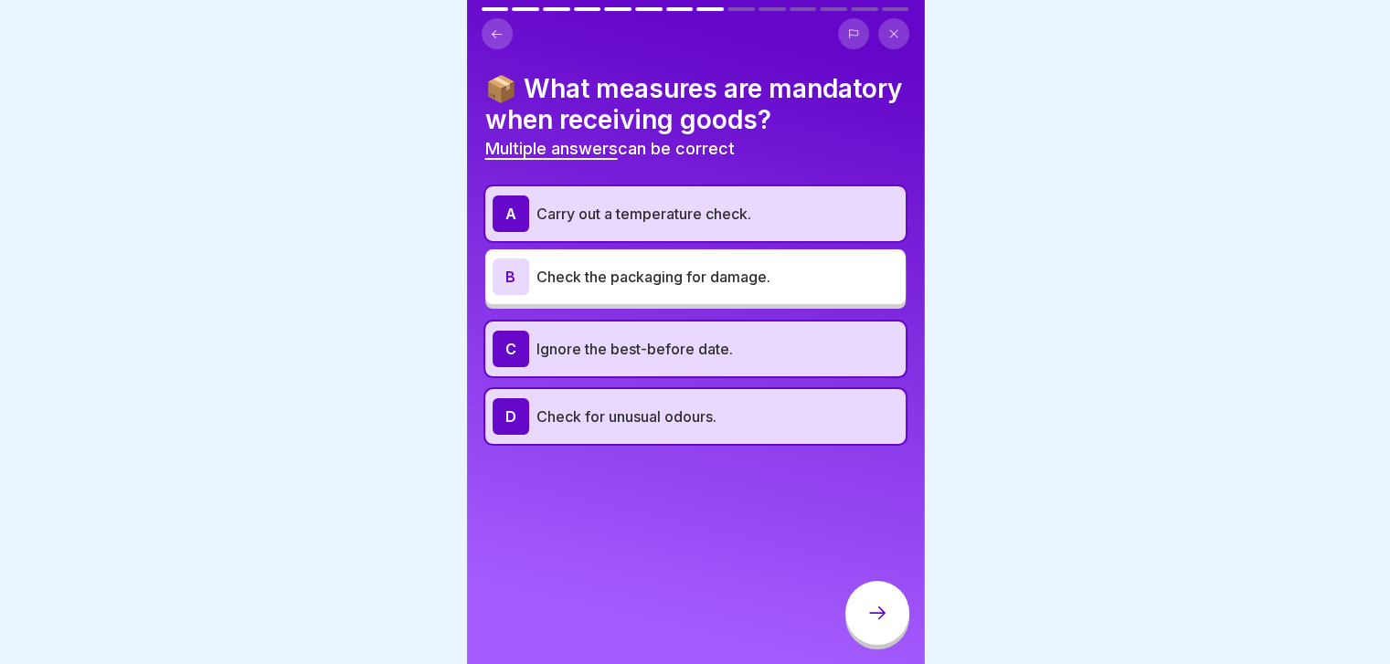
click at [879, 624] on icon at bounding box center [877, 613] width 22 height 22
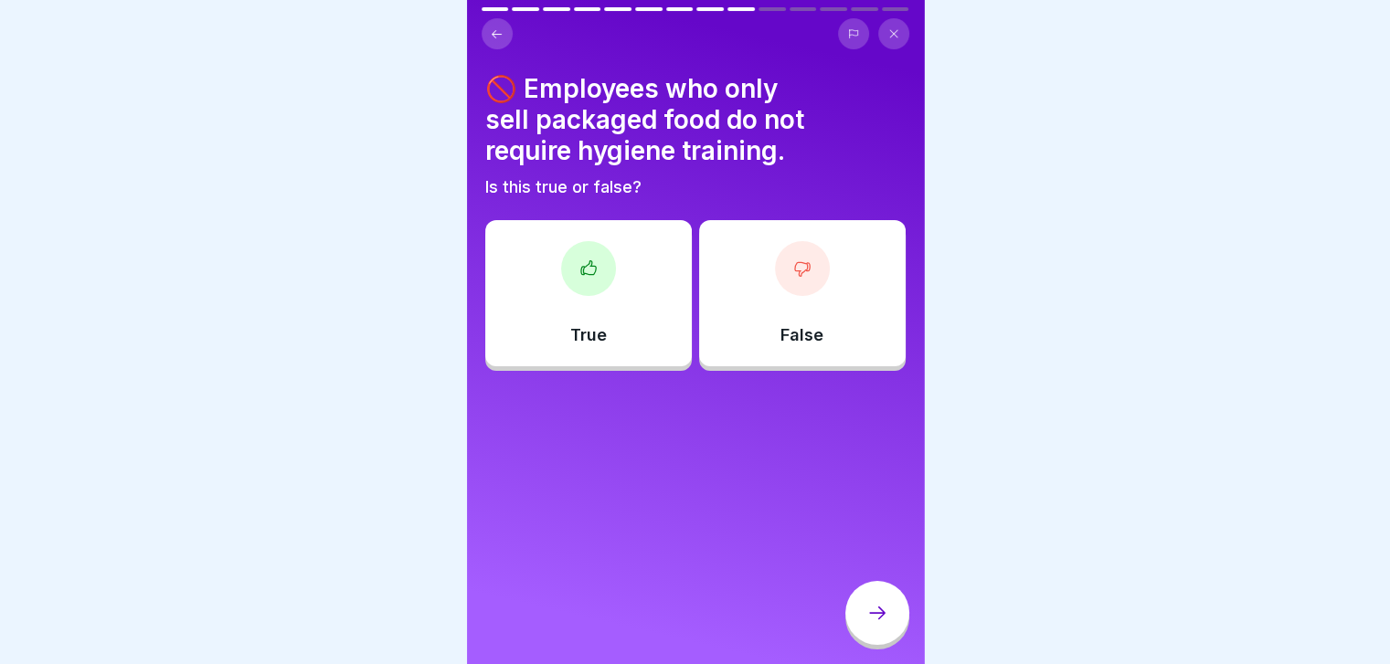
click at [786, 384] on div "🚫 Employees who only sell packaged food do not require hygiene training. Is thi…" at bounding box center [695, 332] width 457 height 664
click at [760, 315] on div "False" at bounding box center [802, 293] width 207 height 146
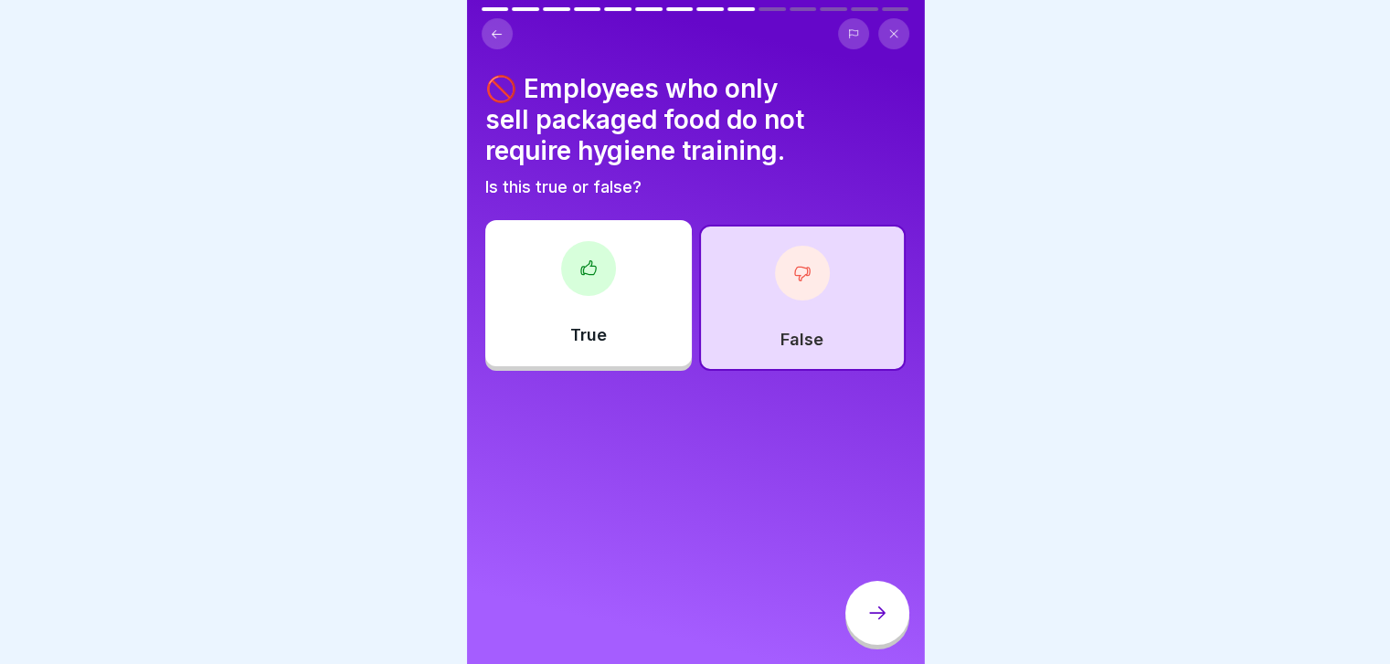
click at [879, 624] on icon at bounding box center [877, 613] width 22 height 22
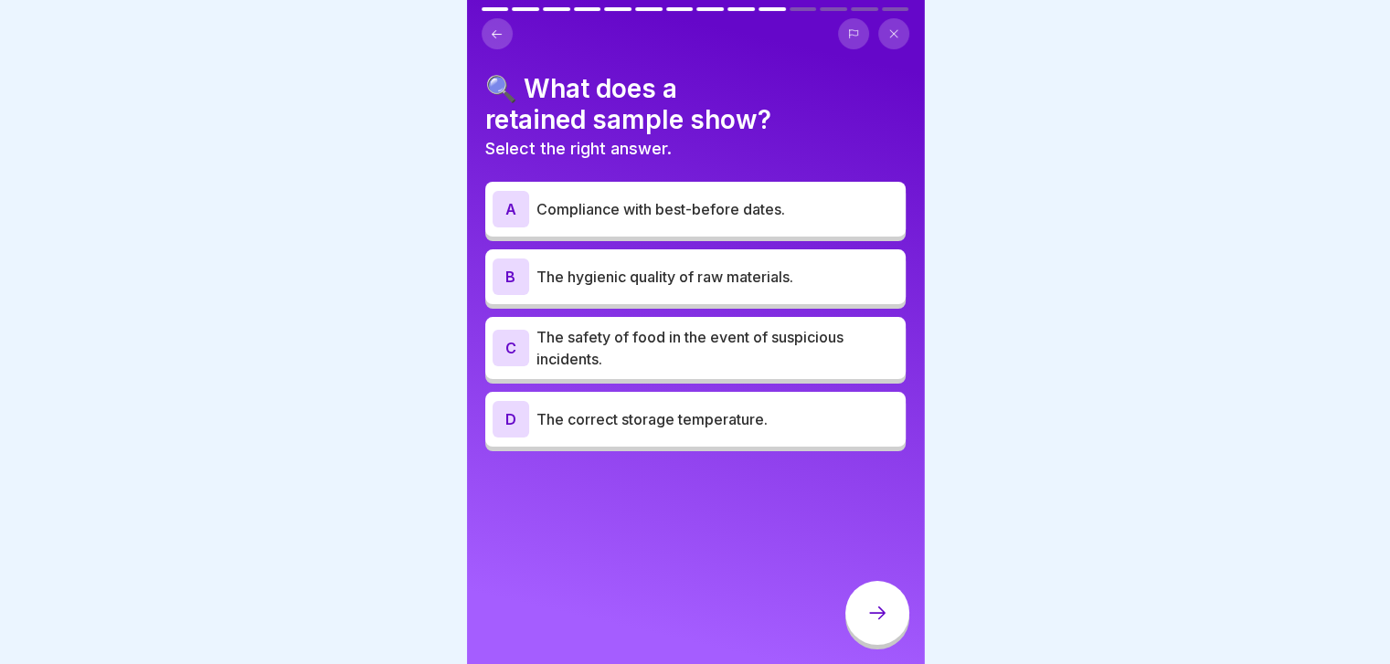
click at [739, 377] on div "C The safety of food in the event of suspicious incidents." at bounding box center [695, 348] width 420 height 62
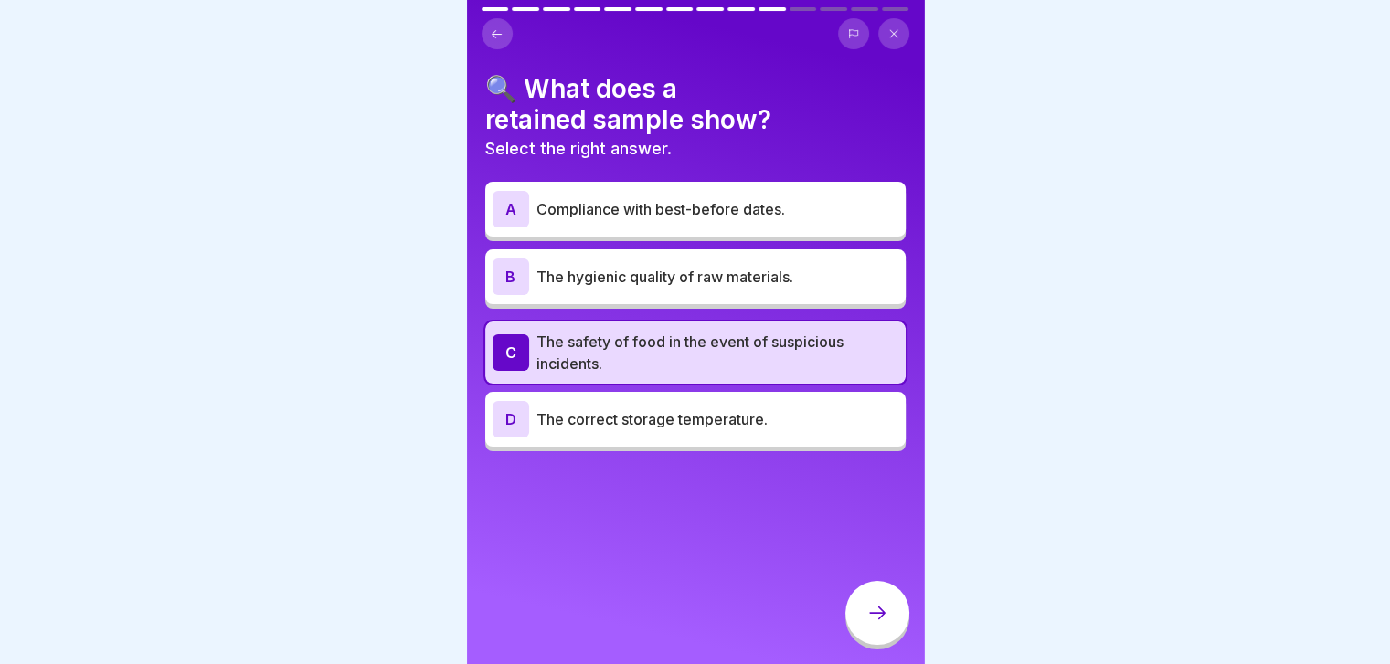
click at [864, 645] on div at bounding box center [877, 613] width 64 height 64
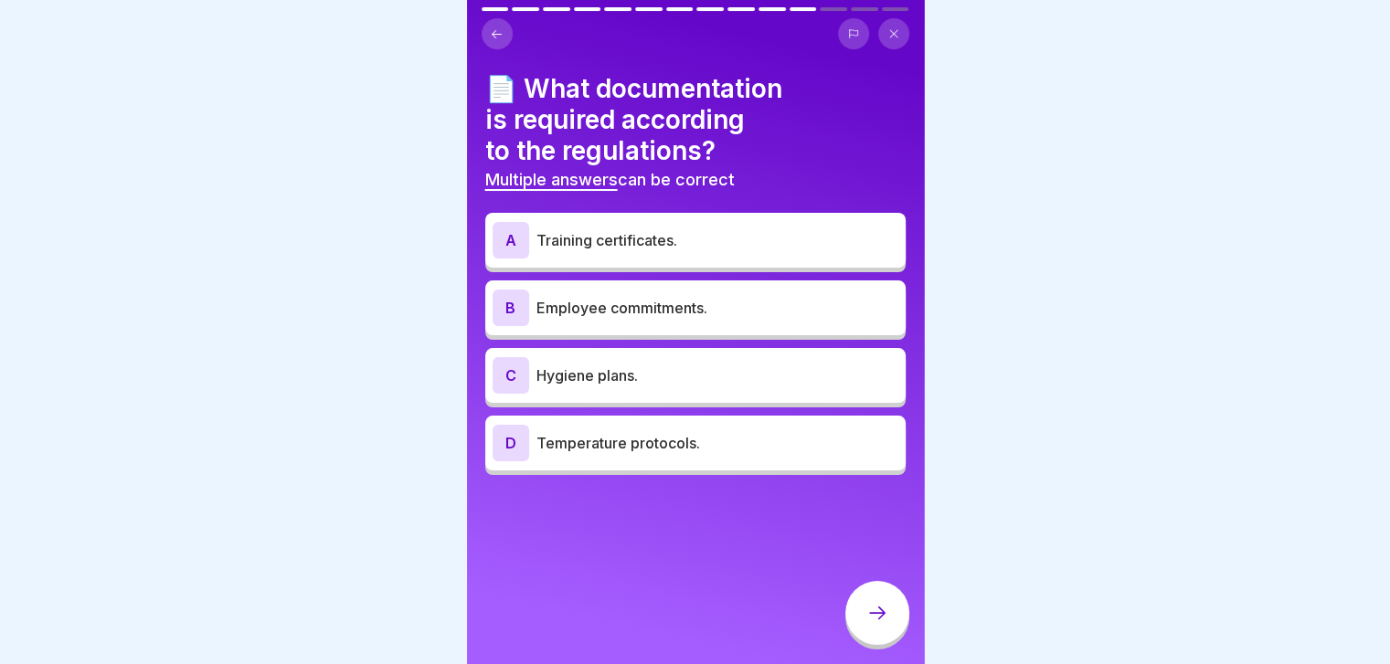
click at [720, 266] on div "A Training certificates." at bounding box center [695, 240] width 420 height 55
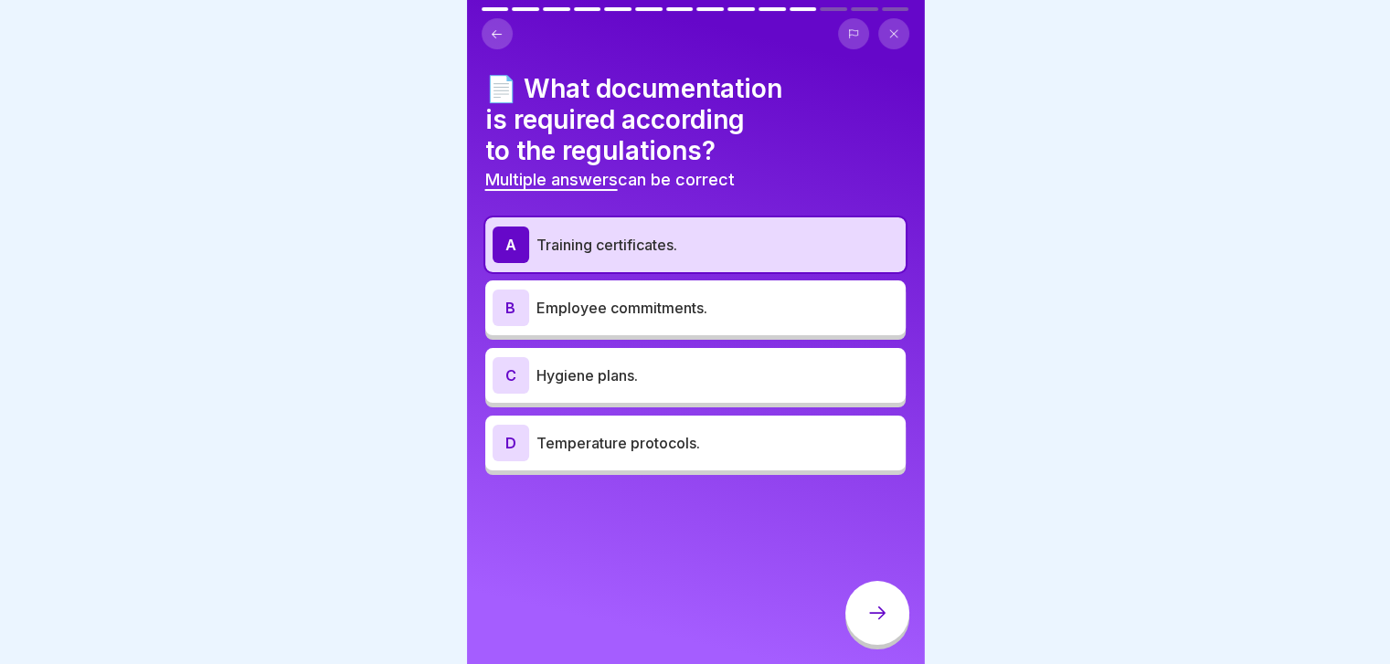
click at [711, 324] on div "B Employee commitments." at bounding box center [695, 308] width 406 height 37
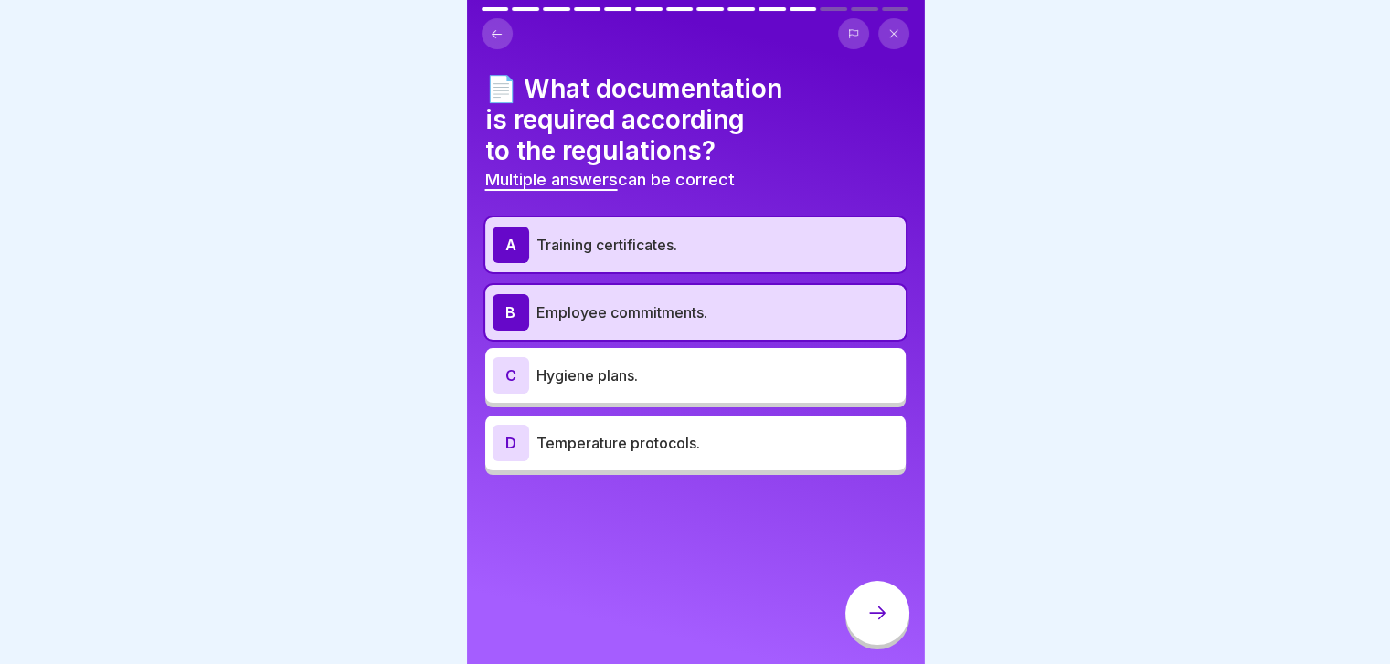
click at [725, 397] on div "C Hygiene plans." at bounding box center [695, 375] width 420 height 55
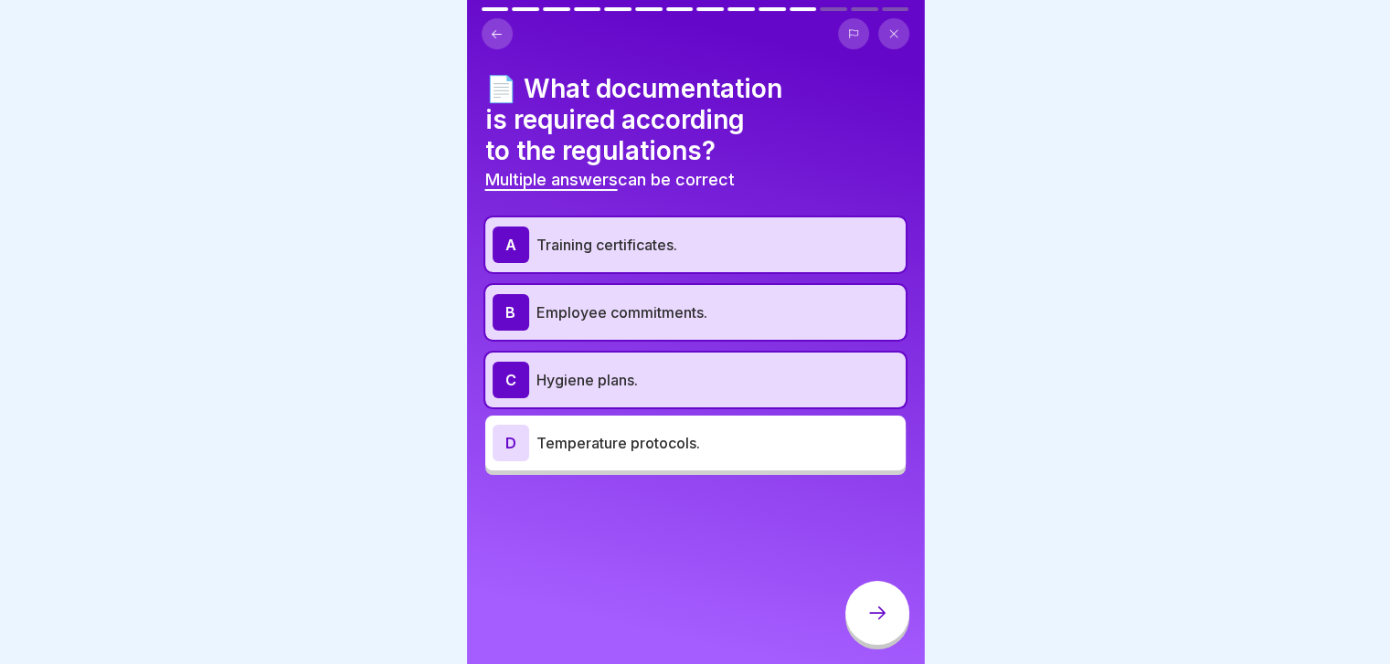
click at [720, 445] on p "Temperature protocols." at bounding box center [717, 443] width 362 height 22
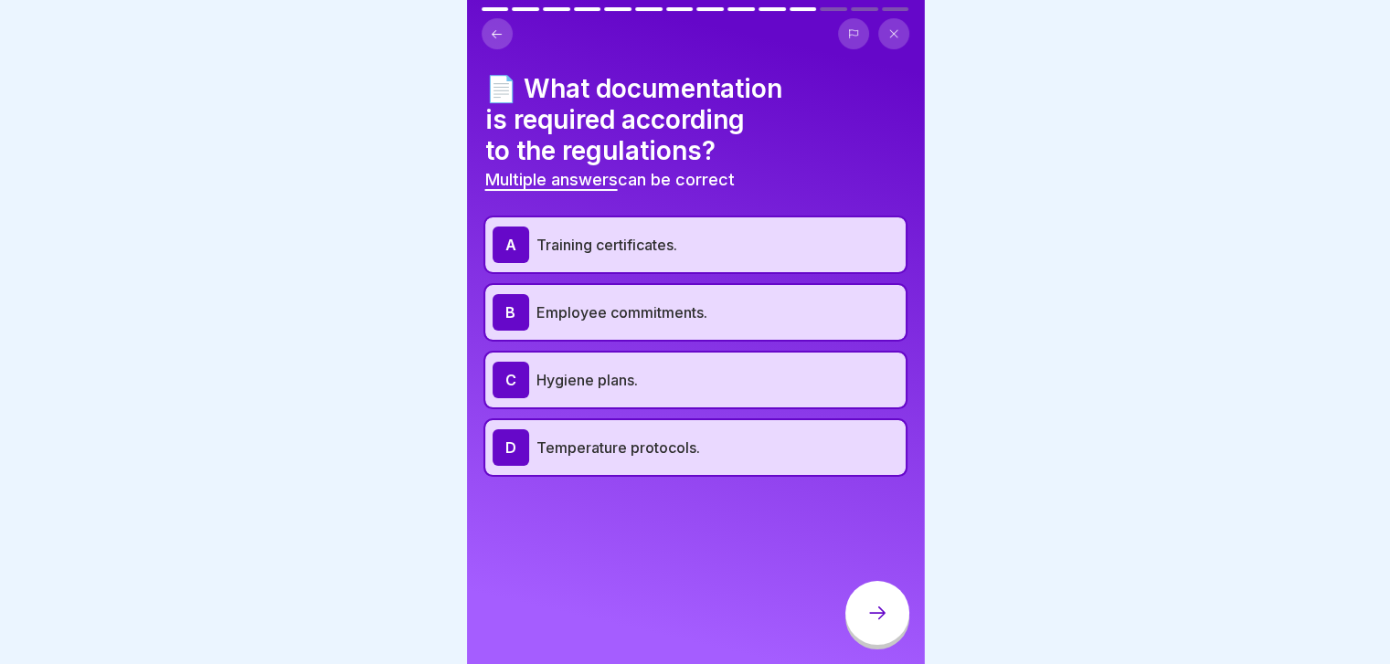
click at [725, 405] on div "C Hygiene plans." at bounding box center [695, 380] width 420 height 55
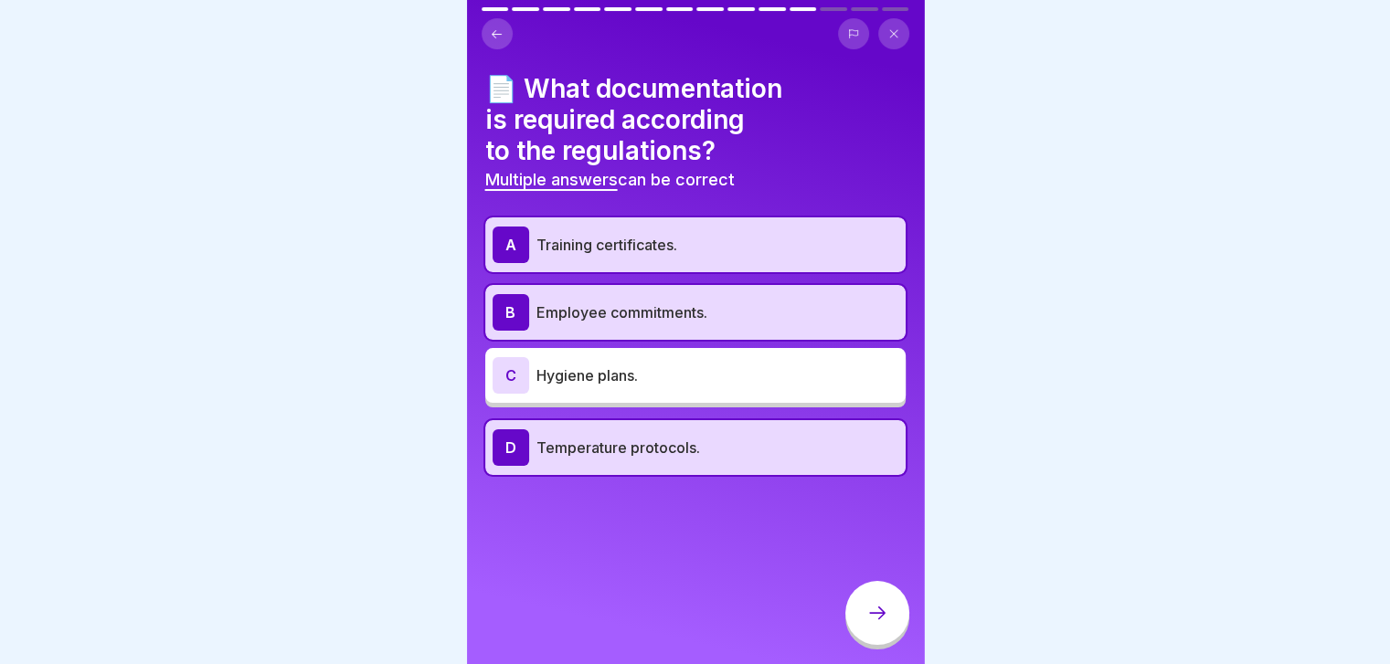
click at [738, 339] on div "B Employee commitments." at bounding box center [695, 312] width 420 height 55
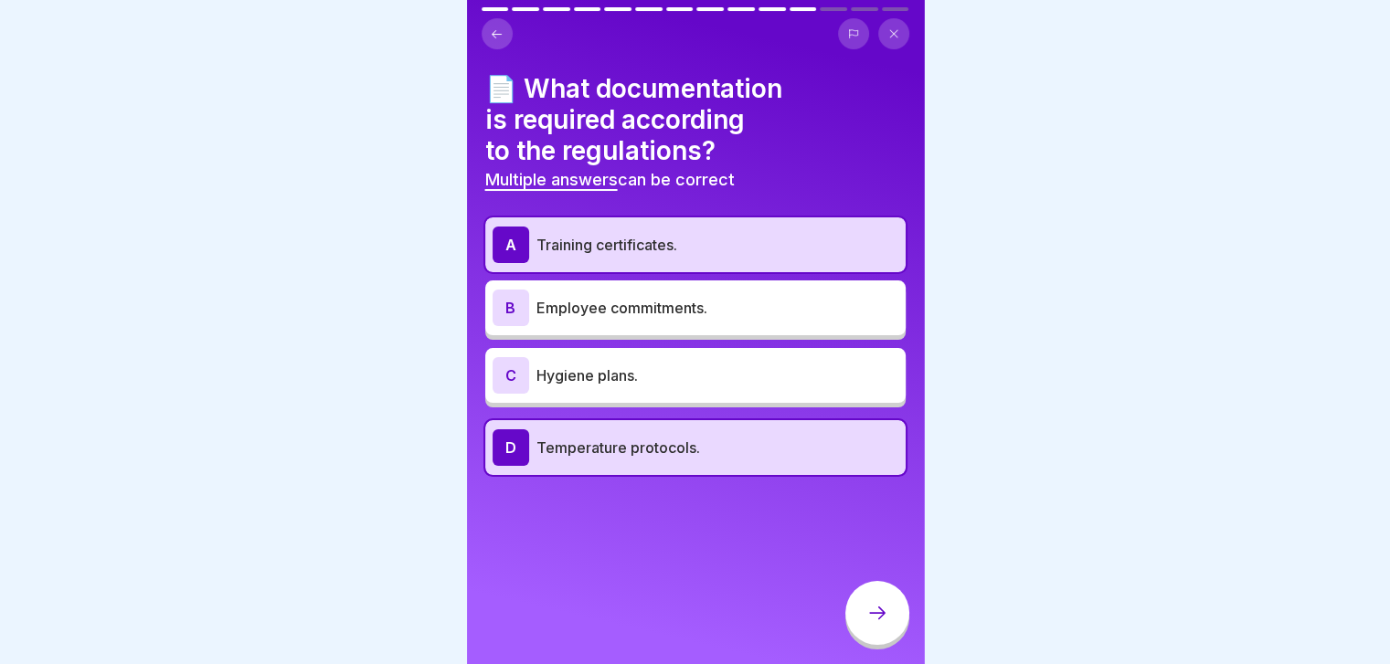
click at [738, 334] on div "B Employee commitments." at bounding box center [695, 308] width 420 height 55
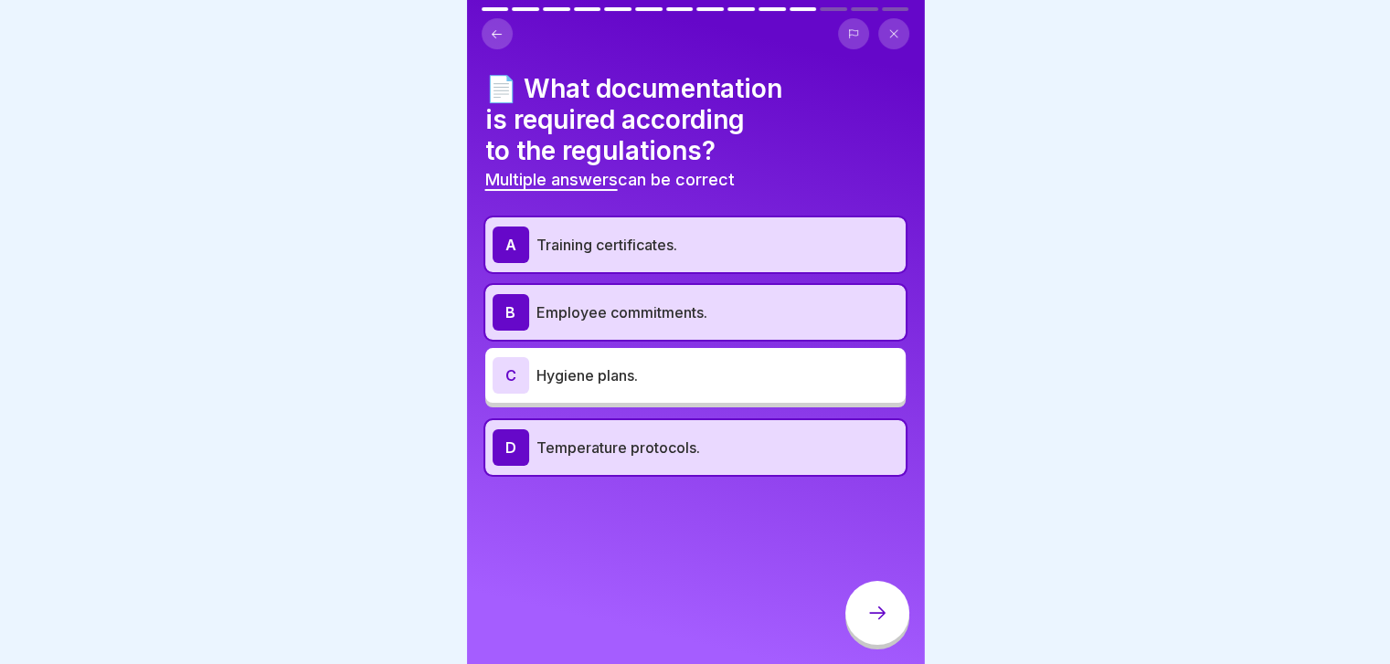
click at [743, 378] on p "Hygiene plans." at bounding box center [717, 376] width 362 height 22
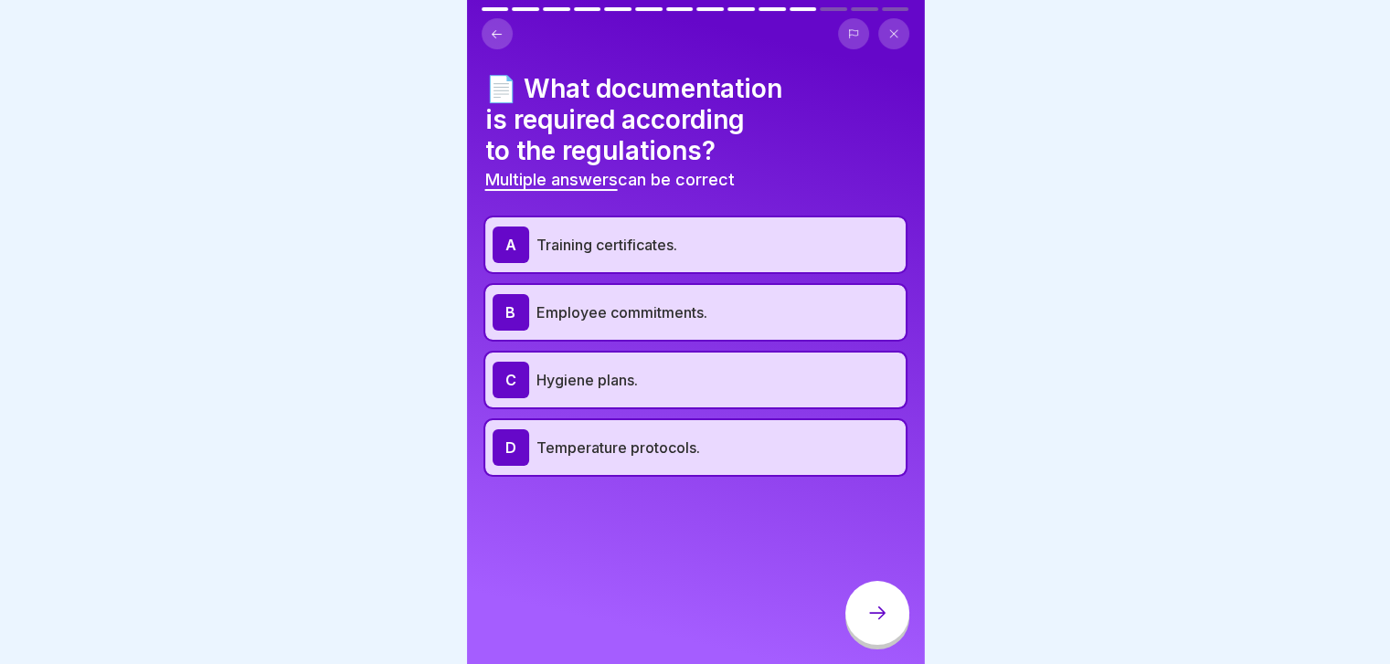
click at [758, 443] on p "Temperature protocols." at bounding box center [717, 448] width 362 height 22
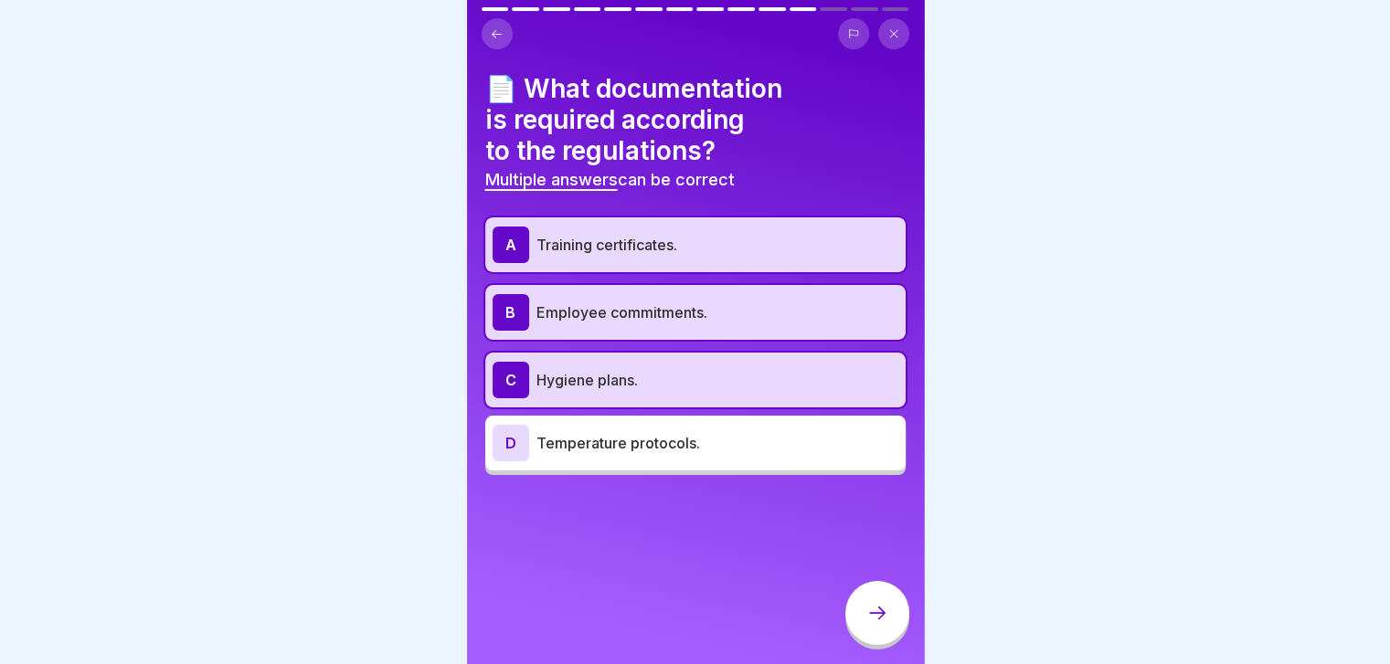
click at [774, 460] on div "D Temperature protocols." at bounding box center [695, 443] width 406 height 37
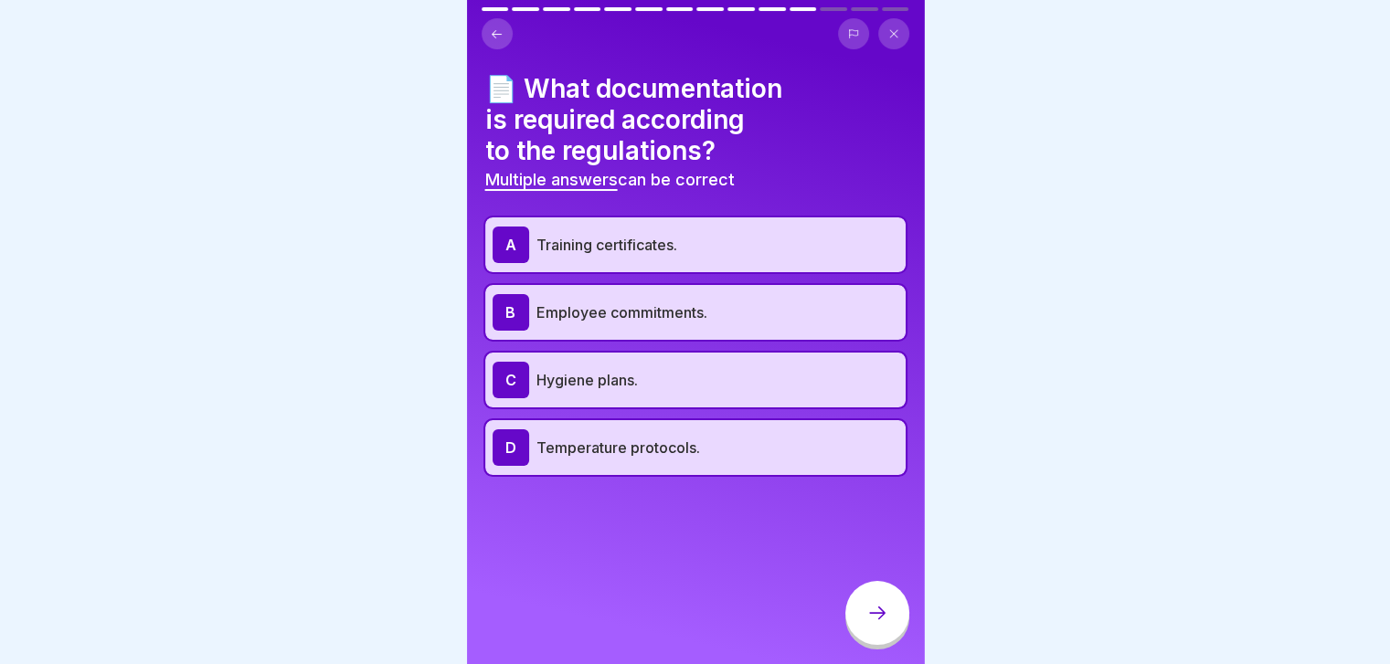
click at [897, 624] on div at bounding box center [877, 613] width 64 height 64
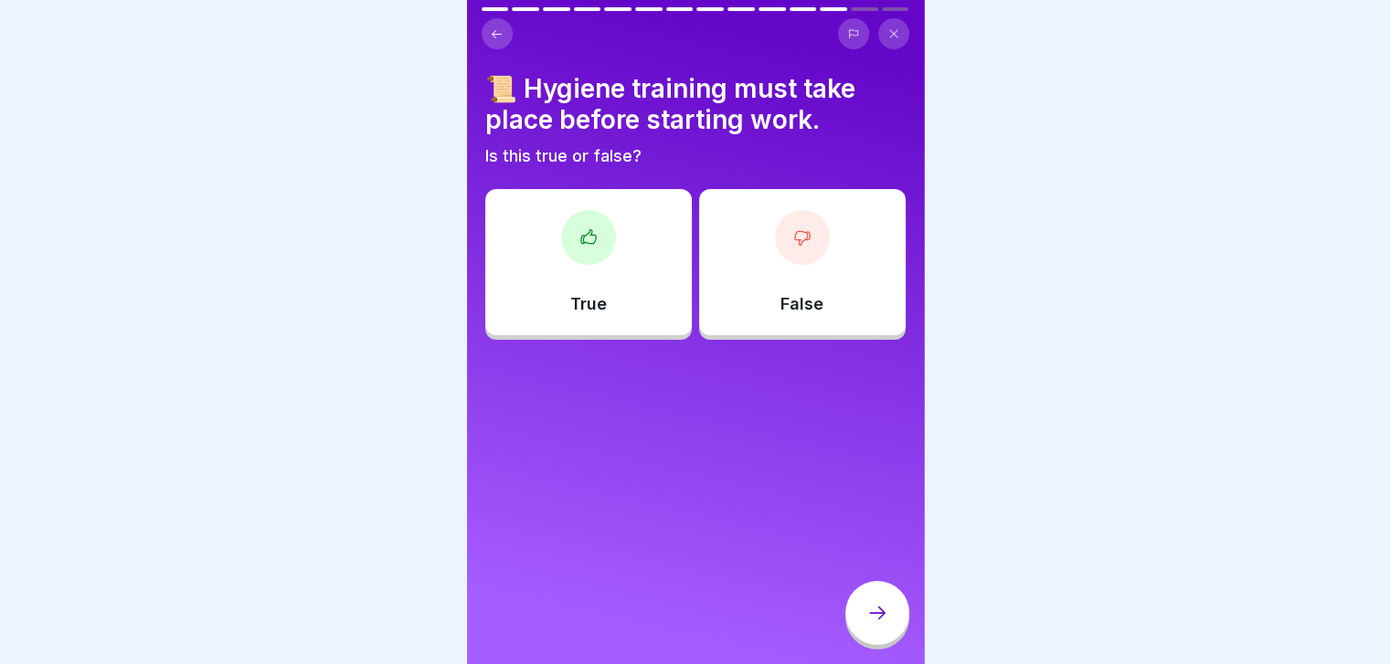
click at [647, 318] on div "True" at bounding box center [588, 262] width 207 height 146
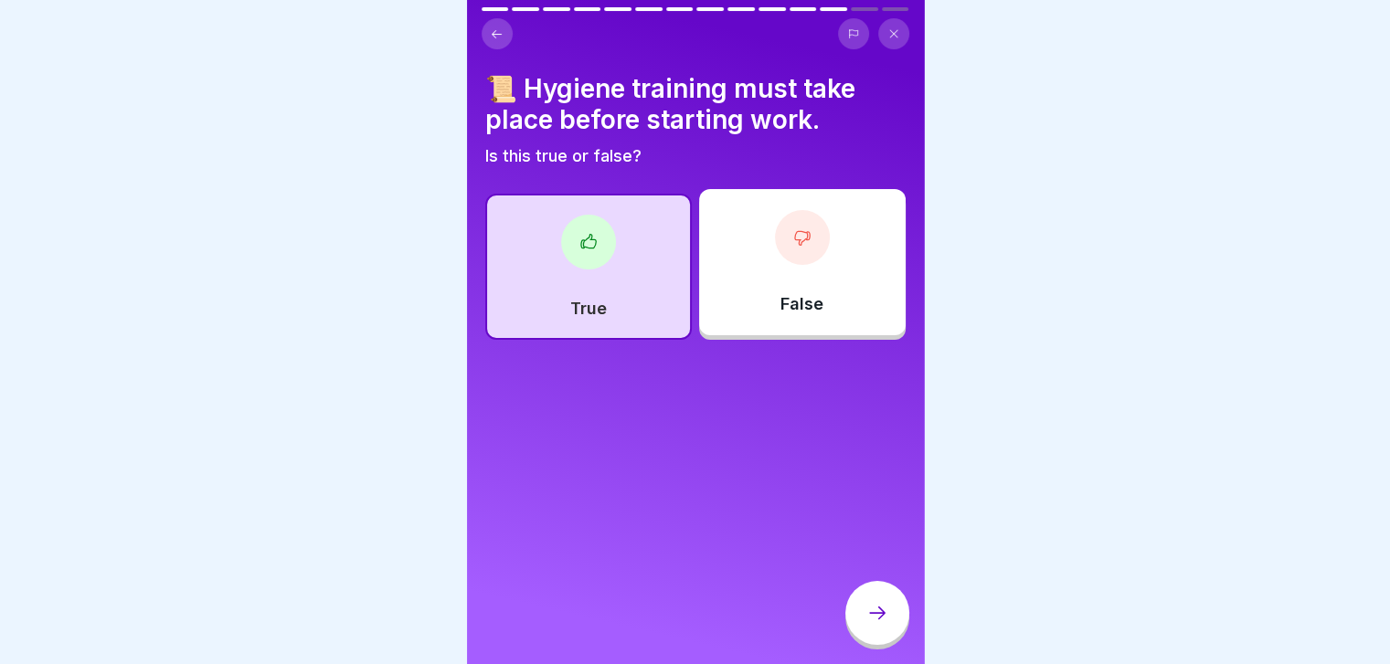
click at [888, 620] on div at bounding box center [877, 613] width 64 height 64
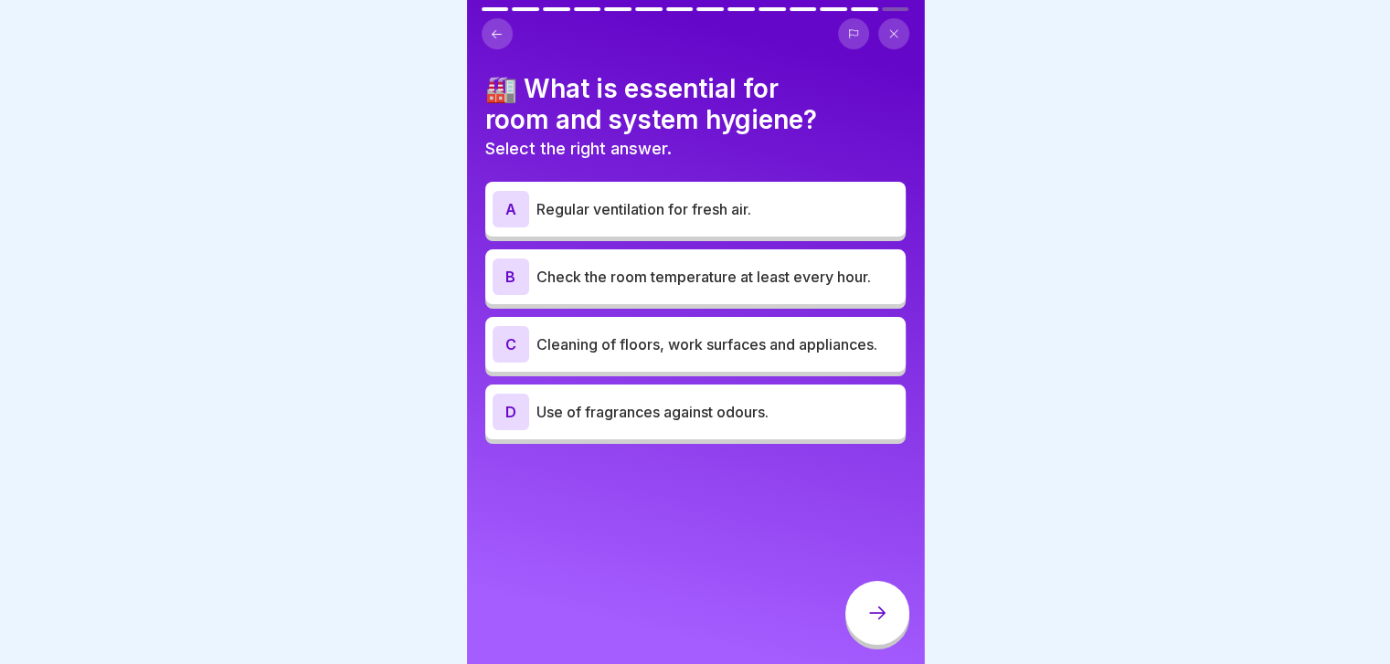
click at [772, 303] on div "A Regular ventilation for fresh air. B Check the room temperature at least ever…" at bounding box center [695, 315] width 420 height 258
click at [749, 276] on p "Check the room temperature at least every hour." at bounding box center [717, 277] width 362 height 22
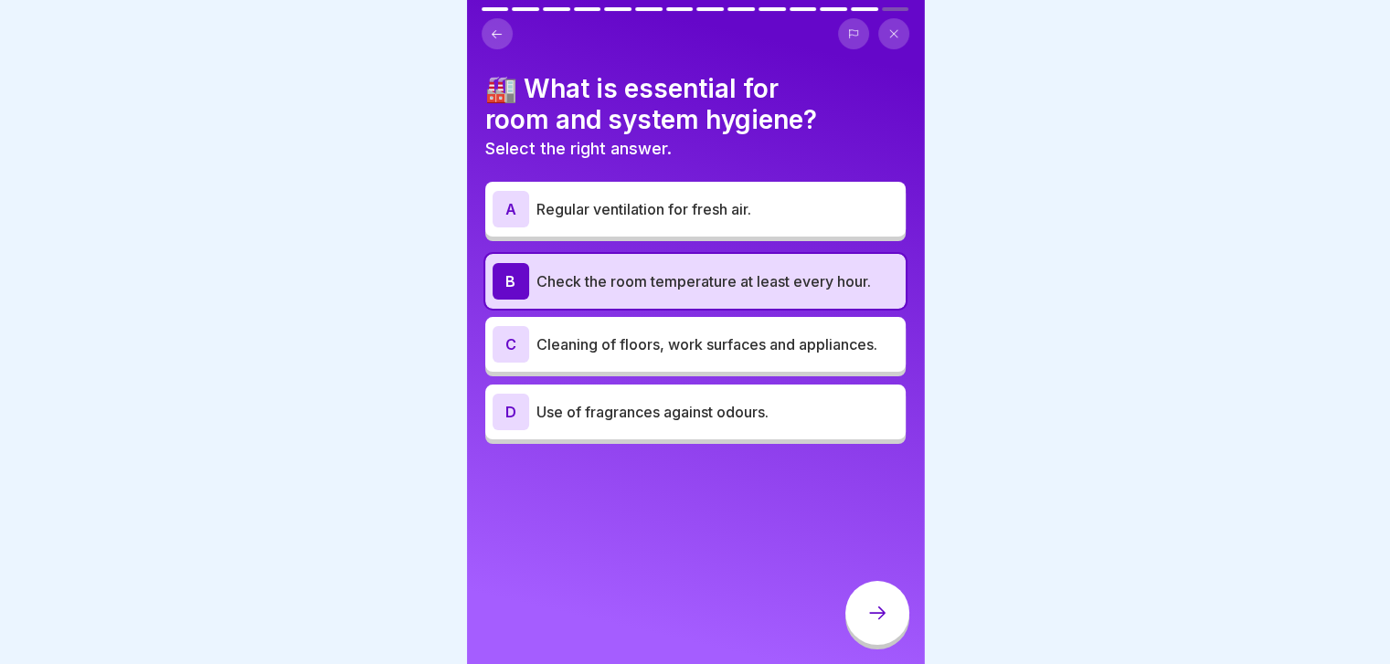
click at [736, 345] on p "Cleaning of floors, work surfaces and appliances." at bounding box center [717, 345] width 362 height 22
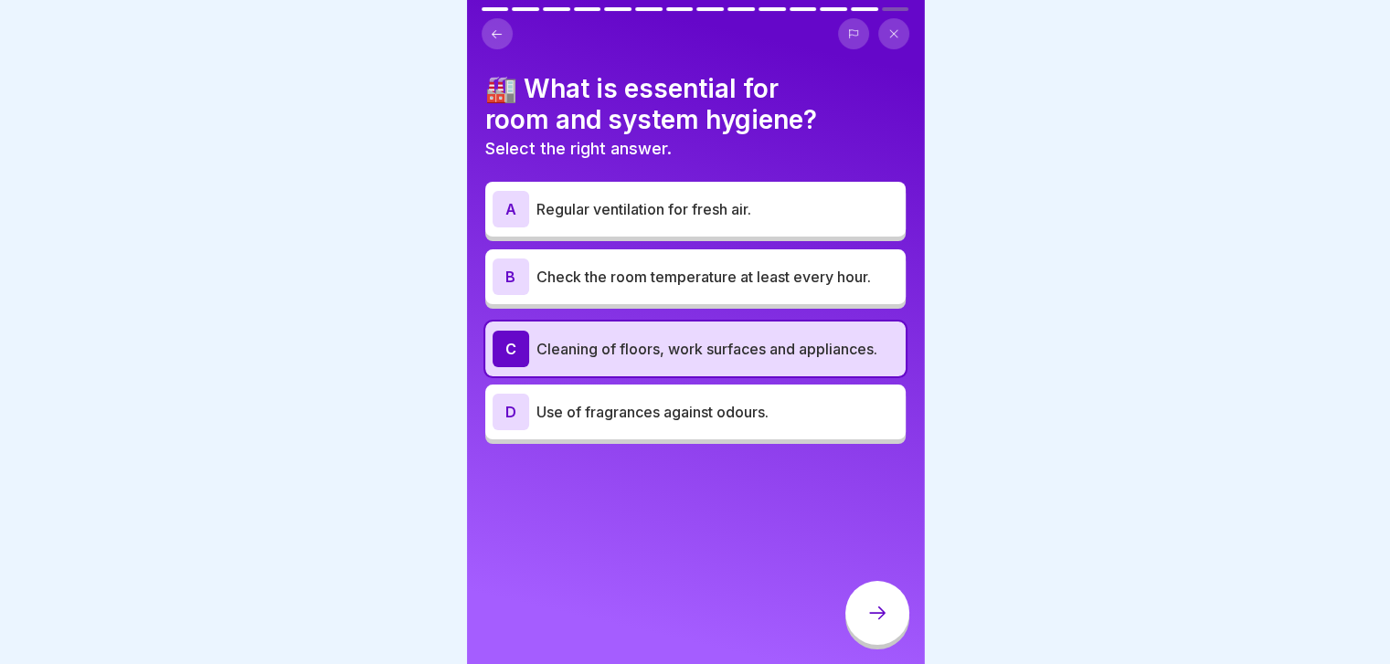
click at [877, 620] on icon at bounding box center [877, 613] width 22 height 22
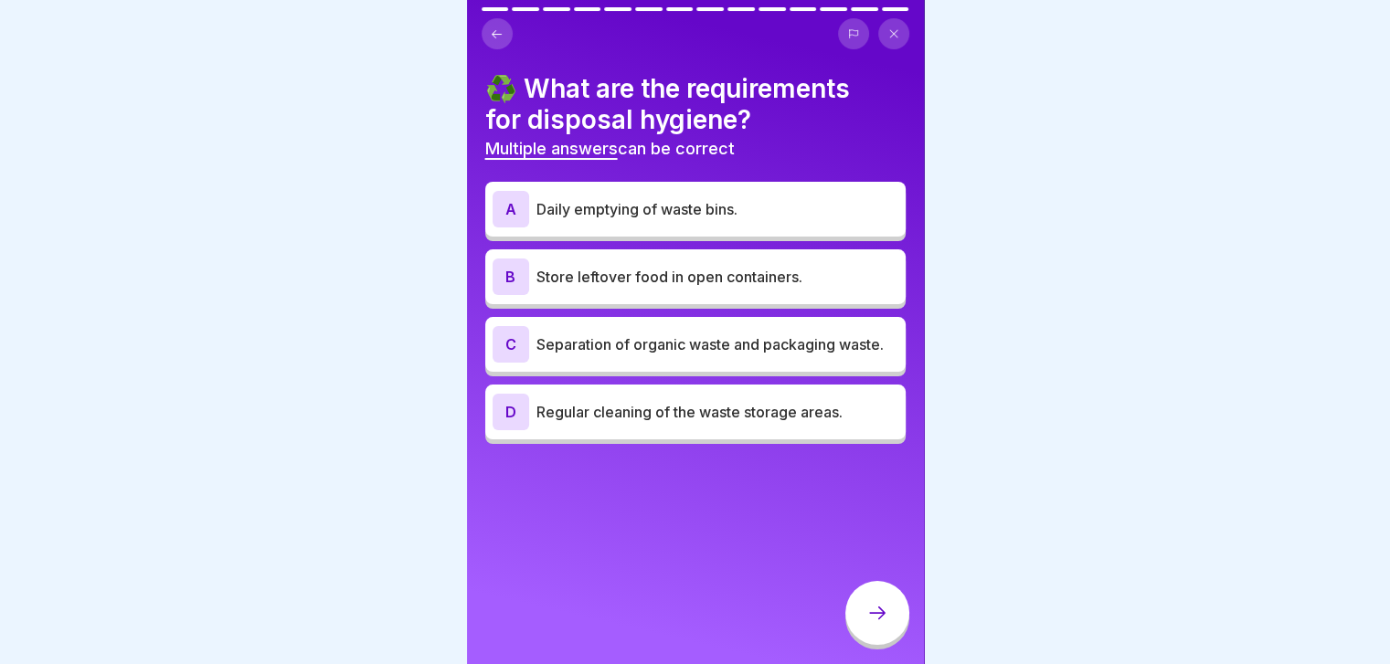
click at [786, 355] on p "Separation of organic waste and packaging waste." at bounding box center [717, 345] width 362 height 22
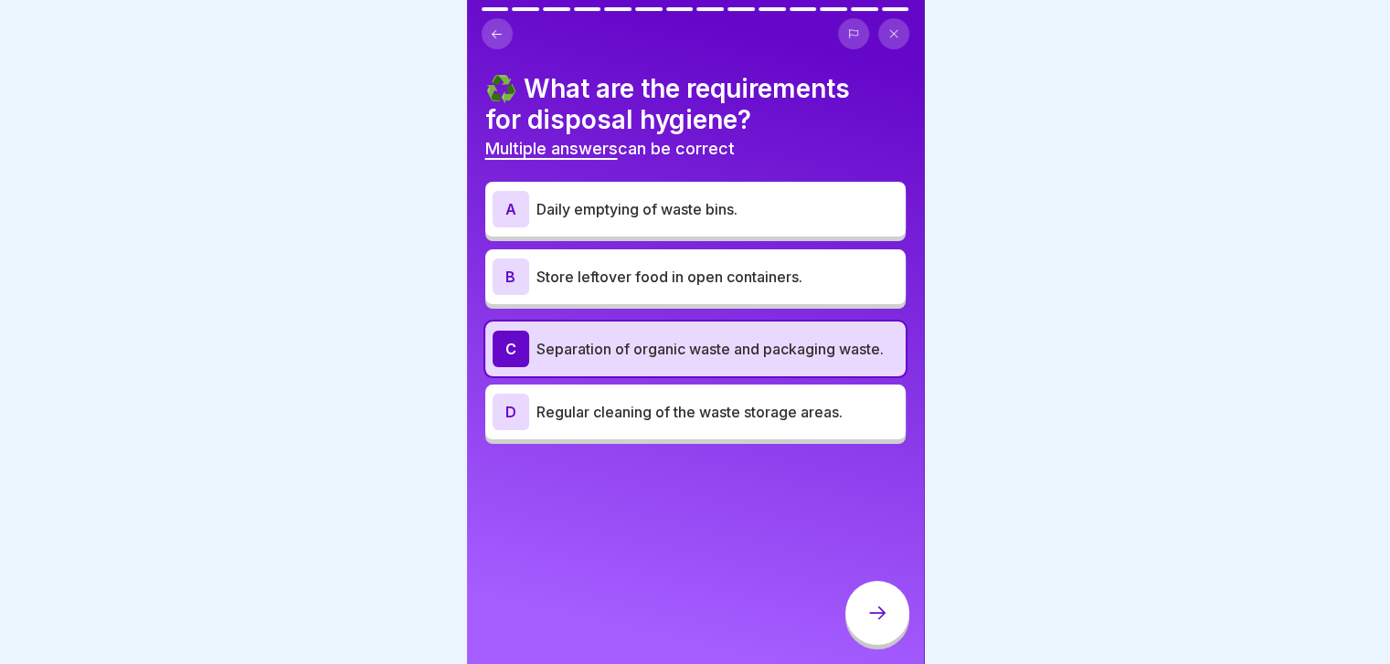
click at [695, 211] on p "Daily emptying of waste bins." at bounding box center [717, 209] width 362 height 22
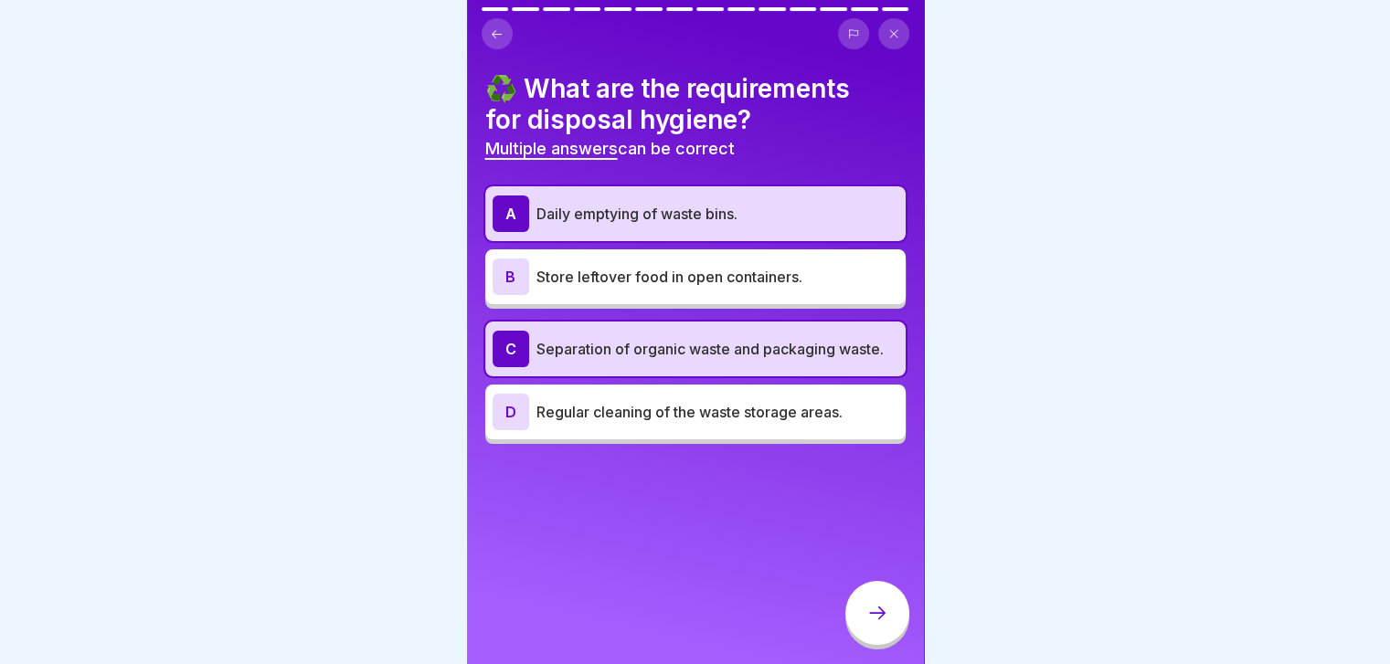
click at [746, 419] on p "Regular cleaning of the waste storage areas." at bounding box center [717, 412] width 362 height 22
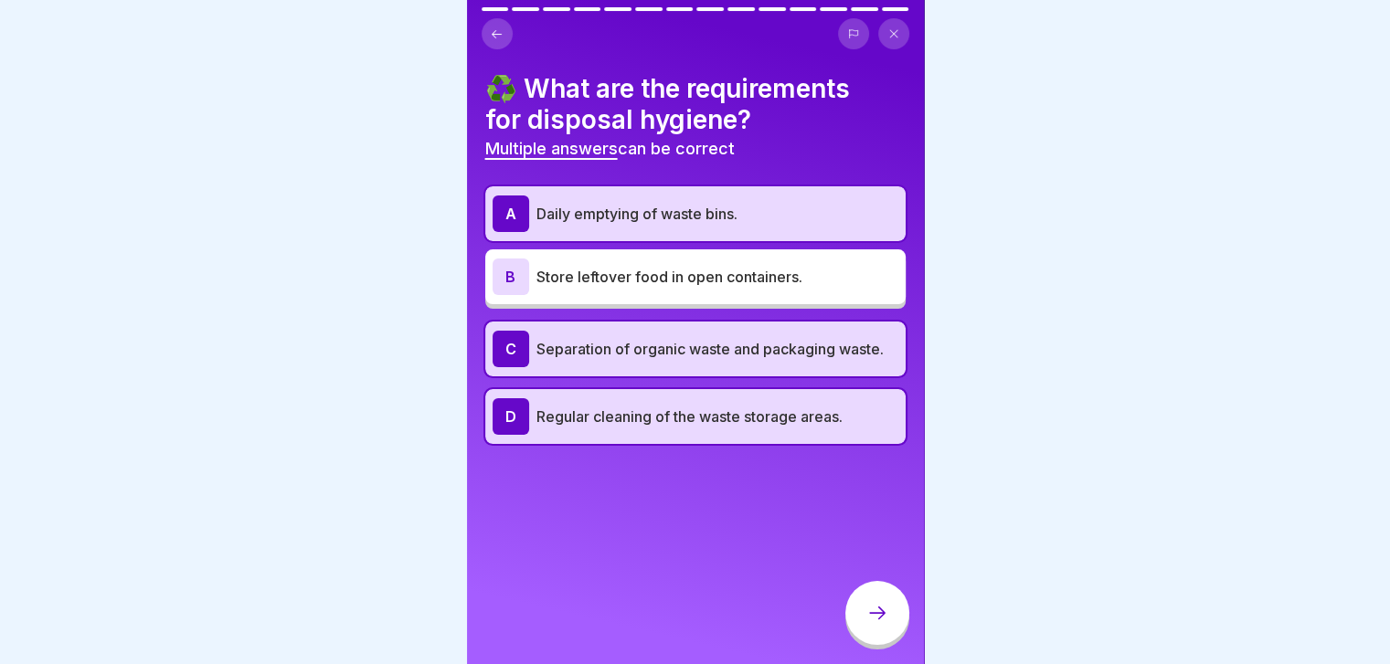
click at [881, 620] on icon at bounding box center [877, 613] width 16 height 13
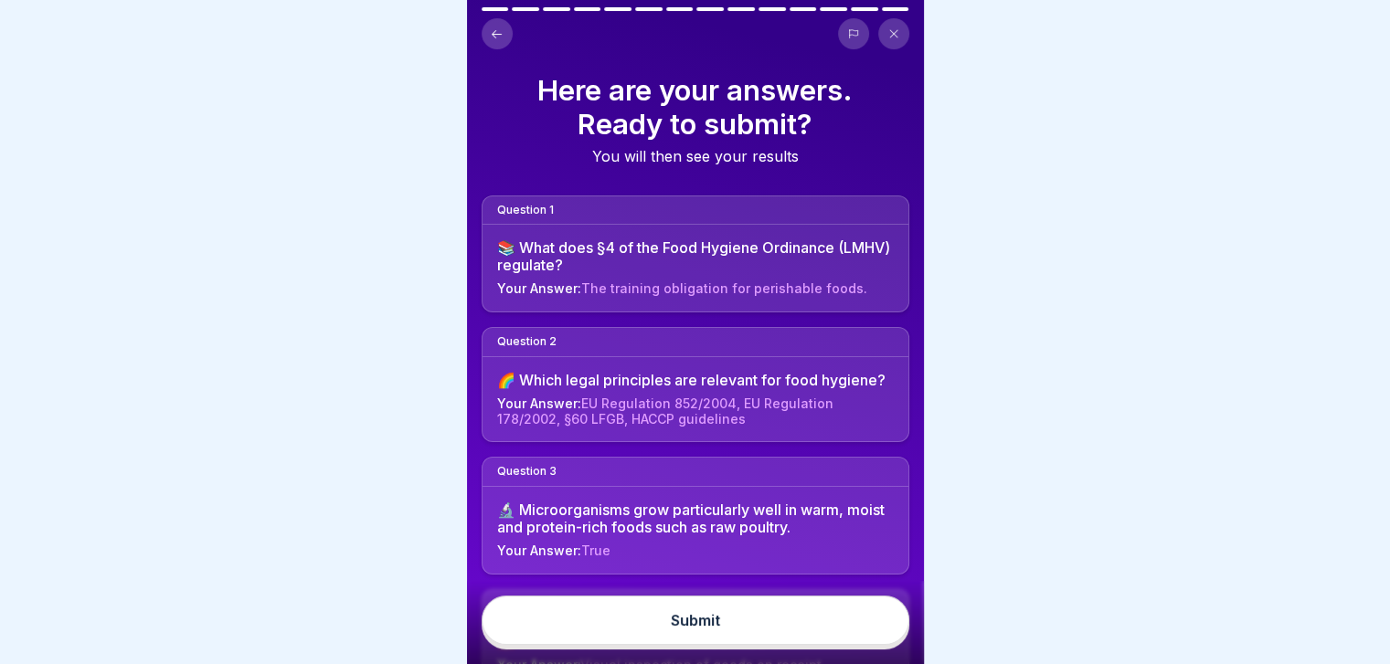
click at [881, 628] on button "Submit" at bounding box center [696, 620] width 428 height 49
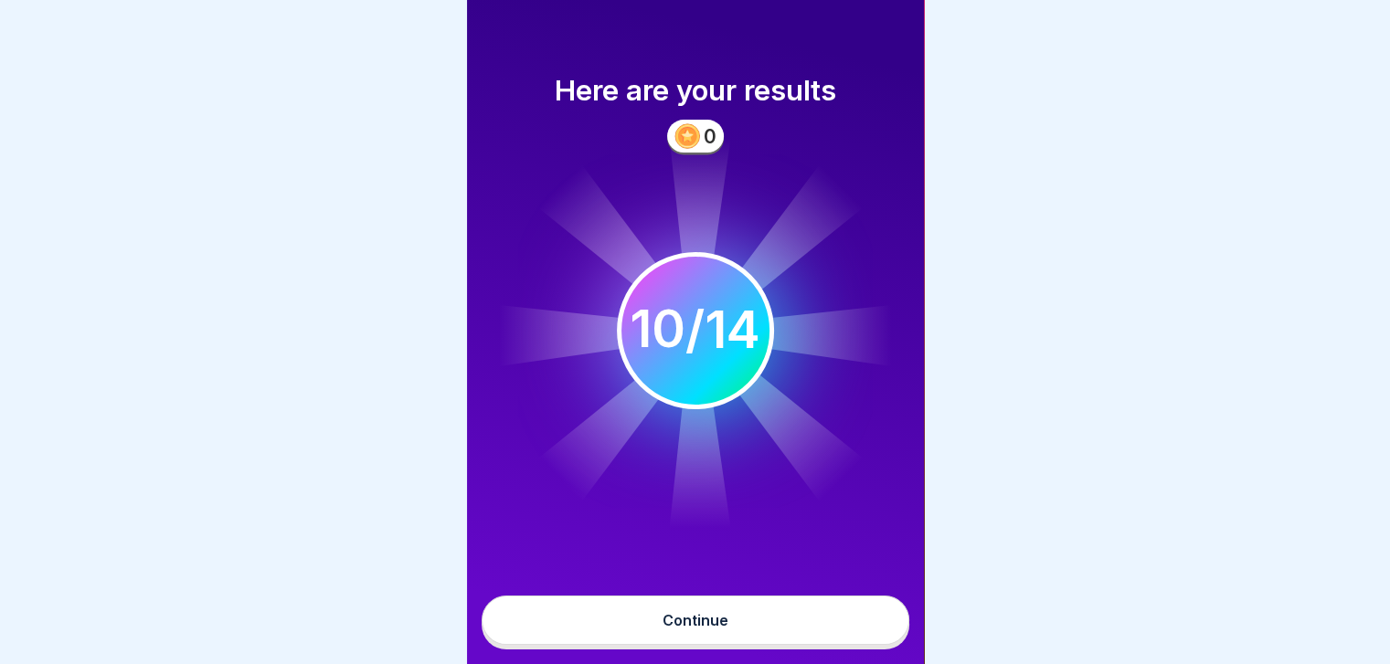
click at [881, 628] on button "Continue" at bounding box center [696, 620] width 428 height 49
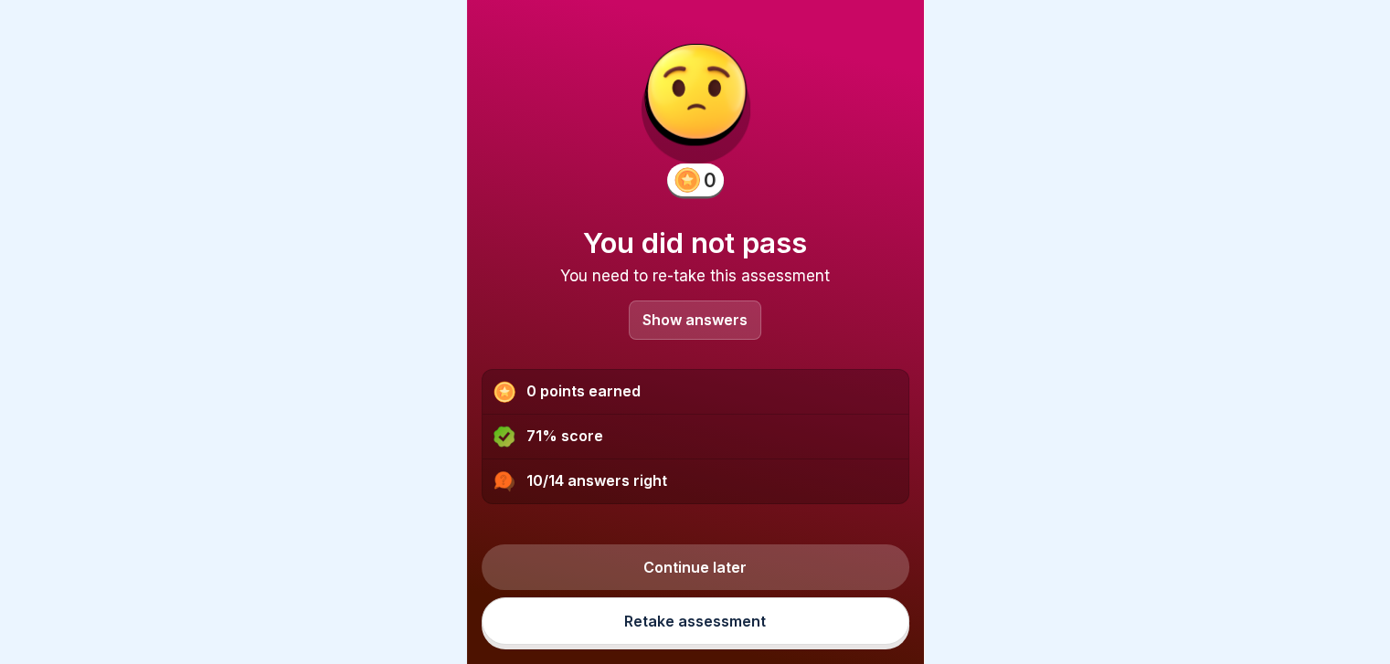
click at [705, 328] on div "Show answers" at bounding box center [695, 320] width 132 height 39
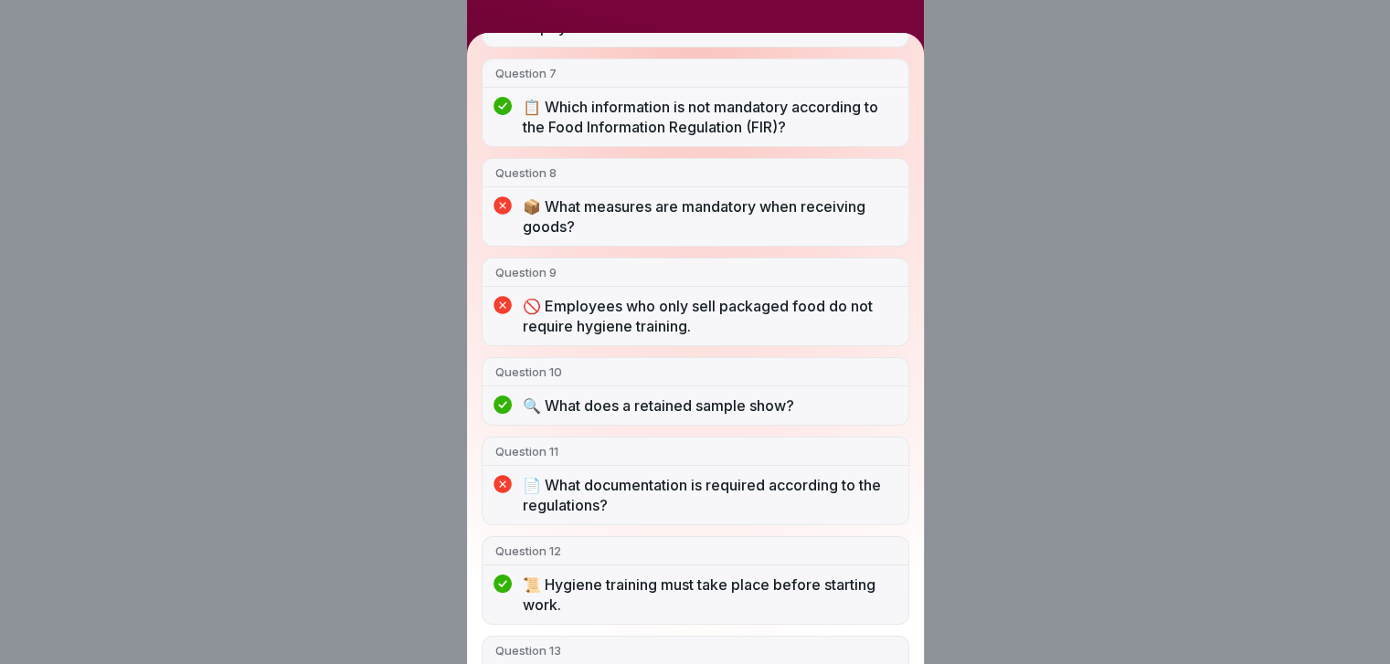
scroll to position [890, 0]
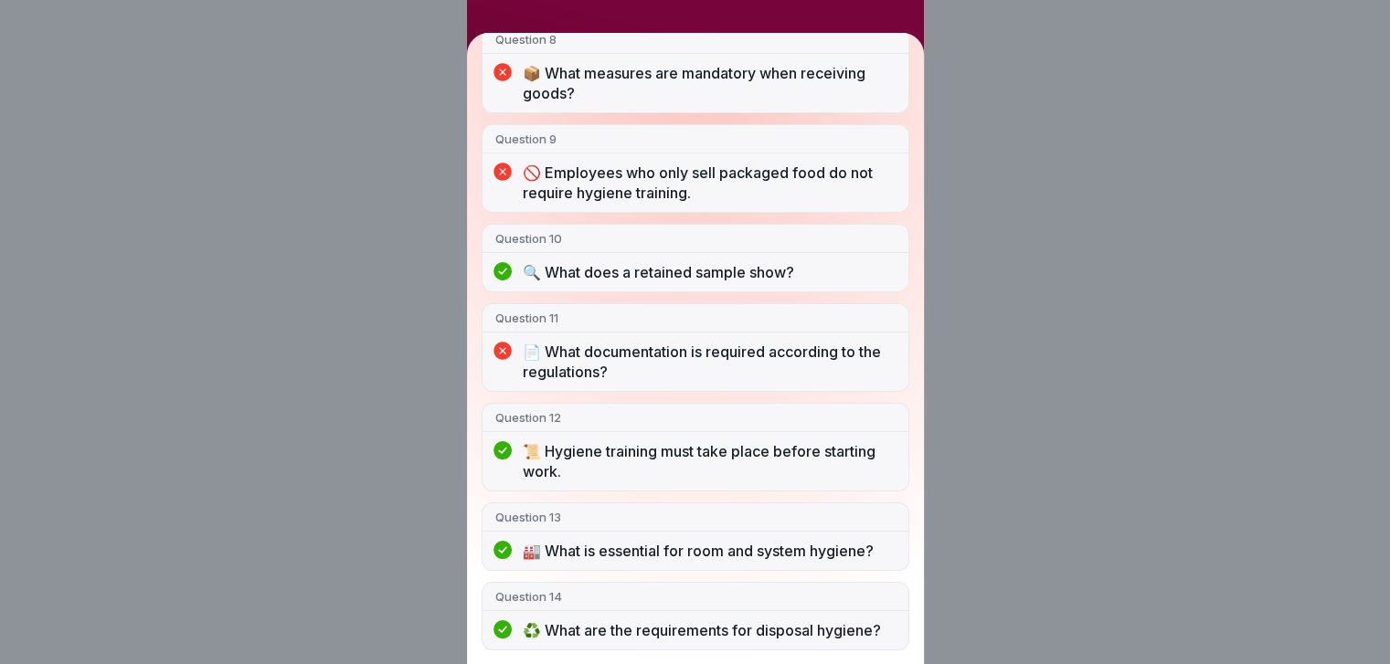
click at [502, 343] on icon at bounding box center [502, 352] width 18 height 18
click at [620, 441] on p "📜 Hygiene training must take place before starting work." at bounding box center [709, 461] width 373 height 40
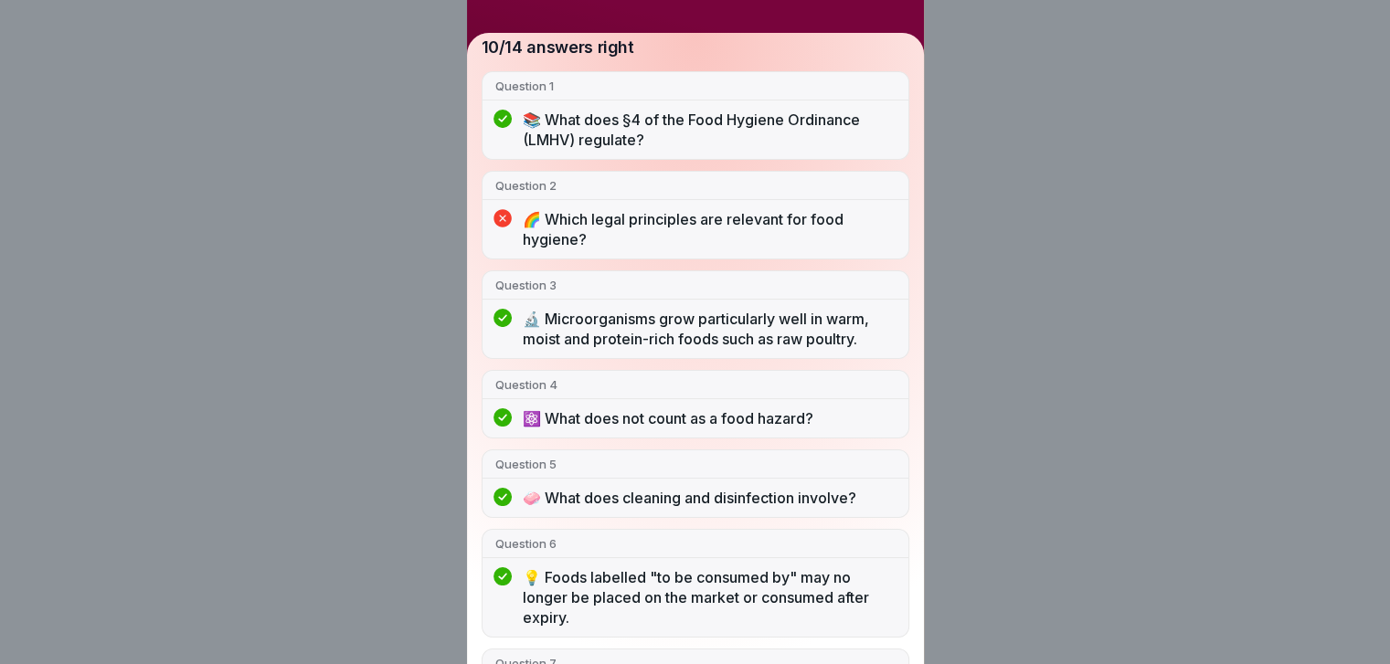
scroll to position [0, 0]
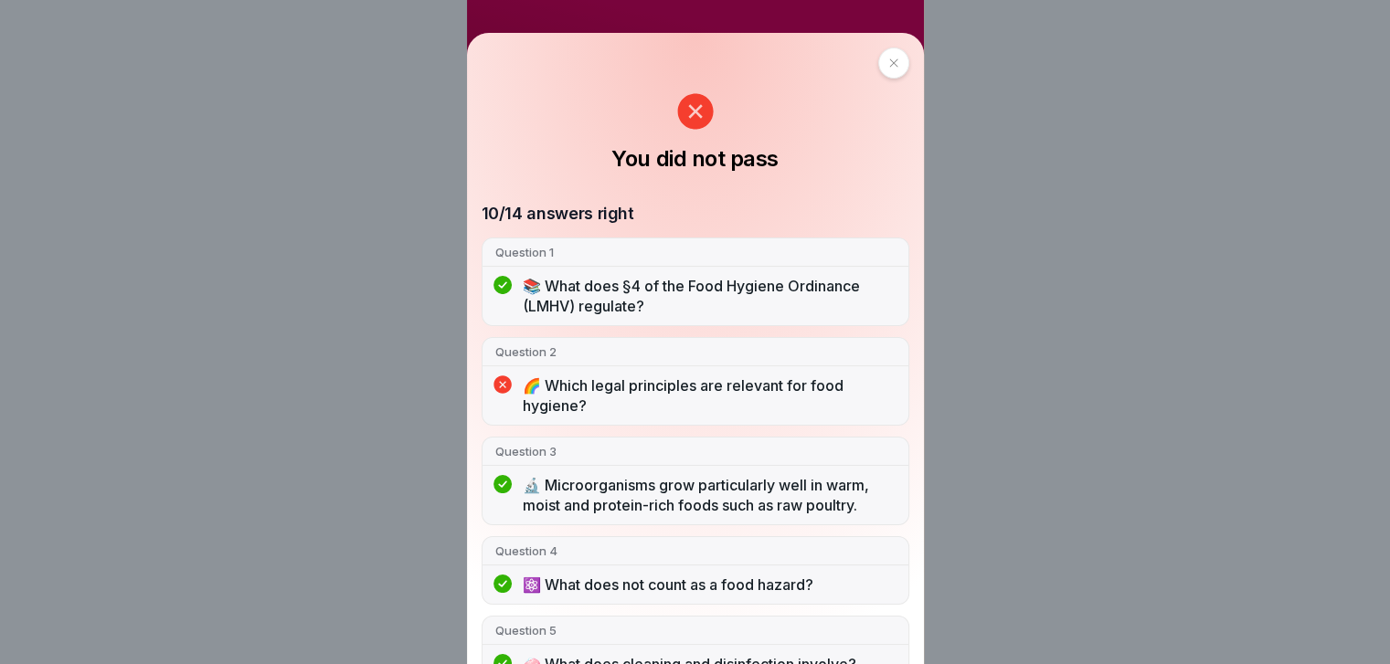
click at [889, 64] on icon at bounding box center [893, 63] width 11 height 11
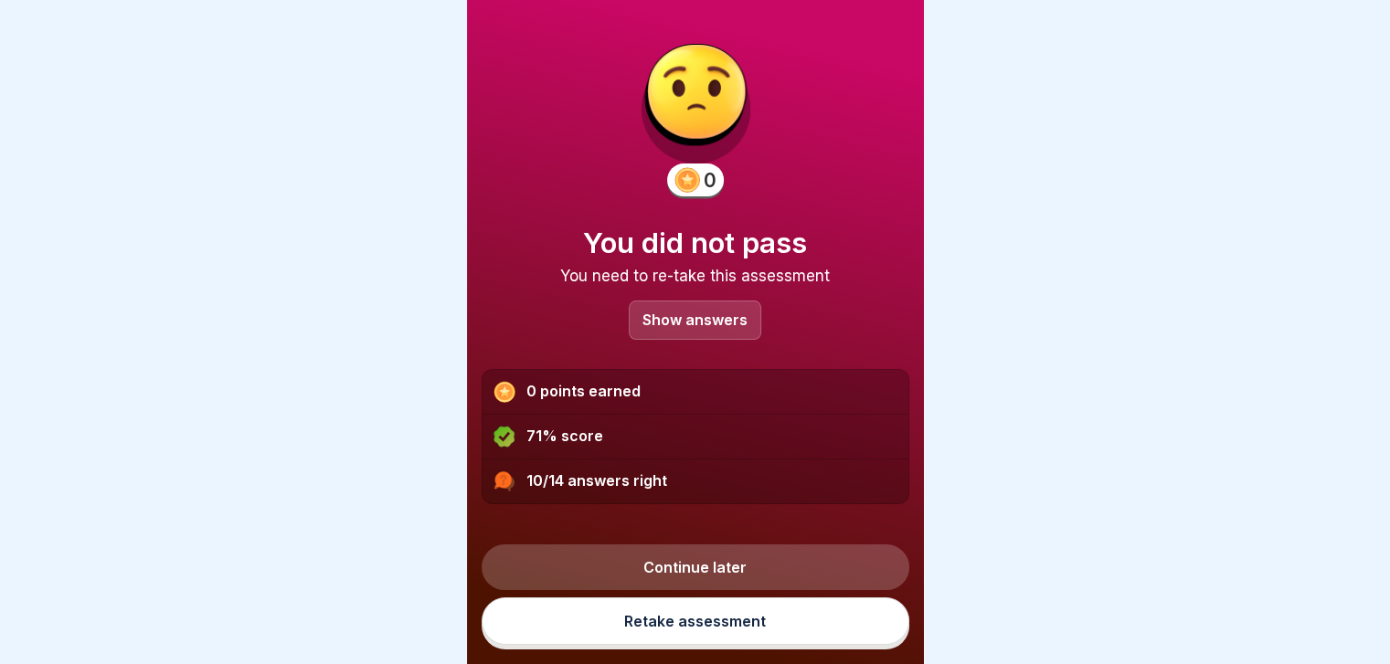
click at [595, 465] on div "10/14 answers right" at bounding box center [695, 482] width 426 height 44
click at [699, 620] on link "Retake assessment" at bounding box center [696, 622] width 428 height 48
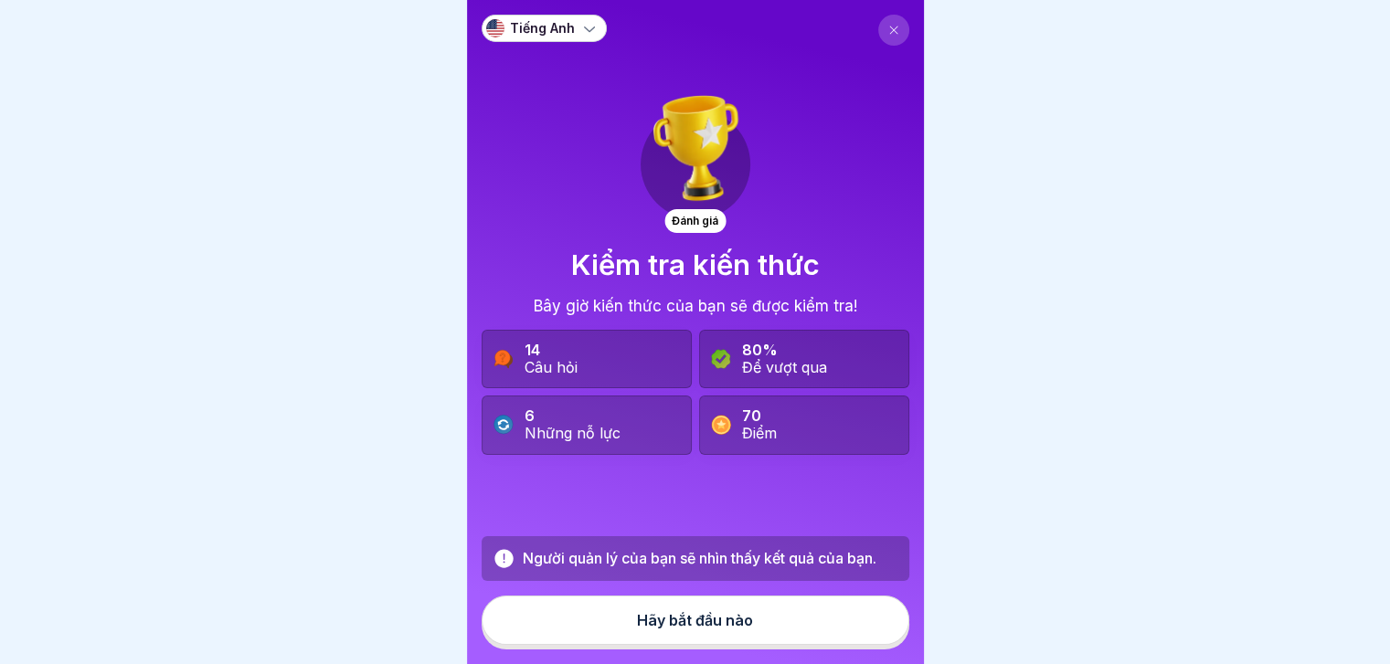
click at [683, 630] on font "Hãy bắt đầu nào" at bounding box center [695, 620] width 116 height 18
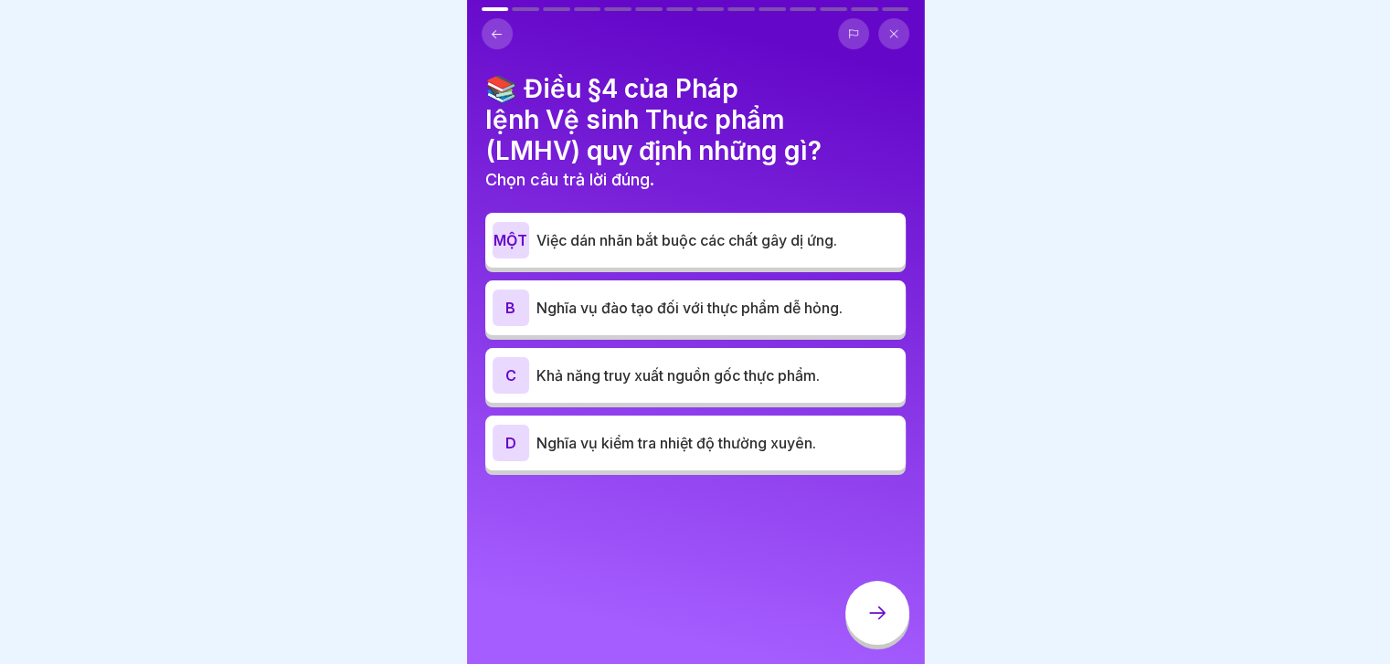
click at [736, 328] on div "B Nghĩa vụ đào tạo đối với thực phẩm dễ hỏng." at bounding box center [695, 308] width 420 height 55
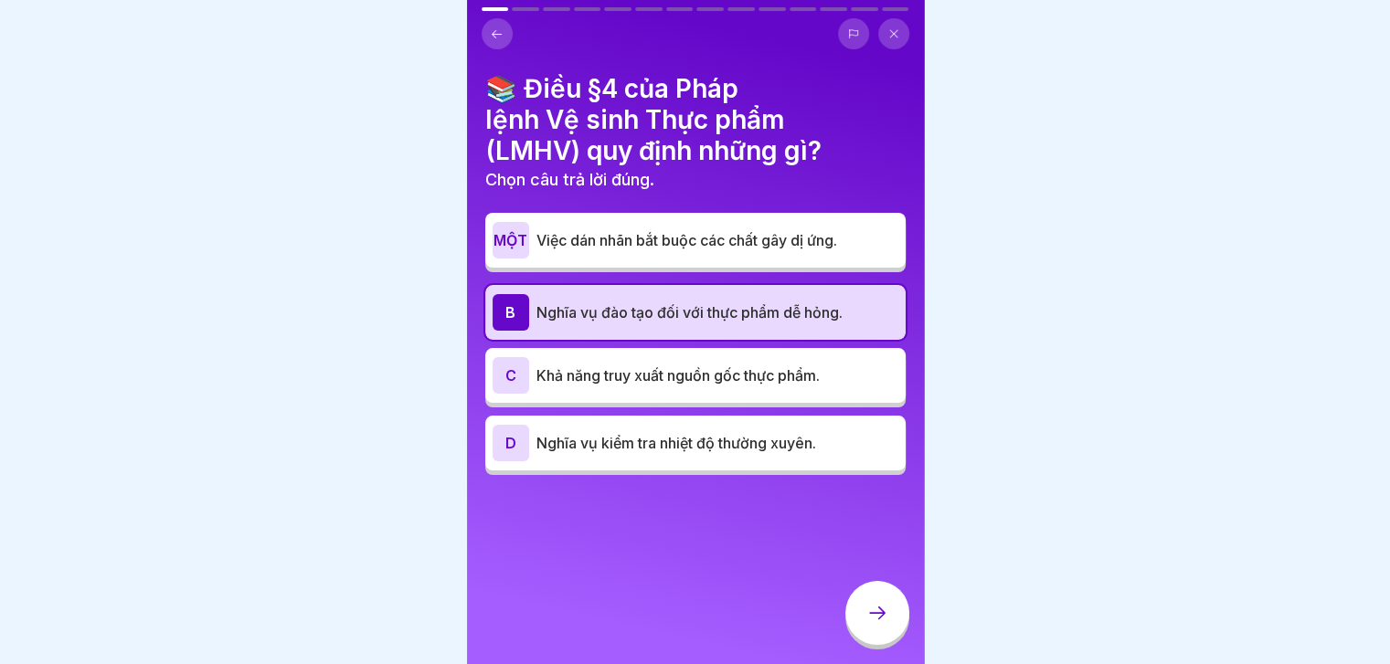
click at [871, 615] on div at bounding box center [877, 613] width 64 height 64
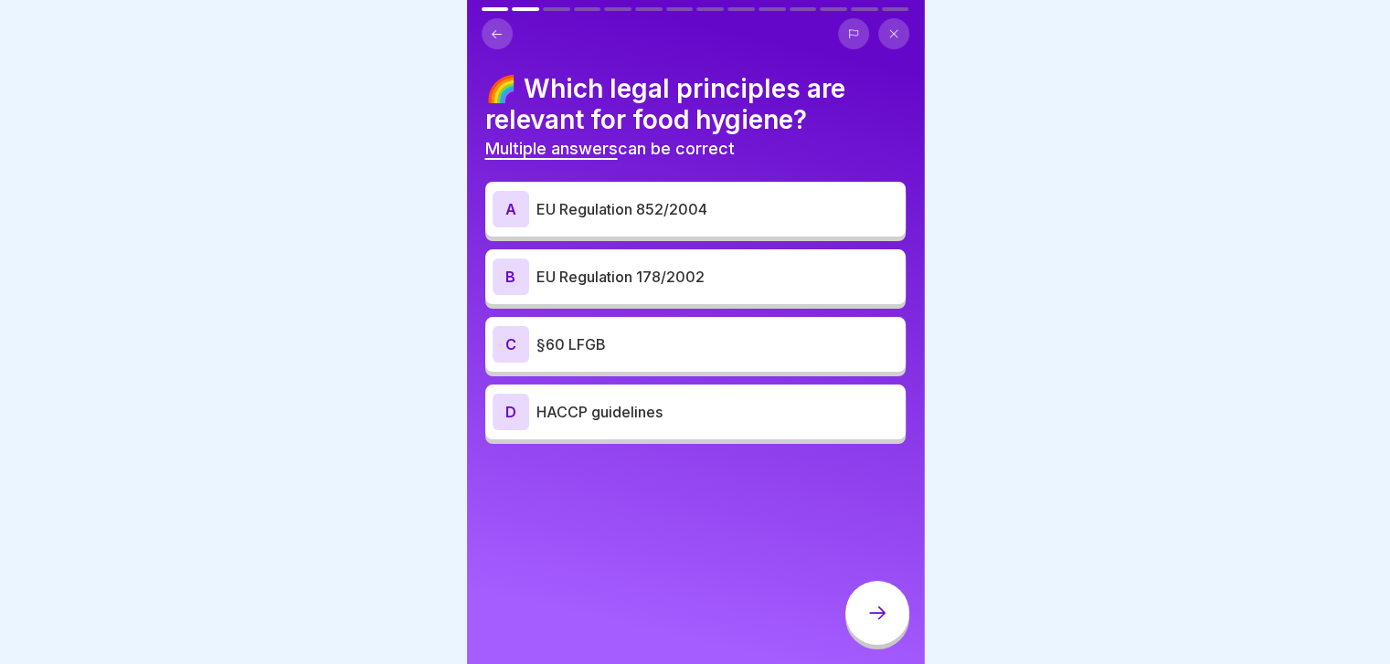
click at [890, 32] on icon at bounding box center [893, 33] width 11 height 11
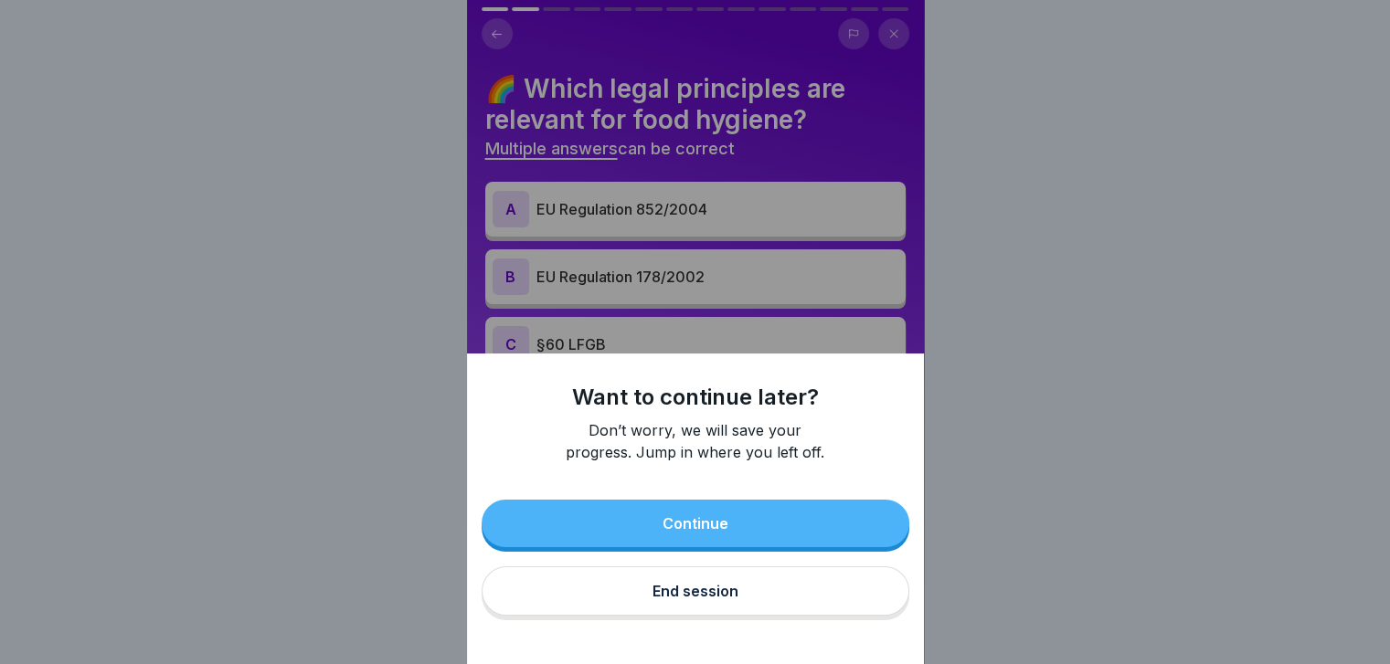
click at [709, 599] on div "End session" at bounding box center [695, 591] width 86 height 16
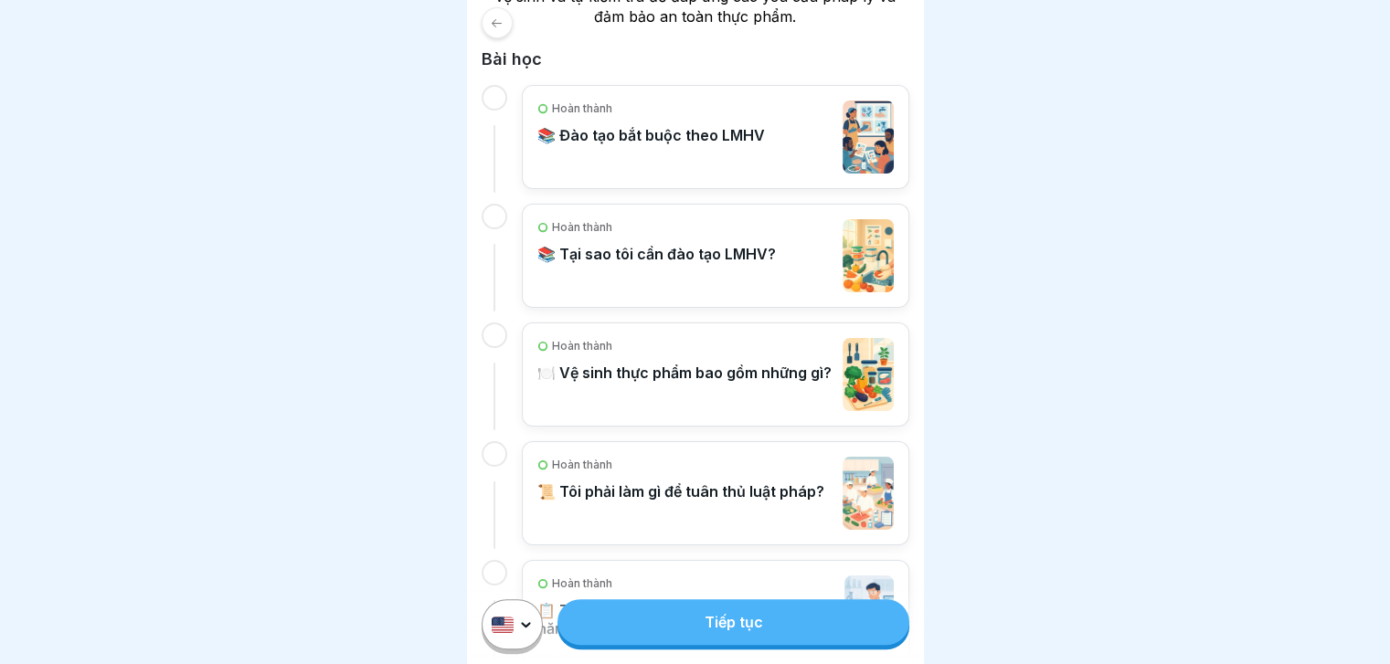
scroll to position [757, 0]
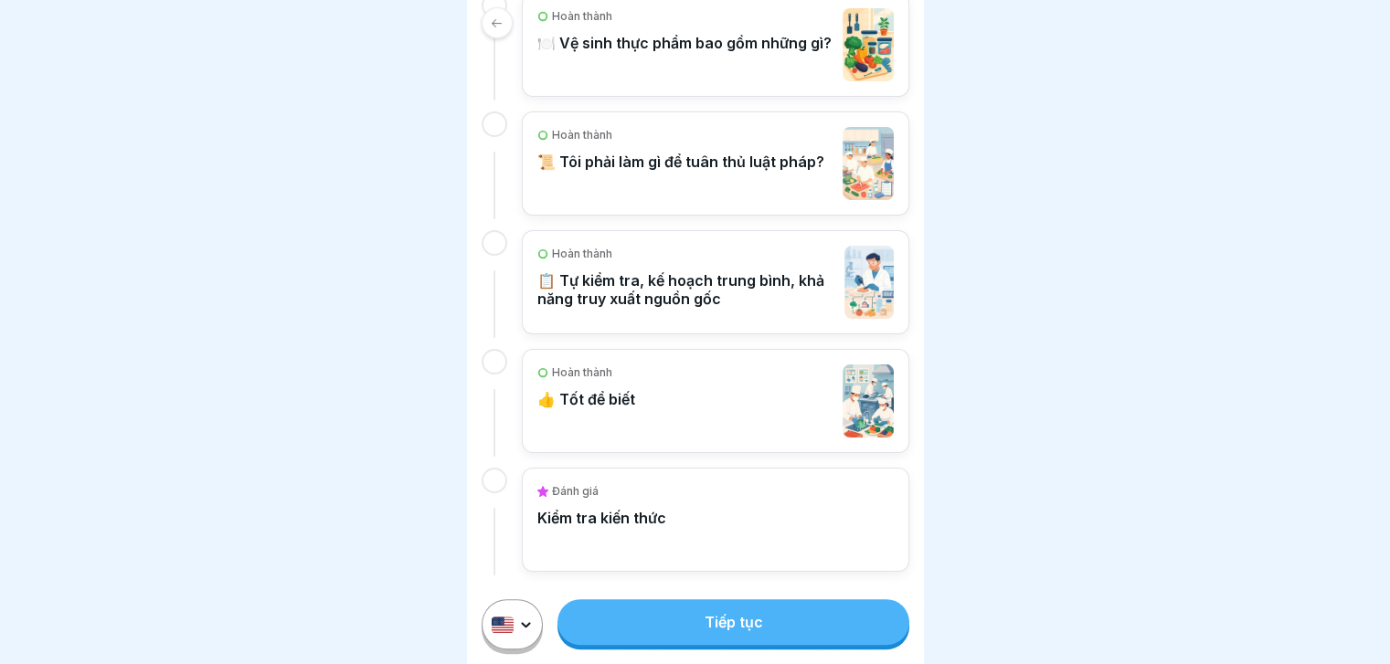
click at [630, 408] on div "[PERSON_NAME] 👍 Tốt để biết" at bounding box center [586, 401] width 98 height 73
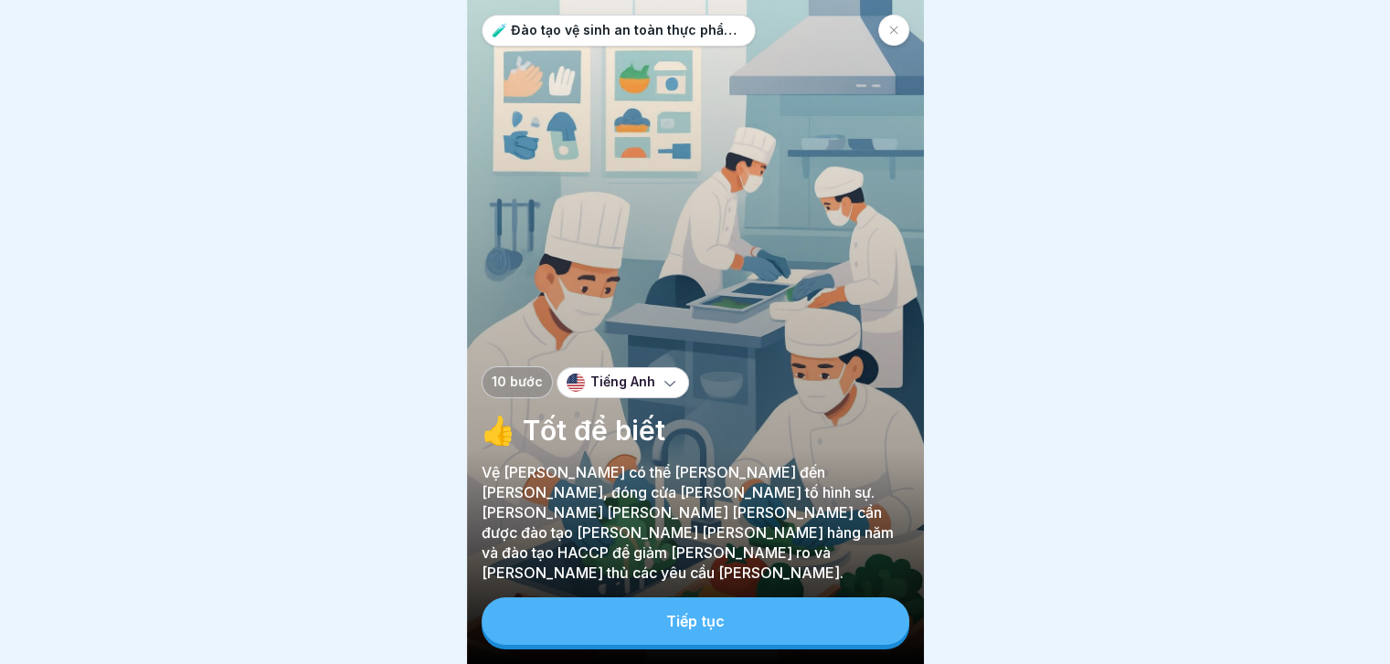
click at [682, 630] on font "Tiếp tục" at bounding box center [695, 621] width 58 height 18
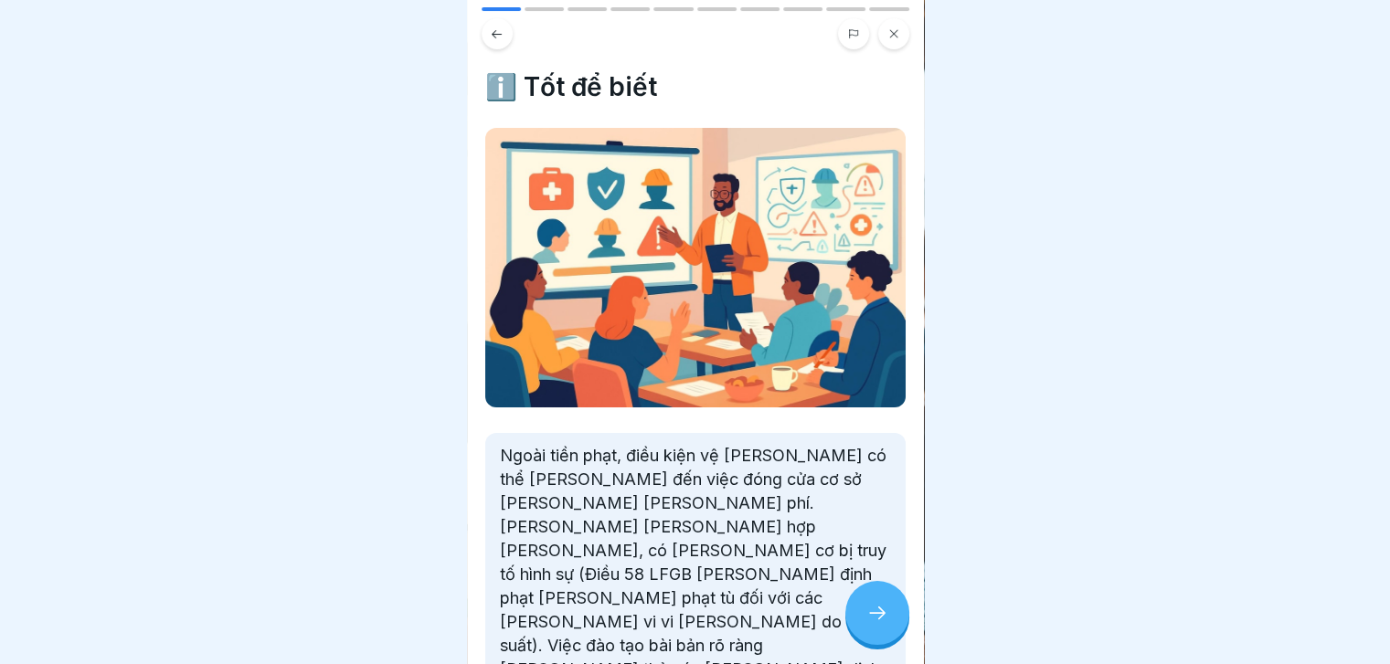
click at [872, 617] on div at bounding box center [877, 613] width 64 height 64
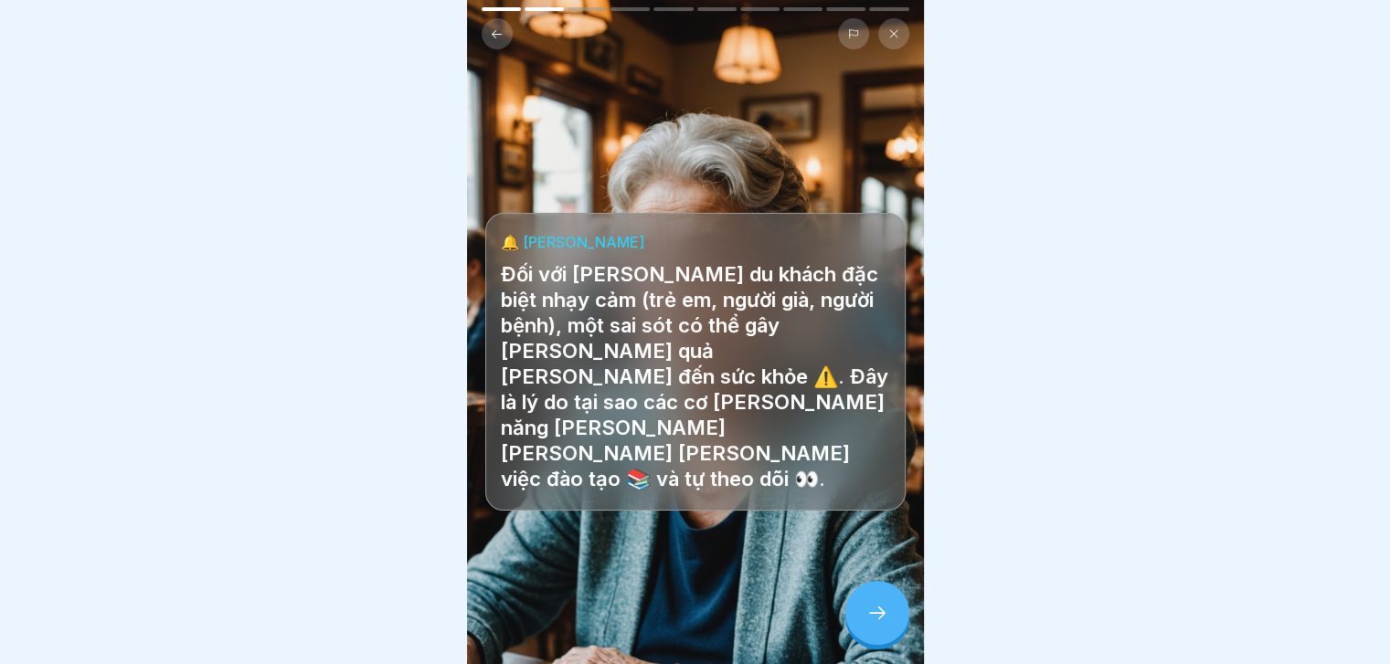
click at [872, 617] on div at bounding box center [877, 613] width 64 height 64
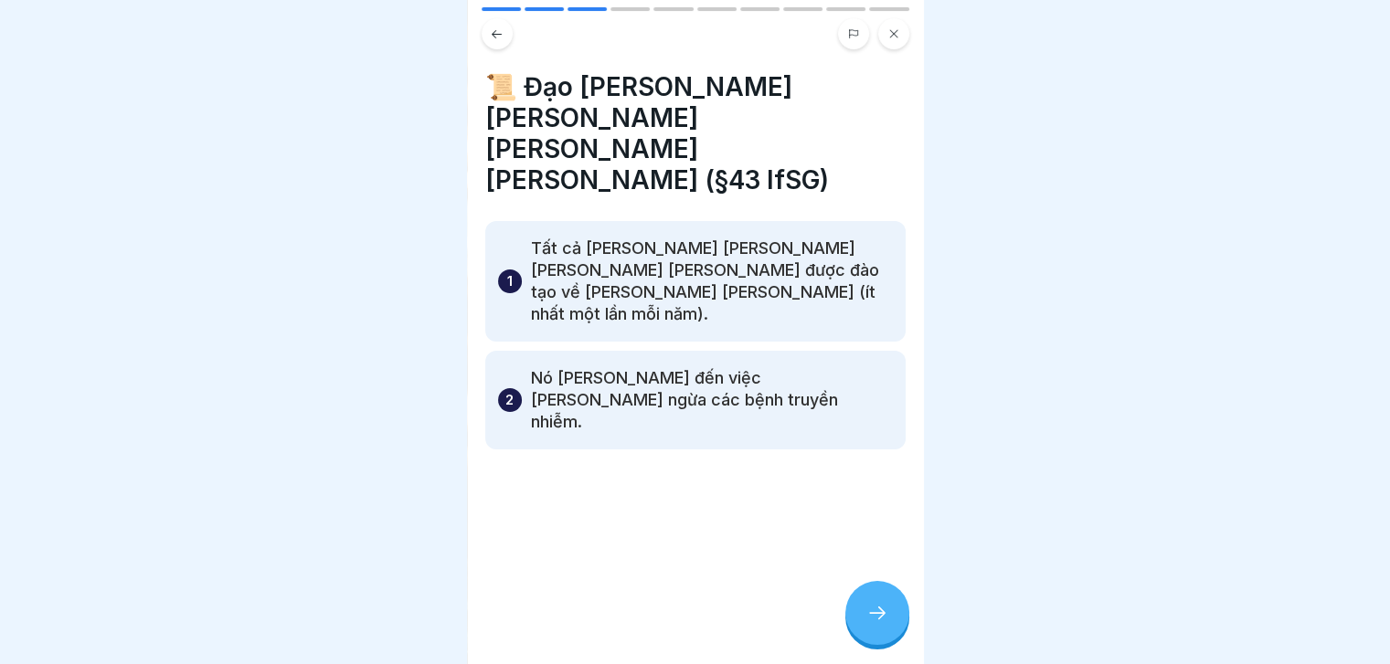
click at [872, 617] on div at bounding box center [877, 613] width 64 height 64
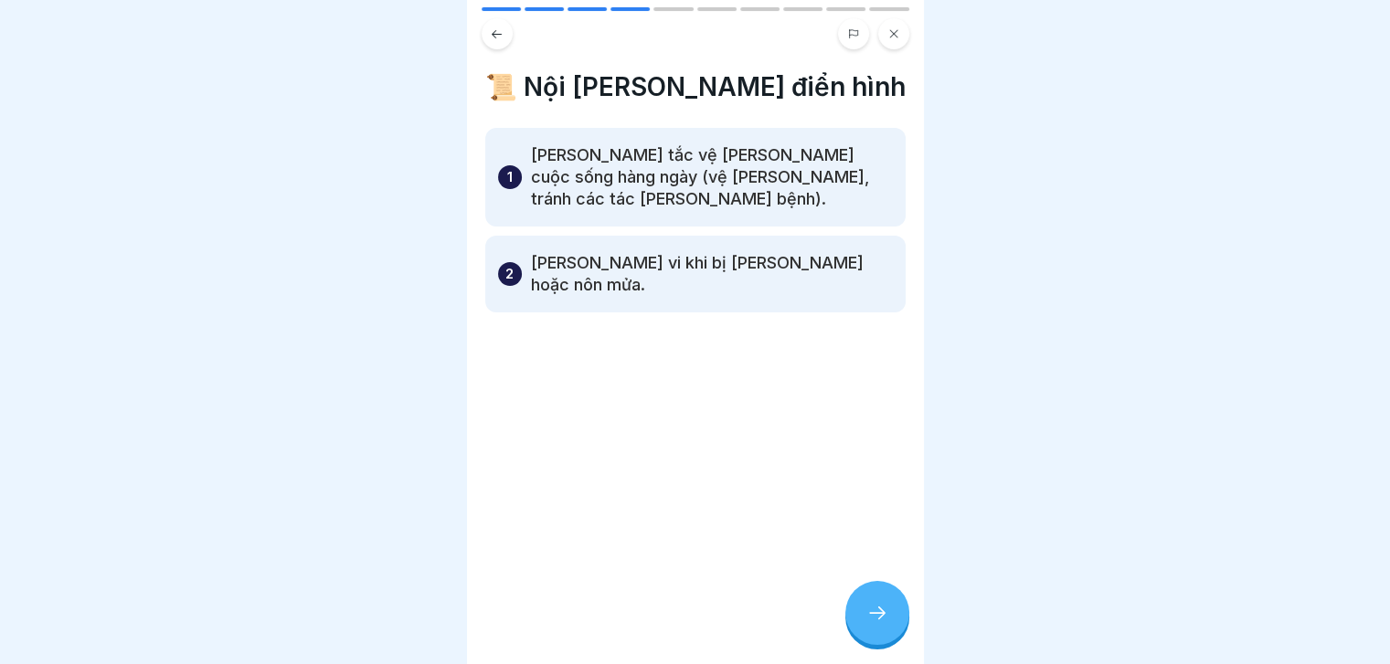
click at [872, 617] on div at bounding box center [877, 613] width 64 height 64
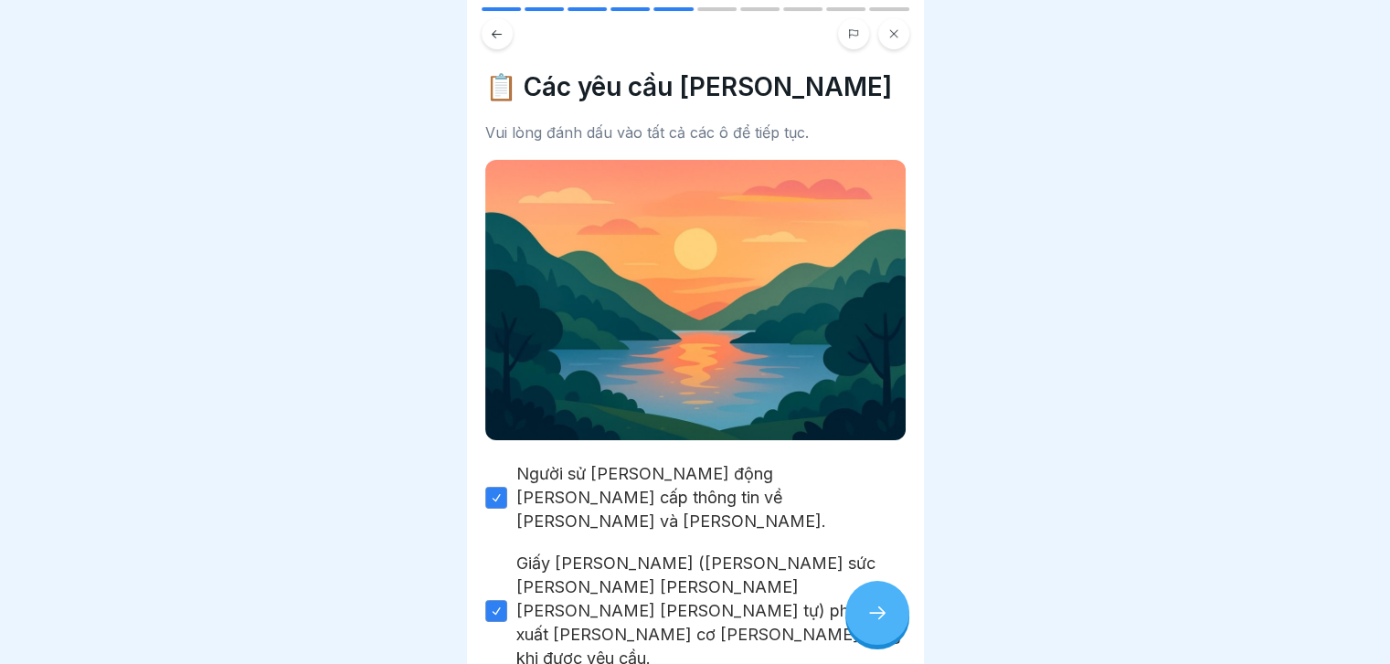
click at [872, 617] on div at bounding box center [877, 613] width 64 height 64
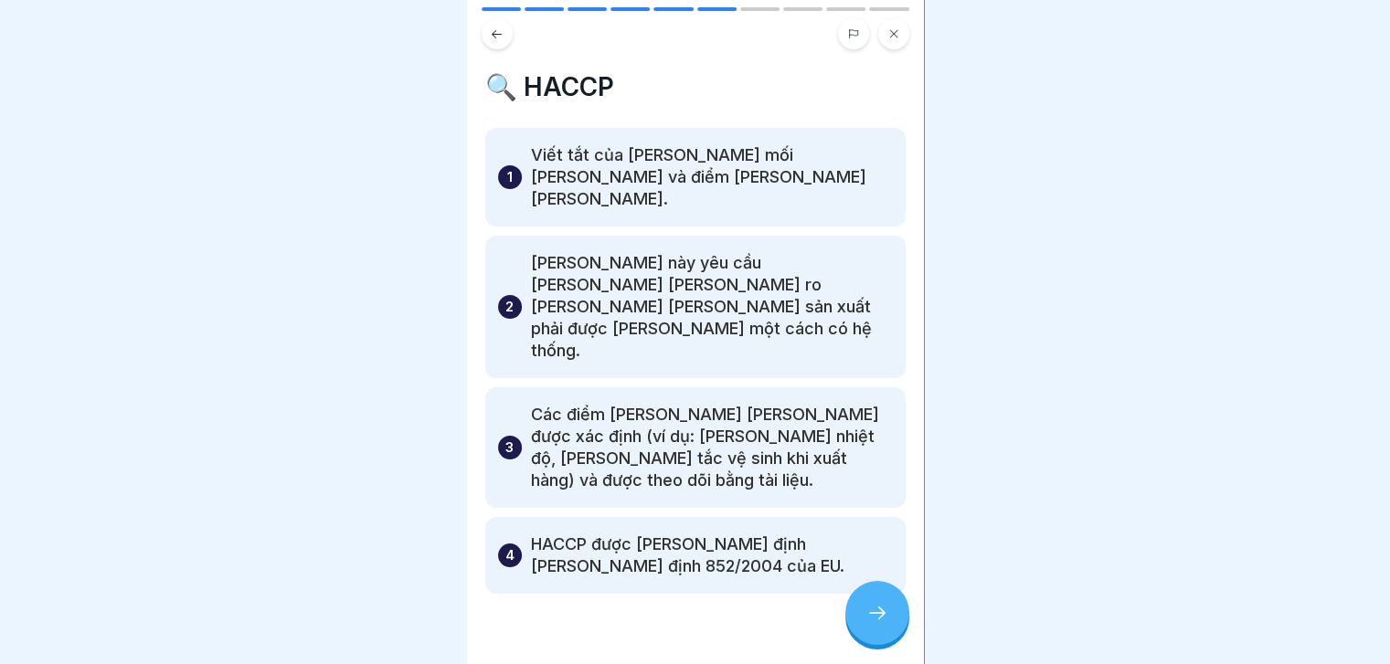
click at [872, 617] on div at bounding box center [877, 613] width 64 height 64
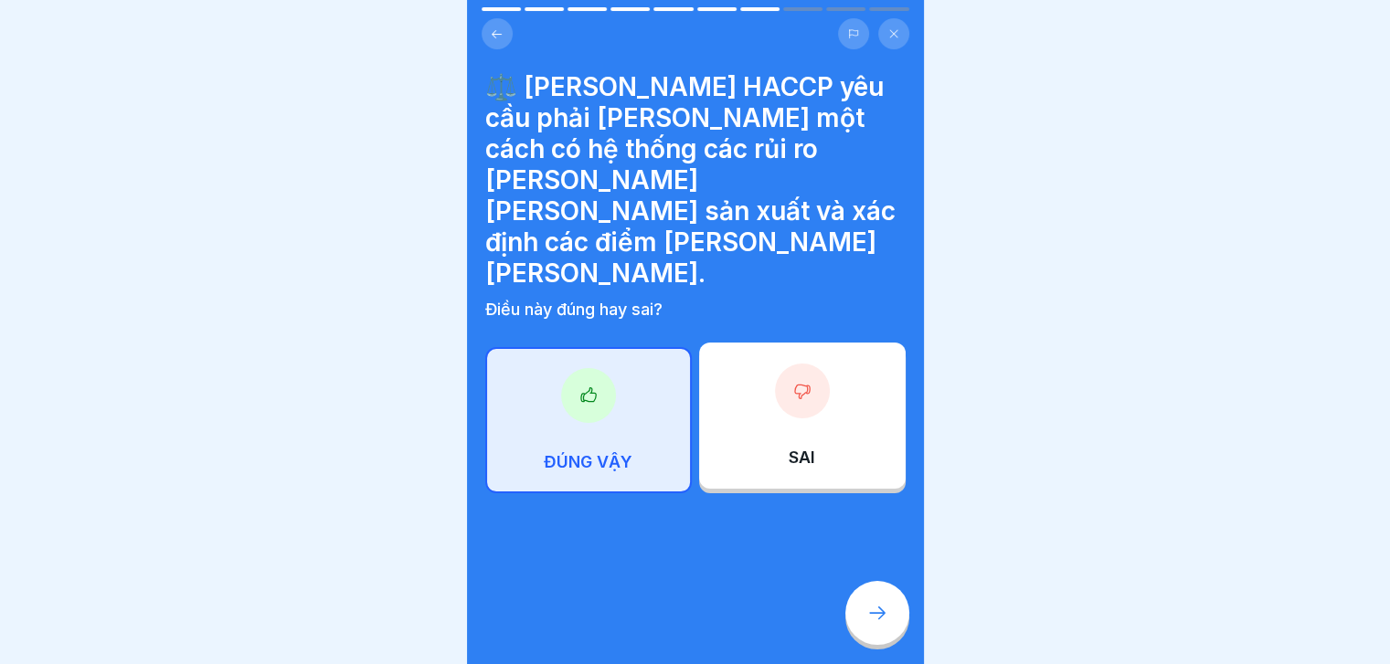
click at [872, 617] on div at bounding box center [877, 613] width 64 height 64
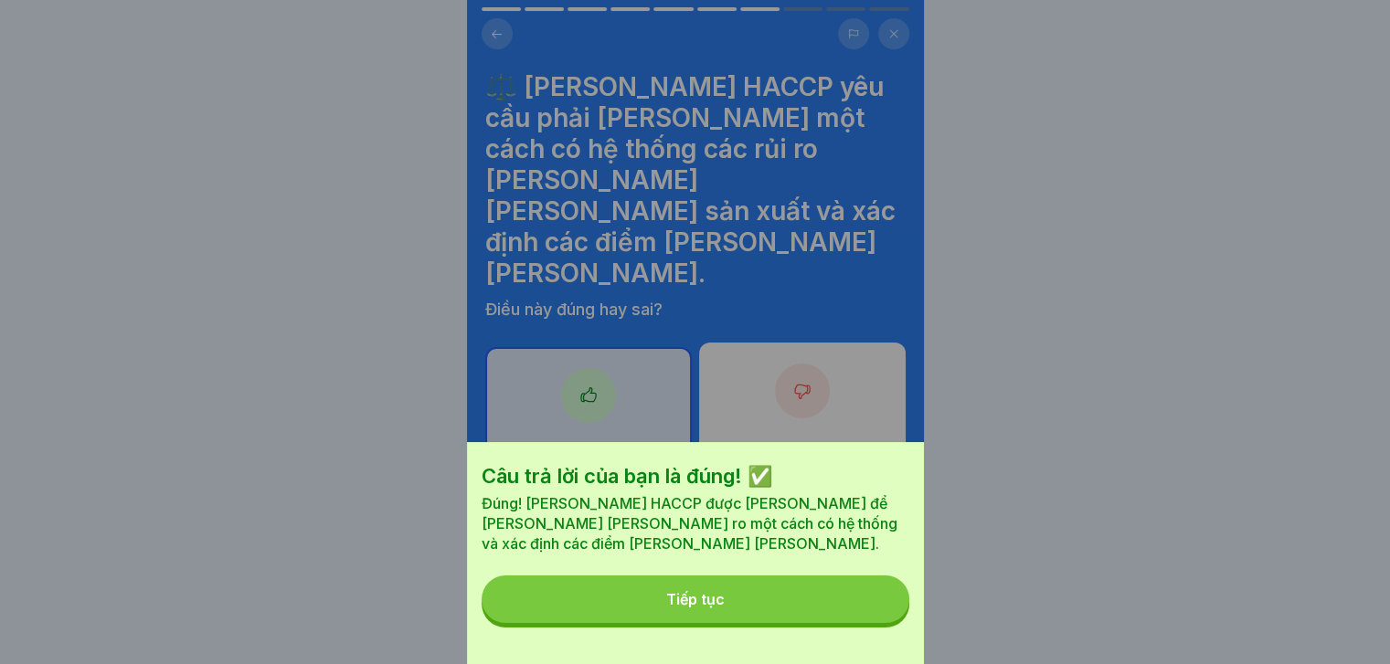
click at [872, 617] on button "Tiếp tục" at bounding box center [696, 600] width 428 height 48
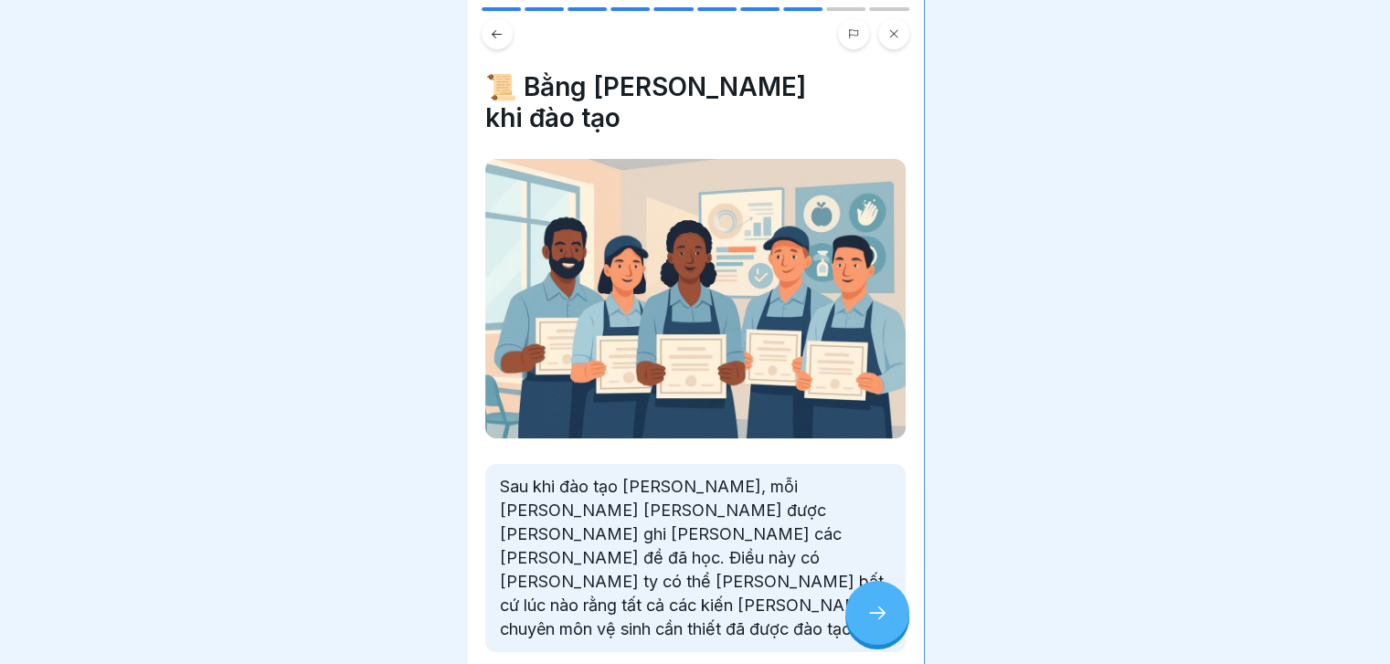
click at [872, 617] on div at bounding box center [877, 613] width 64 height 64
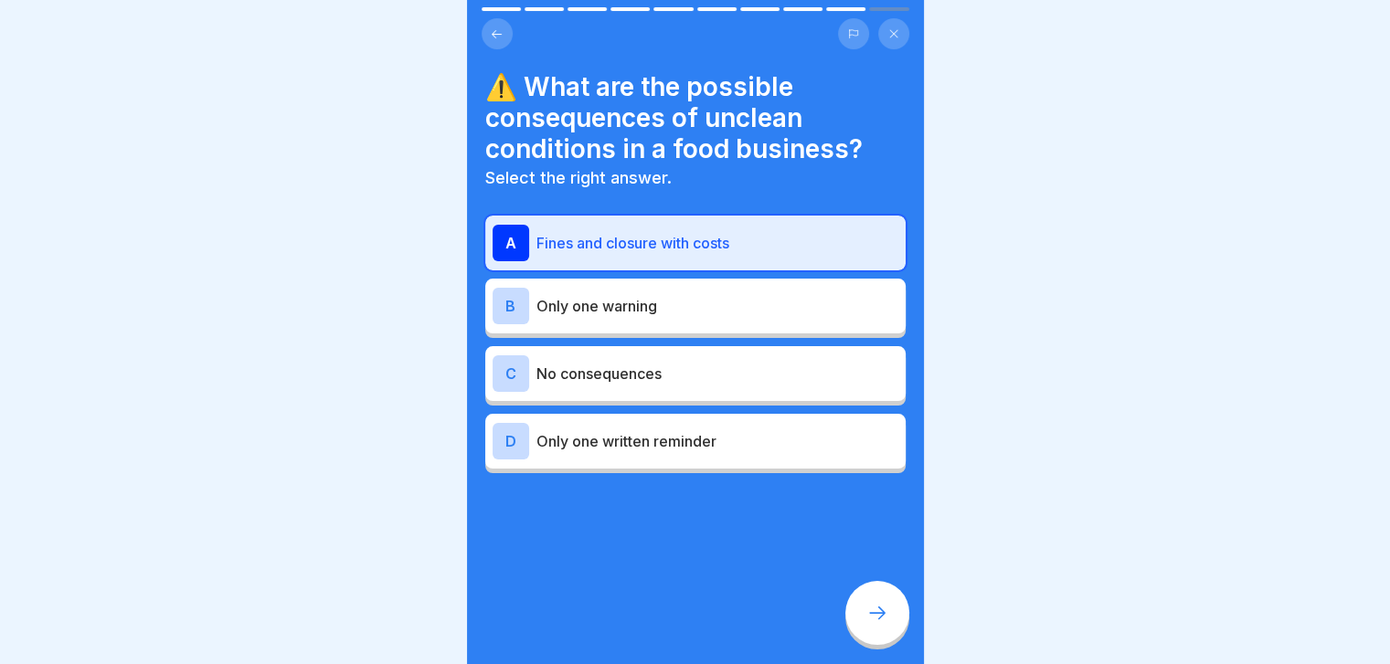
click at [871, 624] on icon at bounding box center [877, 613] width 22 height 22
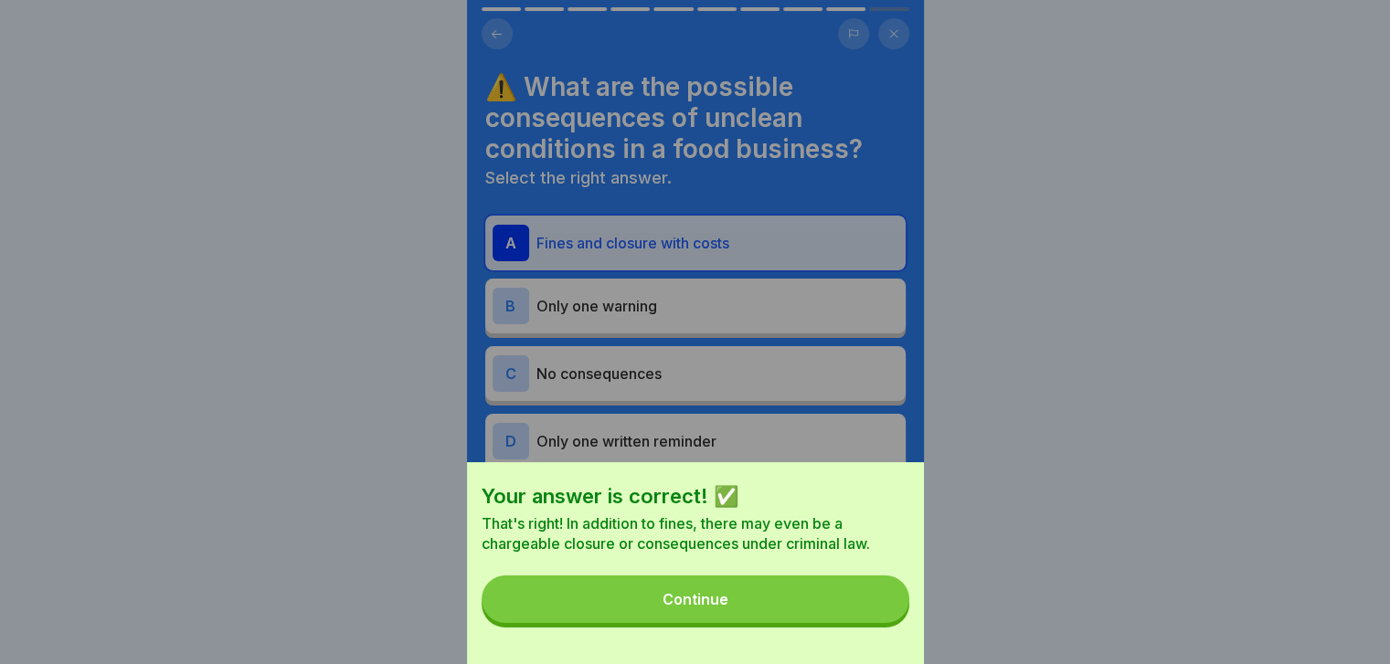
click at [871, 623] on button "Continue" at bounding box center [696, 600] width 428 height 48
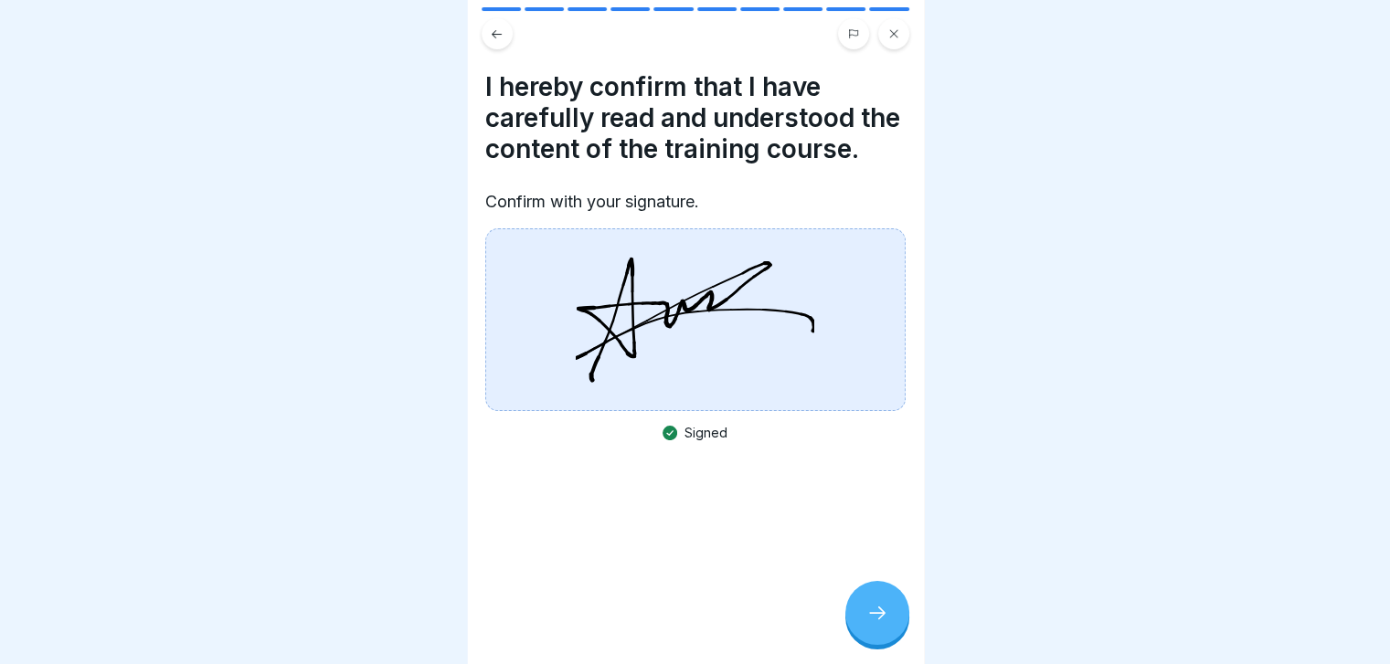
click at [871, 624] on icon at bounding box center [877, 613] width 22 height 22
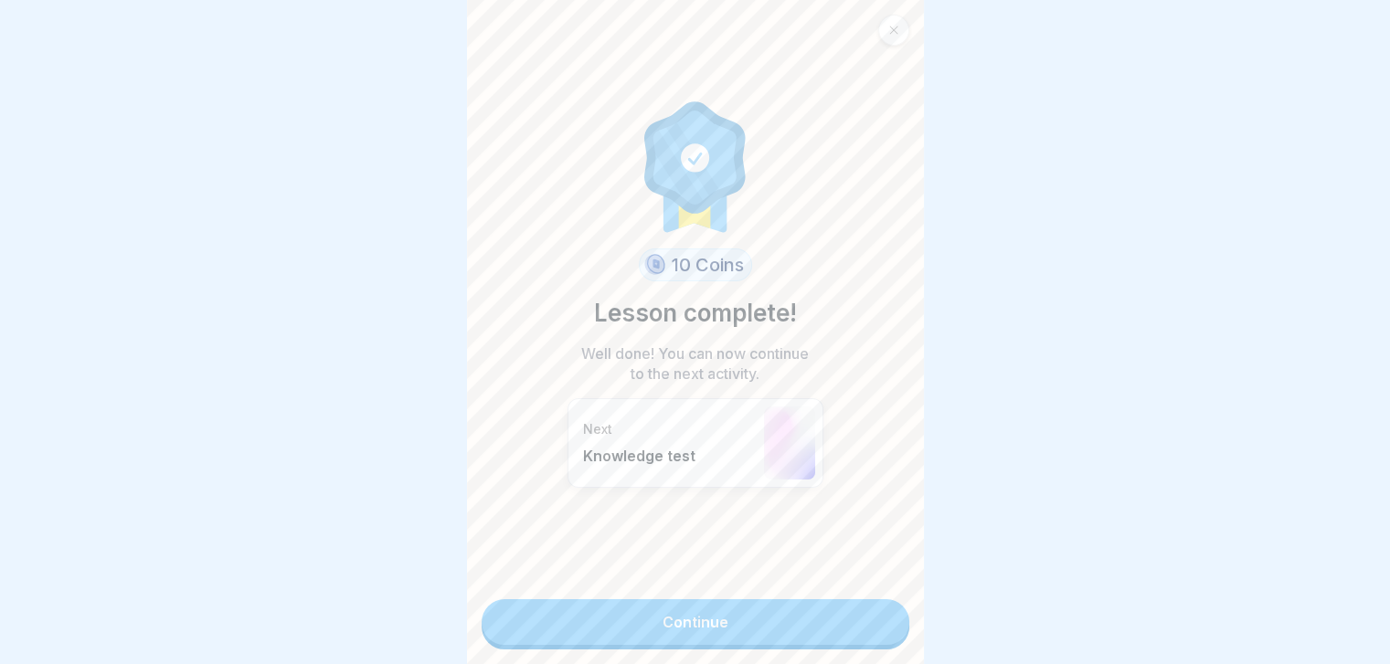
click at [871, 629] on link "Continue" at bounding box center [696, 622] width 428 height 46
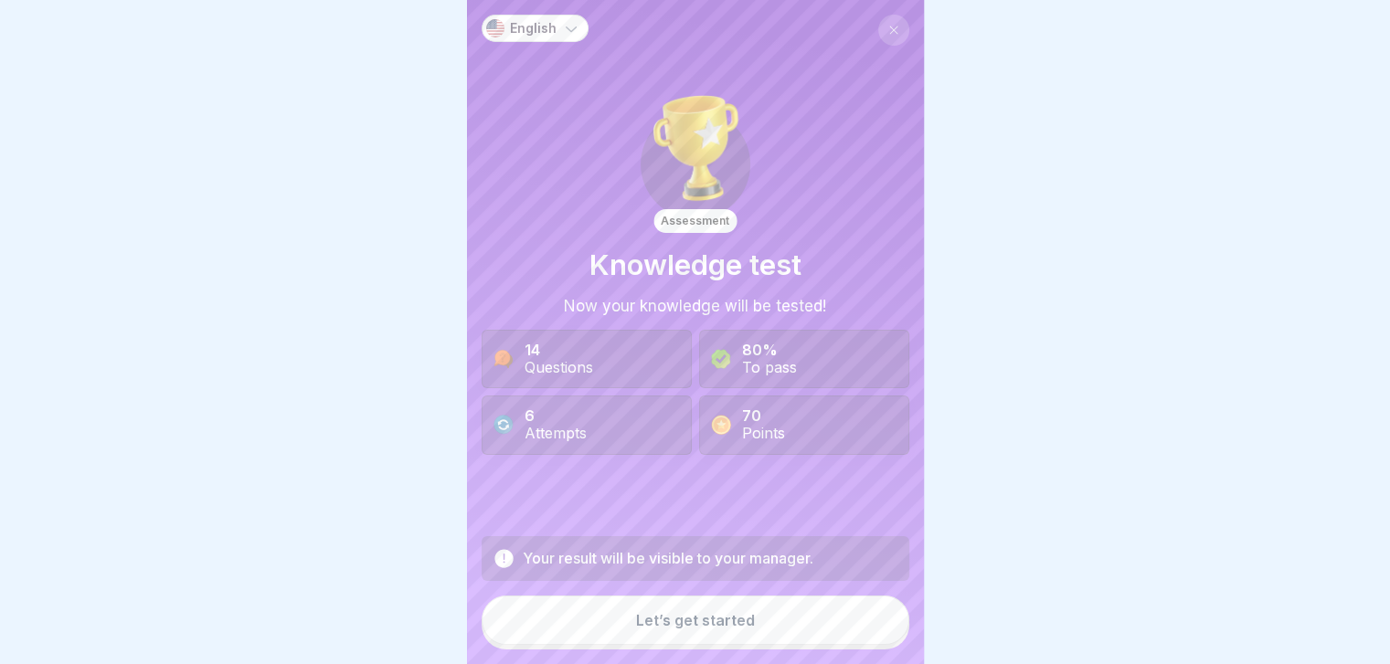
click at [878, 36] on button at bounding box center [893, 30] width 31 height 31
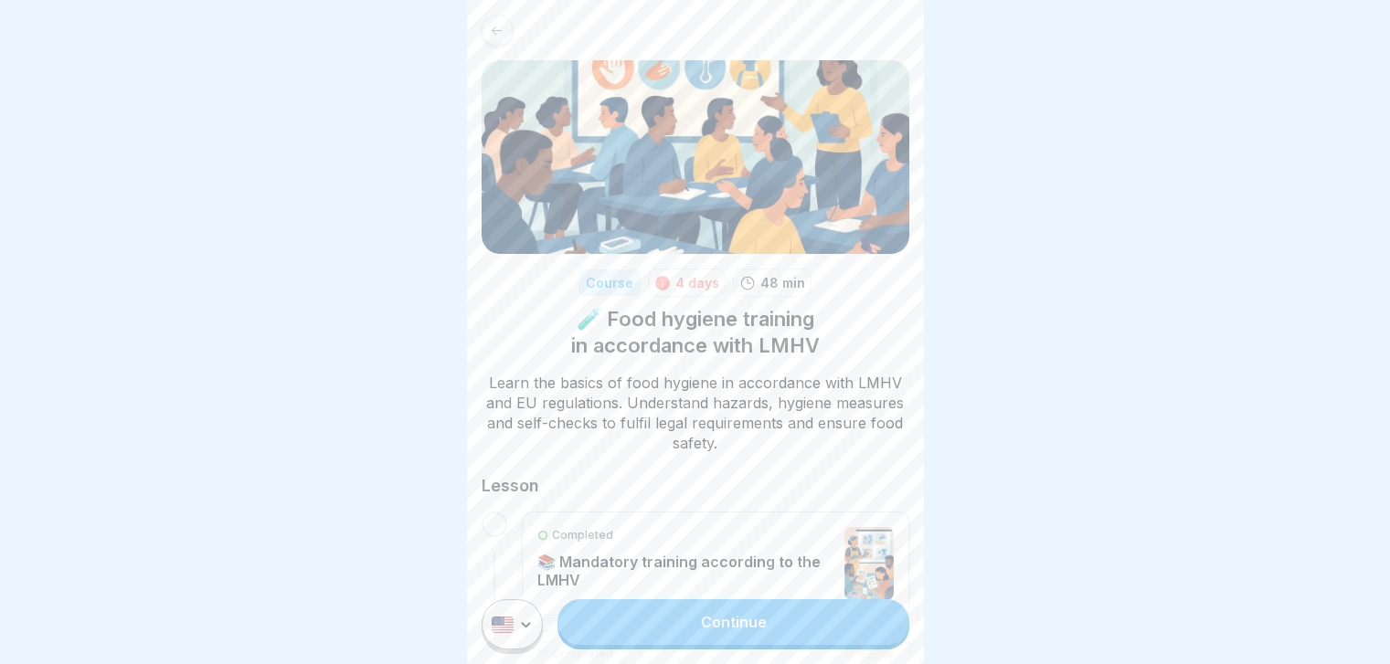
click at [696, 554] on p "📚 Mandatory training according to the LMHV" at bounding box center [686, 571] width 299 height 37
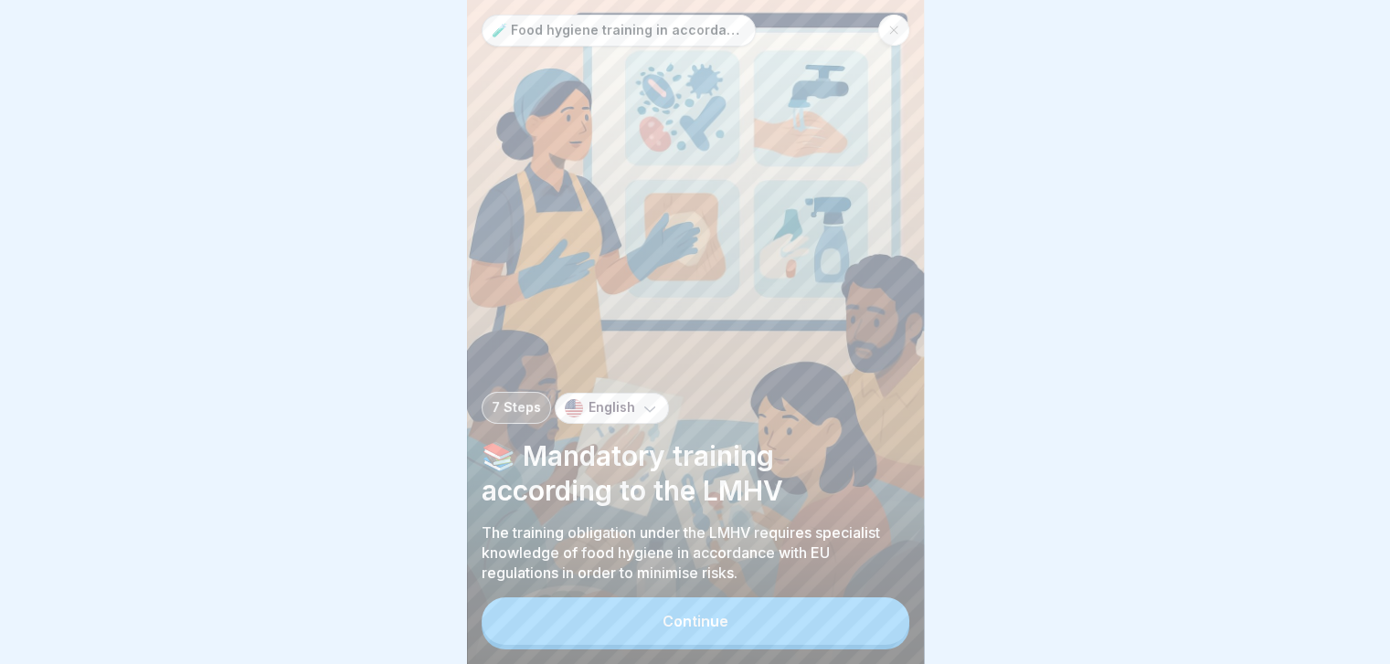
click at [758, 645] on button "Continue" at bounding box center [696, 622] width 428 height 48
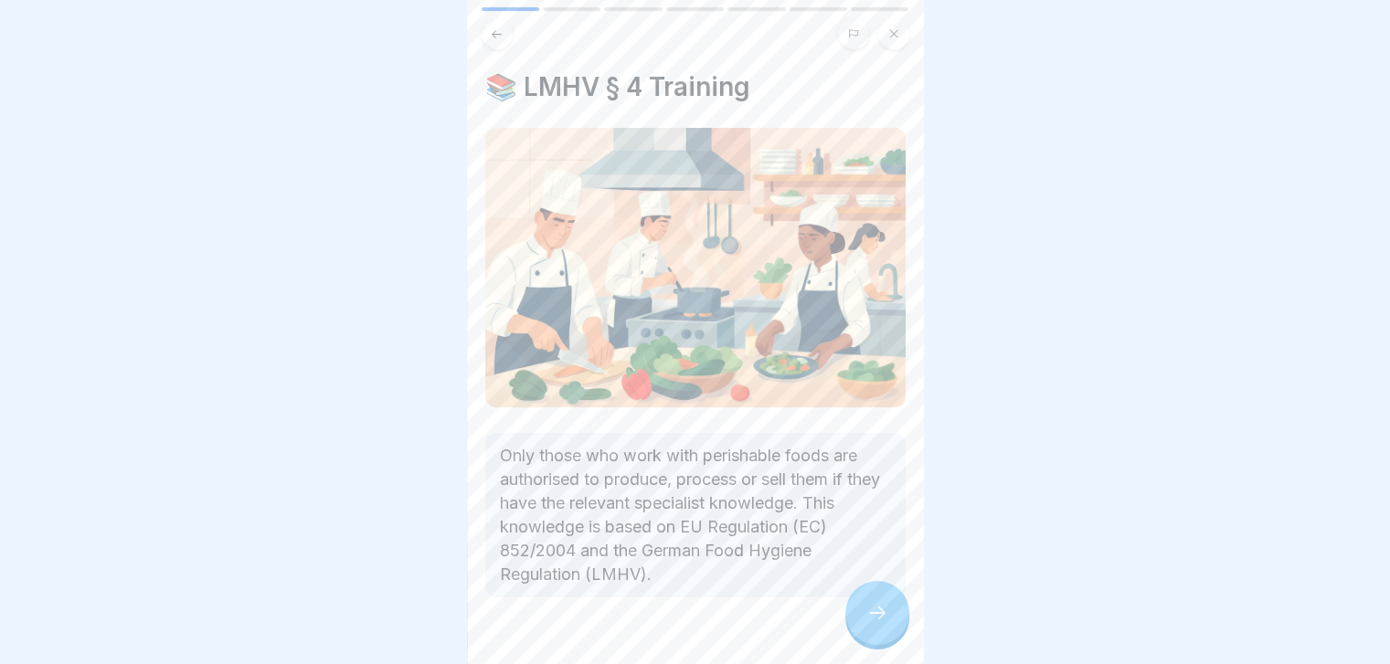
click at [862, 641] on div at bounding box center [877, 613] width 64 height 64
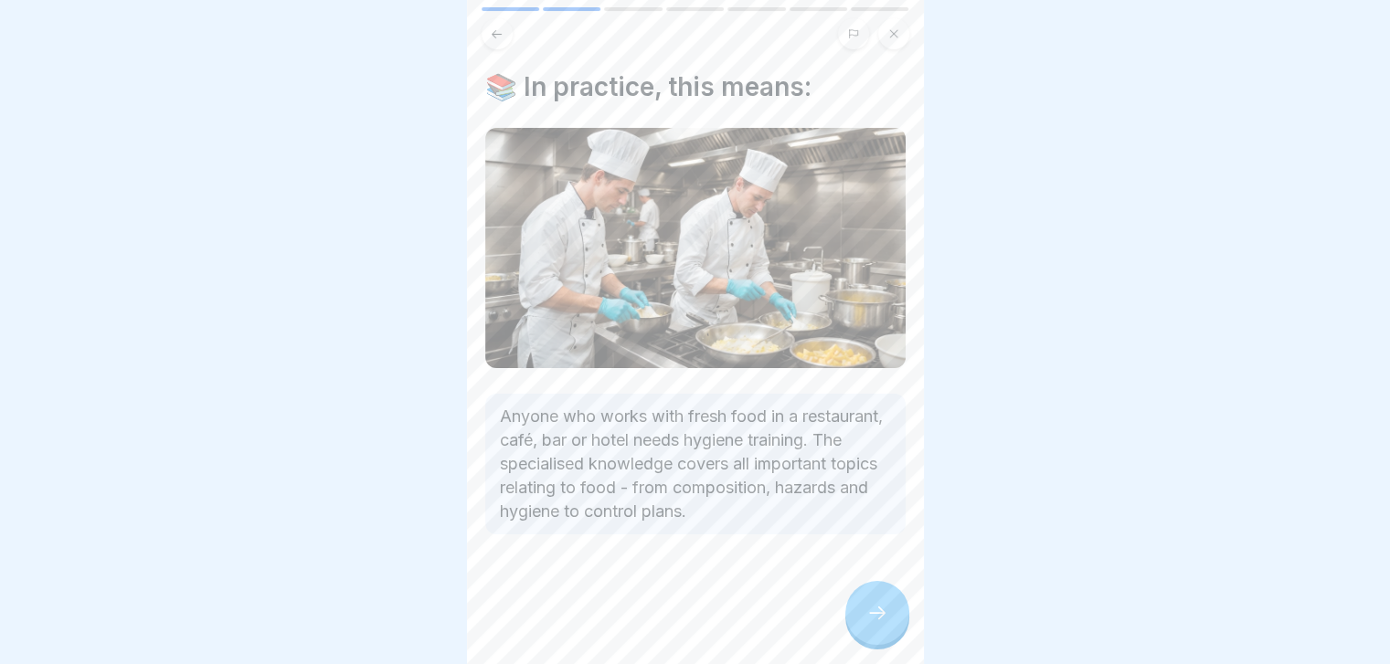
click at [862, 641] on div at bounding box center [877, 613] width 64 height 64
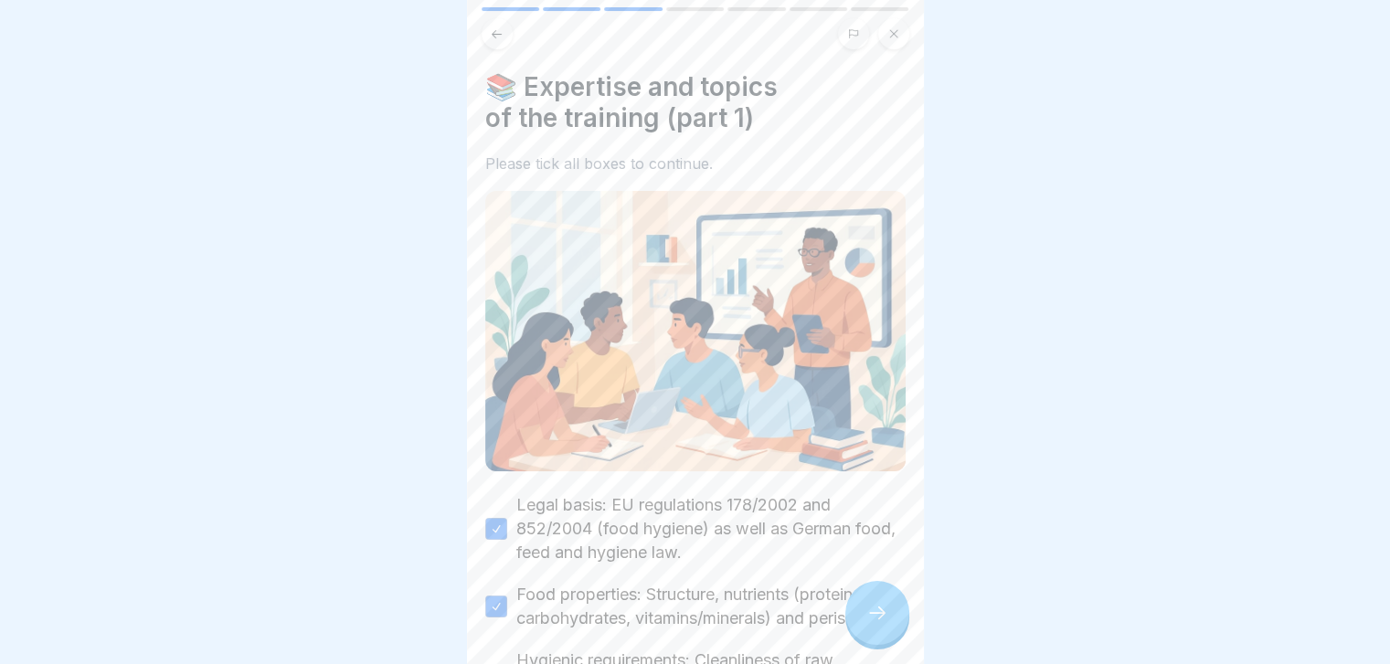
click at [862, 641] on div at bounding box center [877, 613] width 64 height 64
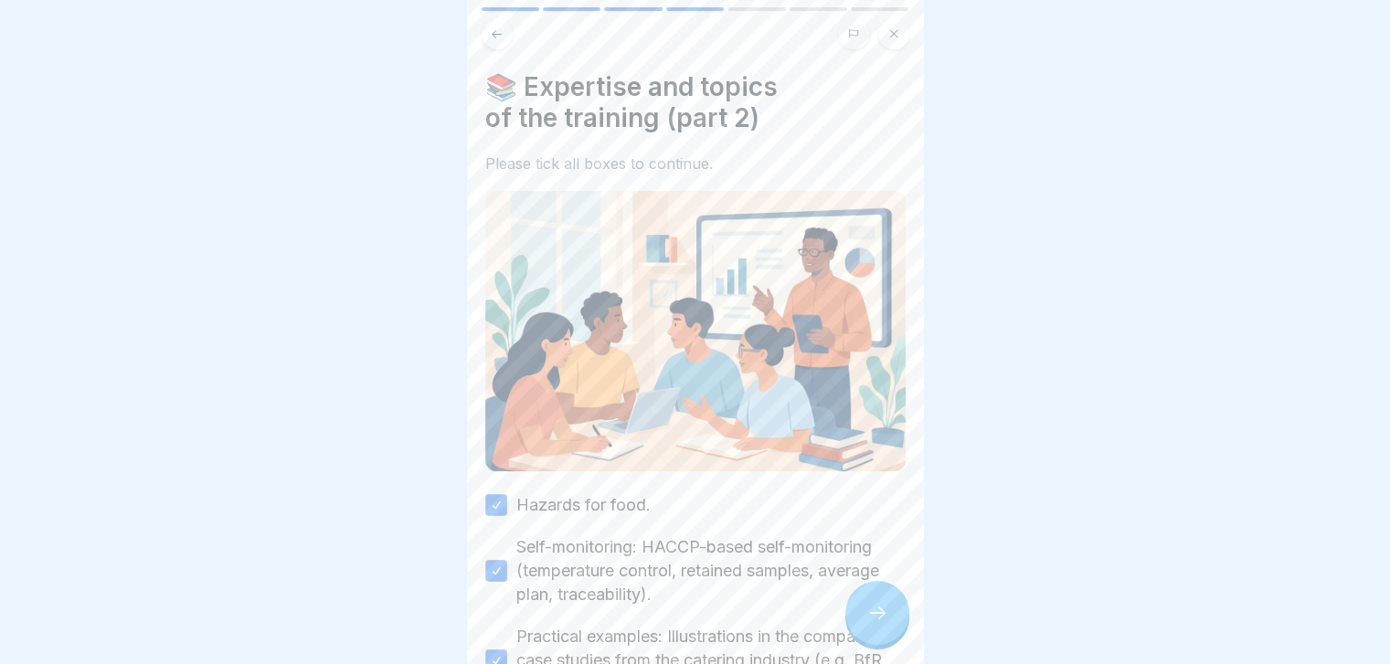
click at [862, 641] on div at bounding box center [877, 613] width 64 height 64
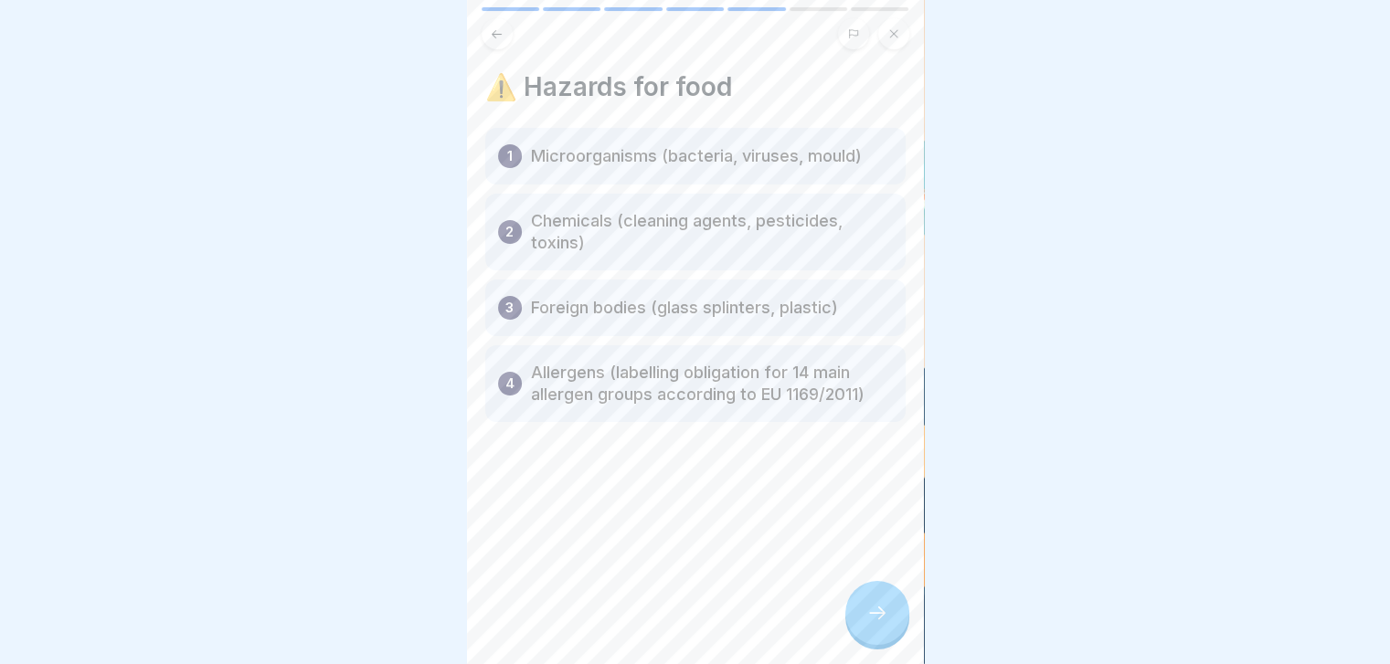
click at [862, 641] on div at bounding box center [877, 613] width 64 height 64
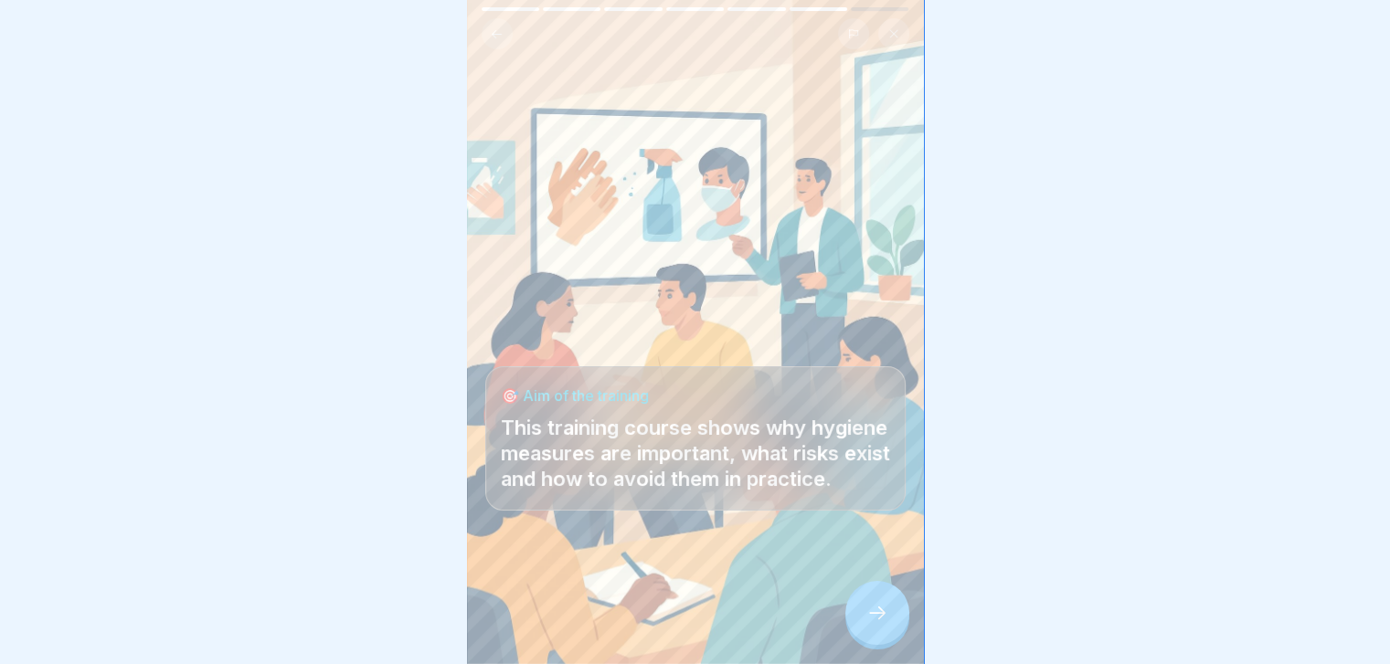
click at [862, 641] on div at bounding box center [877, 613] width 64 height 64
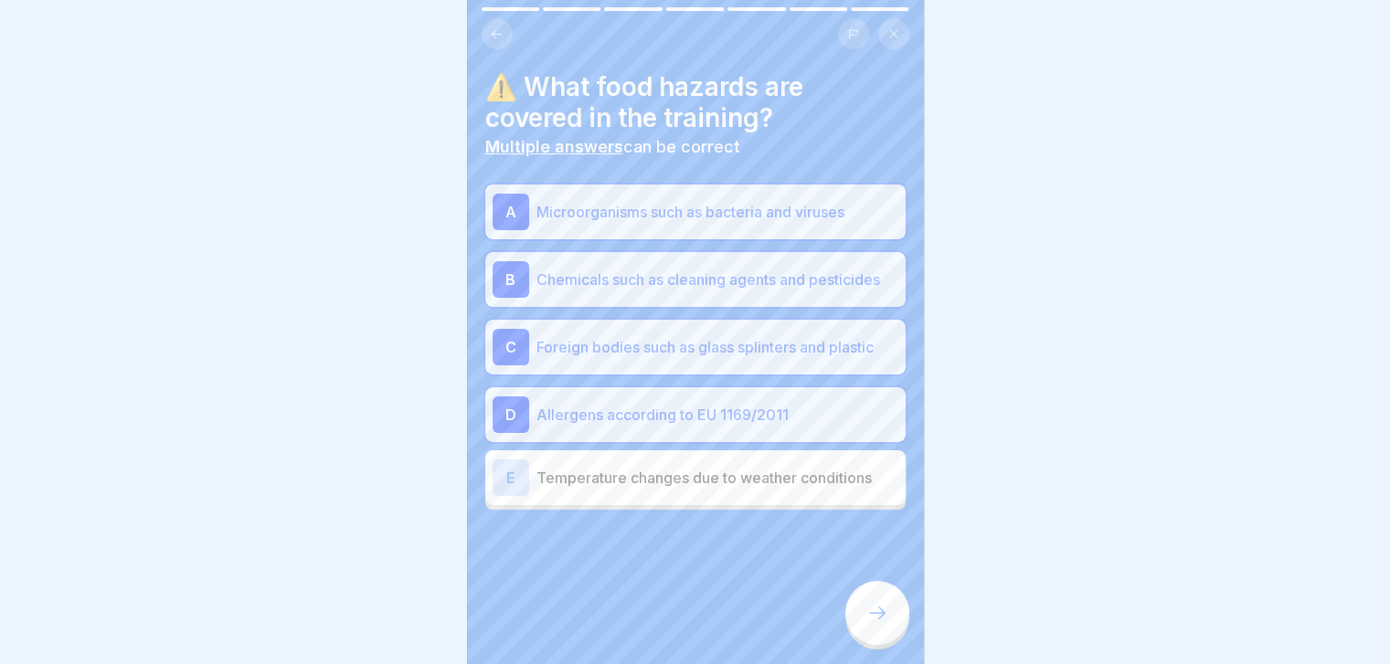
click at [862, 641] on div at bounding box center [877, 613] width 64 height 64
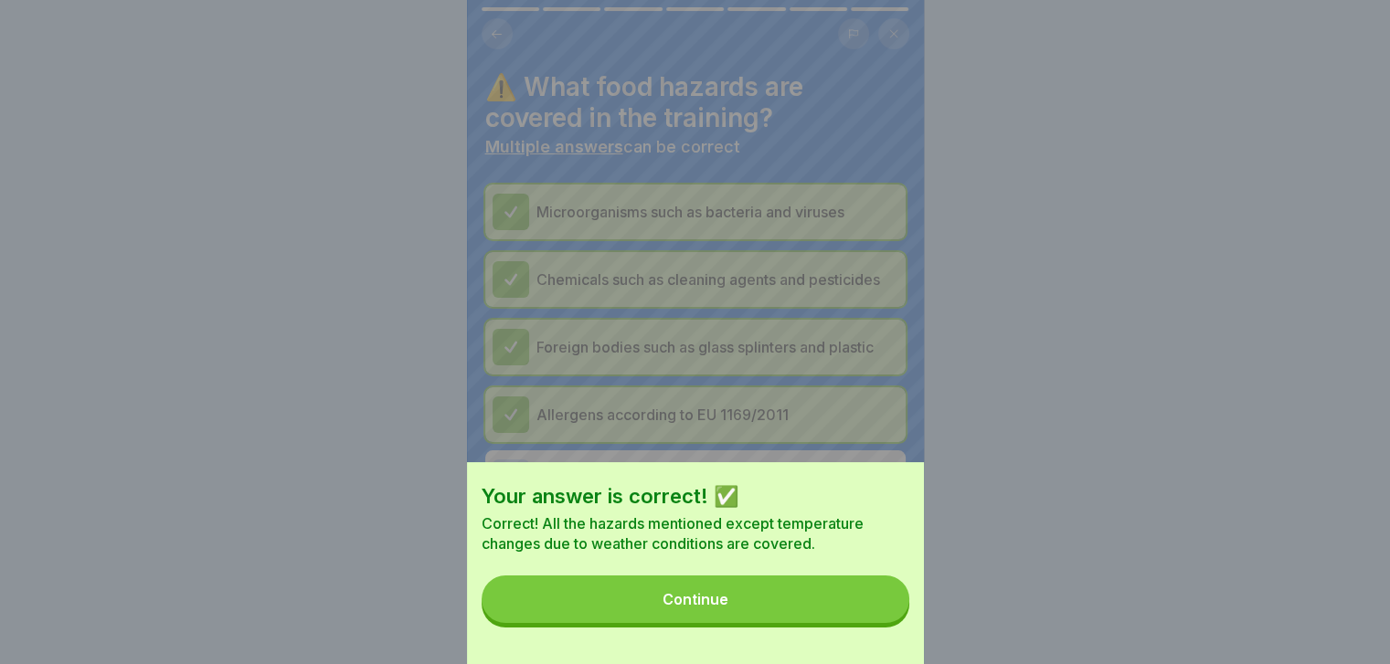
click at [862, 641] on div "Your answer is correct! ✅ Correct! All the hazards mentioned except temperature…" at bounding box center [695, 563] width 457 height 202
click at [878, 620] on button "Continue" at bounding box center [696, 600] width 428 height 48
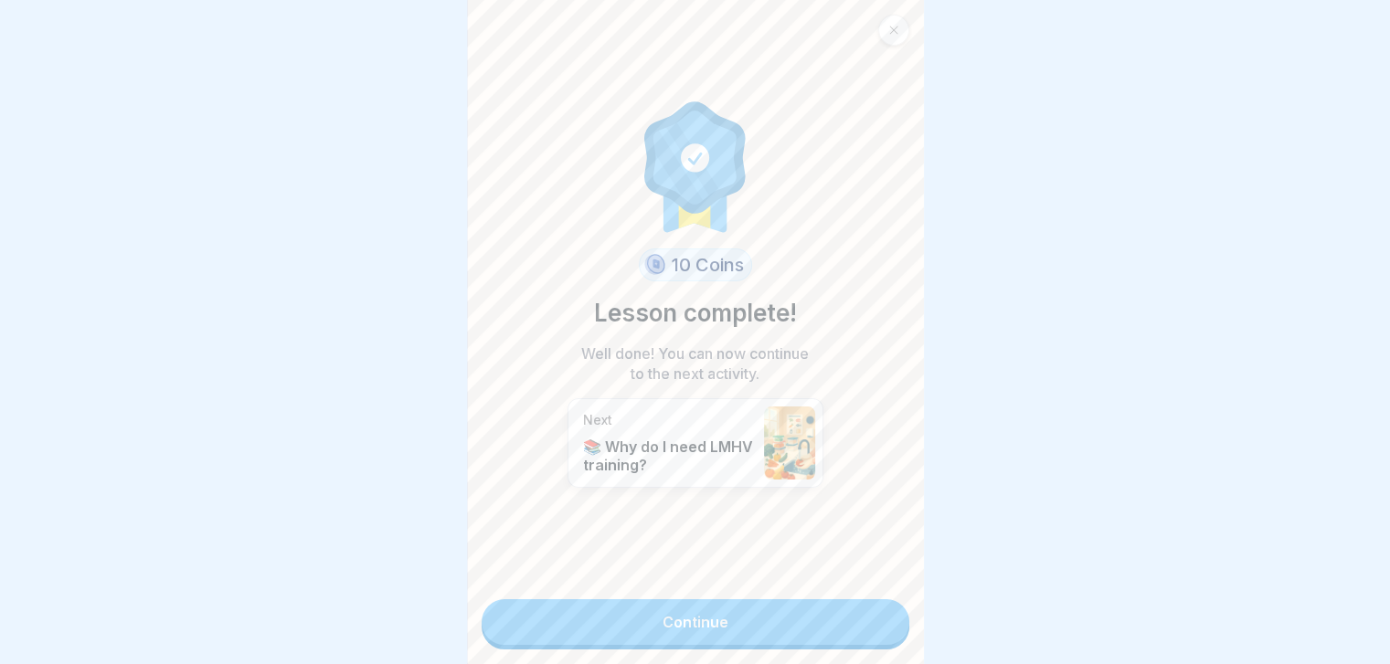
click at [878, 620] on link "Continue" at bounding box center [696, 622] width 428 height 46
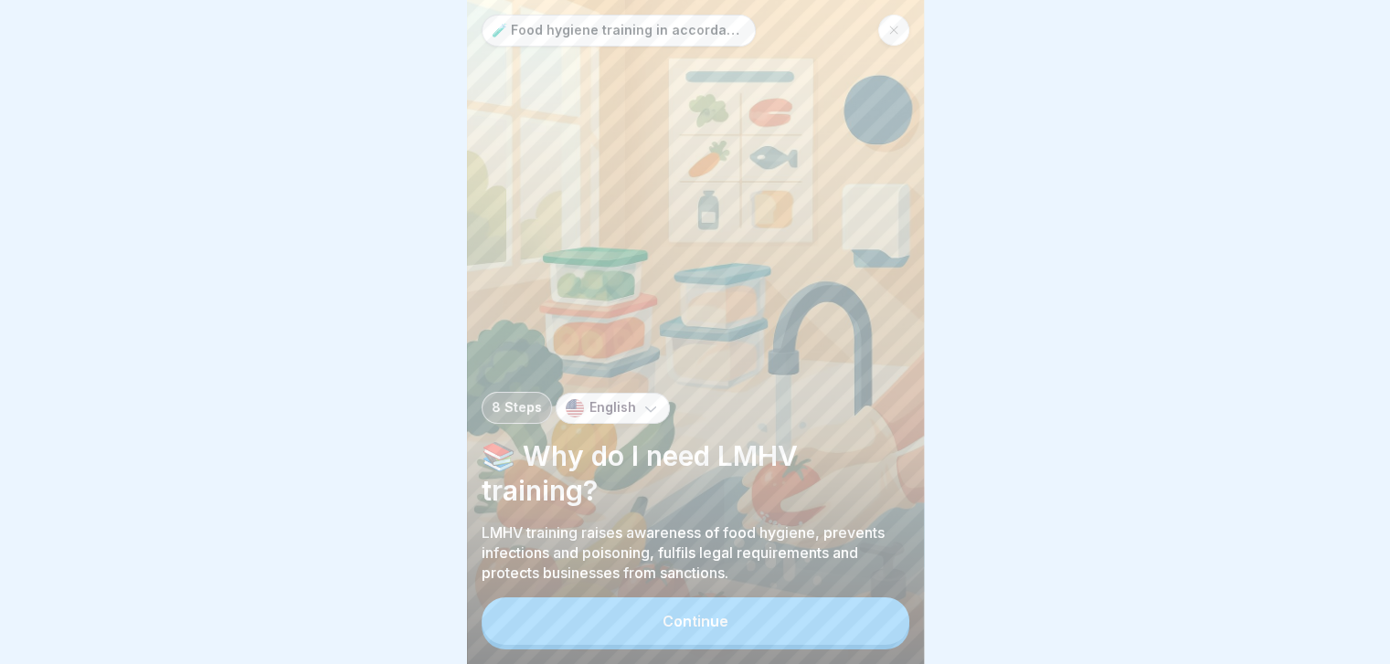
click at [878, 620] on button "Continue" at bounding box center [696, 622] width 428 height 48
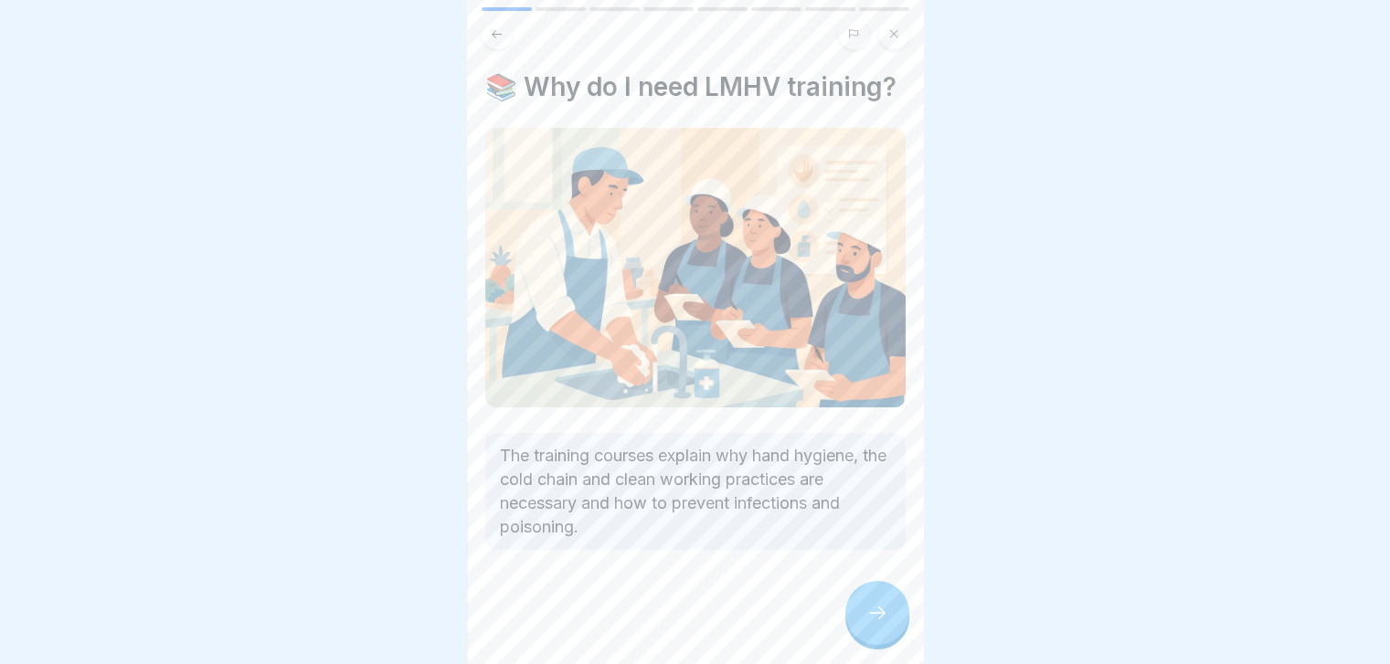
click at [878, 620] on icon at bounding box center [877, 613] width 22 height 22
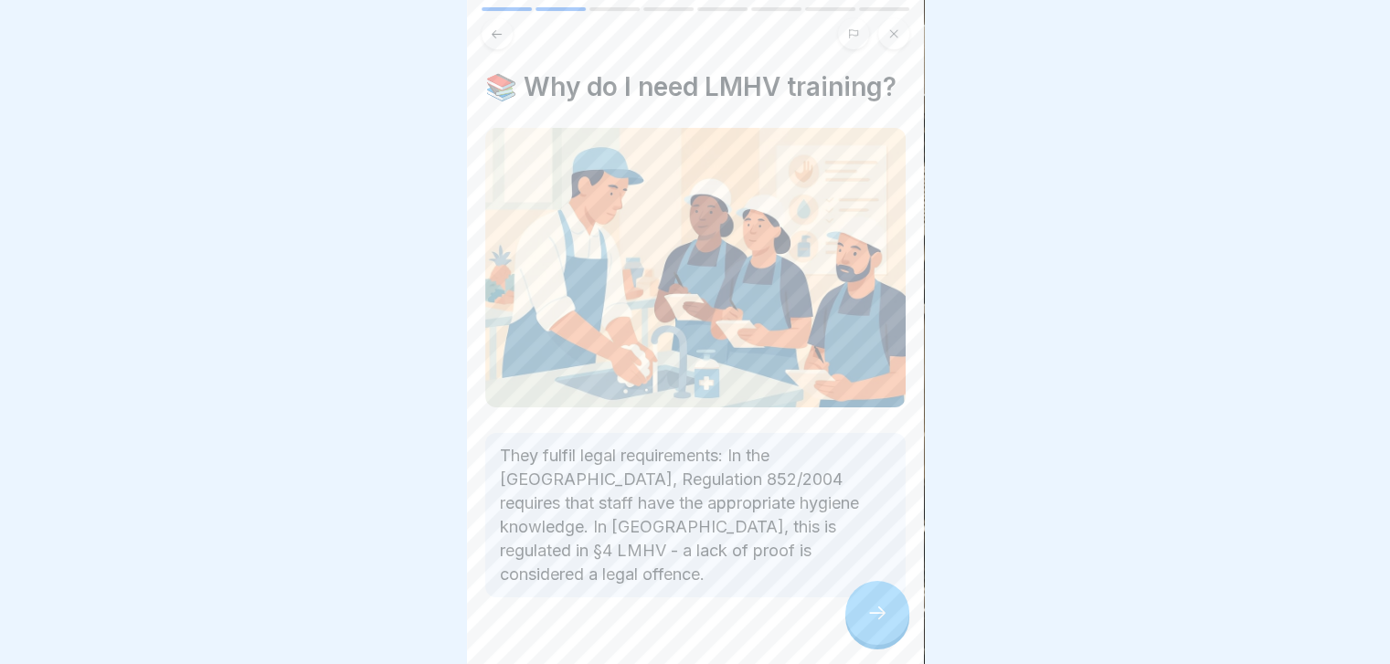
click at [878, 620] on icon at bounding box center [877, 613] width 22 height 22
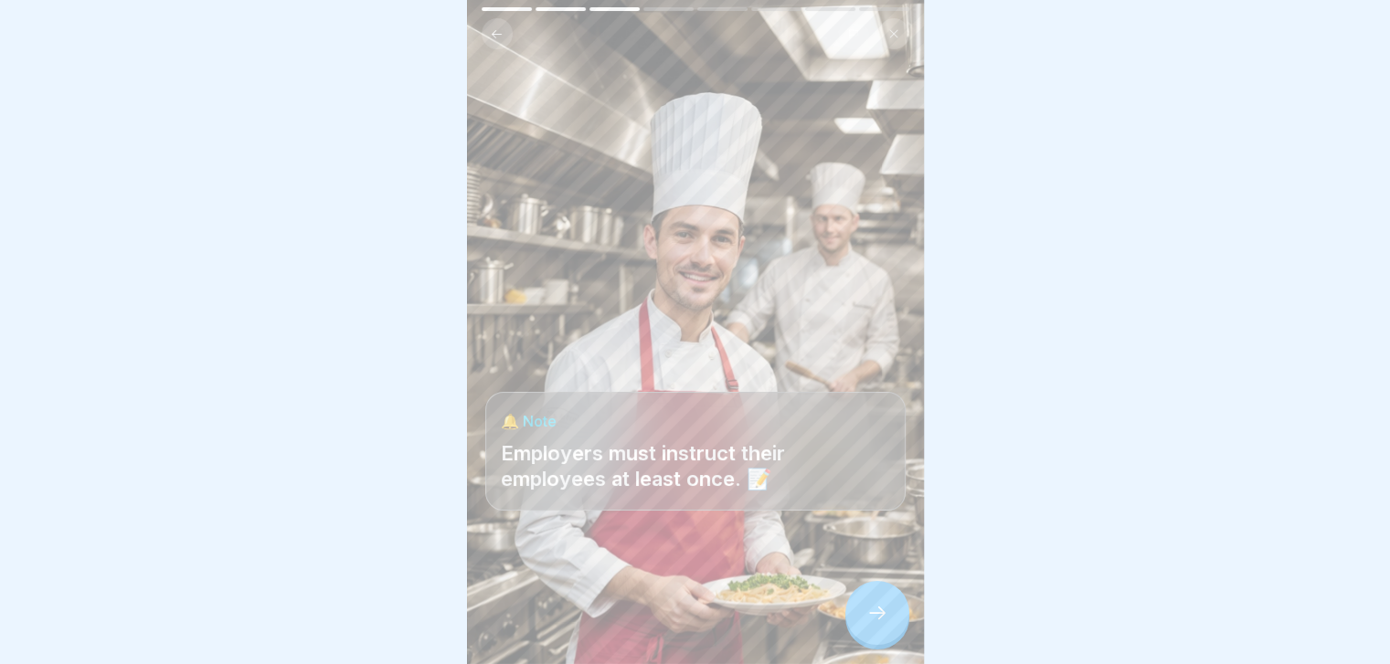
click at [878, 620] on icon at bounding box center [877, 613] width 22 height 22
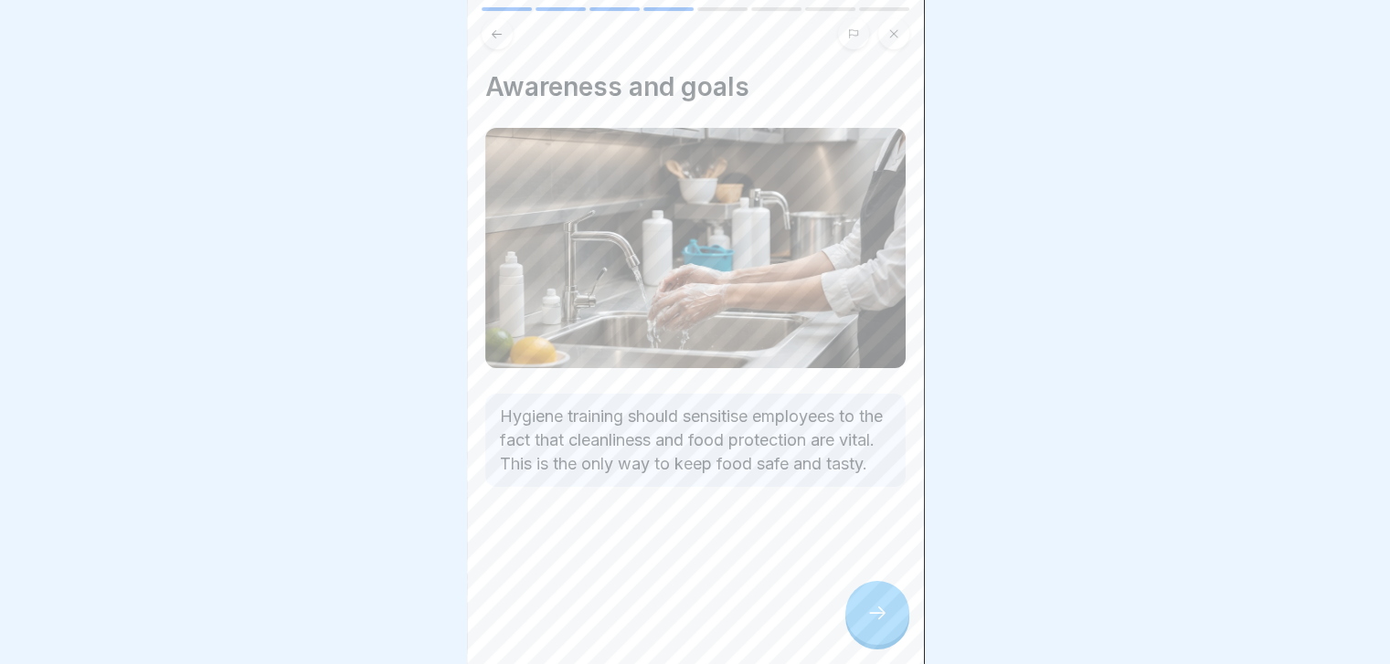
click at [878, 620] on icon at bounding box center [877, 613] width 22 height 22
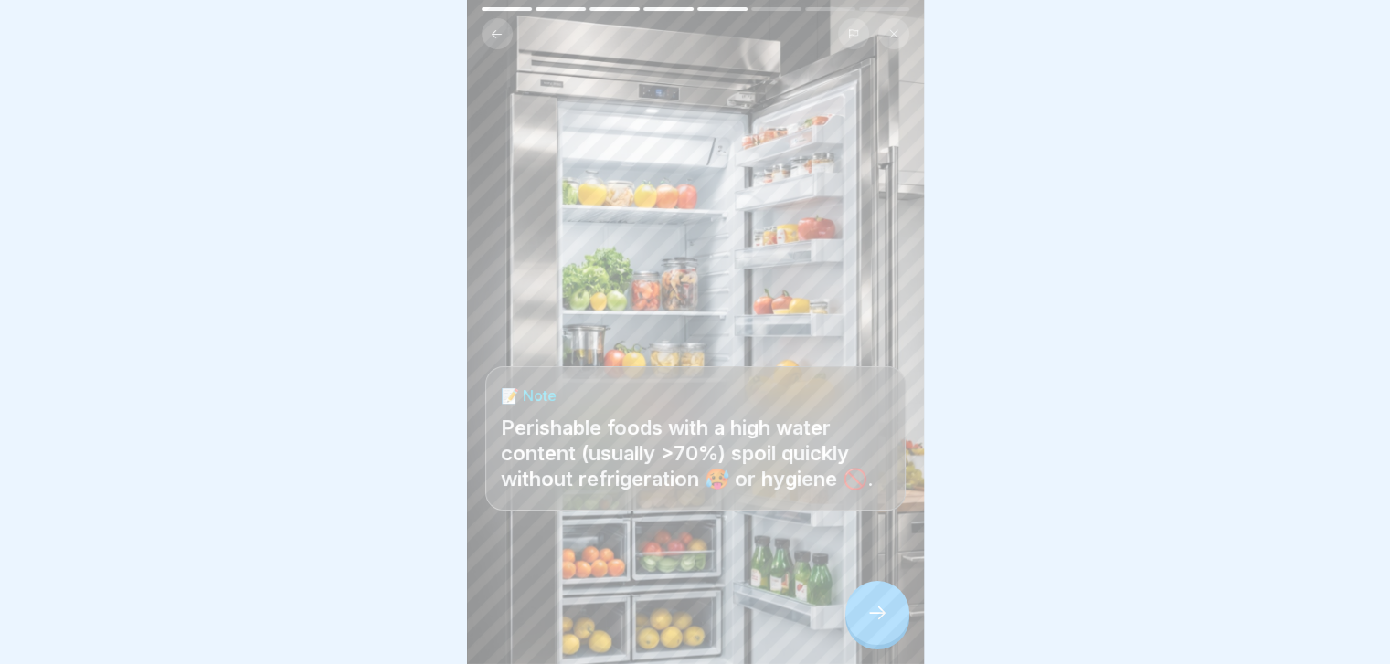
click at [878, 620] on icon at bounding box center [877, 613] width 22 height 22
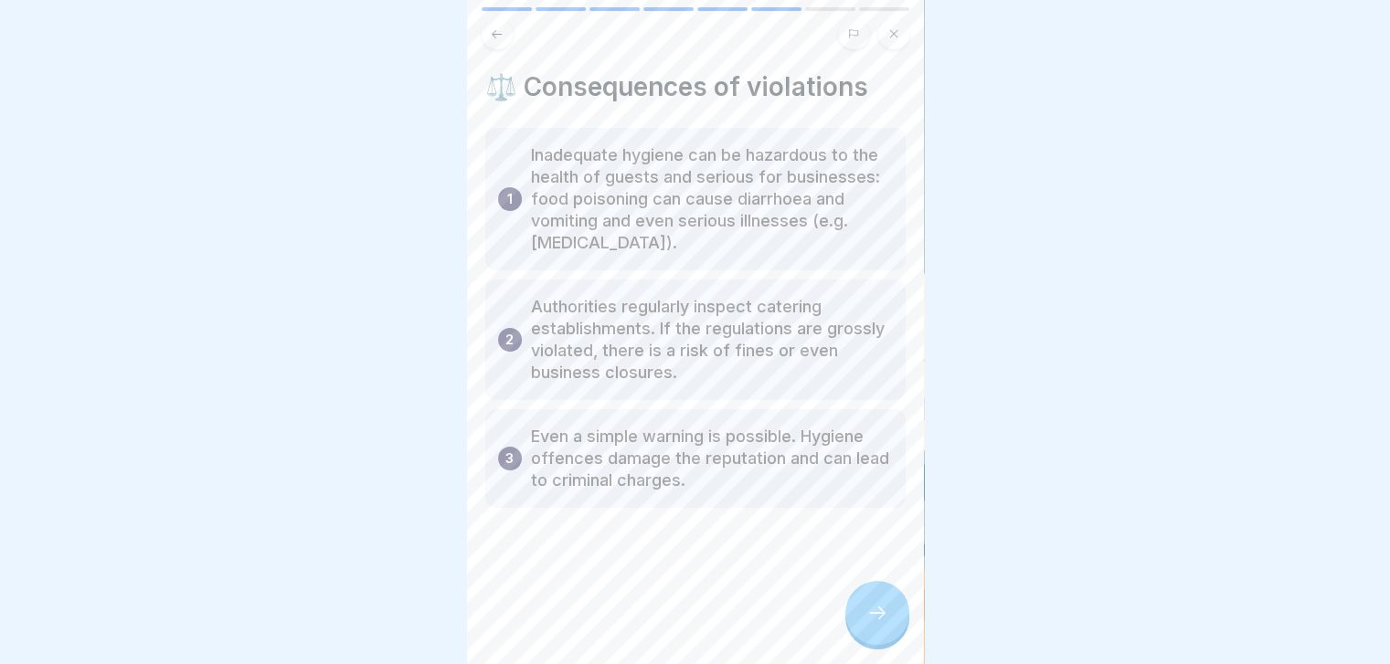
click at [878, 620] on icon at bounding box center [877, 613] width 22 height 22
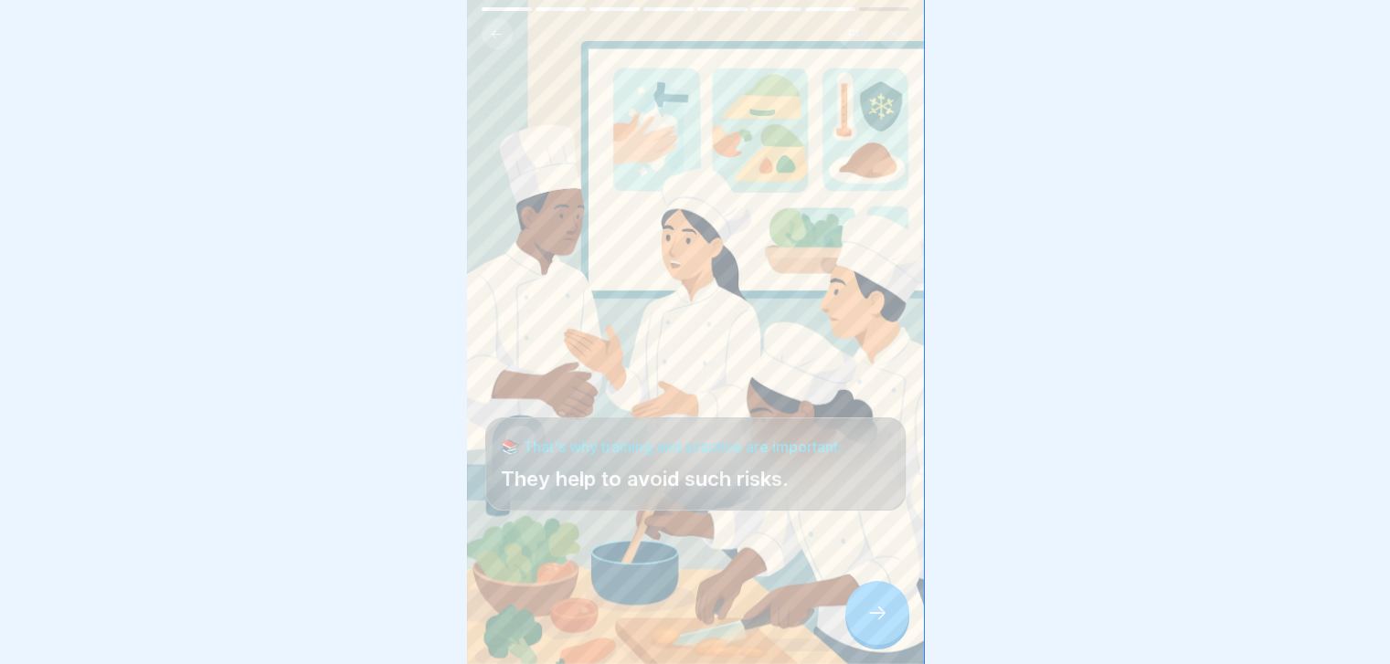
click at [878, 620] on icon at bounding box center [877, 613] width 22 height 22
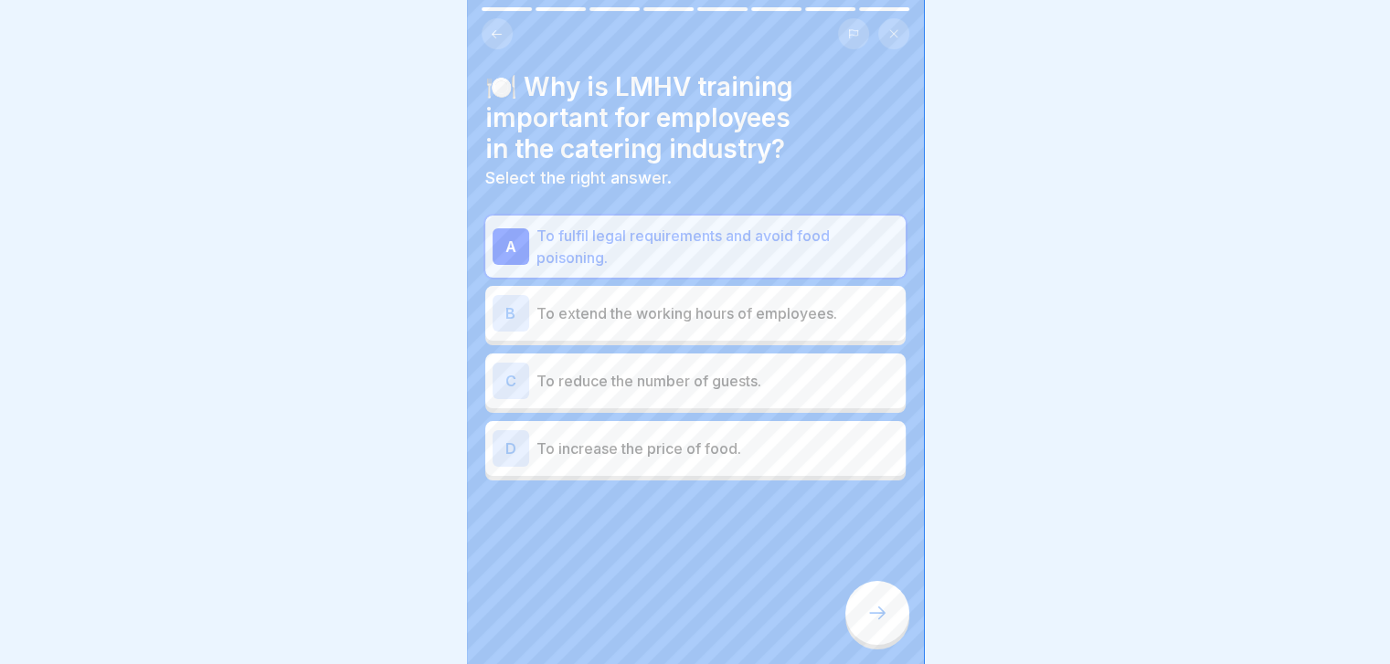
click at [878, 620] on icon at bounding box center [877, 613] width 22 height 22
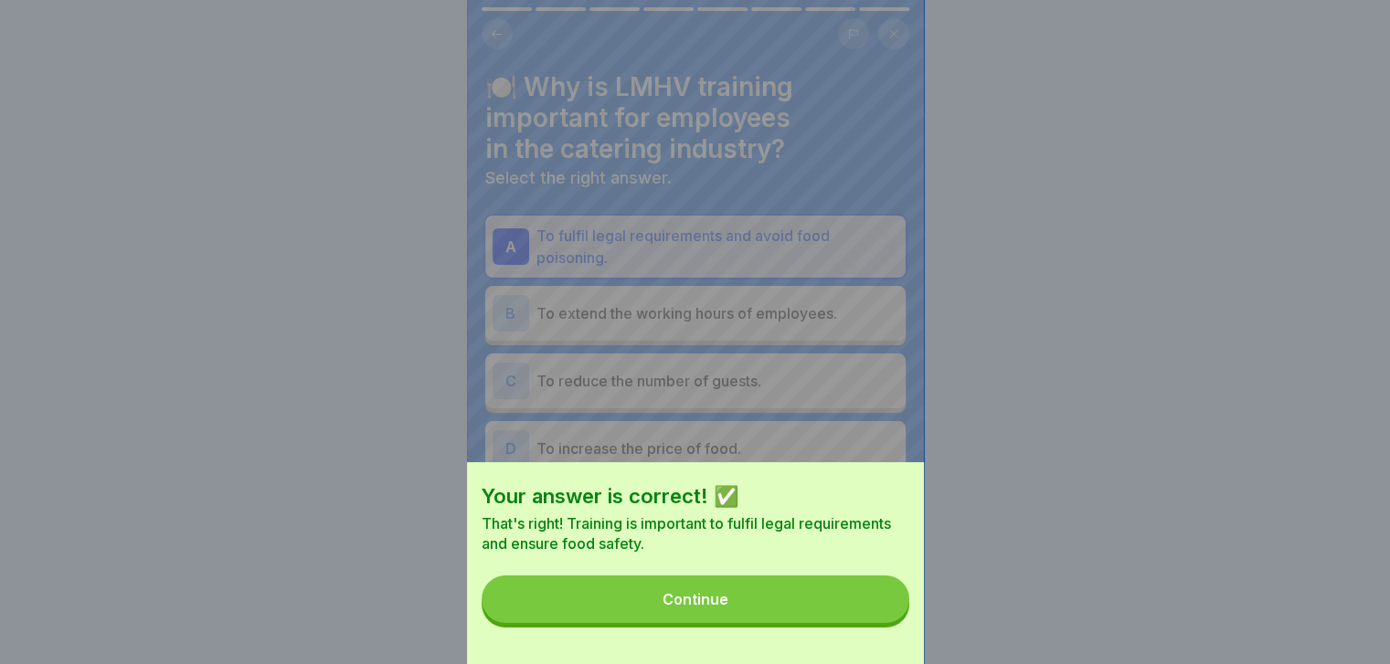
click at [878, 620] on button "Continue" at bounding box center [696, 600] width 428 height 48
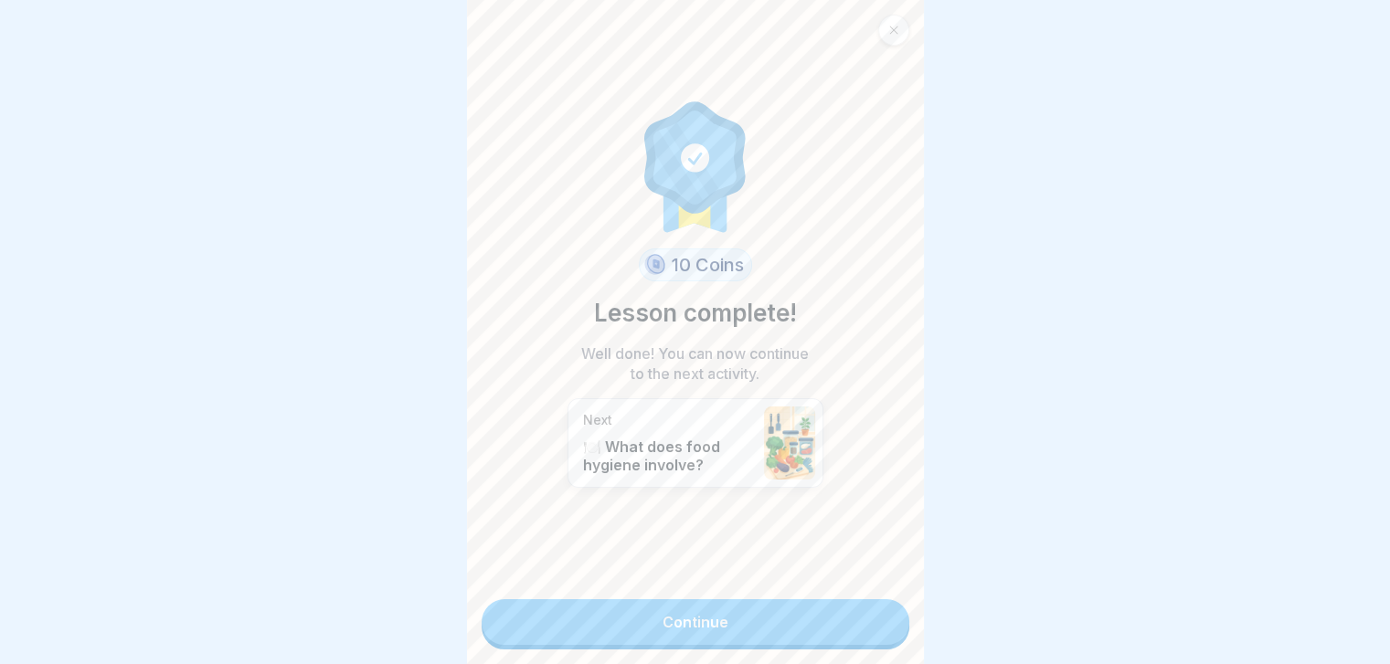
click at [878, 620] on link "Continue" at bounding box center [696, 622] width 428 height 46
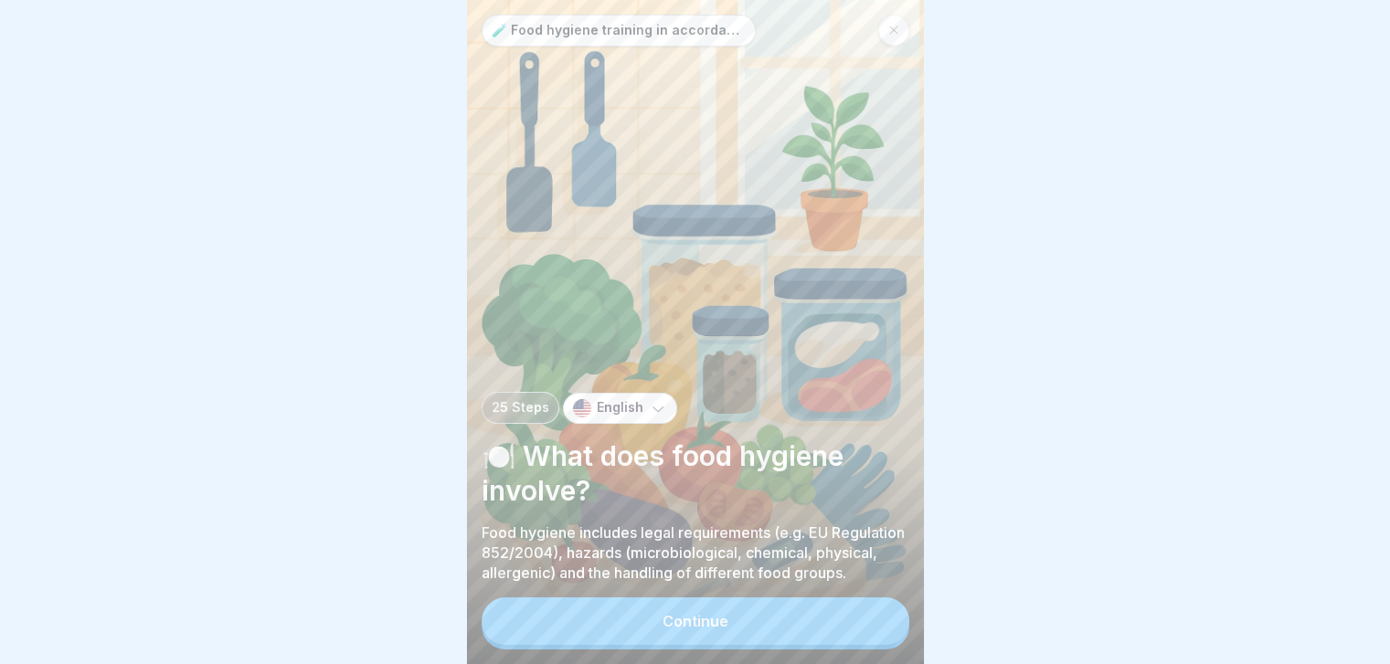
click at [878, 620] on button "Continue" at bounding box center [696, 622] width 428 height 48
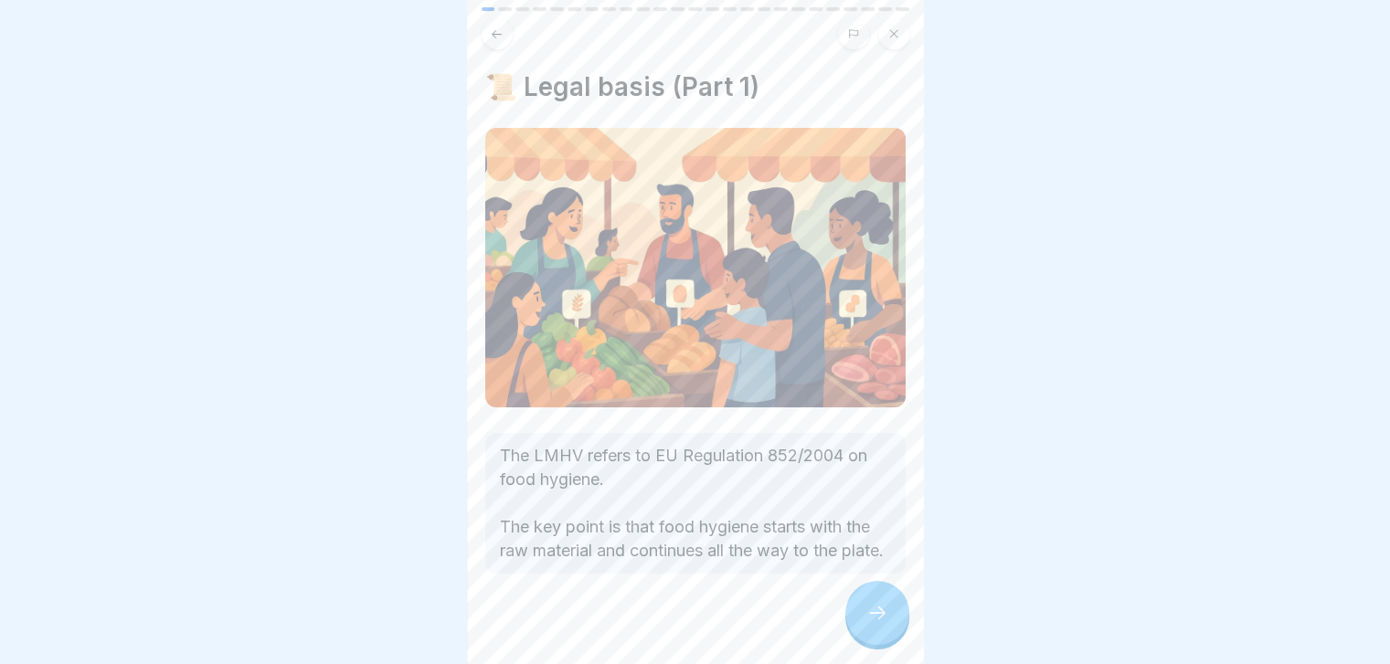
click at [878, 620] on icon at bounding box center [877, 613] width 22 height 22
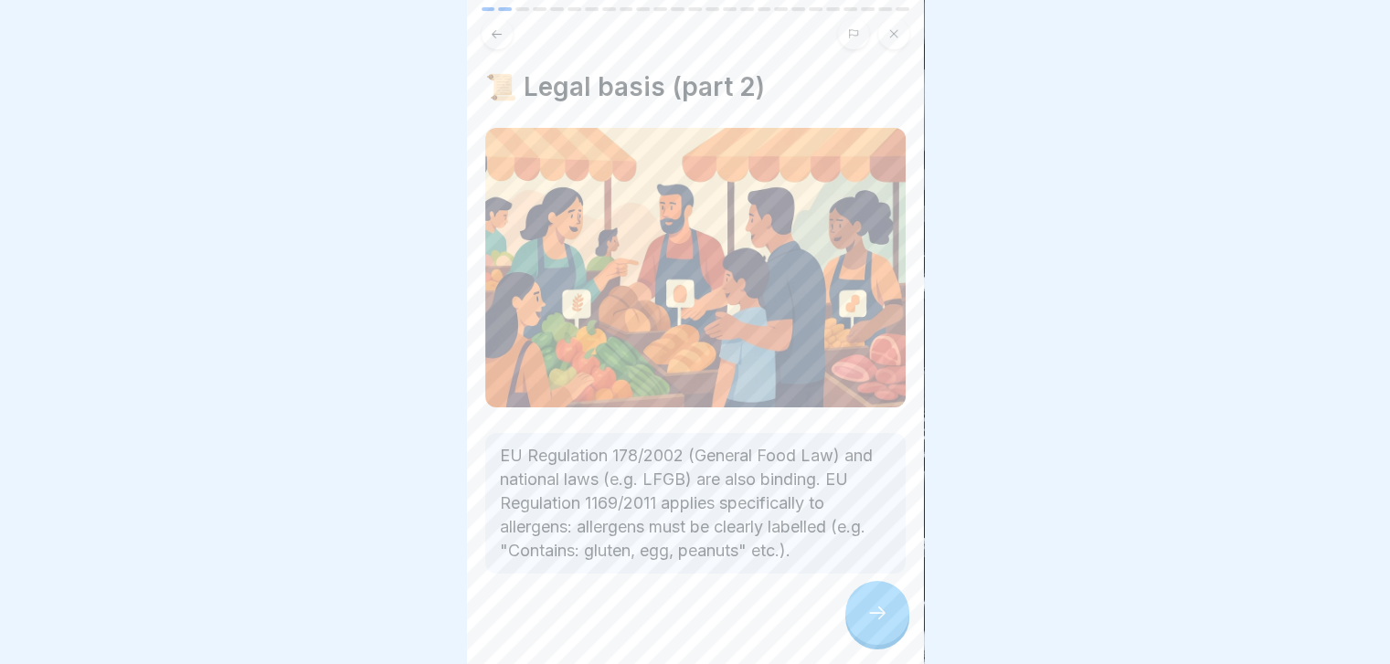
click at [878, 620] on icon at bounding box center [877, 613] width 22 height 22
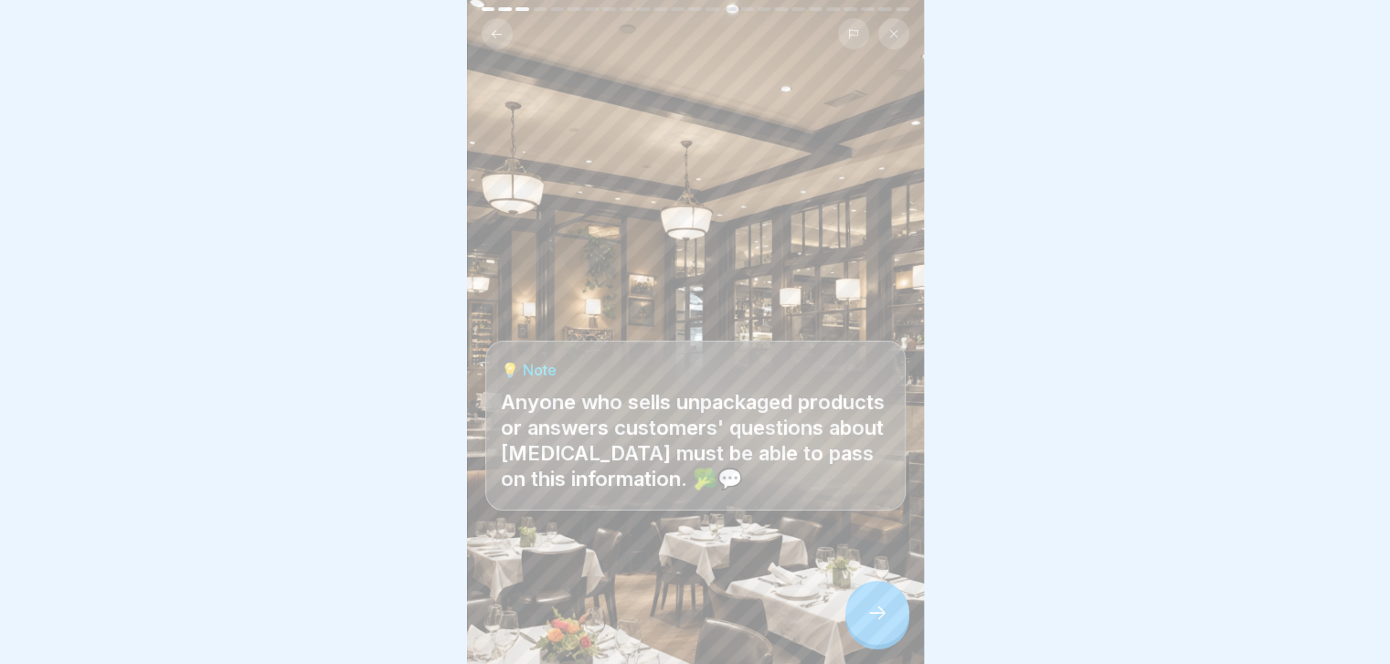
click at [878, 620] on icon at bounding box center [877, 613] width 22 height 22
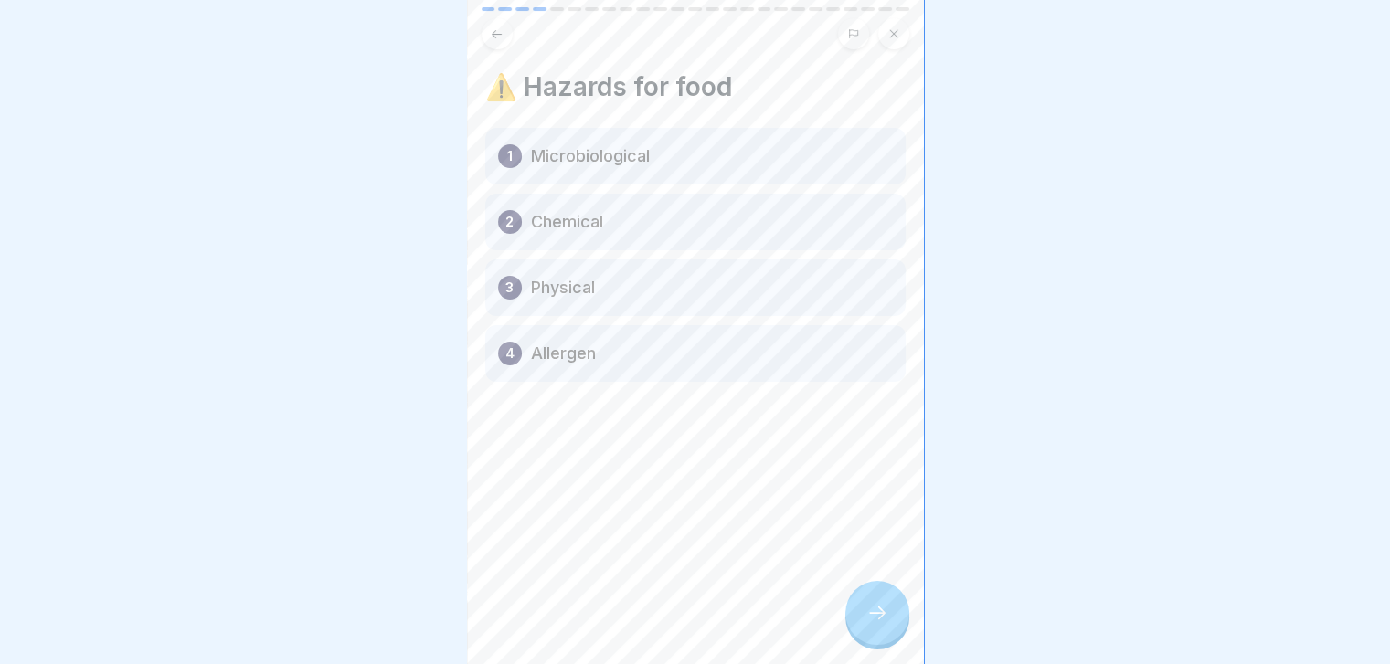
click at [878, 620] on icon at bounding box center [877, 613] width 22 height 22
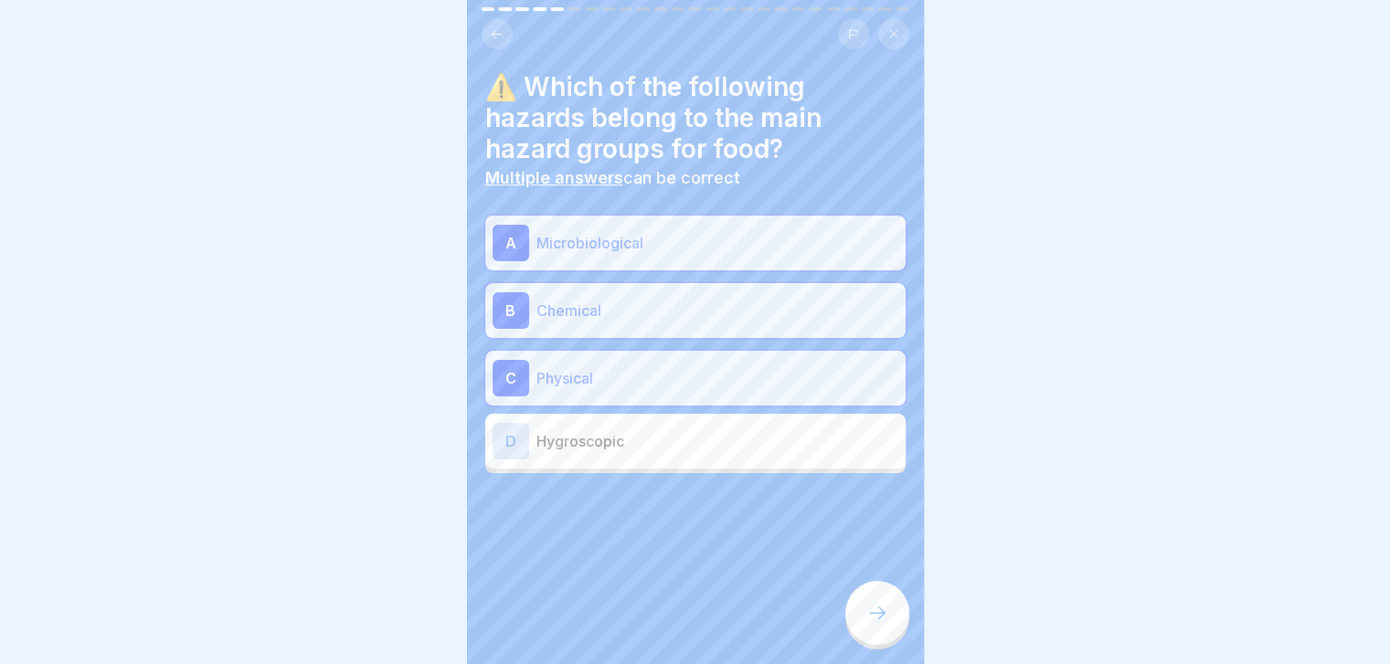
click at [878, 620] on icon at bounding box center [877, 613] width 22 height 22
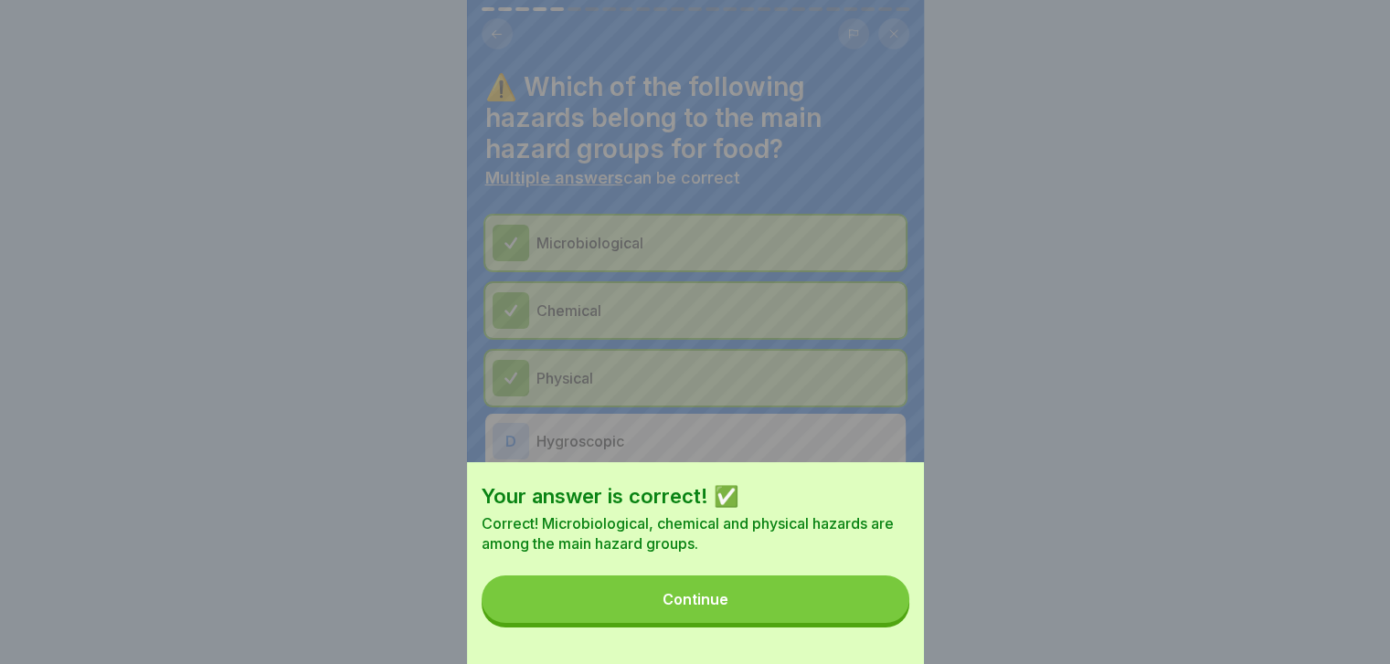
click at [878, 620] on button "Continue" at bounding box center [696, 600] width 428 height 48
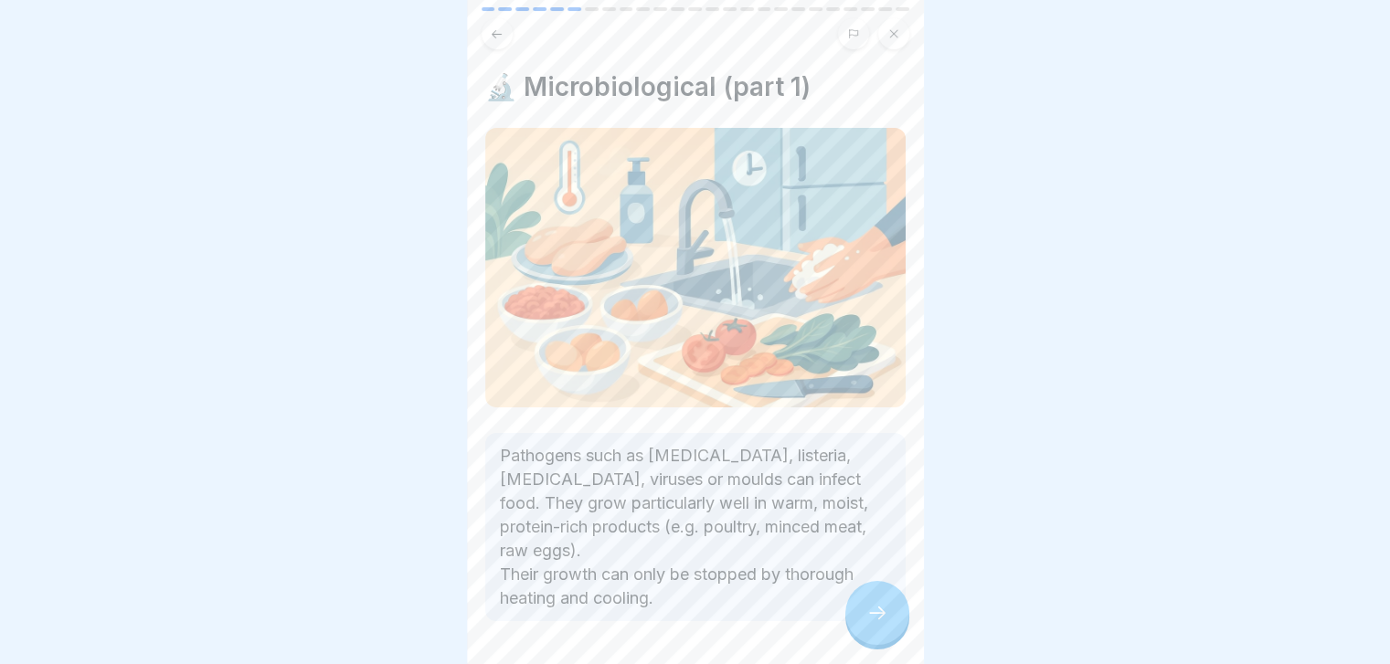
click at [878, 620] on icon at bounding box center [877, 613] width 22 height 22
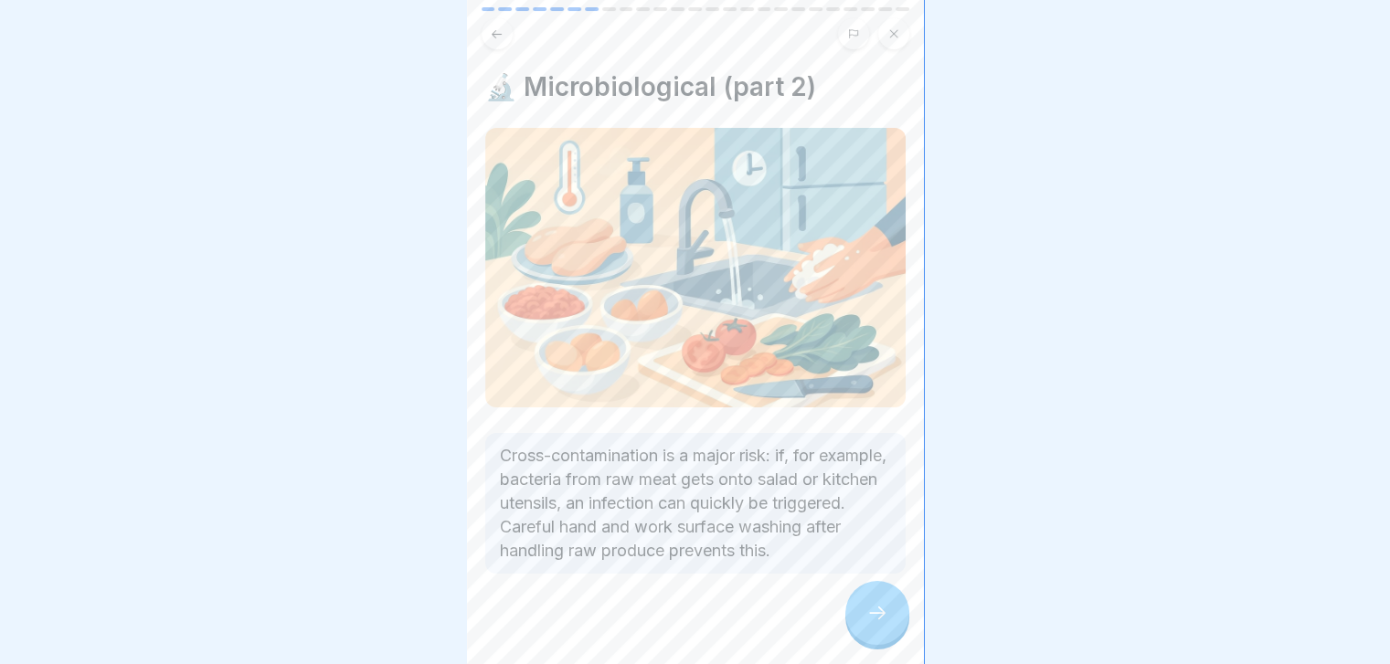
click at [878, 620] on icon at bounding box center [877, 613] width 22 height 22
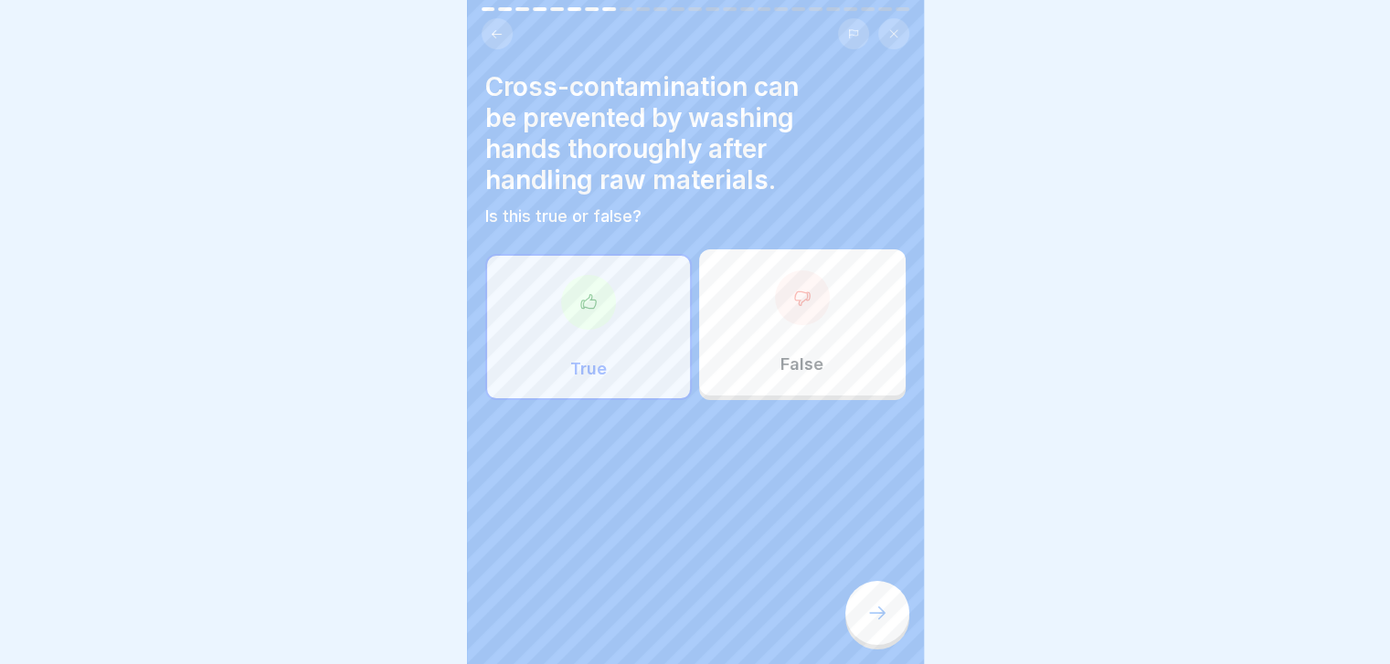
click at [878, 620] on icon at bounding box center [877, 613] width 22 height 22
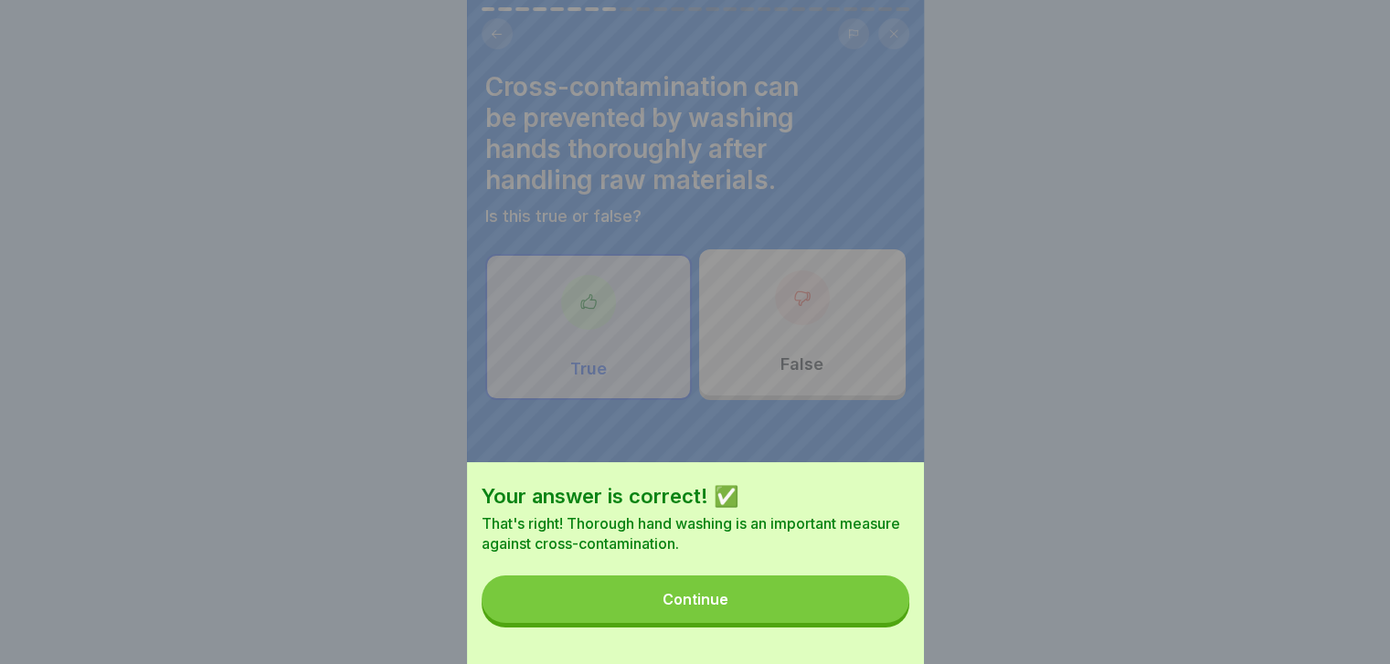
click at [878, 620] on button "Continue" at bounding box center [696, 600] width 428 height 48
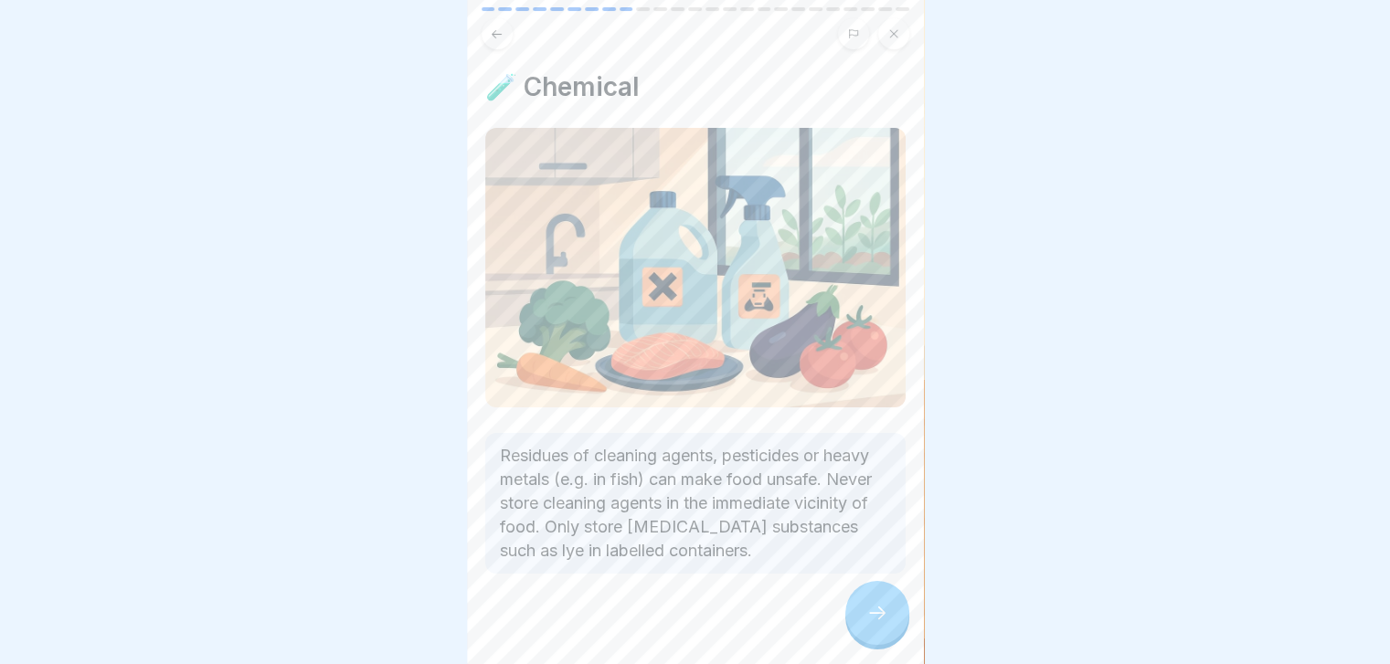
click at [878, 620] on icon at bounding box center [877, 613] width 22 height 22
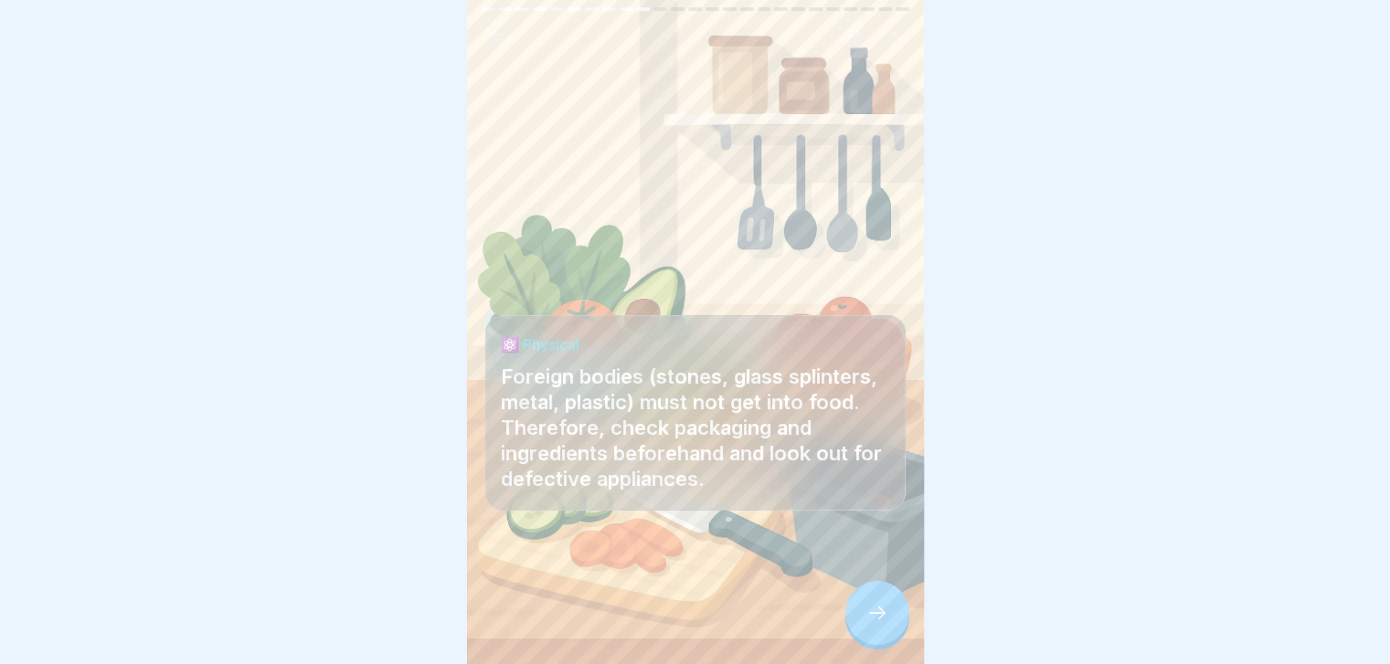
click at [878, 620] on icon at bounding box center [877, 613] width 22 height 22
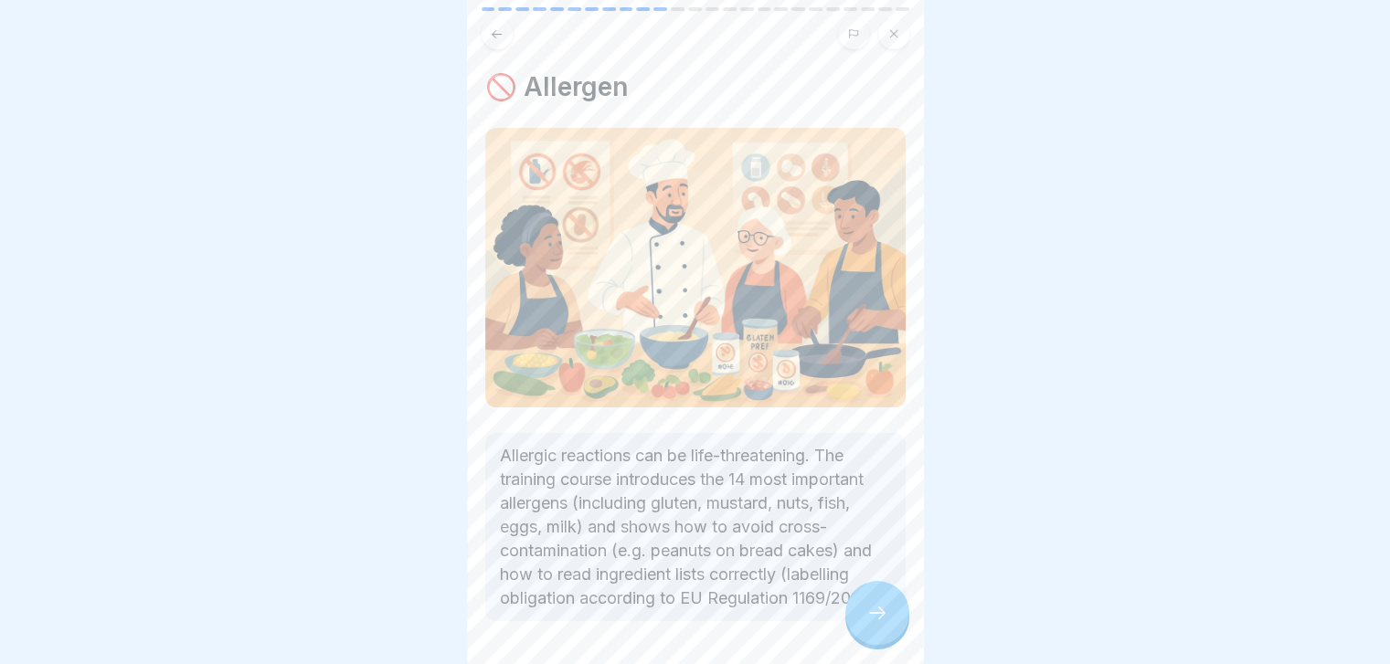
click at [878, 620] on icon at bounding box center [877, 613] width 22 height 22
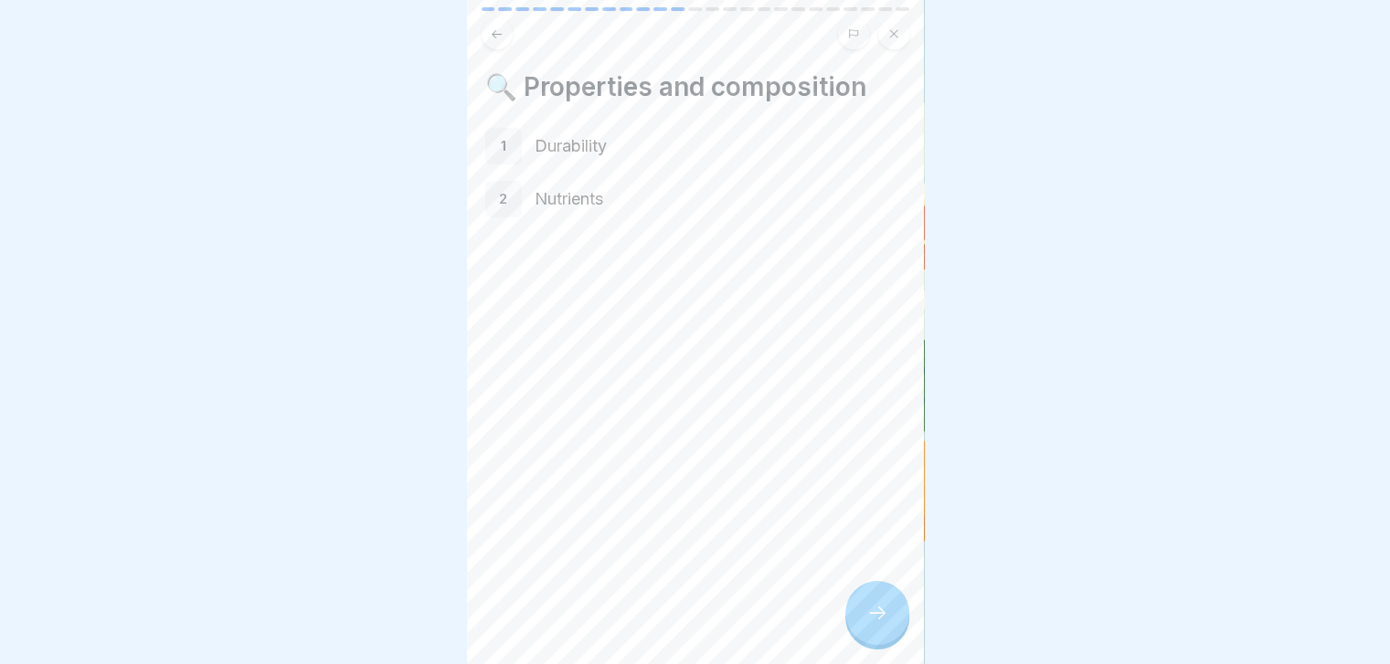
click at [878, 620] on icon at bounding box center [877, 613] width 22 height 22
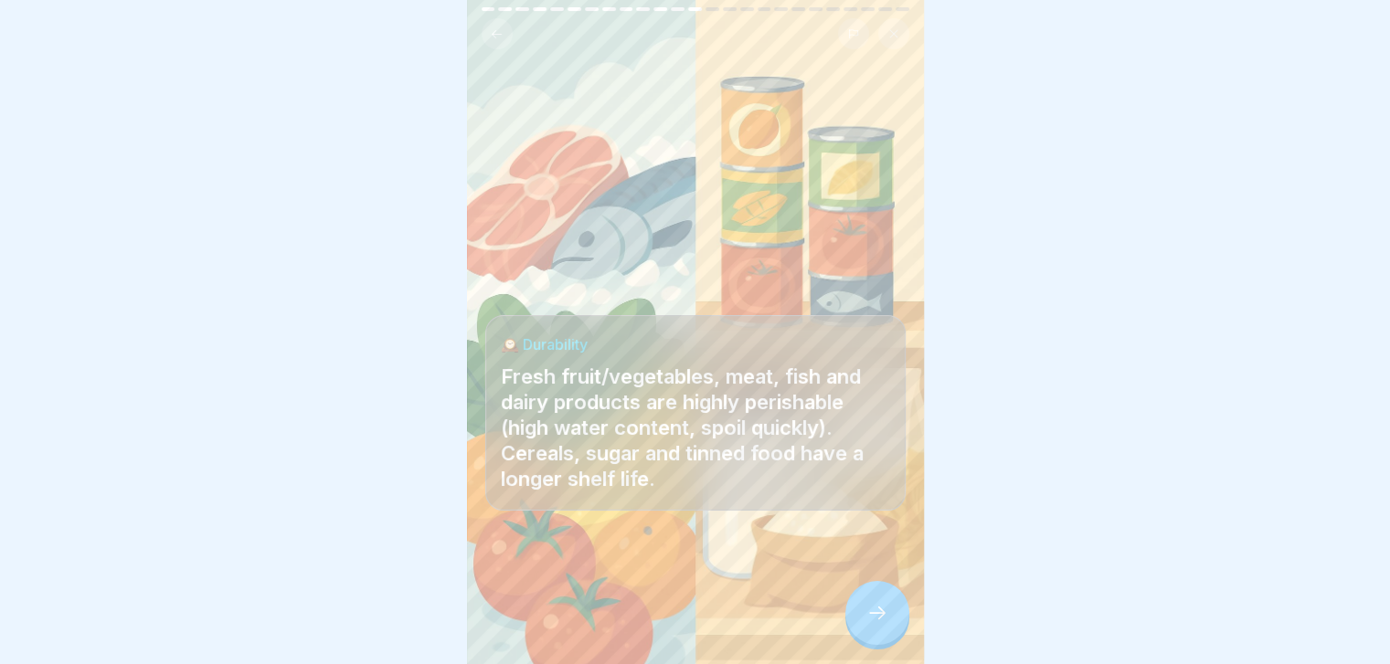
click at [878, 620] on icon at bounding box center [877, 613] width 22 height 22
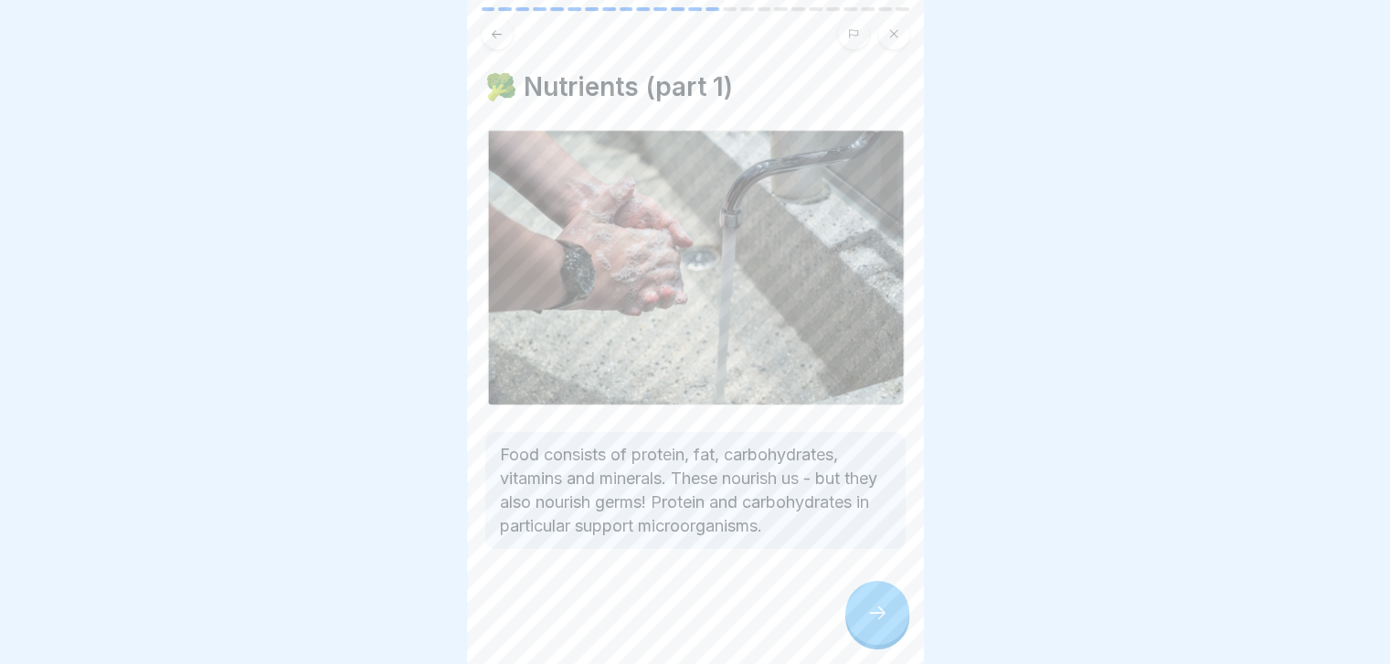
click at [878, 620] on icon at bounding box center [877, 613] width 22 height 22
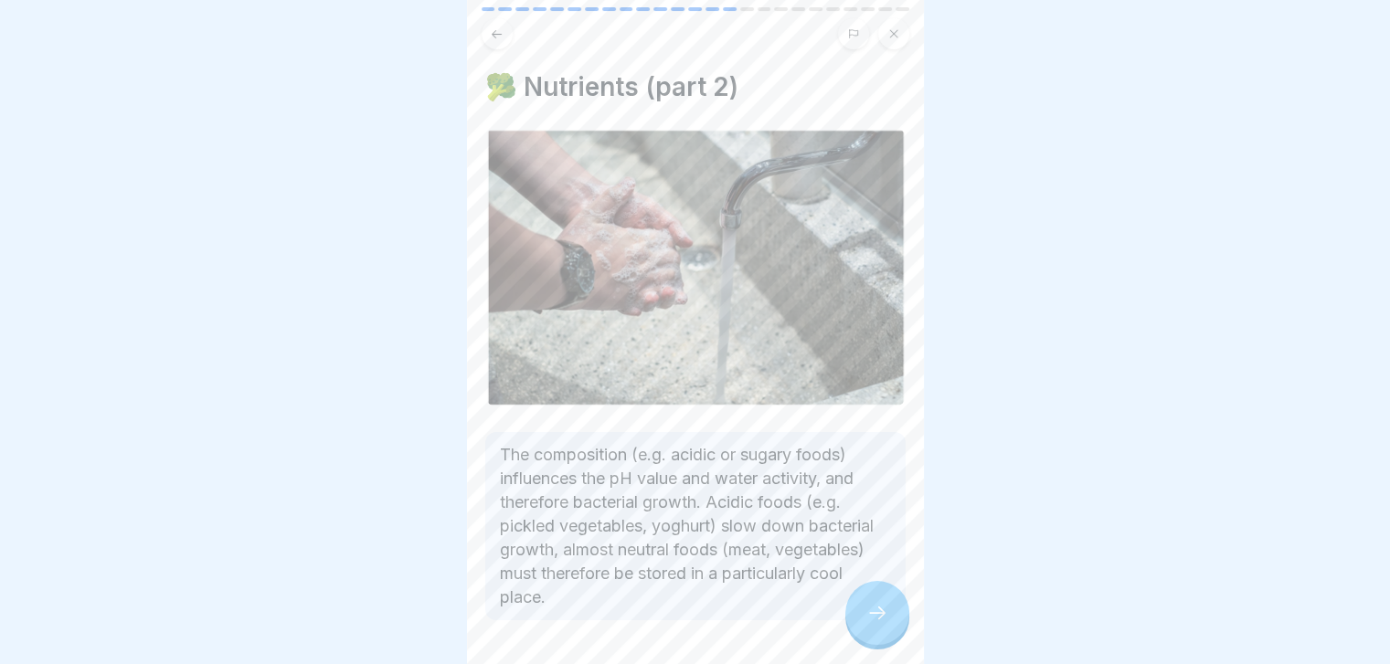
click at [878, 620] on icon at bounding box center [877, 613] width 22 height 22
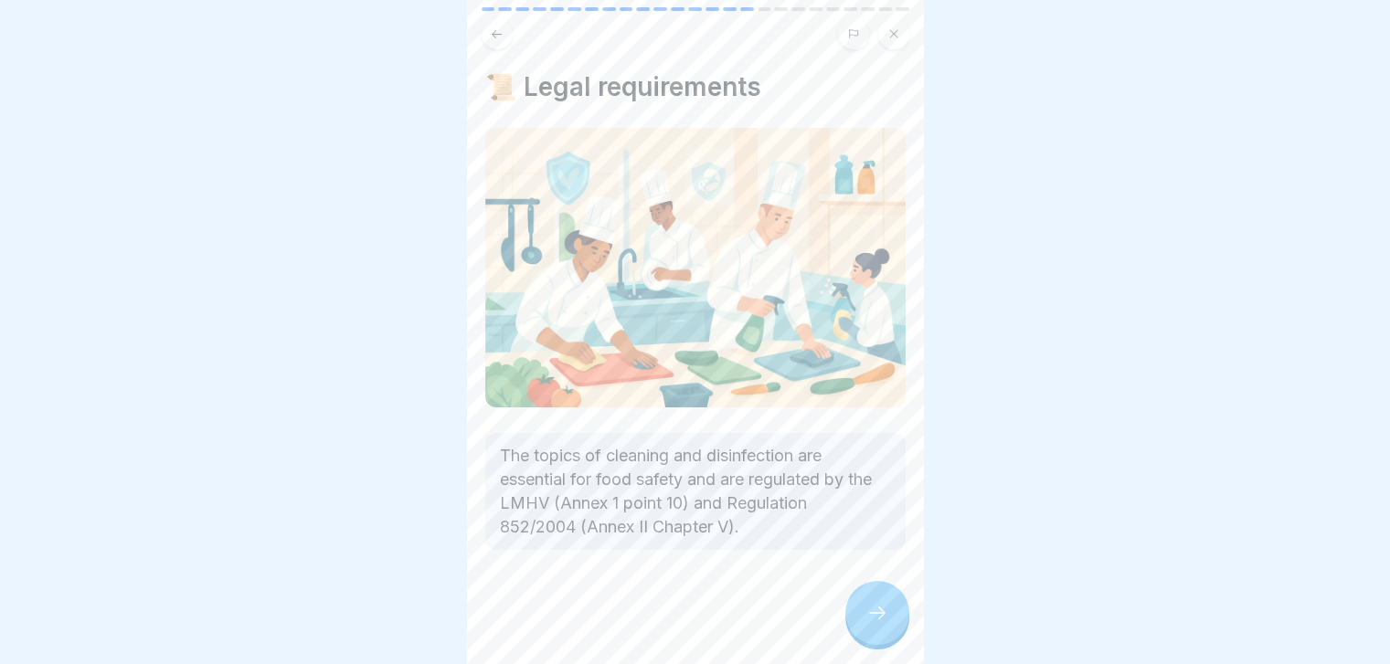
click at [878, 620] on icon at bounding box center [877, 613] width 22 height 22
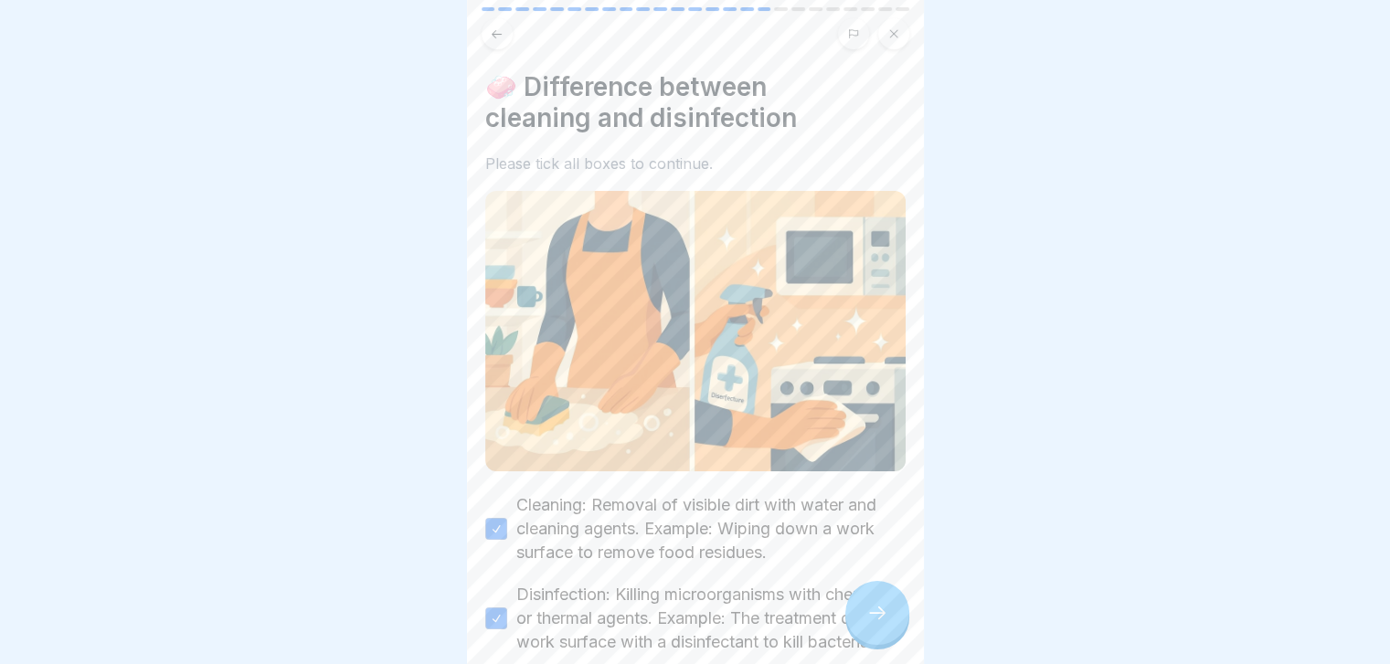
click at [878, 620] on icon at bounding box center [877, 613] width 22 height 22
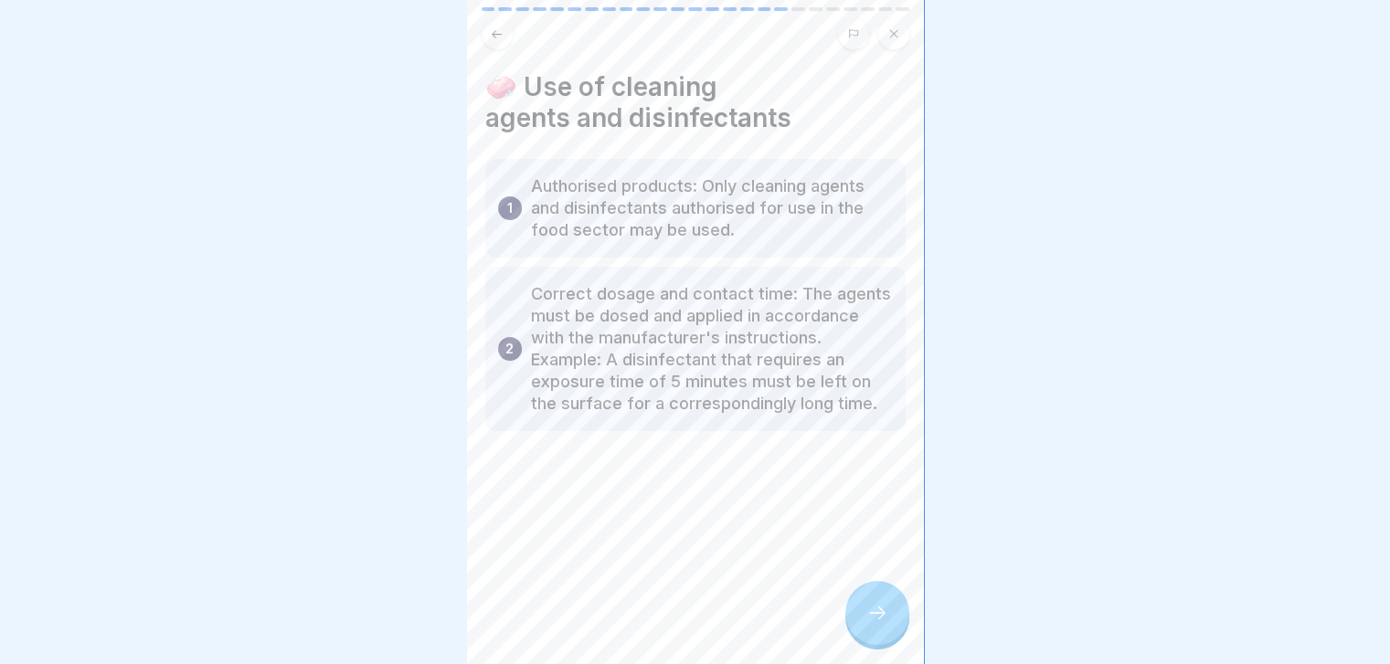
click at [878, 620] on icon at bounding box center [877, 613] width 22 height 22
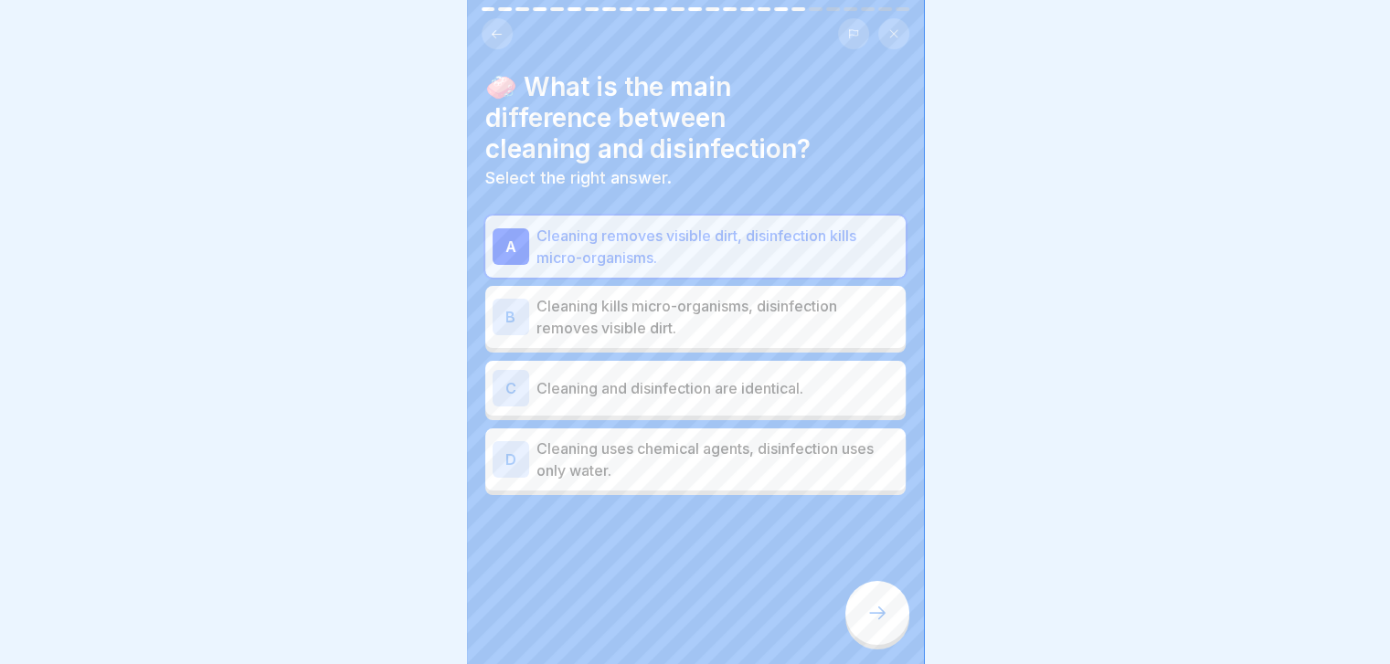
click at [878, 620] on icon at bounding box center [877, 613] width 22 height 22
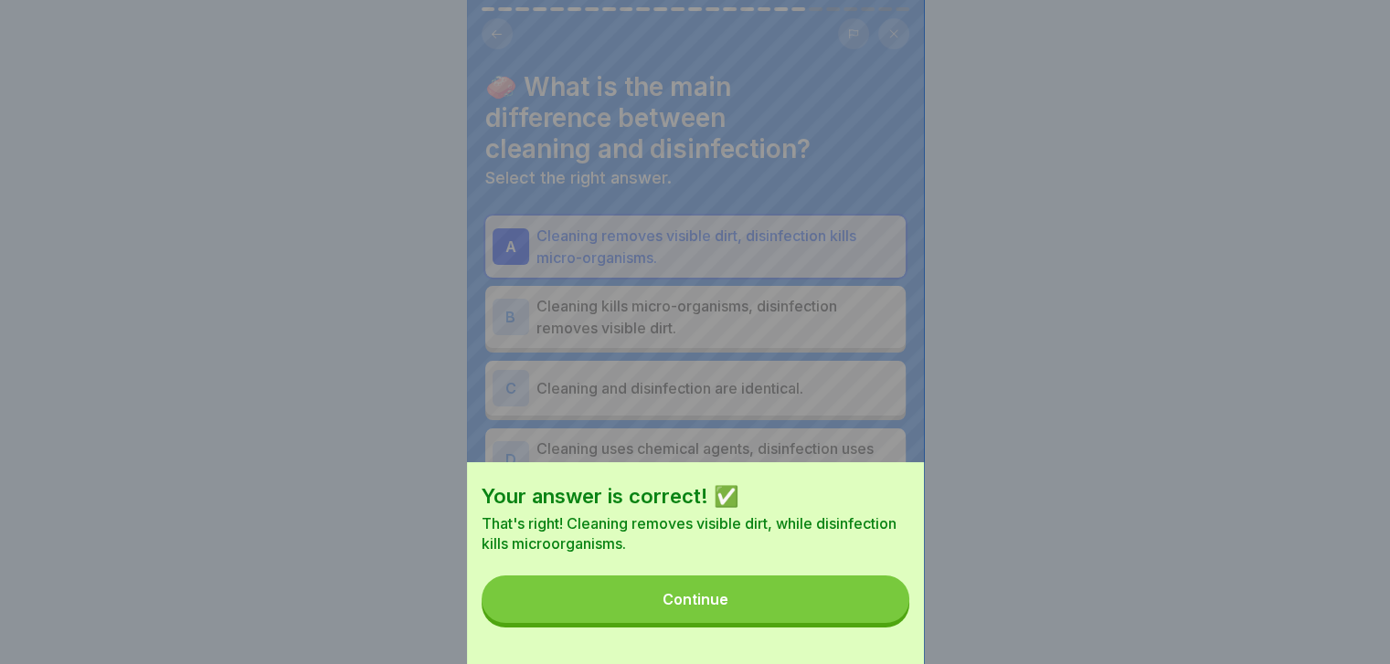
click at [878, 620] on button "Continue" at bounding box center [696, 600] width 428 height 48
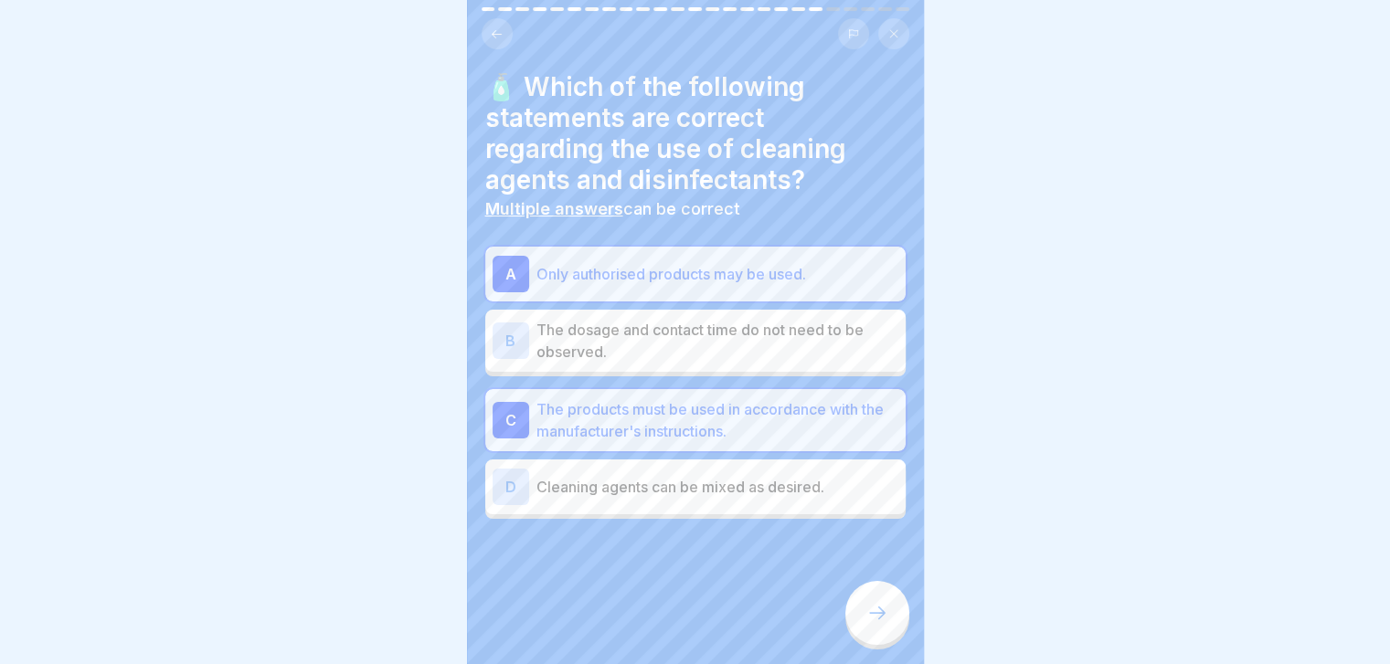
click at [878, 620] on icon at bounding box center [877, 613] width 22 height 22
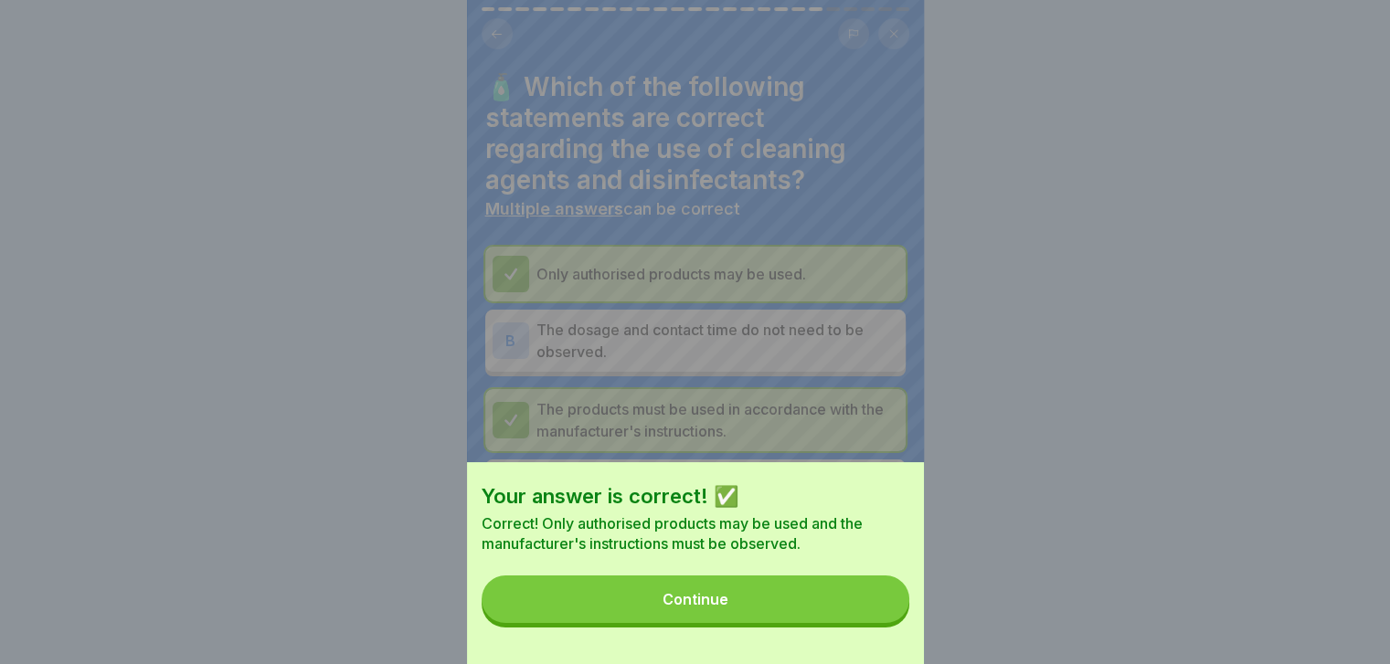
click at [878, 620] on button "Continue" at bounding box center [696, 600] width 428 height 48
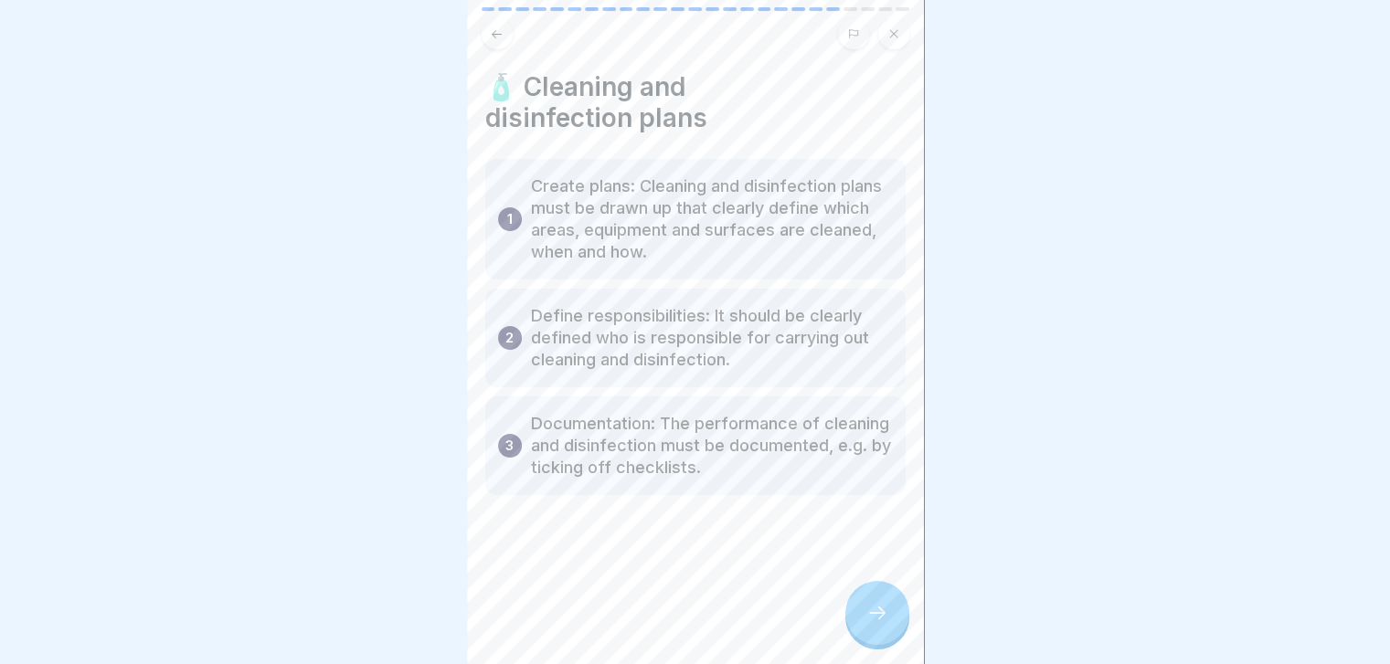
click at [493, 46] on button at bounding box center [497, 33] width 31 height 31
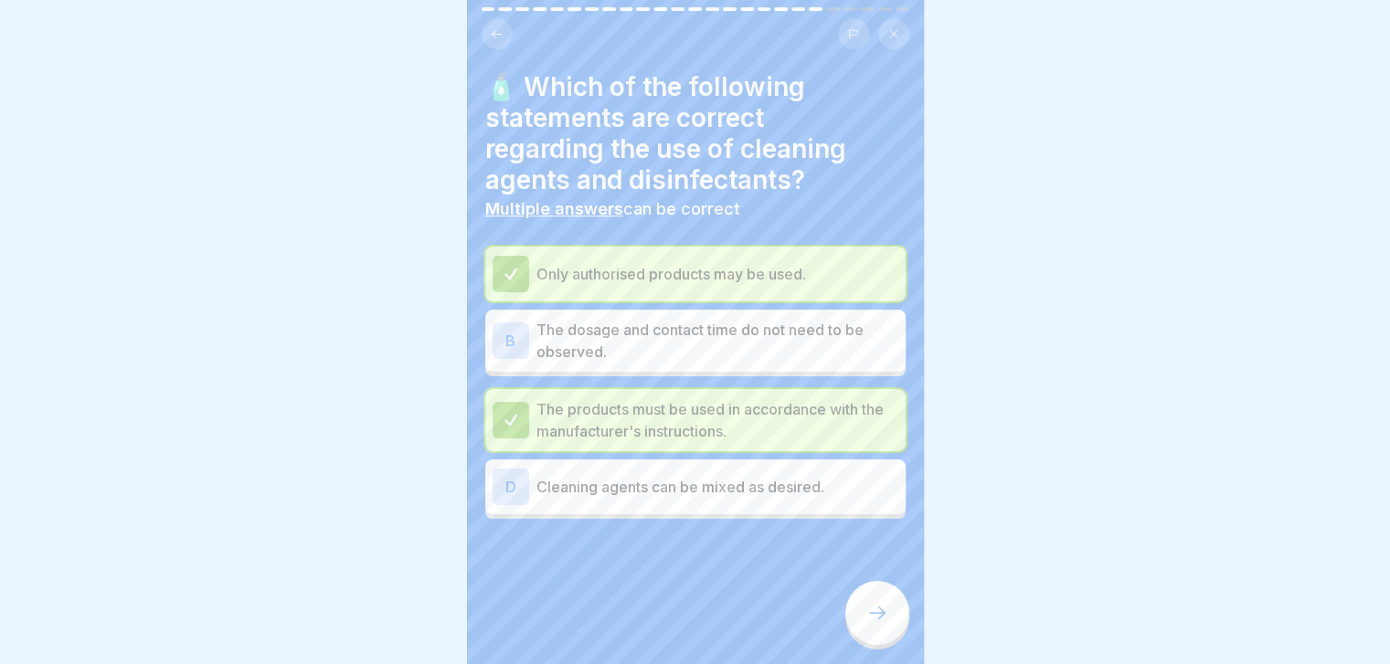
click at [884, 624] on icon at bounding box center [877, 613] width 22 height 22
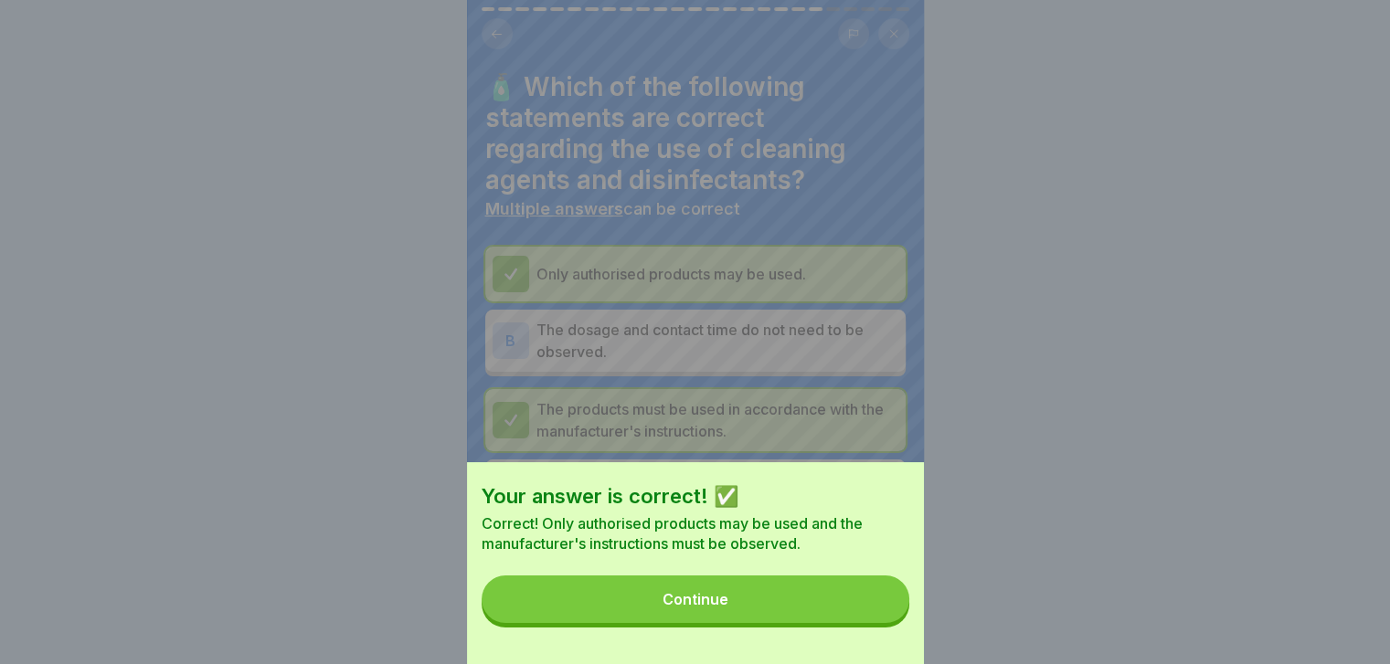
click at [884, 623] on button "Continue" at bounding box center [696, 600] width 428 height 48
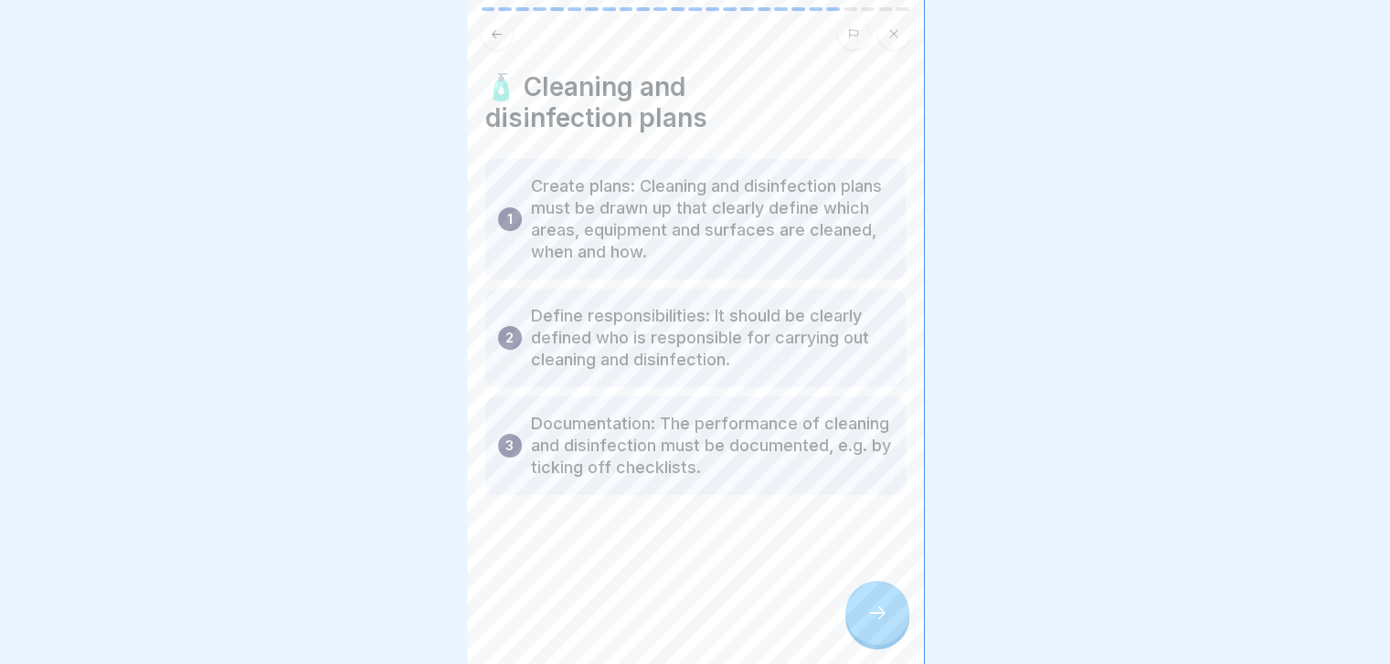
click at [884, 624] on icon at bounding box center [877, 613] width 22 height 22
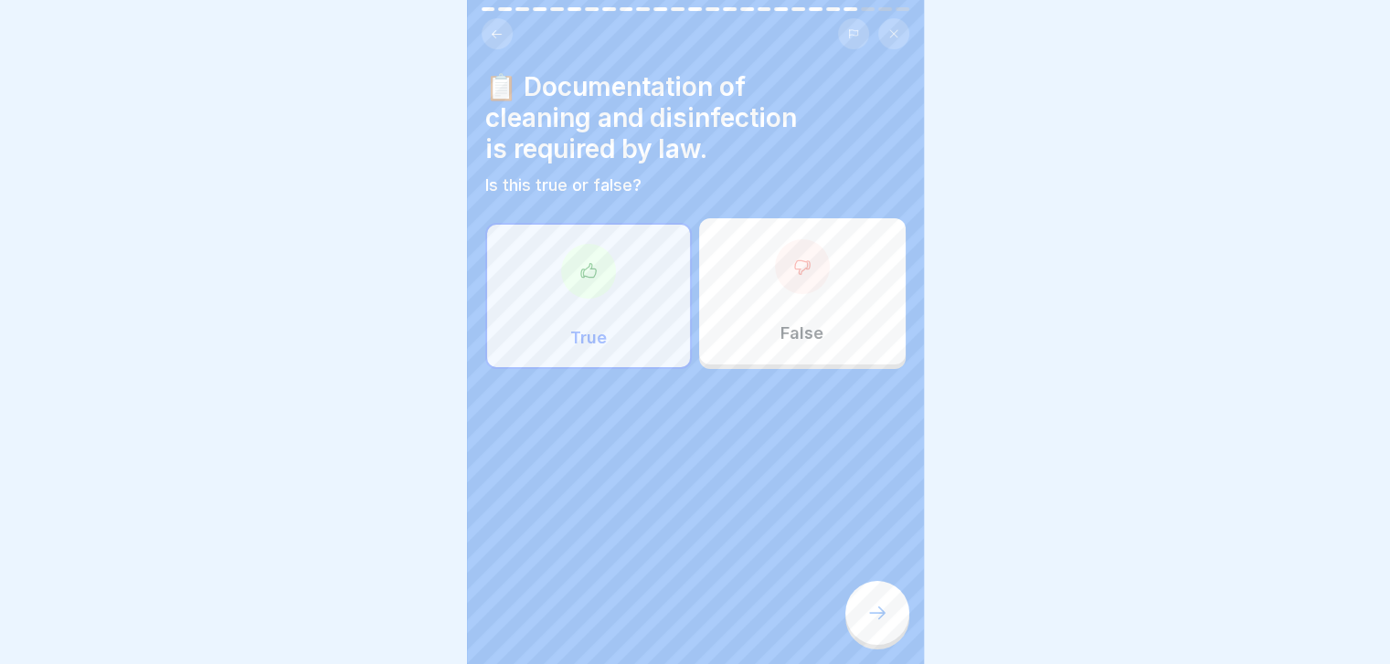
click at [884, 624] on icon at bounding box center [877, 613] width 22 height 22
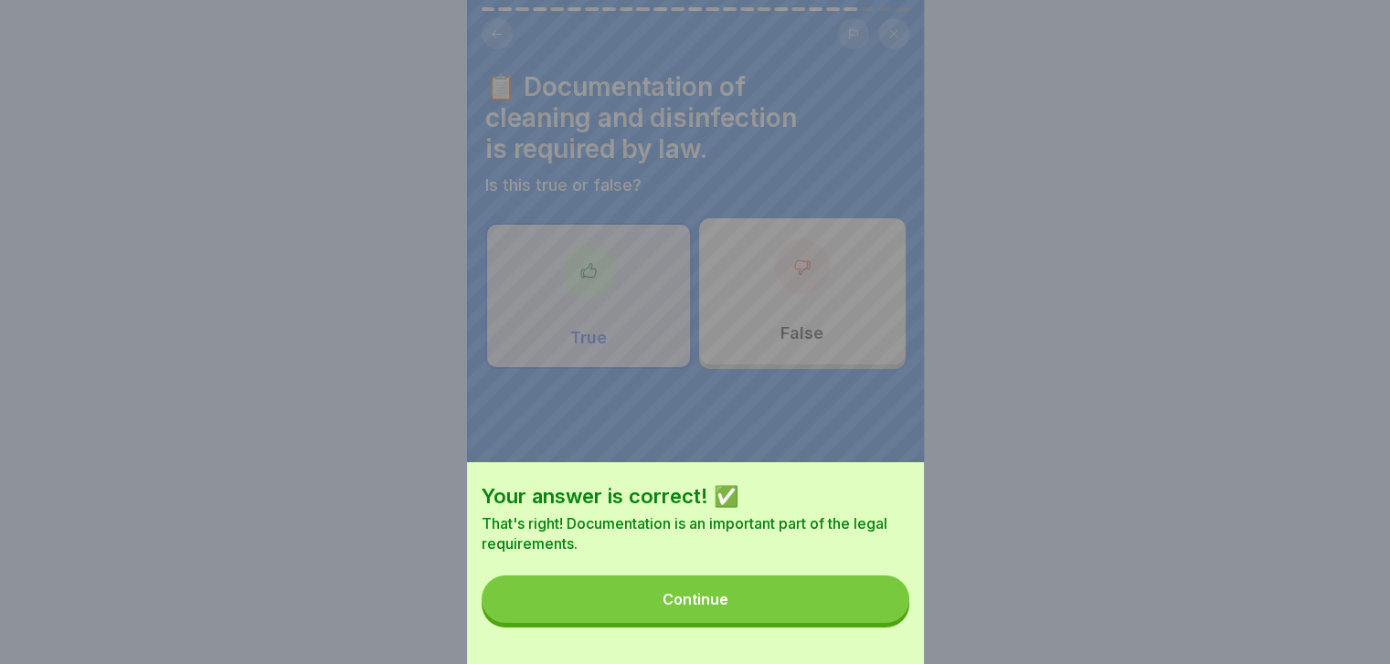
click at [884, 623] on button "Continue" at bounding box center [696, 600] width 428 height 48
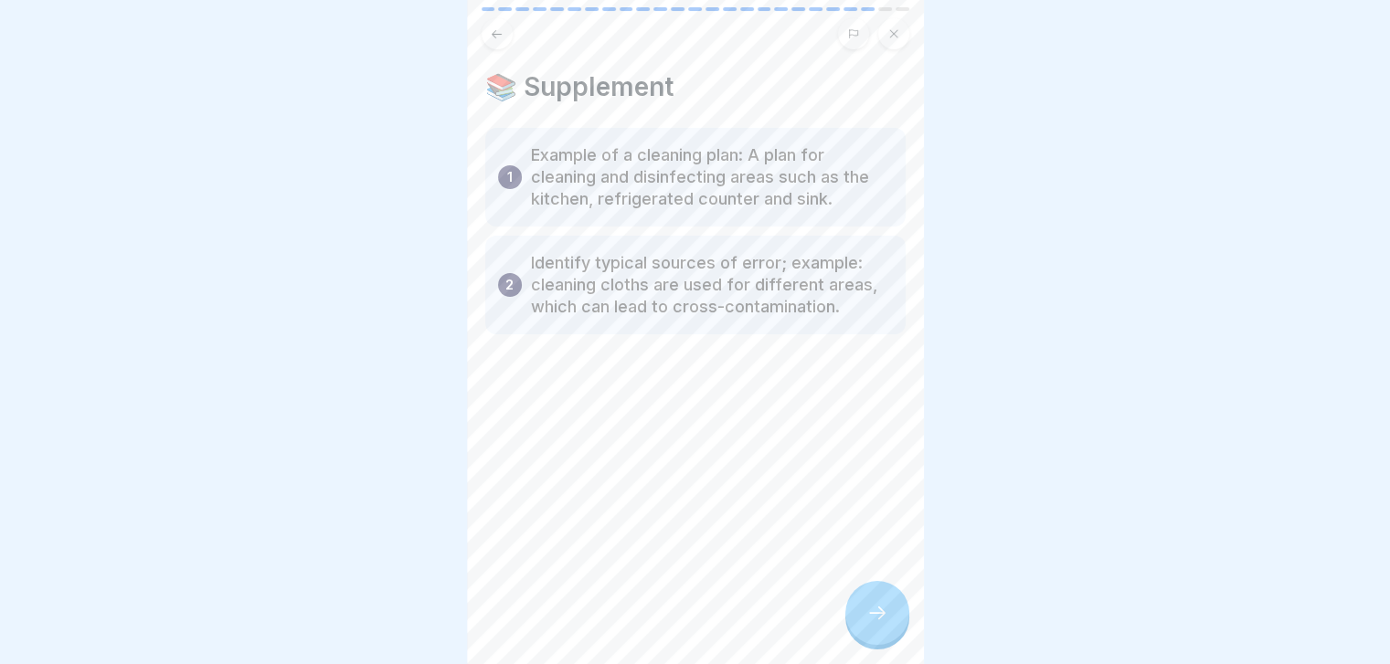
click at [884, 624] on icon at bounding box center [877, 613] width 22 height 22
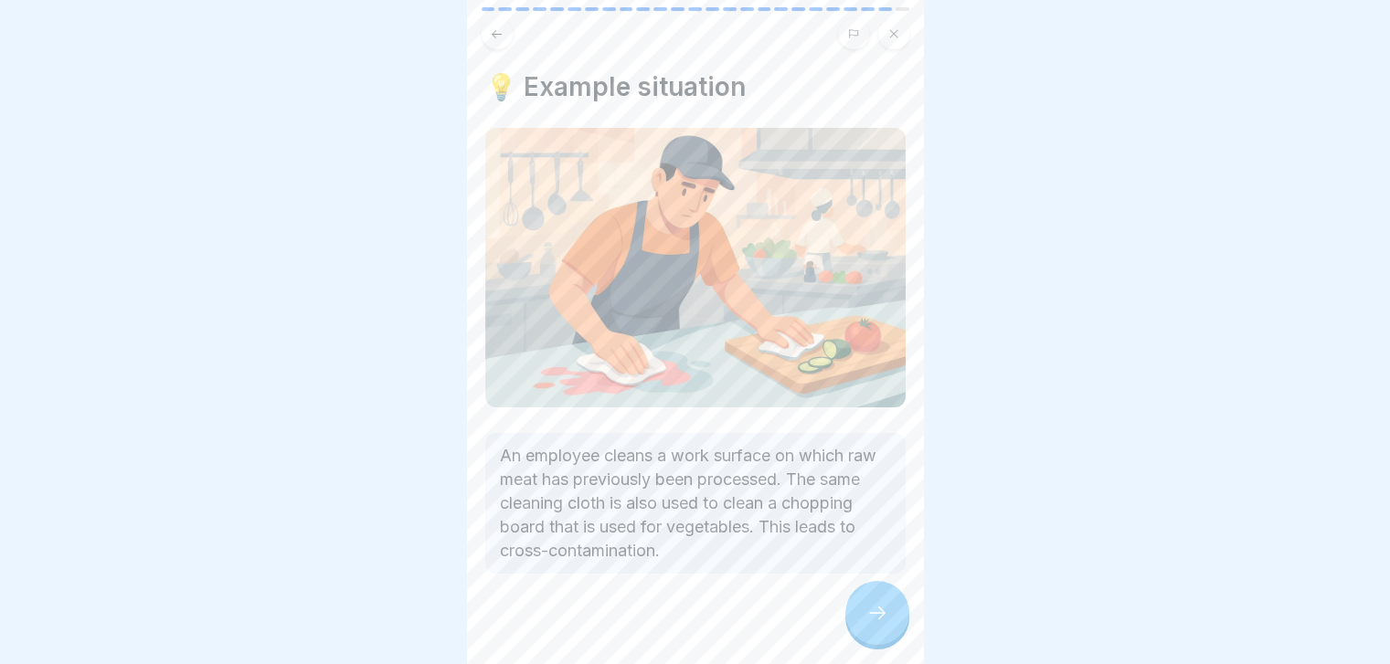
click at [884, 624] on icon at bounding box center [877, 613] width 22 height 22
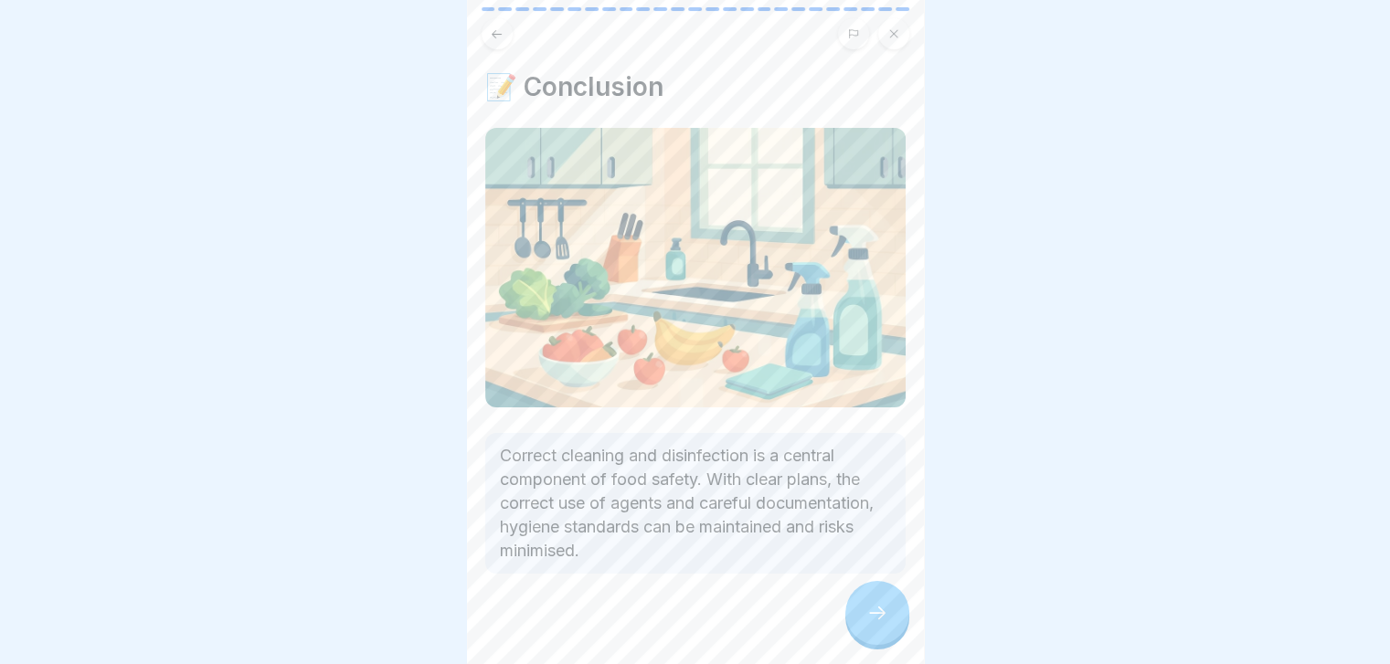
click at [884, 624] on icon at bounding box center [877, 613] width 22 height 22
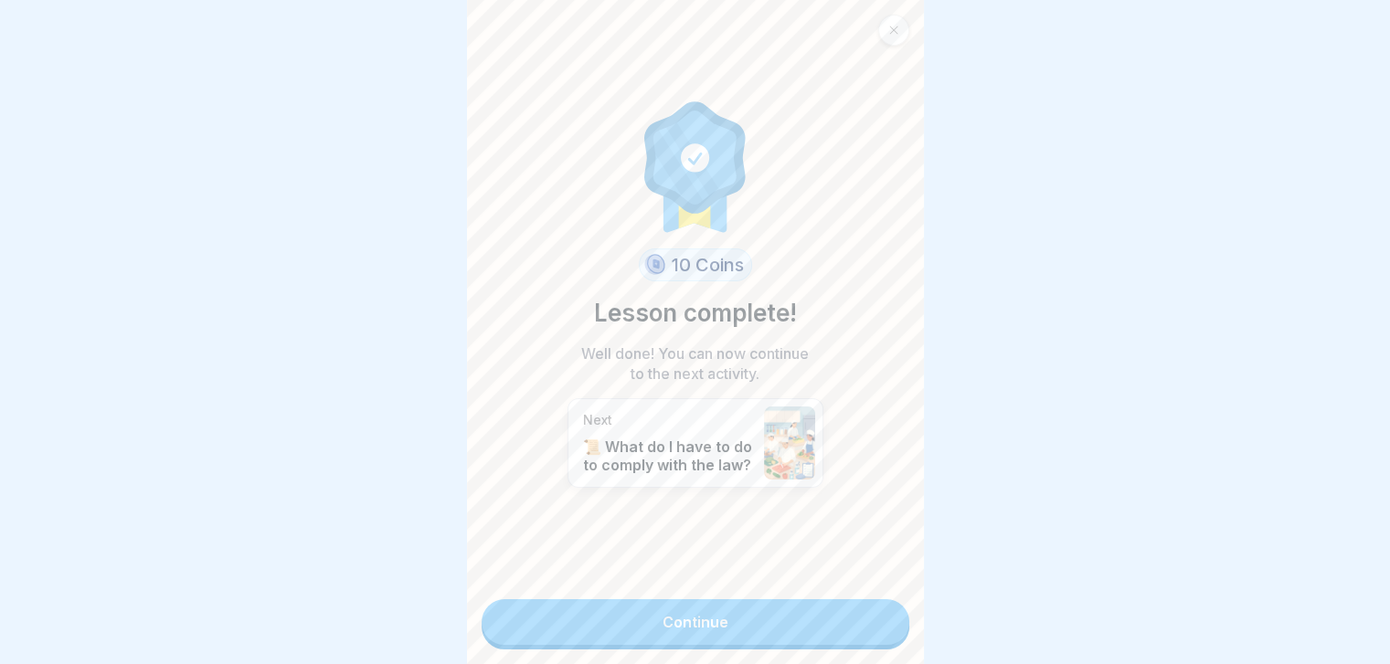
click at [884, 628] on link "Continue" at bounding box center [696, 622] width 428 height 46
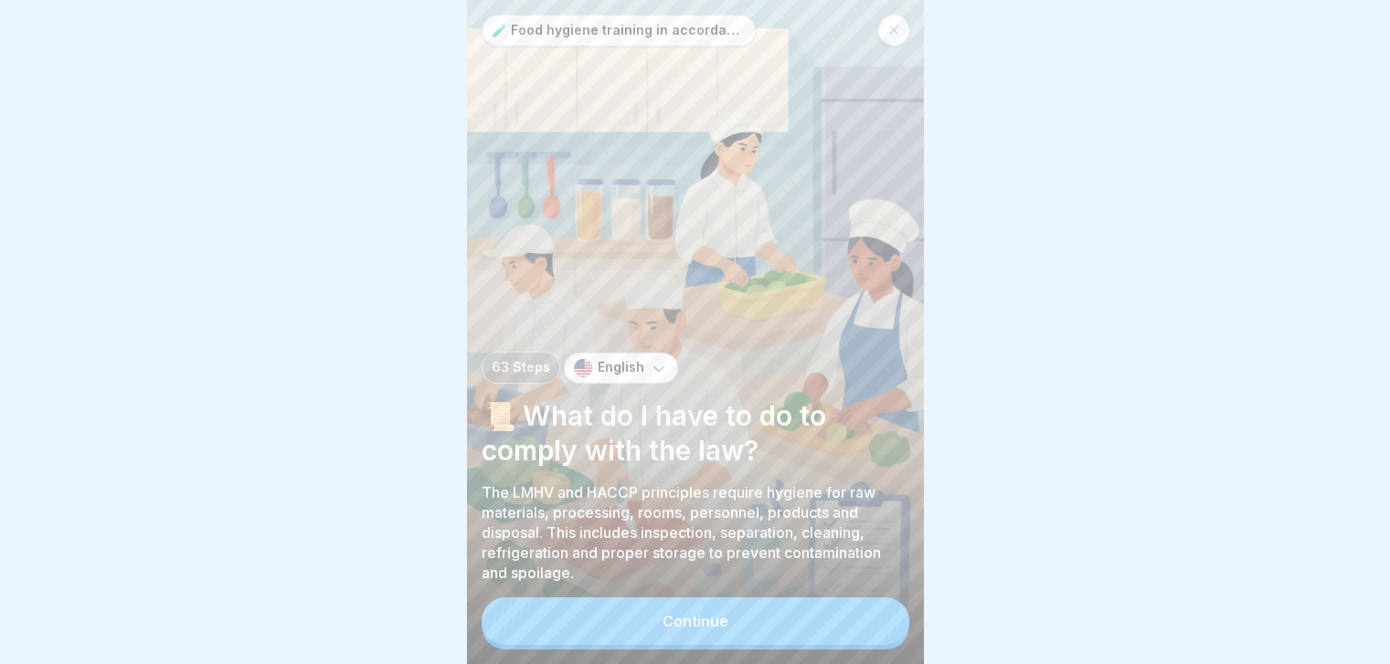
click at [884, 628] on button "Continue" at bounding box center [696, 622] width 428 height 48
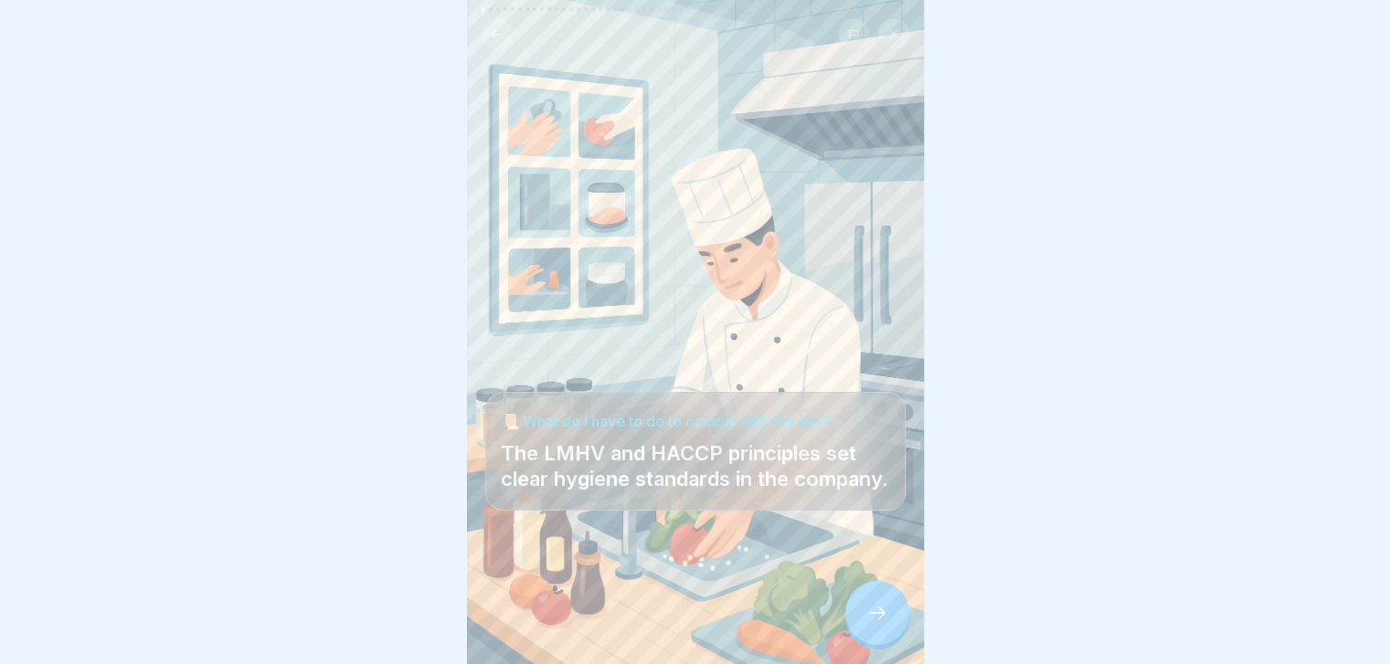
click at [884, 624] on icon at bounding box center [877, 613] width 22 height 22
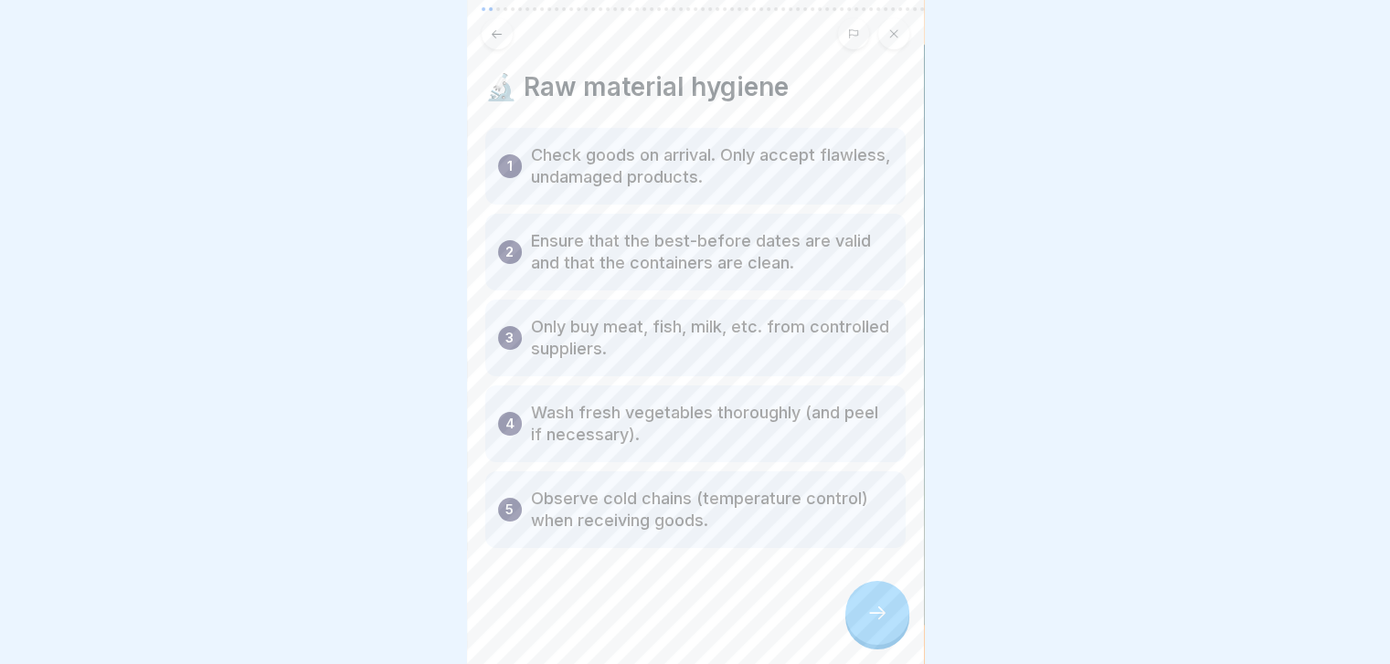
click at [884, 624] on icon at bounding box center [877, 613] width 22 height 22
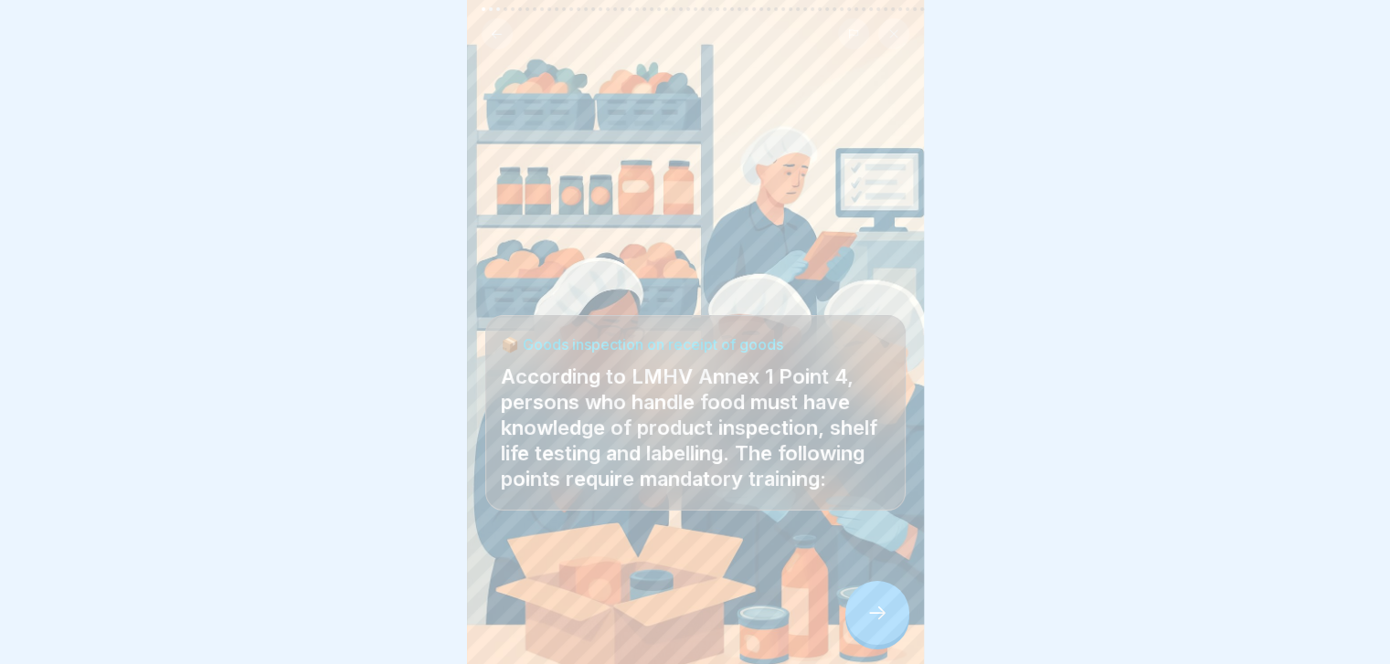
click at [884, 624] on icon at bounding box center [877, 613] width 22 height 22
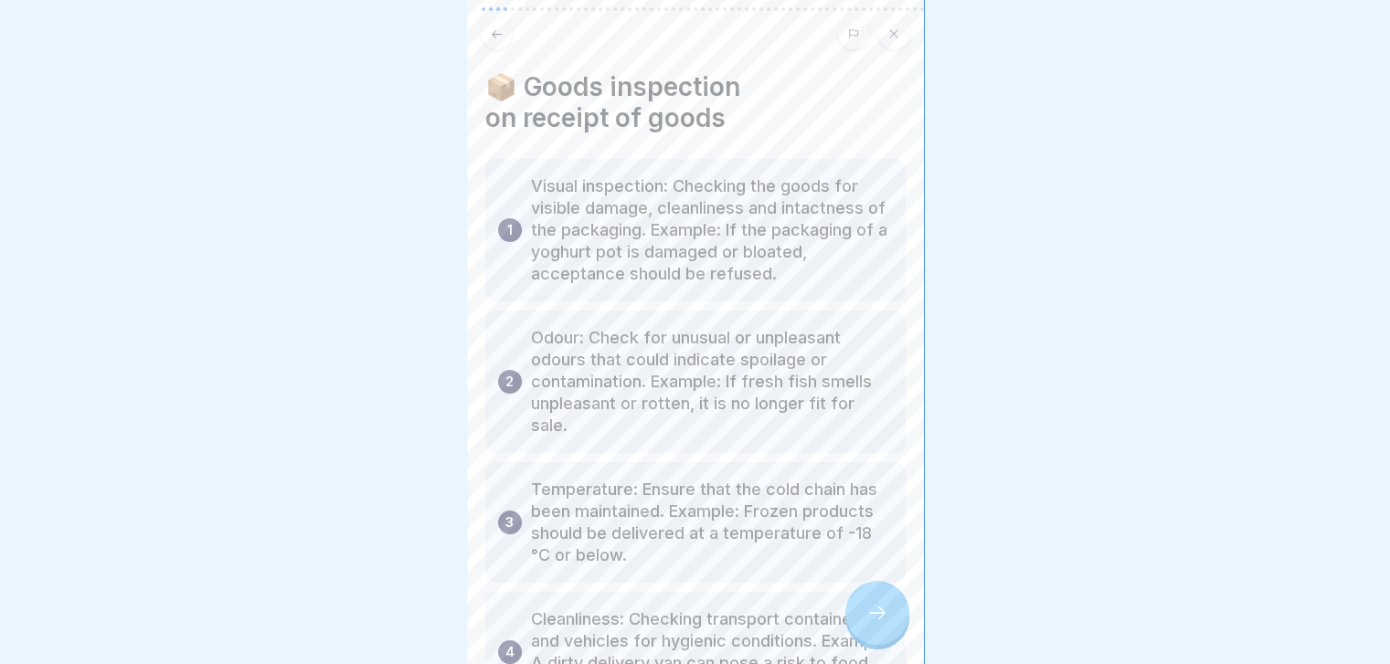
click at [884, 624] on icon at bounding box center [877, 613] width 22 height 22
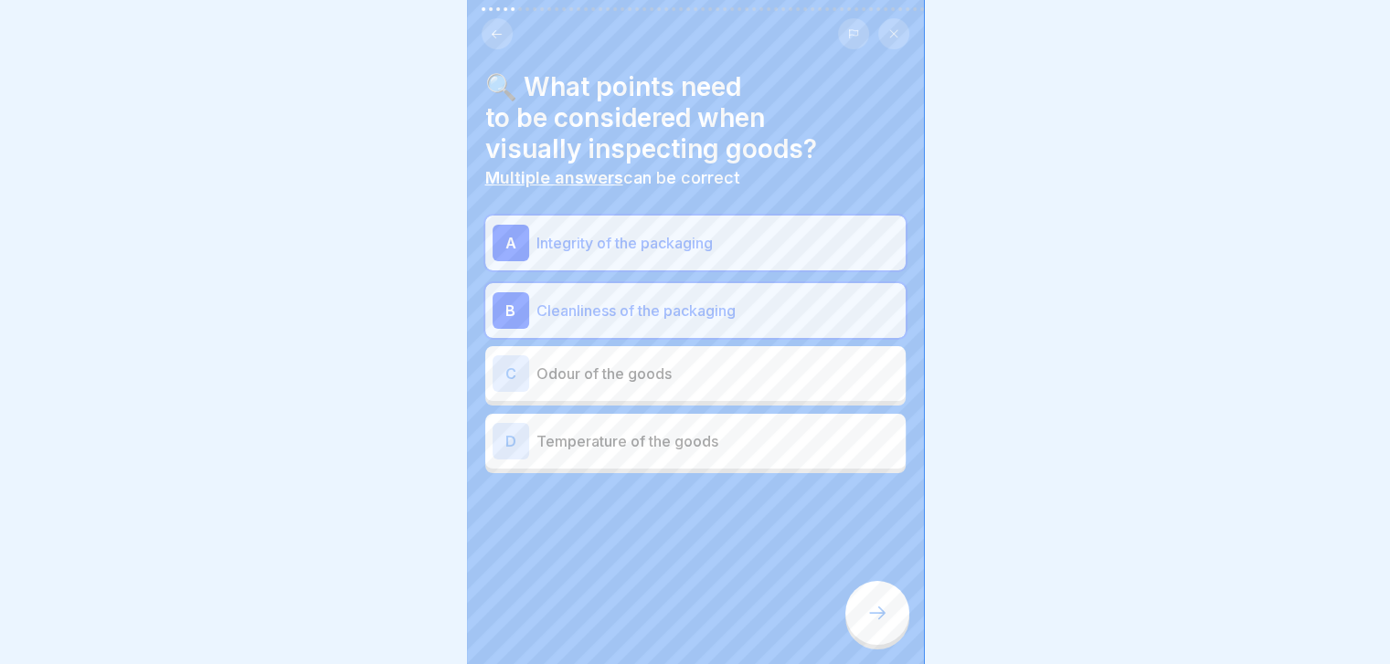
click at [884, 624] on icon at bounding box center [877, 613] width 22 height 22
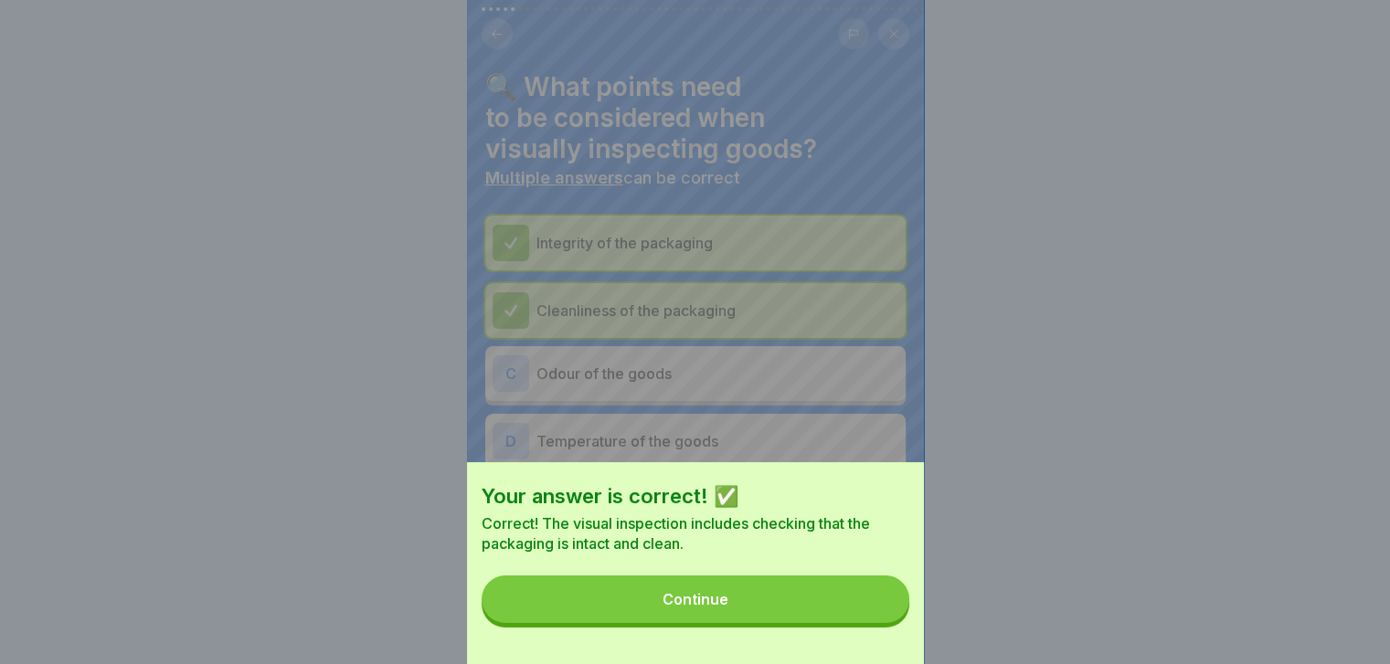
click at [884, 623] on button "Continue" at bounding box center [696, 600] width 428 height 48
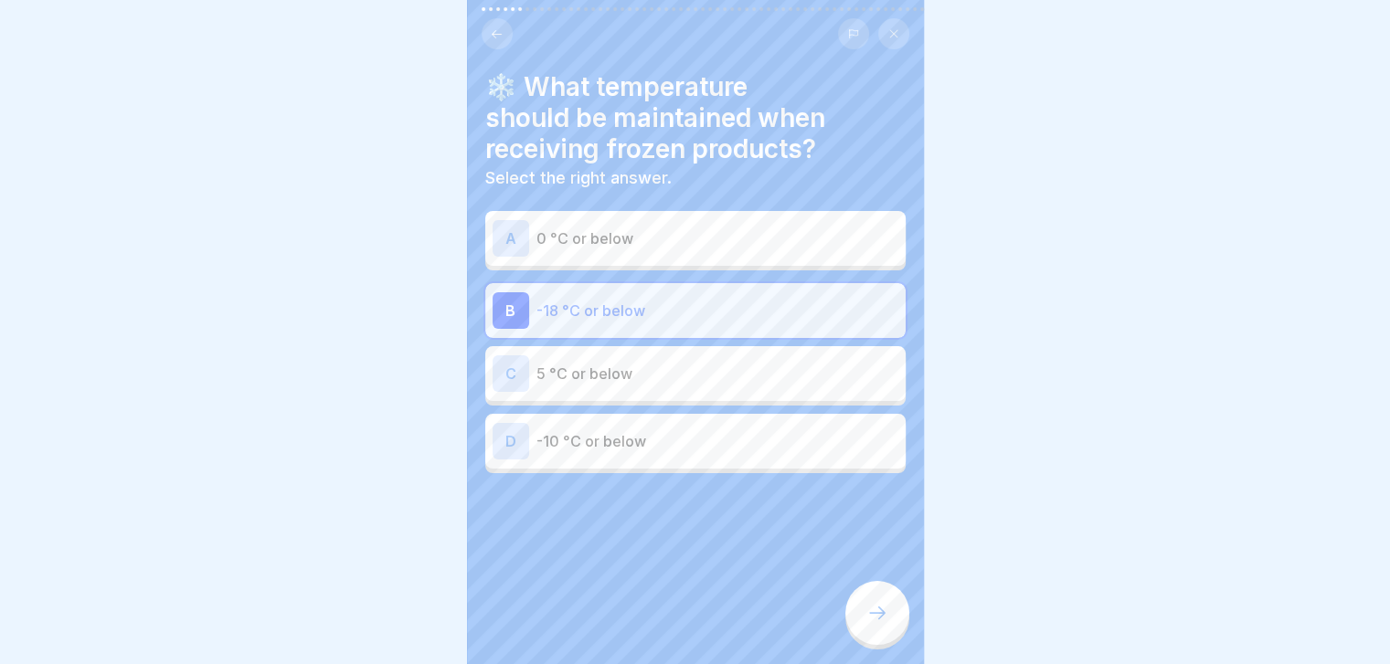
click at [884, 624] on icon at bounding box center [877, 613] width 22 height 22
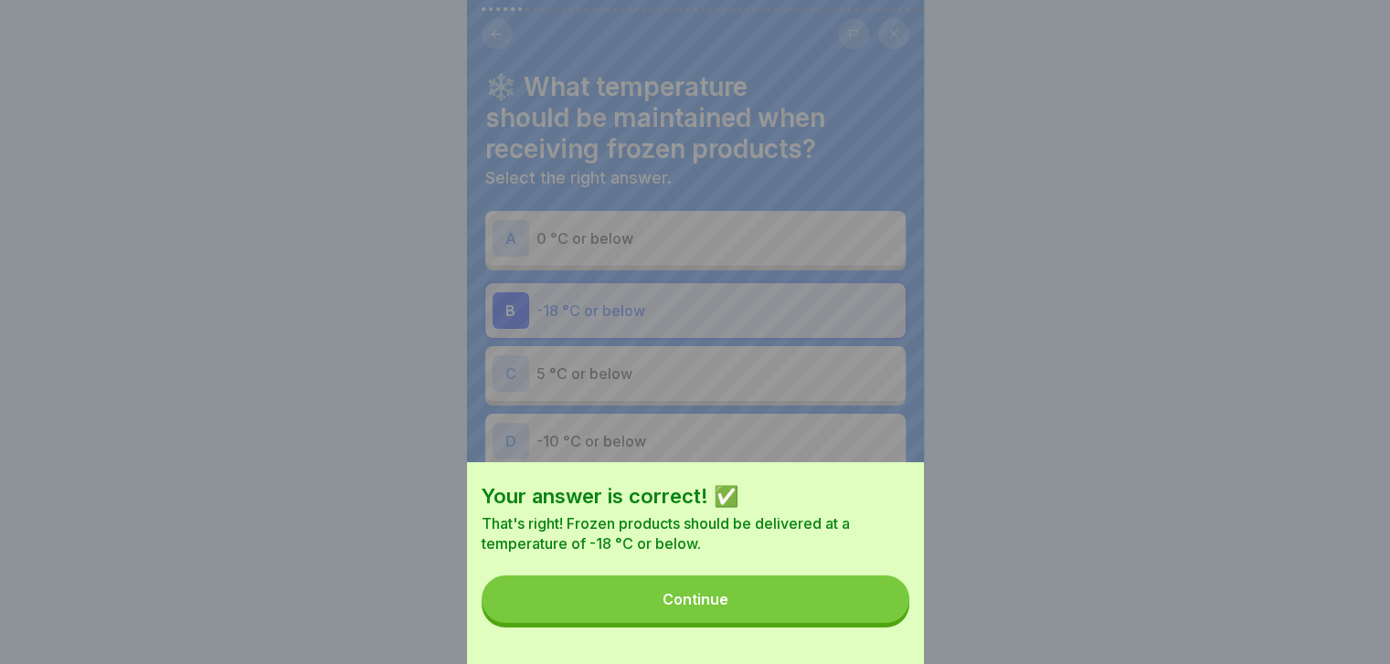
click at [884, 623] on button "Continue" at bounding box center [696, 600] width 428 height 48
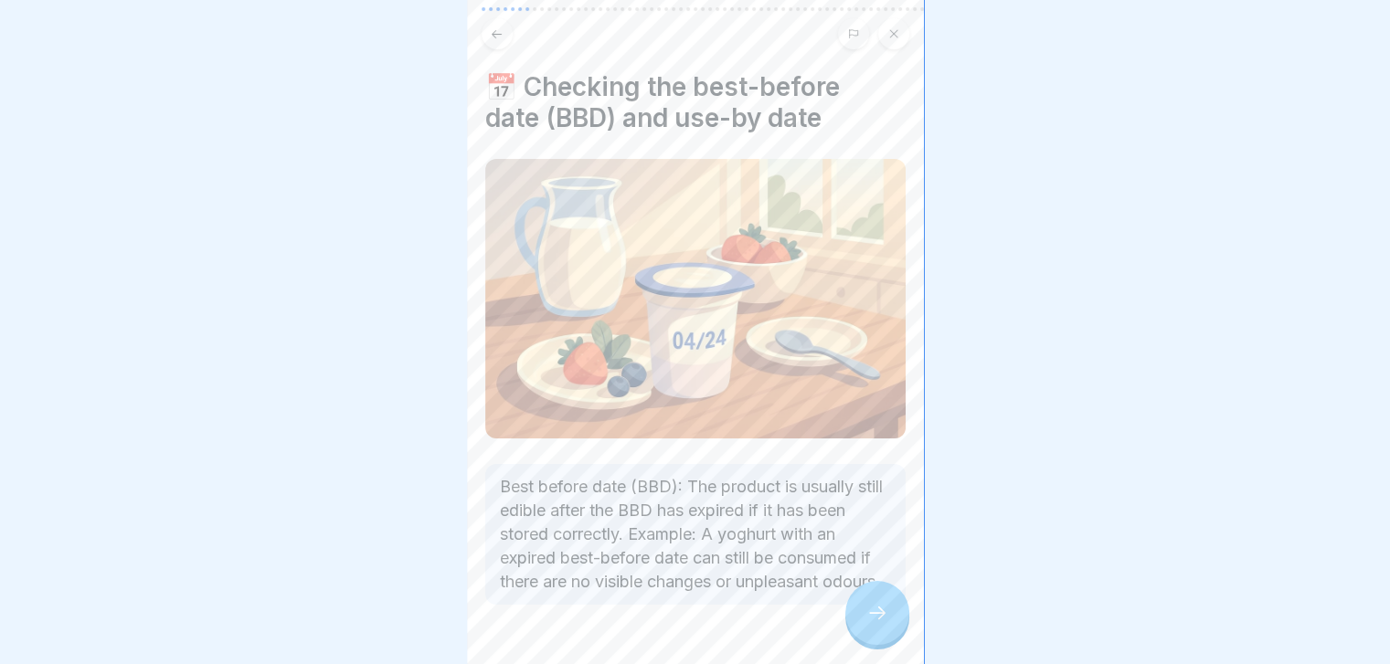
click at [884, 624] on icon at bounding box center [877, 613] width 22 height 22
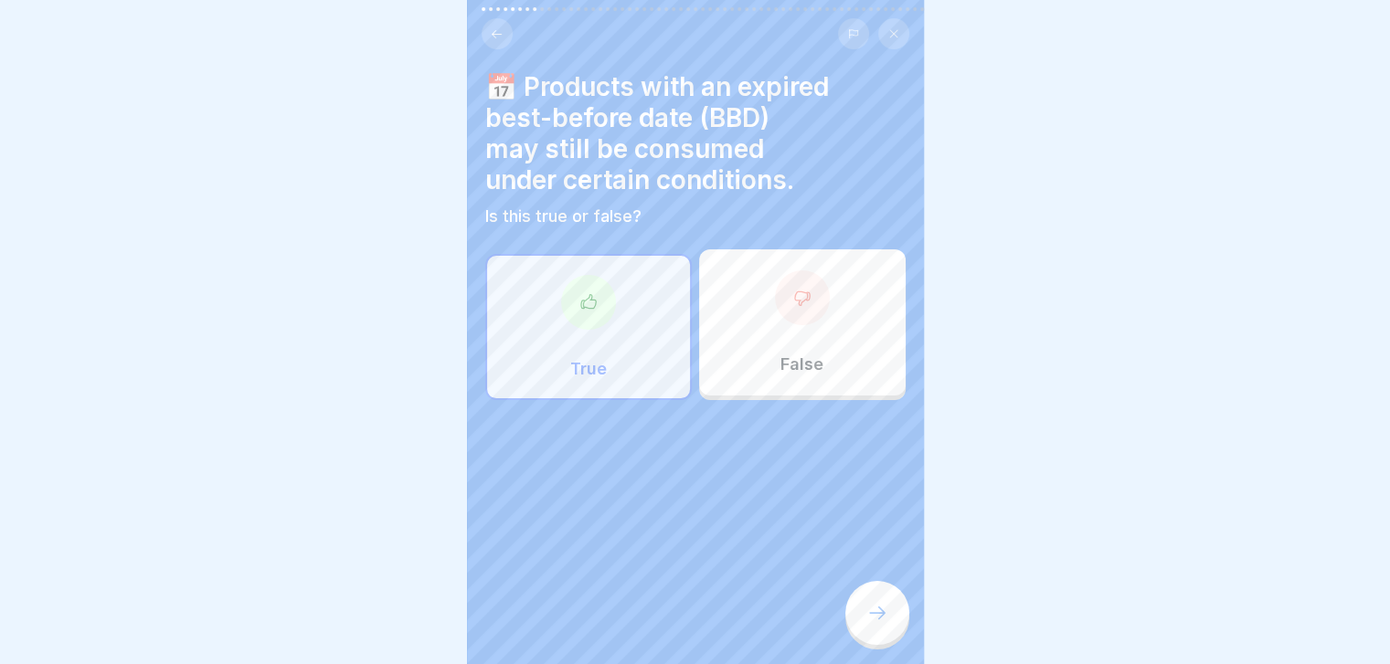
click at [884, 624] on icon at bounding box center [877, 613] width 22 height 22
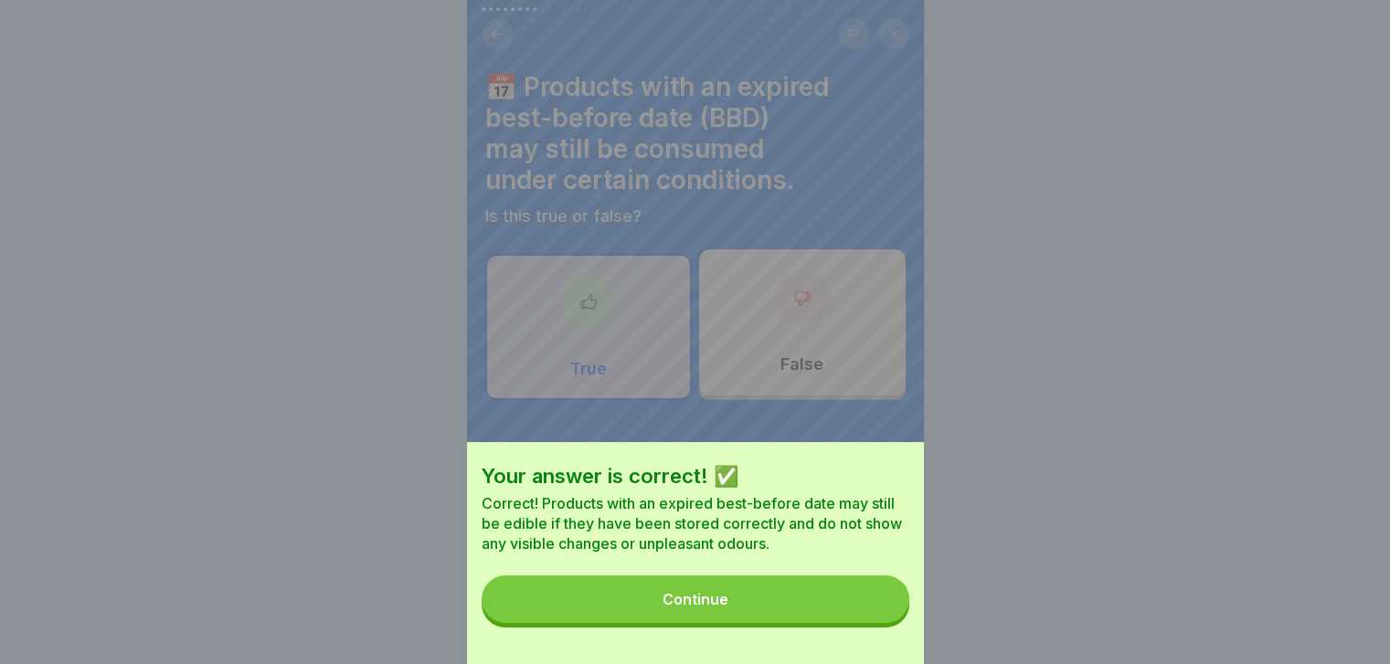
click at [884, 623] on button "Continue" at bounding box center [696, 600] width 428 height 48
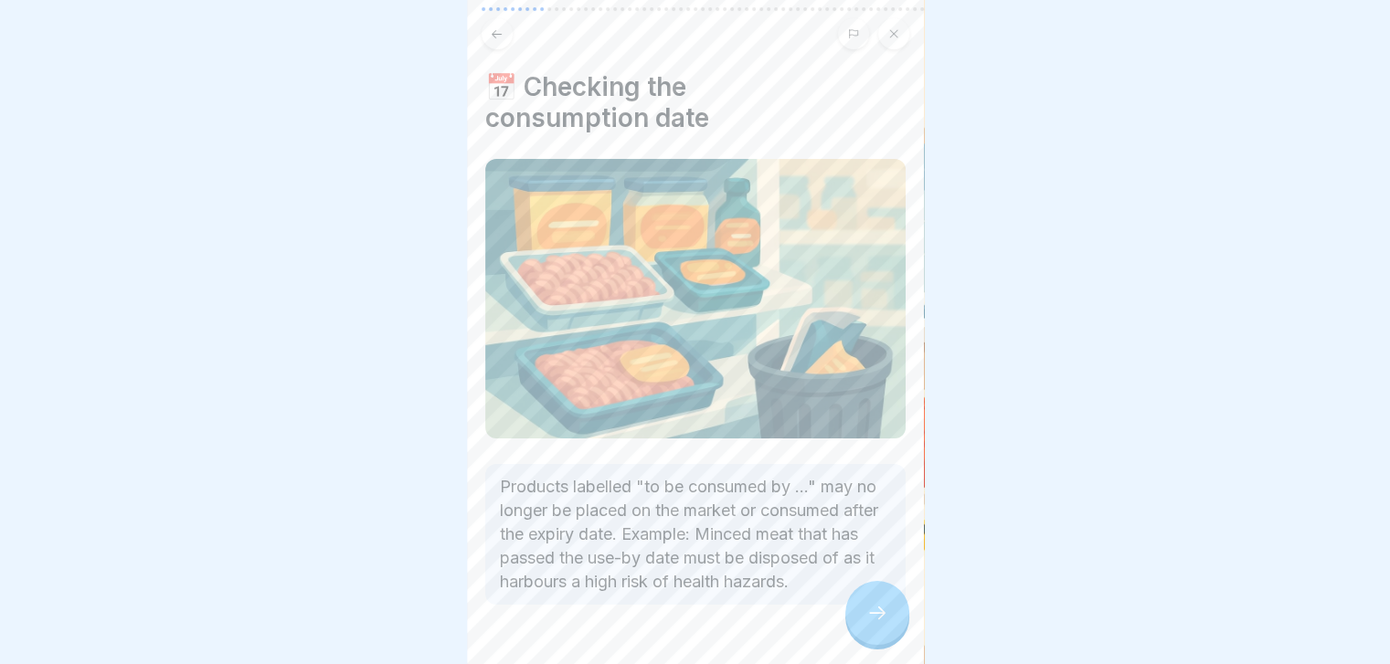
click at [884, 624] on icon at bounding box center [877, 613] width 22 height 22
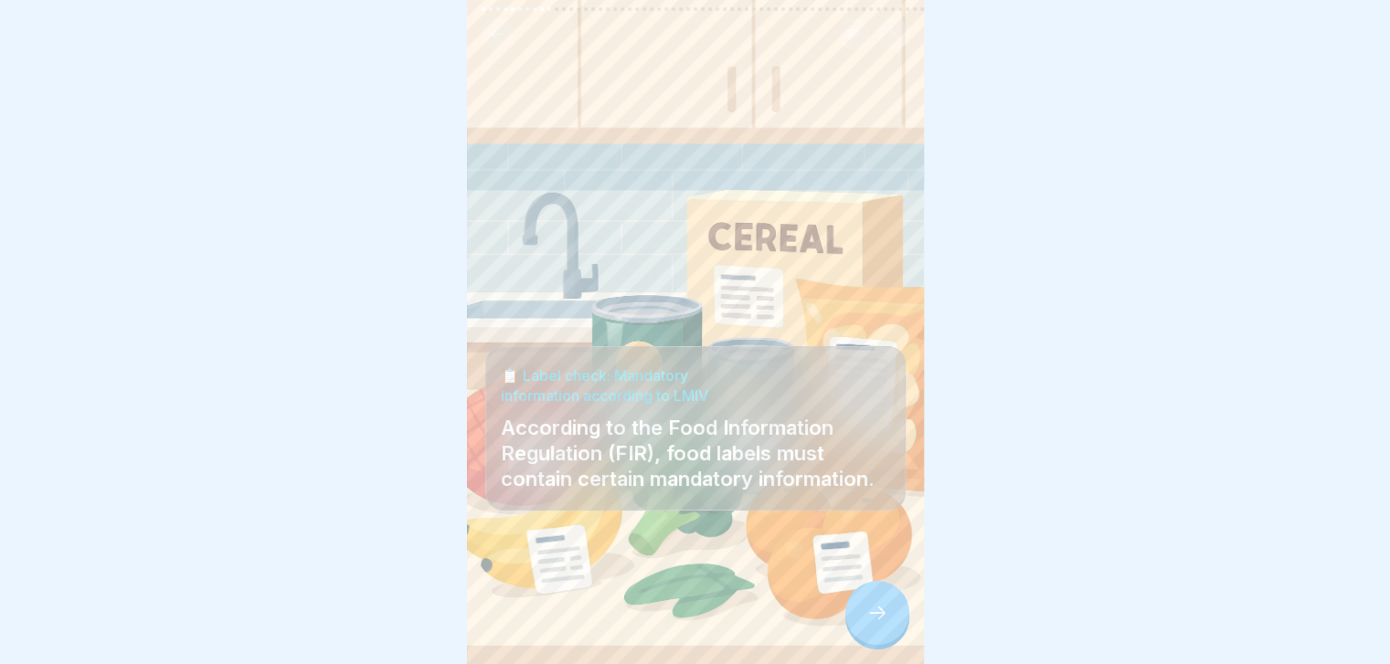
click at [884, 624] on icon at bounding box center [877, 613] width 22 height 22
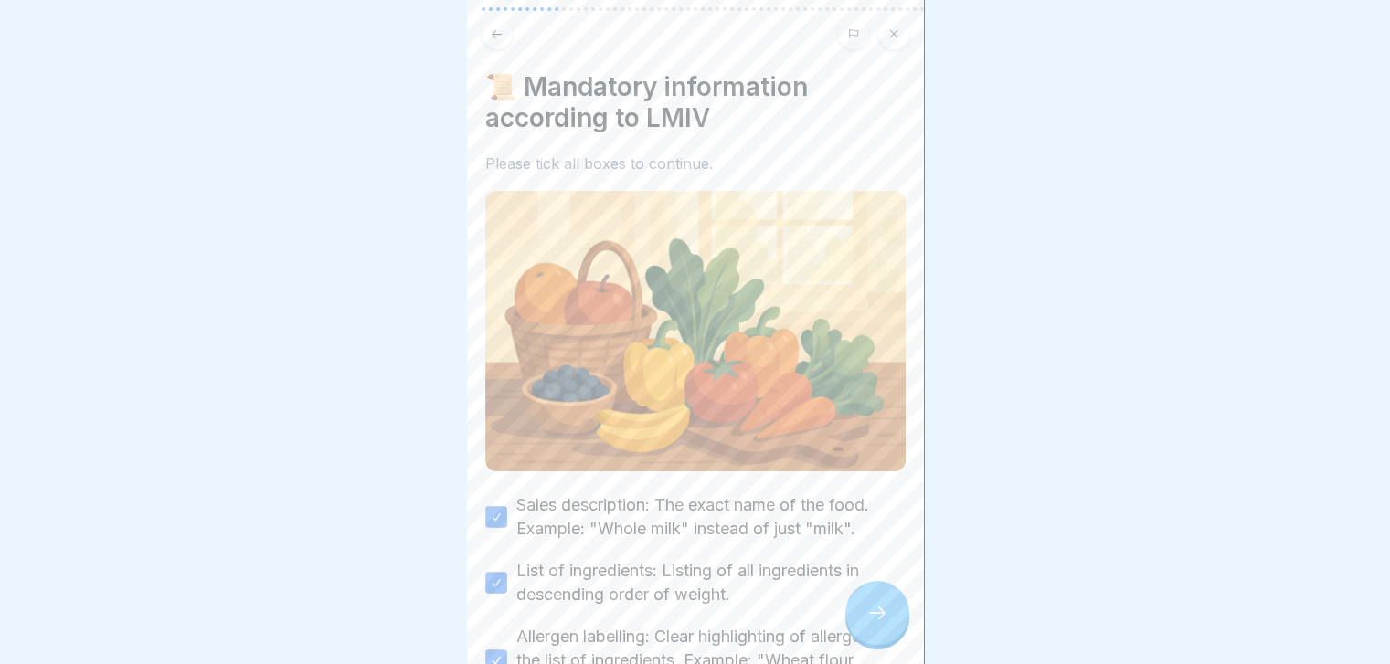
click at [884, 624] on icon at bounding box center [877, 613] width 22 height 22
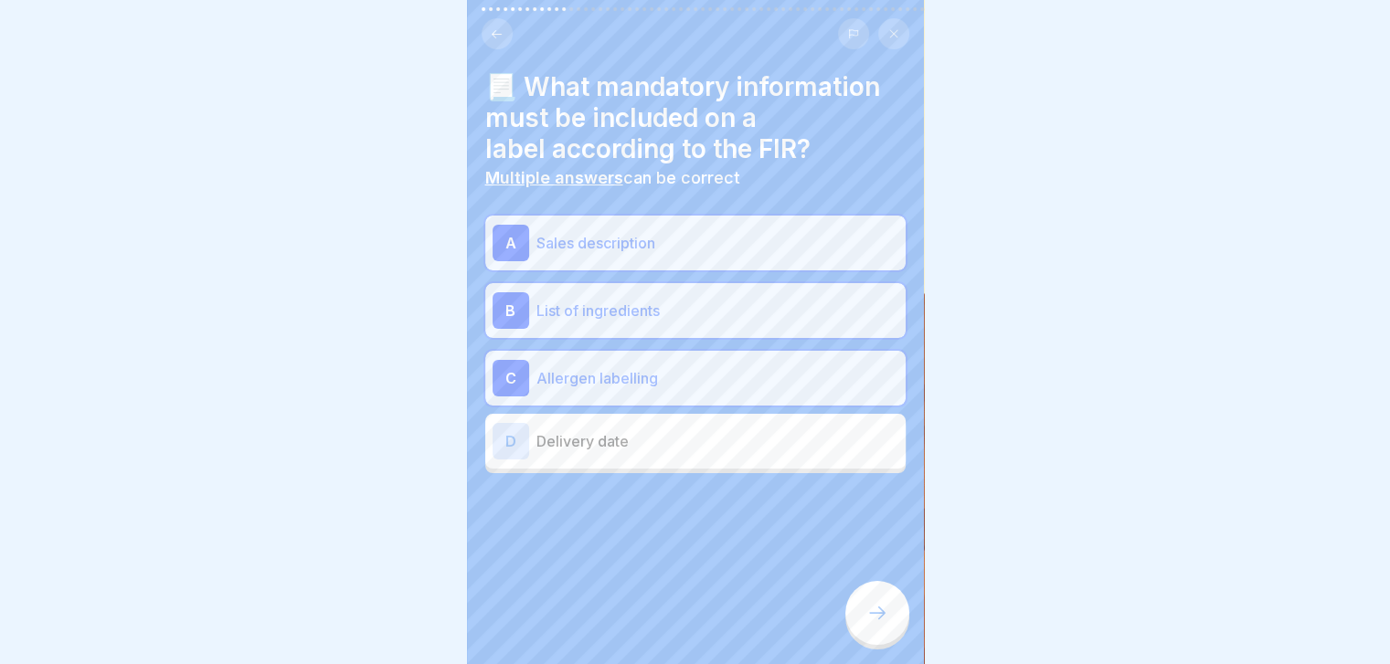
click at [884, 624] on icon at bounding box center [877, 613] width 22 height 22
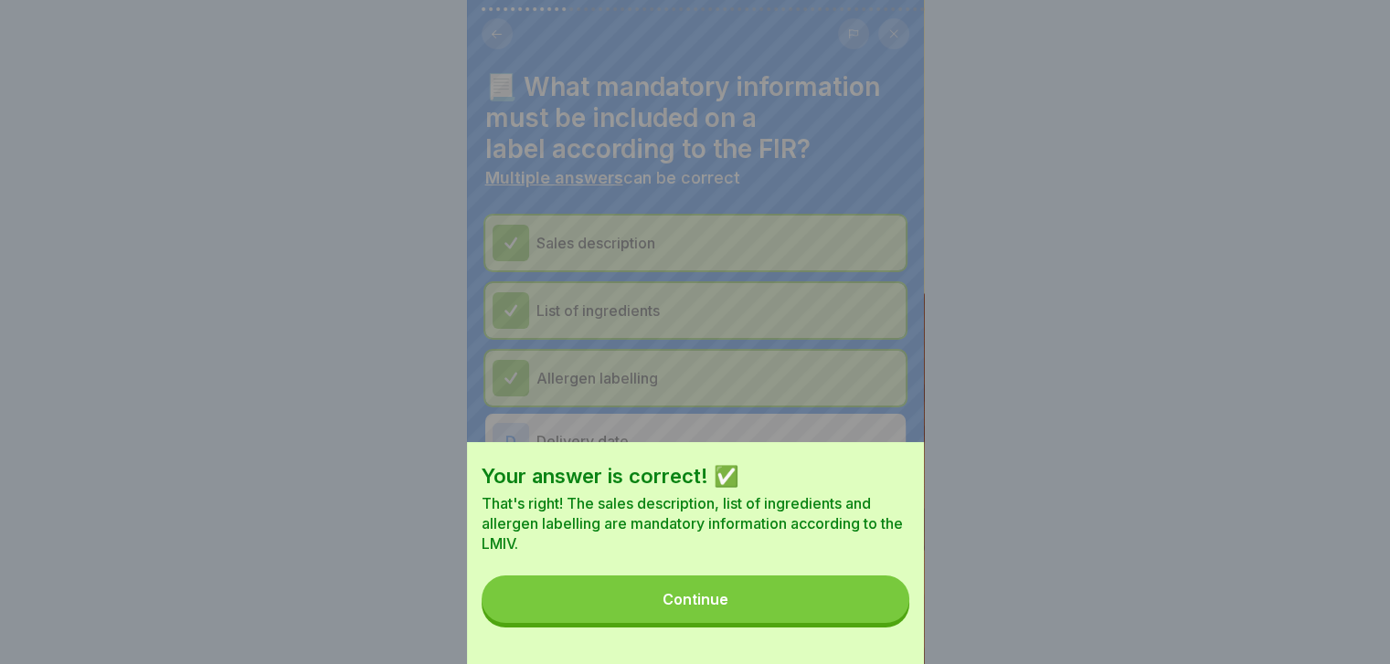
click at [884, 623] on button "Continue" at bounding box center [696, 600] width 428 height 48
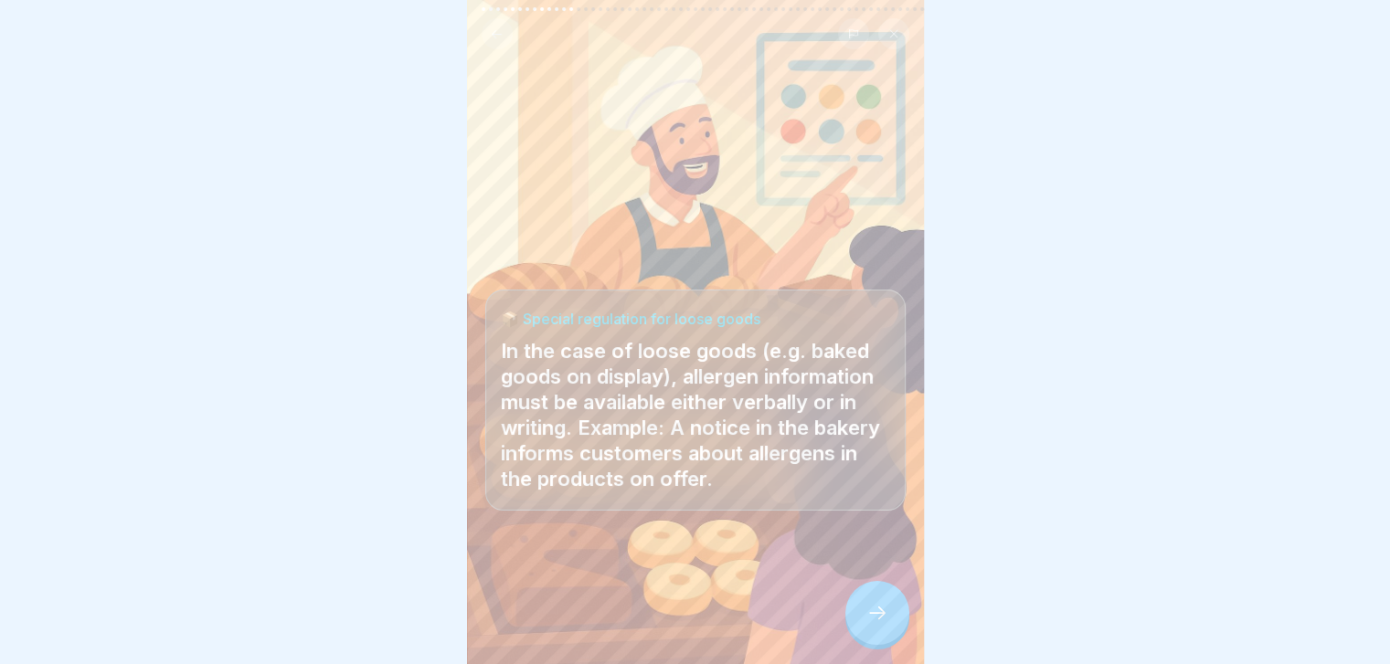
click at [884, 624] on icon at bounding box center [877, 613] width 22 height 22
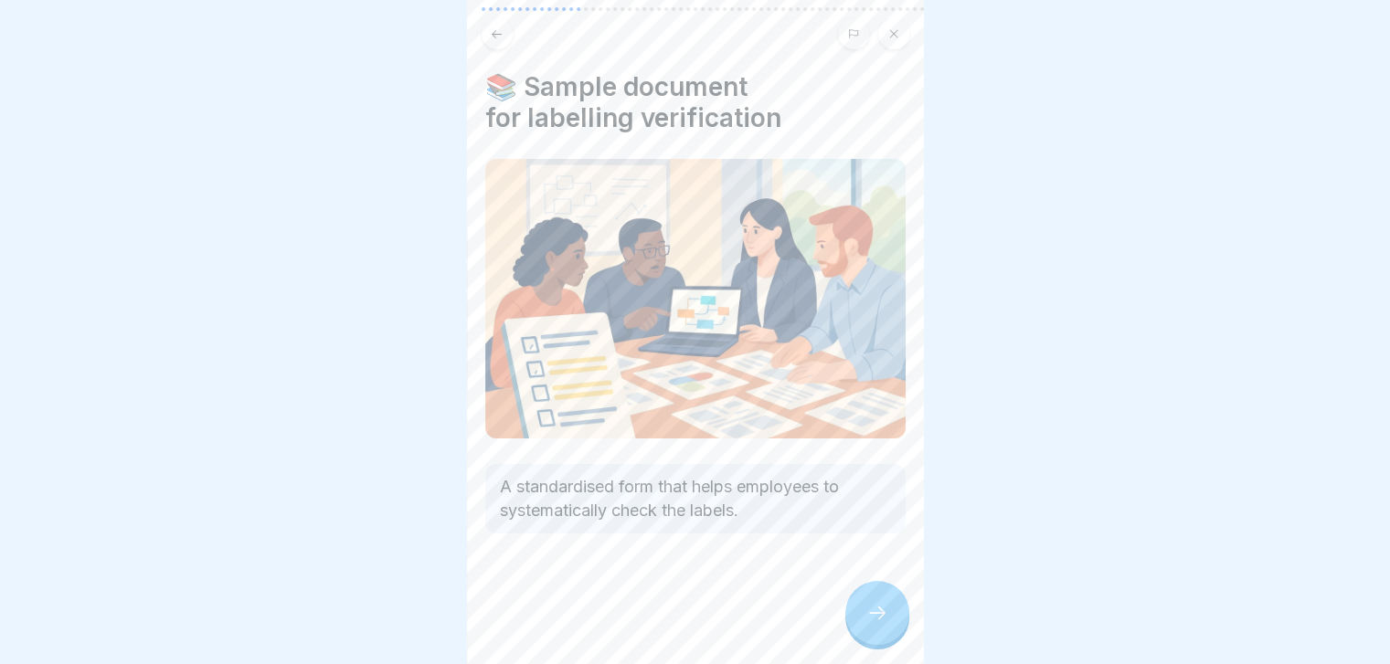
click at [884, 624] on icon at bounding box center [877, 613] width 22 height 22
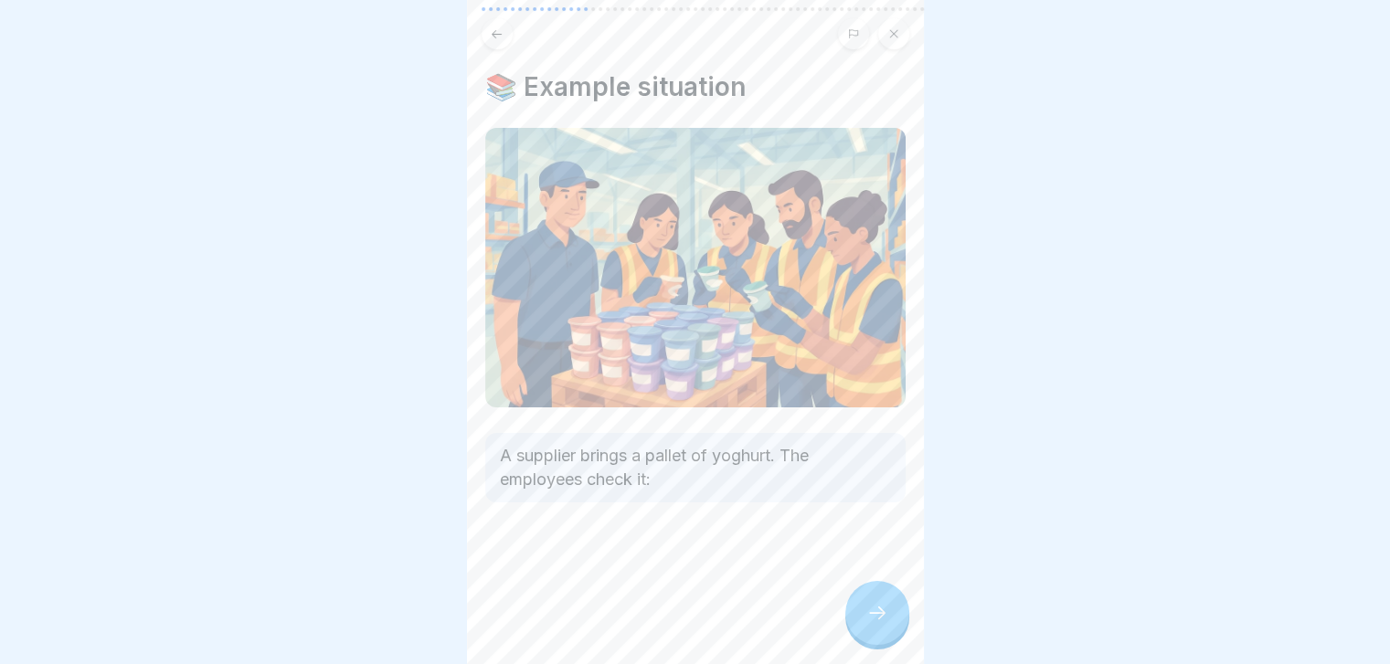
click at [884, 624] on icon at bounding box center [877, 613] width 22 height 22
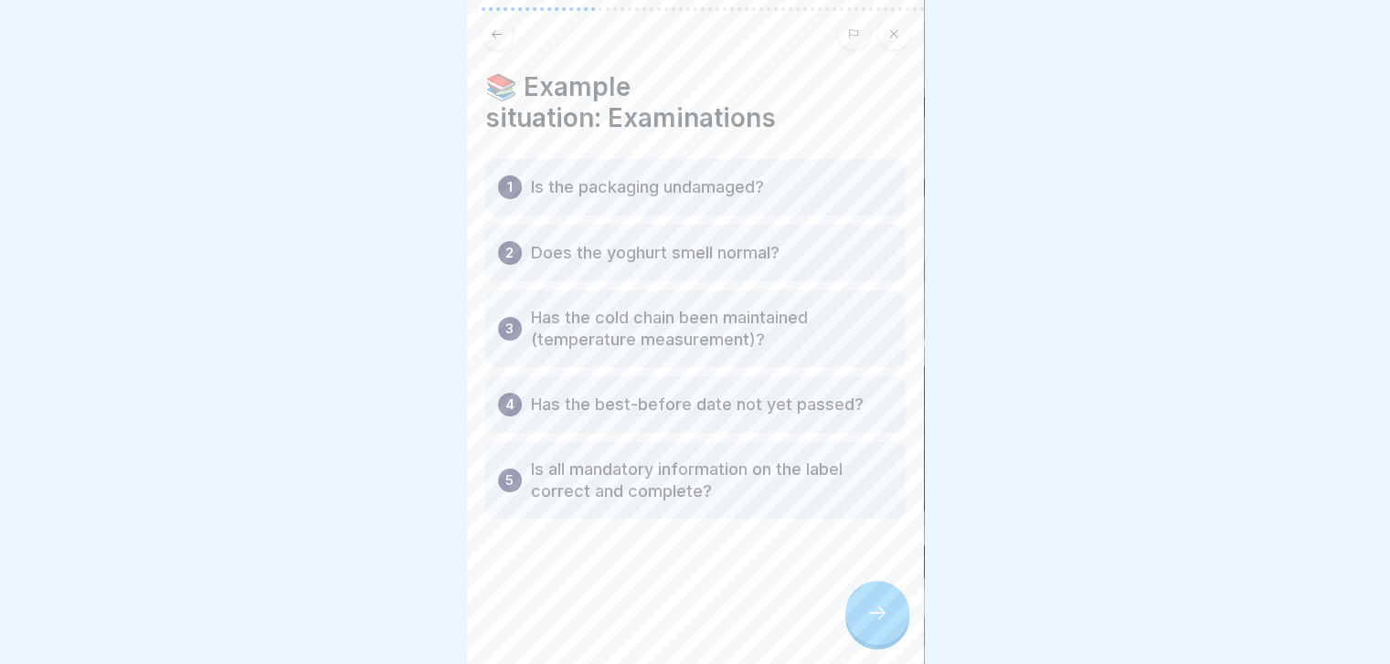
click at [884, 624] on icon at bounding box center [877, 613] width 22 height 22
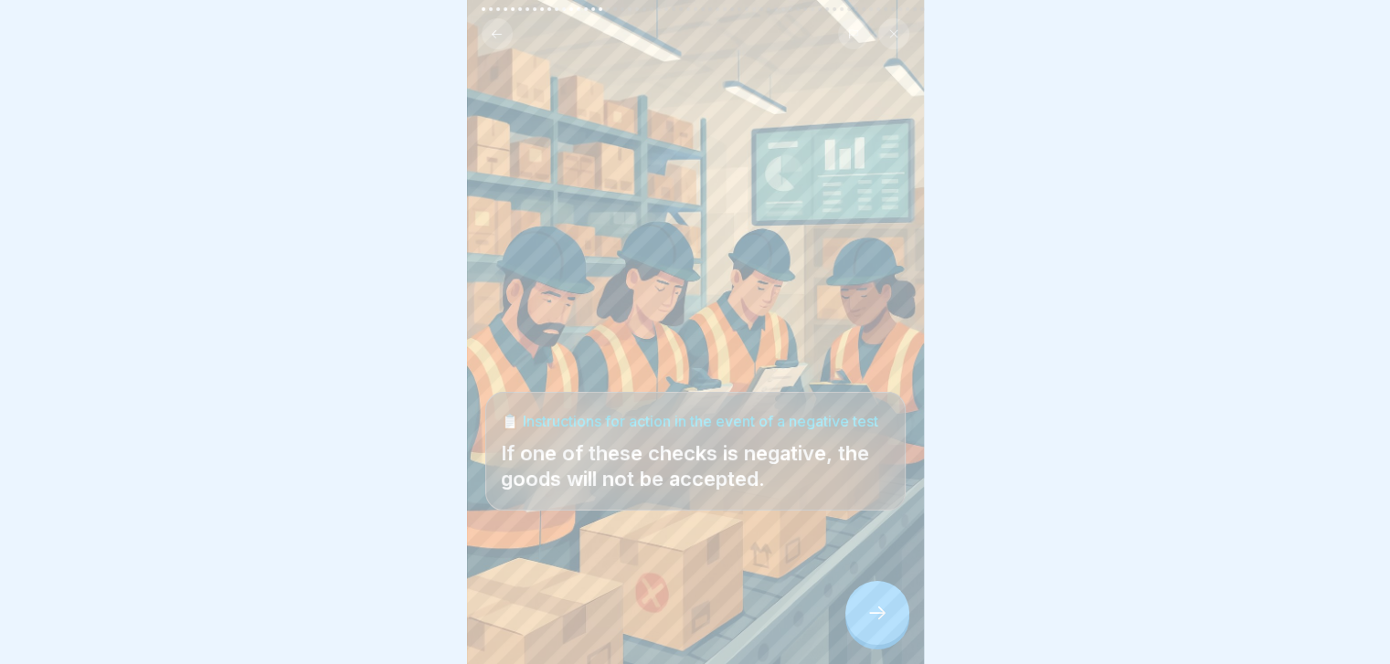
click at [884, 624] on icon at bounding box center [877, 613] width 22 height 22
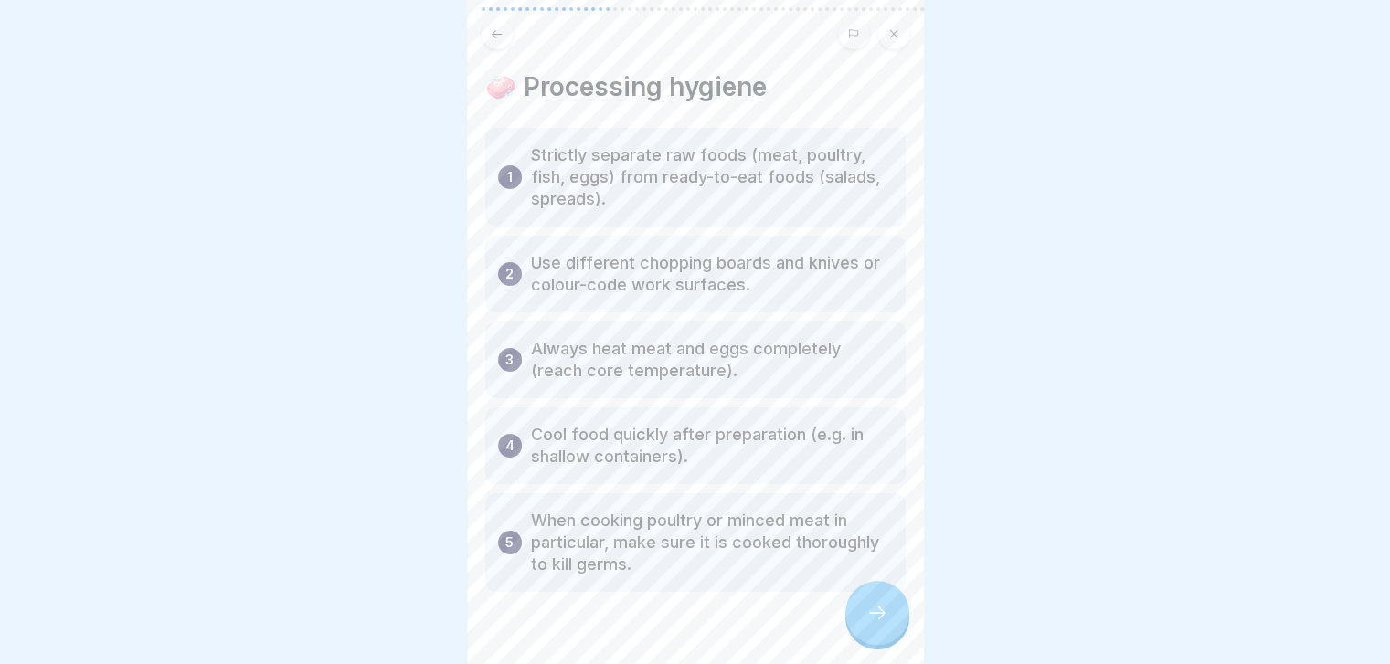
click at [884, 624] on icon at bounding box center [877, 613] width 22 height 22
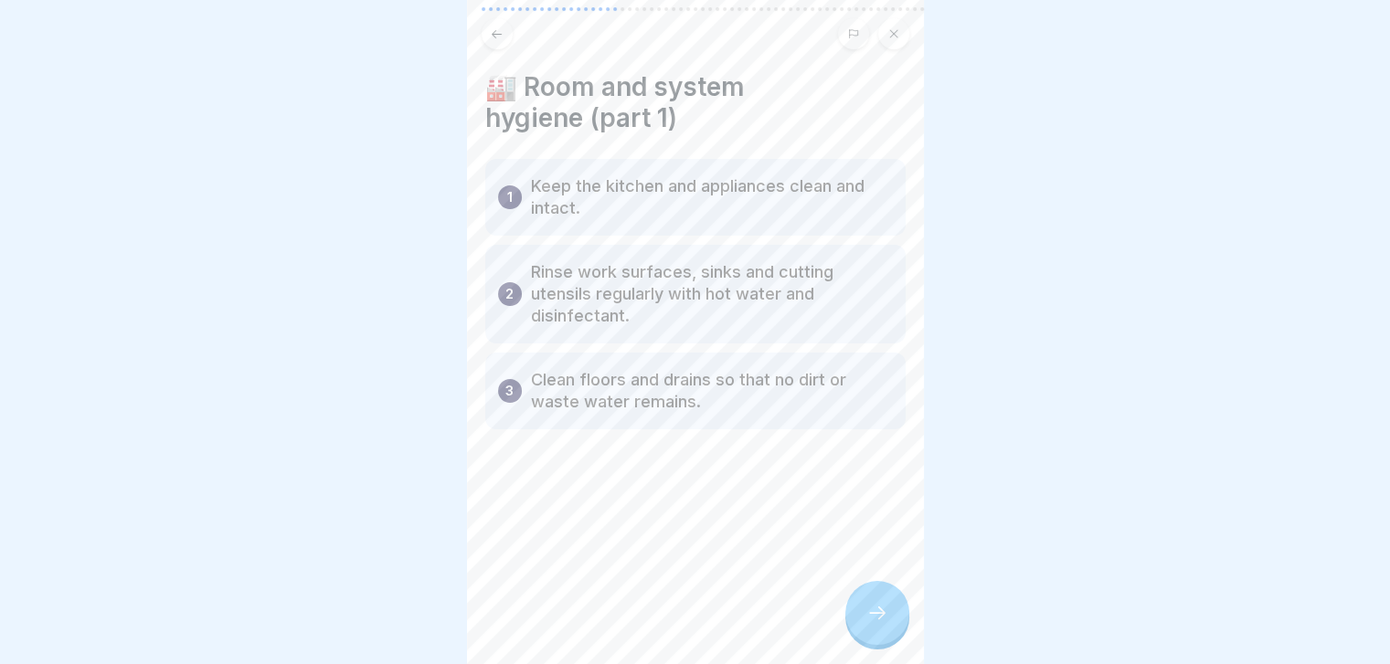
click at [884, 624] on icon at bounding box center [877, 613] width 22 height 22
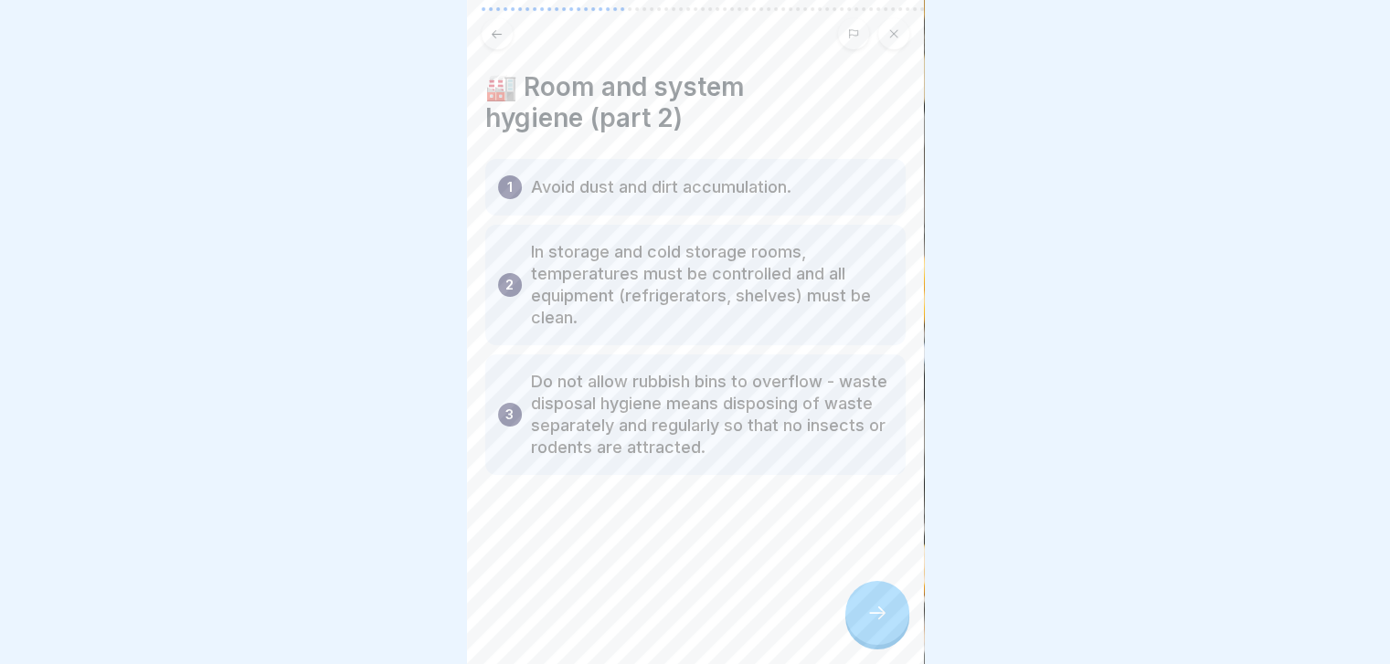
click at [884, 624] on icon at bounding box center [877, 613] width 22 height 22
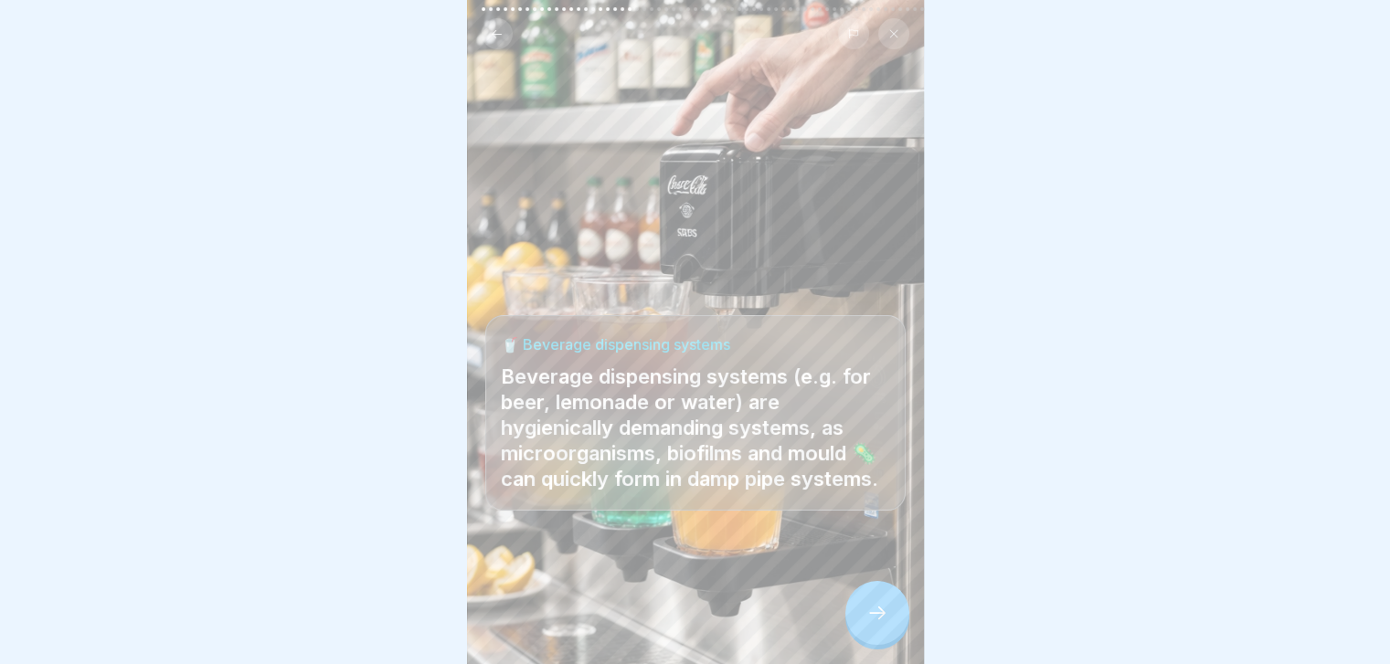
click at [884, 624] on icon at bounding box center [877, 613] width 22 height 22
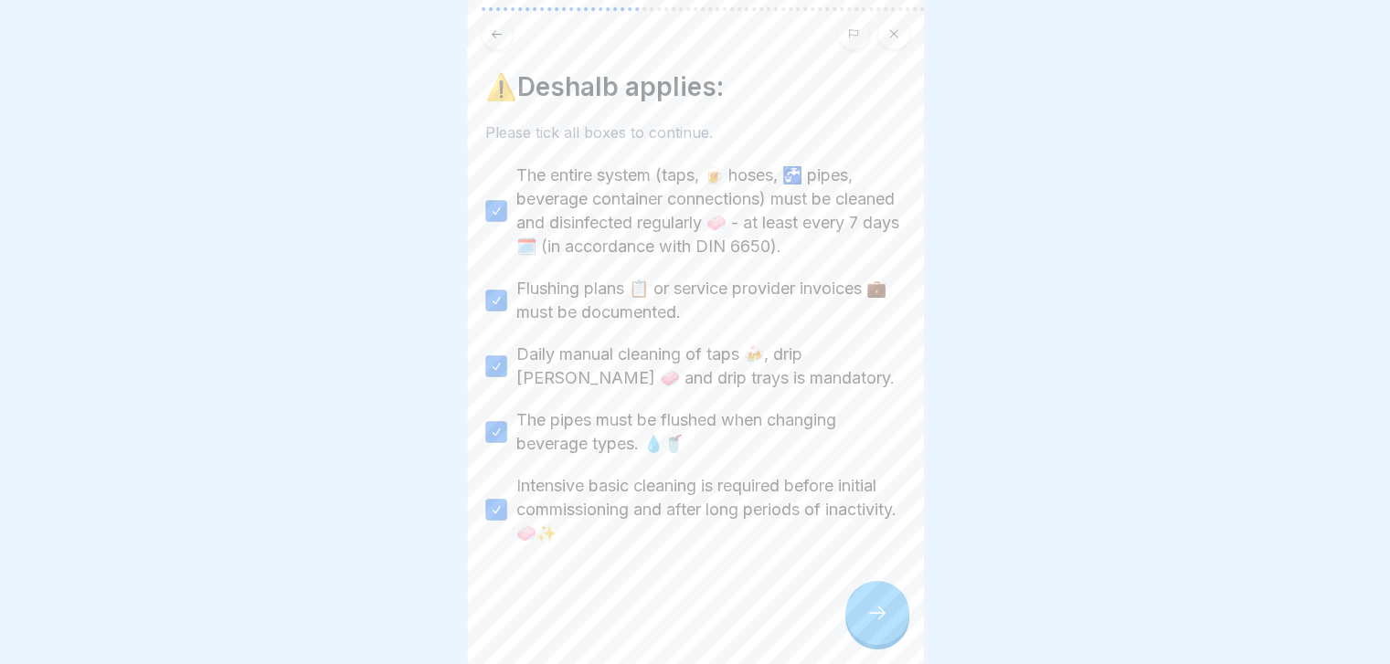
click at [884, 624] on icon at bounding box center [877, 613] width 22 height 22
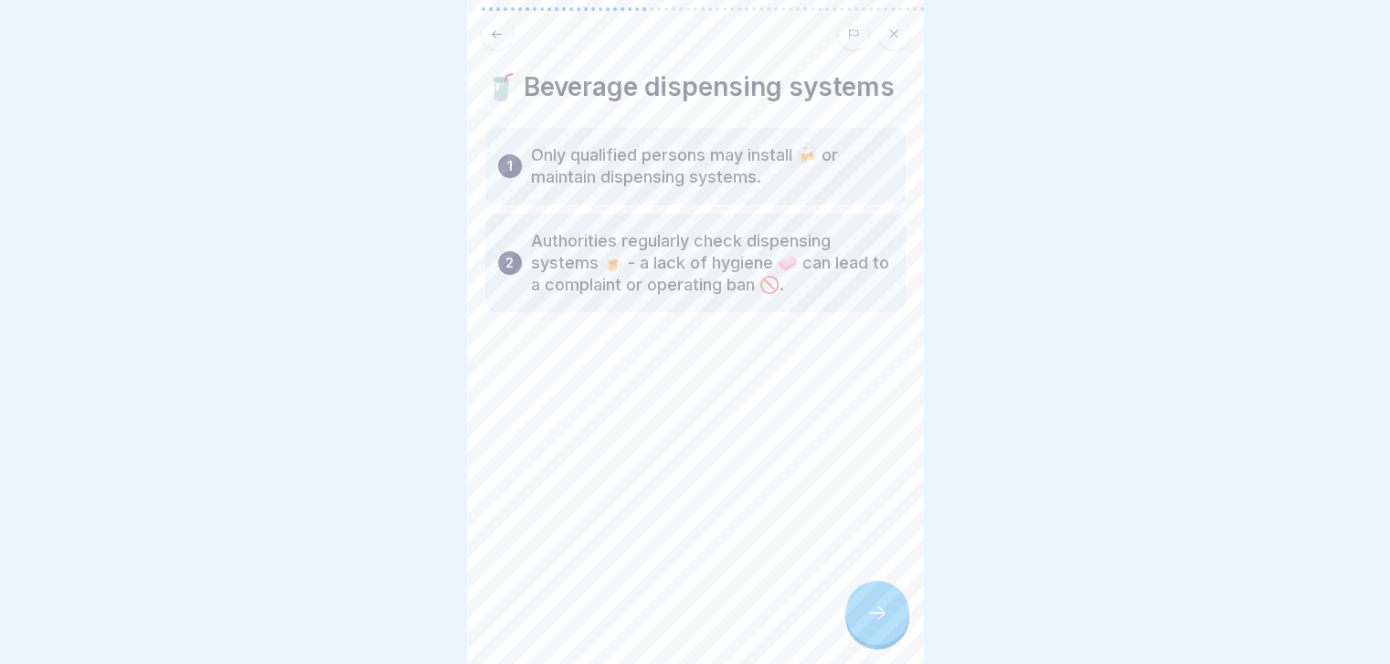
click at [884, 624] on icon at bounding box center [877, 613] width 22 height 22
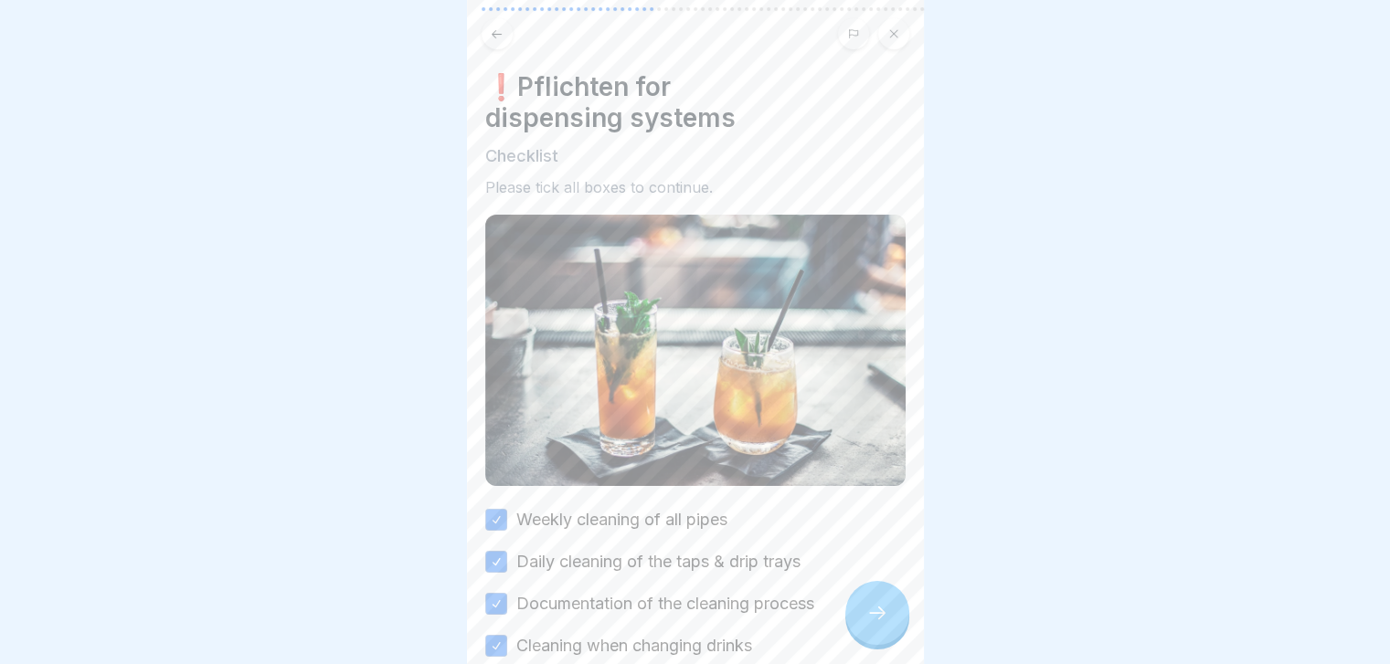
click at [884, 624] on icon at bounding box center [877, 613] width 22 height 22
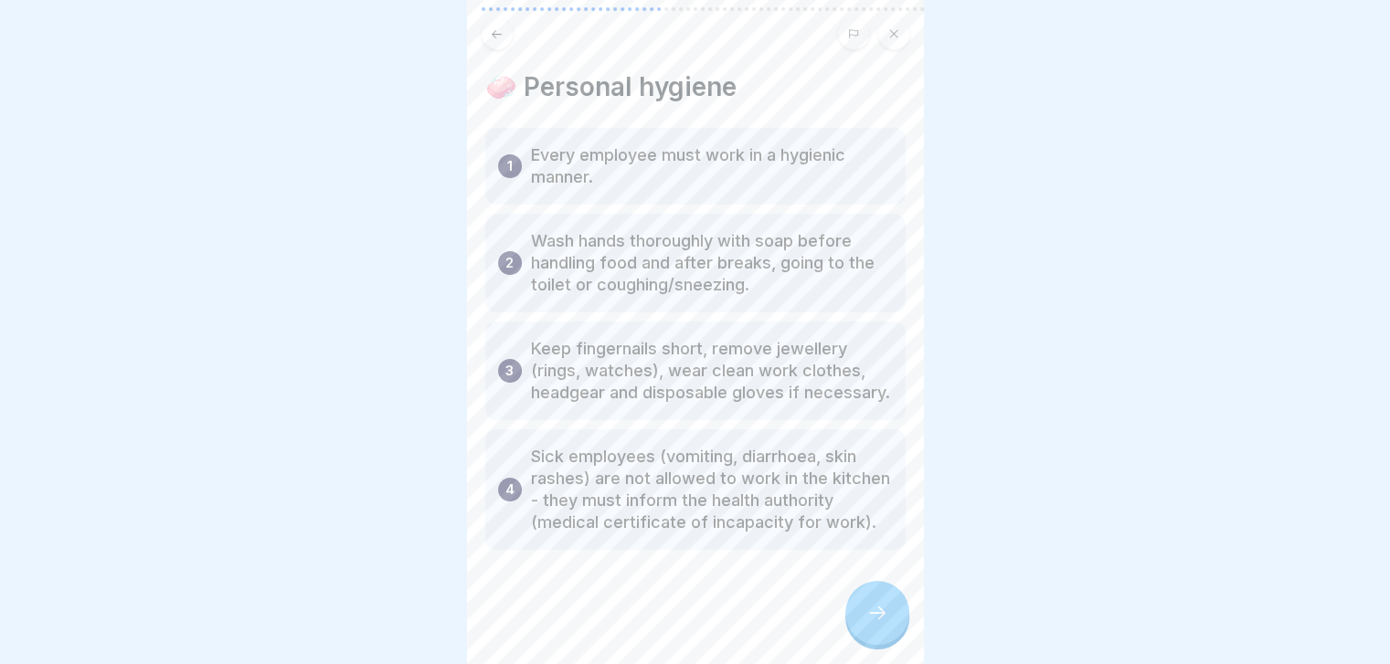
click at [884, 624] on icon at bounding box center [877, 613] width 22 height 22
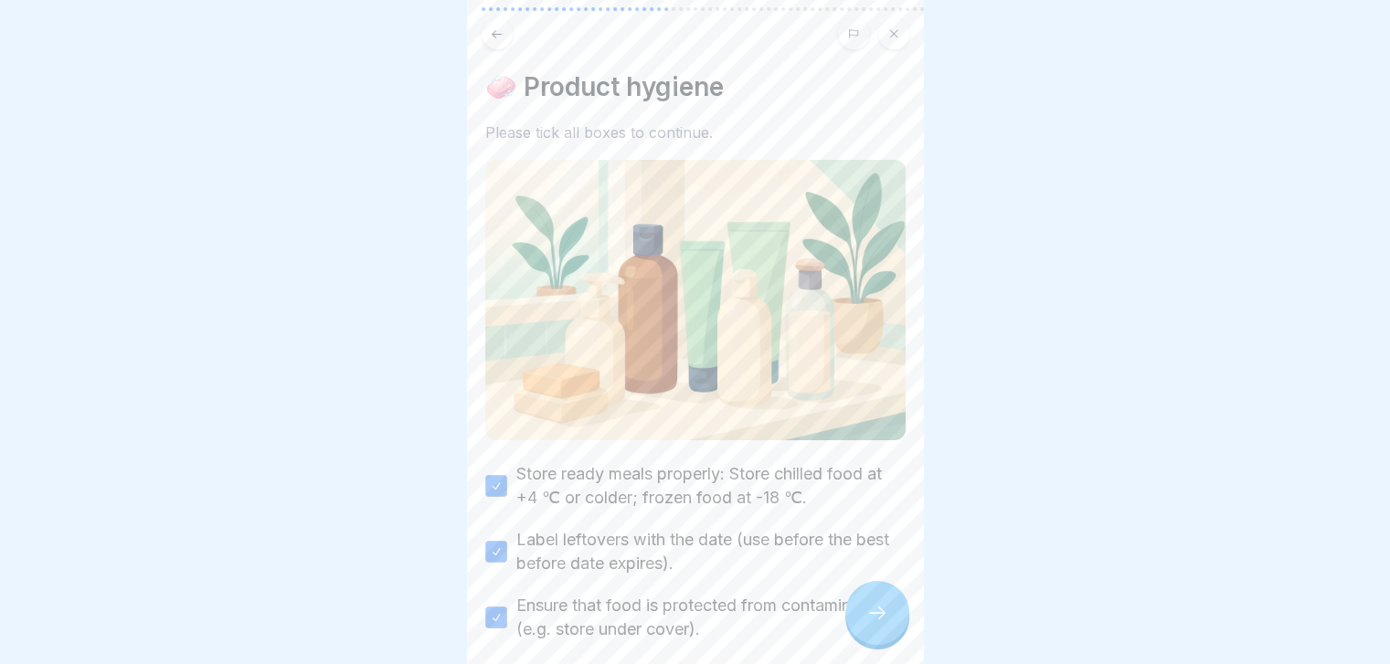
click at [884, 624] on icon at bounding box center [877, 613] width 22 height 22
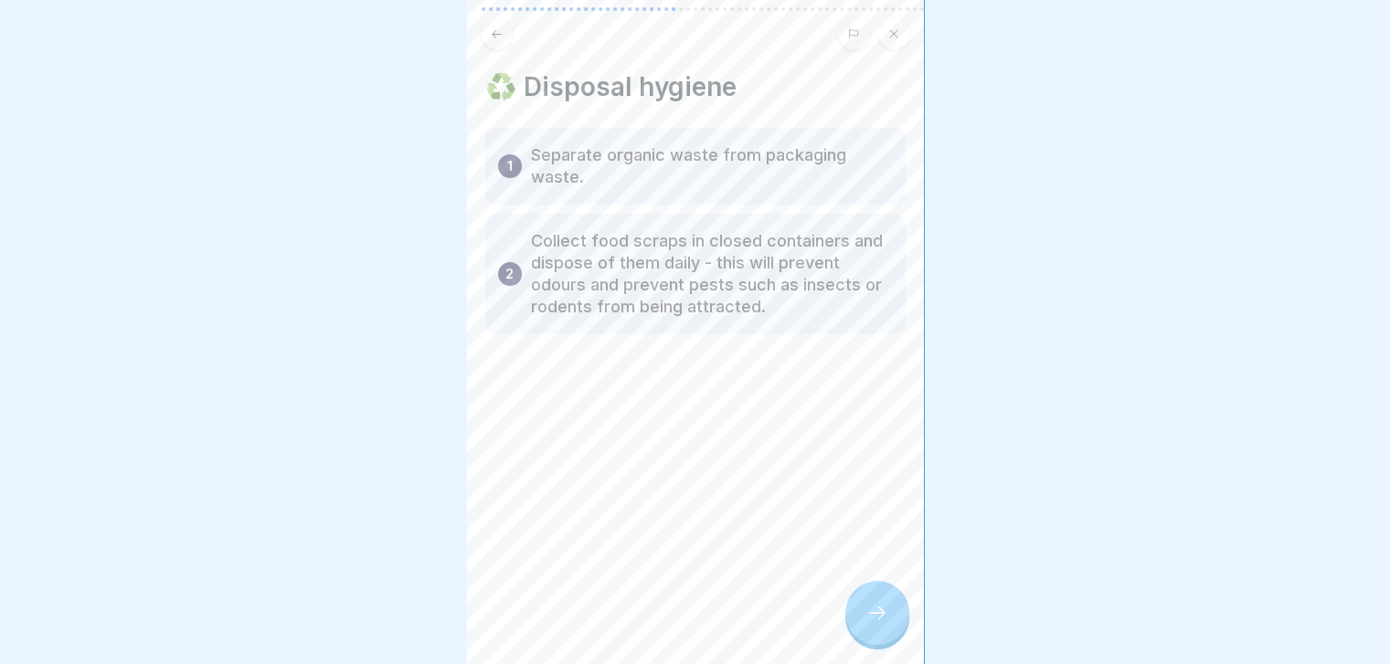
click at [884, 624] on icon at bounding box center [877, 613] width 22 height 22
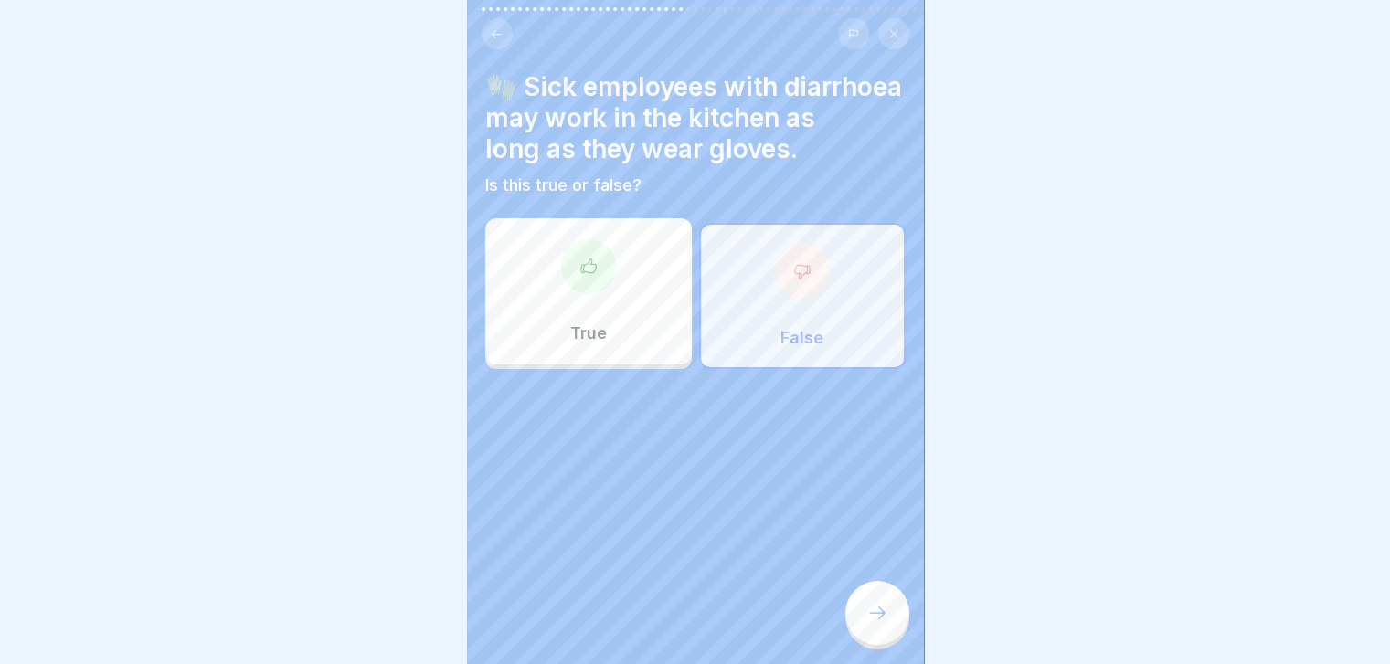
click at [884, 624] on icon at bounding box center [877, 613] width 22 height 22
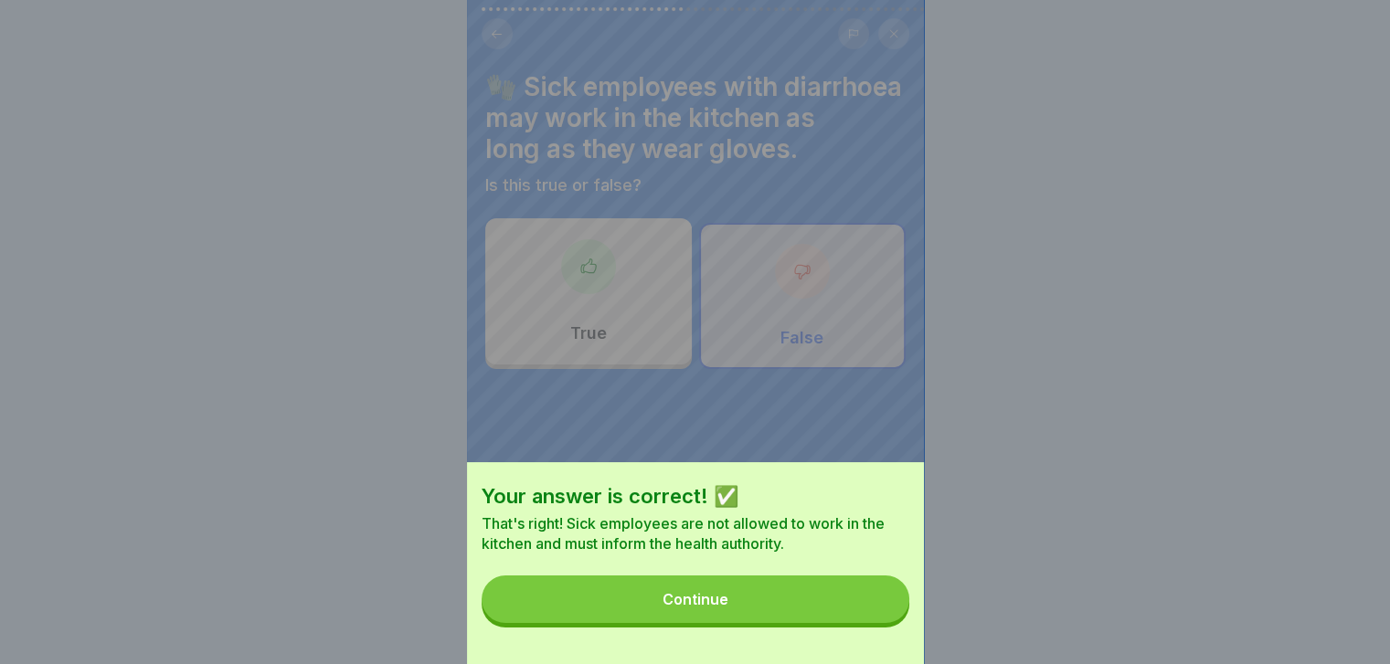
click at [884, 623] on button "Continue" at bounding box center [696, 600] width 428 height 48
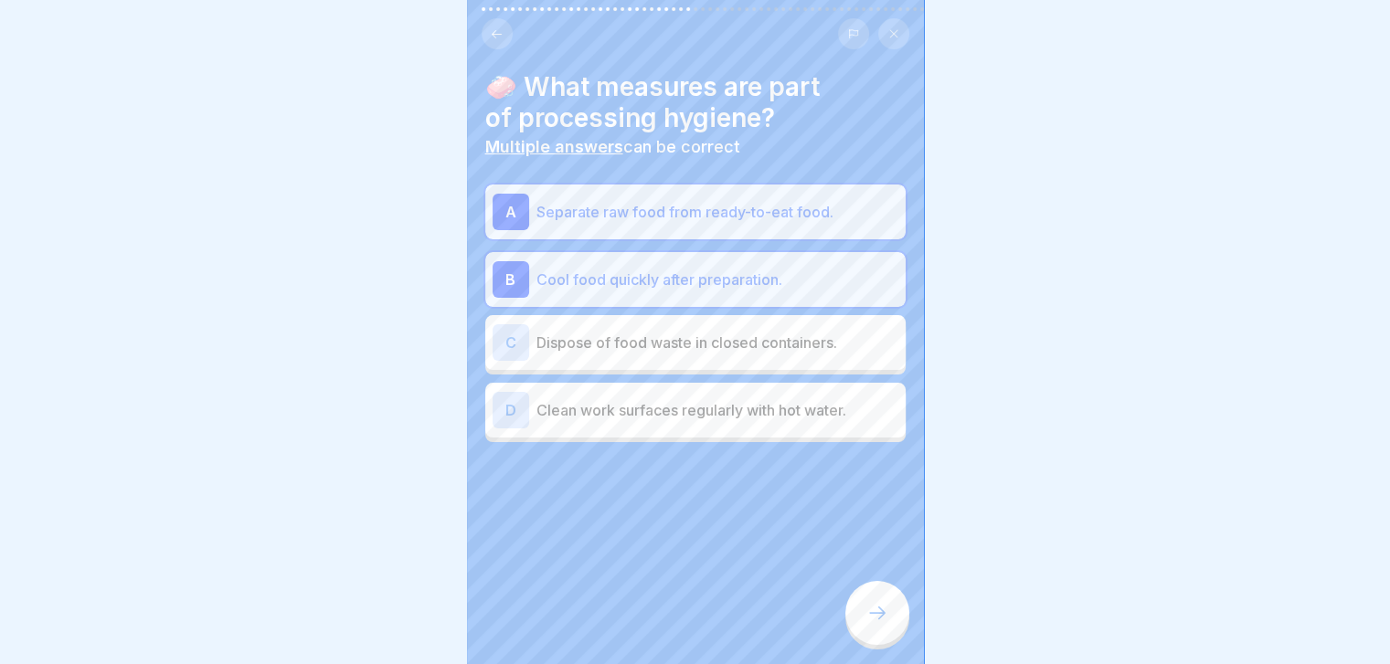
click at [884, 624] on icon at bounding box center [877, 613] width 22 height 22
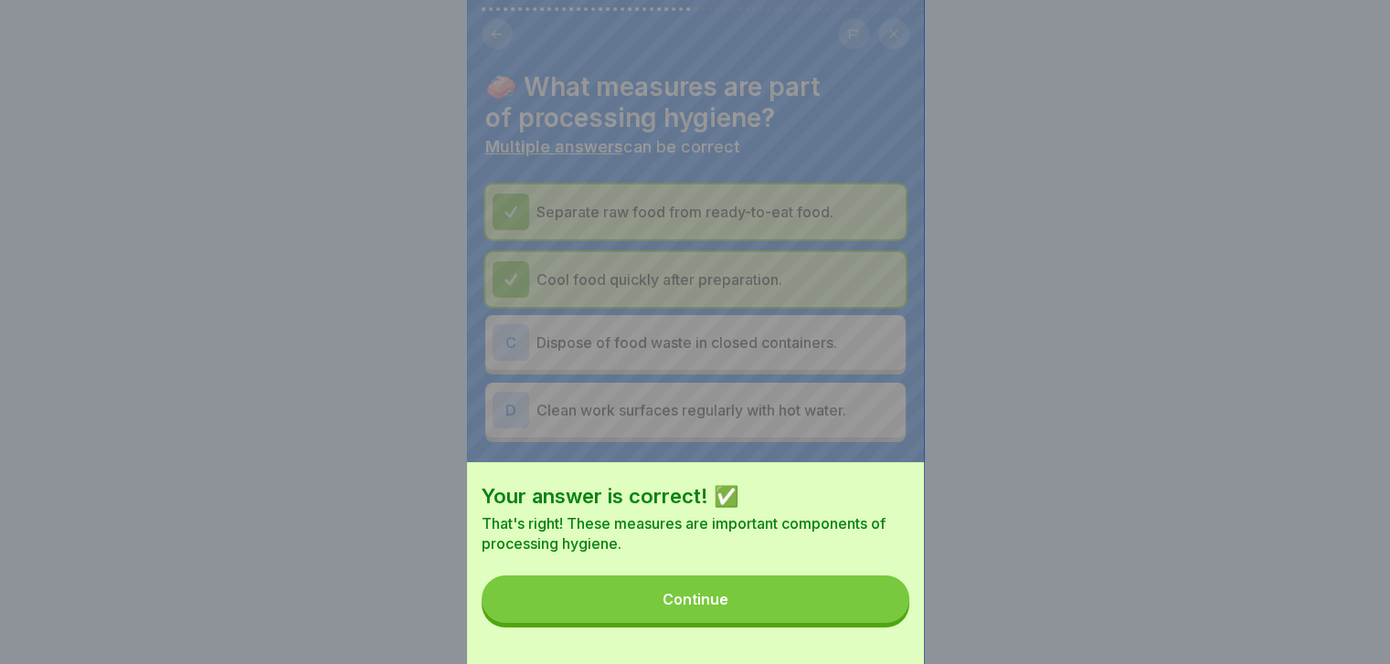
click at [884, 623] on button "Continue" at bounding box center [696, 600] width 428 height 48
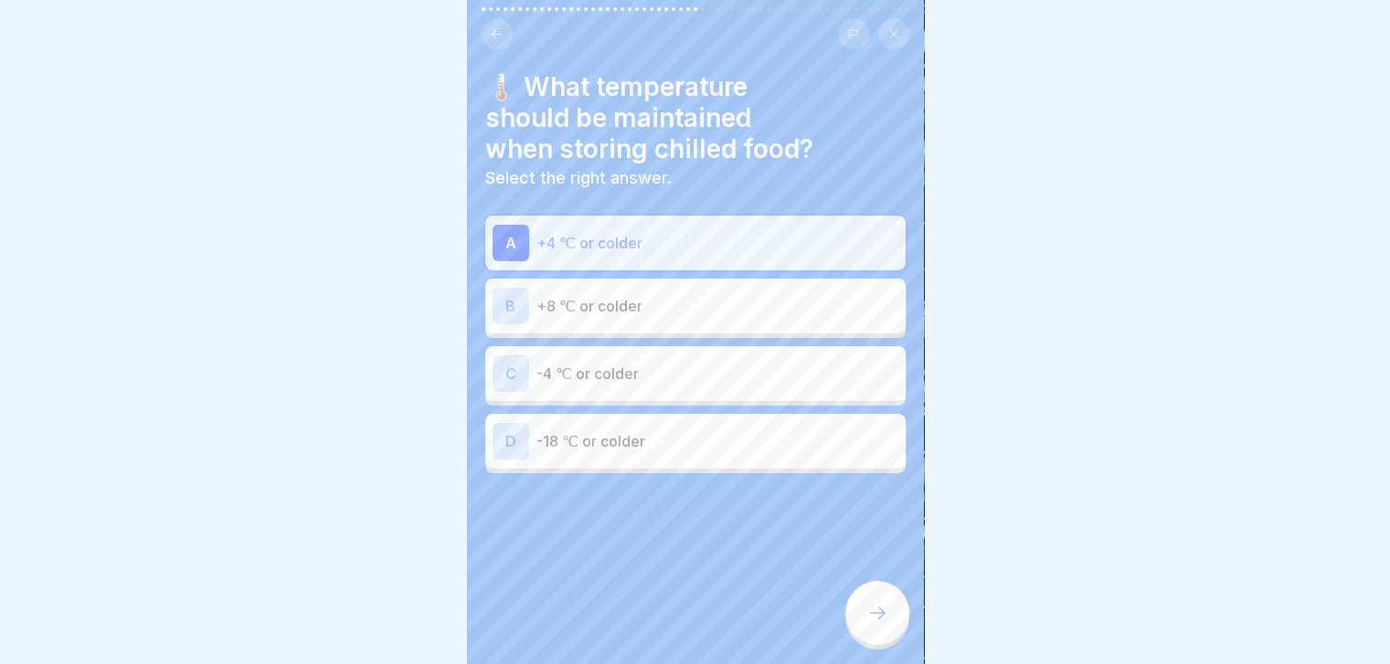
click at [884, 624] on icon at bounding box center [877, 613] width 22 height 22
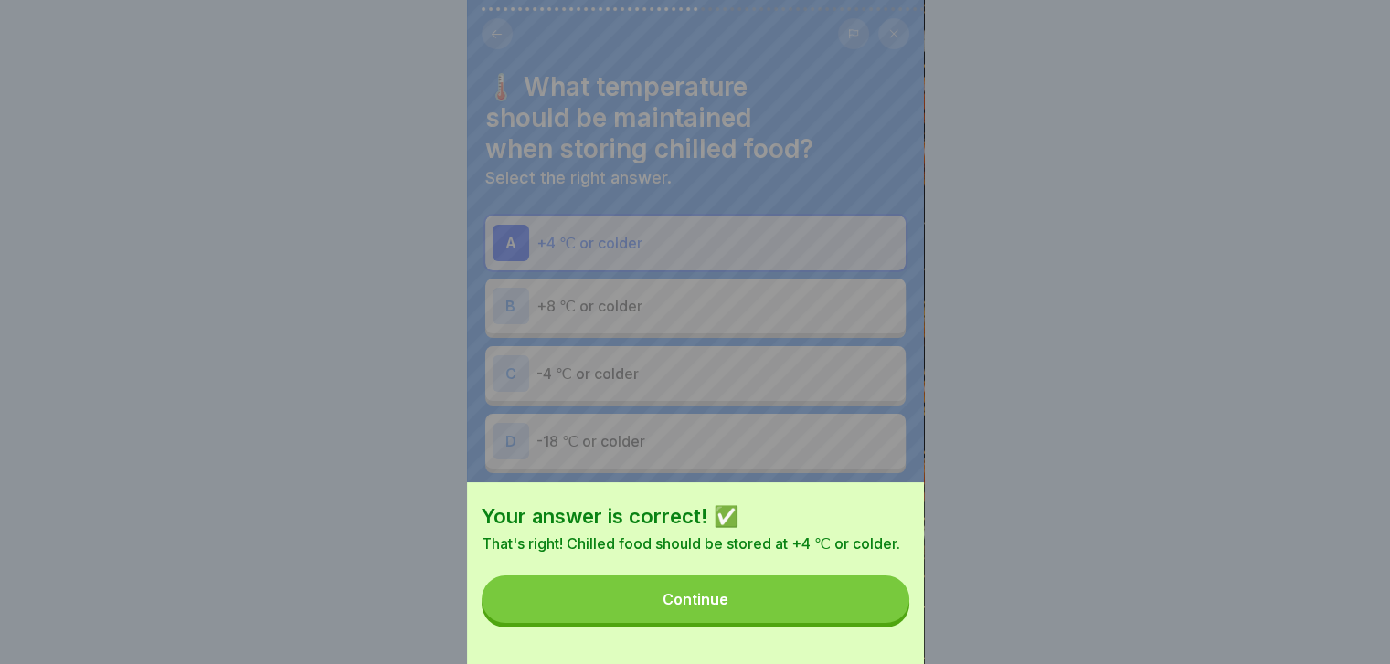
click at [884, 623] on button "Continue" at bounding box center [696, 600] width 428 height 48
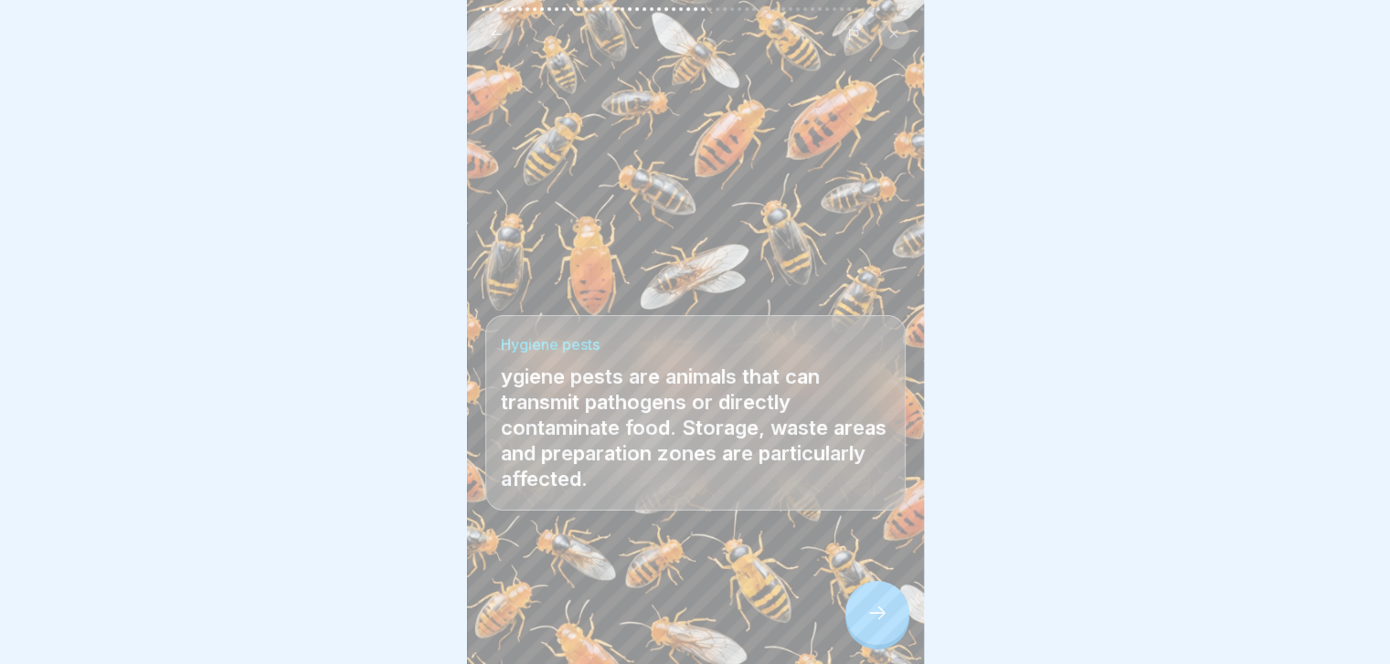
click at [884, 624] on icon at bounding box center [877, 613] width 22 height 22
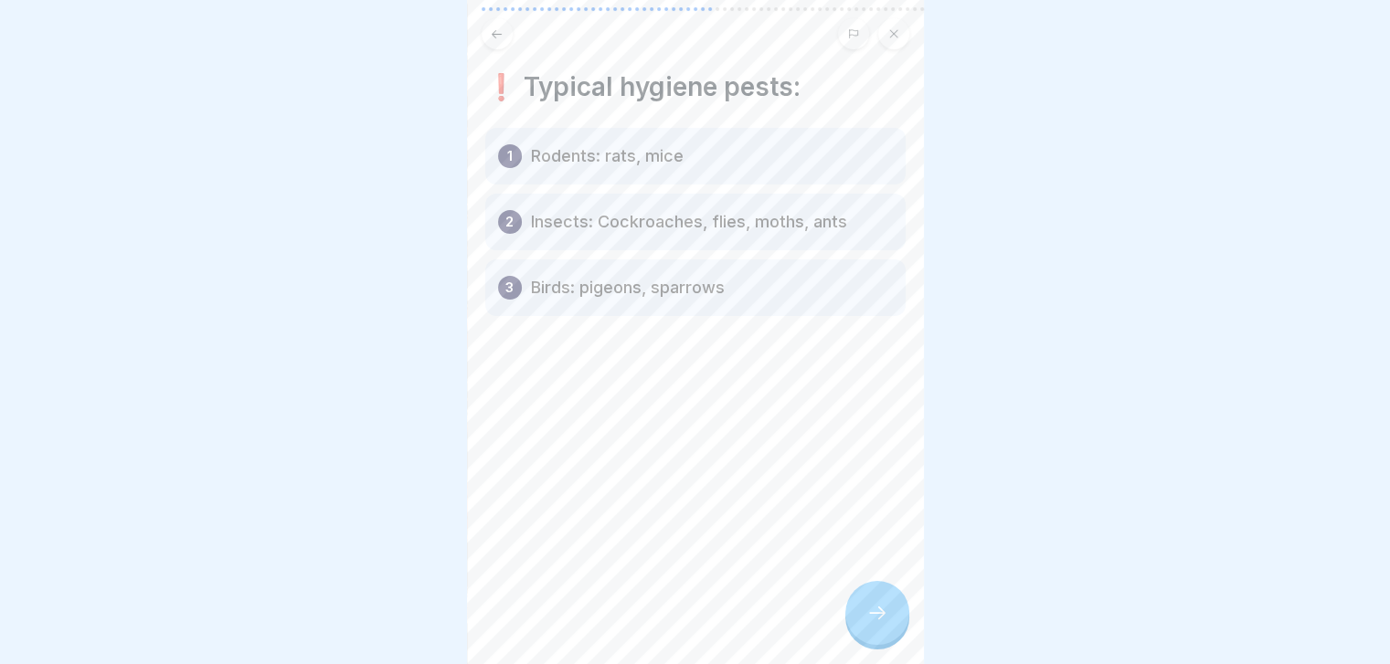
click at [884, 624] on icon at bounding box center [877, 613] width 22 height 22
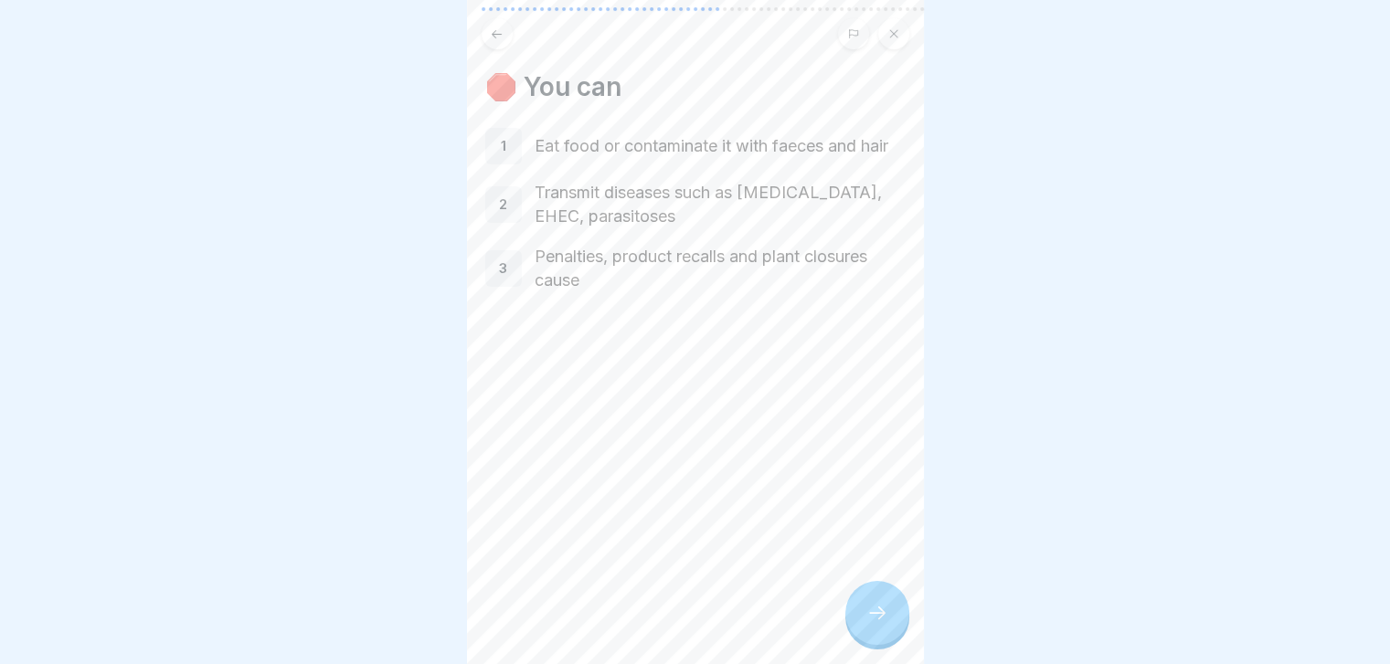
click at [884, 624] on icon at bounding box center [877, 613] width 22 height 22
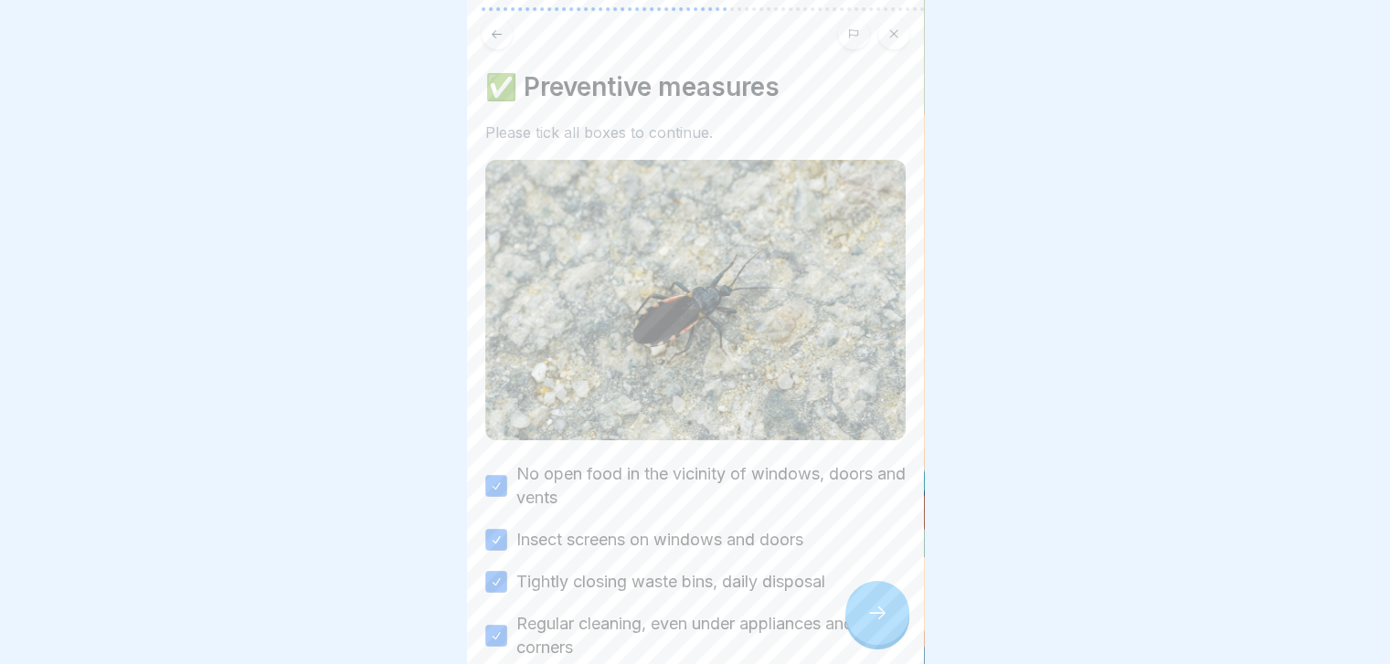
click at [884, 624] on icon at bounding box center [877, 613] width 22 height 22
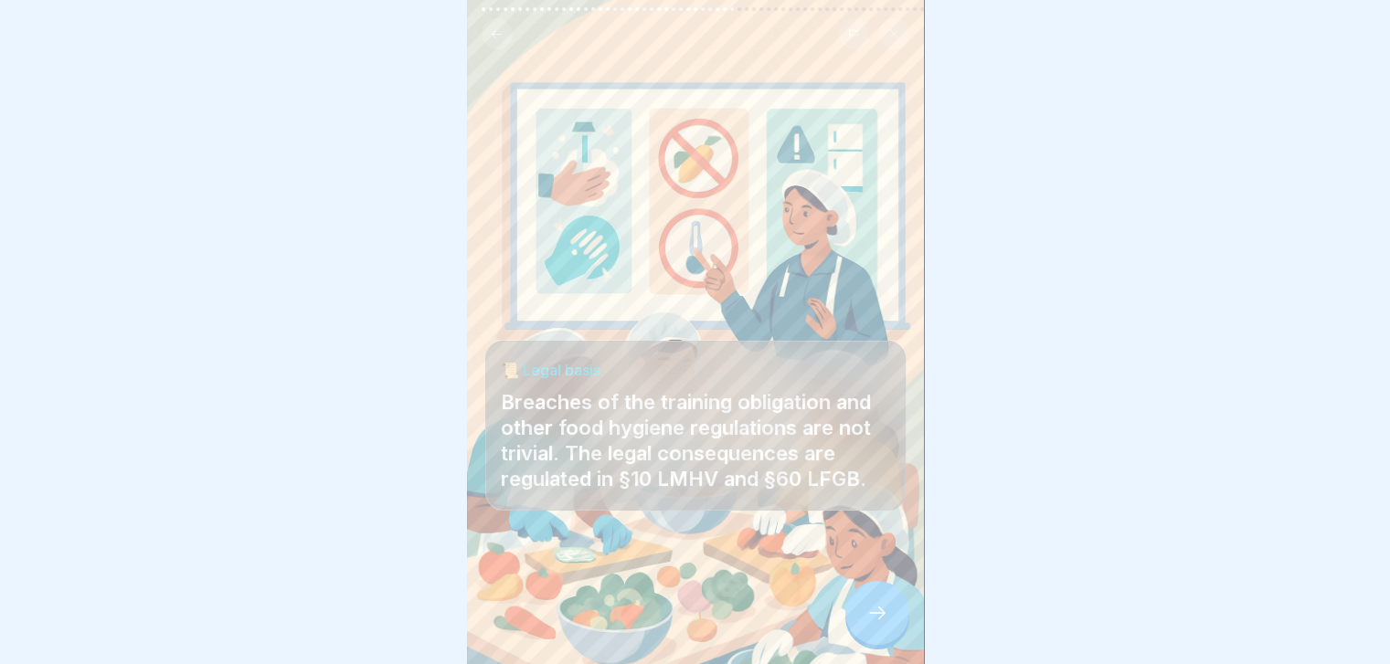
click at [884, 624] on icon at bounding box center [877, 613] width 22 height 22
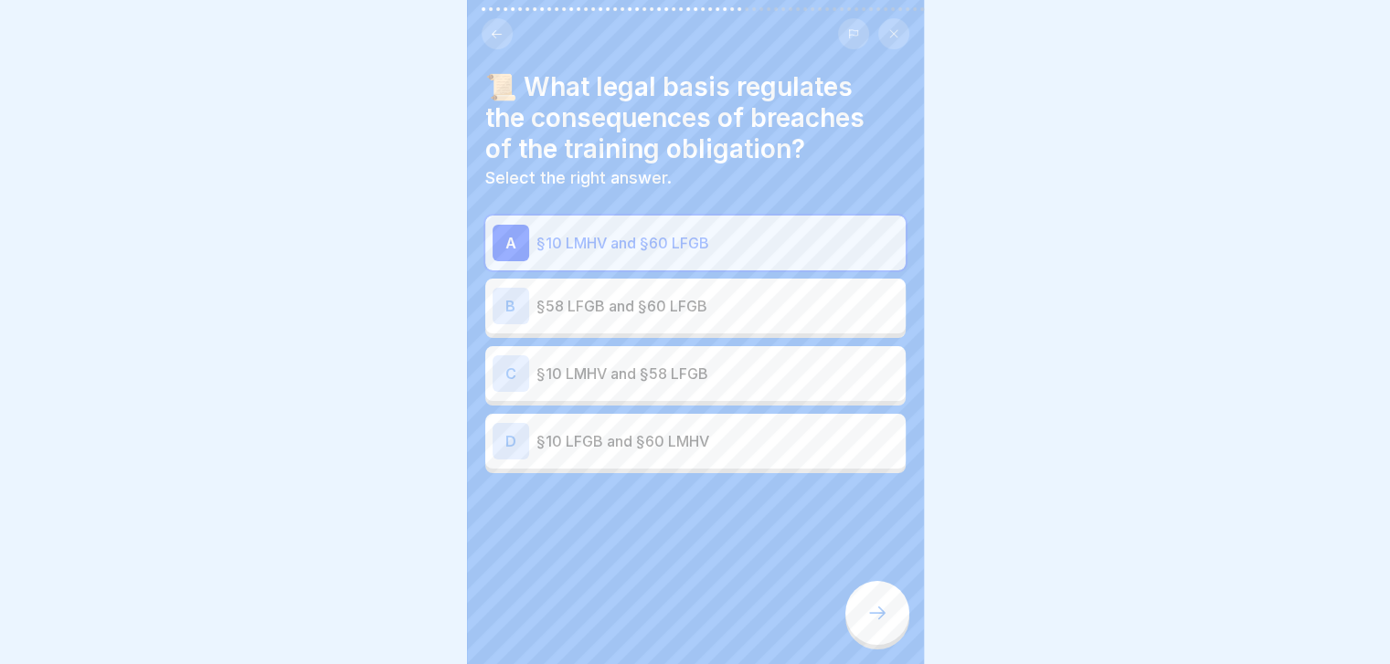
click at [884, 624] on icon at bounding box center [877, 613] width 22 height 22
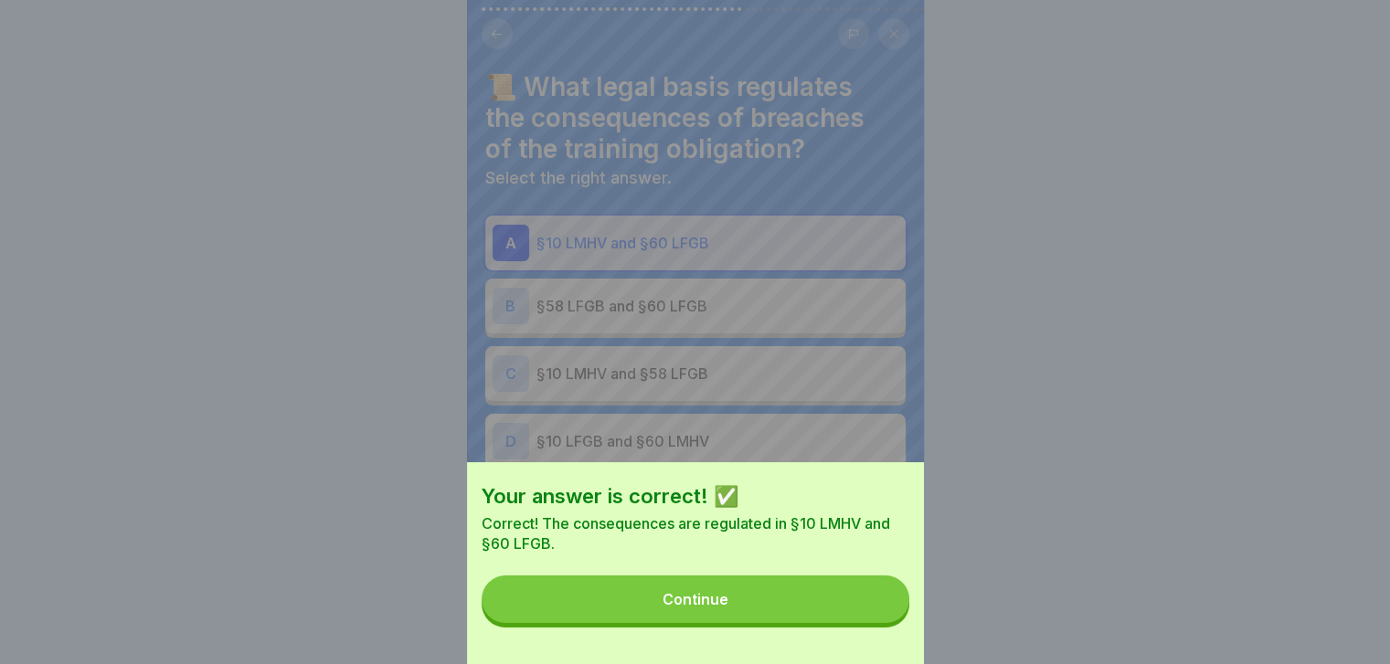
click at [884, 623] on button "Continue" at bounding box center [696, 600] width 428 height 48
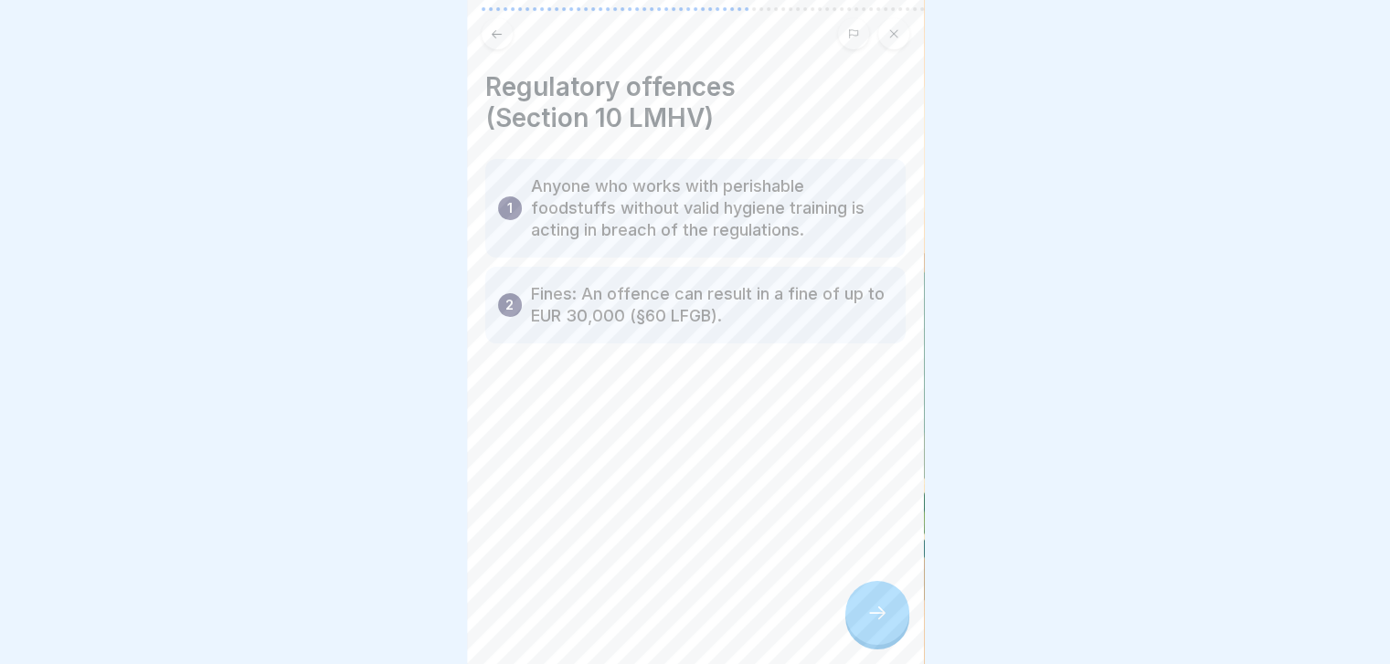
click at [884, 624] on icon at bounding box center [877, 613] width 22 height 22
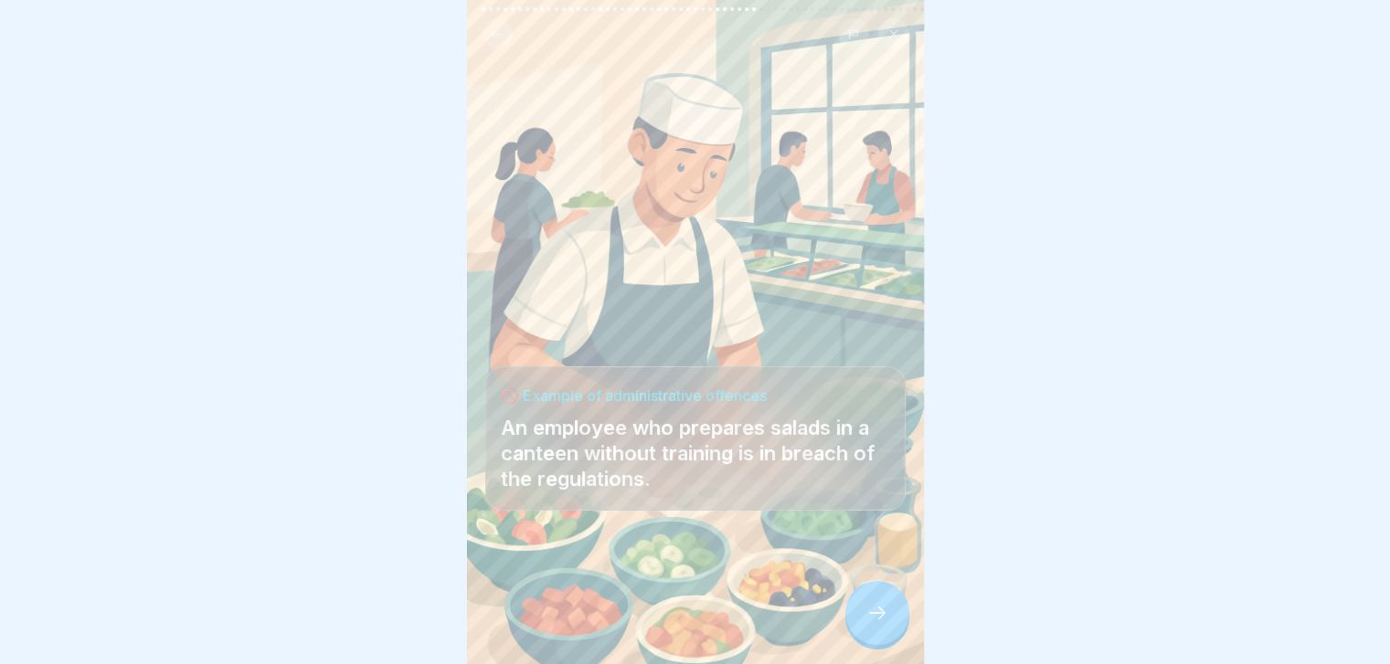
click at [884, 624] on icon at bounding box center [877, 613] width 22 height 22
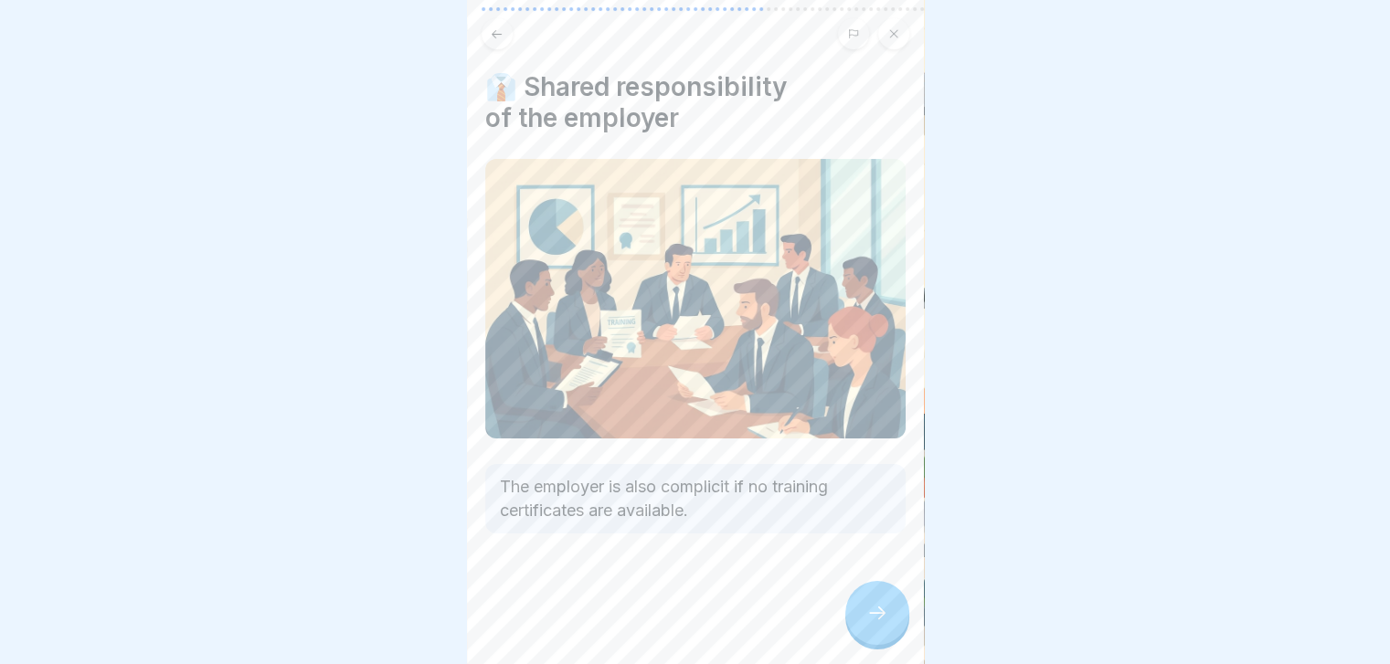
click at [884, 624] on icon at bounding box center [877, 613] width 22 height 22
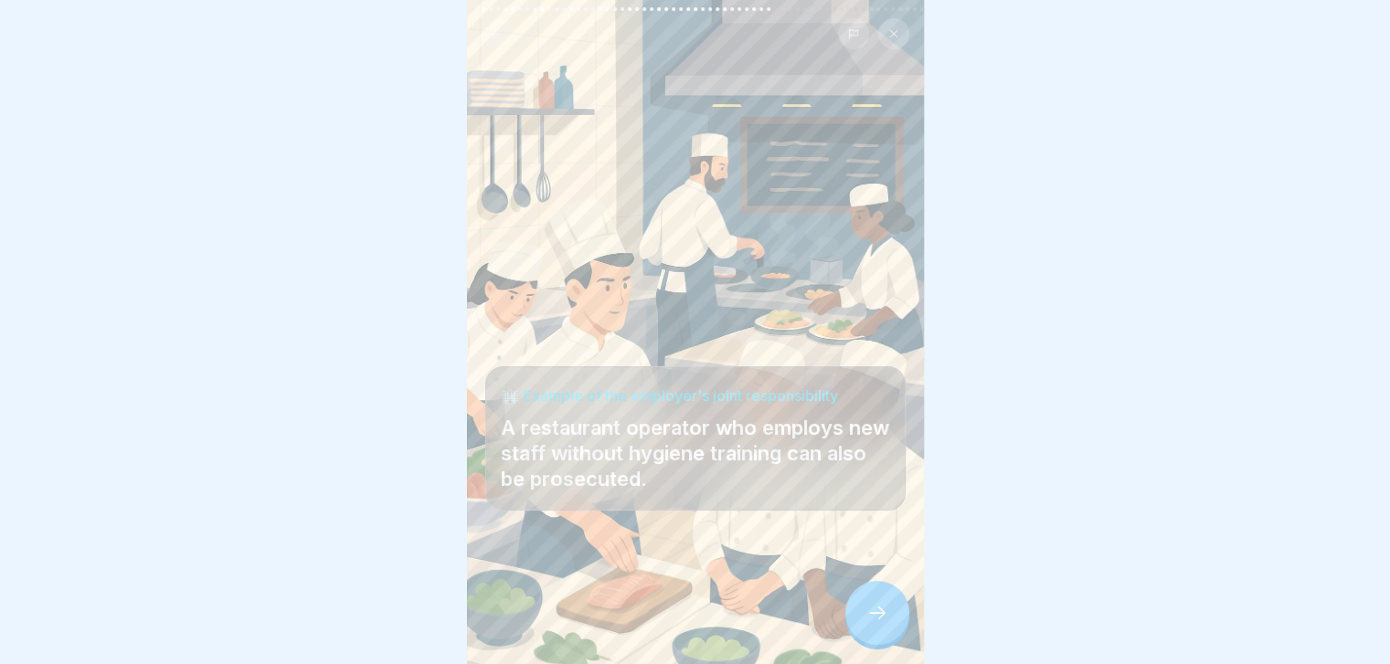
click at [884, 624] on icon at bounding box center [877, 613] width 22 height 22
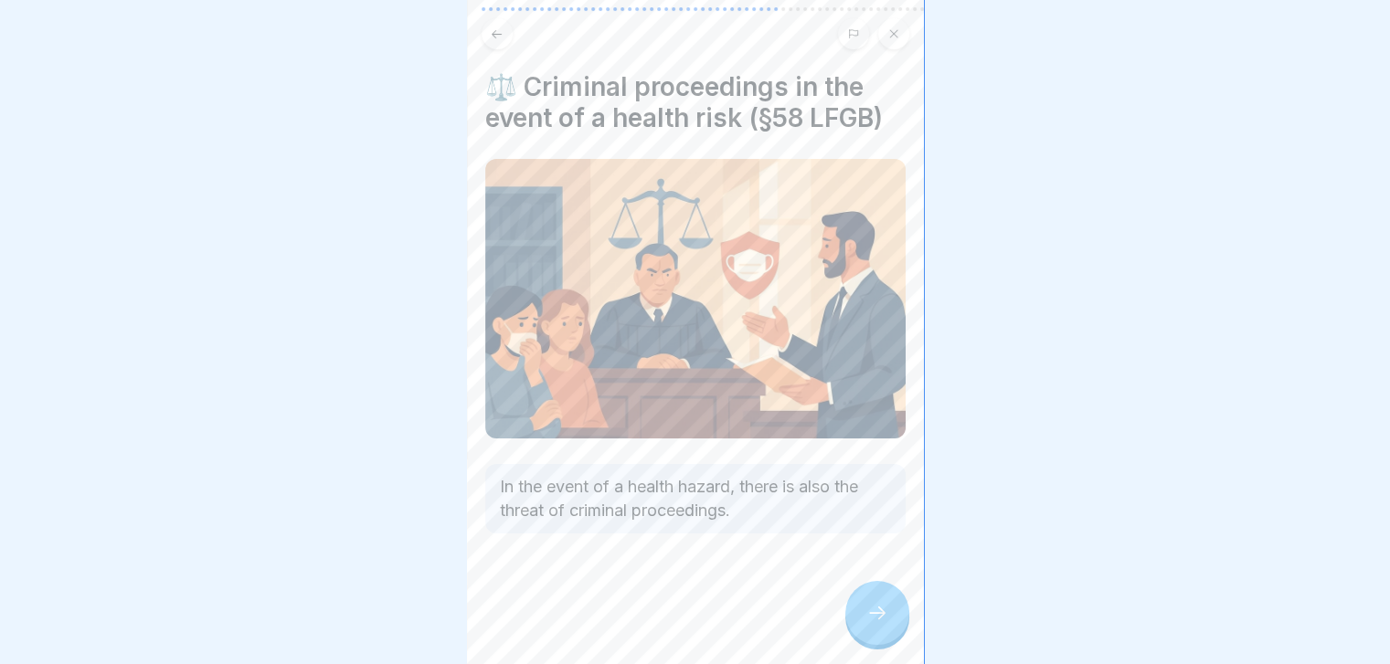
click at [884, 624] on icon at bounding box center [877, 613] width 22 height 22
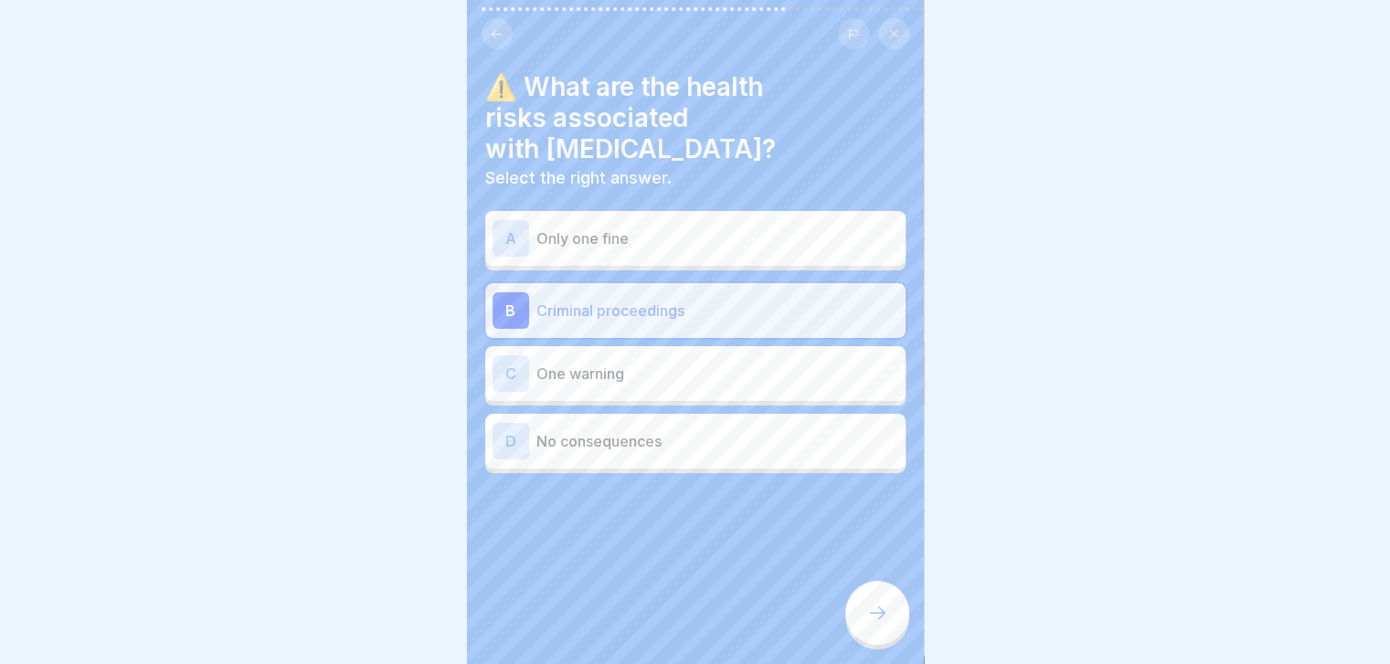
click at [884, 624] on icon at bounding box center [877, 613] width 22 height 22
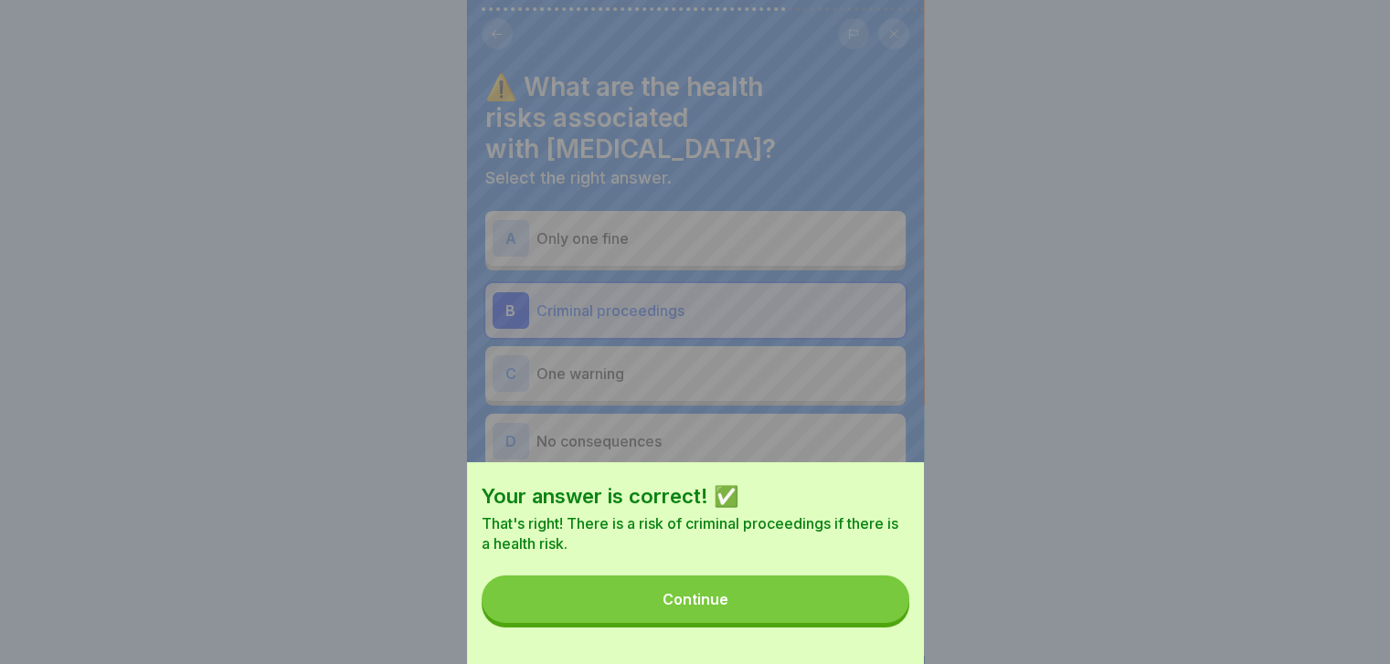
click at [884, 623] on button "Continue" at bounding box center [696, 600] width 428 height 48
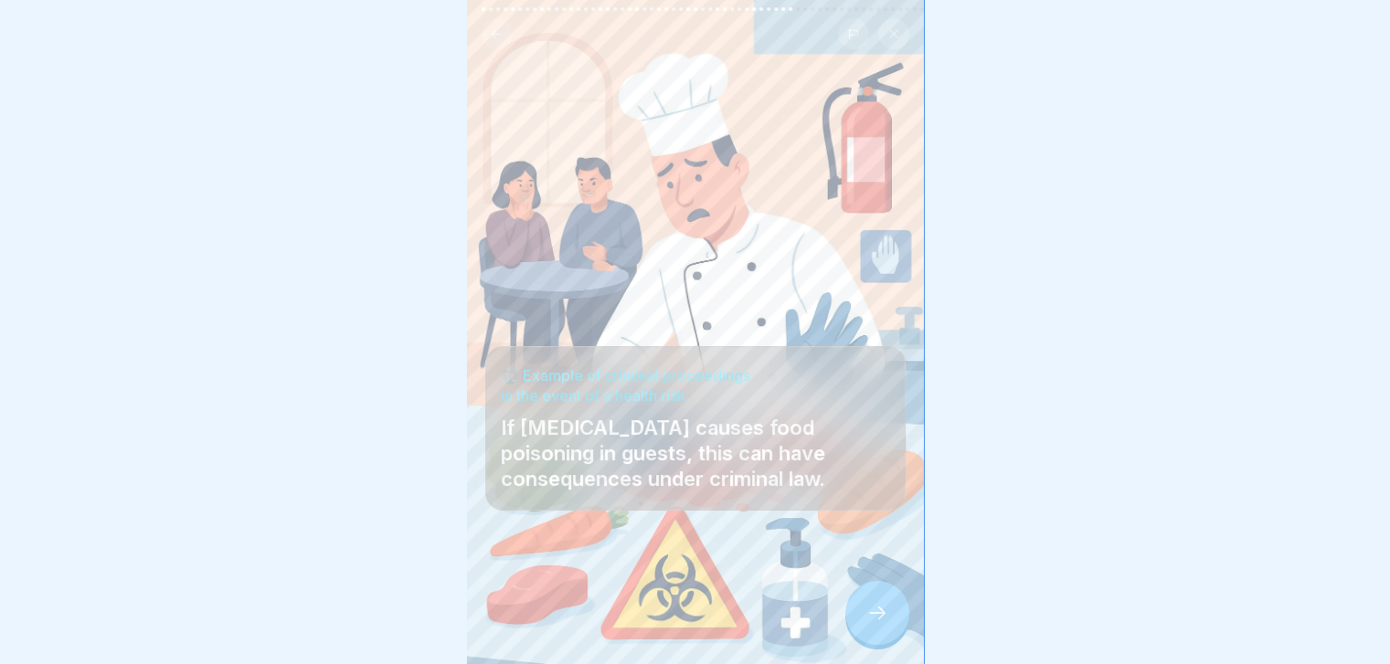
click at [884, 624] on icon at bounding box center [877, 613] width 22 height 22
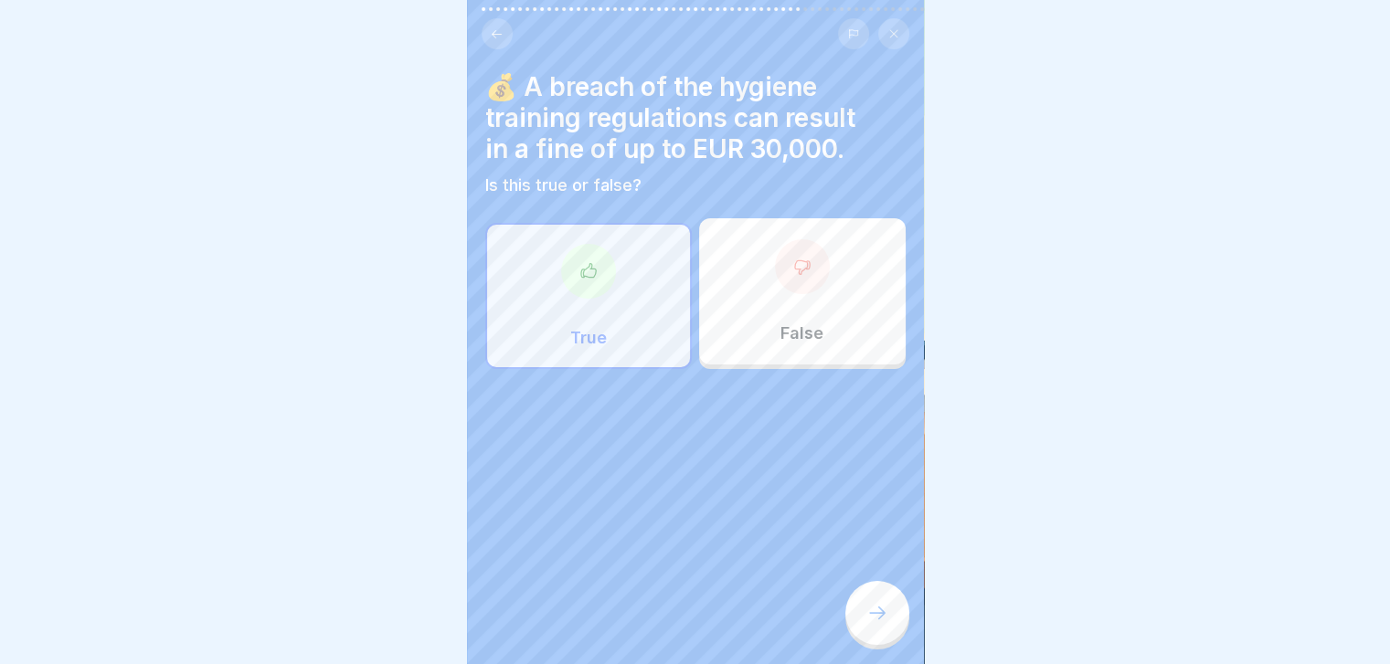
click at [884, 624] on icon at bounding box center [877, 613] width 22 height 22
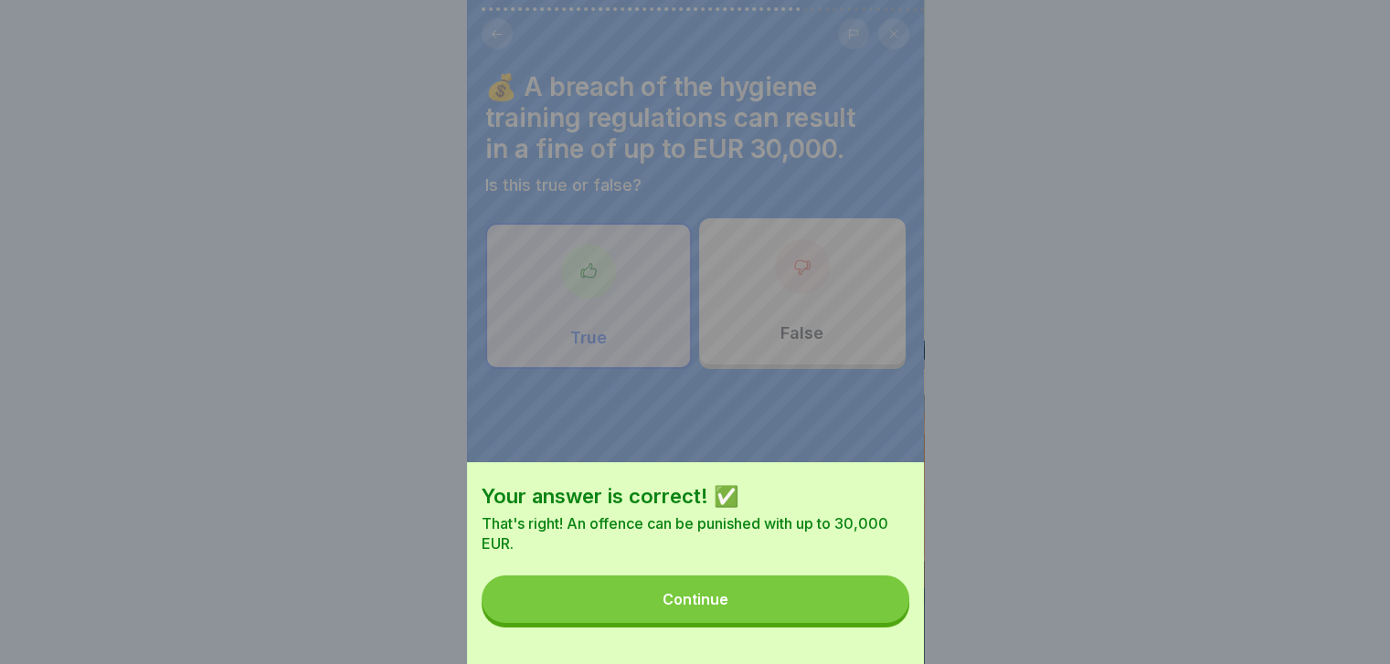
click at [884, 623] on button "Continue" at bounding box center [696, 600] width 428 height 48
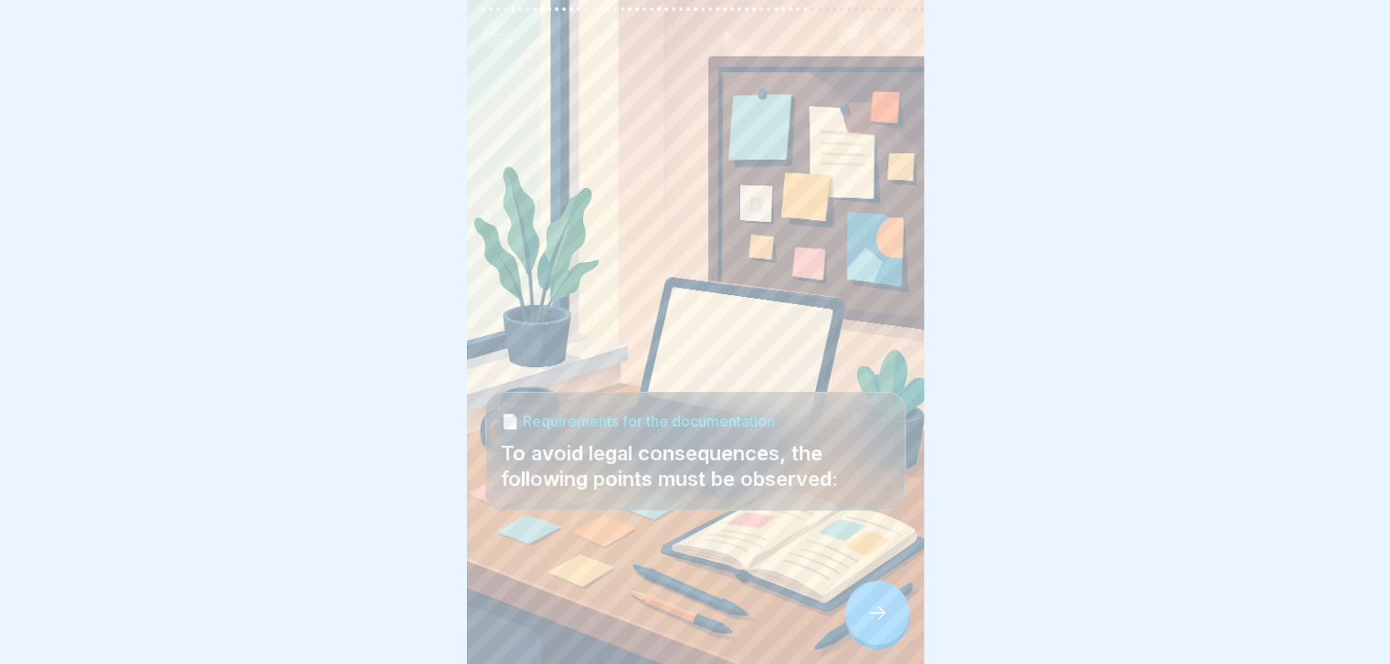
click at [884, 624] on icon at bounding box center [877, 613] width 22 height 22
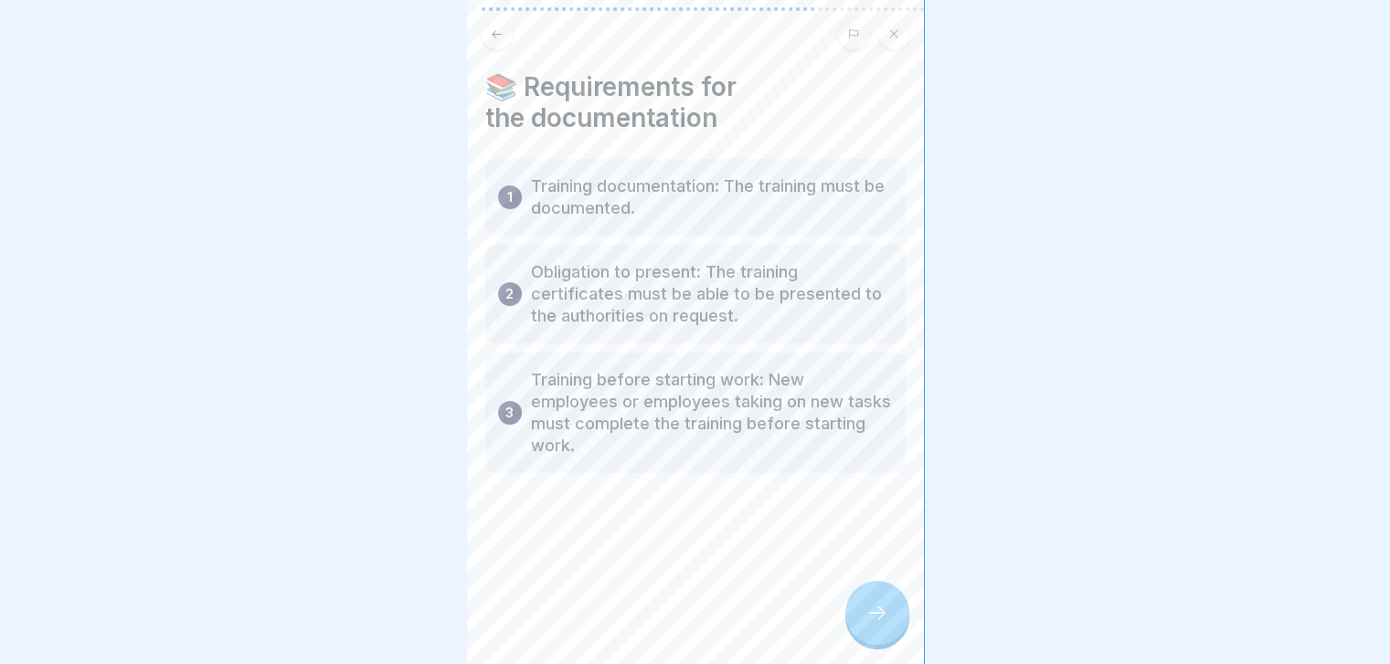
click at [884, 624] on icon at bounding box center [877, 613] width 22 height 22
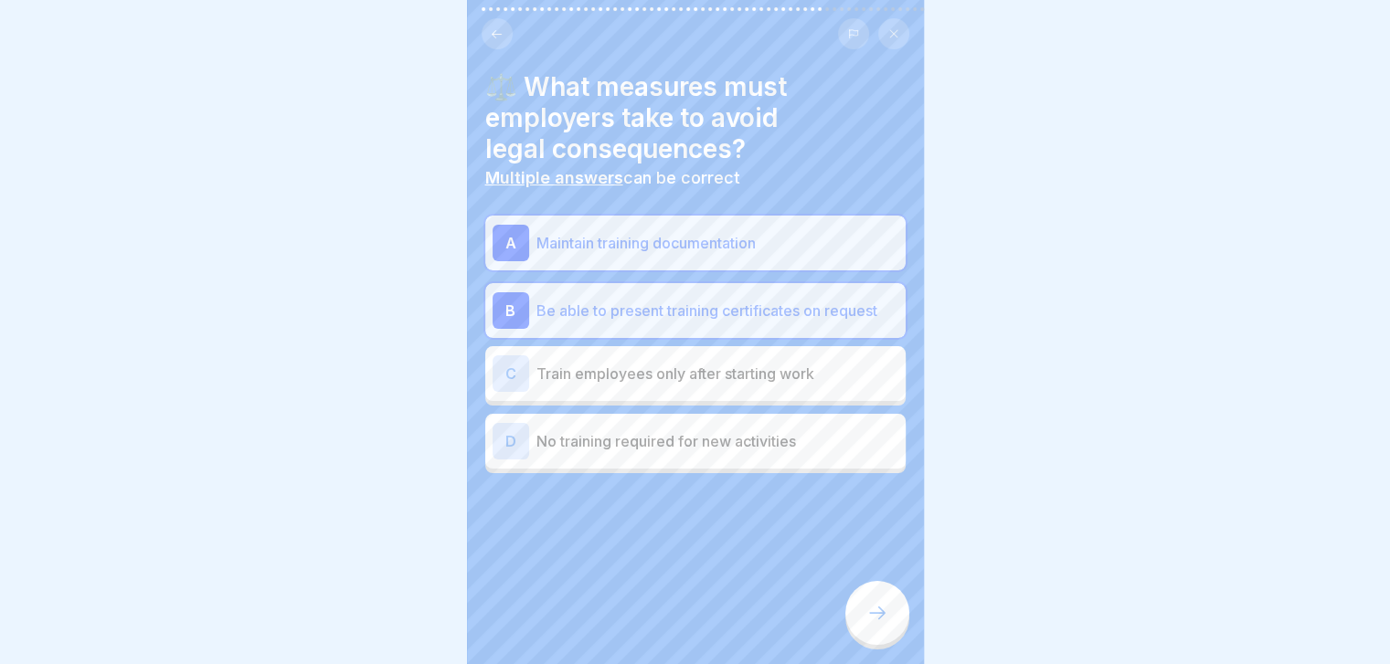
click at [884, 624] on icon at bounding box center [877, 613] width 22 height 22
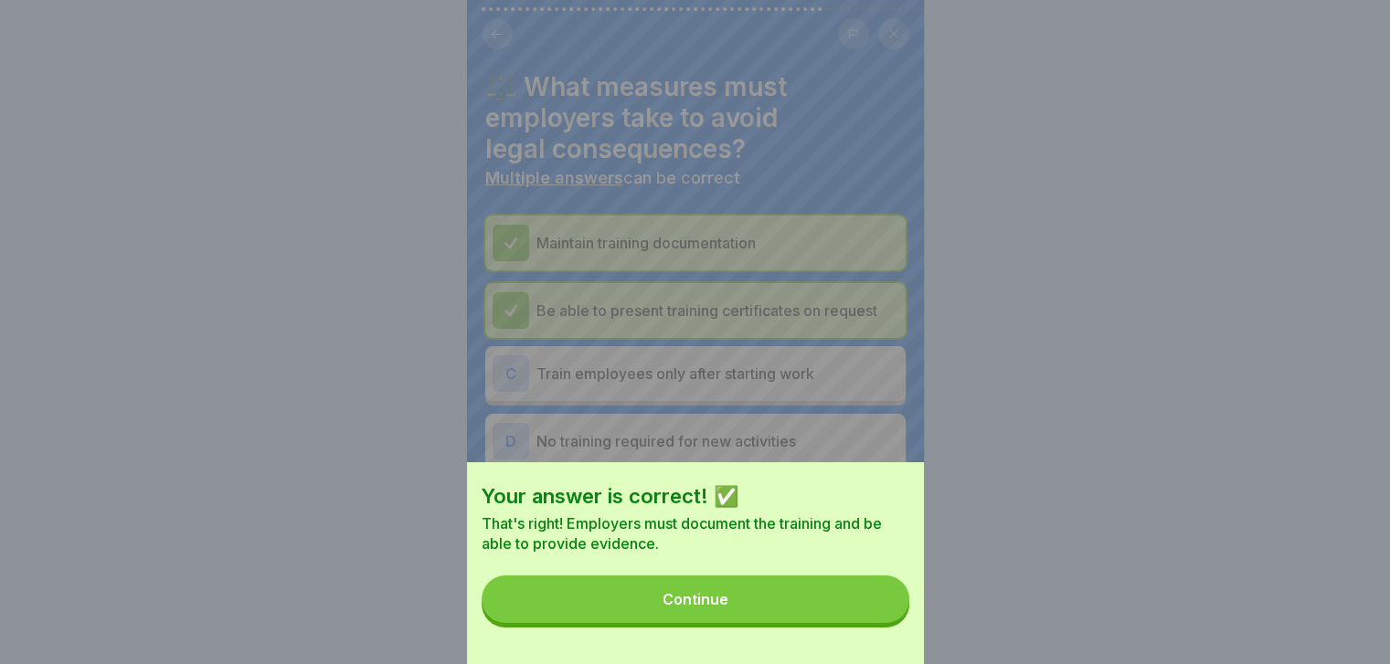
click at [884, 623] on button "Continue" at bounding box center [696, 600] width 428 height 48
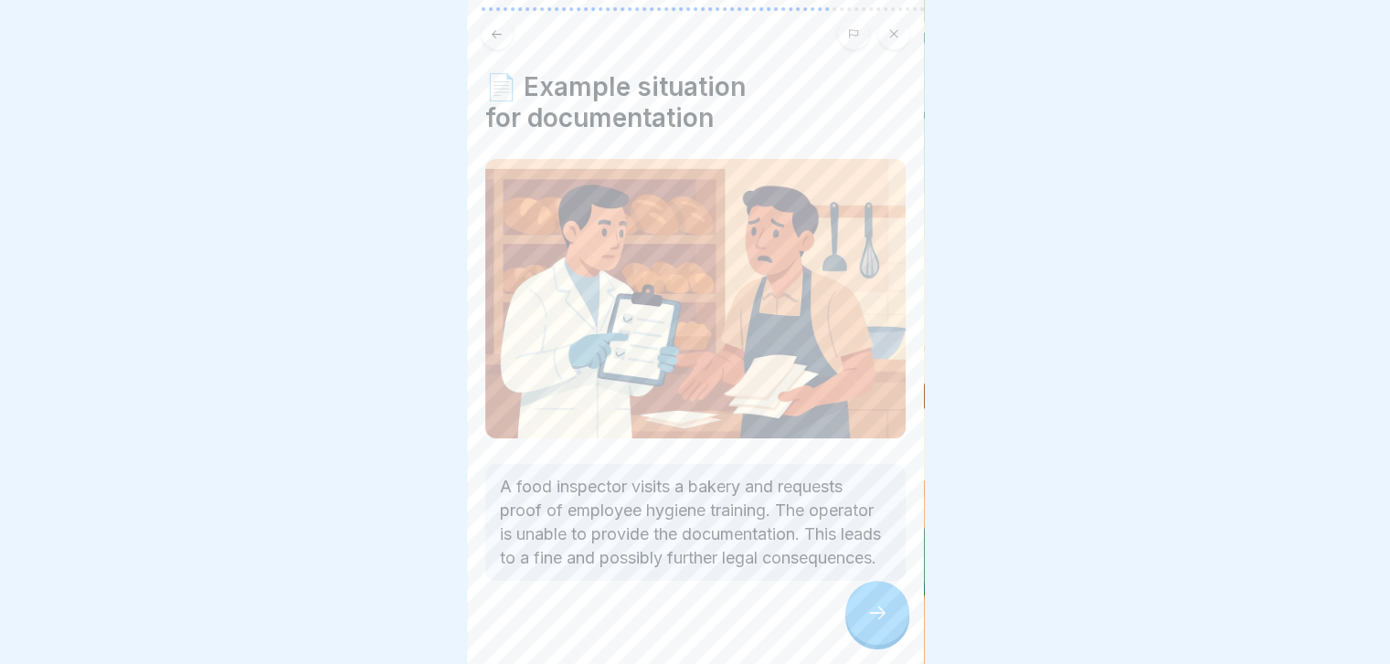
click at [884, 624] on icon at bounding box center [877, 613] width 22 height 22
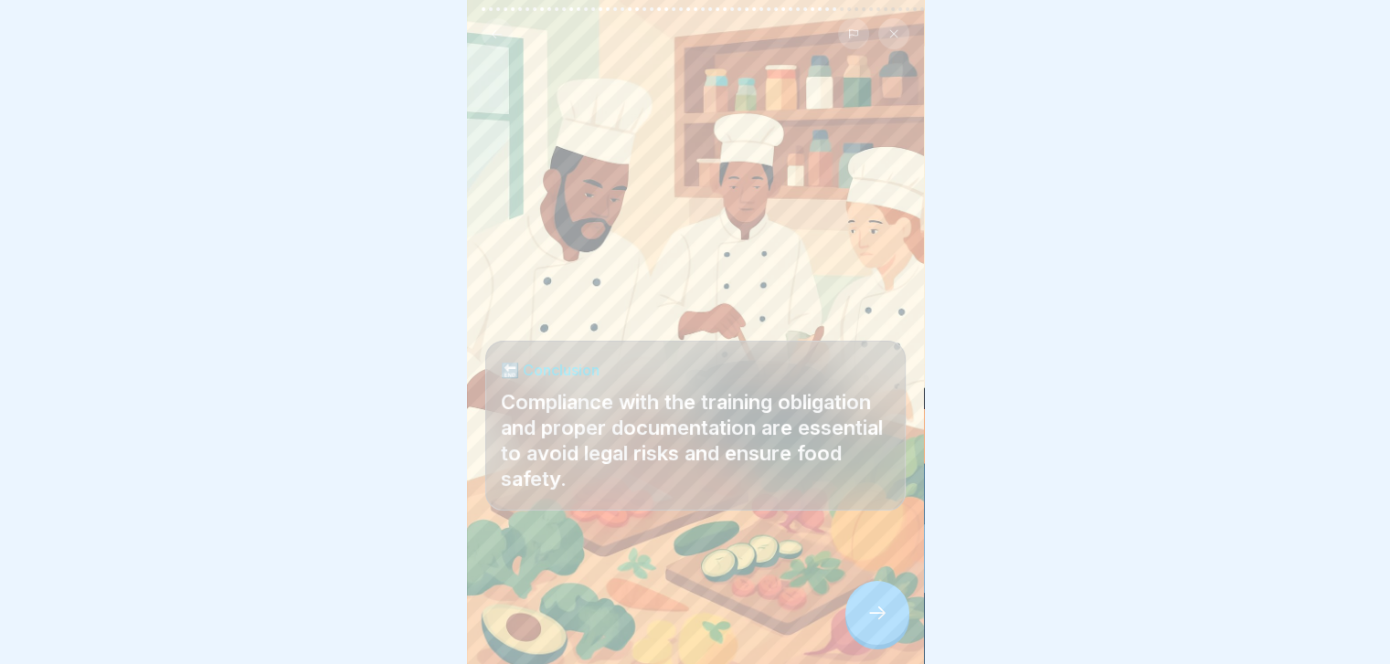
click at [884, 624] on icon at bounding box center [877, 613] width 22 height 22
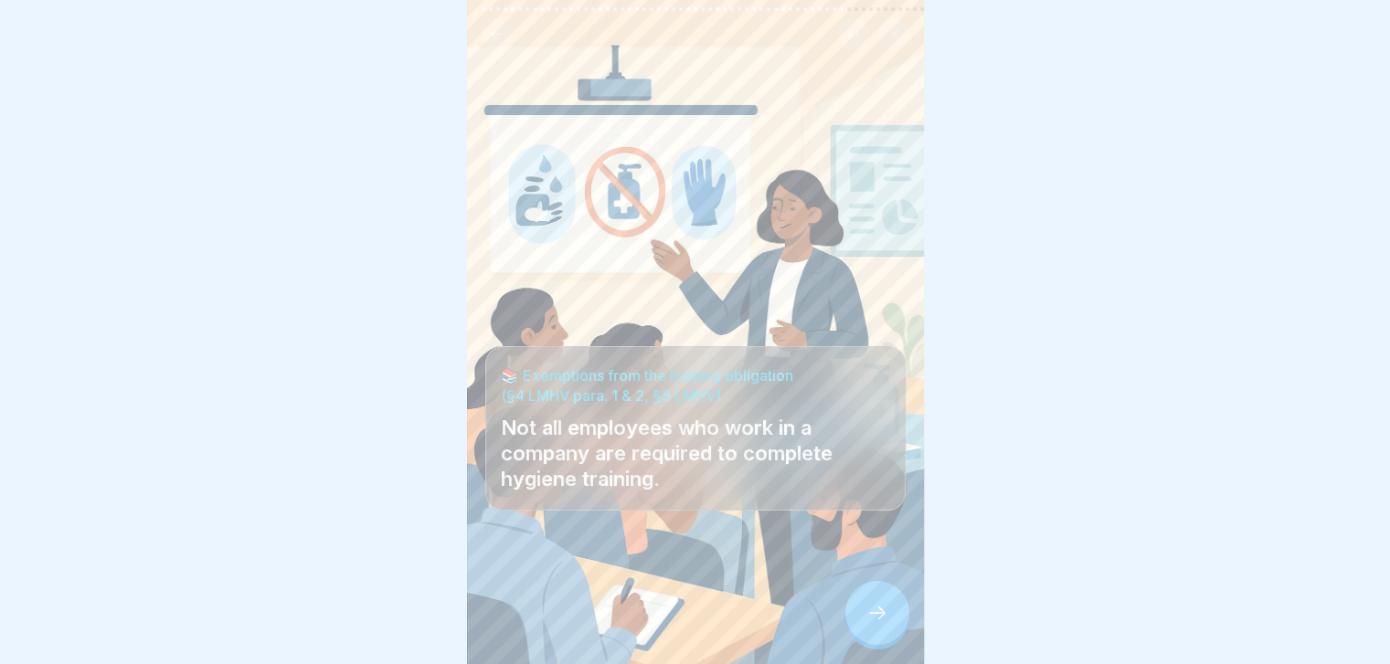
click at [884, 624] on icon at bounding box center [877, 613] width 22 height 22
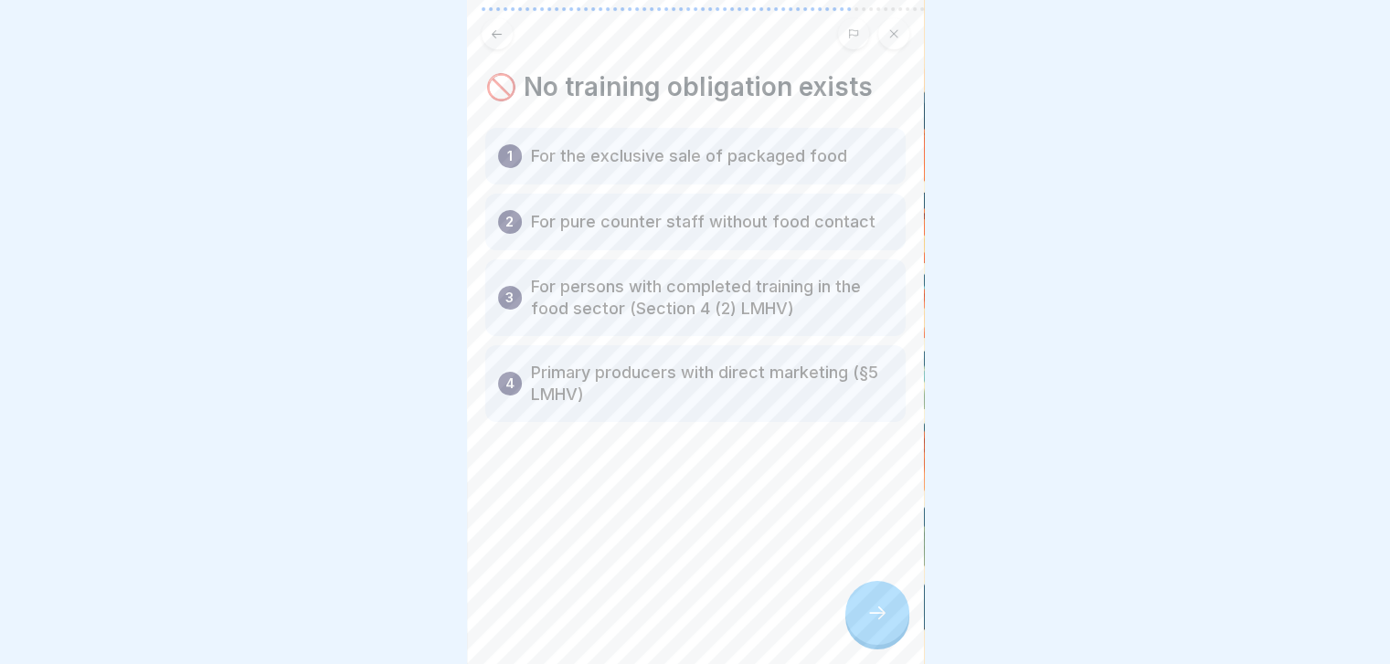
click at [884, 624] on icon at bounding box center [877, 613] width 22 height 22
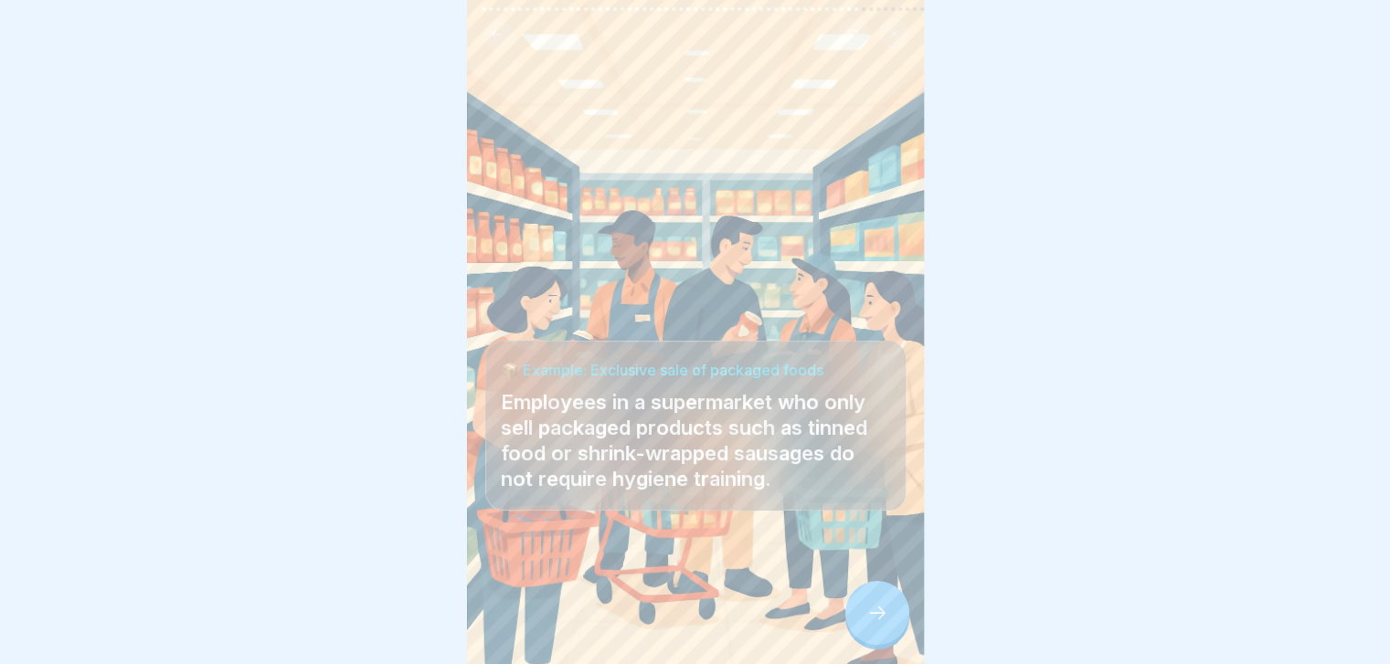
click at [884, 624] on icon at bounding box center [877, 613] width 22 height 22
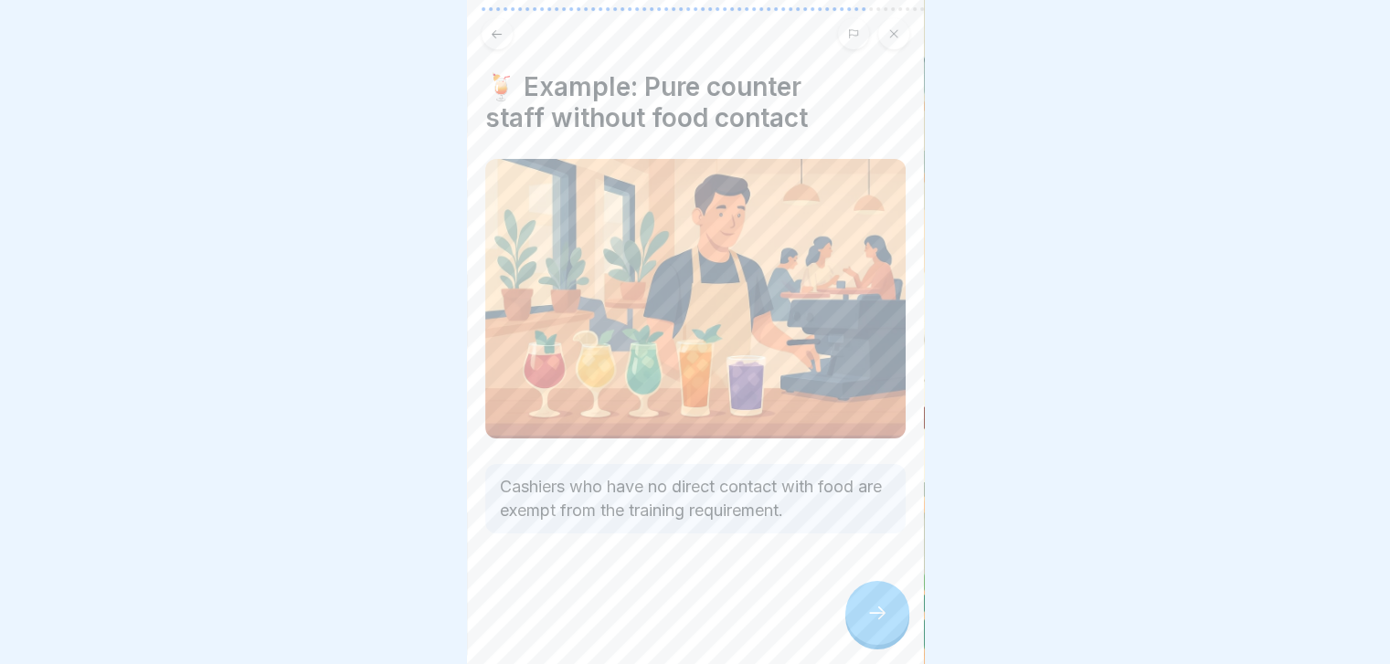
click at [884, 624] on icon at bounding box center [877, 613] width 22 height 22
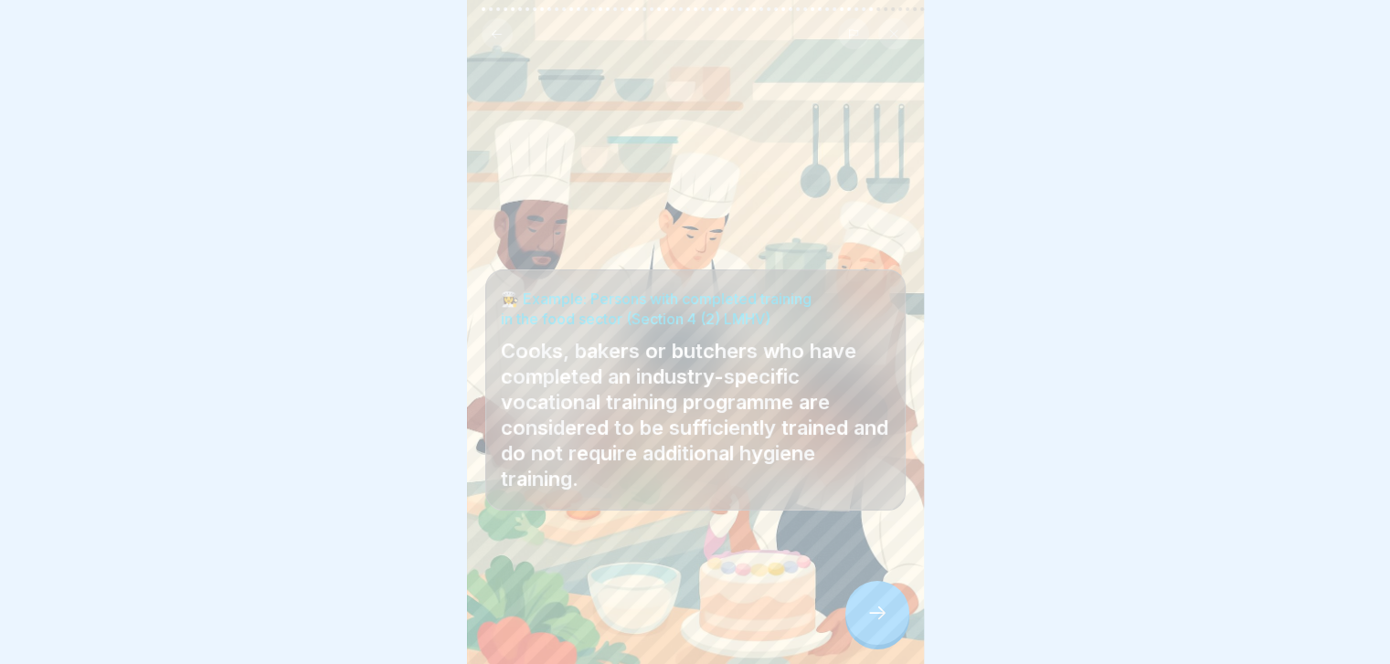
click at [884, 624] on icon at bounding box center [877, 613] width 22 height 22
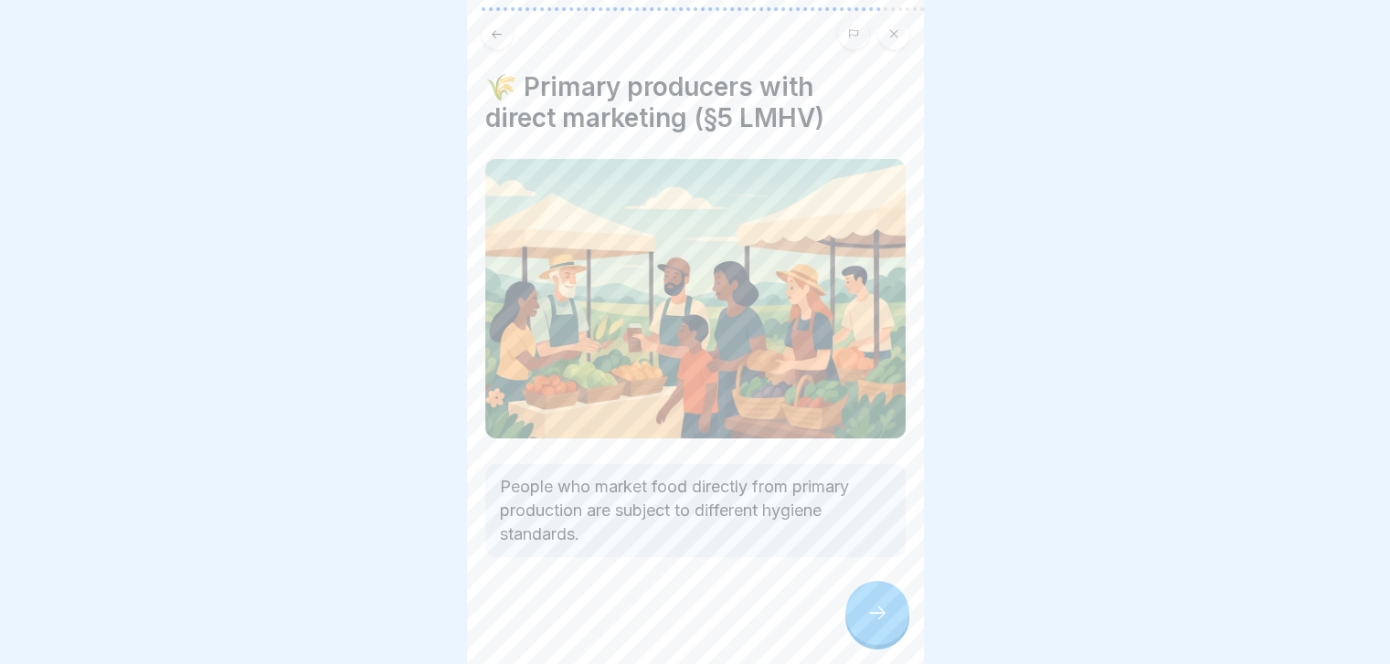
click at [884, 624] on icon at bounding box center [877, 613] width 22 height 22
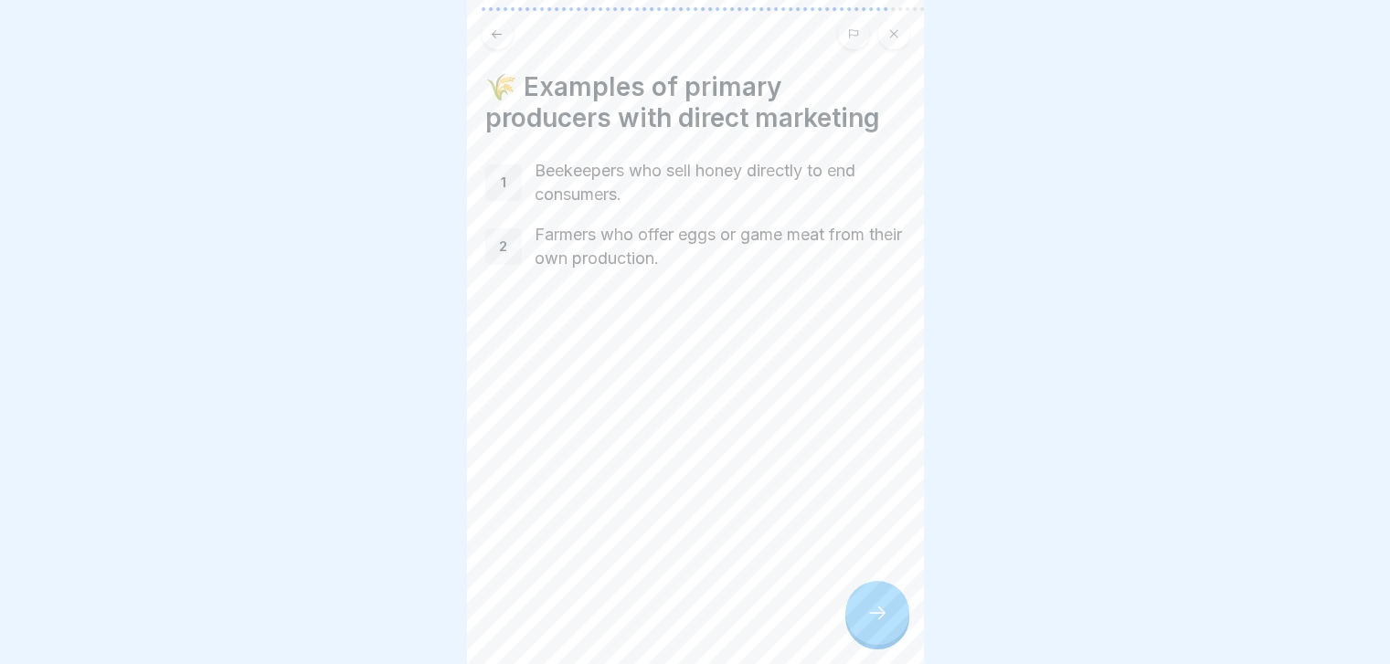
click at [884, 624] on icon at bounding box center [877, 613] width 22 height 22
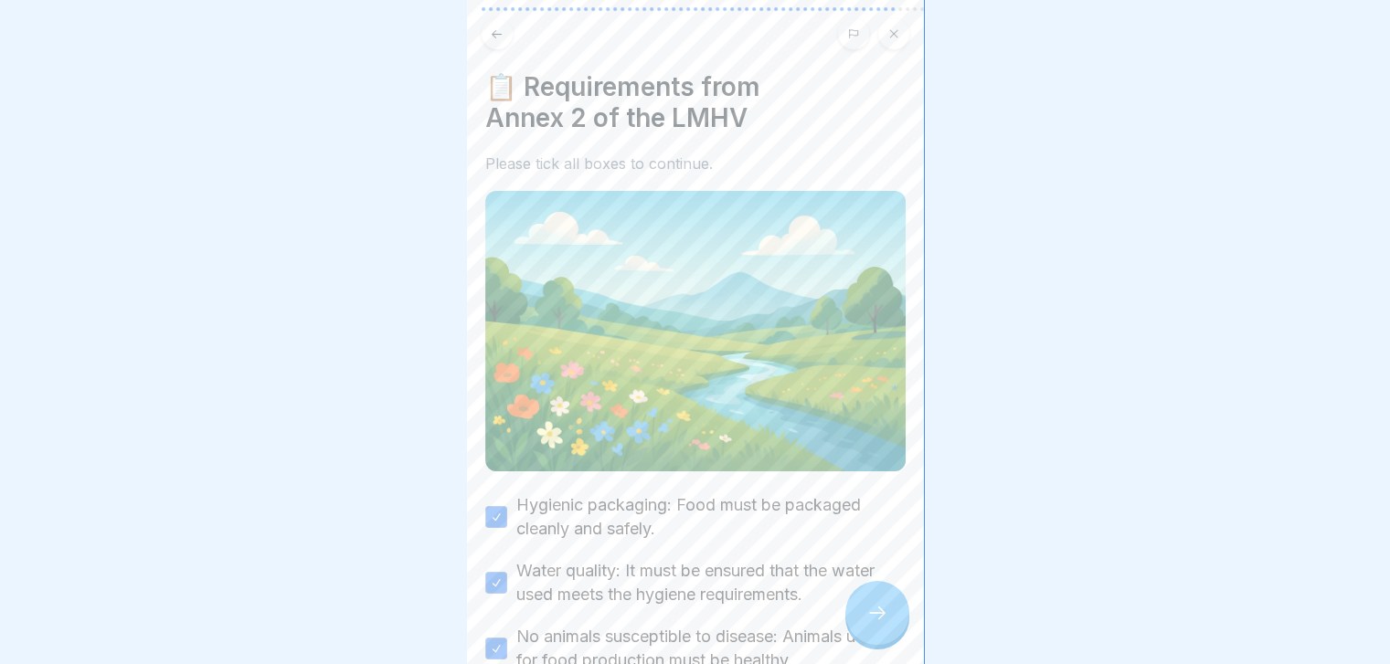
click at [884, 624] on icon at bounding box center [877, 613] width 22 height 22
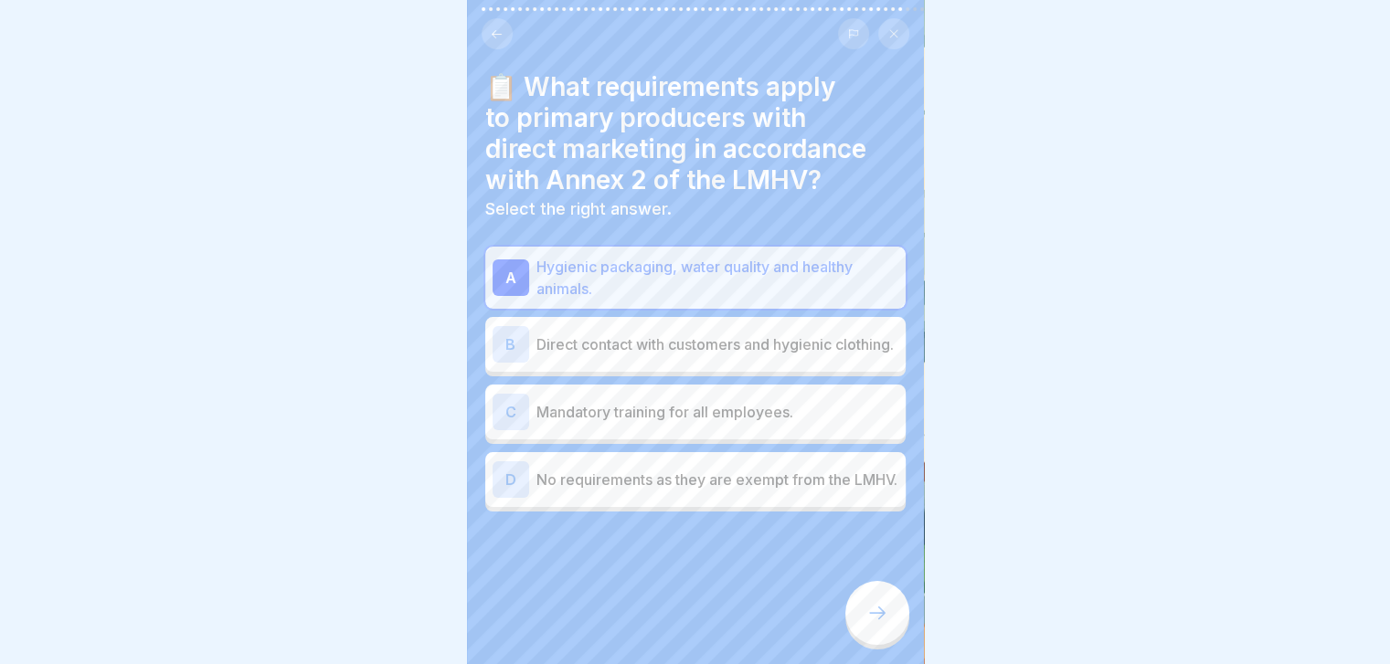
click at [884, 624] on icon at bounding box center [877, 613] width 22 height 22
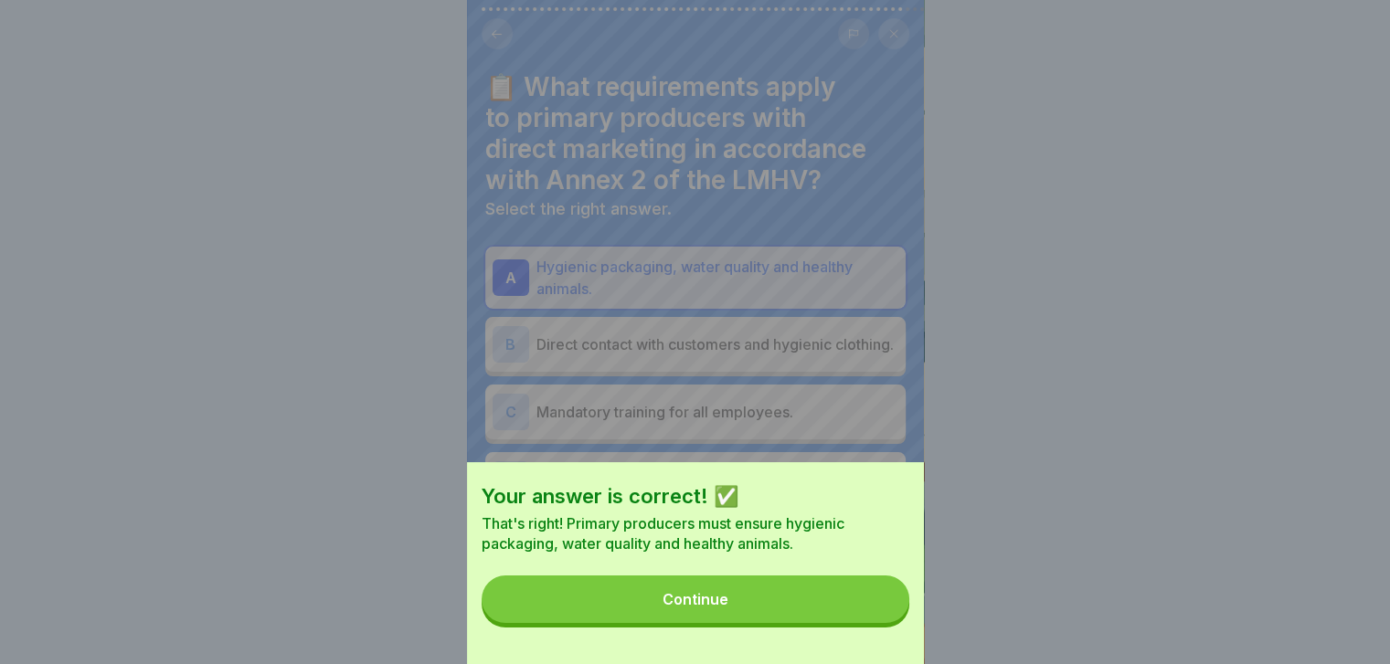
click at [884, 623] on button "Continue" at bounding box center [696, 600] width 428 height 48
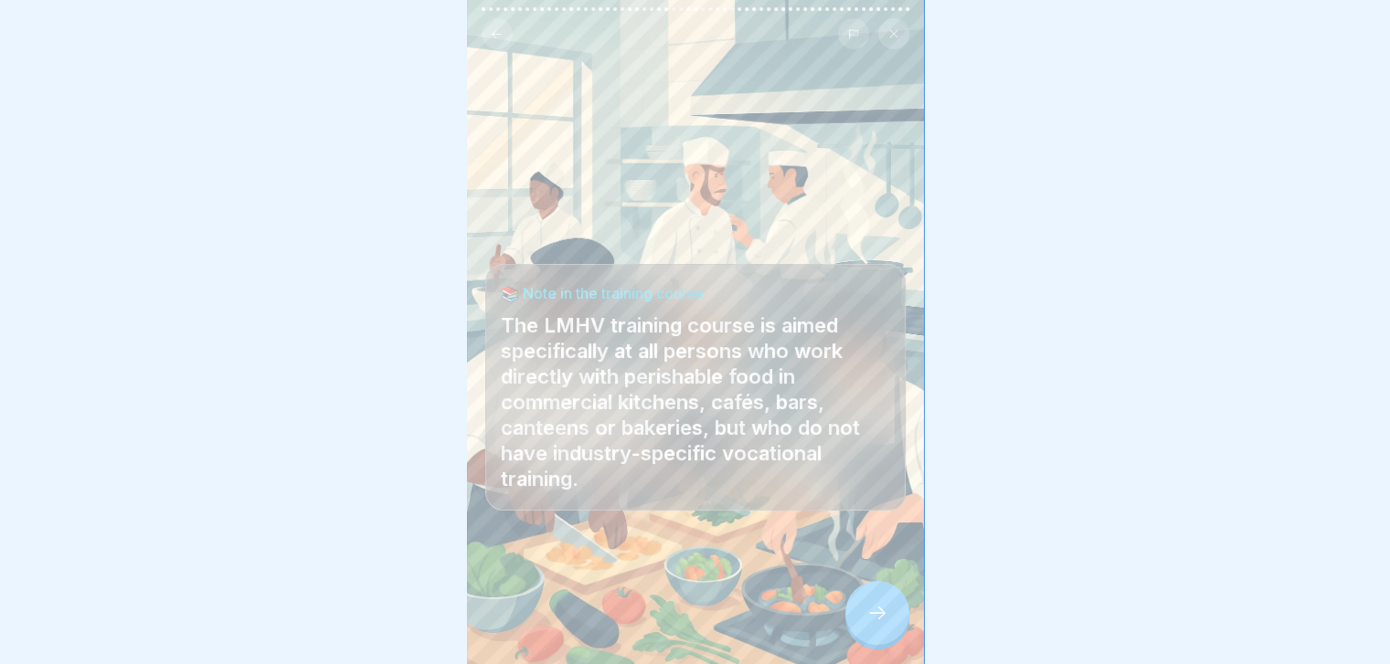
click at [884, 624] on icon at bounding box center [877, 613] width 22 height 22
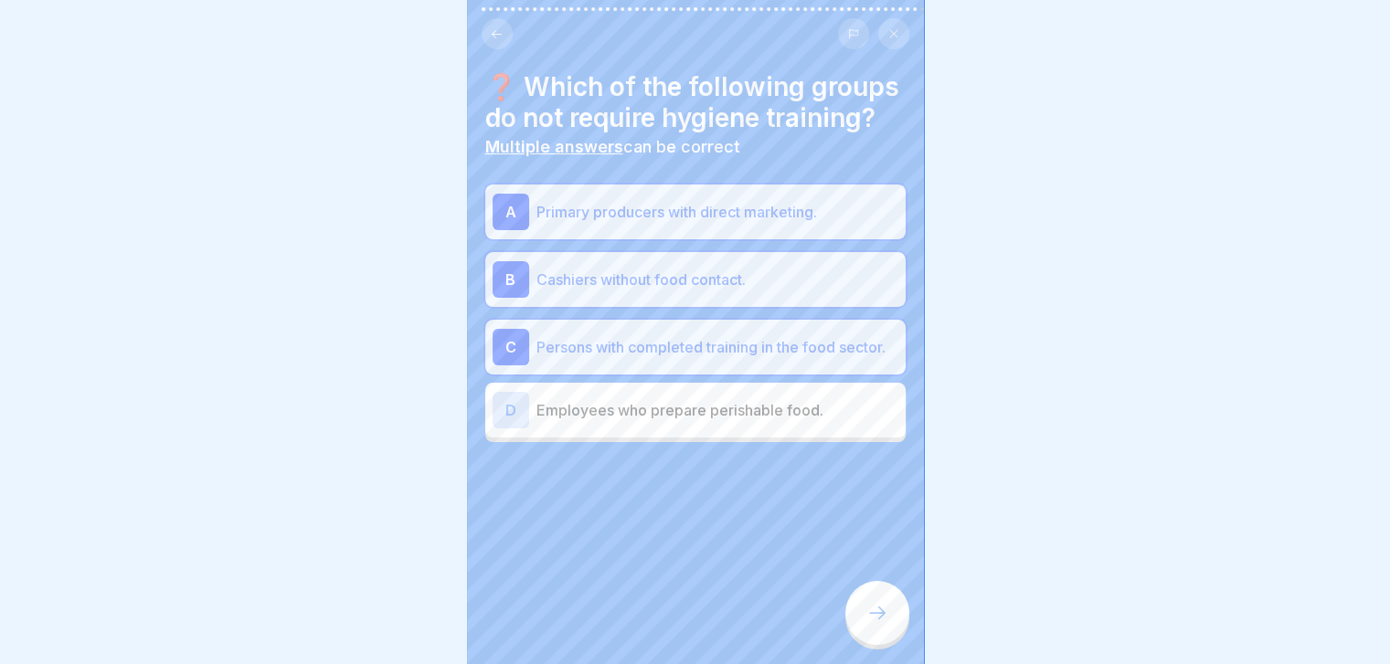
click at [884, 624] on icon at bounding box center [877, 613] width 22 height 22
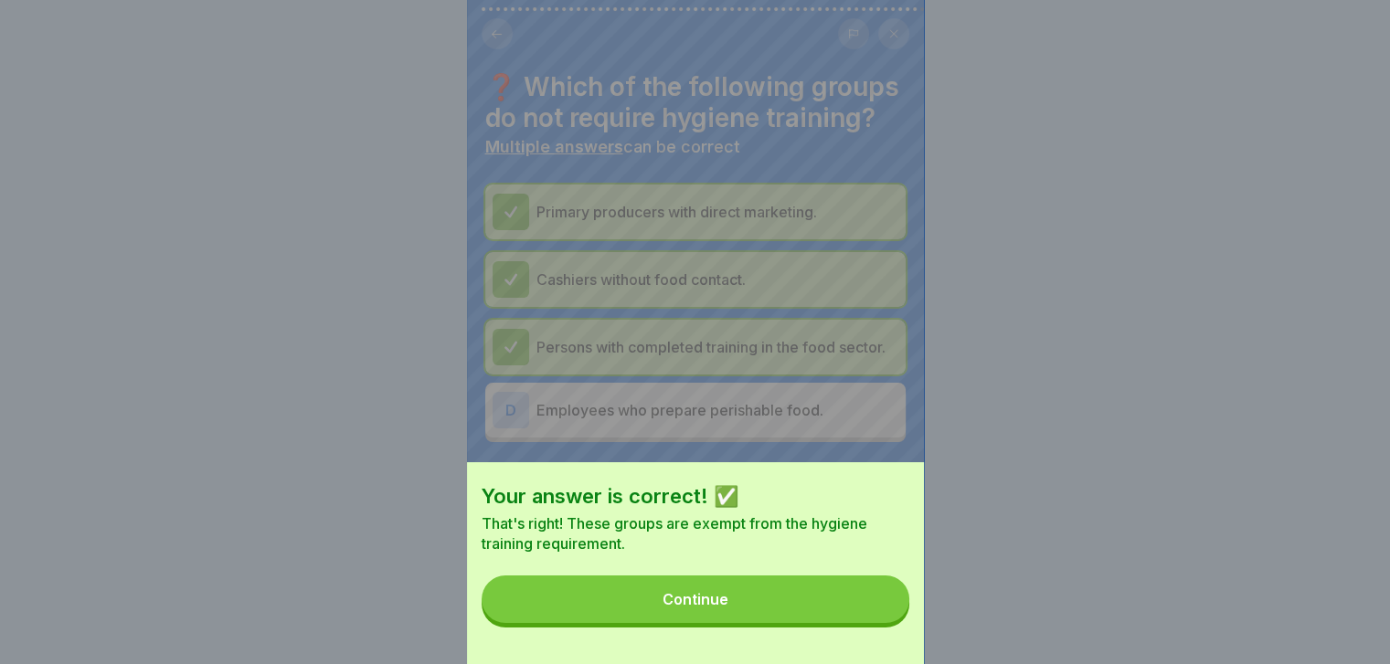
click at [884, 623] on button "Continue" at bounding box center [696, 600] width 428 height 48
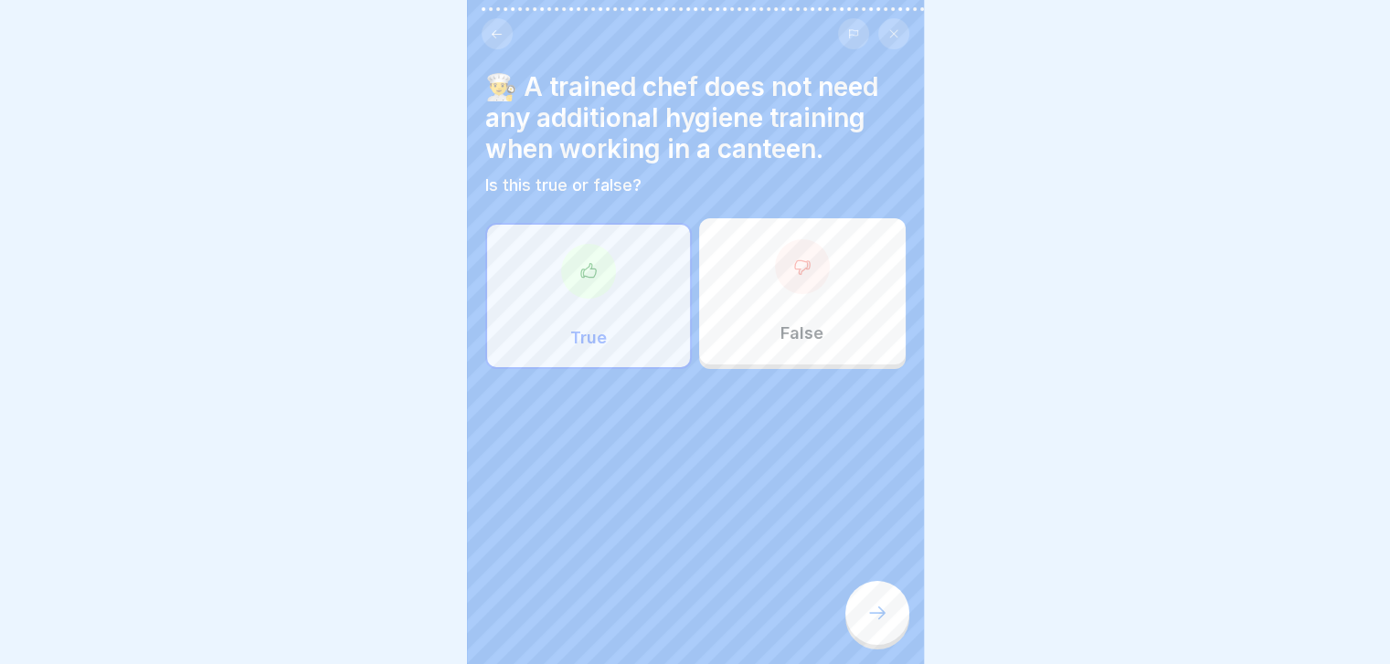
click at [884, 624] on icon at bounding box center [877, 613] width 22 height 22
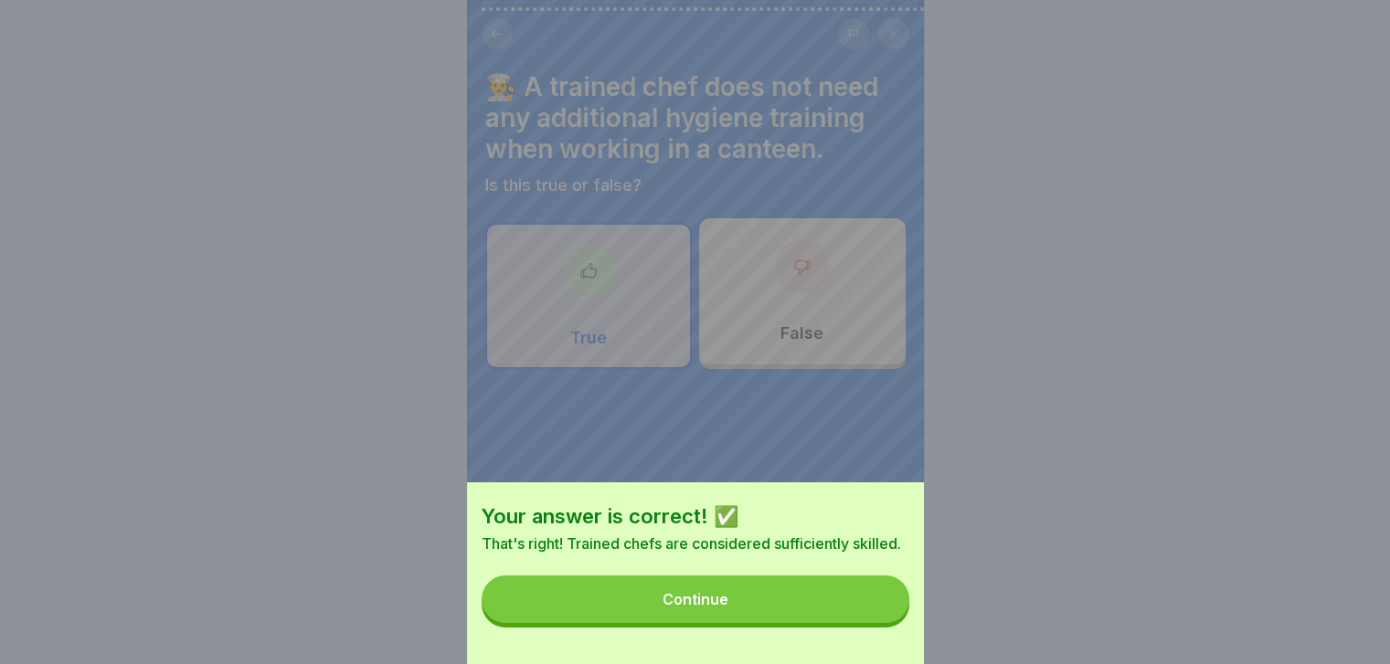
click at [884, 623] on button "Continue" at bounding box center [696, 600] width 428 height 48
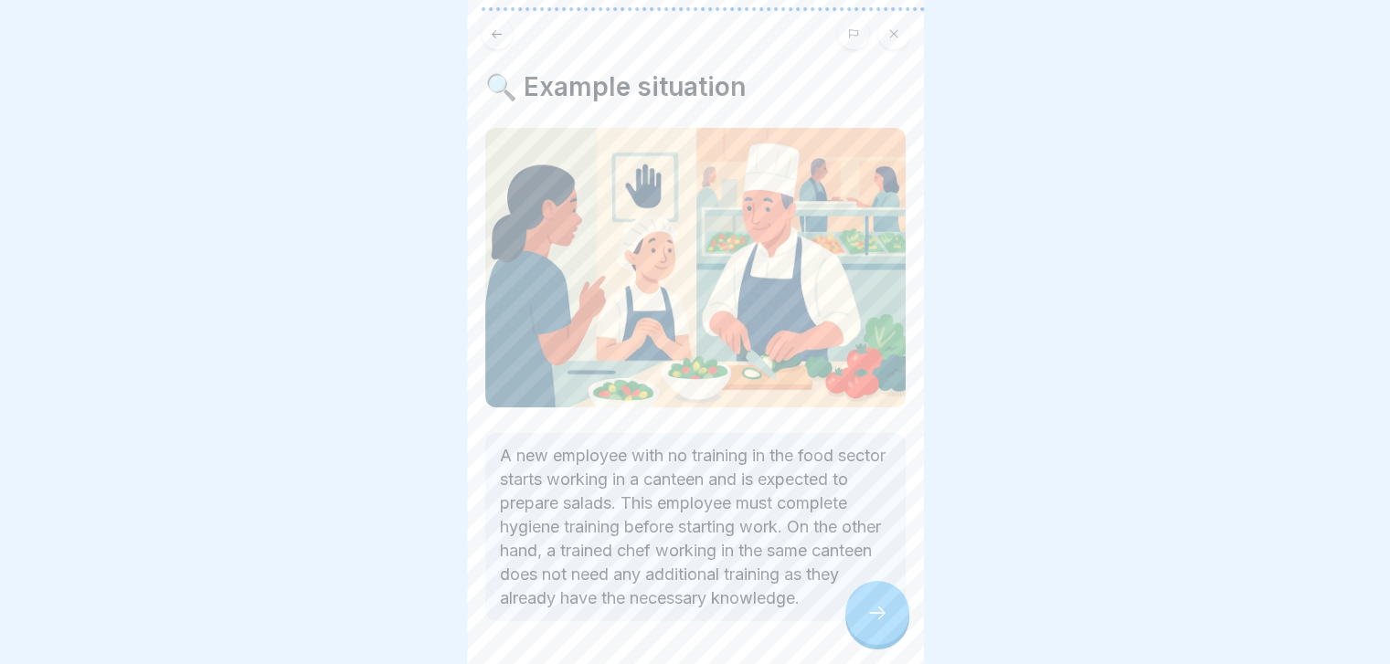
click at [884, 624] on icon at bounding box center [877, 613] width 22 height 22
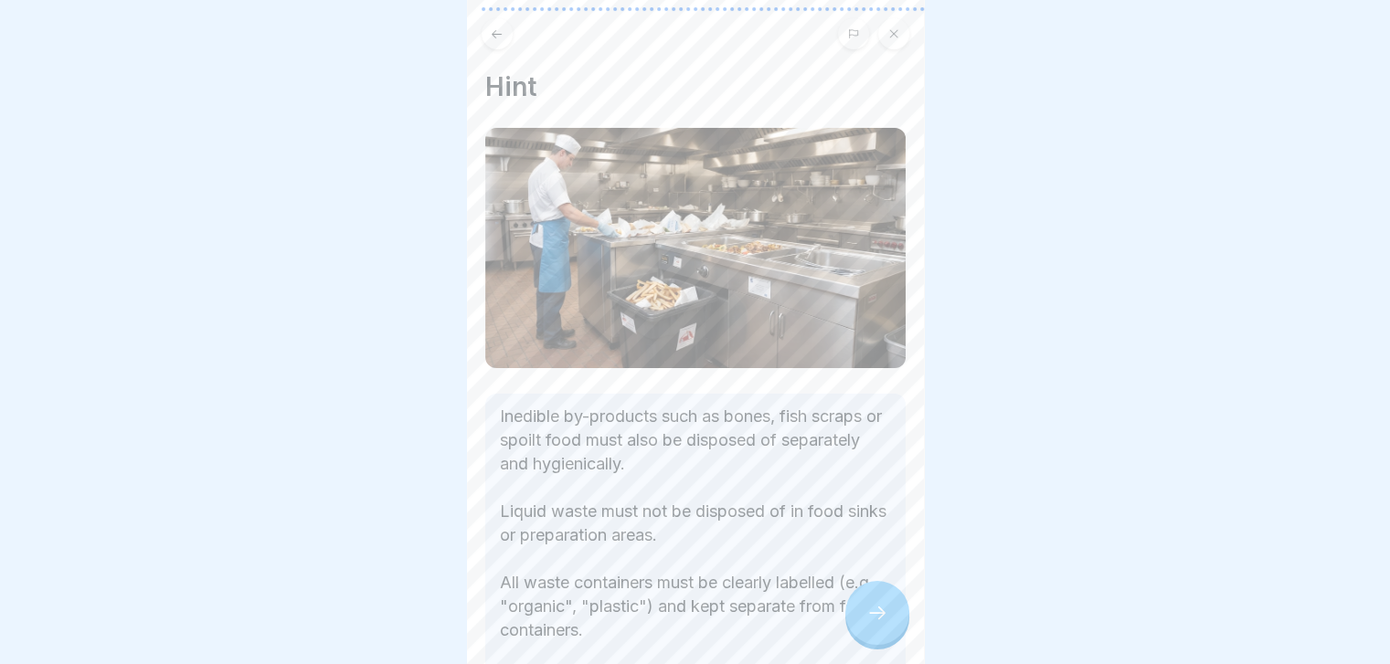
click at [884, 624] on icon at bounding box center [877, 613] width 22 height 22
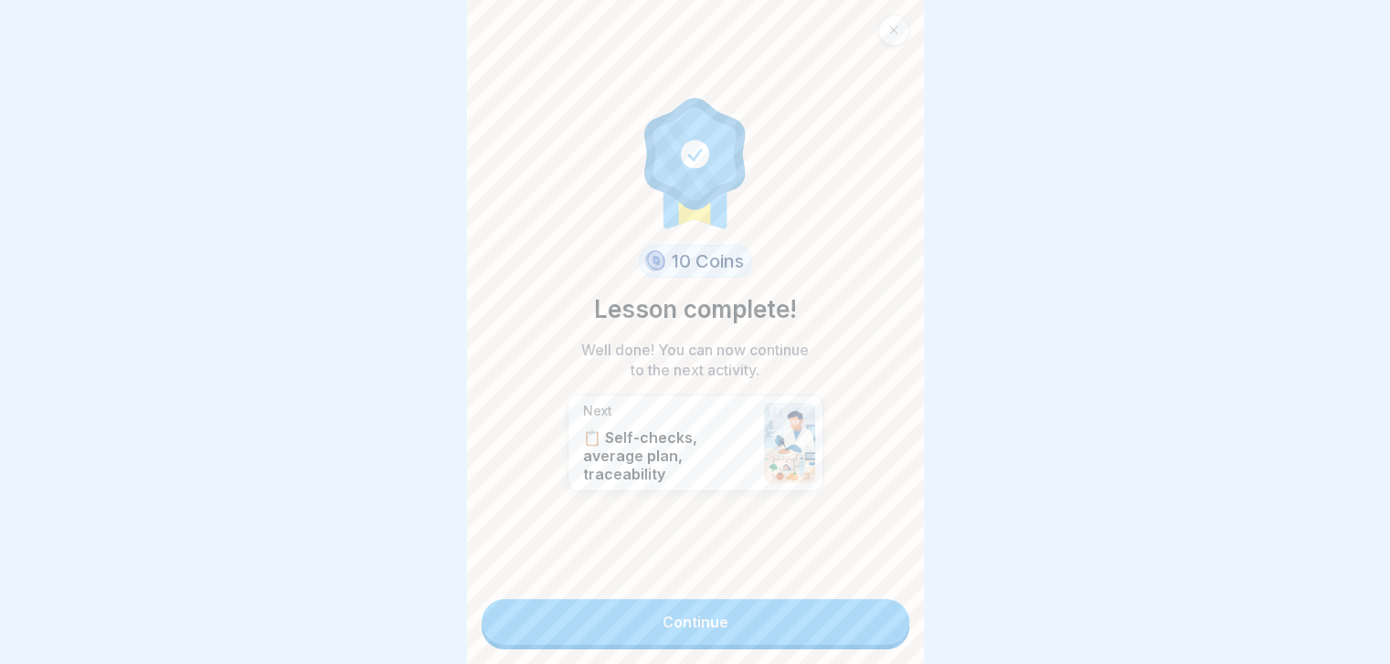
click at [884, 628] on link "Continue" at bounding box center [696, 622] width 428 height 46
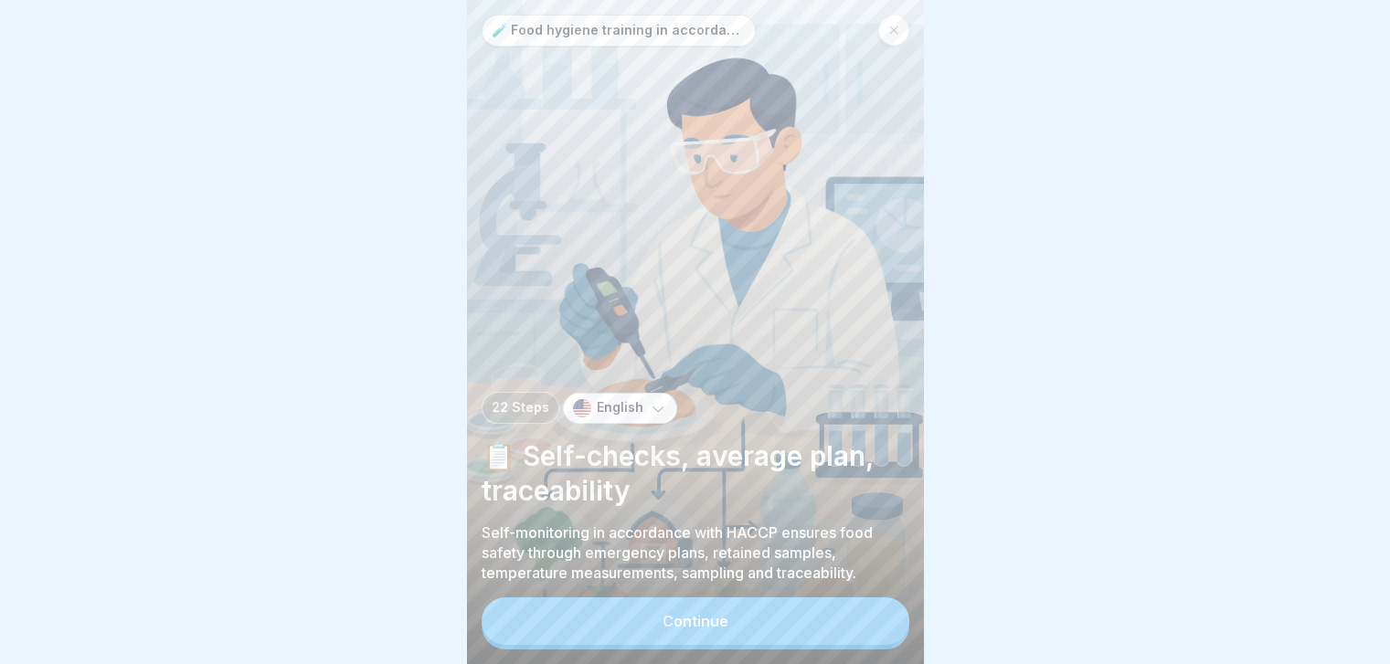
click at [884, 628] on button "Continue" at bounding box center [696, 622] width 428 height 48
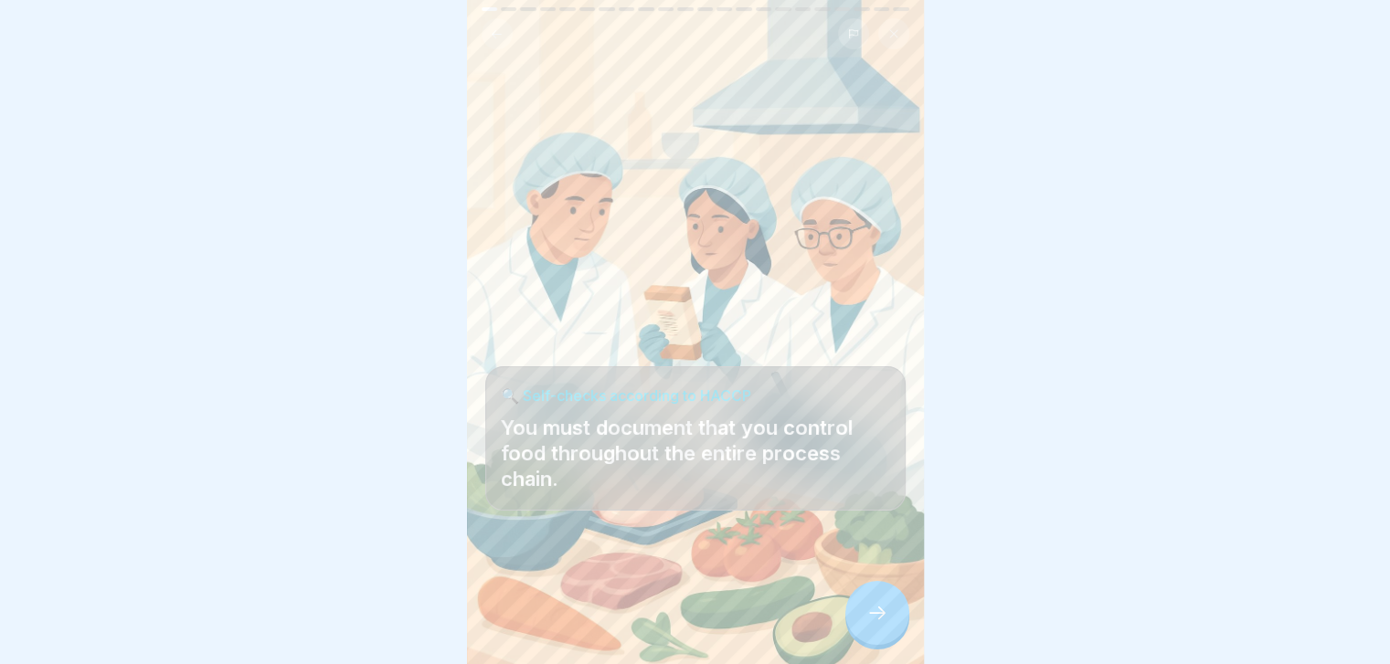
click at [884, 624] on icon at bounding box center [877, 613] width 22 height 22
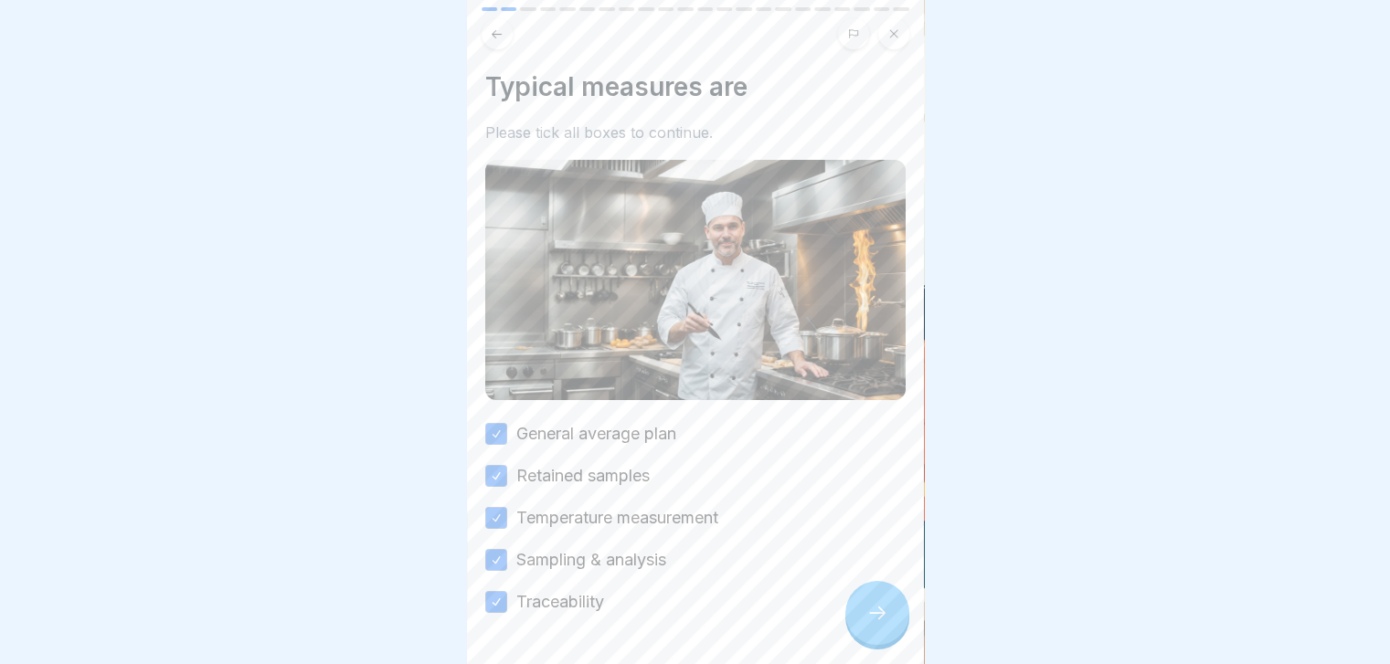
click at [884, 624] on icon at bounding box center [877, 613] width 22 height 22
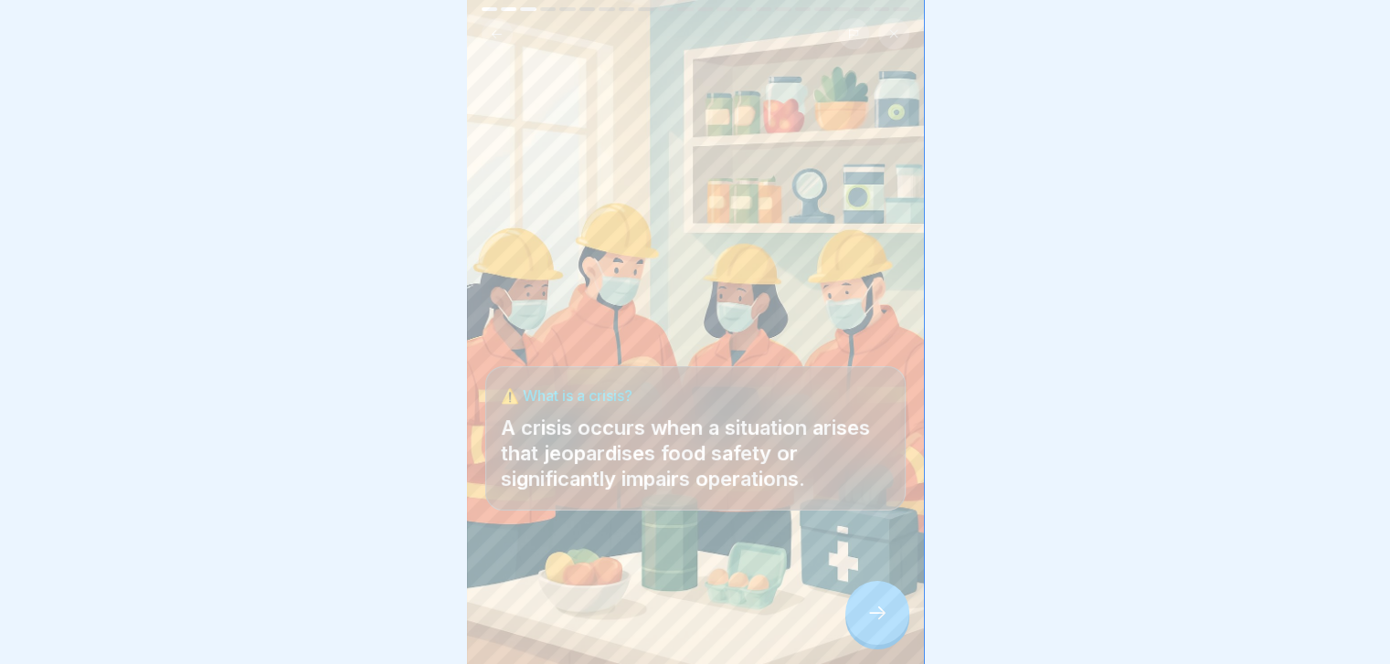
click at [884, 624] on icon at bounding box center [877, 613] width 22 height 22
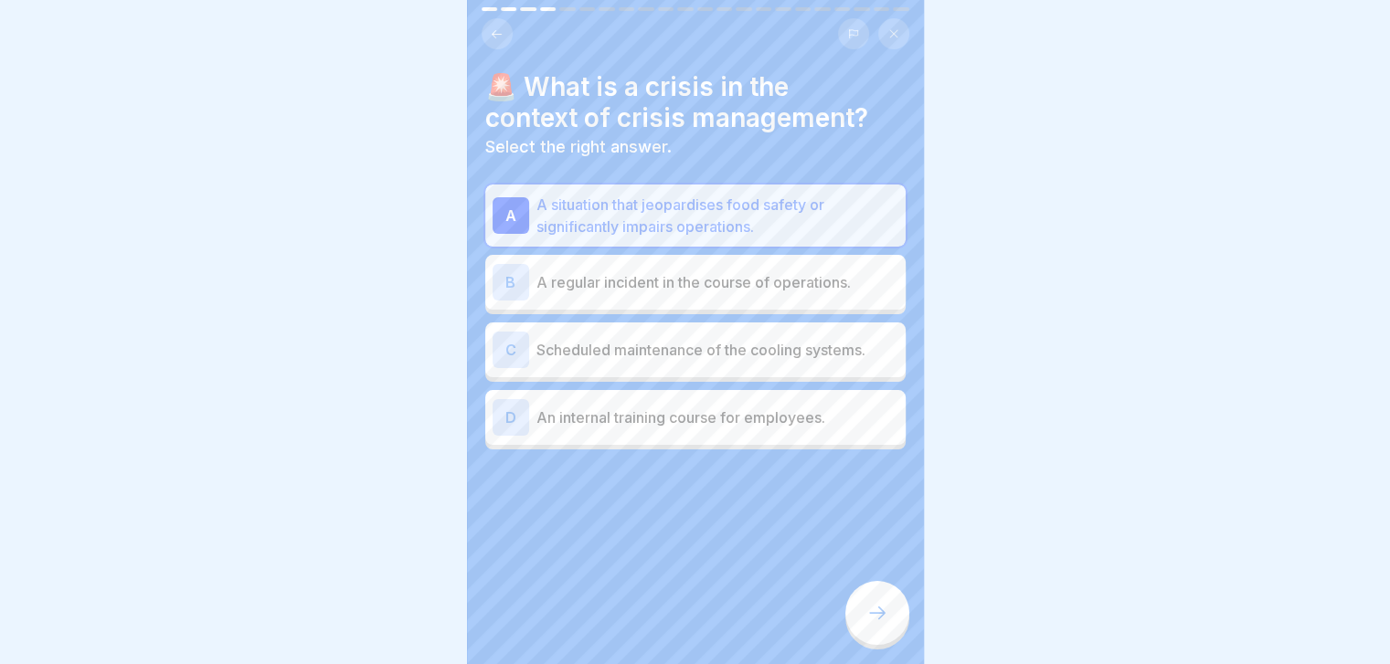
click at [884, 624] on icon at bounding box center [877, 613] width 22 height 22
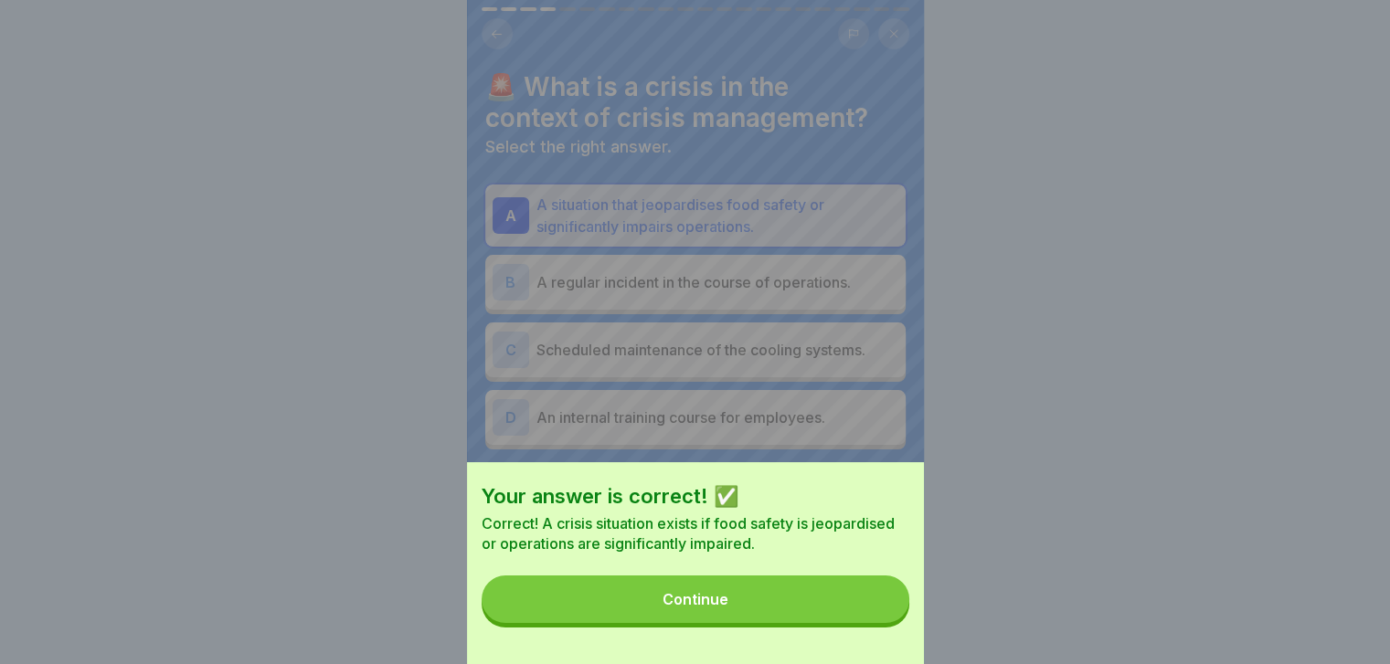
click at [884, 623] on button "Continue" at bounding box center [696, 600] width 428 height 48
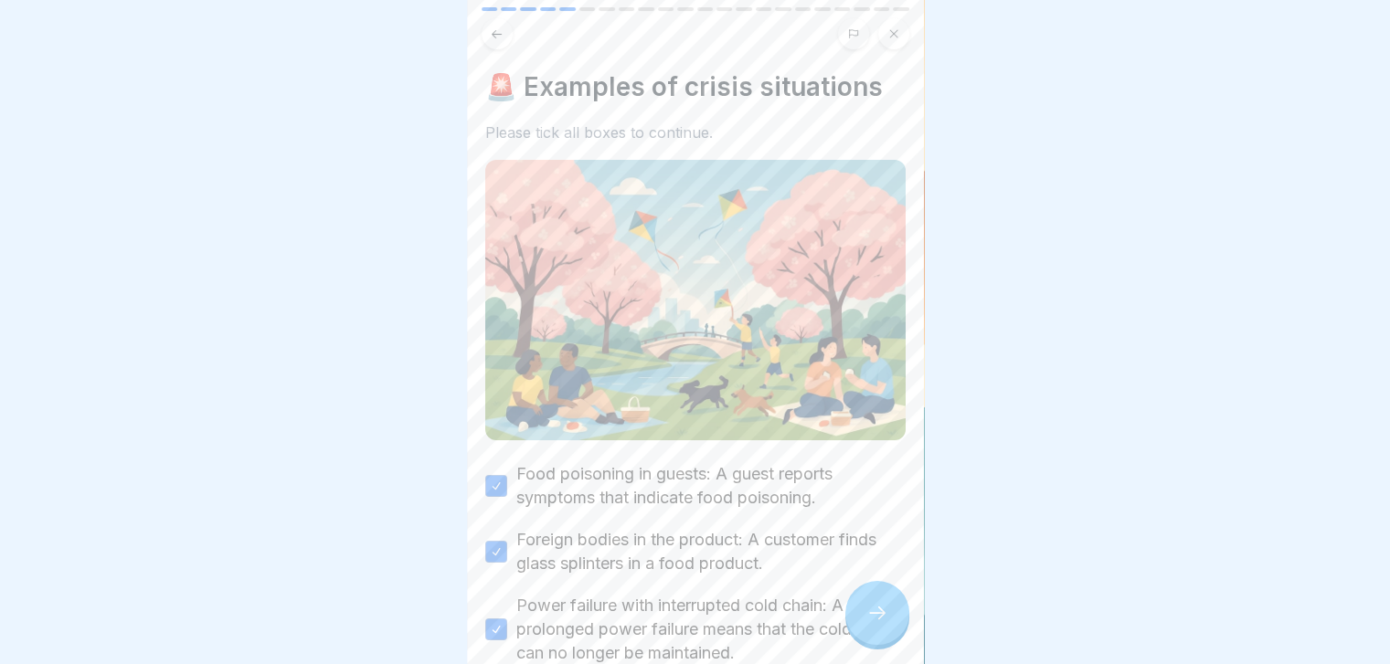
click at [884, 624] on icon at bounding box center [877, 613] width 22 height 22
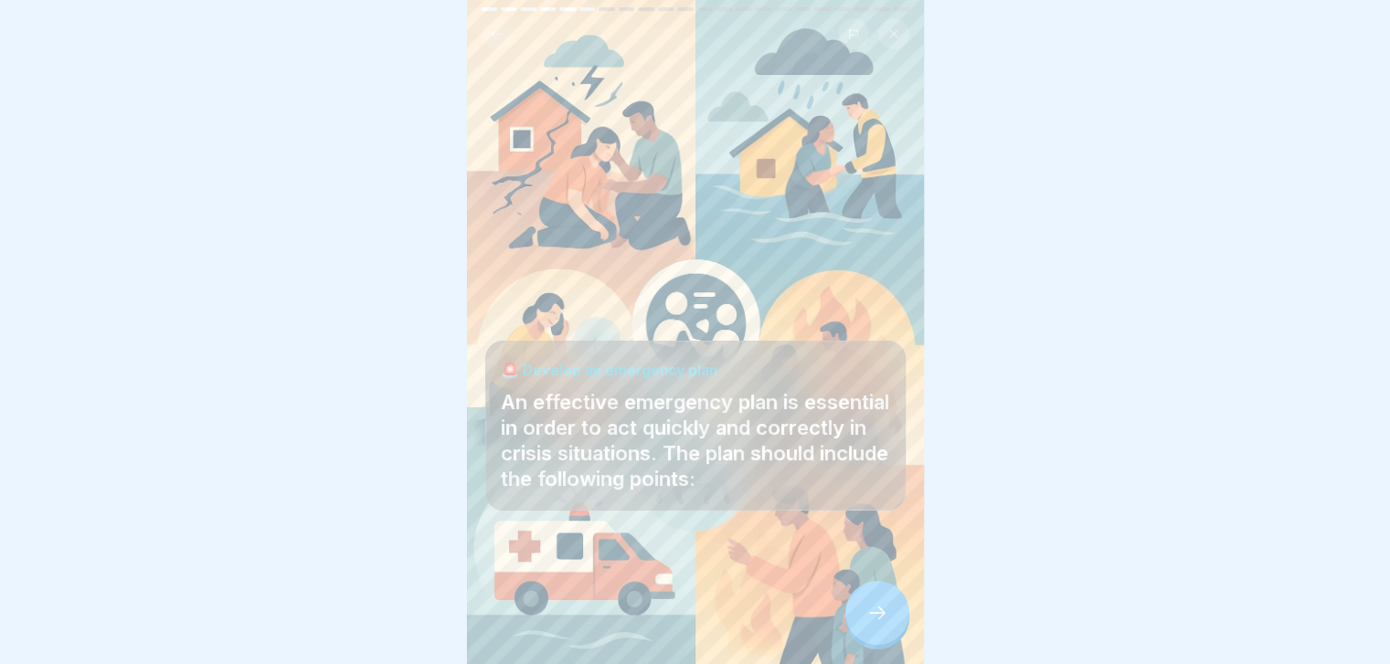
click at [884, 624] on icon at bounding box center [877, 613] width 22 height 22
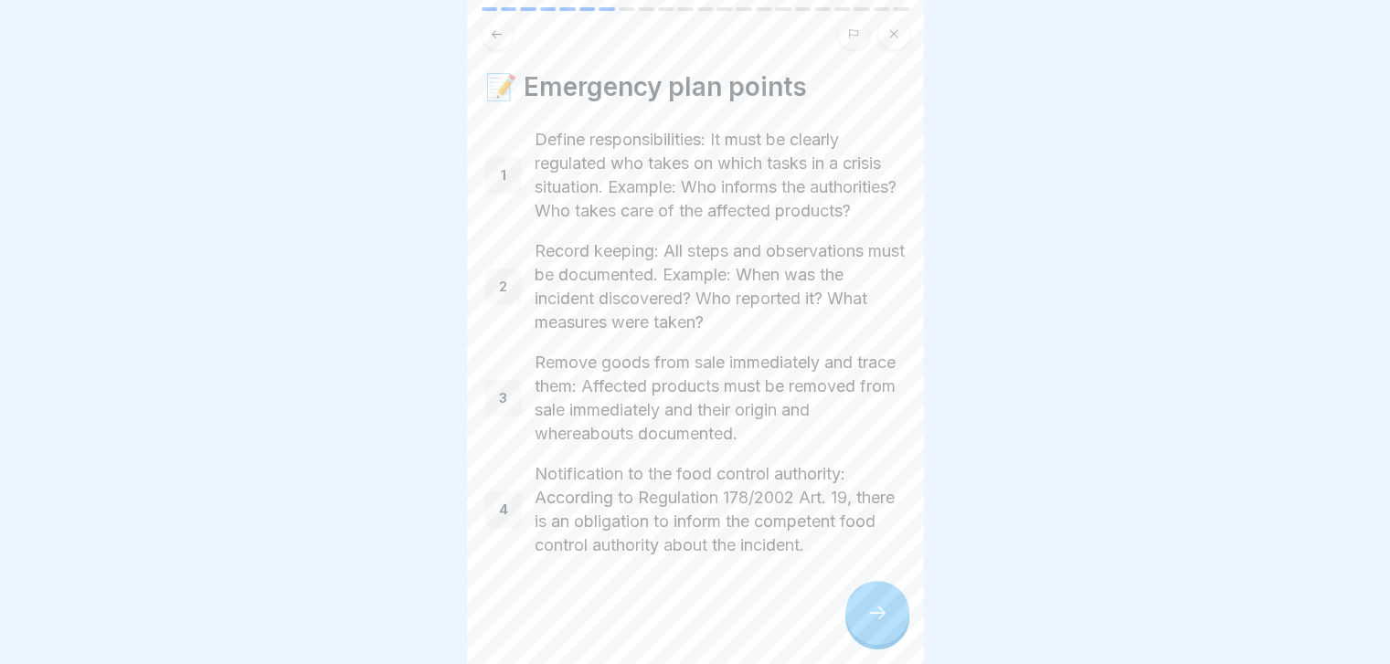
click at [884, 624] on icon at bounding box center [877, 613] width 22 height 22
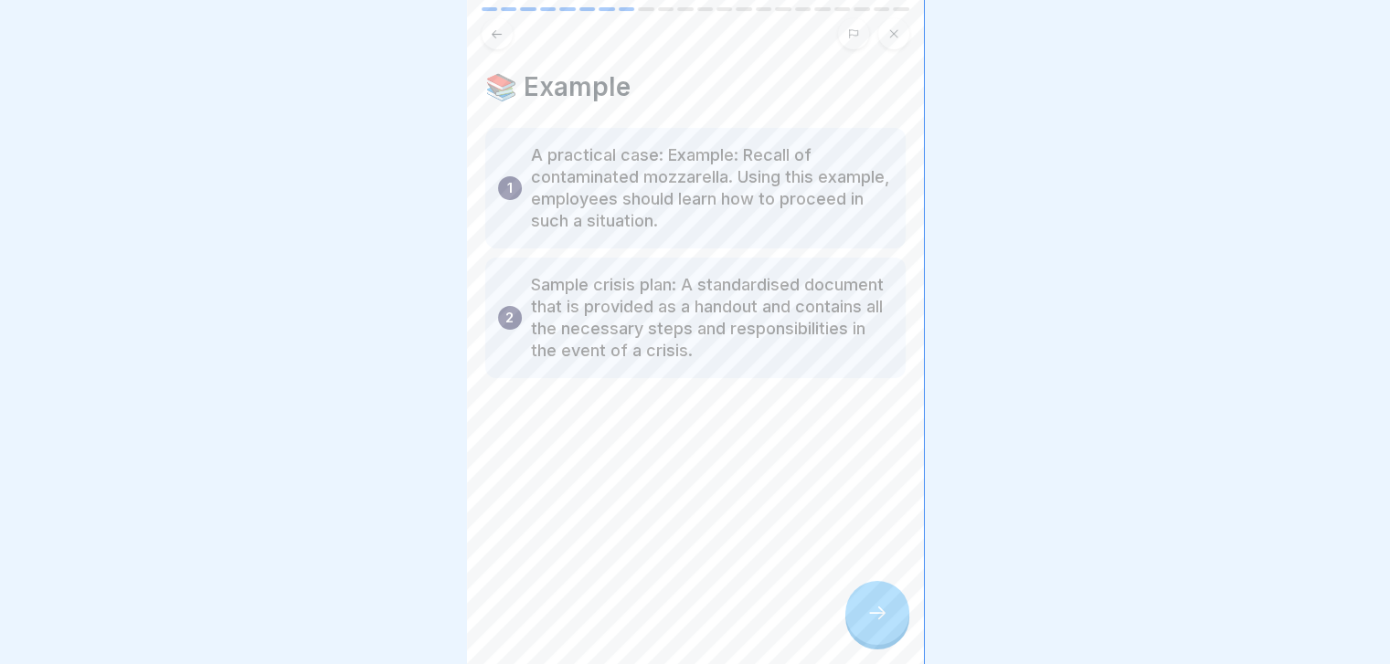
click at [884, 624] on icon at bounding box center [877, 613] width 22 height 22
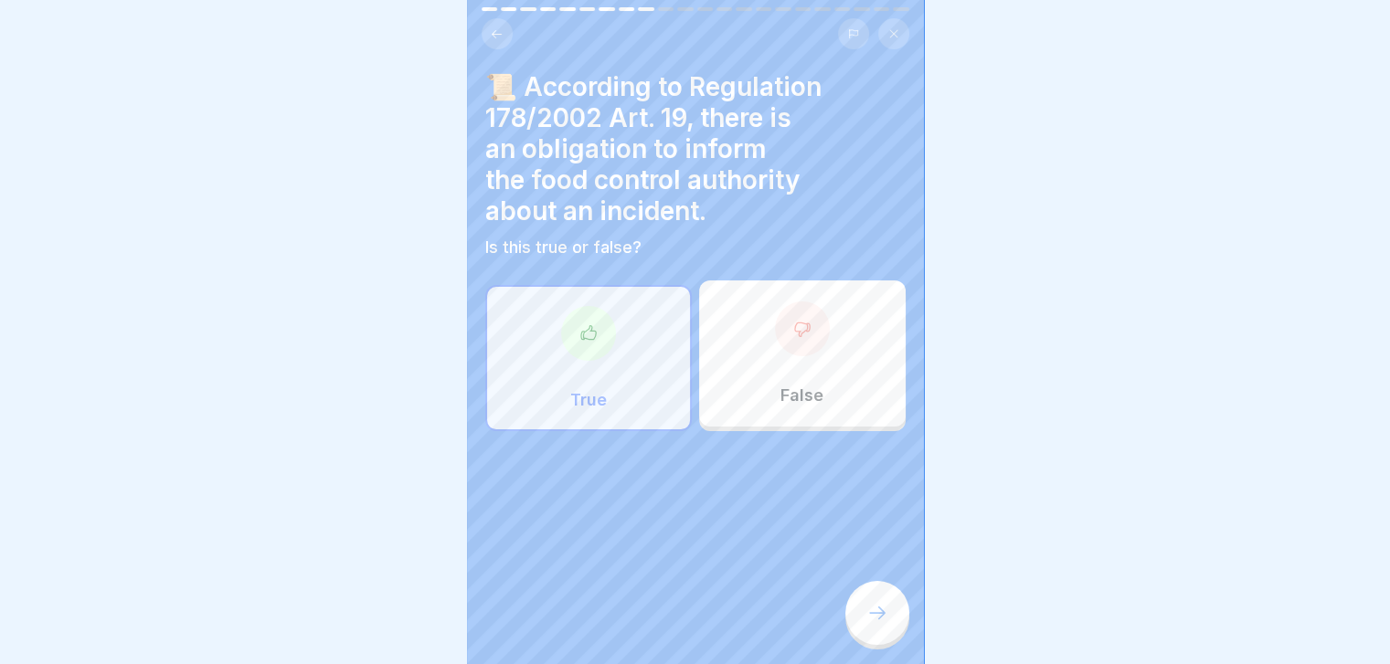
click at [884, 624] on icon at bounding box center [877, 613] width 22 height 22
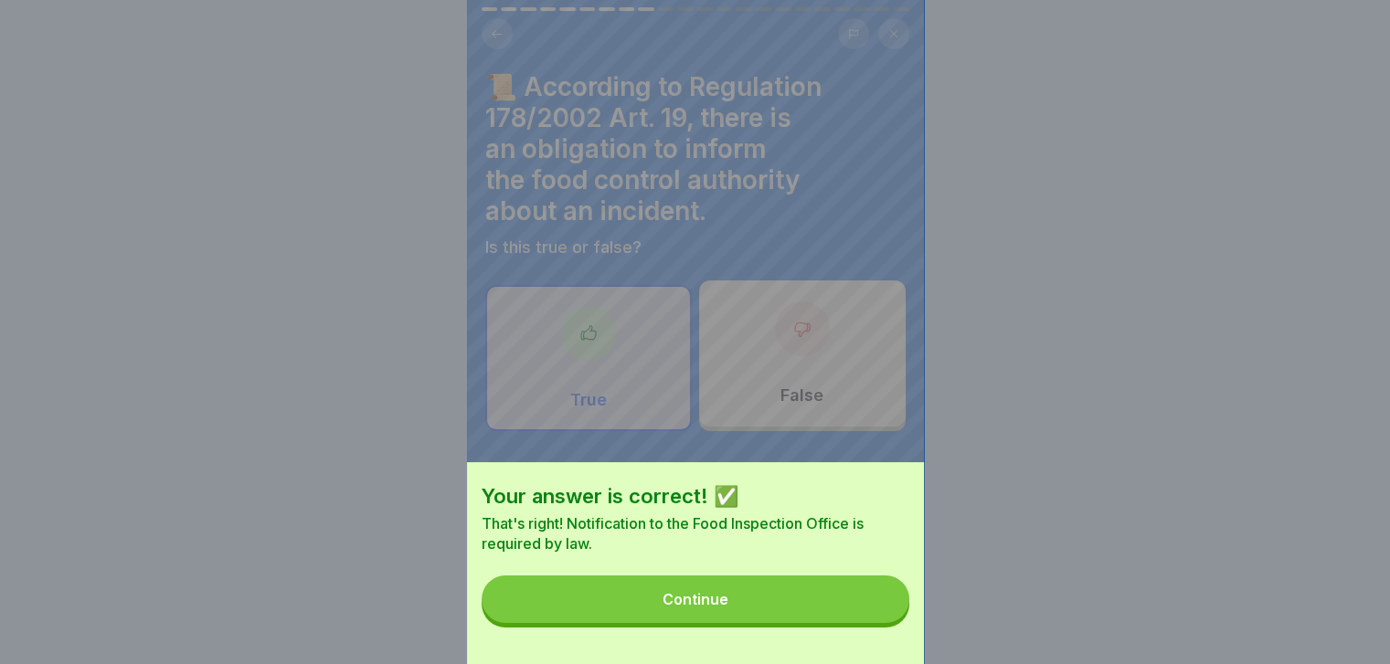
click at [884, 623] on button "Continue" at bounding box center [696, 600] width 428 height 48
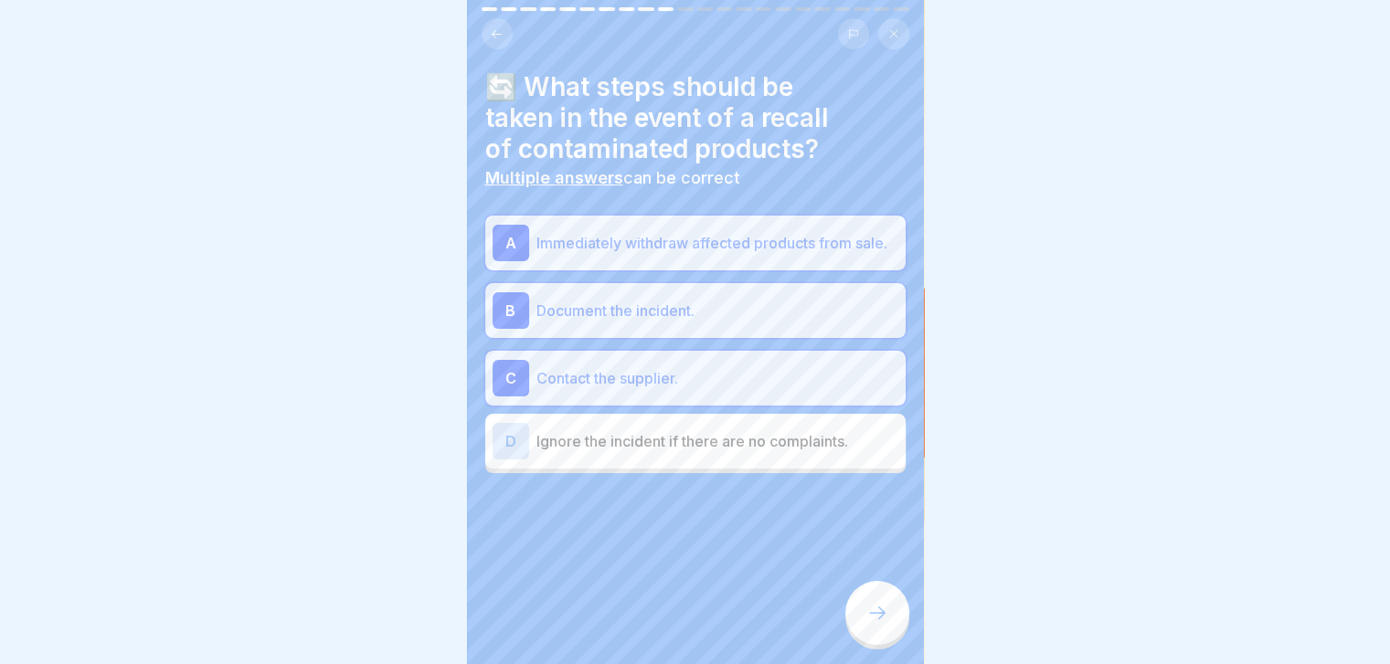
click at [884, 624] on icon at bounding box center [877, 613] width 22 height 22
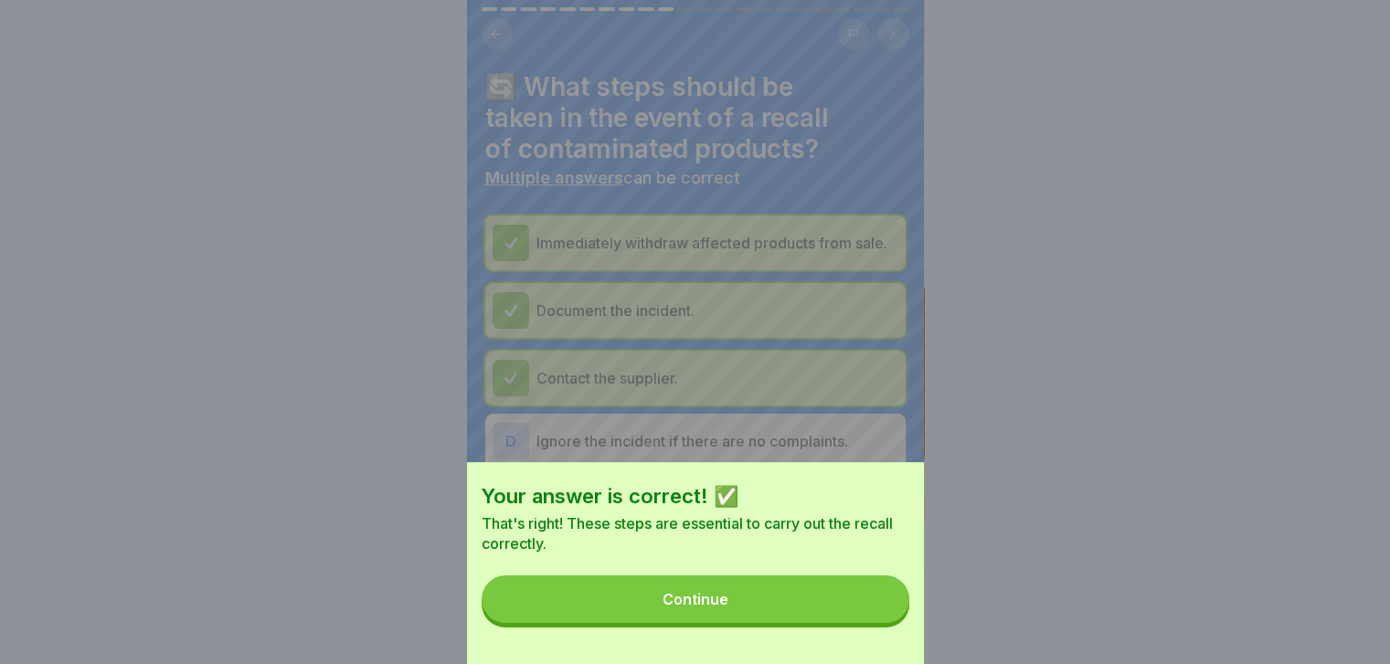
click at [884, 623] on button "Continue" at bounding box center [696, 600] width 428 height 48
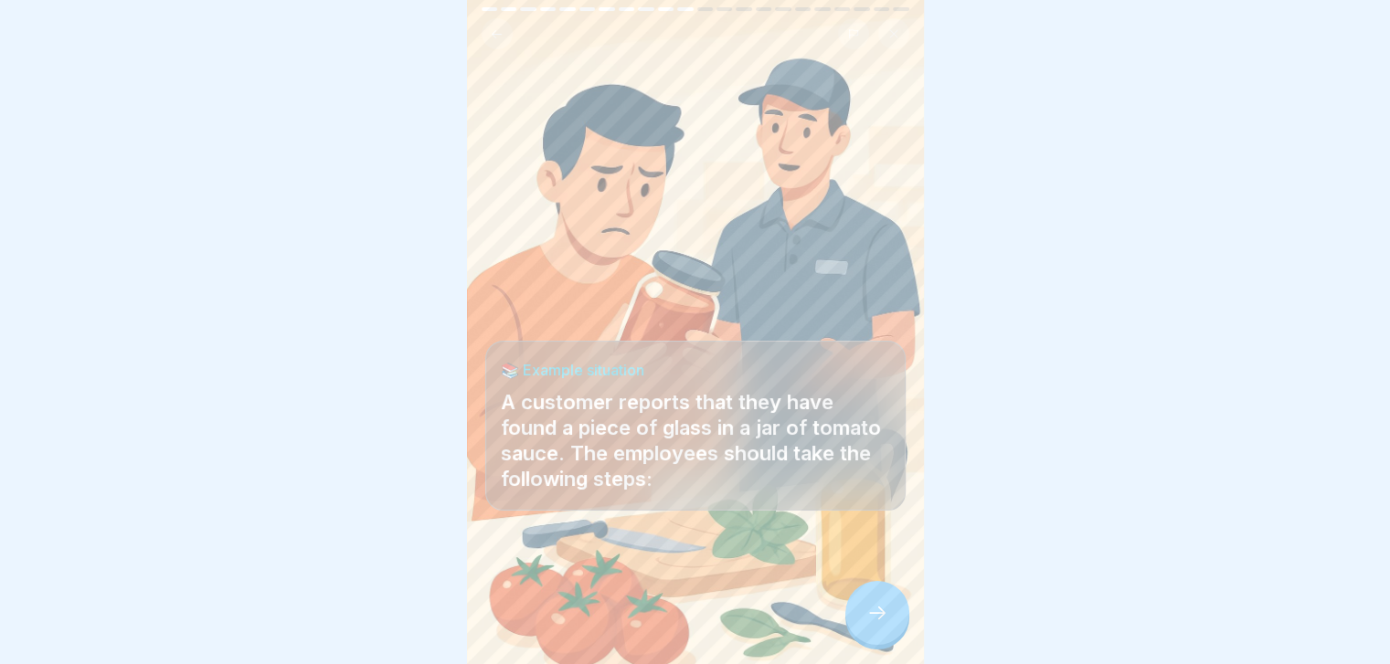
click at [884, 624] on icon at bounding box center [877, 613] width 22 height 22
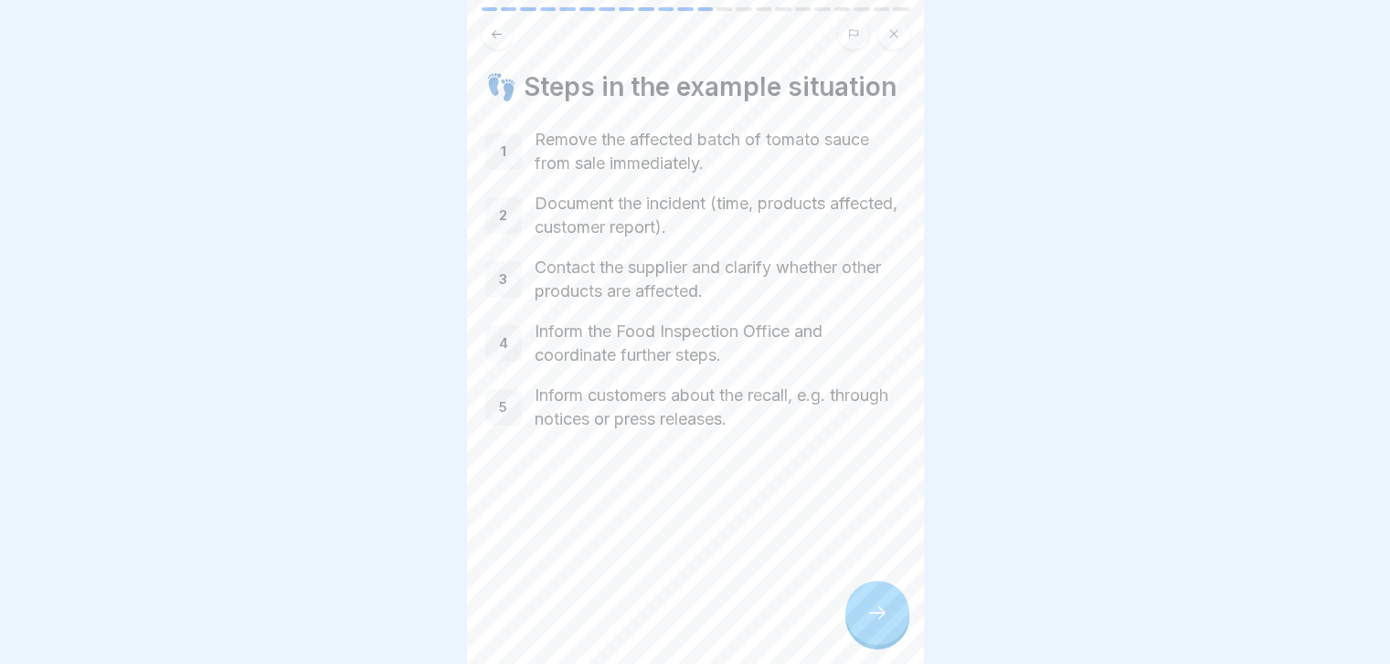
click at [884, 624] on icon at bounding box center [877, 613] width 22 height 22
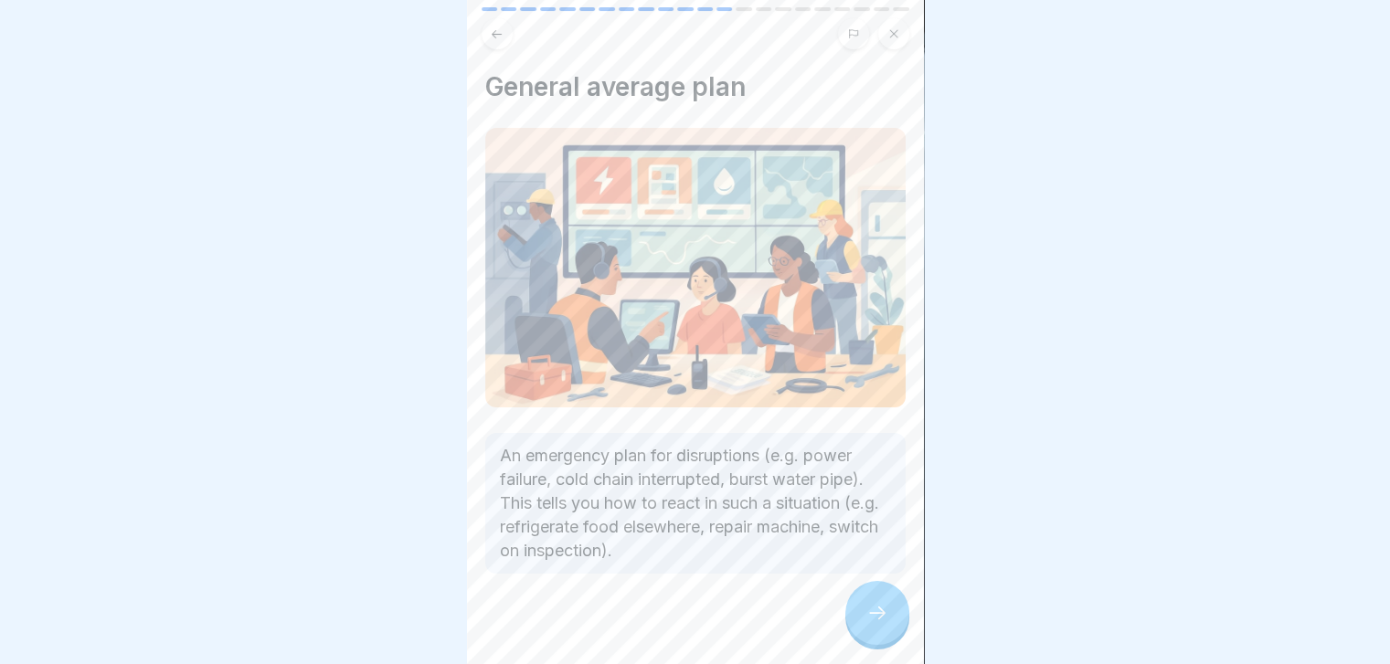
click at [884, 624] on icon at bounding box center [877, 613] width 22 height 22
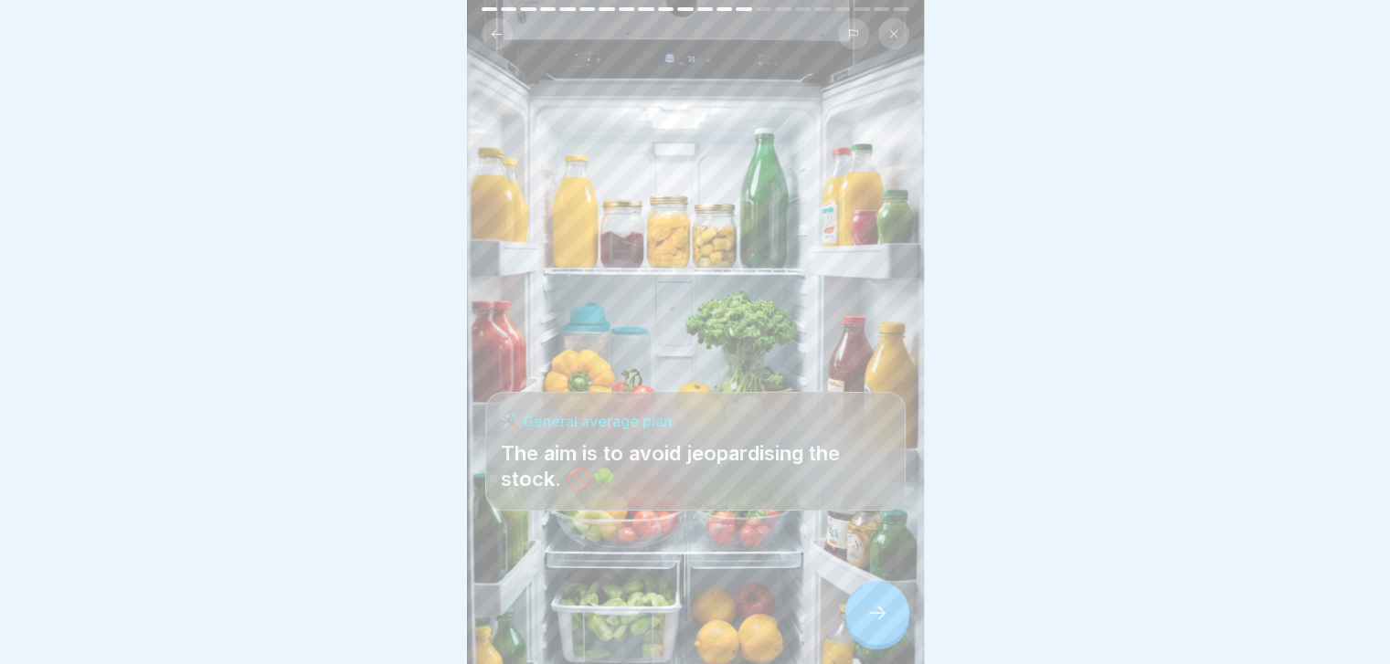
click at [884, 624] on icon at bounding box center [877, 613] width 22 height 22
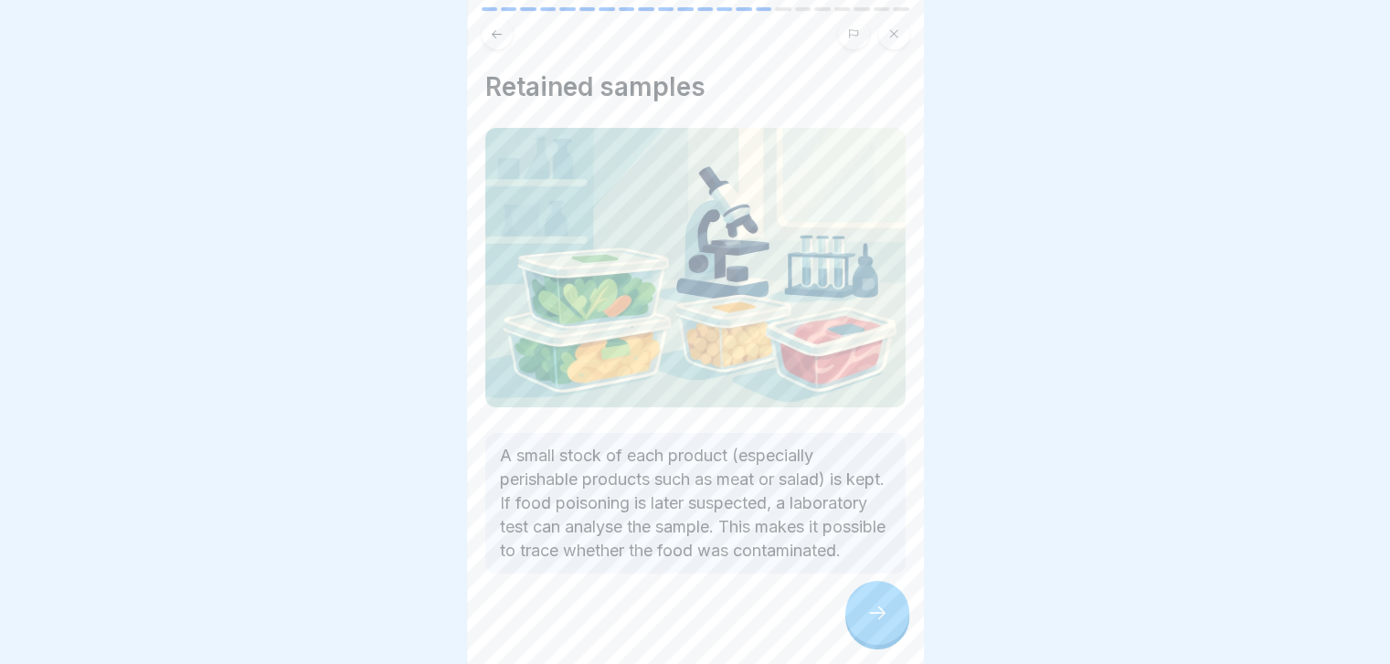
click at [884, 624] on icon at bounding box center [877, 613] width 22 height 22
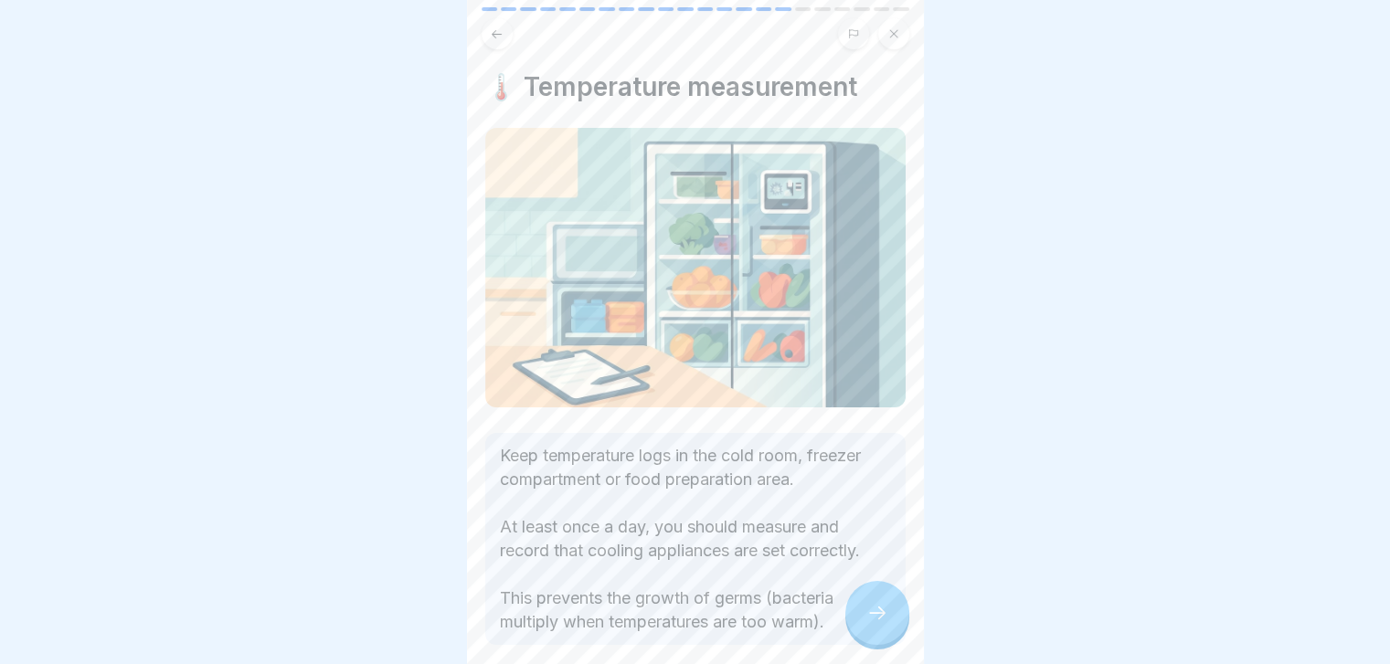
click at [884, 624] on icon at bounding box center [877, 613] width 22 height 22
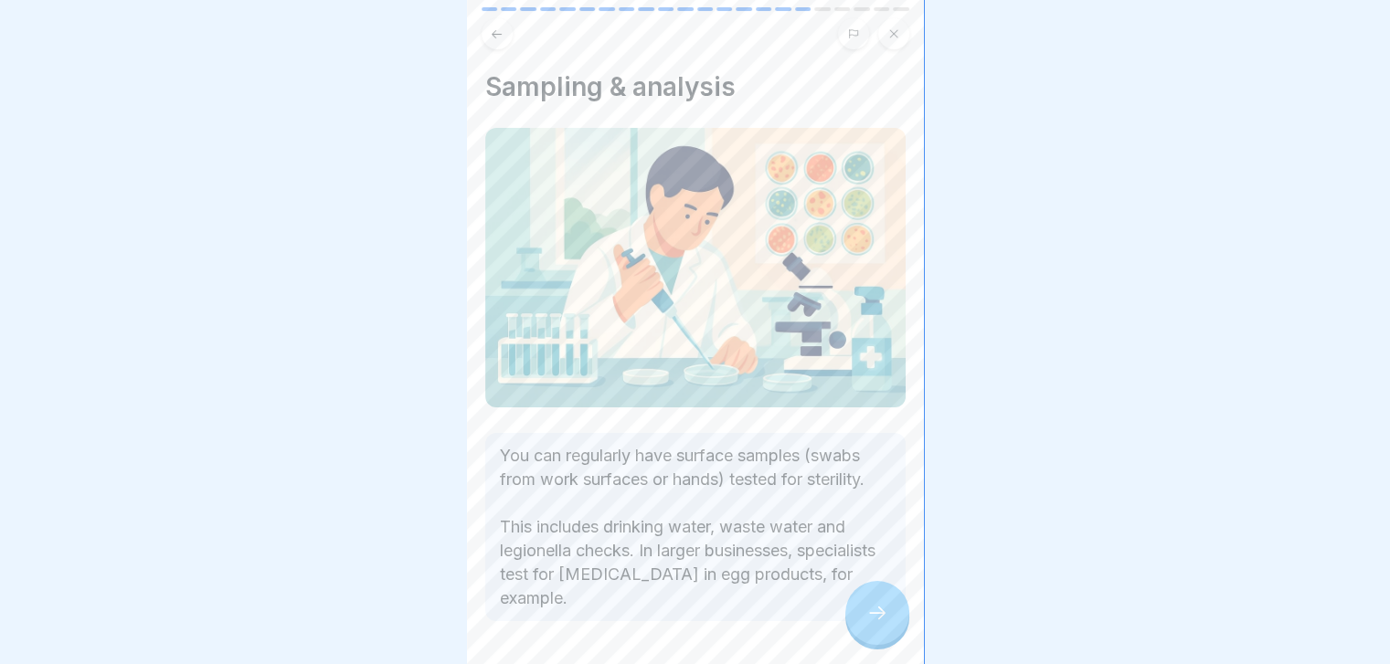
click at [884, 624] on icon at bounding box center [877, 613] width 22 height 22
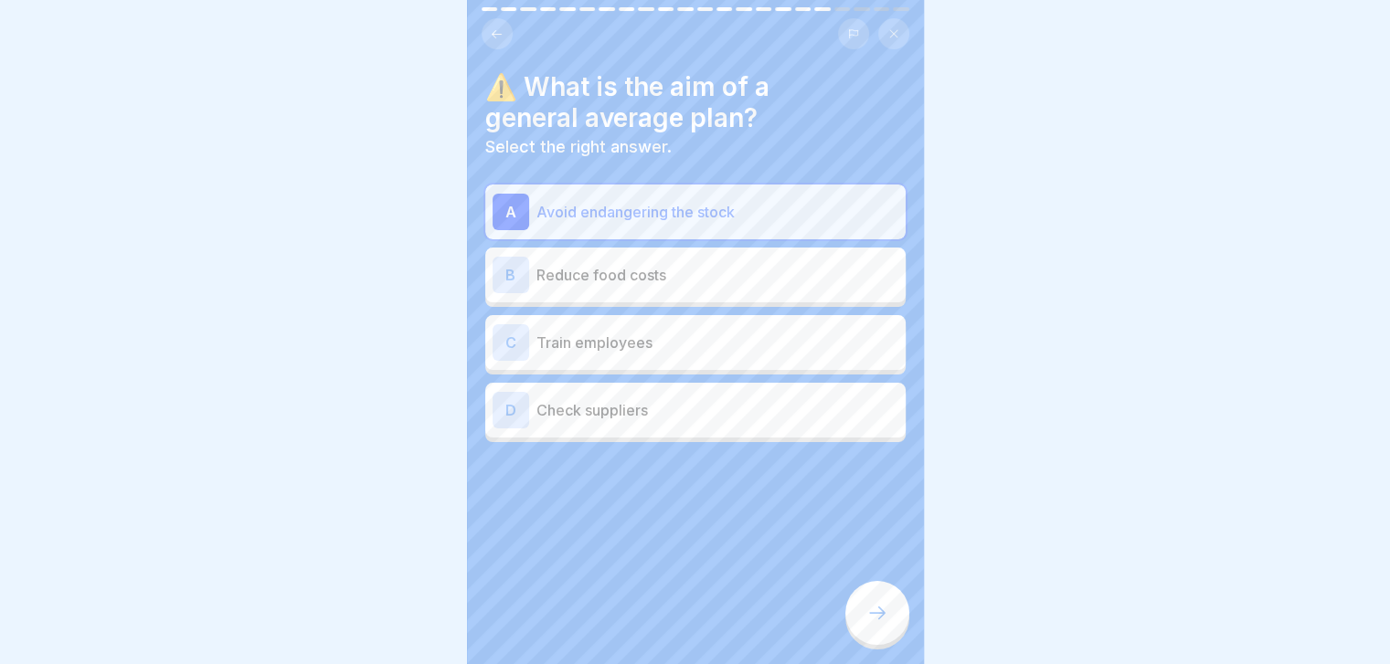
click at [884, 624] on icon at bounding box center [877, 613] width 22 height 22
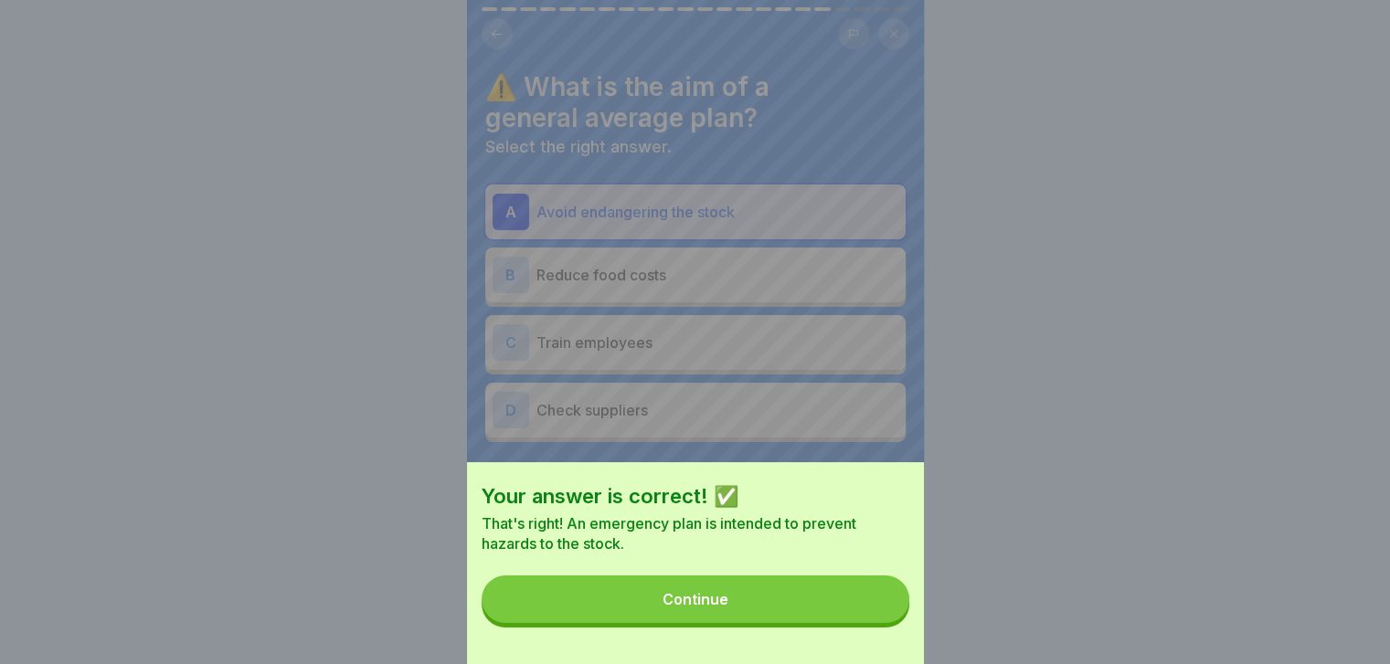
click at [884, 623] on button "Continue" at bounding box center [696, 600] width 428 height 48
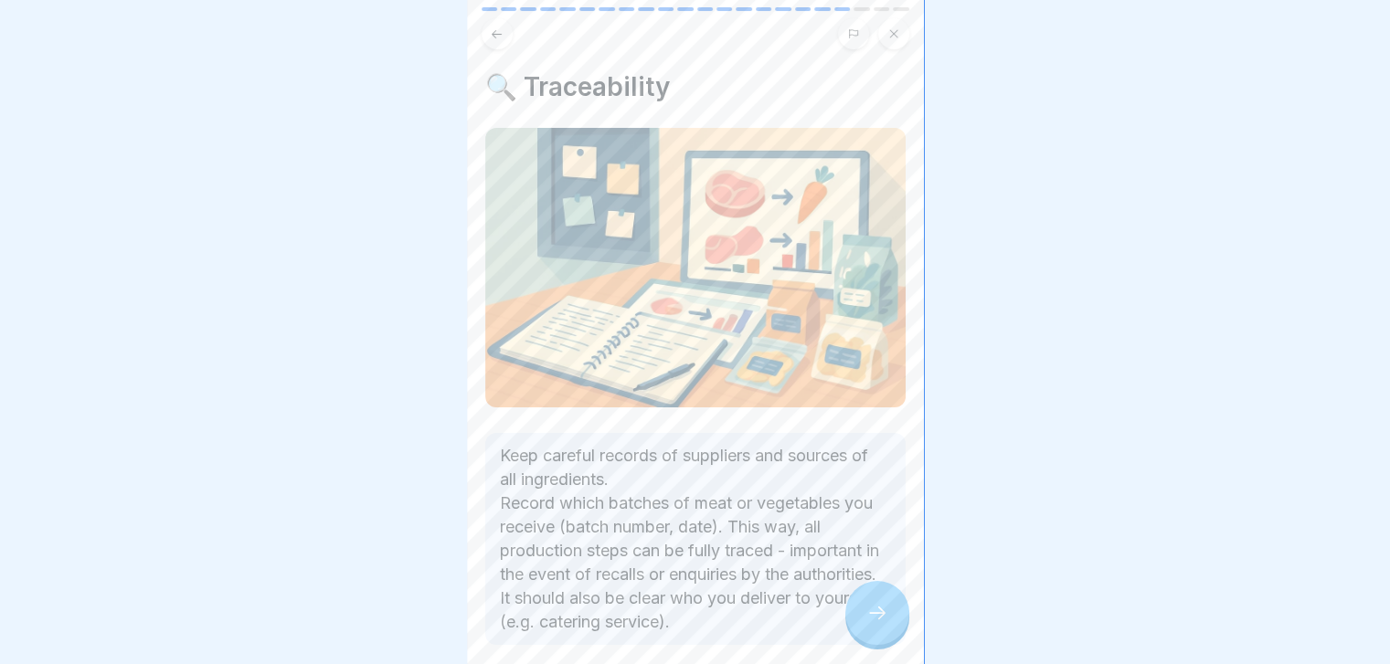
click at [884, 624] on icon at bounding box center [877, 613] width 22 height 22
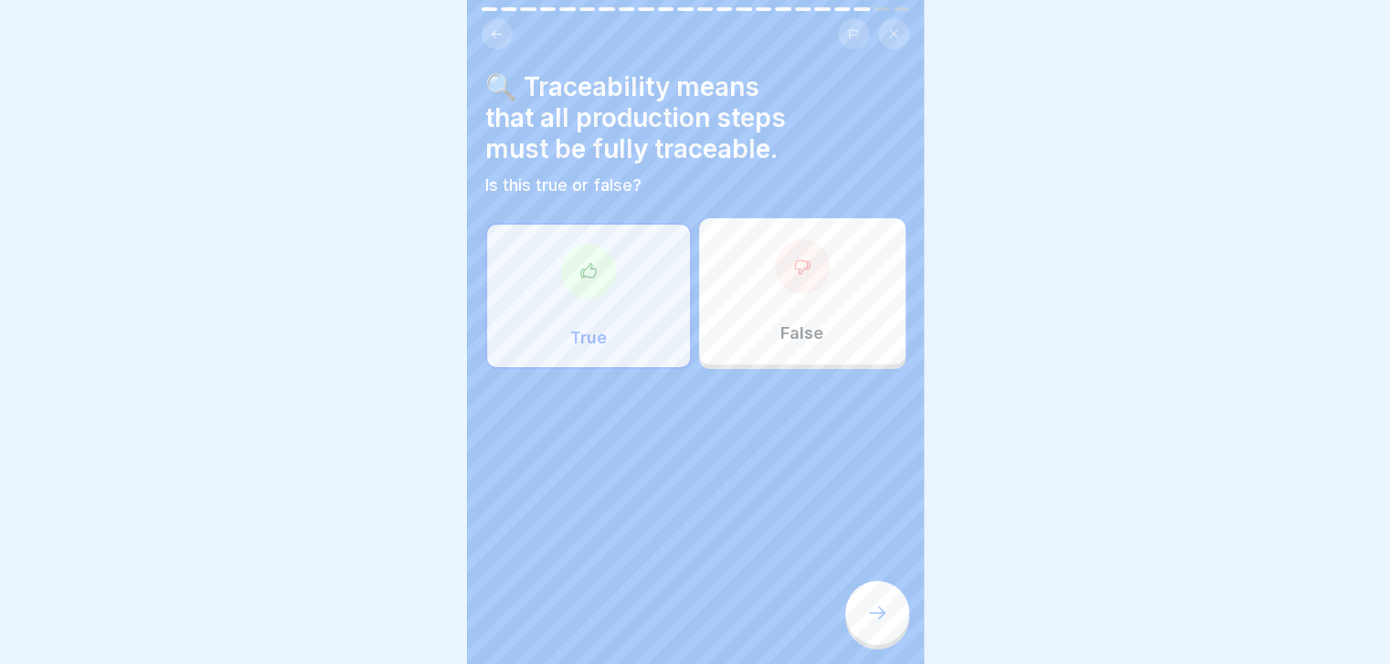
click at [884, 624] on icon at bounding box center [877, 613] width 22 height 22
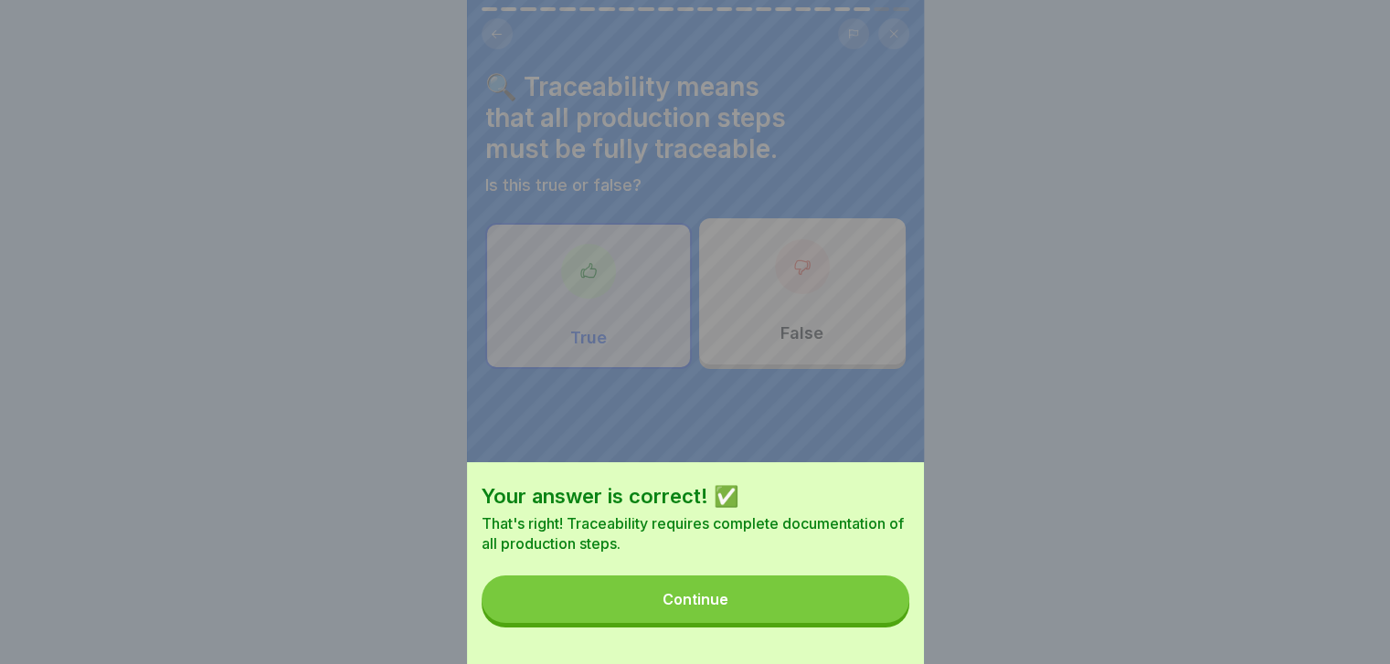
click at [884, 623] on button "Continue" at bounding box center [696, 600] width 428 height 48
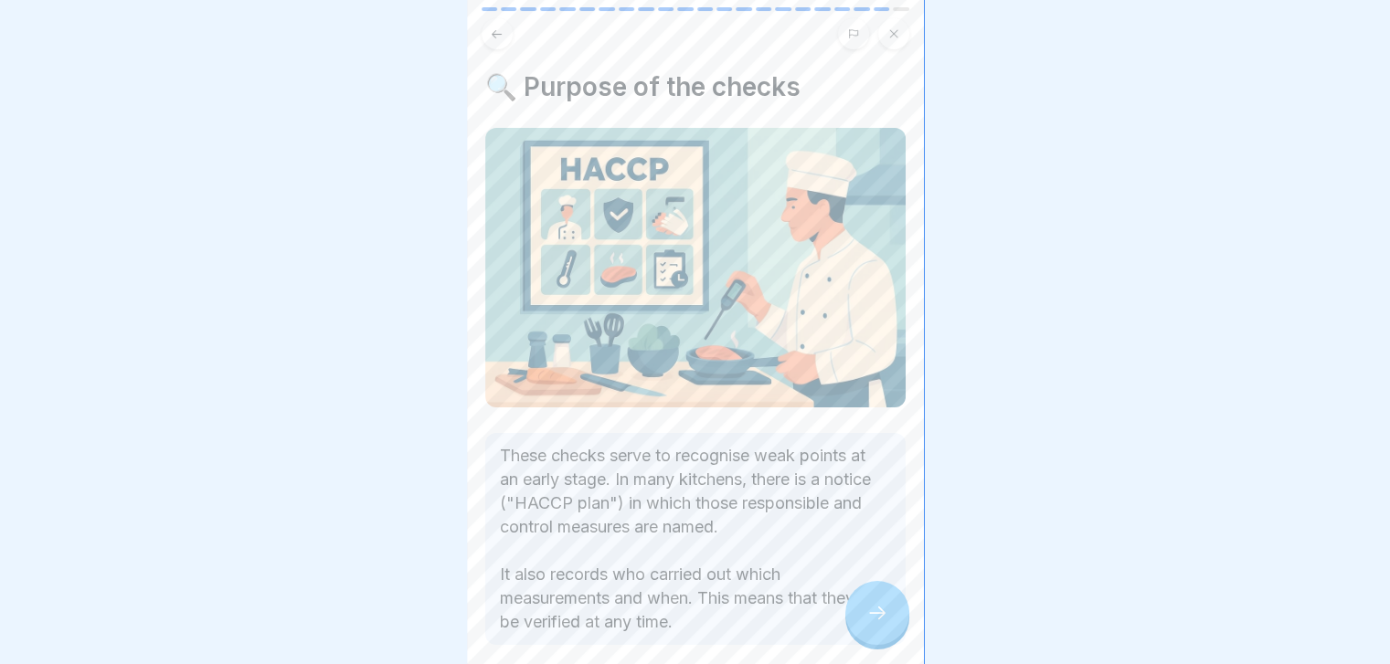
click at [884, 624] on icon at bounding box center [877, 613] width 22 height 22
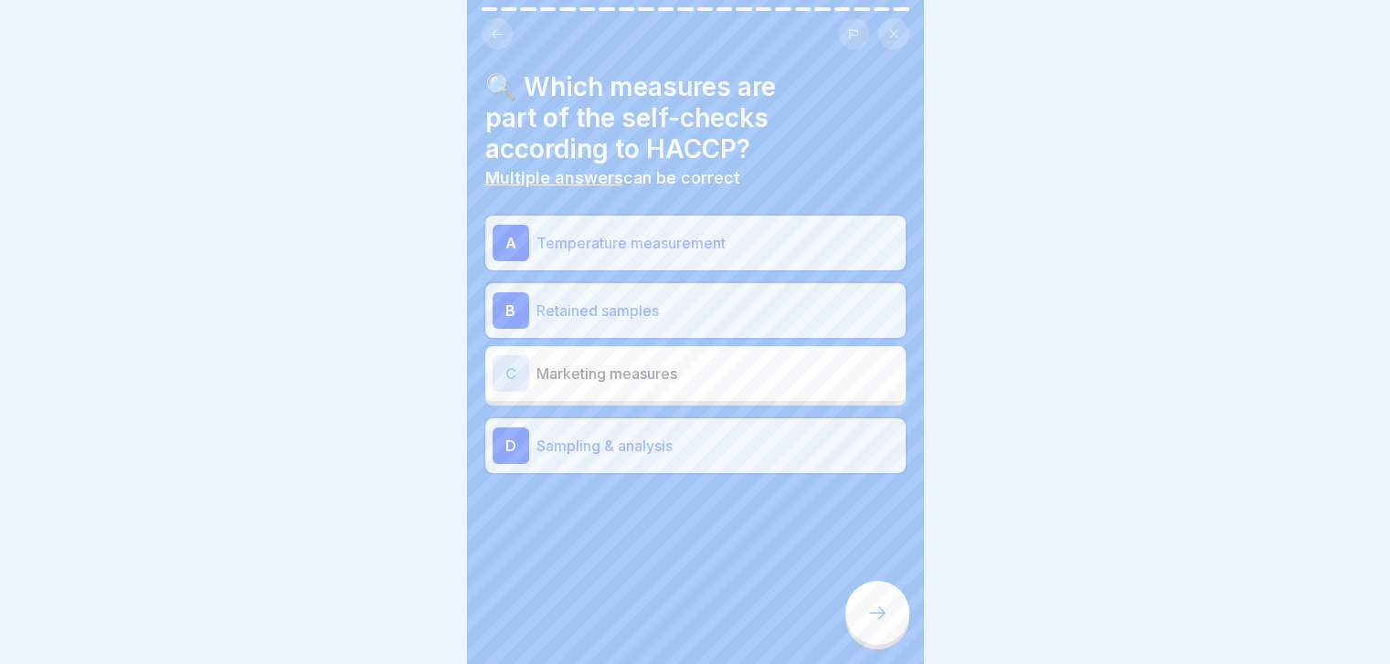
click at [884, 624] on icon at bounding box center [877, 613] width 22 height 22
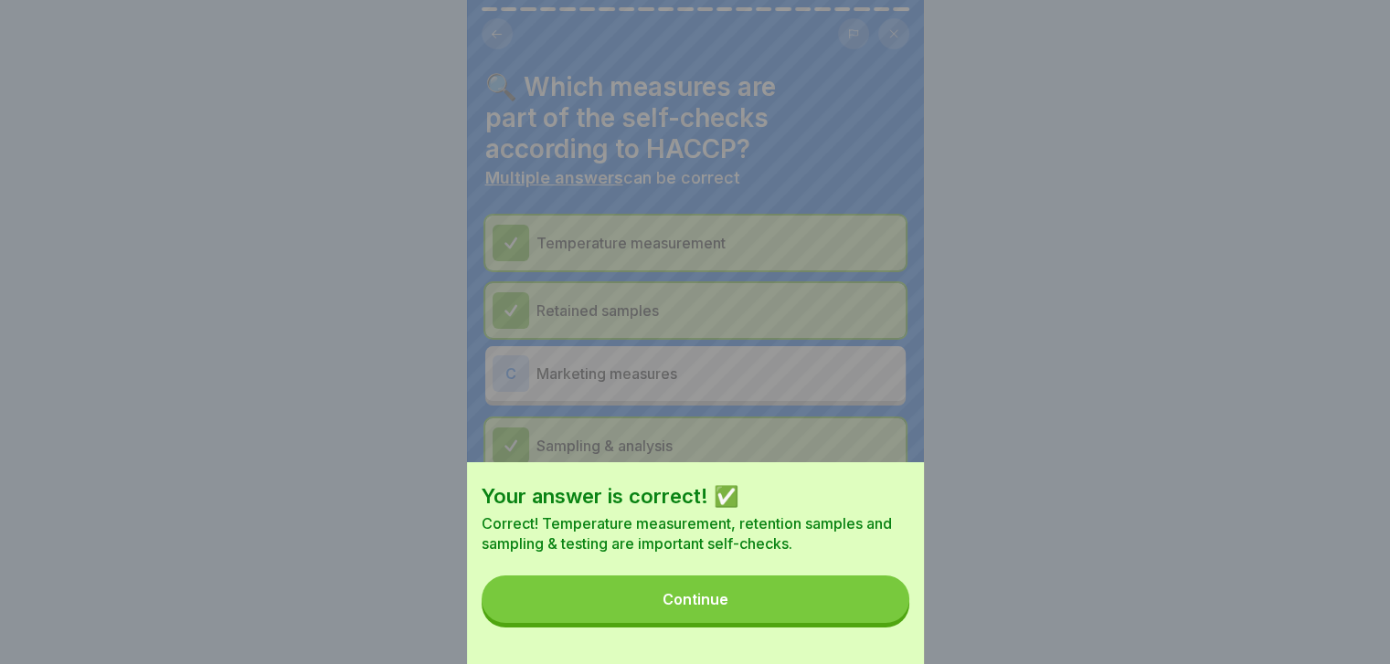
click at [884, 623] on button "Continue" at bounding box center [696, 600] width 428 height 48
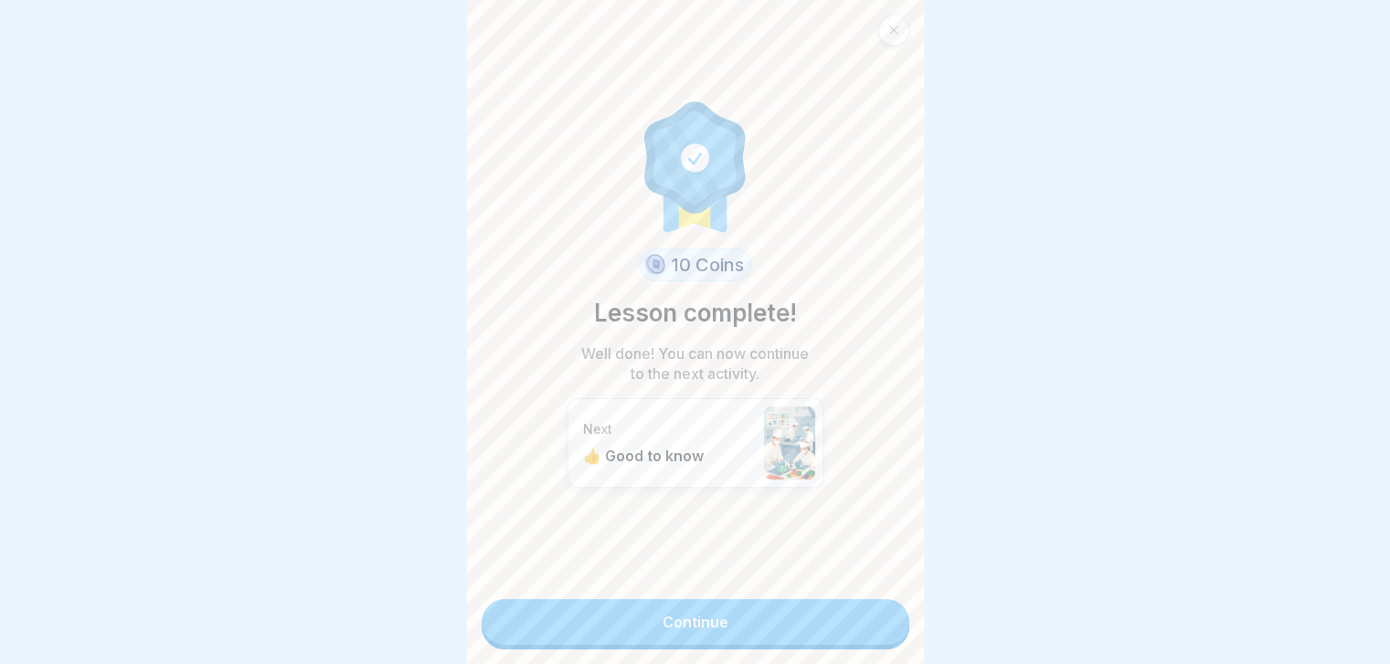
click at [884, 628] on link "Continue" at bounding box center [696, 622] width 428 height 46
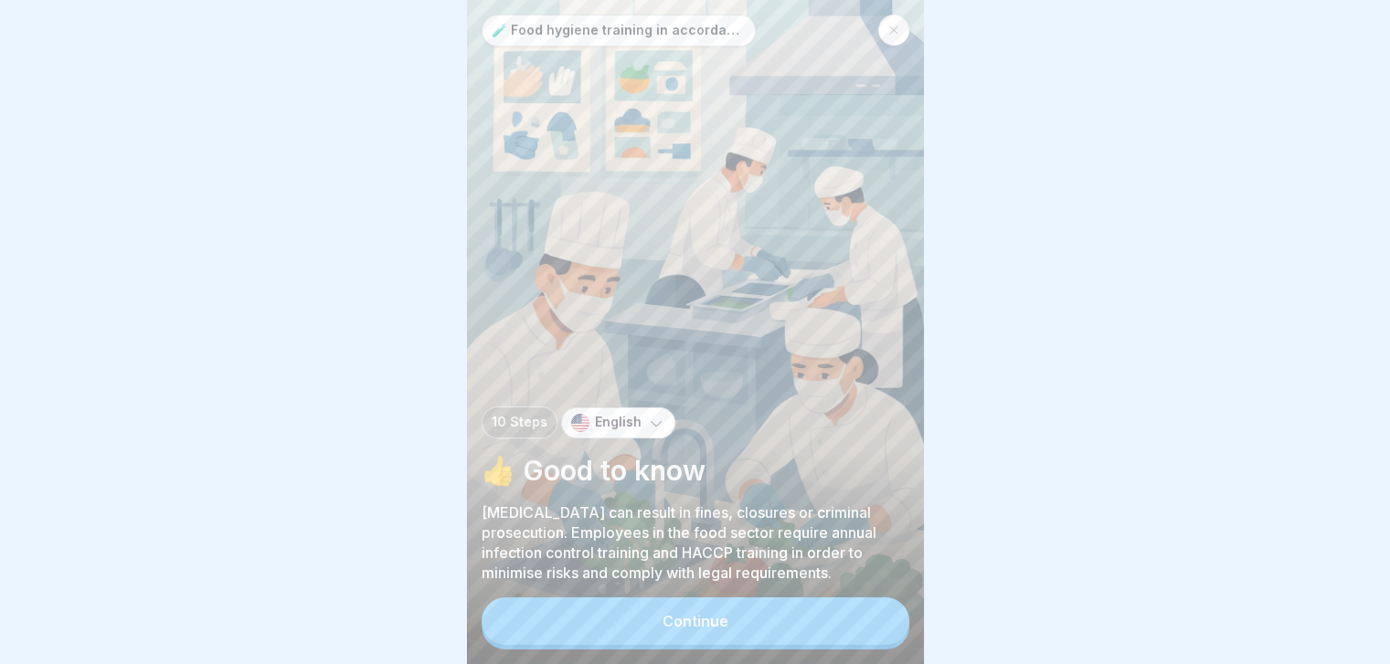
click at [884, 628] on button "Continue" at bounding box center [696, 622] width 428 height 48
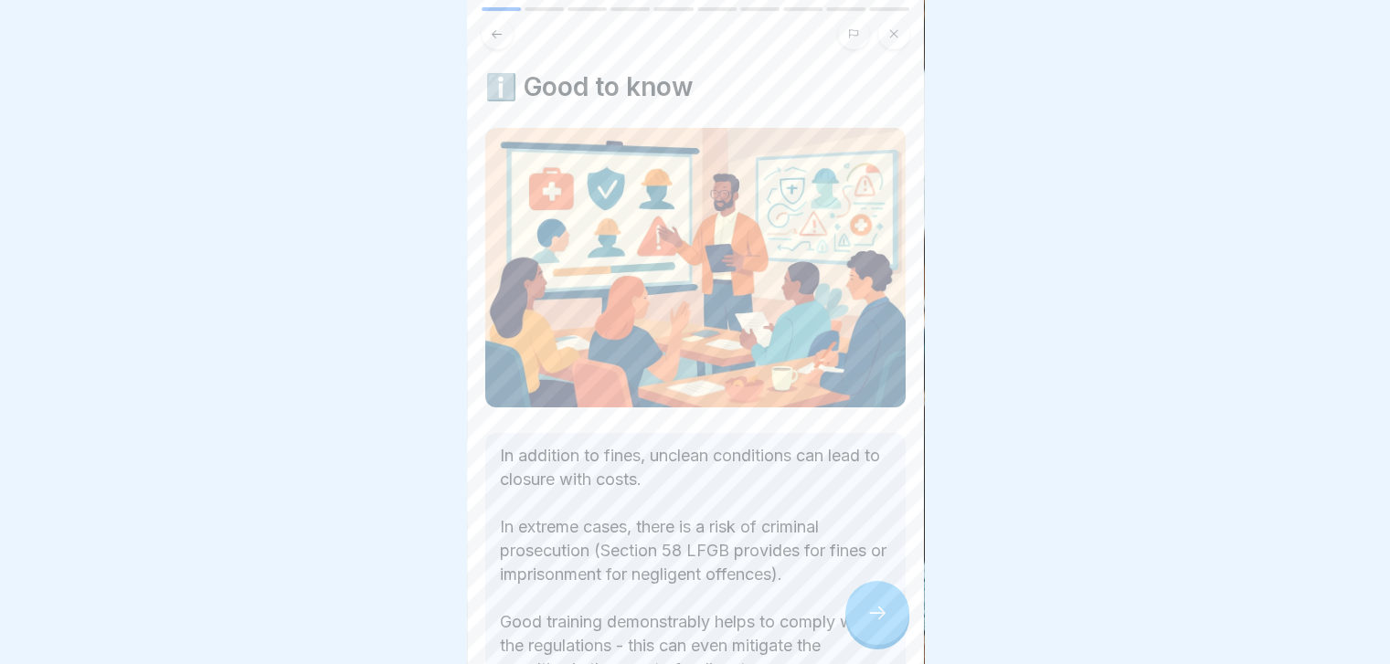
click at [884, 624] on icon at bounding box center [877, 613] width 22 height 22
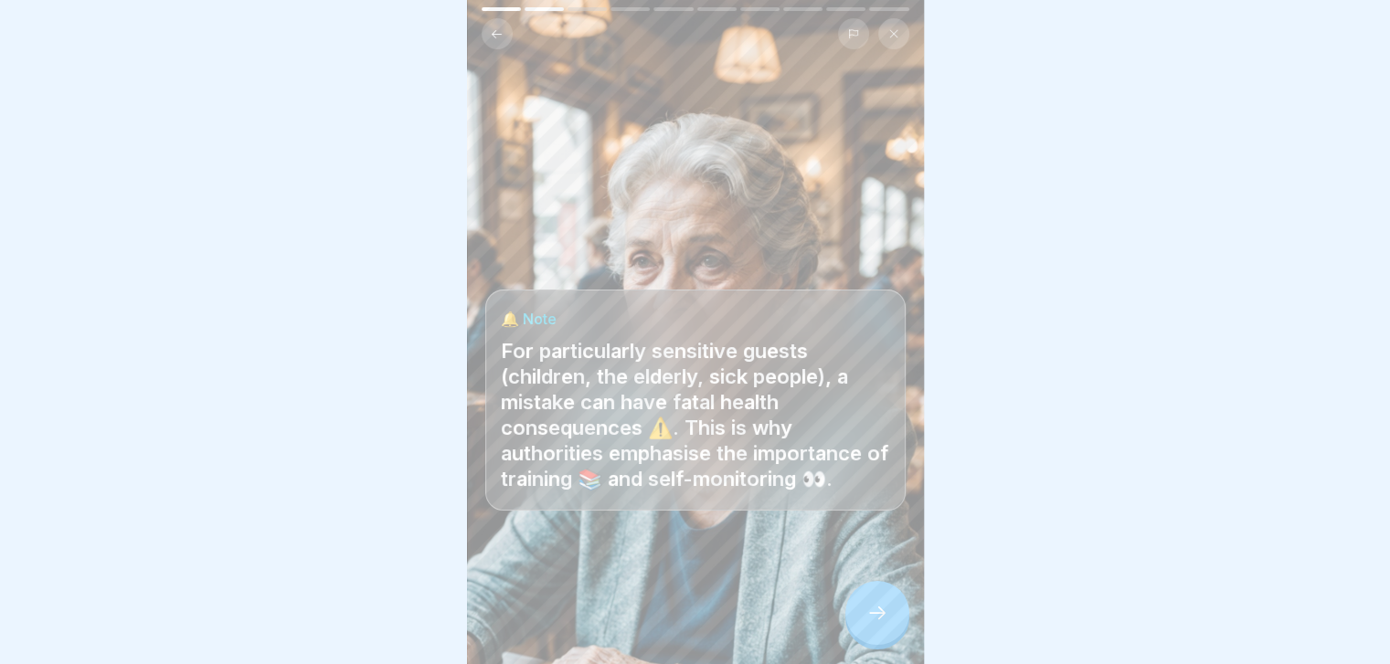
click at [884, 624] on icon at bounding box center [877, 613] width 22 height 22
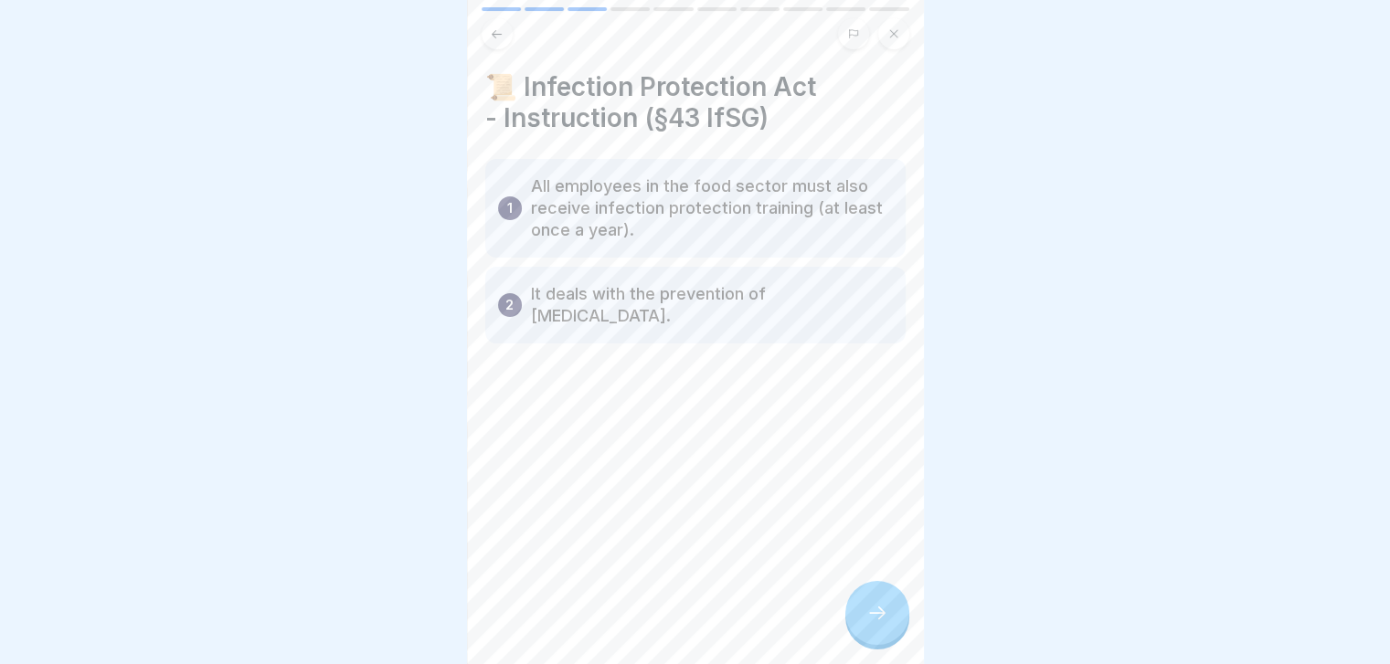
click at [884, 624] on icon at bounding box center [877, 613] width 22 height 22
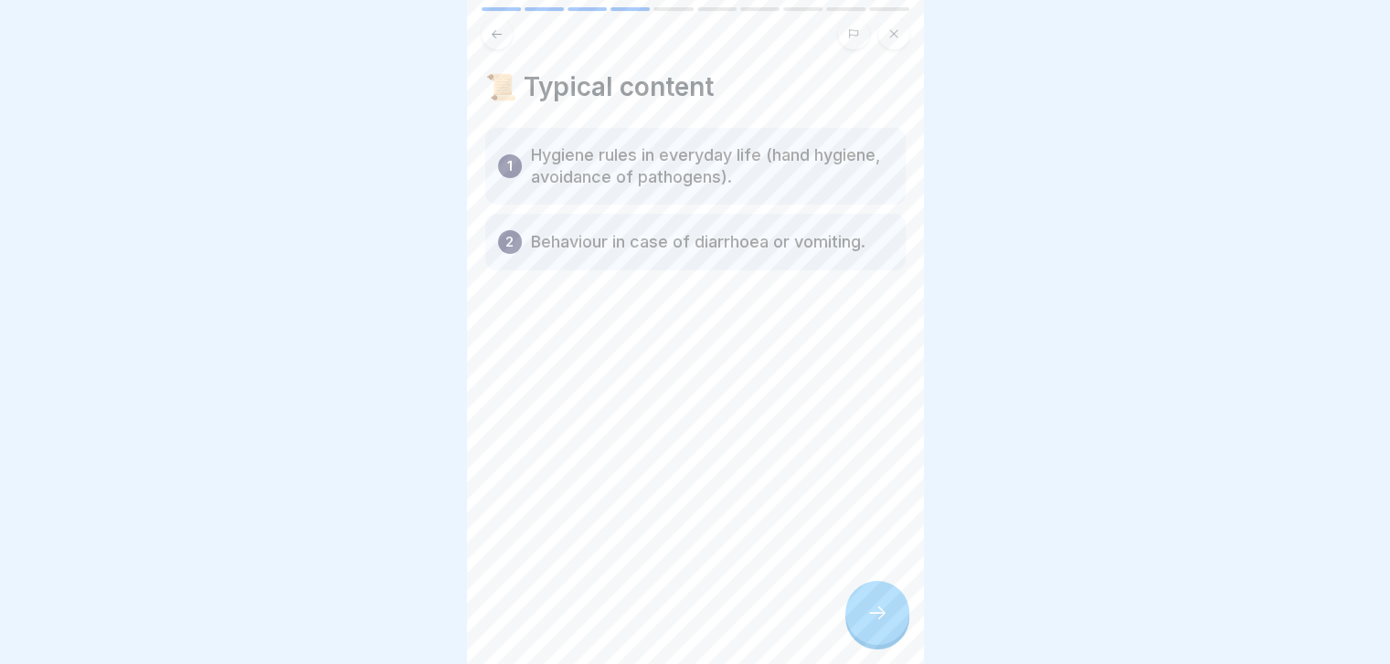
click at [884, 624] on icon at bounding box center [877, 613] width 22 height 22
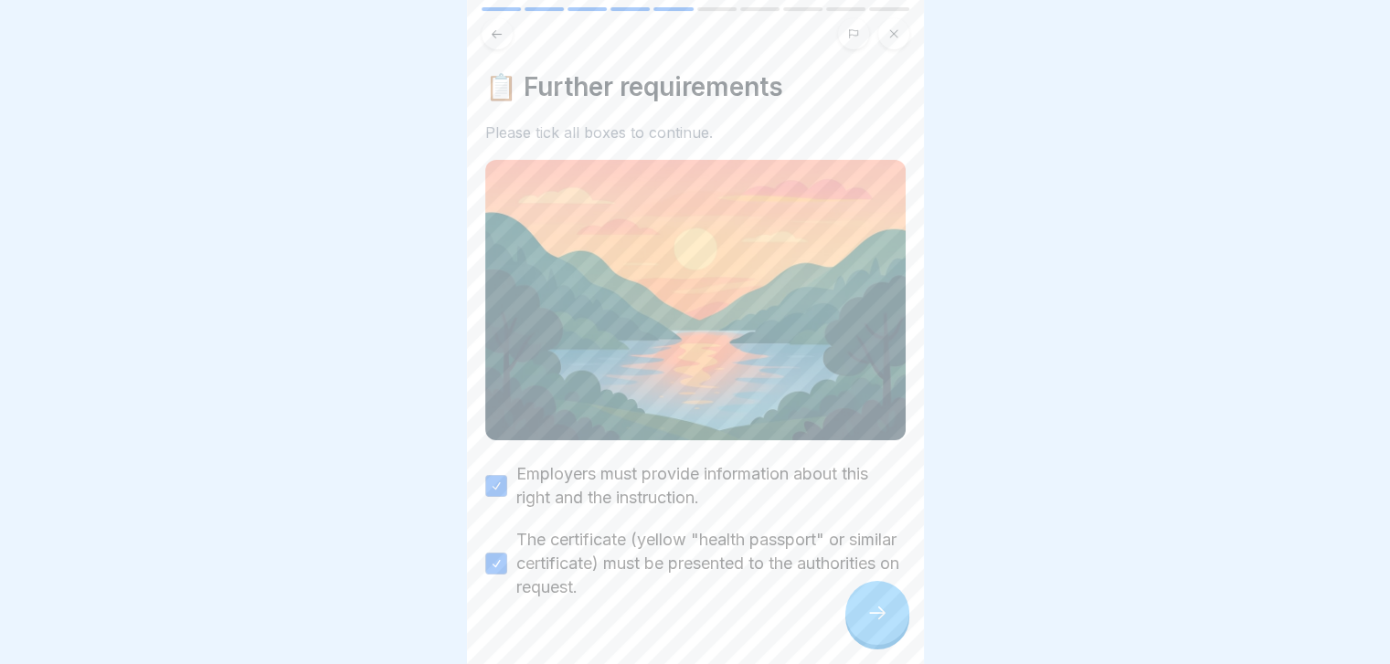
click at [884, 624] on icon at bounding box center [877, 613] width 22 height 22
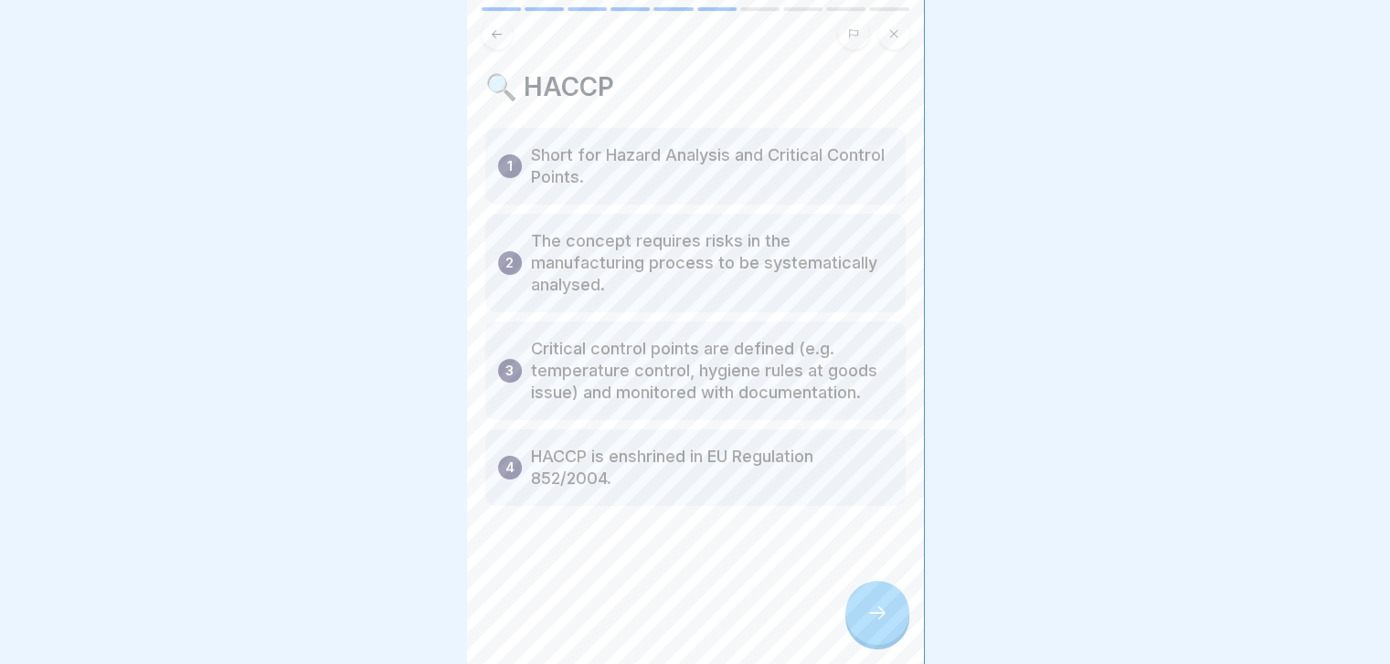
click at [884, 624] on icon at bounding box center [877, 613] width 22 height 22
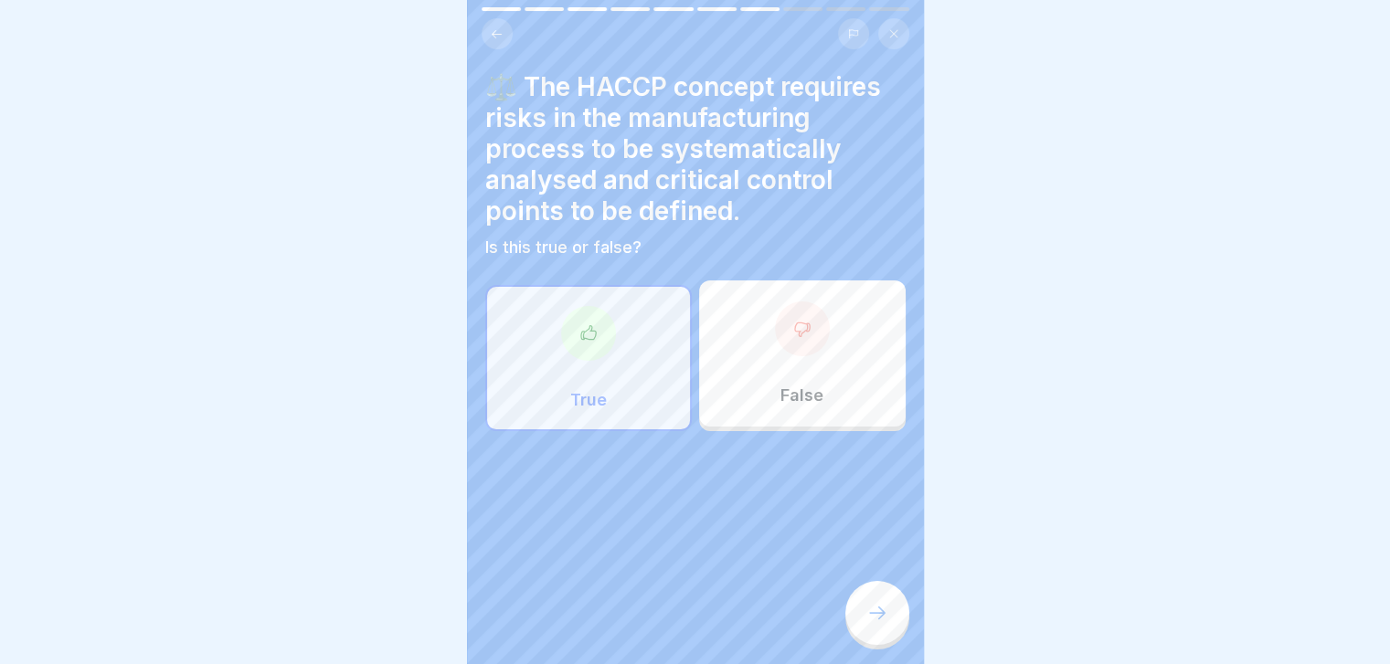
click at [884, 624] on icon at bounding box center [877, 613] width 22 height 22
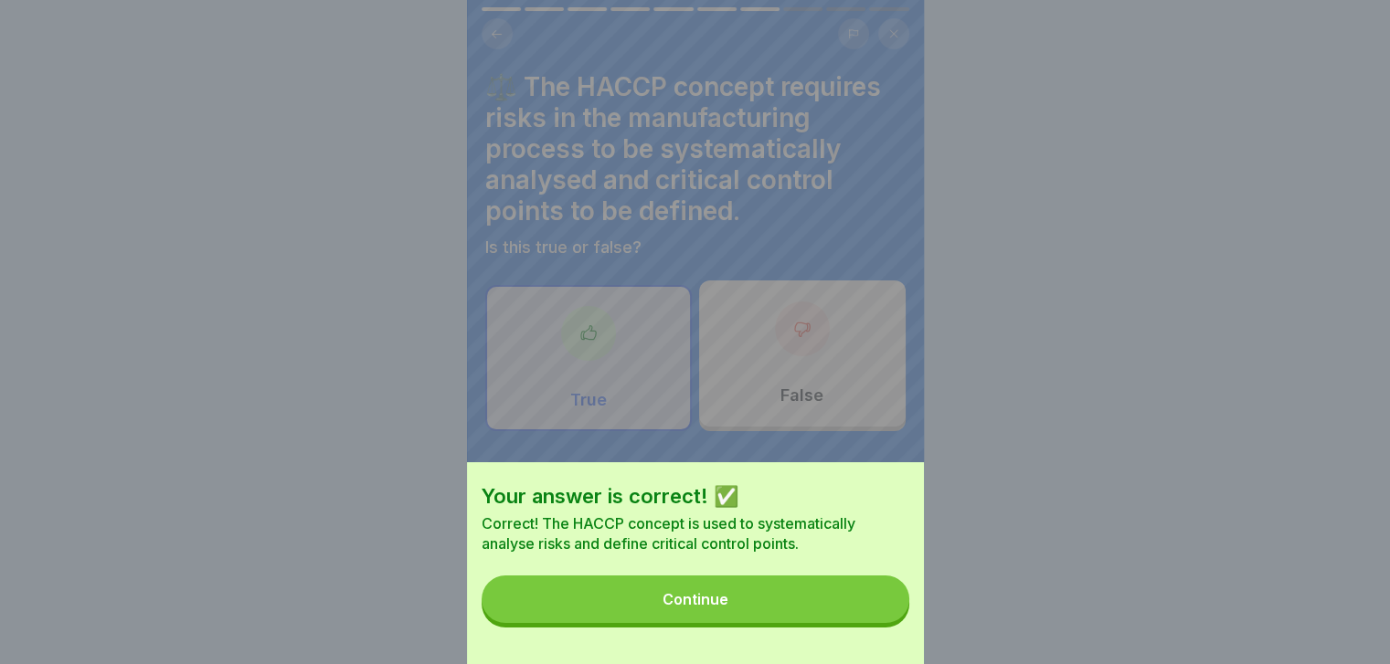
click at [884, 623] on button "Continue" at bounding box center [696, 600] width 428 height 48
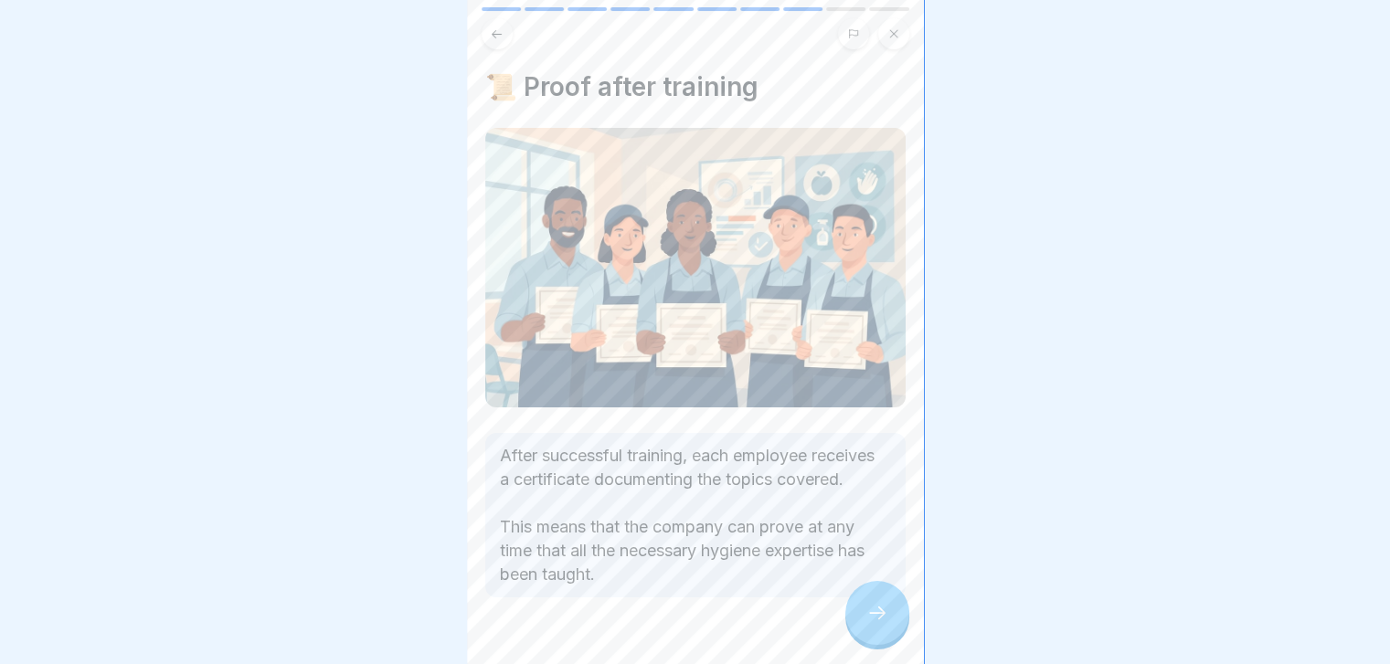
click at [884, 624] on icon at bounding box center [877, 613] width 22 height 22
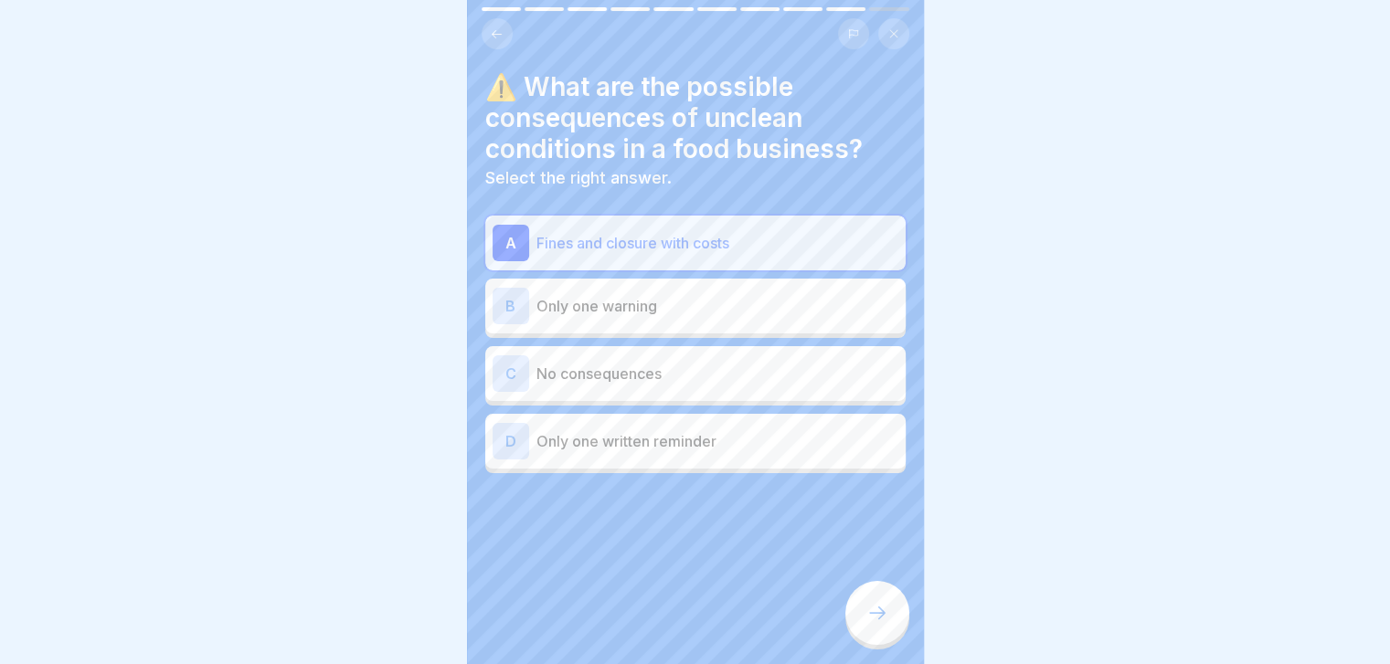
click at [884, 624] on icon at bounding box center [877, 613] width 22 height 22
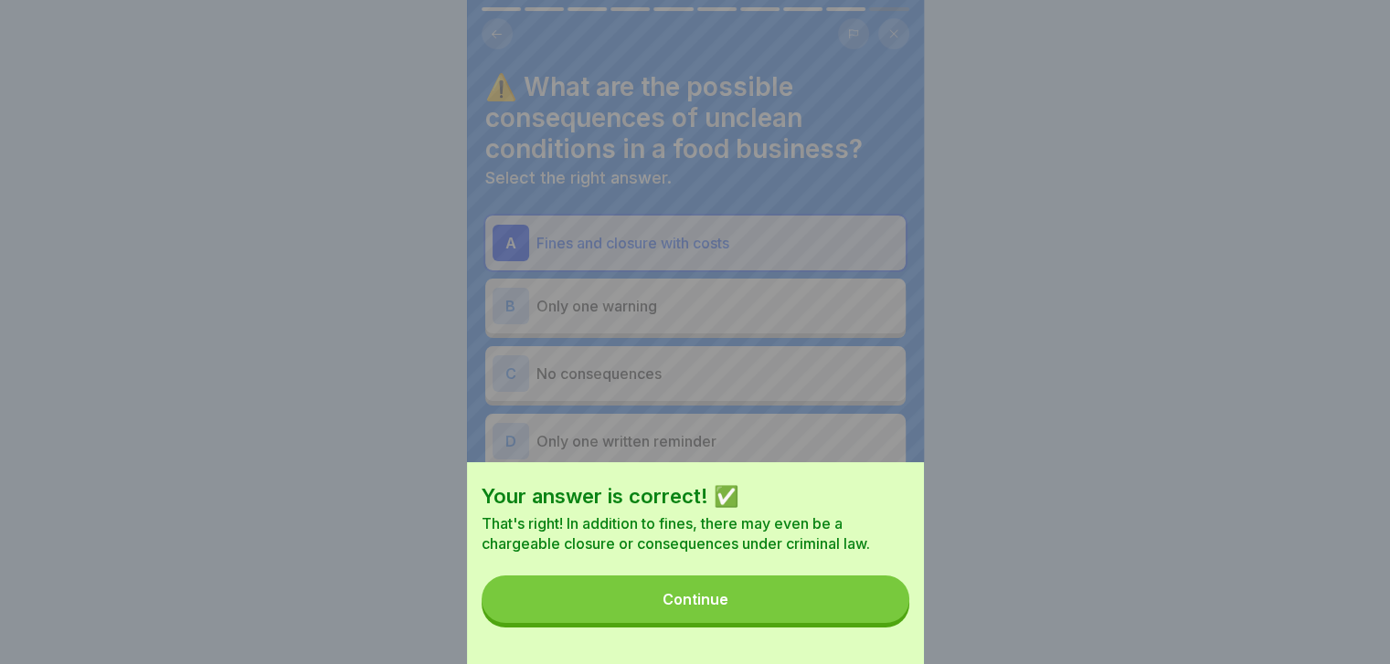
click at [884, 623] on button "Continue" at bounding box center [696, 600] width 428 height 48
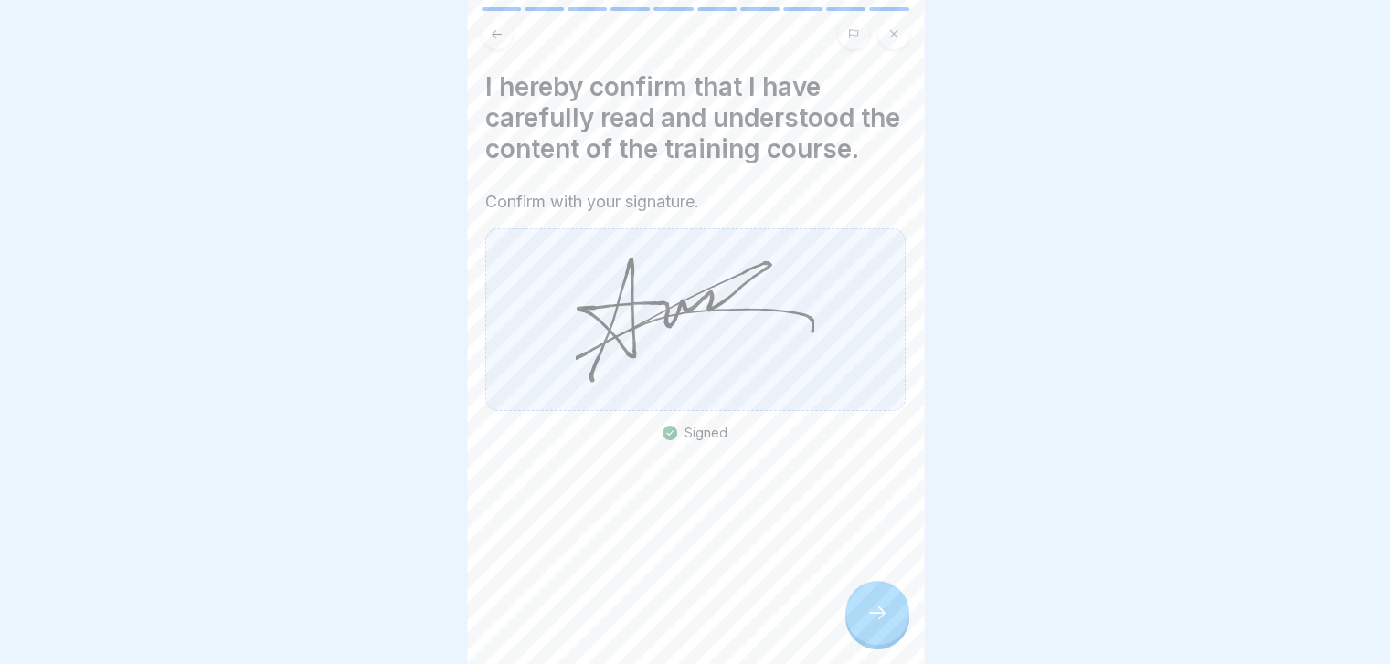
click at [884, 624] on icon at bounding box center [877, 613] width 22 height 22
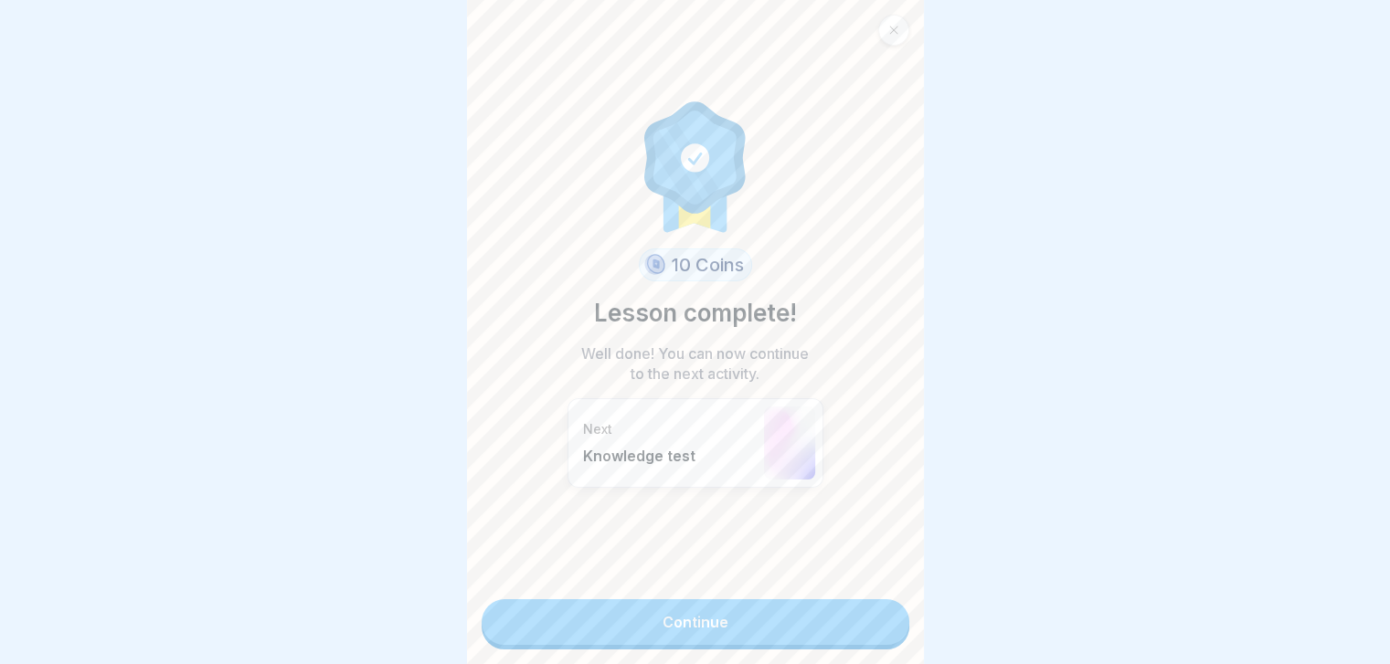
click at [884, 628] on link "Continue" at bounding box center [696, 622] width 428 height 46
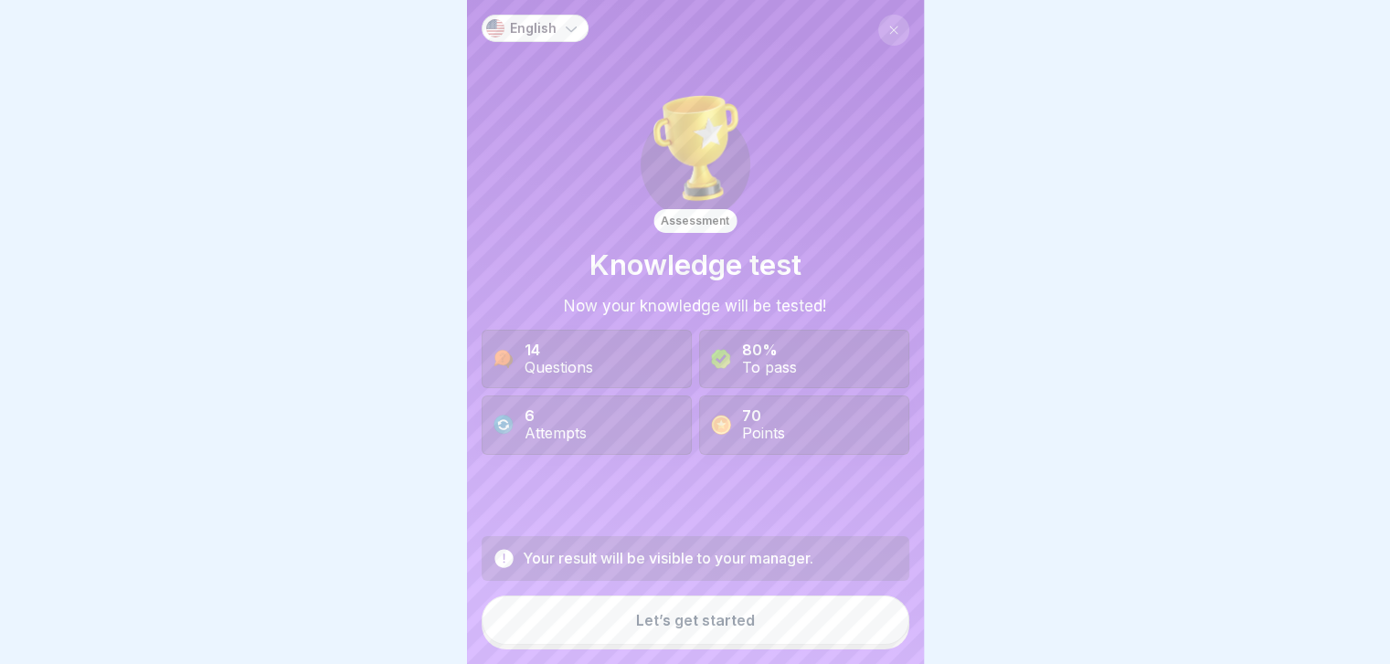
scroll to position [14, 0]
click at [884, 628] on button "Let’s get started" at bounding box center [696, 620] width 428 height 49
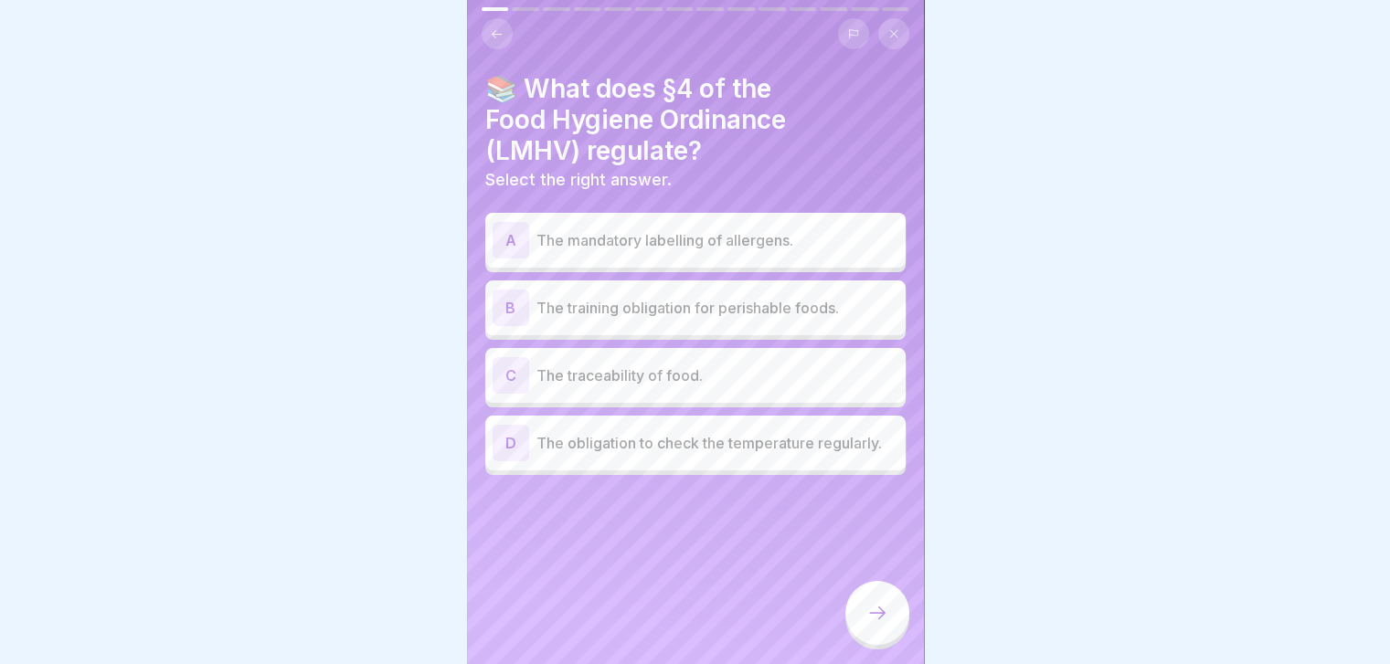
click at [822, 315] on div "B The training obligation for perishable foods." at bounding box center [695, 308] width 420 height 55
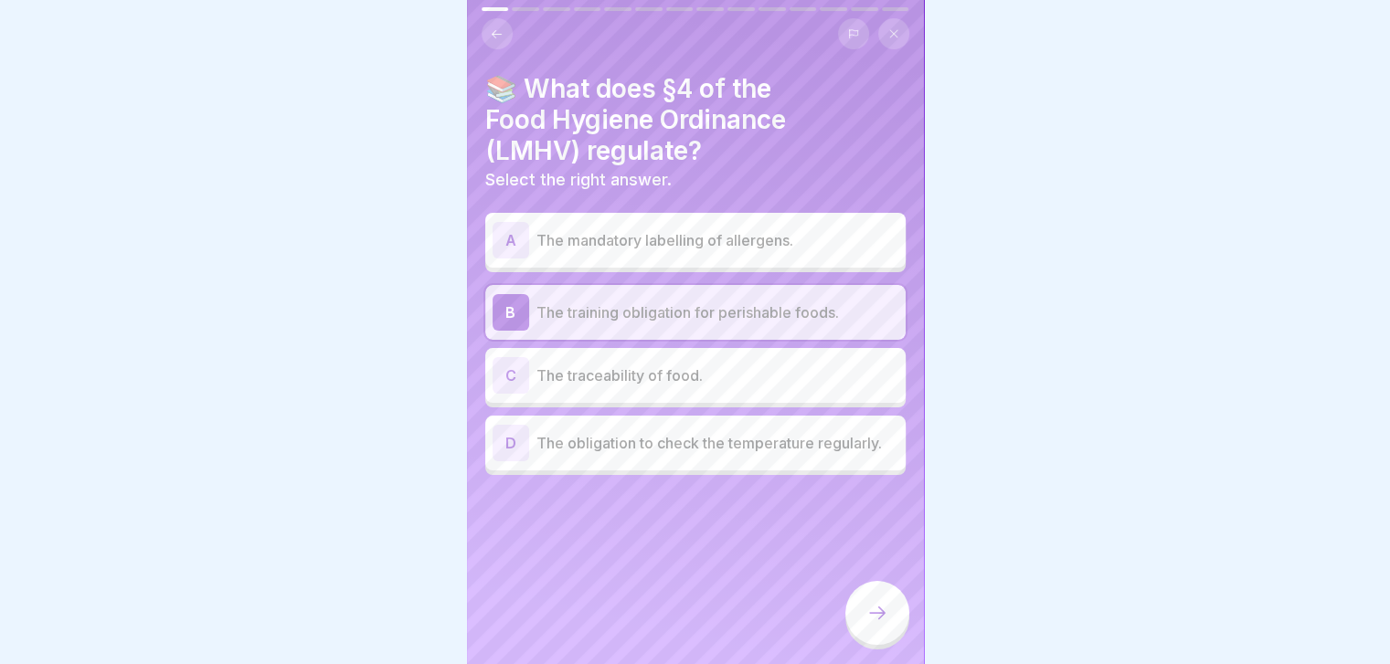
click at [881, 616] on icon at bounding box center [877, 613] width 16 height 13
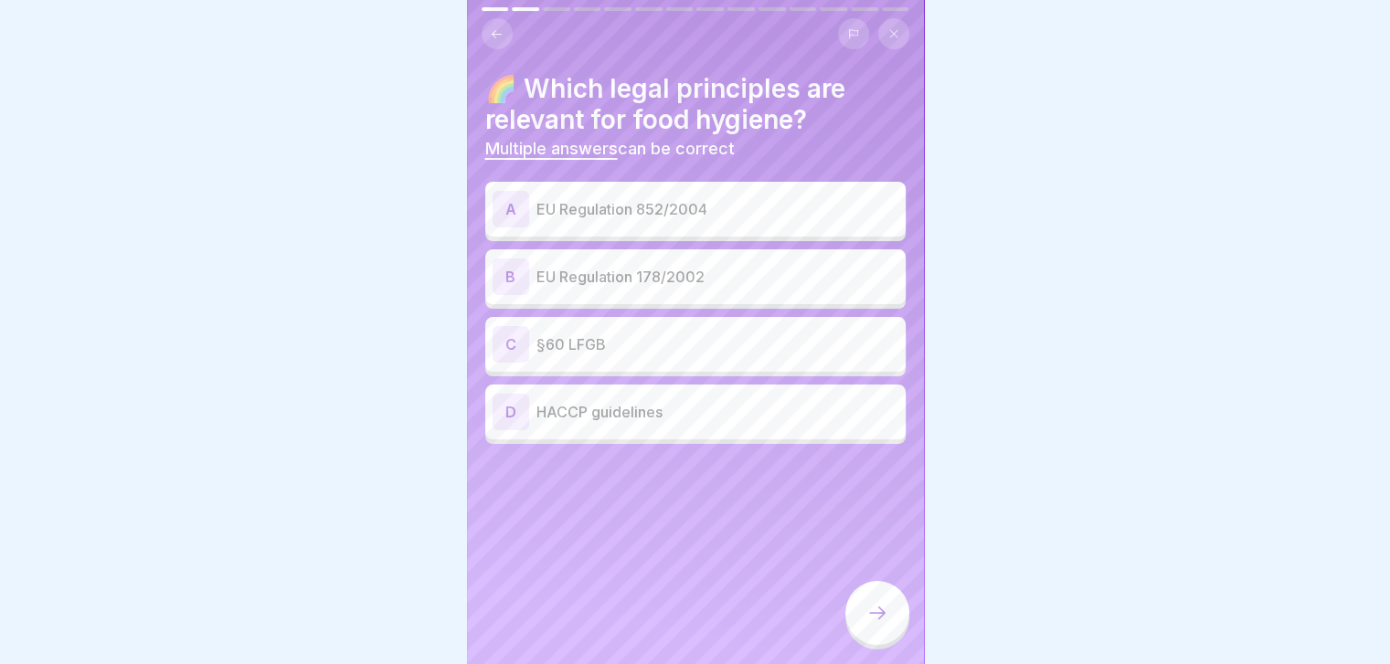
click at [807, 217] on div "A EU Regulation 852/2004" at bounding box center [695, 209] width 420 height 55
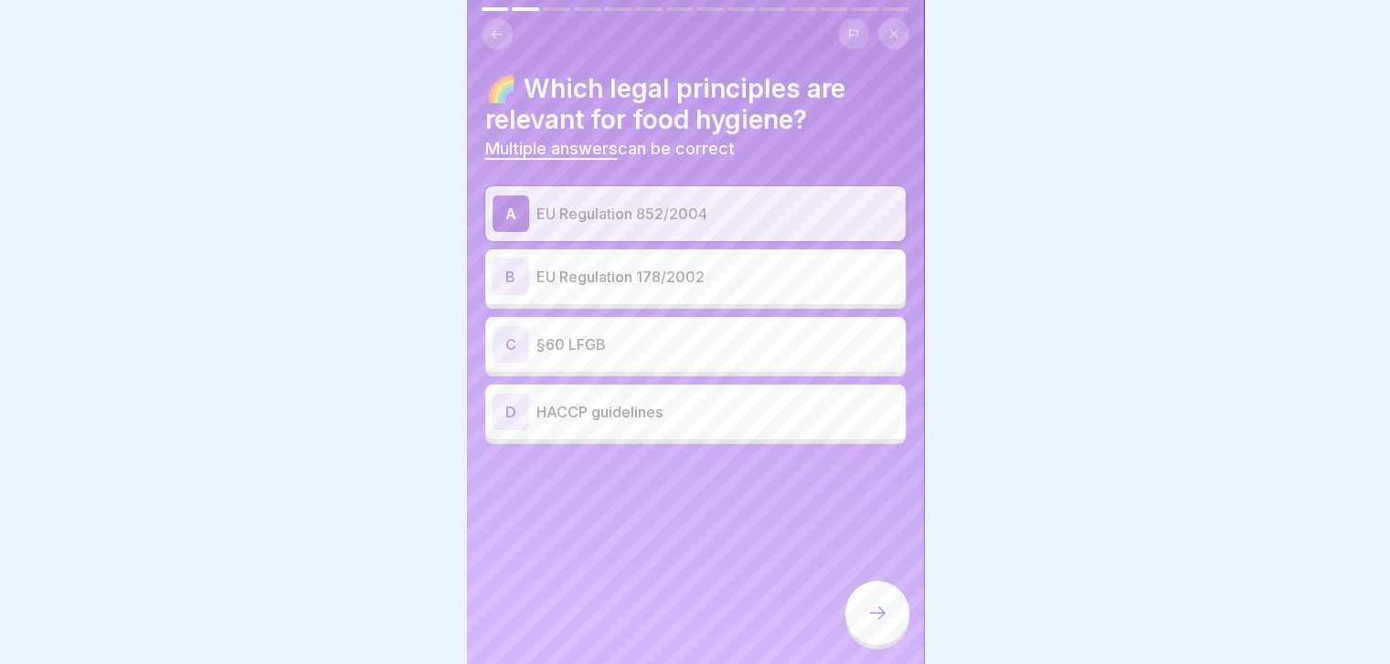
click at [766, 266] on p "EU Regulation 178/2002" at bounding box center [717, 277] width 362 height 22
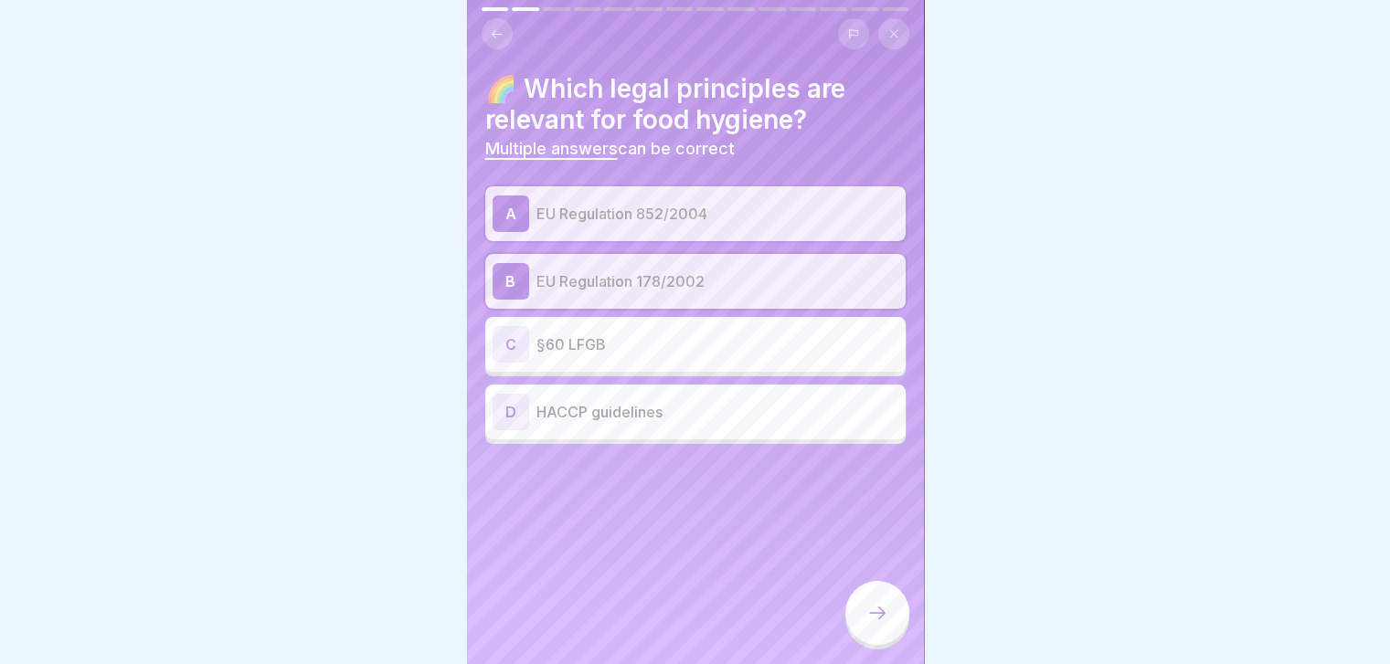
click at [713, 401] on p "HACCP guidelines" at bounding box center [717, 412] width 362 height 22
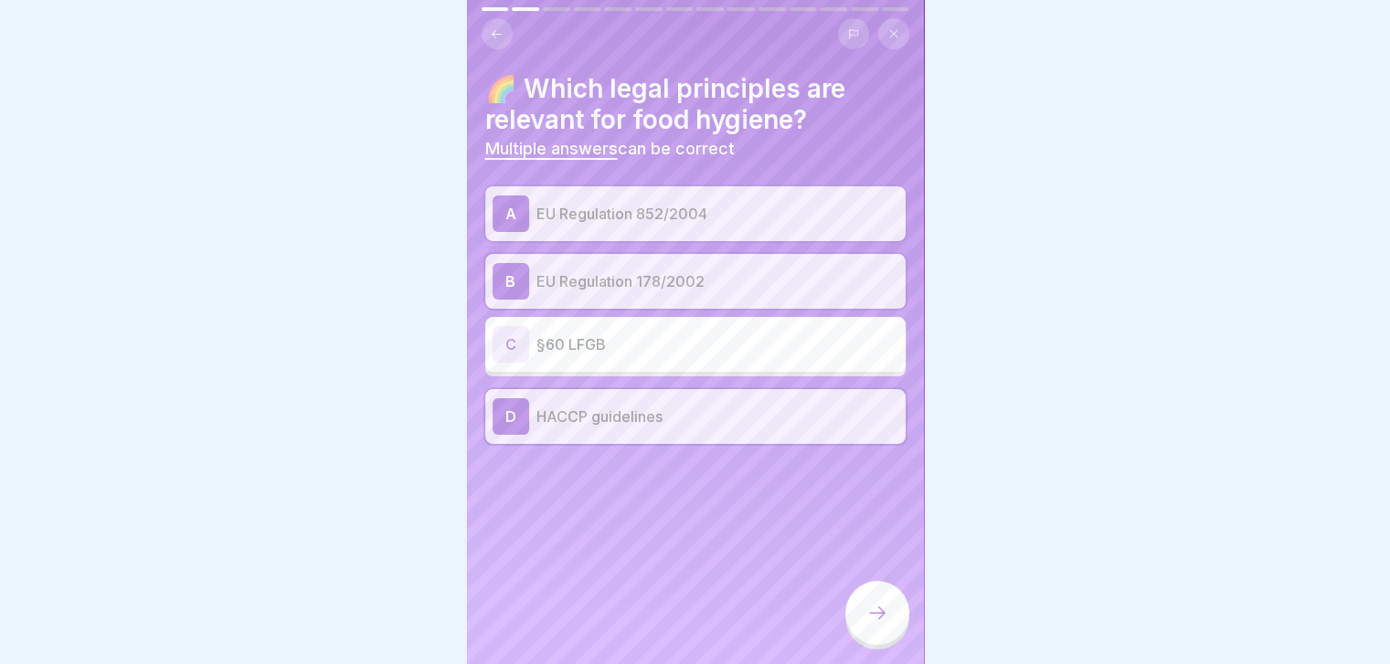
click at [881, 604] on div at bounding box center [877, 613] width 64 height 64
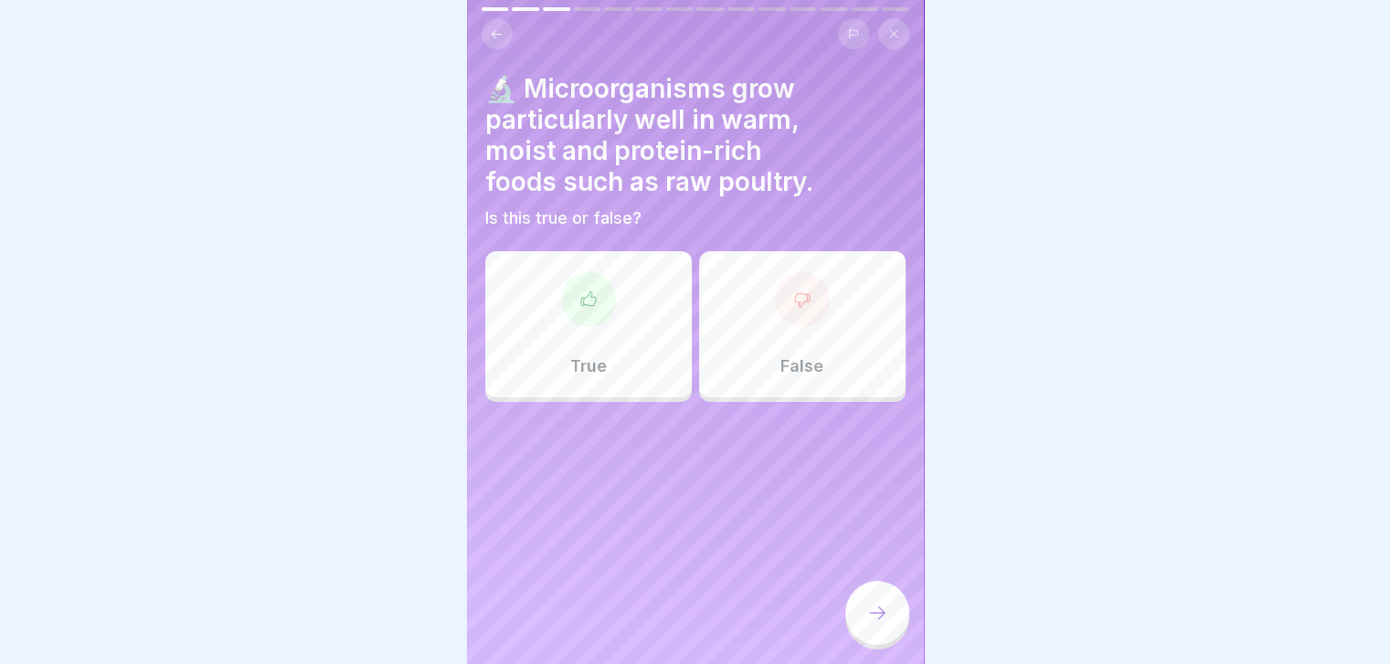
click at [662, 343] on div "True" at bounding box center [588, 324] width 207 height 146
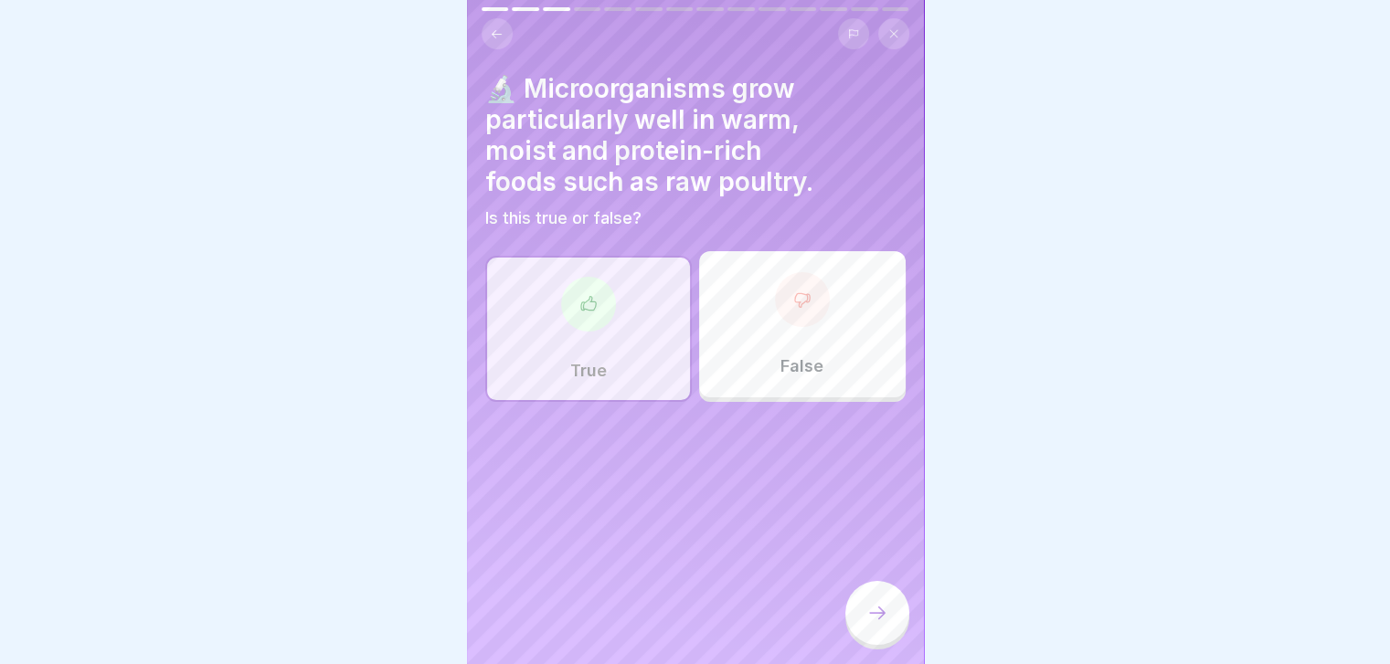
click at [876, 617] on icon at bounding box center [877, 613] width 22 height 22
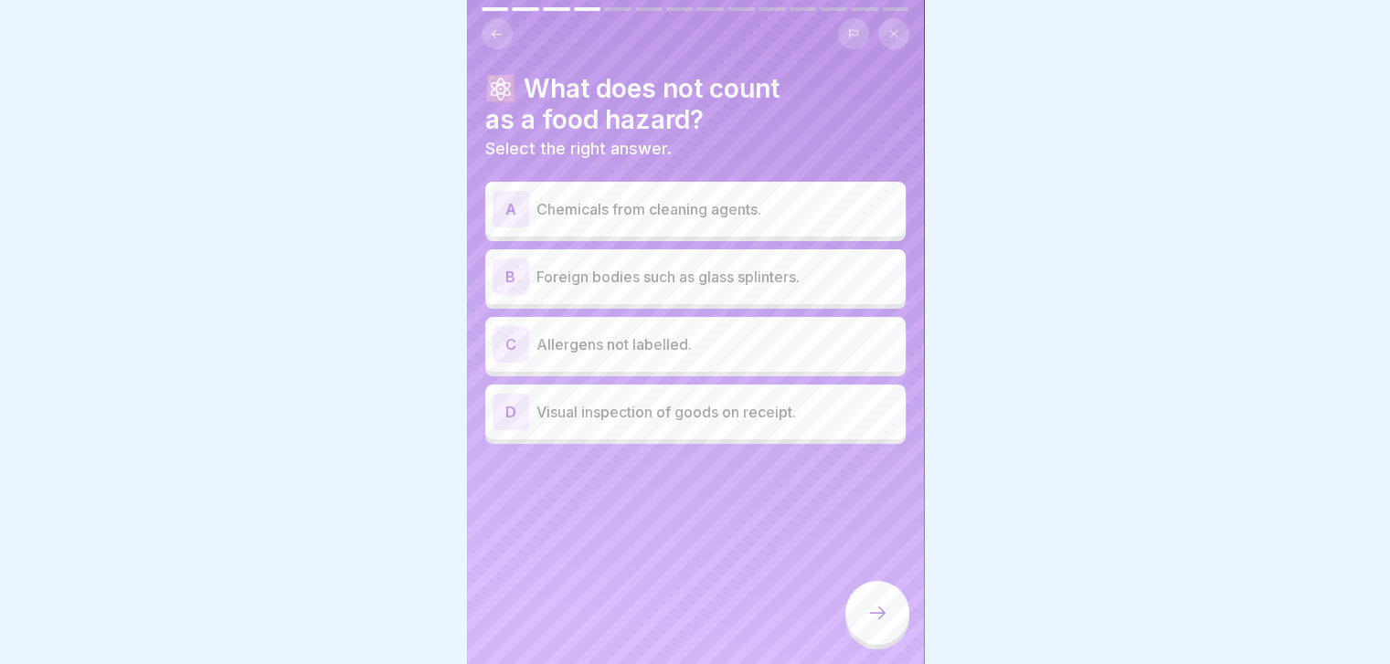
click at [822, 431] on div "⚛️ What does not count as a food hazard? Select the right answer. A Chemicals f…" at bounding box center [695, 332] width 457 height 664
click at [818, 421] on div "D Visual inspection of goods on receipt." at bounding box center [695, 412] width 420 height 55
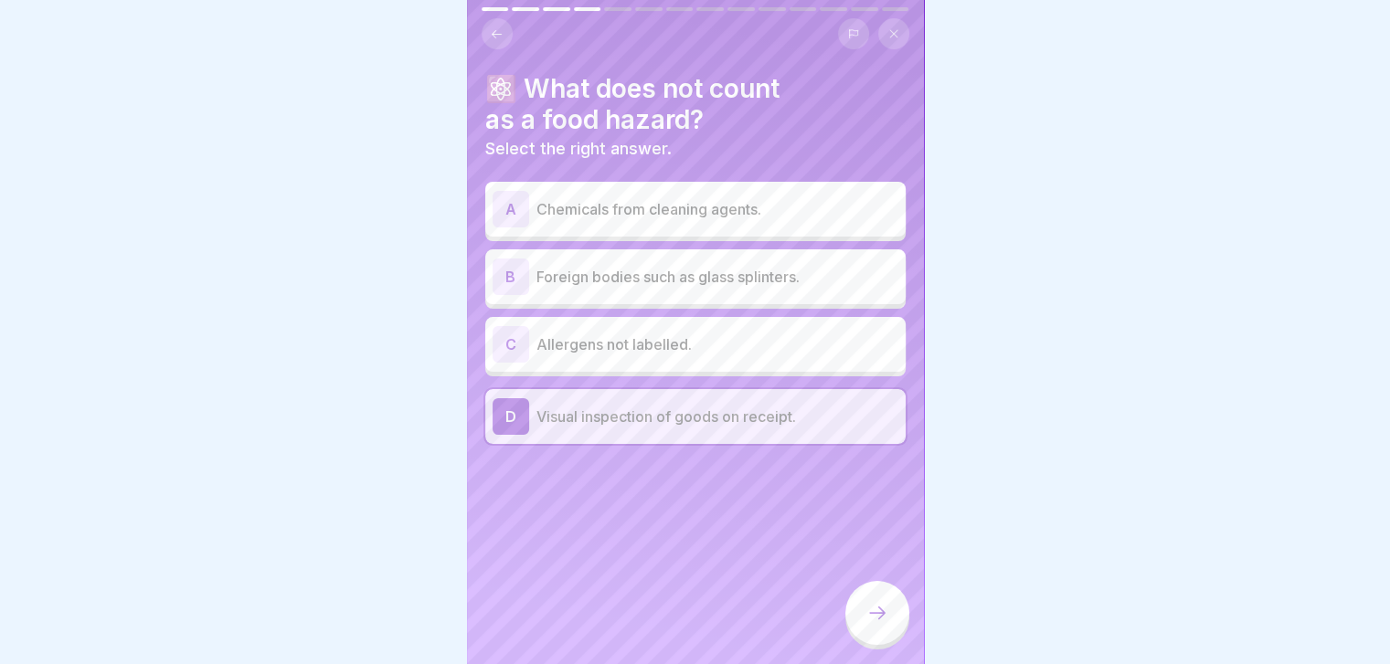
scroll to position [0, 0]
click at [872, 609] on div at bounding box center [877, 613] width 64 height 64
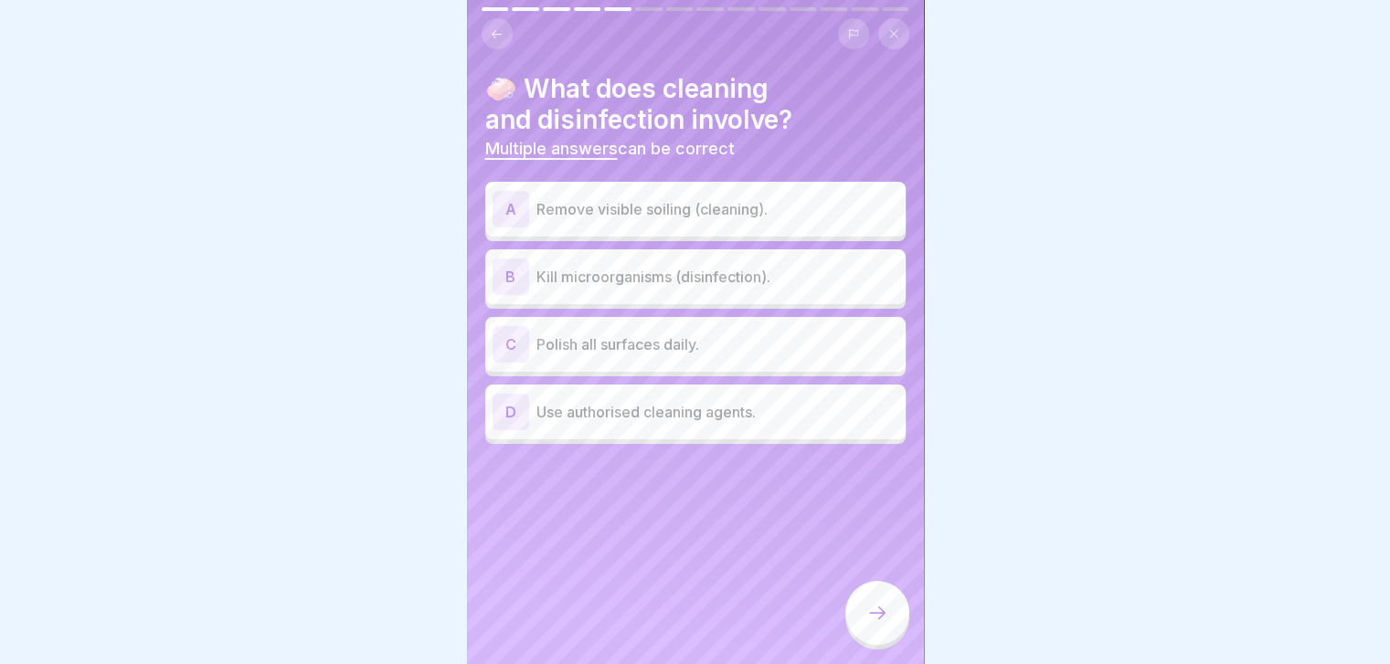
click at [685, 213] on p "Remove visible soiling (cleaning)." at bounding box center [717, 209] width 362 height 22
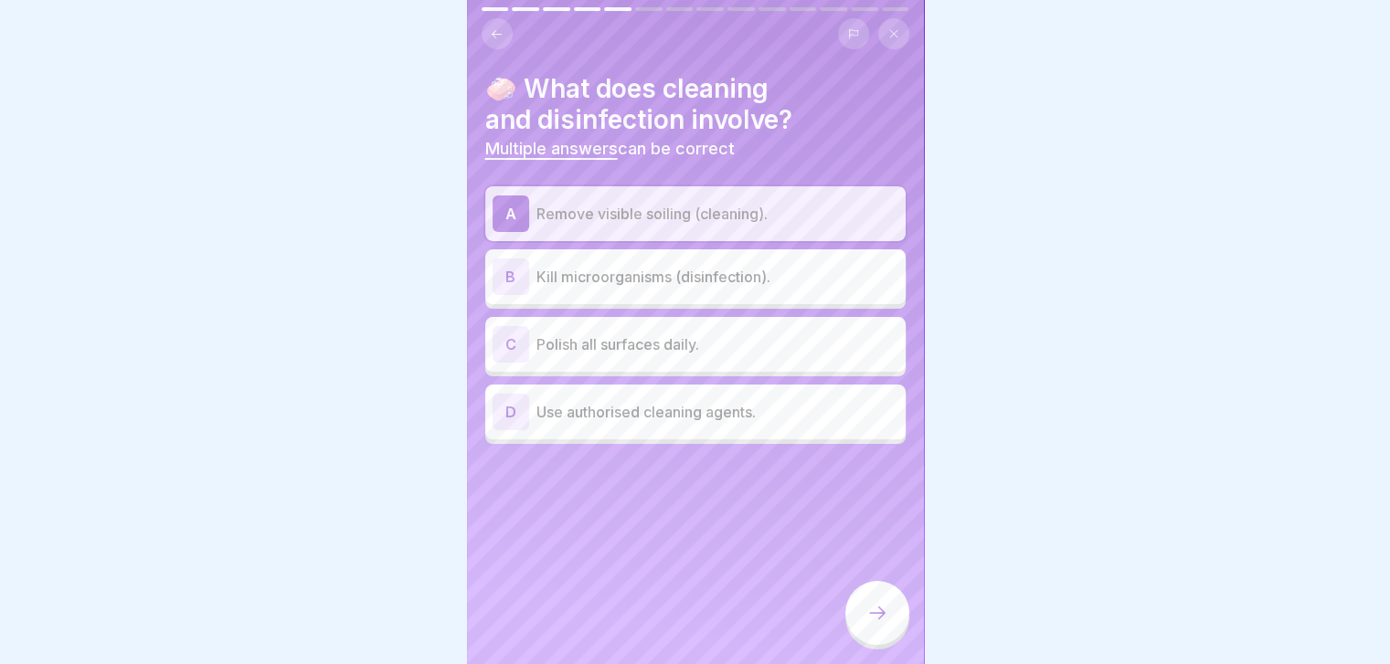
click at [677, 295] on div "B Kill microorganisms (disinfection)." at bounding box center [695, 276] width 420 height 55
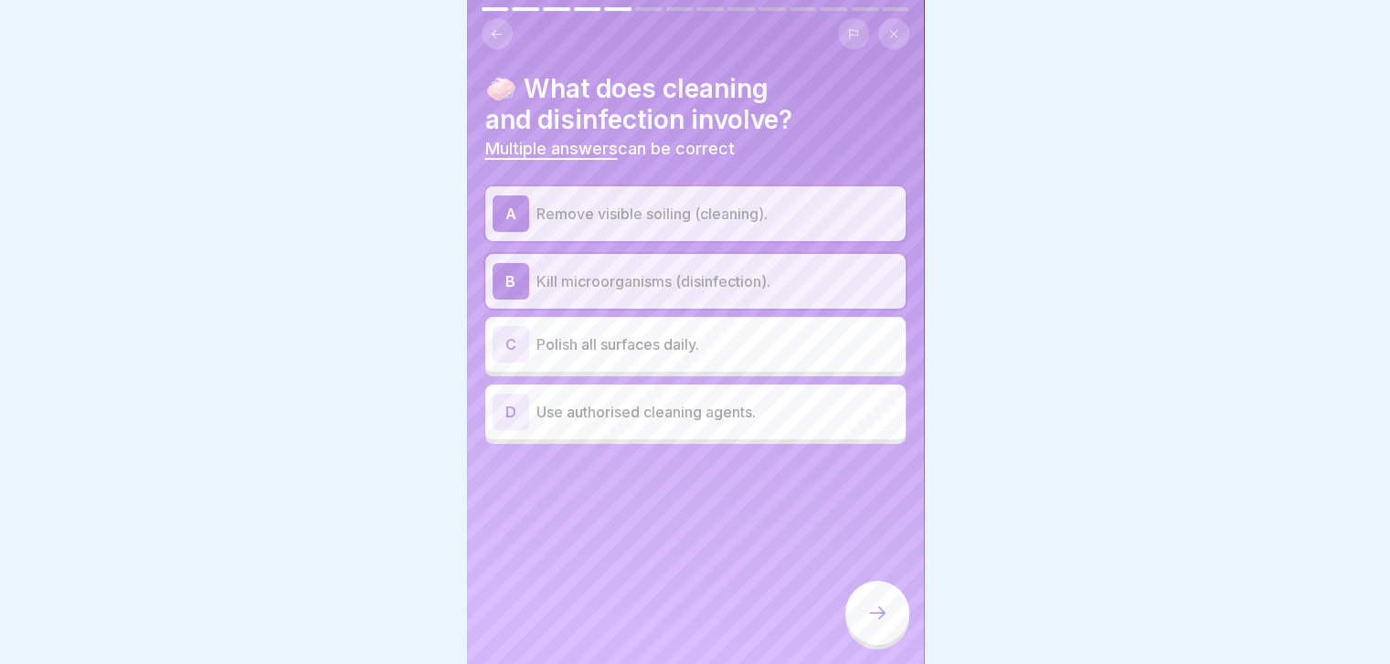
click at [651, 427] on div "D Use authorised cleaning agents." at bounding box center [695, 412] width 406 height 37
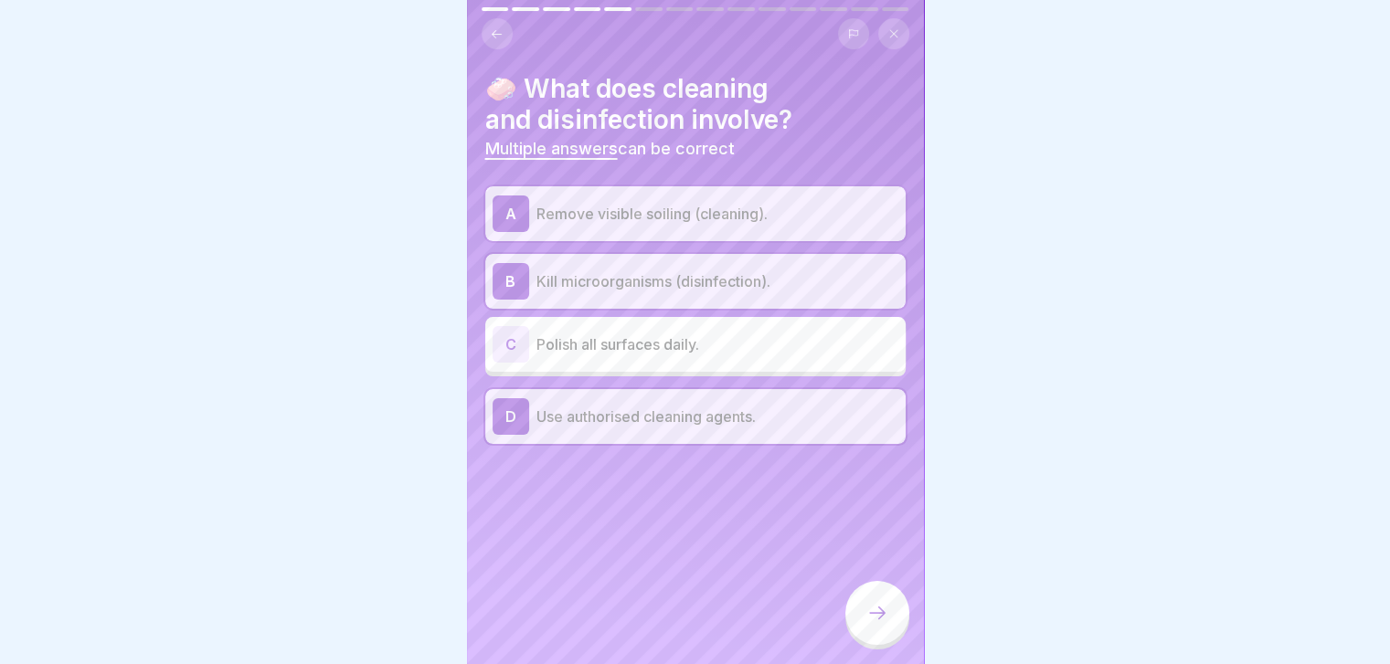
click at [874, 609] on div at bounding box center [877, 613] width 64 height 64
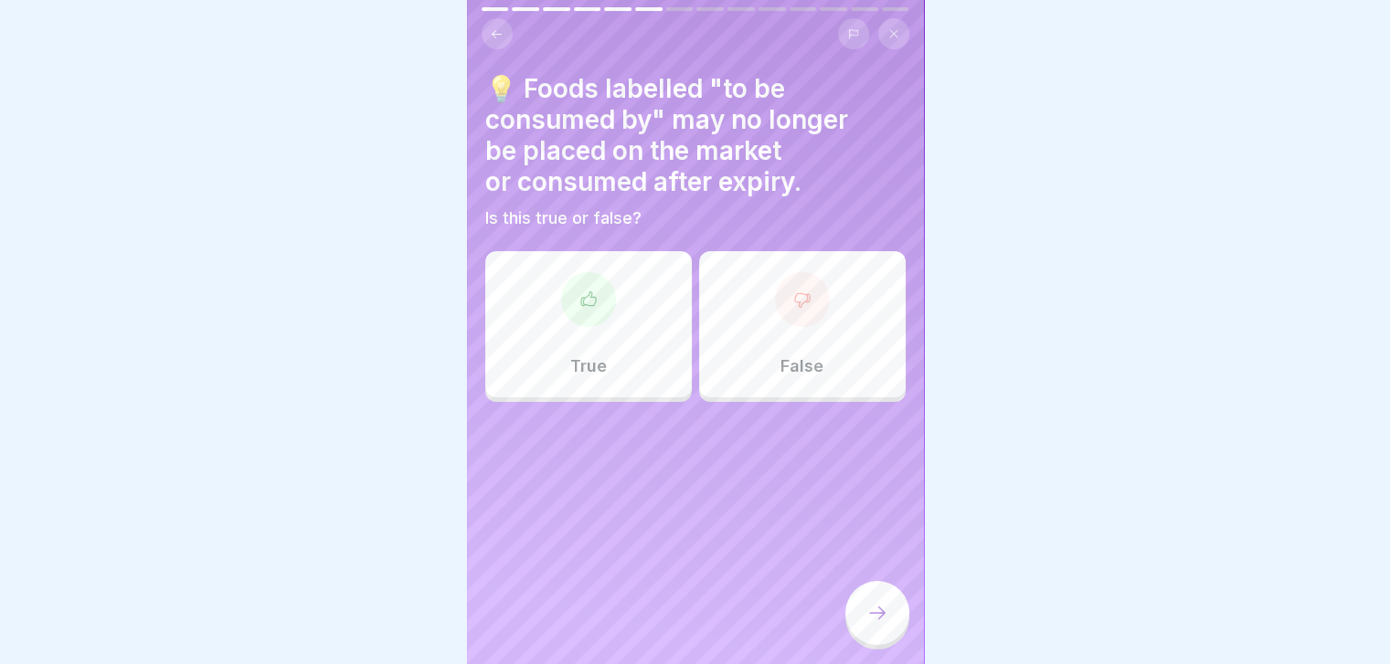
click at [603, 273] on div "True" at bounding box center [588, 324] width 207 height 146
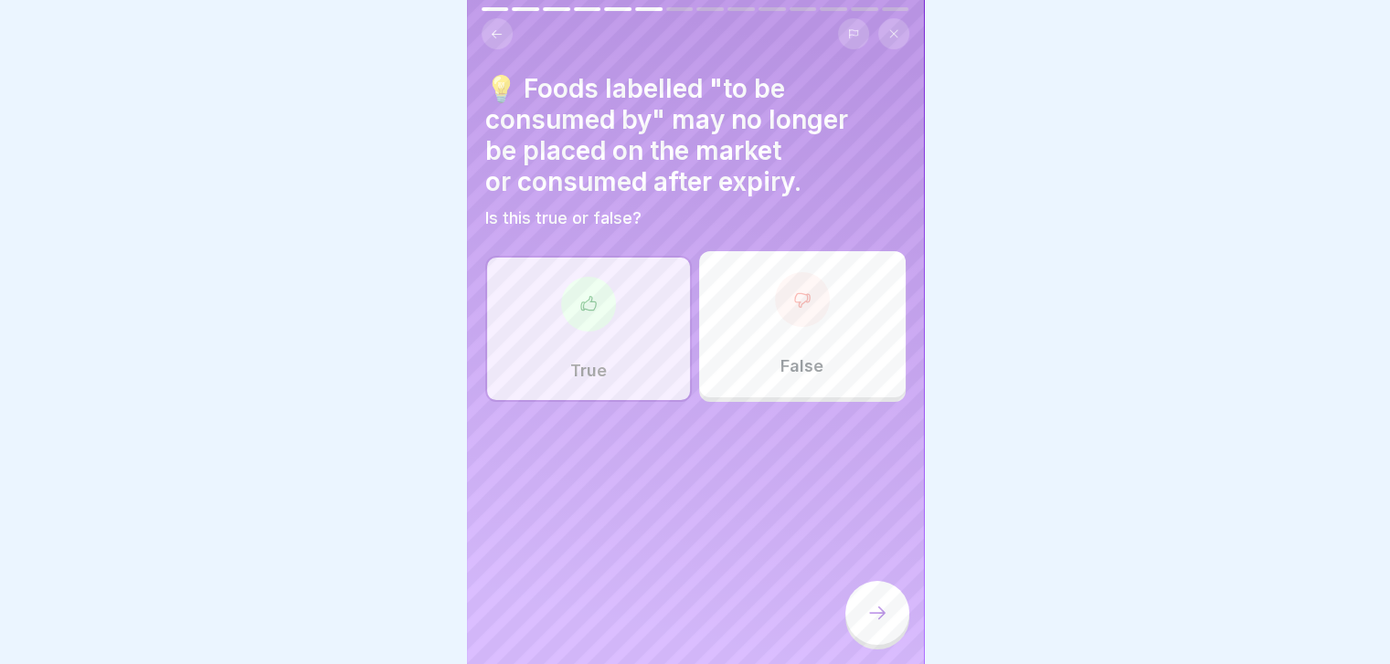
click at [880, 624] on icon at bounding box center [877, 613] width 22 height 22
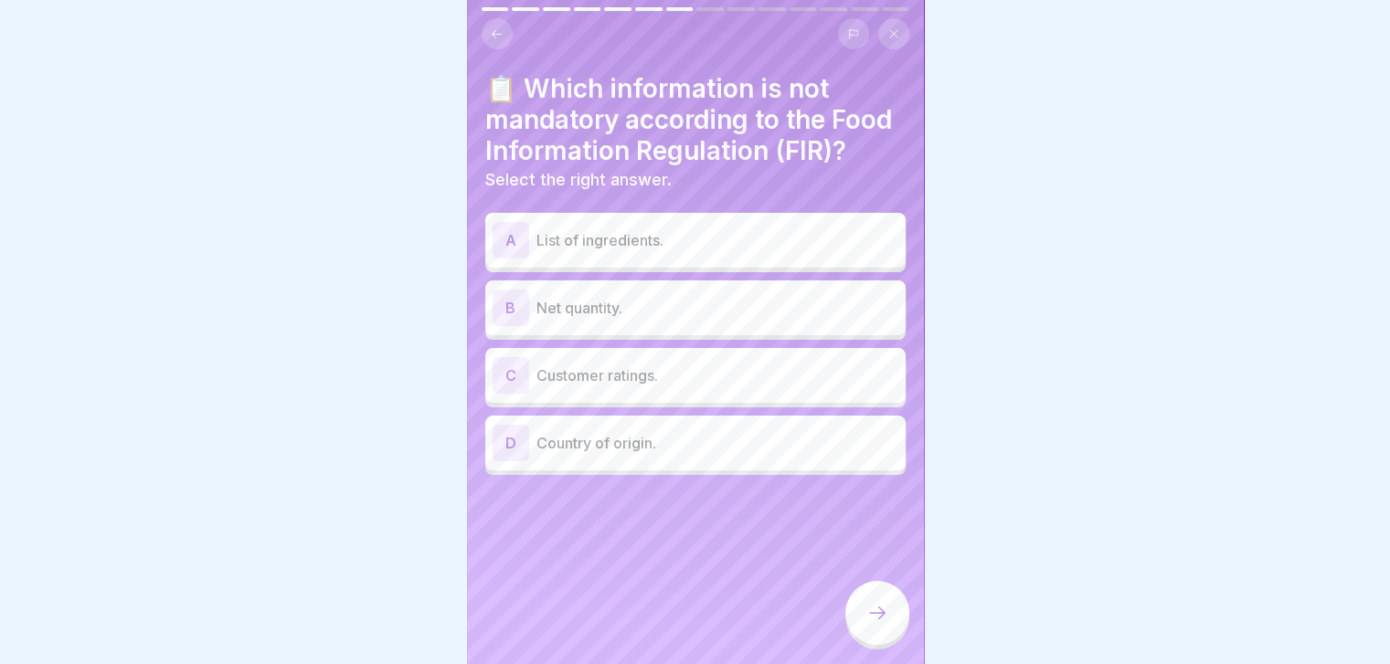
click at [758, 394] on div "C Customer ratings." at bounding box center [695, 375] width 406 height 37
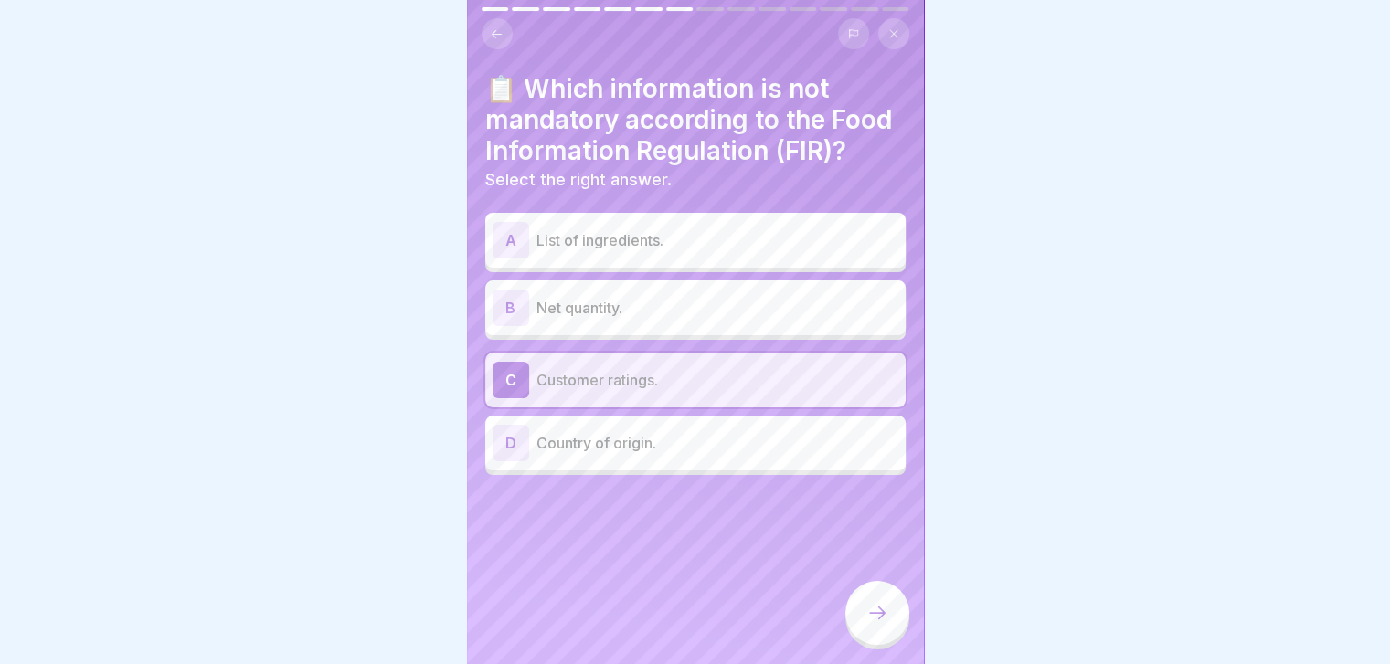
click at [878, 624] on icon at bounding box center [877, 613] width 22 height 22
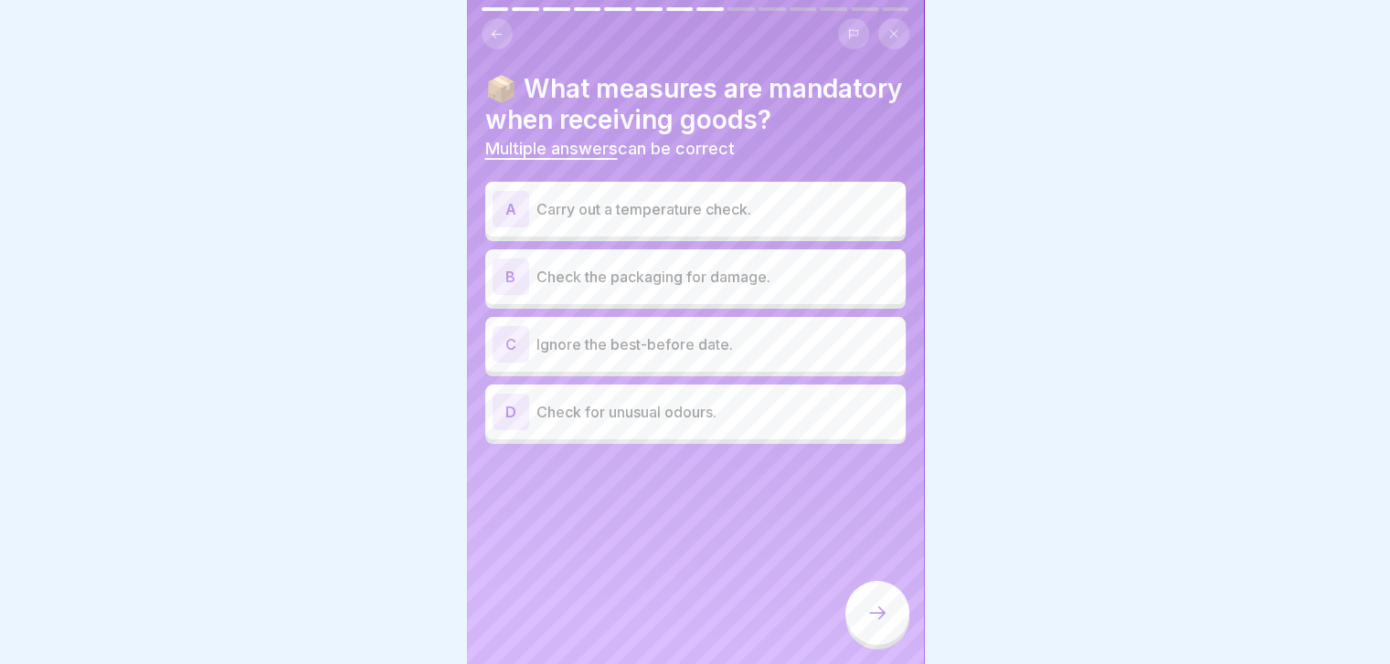
click at [724, 288] on p "Check the packaging for damage." at bounding box center [717, 277] width 362 height 22
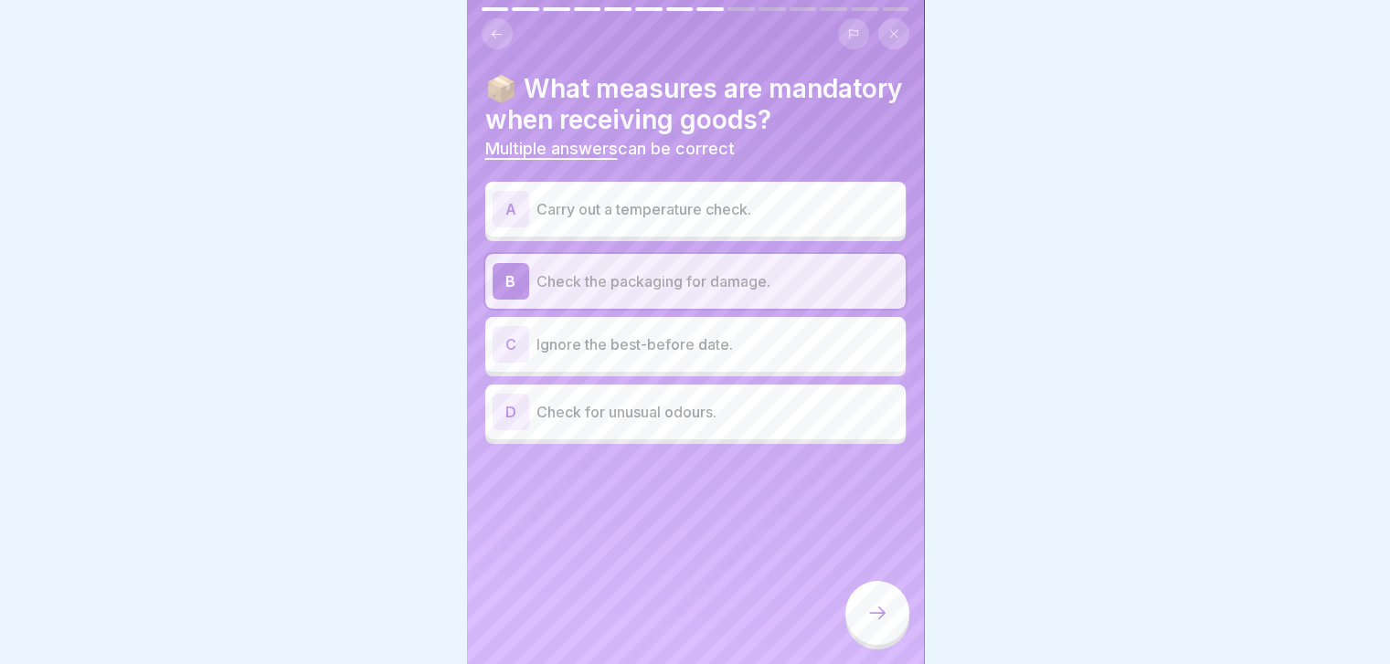
click at [703, 363] on div "C Ignore the best-before date." at bounding box center [695, 344] width 406 height 37
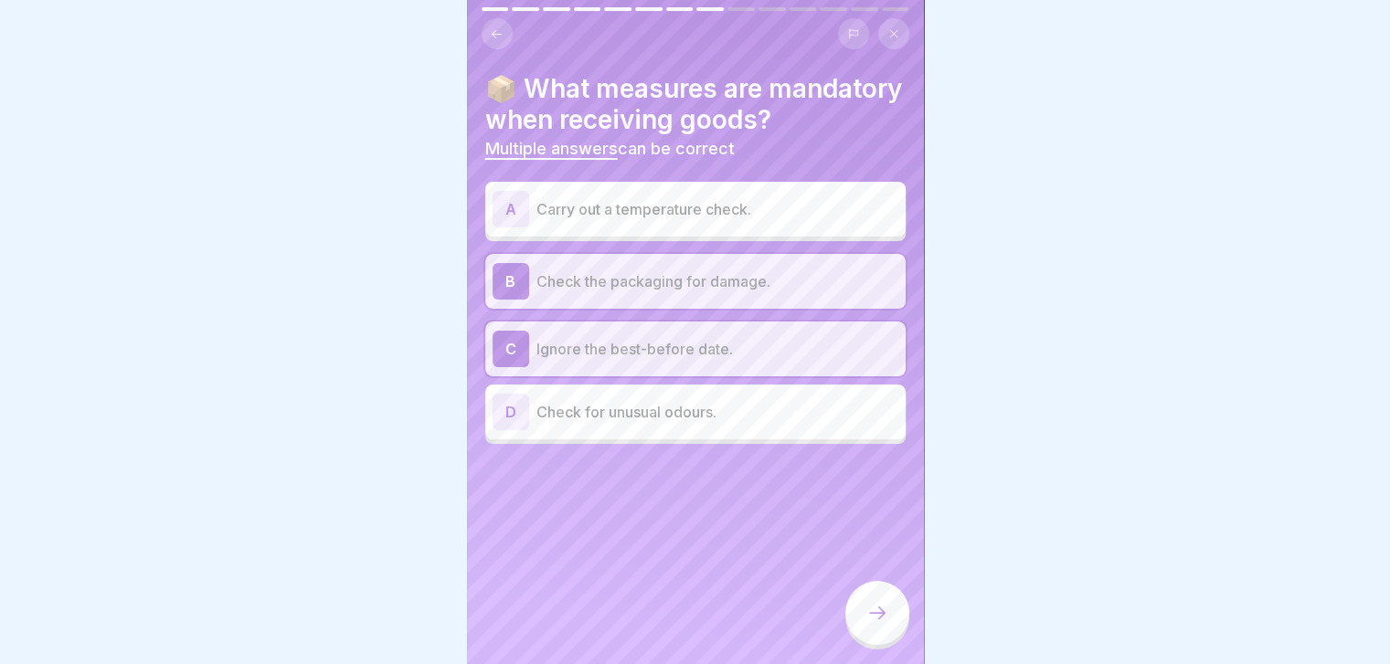
click at [723, 423] on p "Check for unusual odours." at bounding box center [717, 412] width 362 height 22
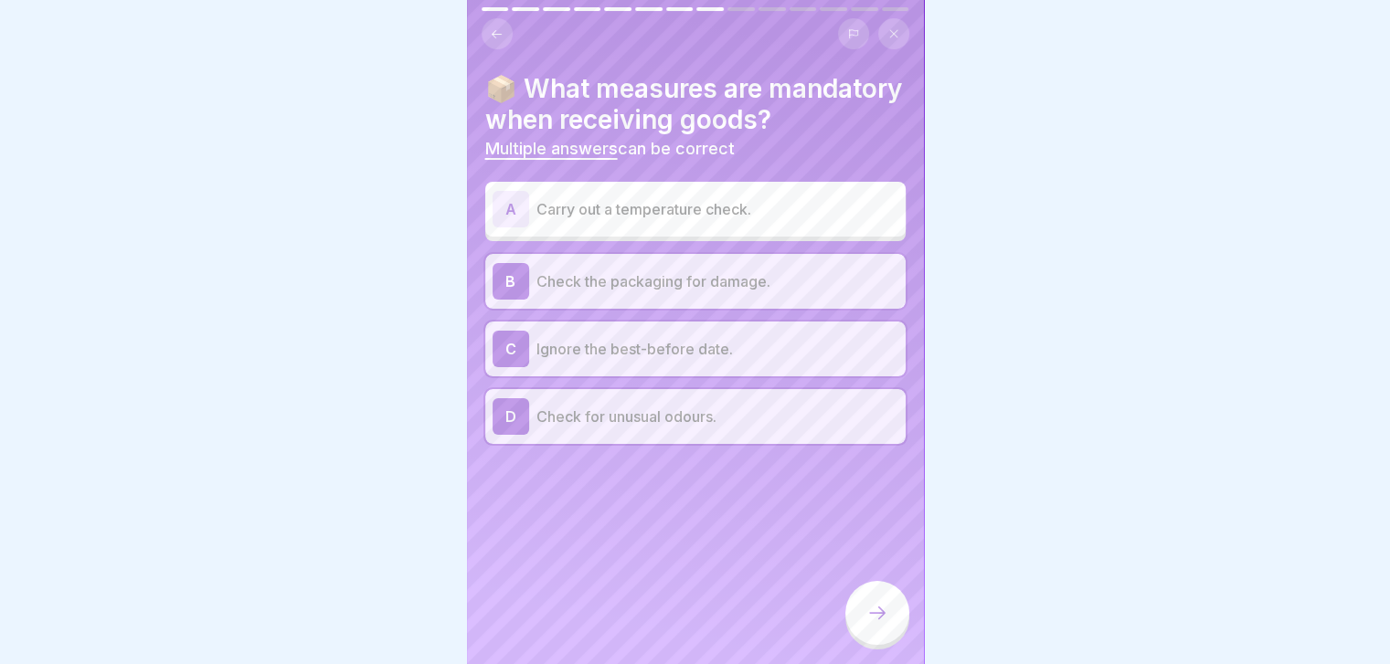
click at [804, 206] on div "📦 What measures are mandatory when receiving goods? Multiple answers can be cor…" at bounding box center [695, 258] width 420 height 371
click at [760, 220] on p "Carry out a temperature check." at bounding box center [717, 209] width 362 height 22
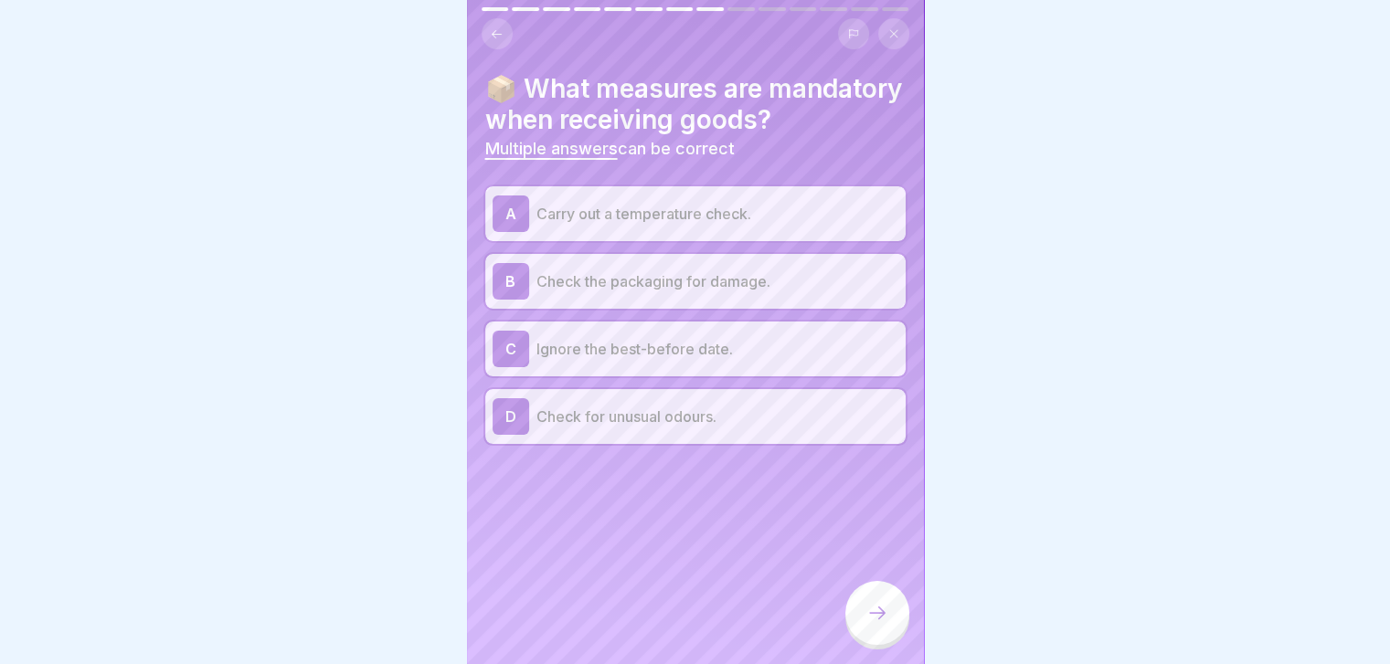
click at [786, 367] on div "C Ignore the best-before date." at bounding box center [695, 349] width 406 height 37
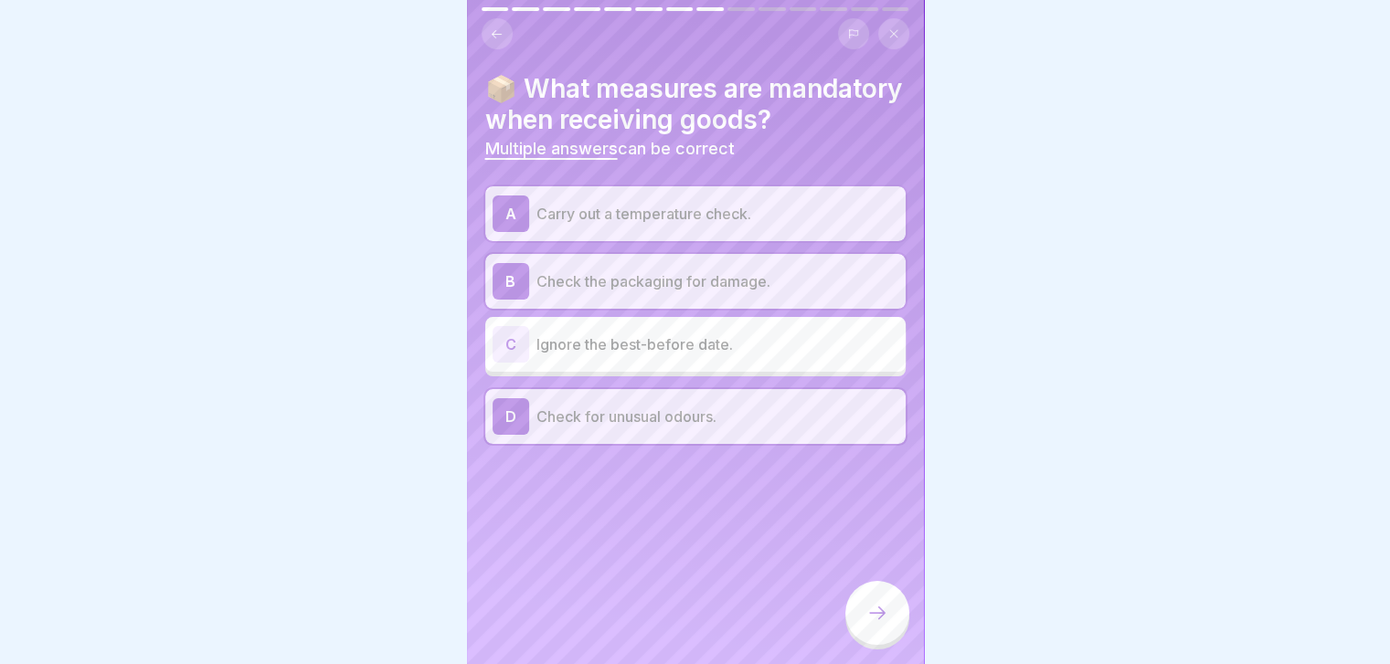
click at [786, 372] on div "C Ignore the best-before date." at bounding box center [695, 344] width 420 height 55
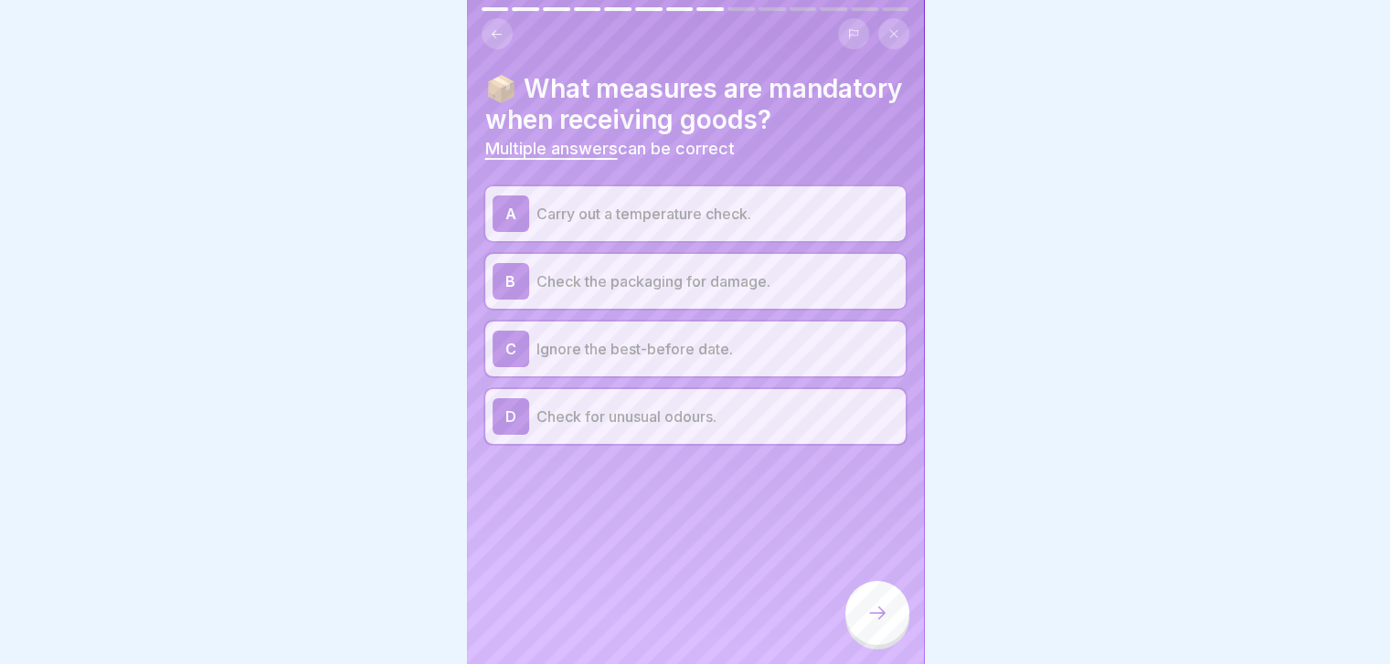
click at [757, 222] on div "A Carry out a temperature check." at bounding box center [695, 213] width 420 height 55
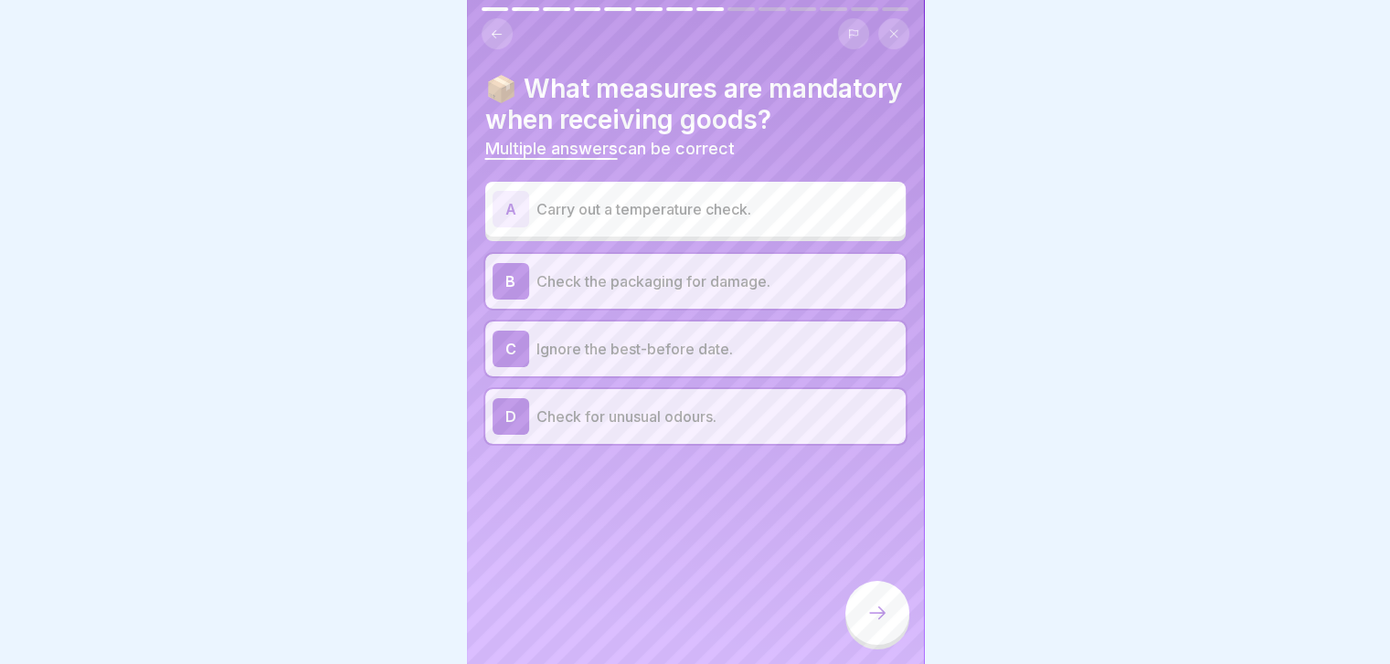
click at [755, 222] on div "A Carry out a temperature check." at bounding box center [695, 209] width 406 height 37
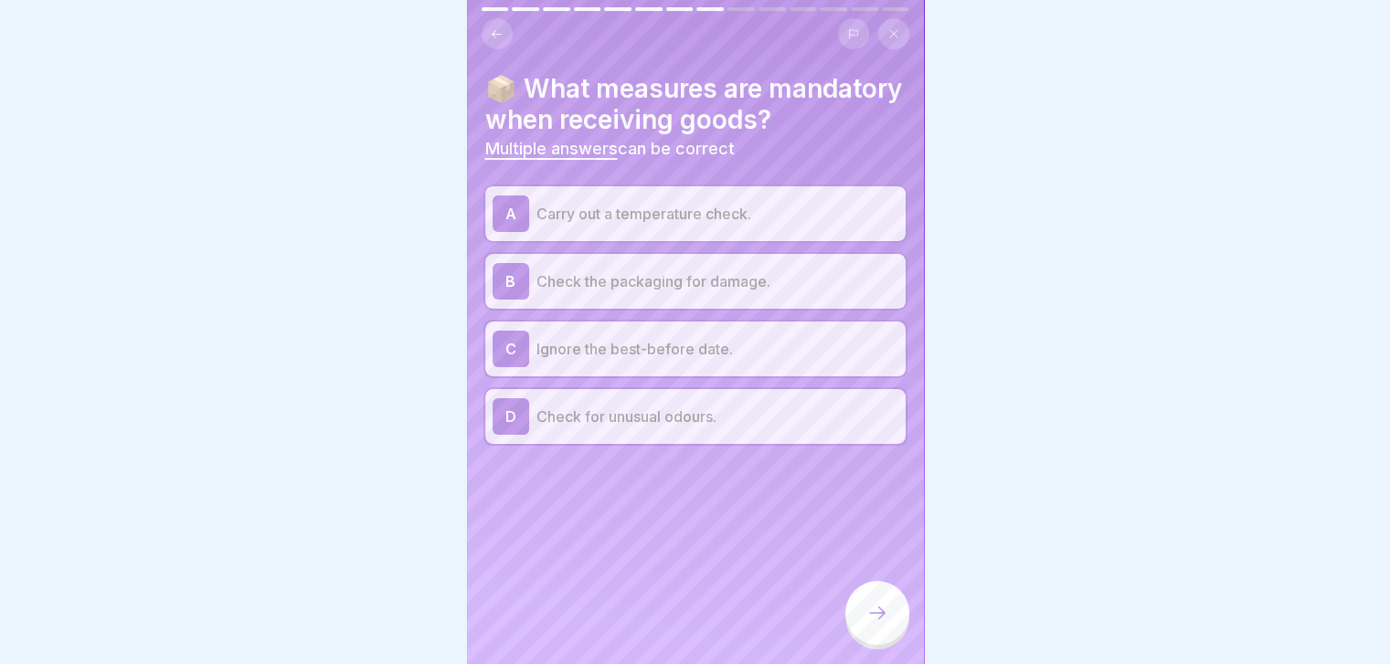
click at [876, 624] on icon at bounding box center [877, 613] width 22 height 22
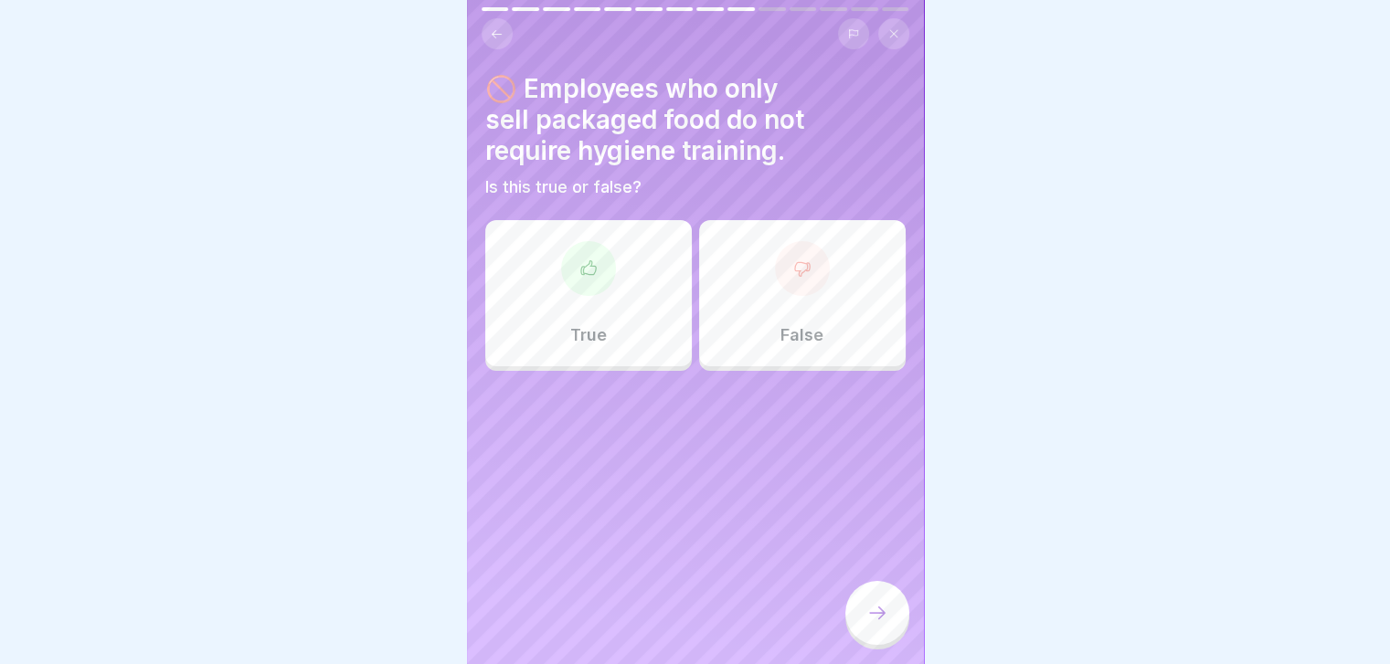
click at [495, 29] on icon at bounding box center [497, 33] width 10 height 8
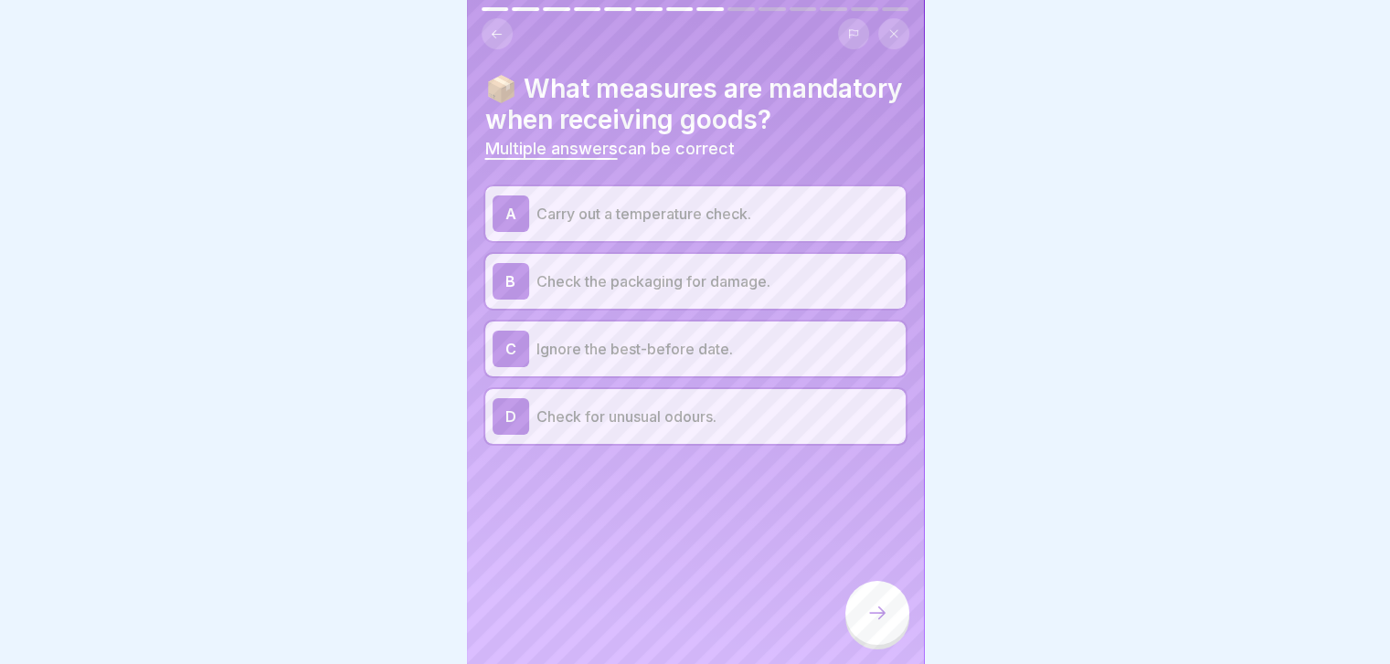
click at [666, 360] on p "Ignore the best-before date." at bounding box center [717, 349] width 362 height 22
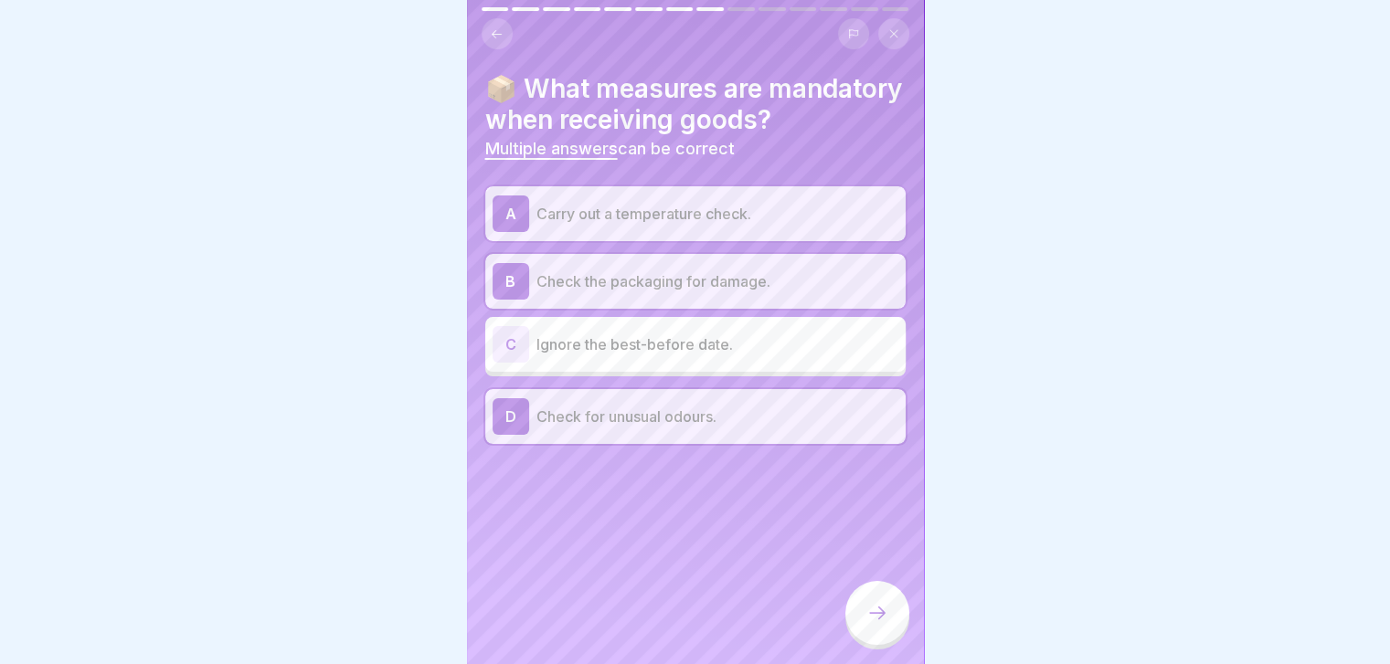
click at [890, 621] on div at bounding box center [877, 613] width 64 height 64
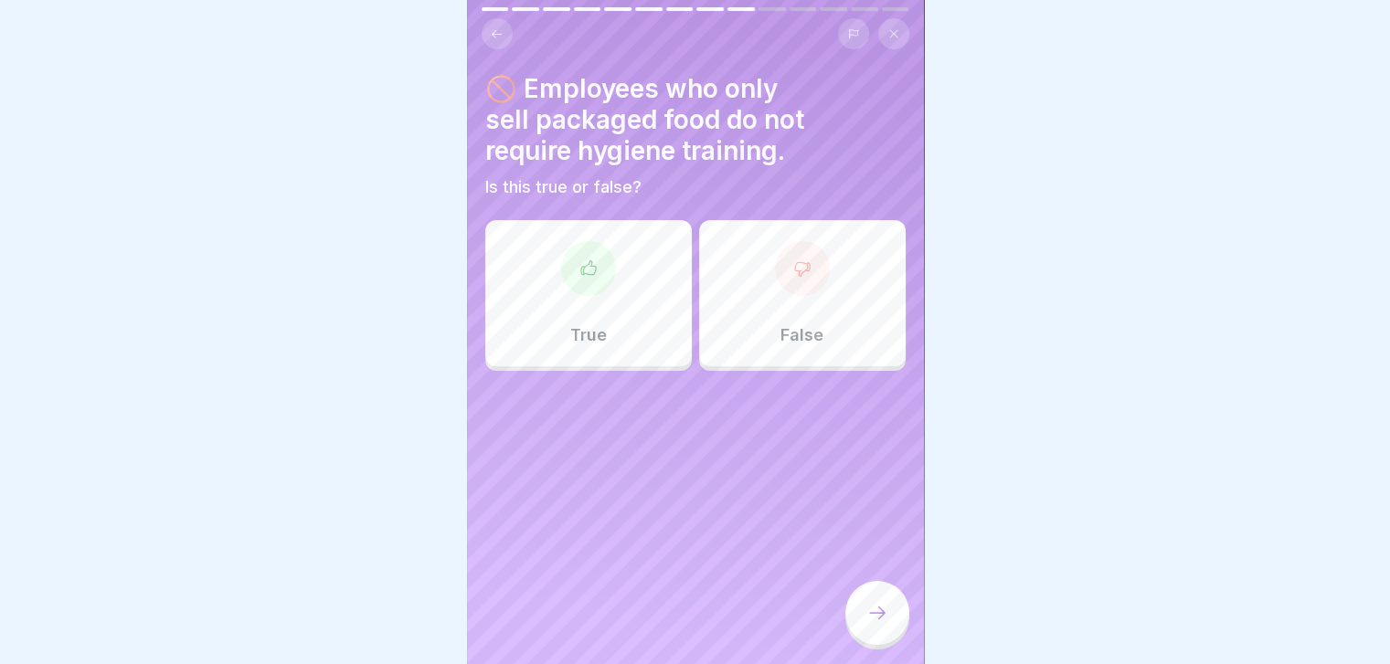
click at [658, 314] on div "True" at bounding box center [588, 293] width 207 height 146
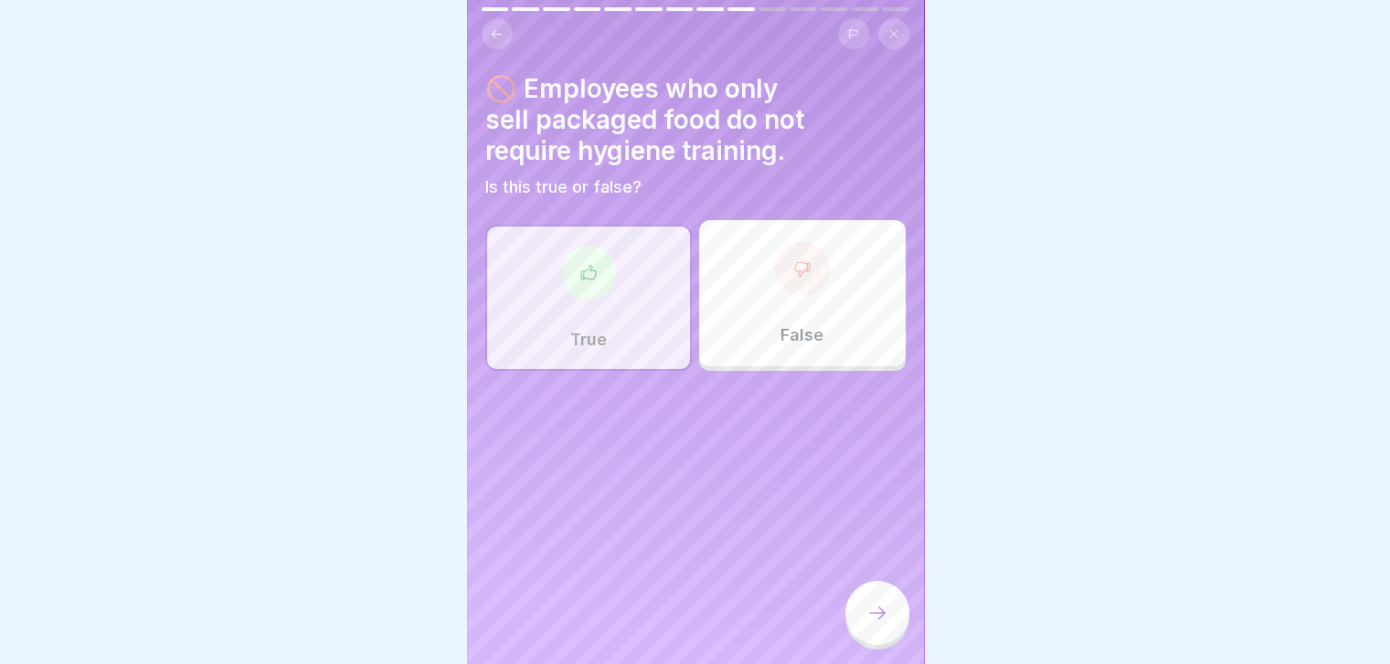
click at [874, 623] on icon at bounding box center [877, 613] width 22 height 22
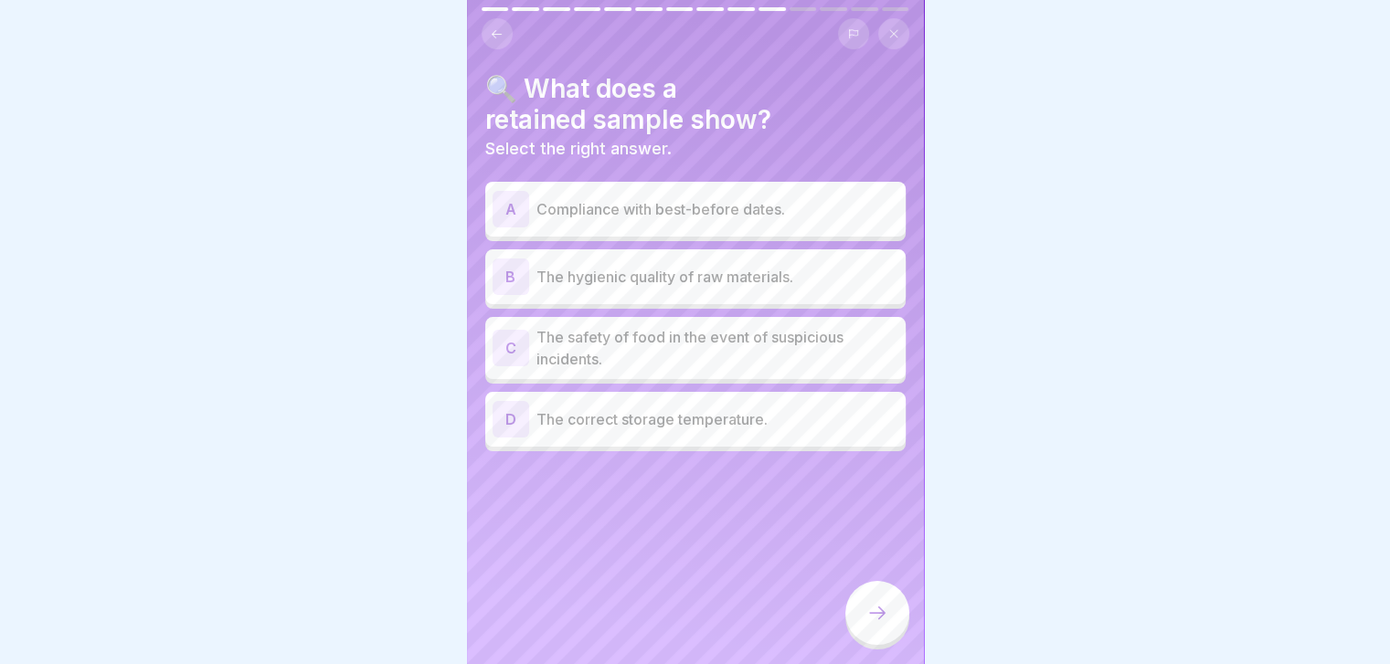
click at [496, 37] on icon at bounding box center [497, 34] width 14 height 14
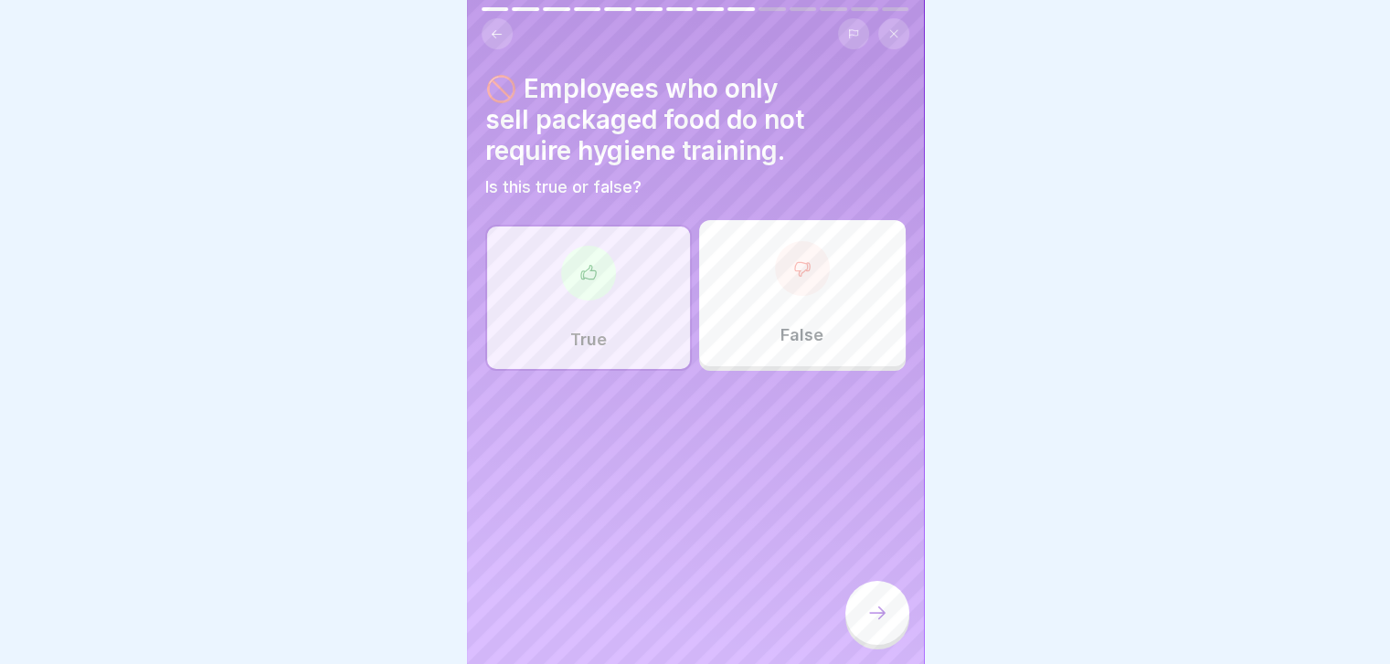
click at [812, 337] on div "False" at bounding box center [802, 293] width 207 height 146
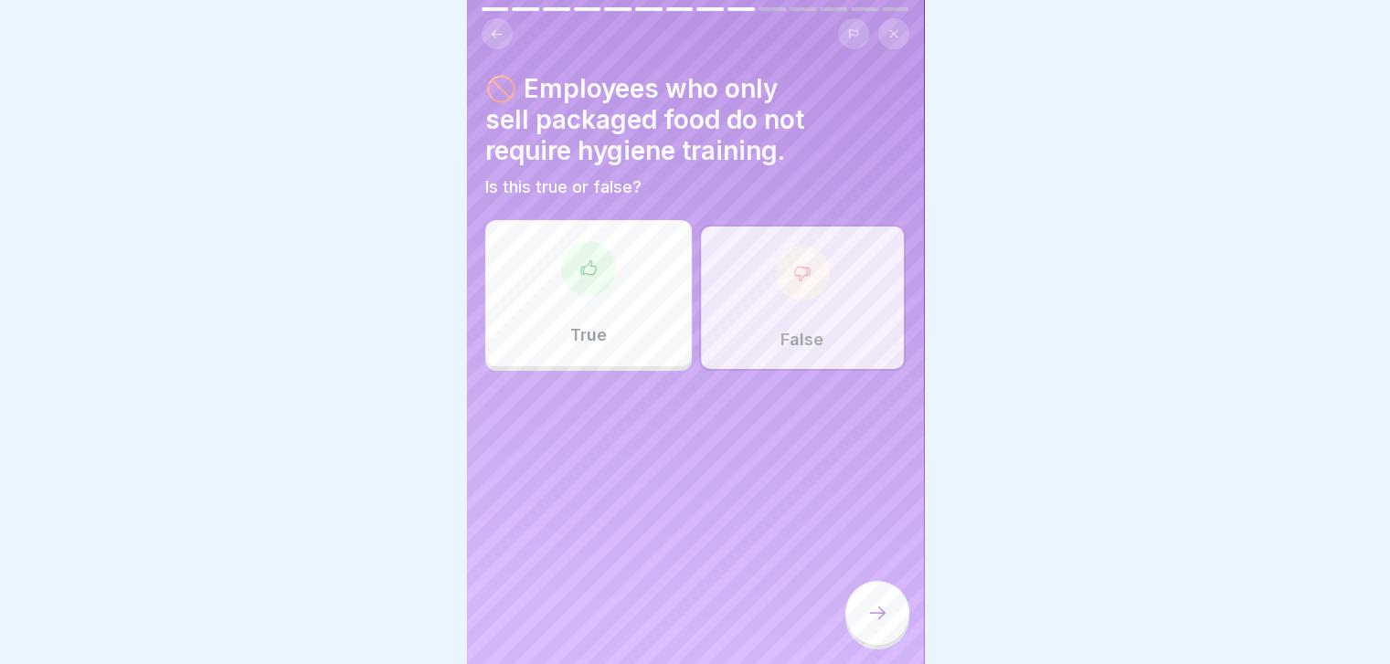
click at [877, 620] on icon at bounding box center [877, 613] width 22 height 22
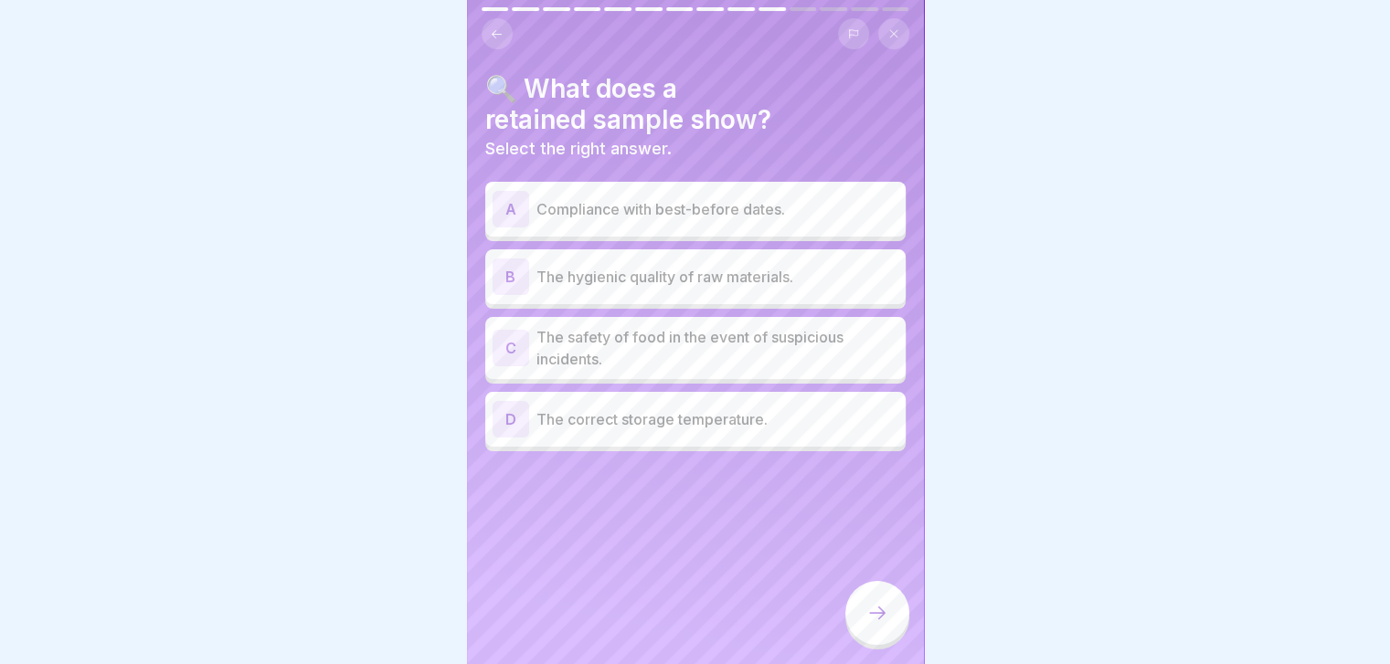
click at [496, 32] on icon at bounding box center [497, 33] width 10 height 8
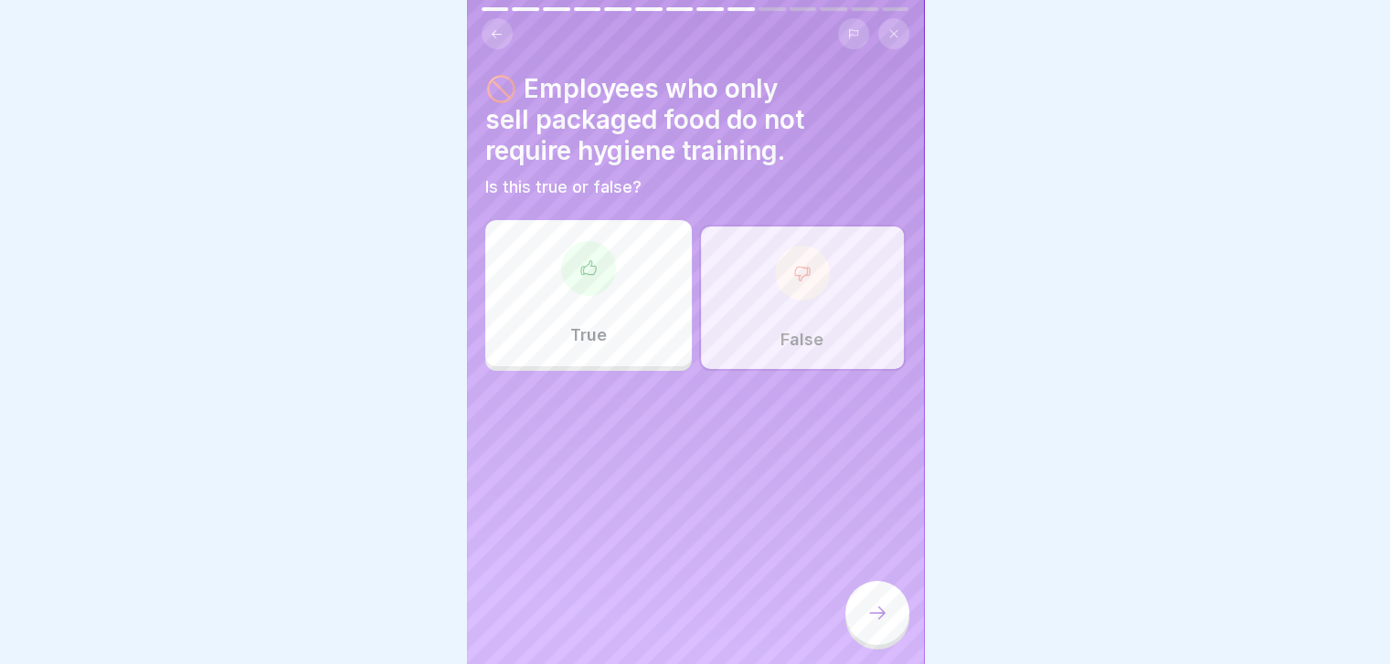
click at [641, 276] on div "True" at bounding box center [588, 293] width 207 height 146
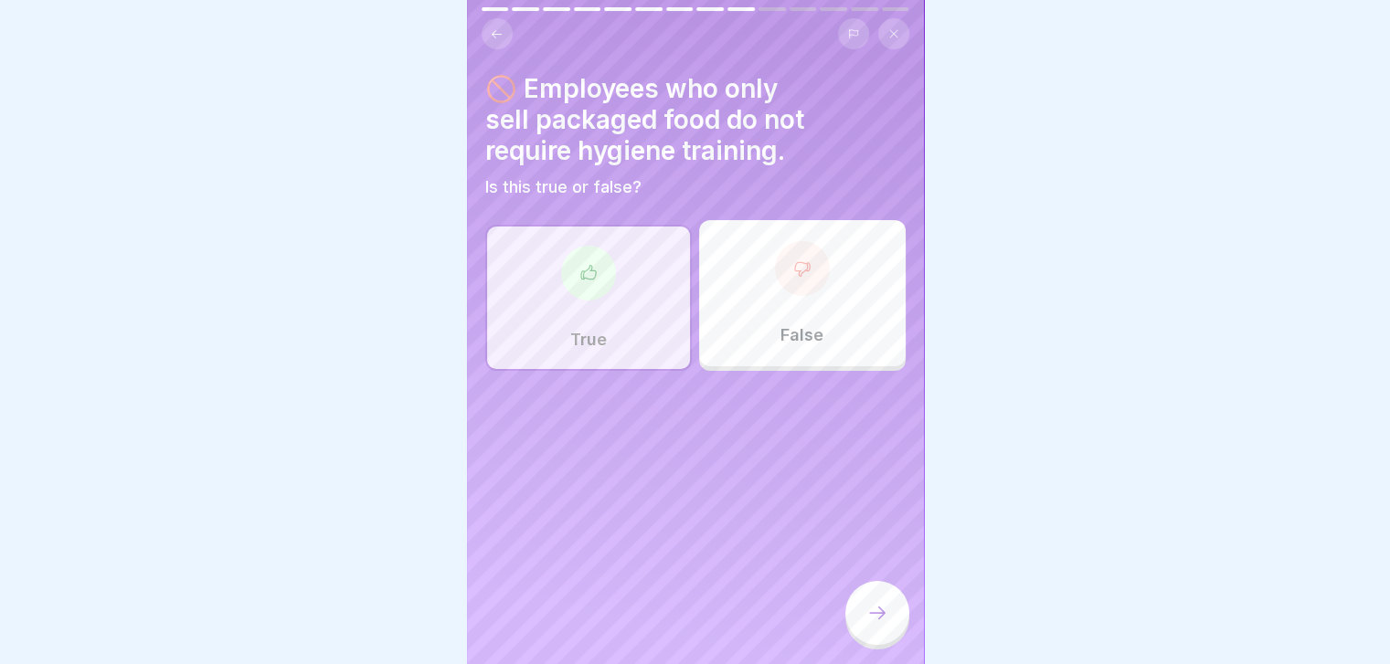
click at [884, 624] on icon at bounding box center [877, 613] width 22 height 22
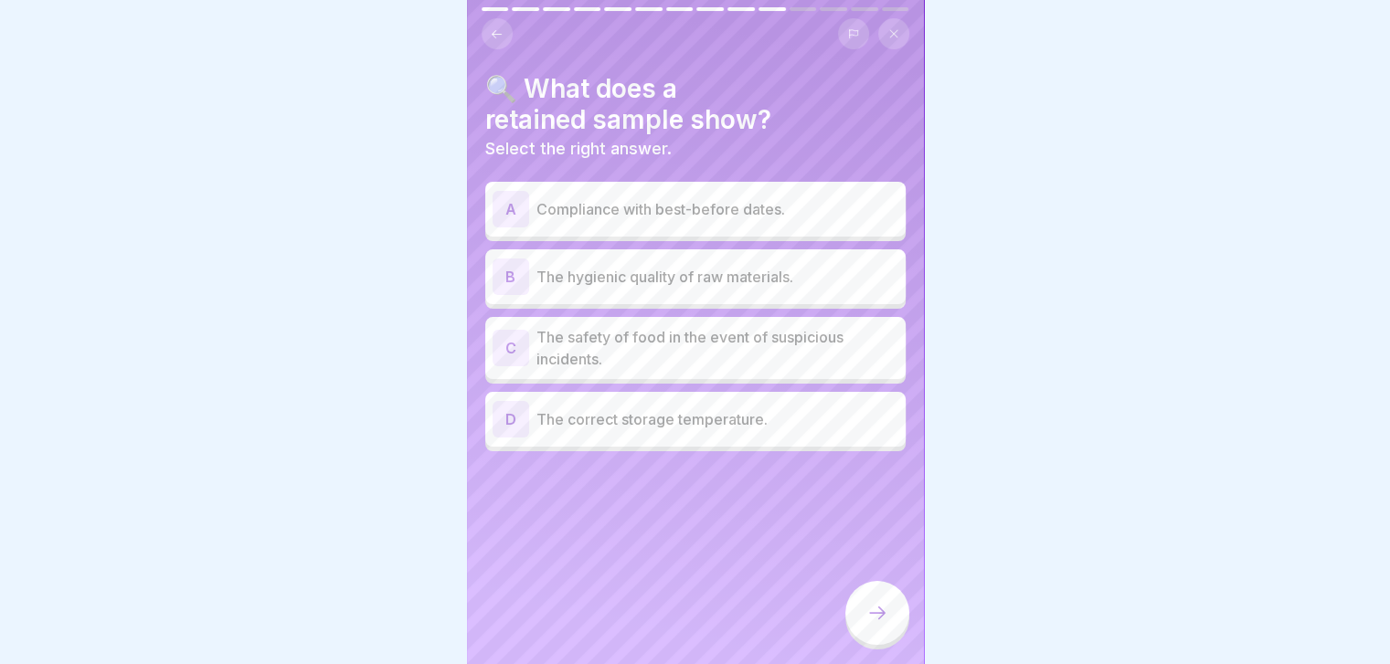
click at [650, 370] on div "C The safety of food in the event of suspicious incidents." at bounding box center [695, 348] width 420 height 62
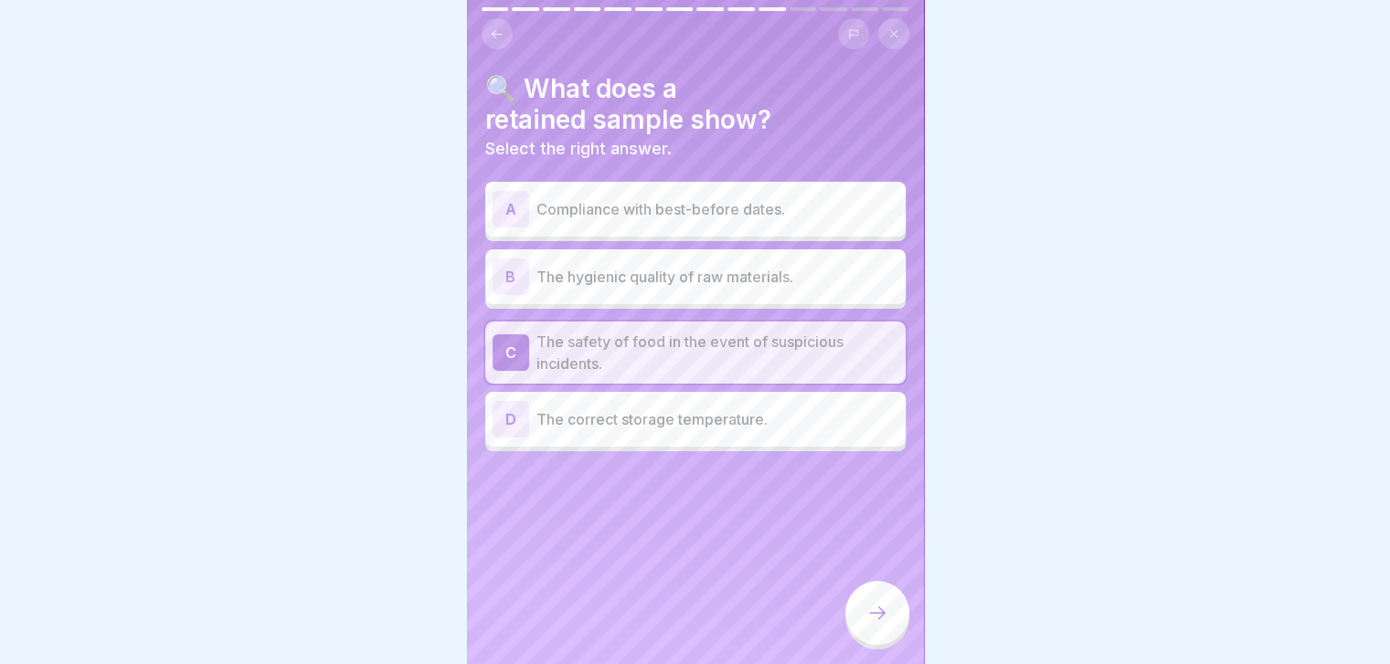
click at [884, 617] on div at bounding box center [877, 613] width 64 height 64
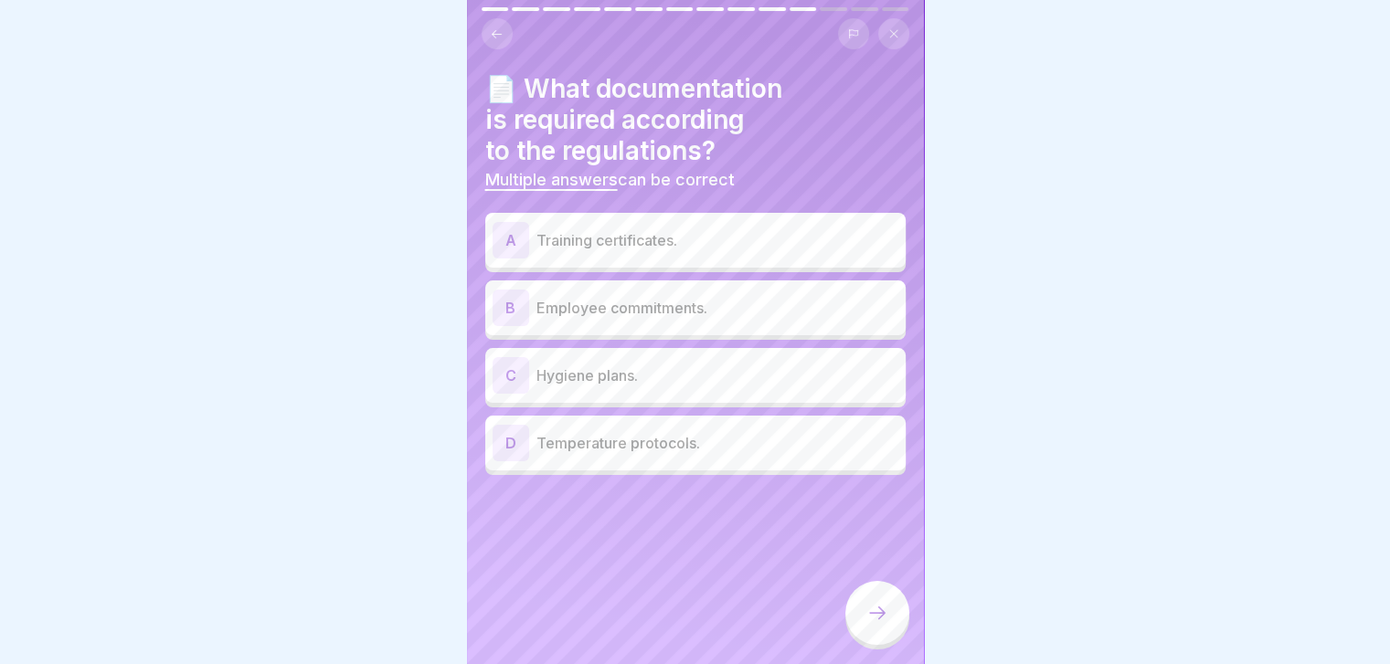
click at [739, 226] on div "A Training certificates." at bounding box center [695, 240] width 406 height 37
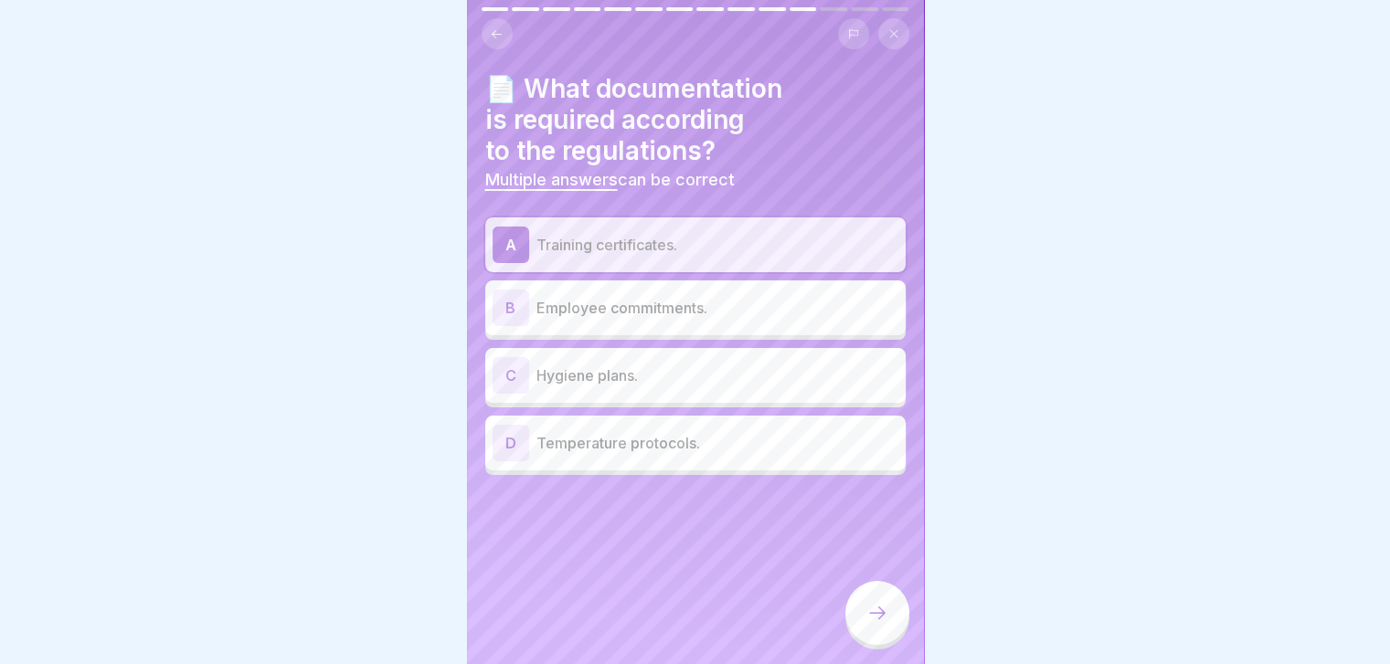
click at [738, 301] on p "Employee commitments." at bounding box center [717, 308] width 362 height 22
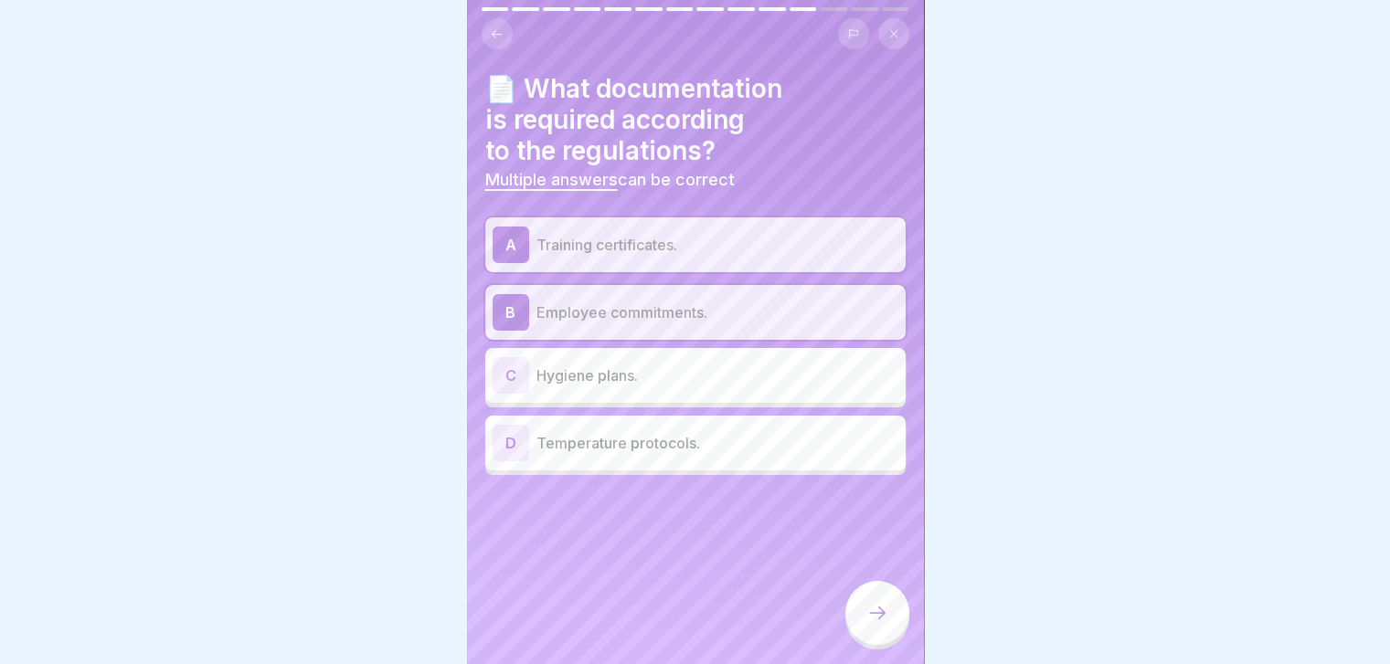
click at [809, 452] on p "Temperature protocols." at bounding box center [717, 443] width 362 height 22
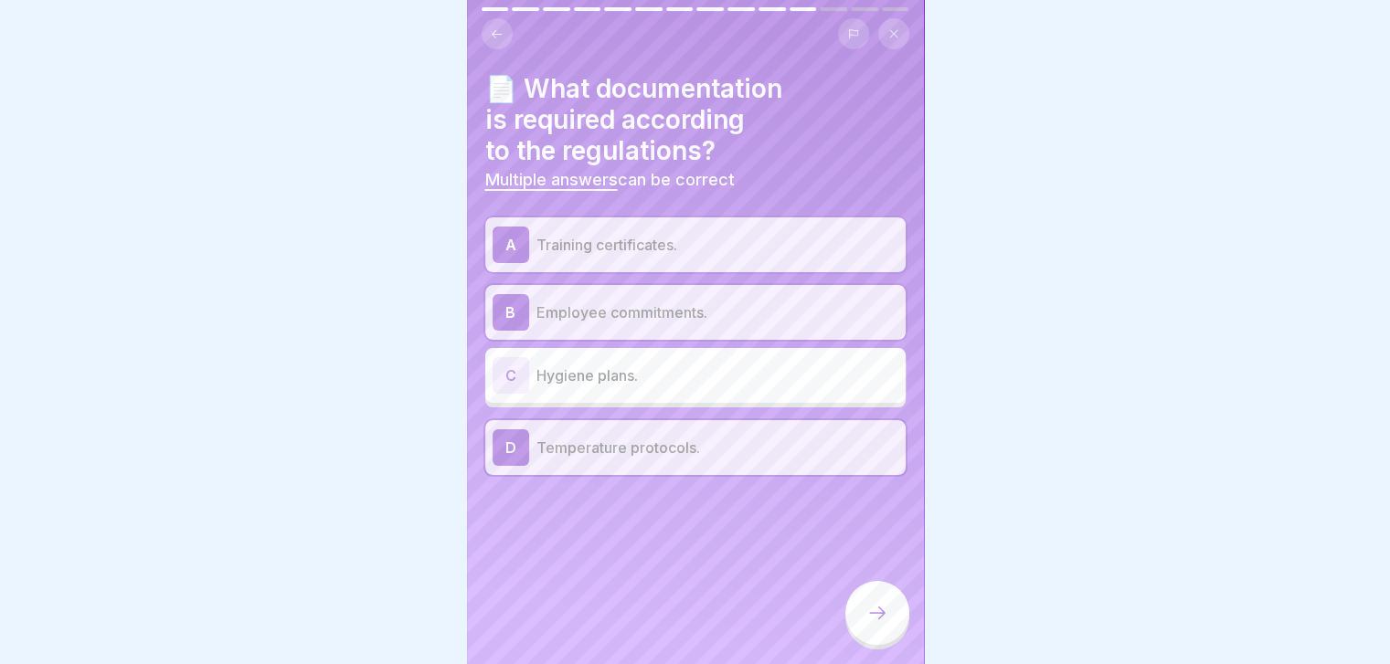
click at [763, 396] on div "C Hygiene plans." at bounding box center [695, 375] width 420 height 55
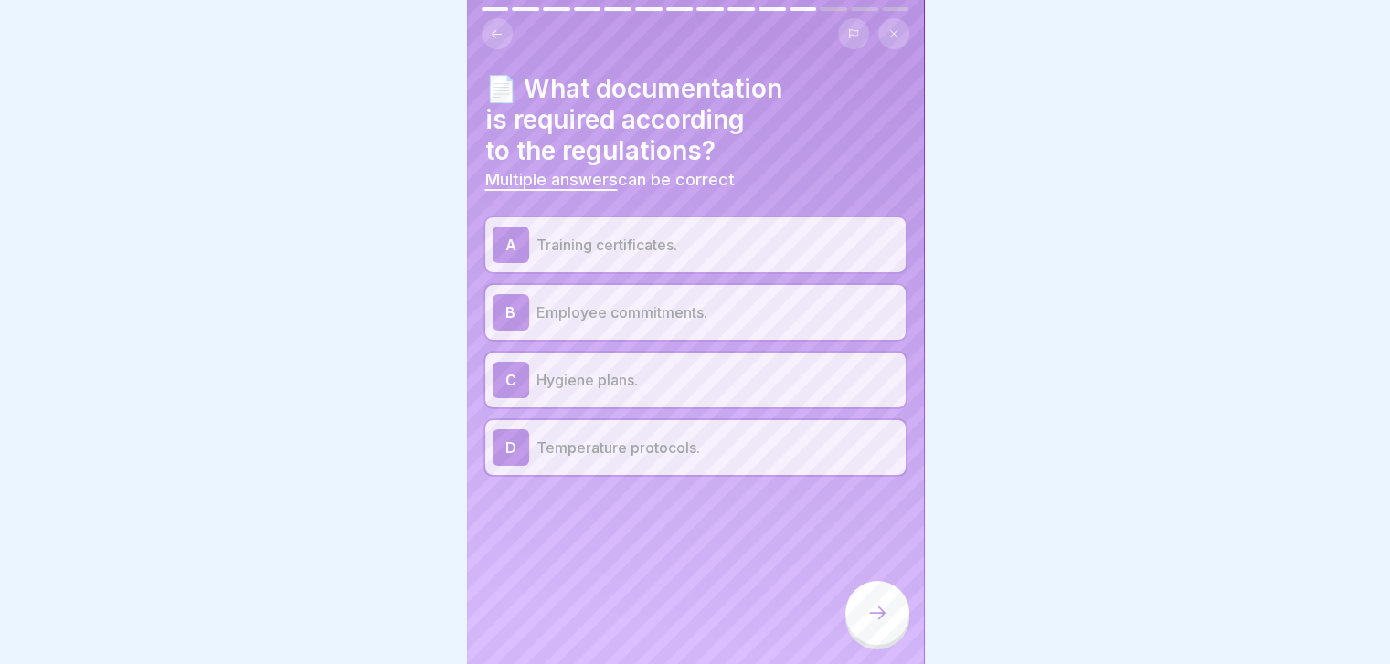
click at [767, 444] on p "Temperature protocols." at bounding box center [717, 448] width 362 height 22
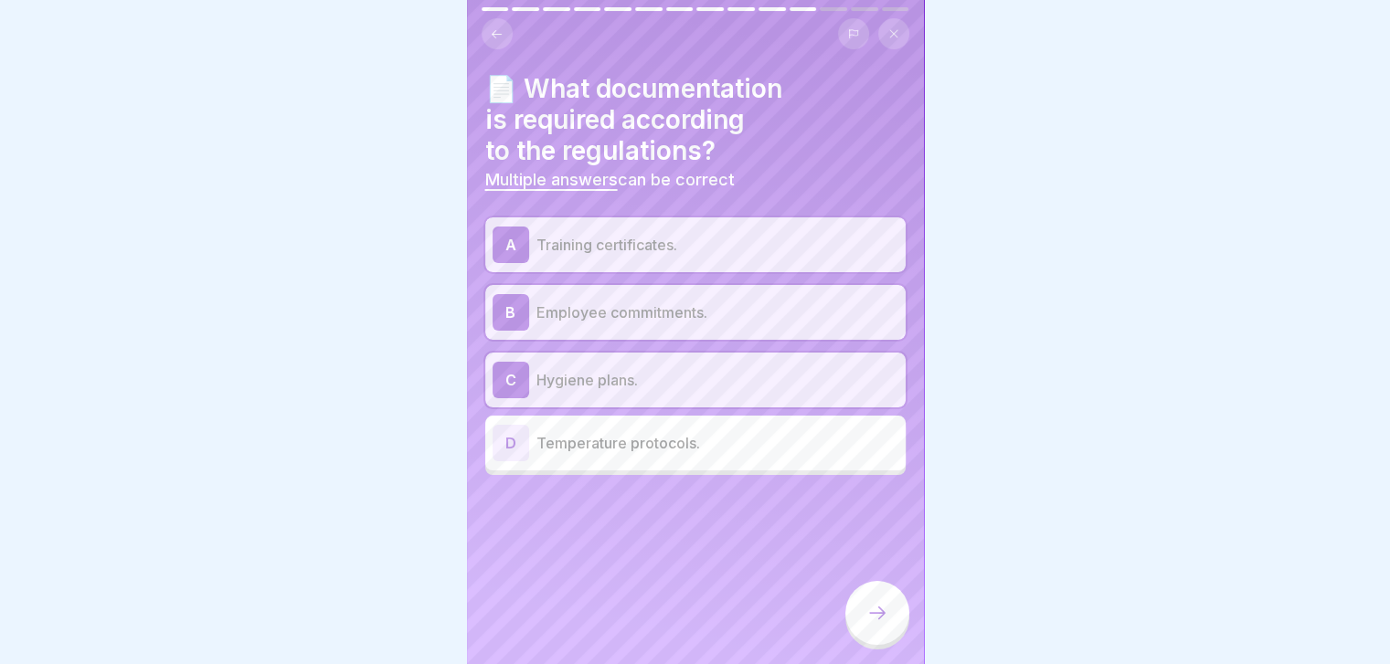
click at [767, 444] on p "Temperature protocols." at bounding box center [717, 443] width 362 height 22
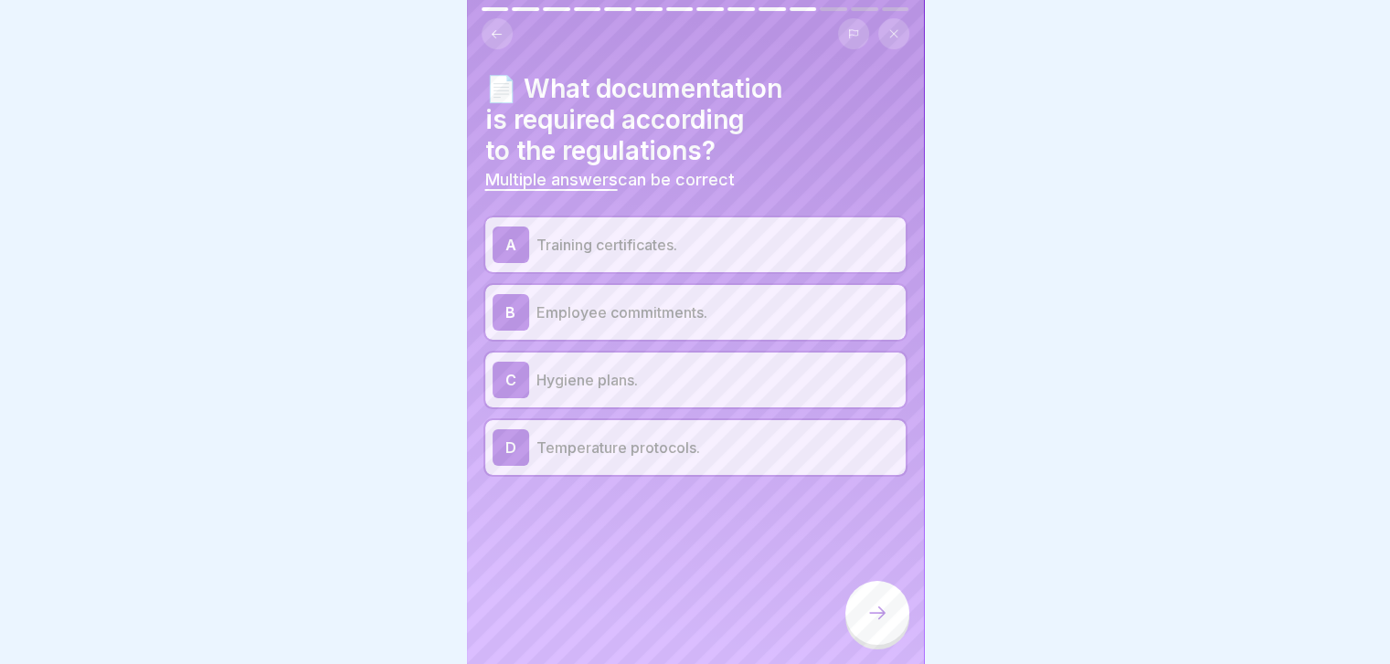
click at [780, 281] on div "A Training certificates. B Employee commitments. C Hygiene plans. D Temperature…" at bounding box center [695, 346] width 420 height 258
click at [750, 263] on div "A Training certificates." at bounding box center [695, 244] width 420 height 55
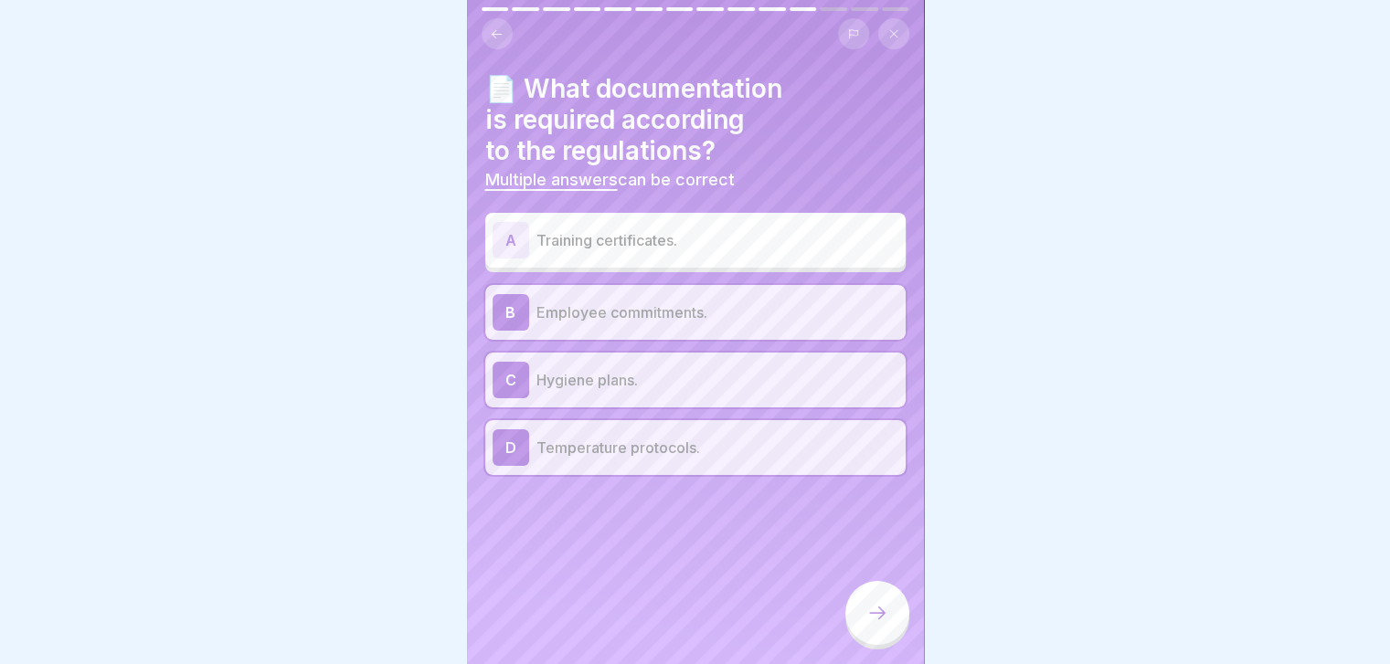
click at [749, 251] on div "A Training certificates." at bounding box center [695, 240] width 406 height 37
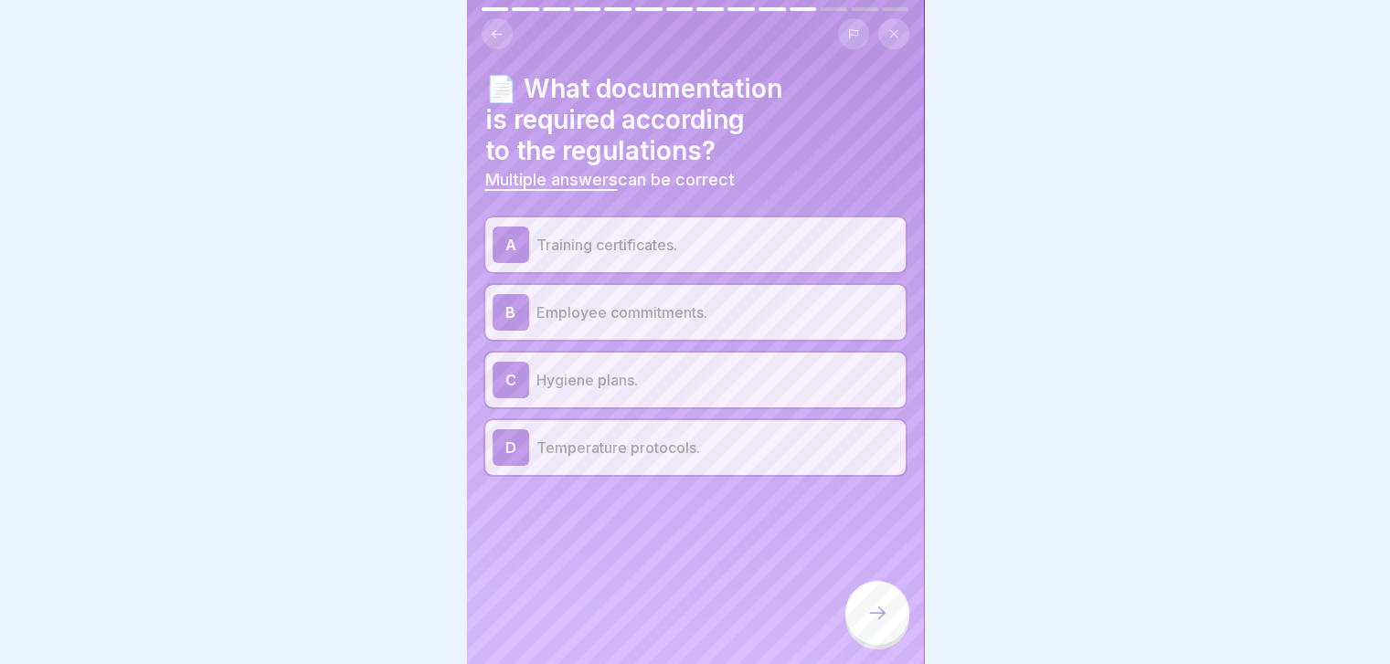
click at [803, 266] on div "A Training certificates." at bounding box center [695, 244] width 420 height 55
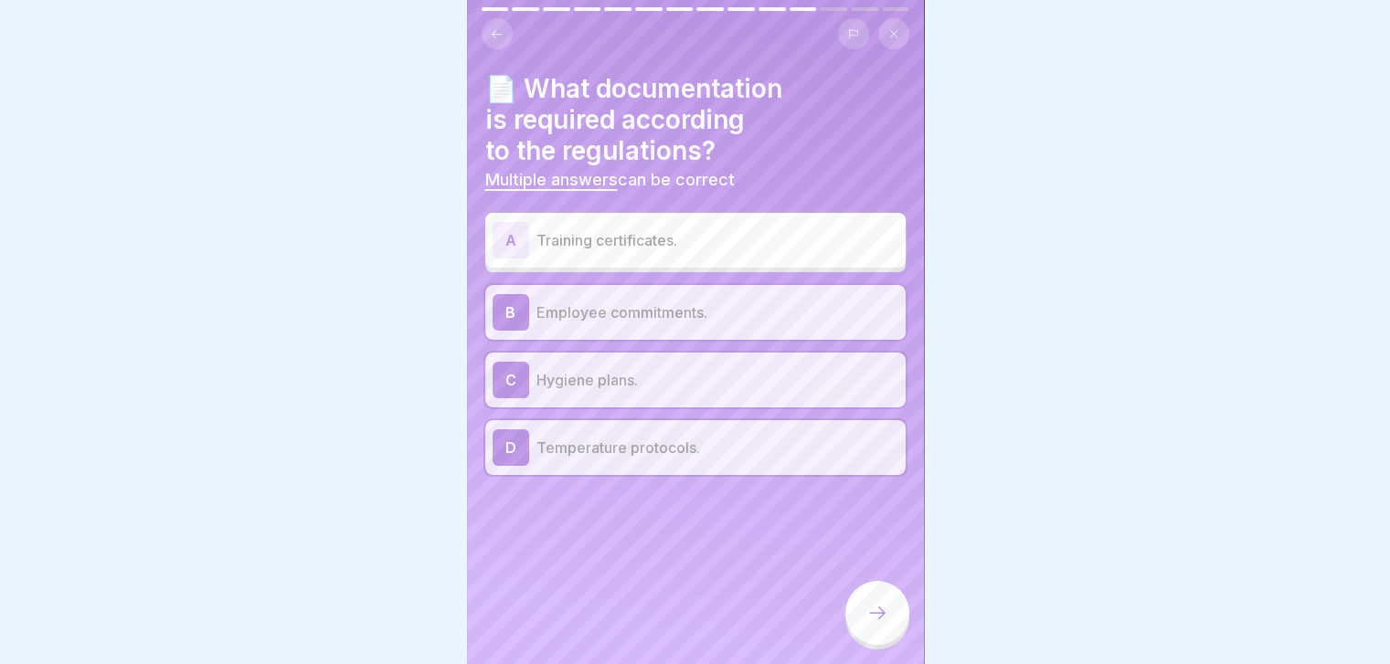
click at [803, 266] on div "A Training certificates." at bounding box center [695, 240] width 420 height 55
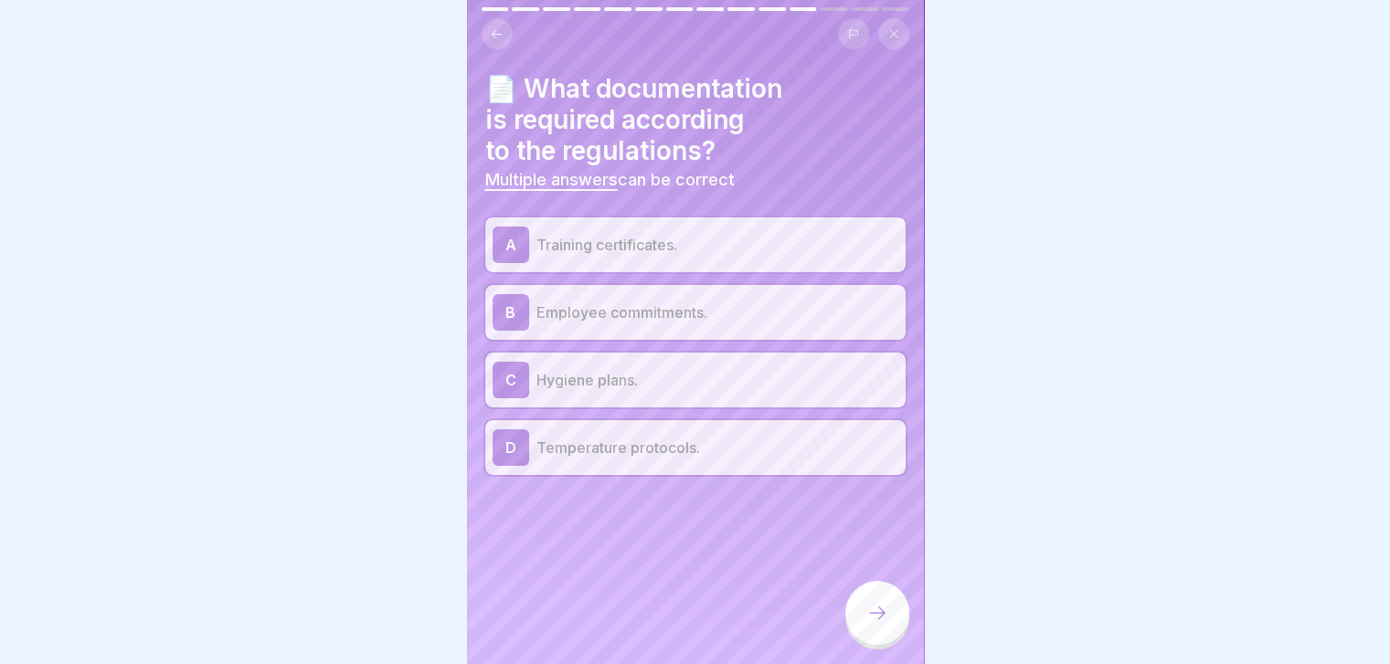
click at [800, 449] on p "Temperature protocols." at bounding box center [717, 448] width 362 height 22
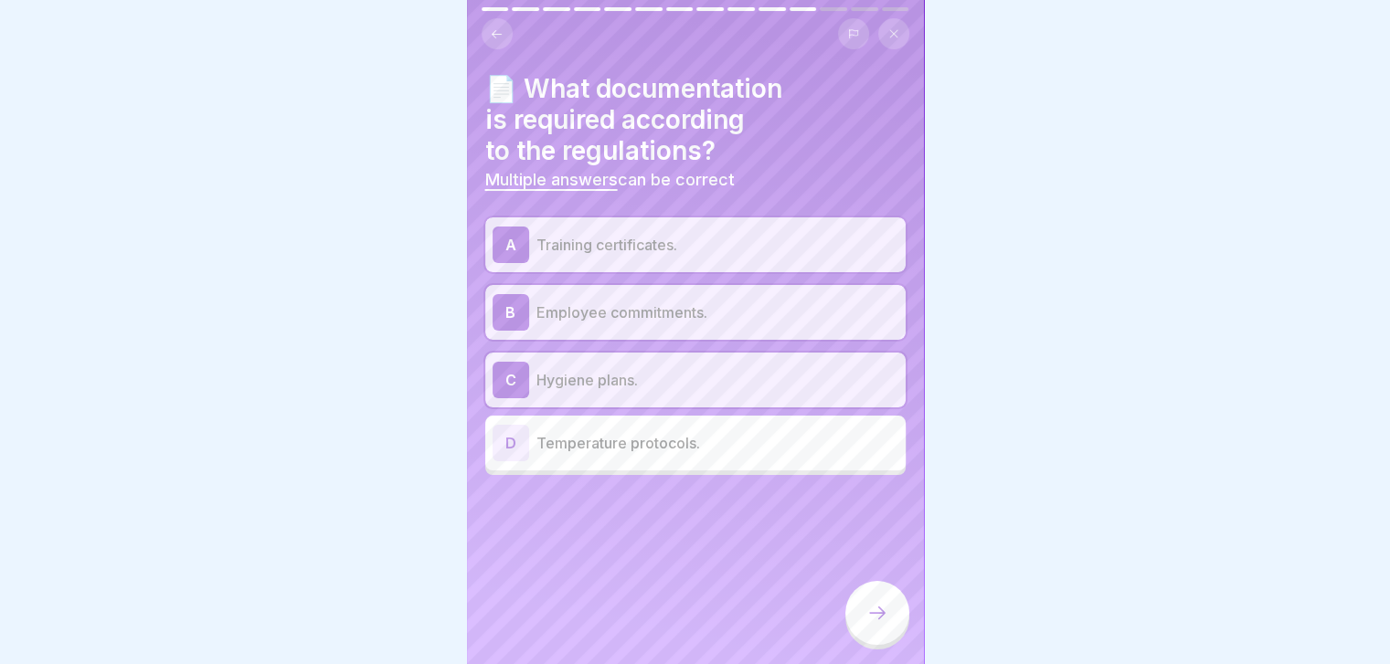
click at [800, 449] on p "Temperature protocols." at bounding box center [717, 443] width 362 height 22
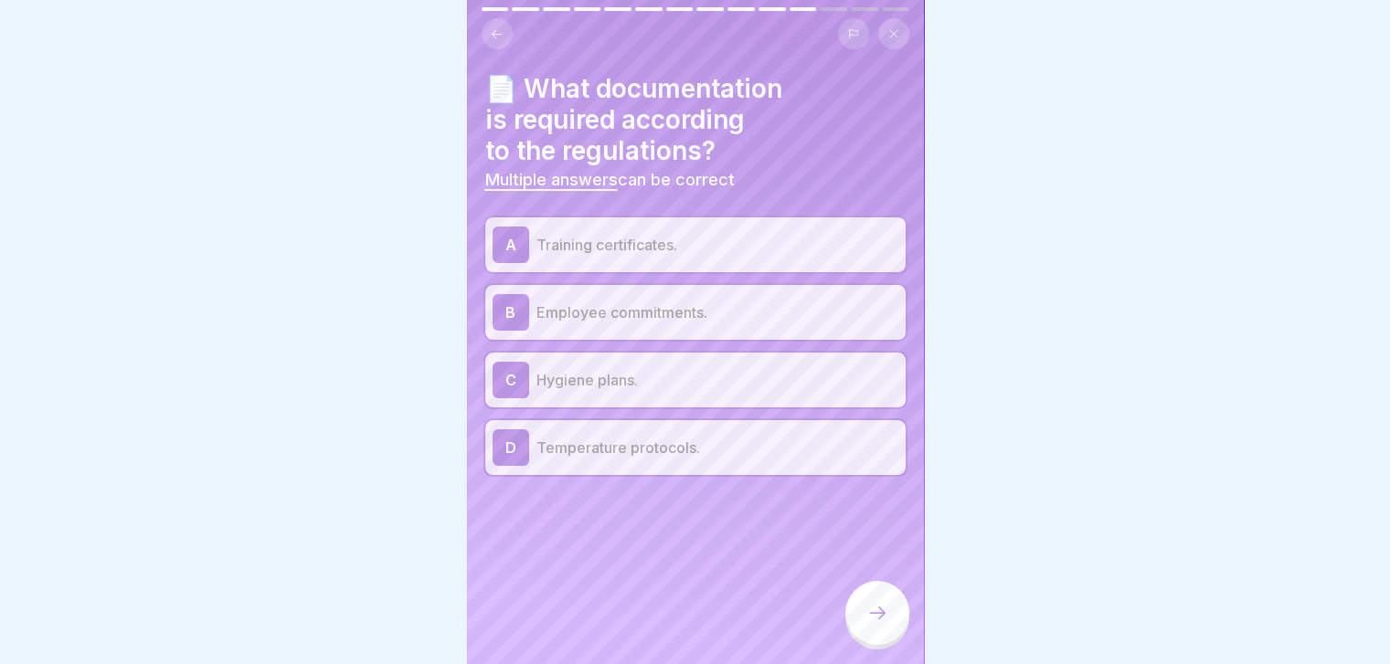
click at [813, 242] on p "Training certificates." at bounding box center [717, 245] width 362 height 22
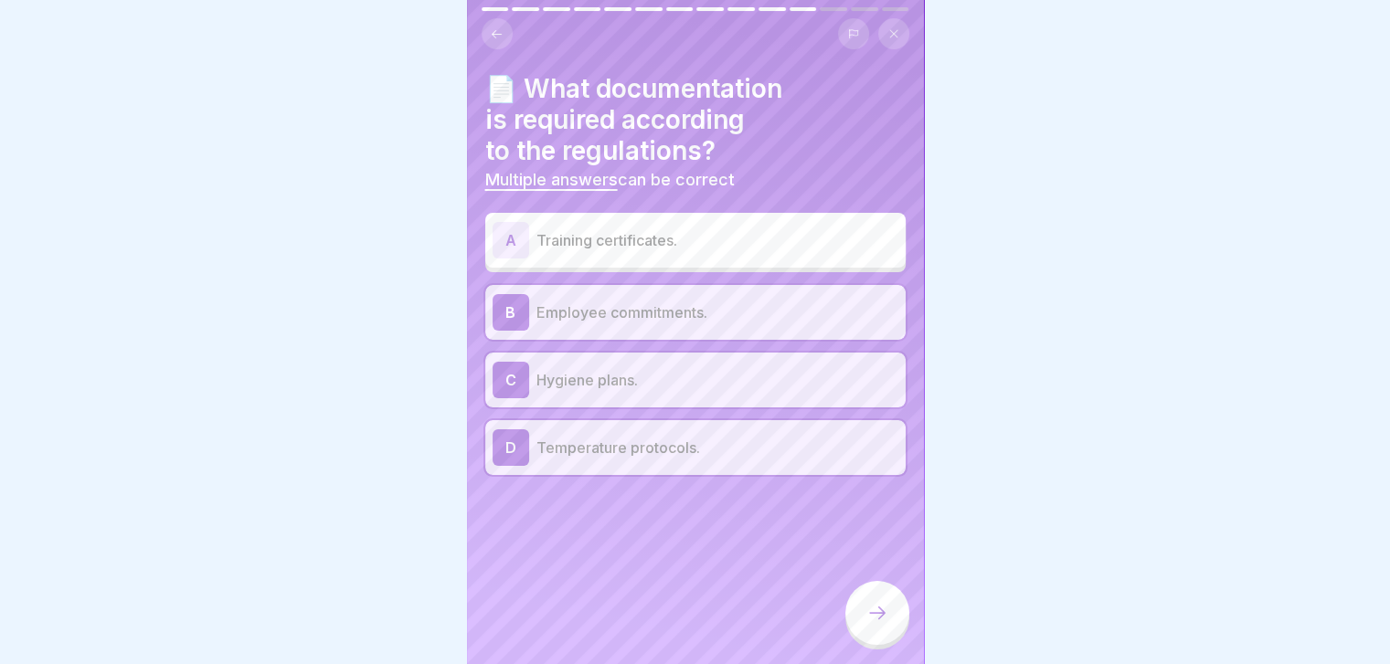
click at [875, 624] on icon at bounding box center [877, 613] width 22 height 22
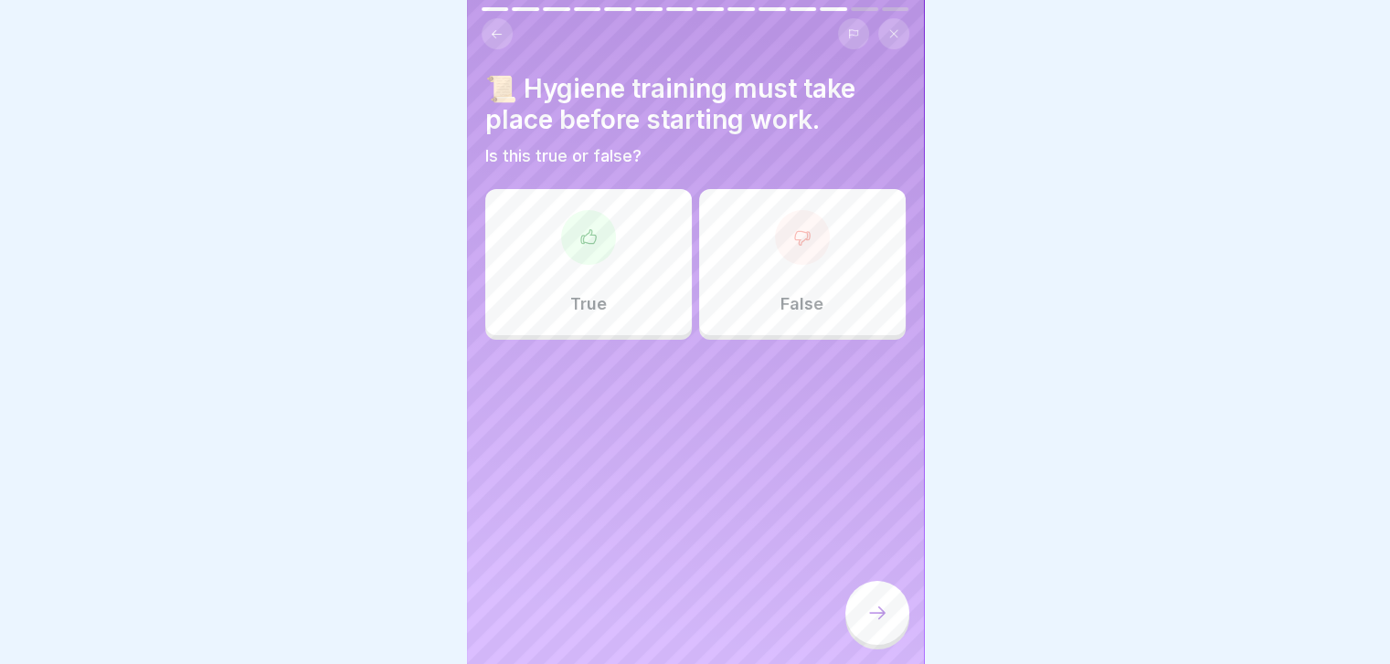
click at [623, 270] on div "True" at bounding box center [588, 262] width 207 height 146
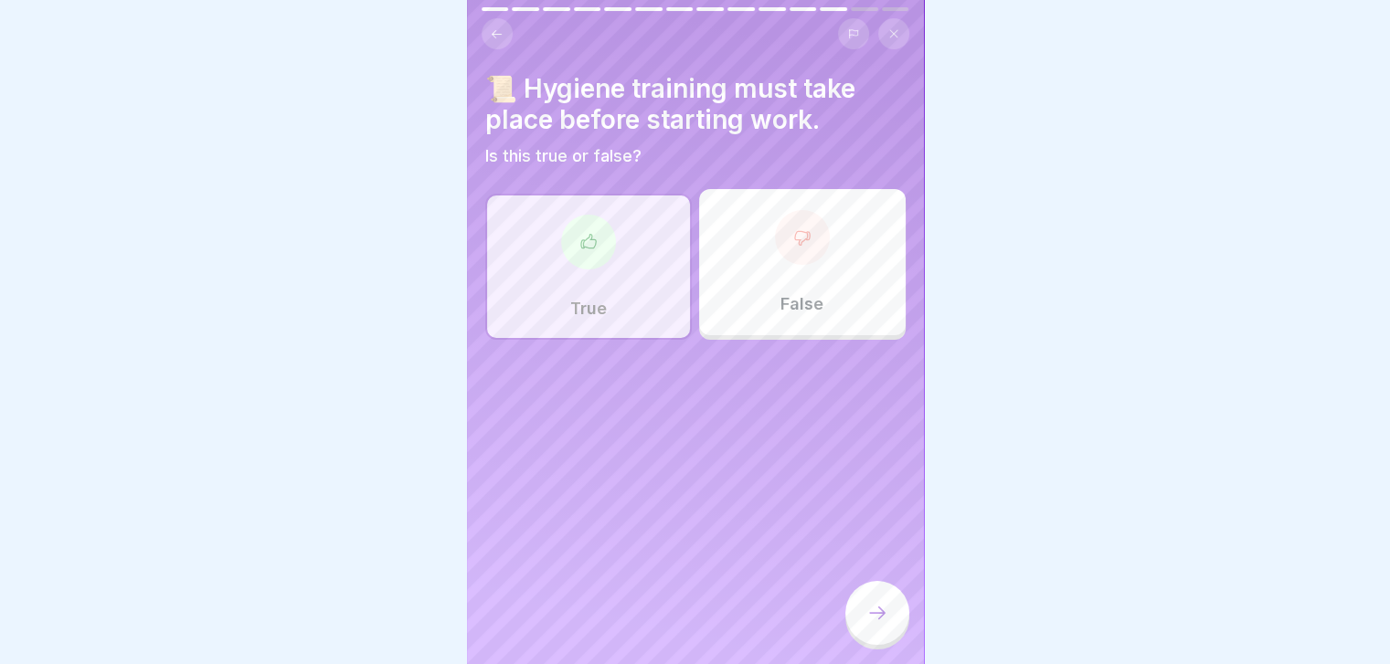
click at [892, 638] on div at bounding box center [877, 613] width 64 height 64
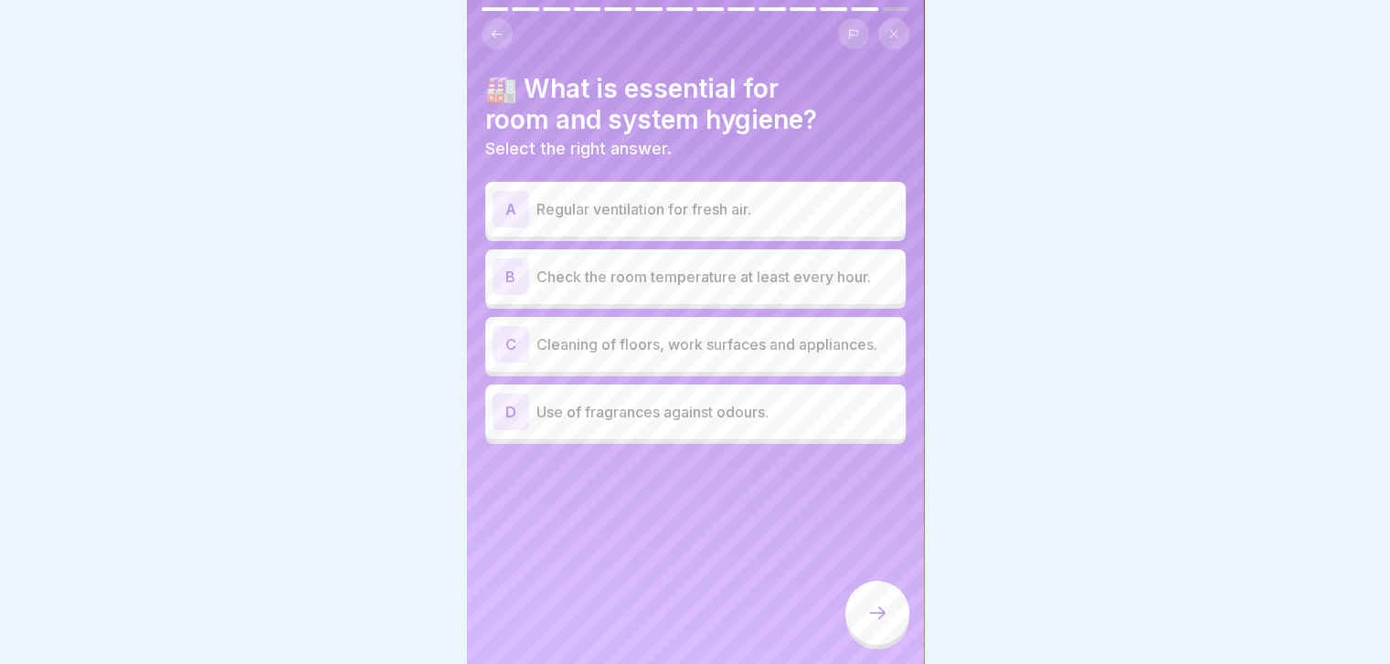
click at [836, 365] on div "C Cleaning of floors, work surfaces and appliances." at bounding box center [695, 344] width 420 height 55
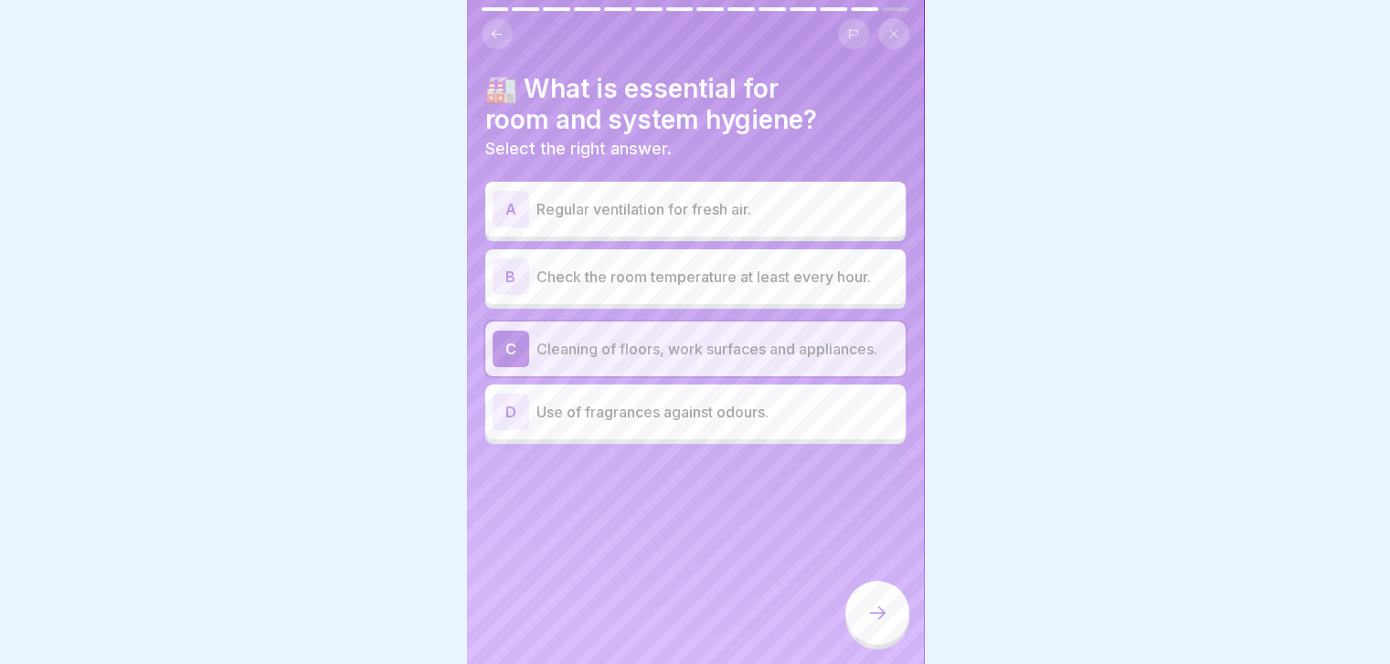
click at [827, 299] on div "B Check the room temperature at least every hour." at bounding box center [695, 276] width 420 height 55
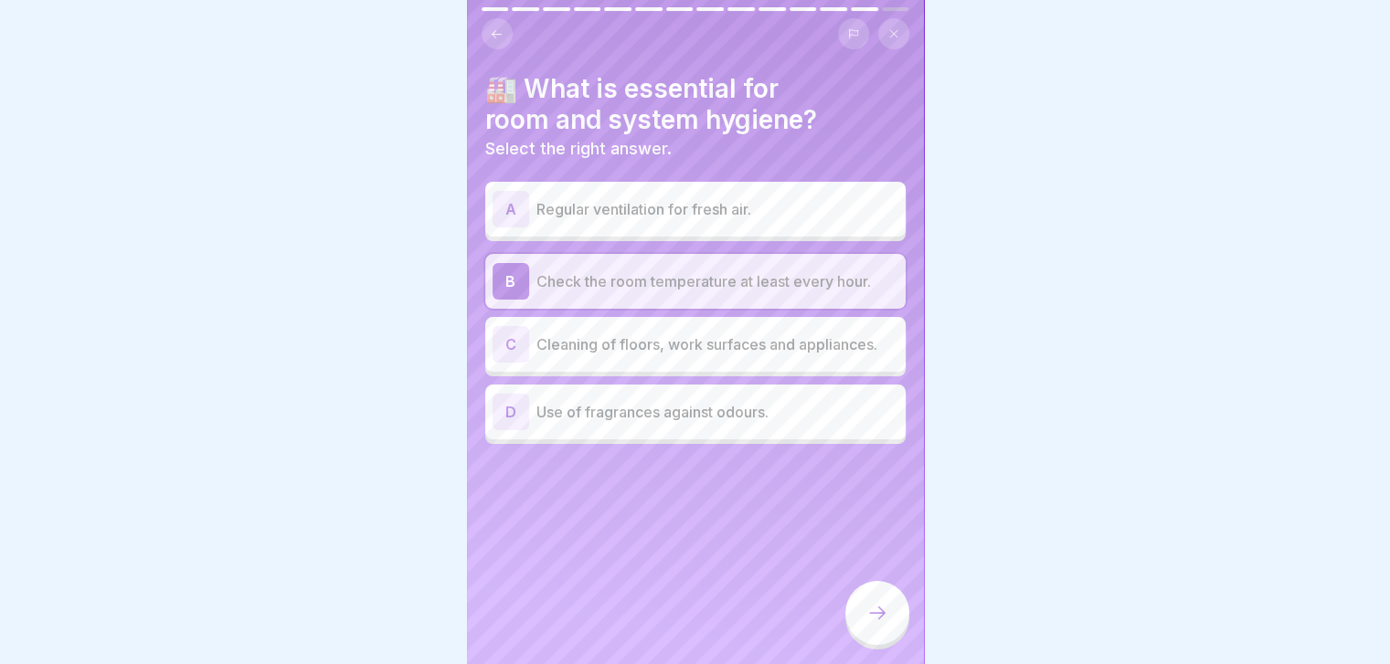
click at [827, 347] on p "Cleaning of floors, work surfaces and appliances." at bounding box center [717, 345] width 362 height 22
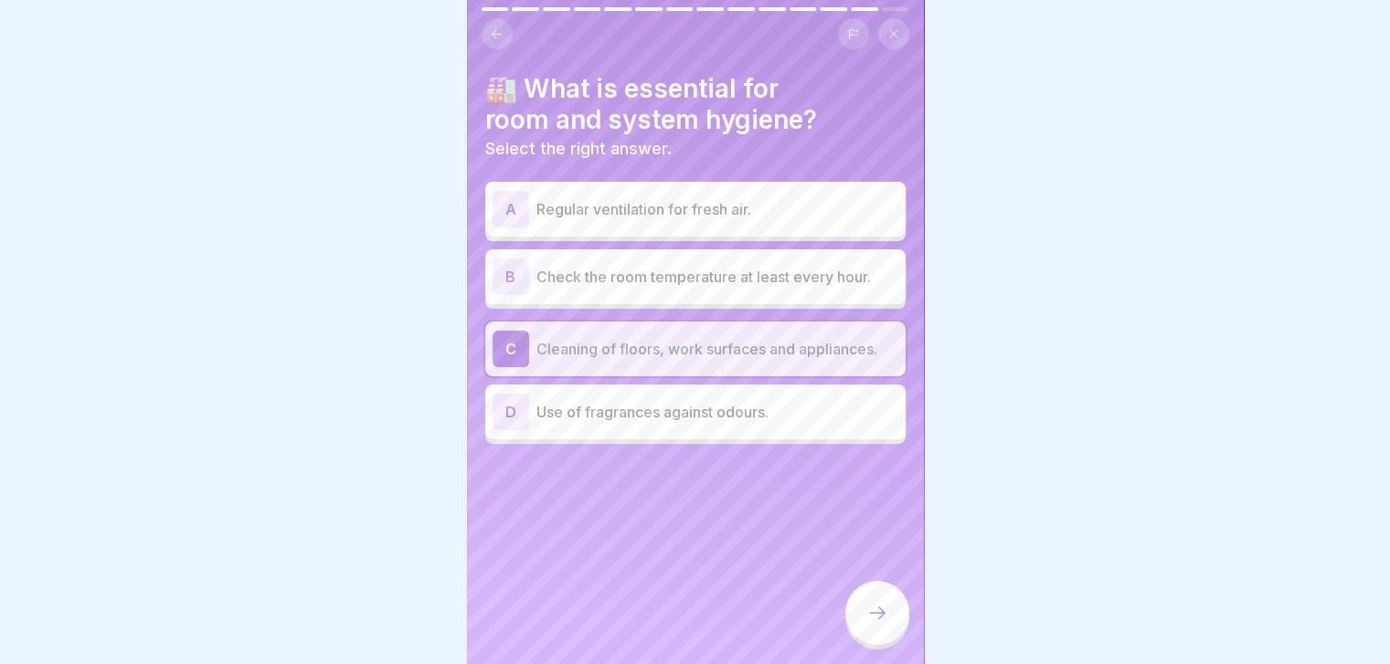
click at [884, 624] on icon at bounding box center [877, 613] width 22 height 22
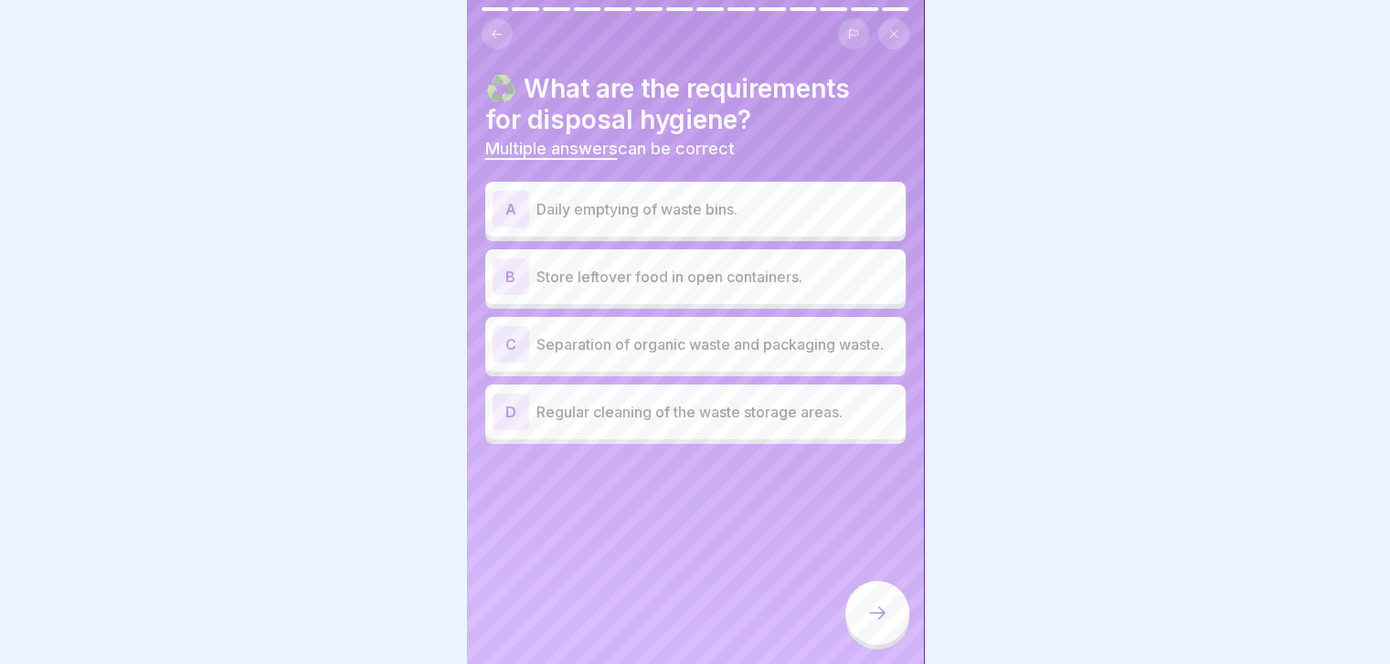
click at [501, 39] on icon at bounding box center [497, 34] width 14 height 14
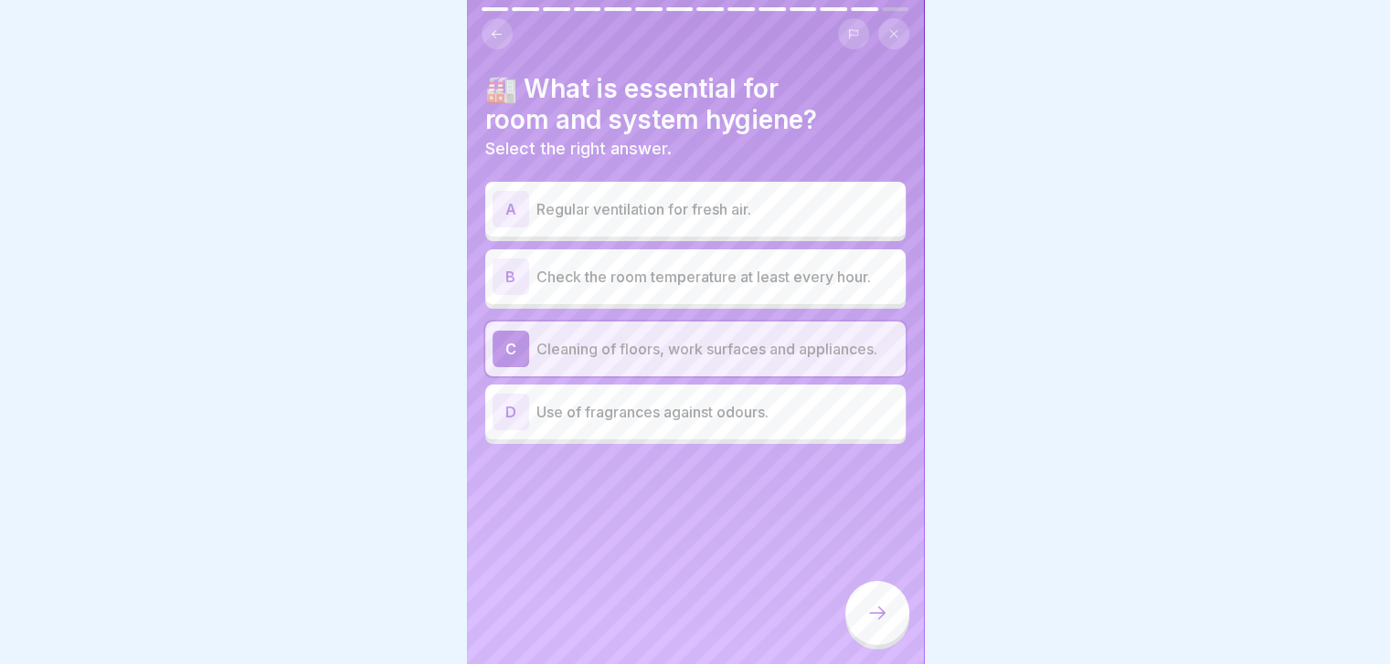
click at [872, 624] on icon at bounding box center [877, 613] width 22 height 22
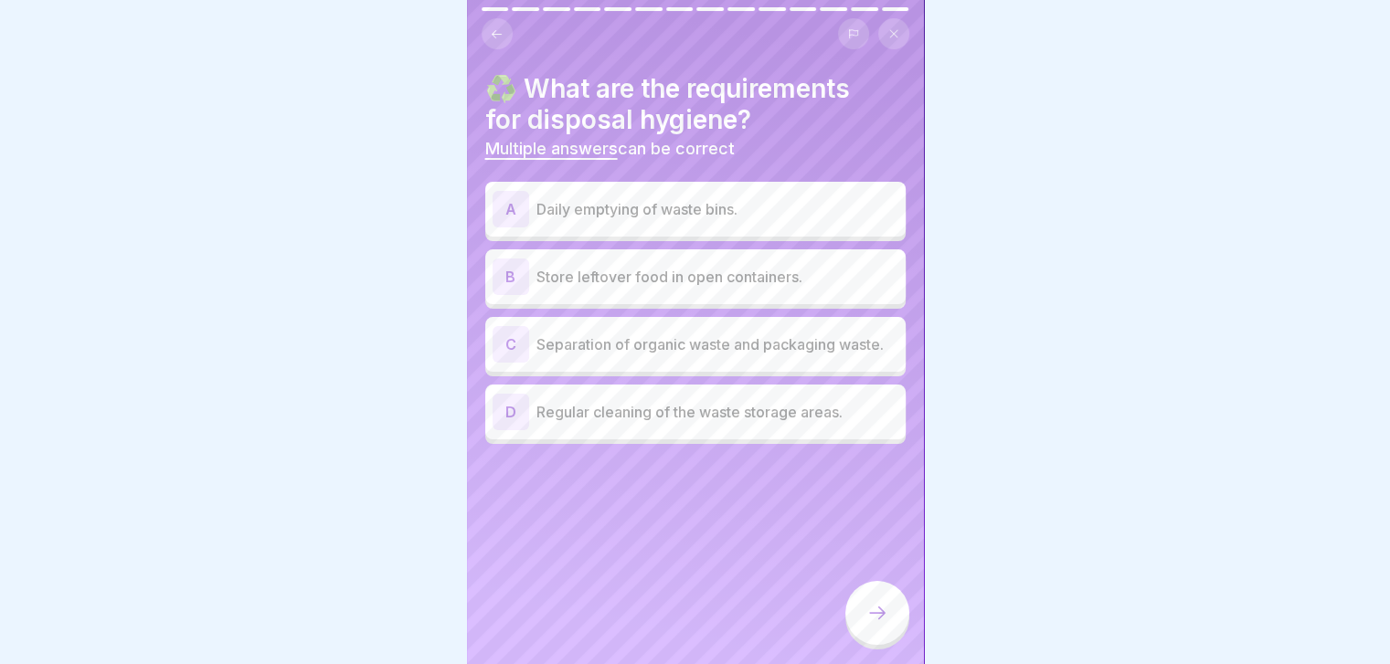
click at [709, 191] on div "A Daily emptying of waste bins." at bounding box center [695, 209] width 406 height 37
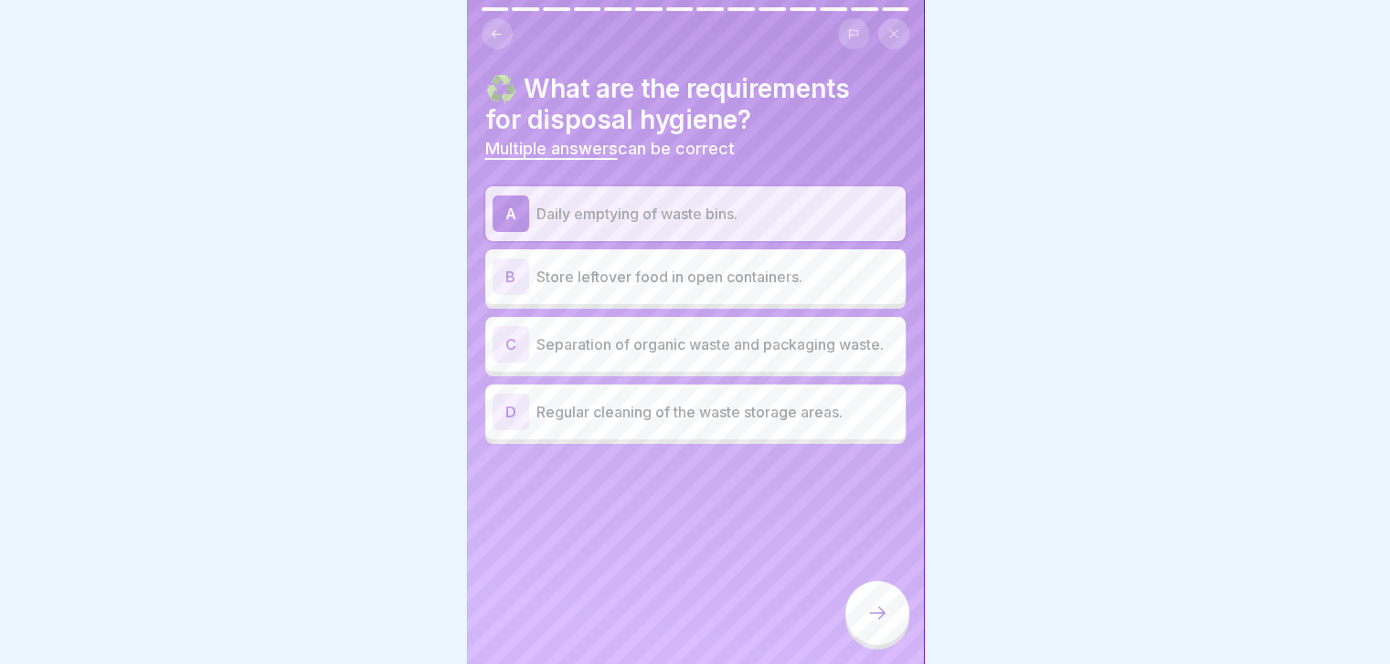
click at [782, 423] on p "Regular cleaning of the waste storage areas." at bounding box center [717, 412] width 362 height 22
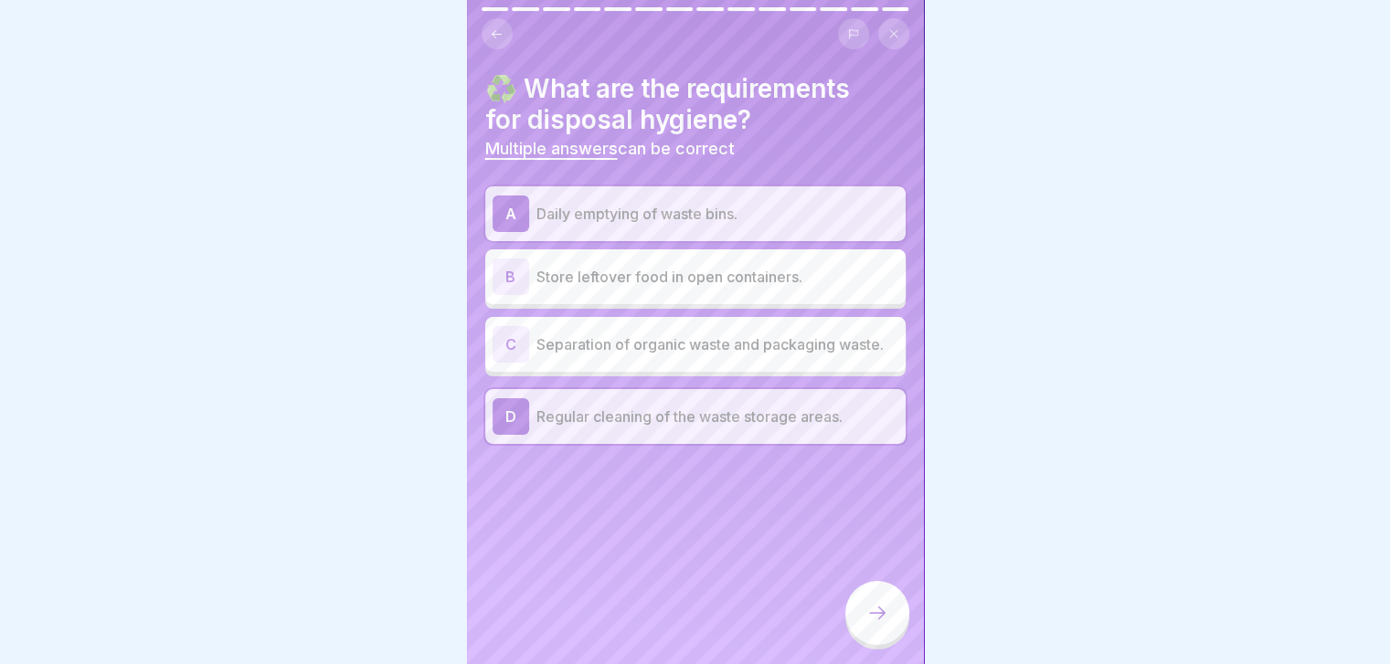
click at [778, 372] on div "C Separation of organic waste and packaging waste." at bounding box center [695, 344] width 420 height 55
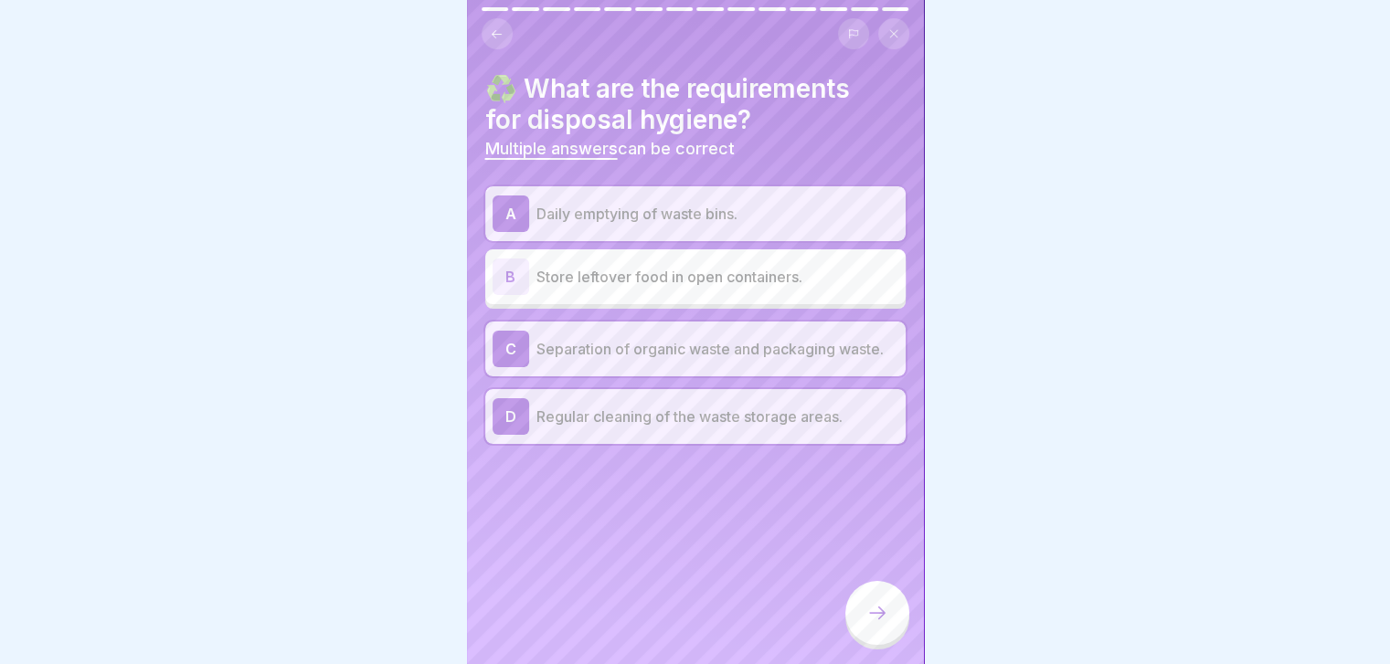
click at [871, 624] on icon at bounding box center [877, 613] width 22 height 22
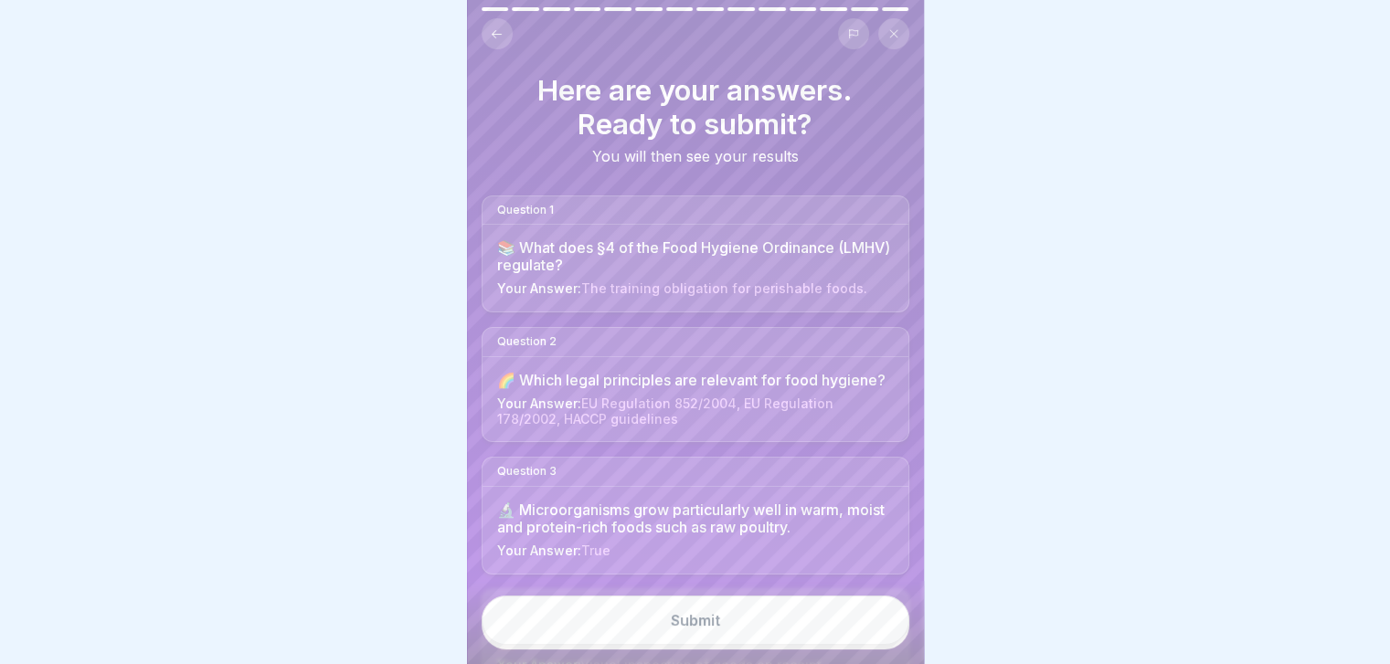
click at [821, 638] on button "Submit" at bounding box center [696, 620] width 428 height 49
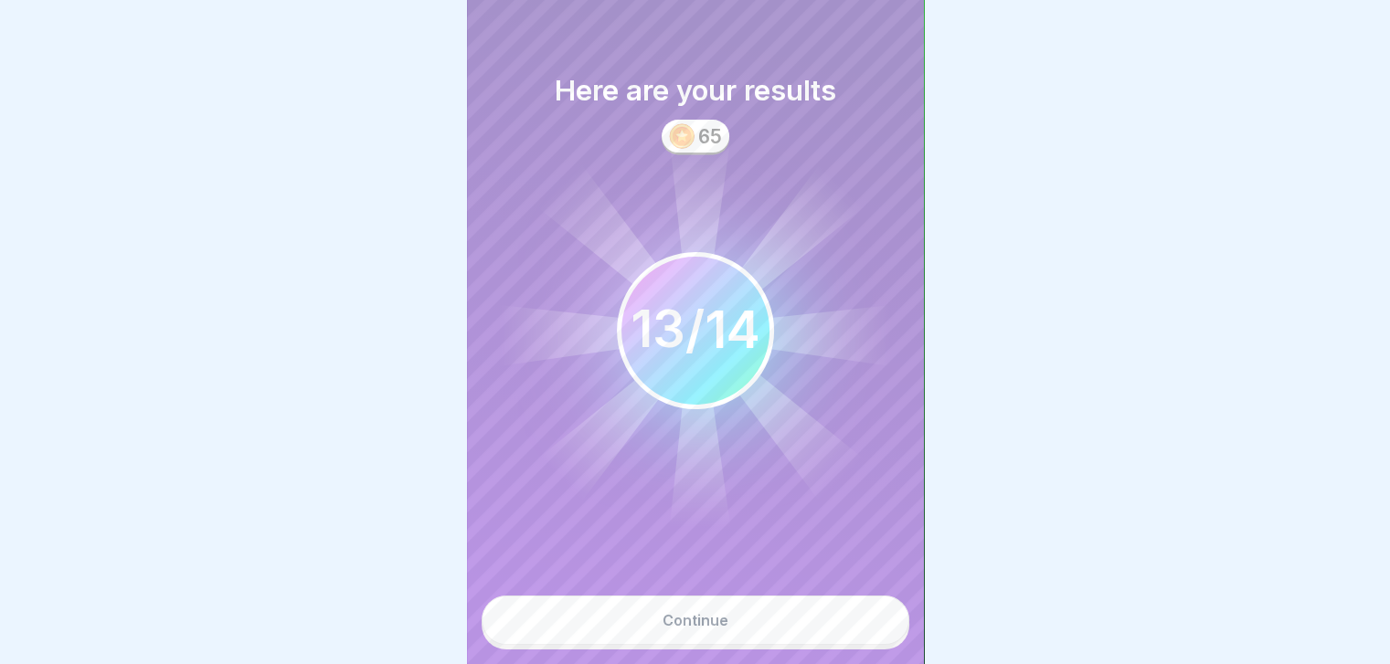
click at [821, 638] on button "Continue" at bounding box center [696, 620] width 428 height 49
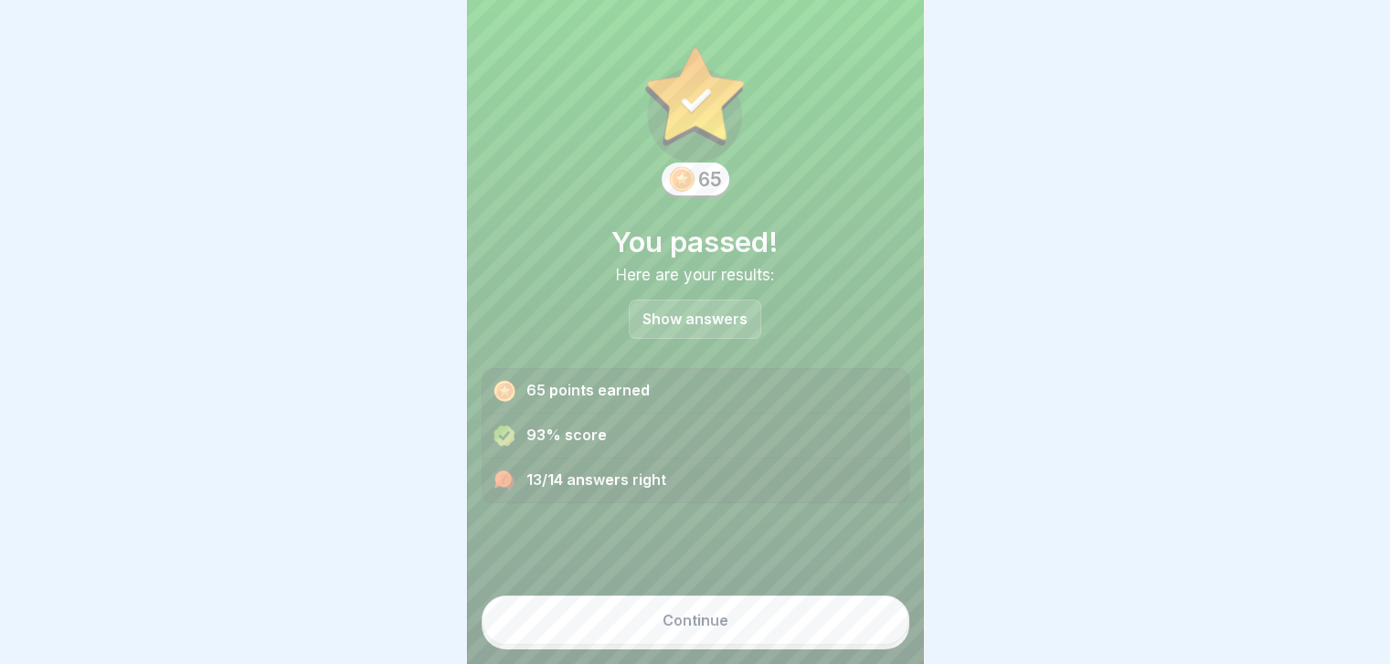
click at [702, 312] on p "Show answers" at bounding box center [694, 320] width 105 height 16
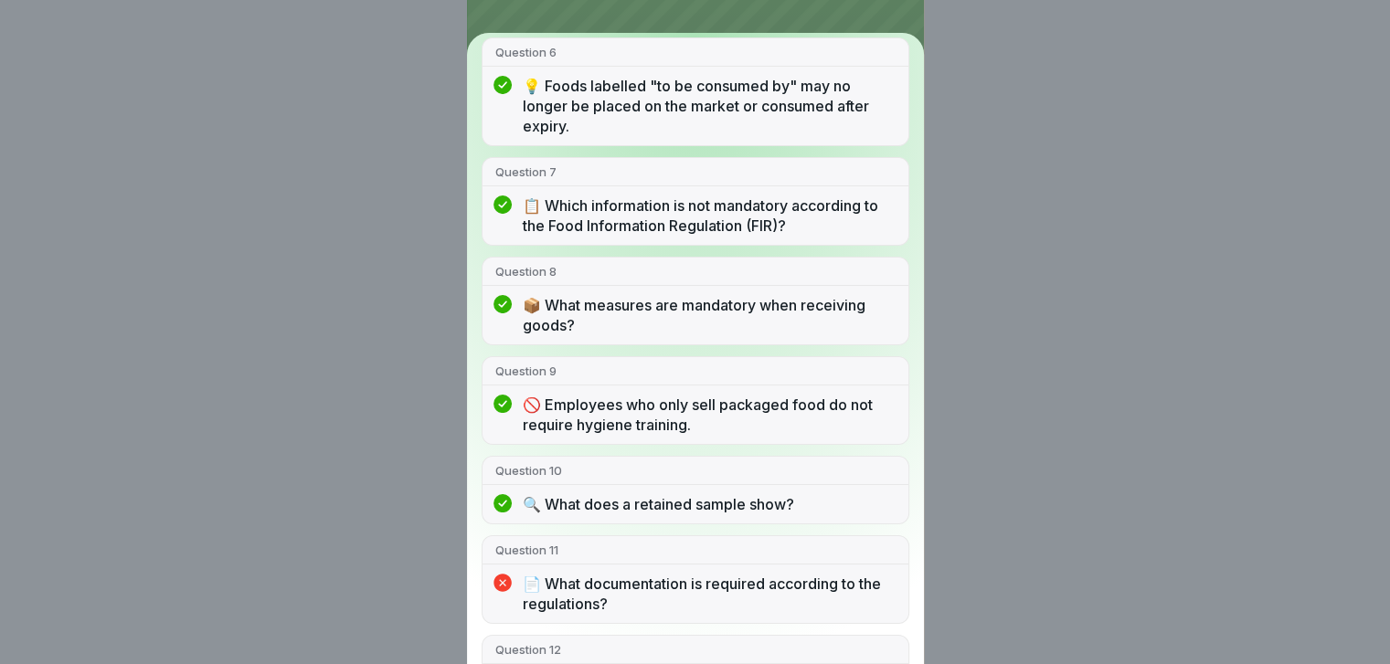
scroll to position [890, 0]
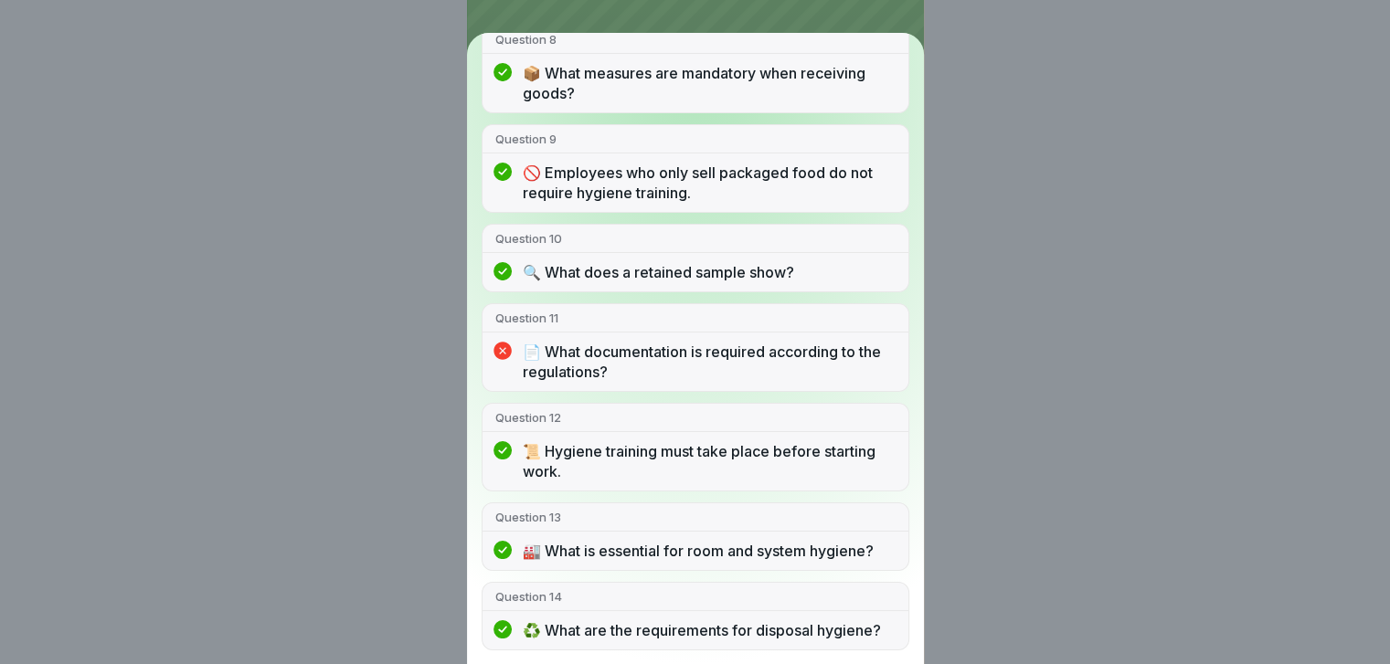
click at [968, 227] on div "You passed! 13/14 answers right Question 1 📚 What does §4 of the Food Hygiene O…" at bounding box center [695, 332] width 1390 height 664
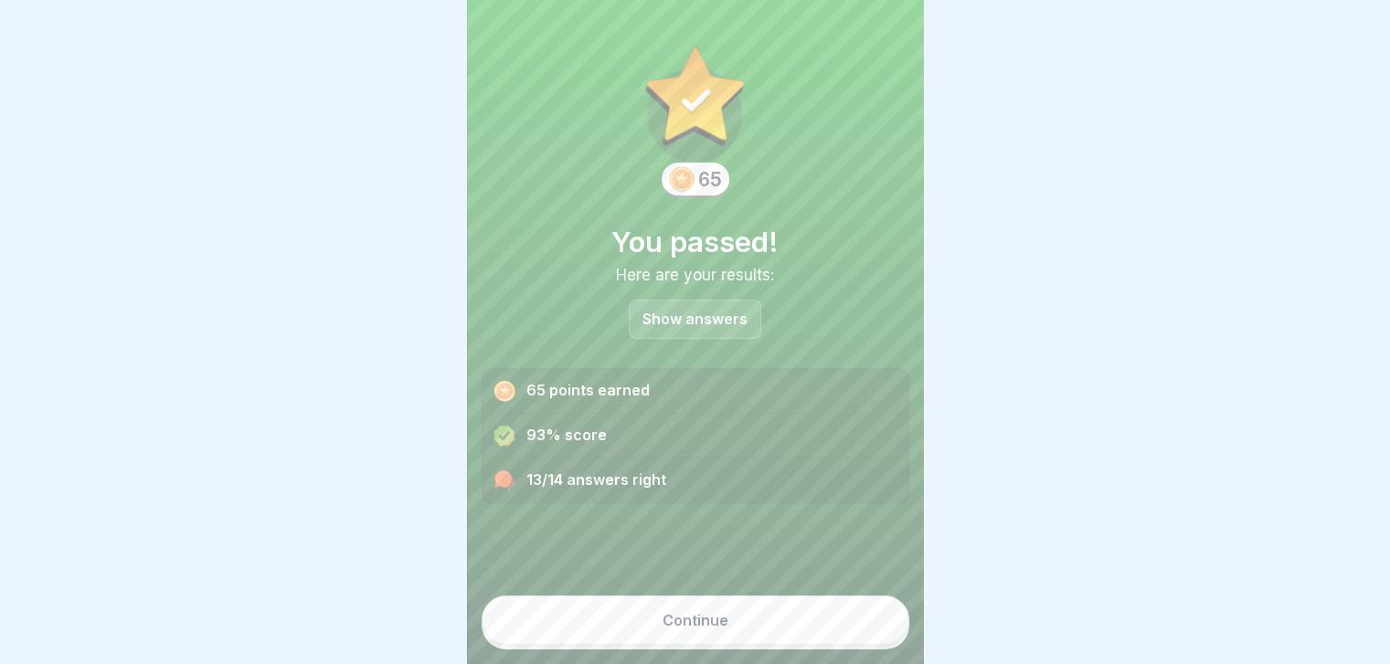
click at [797, 621] on button "Continue" at bounding box center [696, 620] width 428 height 49
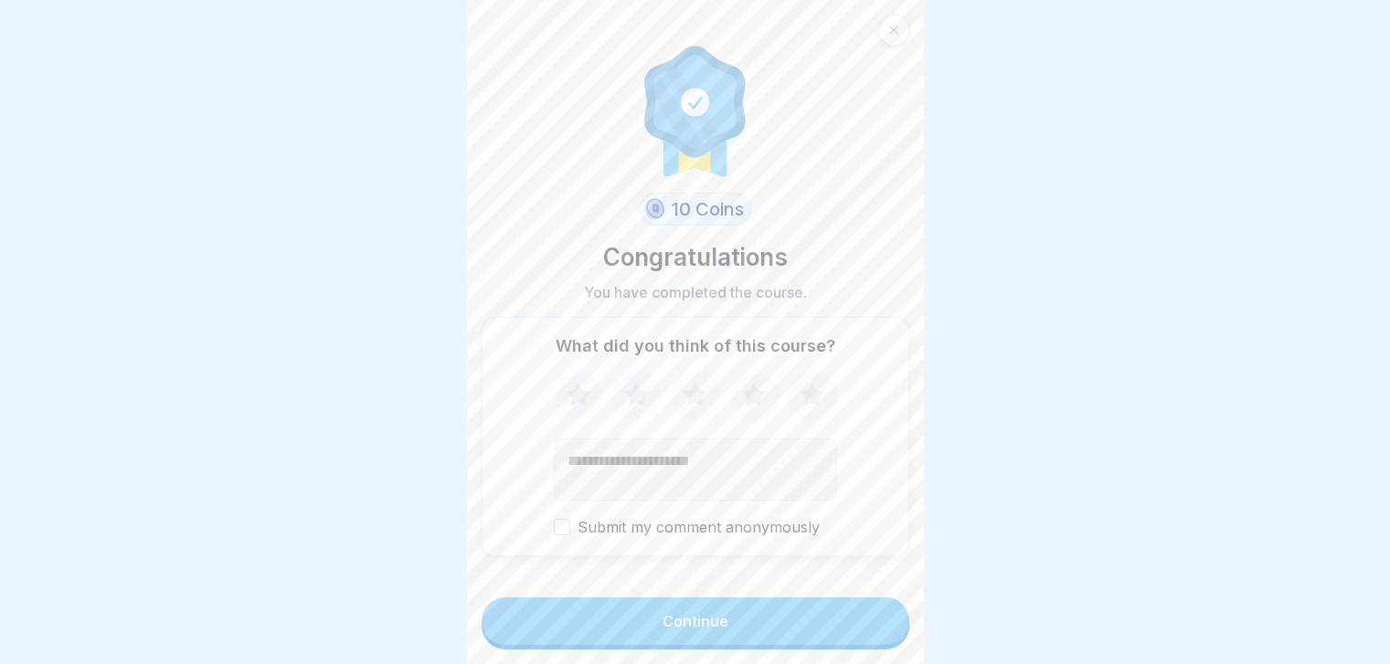
click at [789, 635] on button "Continue" at bounding box center [696, 622] width 428 height 48
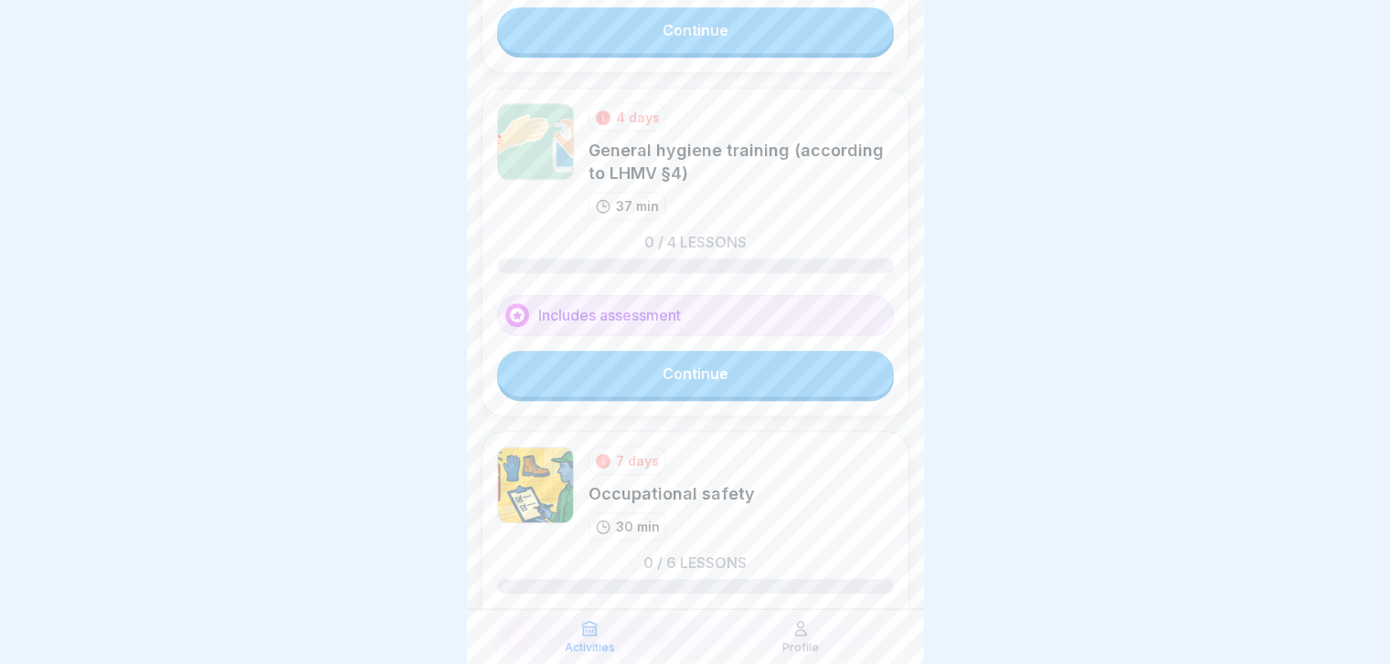
scroll to position [1410, 0]
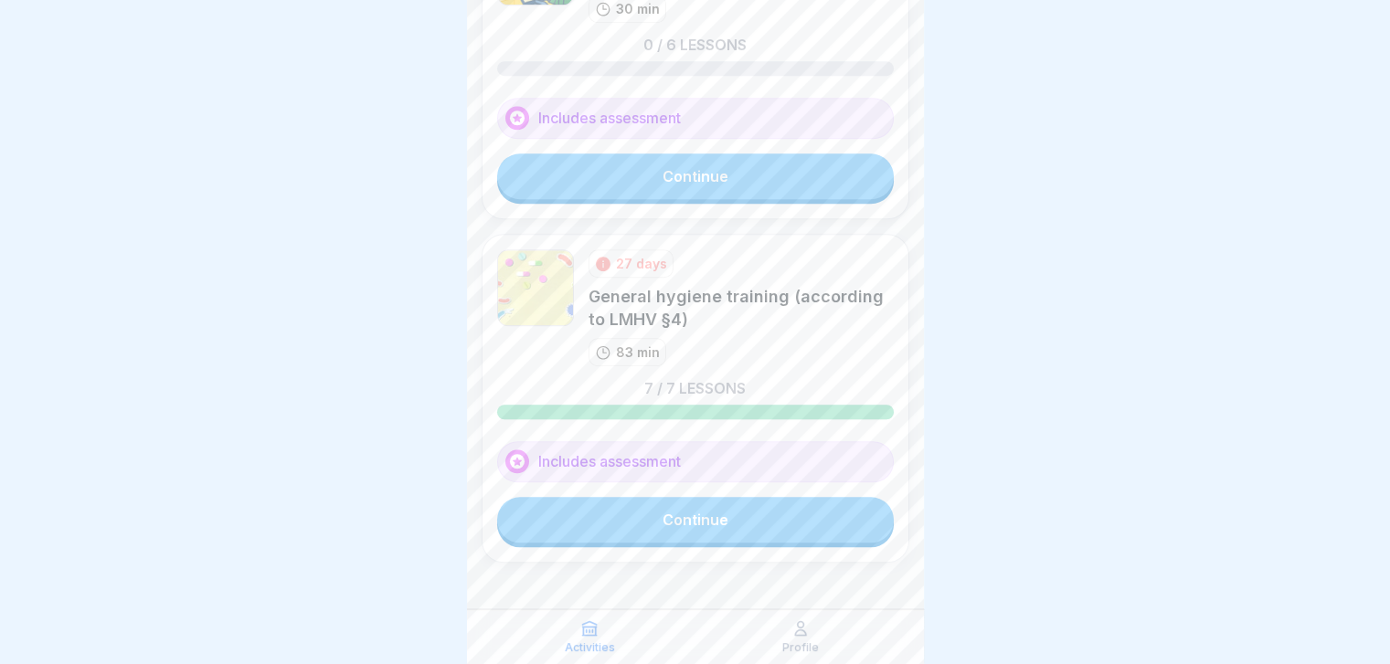
click at [787, 518] on link "Continue" at bounding box center [695, 520] width 397 height 46
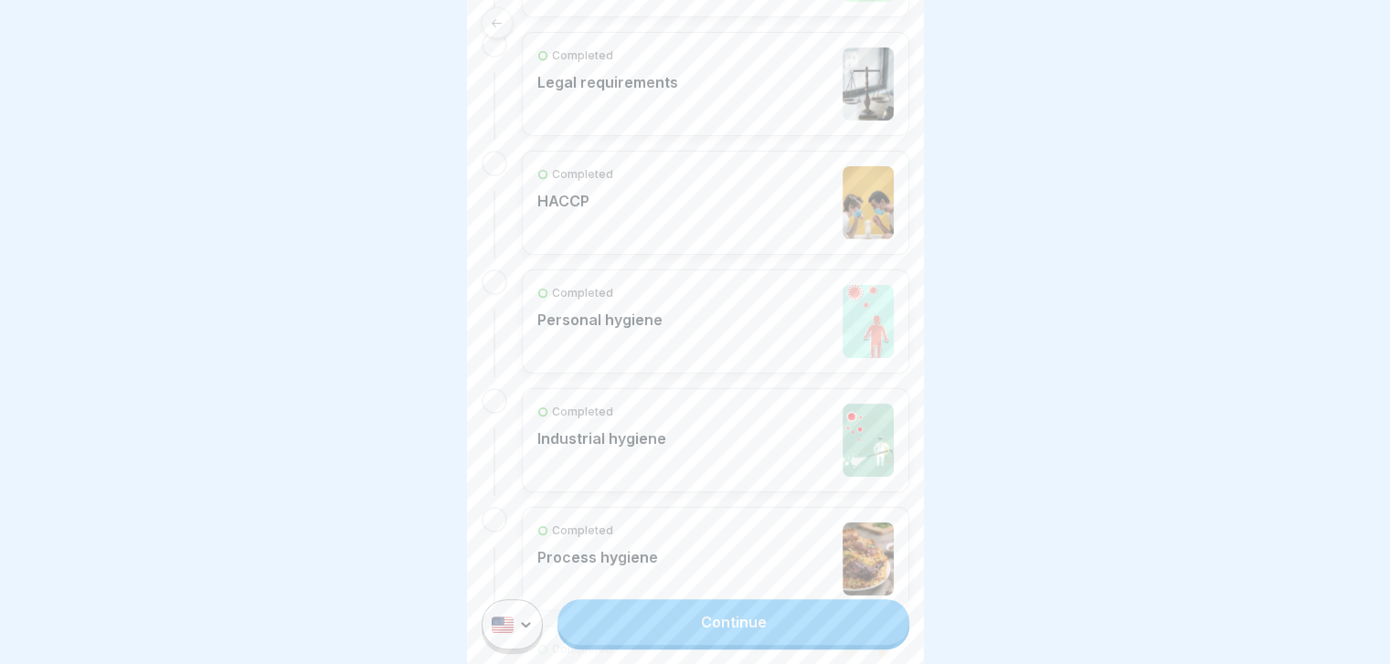
scroll to position [834, 0]
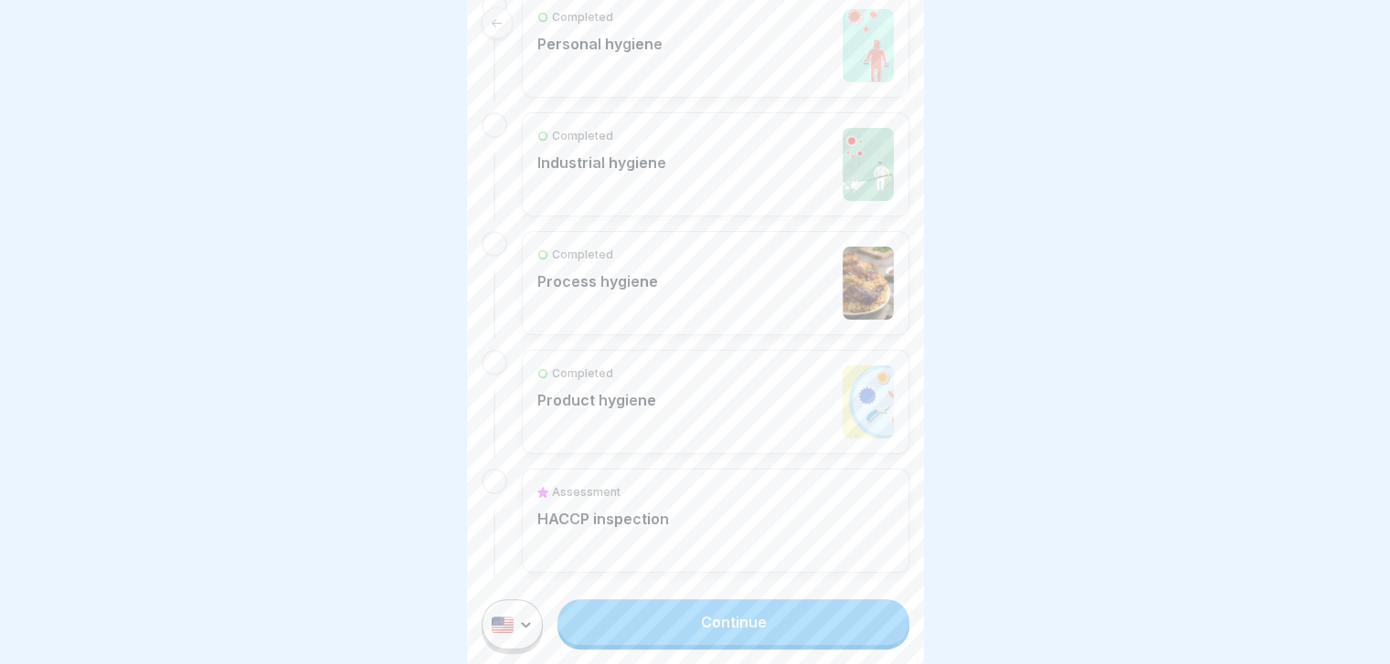
click at [720, 497] on div "Assessment HACCP inspection" at bounding box center [715, 520] width 356 height 73
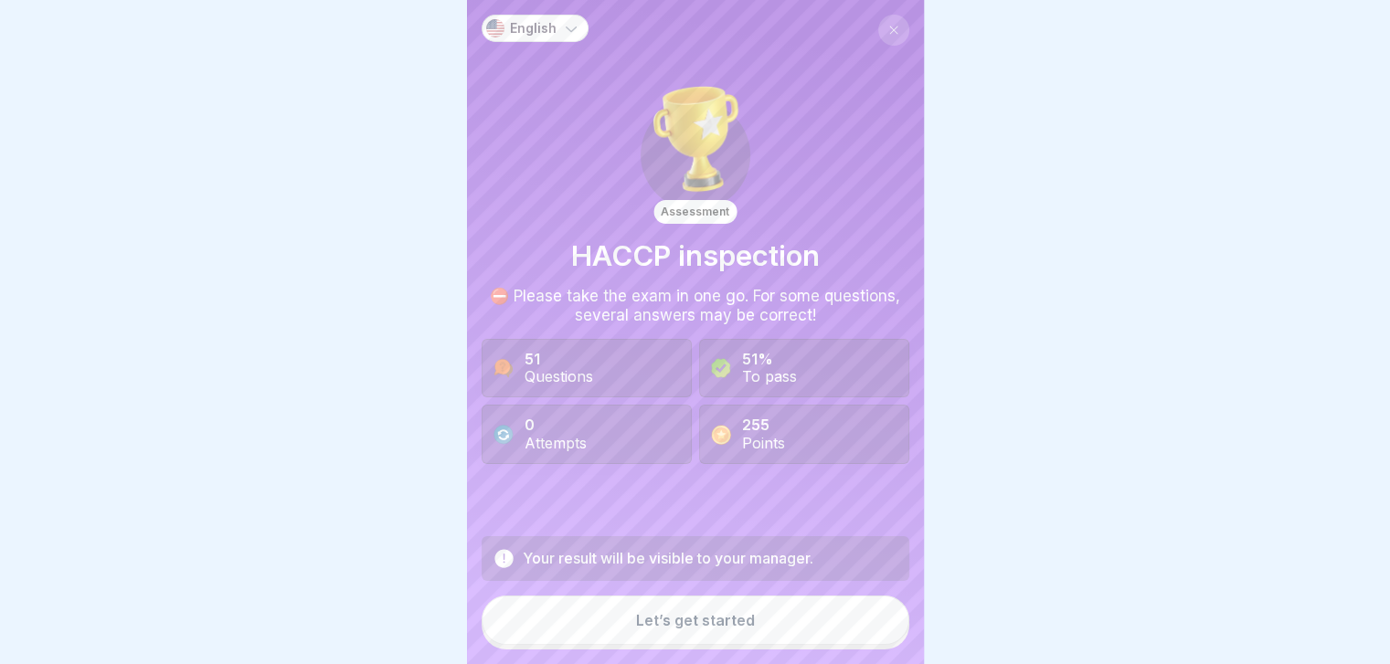
click at [791, 645] on button "Let’s get started" at bounding box center [696, 620] width 428 height 49
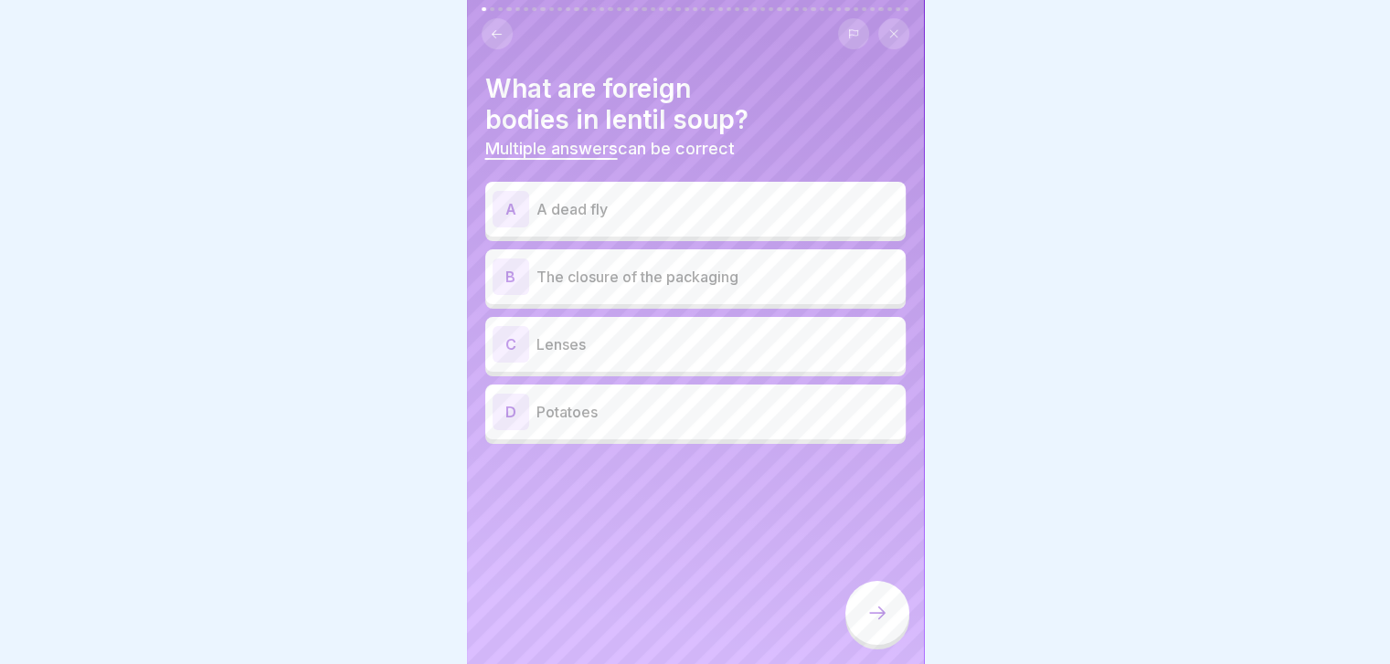
click at [791, 651] on div "What are foreign bodies in lentil soup? Multiple answers can be correct A A dea…" at bounding box center [695, 332] width 457 height 664
click at [691, 210] on p "A dead fly" at bounding box center [717, 209] width 362 height 22
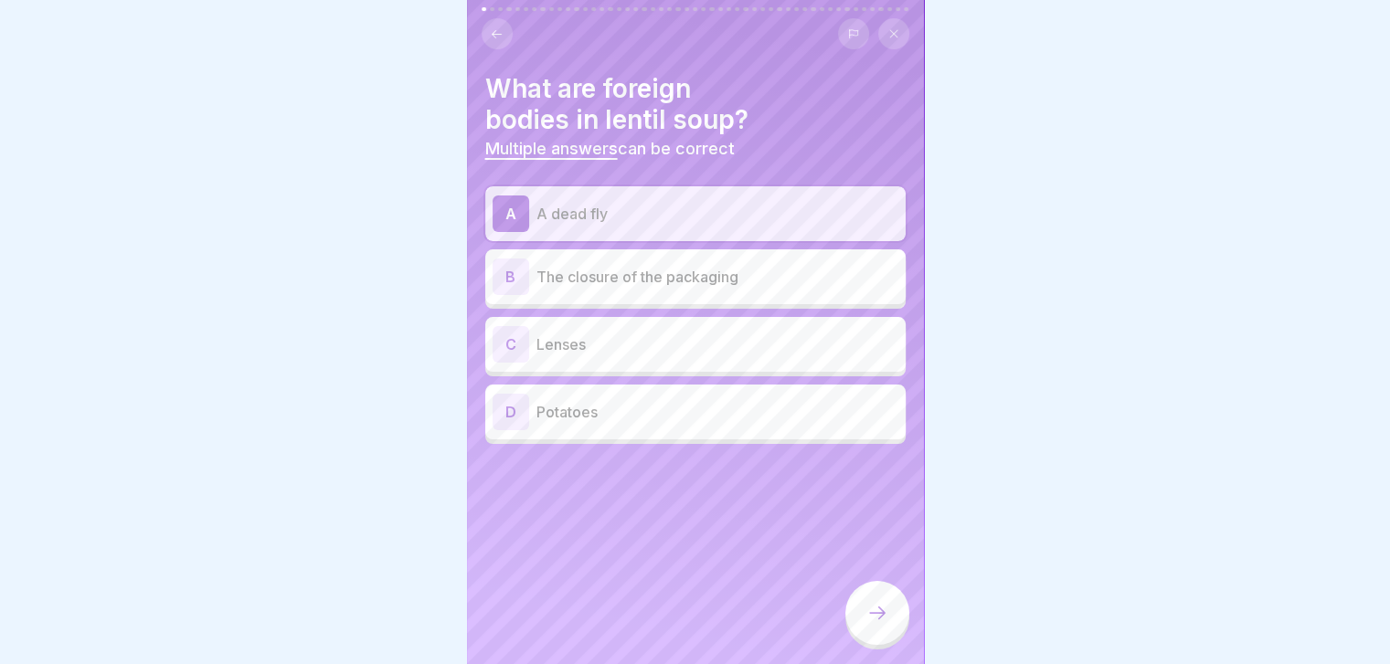
click at [700, 271] on p "The closure of the packaging" at bounding box center [717, 277] width 362 height 22
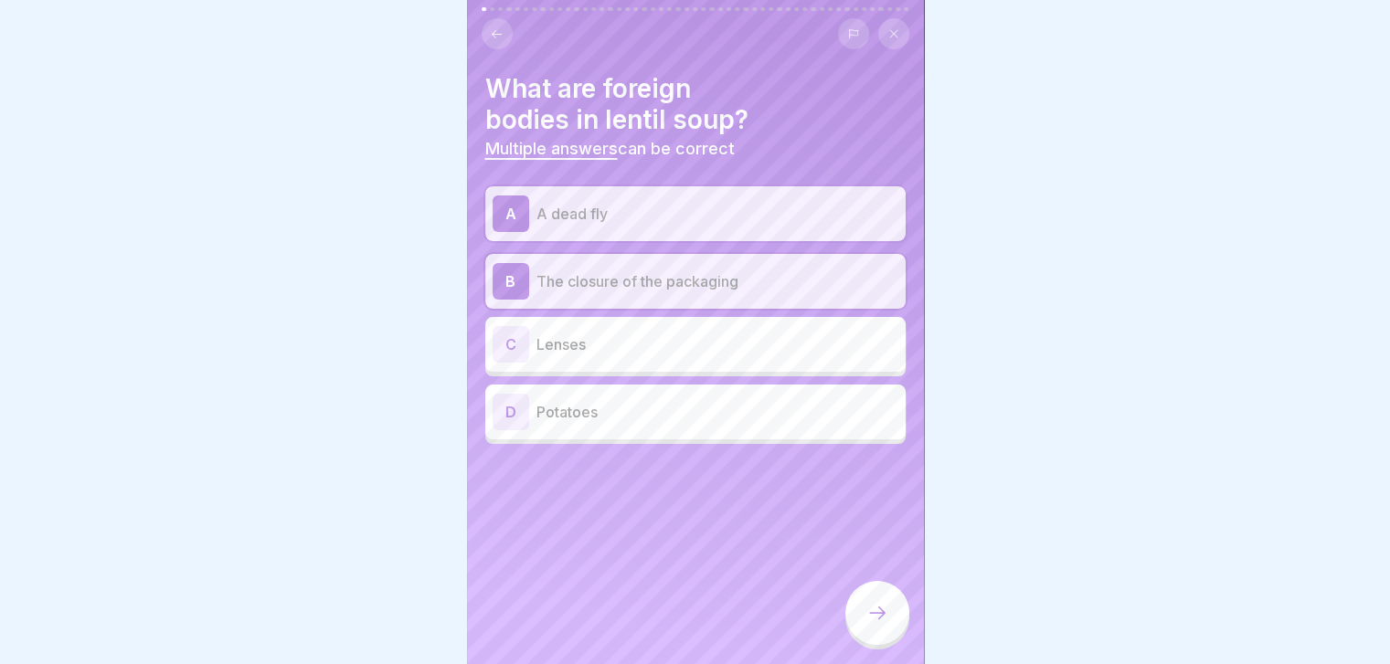
click at [722, 368] on div "C Lenses" at bounding box center [695, 344] width 420 height 55
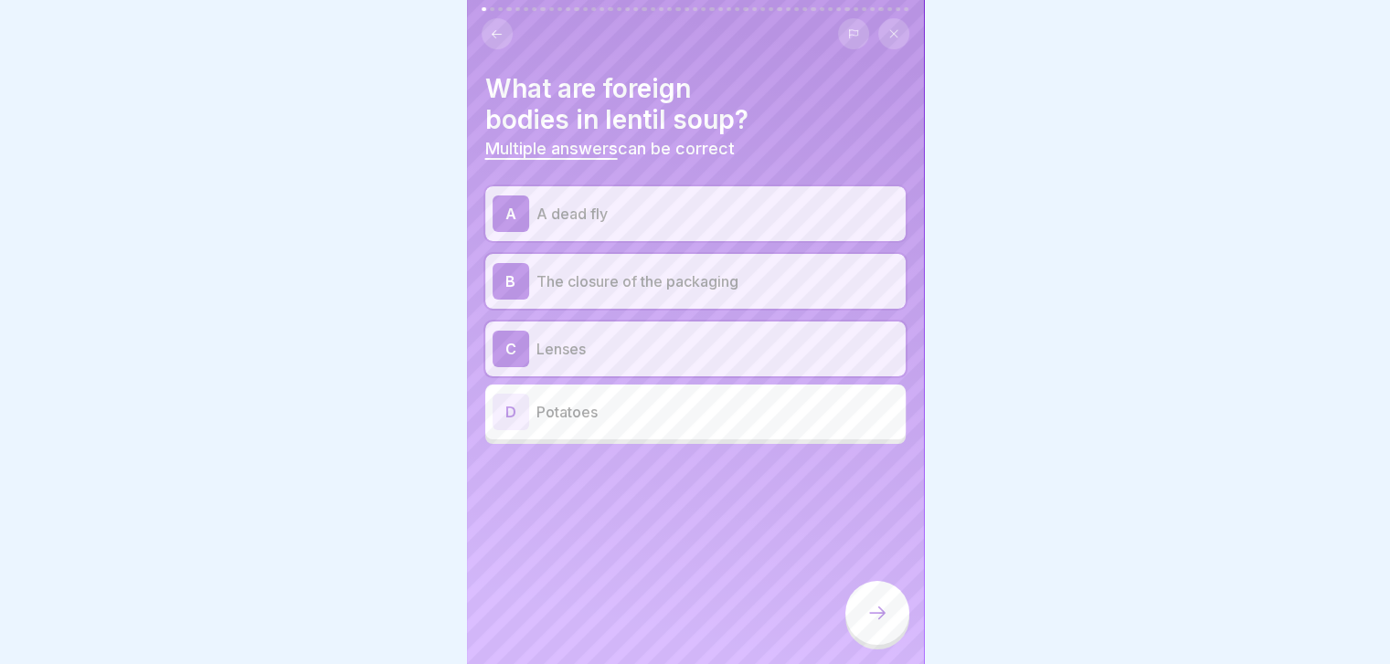
click at [895, 642] on div at bounding box center [877, 613] width 64 height 64
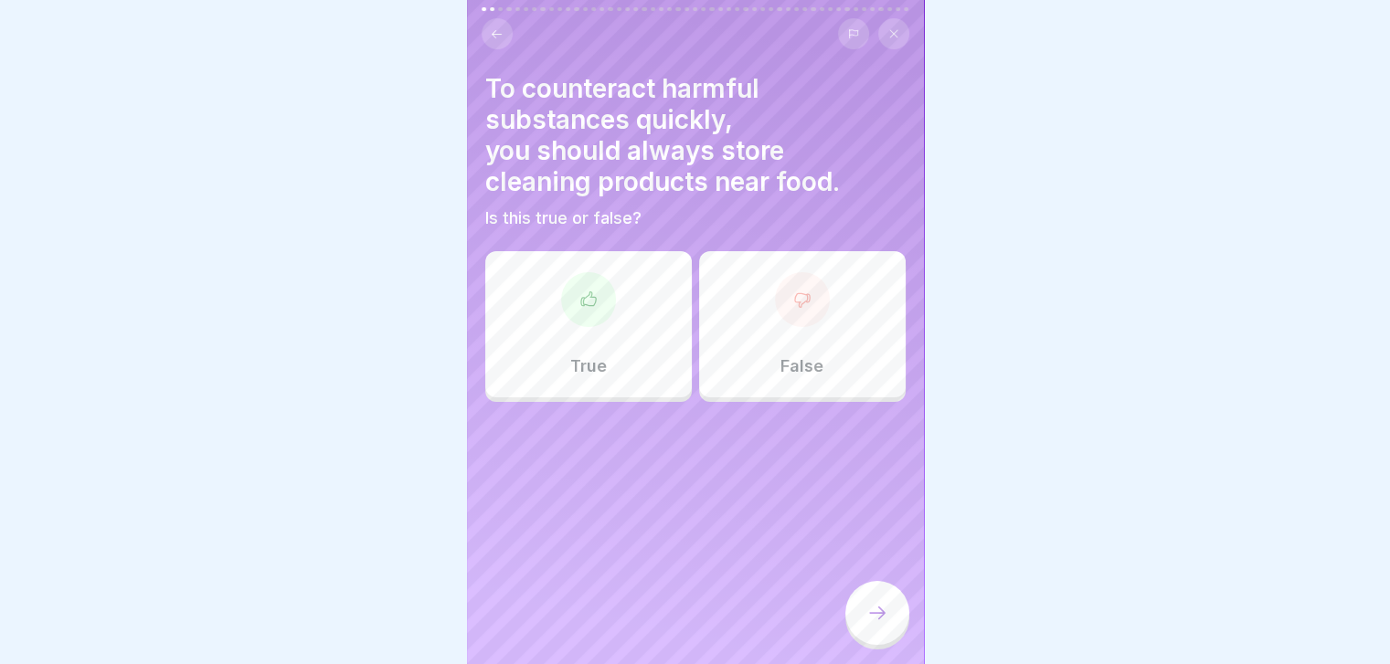
click at [799, 332] on div "False" at bounding box center [802, 324] width 207 height 146
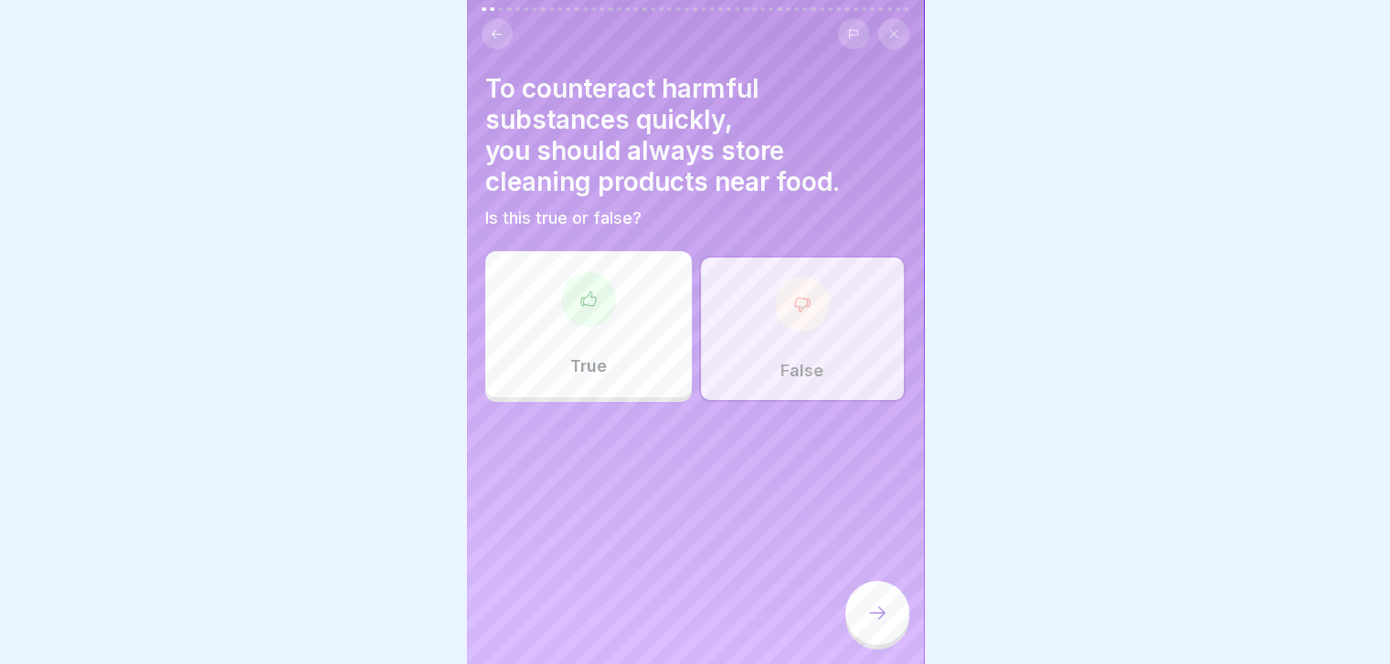
click at [863, 617] on div at bounding box center [877, 613] width 64 height 64
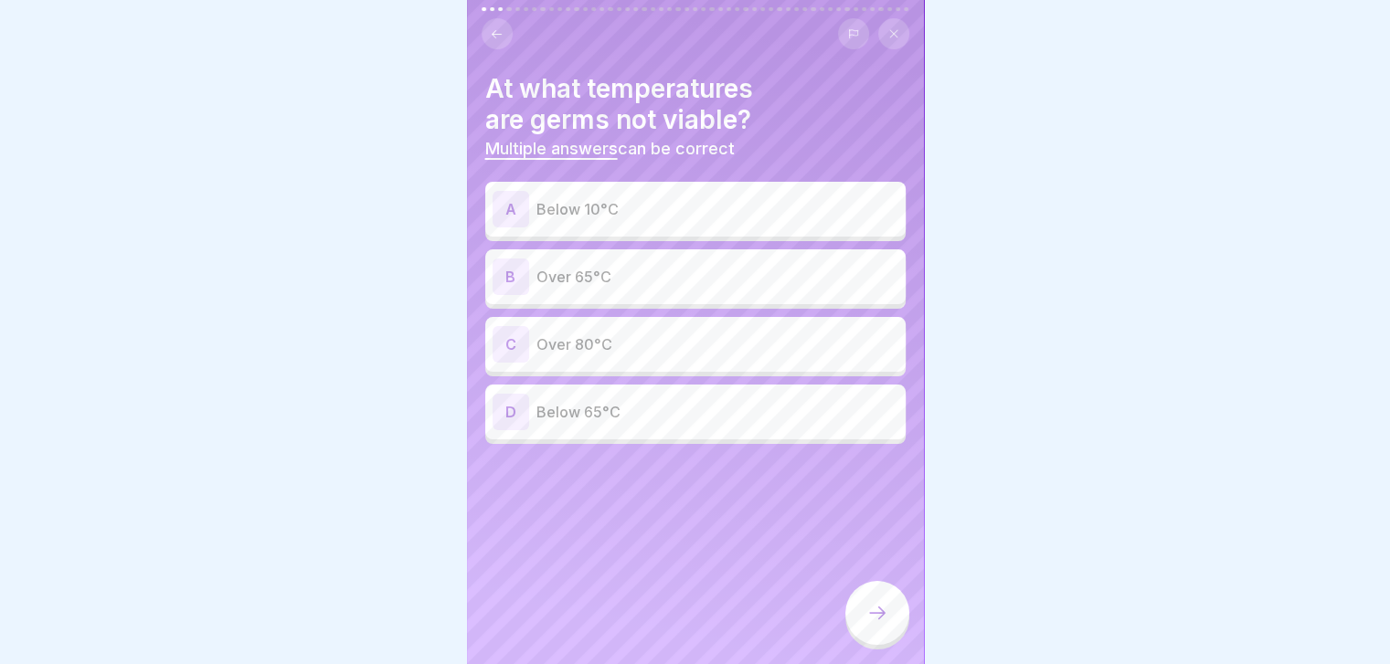
click at [700, 186] on div "A Below 10°C" at bounding box center [695, 209] width 420 height 55
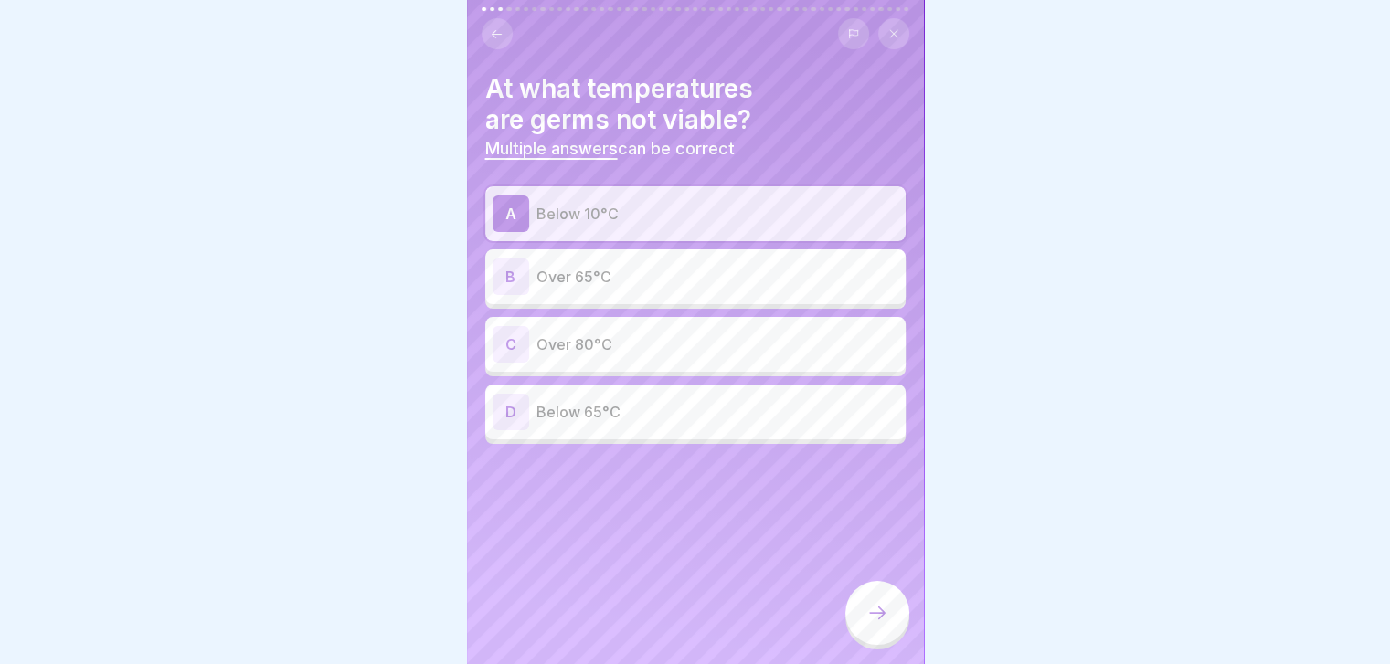
click at [705, 271] on p "Over 65°C" at bounding box center [717, 277] width 362 height 22
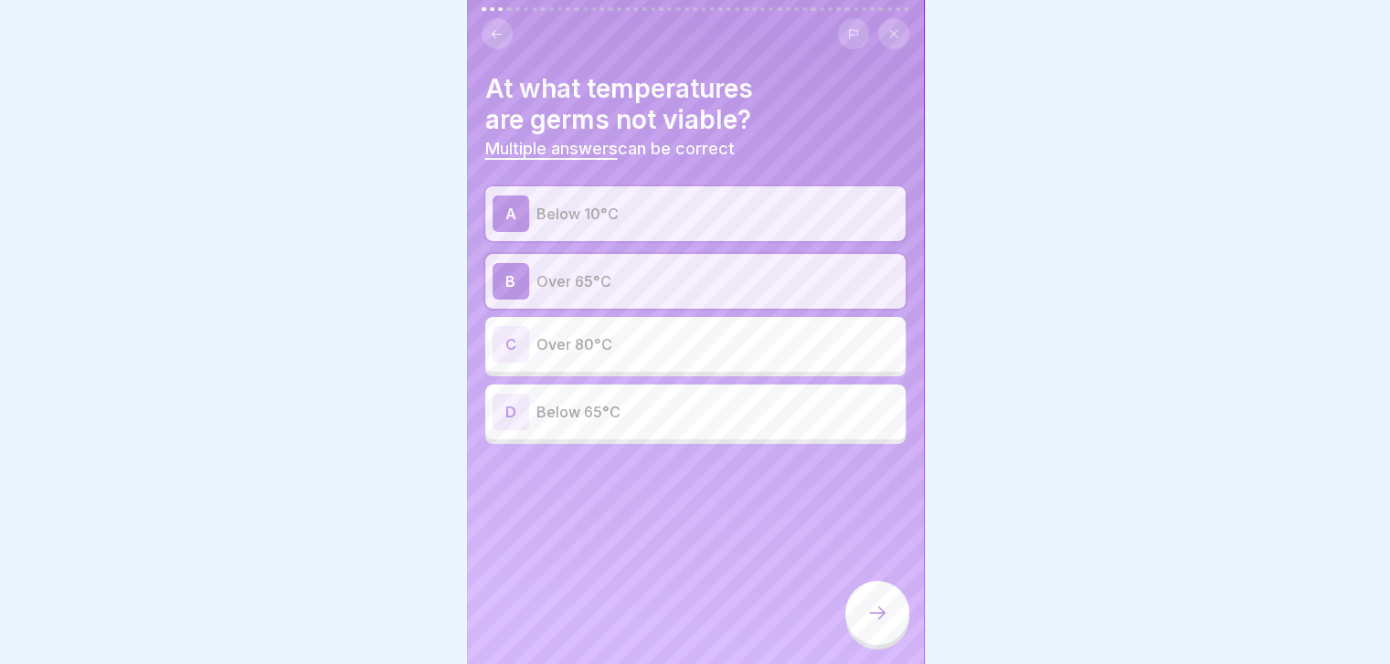
click at [715, 344] on p "Over 80°C" at bounding box center [717, 345] width 362 height 22
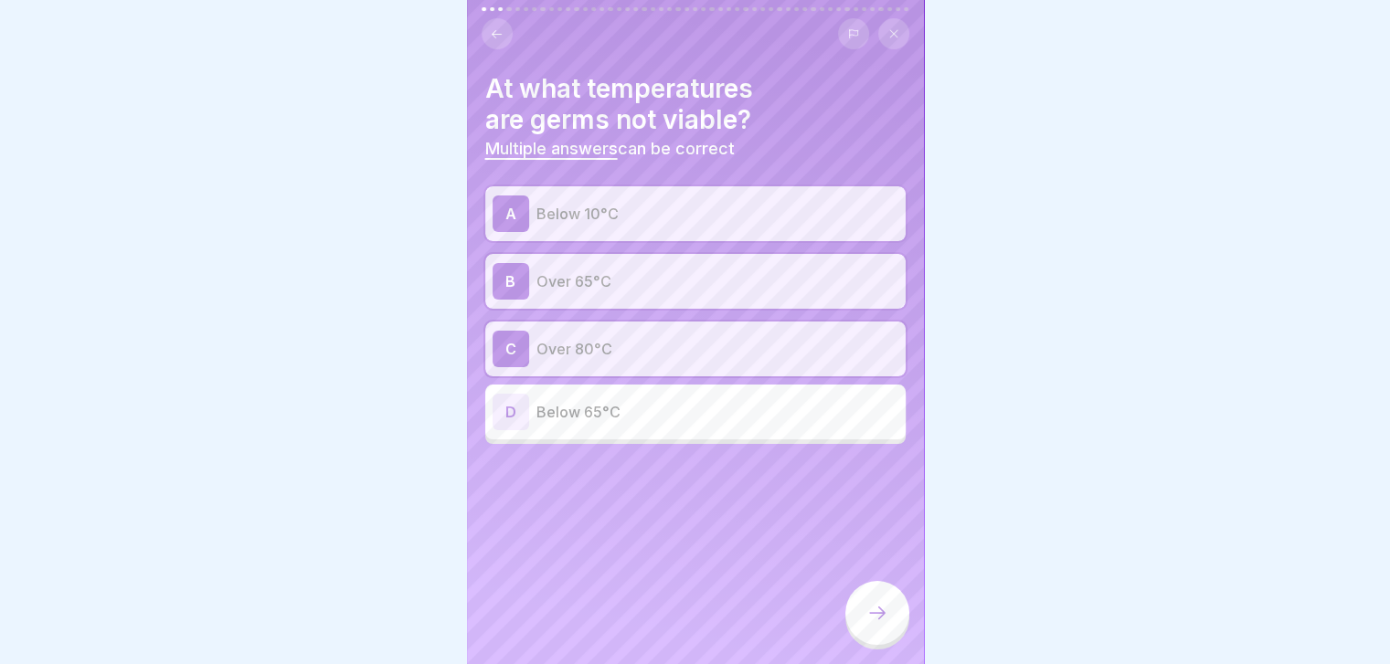
click at [895, 630] on div at bounding box center [877, 613] width 64 height 64
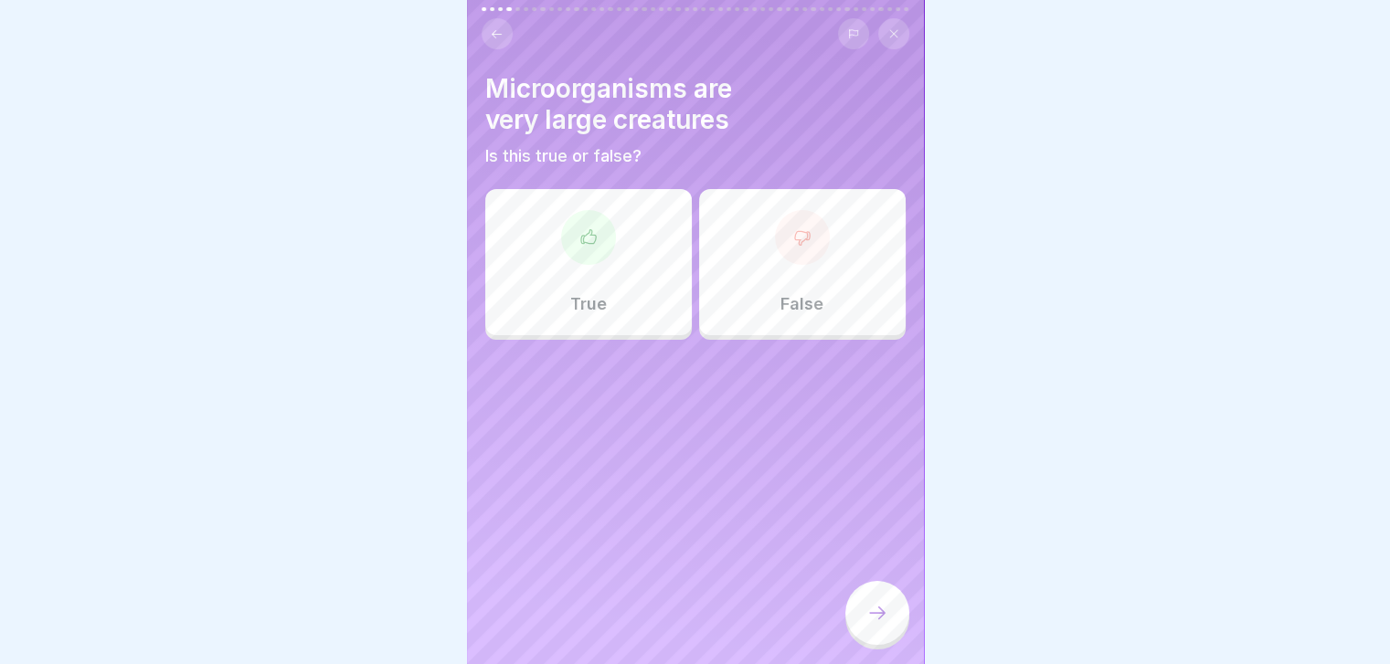
click at [805, 285] on div "False" at bounding box center [802, 262] width 207 height 146
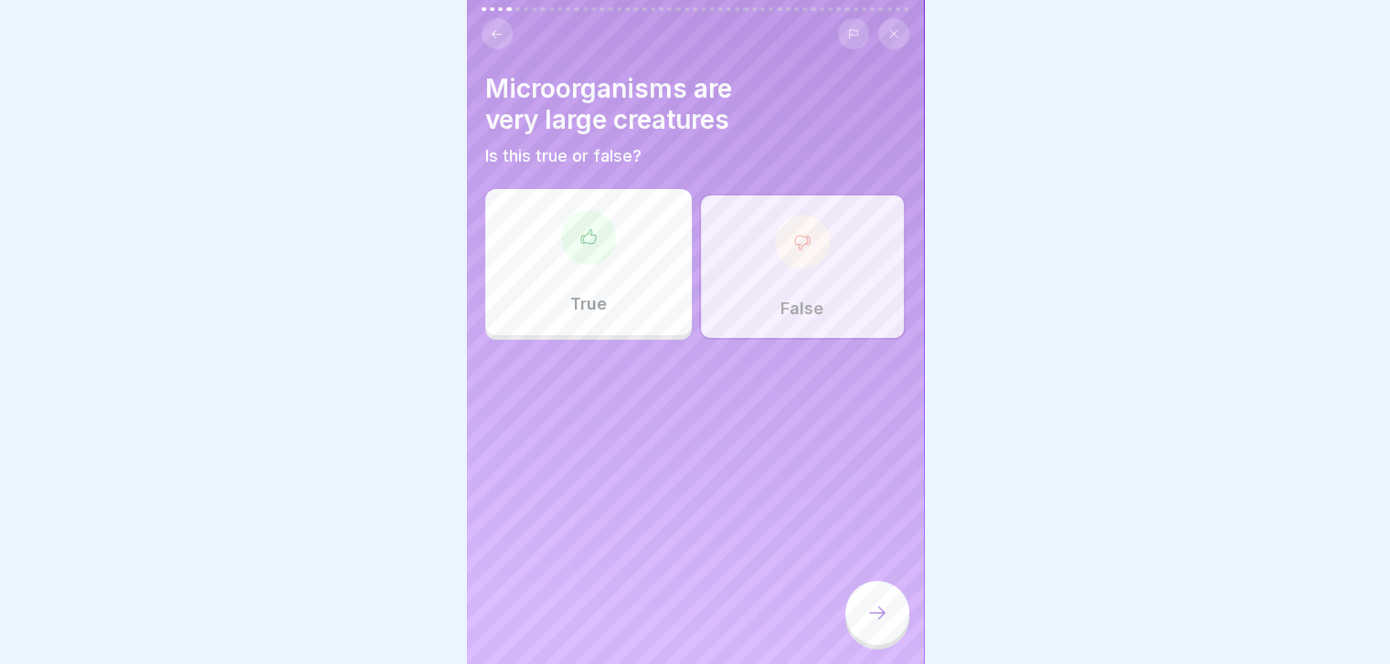
click at [867, 624] on icon at bounding box center [877, 613] width 22 height 22
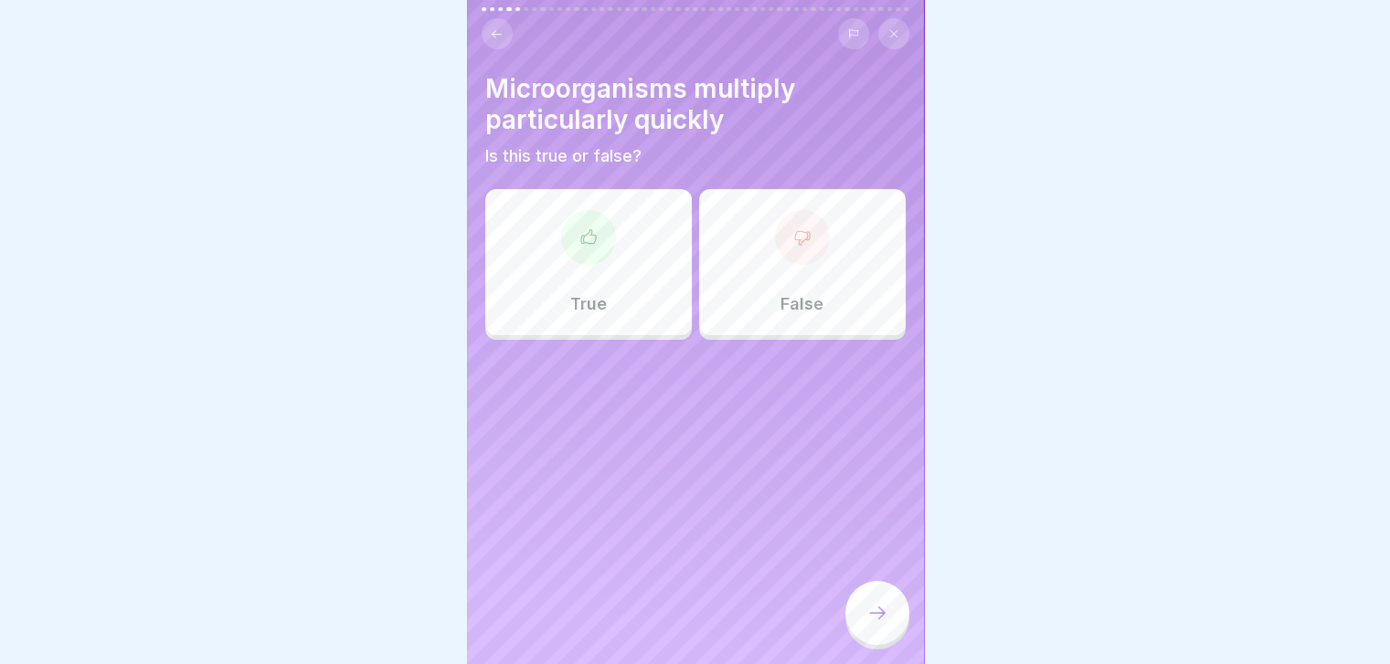
click at [604, 277] on div "True" at bounding box center [588, 262] width 207 height 146
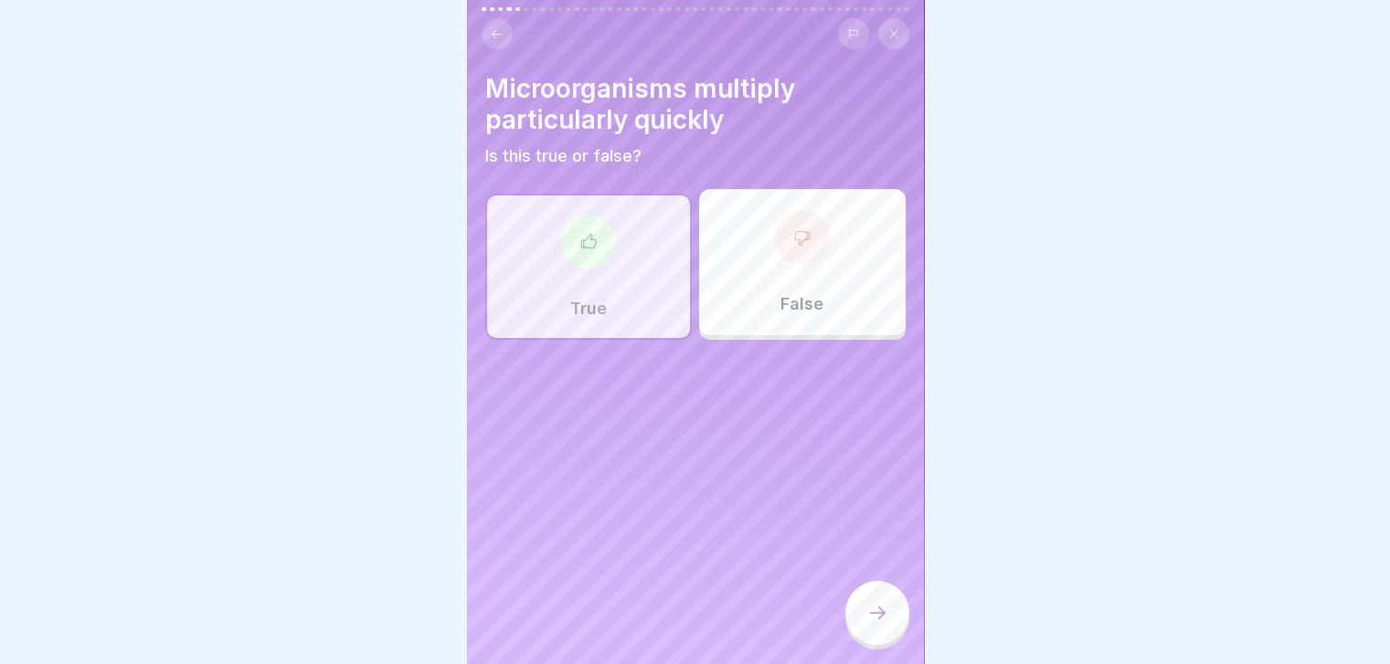
click at [873, 624] on icon at bounding box center [877, 613] width 22 height 22
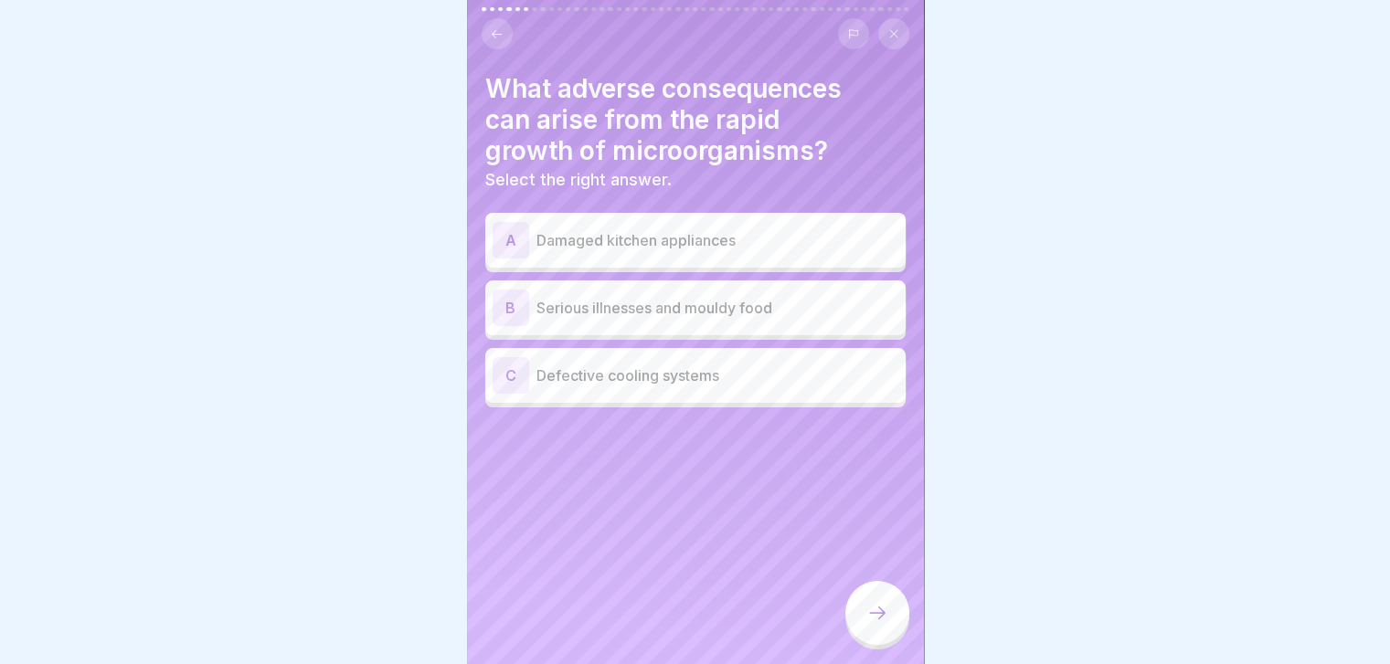
click at [634, 317] on p "Serious illnesses and mouldy food" at bounding box center [717, 308] width 362 height 22
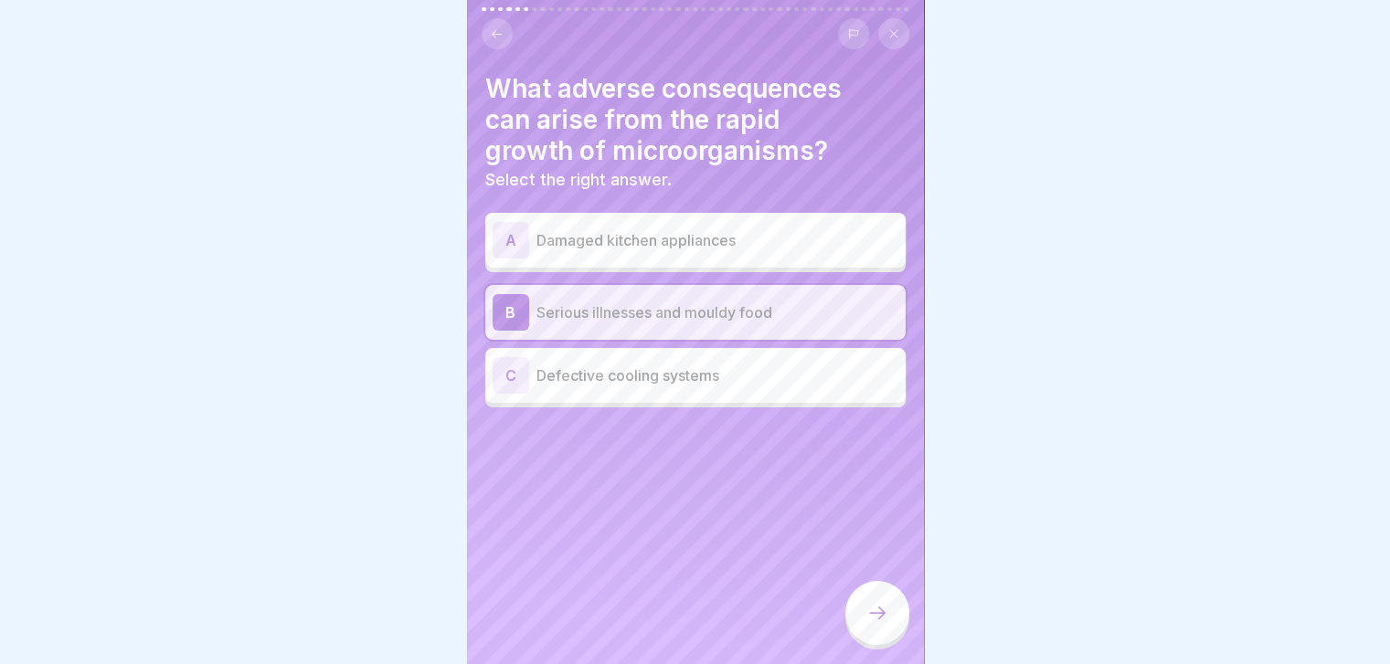
click at [884, 617] on div at bounding box center [877, 613] width 64 height 64
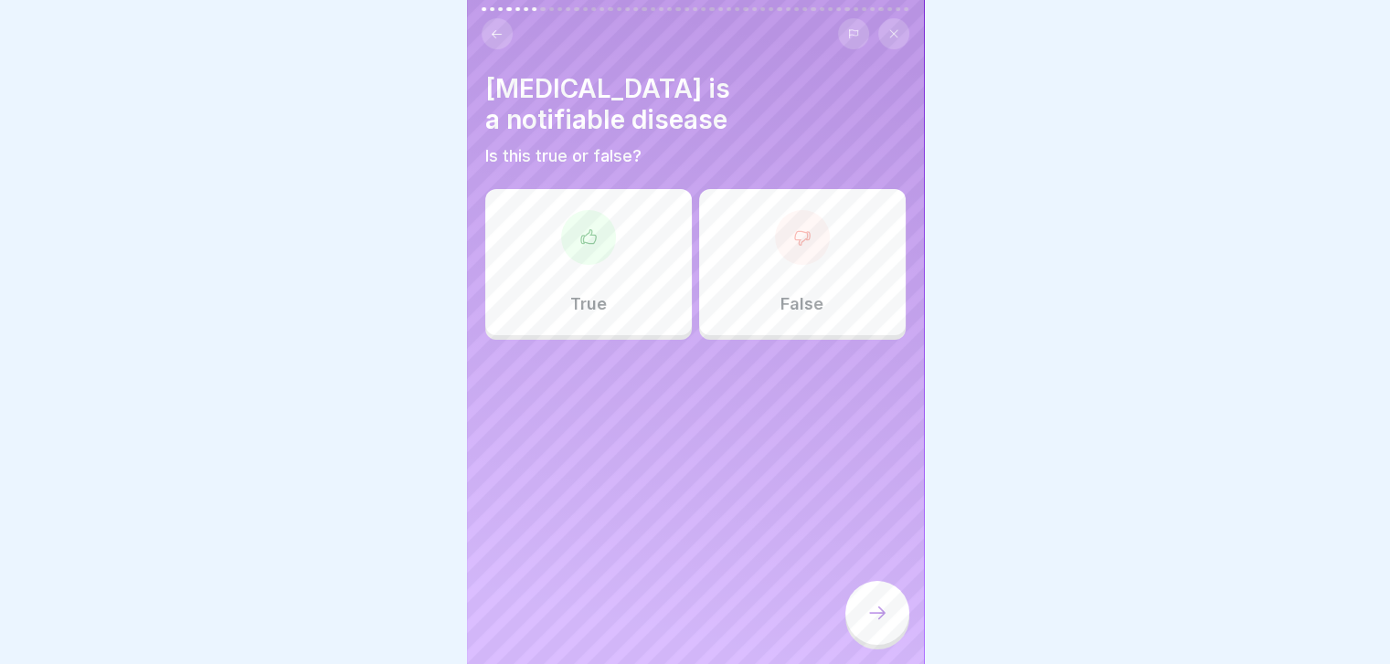
click at [587, 278] on div "True" at bounding box center [588, 262] width 207 height 146
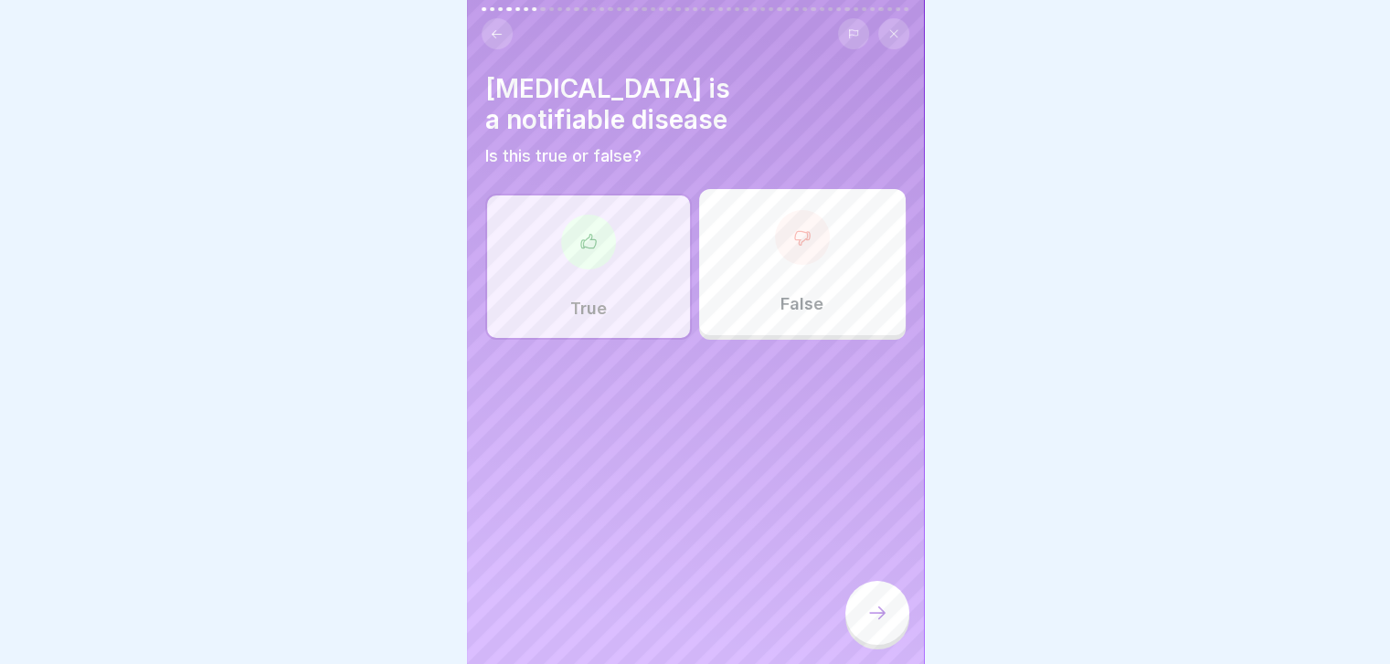
click at [882, 624] on icon at bounding box center [877, 613] width 22 height 22
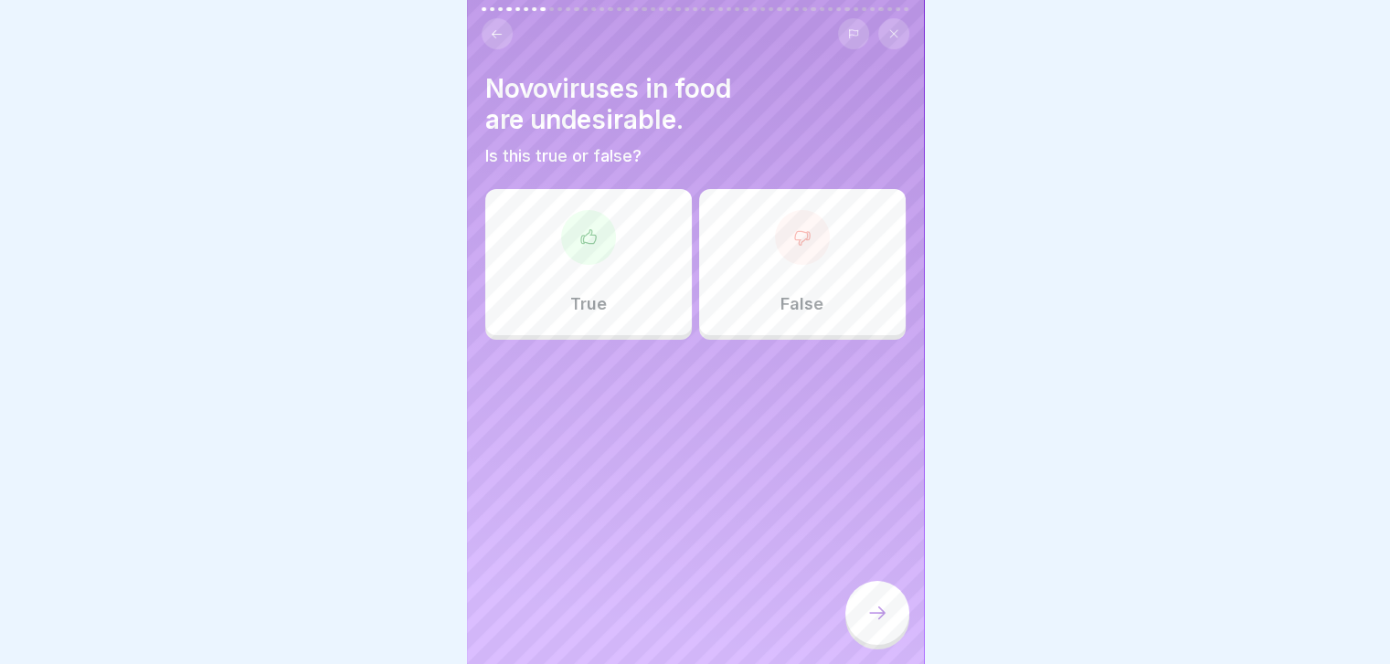
click at [500, 90] on h4 "Novoviruses in food are undesirable." at bounding box center [695, 104] width 420 height 62
click at [471, 90] on div "Novoviruses in food are undesirable. Is this true or false? True False" at bounding box center [695, 332] width 457 height 664
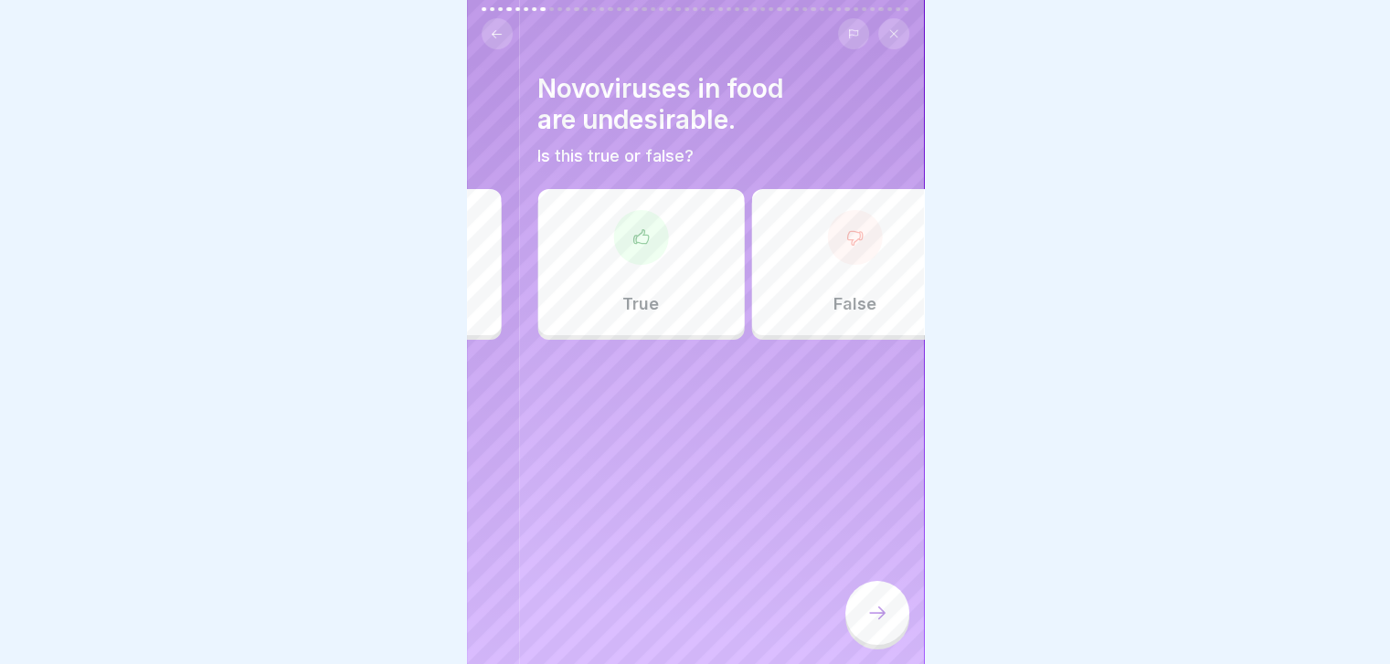
click at [559, 157] on div "Novoviruses in food are undesirable. Is this true or false?" at bounding box center [747, 119] width 420 height 93
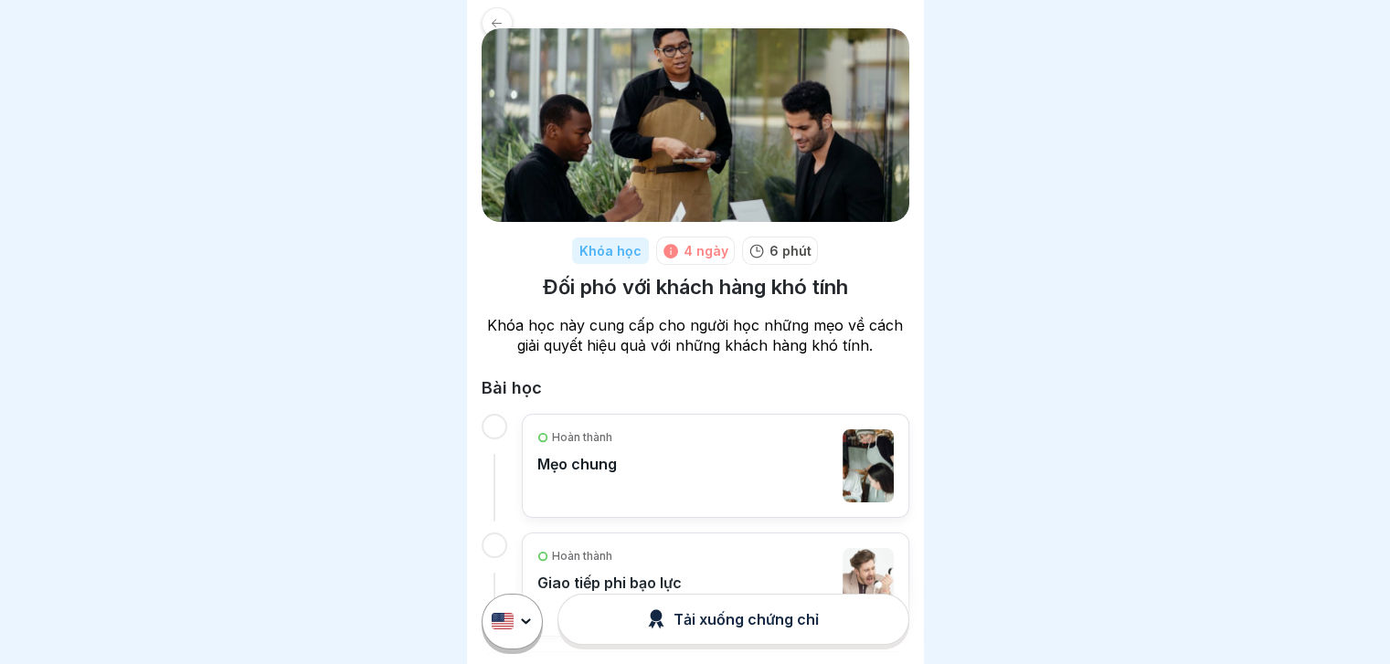
scroll to position [33, 0]
click at [498, 18] on icon at bounding box center [497, 23] width 14 height 14
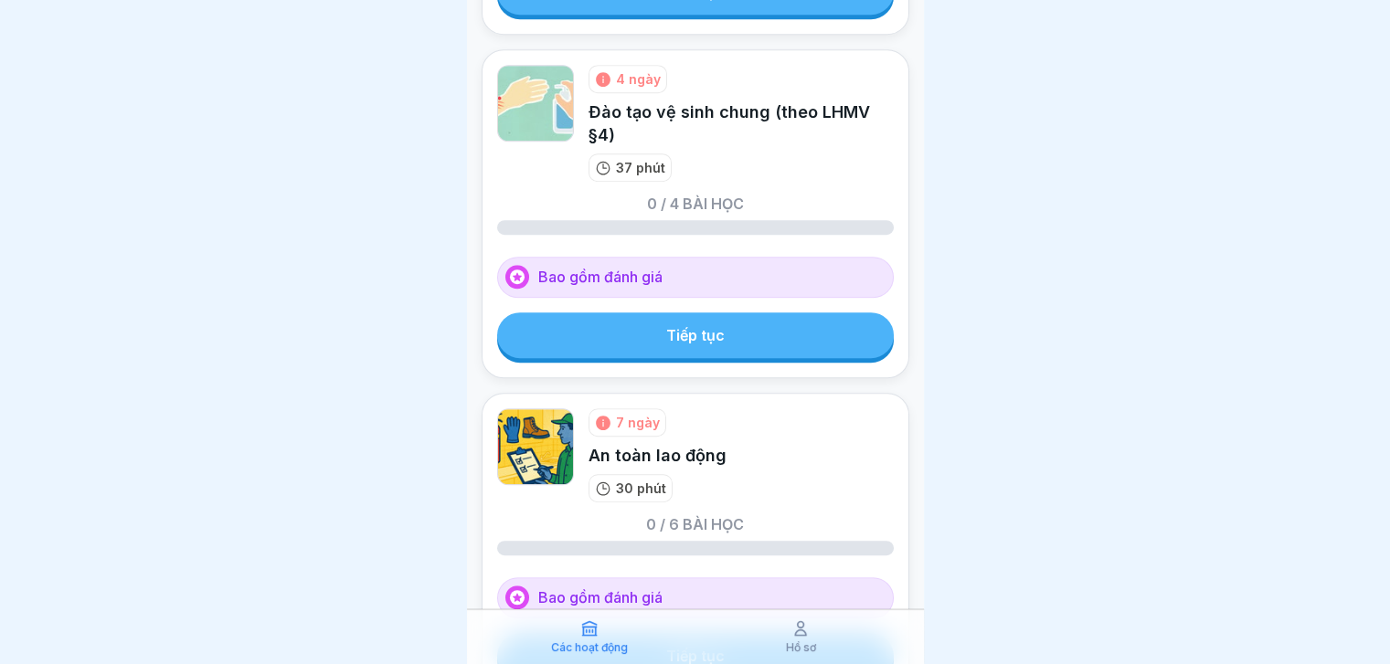
scroll to position [1433, 0]
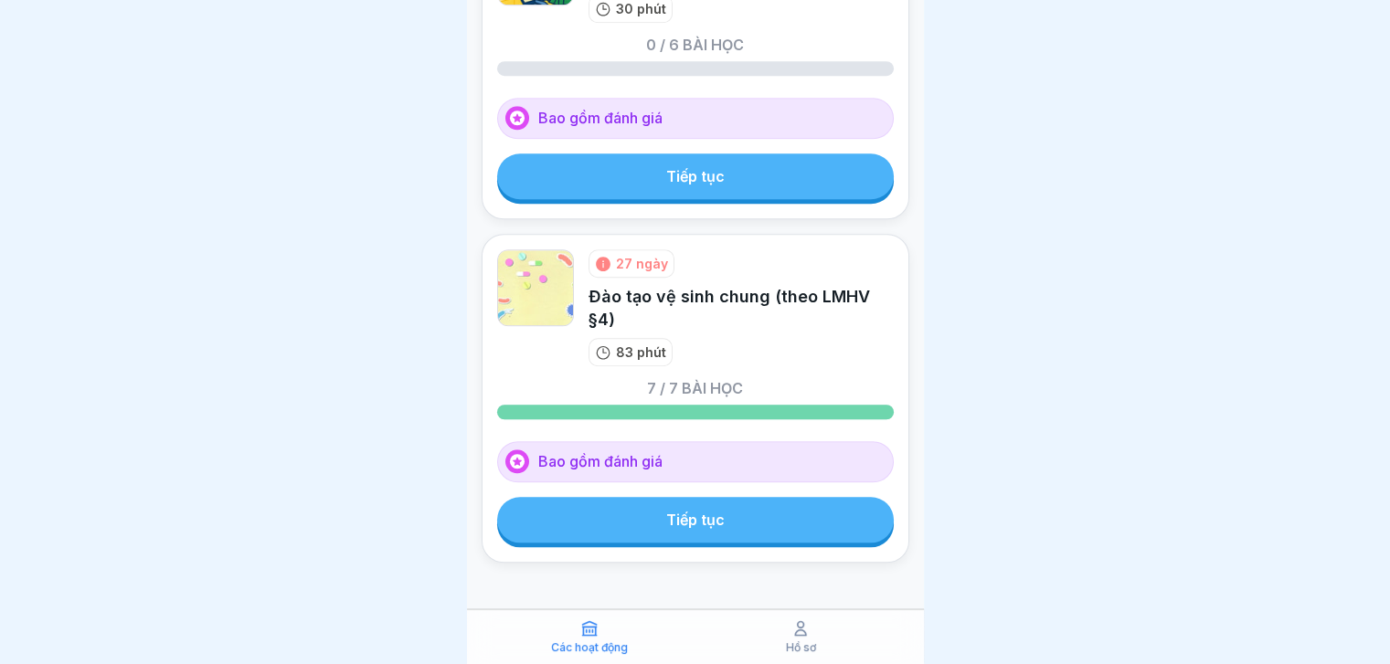
click at [742, 504] on link "Tiếp tục" at bounding box center [695, 520] width 397 height 46
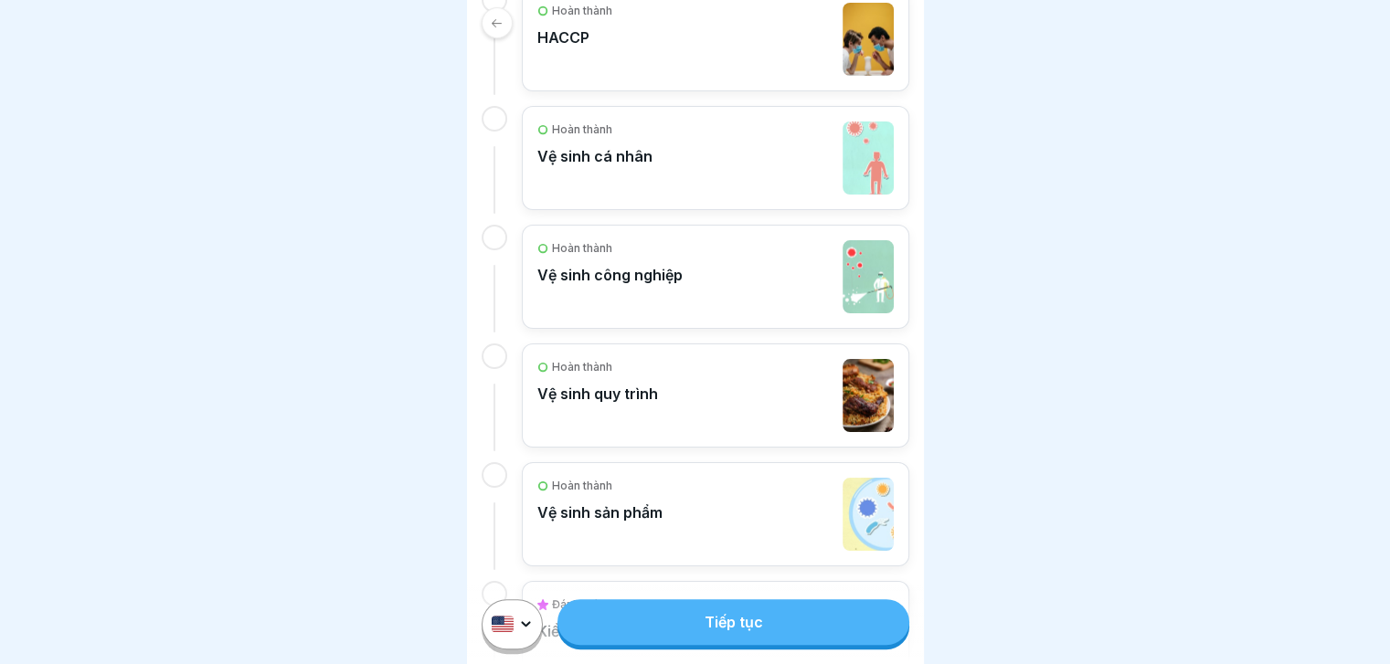
scroll to position [808, 0]
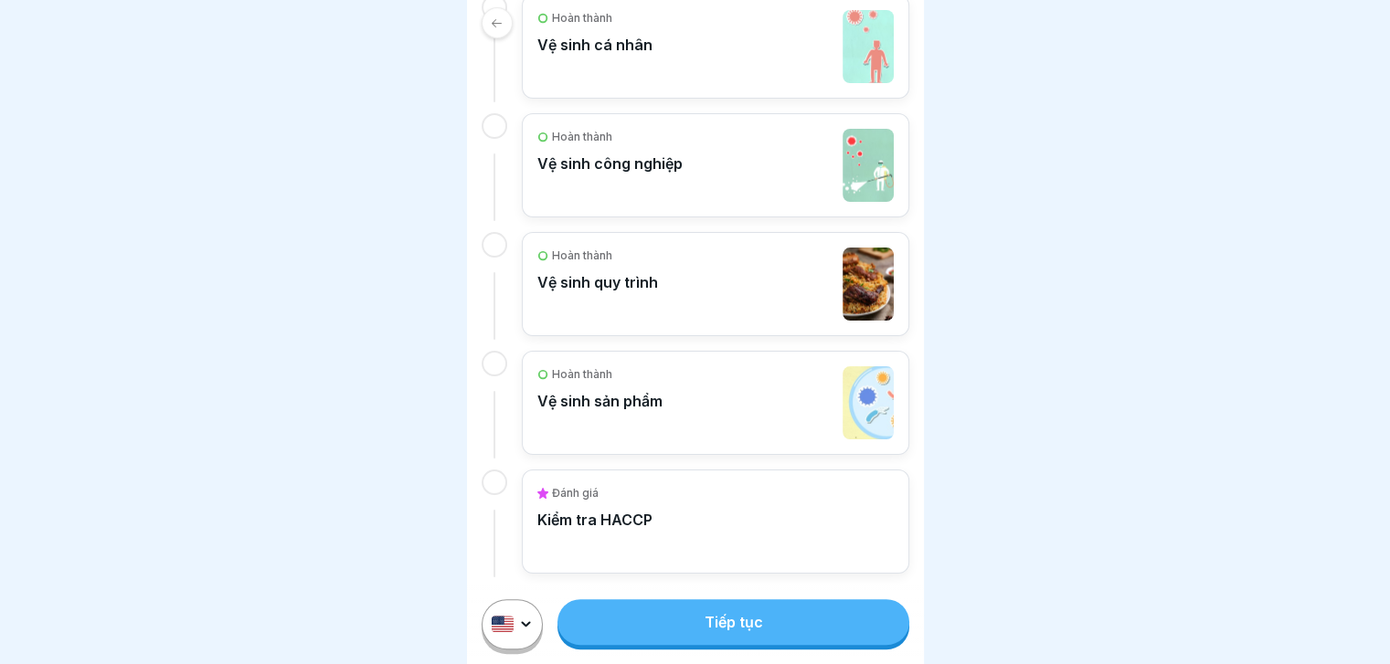
click at [599, 524] on p "Kiểm tra HACCP" at bounding box center [594, 520] width 115 height 18
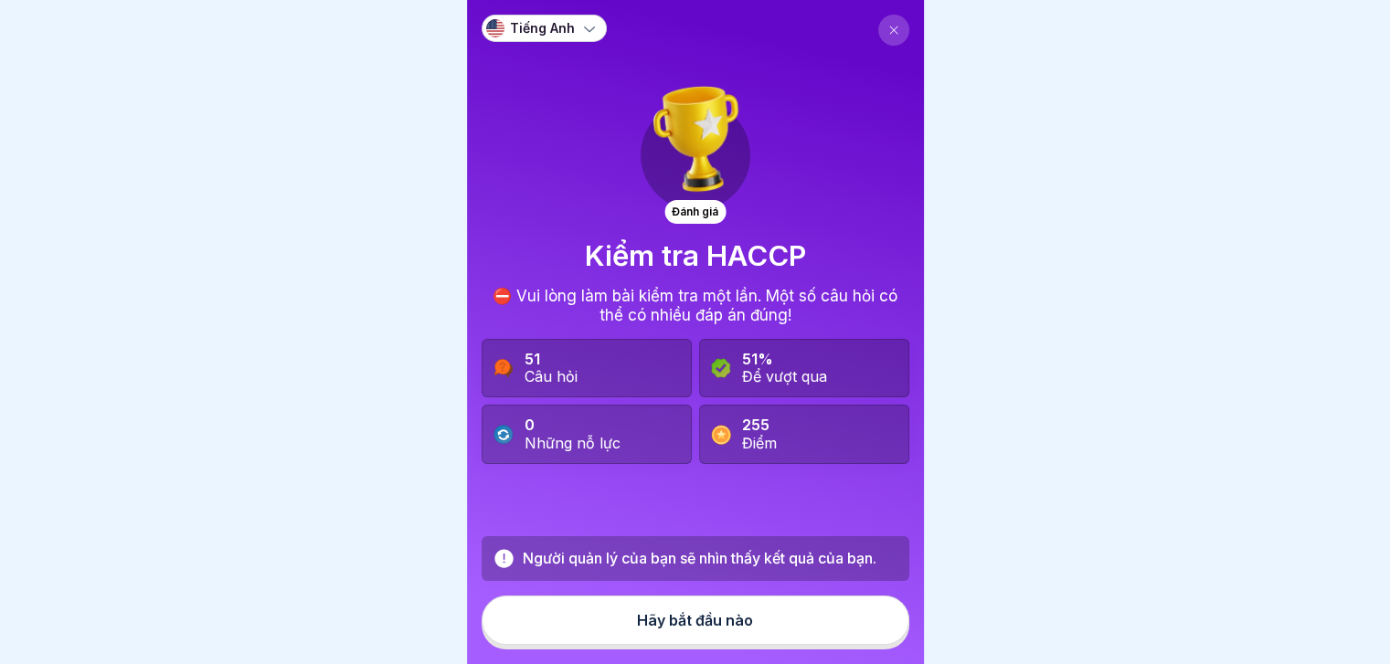
click at [749, 645] on button "Hãy bắt đầu nào" at bounding box center [696, 620] width 428 height 49
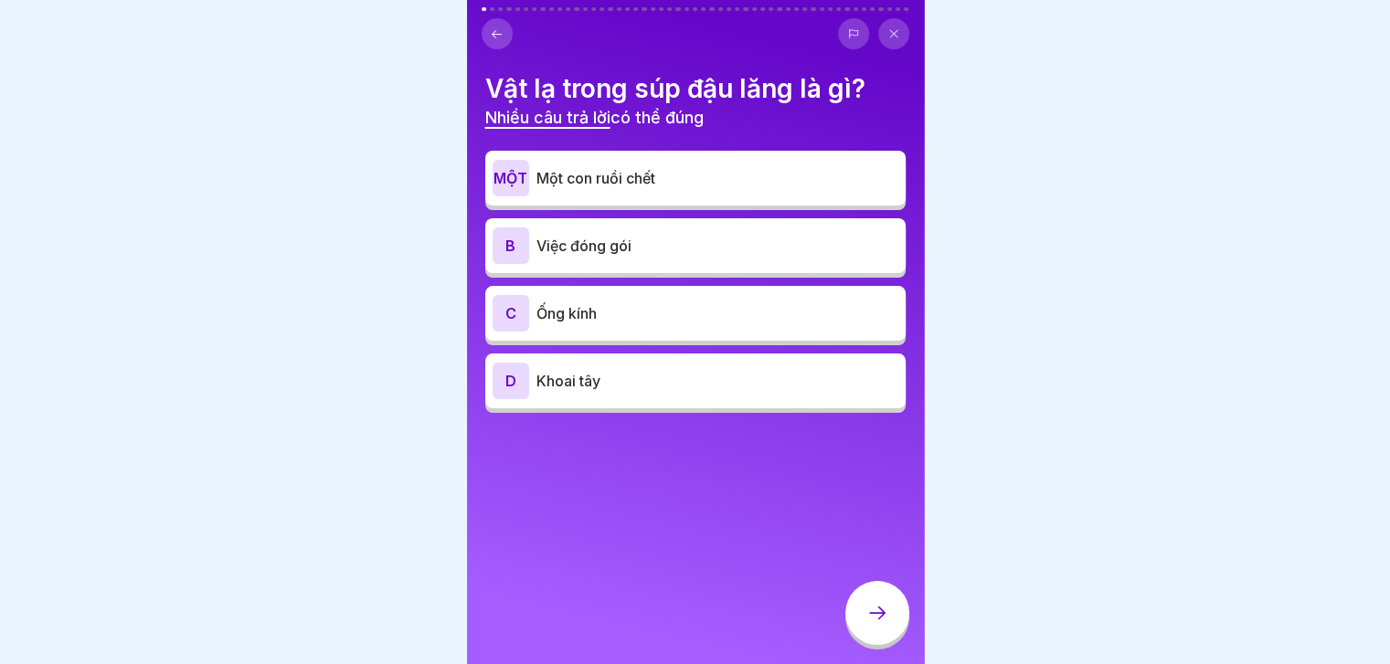
click at [835, 186] on p "Một con ruồi chết" at bounding box center [717, 178] width 362 height 22
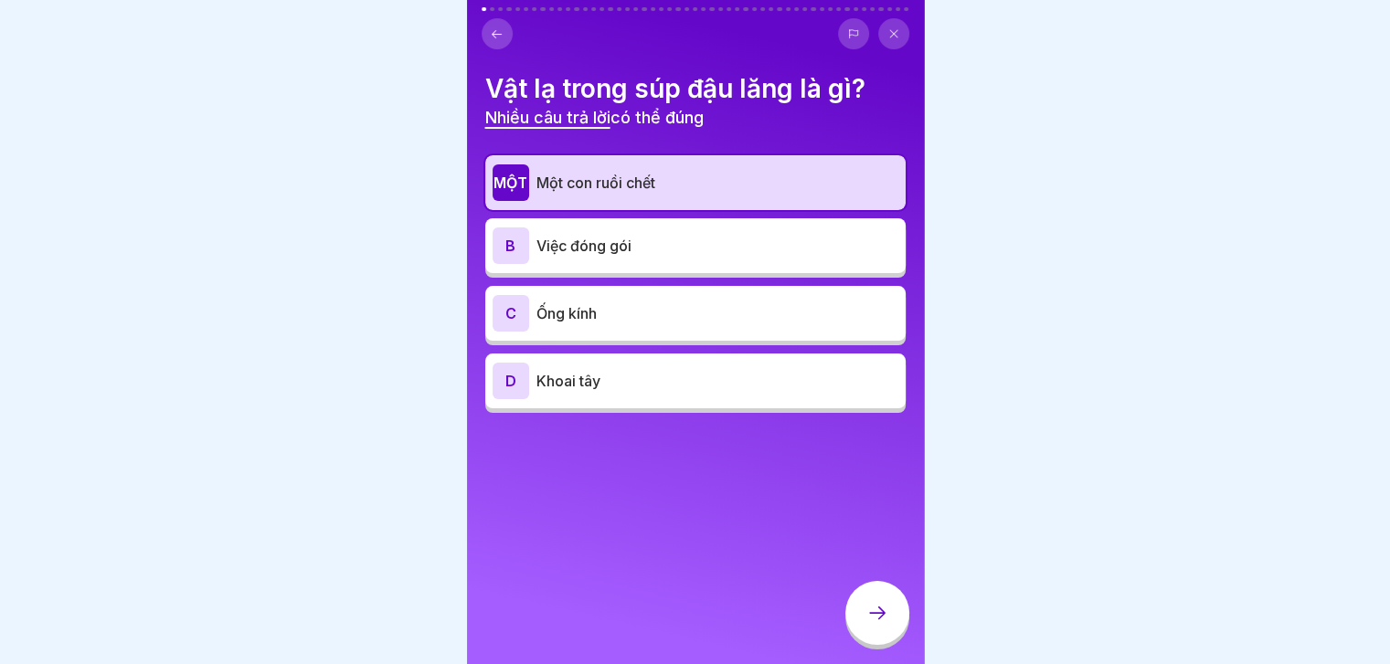
click at [809, 259] on div "B Việc đóng gói" at bounding box center [695, 246] width 406 height 37
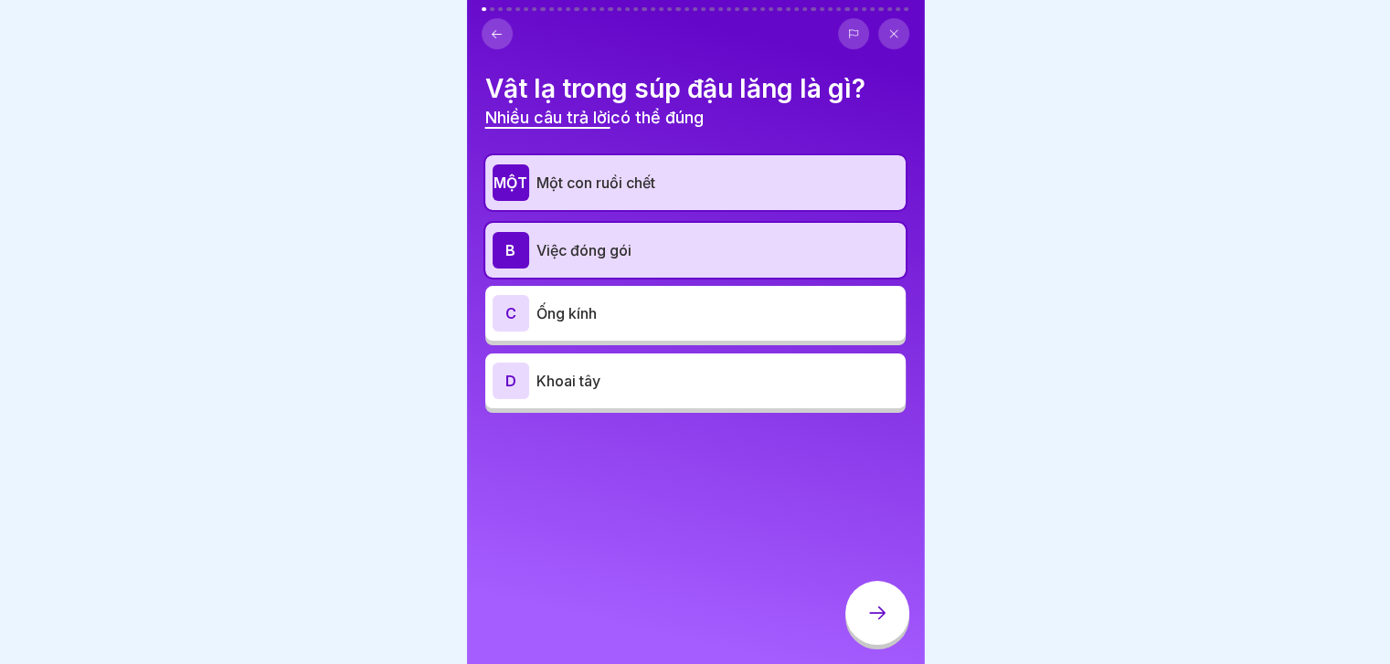
click at [795, 320] on p "Ống kính" at bounding box center [717, 313] width 362 height 22
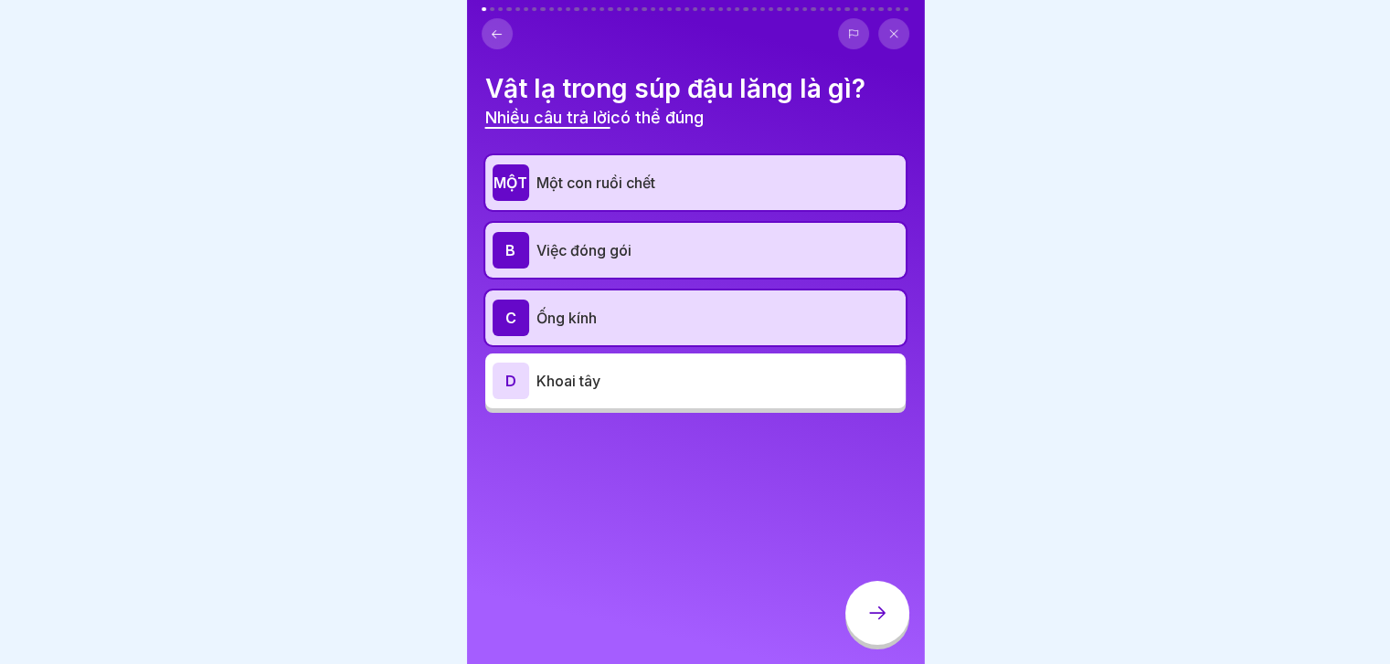
click at [878, 612] on div at bounding box center [877, 613] width 64 height 64
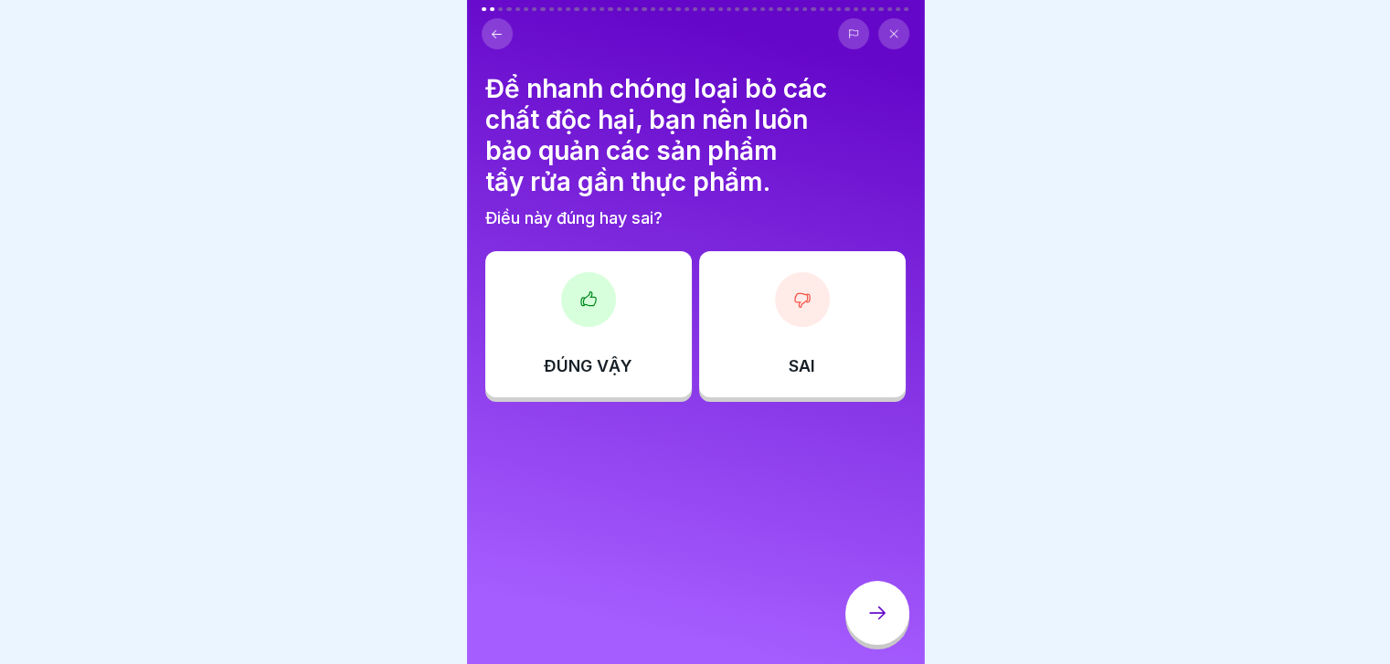
click at [735, 355] on div "SAI" at bounding box center [802, 324] width 207 height 146
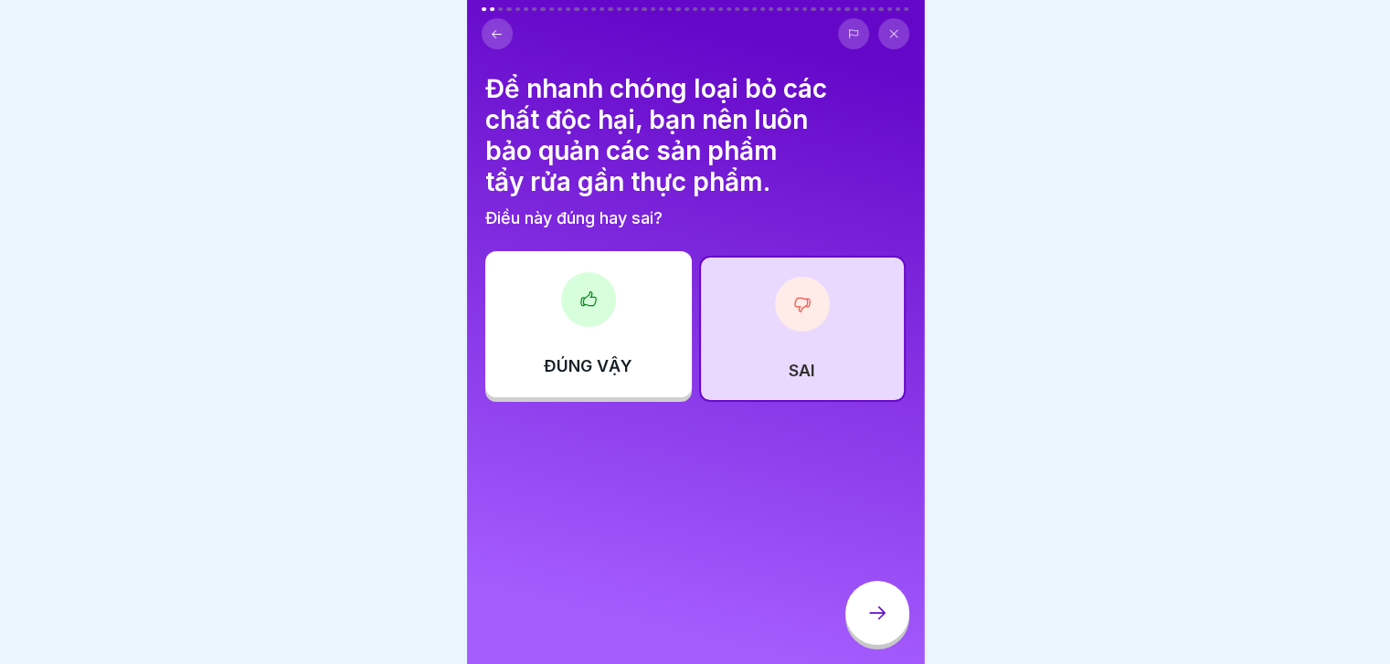
click at [863, 631] on div at bounding box center [877, 613] width 64 height 64
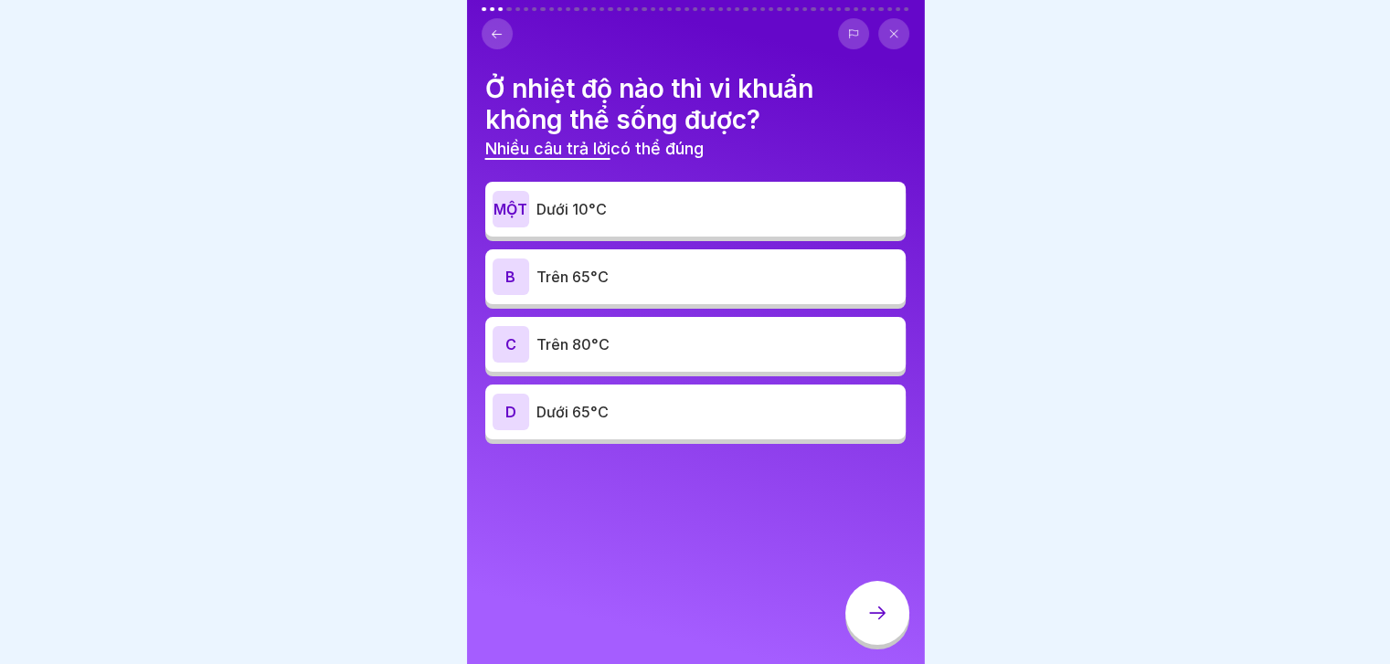
click at [850, 222] on div "MỘT Dưới 10°C" at bounding box center [695, 209] width 406 height 37
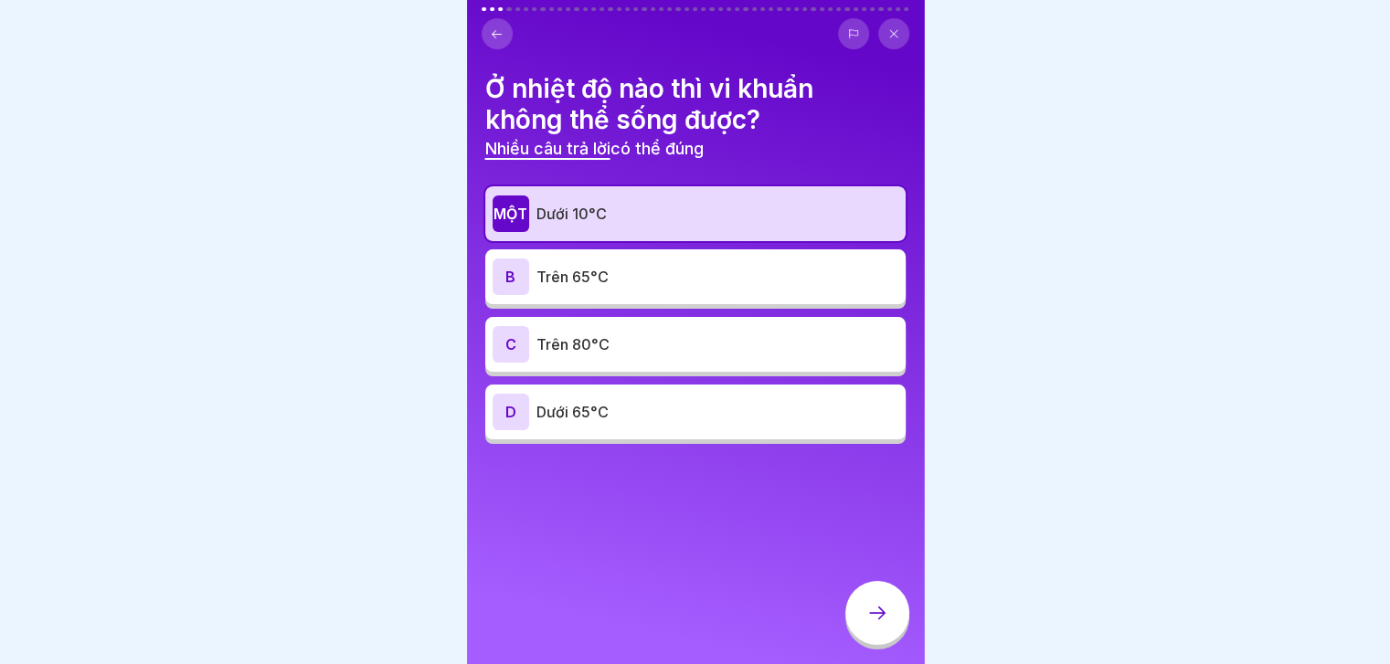
click at [808, 262] on div "B Trên 65°C" at bounding box center [695, 277] width 406 height 37
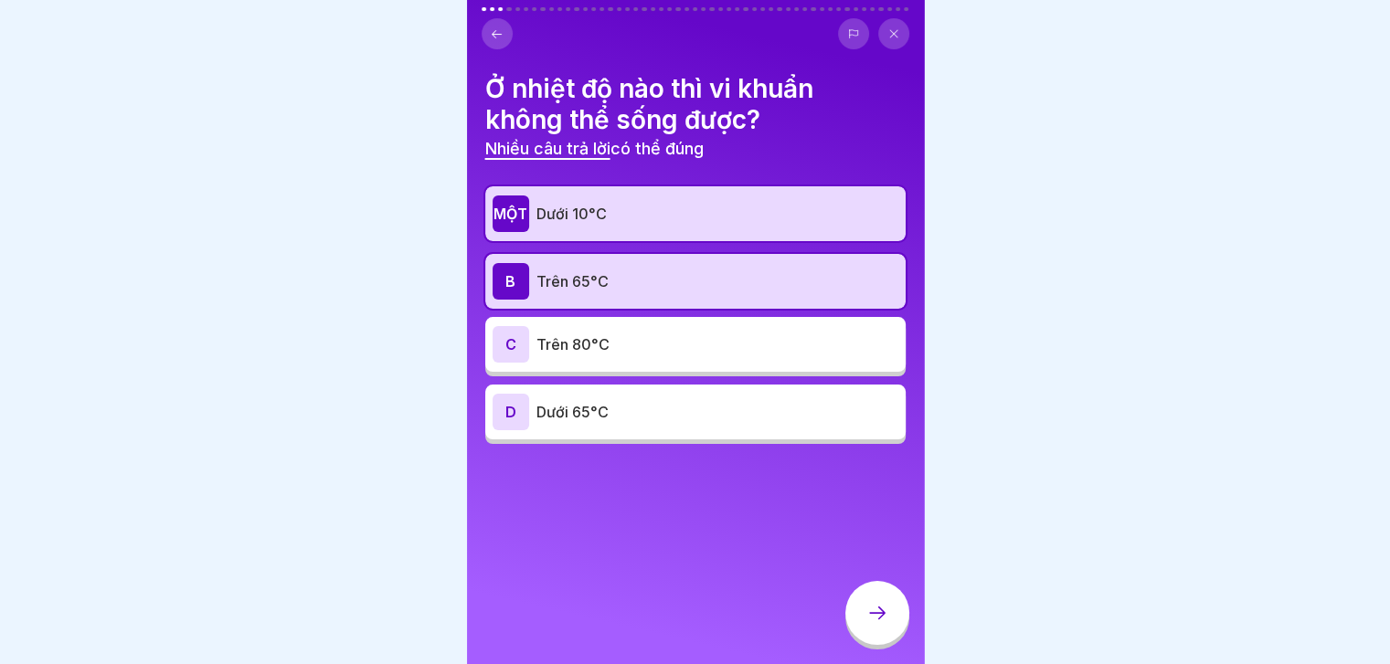
click at [766, 371] on div "C Trên 80°C" at bounding box center [695, 344] width 420 height 55
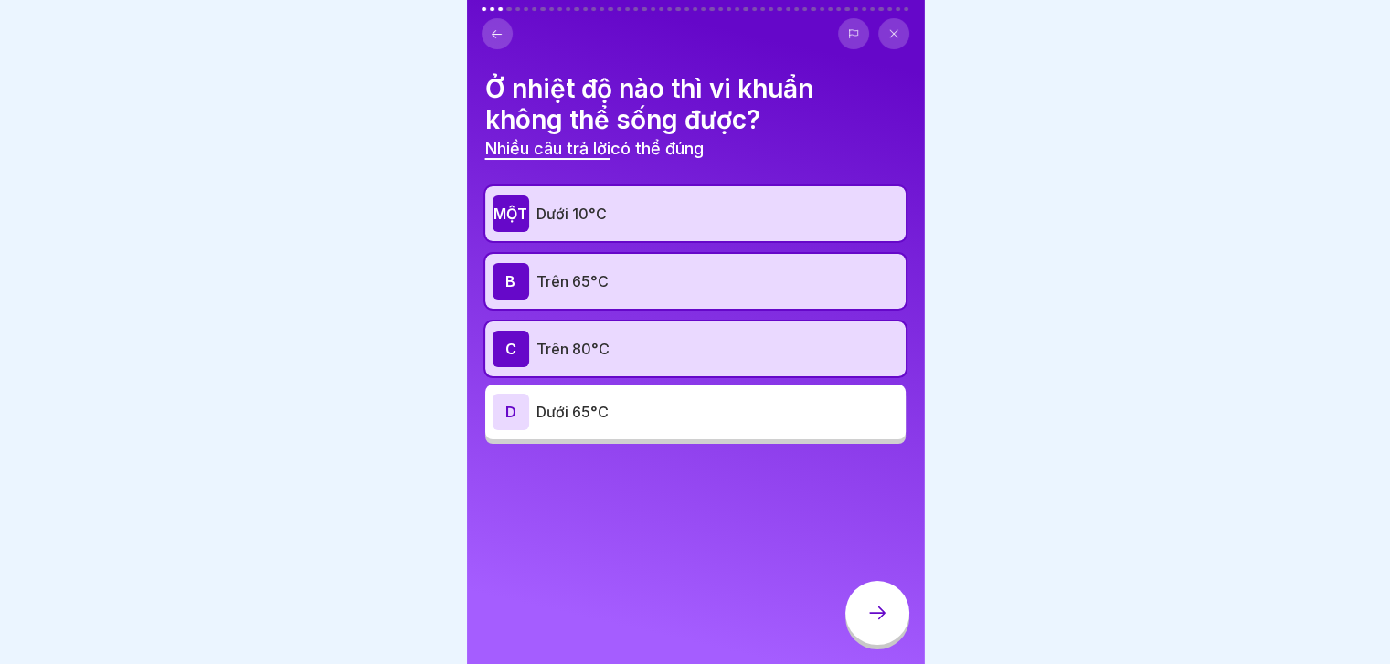
click at [870, 577] on div "Ở nhiệt độ nào thì vi khuẩn không thể sống được? Nhiều câu trả lời có thể đúng …" at bounding box center [695, 332] width 457 height 664
click at [877, 615] on div at bounding box center [877, 613] width 64 height 64
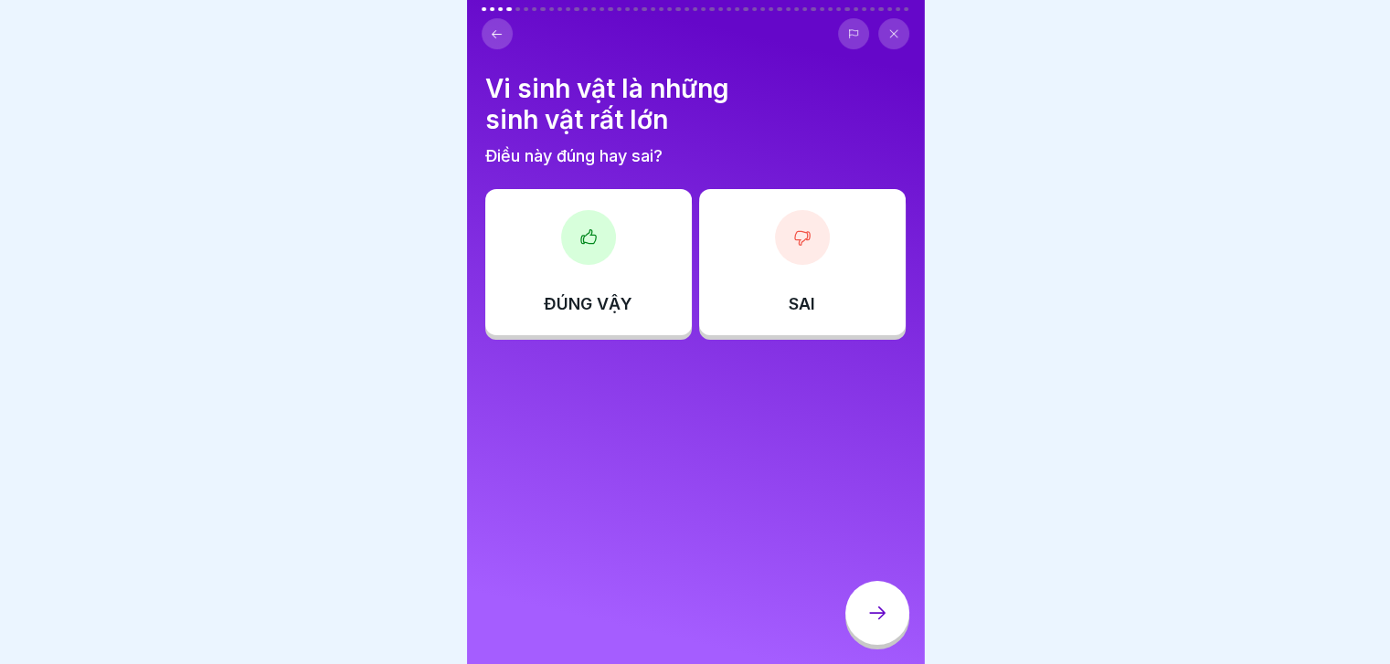
click at [746, 262] on div "SAI" at bounding box center [802, 262] width 207 height 146
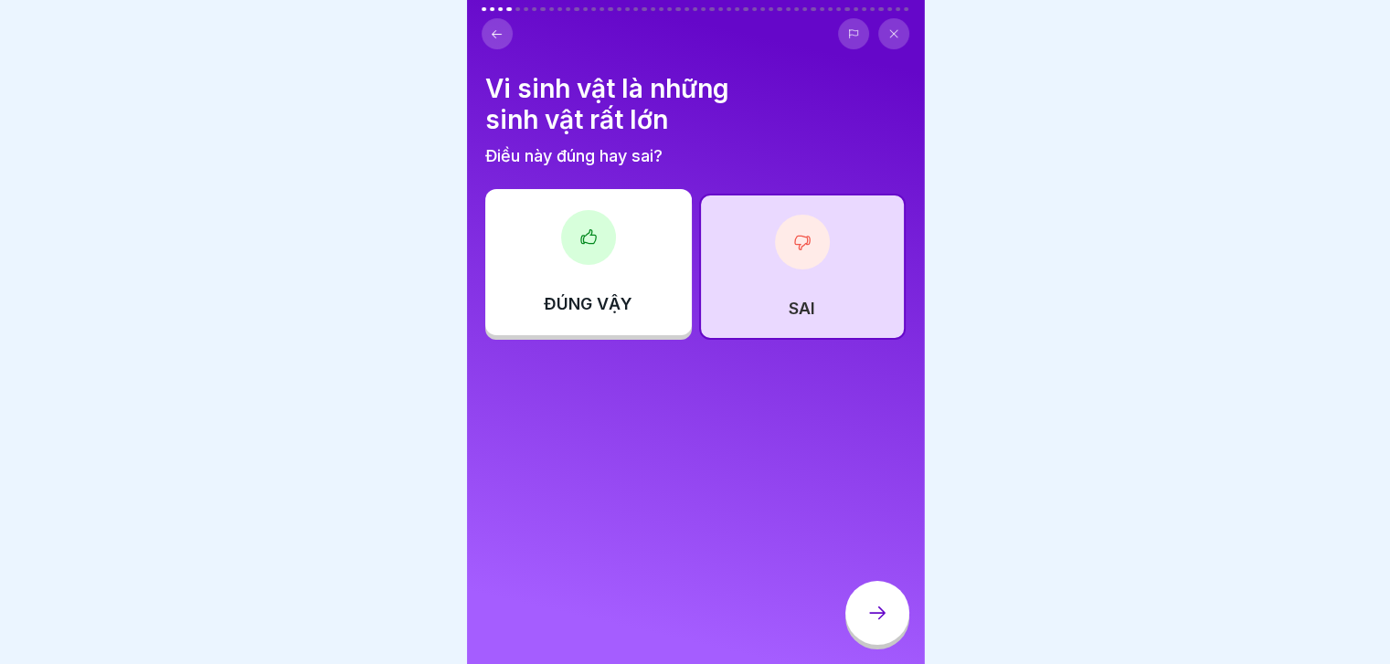
click at [874, 623] on icon at bounding box center [877, 613] width 22 height 22
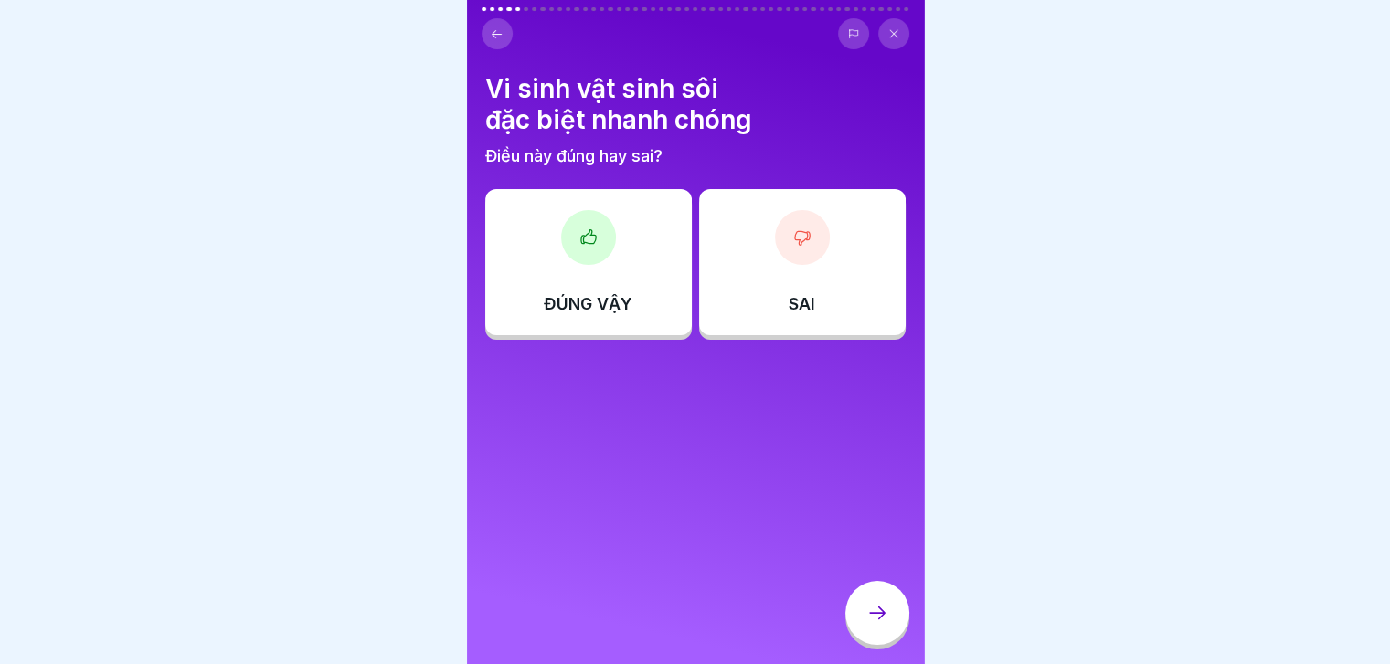
click at [681, 295] on div "ĐÚNG VẬY" at bounding box center [588, 262] width 207 height 146
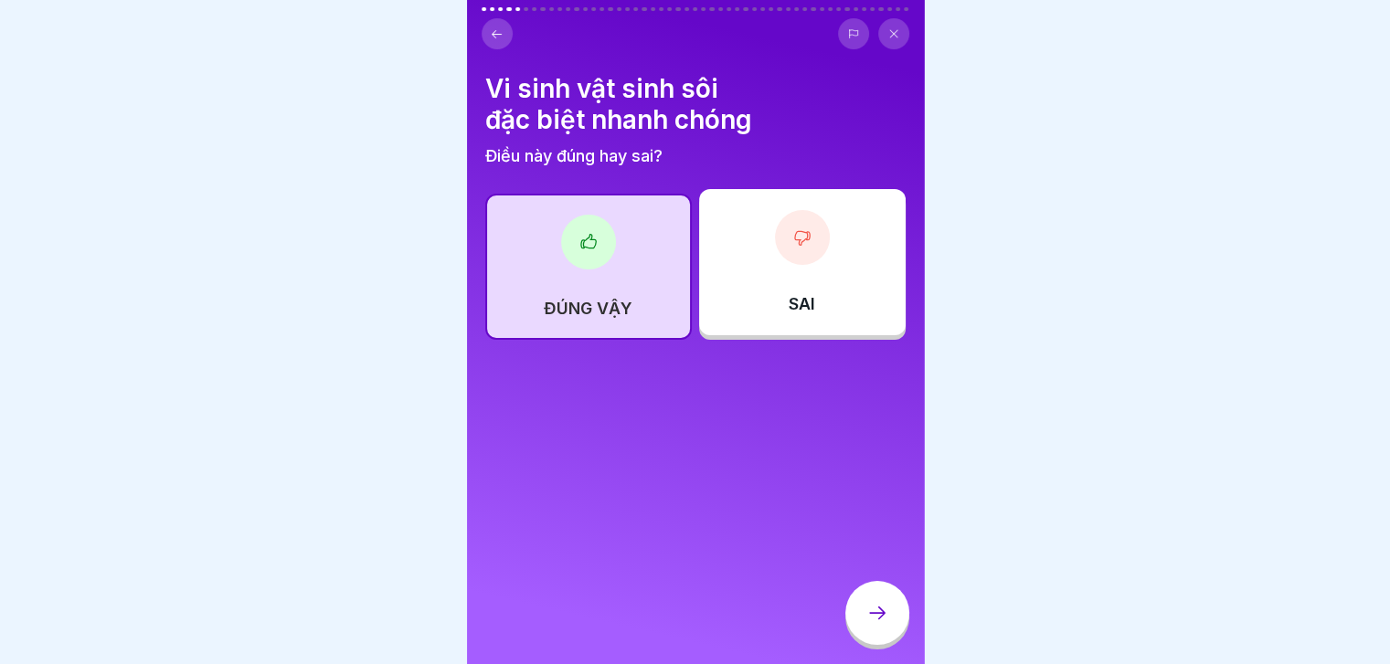
click at [863, 609] on div at bounding box center [877, 613] width 64 height 64
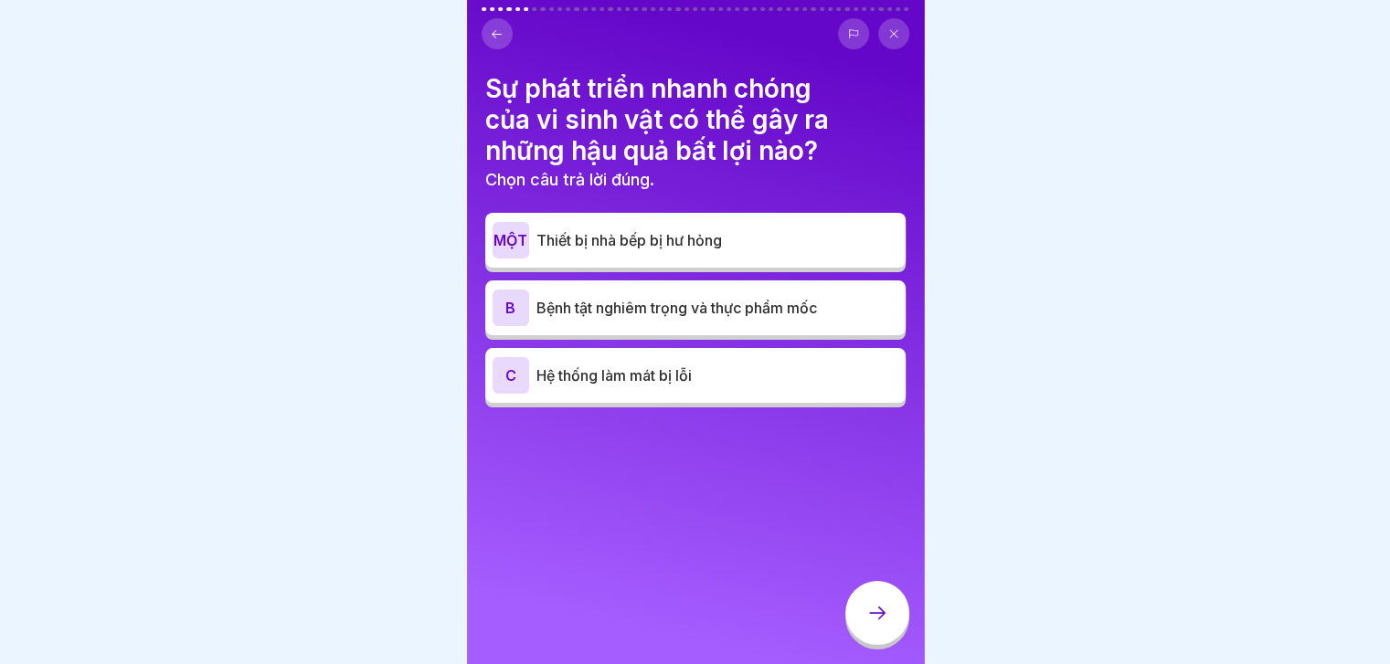
click at [857, 320] on div "B Bệnh tật nghiêm trọng và thực phẩm mốc" at bounding box center [695, 308] width 406 height 37
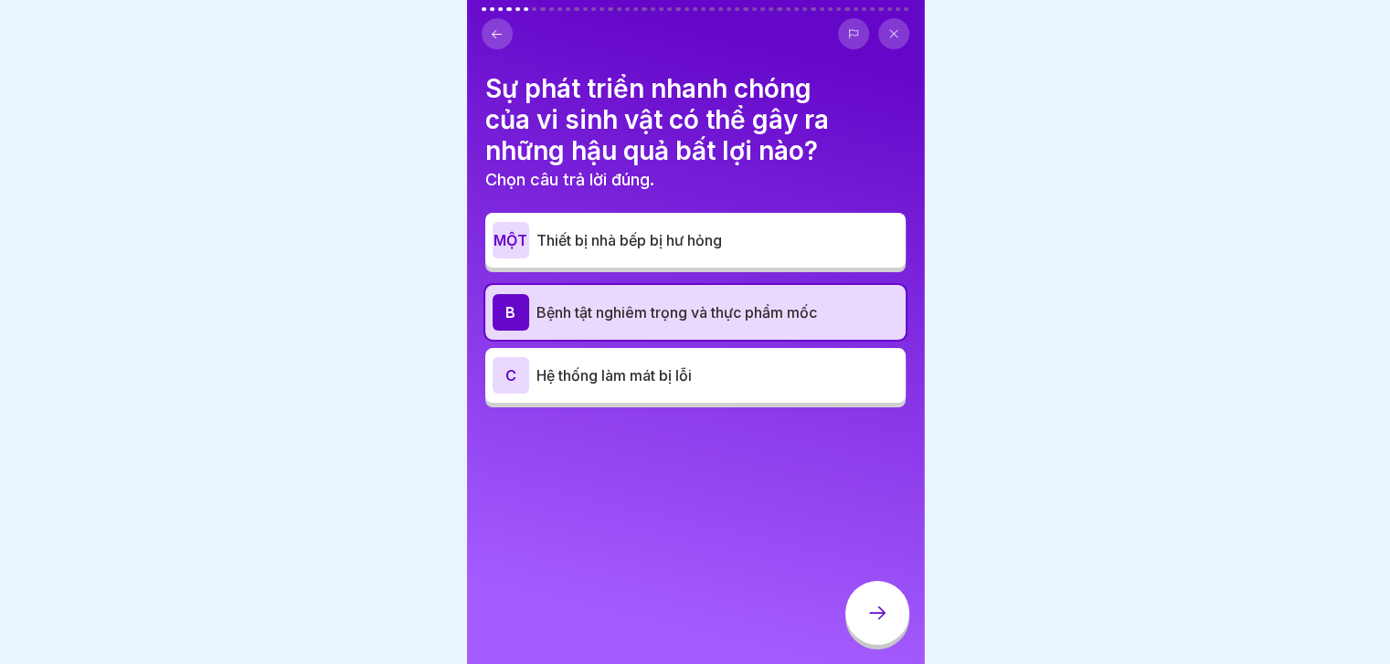
click at [882, 645] on div at bounding box center [877, 613] width 64 height 64
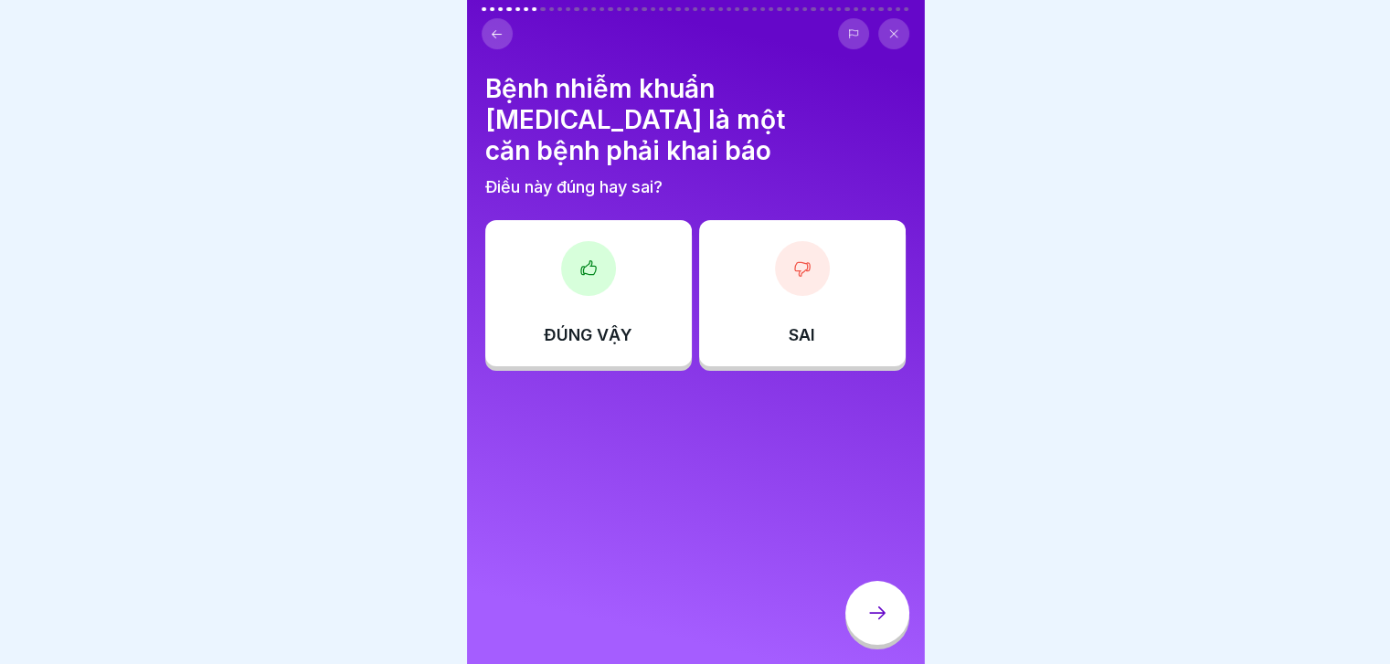
click at [636, 220] on div "ĐÚNG VẬY" at bounding box center [588, 293] width 207 height 146
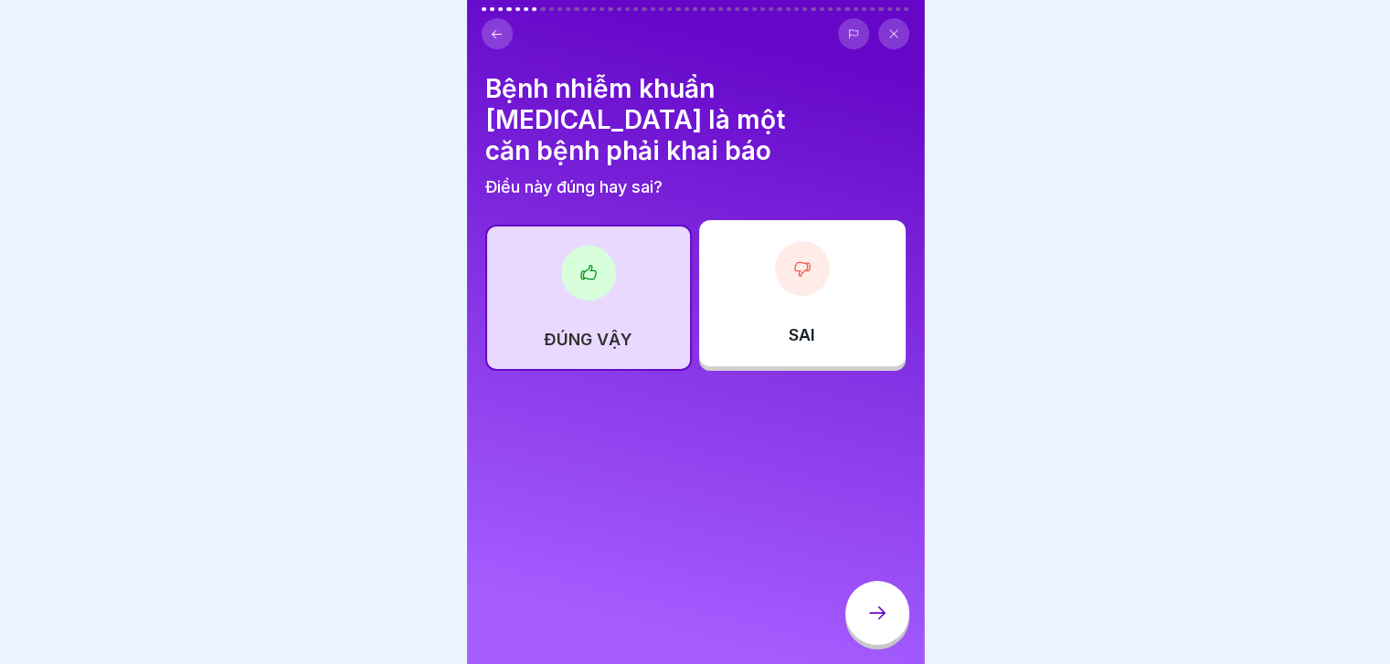
click at [887, 624] on icon at bounding box center [877, 613] width 22 height 22
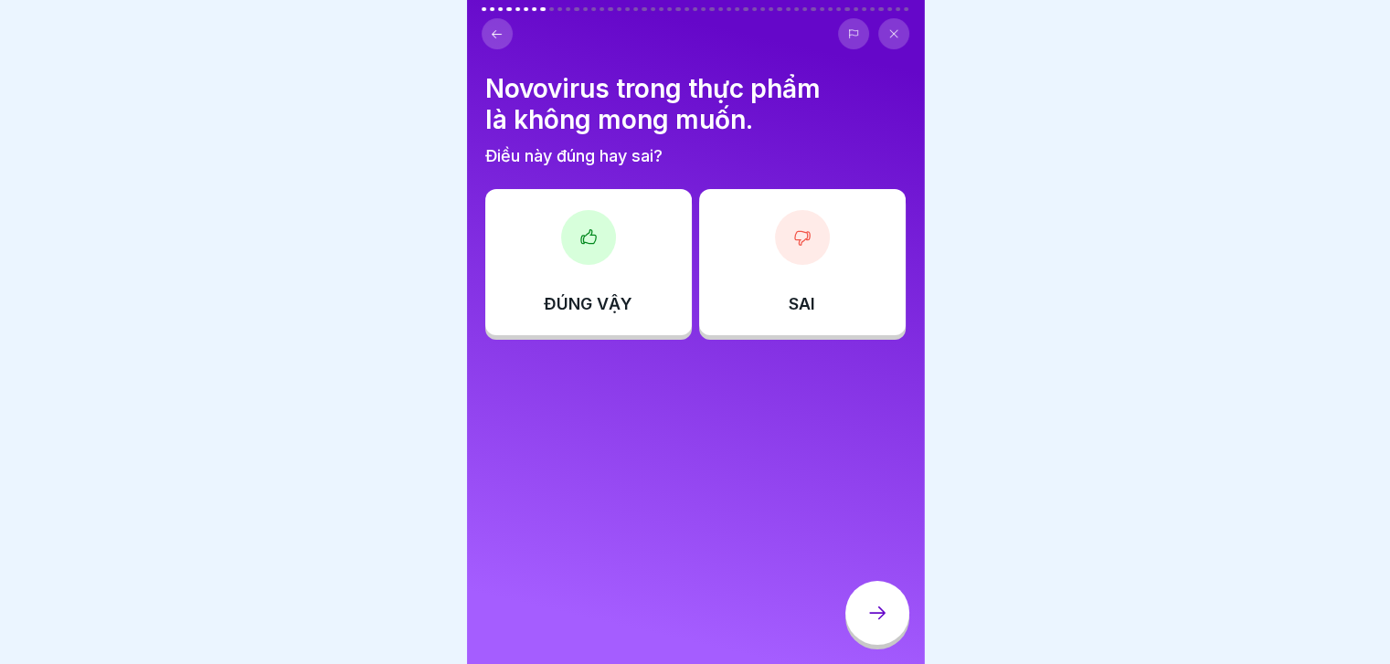
click at [629, 252] on div "ĐÚNG VẬY" at bounding box center [588, 262] width 207 height 146
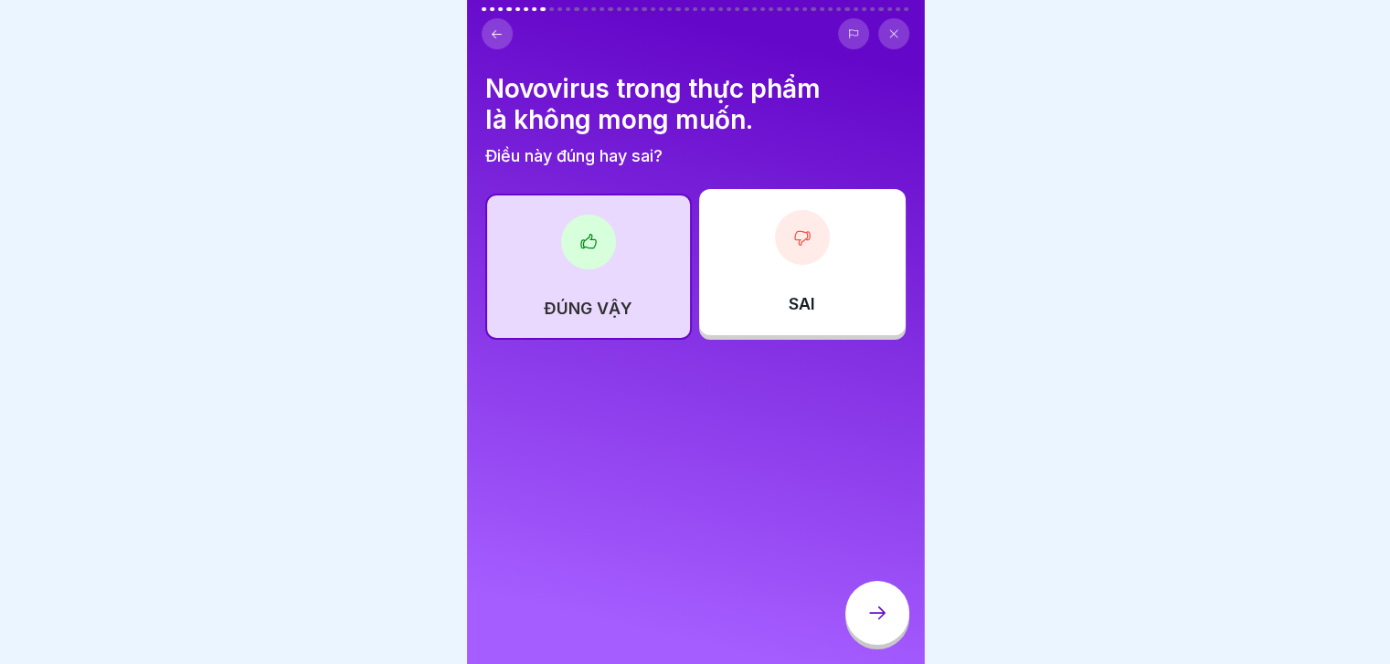
click at [884, 619] on icon at bounding box center [877, 613] width 22 height 22
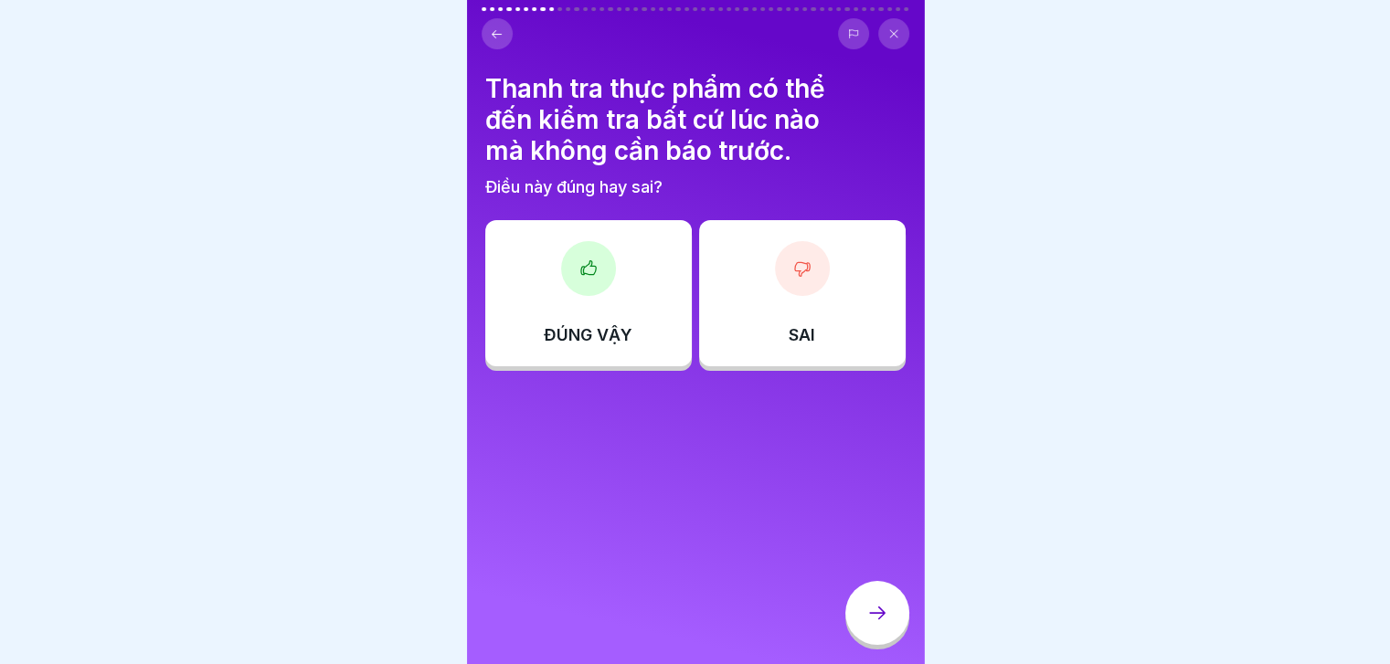
click at [620, 288] on div "ĐÚNG VẬY" at bounding box center [588, 293] width 207 height 146
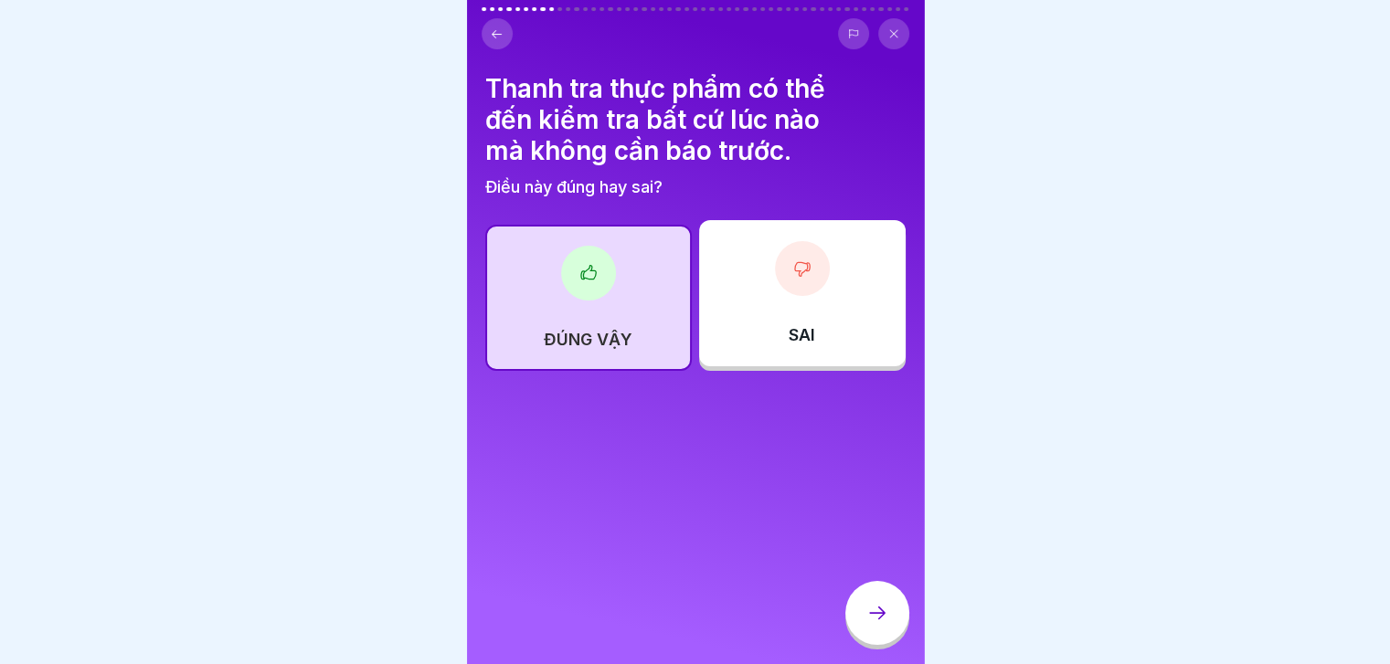
click at [881, 620] on icon at bounding box center [877, 613] width 22 height 22
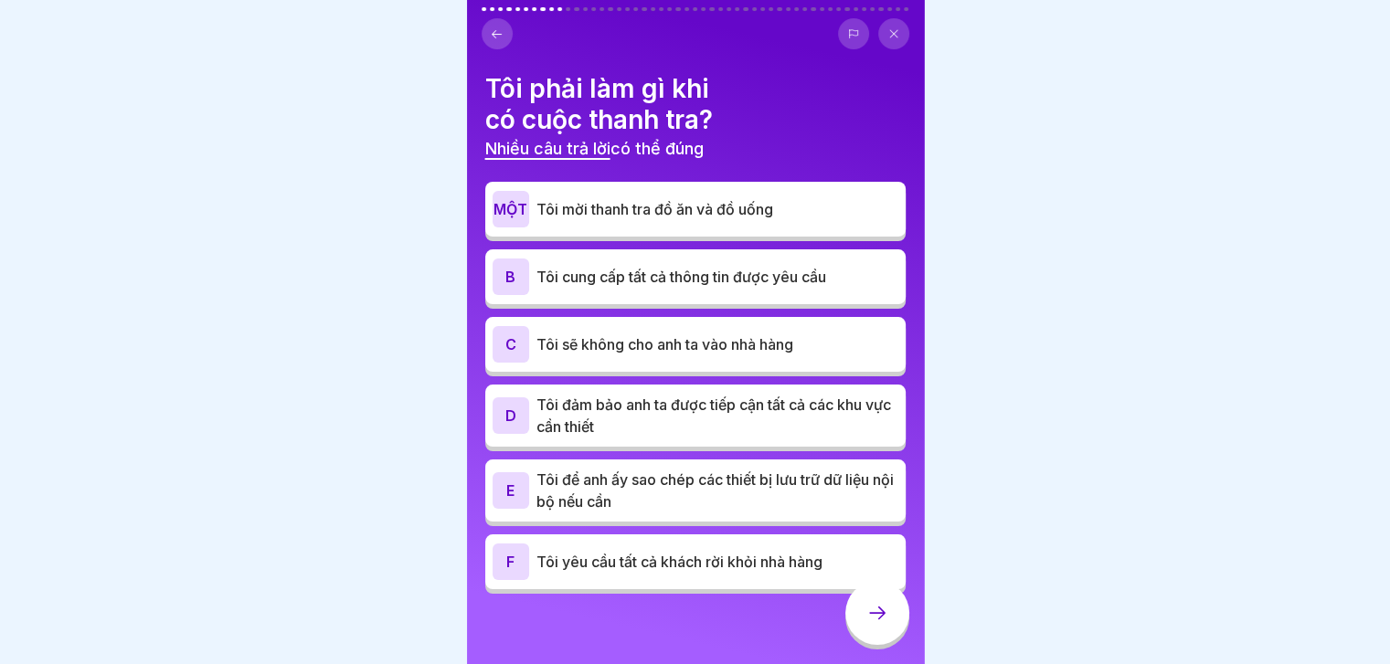
click at [872, 301] on div "B Tôi cung cấp tất cả thông tin được yêu cầu" at bounding box center [695, 276] width 420 height 55
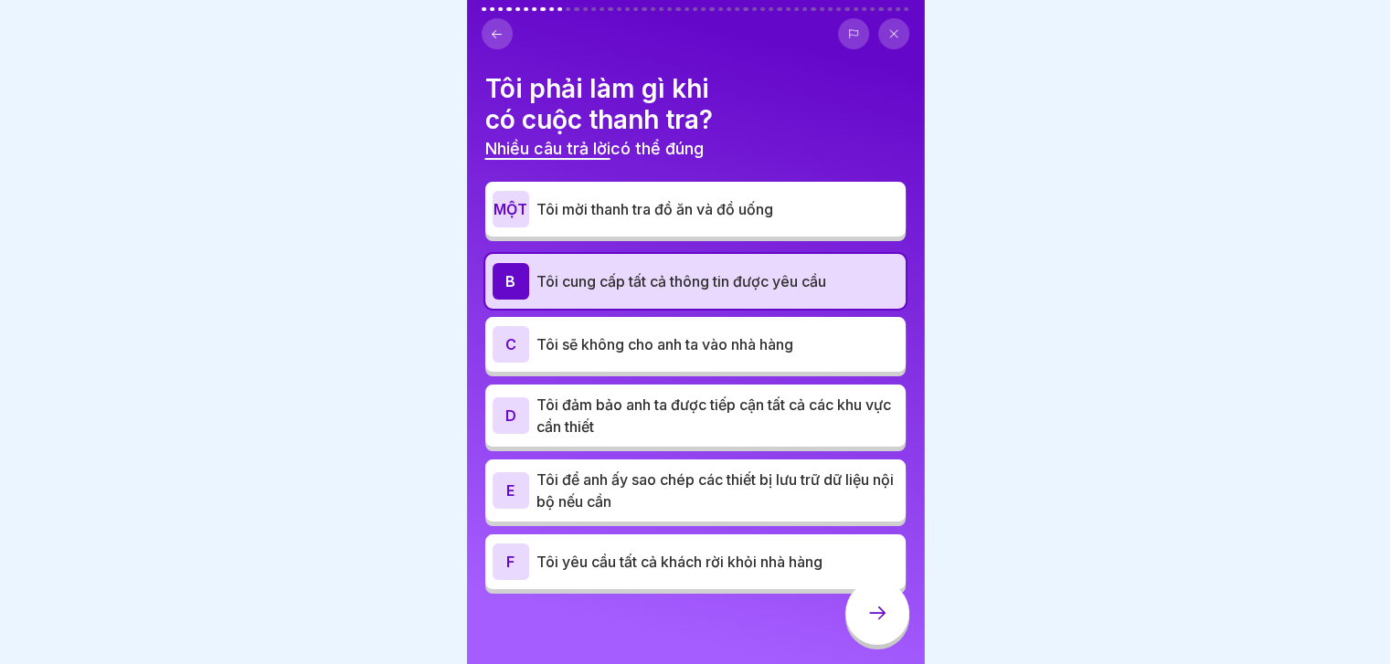
click at [866, 423] on p "Tôi đảm bảo anh ta được tiếp cận tất cả các khu vực cần thiết" at bounding box center [717, 416] width 362 height 44
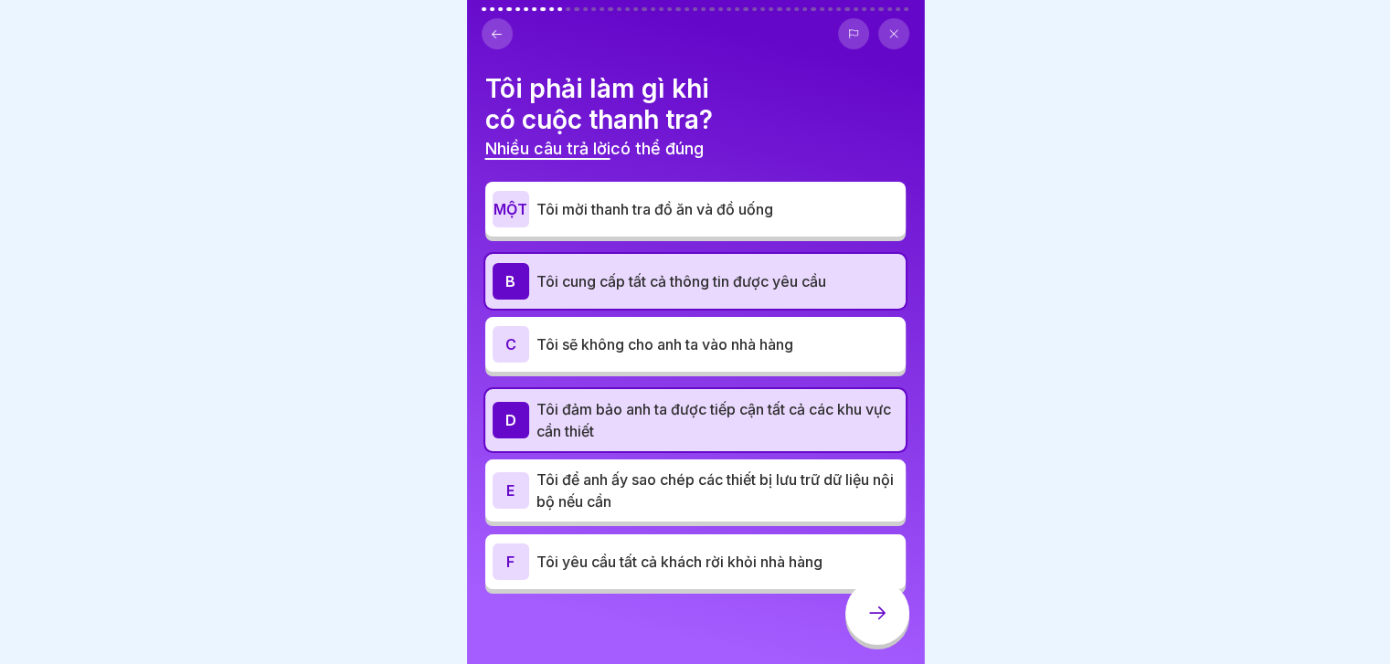
click at [869, 505] on p "Tôi để anh ấy sao chép các thiết bị lưu trữ dữ liệu nội bộ nếu cần" at bounding box center [717, 491] width 362 height 44
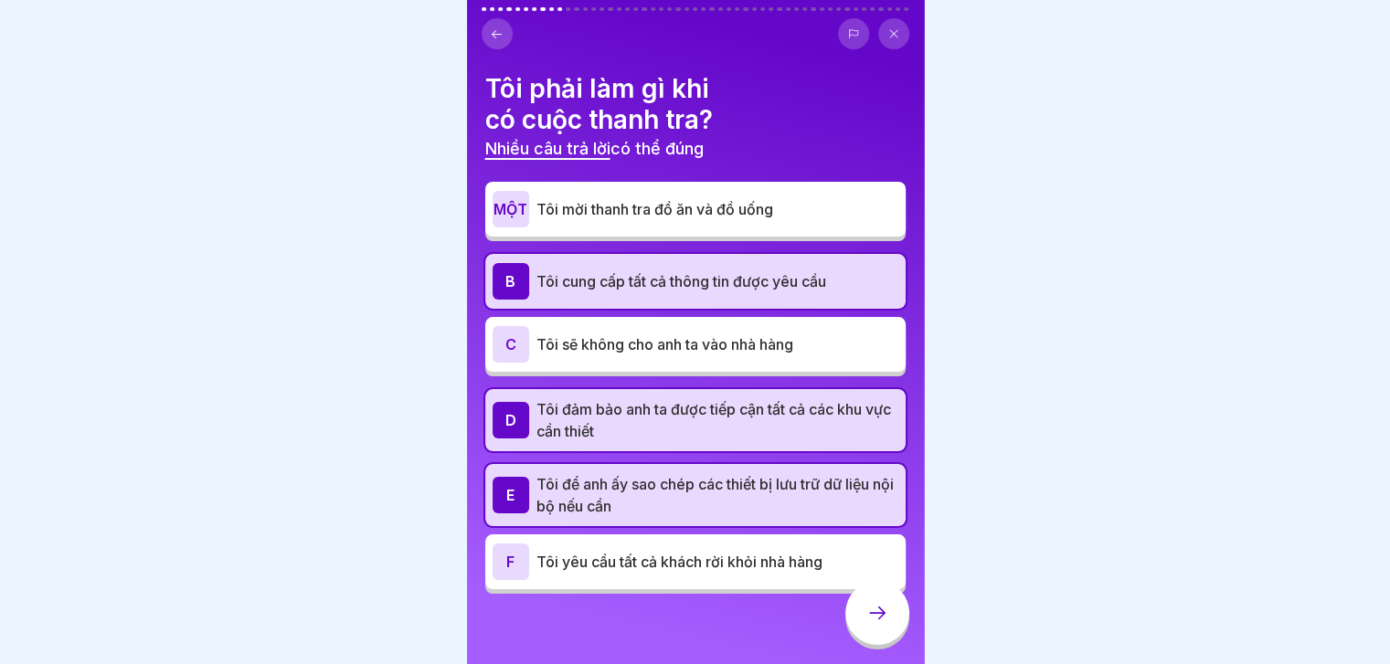
click at [892, 629] on div at bounding box center [877, 613] width 64 height 64
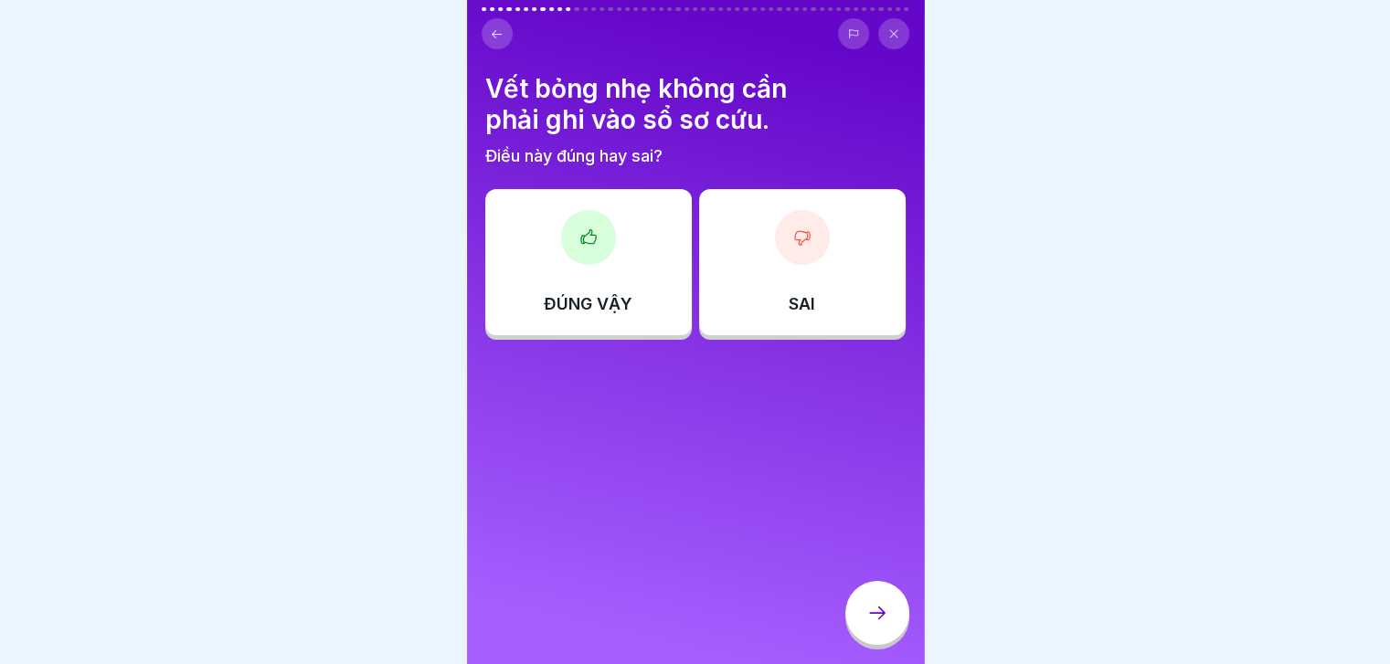
click at [763, 301] on div "SAI" at bounding box center [802, 262] width 207 height 146
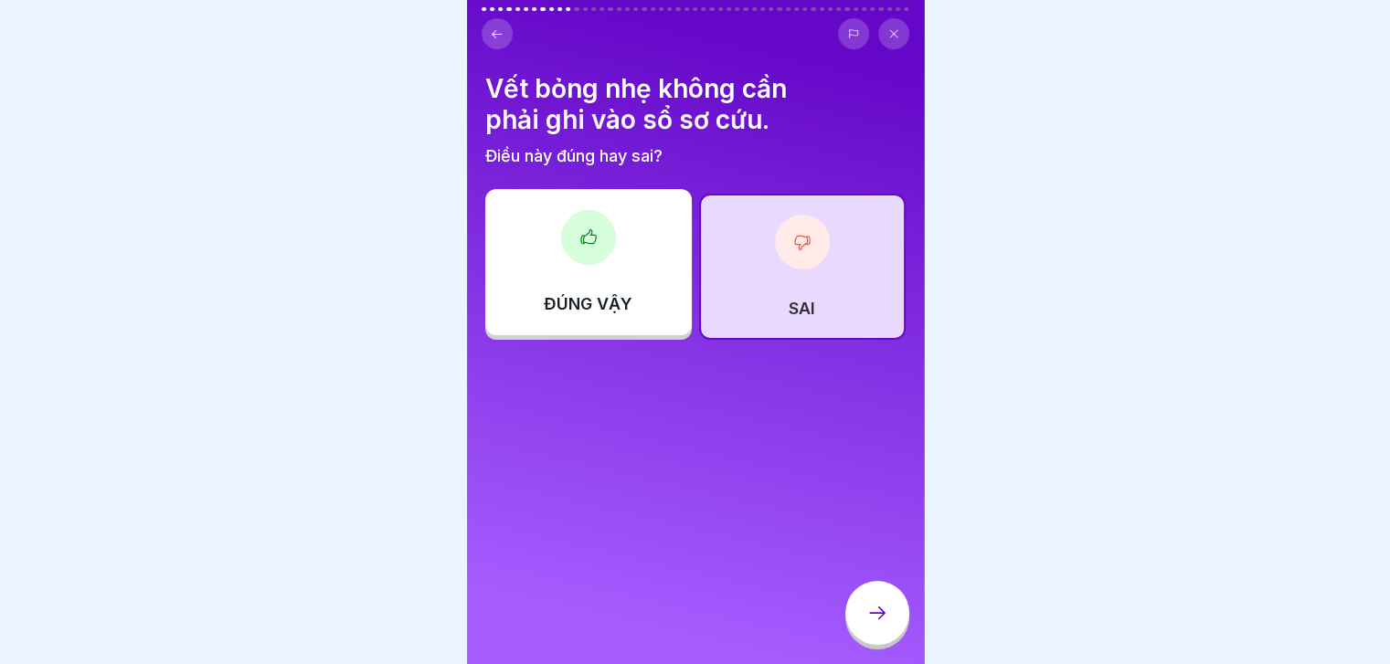
click at [888, 624] on div at bounding box center [877, 613] width 64 height 64
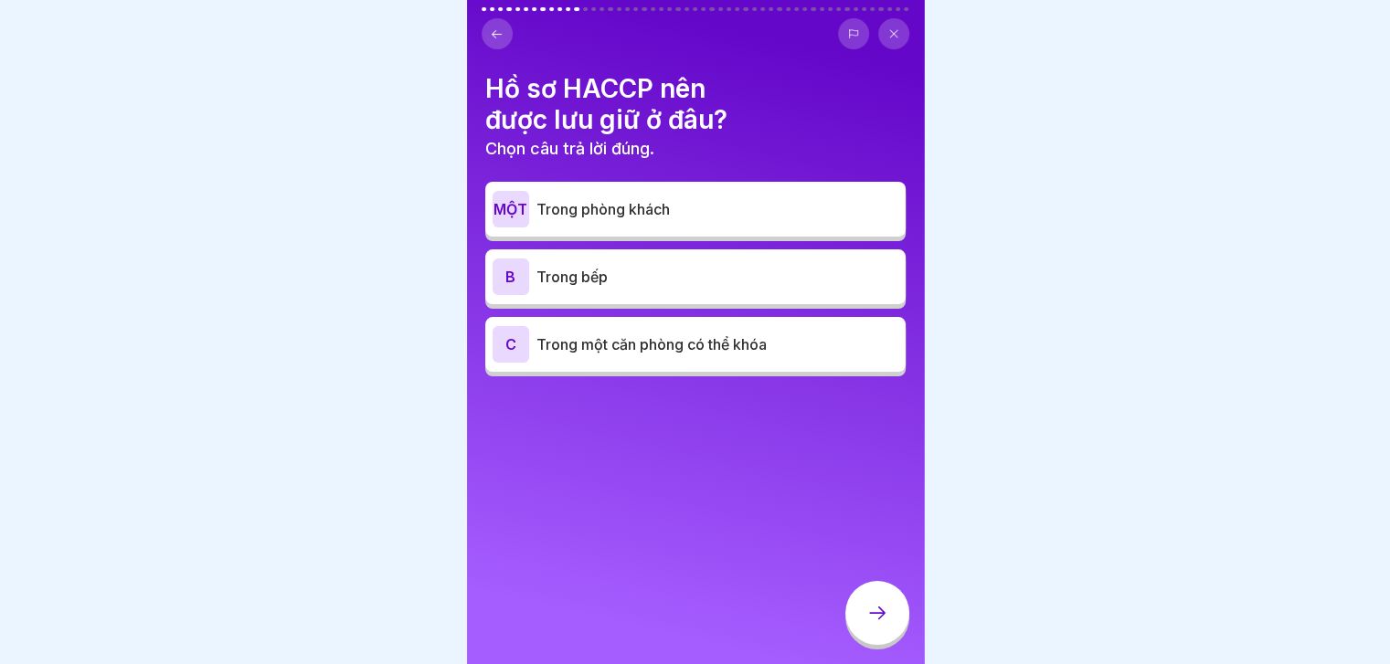
click at [793, 330] on div "C Trong một căn phòng có thể khóa" at bounding box center [695, 344] width 406 height 37
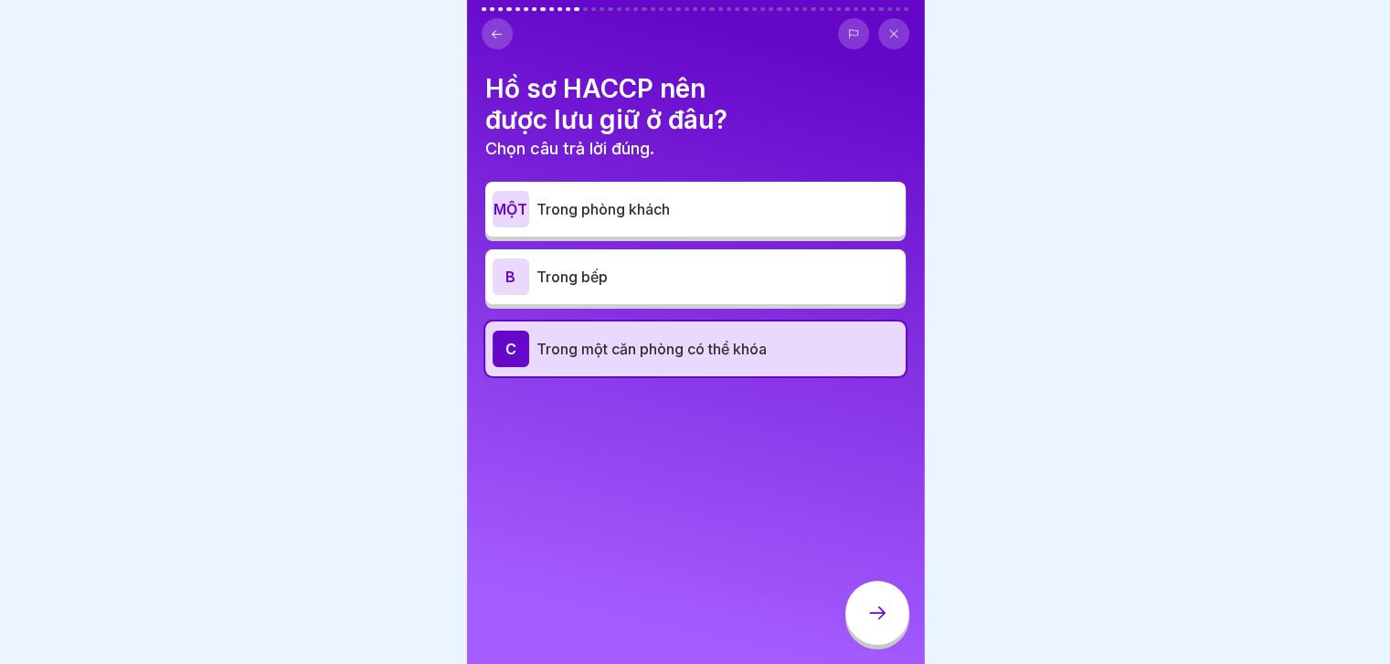
click at [882, 624] on icon at bounding box center [877, 613] width 22 height 22
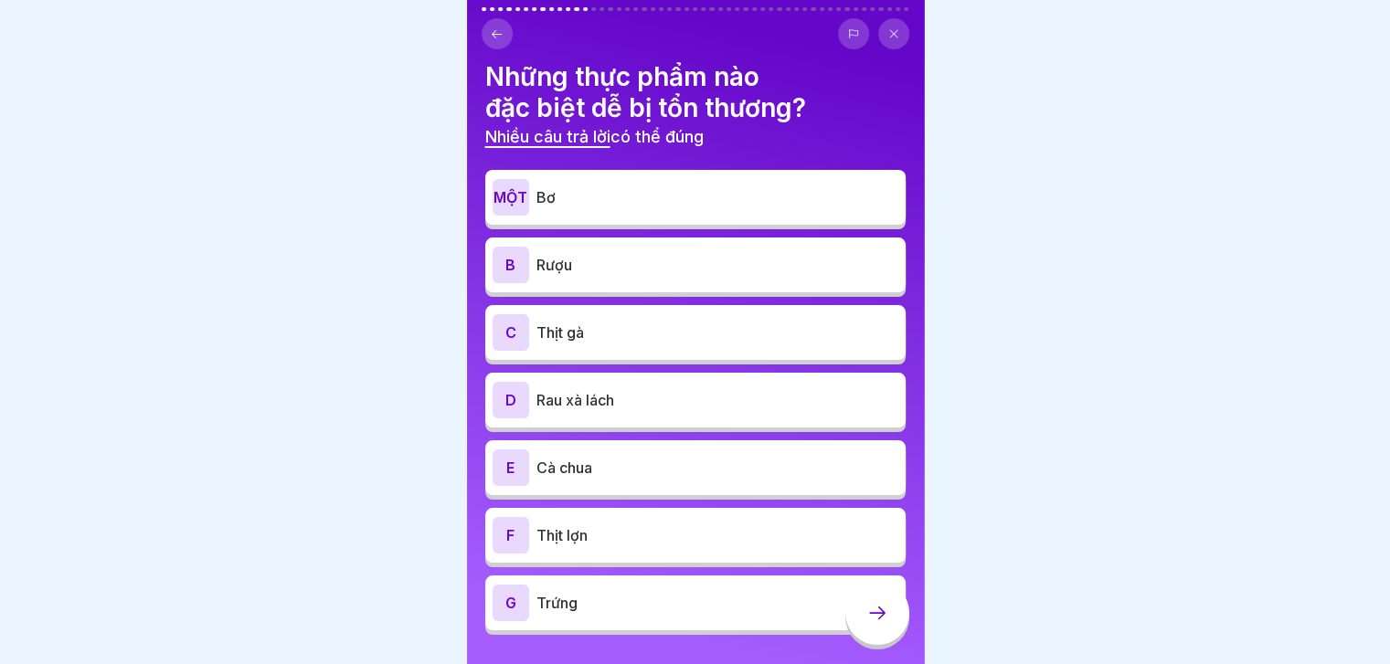
scroll to position [11, 0]
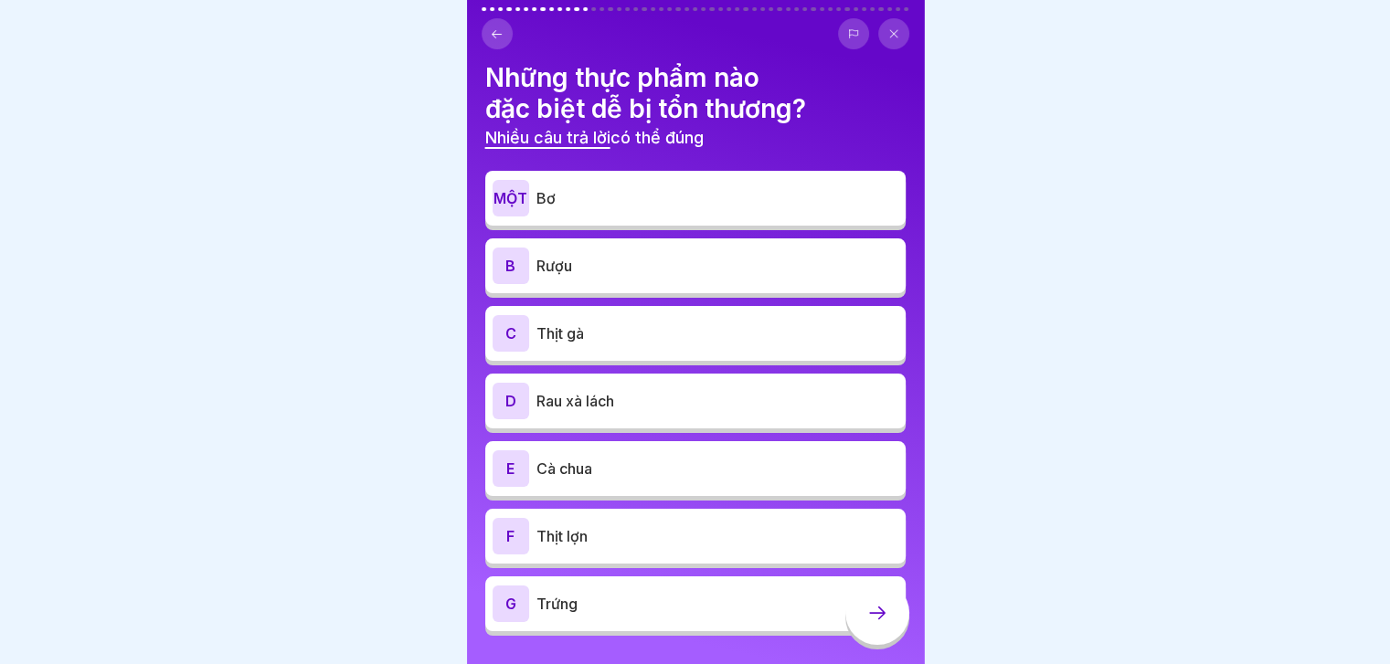
click at [833, 203] on p "Bơ" at bounding box center [717, 198] width 362 height 22
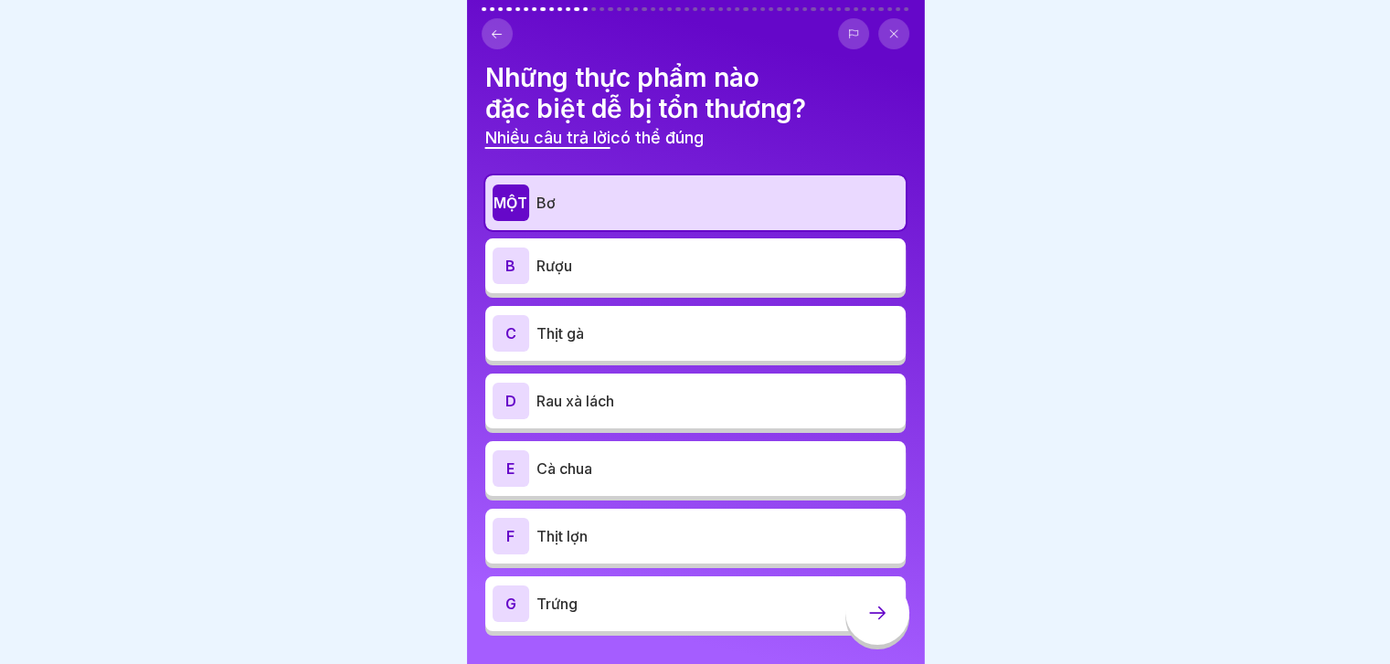
click at [661, 333] on p "Thịt gà" at bounding box center [717, 334] width 362 height 22
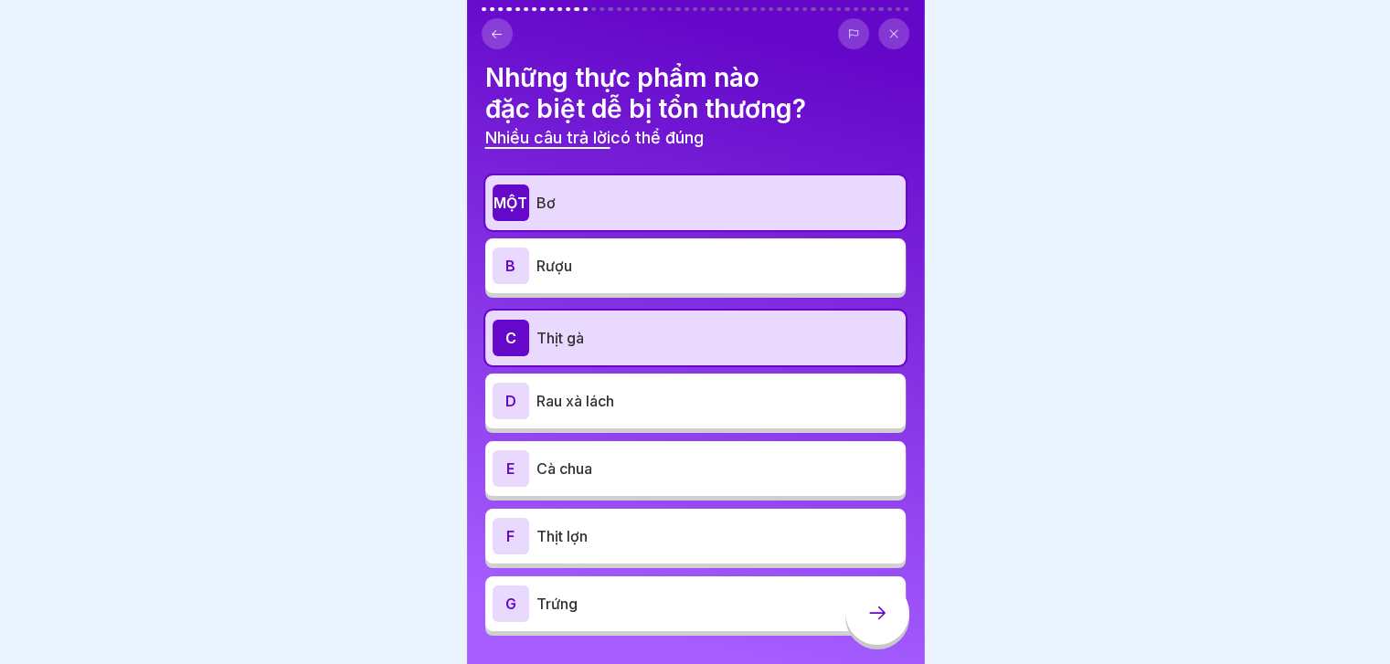
click at [661, 540] on p "Thịt lợn" at bounding box center [717, 536] width 362 height 22
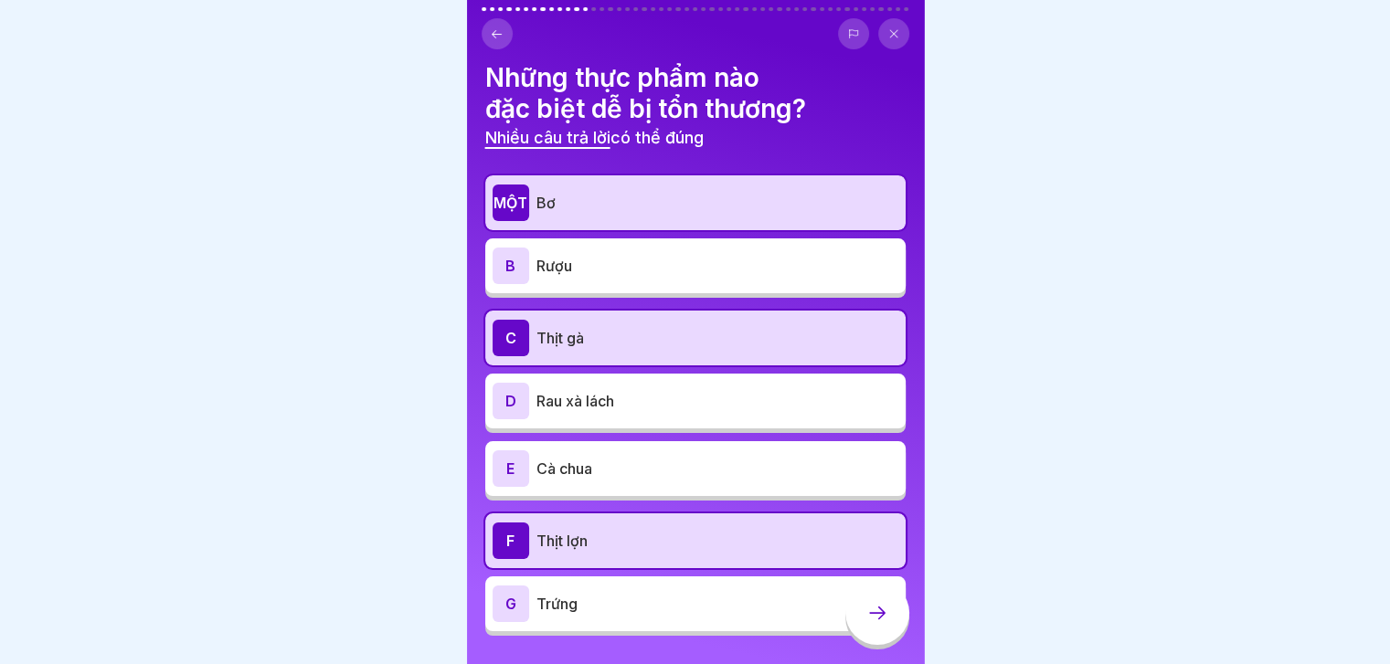
click at [719, 600] on p "Trứng" at bounding box center [717, 604] width 362 height 22
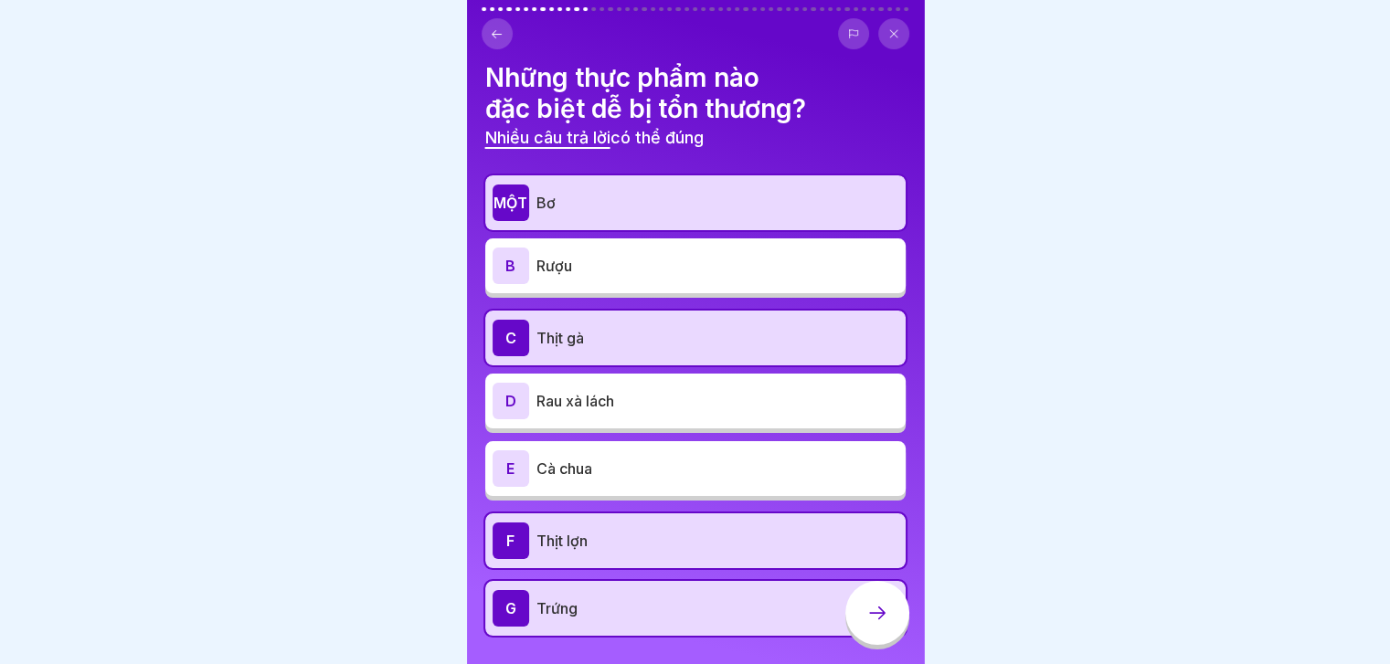
click at [740, 462] on p "Cà chua" at bounding box center [717, 469] width 362 height 22
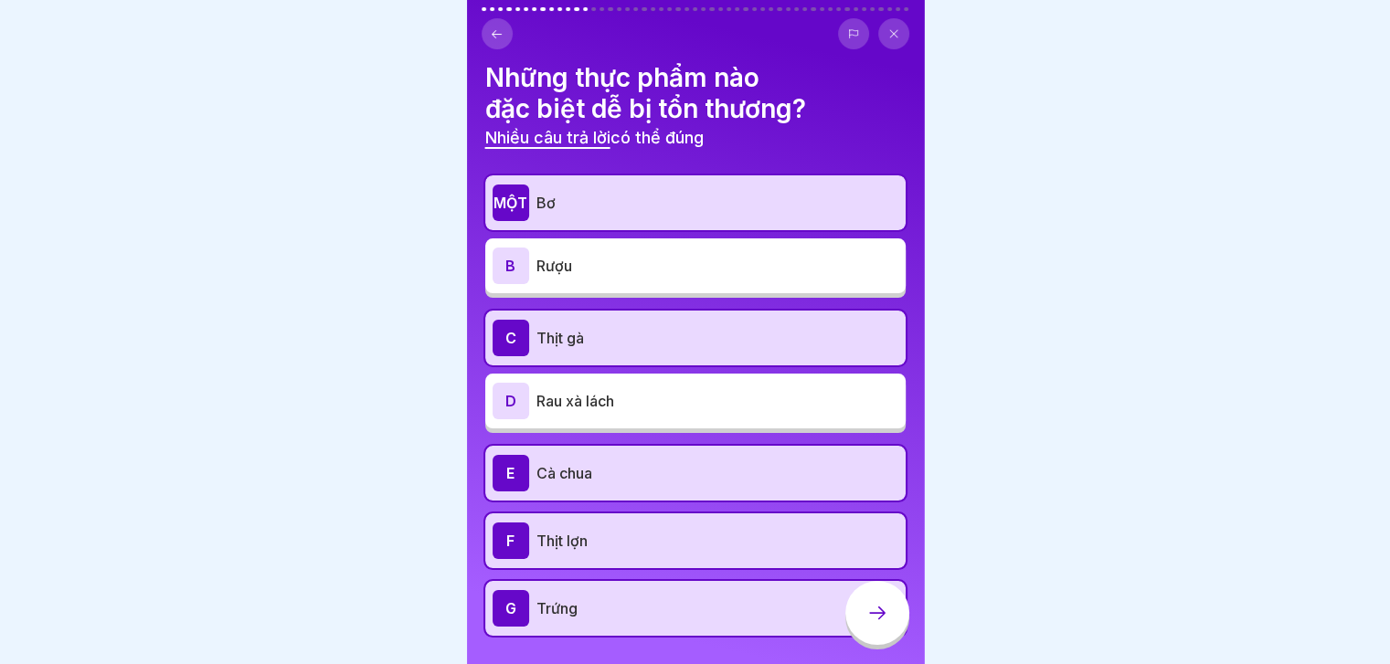
click at [768, 387] on div "D Rau xà lách" at bounding box center [695, 401] width 406 height 37
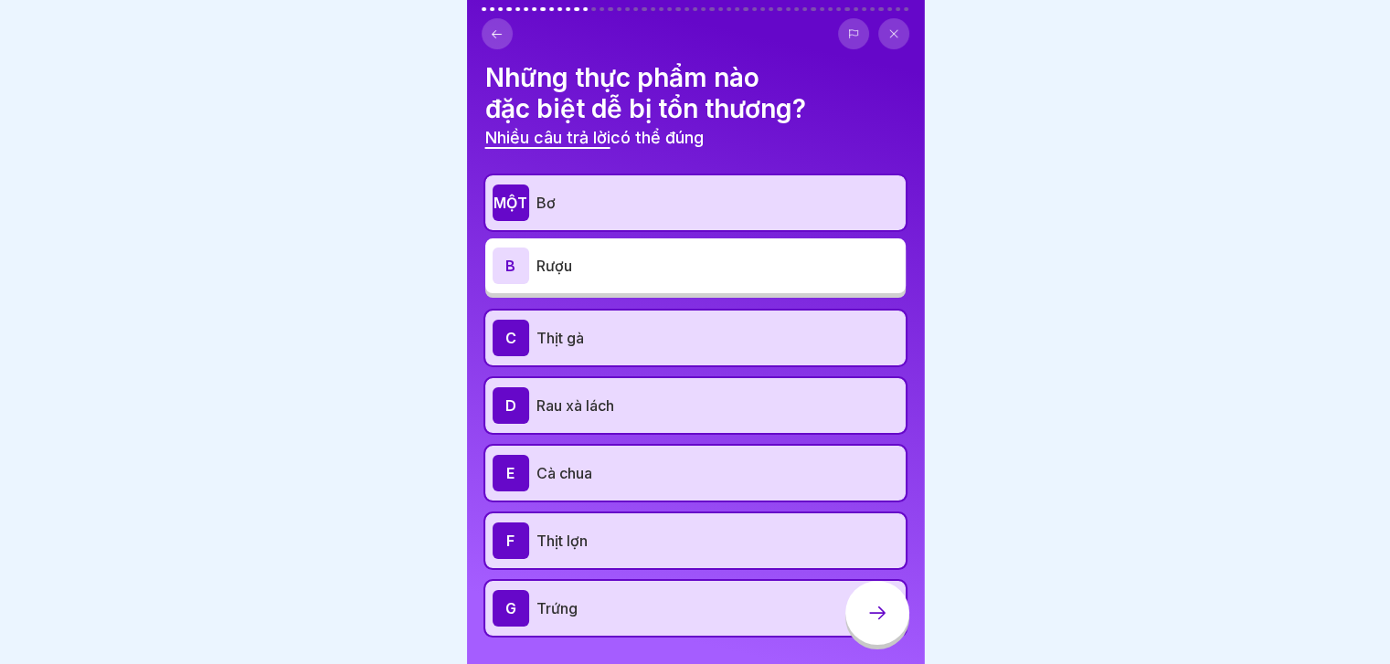
click at [768, 387] on div "D Rau xà lách" at bounding box center [695, 405] width 406 height 37
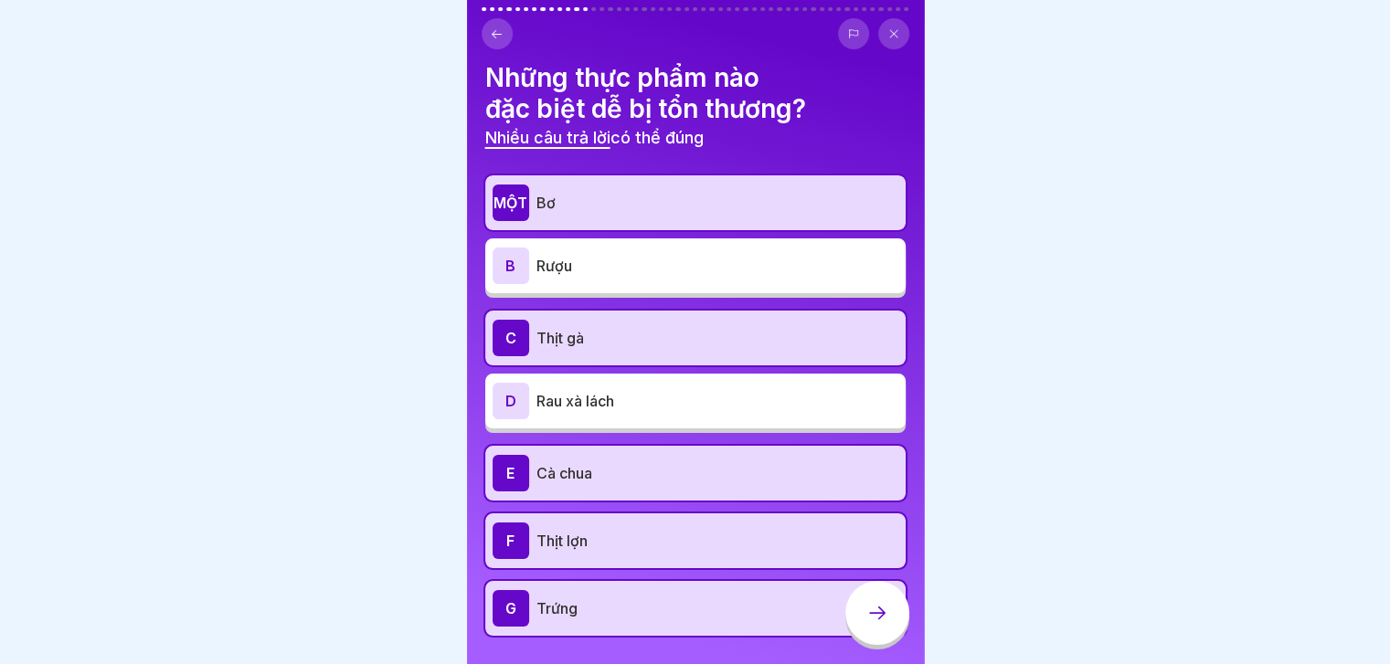
click at [768, 387] on div "D Rau xà lách" at bounding box center [695, 401] width 406 height 37
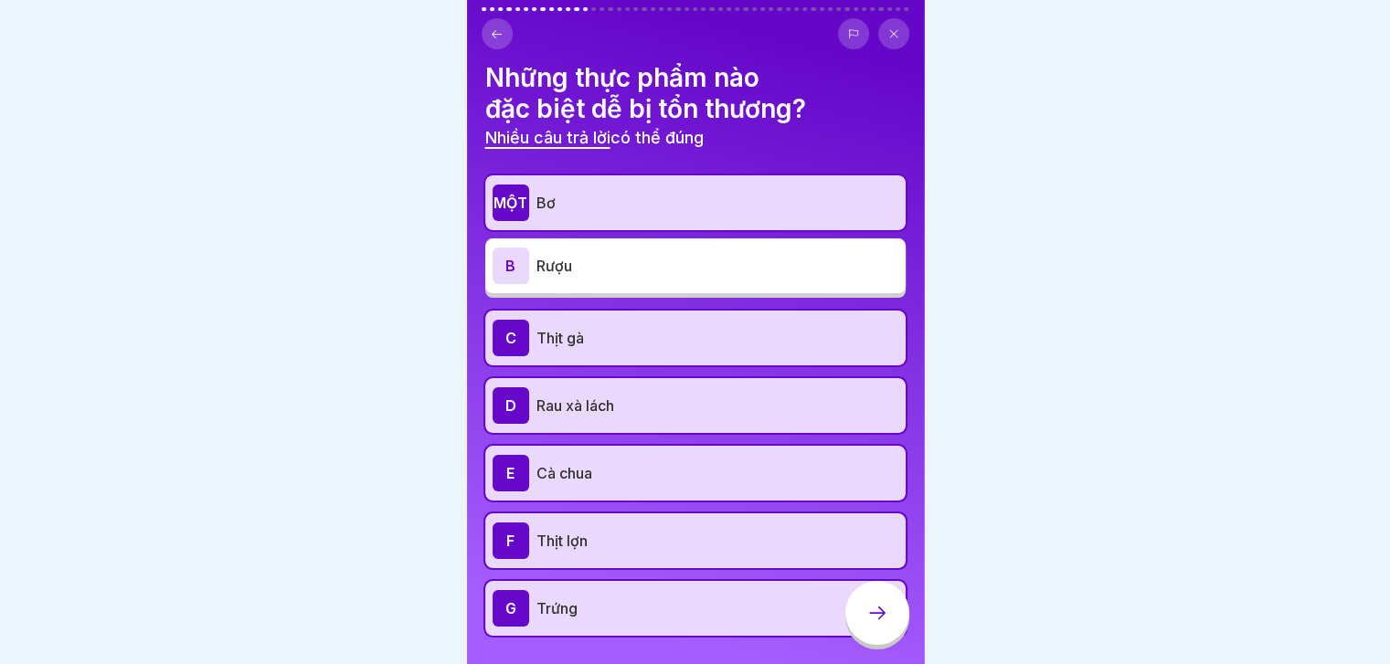
click at [882, 624] on icon at bounding box center [877, 613] width 22 height 22
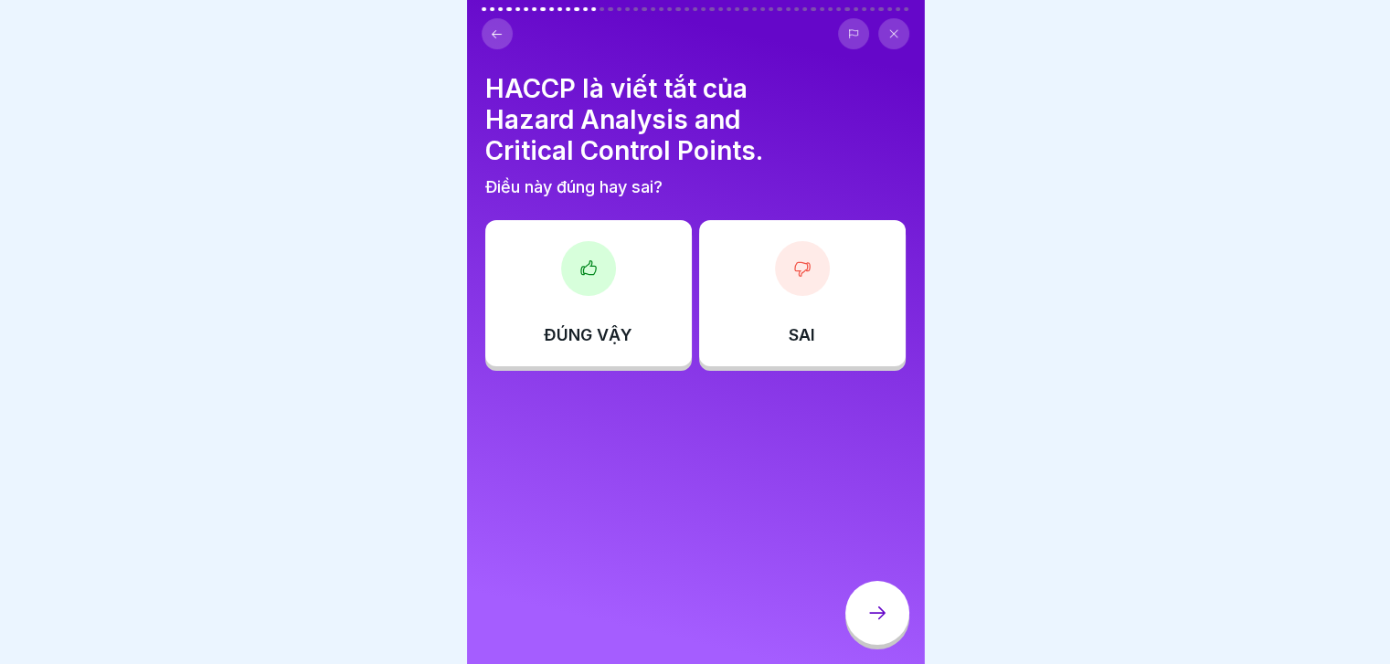
click at [630, 273] on div "ĐÚNG VẬY" at bounding box center [588, 293] width 207 height 146
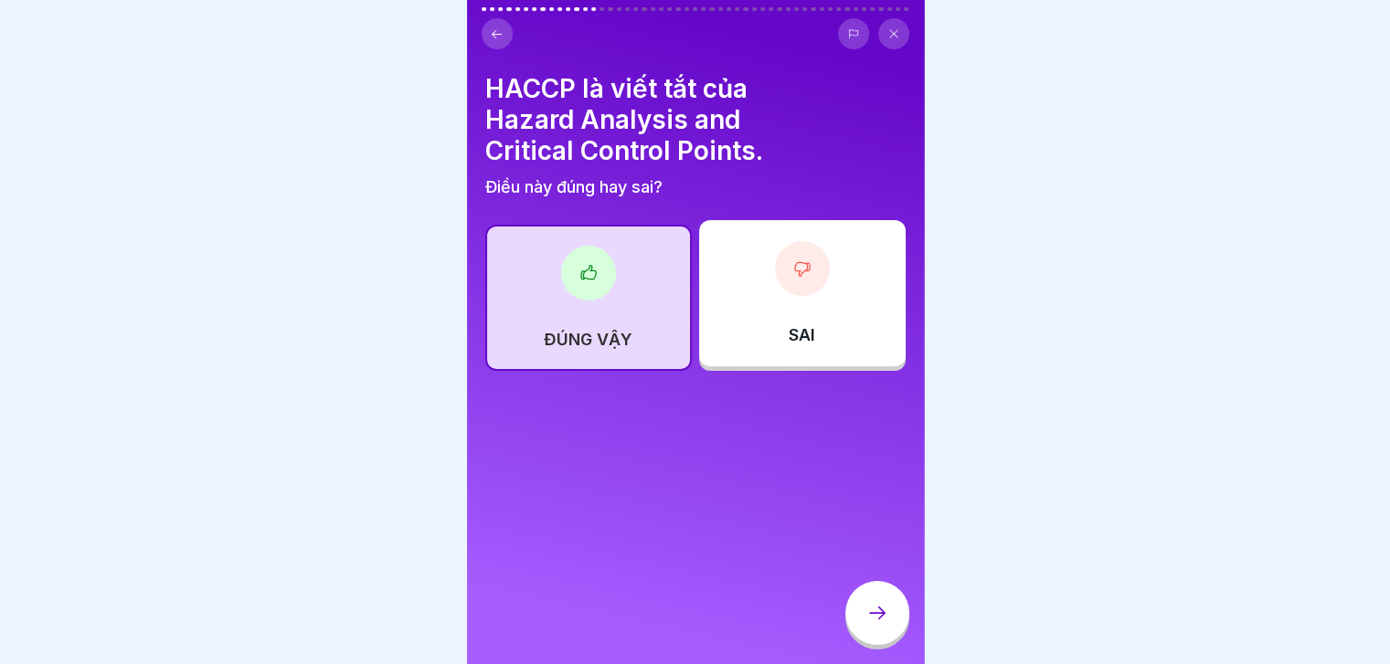
click at [875, 639] on div at bounding box center [877, 613] width 64 height 64
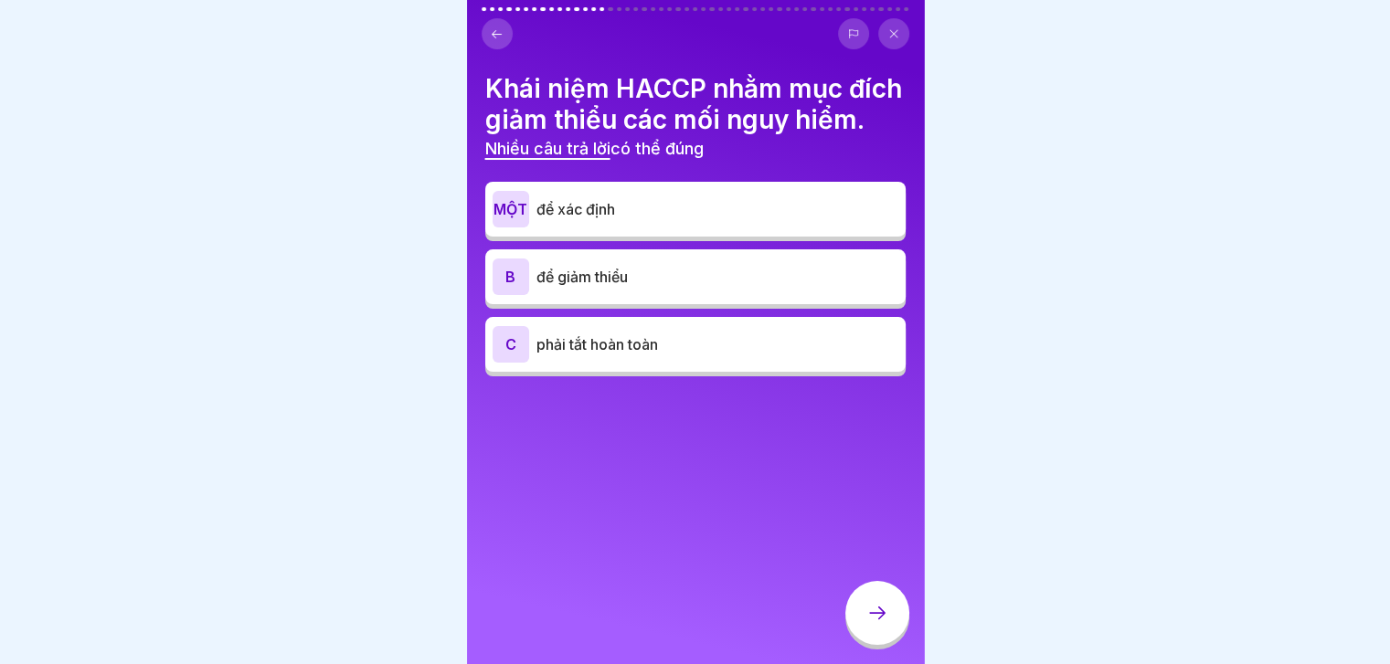
click at [753, 372] on div "C phải tắt hoàn toàn" at bounding box center [695, 344] width 420 height 55
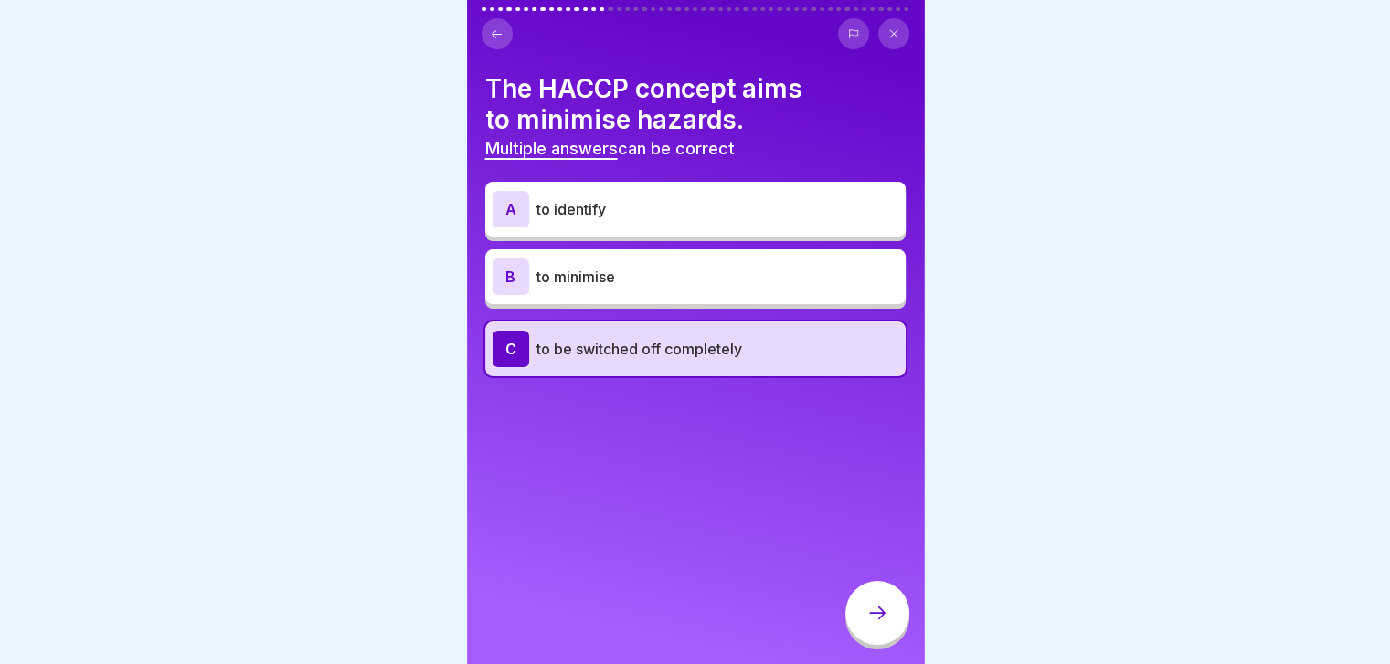
click at [651, 279] on p "to minimise" at bounding box center [717, 277] width 362 height 22
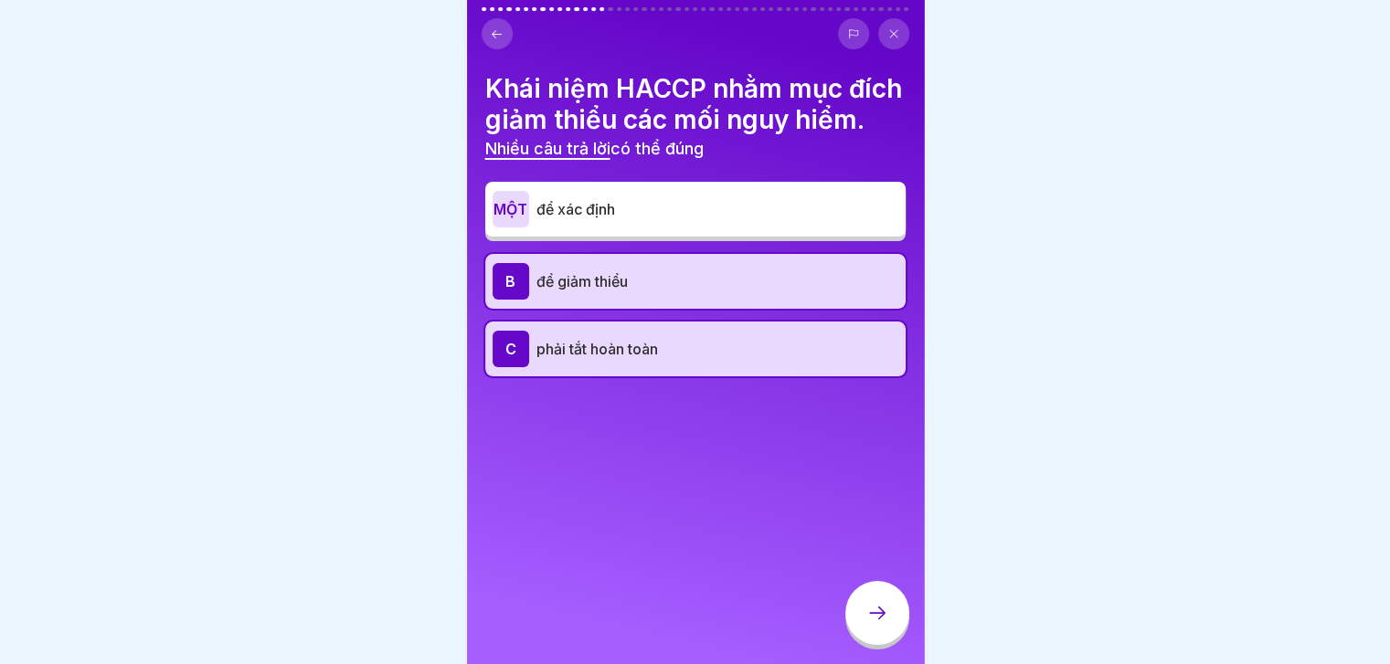
click at [870, 360] on p "phải tắt hoàn toàn" at bounding box center [717, 349] width 362 height 22
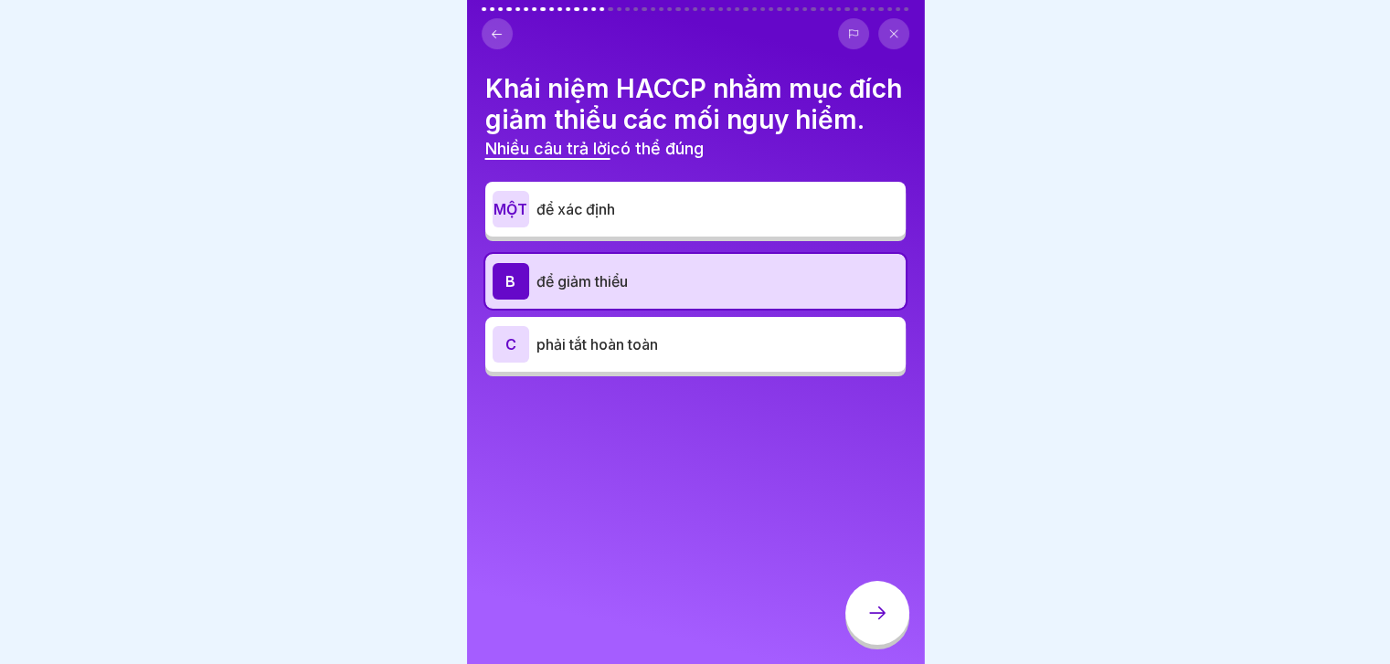
click at [870, 355] on p "phải tắt hoàn toàn" at bounding box center [717, 345] width 362 height 22
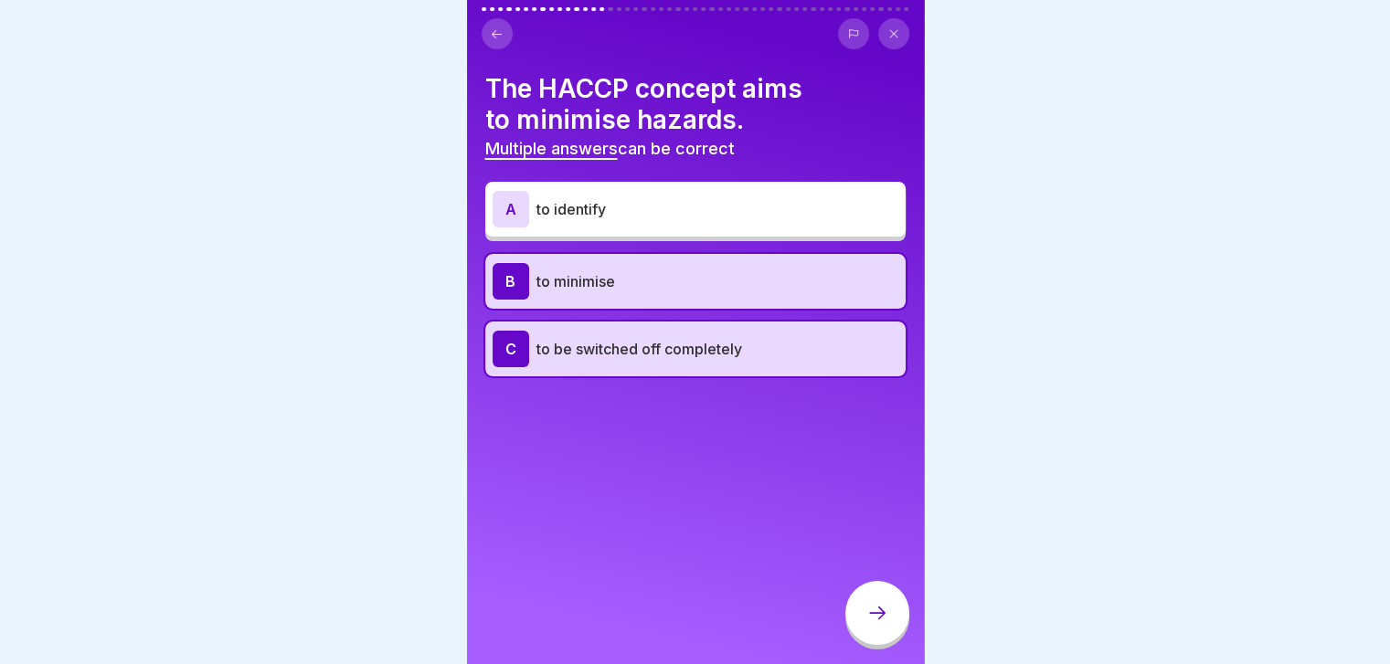
click at [808, 327] on div "C to be switched off completely" at bounding box center [695, 349] width 420 height 55
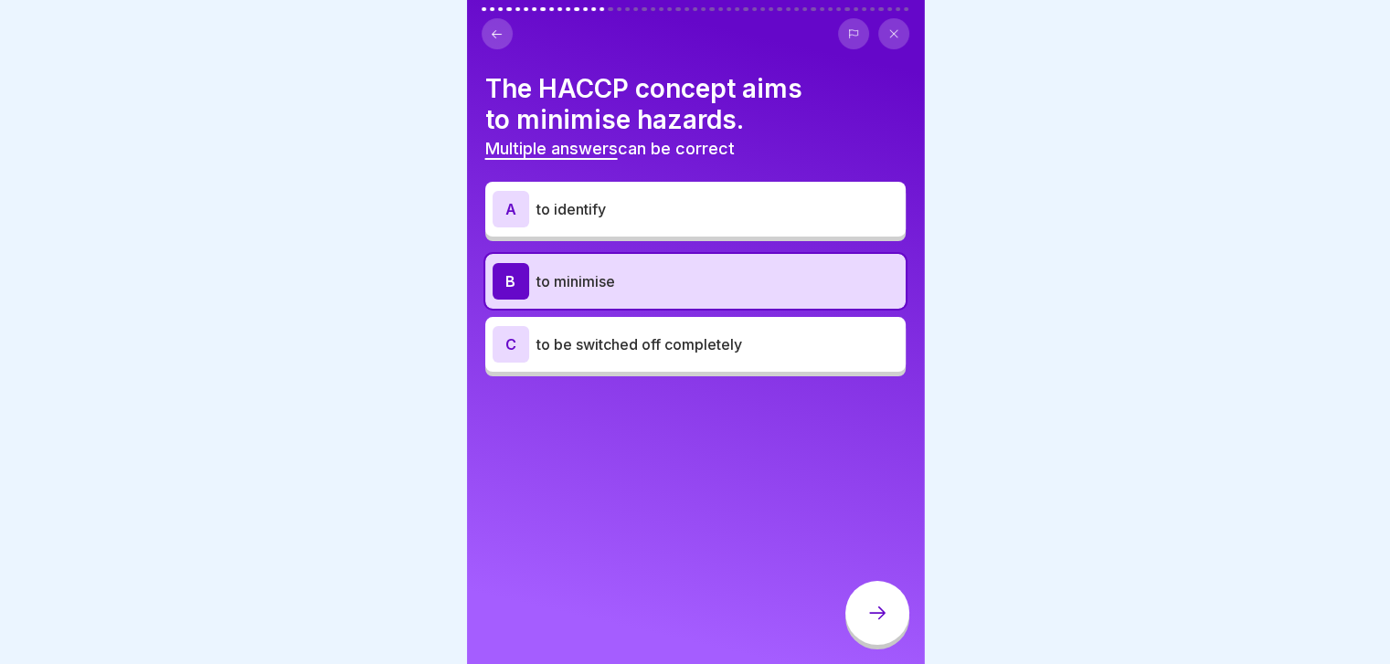
click at [815, 199] on p "to identify" at bounding box center [717, 209] width 362 height 22
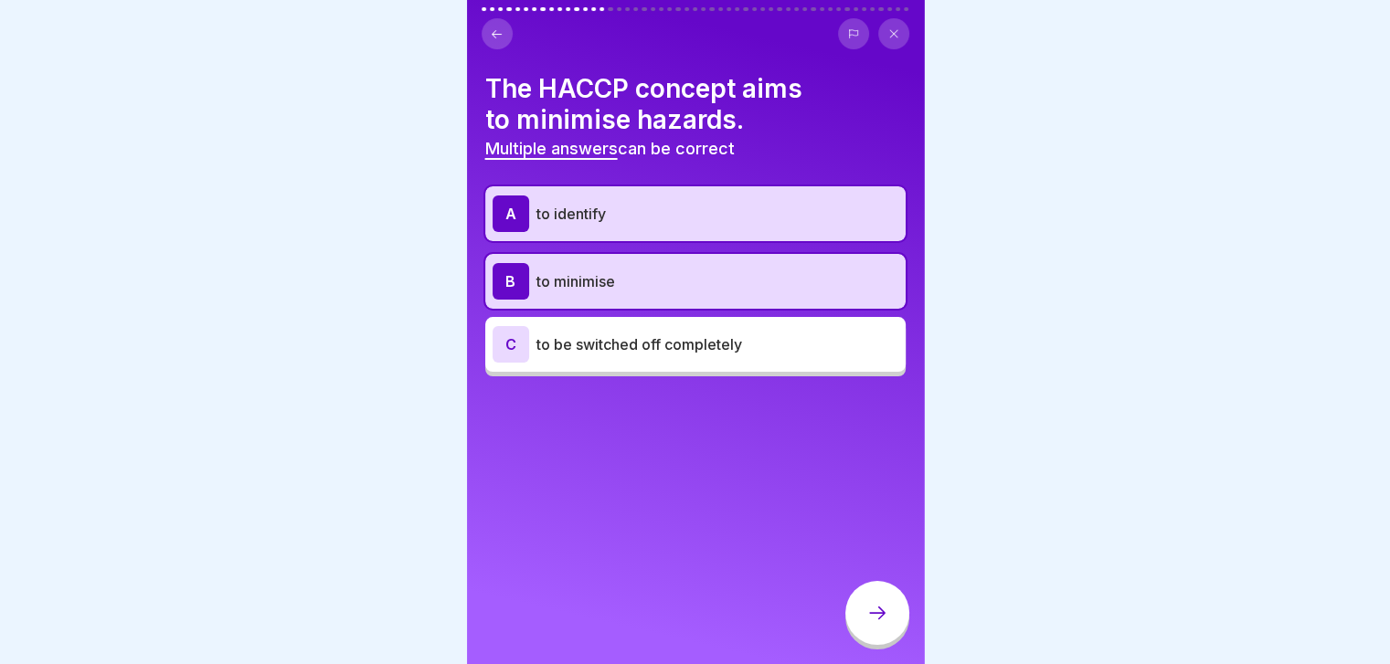
click at [885, 624] on icon at bounding box center [877, 613] width 22 height 22
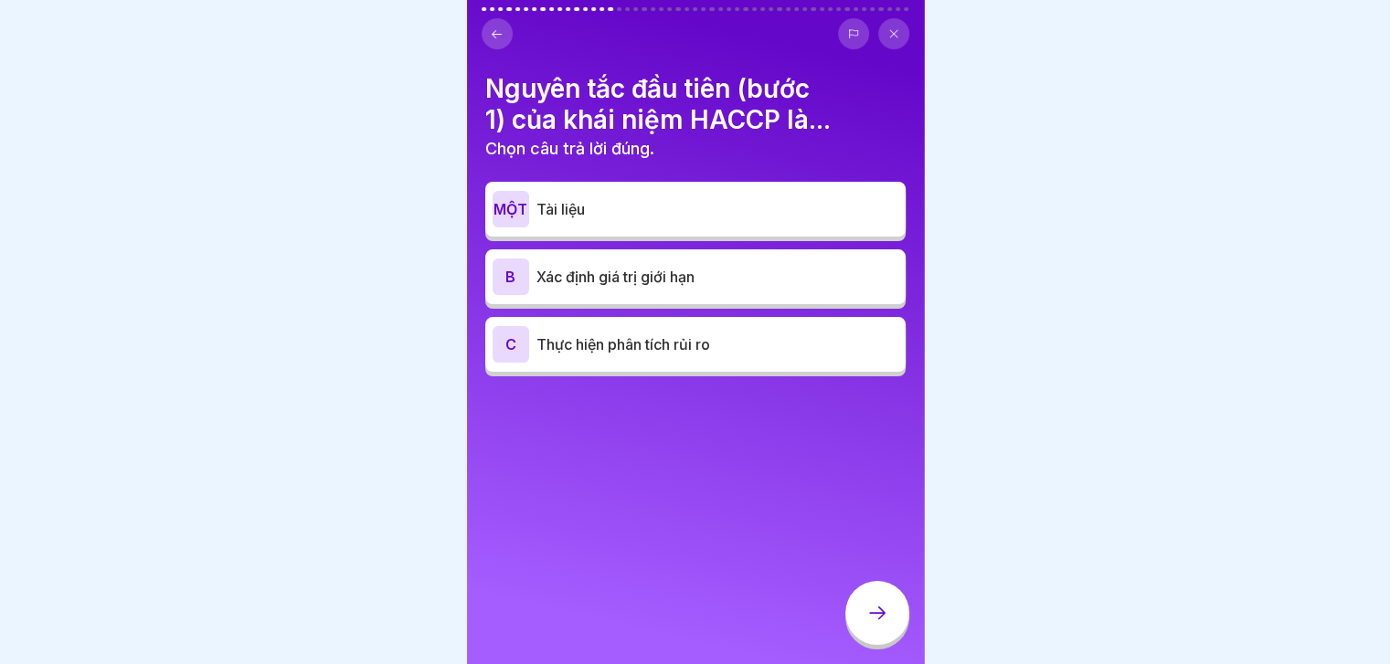
click at [1086, 229] on div at bounding box center [695, 332] width 1390 height 664
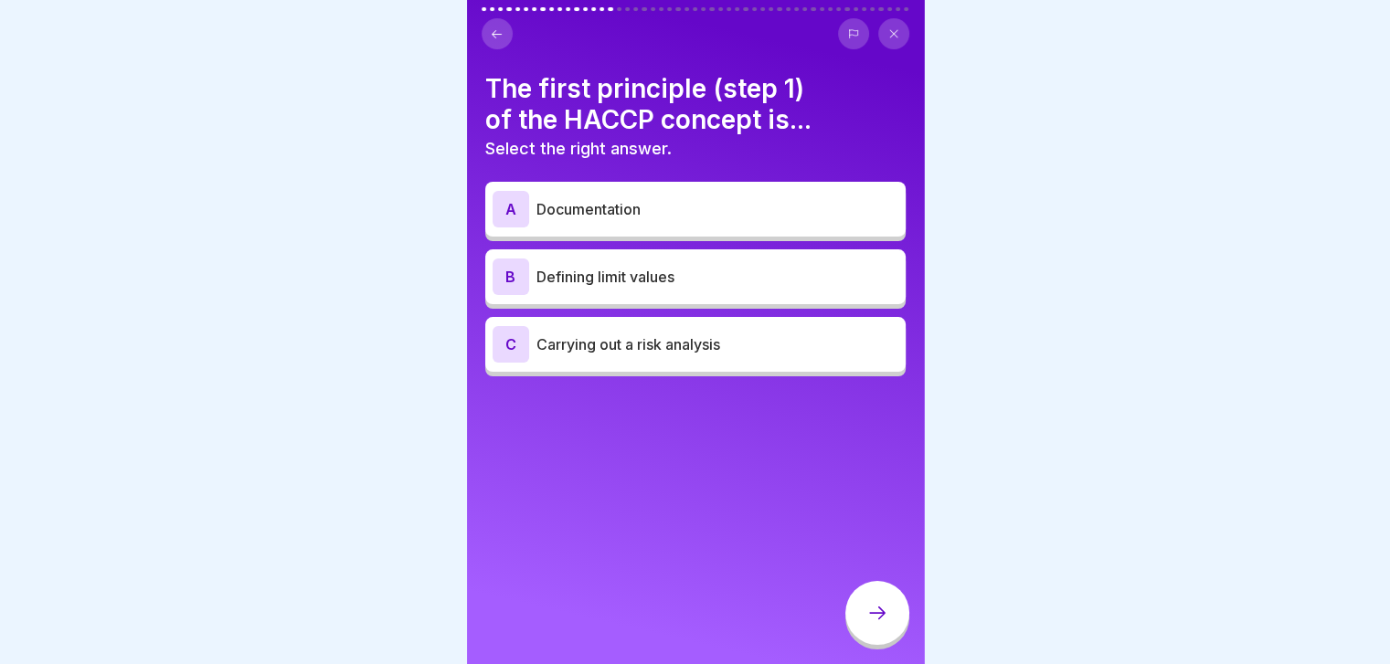
click at [768, 355] on div "C Carrying out a risk analysis" at bounding box center [695, 344] width 406 height 37
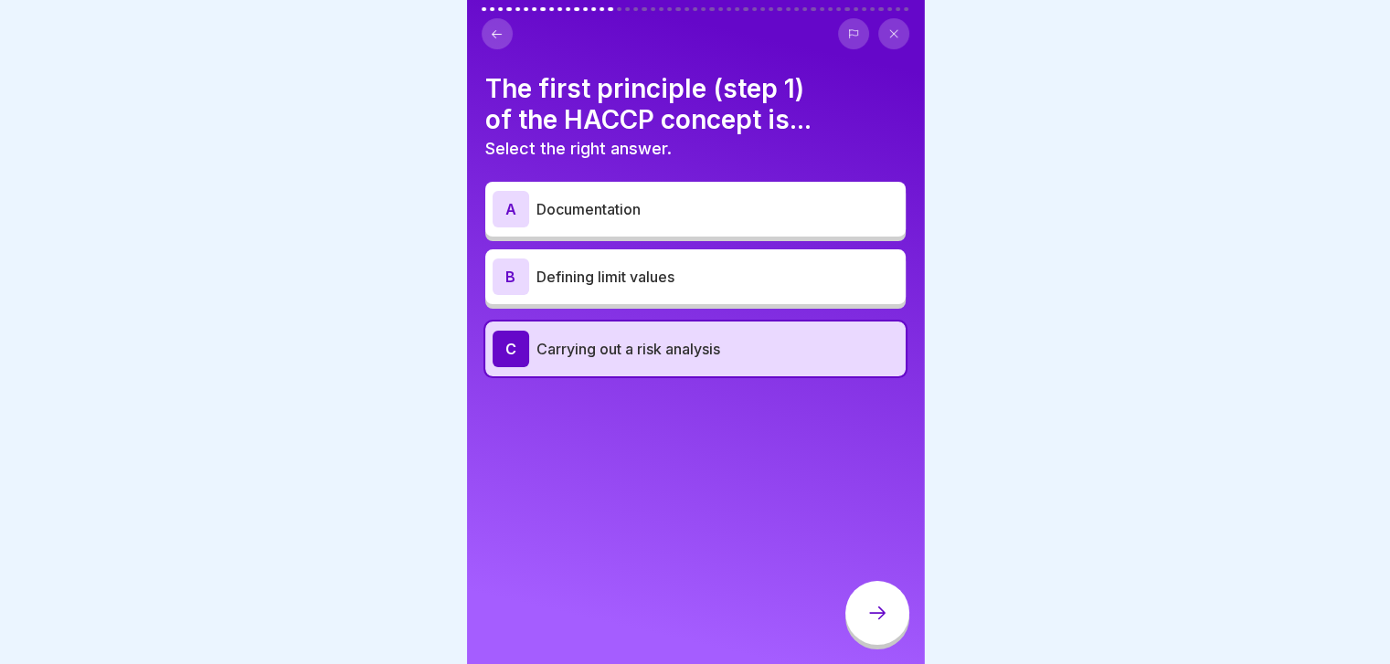
click at [886, 643] on div at bounding box center [877, 613] width 64 height 64
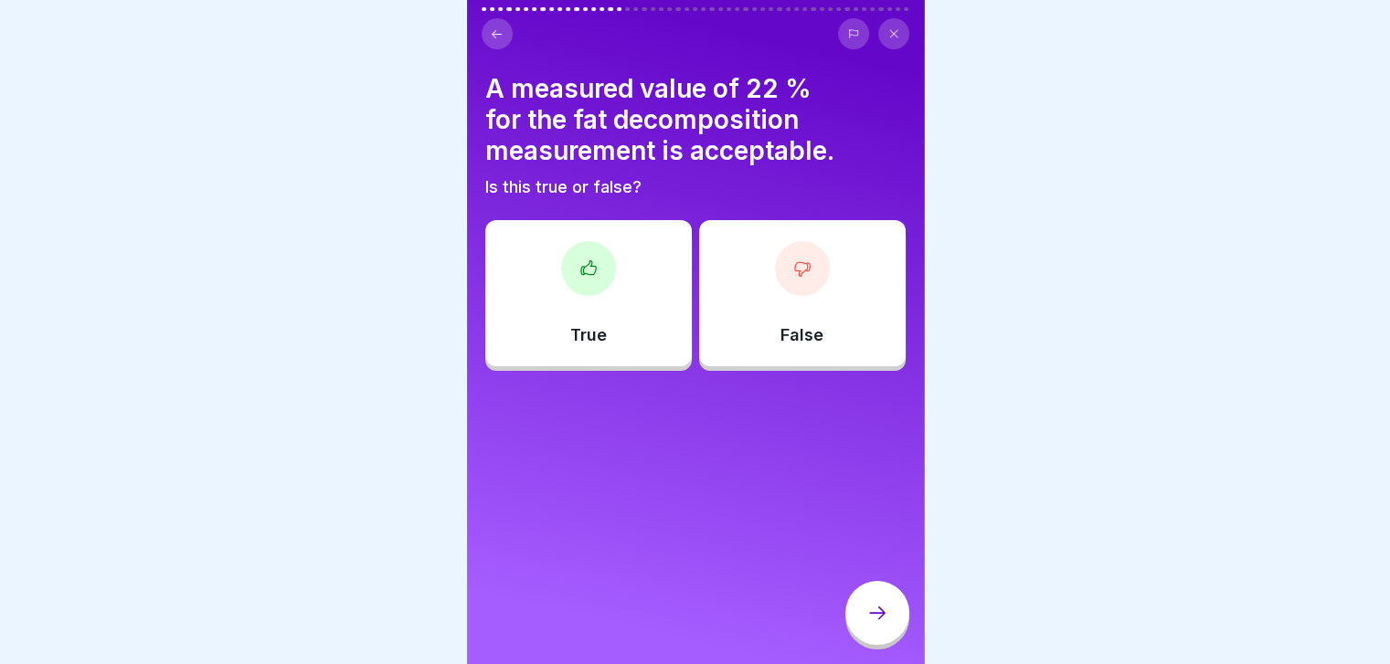
click at [802, 335] on p "False" at bounding box center [801, 335] width 43 height 20
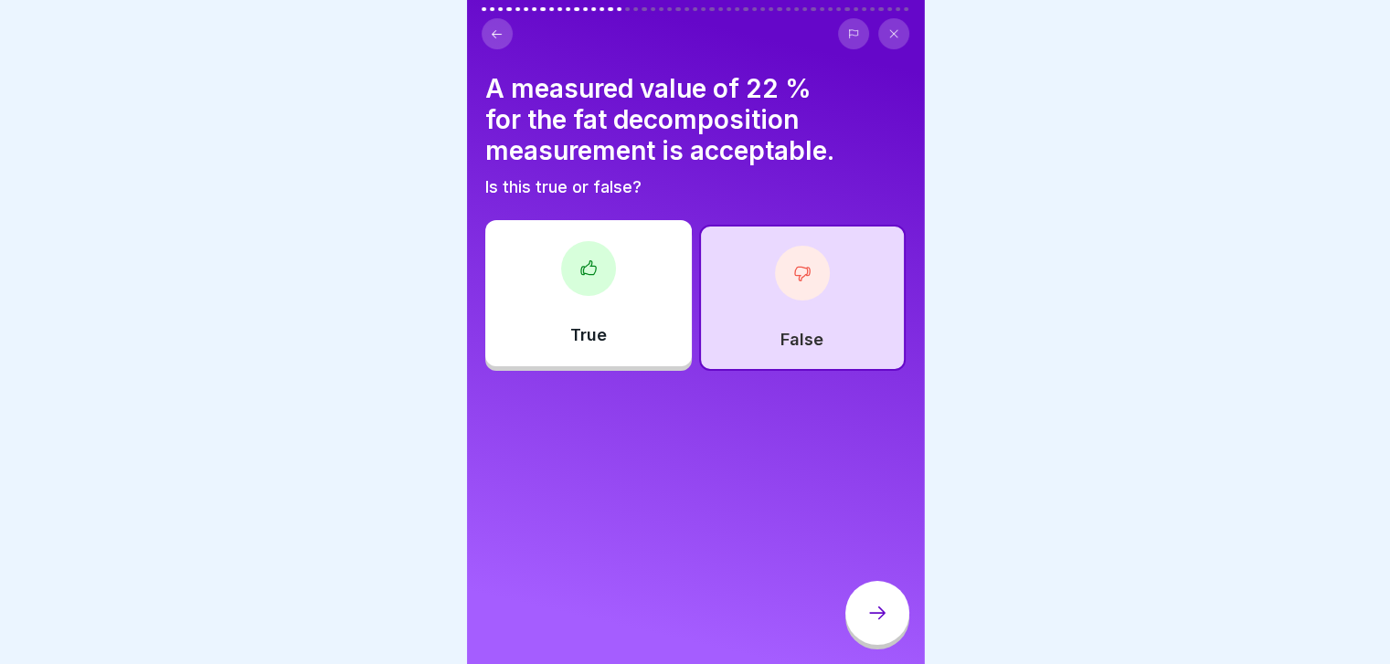
click at [881, 645] on div at bounding box center [877, 613] width 64 height 64
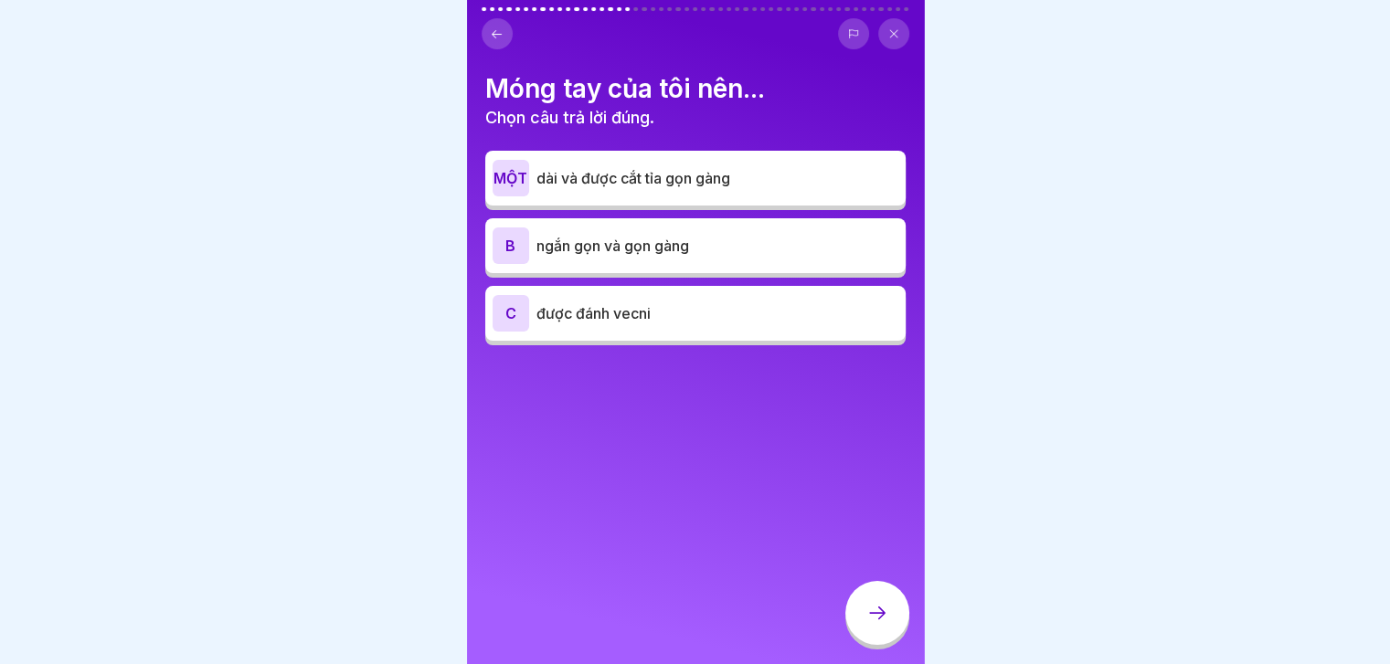
click at [856, 253] on p "ngắn gọn và gọn gàng" at bounding box center [717, 246] width 362 height 22
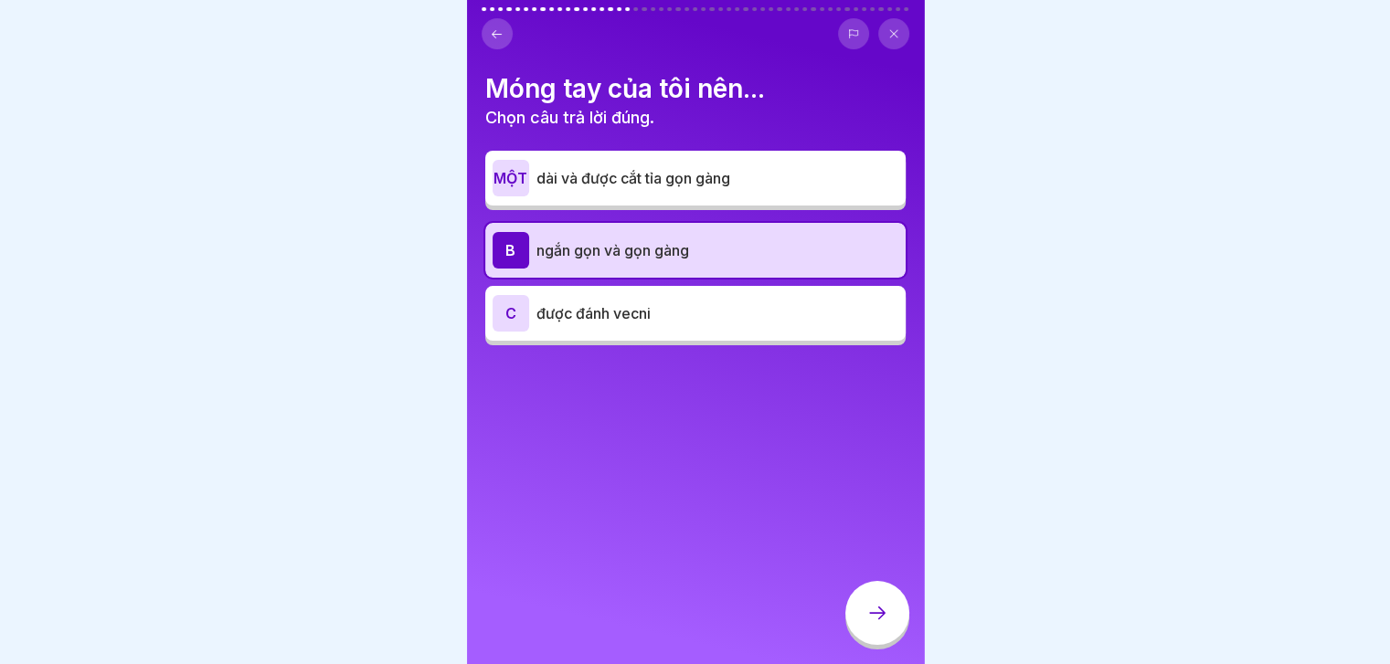
click at [876, 620] on icon at bounding box center [877, 613] width 22 height 22
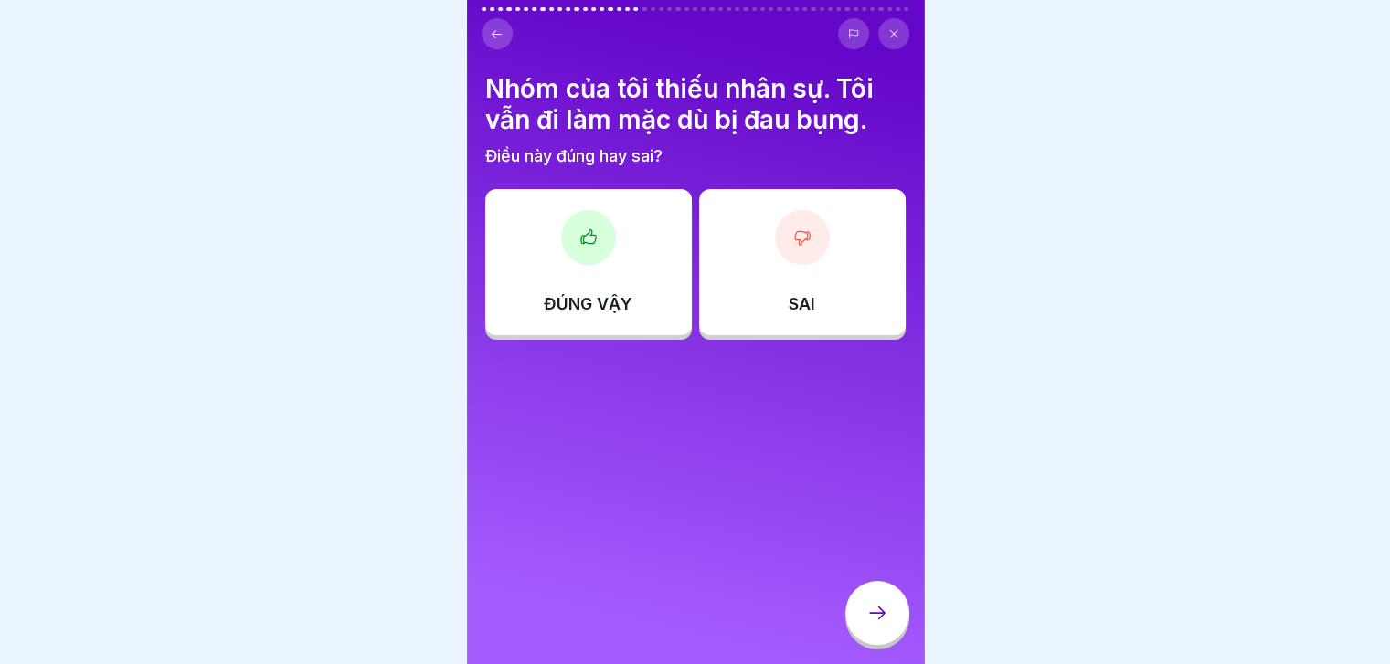
click at [843, 295] on div "SAI" at bounding box center [802, 262] width 207 height 146
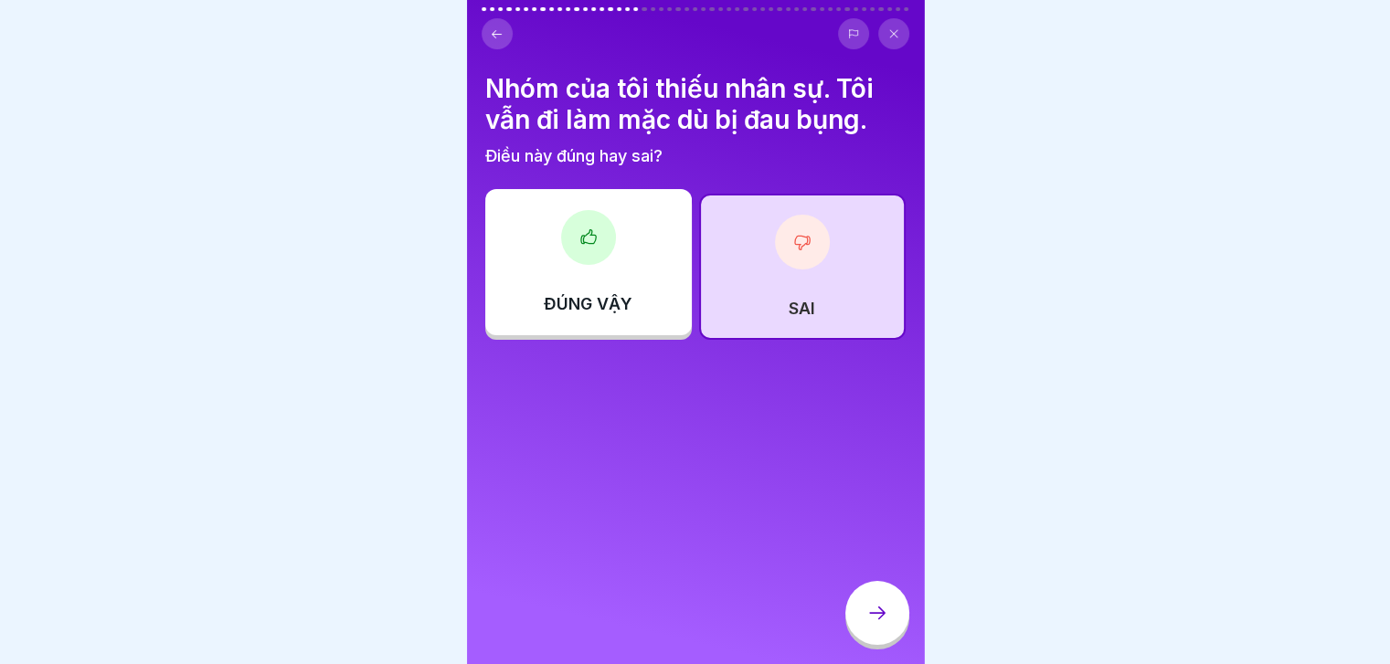
click at [876, 624] on icon at bounding box center [877, 613] width 22 height 22
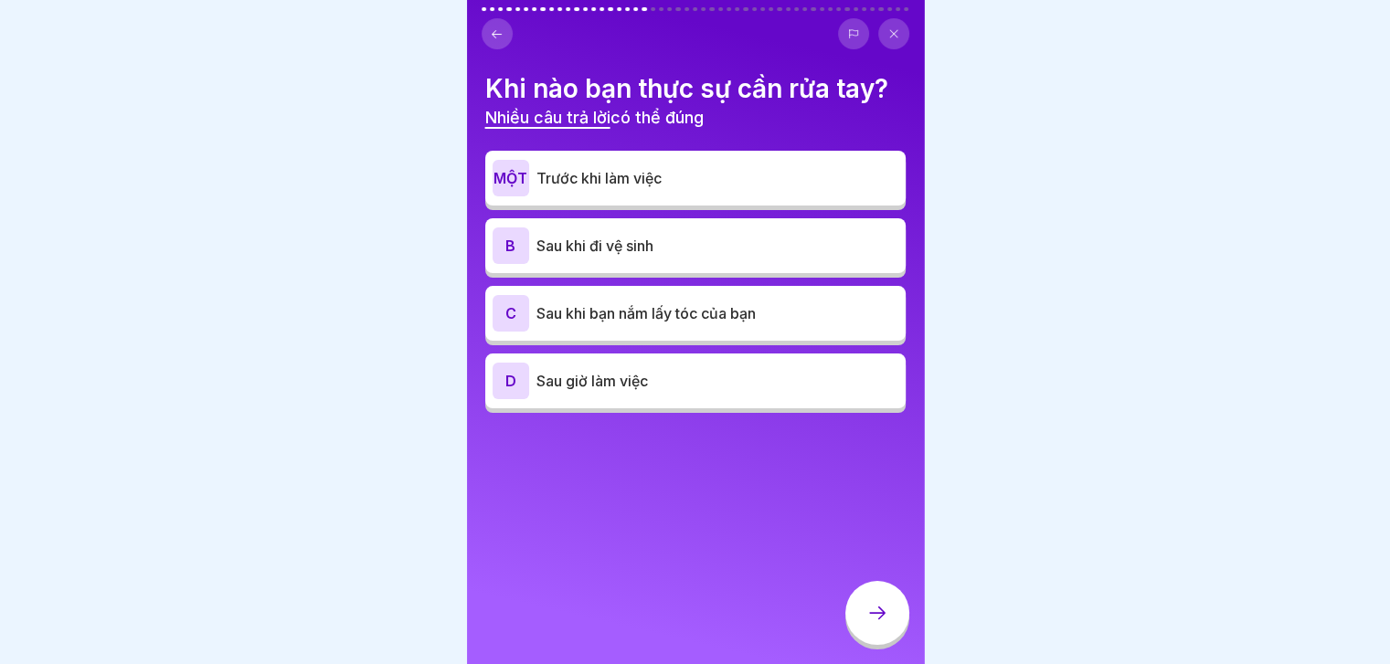
click at [800, 185] on p "Trước khi làm việc" at bounding box center [717, 178] width 362 height 22
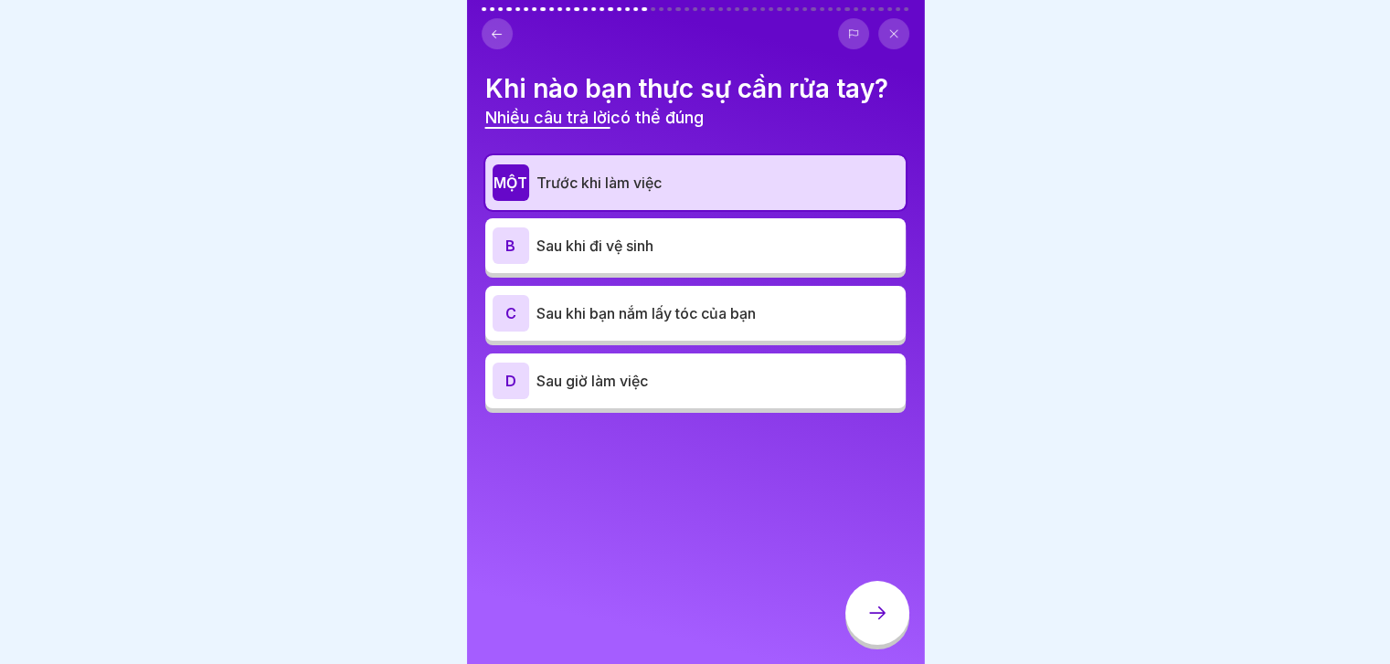
click at [769, 255] on p "Sau khi đi vệ sinh" at bounding box center [717, 246] width 362 height 22
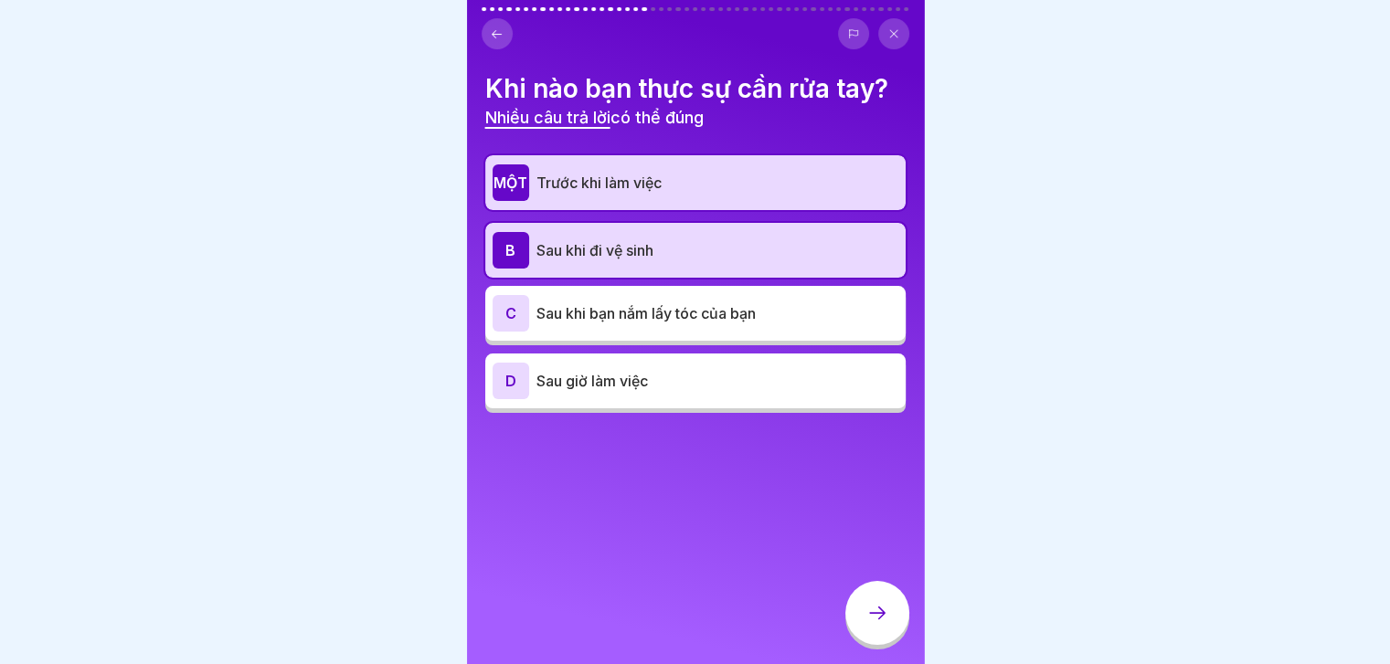
click at [807, 320] on p "Sau khi bạn nắm lấy tóc của bạn" at bounding box center [717, 313] width 362 height 22
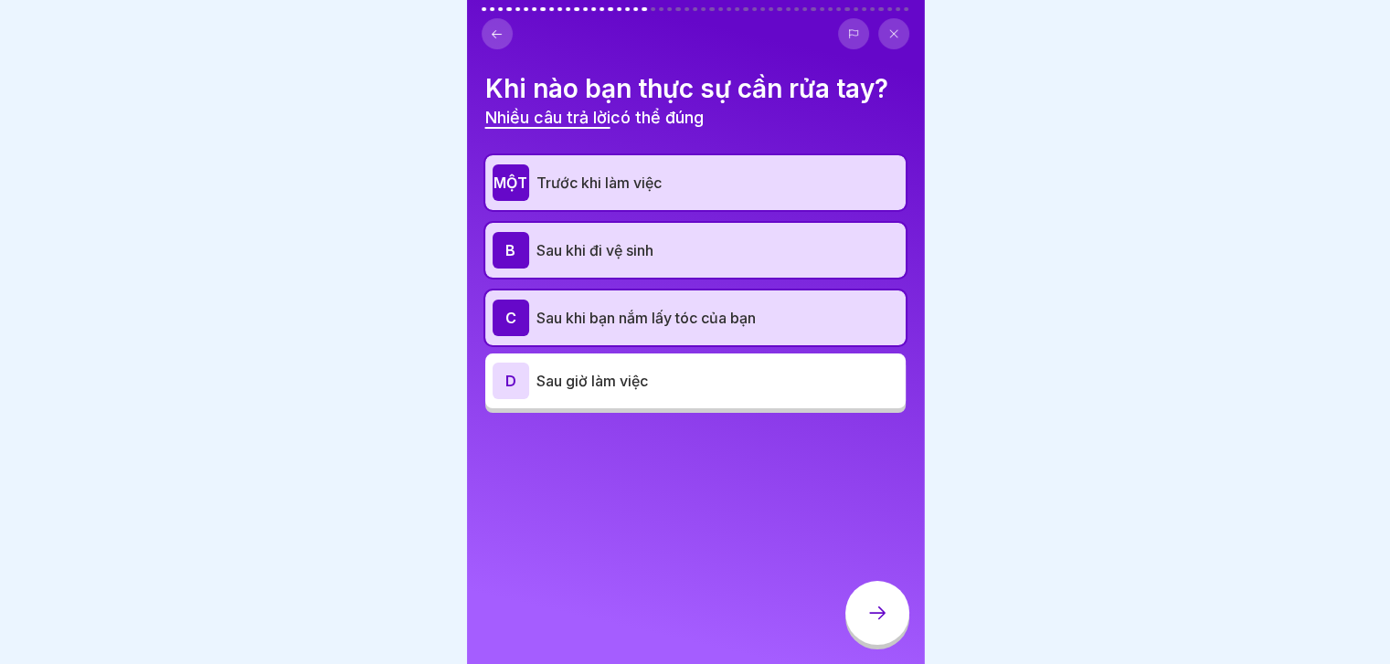
click at [871, 624] on icon at bounding box center [877, 613] width 22 height 22
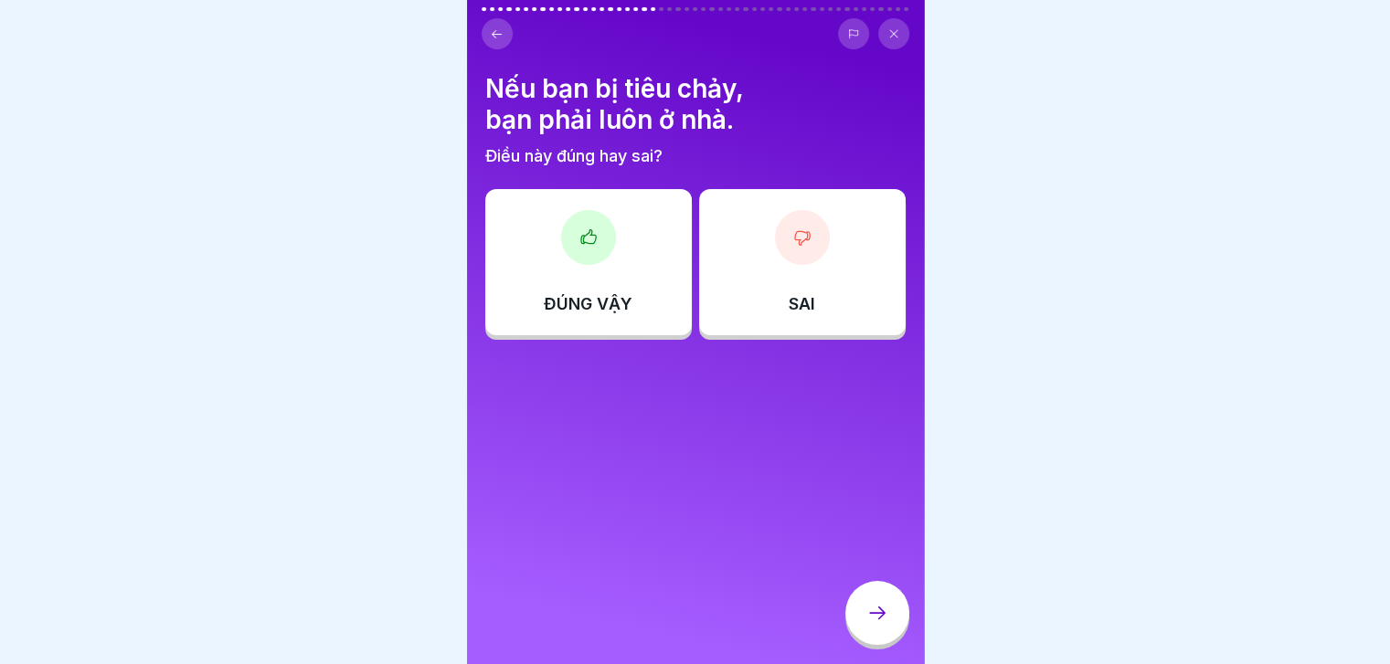
click at [625, 262] on div "ĐÚNG VẬY" at bounding box center [588, 262] width 207 height 146
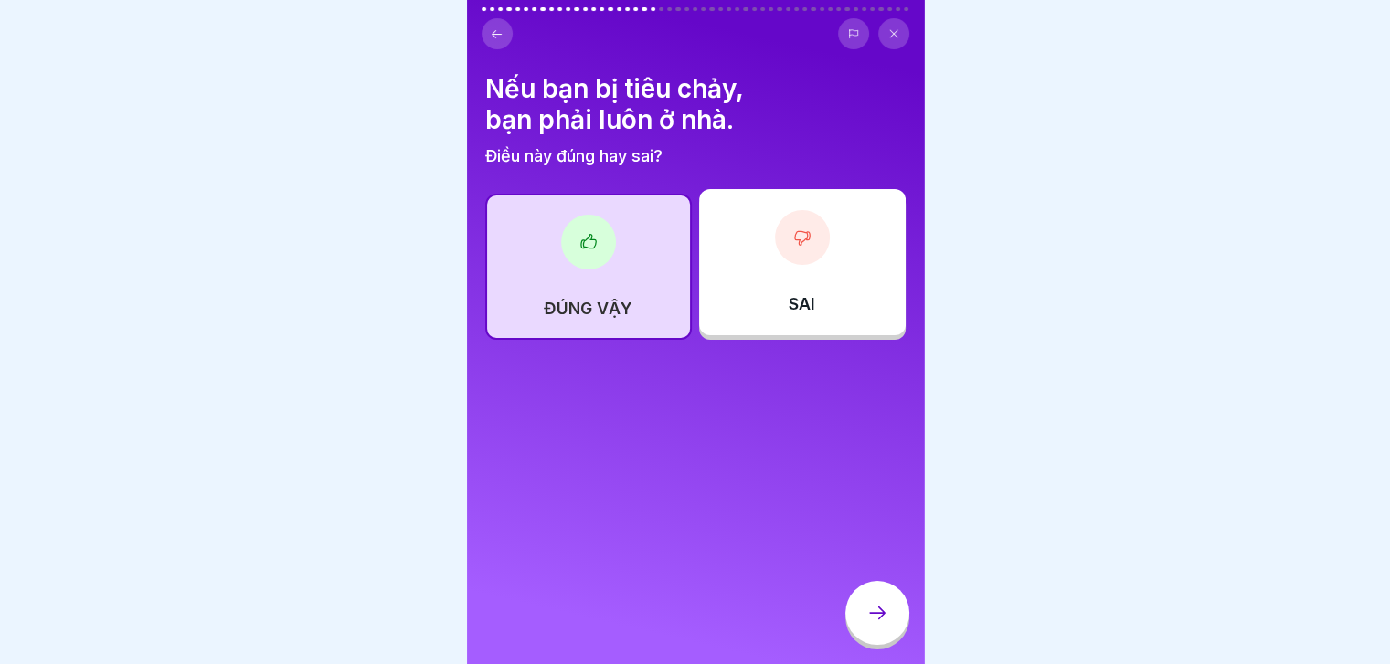
drag, startPoint x: 1345, startPoint y: 237, endPoint x: 1241, endPoint y: -43, distance: 298.4
click at [1241, 0] on html "Tiếng Anh Đánh giá Kiểm tra HACCP ⛔️ Vui lòng làm bài kiểm tra một lần. Một số …" at bounding box center [695, 332] width 1390 height 664
click at [874, 610] on div at bounding box center [877, 613] width 64 height 64
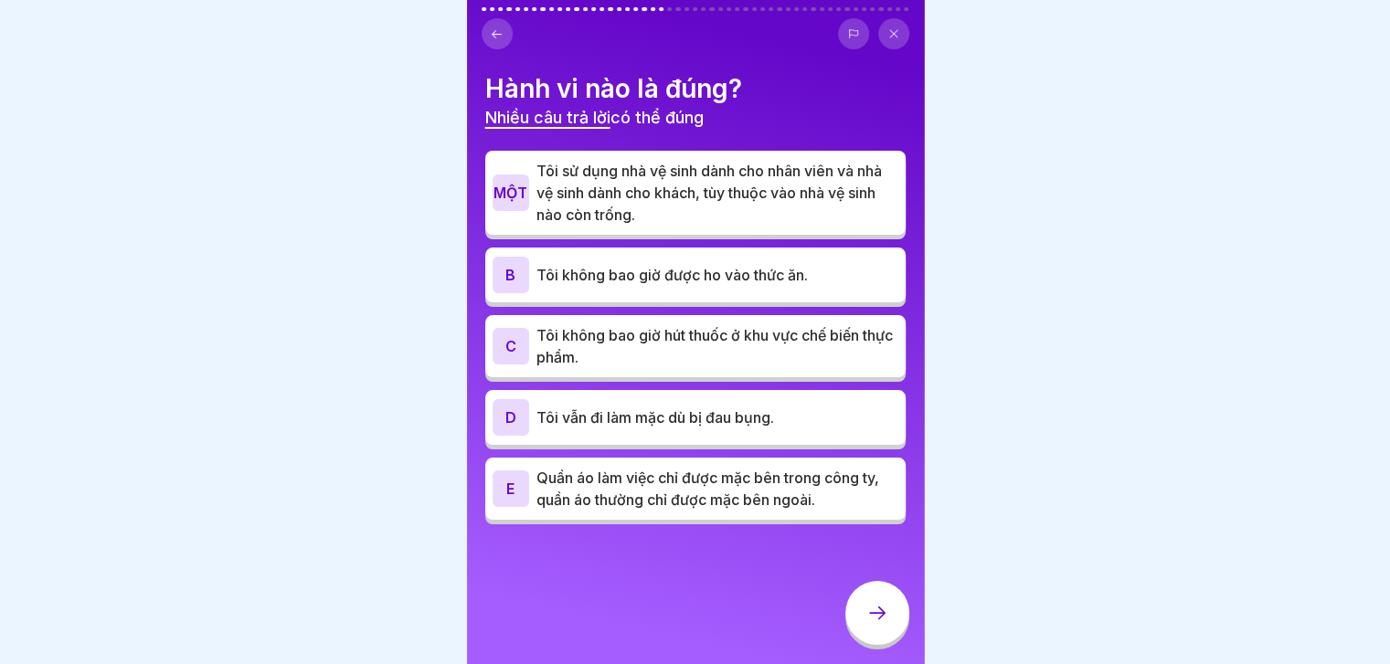
click at [849, 292] on div "B Tôi không bao giờ được ho vào thức ăn." at bounding box center [695, 275] width 420 height 55
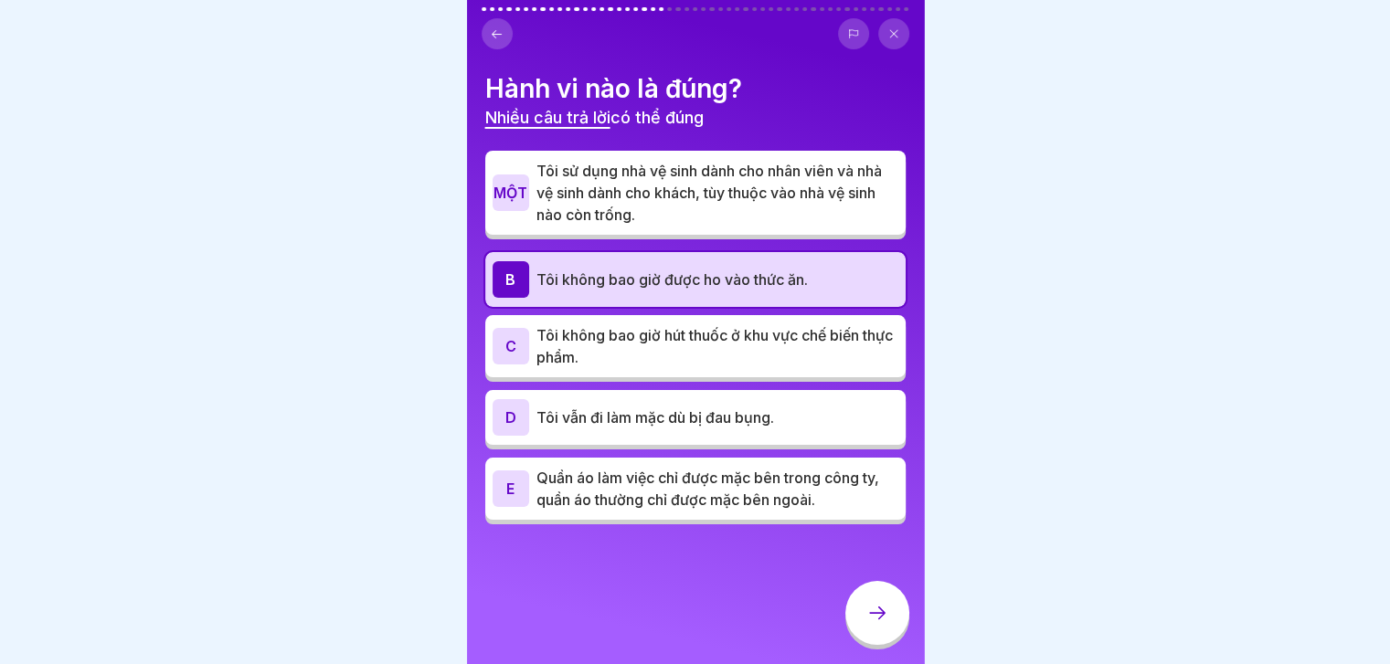
click at [850, 354] on p "Tôi không bao giờ hút thuốc ở khu vực chế biến thực phẩm." at bounding box center [717, 346] width 362 height 44
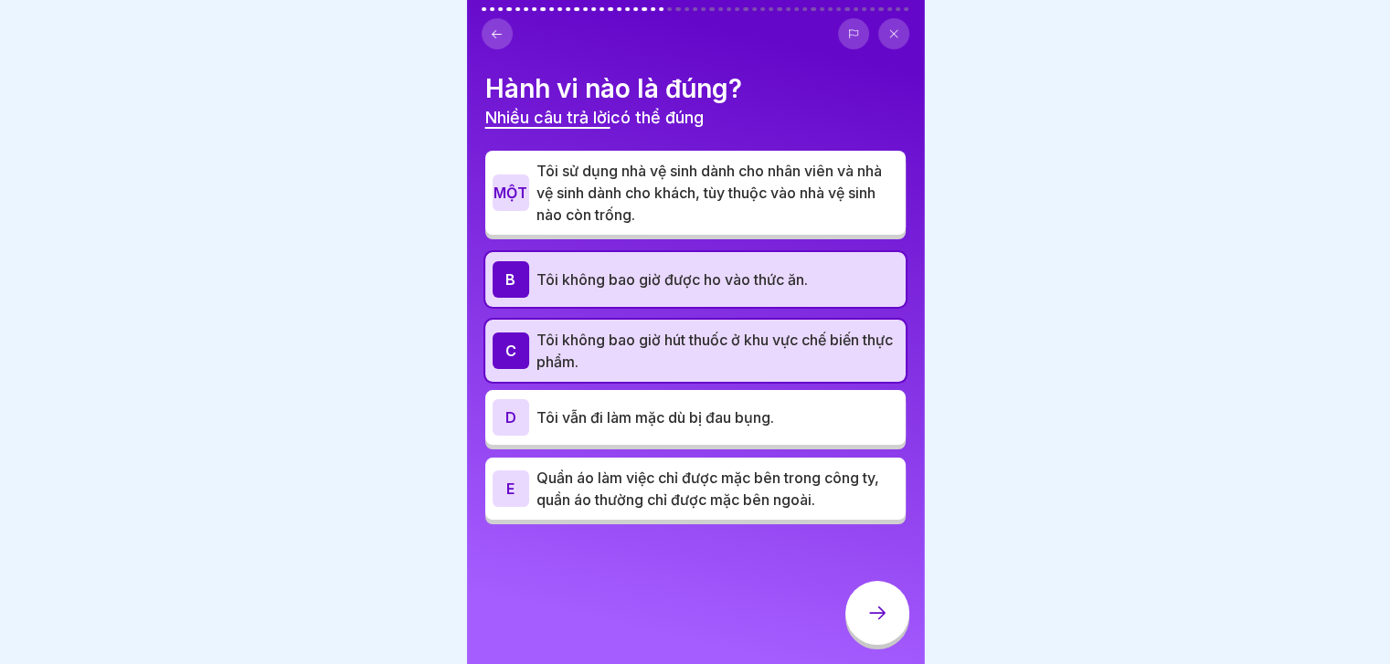
click at [880, 493] on p "Quần áo làm việc chỉ được mặc bên trong công ty, quần áo thường chỉ được mặc bê…" at bounding box center [717, 489] width 362 height 44
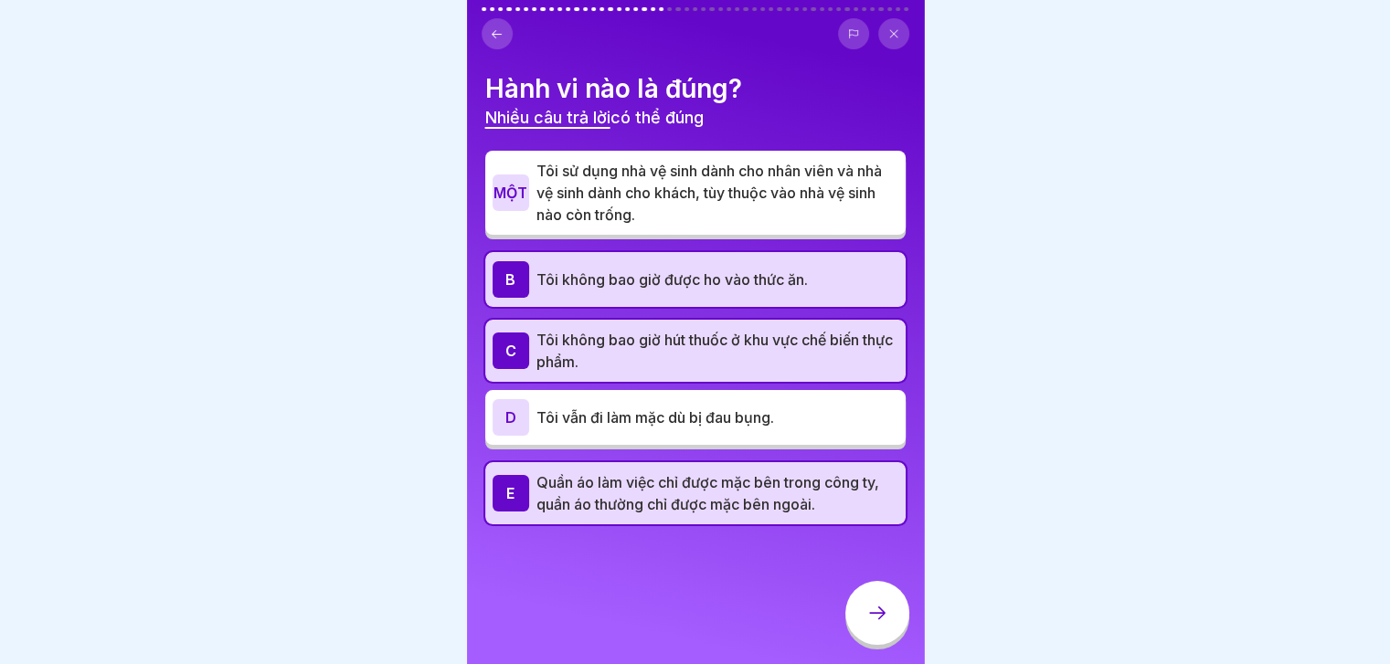
click at [883, 644] on div at bounding box center [877, 613] width 64 height 64
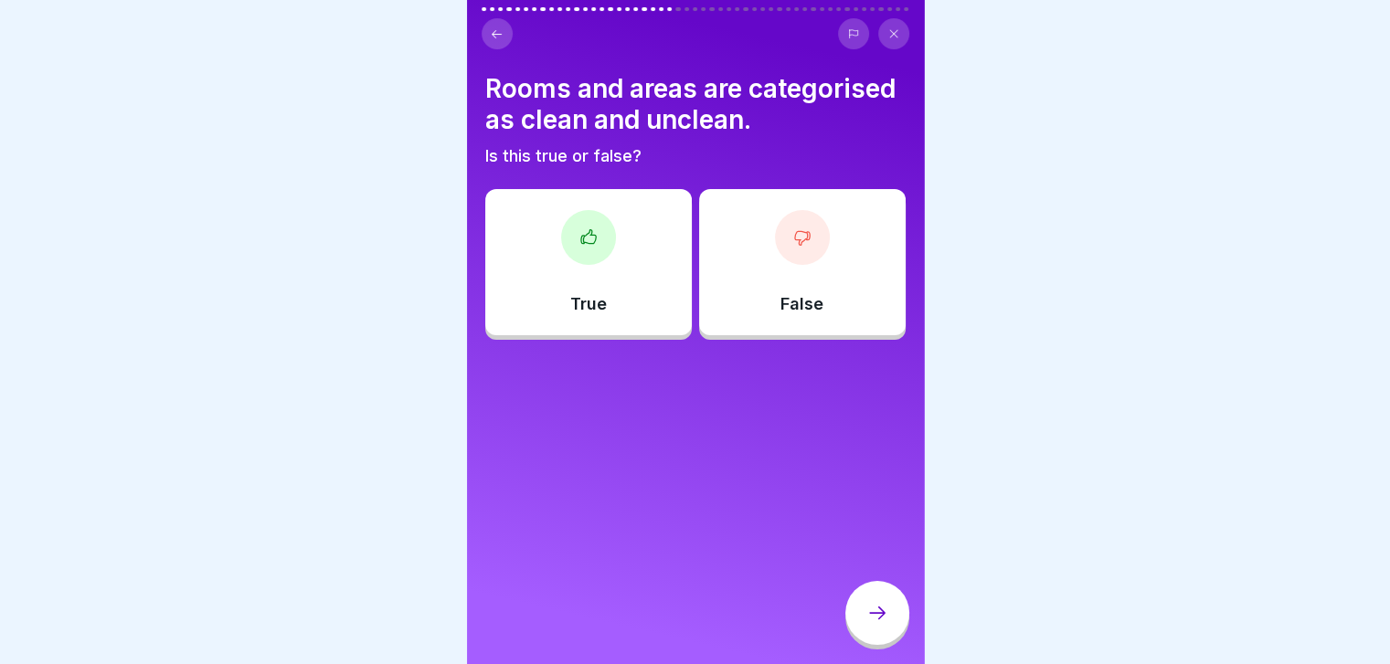
click at [661, 271] on div "True" at bounding box center [588, 262] width 207 height 146
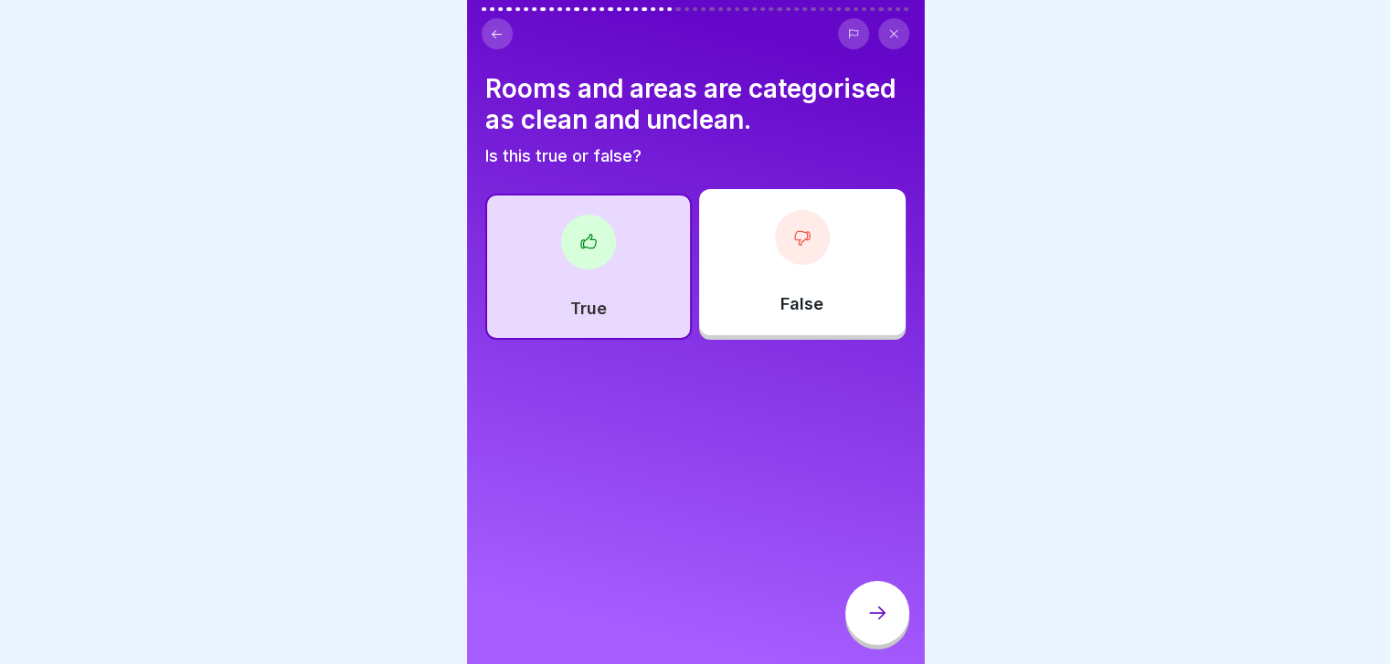
click at [855, 613] on div at bounding box center [877, 613] width 64 height 64
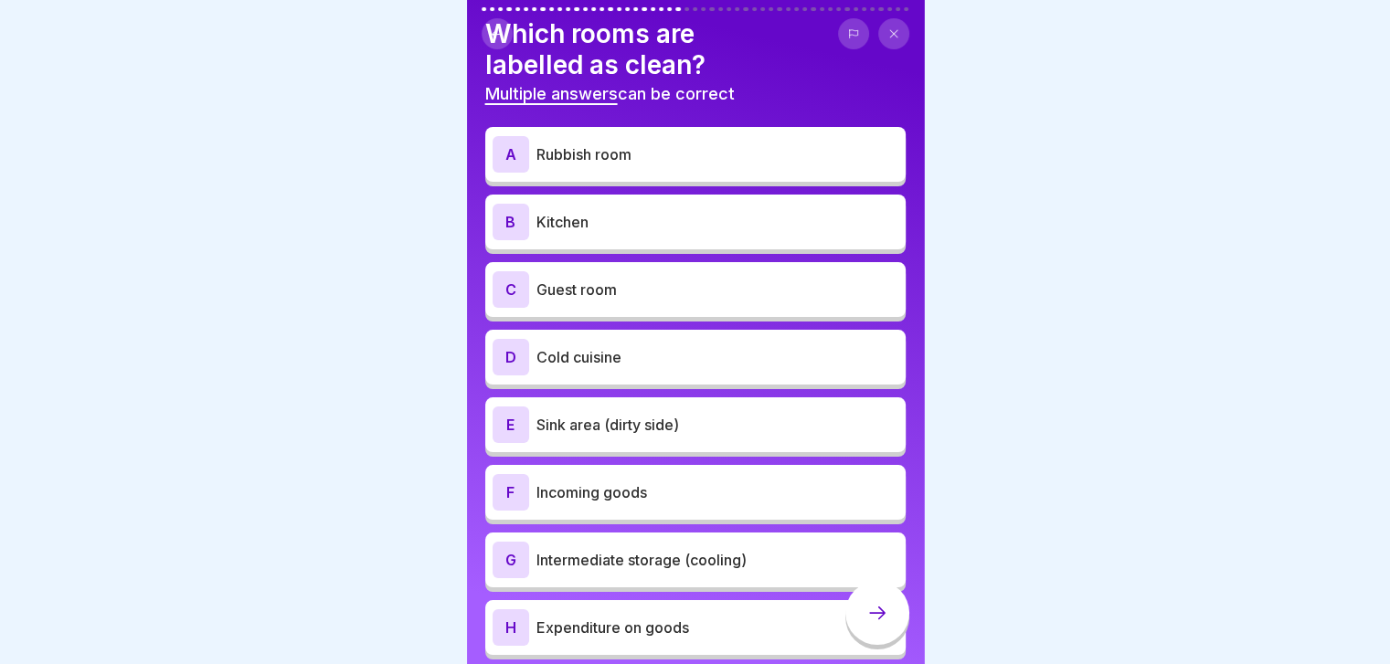
scroll to position [55, 0]
click at [688, 207] on div "B Kitchen" at bounding box center [695, 222] width 406 height 37
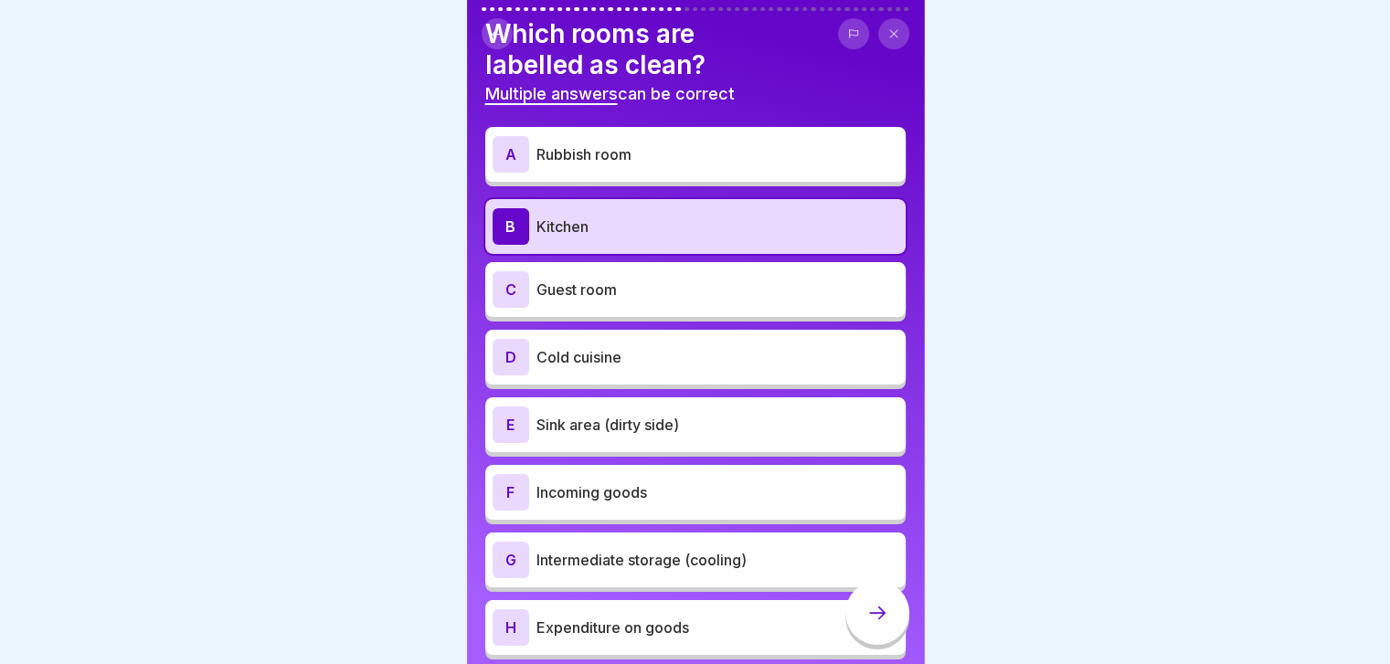
click at [642, 299] on p "Guest room" at bounding box center [717, 290] width 362 height 22
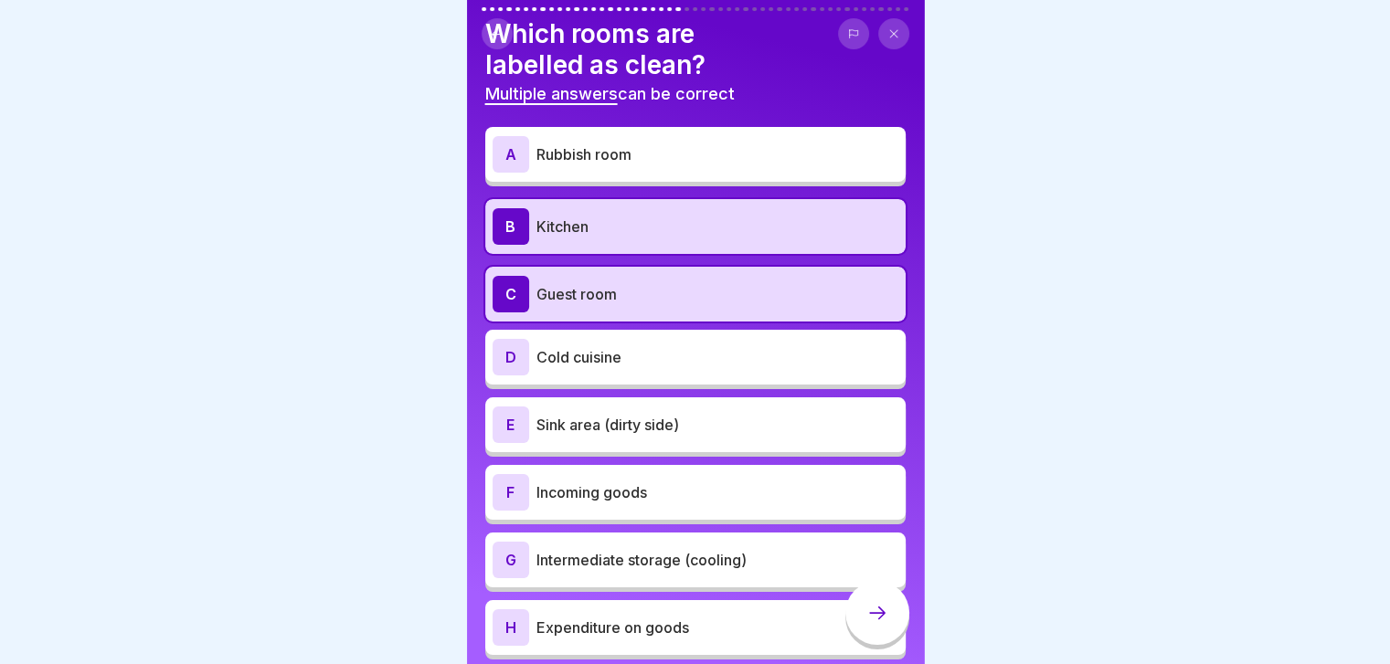
click at [642, 354] on p "Cold cuisine" at bounding box center [717, 357] width 362 height 22
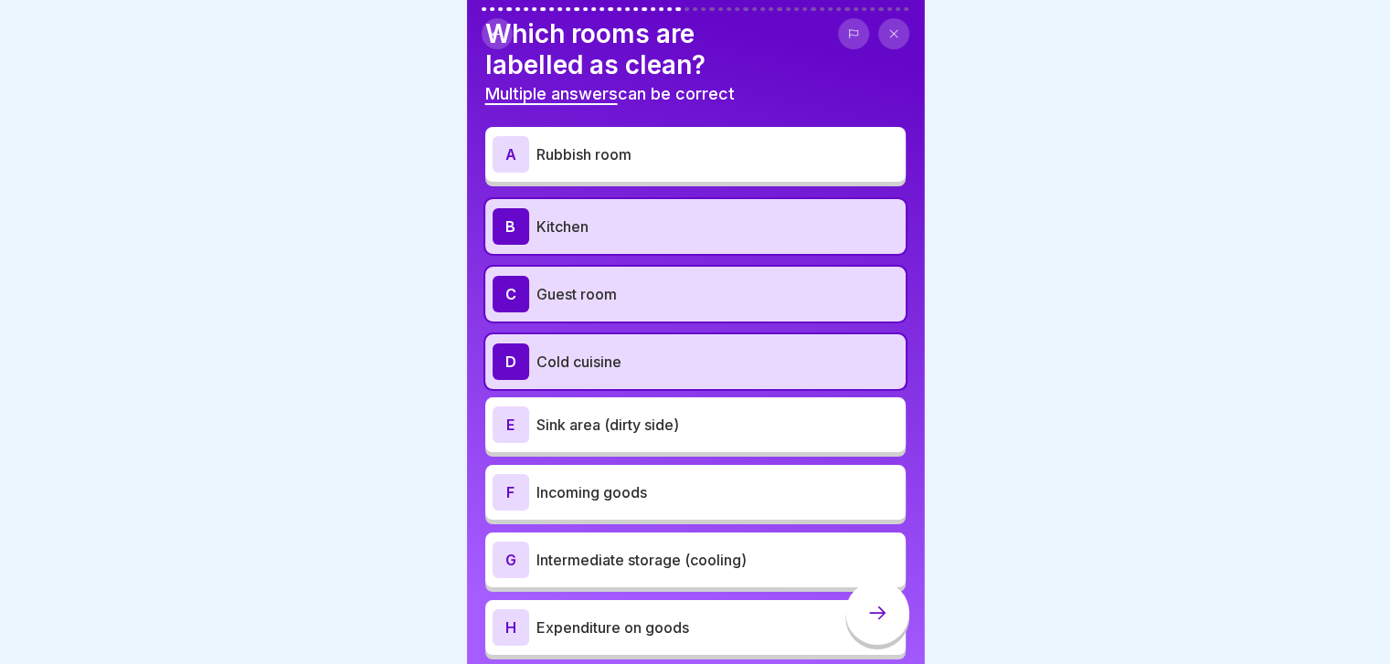
click at [684, 564] on p "Intermediate storage (cooling)" at bounding box center [717, 560] width 362 height 22
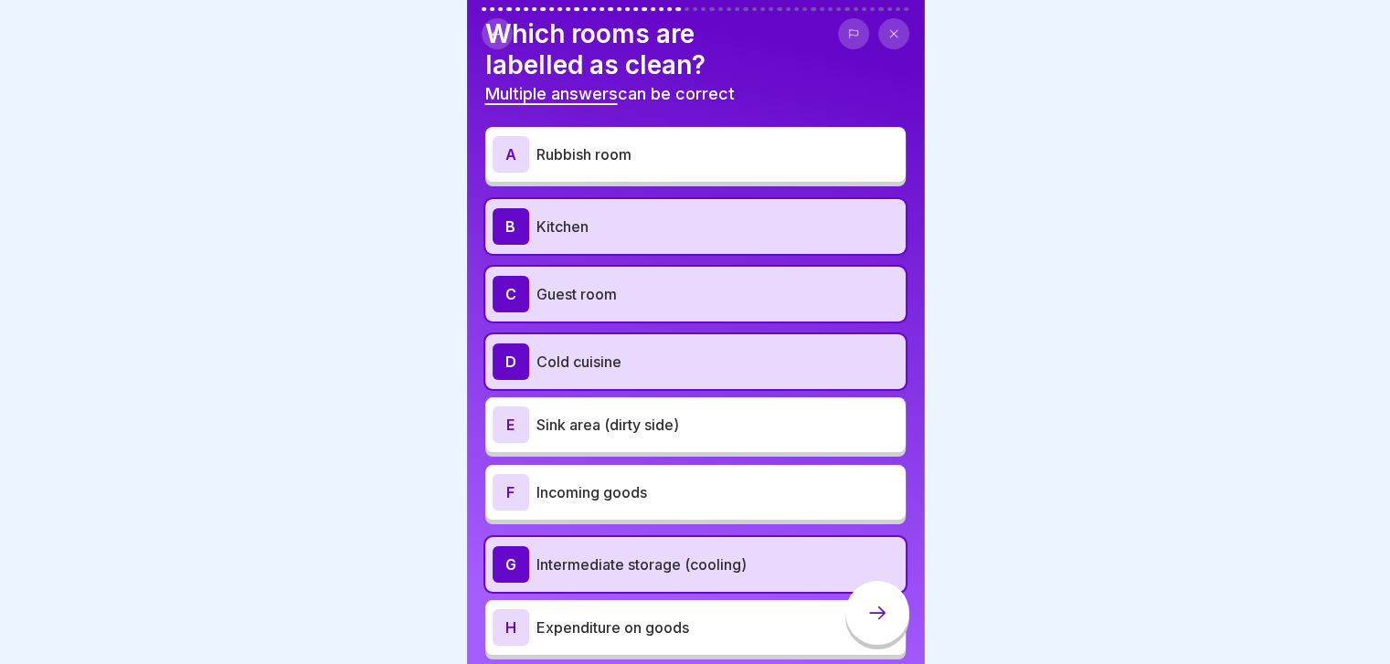
click at [870, 624] on icon at bounding box center [877, 613] width 22 height 22
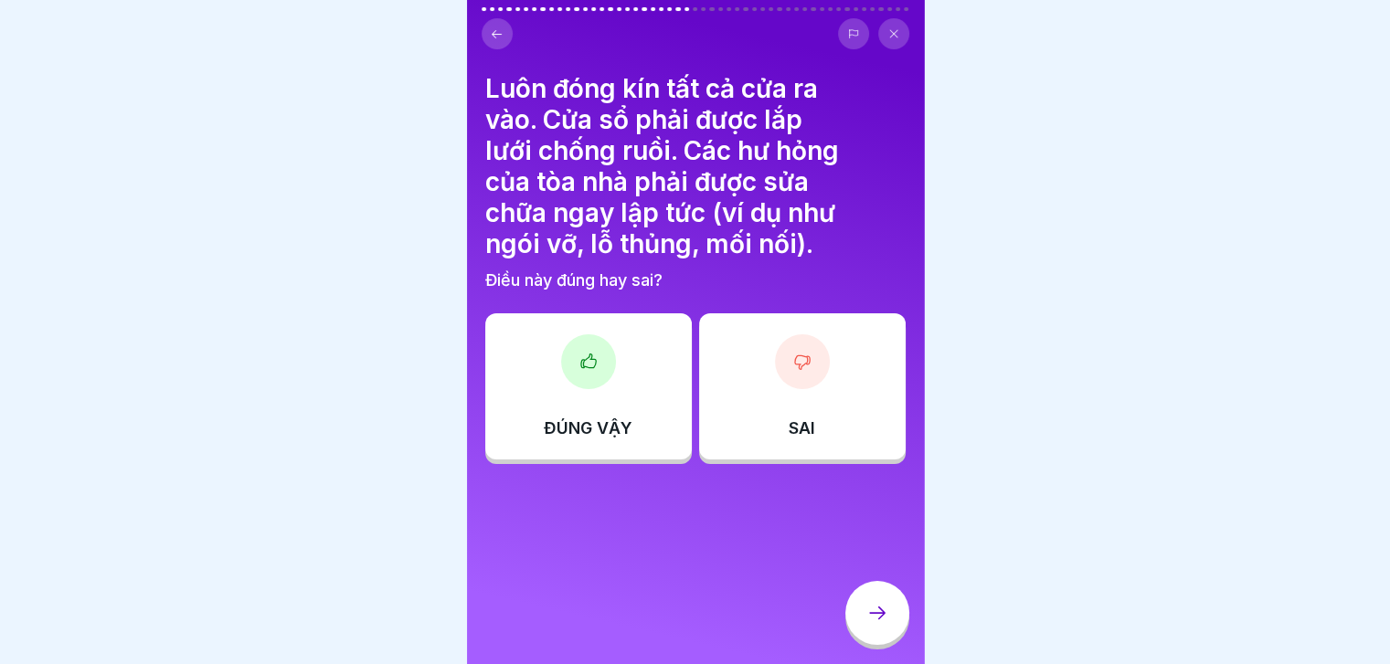
click at [643, 376] on div "ĐÚNG VẬY" at bounding box center [588, 386] width 207 height 146
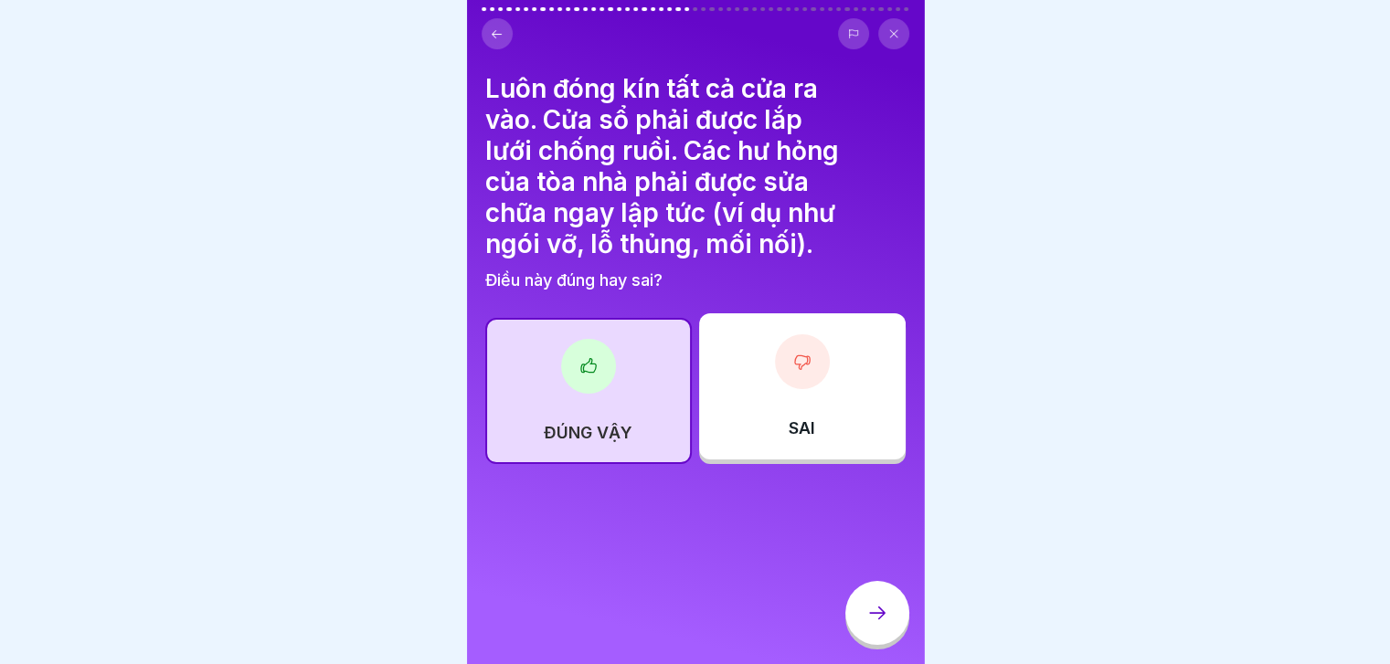
click at [880, 624] on icon at bounding box center [877, 613] width 22 height 22
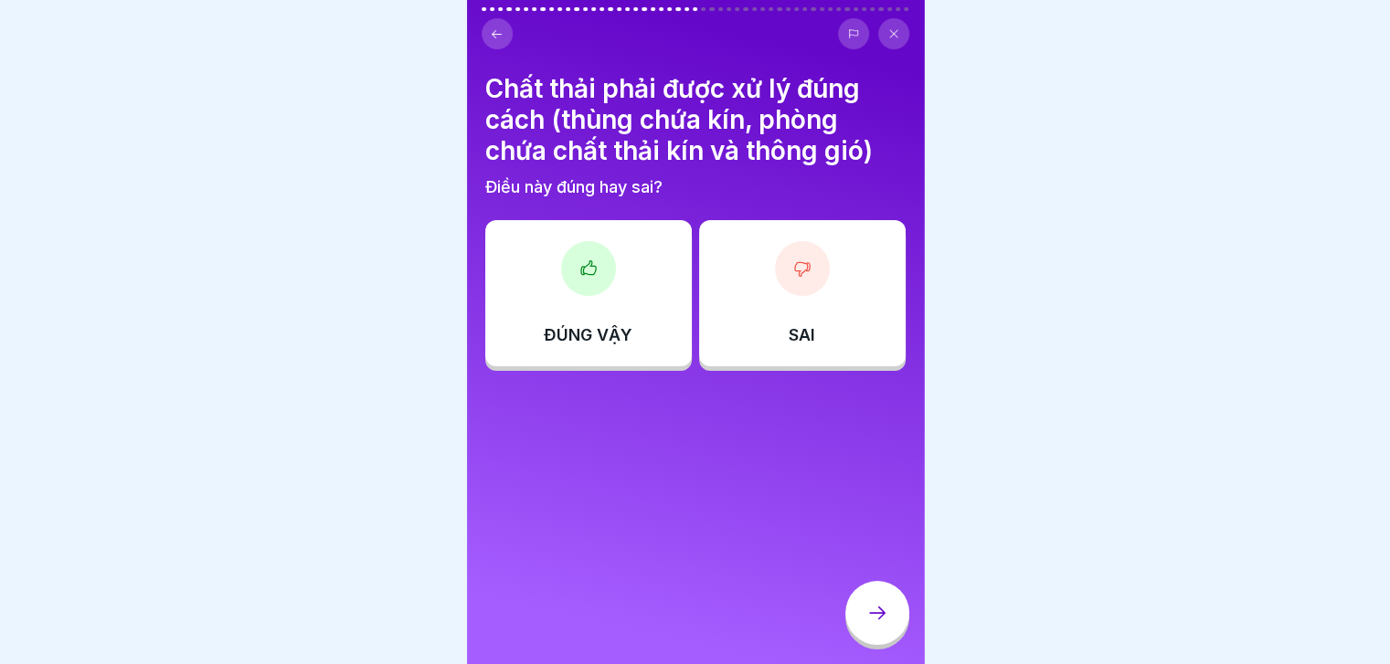
click at [585, 306] on div "ĐÚNG VẬY" at bounding box center [588, 293] width 207 height 146
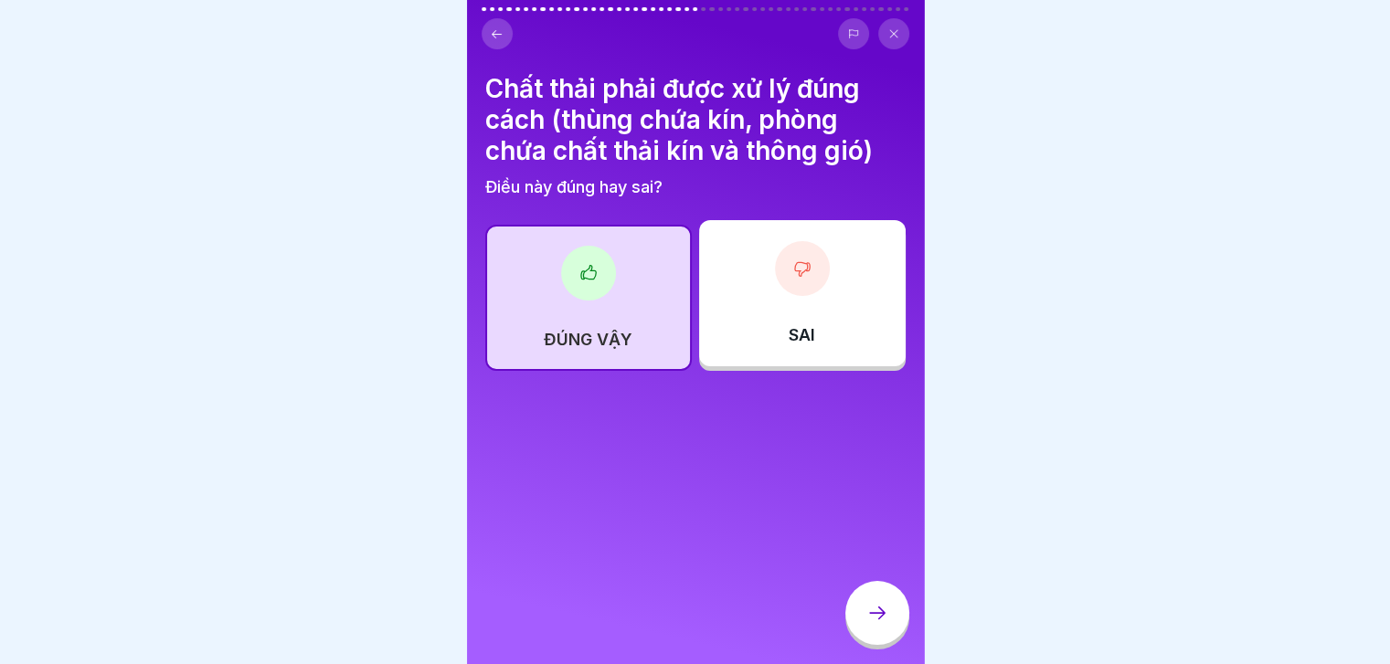
click at [880, 624] on icon at bounding box center [877, 613] width 22 height 22
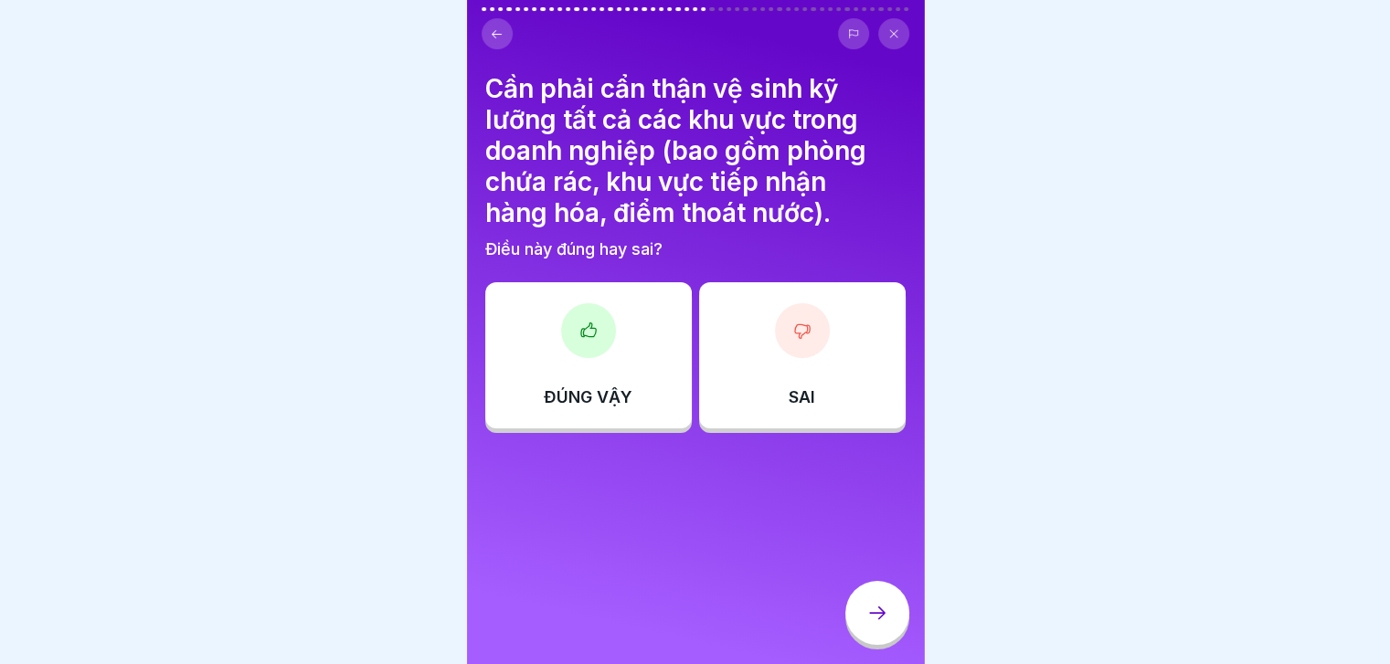
click at [615, 313] on div "ĐÚNG VẬY" at bounding box center [588, 355] width 207 height 146
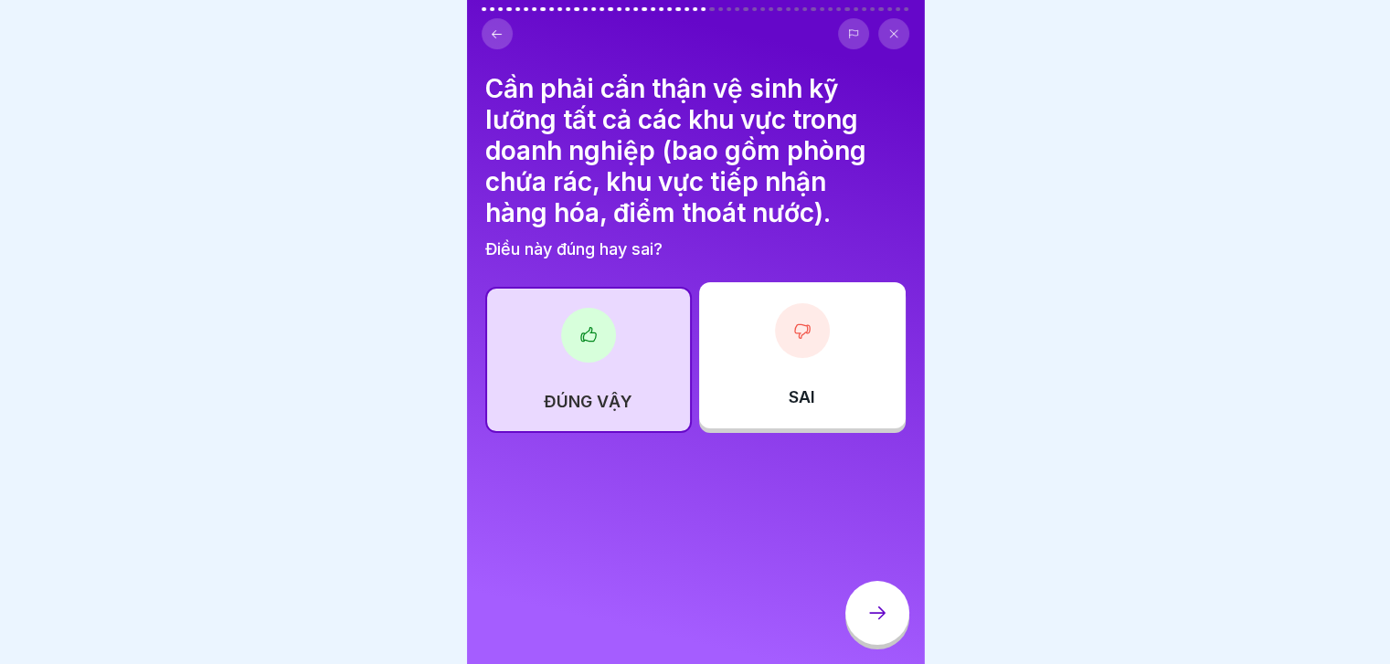
click at [872, 620] on icon at bounding box center [877, 613] width 22 height 22
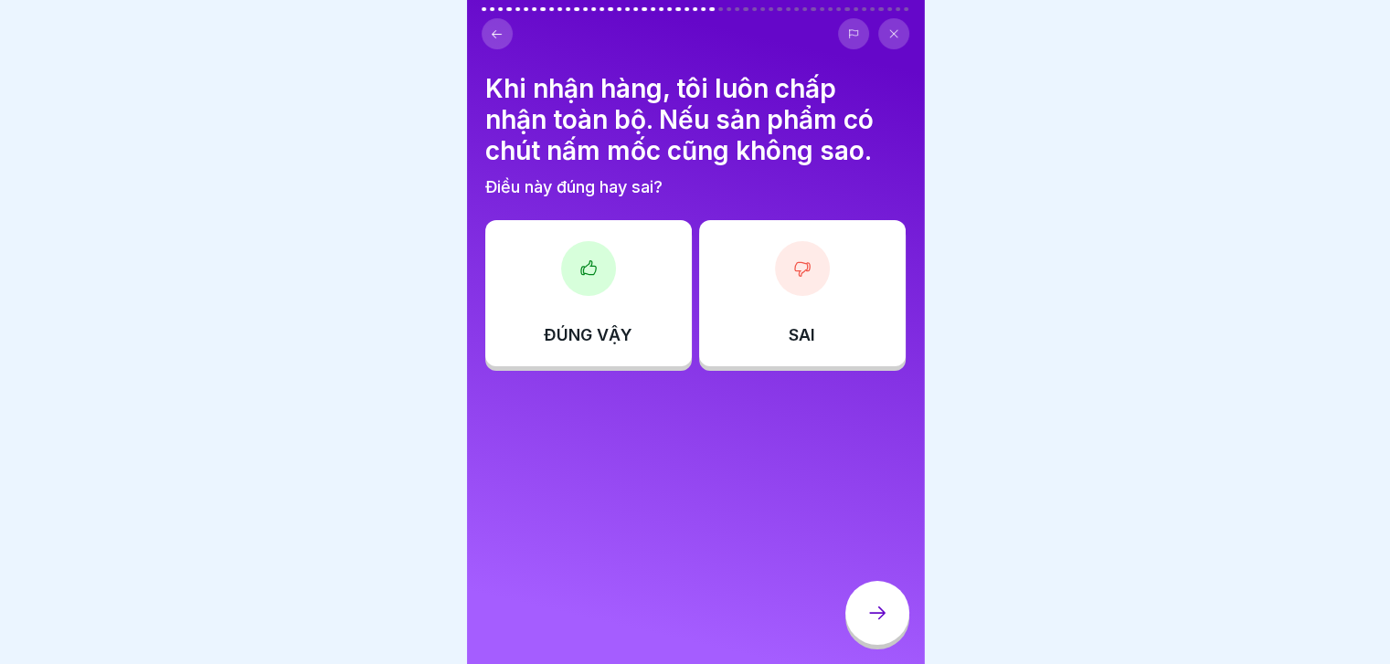
click at [819, 261] on div "SAI" at bounding box center [802, 293] width 207 height 146
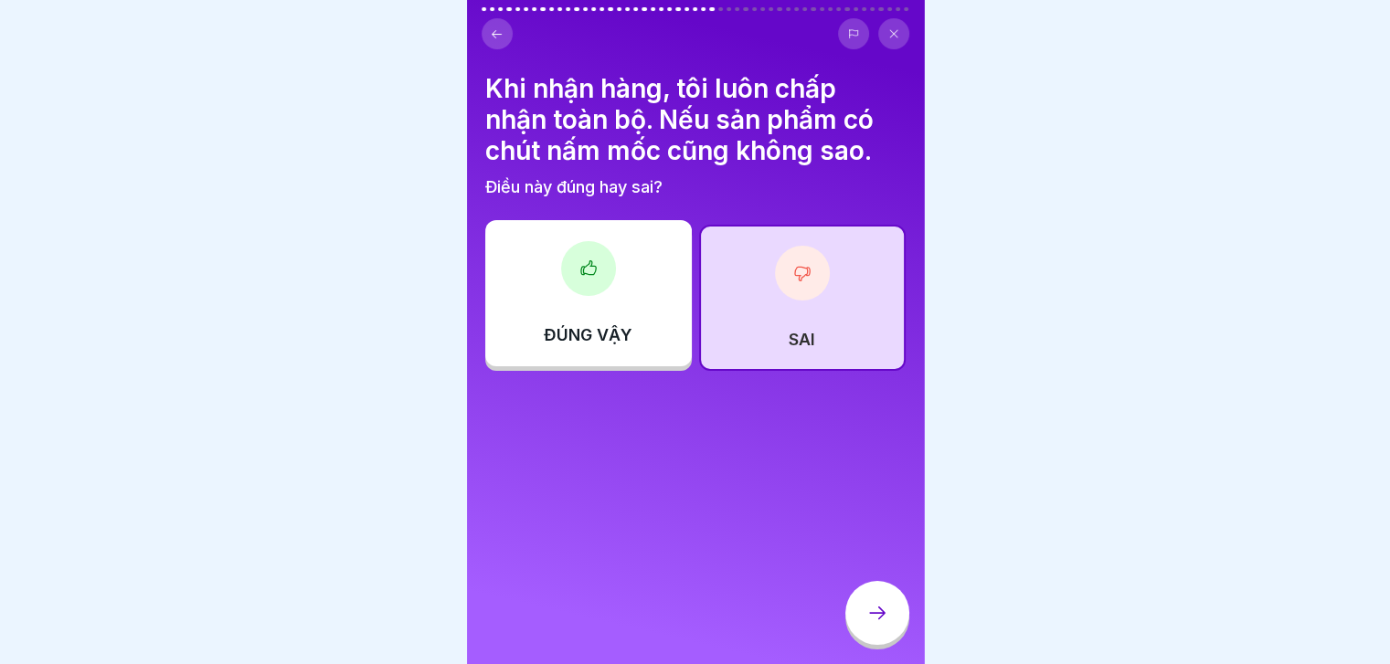
click at [871, 624] on icon at bounding box center [877, 613] width 22 height 22
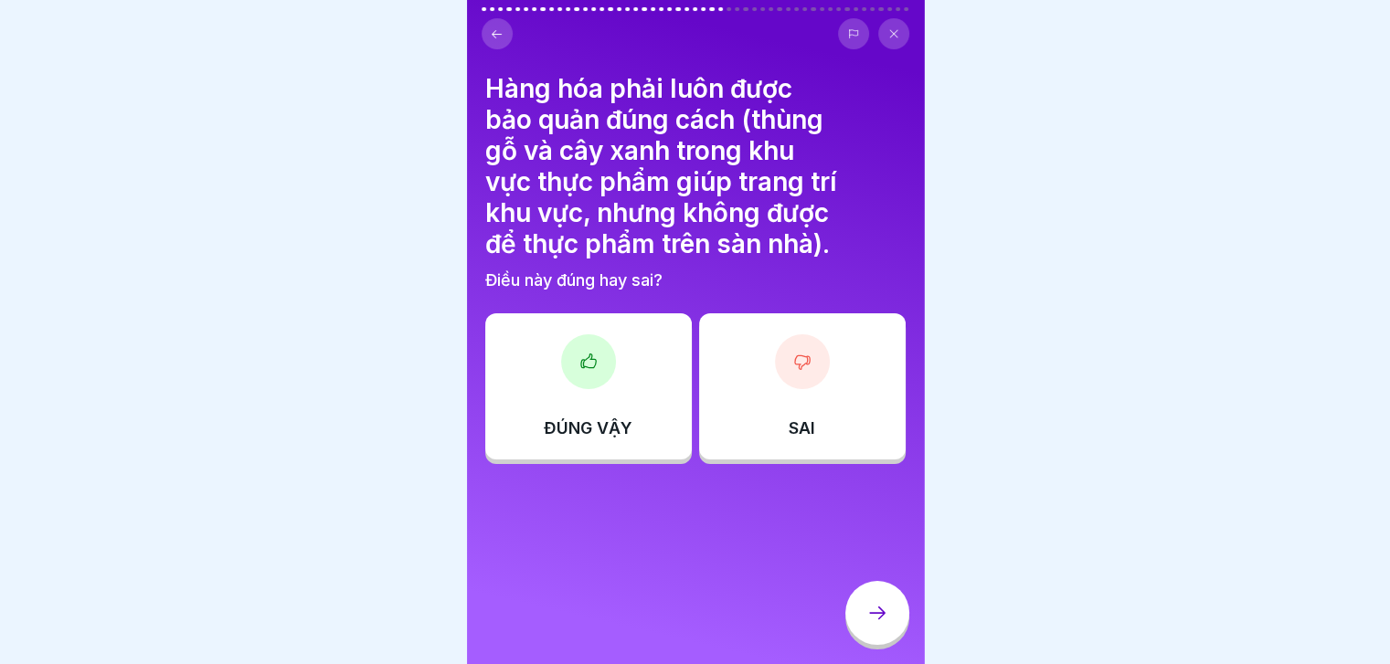
click at [619, 378] on div "ĐÚNG VẬY" at bounding box center [588, 386] width 207 height 146
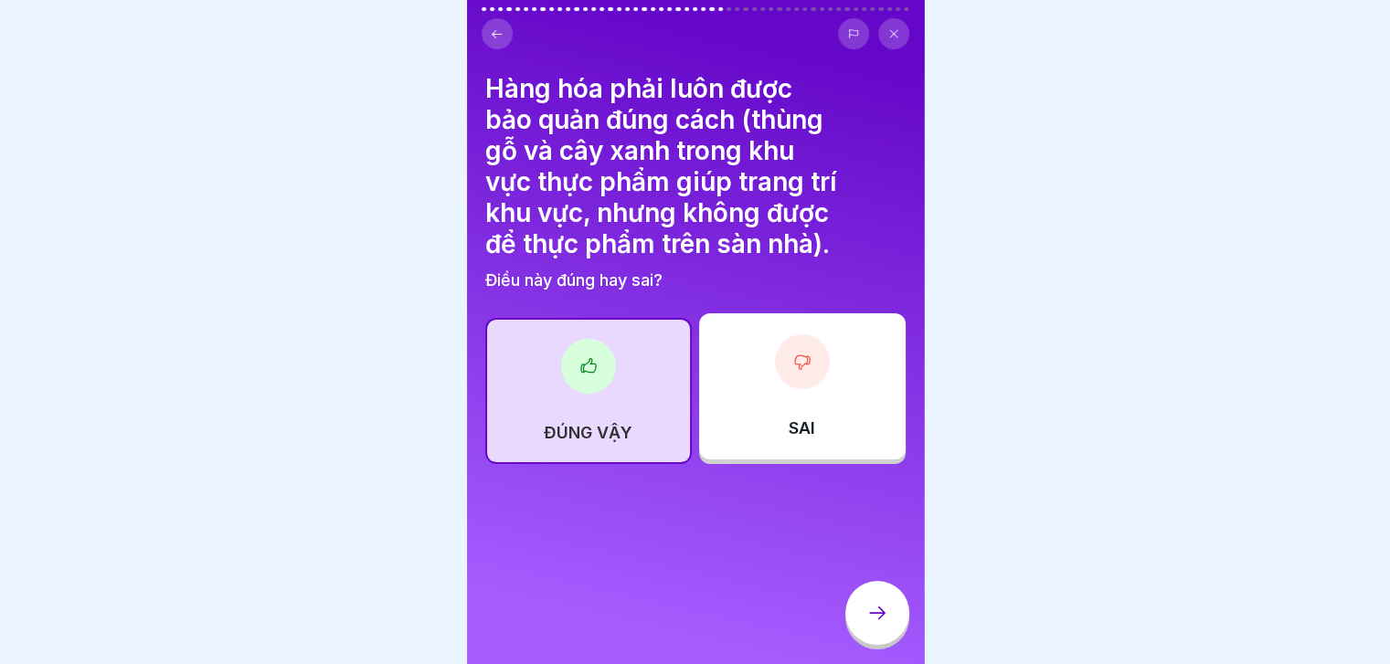
click at [882, 619] on icon at bounding box center [877, 613] width 22 height 22
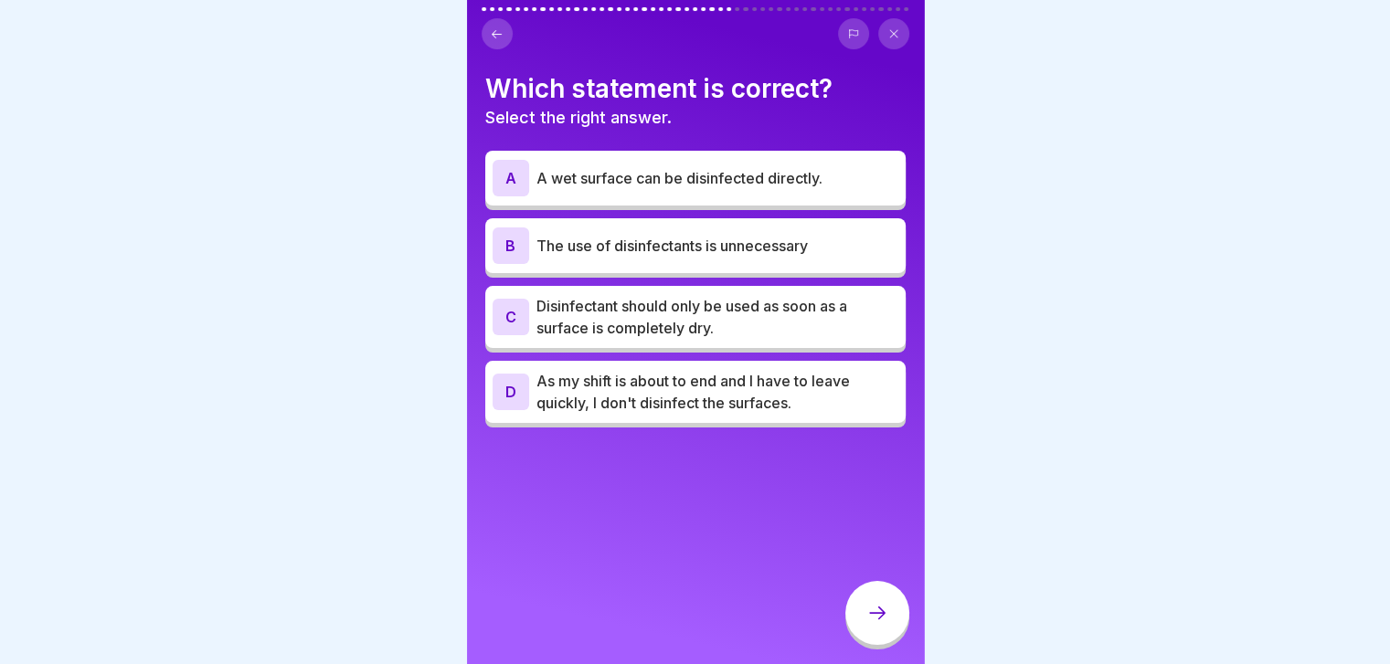
click at [769, 308] on p "Disinfectant should only be used as soon as a surface is completely dry." at bounding box center [717, 317] width 362 height 44
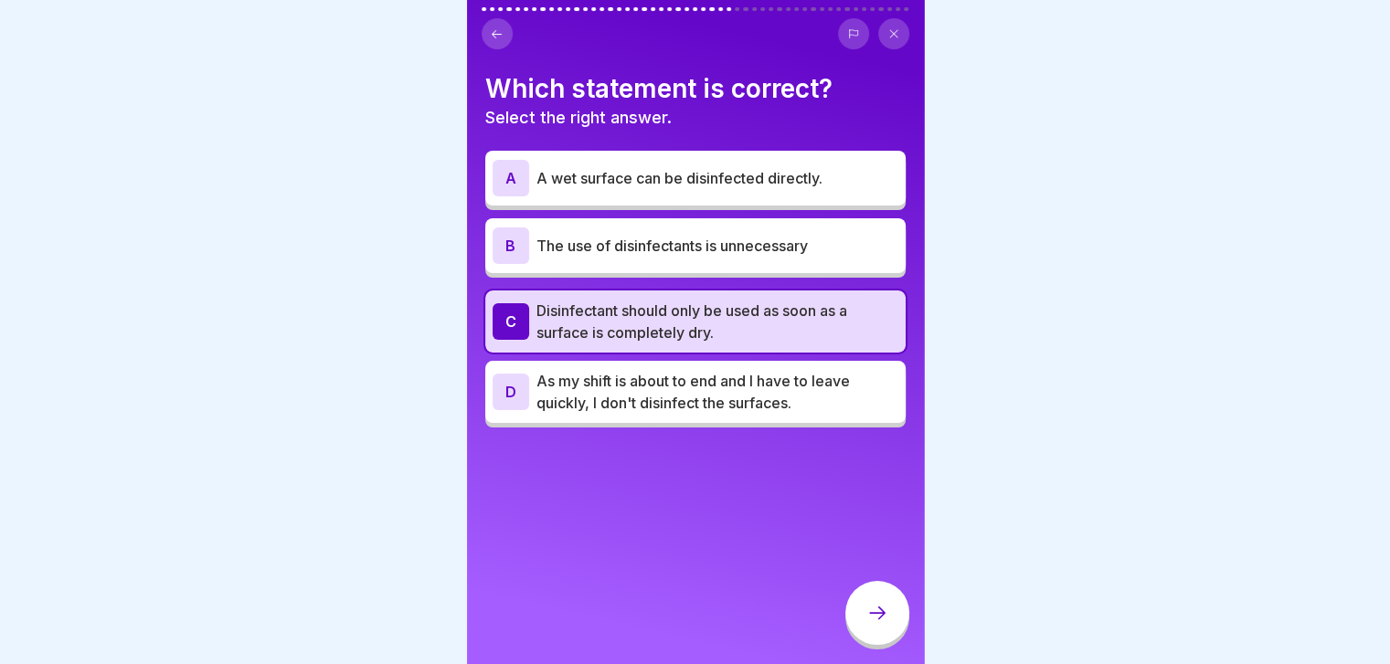
click at [885, 624] on icon at bounding box center [877, 613] width 22 height 22
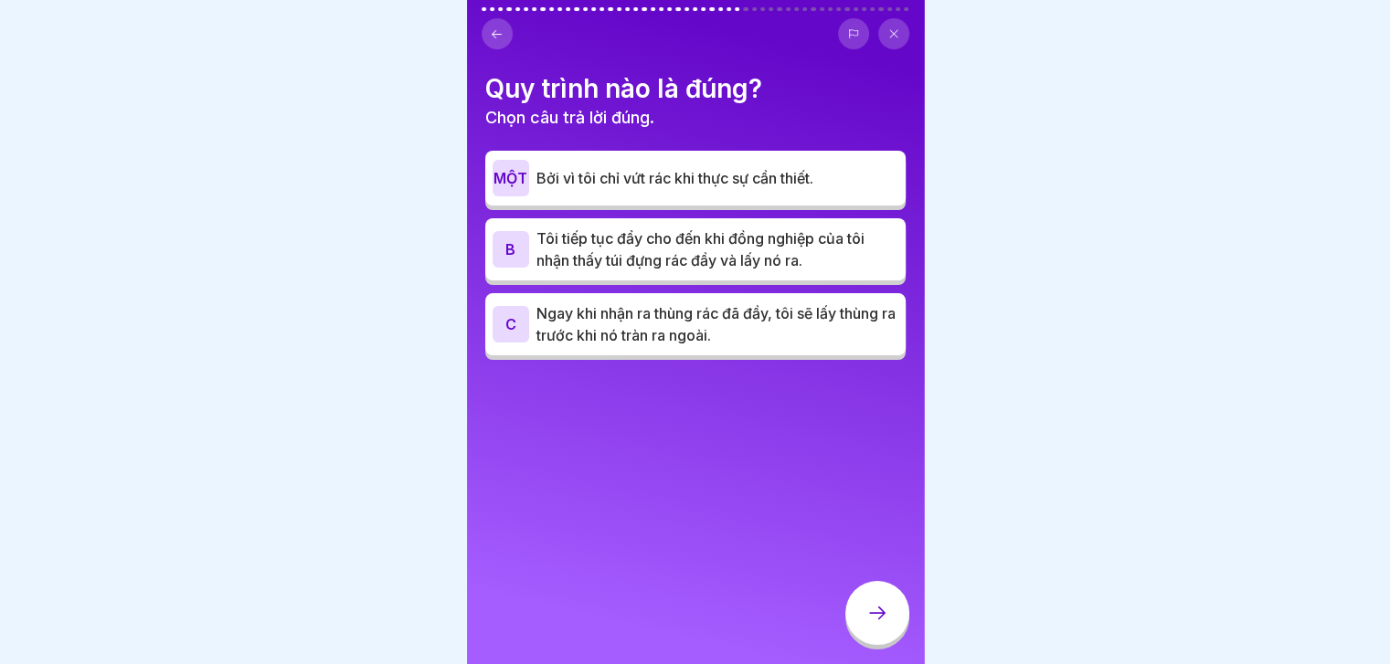
click at [490, 39] on button at bounding box center [497, 33] width 31 height 31
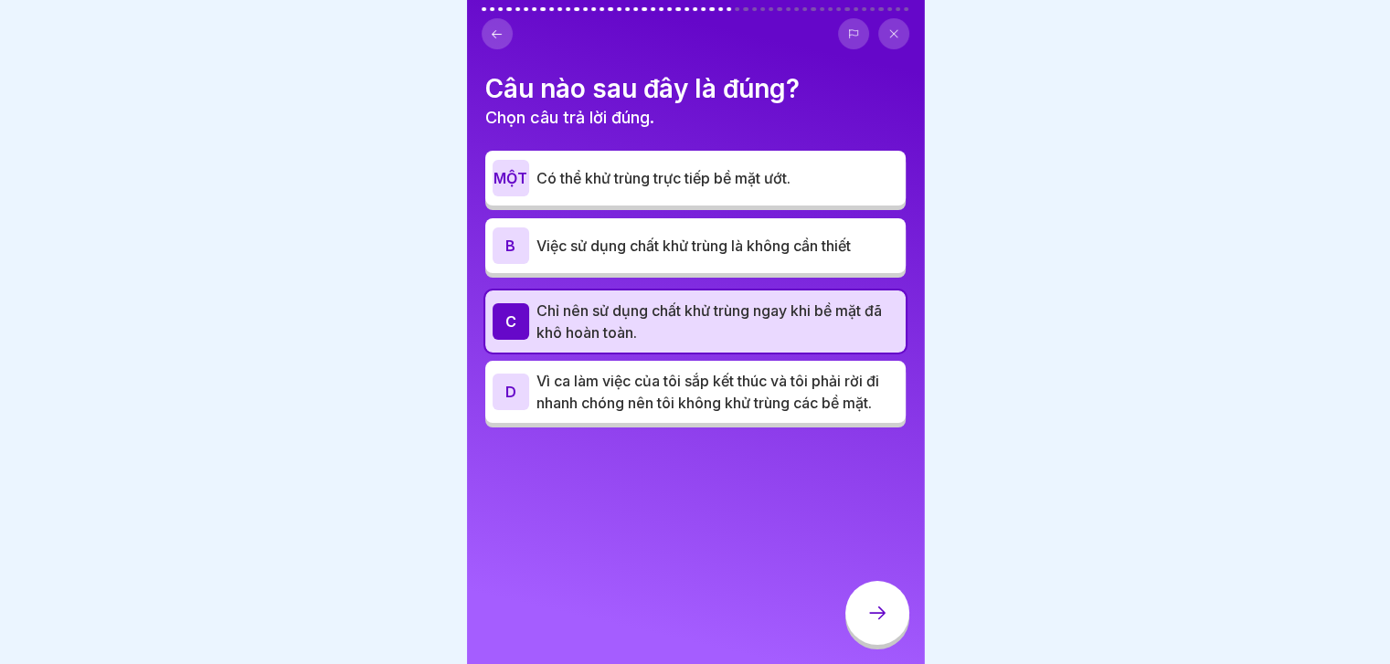
click at [870, 619] on icon at bounding box center [877, 613] width 22 height 22
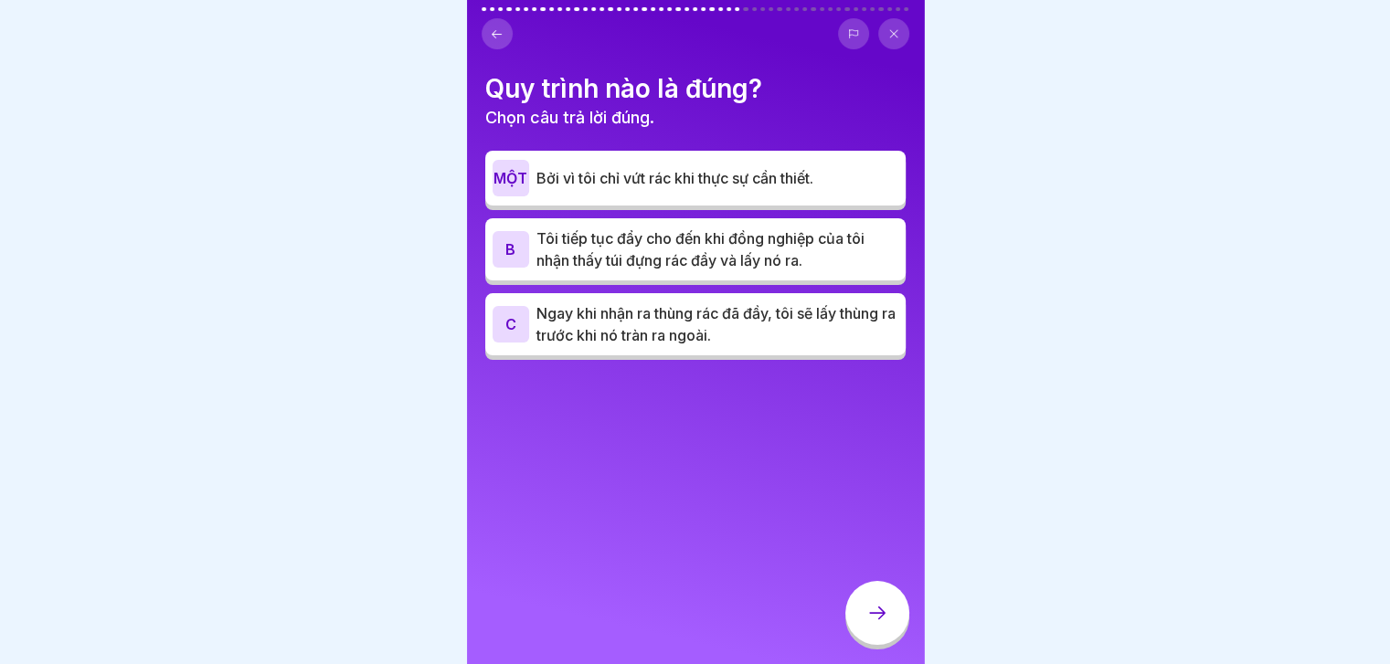
click at [821, 323] on p "Ngay khi nhận ra thùng rác đã đầy, tôi sẽ lấy thùng ra trước khi nó tràn ra ngo…" at bounding box center [717, 324] width 362 height 44
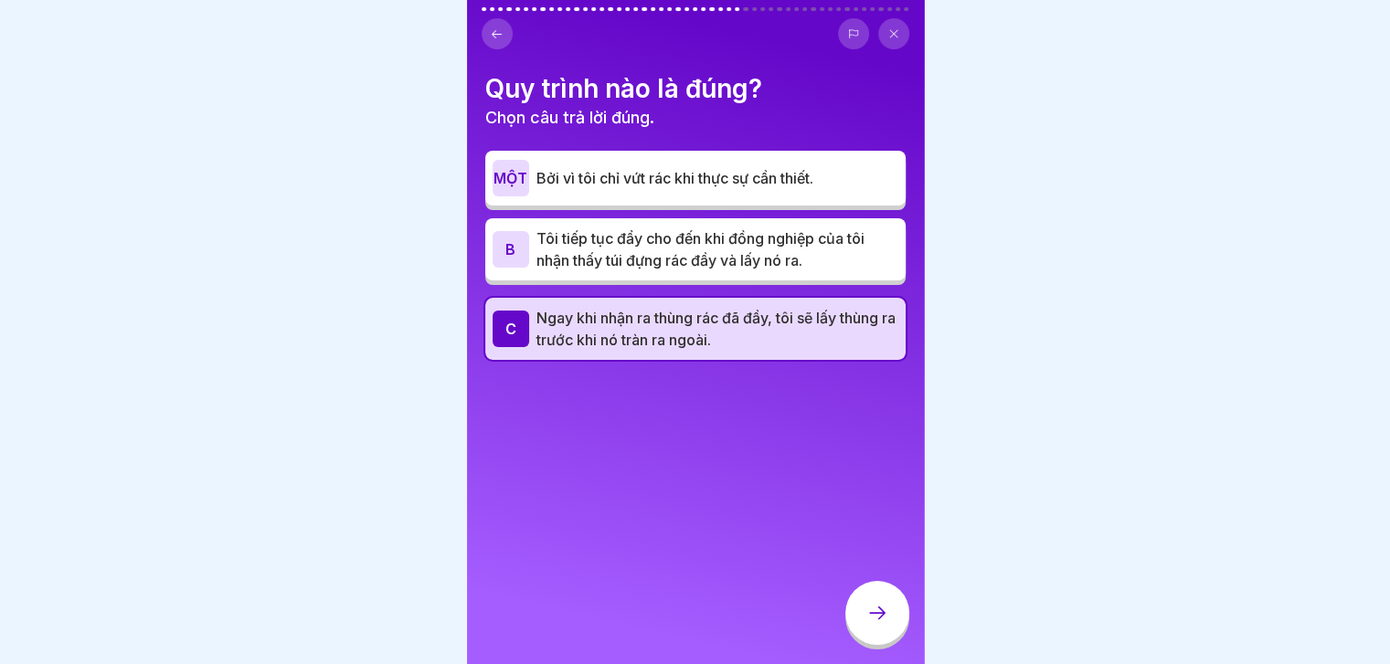
click at [864, 630] on div at bounding box center [877, 613] width 64 height 64
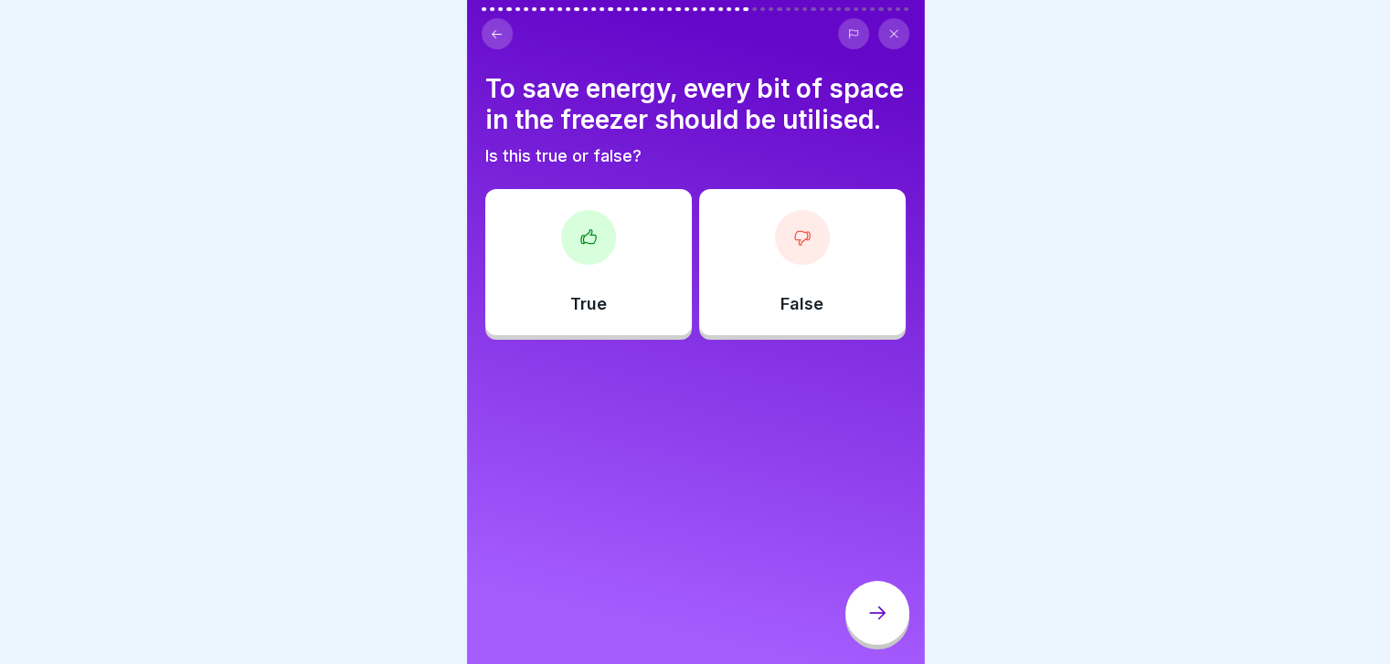
click at [810, 305] on div "False" at bounding box center [802, 262] width 207 height 146
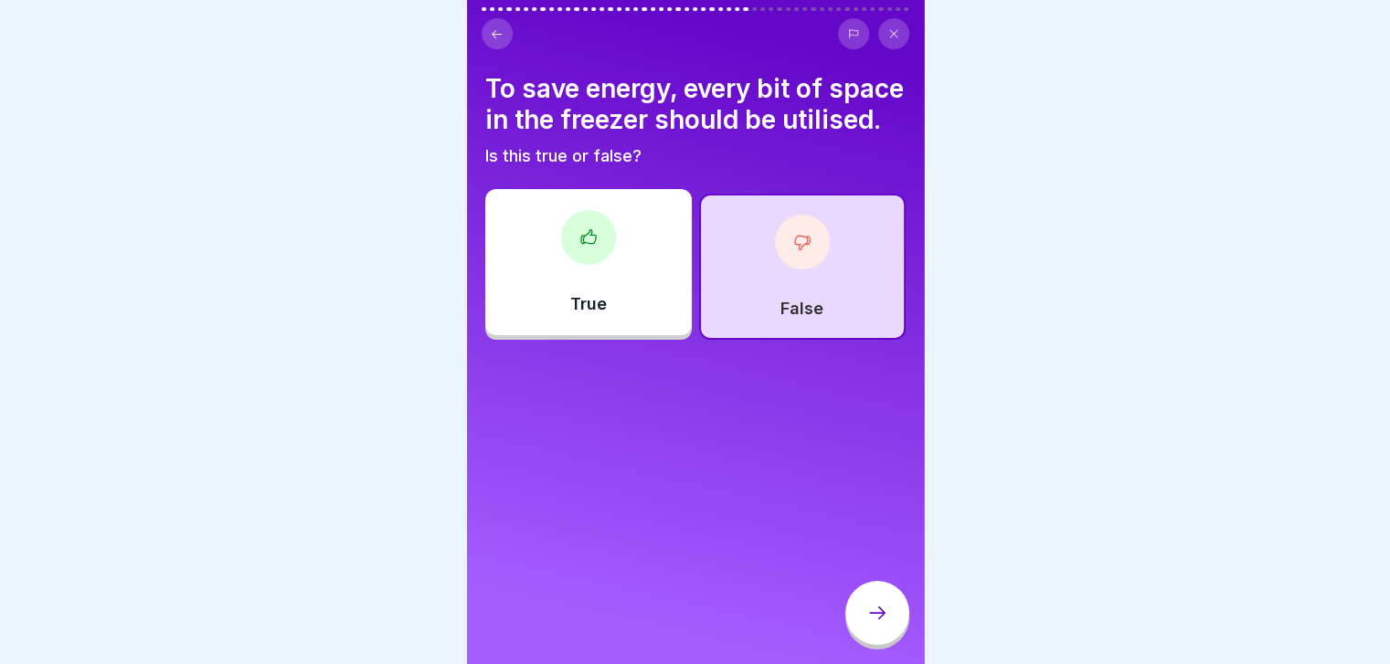
click at [880, 624] on icon at bounding box center [877, 613] width 22 height 22
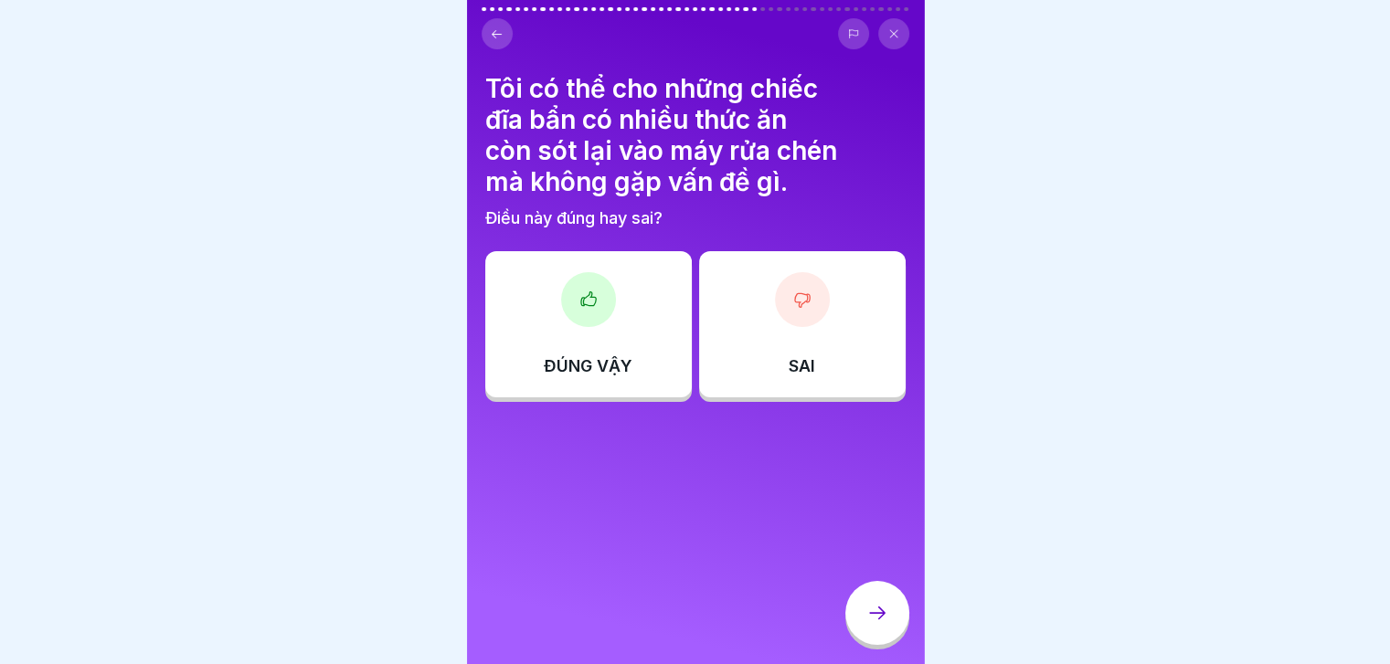
click at [801, 323] on div at bounding box center [802, 299] width 55 height 55
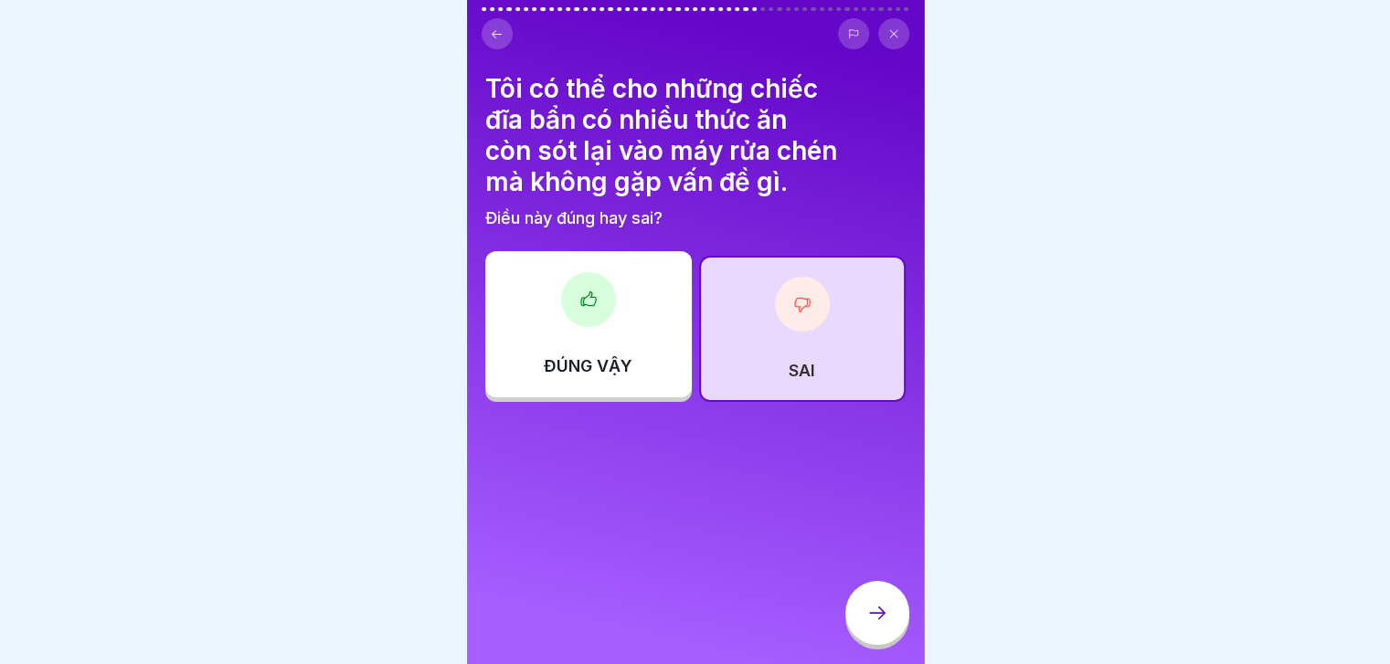
click at [879, 613] on div at bounding box center [877, 613] width 64 height 64
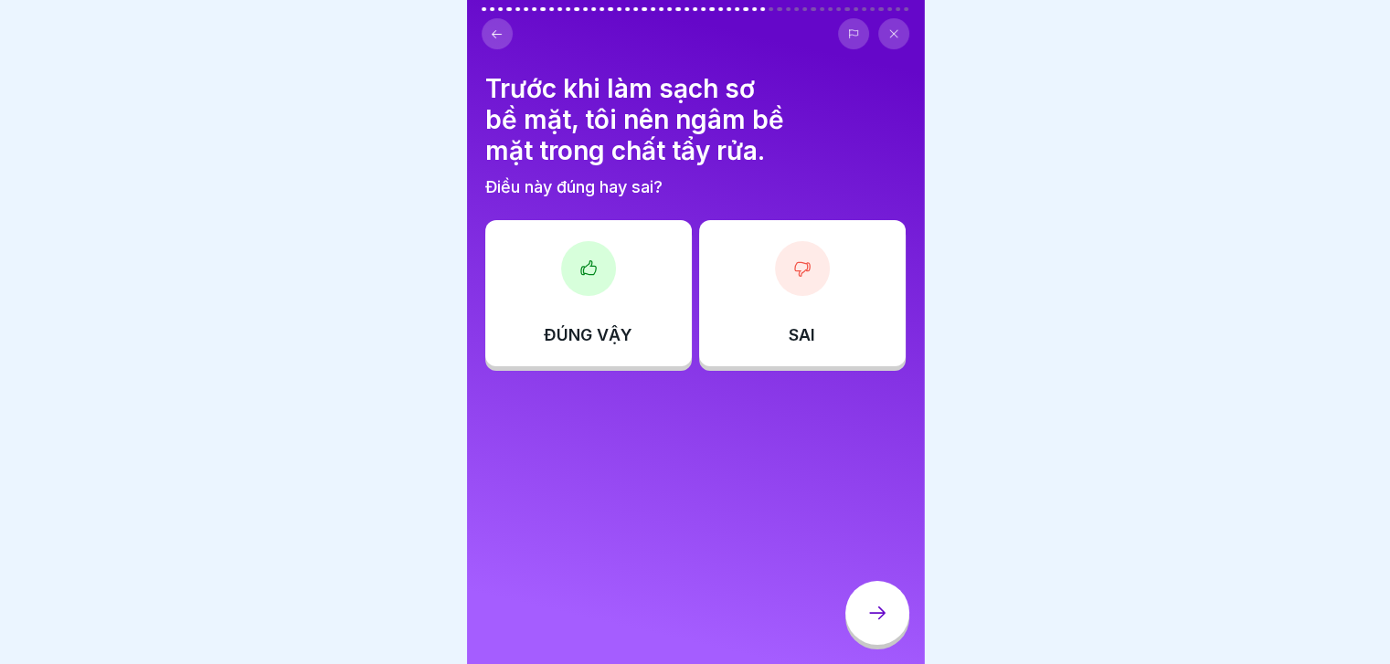
click at [633, 271] on div "ĐÚNG VẬY" at bounding box center [588, 293] width 207 height 146
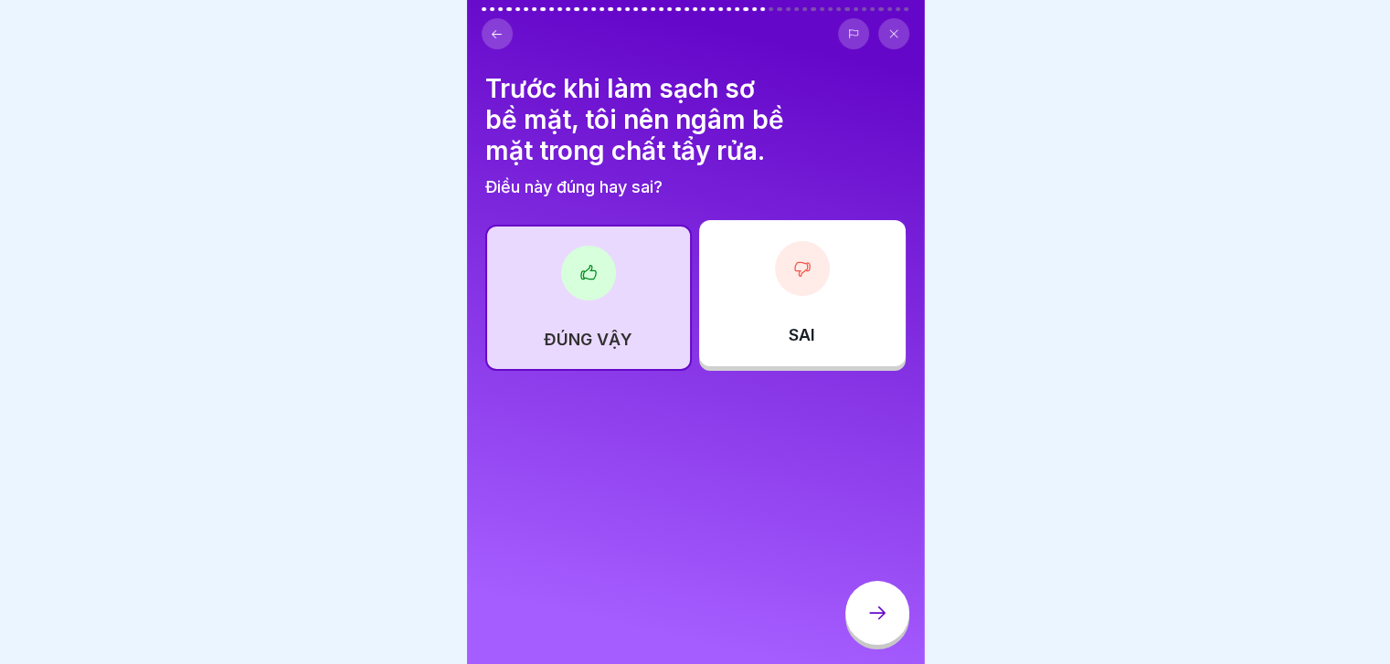
click at [884, 624] on icon at bounding box center [877, 613] width 22 height 22
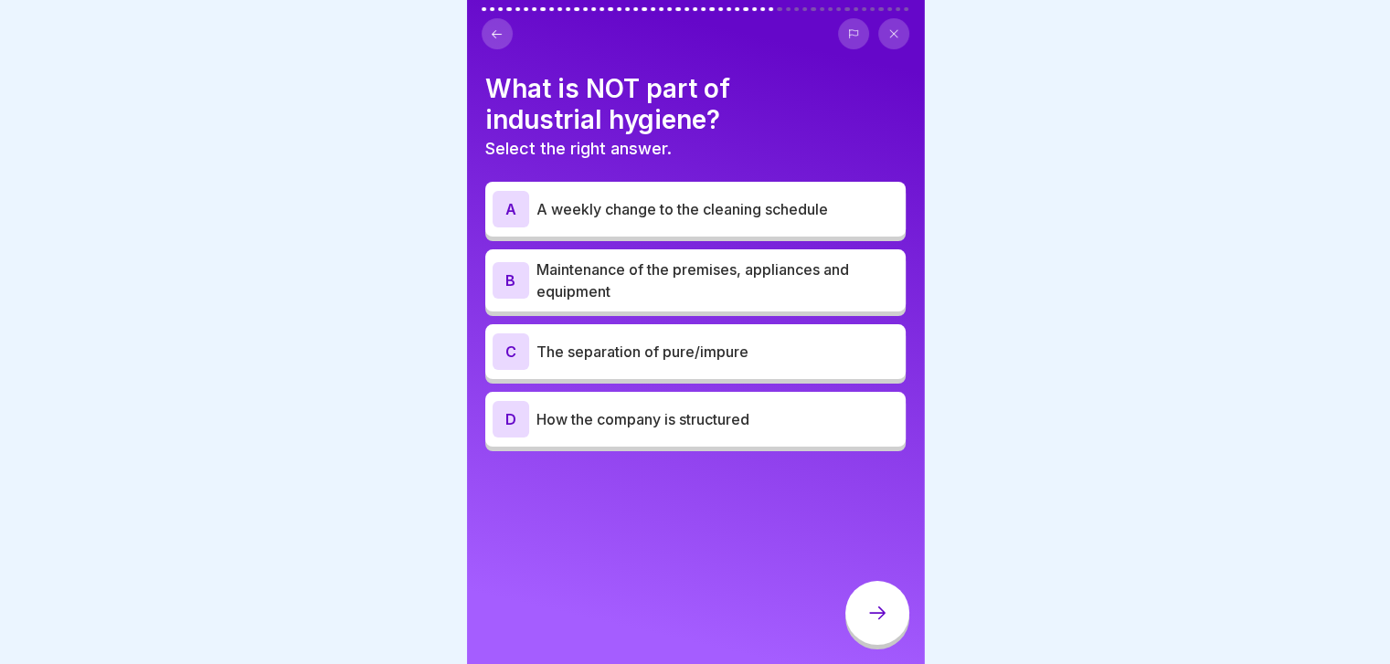
click at [834, 204] on p "A weekly change to the cleaning schedule" at bounding box center [717, 209] width 362 height 22
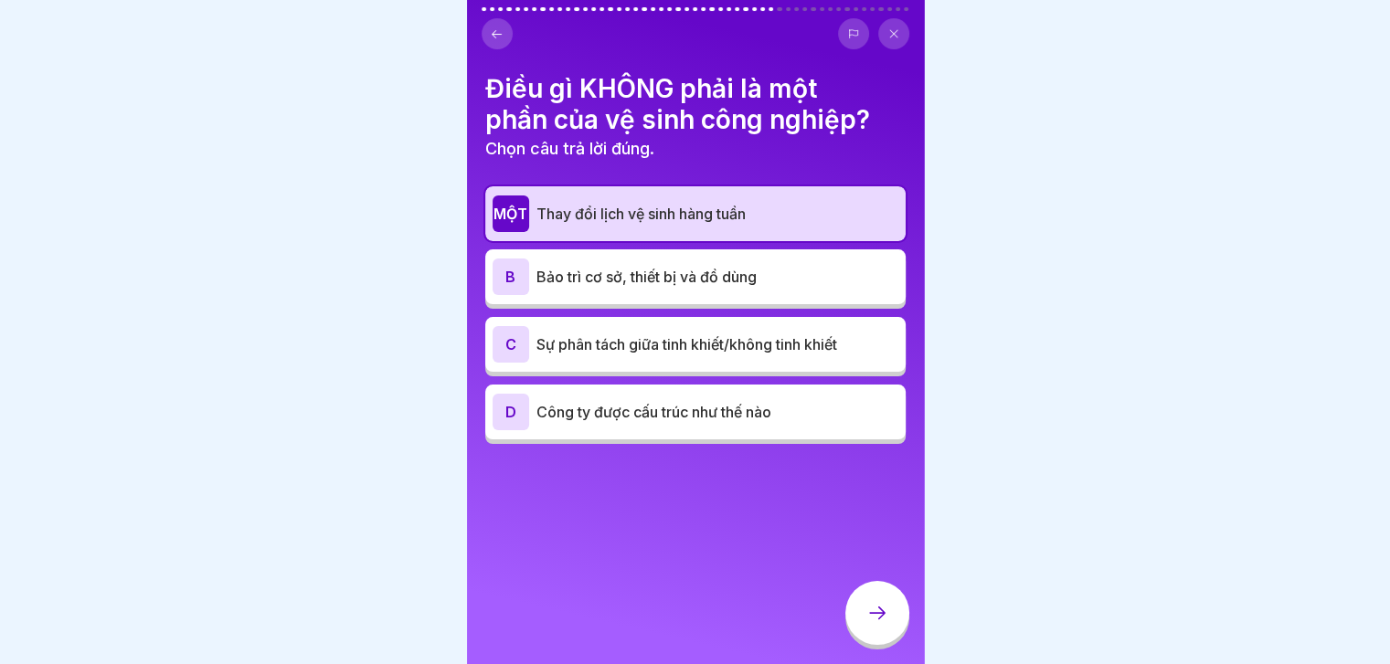
click at [888, 631] on div at bounding box center [877, 613] width 64 height 64
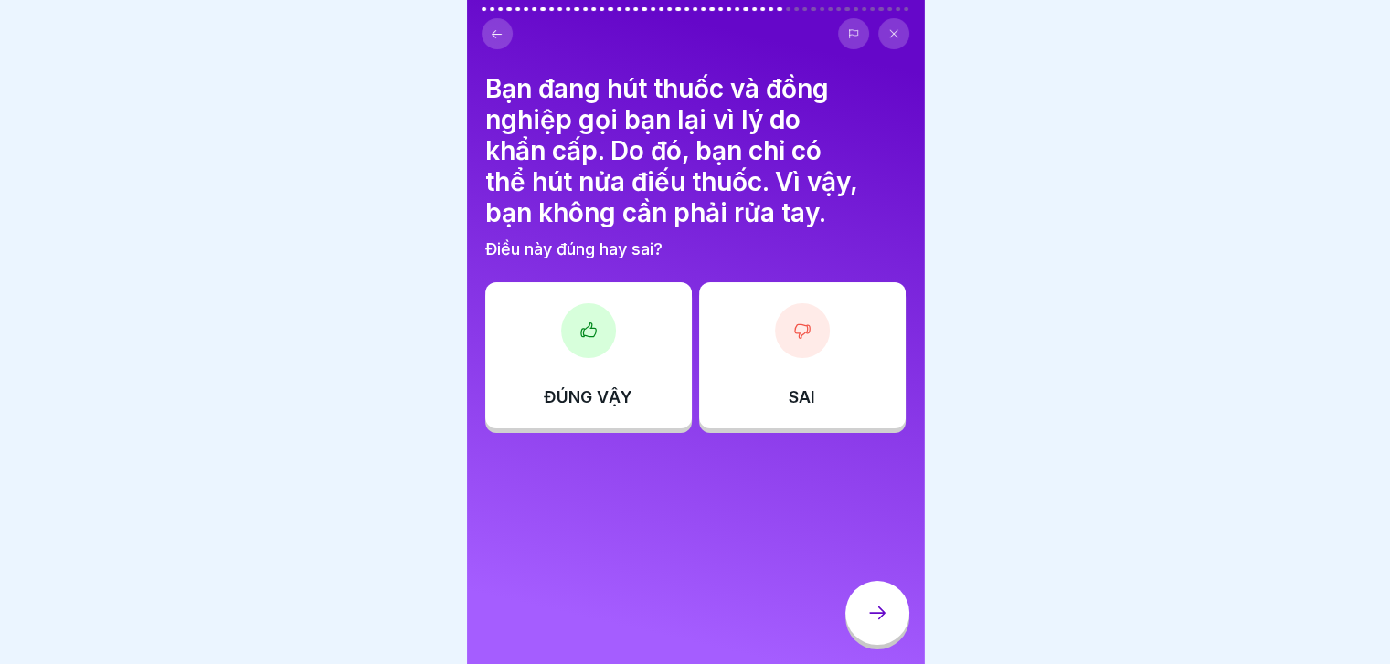
click at [817, 394] on div "SAI" at bounding box center [802, 355] width 207 height 146
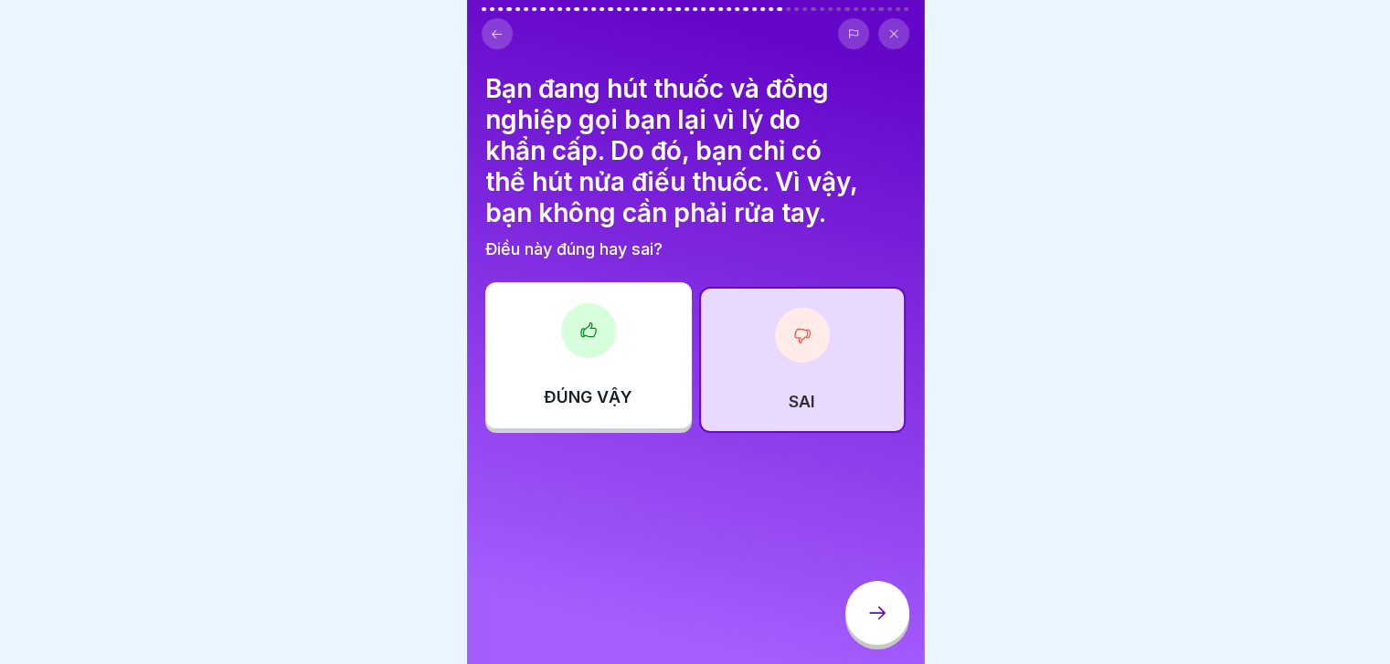
click at [880, 641] on div at bounding box center [877, 613] width 64 height 64
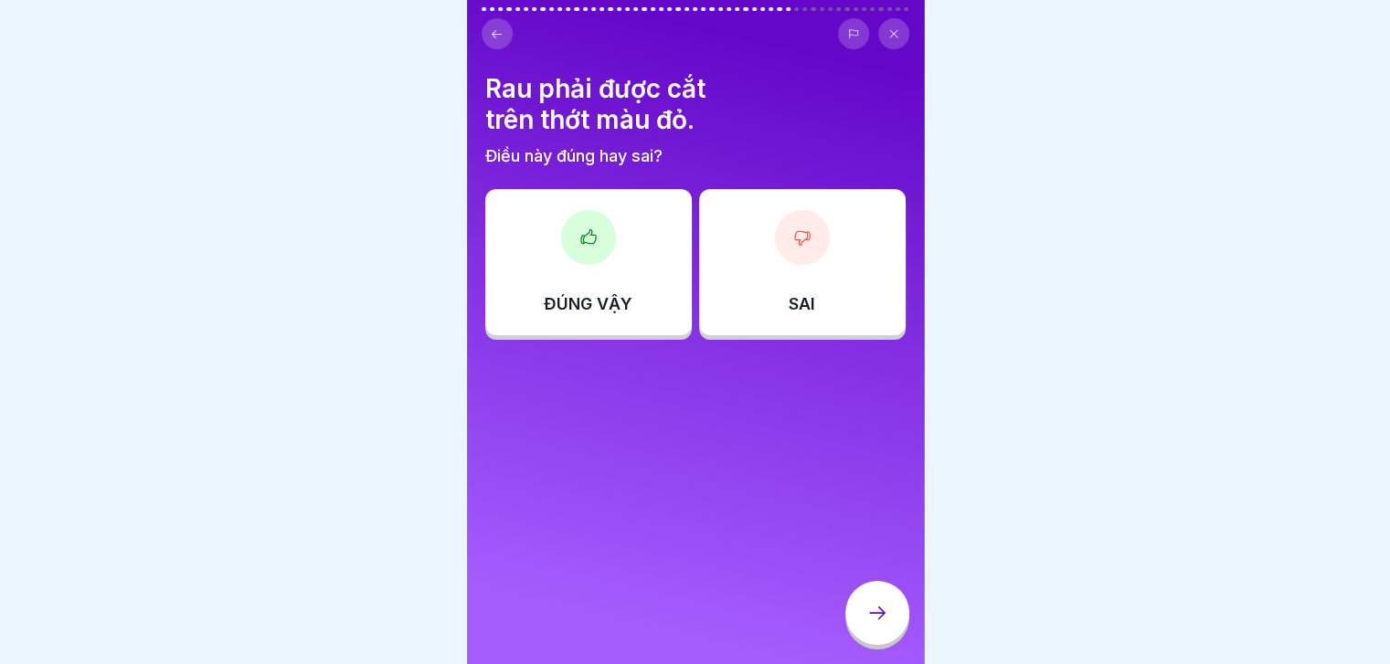
click at [881, 620] on icon at bounding box center [877, 613] width 16 height 13
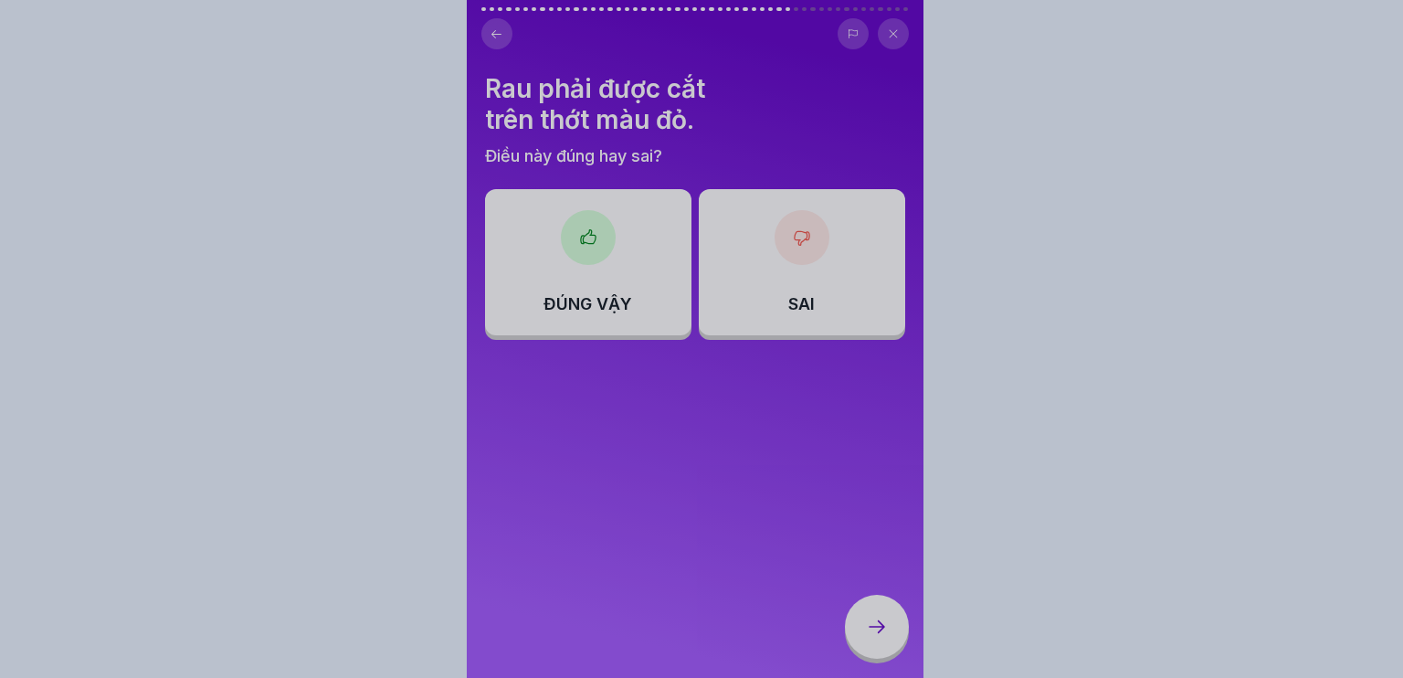
click at [839, 559] on div at bounding box center [701, 339] width 1403 height 678
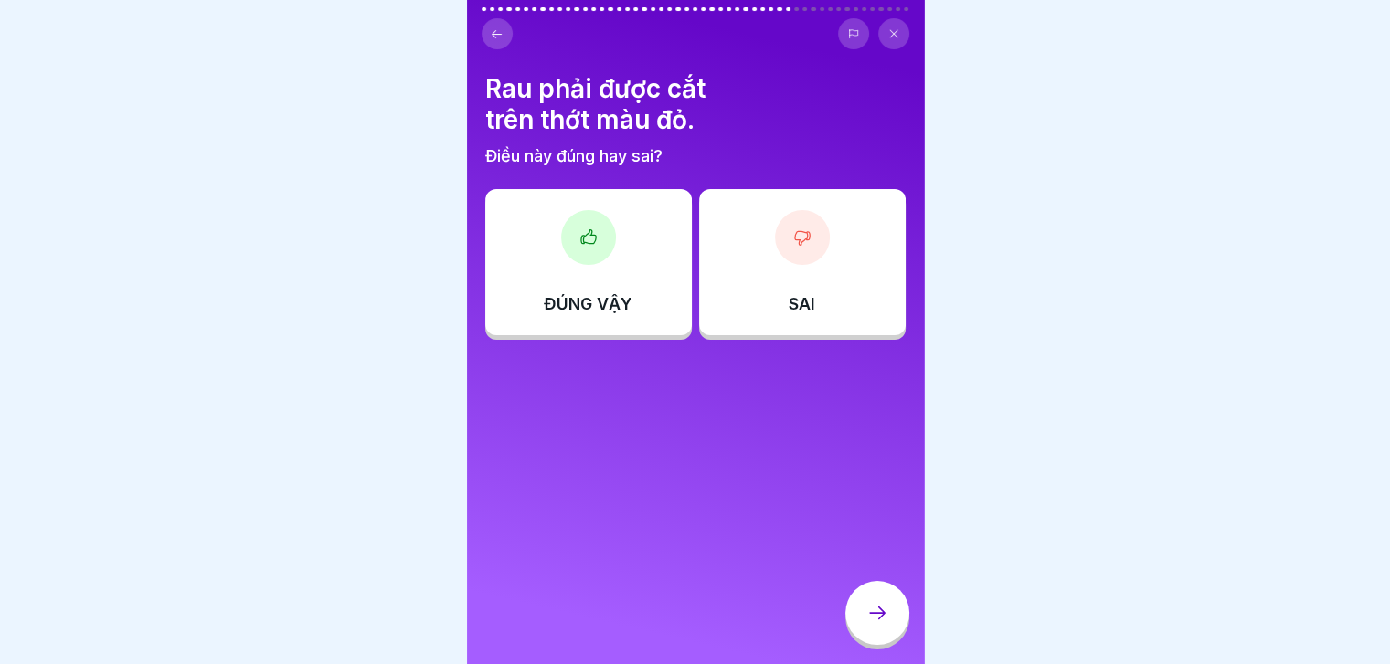
click at [810, 262] on div "SAI" at bounding box center [802, 262] width 207 height 146
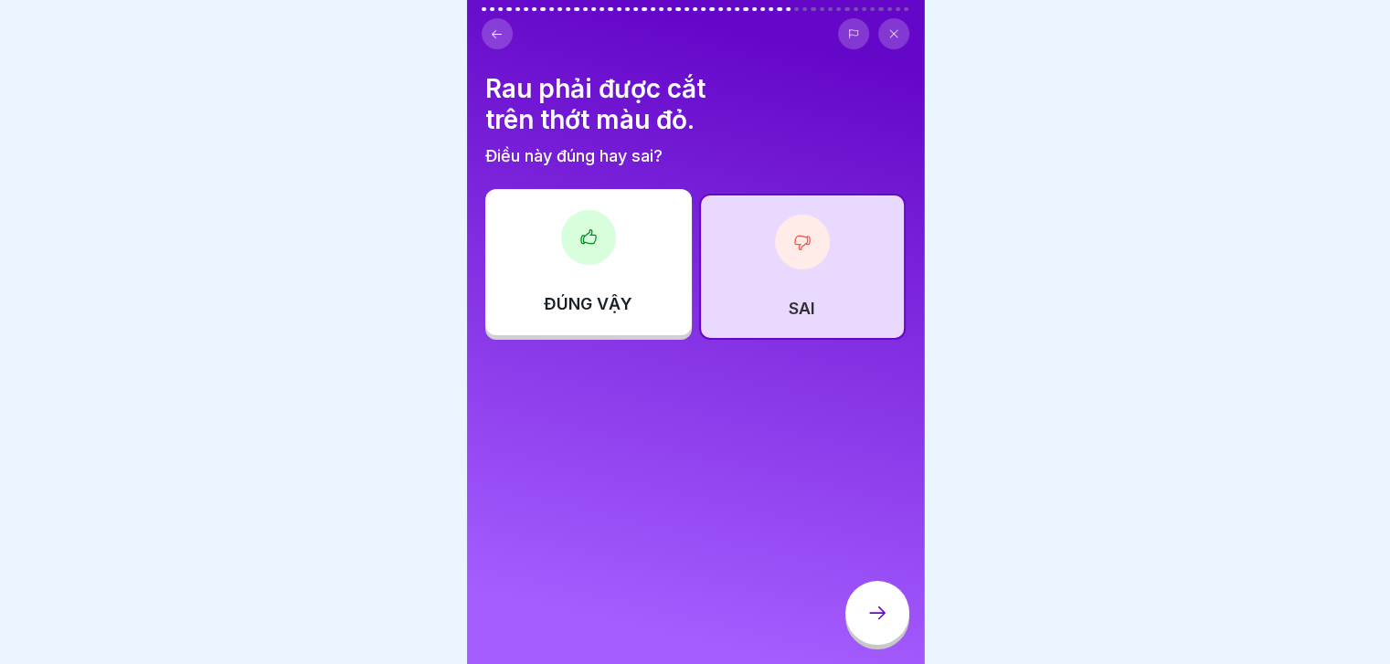
click at [892, 627] on div at bounding box center [877, 613] width 64 height 64
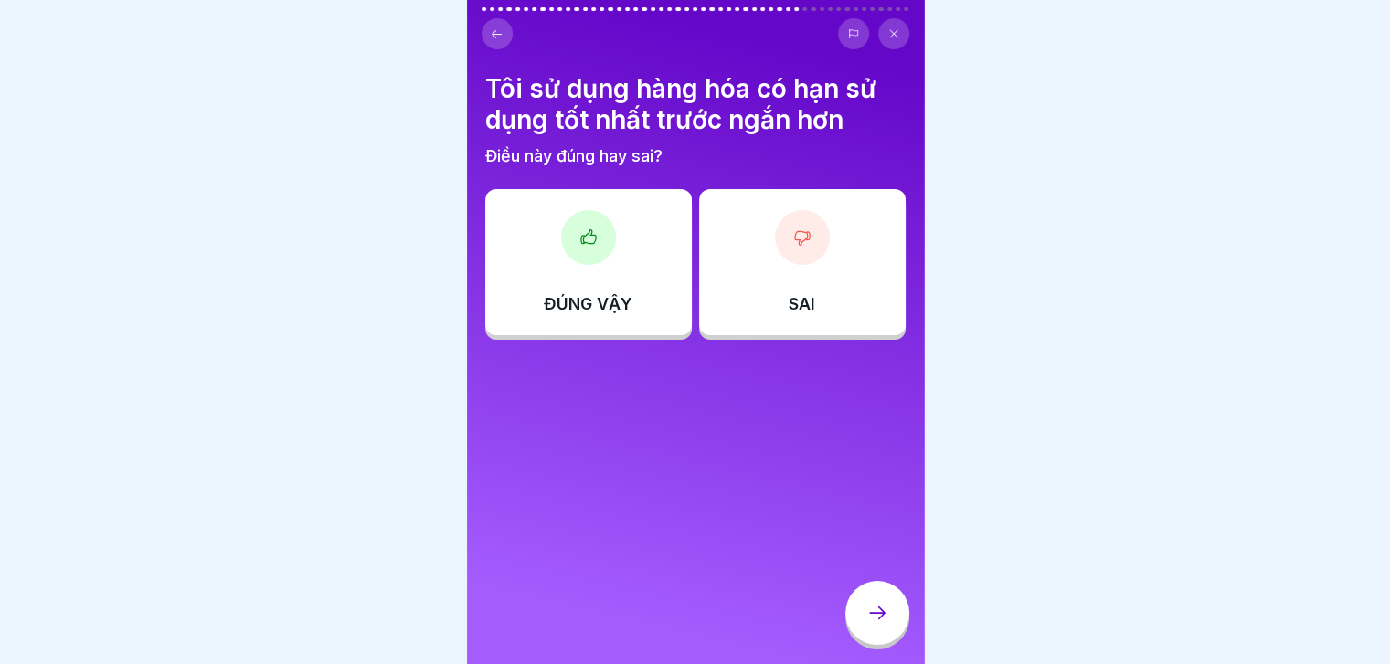
click at [797, 310] on font "SAI" at bounding box center [802, 303] width 26 height 19
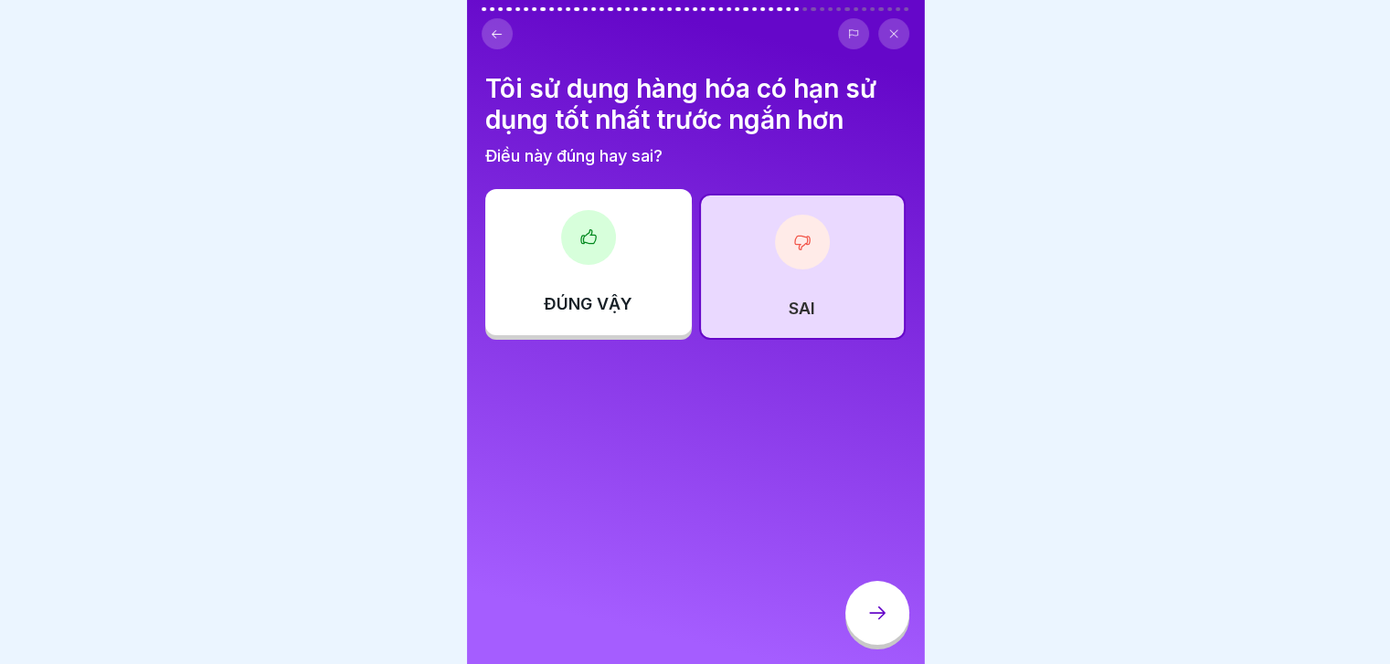
click at [623, 240] on div "ĐÚNG VẬY" at bounding box center [588, 262] width 207 height 146
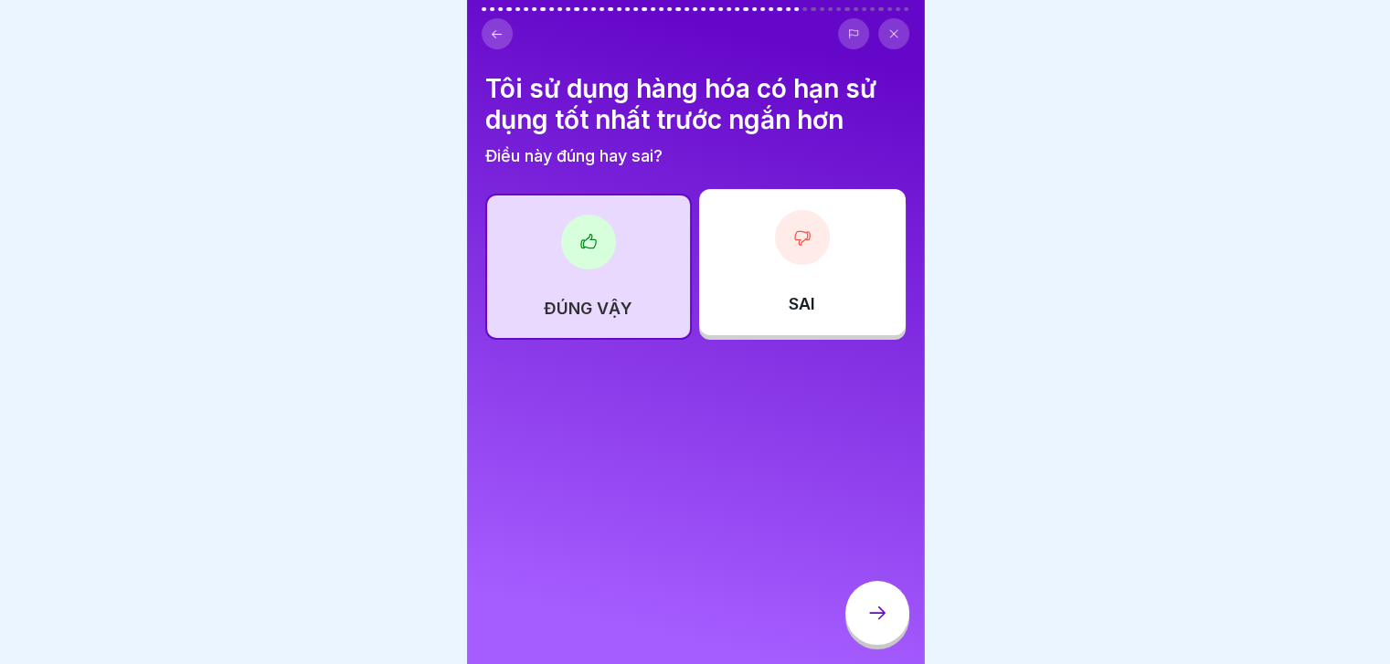
click at [870, 609] on div at bounding box center [877, 613] width 64 height 64
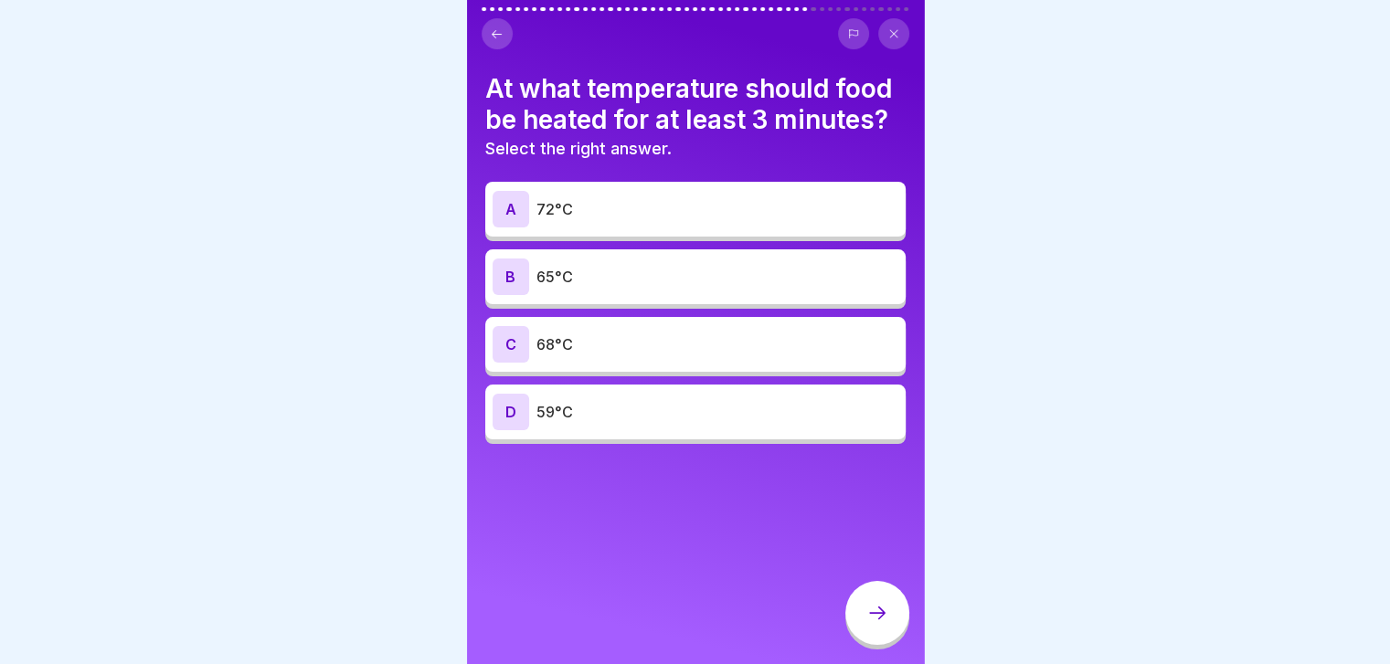
click at [718, 196] on div "A 72°C" at bounding box center [695, 209] width 406 height 37
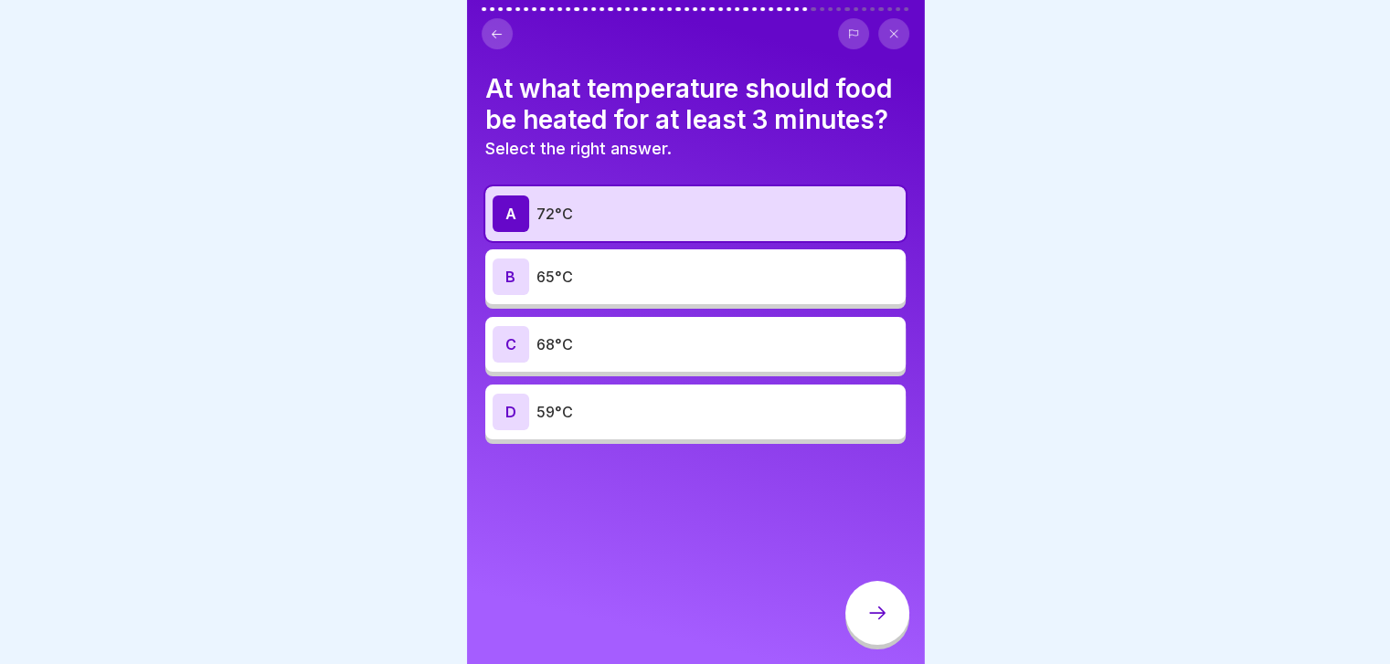
click at [888, 595] on div at bounding box center [877, 615] width 64 height 69
click at [881, 611] on div at bounding box center [877, 613] width 64 height 64
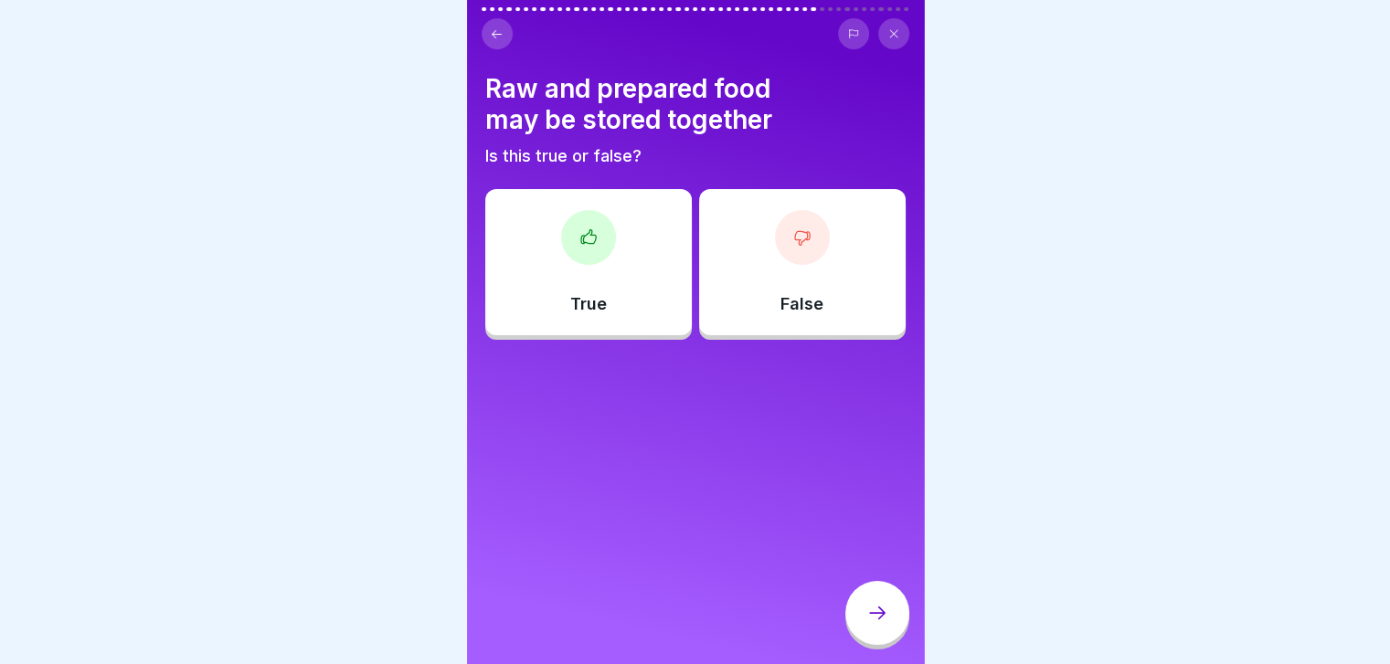
click at [782, 285] on div "False" at bounding box center [802, 262] width 207 height 146
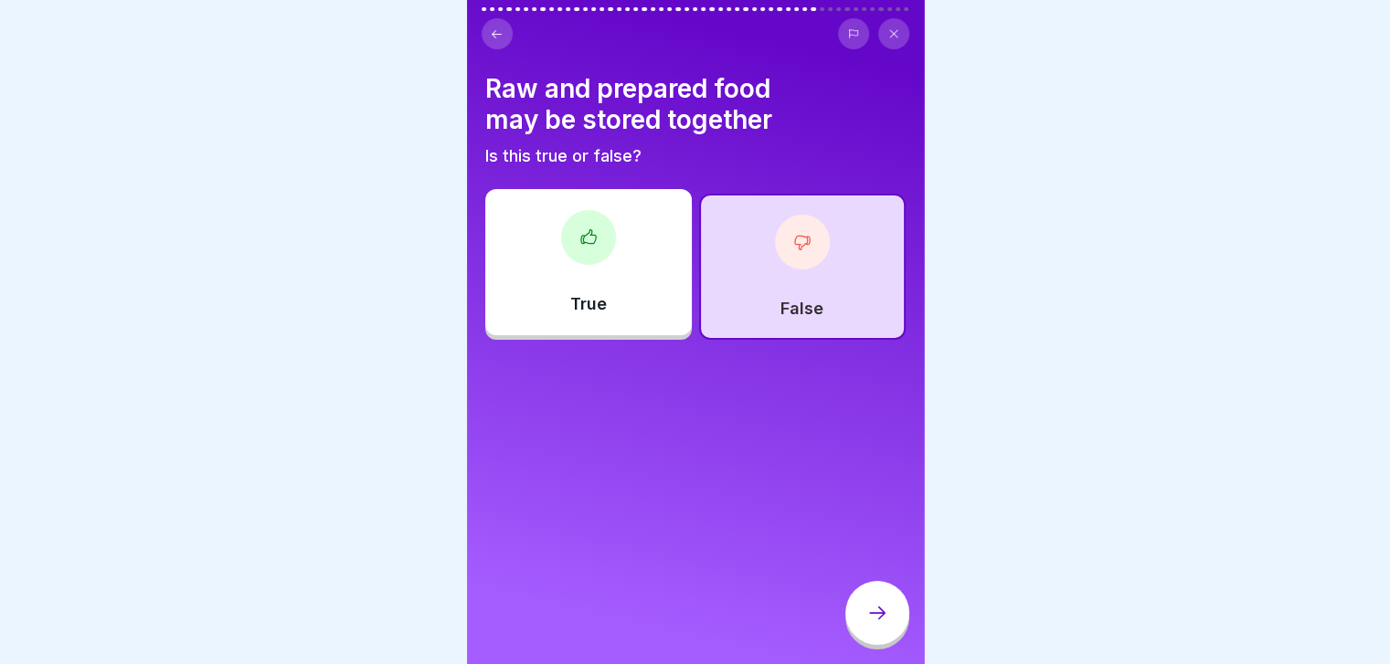
click at [862, 620] on div at bounding box center [877, 613] width 64 height 64
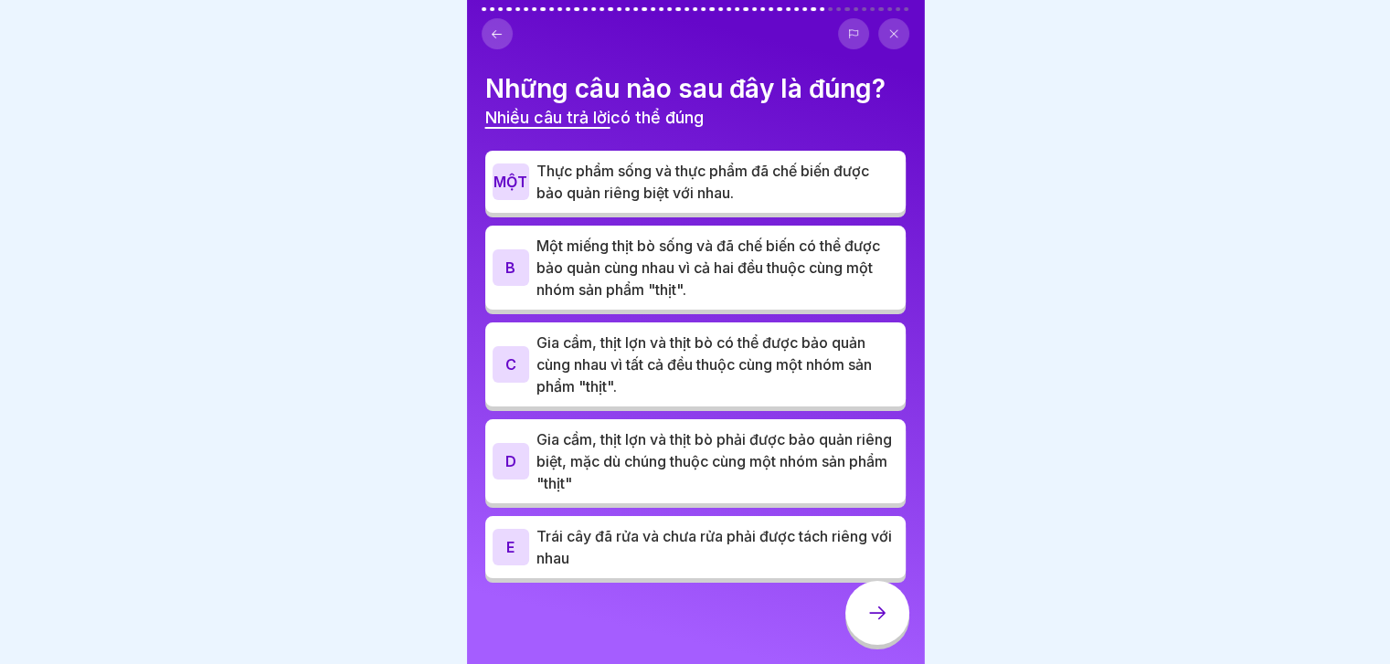
click at [499, 31] on icon at bounding box center [497, 34] width 14 height 14
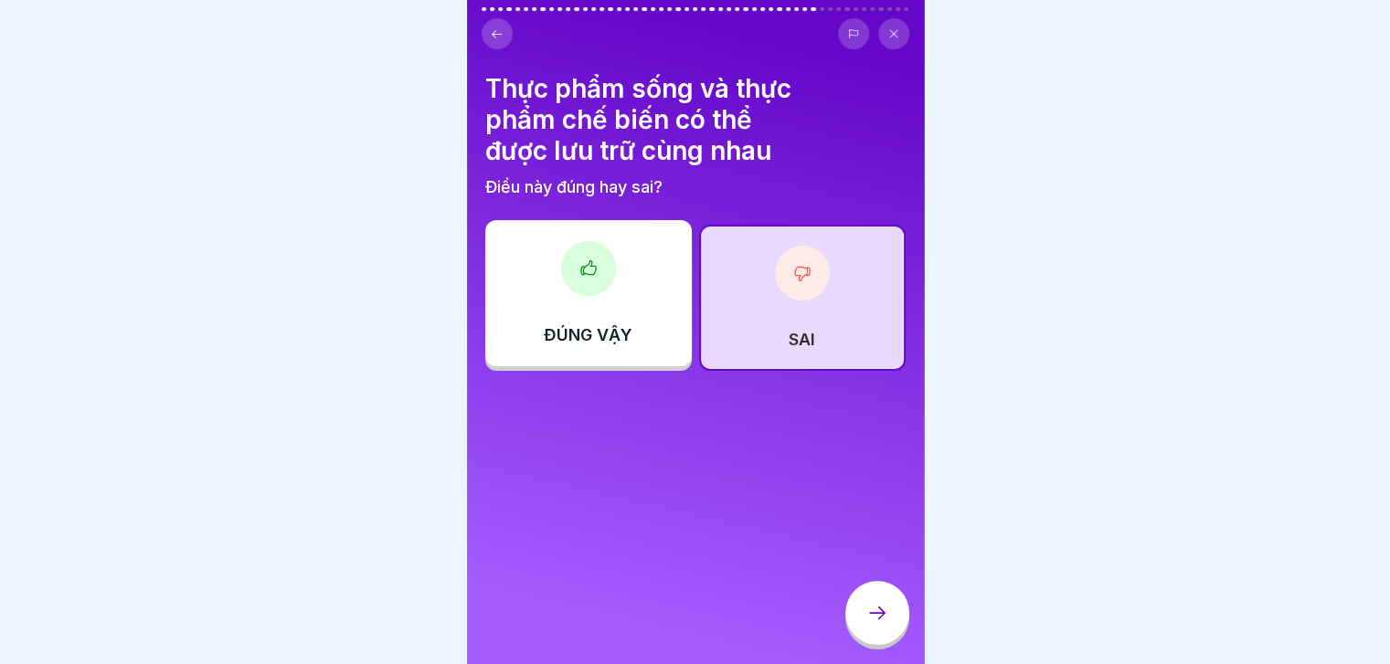
click at [861, 611] on div at bounding box center [877, 613] width 64 height 64
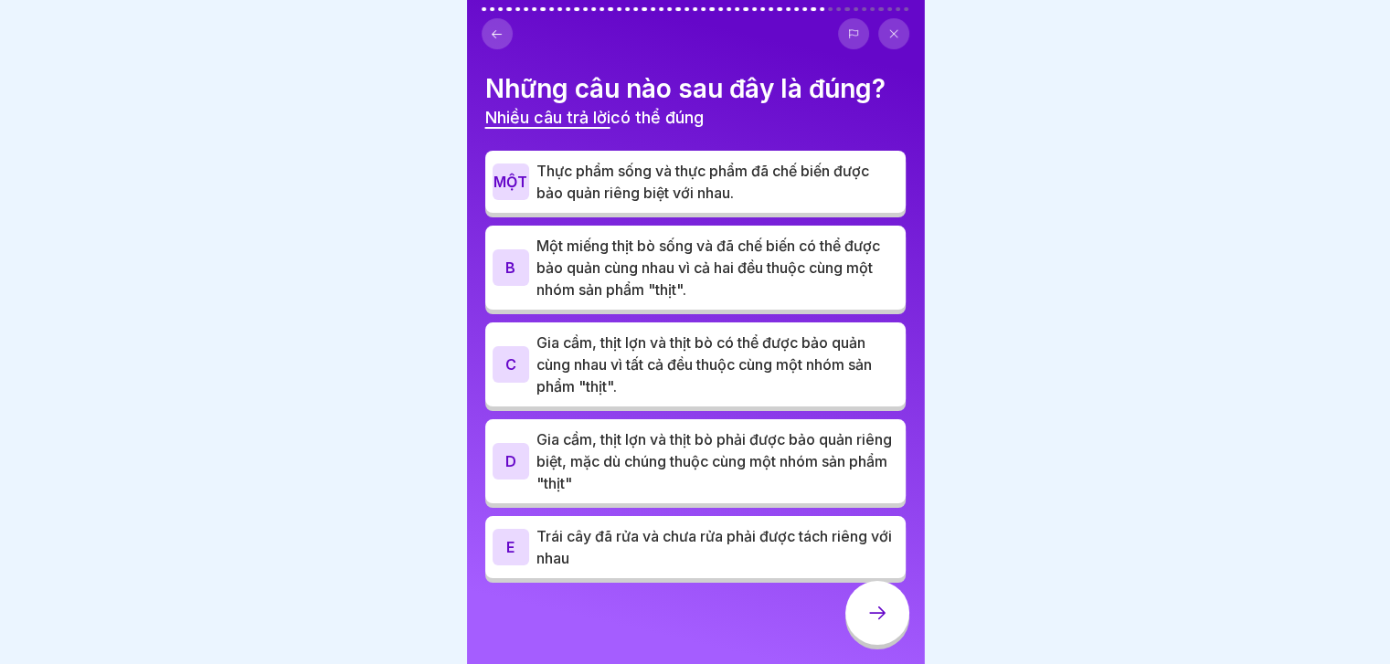
click at [856, 196] on p "Thực phẩm sống và thực phẩm đã chế biến được bảo quản riêng biệt với nhau." at bounding box center [717, 182] width 362 height 44
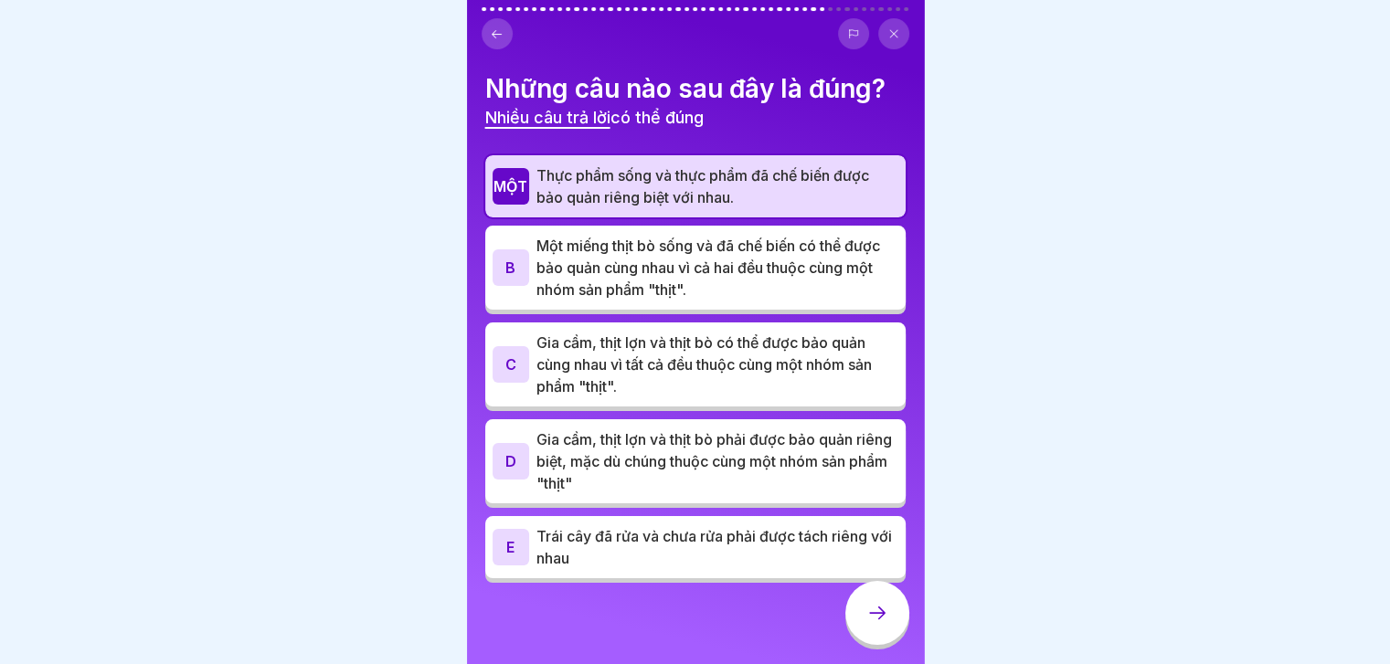
click at [835, 577] on div "E Trái cây đã rửa và chưa rửa phải được tách riêng với nhau" at bounding box center [695, 547] width 420 height 62
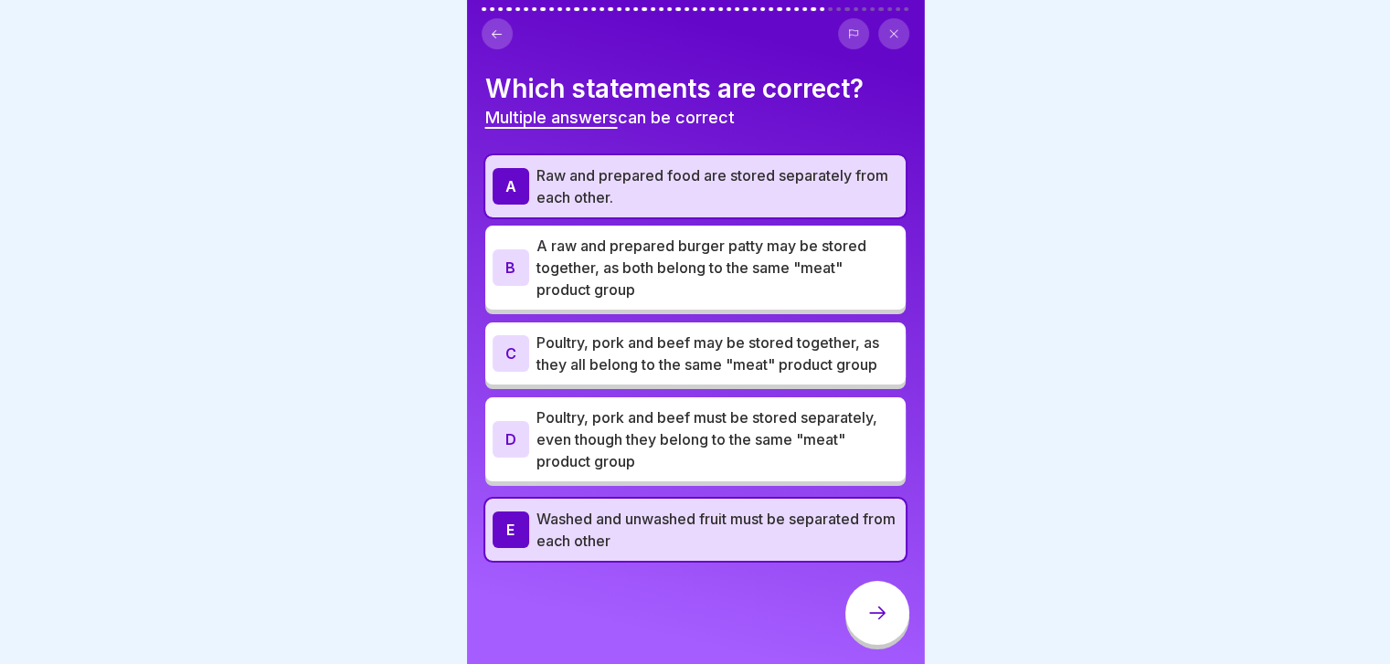
click at [693, 441] on p "Poultry, pork and beef must be stored separately, even though they belong to th…" at bounding box center [717, 440] width 362 height 66
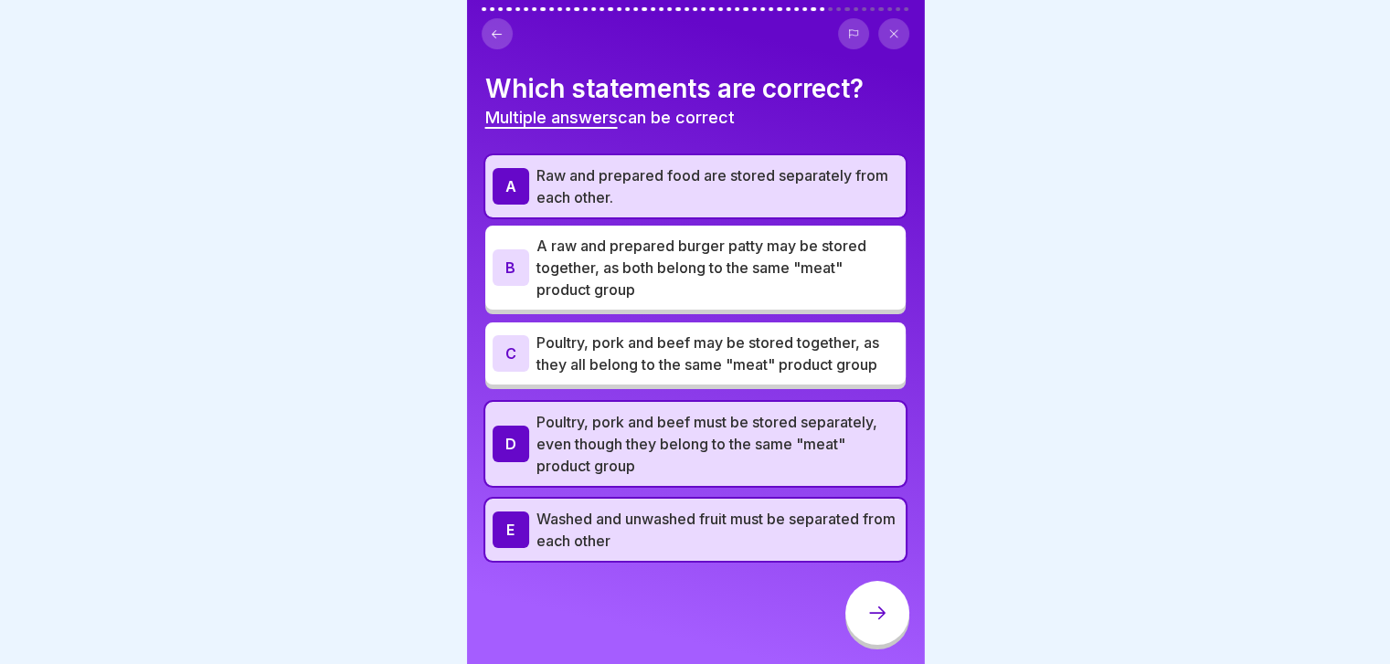
click at [874, 613] on div at bounding box center [877, 613] width 64 height 64
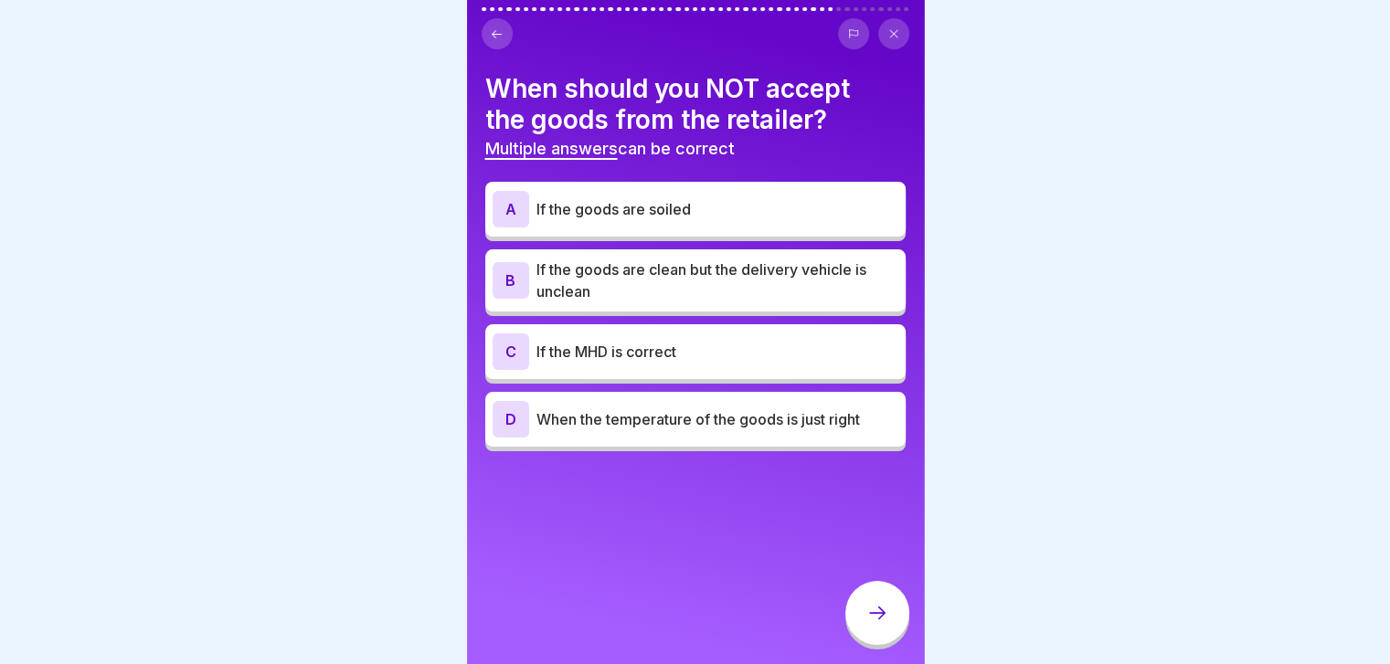
click at [494, 36] on icon at bounding box center [497, 33] width 10 height 8
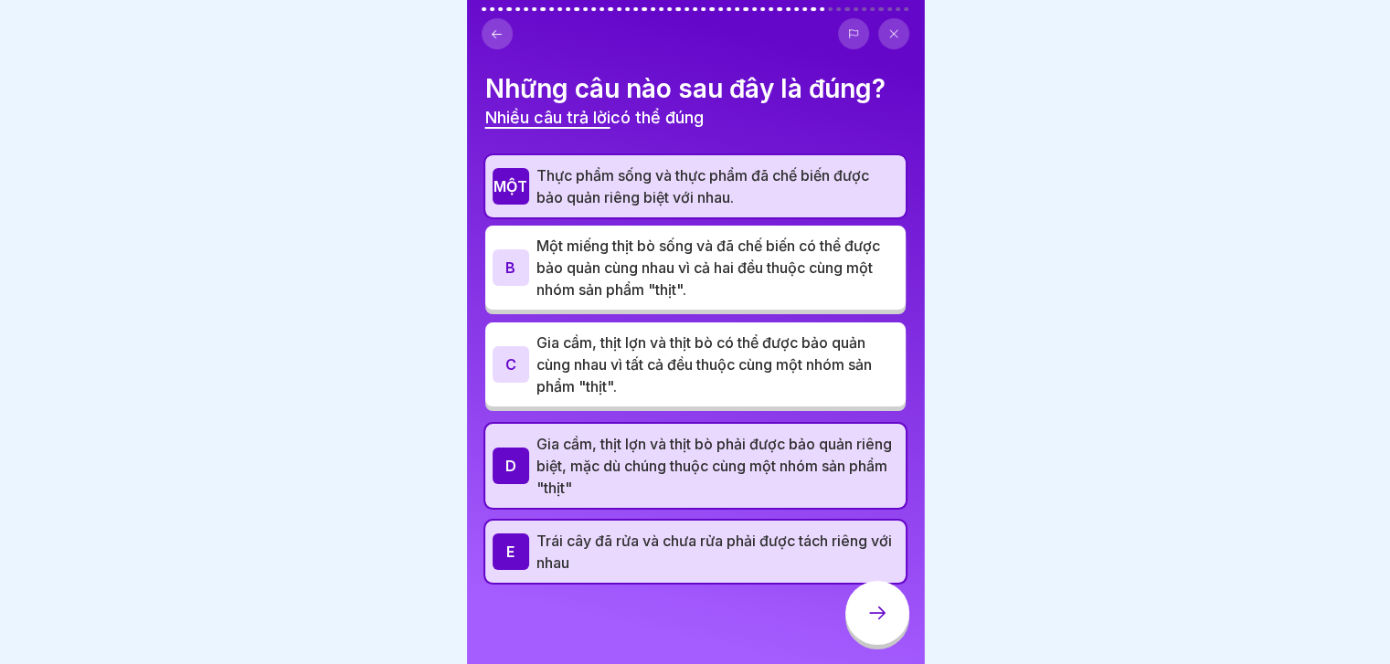
click at [869, 624] on icon at bounding box center [877, 613] width 22 height 22
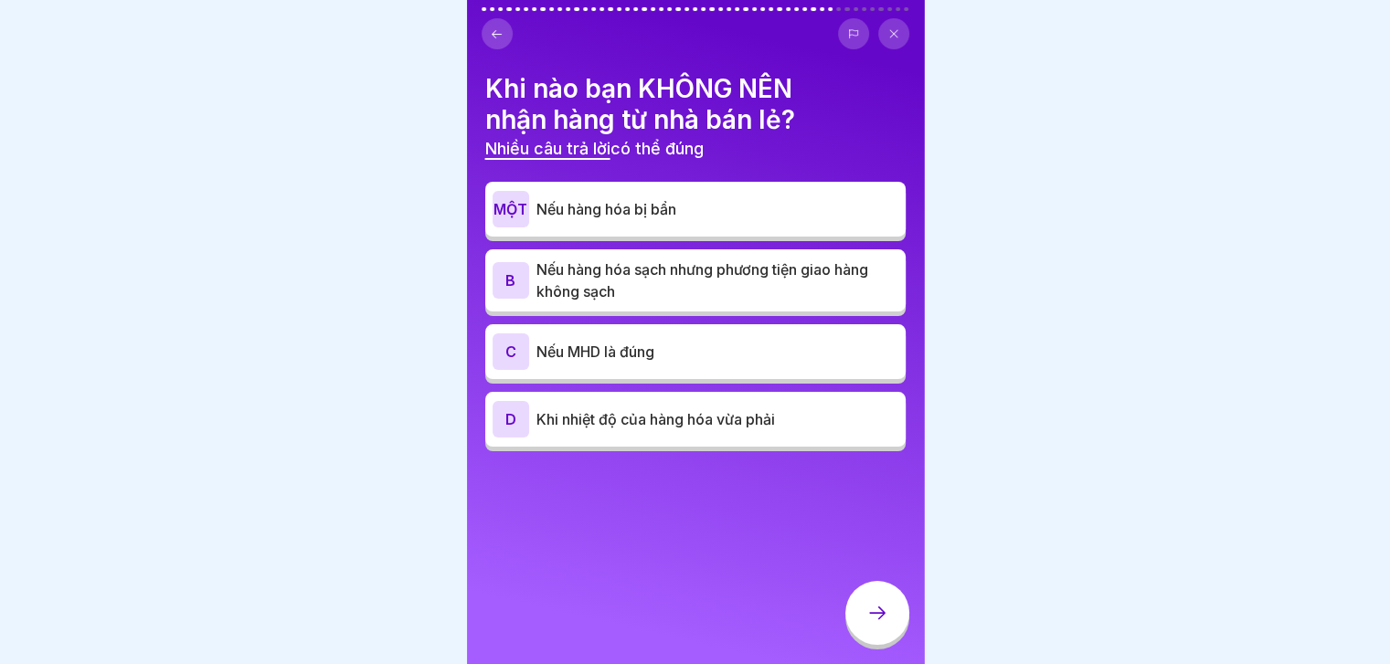
click at [797, 218] on p "Nếu hàng hóa bị bẩn" at bounding box center [717, 209] width 362 height 22
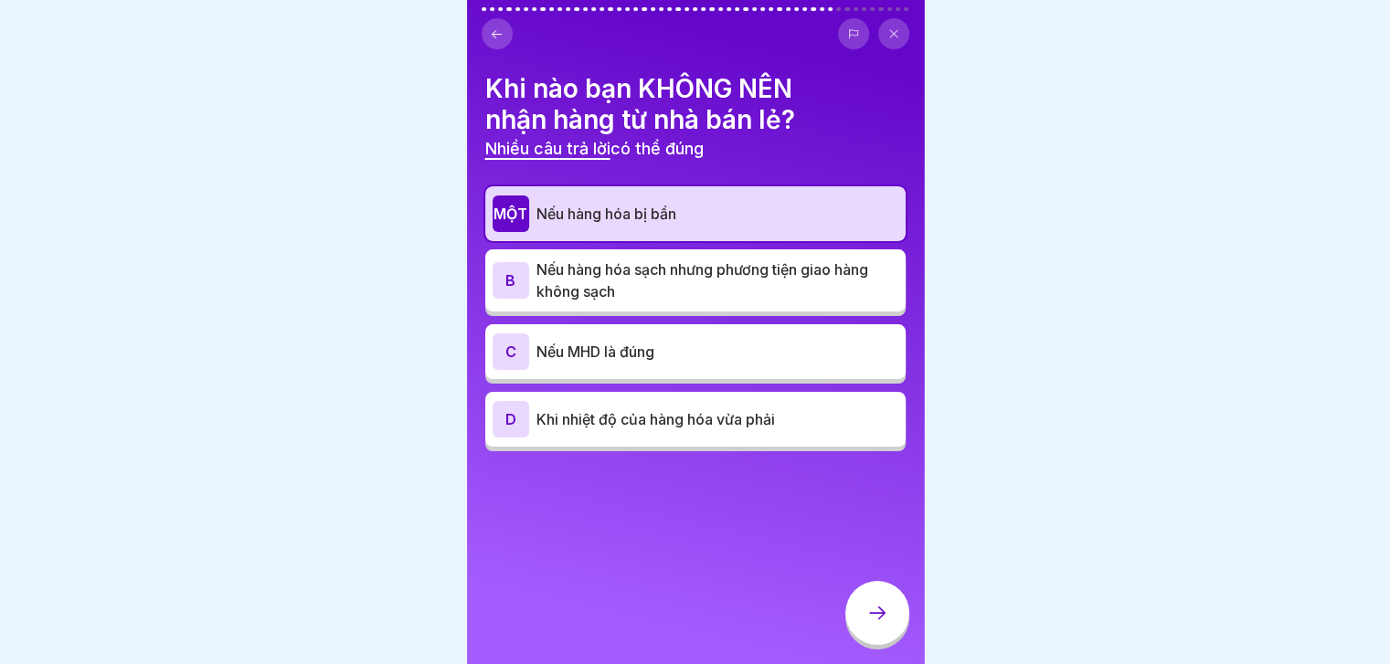
click at [800, 291] on p "Nếu hàng hóa sạch nhưng phương tiện giao hàng không sạch" at bounding box center [717, 281] width 362 height 44
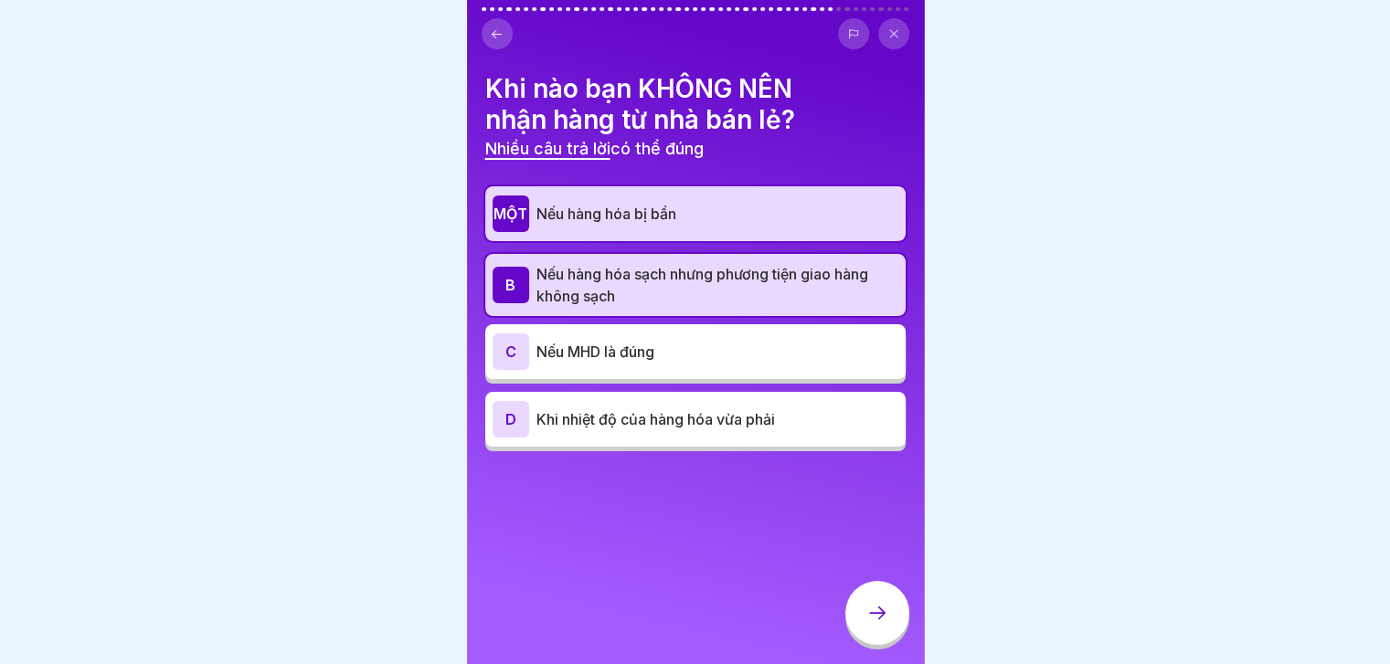
click at [880, 624] on icon at bounding box center [877, 613] width 22 height 22
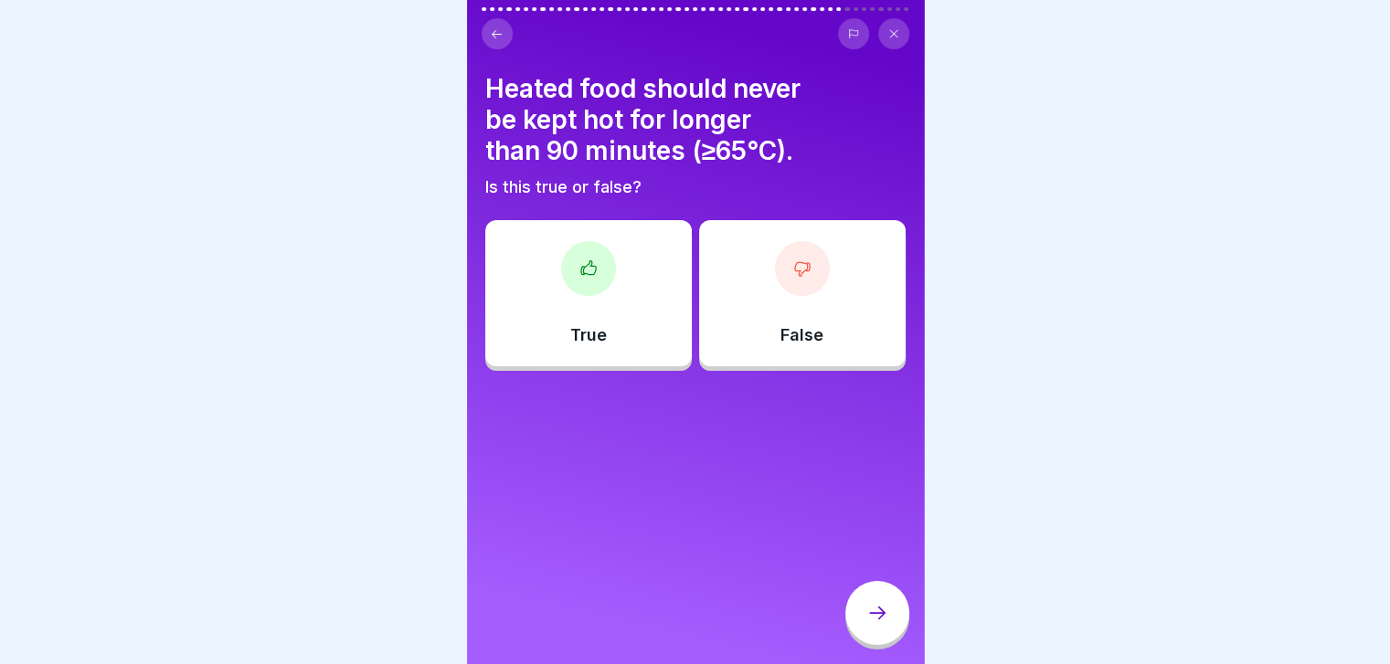
click at [648, 272] on div "True" at bounding box center [588, 293] width 207 height 146
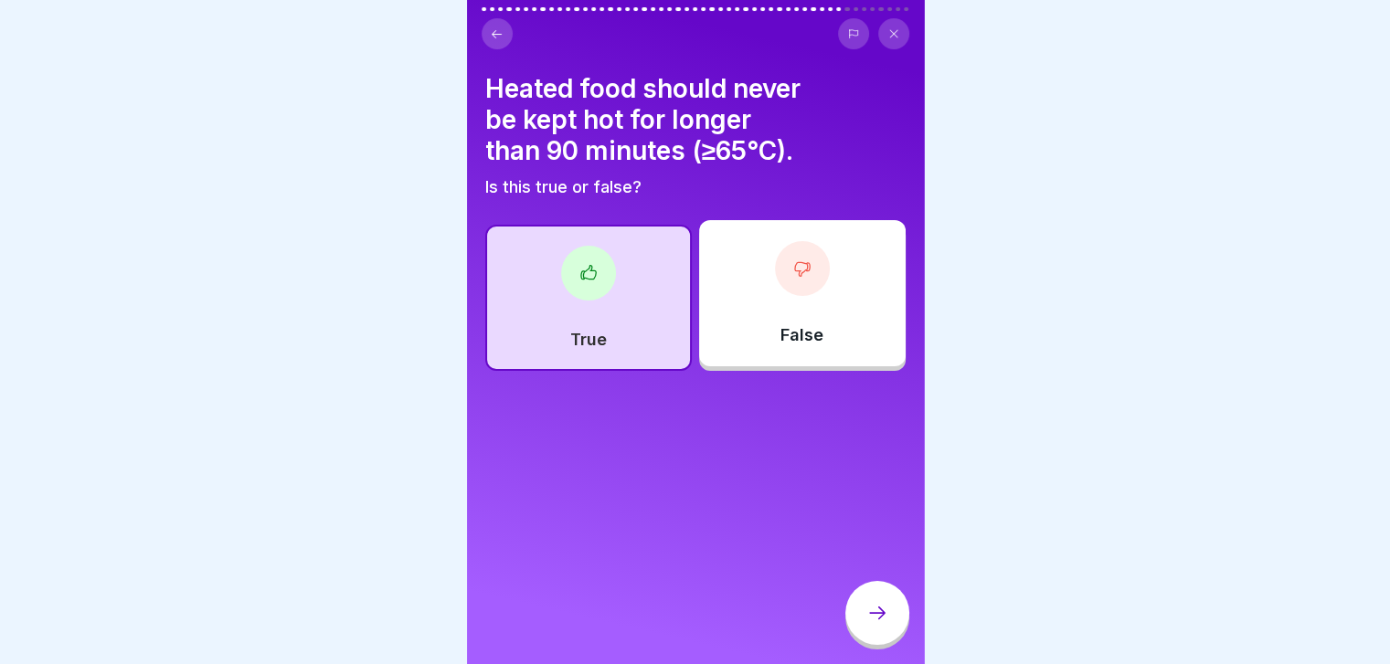
click at [870, 624] on icon at bounding box center [877, 613] width 22 height 22
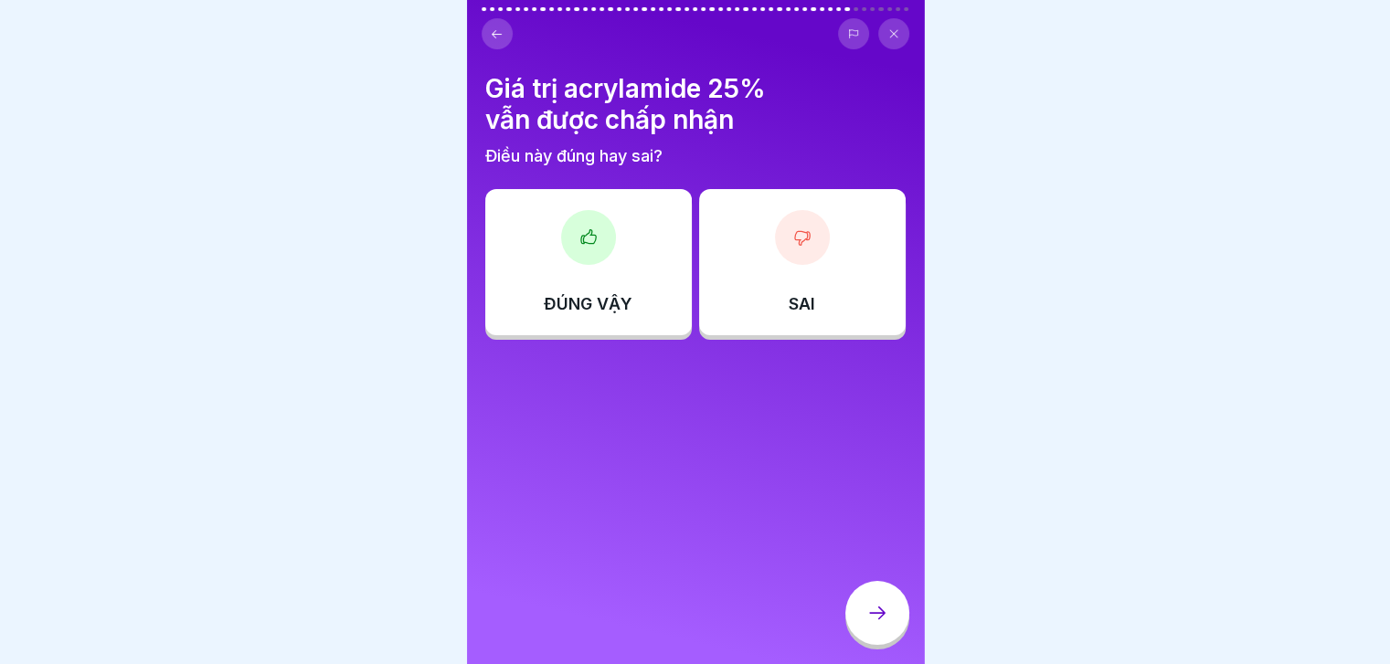
click at [887, 274] on div "SAI" at bounding box center [802, 262] width 207 height 146
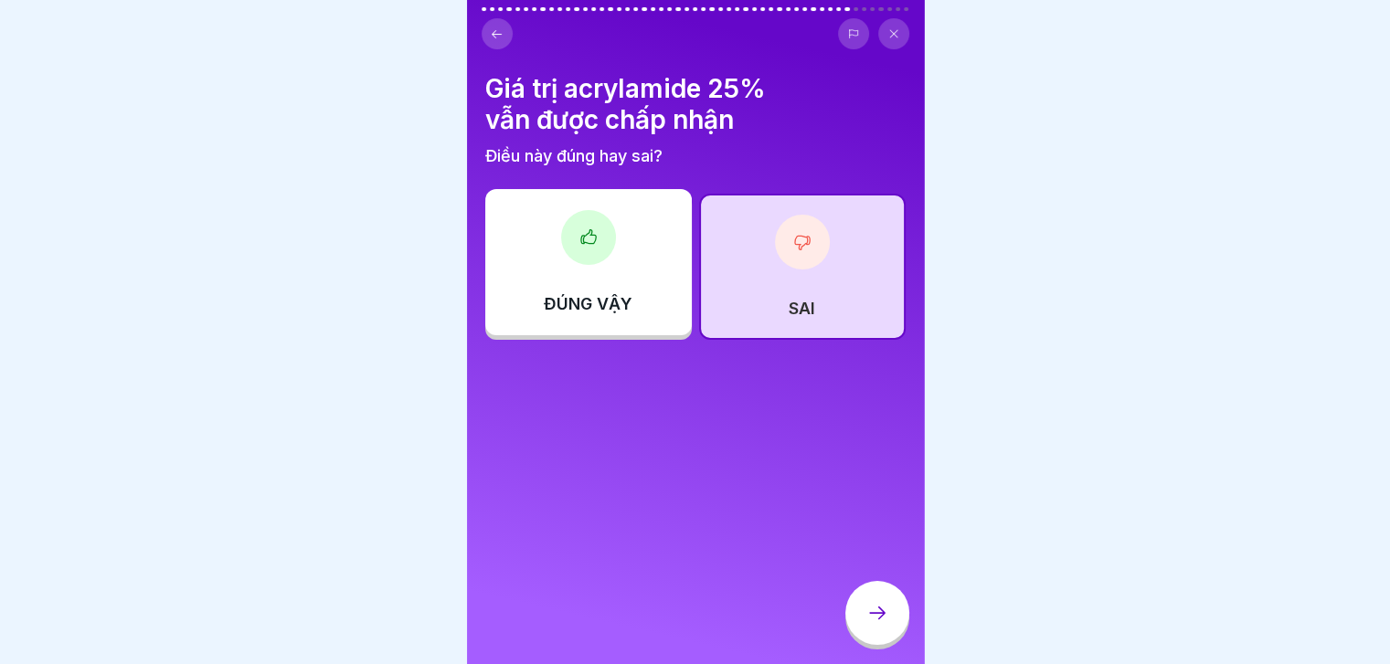
click at [887, 274] on div "SAI" at bounding box center [802, 267] width 207 height 146
click at [882, 620] on icon at bounding box center [877, 613] width 22 height 22
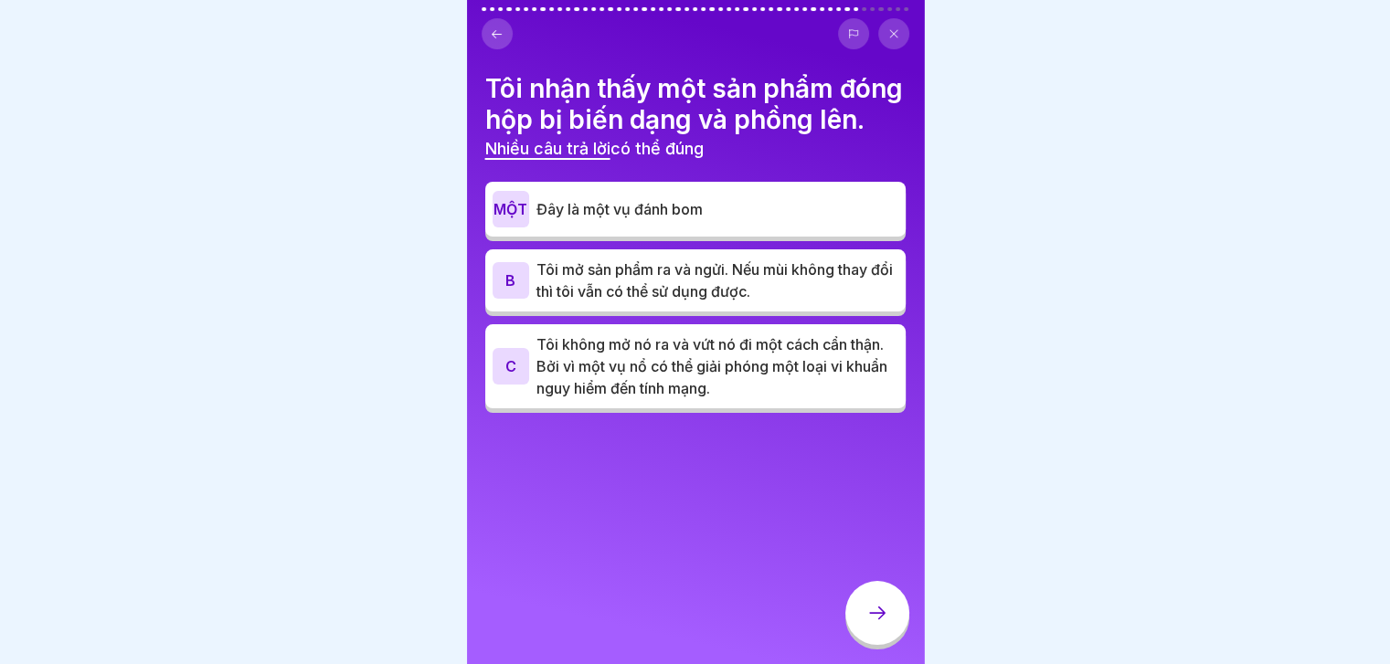
click at [866, 399] on p "Tôi không mở nó ra và vứt nó đi một cách cẩn thận. Bởi vì một vụ nổ có thể giải…" at bounding box center [717, 367] width 362 height 66
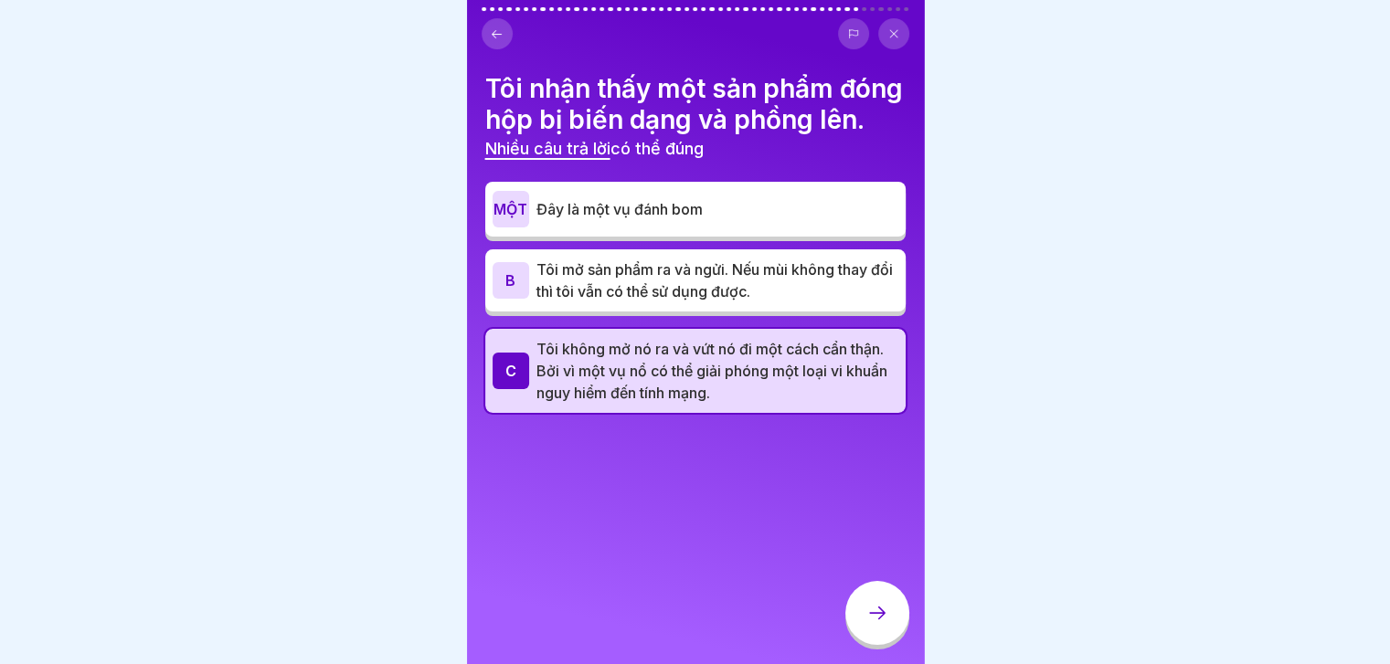
click at [871, 619] on icon at bounding box center [877, 613] width 22 height 22
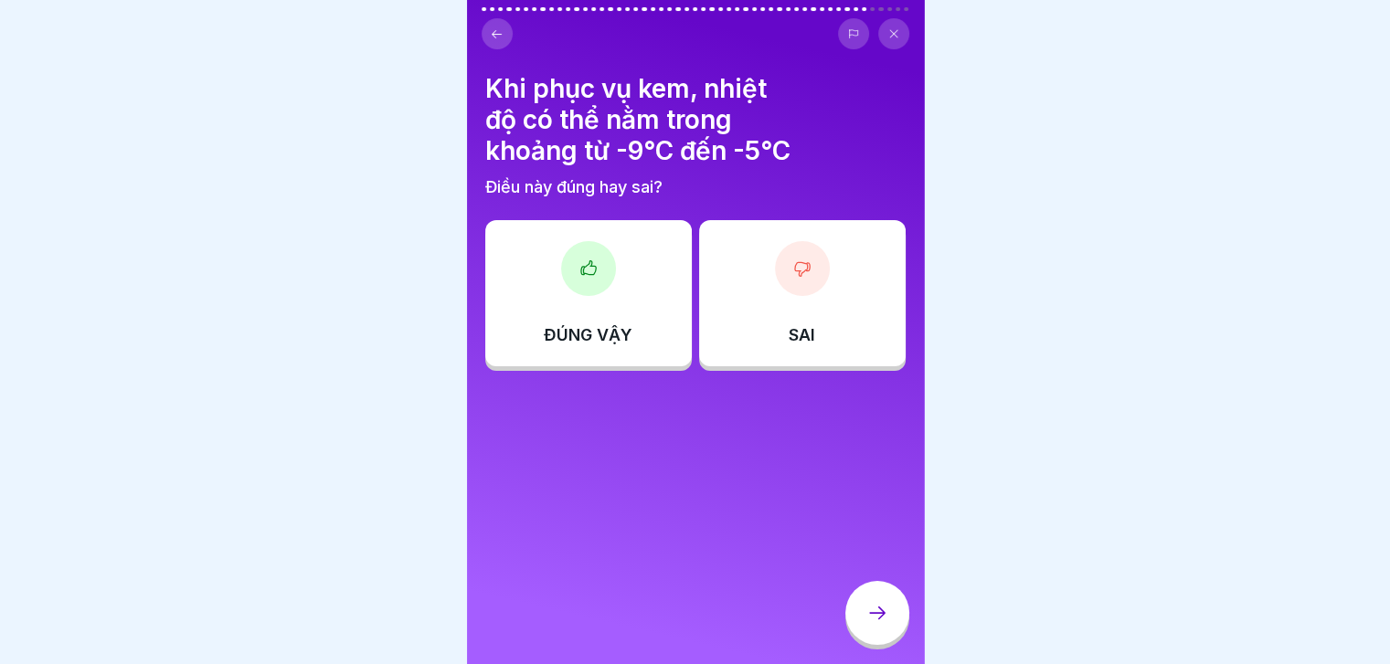
click at [807, 294] on div "SAI" at bounding box center [802, 293] width 207 height 146
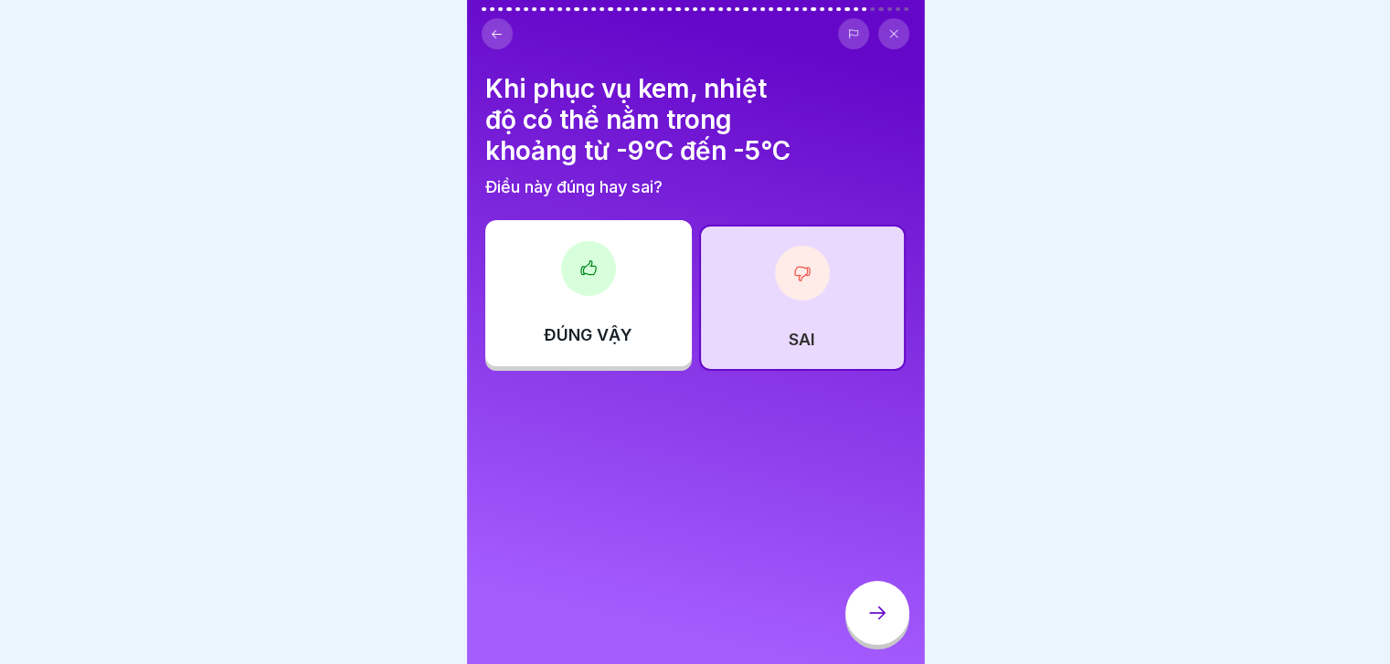
click at [871, 621] on icon at bounding box center [877, 613] width 22 height 22
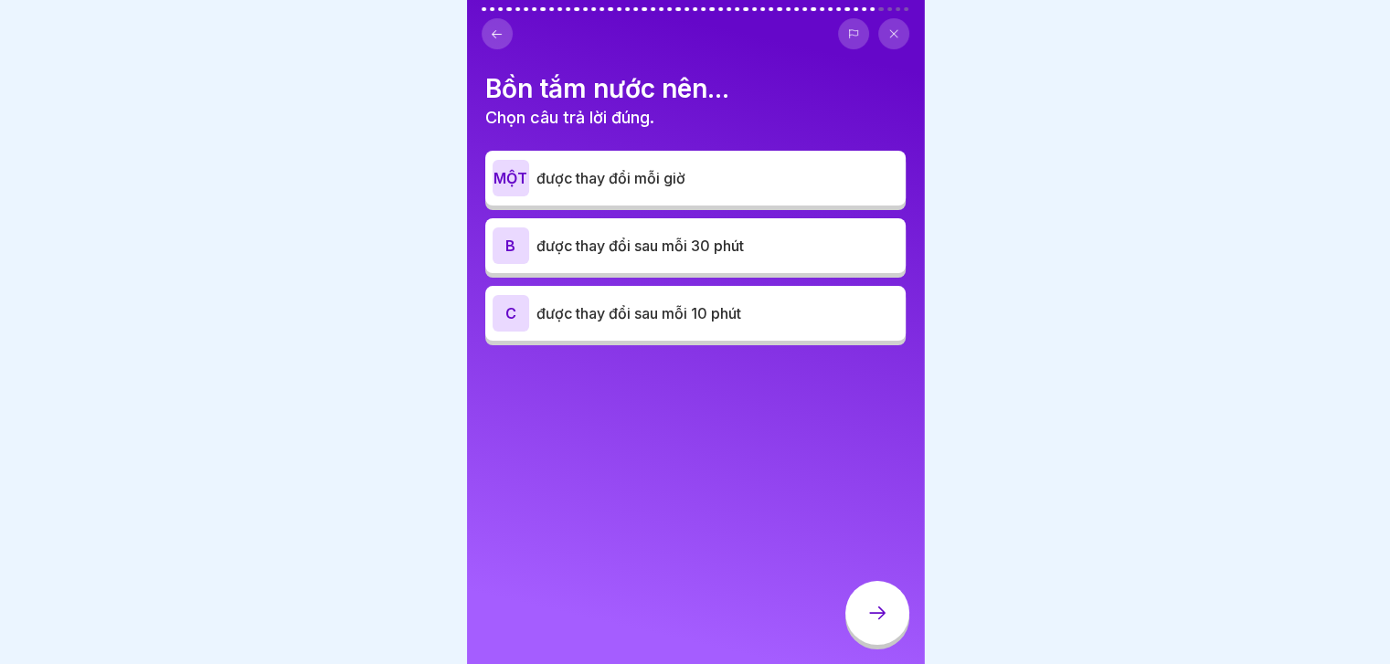
click at [839, 195] on div "MỘT được thay đổi mỗi giờ" at bounding box center [695, 178] width 406 height 37
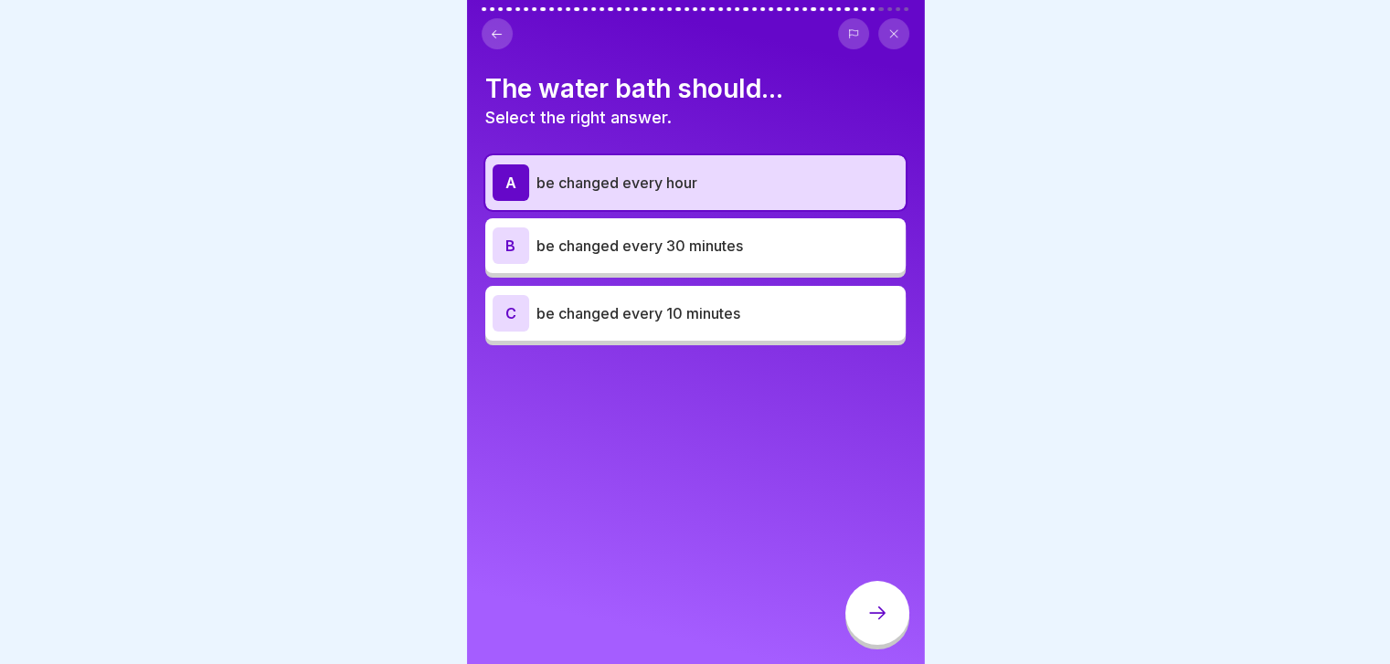
click at [823, 251] on p "be changed every 30 minutes" at bounding box center [717, 246] width 362 height 22
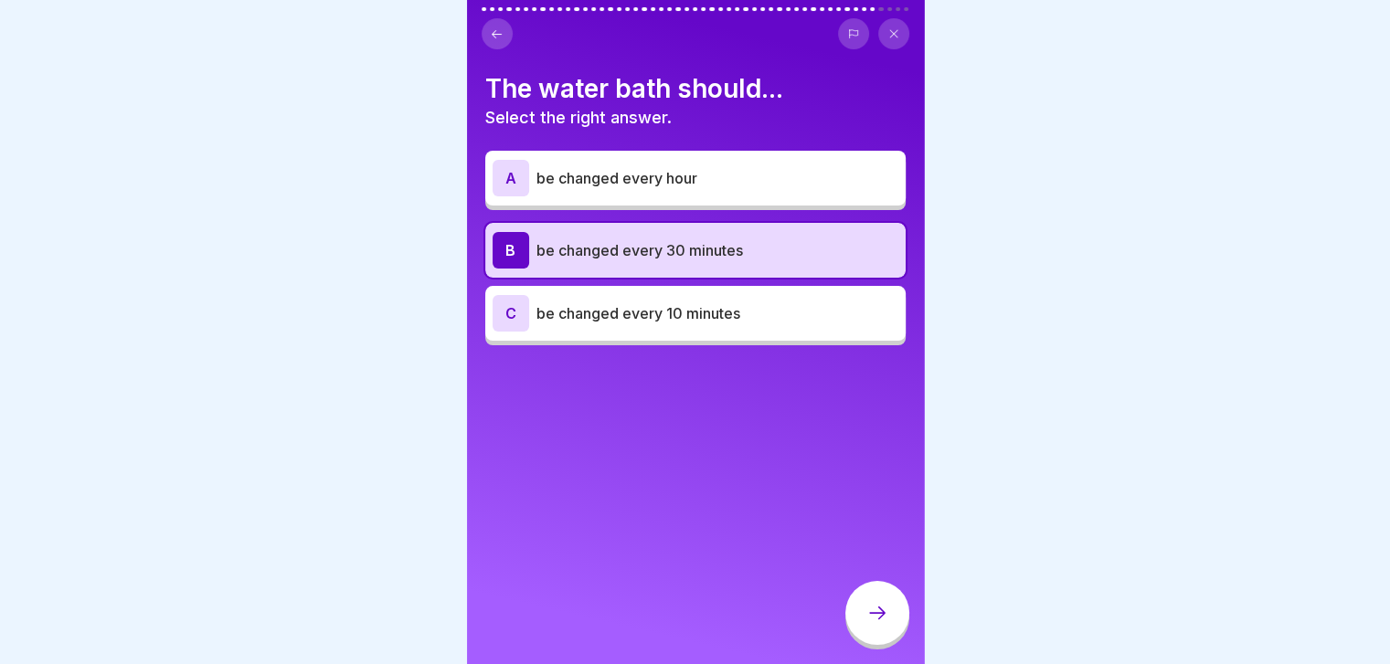
click at [888, 635] on div at bounding box center [877, 613] width 64 height 64
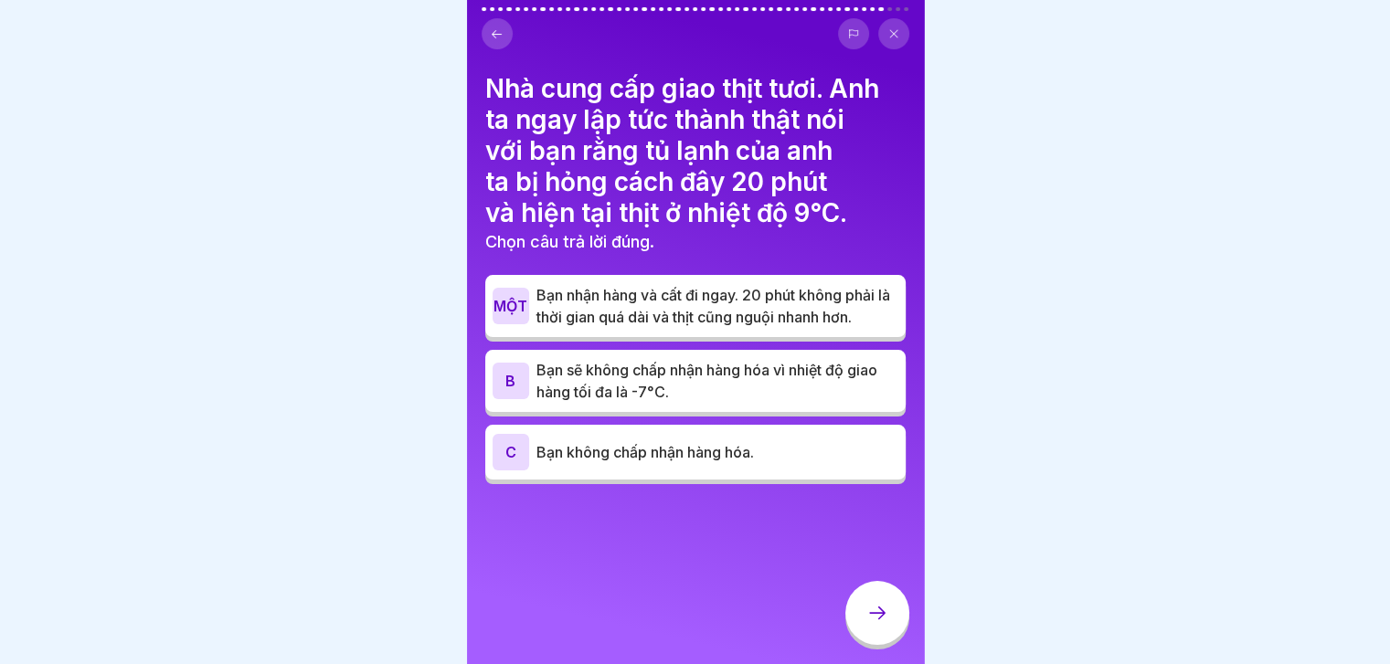
click at [785, 453] on p "Bạn không chấp nhận hàng hóa." at bounding box center [717, 452] width 362 height 22
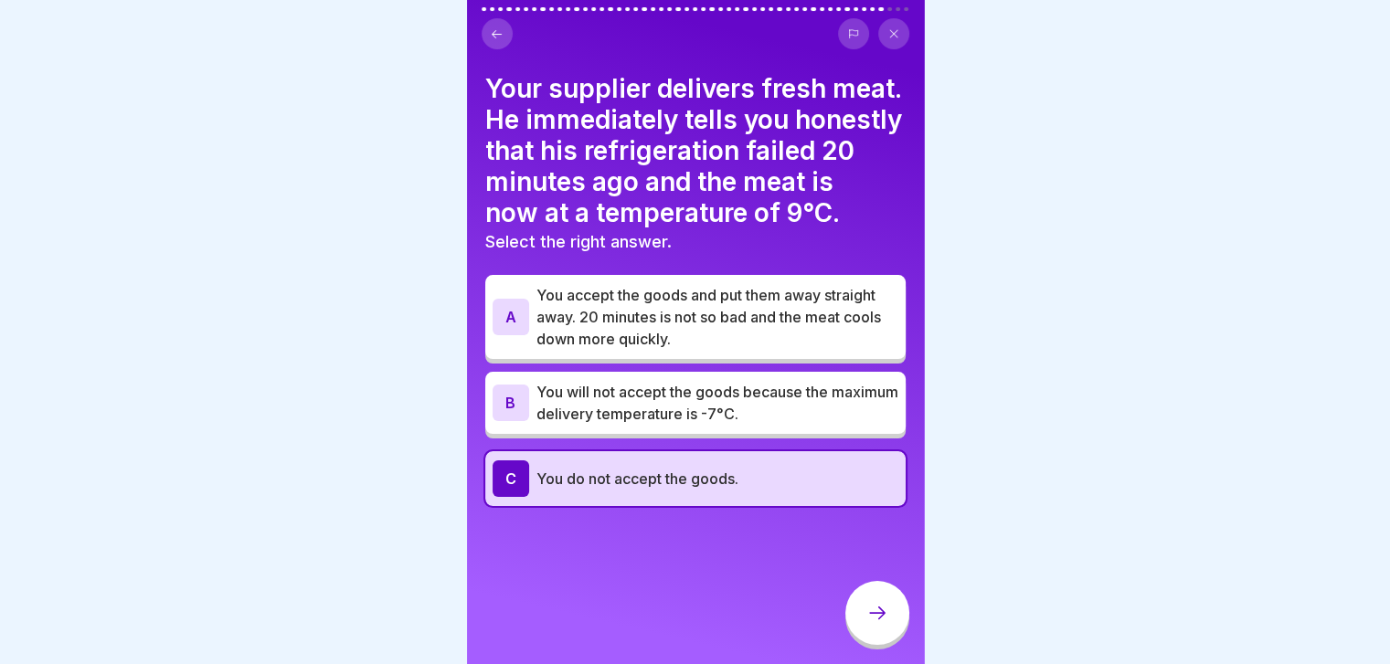
click at [870, 639] on div at bounding box center [877, 613] width 64 height 64
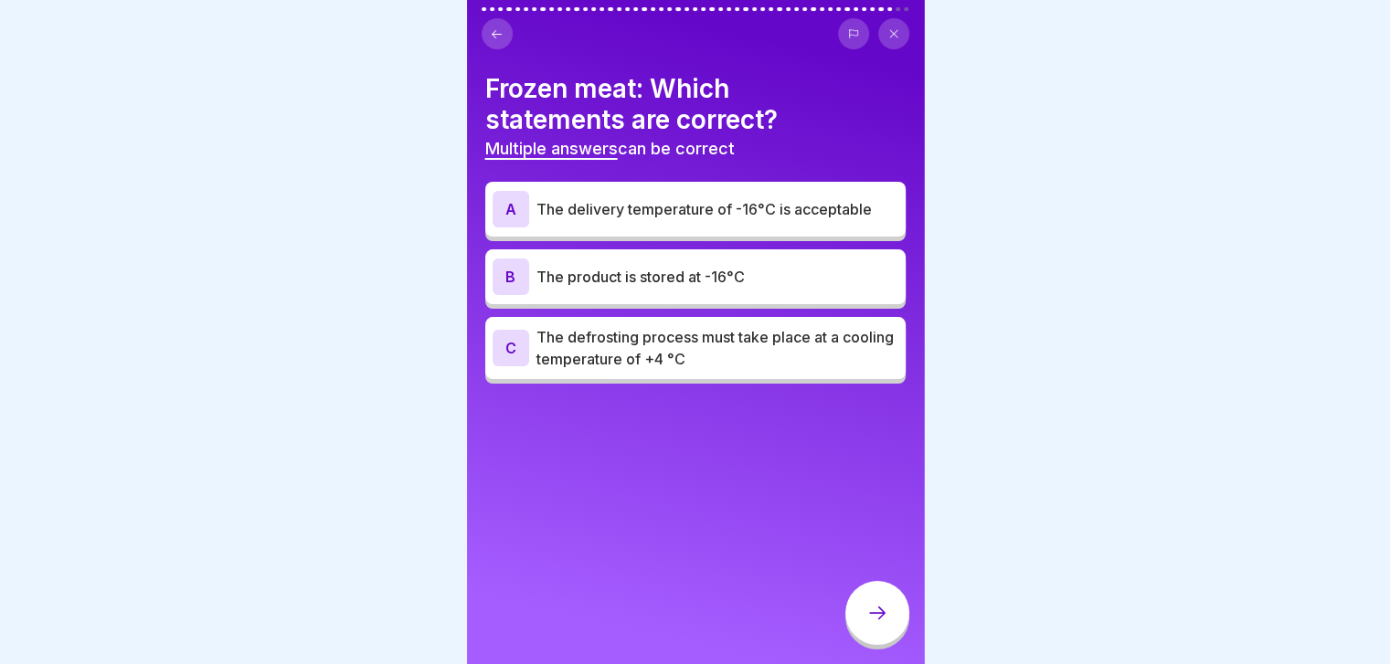
click at [822, 217] on p "The delivery temperature of -16°C is acceptable" at bounding box center [717, 209] width 362 height 22
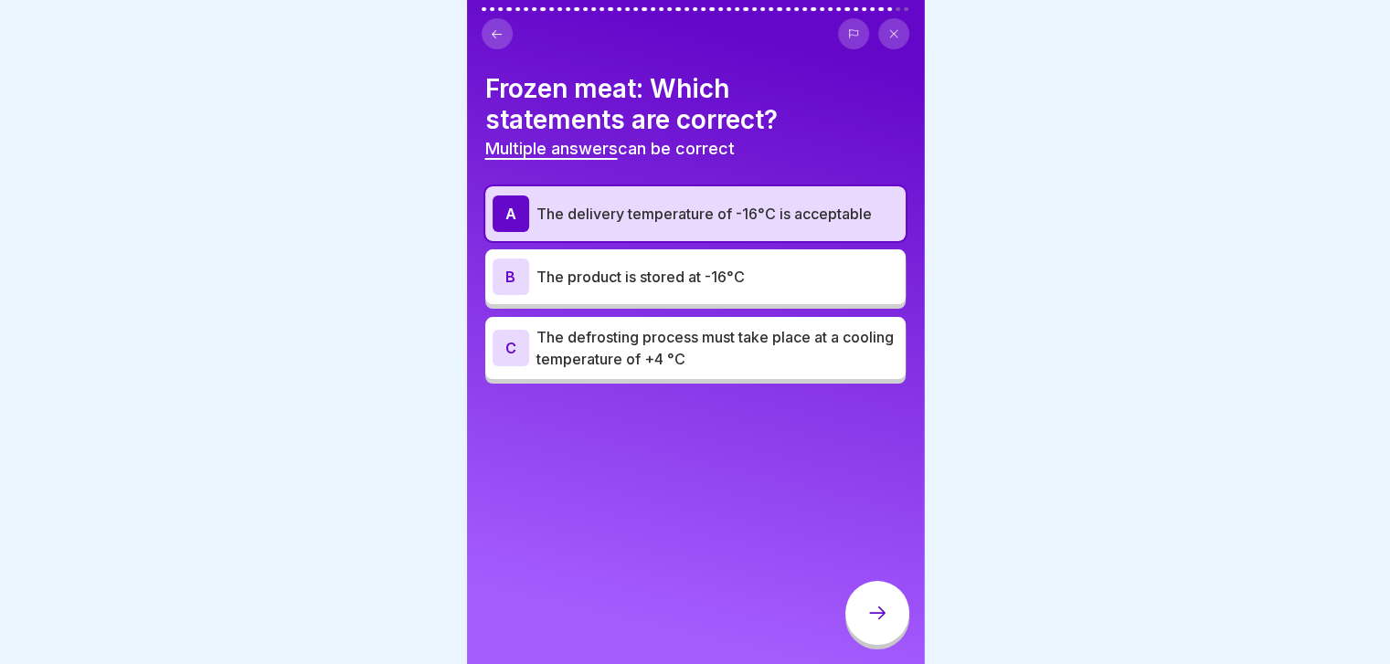
click at [787, 274] on p "The product is stored at -16°C" at bounding box center [717, 277] width 362 height 22
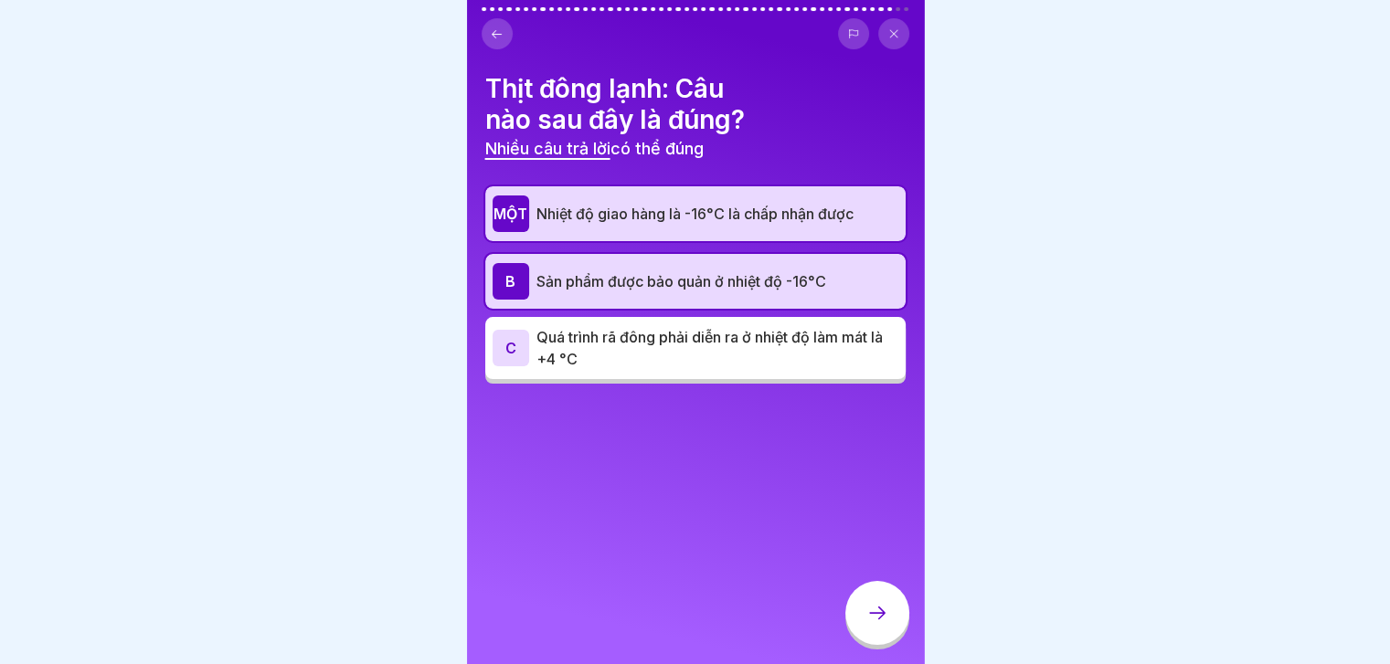
click at [842, 343] on font "Quá trình rã đông phải diễn ra ở nhiệt độ làm mát là +4 °C" at bounding box center [709, 348] width 346 height 40
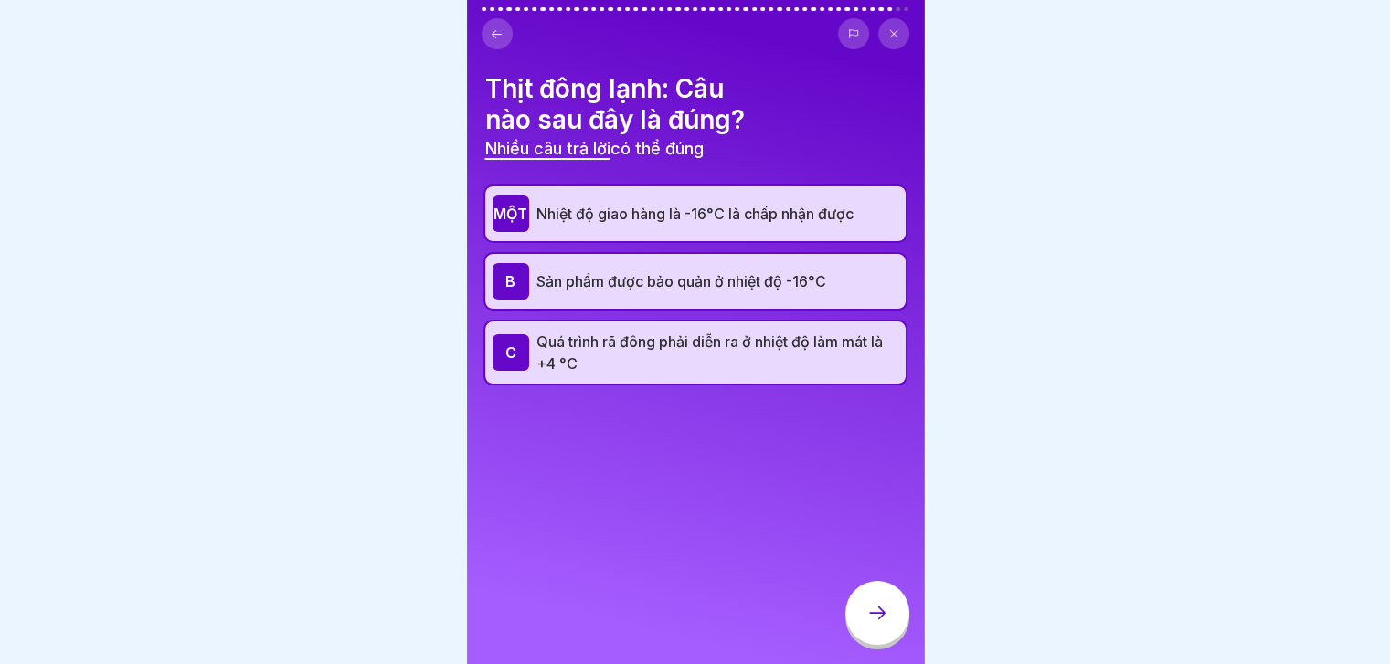
click at [864, 609] on div at bounding box center [877, 613] width 64 height 64
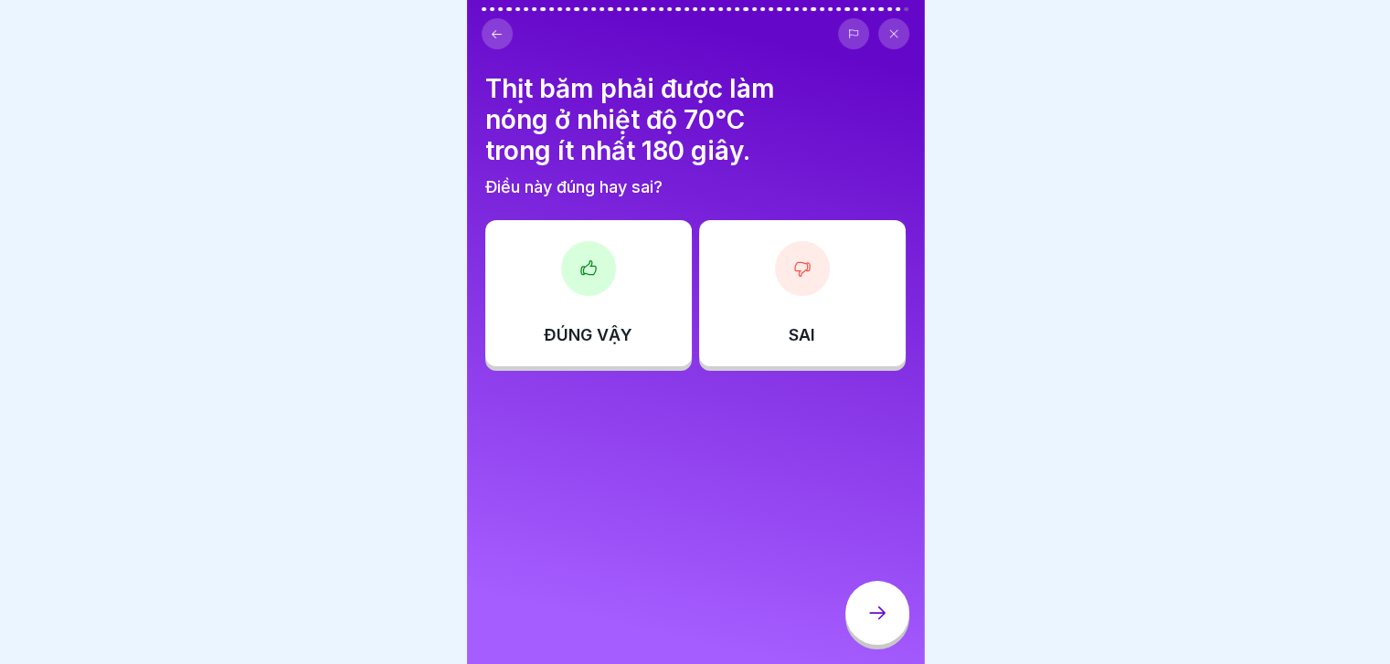
click at [841, 344] on div "SAI" at bounding box center [802, 293] width 207 height 146
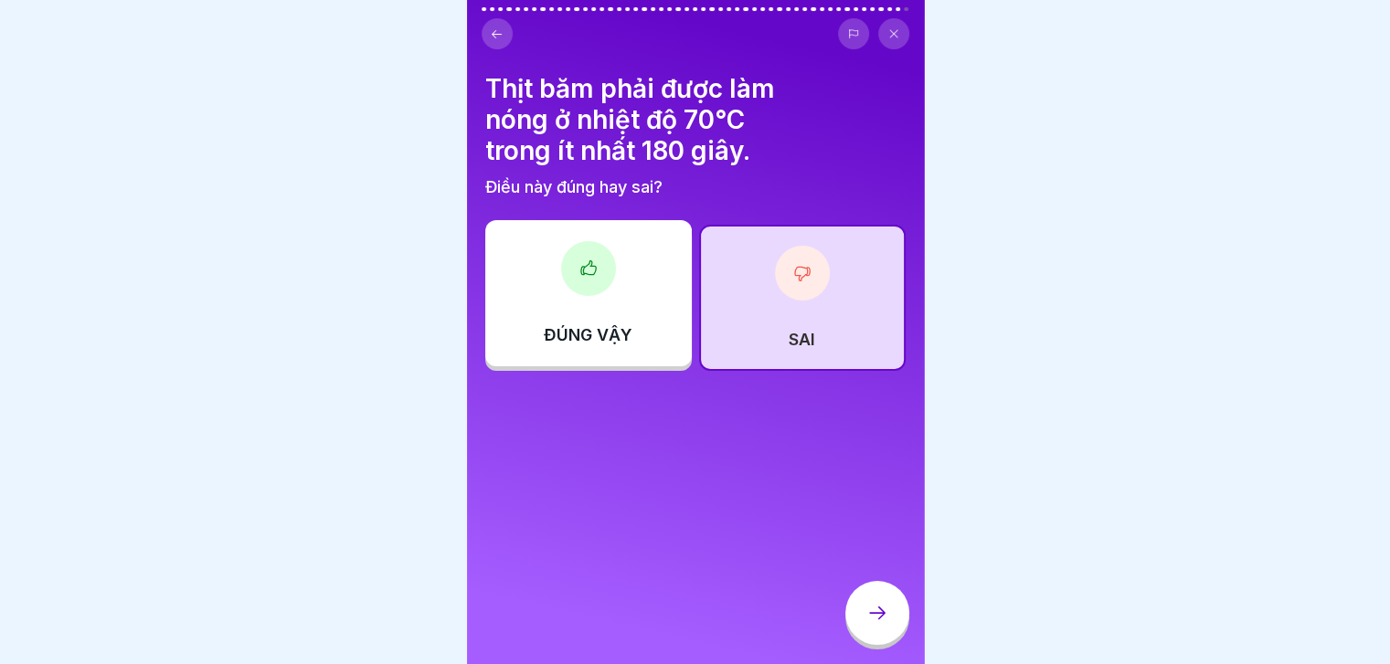
click at [878, 624] on icon at bounding box center [877, 613] width 22 height 22
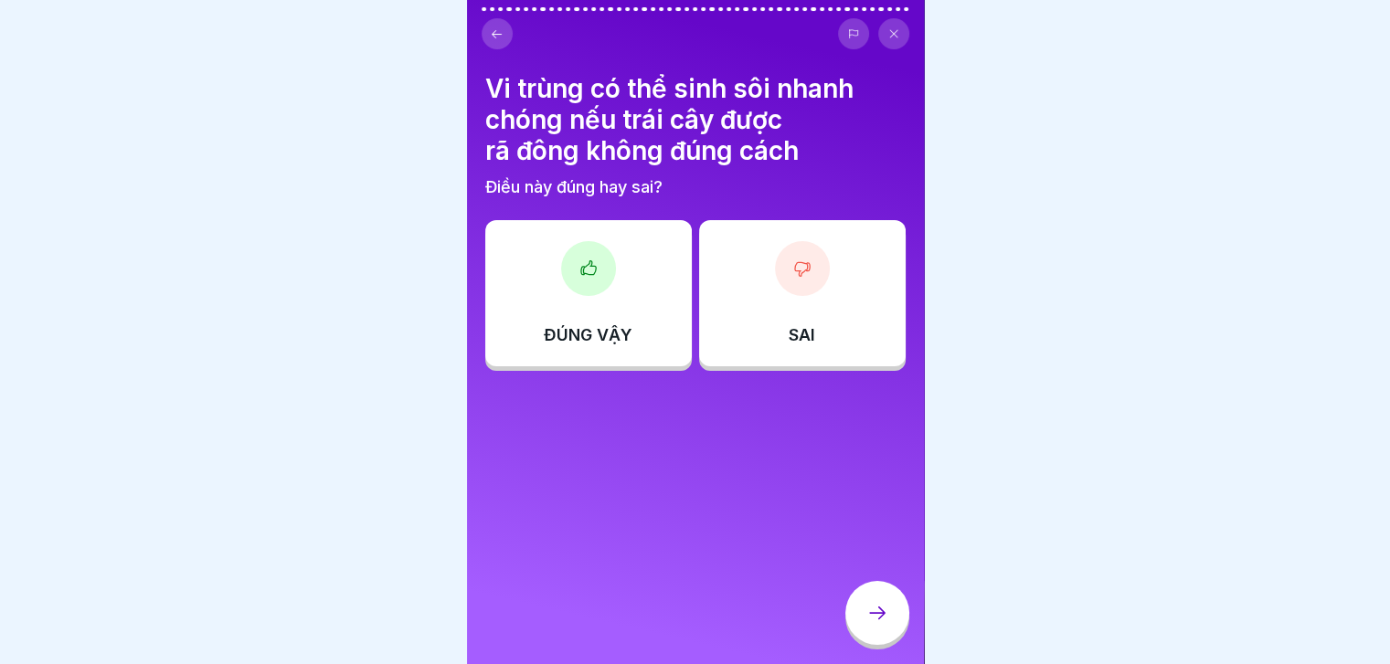
click at [571, 228] on div "ĐÚNG VẬY" at bounding box center [588, 293] width 207 height 146
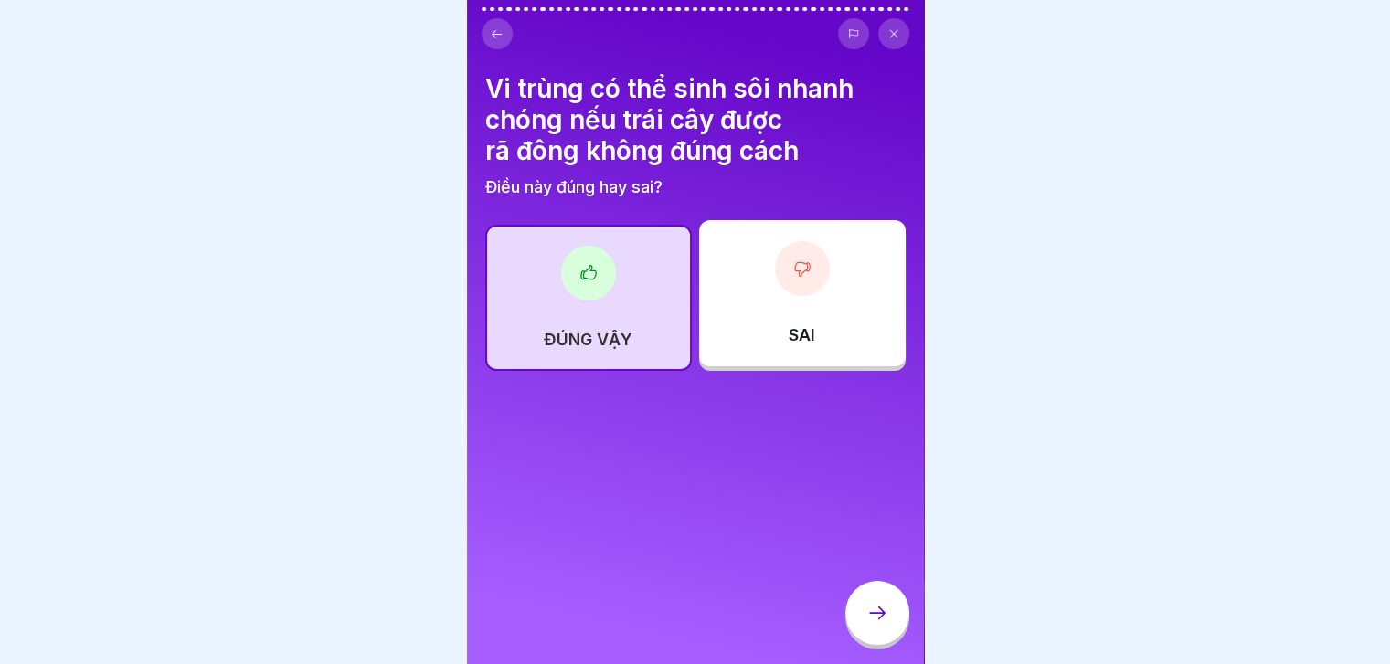
click at [880, 617] on div at bounding box center [877, 613] width 64 height 64
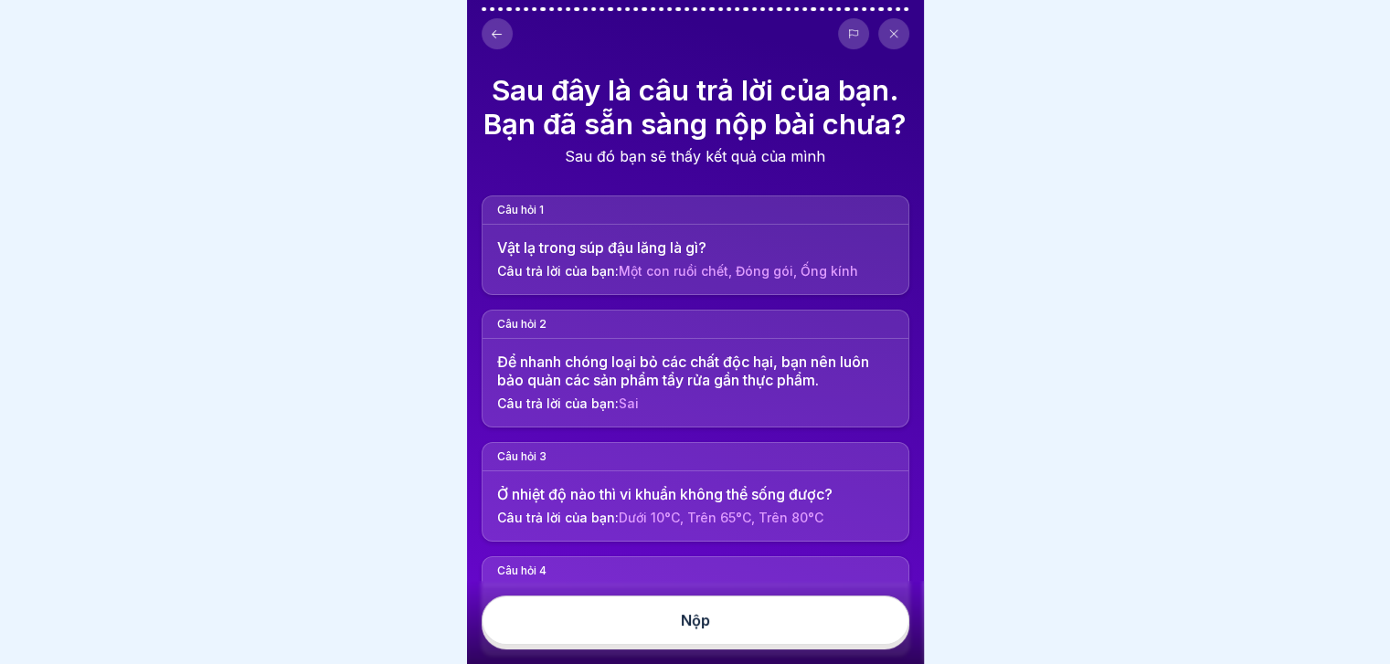
click at [838, 629] on button "Nộp" at bounding box center [696, 620] width 428 height 49
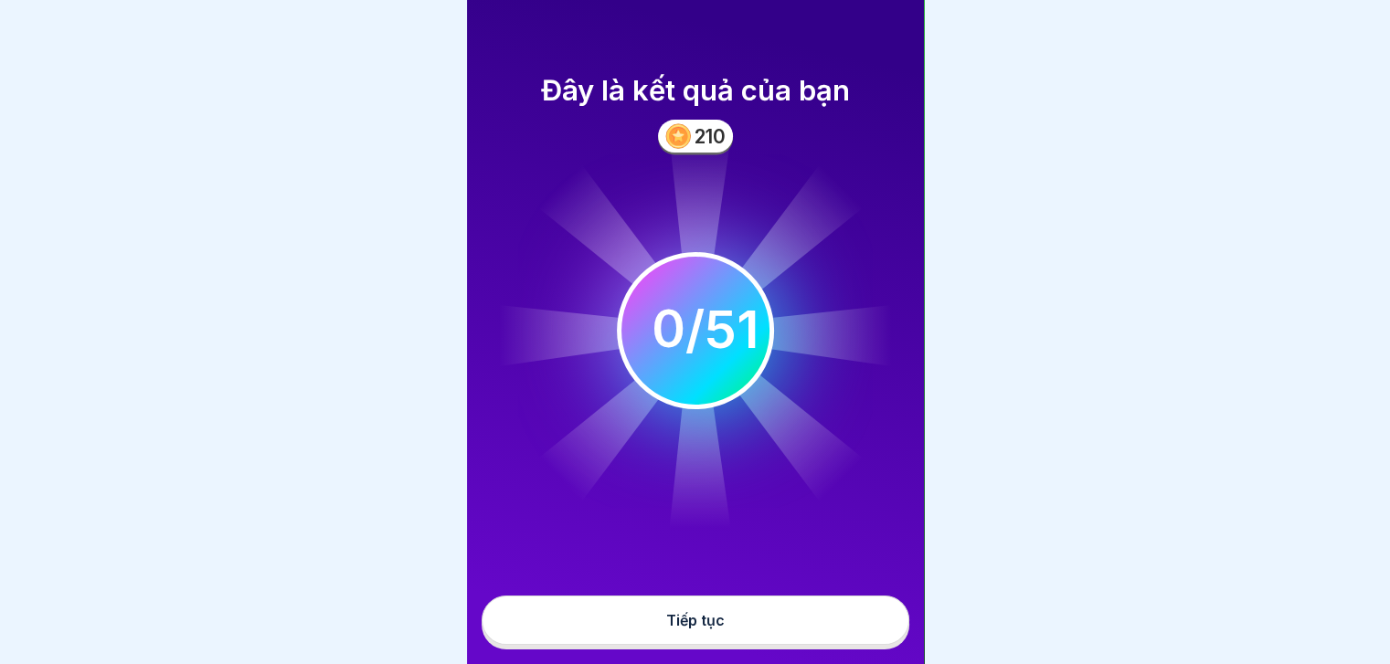
click at [838, 629] on button "Tiếp tục" at bounding box center [696, 620] width 428 height 49
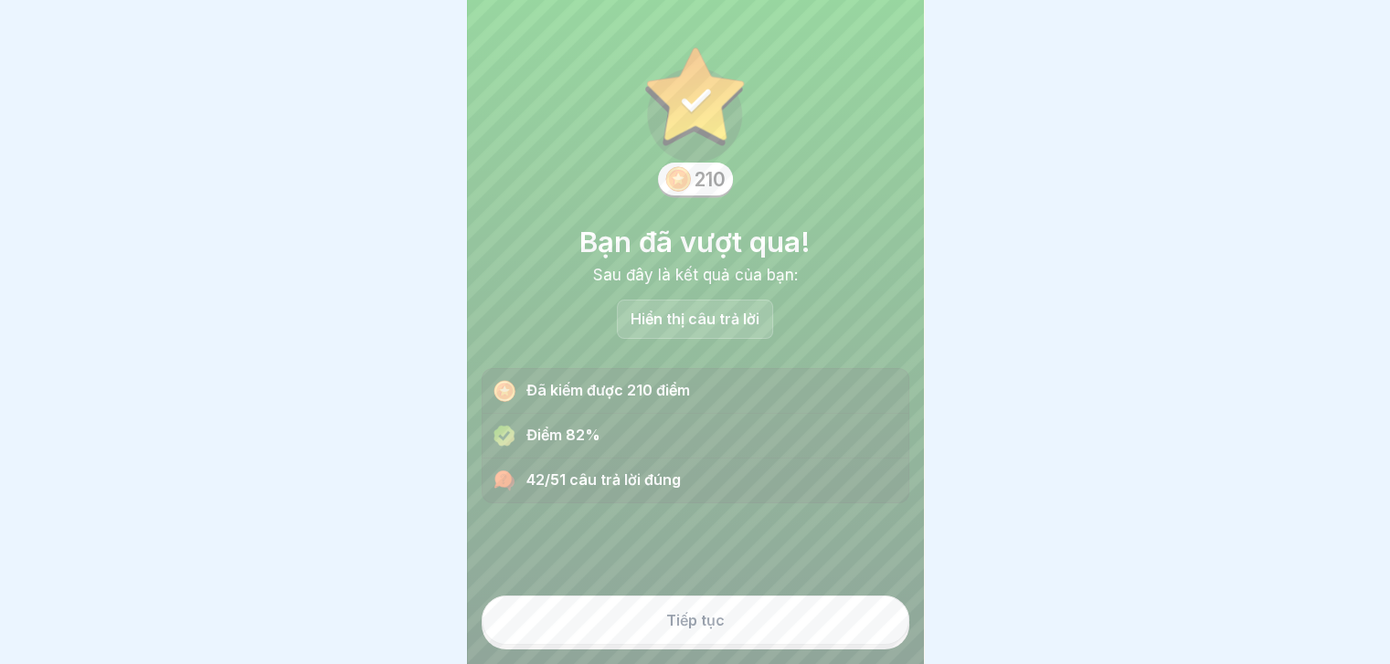
click at [739, 313] on font "Hiển thị câu trả lời" at bounding box center [694, 319] width 129 height 18
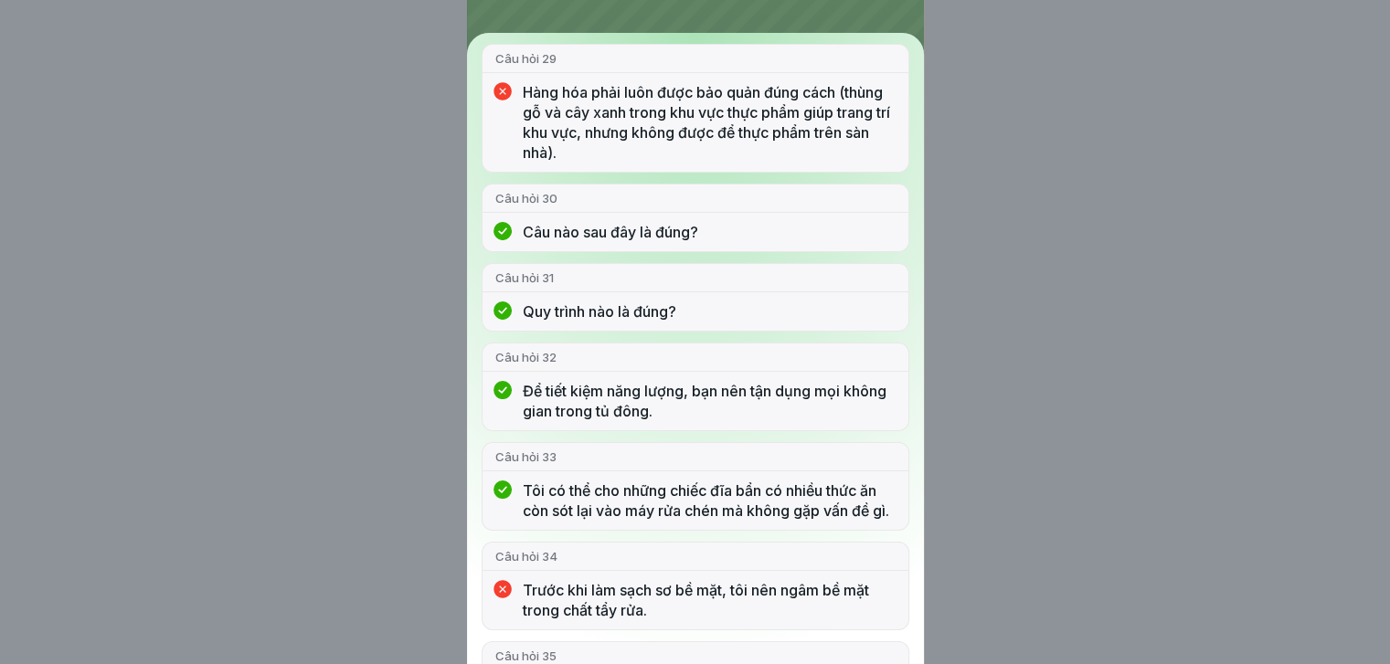
scroll to position [2756, 0]
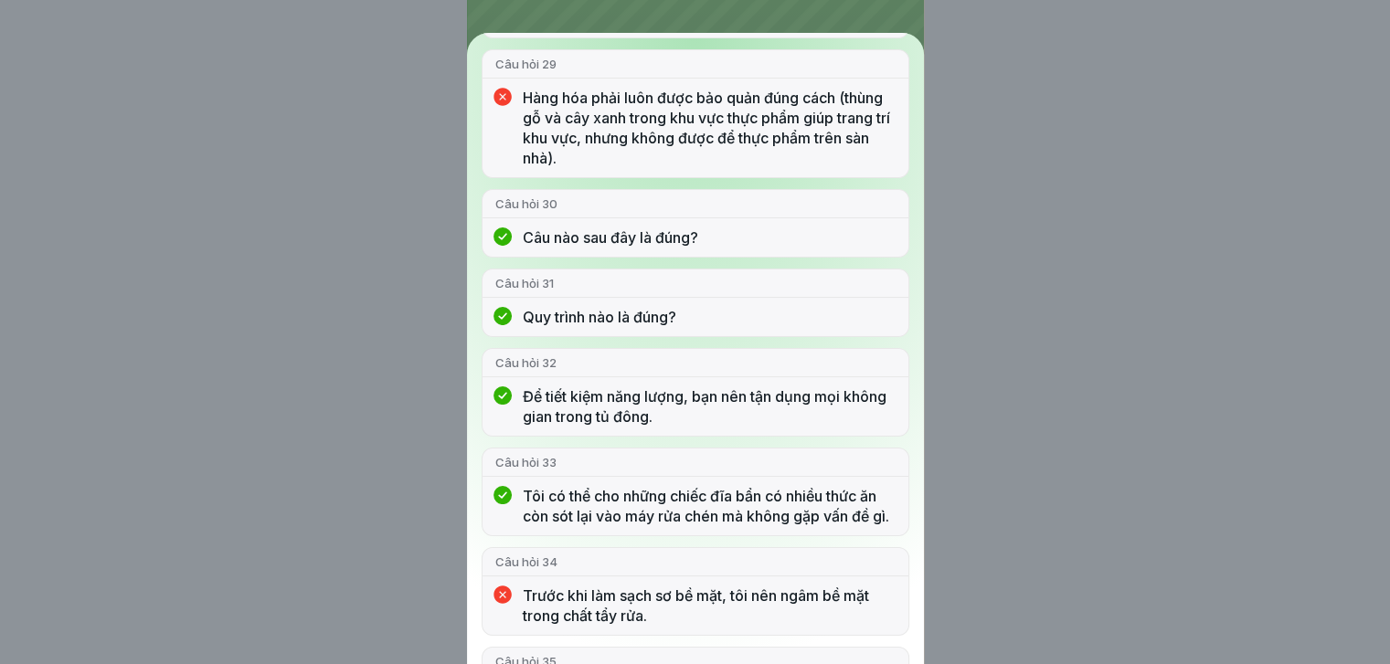
click at [1144, 396] on div "Bạn đã vượt qua! 42/51 câu trả lời đúng Câu hỏi 1 Vật lạ trong súp đậu lăng là …" at bounding box center [695, 332] width 1390 height 664
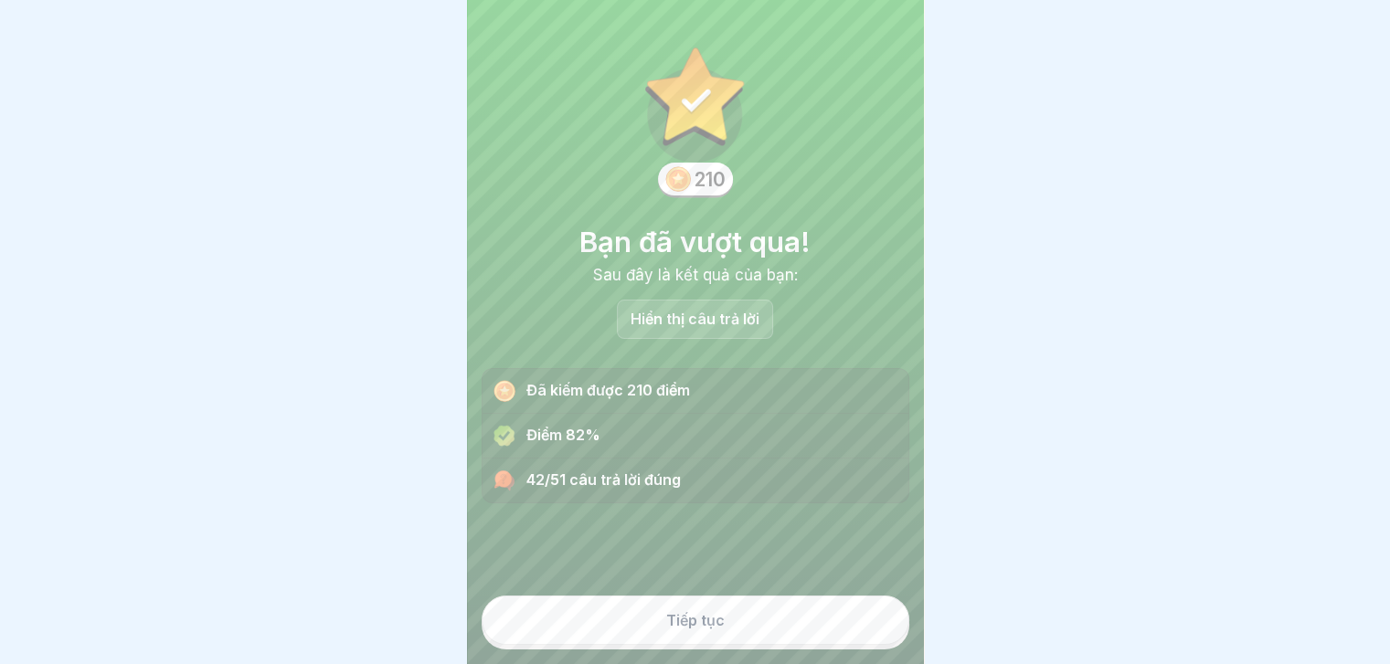
click at [764, 622] on button "Tiếp tục" at bounding box center [696, 620] width 428 height 49
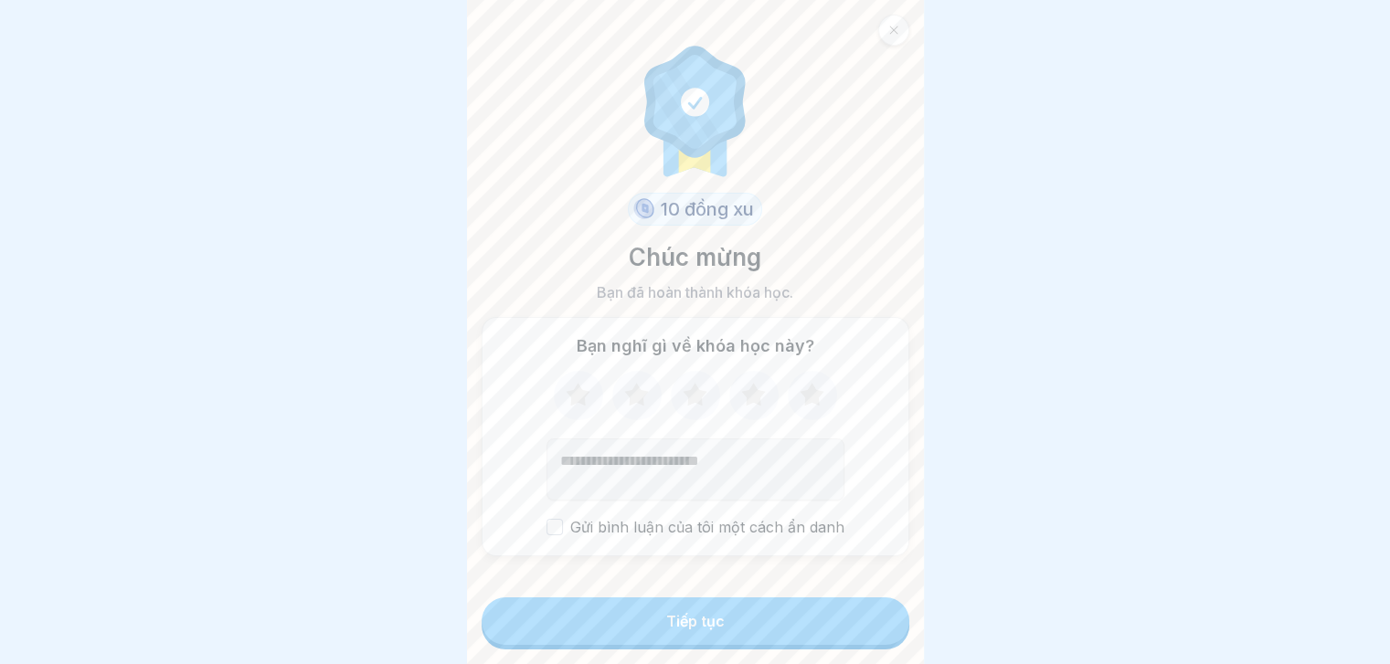
click at [764, 622] on button "Tiếp tục" at bounding box center [696, 622] width 428 height 48
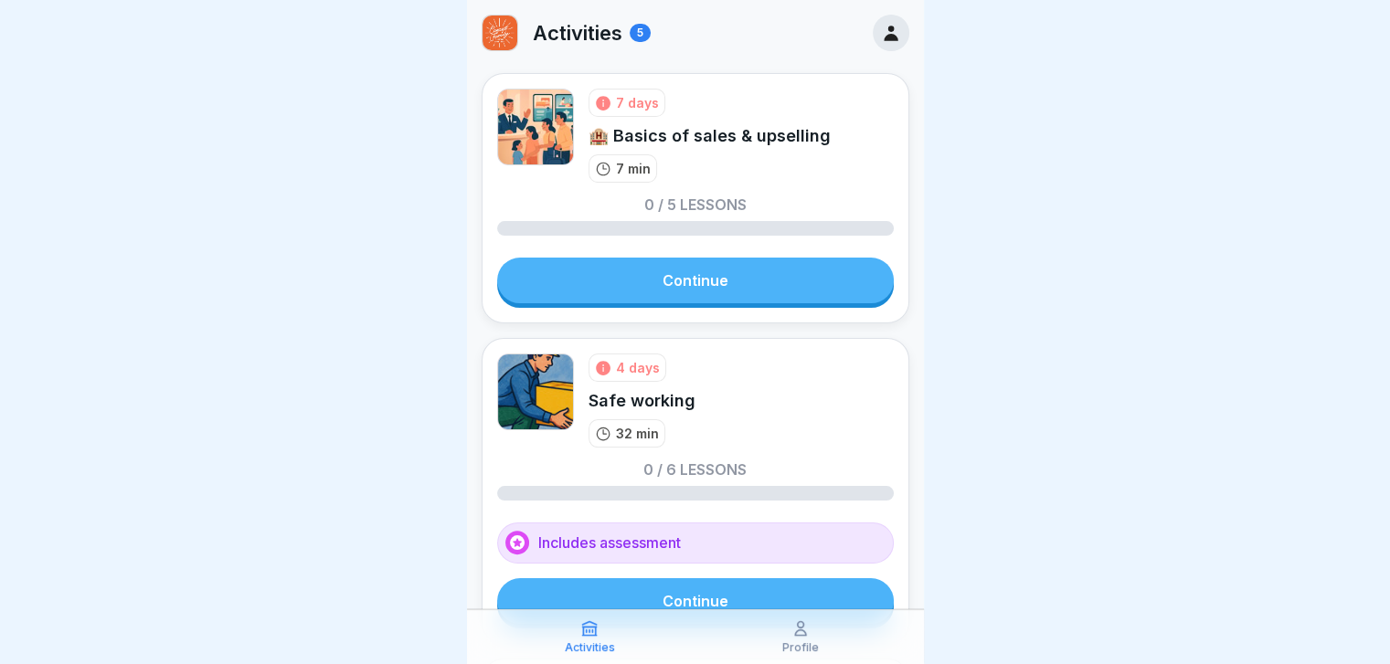
click at [733, 277] on link "Continue" at bounding box center [695, 281] width 397 height 46
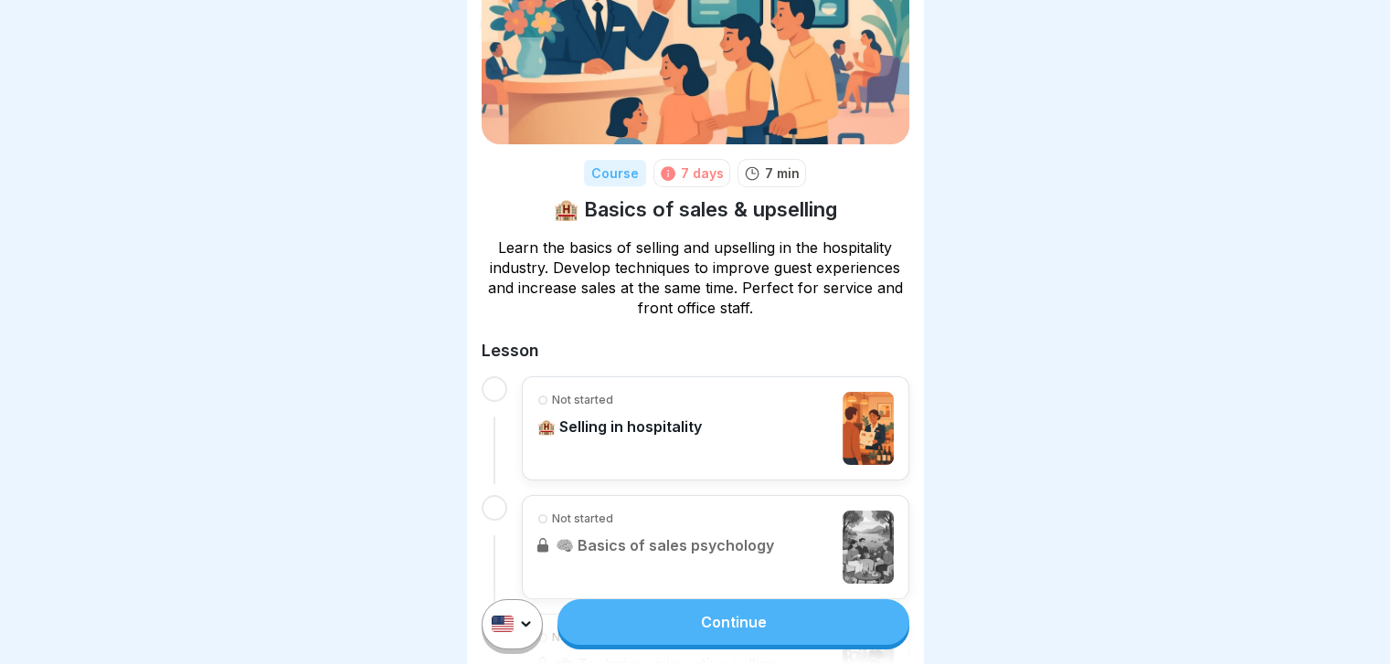
scroll to position [69, 0]
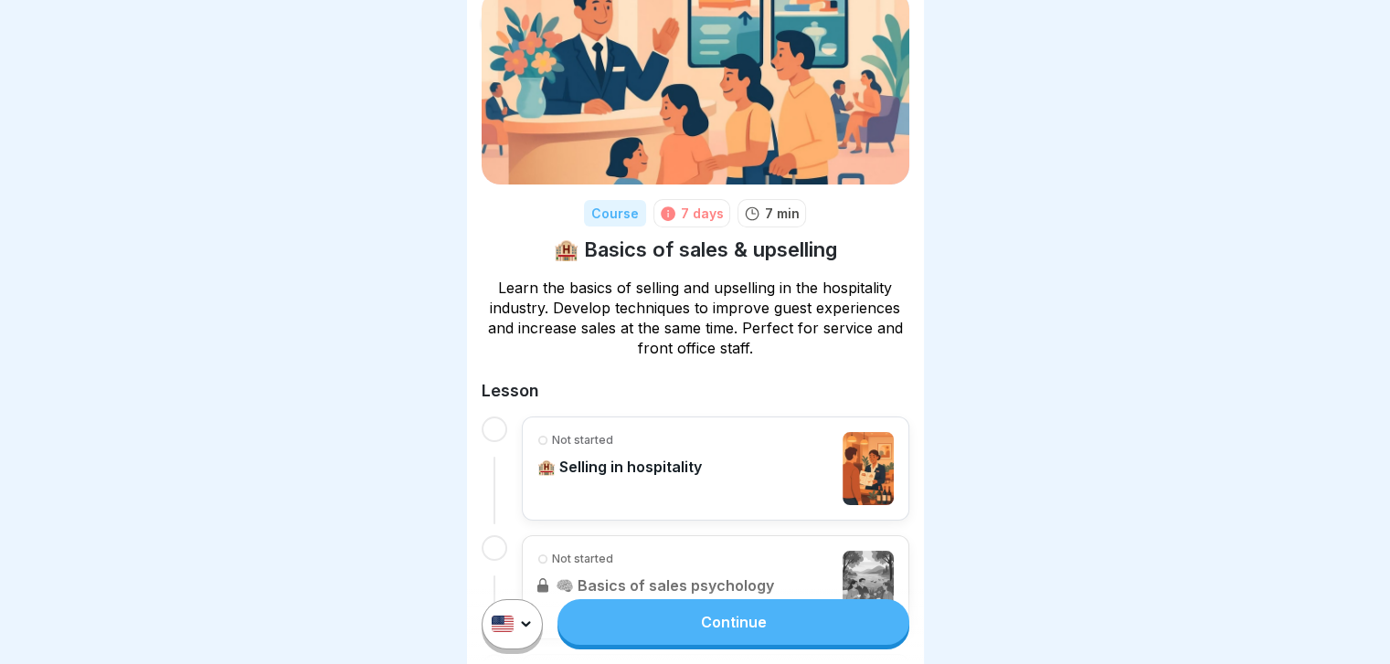
click at [752, 625] on link "Continue" at bounding box center [732, 622] width 351 height 46
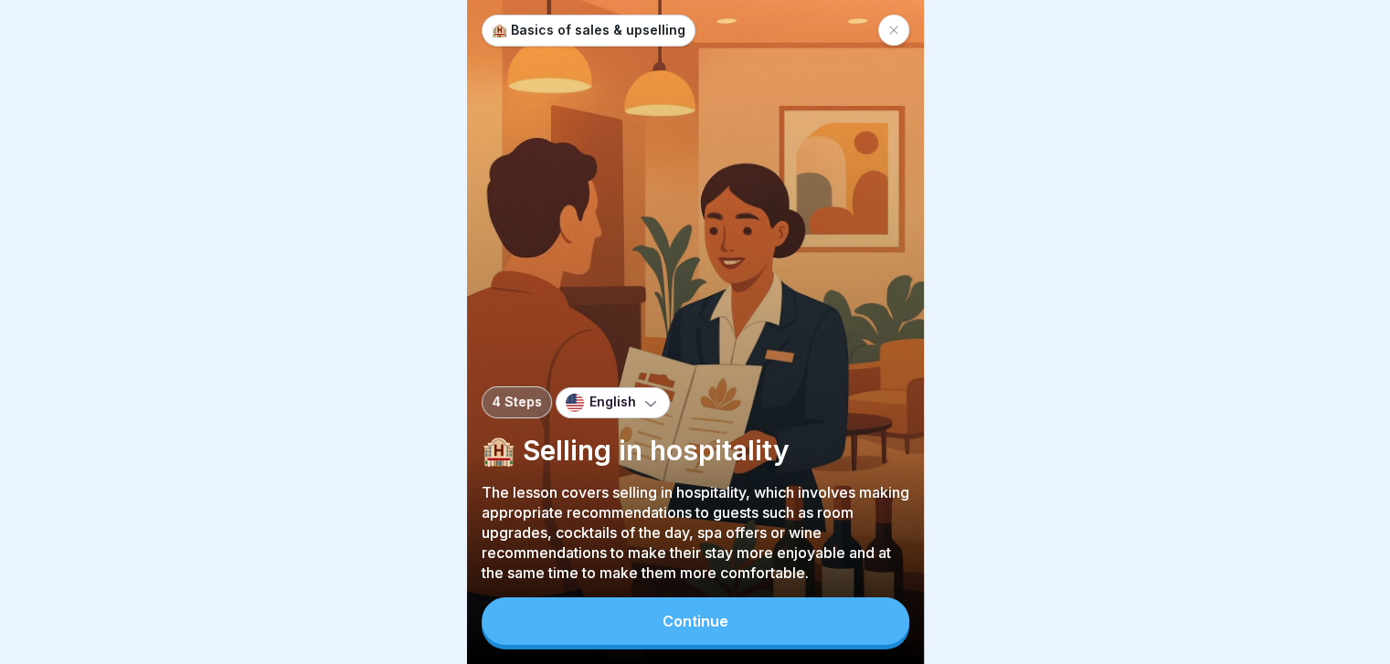
click at [752, 625] on button "Continue" at bounding box center [696, 622] width 428 height 48
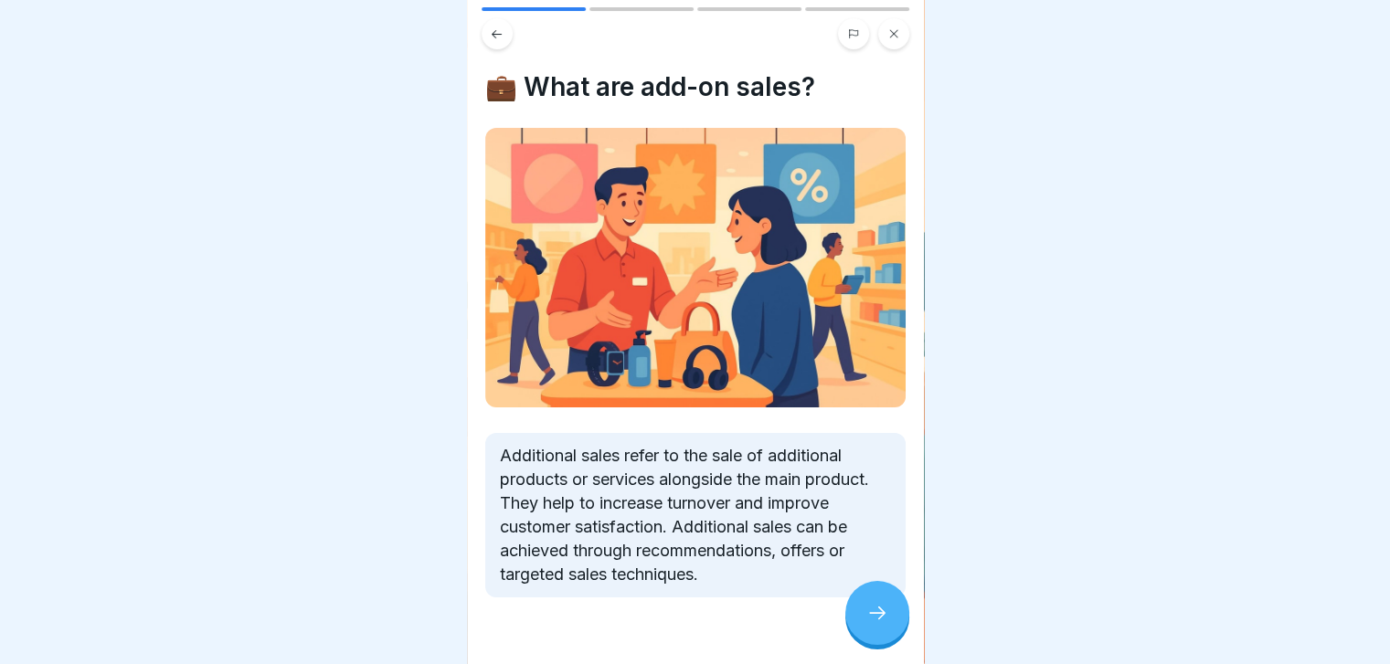
click at [890, 638] on div at bounding box center [877, 613] width 64 height 64
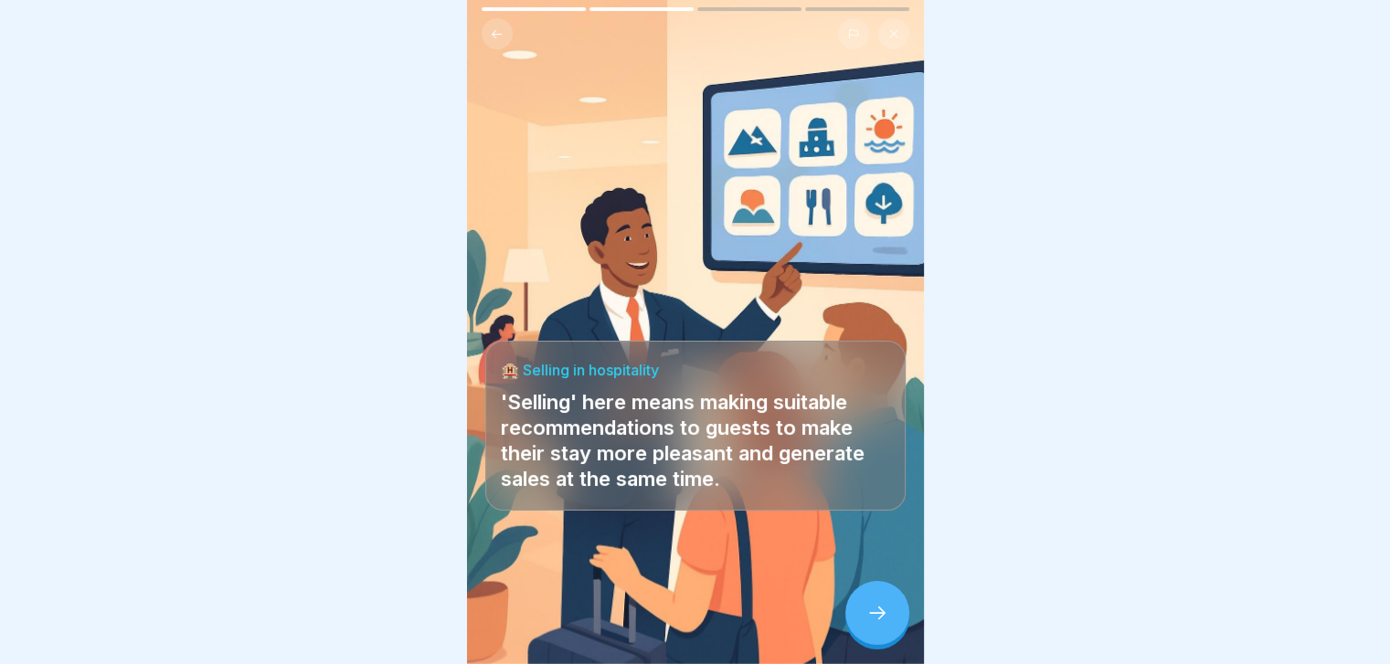
click at [890, 638] on div at bounding box center [877, 613] width 64 height 64
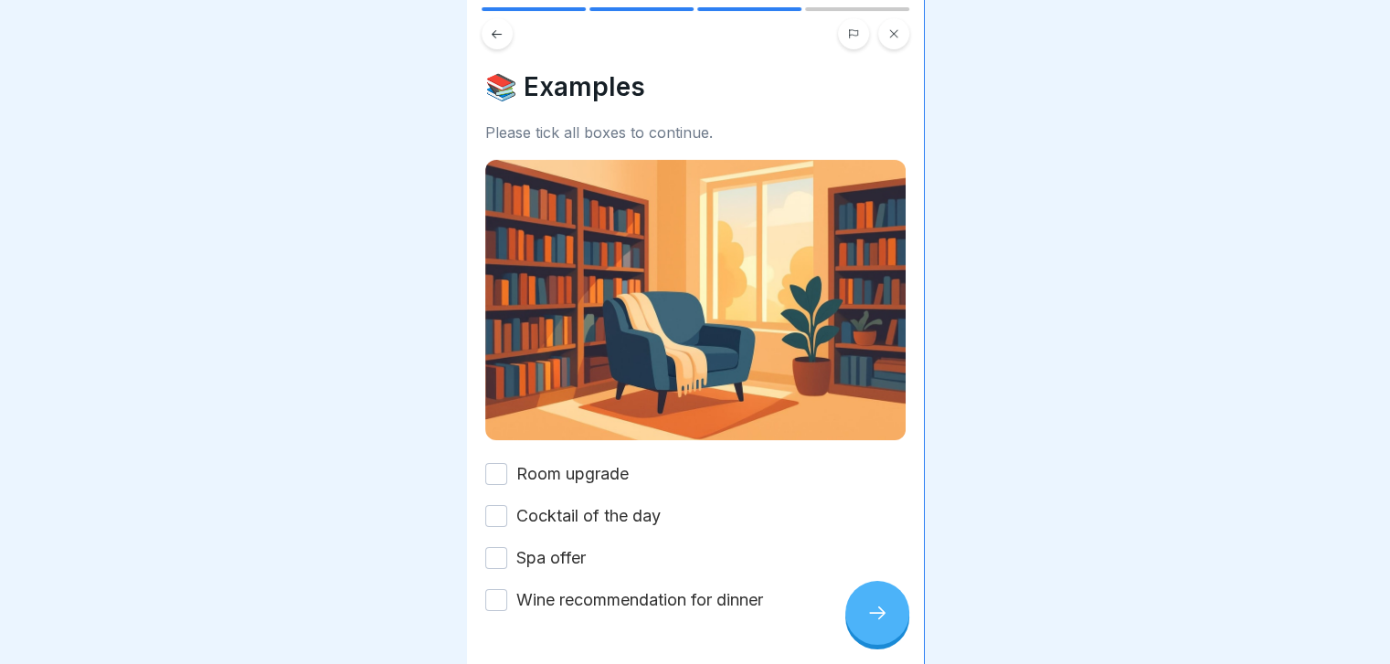
click at [836, 462] on div "Room upgrade Cocktail of the day Spa offer Wine recommendation for dinner" at bounding box center [695, 537] width 420 height 150
click at [602, 462] on label "Room upgrade" at bounding box center [572, 474] width 112 height 24
click at [507, 463] on button "Room upgrade" at bounding box center [496, 474] width 22 height 22
click at [577, 510] on label "Cocktail of the day" at bounding box center [588, 516] width 144 height 24
click at [507, 510] on button "Cocktail of the day" at bounding box center [496, 516] width 22 height 22
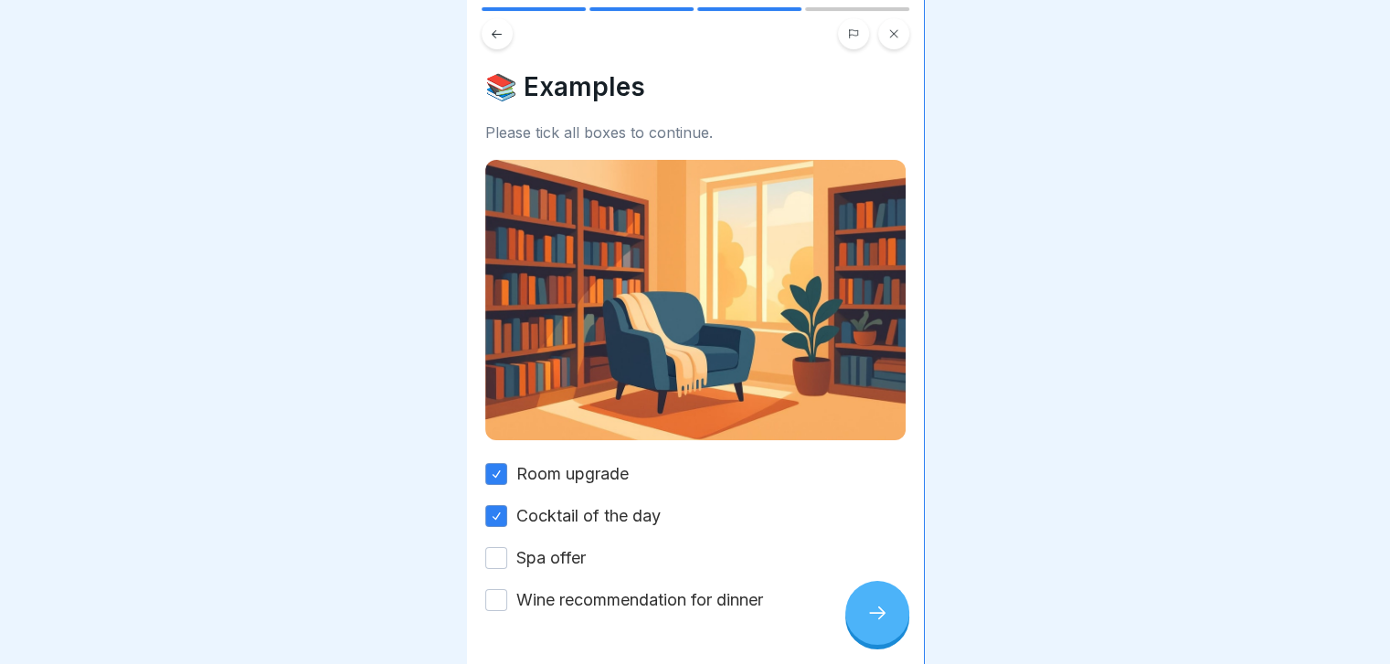
click at [556, 534] on div "Room upgrade Cocktail of the day Spa offer Wine recommendation for dinner" at bounding box center [695, 537] width 420 height 150
click at [562, 553] on label "Spa offer" at bounding box center [550, 558] width 69 height 24
click at [507, 553] on button "Spa offer" at bounding box center [496, 558] width 22 height 22
click at [541, 588] on label "Wine recommendation for dinner" at bounding box center [639, 600] width 247 height 24
click at [507, 589] on button "Wine recommendation for dinner" at bounding box center [496, 600] width 22 height 22
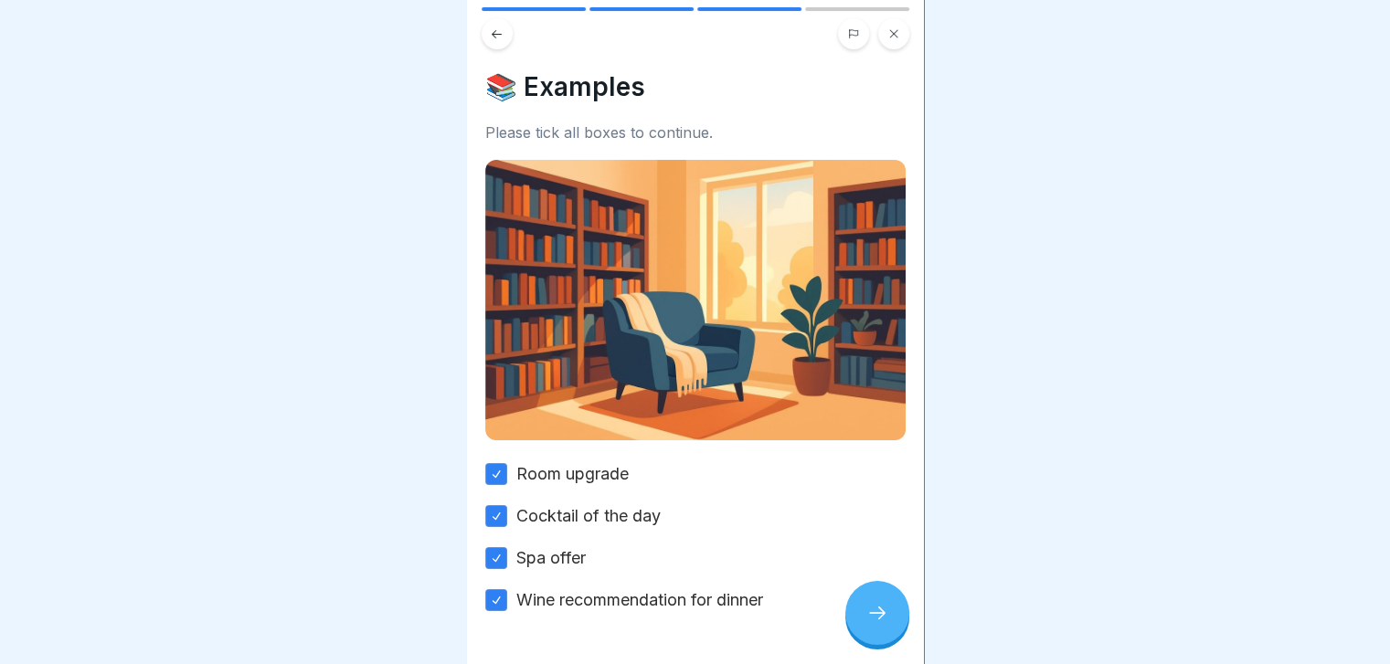
click at [873, 639] on div at bounding box center [877, 613] width 64 height 64
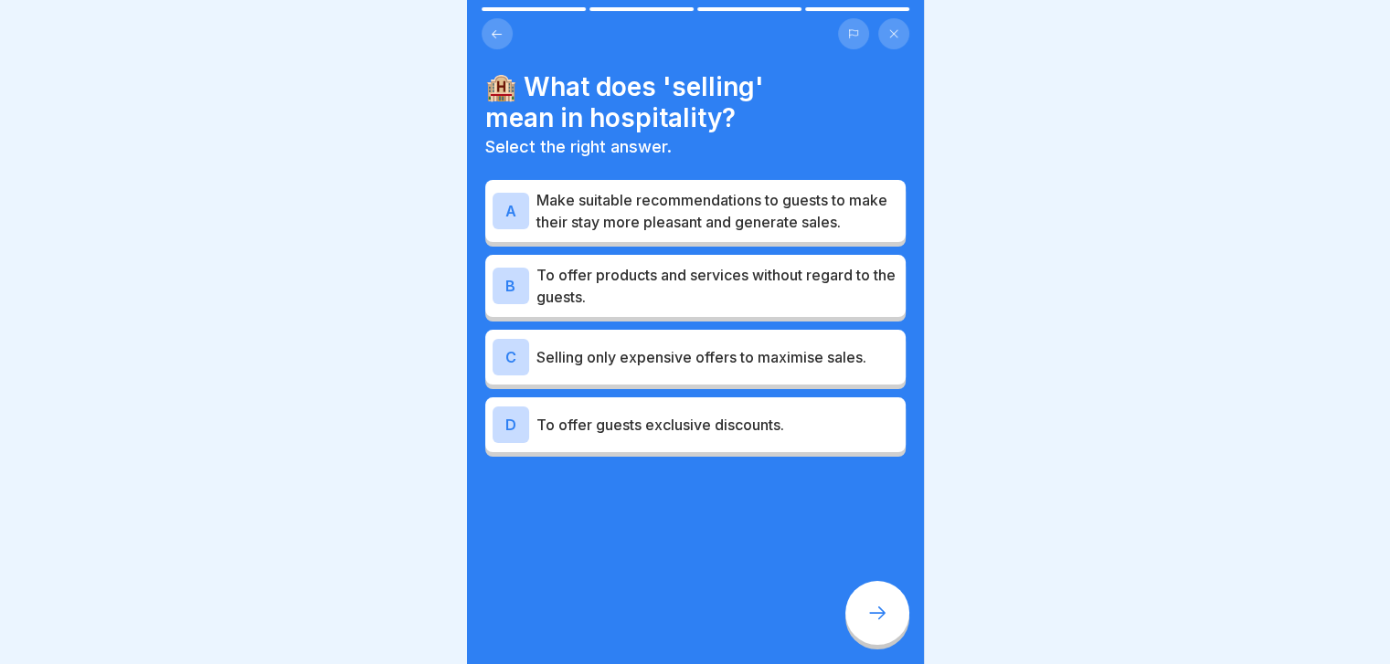
click at [842, 308] on p "To offer products and services without regard to the guests." at bounding box center [717, 286] width 362 height 44
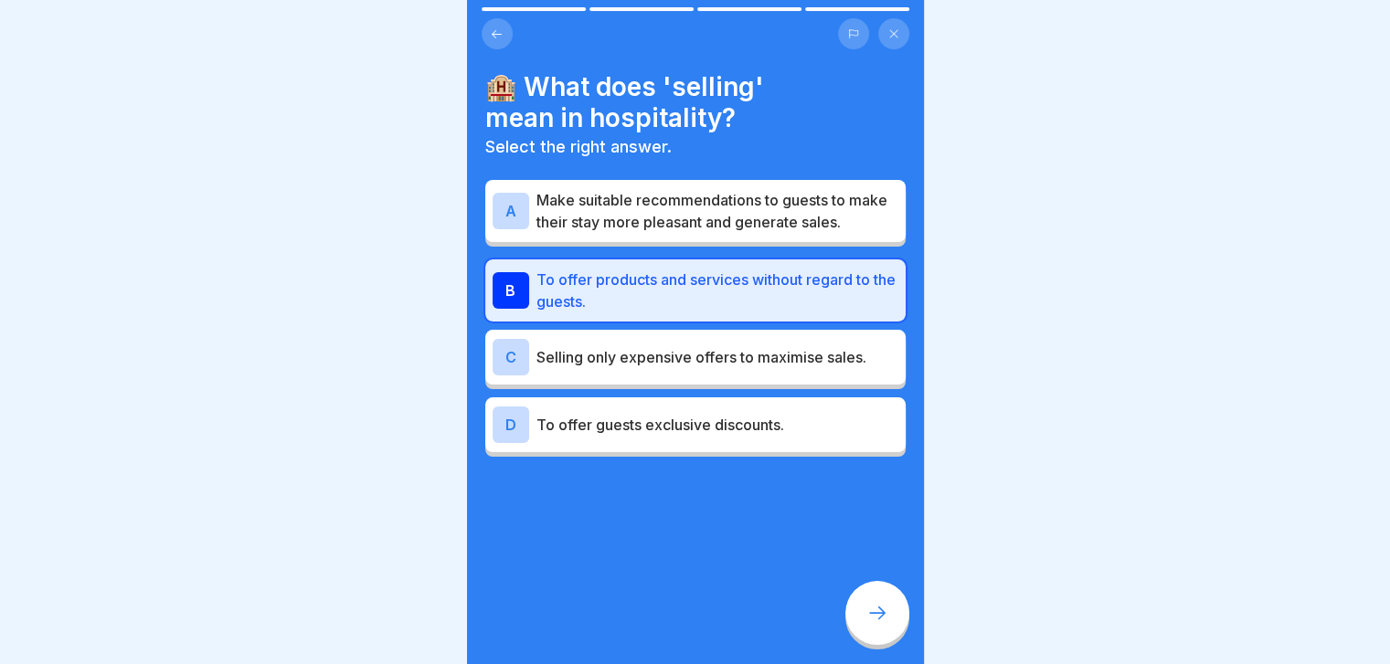
click at [965, 494] on body "🏨 Basics of sales & upselling 4 Steps English 🏨 Selling in hospitality The less…" at bounding box center [695, 332] width 1390 height 664
click at [867, 624] on icon at bounding box center [877, 613] width 22 height 22
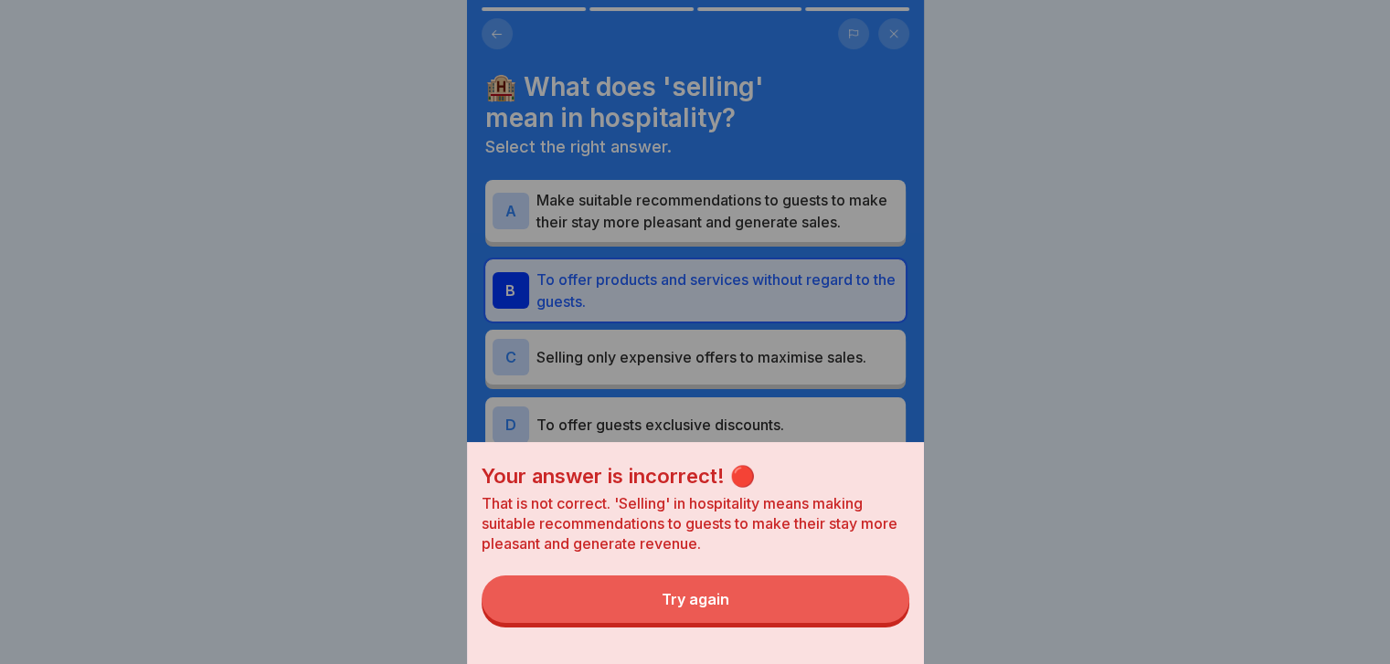
click at [867, 623] on button "Try again" at bounding box center [696, 600] width 428 height 48
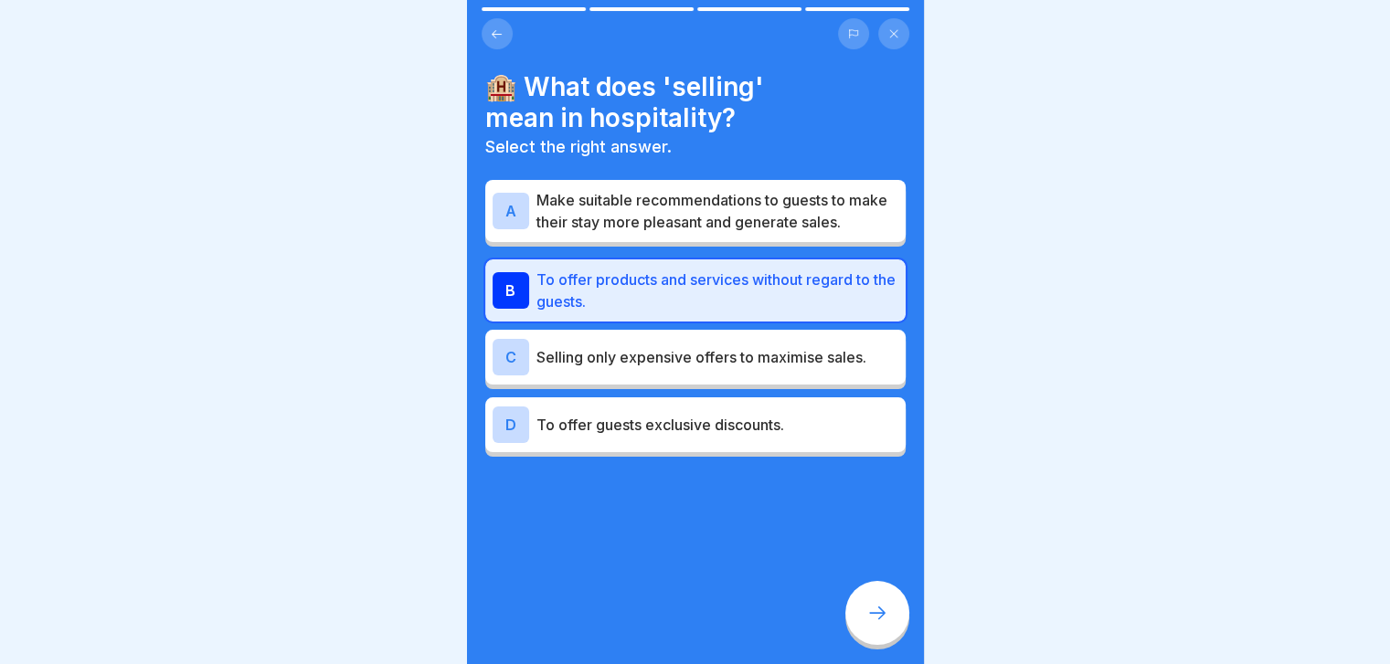
click at [820, 242] on div "A Make suitable recommendations to guests to make their stay more pleasant and …" at bounding box center [695, 211] width 420 height 62
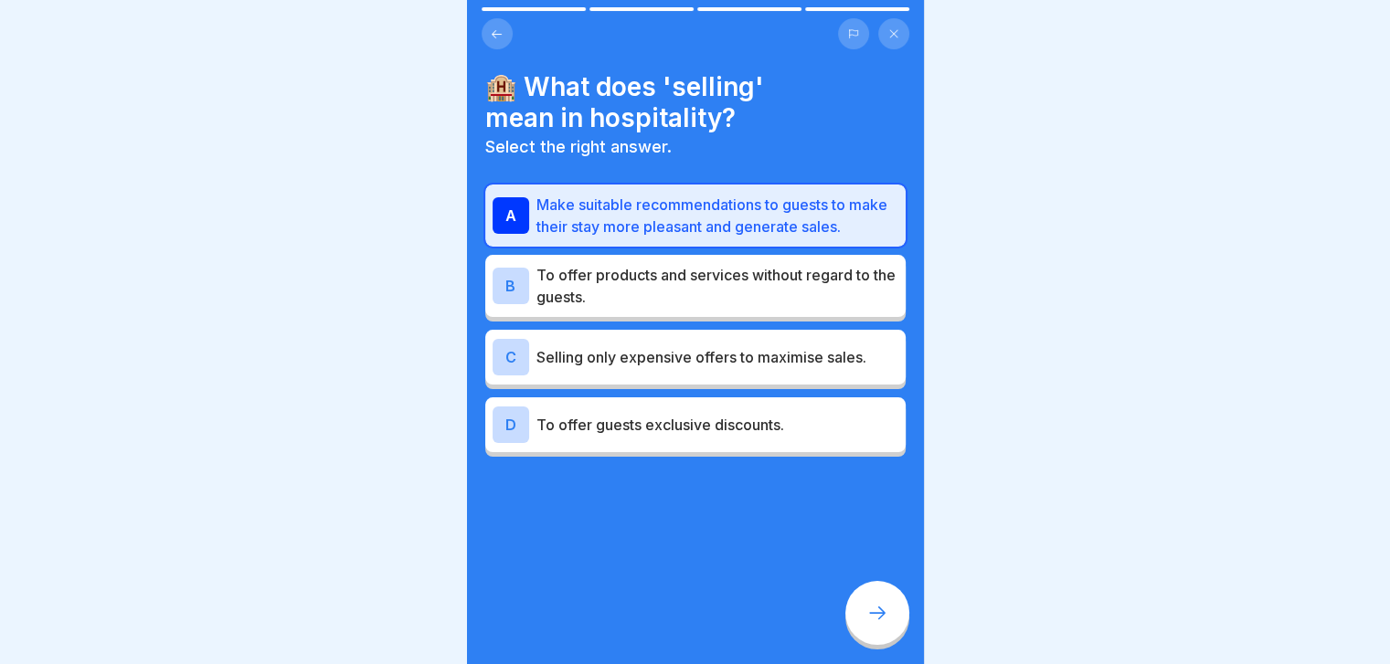
click at [871, 643] on div at bounding box center [877, 613] width 64 height 64
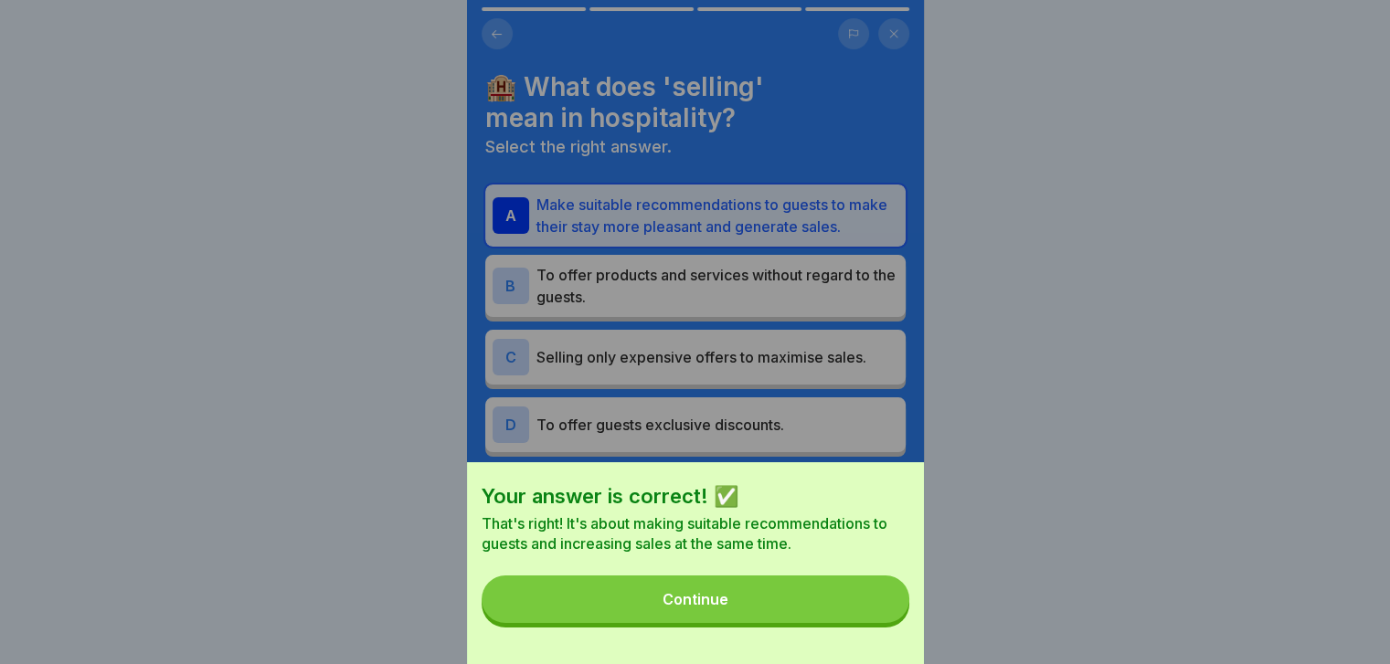
click at [871, 643] on div "Your answer is correct! ✅ That's right! It's about making suitable recommendati…" at bounding box center [695, 563] width 457 height 202
click at [860, 623] on button "Continue" at bounding box center [696, 600] width 428 height 48
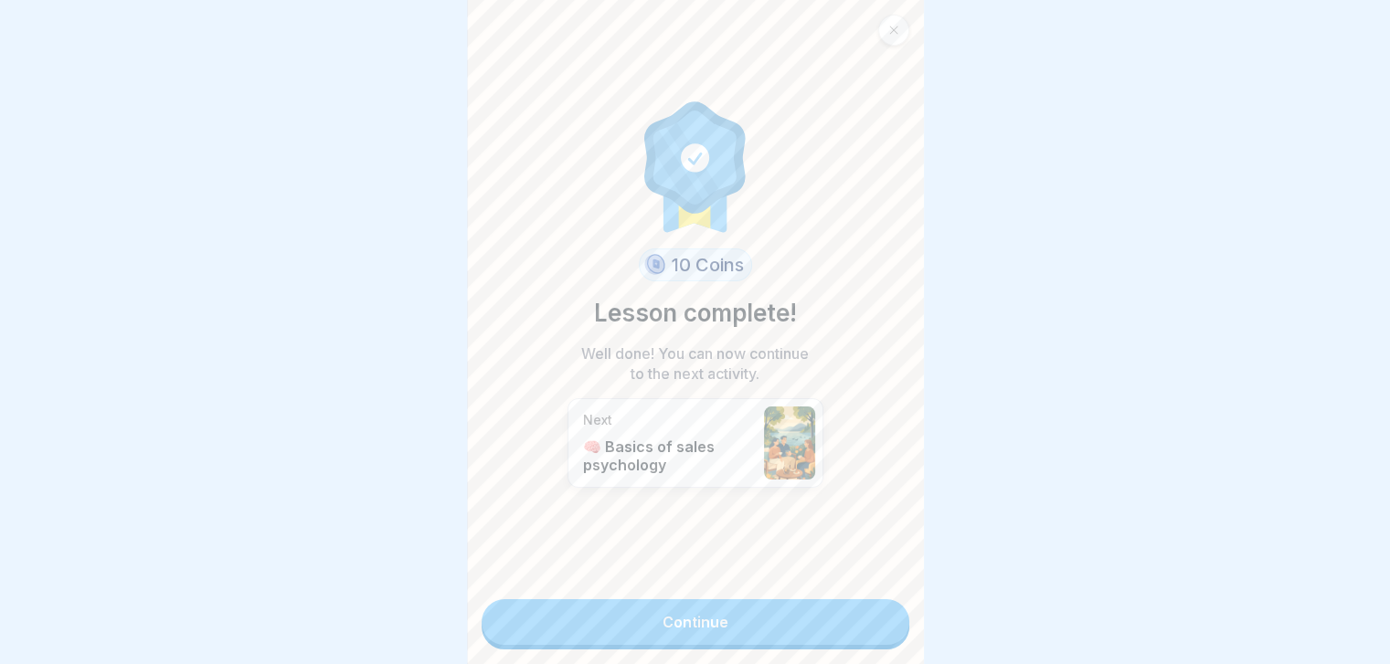
click at [860, 624] on link "Continue" at bounding box center [696, 622] width 428 height 46
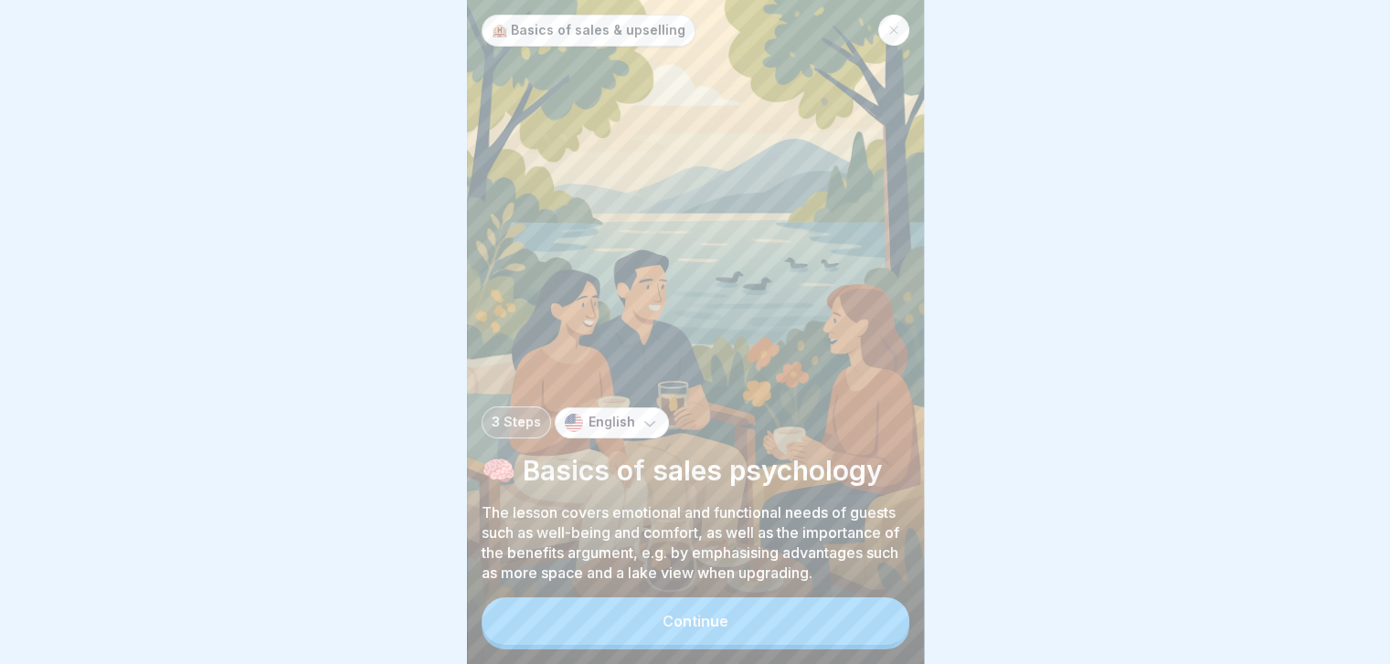
click at [860, 624] on button "Continue" at bounding box center [696, 622] width 428 height 48
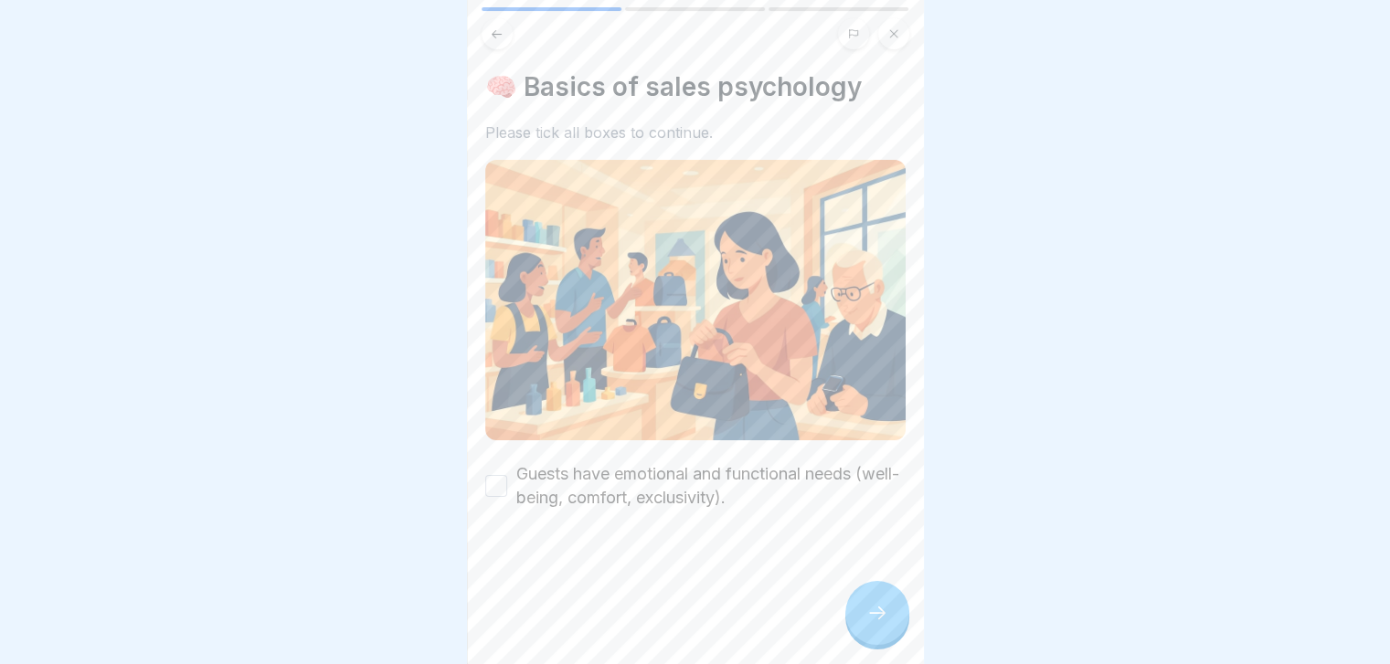
click at [860, 624] on div at bounding box center [877, 613] width 64 height 64
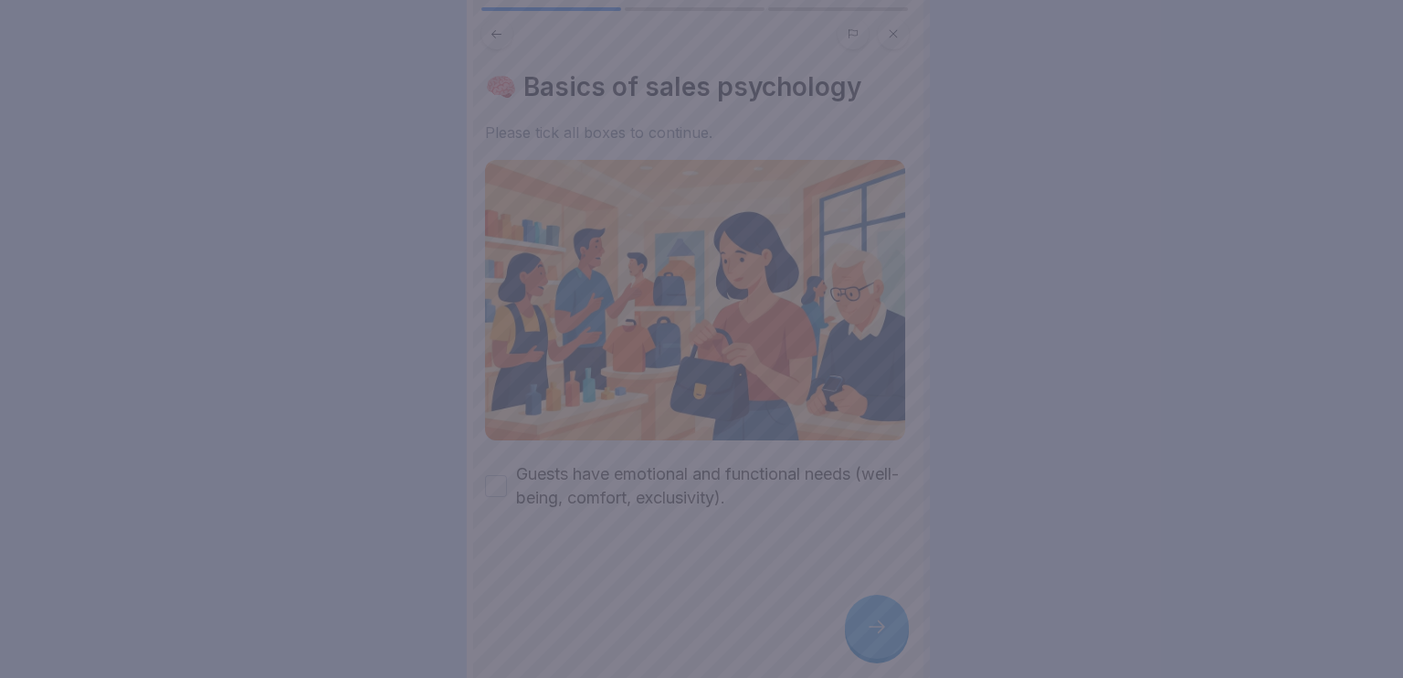
click at [811, 448] on div at bounding box center [701, 339] width 1403 height 678
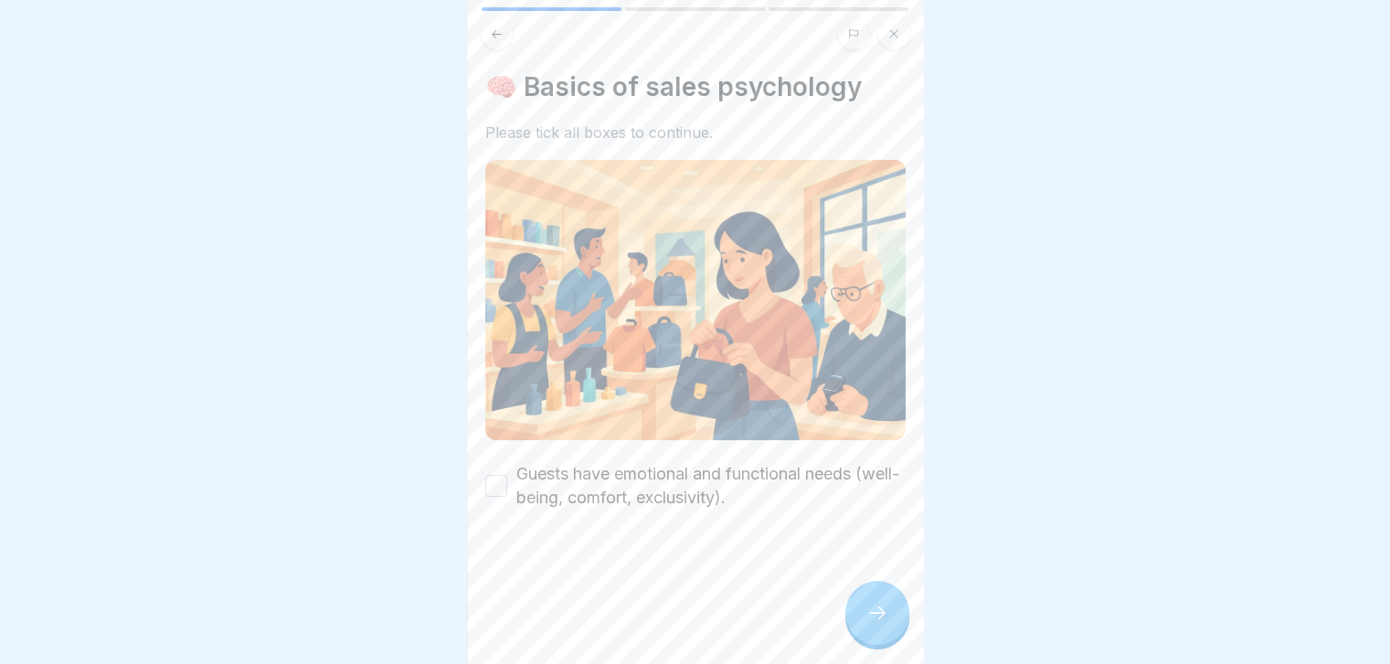
click at [789, 462] on label "Guests have emotional and functional needs (well-being, comfort, exclusivity)." at bounding box center [710, 486] width 389 height 48
click at [507, 475] on button "Guests have emotional and functional needs (well-being, comfort, exclusivity)." at bounding box center [496, 486] width 22 height 22
click at [886, 606] on div at bounding box center [877, 613] width 64 height 64
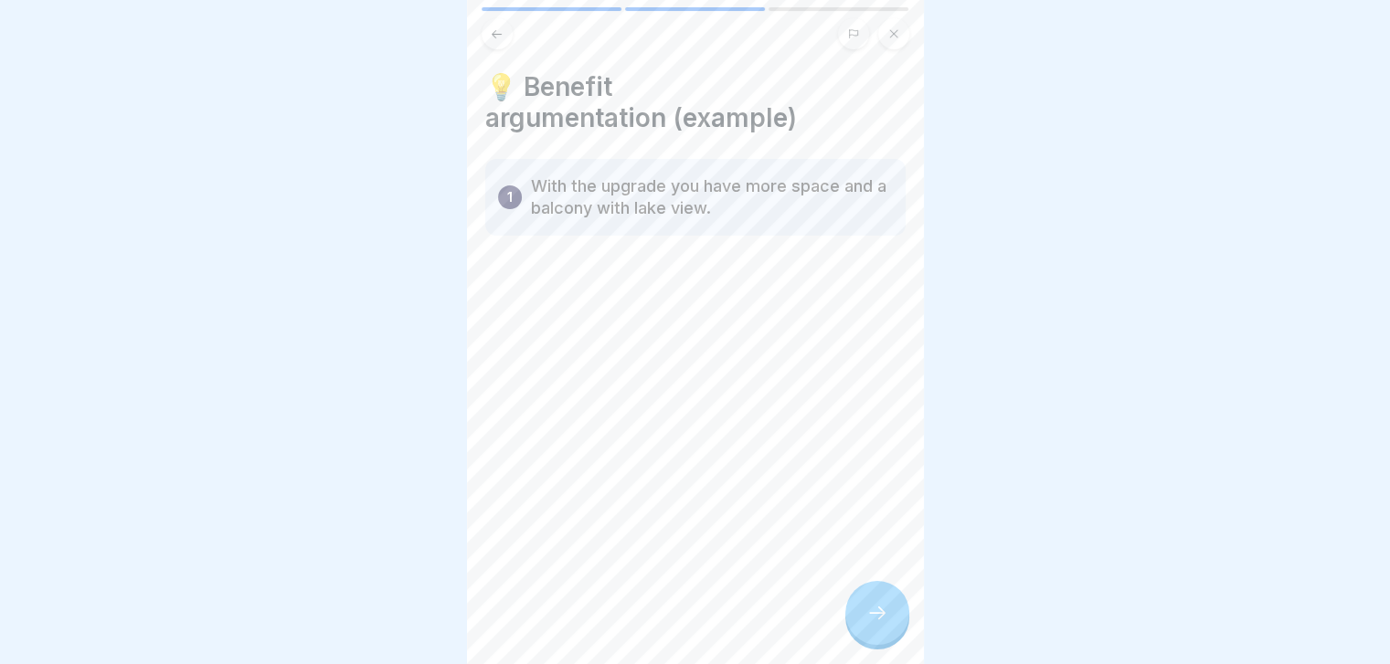
click at [886, 606] on div at bounding box center [877, 613] width 64 height 64
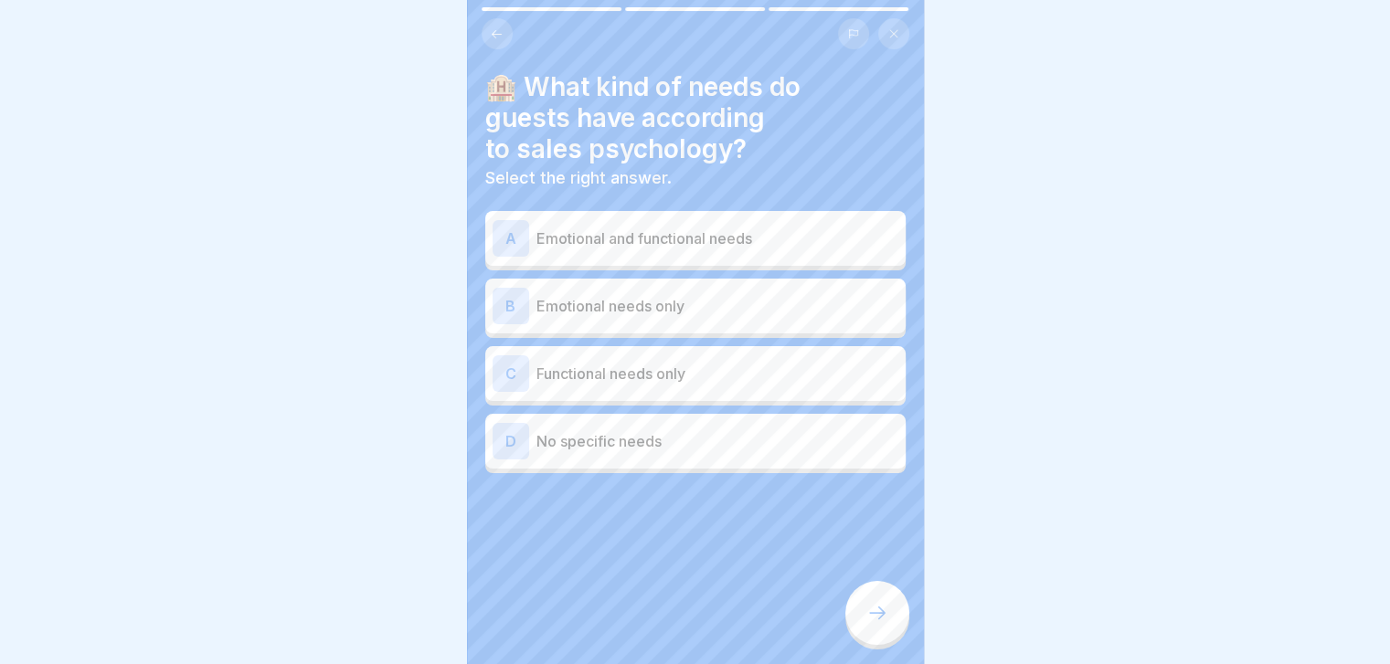
click at [812, 321] on div "B Emotional needs only" at bounding box center [695, 306] width 406 height 37
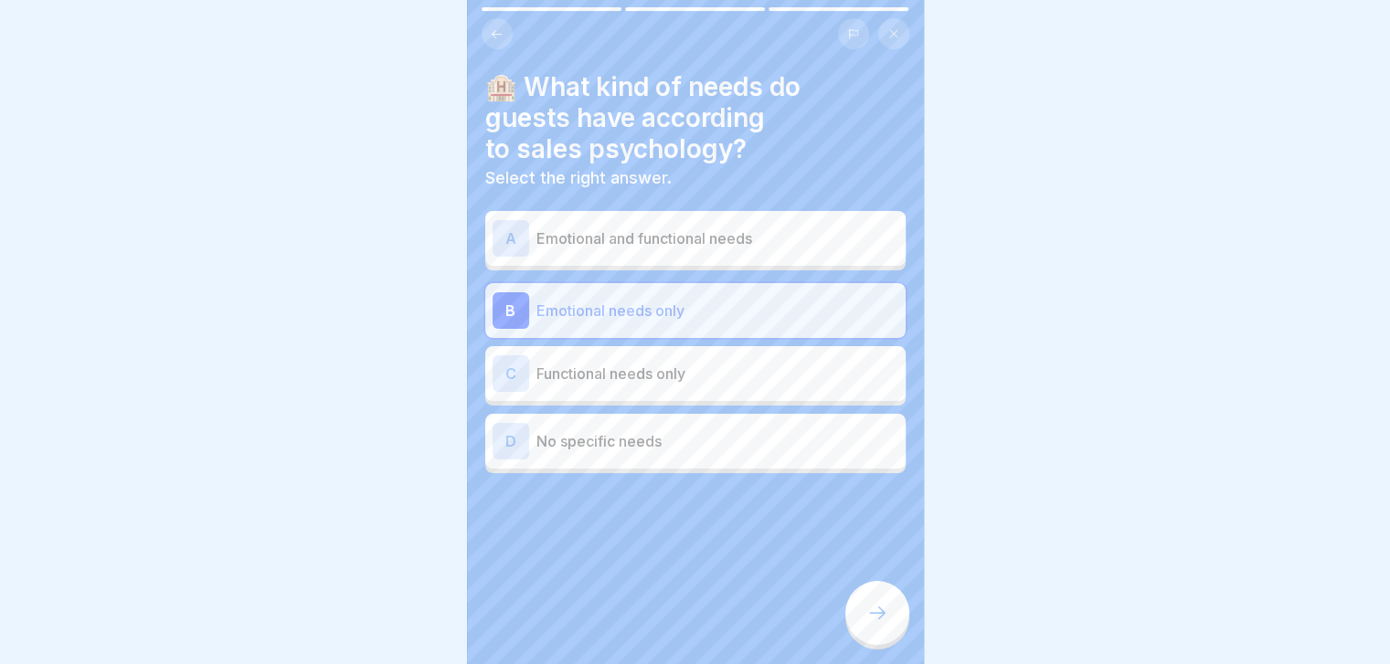
click at [878, 605] on div at bounding box center [877, 613] width 64 height 64
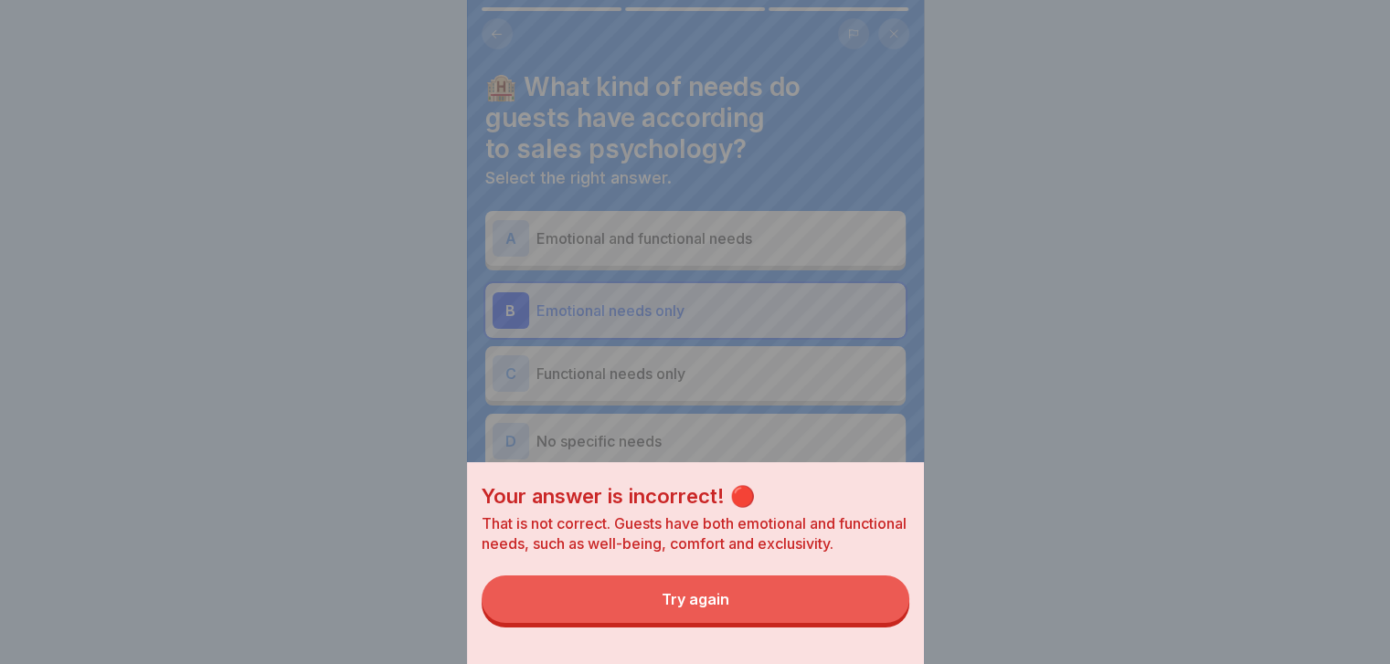
click at [878, 605] on button "Try again" at bounding box center [696, 600] width 428 height 48
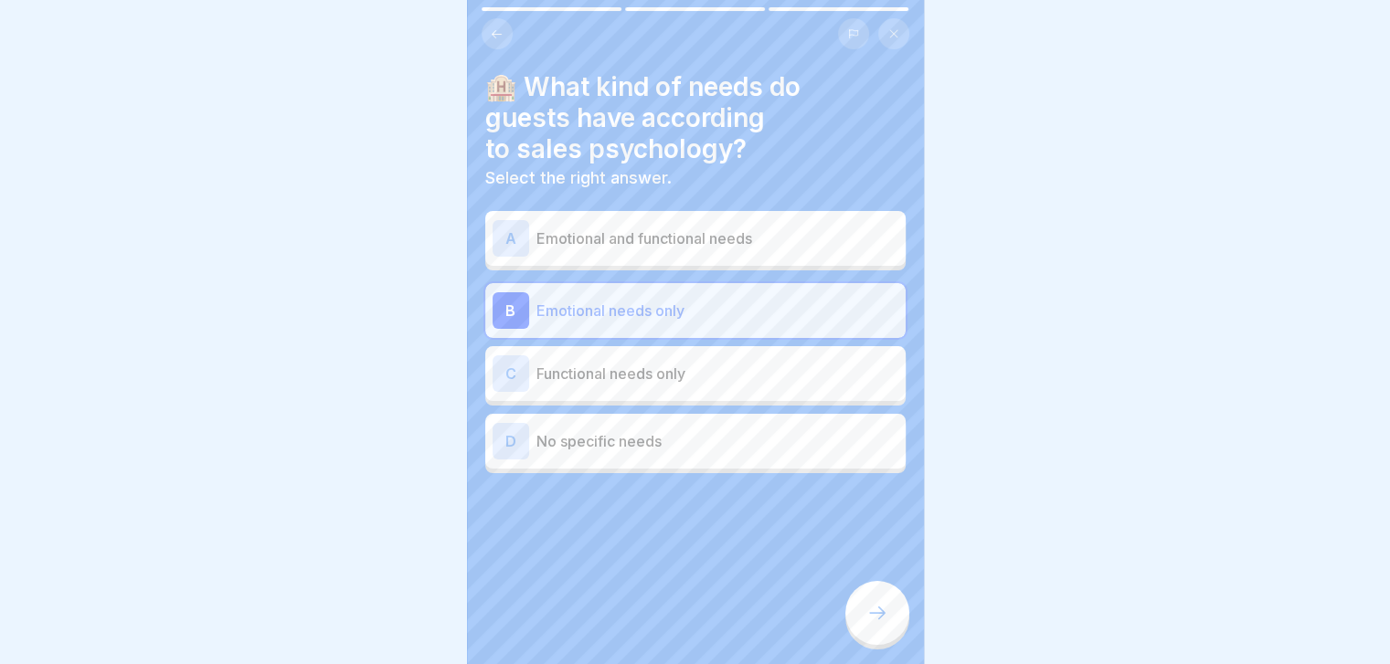
click at [837, 240] on p "Emotional and functional needs" at bounding box center [717, 239] width 362 height 22
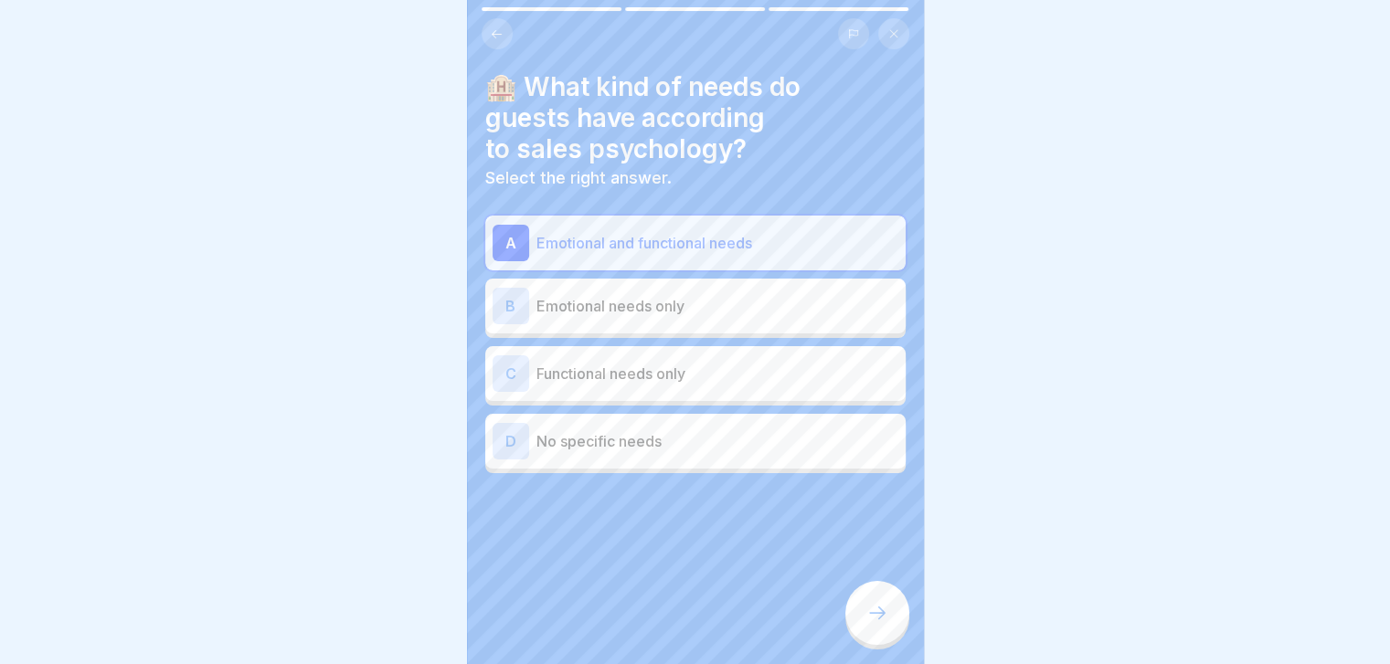
click at [878, 624] on icon at bounding box center [877, 613] width 22 height 22
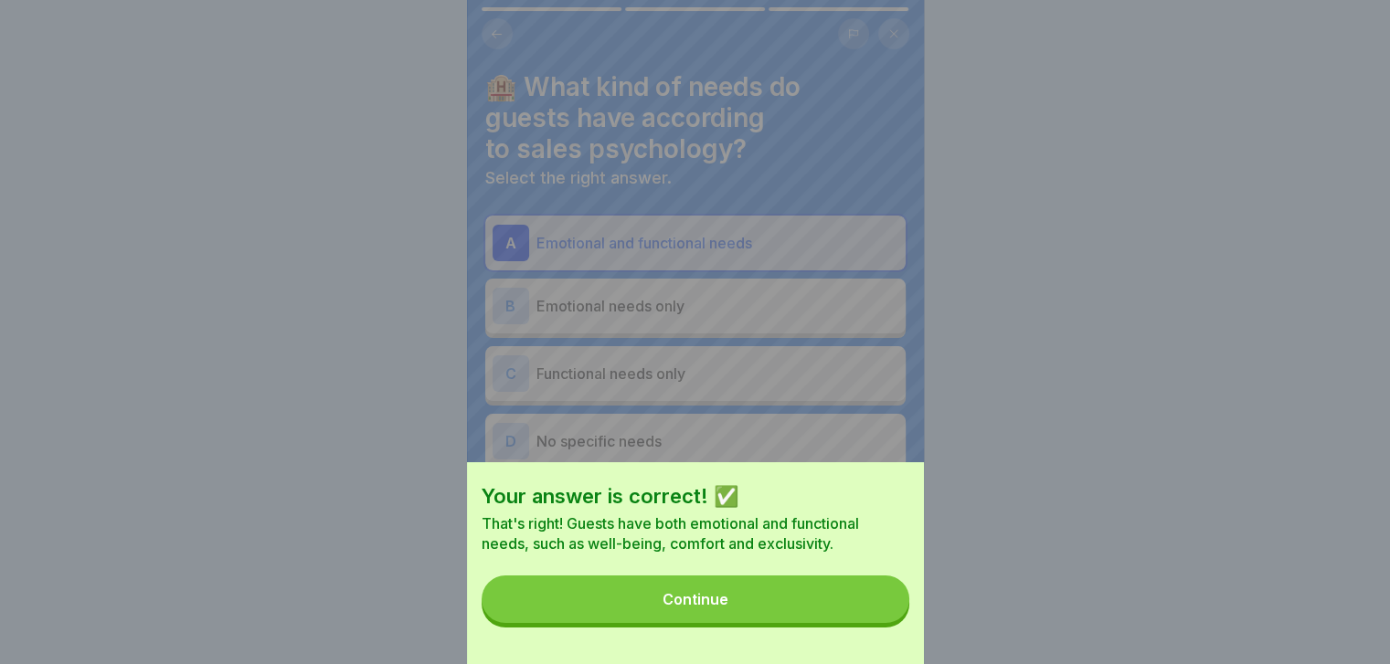
click at [878, 623] on button "Continue" at bounding box center [696, 600] width 428 height 48
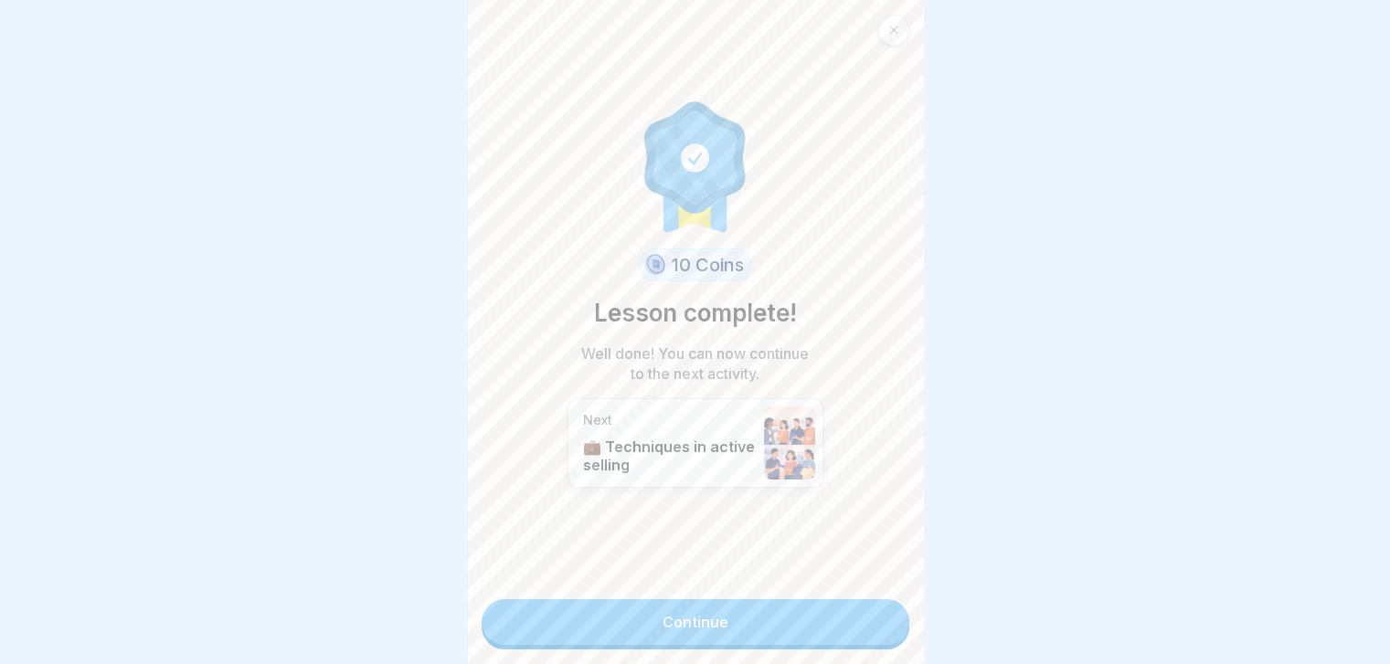
click at [878, 632] on link "Continue" at bounding box center [696, 622] width 428 height 46
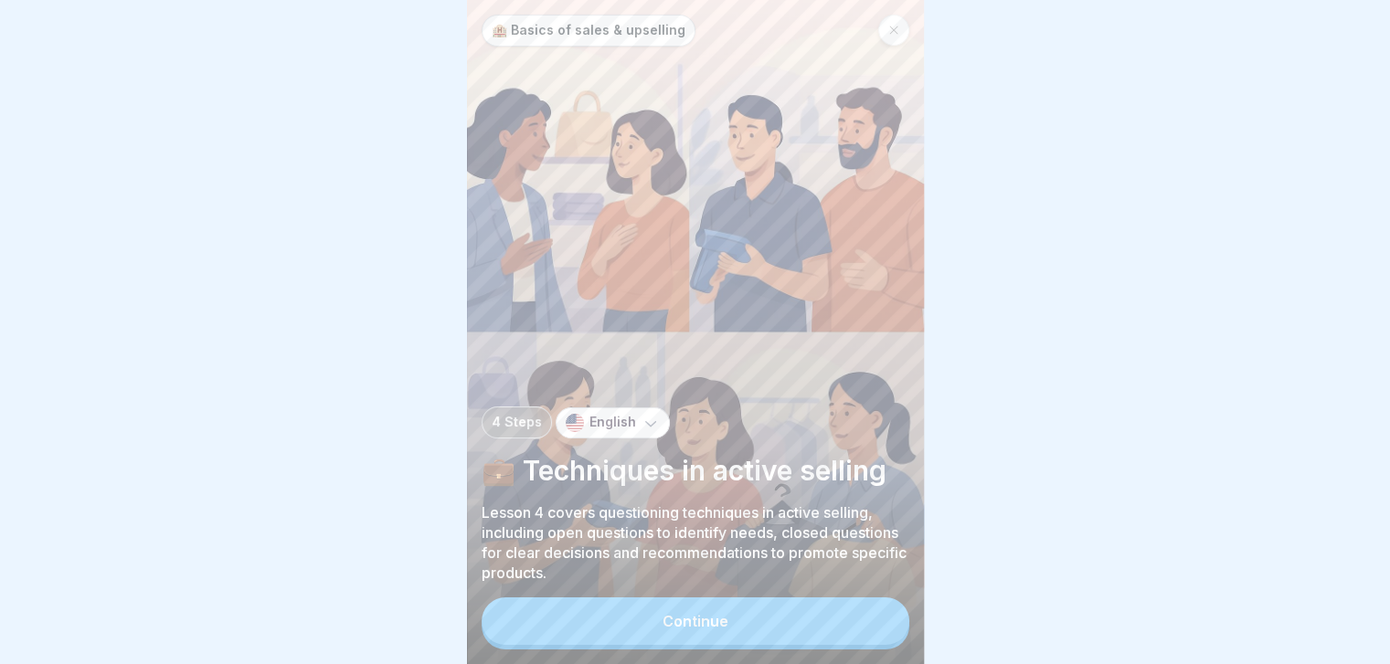
click at [878, 632] on button "Continue" at bounding box center [696, 622] width 428 height 48
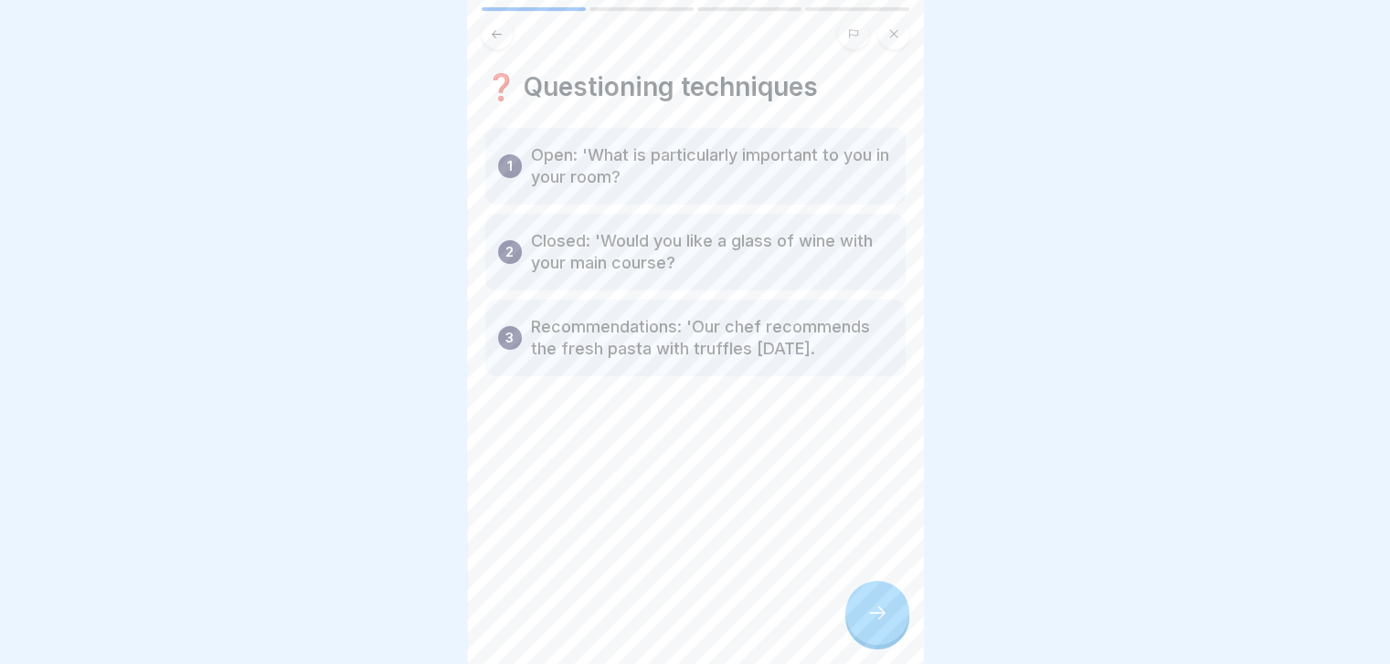
click at [878, 624] on icon at bounding box center [877, 613] width 22 height 22
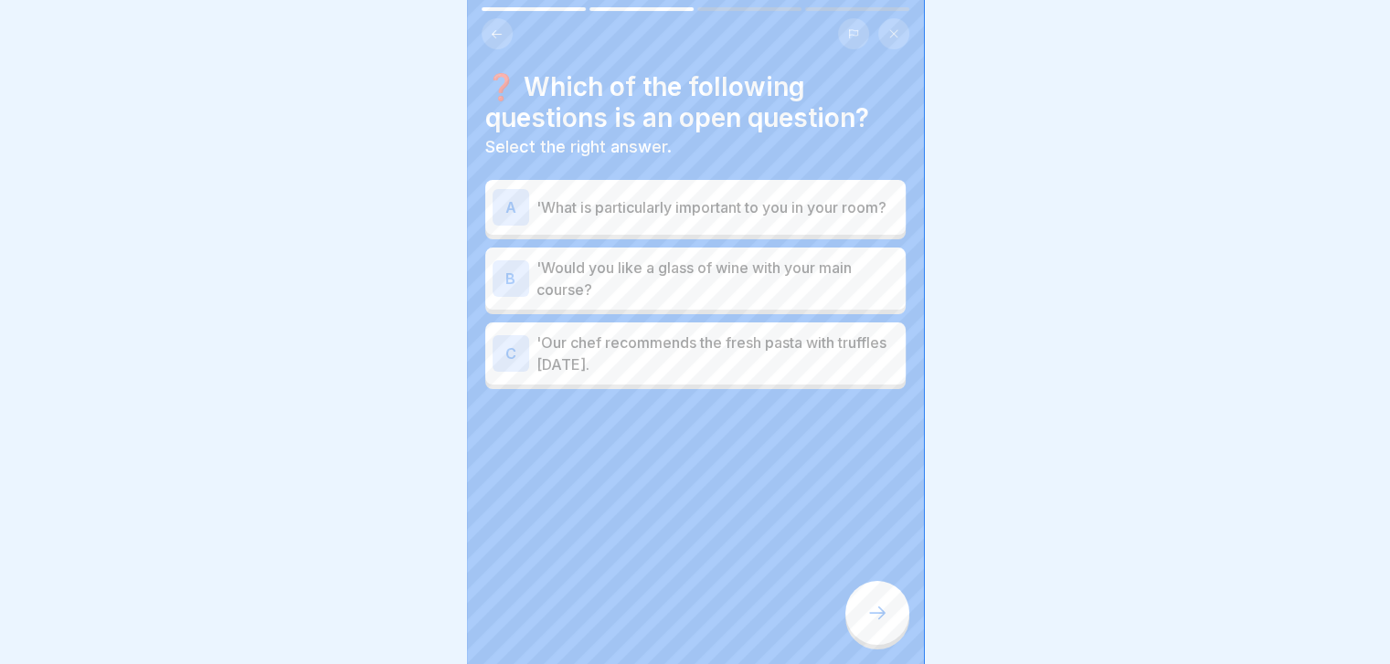
click at [895, 474] on div "❓ Which of the following questions is an open question? Select the right answer…" at bounding box center [695, 332] width 457 height 664
click at [831, 281] on p "'Would you like a glass of wine with your main course?" at bounding box center [717, 279] width 362 height 44
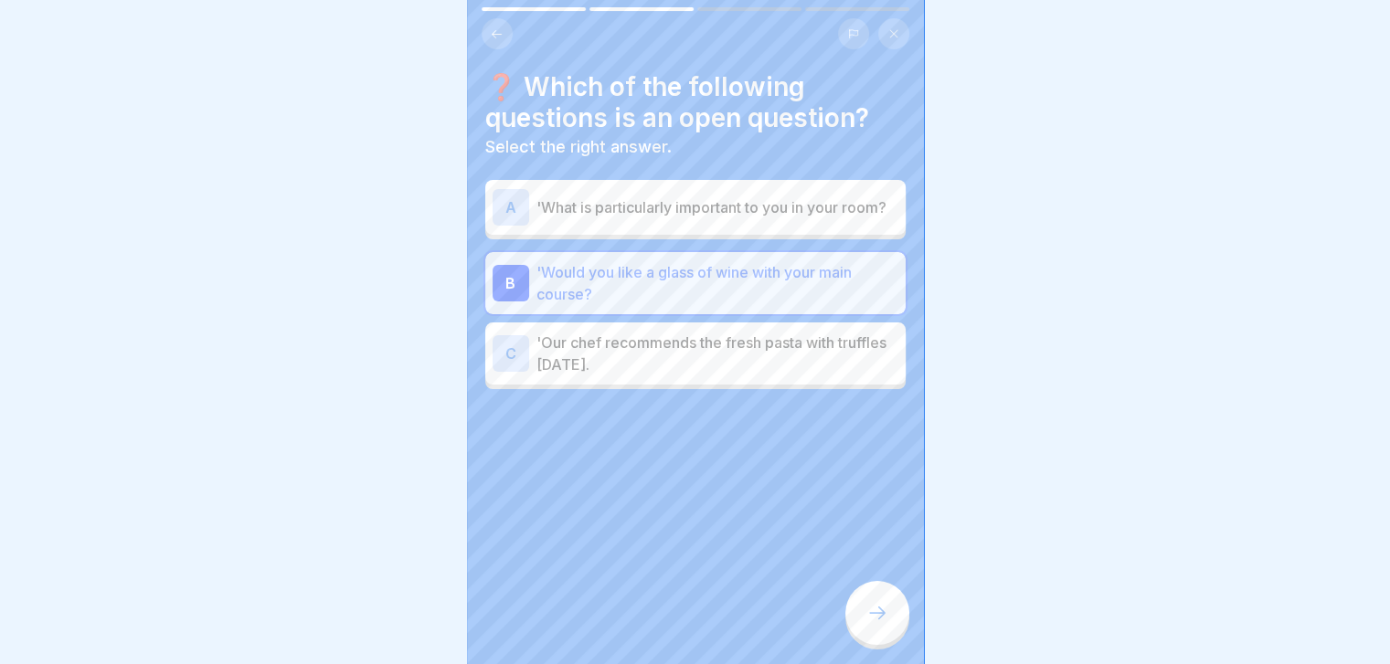
click at [879, 620] on icon at bounding box center [877, 613] width 22 height 22
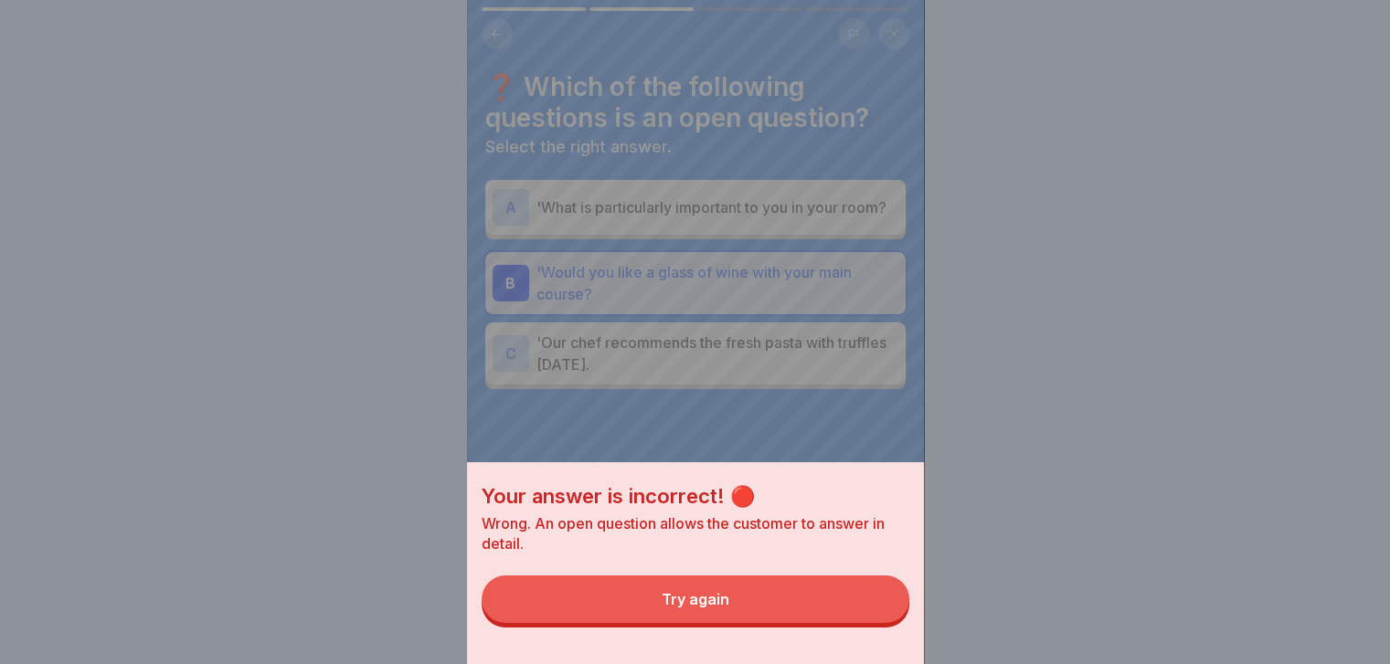
click at [879, 620] on button "Try again" at bounding box center [696, 600] width 428 height 48
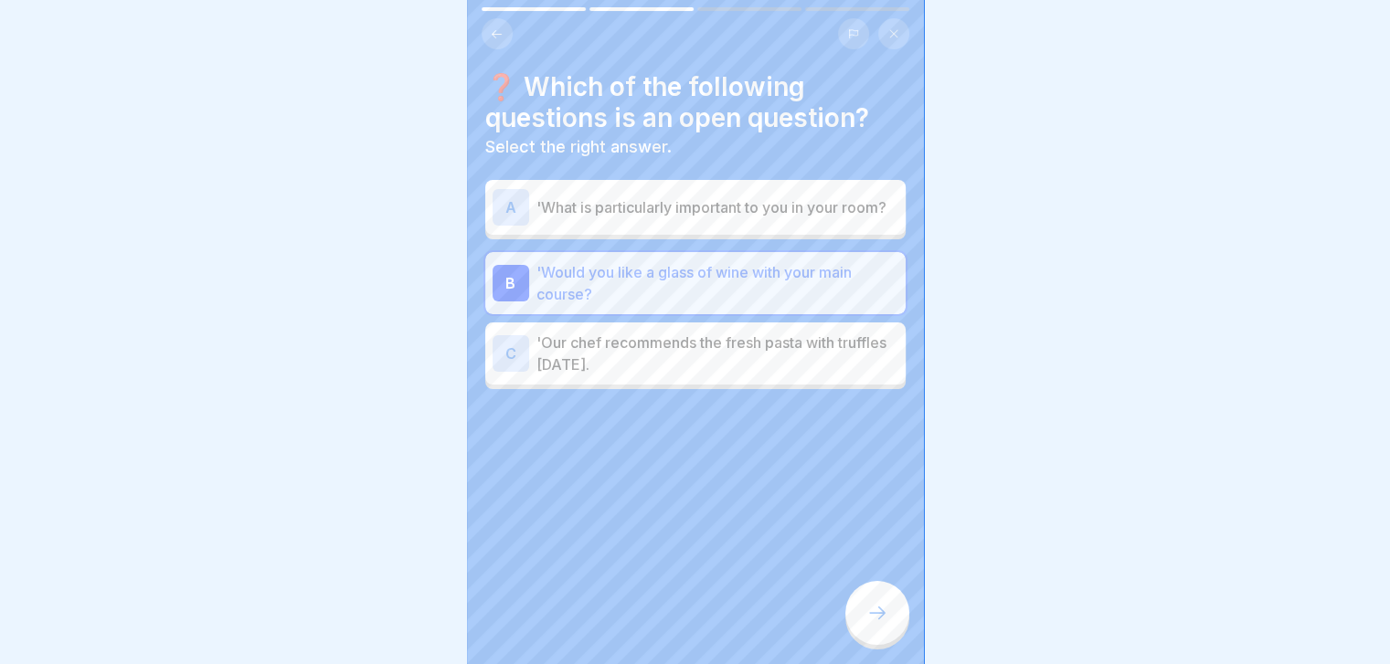
click at [806, 218] on p "'What is particularly important to you in your room?" at bounding box center [717, 207] width 362 height 22
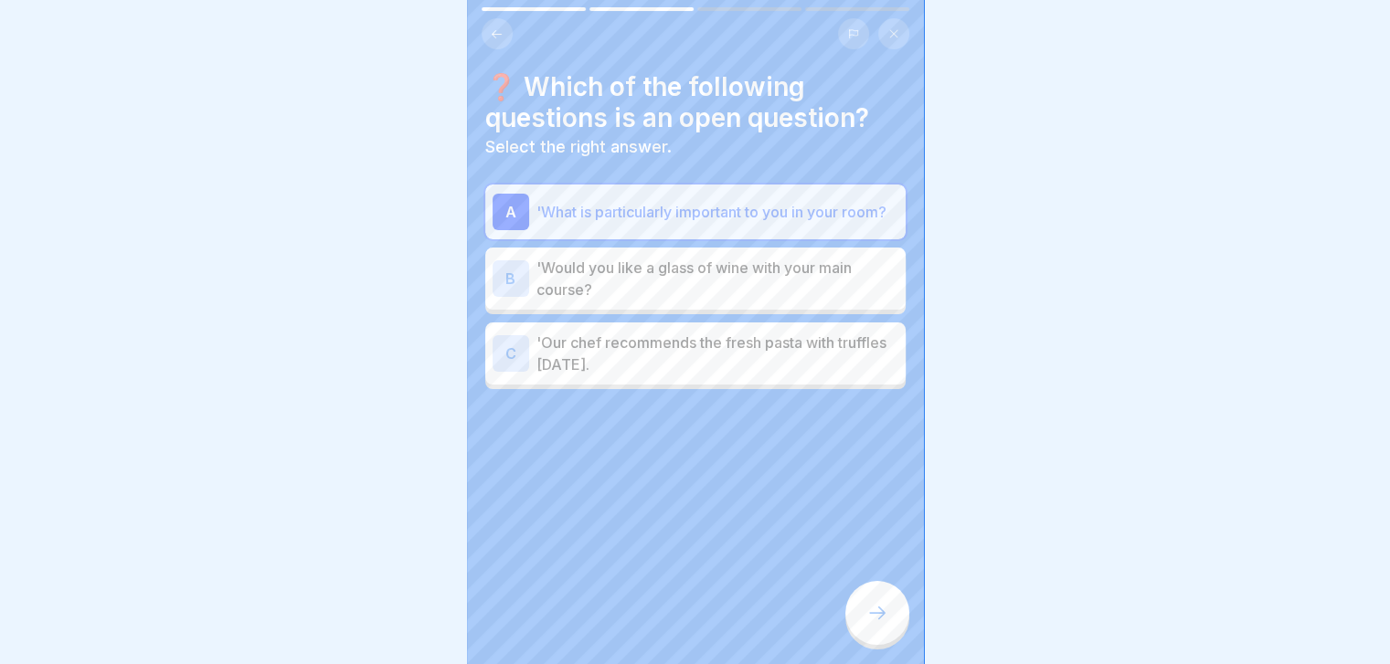
click at [874, 613] on div at bounding box center [877, 613] width 64 height 64
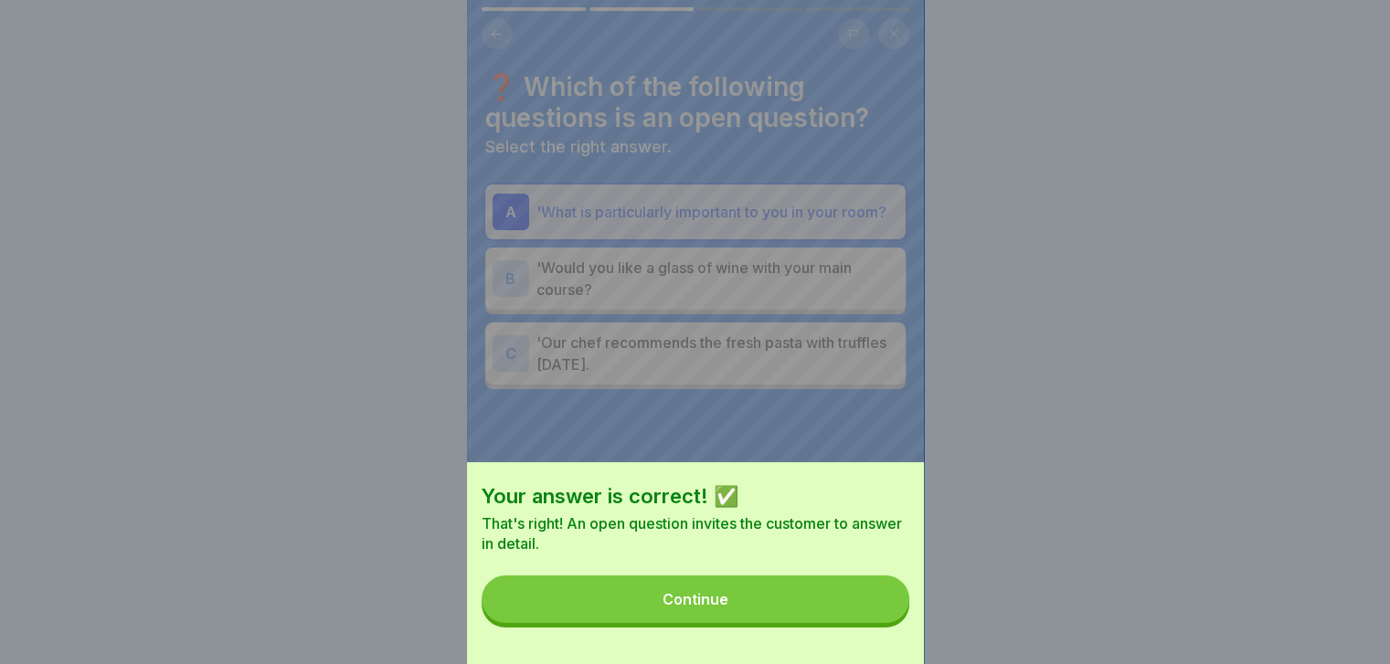
click at [874, 613] on button "Continue" at bounding box center [696, 600] width 428 height 48
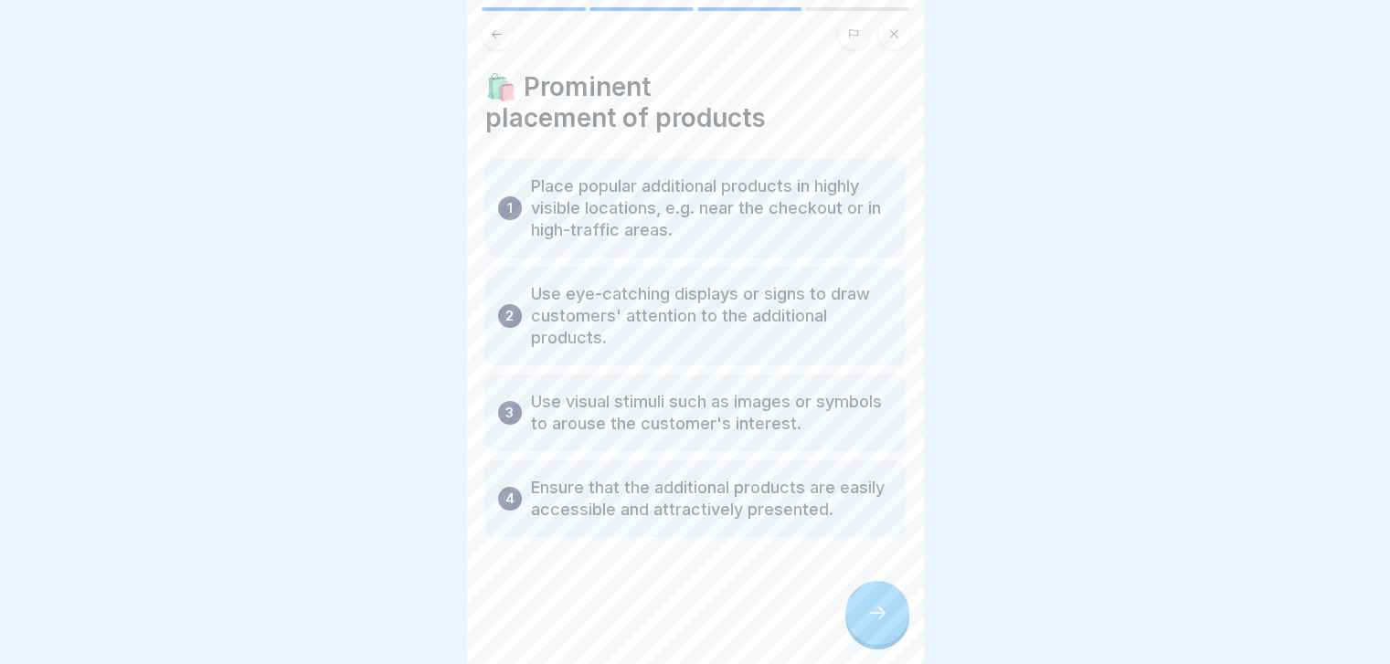
click at [874, 613] on div at bounding box center [877, 613] width 64 height 64
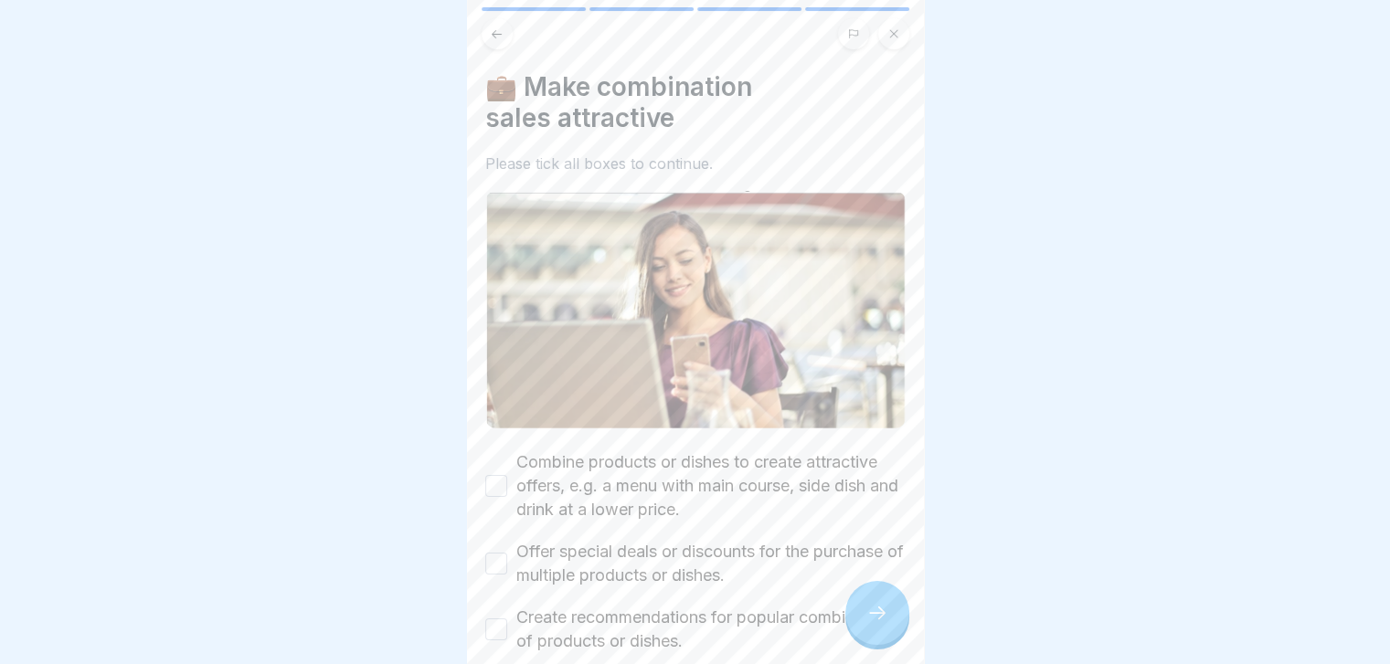
click at [813, 504] on label "Combine products or dishes to create attractive offers, e.g. a menu with main c…" at bounding box center [710, 485] width 389 height 71
click at [507, 497] on button "Combine products or dishes to create attractive offers, e.g. a menu with main c…" at bounding box center [496, 486] width 22 height 22
click at [782, 544] on label "Offer special deals or discounts for the purchase of multiple products or dishe…" at bounding box center [710, 564] width 389 height 48
click at [507, 553] on button "Offer special deals or discounts for the purchase of multiple products or dishe…" at bounding box center [496, 564] width 22 height 22
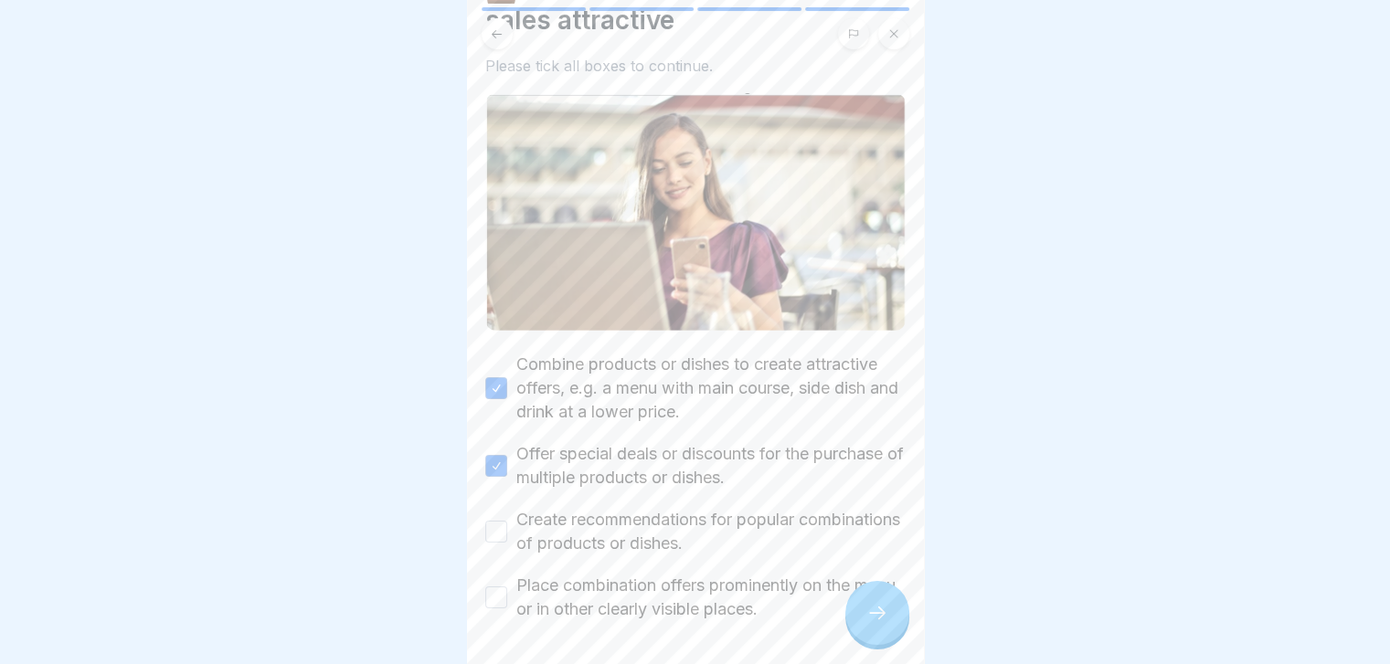
scroll to position [99, 0]
click at [782, 544] on label "Create recommendations for popular combinations of products or dishes." at bounding box center [710, 531] width 389 height 48
click at [507, 542] on button "Create recommendations for popular combinations of products or dishes." at bounding box center [496, 531] width 22 height 22
click at [773, 596] on label "Place combination offers prominently on the menu or in other clearly visible pl…" at bounding box center [710, 597] width 389 height 48
click at [507, 596] on button "Place combination offers prominently on the menu or in other clearly visible pl…" at bounding box center [496, 597] width 22 height 22
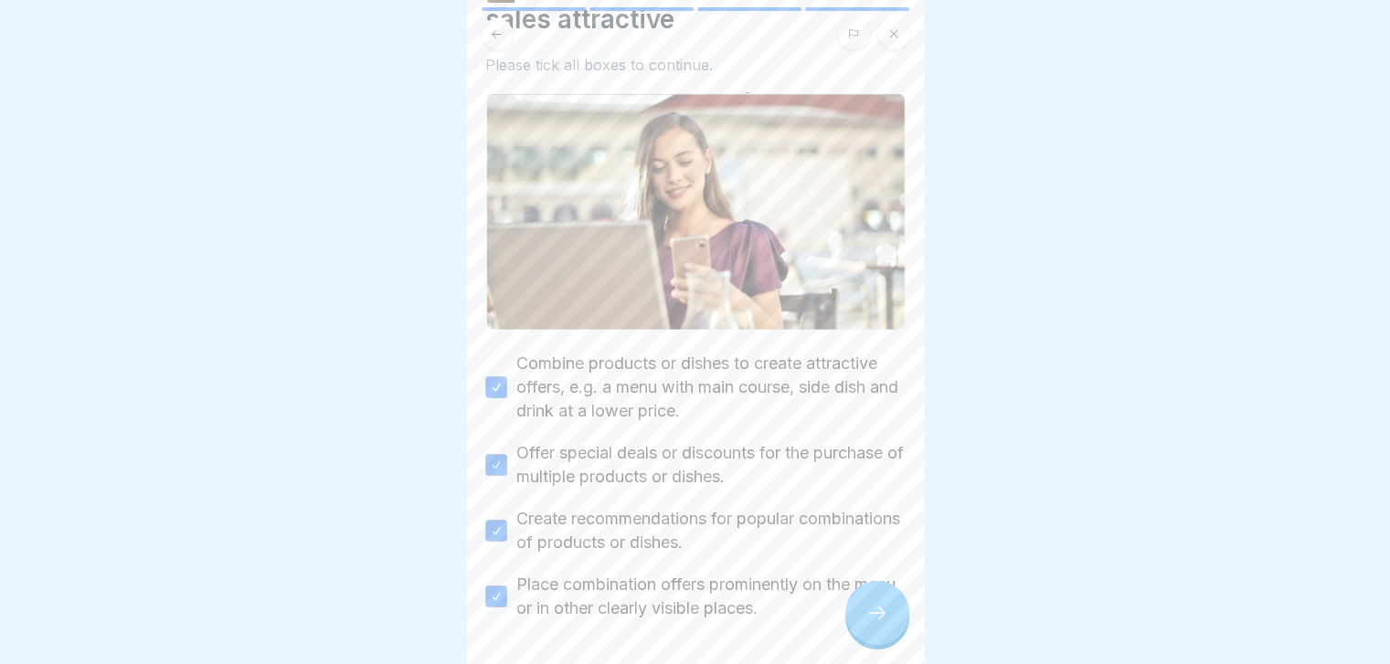
click at [880, 645] on div at bounding box center [877, 613] width 64 height 64
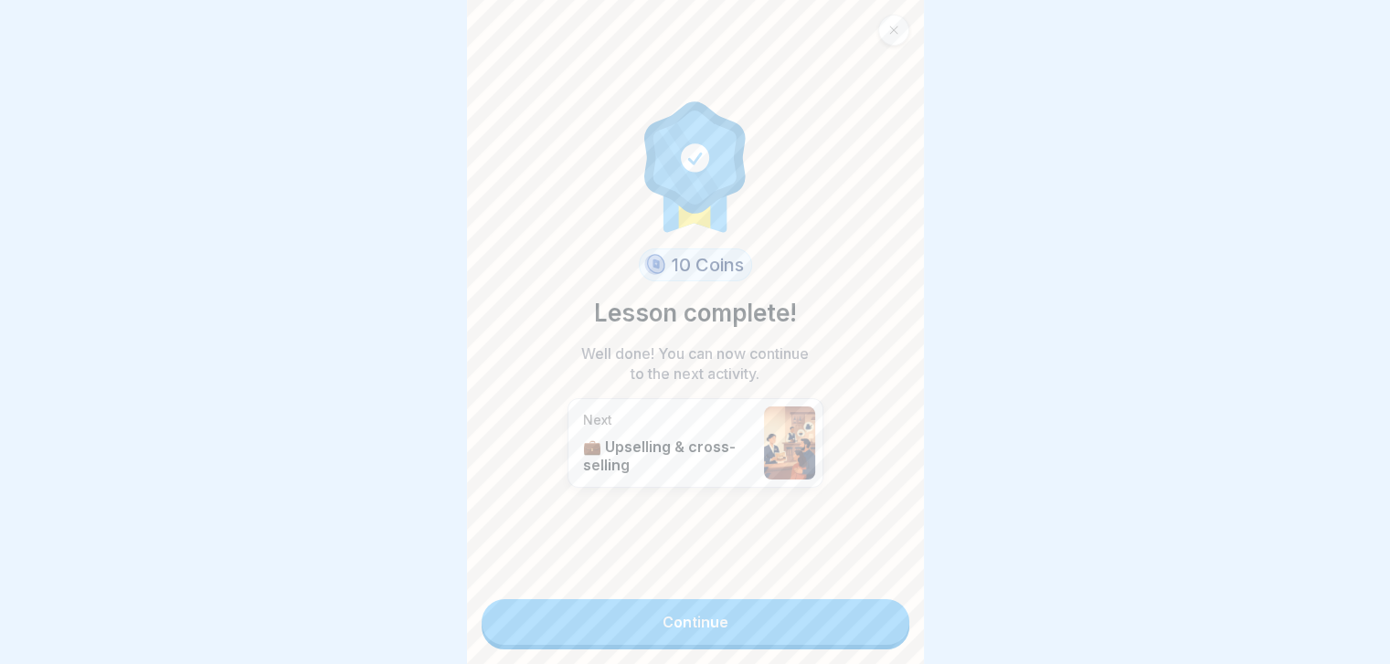
click at [880, 649] on div "10 Coins Lesson complete! Well done! You can now continue to the next activity.…" at bounding box center [695, 332] width 457 height 664
click at [862, 619] on link "Continue" at bounding box center [696, 622] width 428 height 46
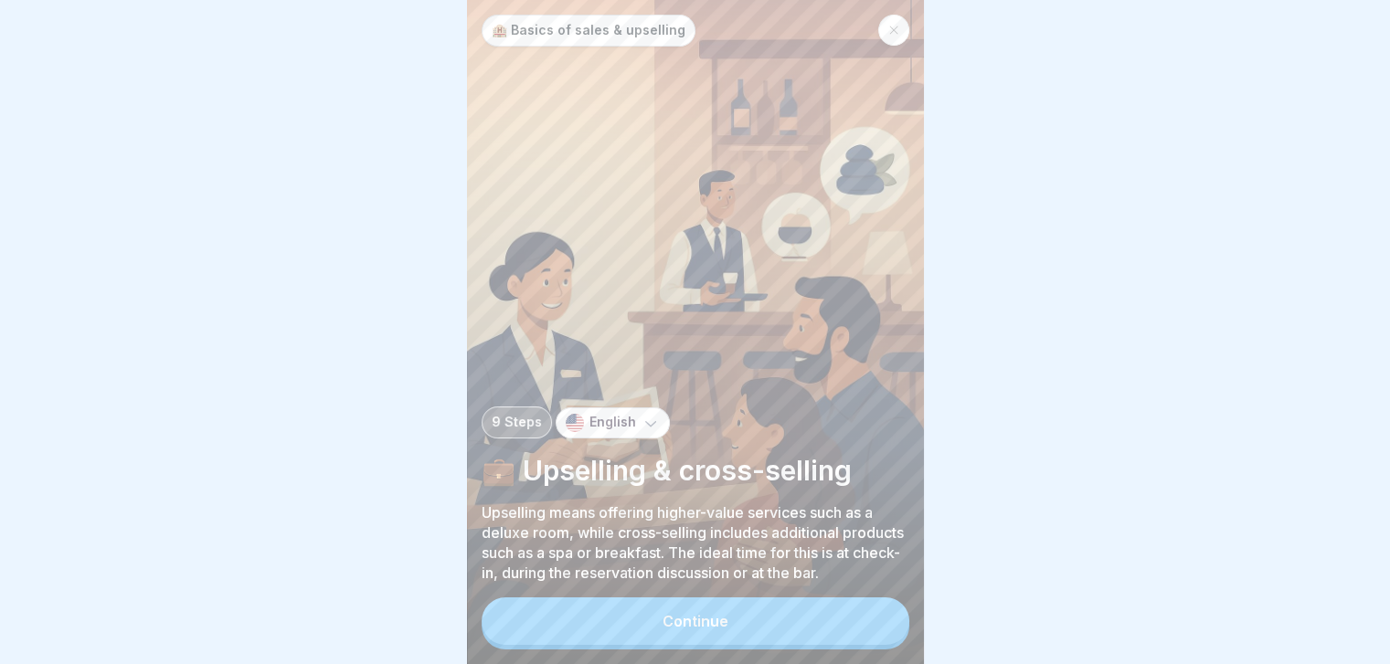
click at [862, 619] on button "Continue" at bounding box center [696, 622] width 428 height 48
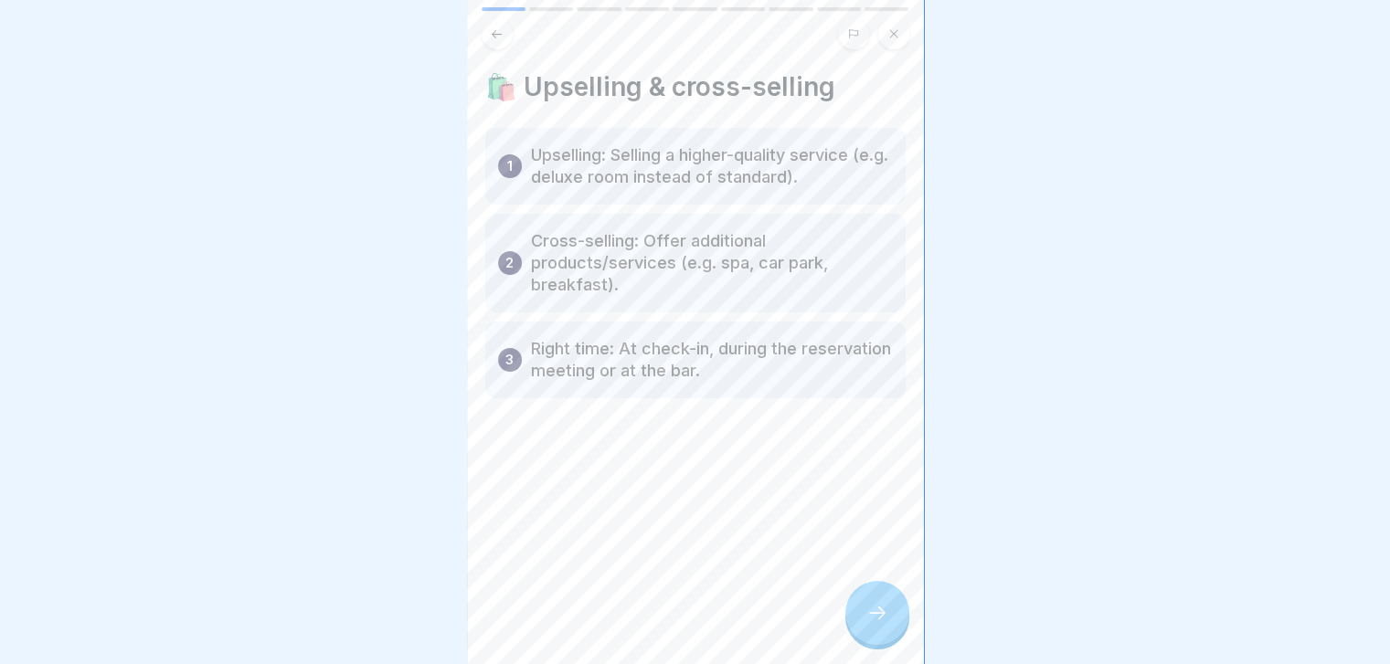
click at [862, 619] on div at bounding box center [877, 613] width 64 height 64
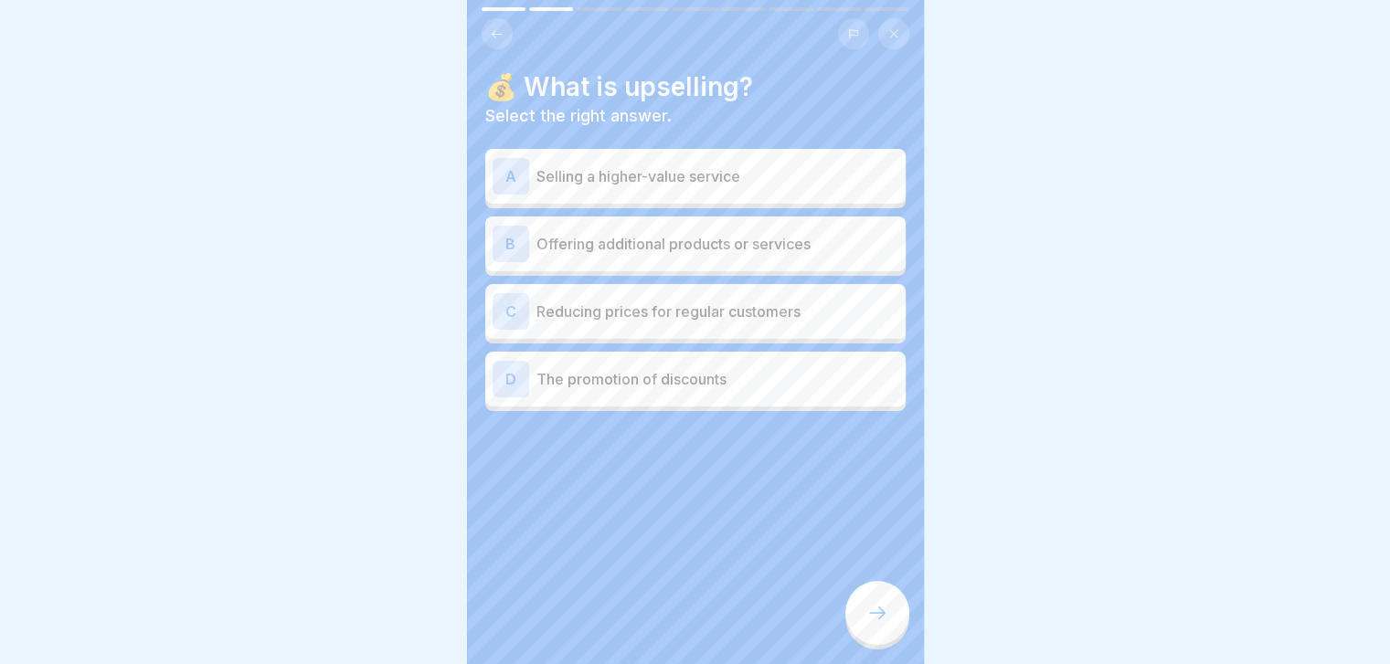
click at [816, 238] on p "Offering additional products or services" at bounding box center [717, 244] width 362 height 22
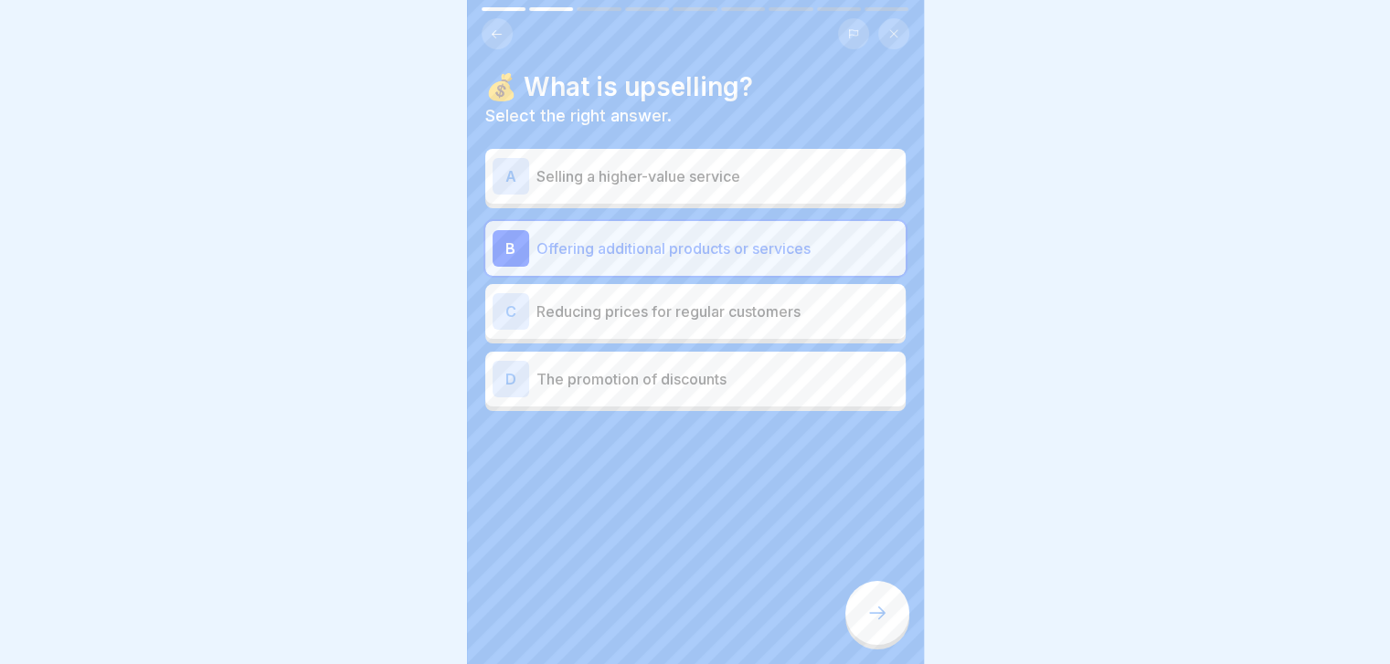
click at [892, 620] on div at bounding box center [877, 613] width 64 height 64
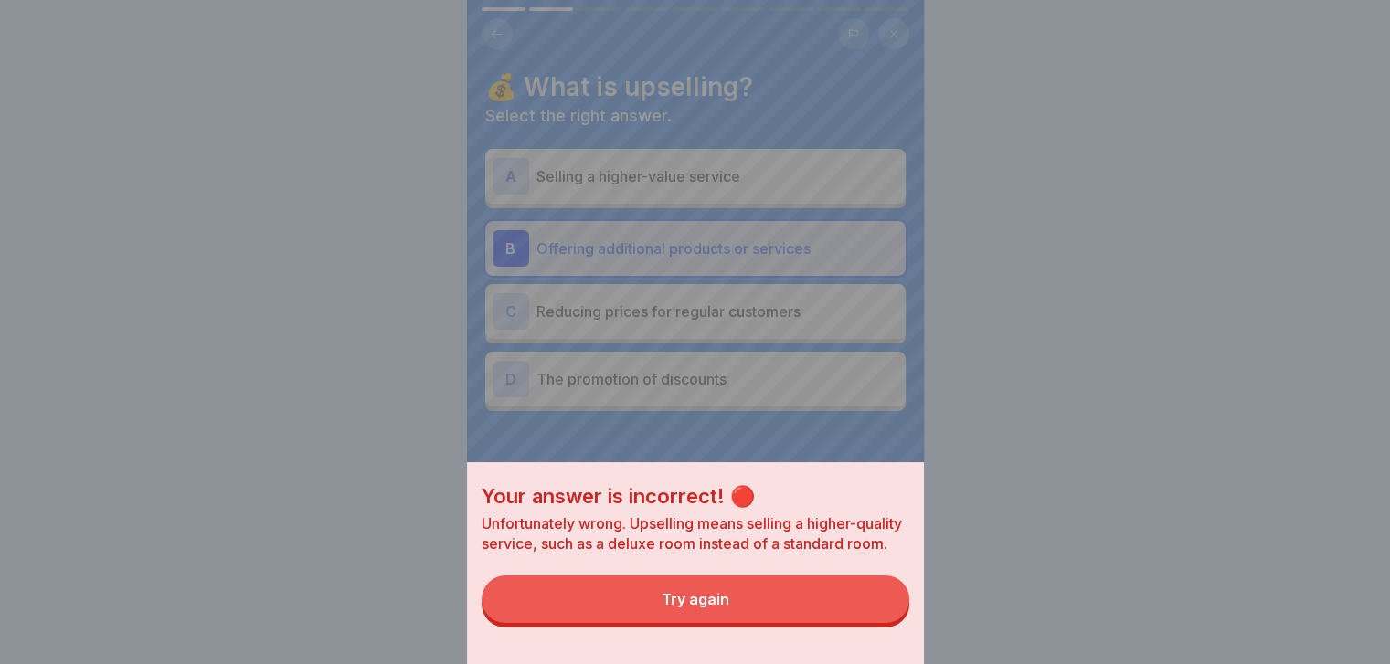
click at [892, 620] on button "Try again" at bounding box center [696, 600] width 428 height 48
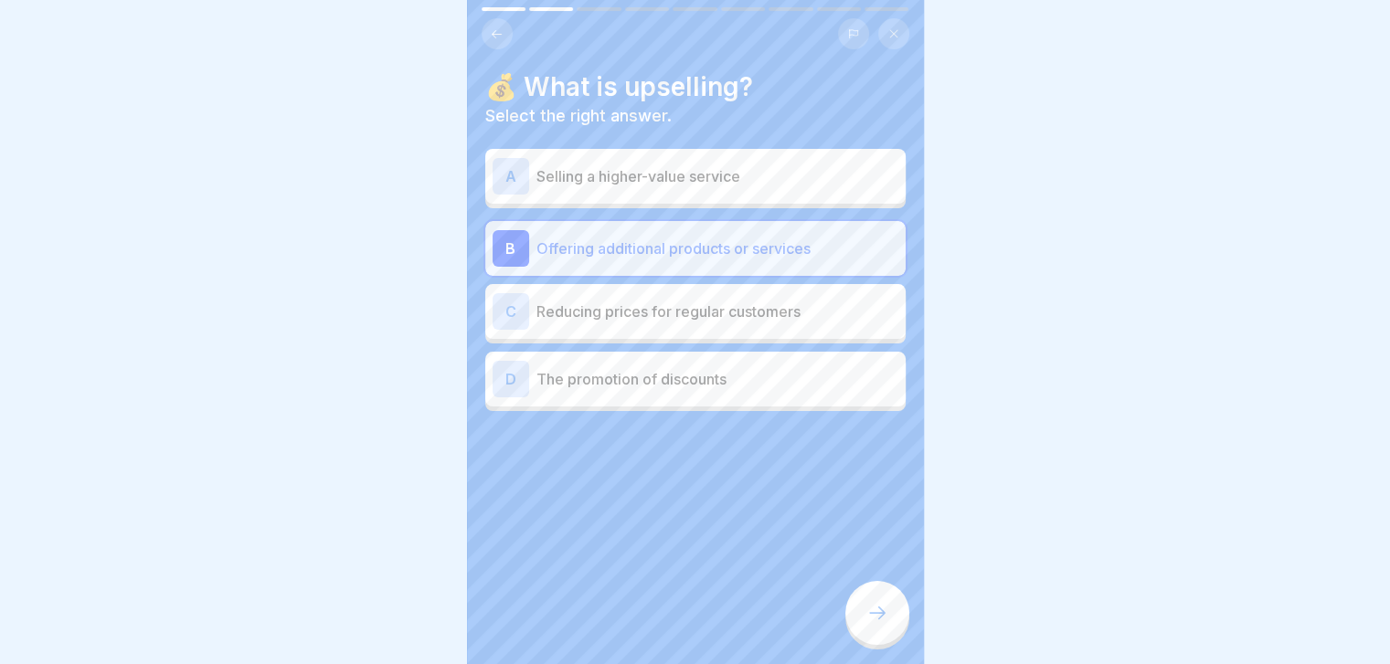
click at [725, 178] on p "Selling a higher-value service" at bounding box center [717, 176] width 362 height 22
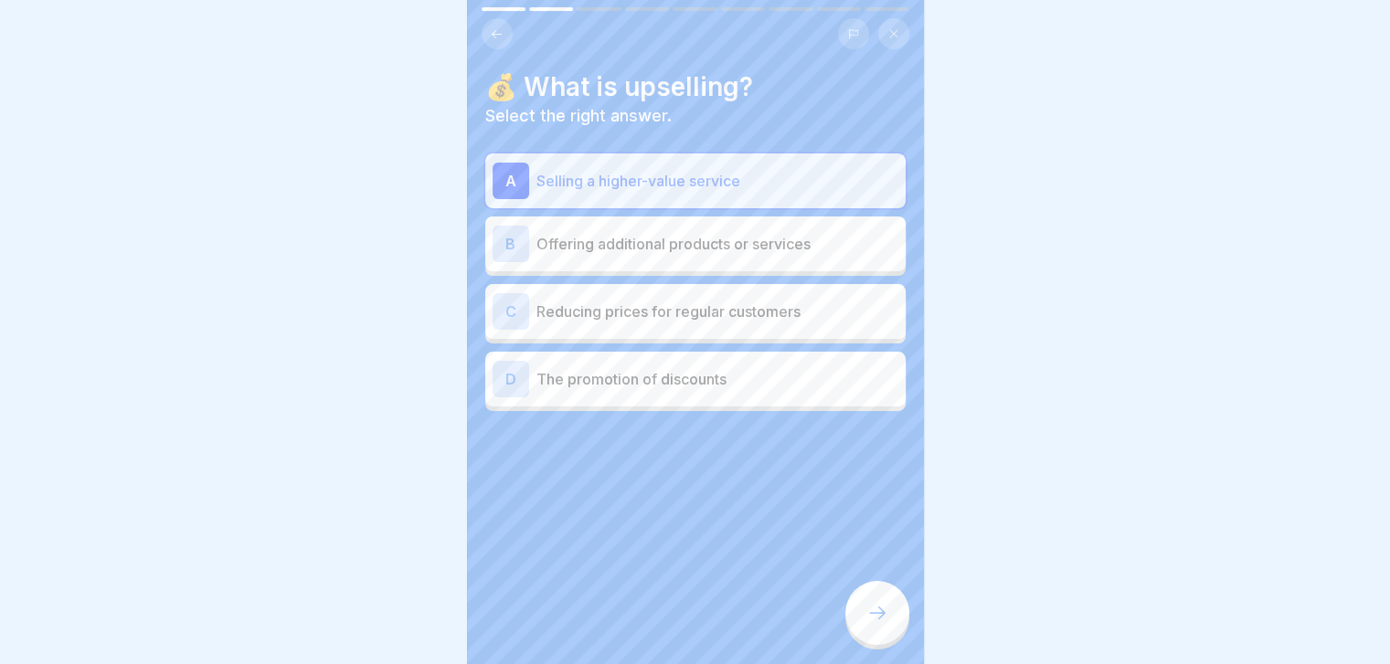
click at [865, 639] on div at bounding box center [877, 613] width 64 height 64
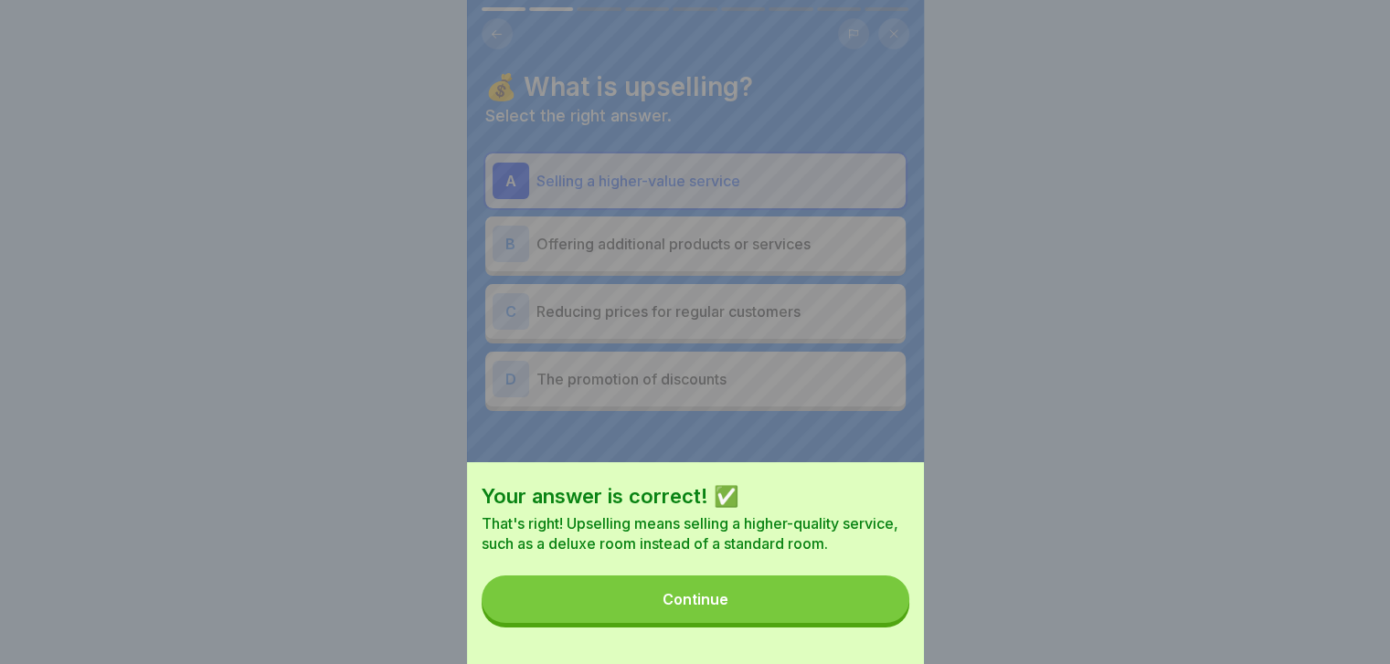
click at [852, 609] on button "Continue" at bounding box center [696, 600] width 428 height 48
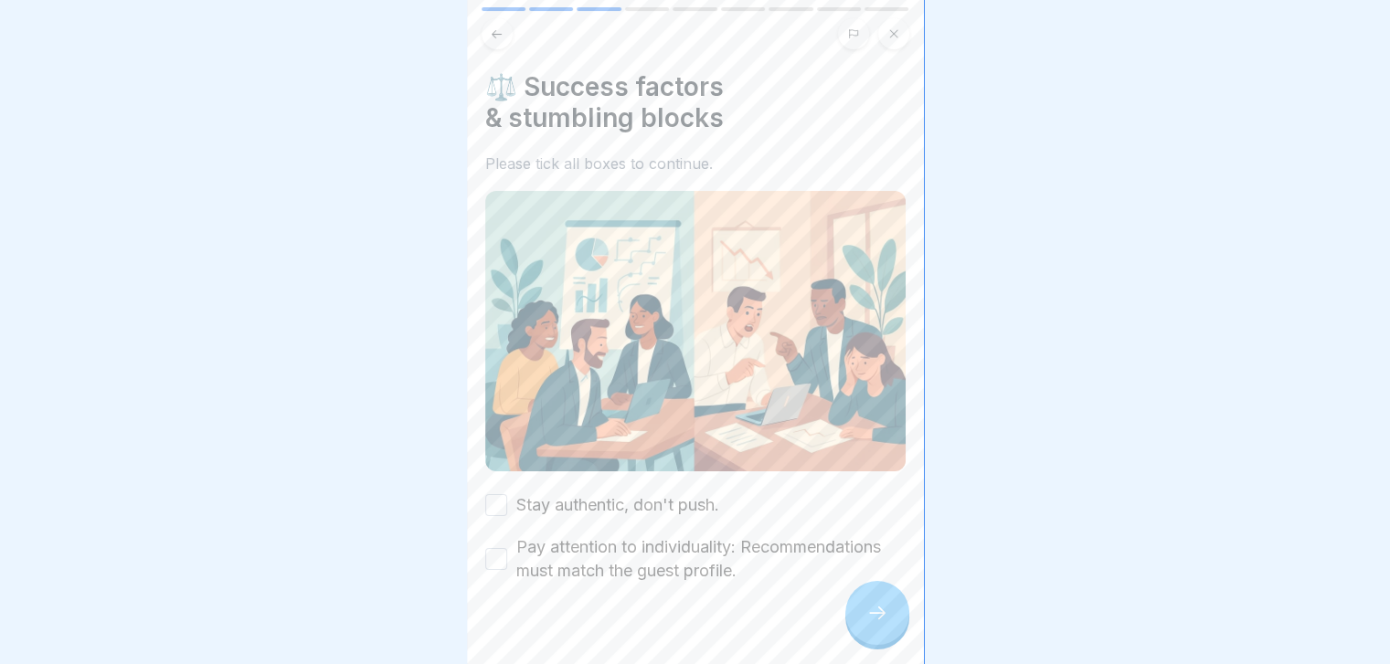
click at [836, 503] on div "Stay authentic, don't push. Pay attention to individuality: Recommendations mus…" at bounding box center [695, 538] width 420 height 90
click at [709, 503] on label "Stay authentic, don't push." at bounding box center [617, 505] width 203 height 24
click at [507, 503] on button "Stay authentic, don't push." at bounding box center [496, 505] width 22 height 22
click at [693, 555] on label "Pay attention to individuality: Recommendations must match the guest profile." at bounding box center [710, 559] width 389 height 48
click at [507, 555] on button "Pay attention to individuality: Recommendations must match the guest profile." at bounding box center [496, 559] width 22 height 22
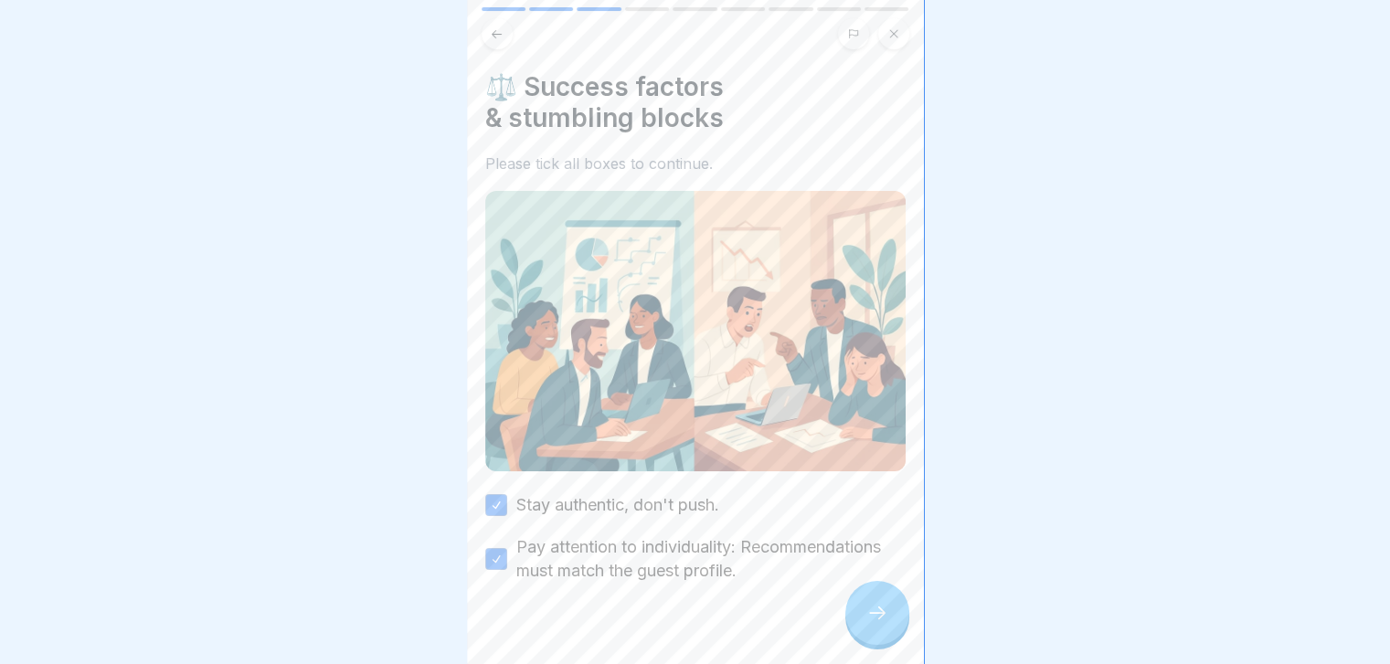
click at [878, 624] on icon at bounding box center [877, 613] width 22 height 22
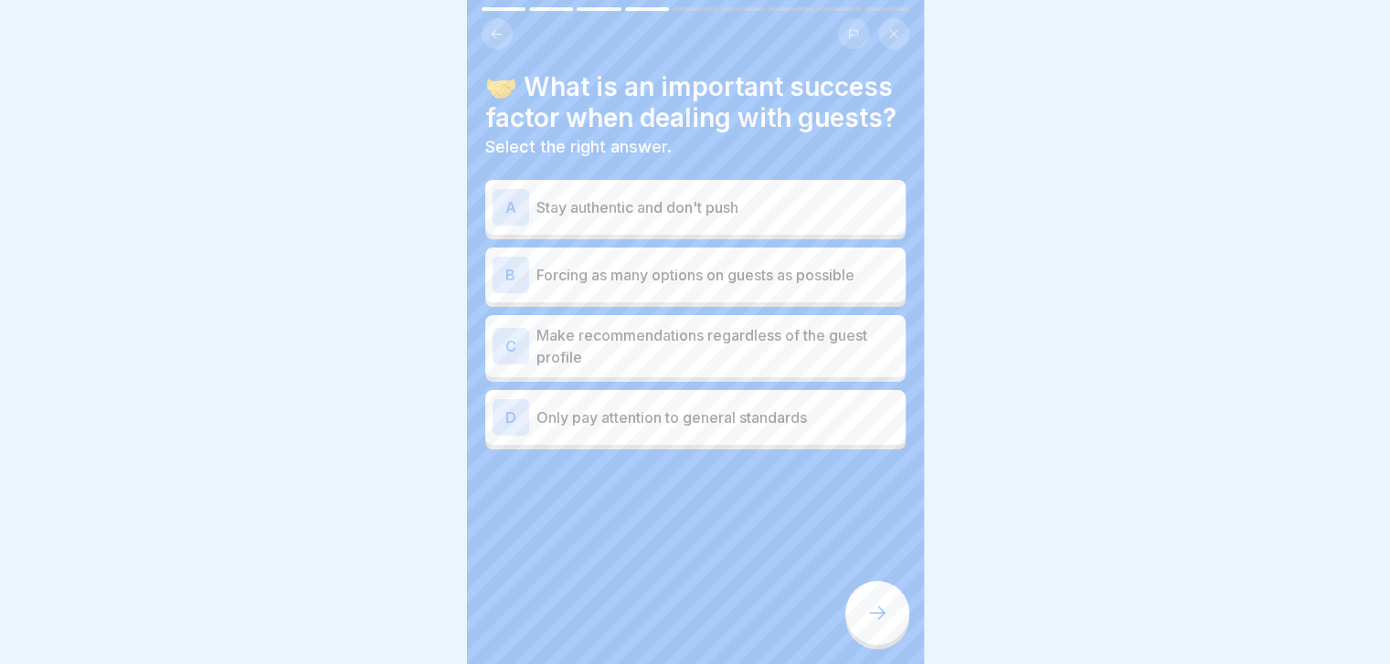
click at [815, 286] on p "Forcing as many options on guests as possible" at bounding box center [717, 275] width 362 height 22
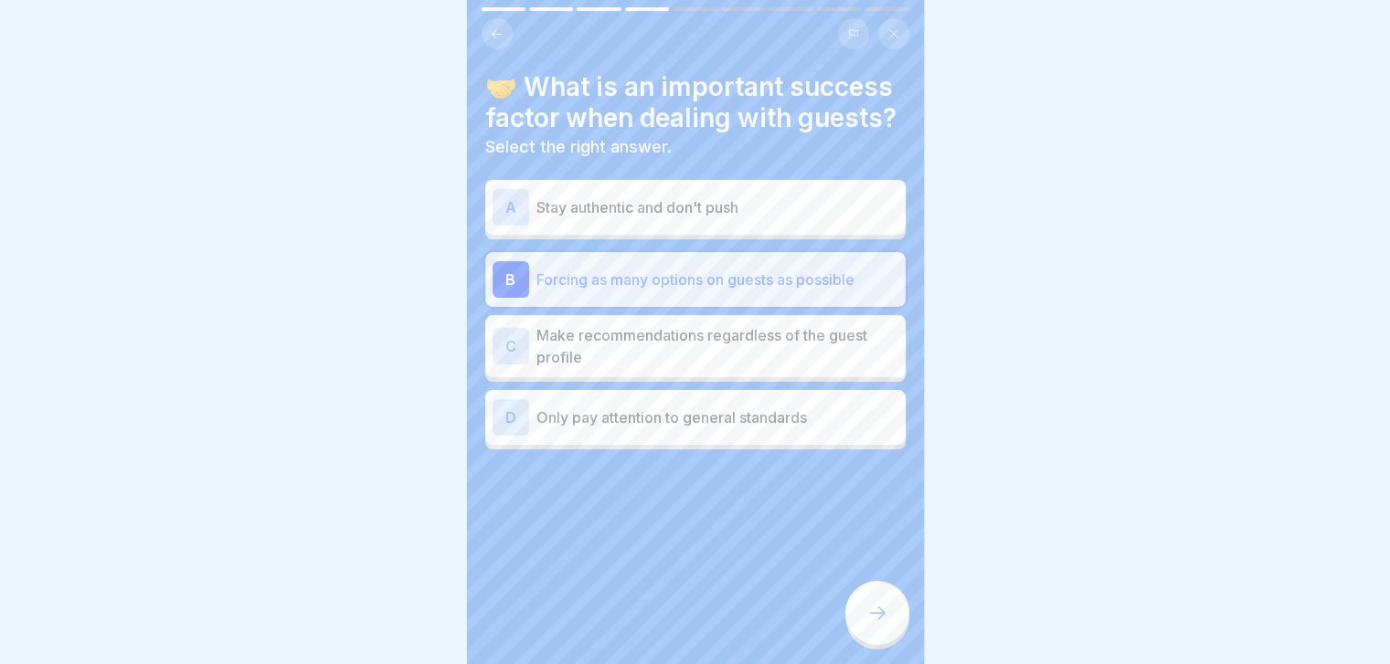
click at [888, 606] on div at bounding box center [877, 613] width 64 height 64
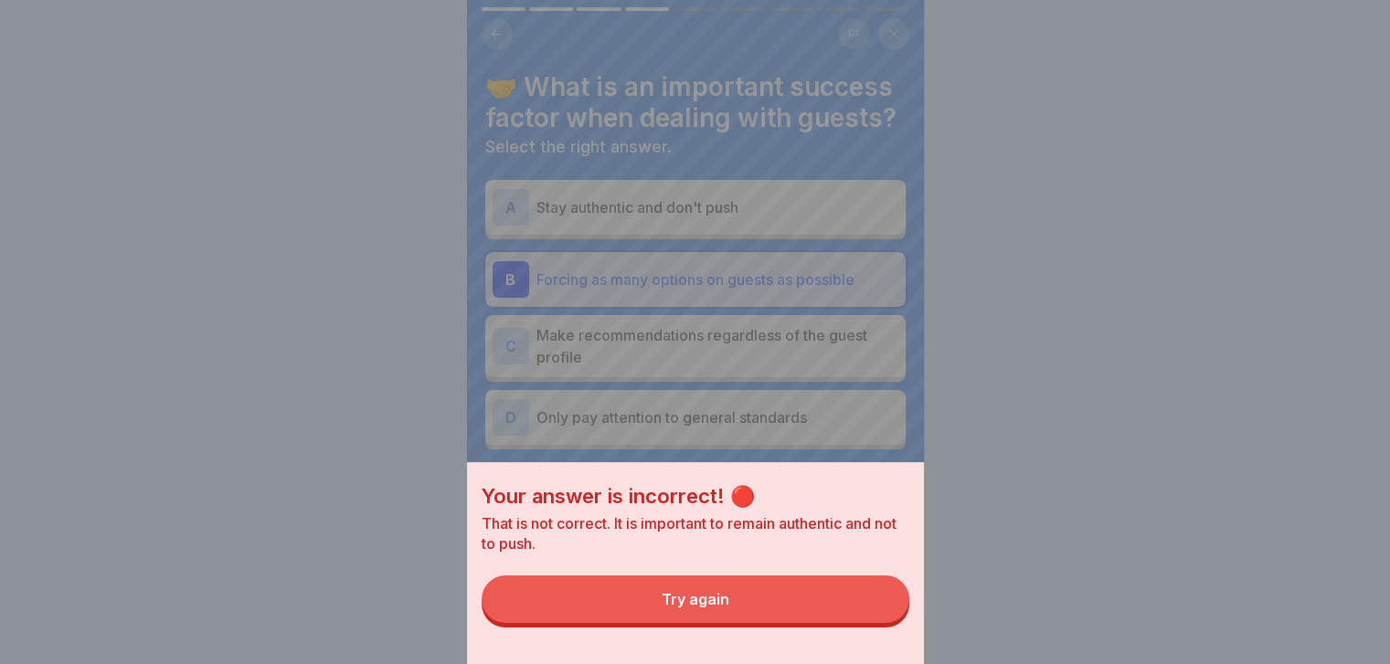
click at [888, 606] on button "Try again" at bounding box center [696, 600] width 428 height 48
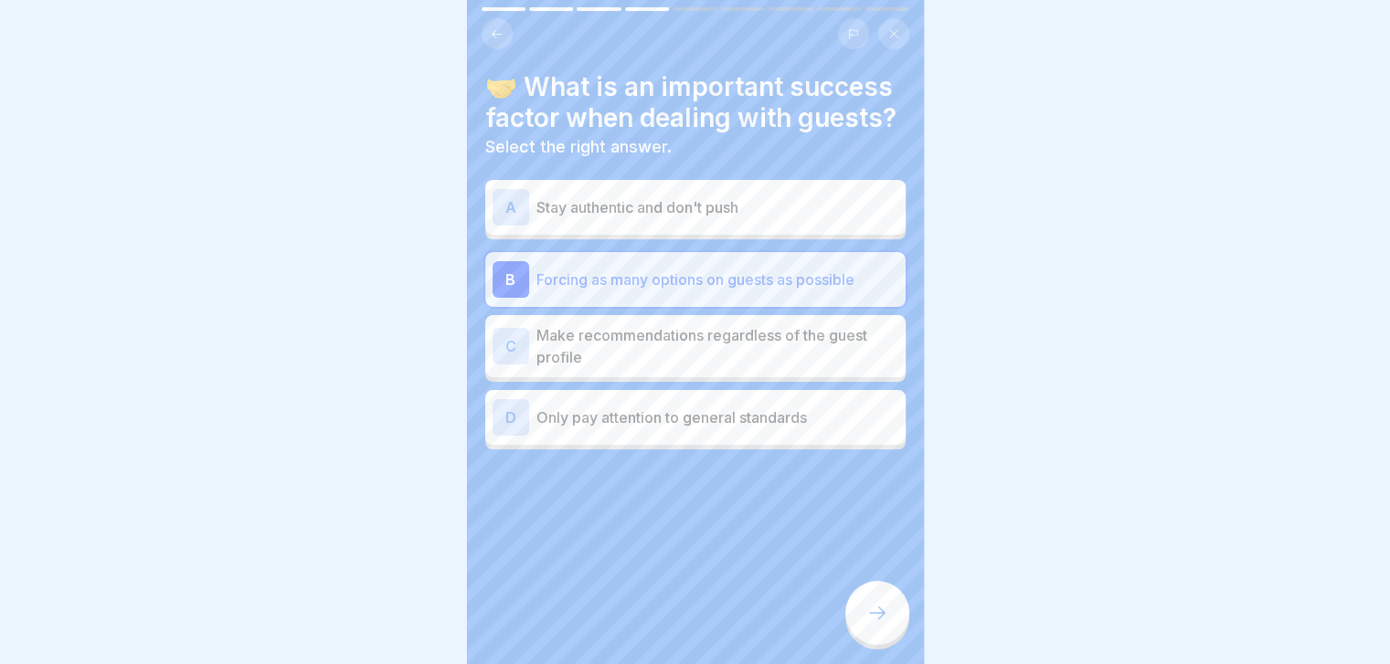
click at [833, 368] on p "Make recommendations regardless of the guest profile" at bounding box center [717, 346] width 362 height 44
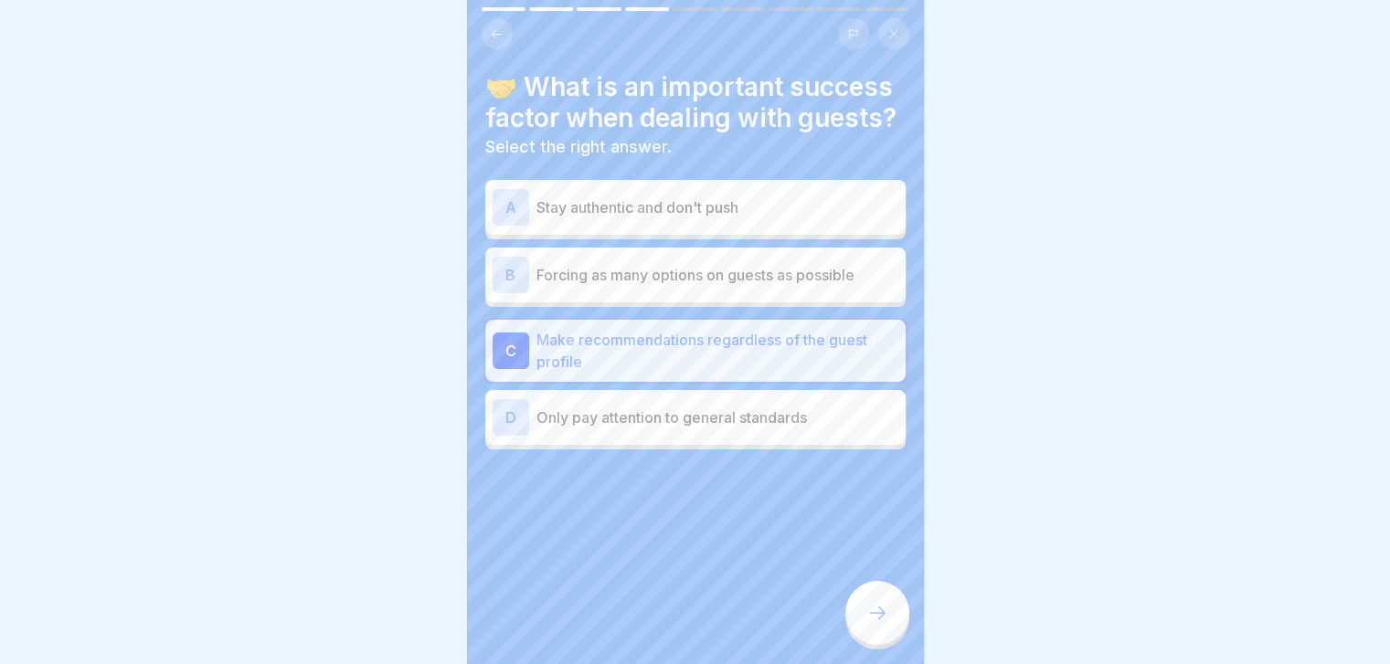
click at [877, 624] on icon at bounding box center [877, 613] width 22 height 22
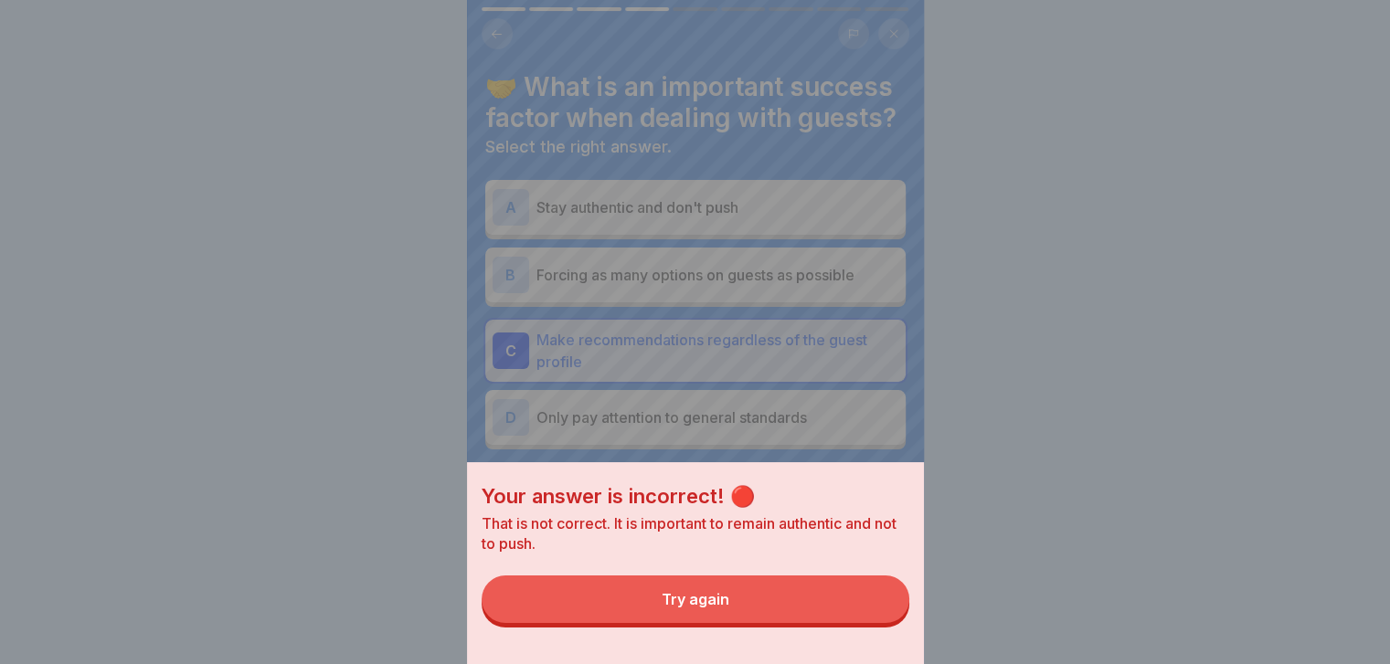
click at [877, 623] on button "Try again" at bounding box center [696, 600] width 428 height 48
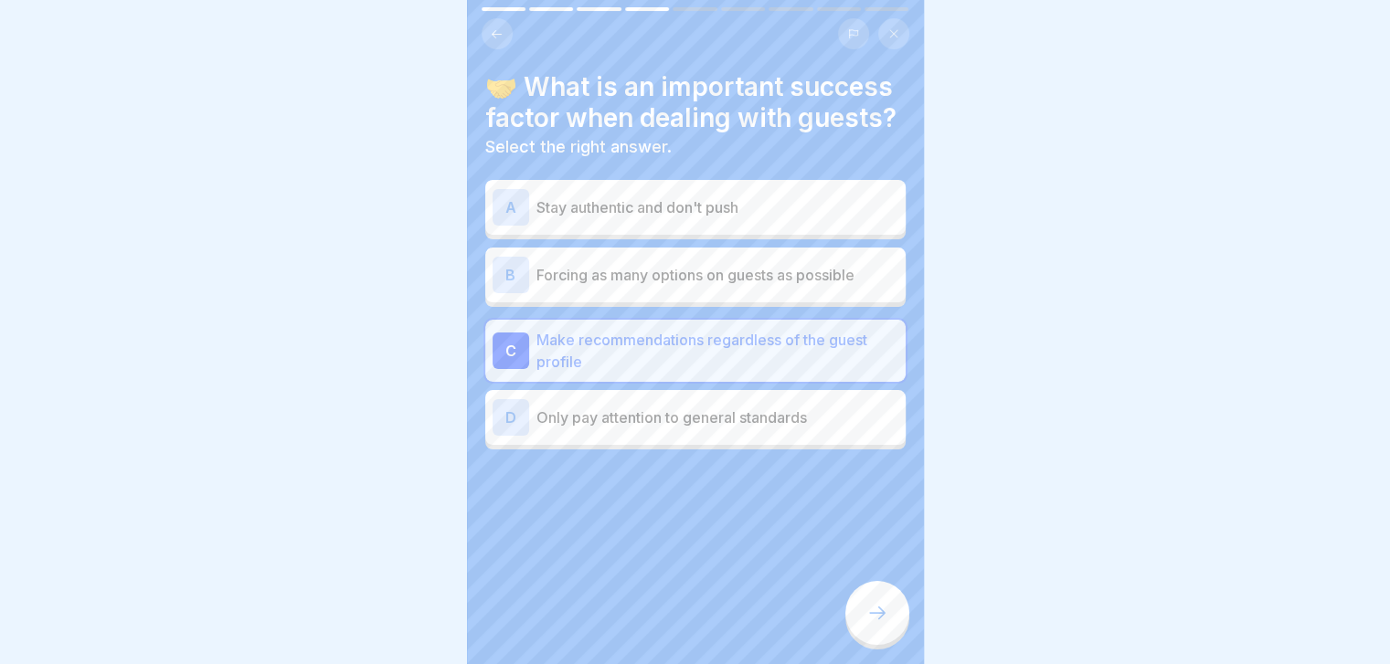
click at [801, 218] on p "Stay authentic and don't push" at bounding box center [717, 207] width 362 height 22
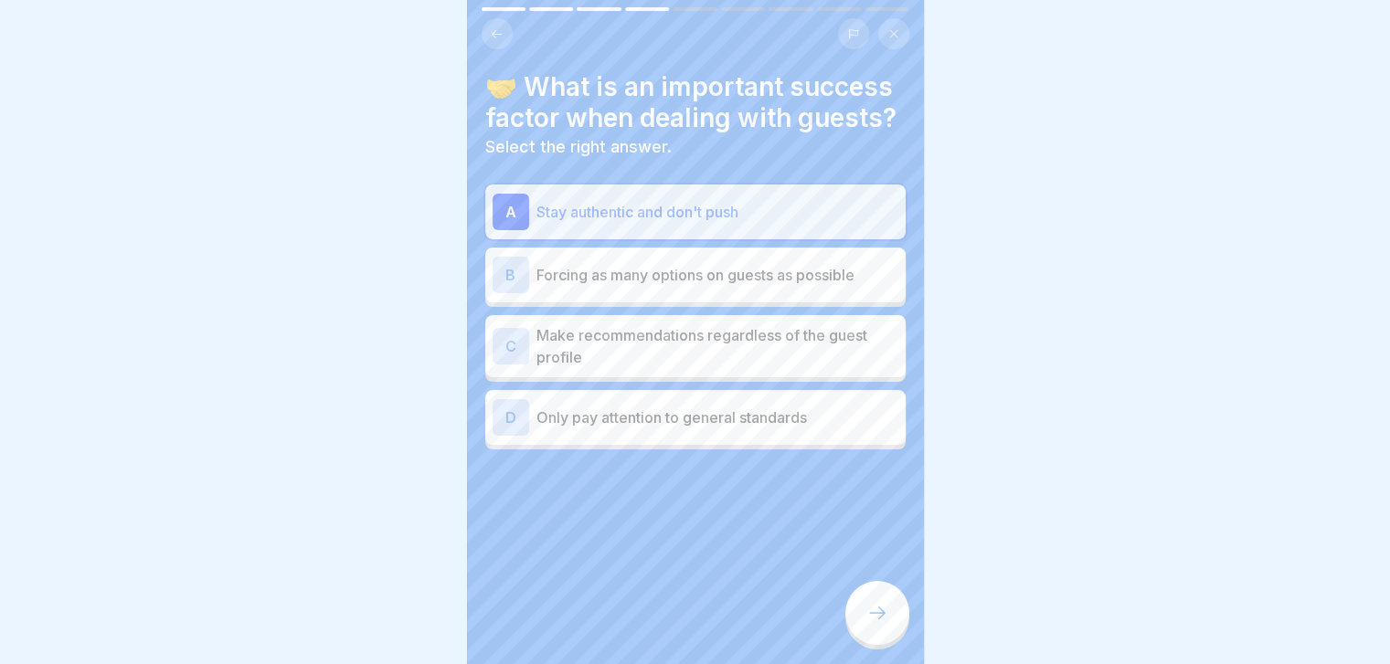
click at [856, 631] on div at bounding box center [877, 613] width 64 height 64
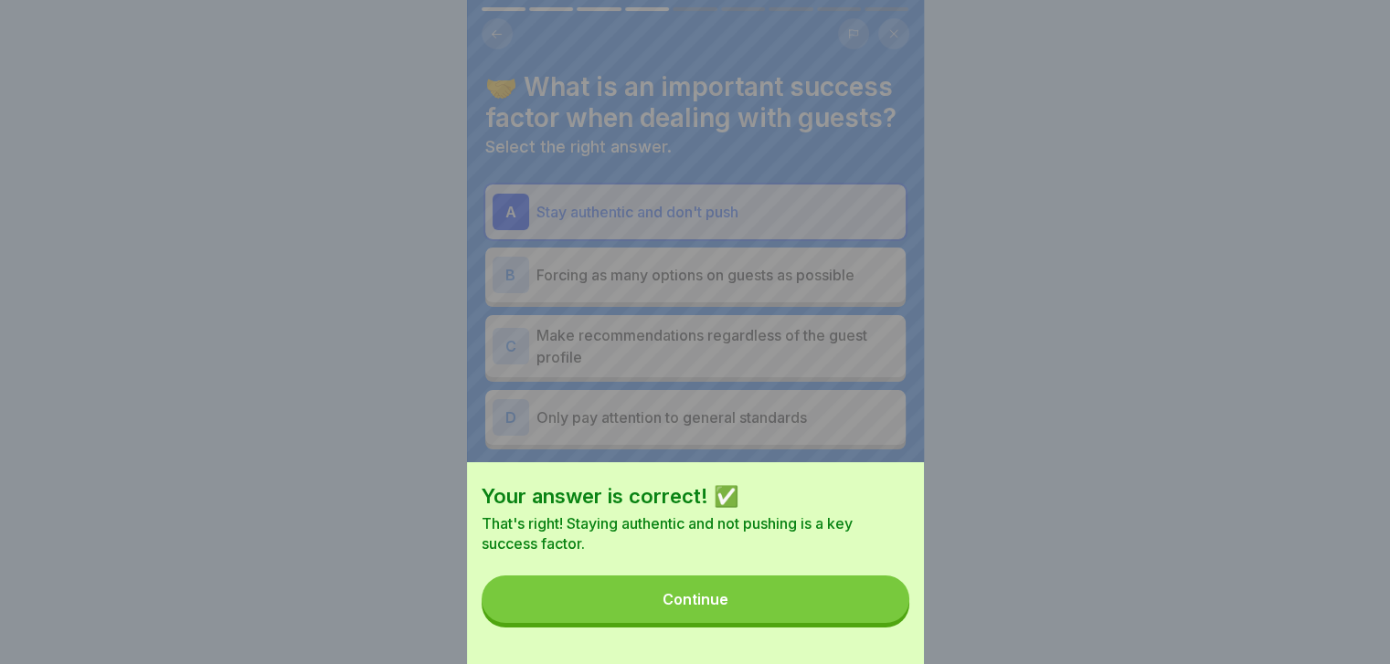
click at [868, 617] on button "Continue" at bounding box center [696, 600] width 428 height 48
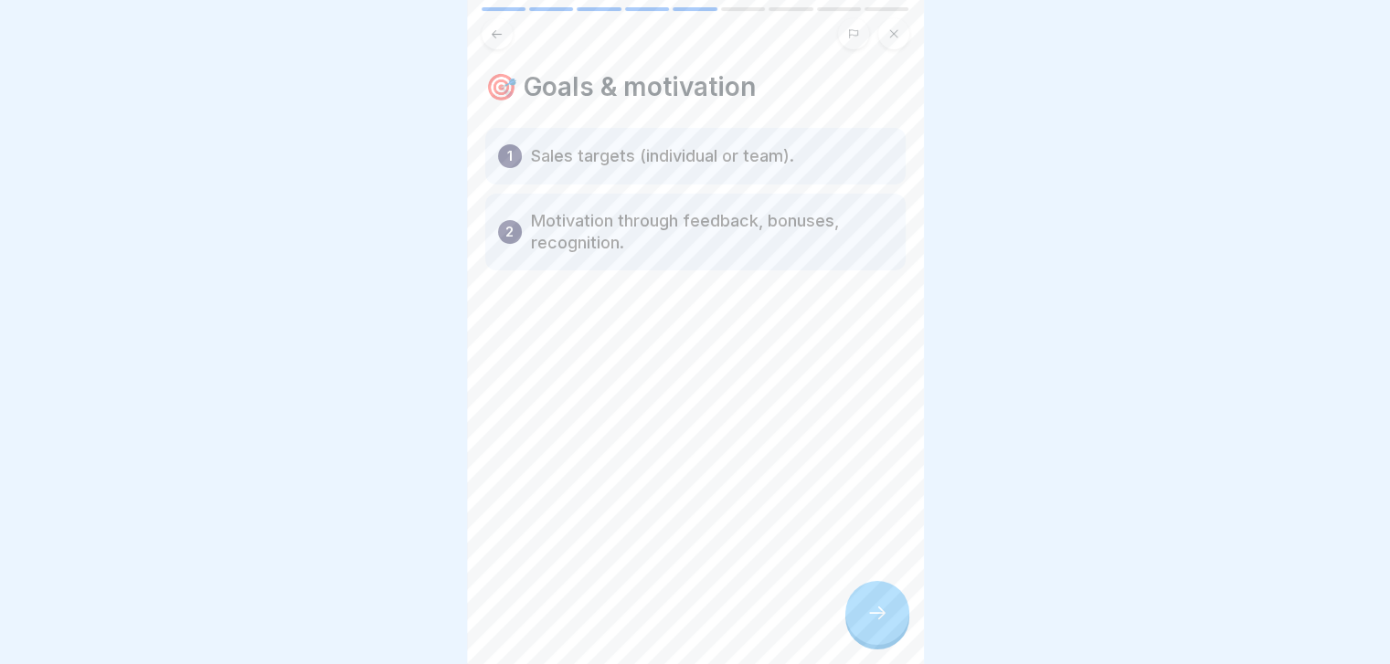
click at [868, 617] on div at bounding box center [877, 613] width 64 height 64
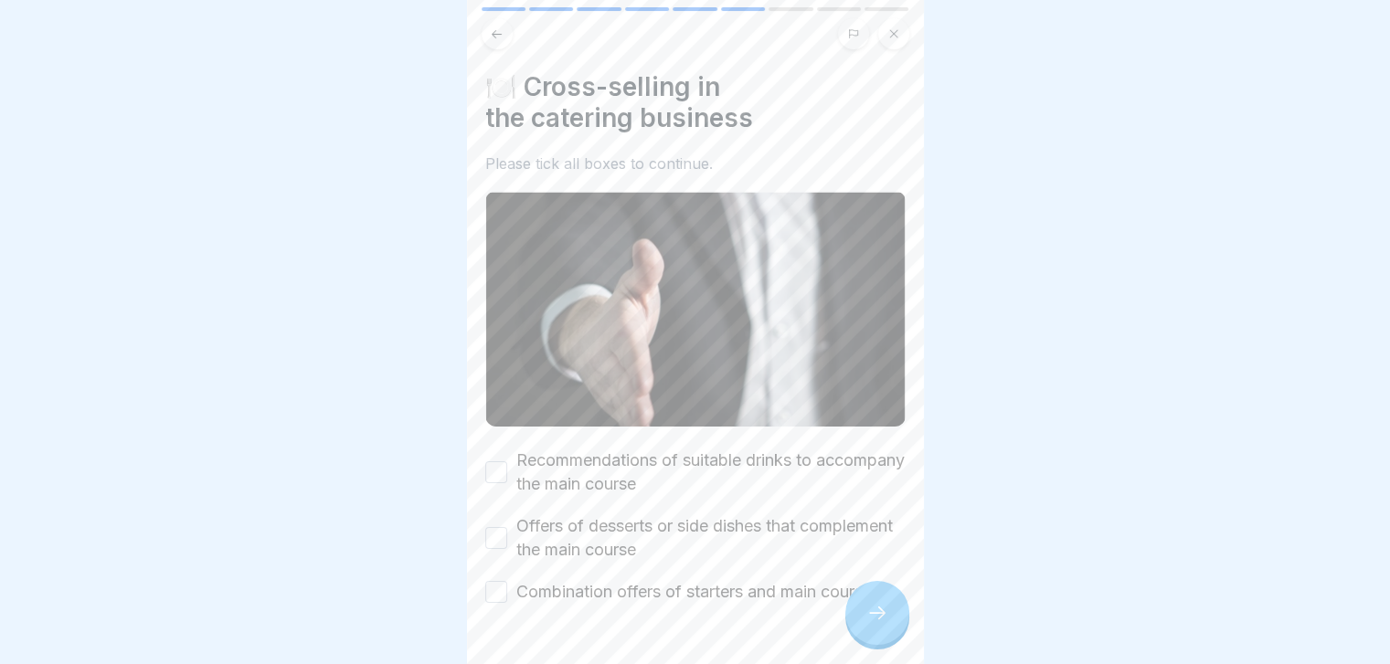
click at [741, 460] on label "Recommendations of suitable drinks to accompany the main course" at bounding box center [710, 473] width 389 height 48
click at [507, 461] on button "Recommendations of suitable drinks to accompany the main course" at bounding box center [496, 472] width 22 height 22
click at [702, 514] on label "Offers of desserts or side dishes that complement the main course" at bounding box center [710, 538] width 389 height 48
click at [507, 527] on button "Offers of desserts or side dishes that complement the main course" at bounding box center [496, 538] width 22 height 22
click at [654, 580] on label "Combination offers of starters and main courses" at bounding box center [698, 592] width 364 height 24
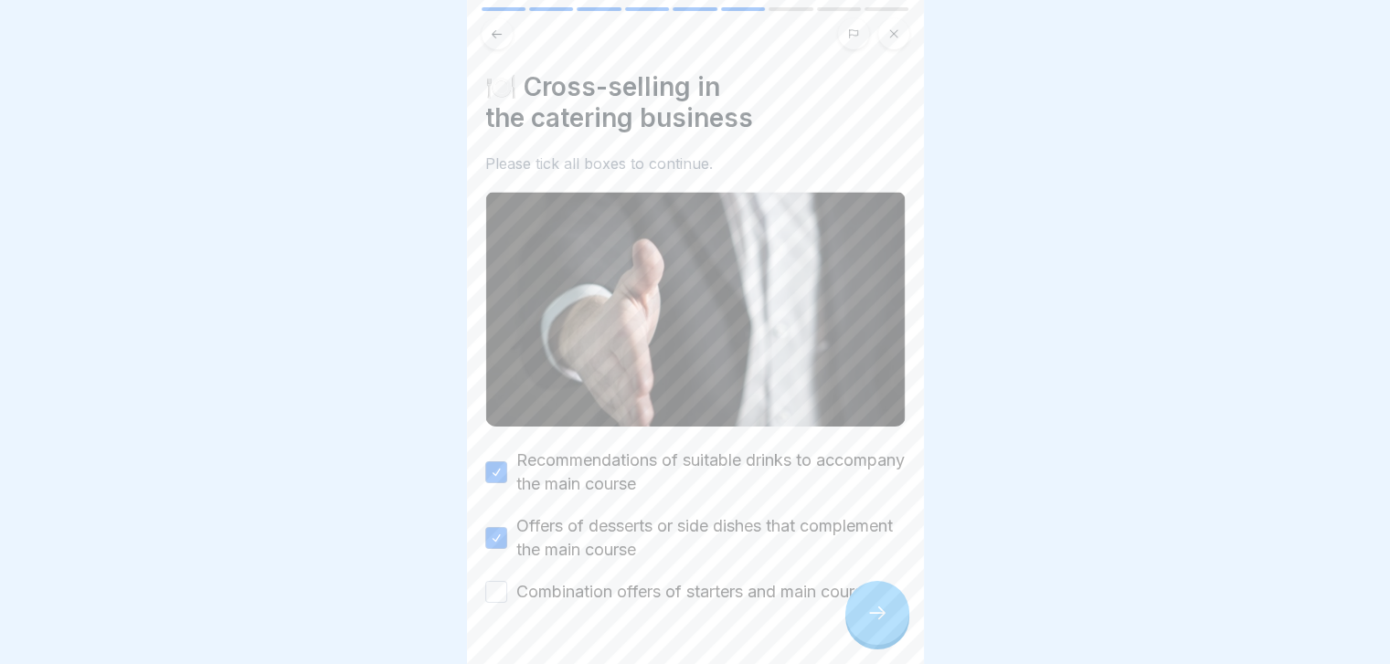
click at [507, 581] on button "Combination offers of starters and main courses" at bounding box center [496, 592] width 22 height 22
click at [872, 606] on div at bounding box center [877, 613] width 64 height 64
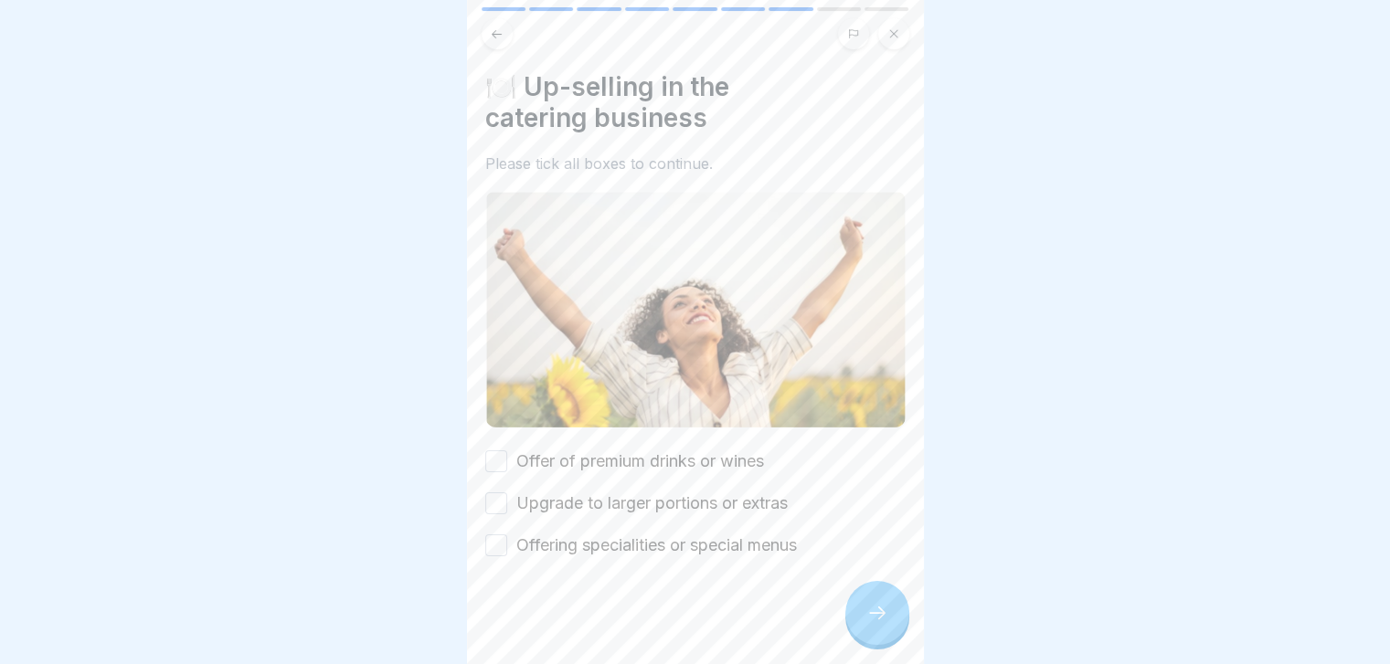
click at [750, 452] on label "Offer of premium drinks or wines" at bounding box center [640, 462] width 248 height 24
click at [507, 452] on button "Offer of premium drinks or wines" at bounding box center [496, 461] width 22 height 22
click at [724, 495] on label "Upgrade to larger portions or extras" at bounding box center [651, 504] width 271 height 24
click at [507, 495] on button "Upgrade to larger portions or extras" at bounding box center [496, 503] width 22 height 22
click at [688, 535] on label "Offering specialities or special menus" at bounding box center [656, 546] width 281 height 24
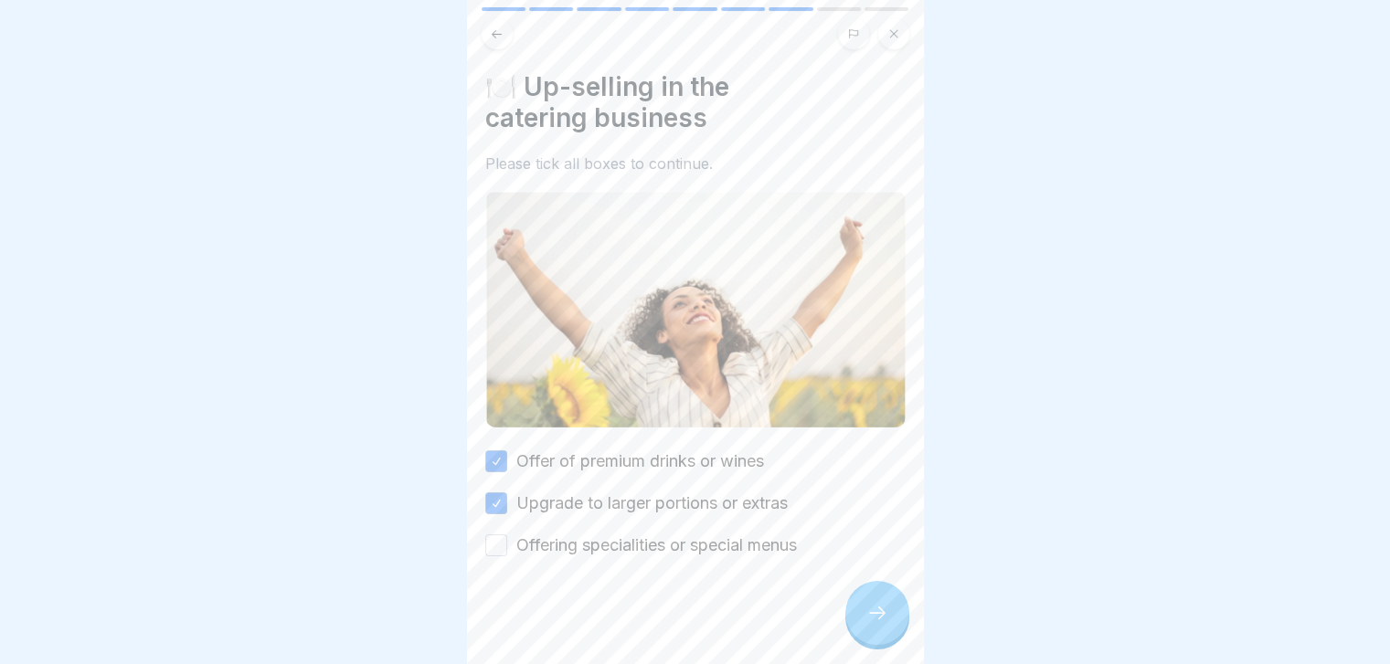
click at [507, 535] on button "Offering specialities or special menus" at bounding box center [496, 546] width 22 height 22
click at [907, 627] on div at bounding box center [877, 613] width 64 height 64
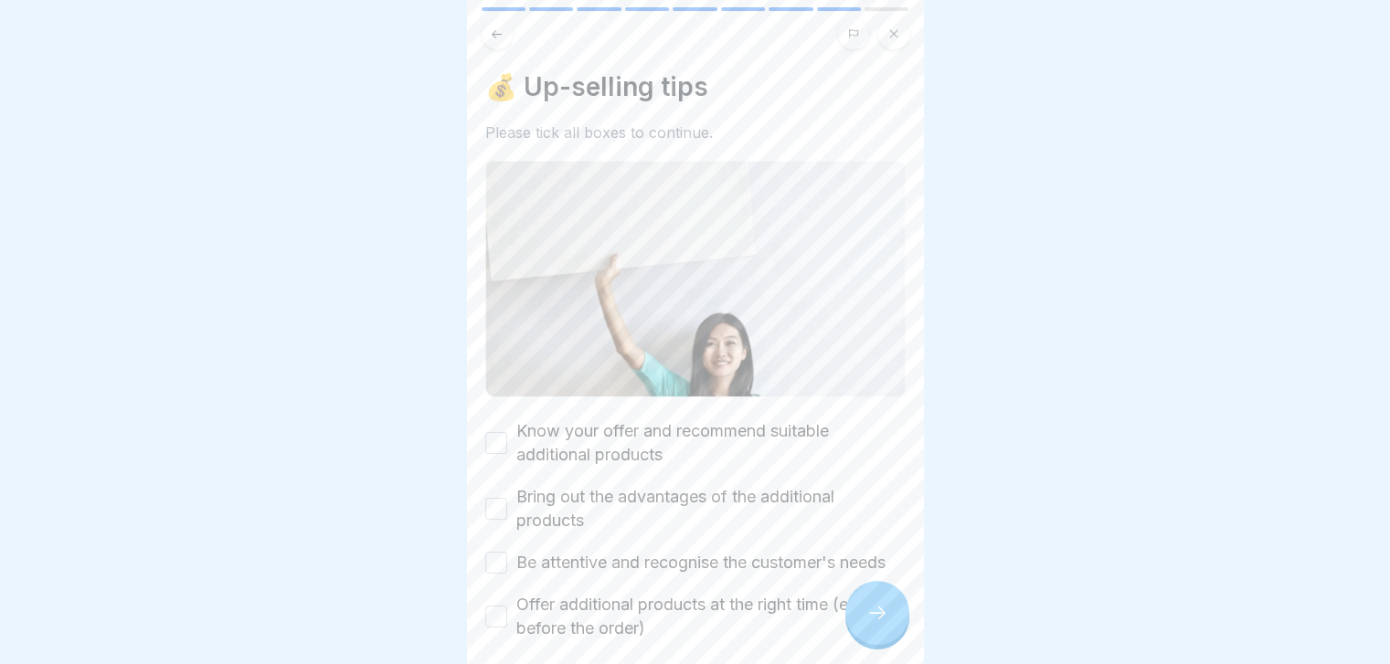
click at [764, 430] on label "Know your offer and recommend suitable additional products" at bounding box center [710, 443] width 389 height 48
click at [507, 432] on button "Know your offer and recommend suitable additional products" at bounding box center [496, 443] width 22 height 22
click at [708, 485] on label "Bring out the advantages of the additional products" at bounding box center [710, 509] width 389 height 48
click at [507, 498] on button "Bring out the advantages of the additional products" at bounding box center [496, 509] width 22 height 22
click at [672, 554] on label "Be attentive and recognise the customer's needs" at bounding box center [700, 563] width 369 height 24
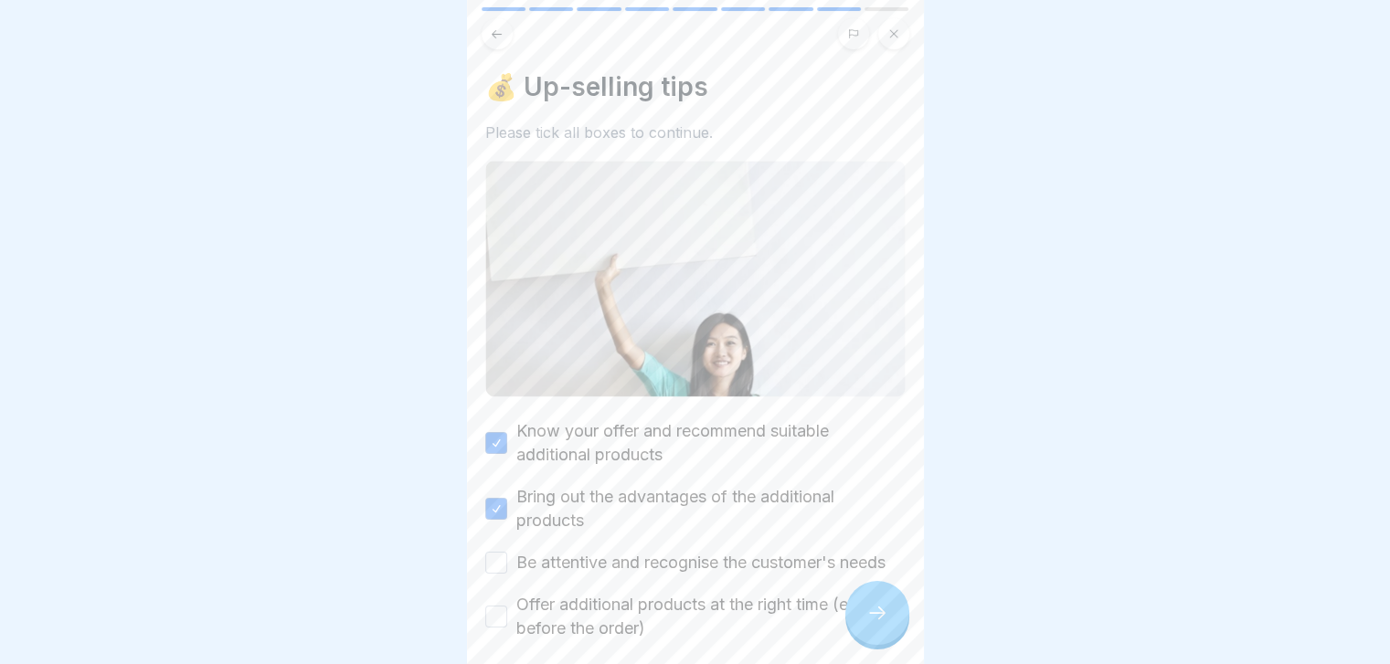
click at [507, 554] on button "Be attentive and recognise the customer's needs" at bounding box center [496, 563] width 22 height 22
click at [629, 622] on label "Offer additional products at the right time (e.g. before the order)" at bounding box center [710, 617] width 389 height 48
click at [507, 622] on button "Offer additional products at the right time (e.g. before the order)" at bounding box center [496, 617] width 22 height 22
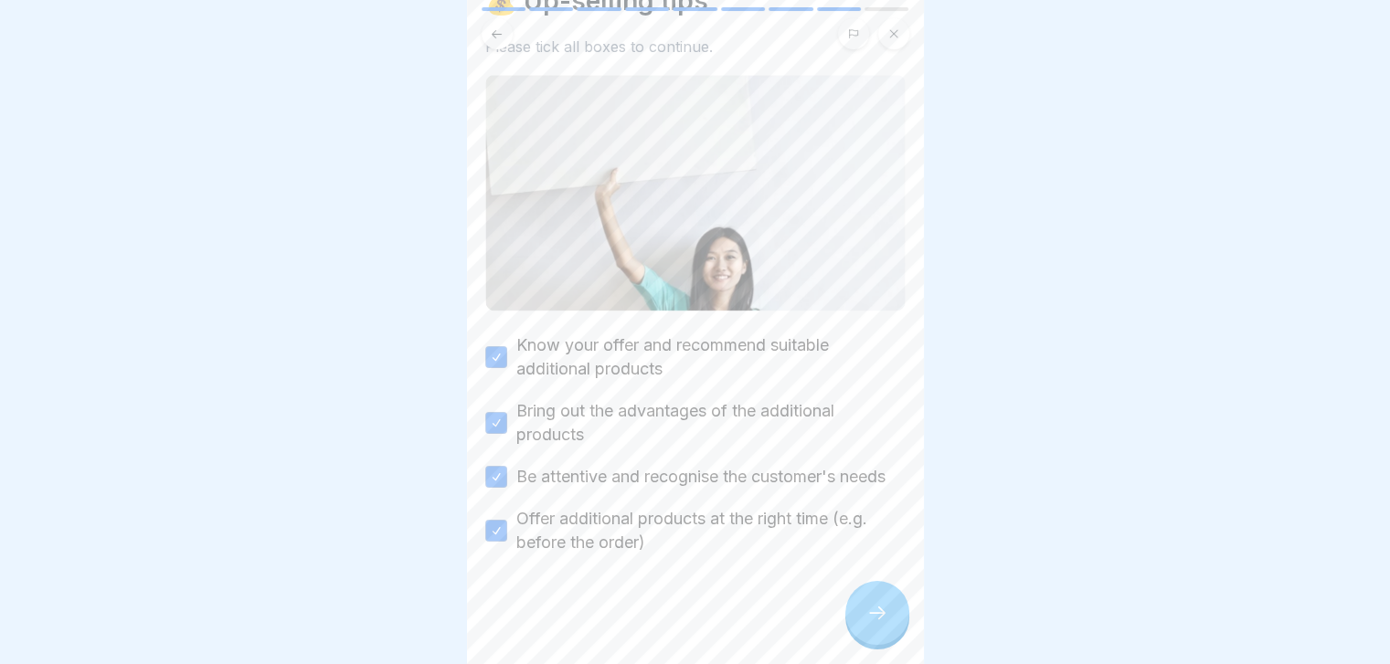
click at [870, 621] on icon at bounding box center [877, 613] width 22 height 22
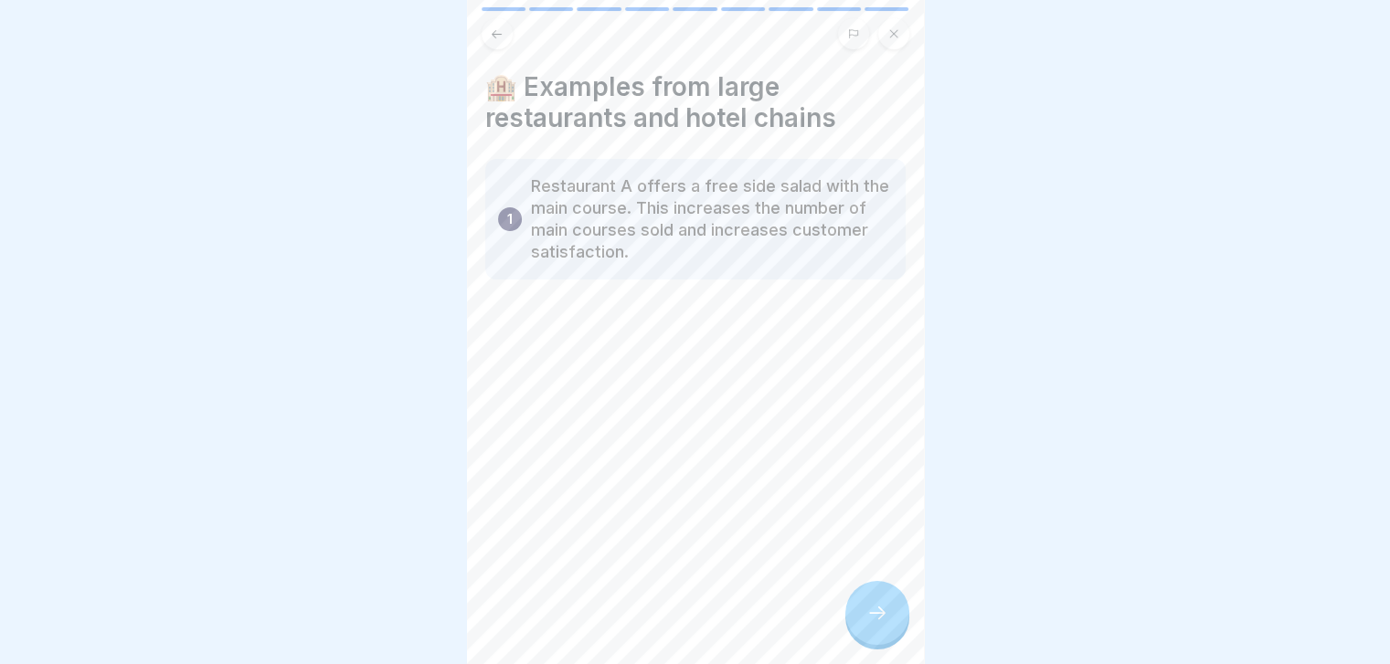
click at [870, 621] on icon at bounding box center [877, 613] width 22 height 22
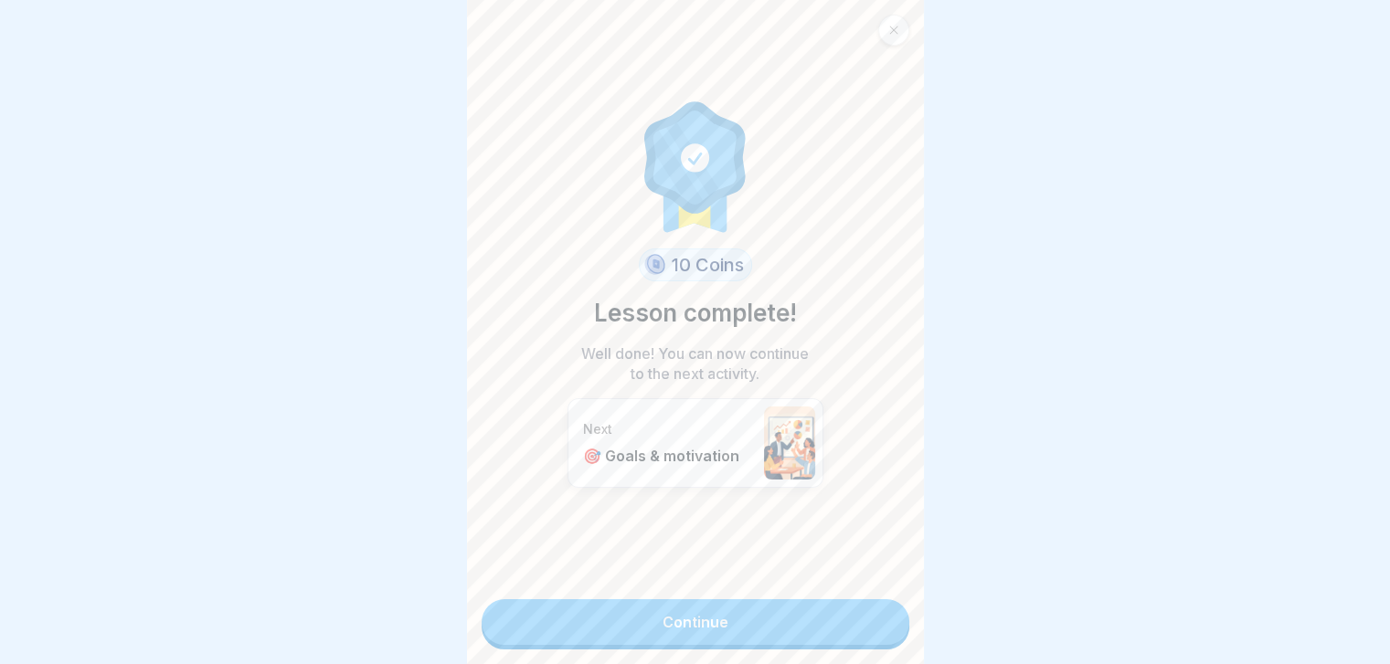
click at [870, 621] on link "Continue" at bounding box center [696, 622] width 428 height 46
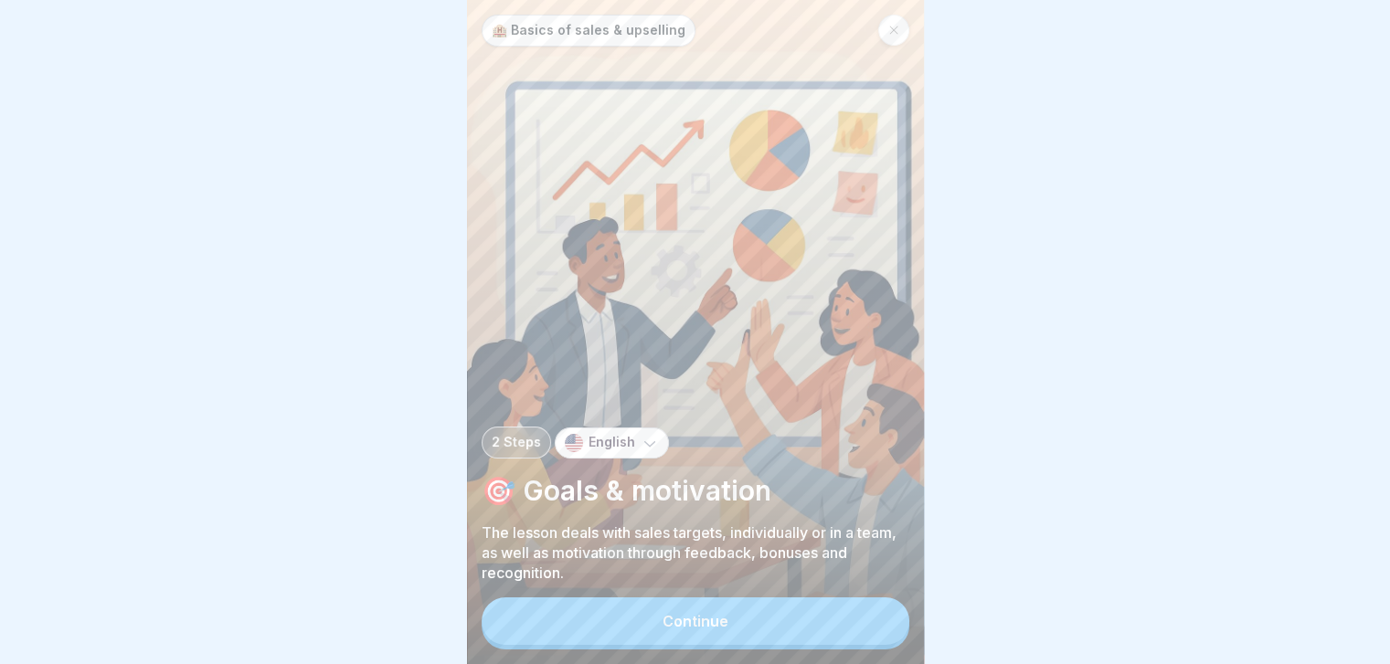
click at [870, 621] on button "Continue" at bounding box center [696, 622] width 428 height 48
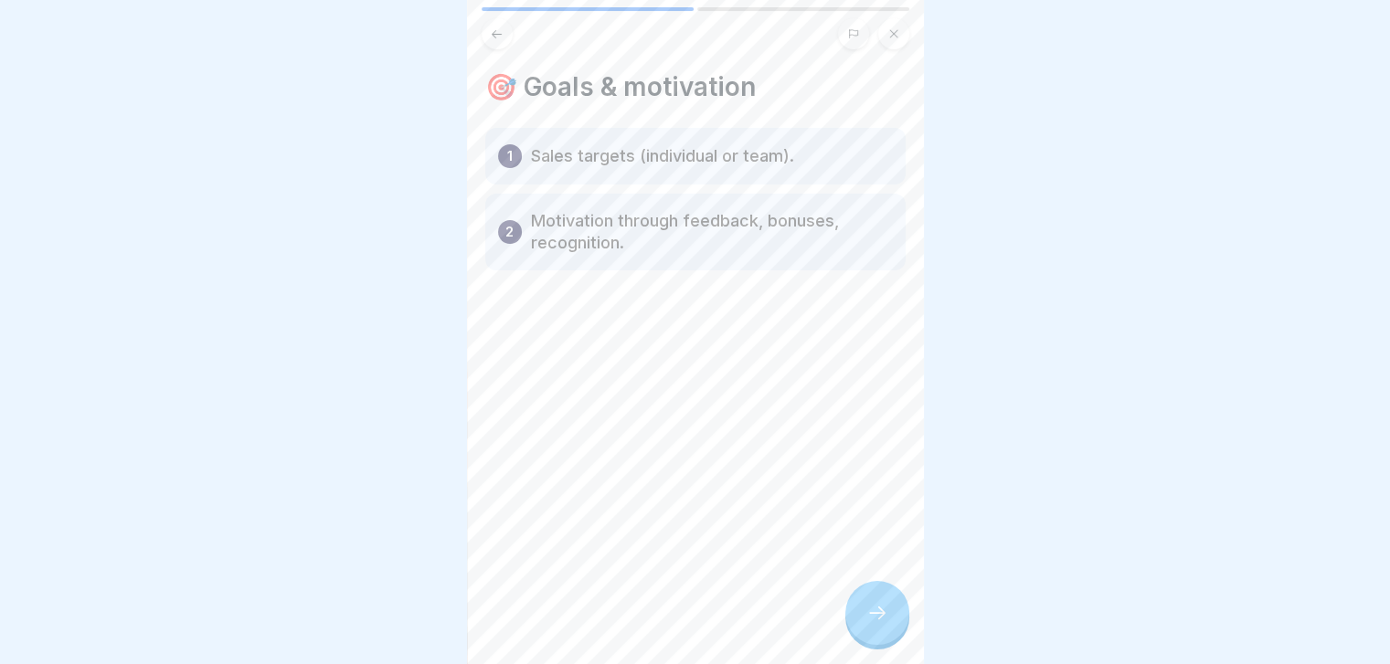
click at [870, 621] on icon at bounding box center [877, 613] width 22 height 22
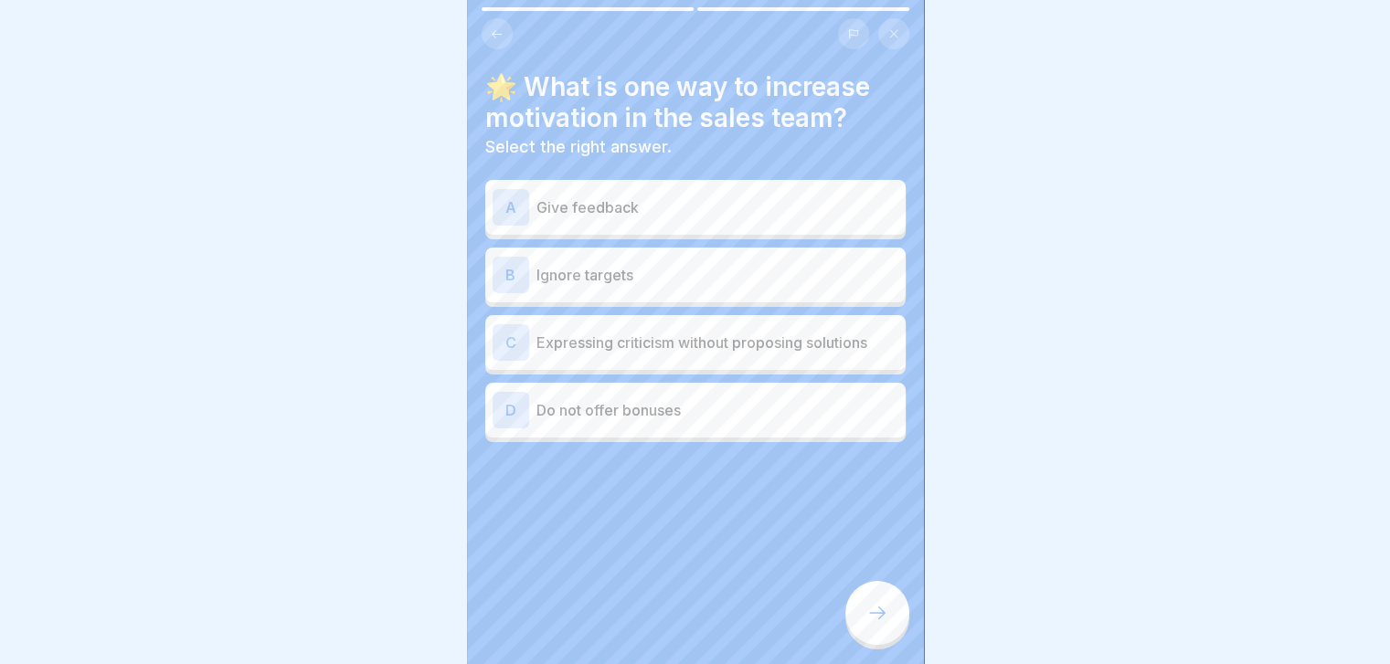
click at [792, 334] on p "Expressing criticism without proposing solutions" at bounding box center [717, 343] width 362 height 22
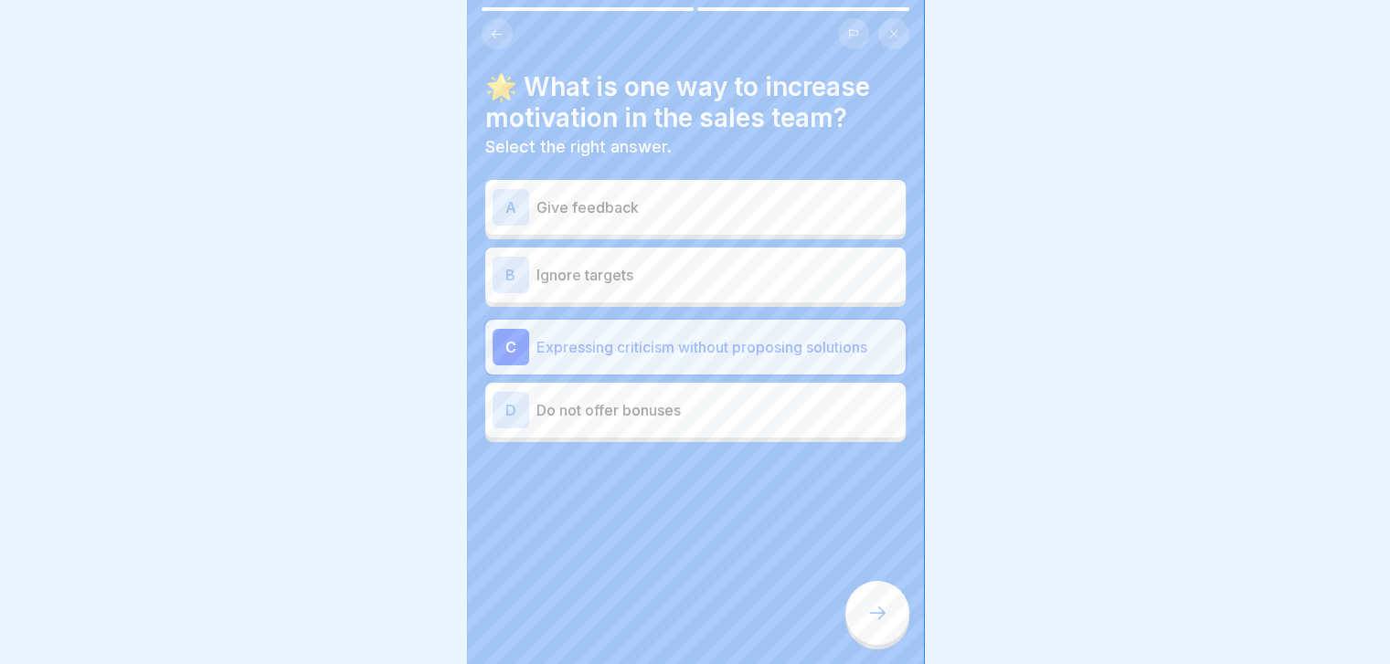
click at [890, 616] on div at bounding box center [877, 613] width 64 height 64
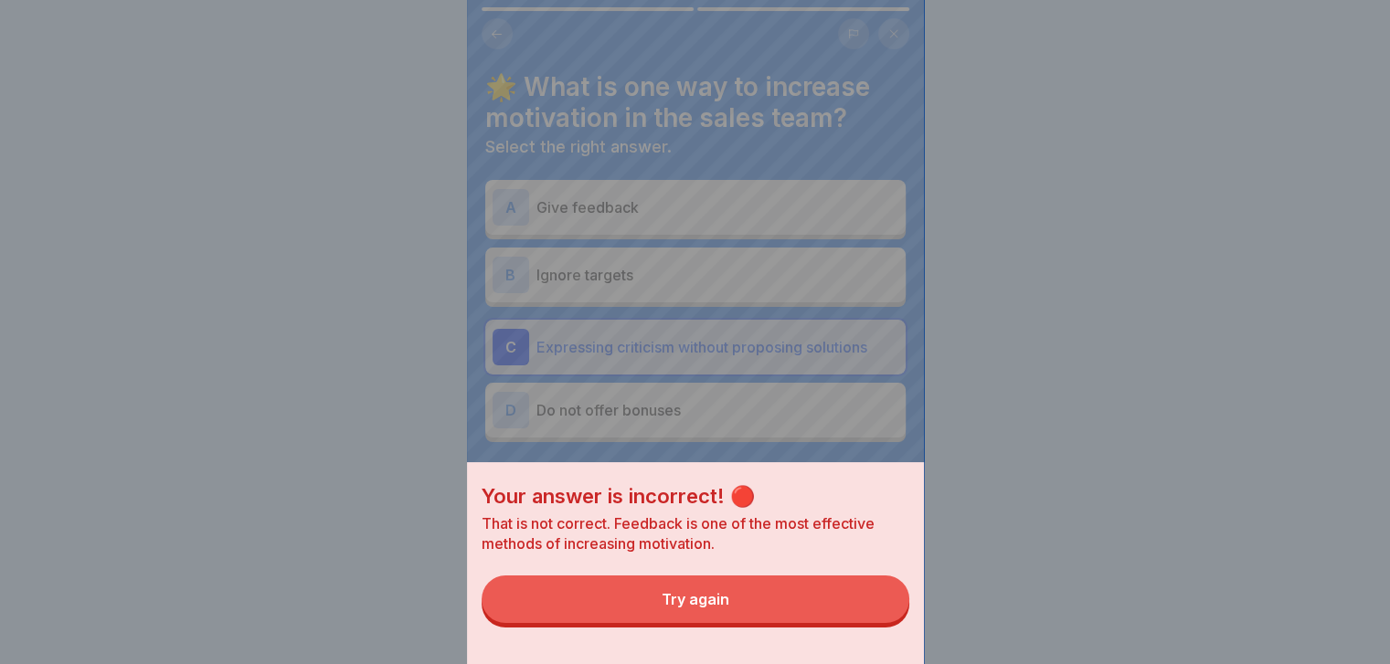
click at [890, 616] on button "Try again" at bounding box center [696, 600] width 428 height 48
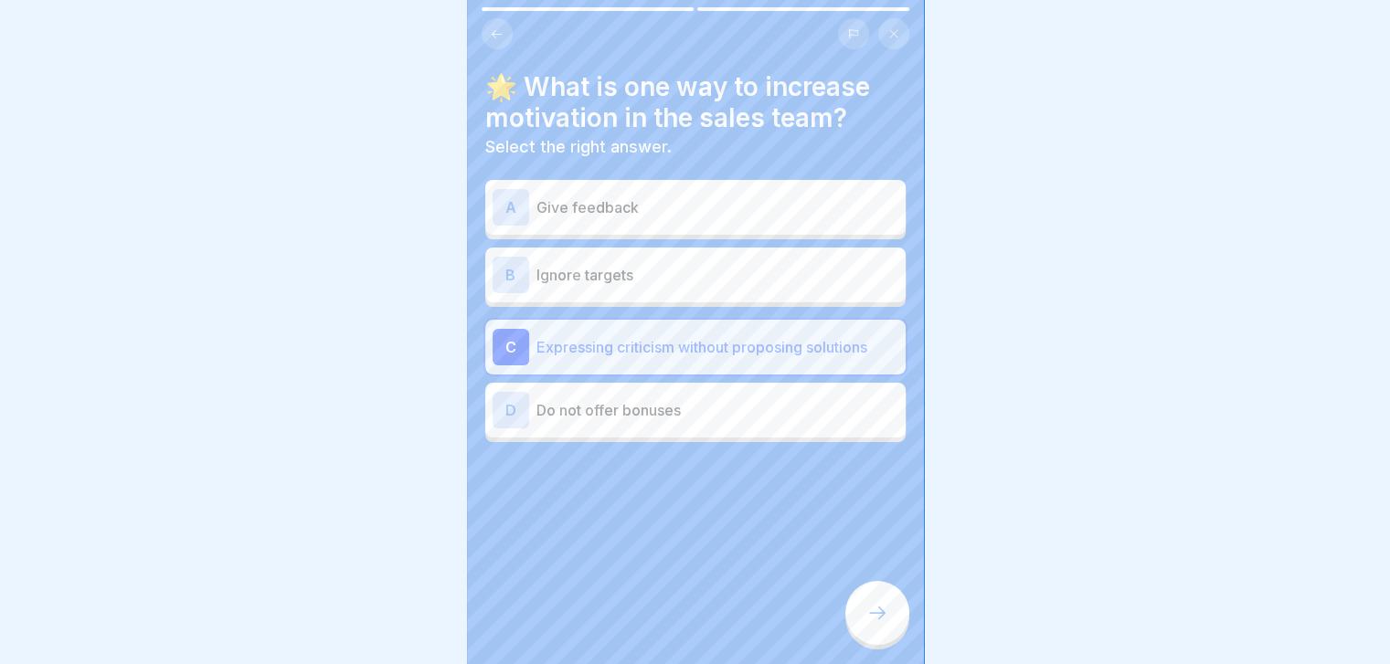
click at [830, 269] on p "Ignore targets" at bounding box center [717, 275] width 362 height 22
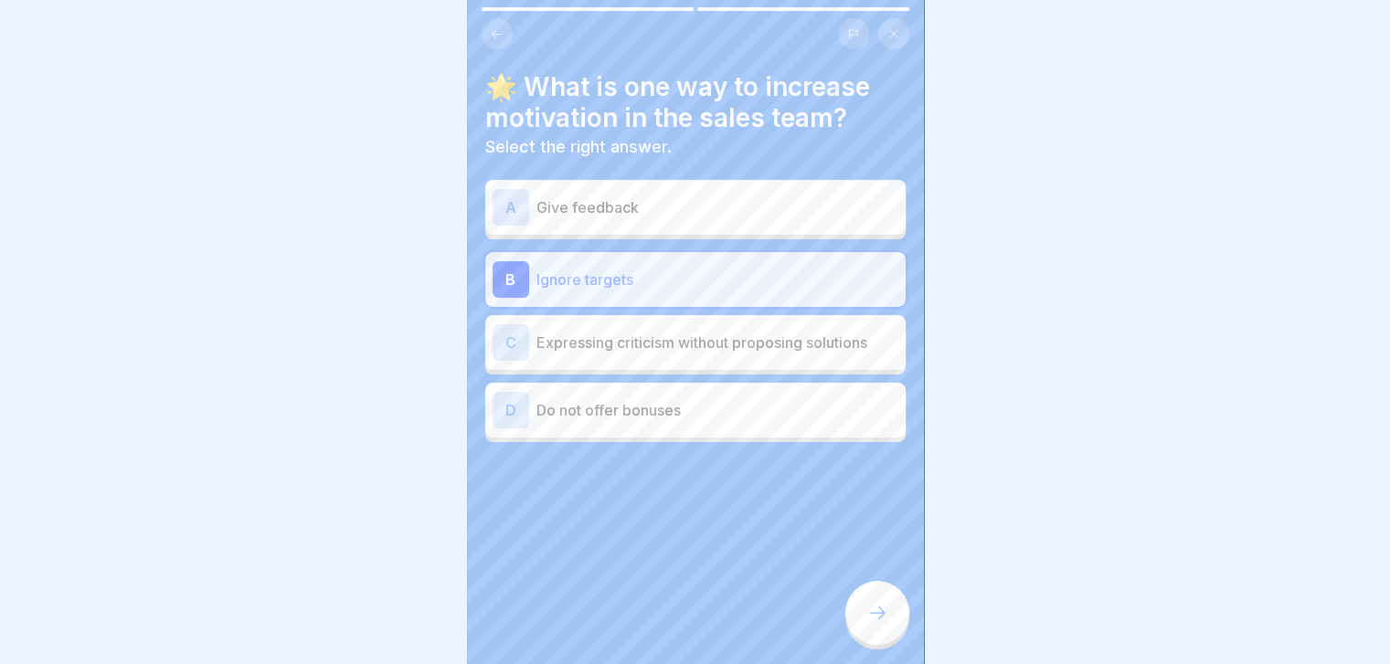
click at [862, 625] on div at bounding box center [877, 613] width 64 height 64
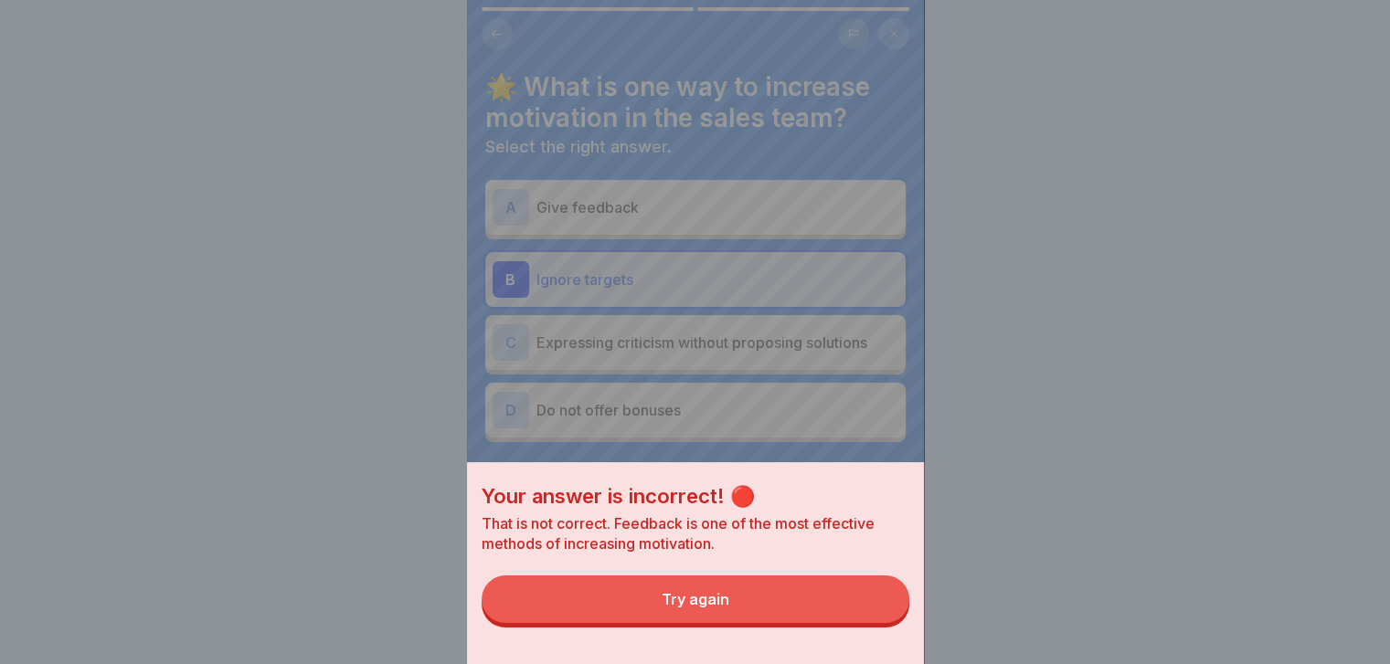
click at [862, 623] on button "Try again" at bounding box center [696, 600] width 428 height 48
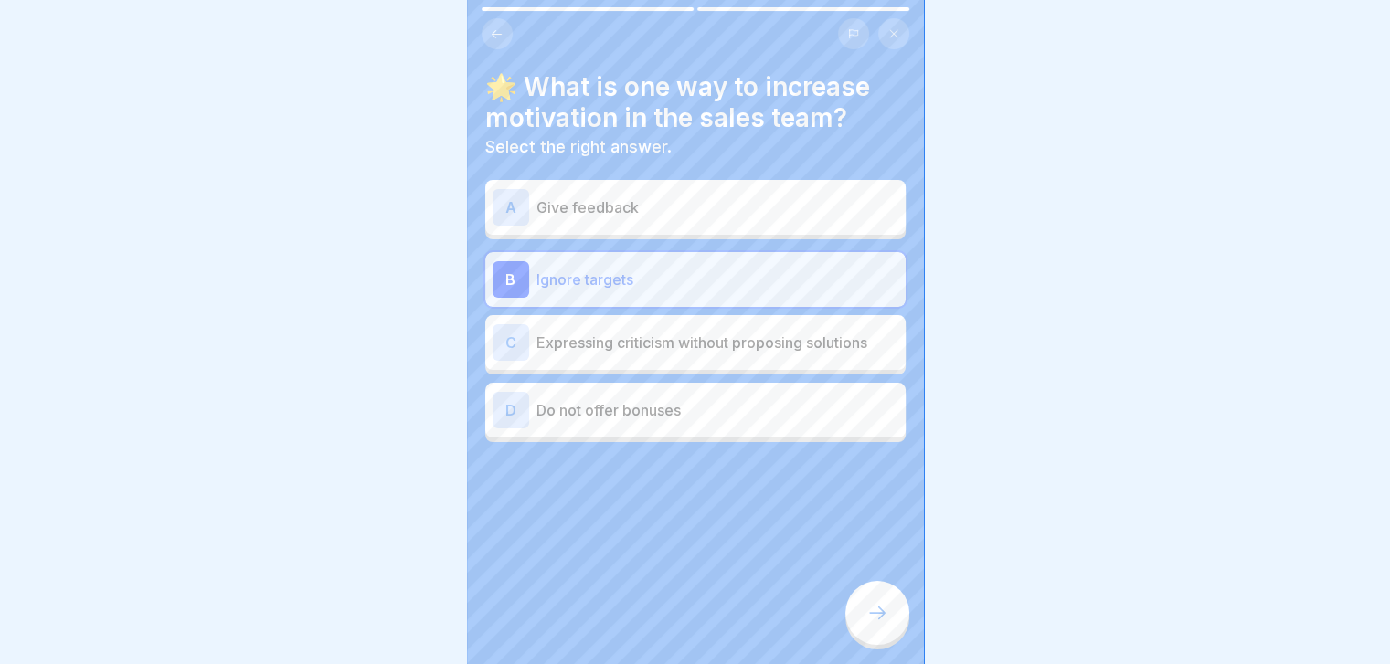
click at [786, 204] on p "Give feedback" at bounding box center [717, 207] width 362 height 22
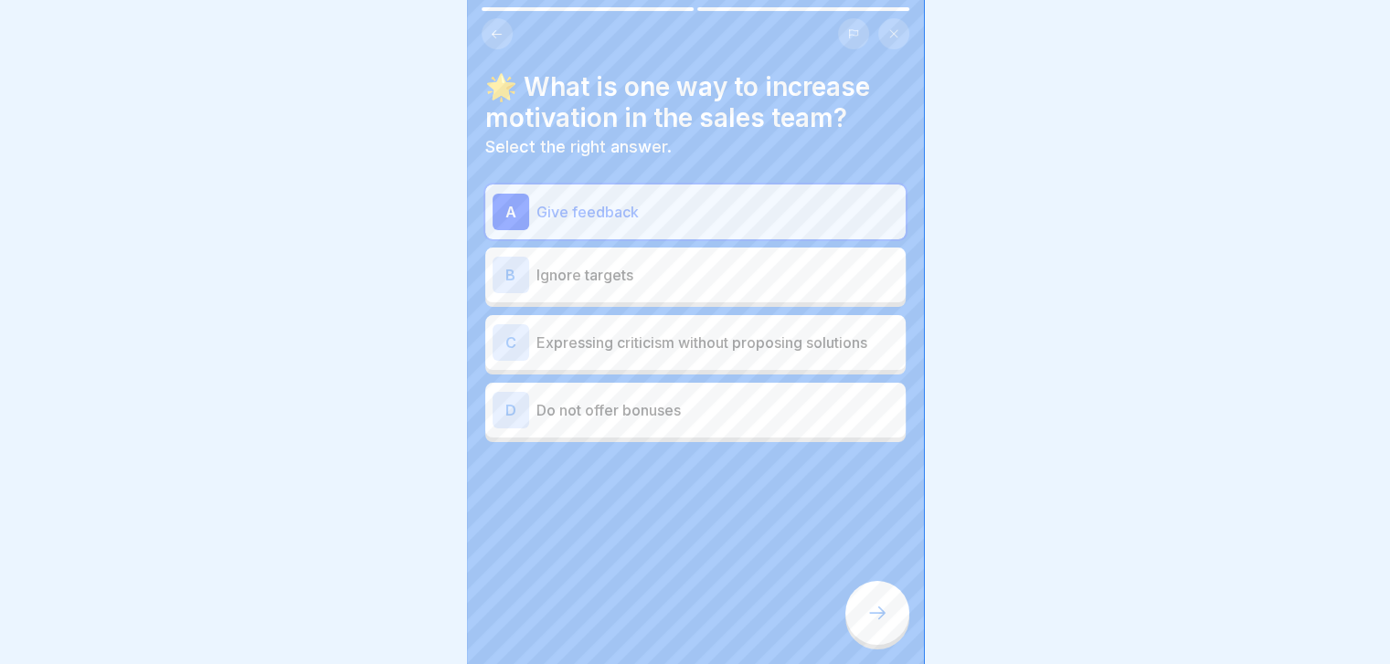
click at [878, 617] on div "🏨 Basics of sales & upselling 2 Steps English 🎯 Goals & motivation The lesson d…" at bounding box center [695, 332] width 457 height 664
click at [878, 617] on div at bounding box center [877, 613] width 64 height 64
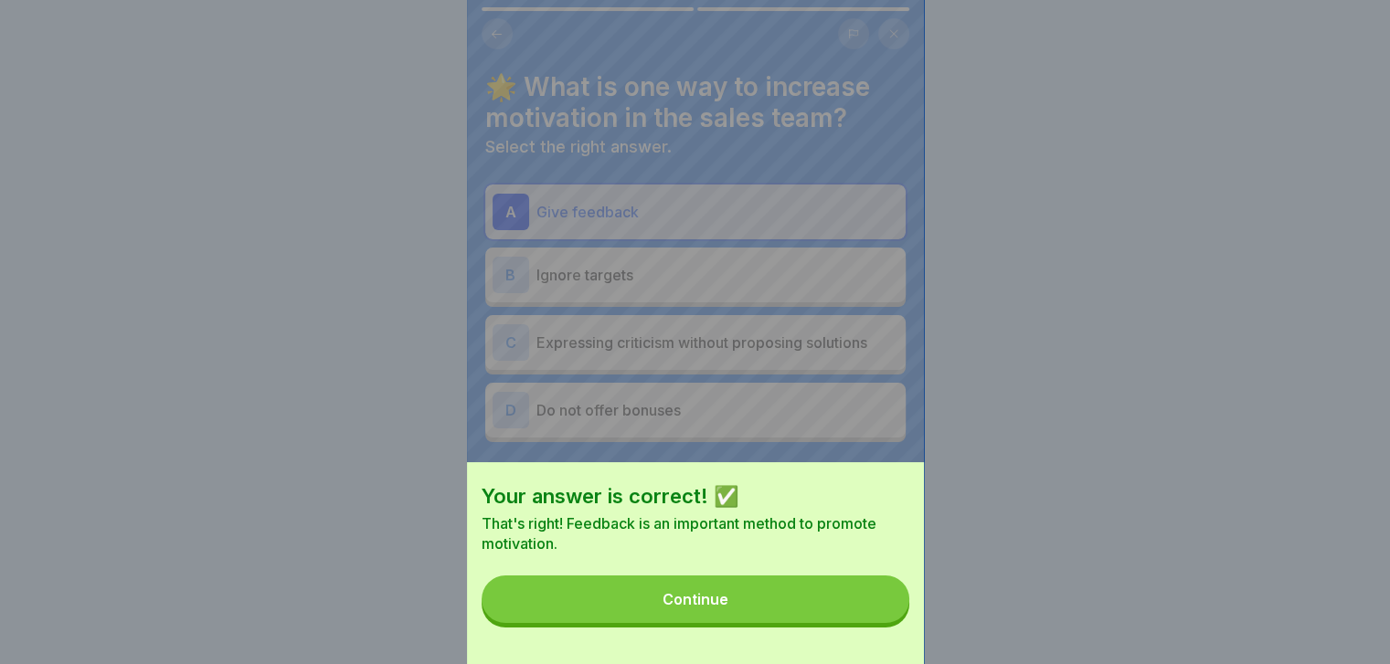
click at [878, 617] on button "Continue" at bounding box center [696, 600] width 428 height 48
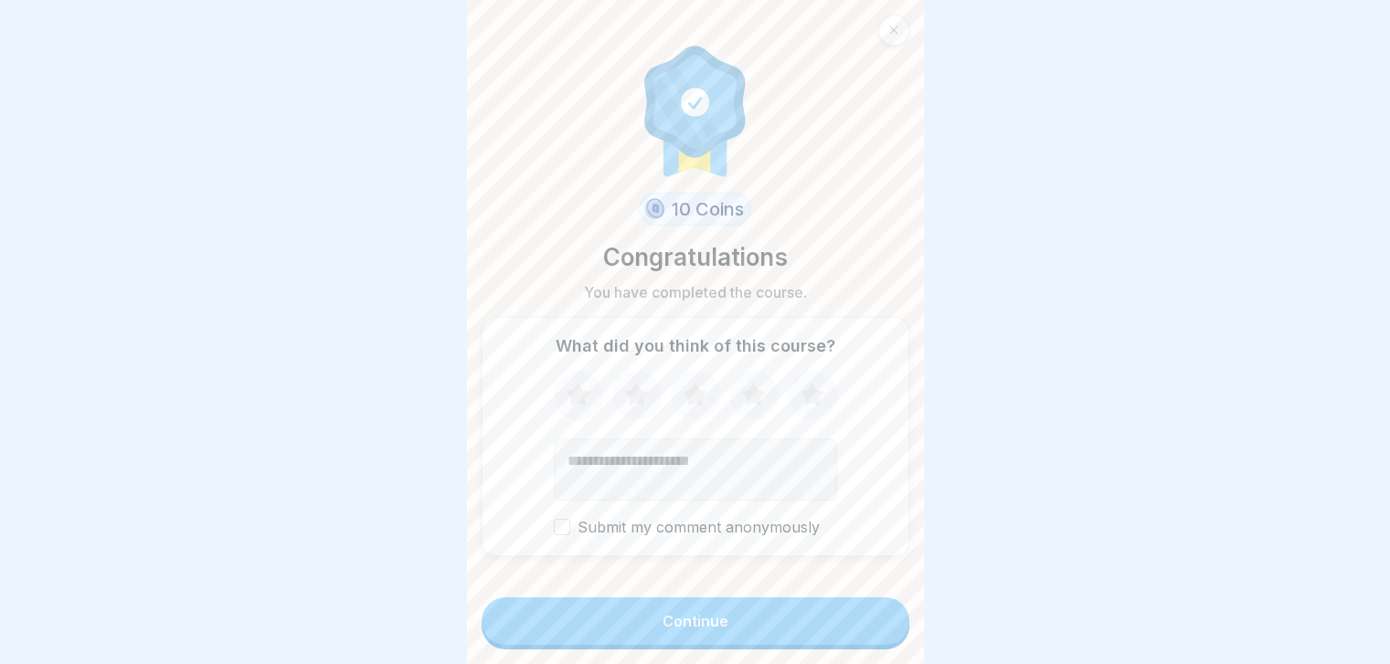
click at [878, 617] on button "Continue" at bounding box center [696, 622] width 428 height 48
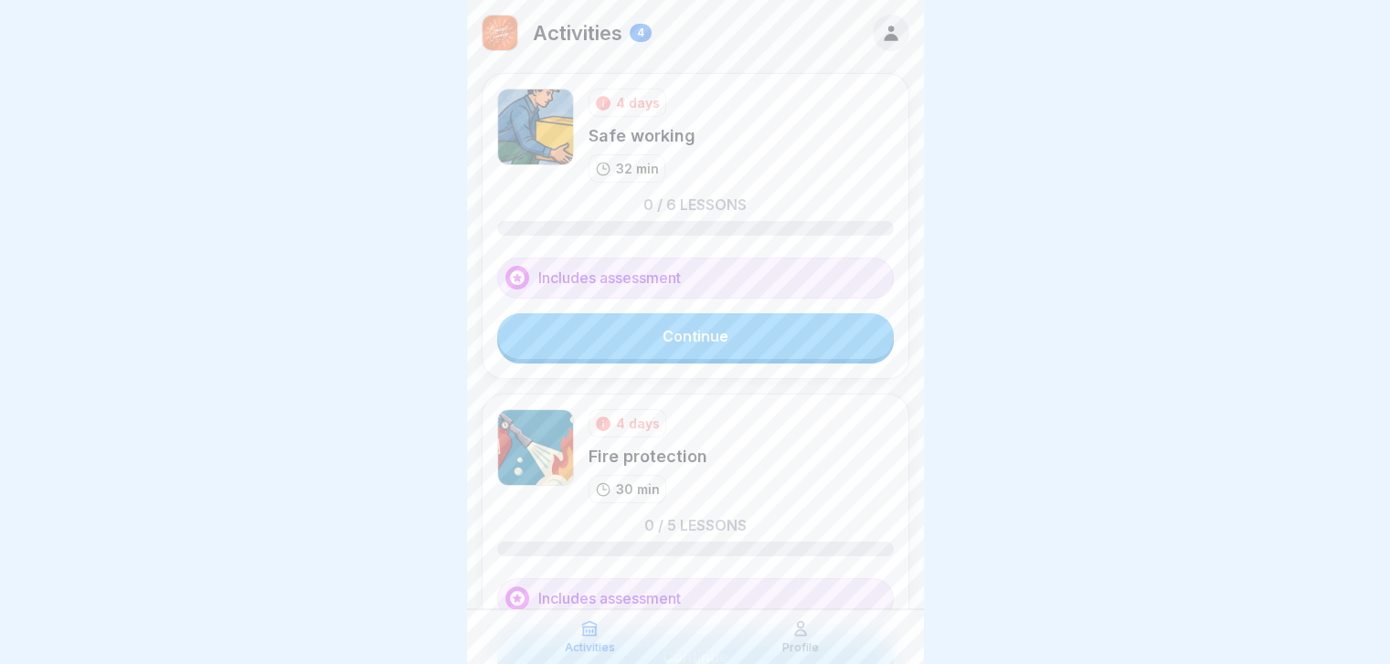
click at [796, 342] on link "Continue" at bounding box center [695, 336] width 397 height 46
